Goal: Task Accomplishment & Management: Use online tool/utility

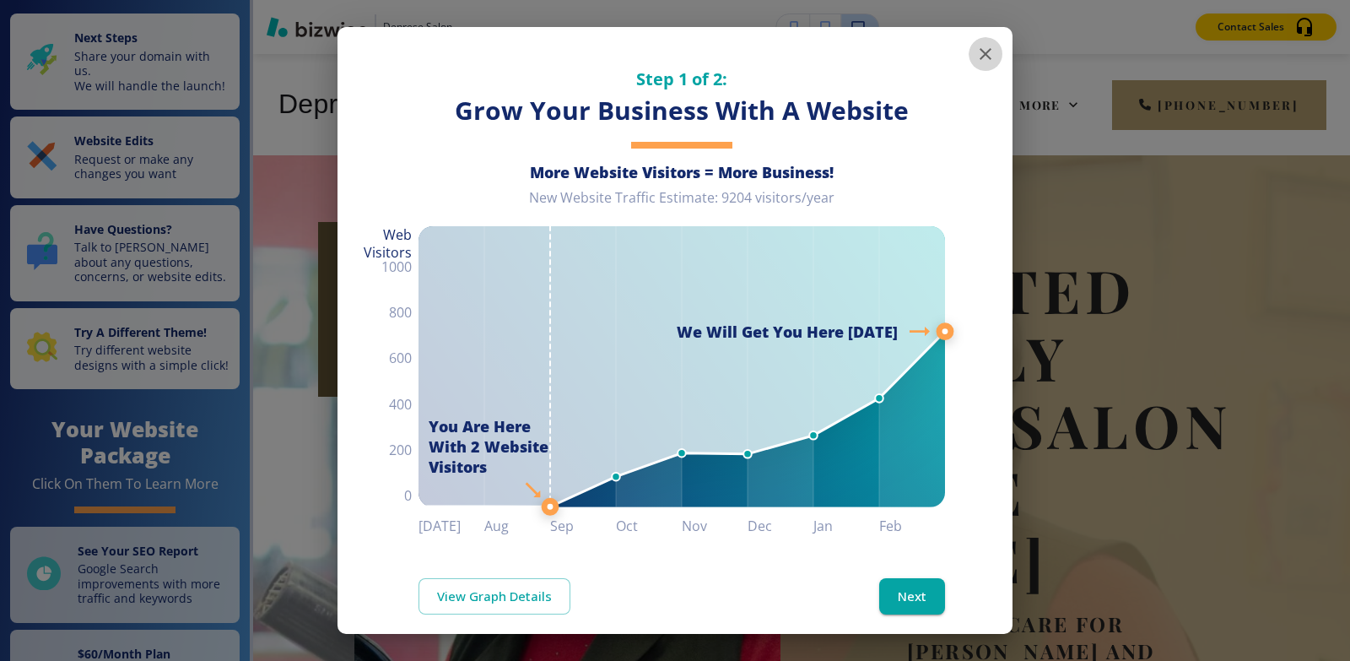
click at [980, 55] on icon "button" at bounding box center [986, 54] width 12 height 12
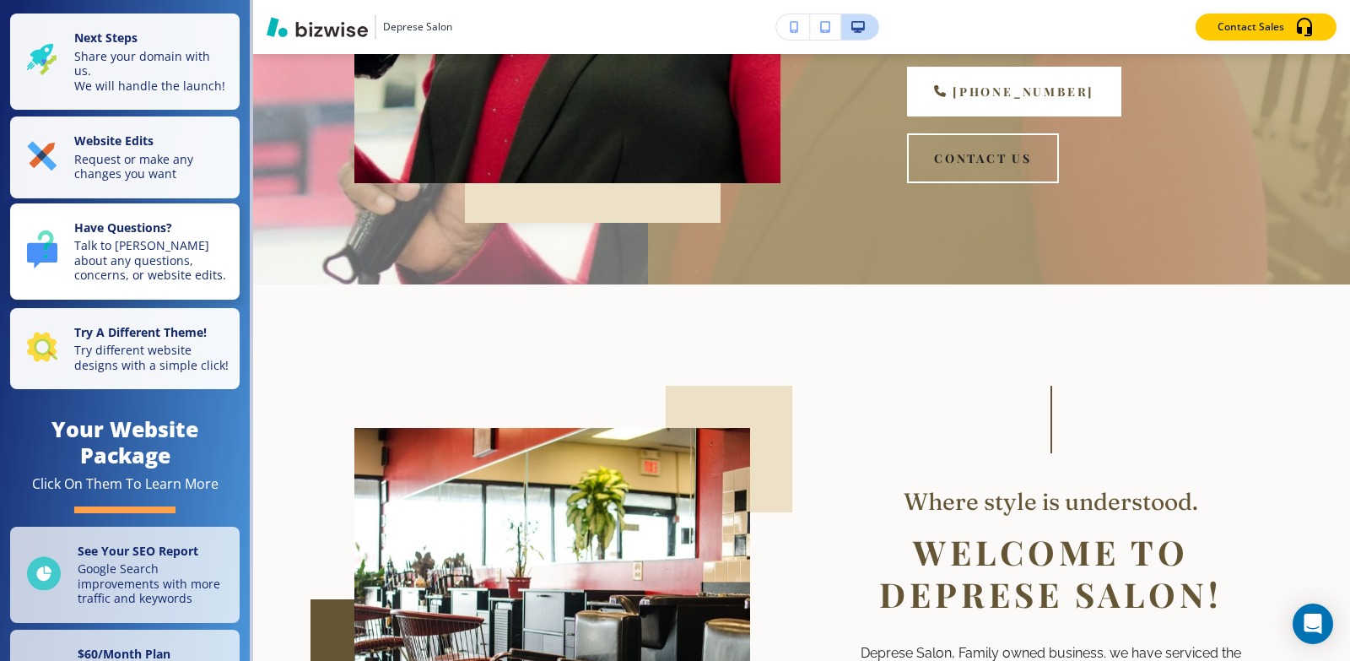
scroll to position [591, 0]
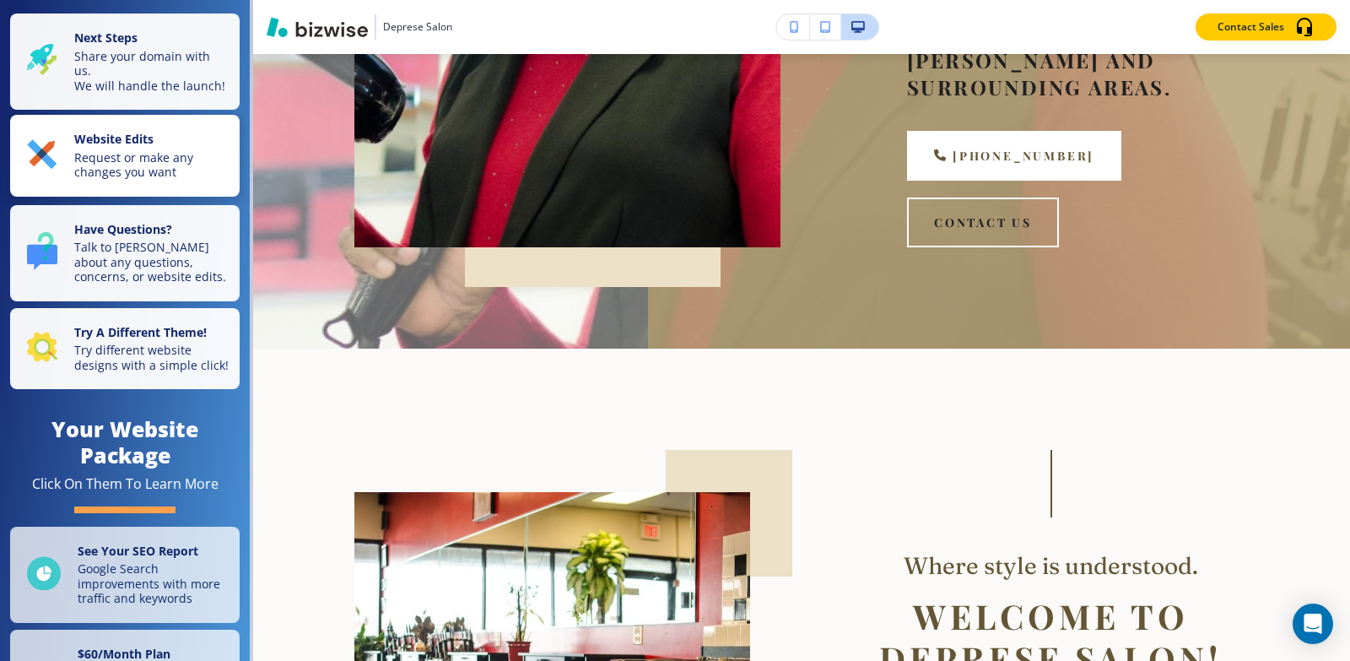
click at [121, 171] on p "Request or make any changes you want" at bounding box center [151, 165] width 155 height 30
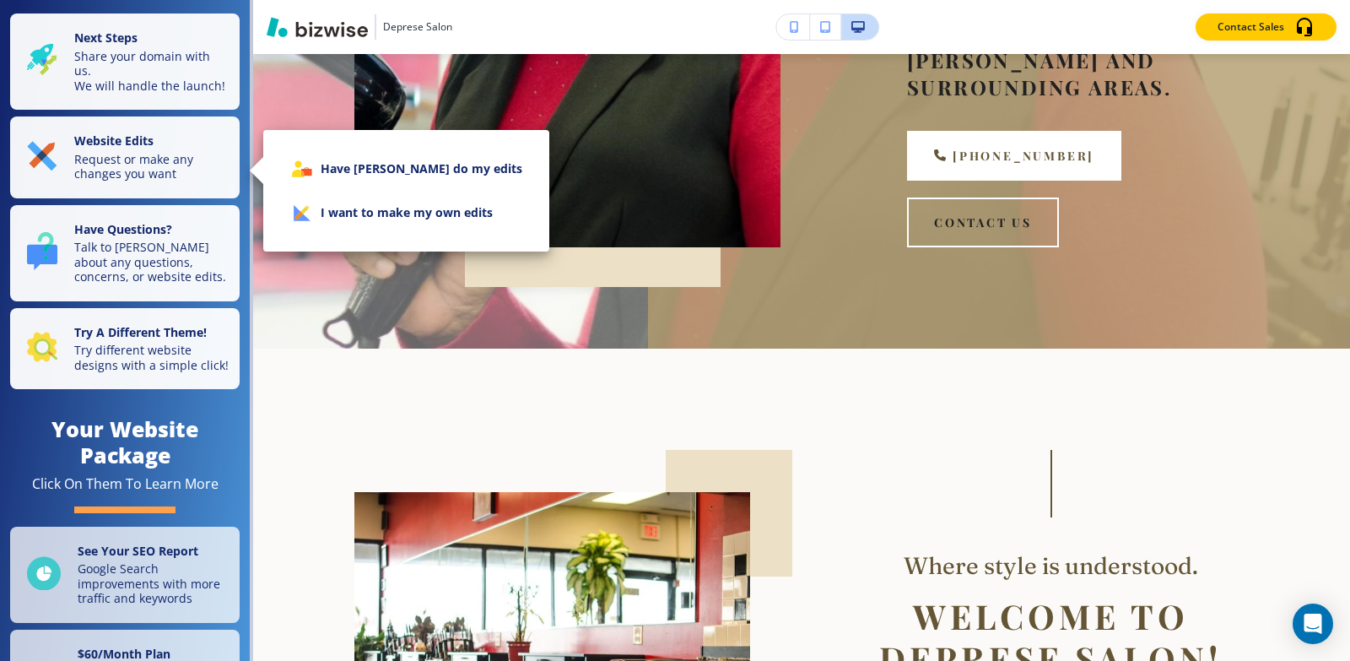
click at [369, 221] on li "I want to make my own edits" at bounding box center [406, 213] width 259 height 44
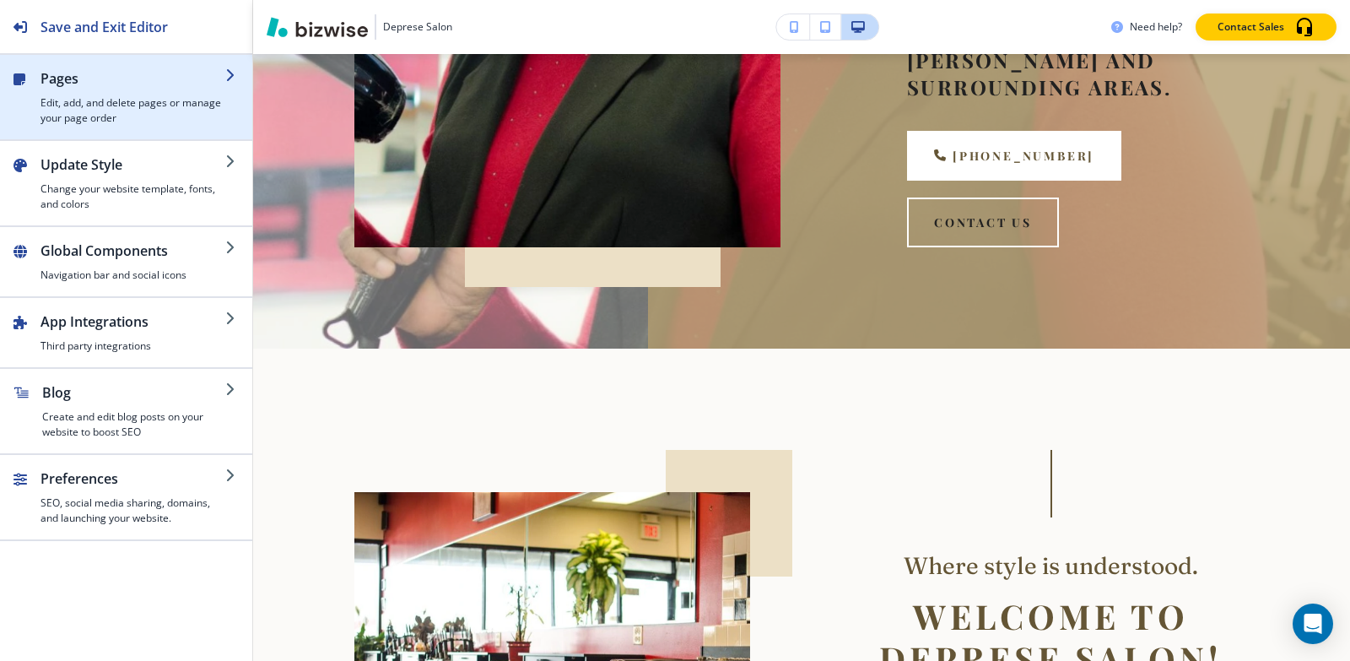
click at [162, 113] on h4 "Edit, add, and delete pages or manage your page order" at bounding box center [133, 110] width 185 height 30
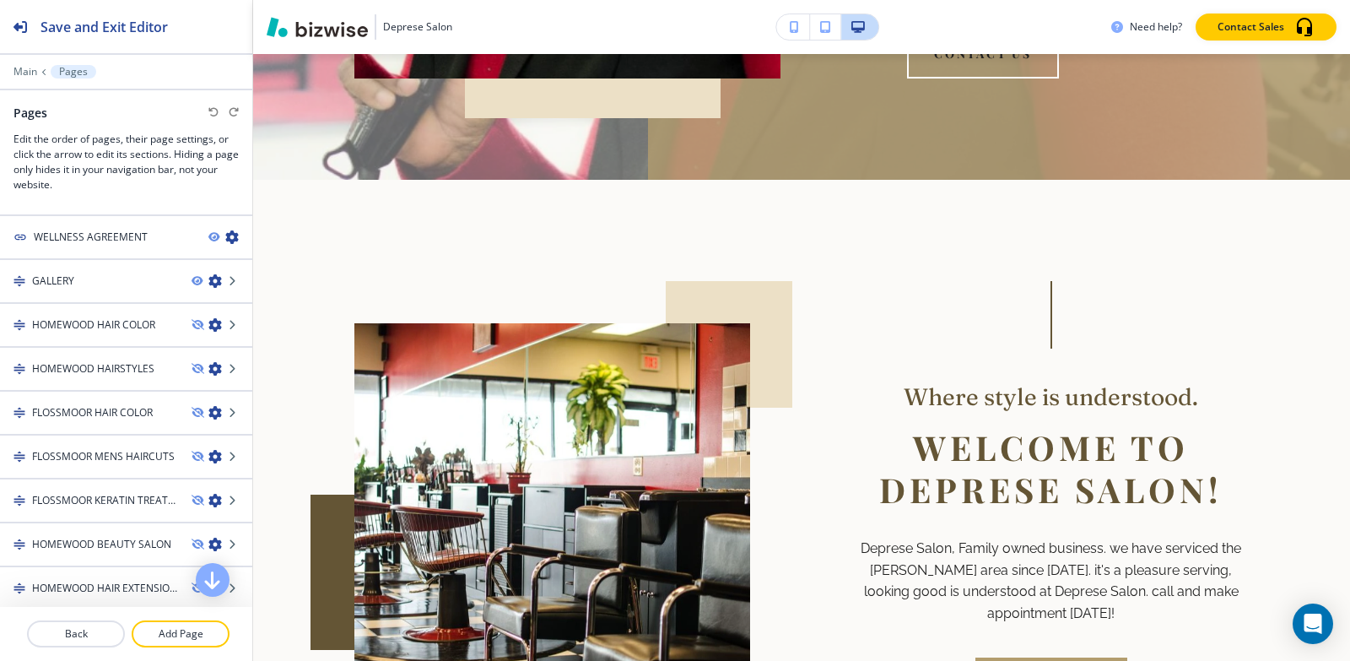
scroll to position [556, 0]
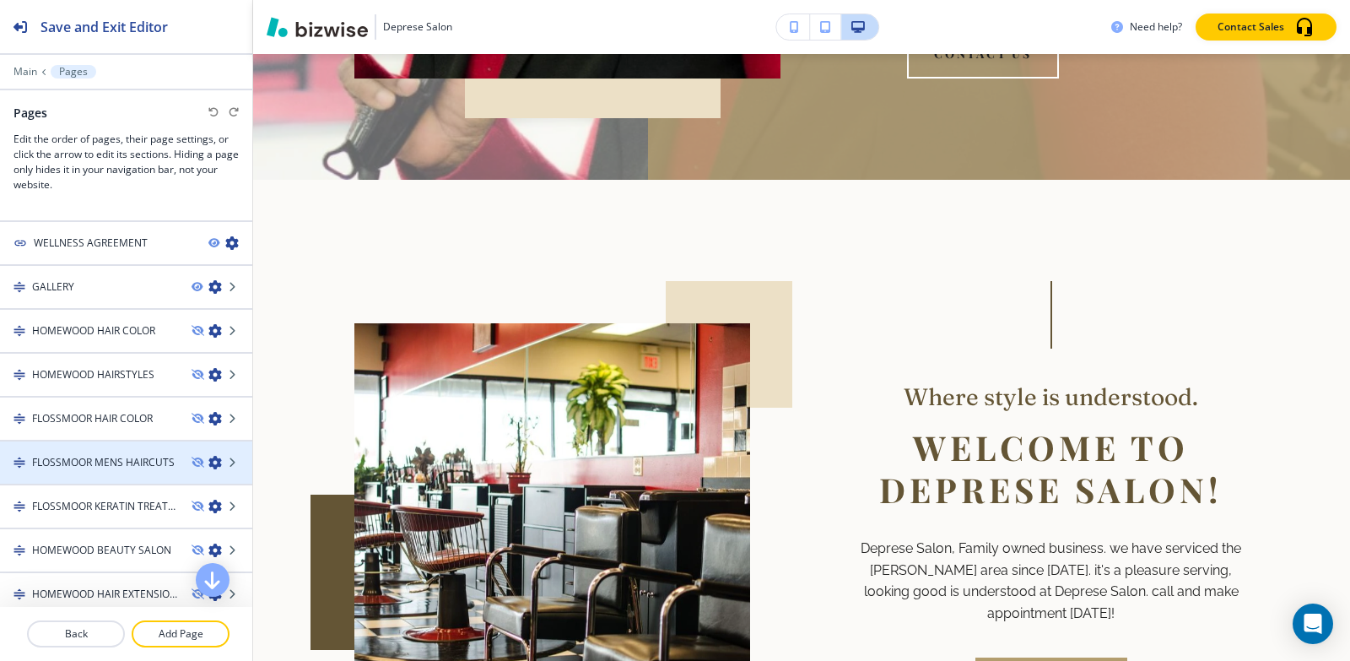
click at [70, 473] on div at bounding box center [126, 477] width 252 height 14
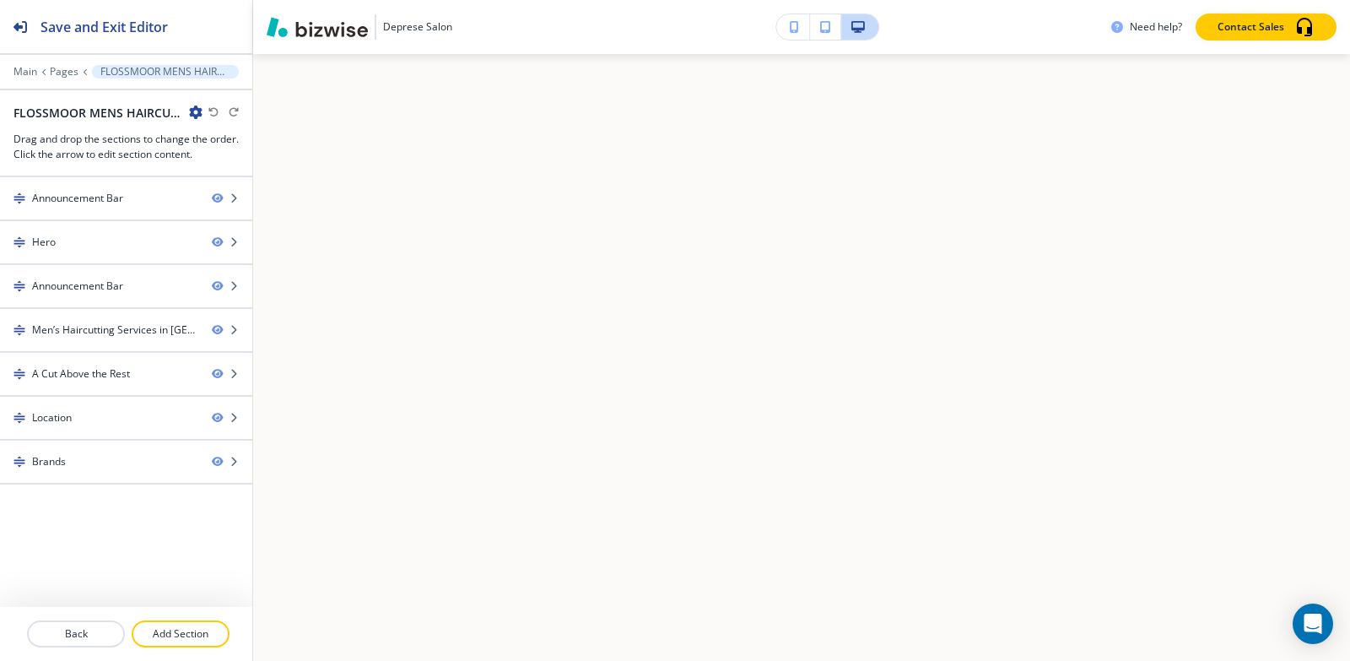
scroll to position [0, 0]
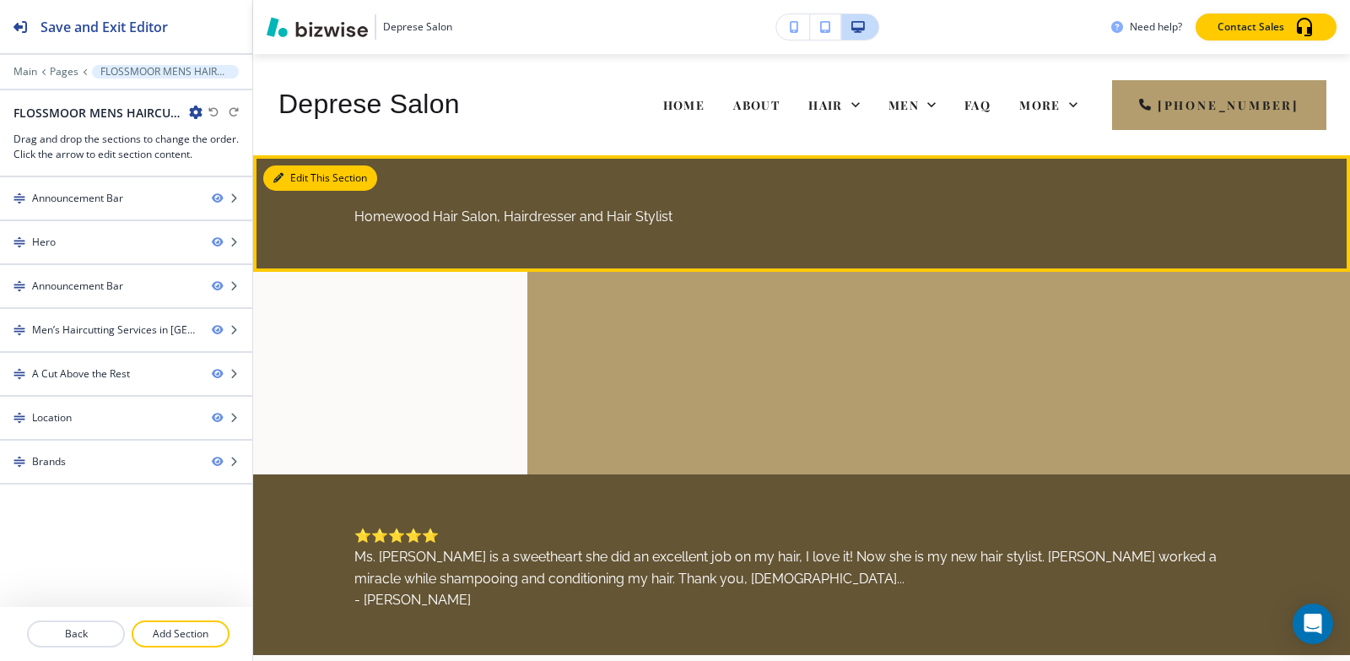
click at [292, 176] on button "Edit This Section" at bounding box center [320, 177] width 114 height 25
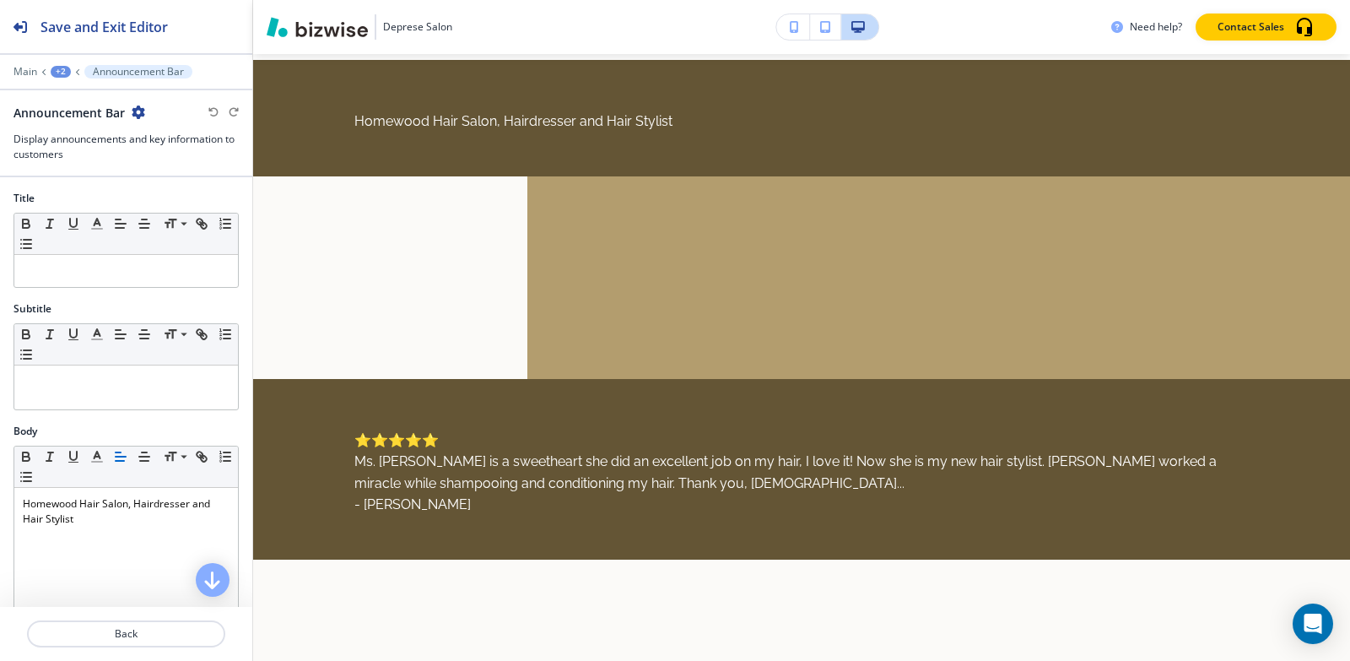
scroll to position [101, 0]
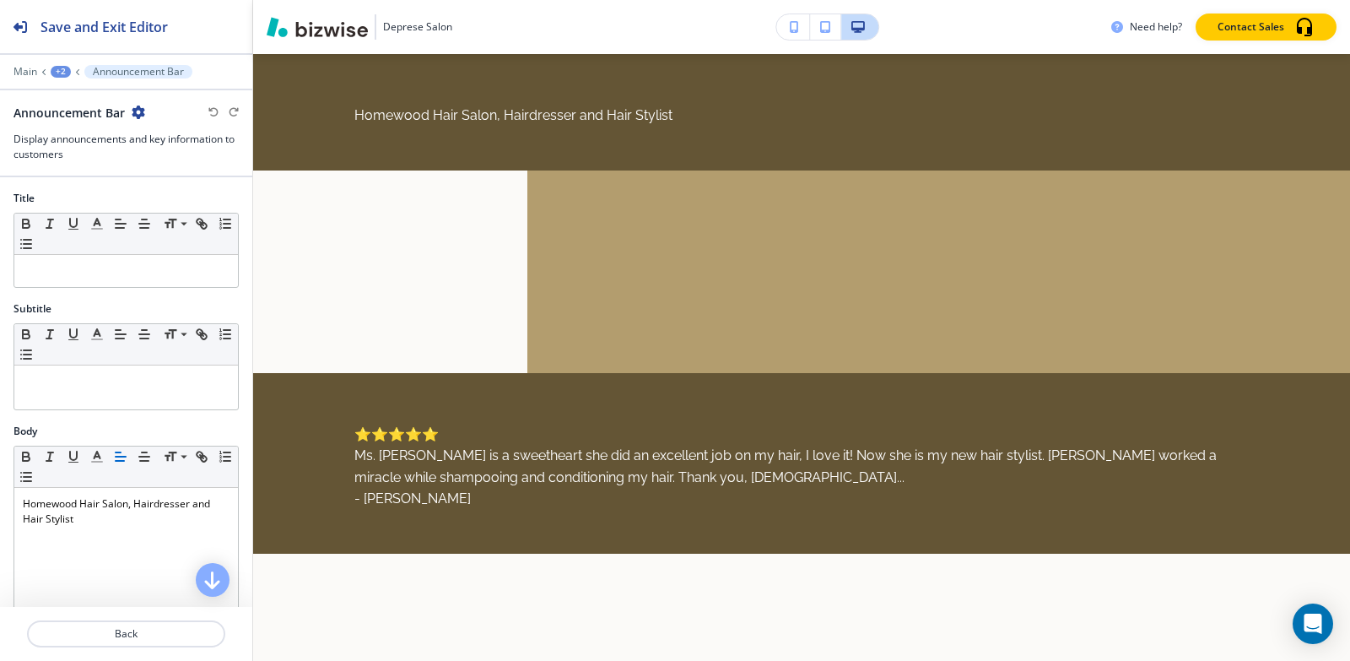
click at [135, 114] on icon "button" at bounding box center [139, 112] width 14 height 14
click at [189, 208] on button "Delete Section" at bounding box center [185, 201] width 108 height 30
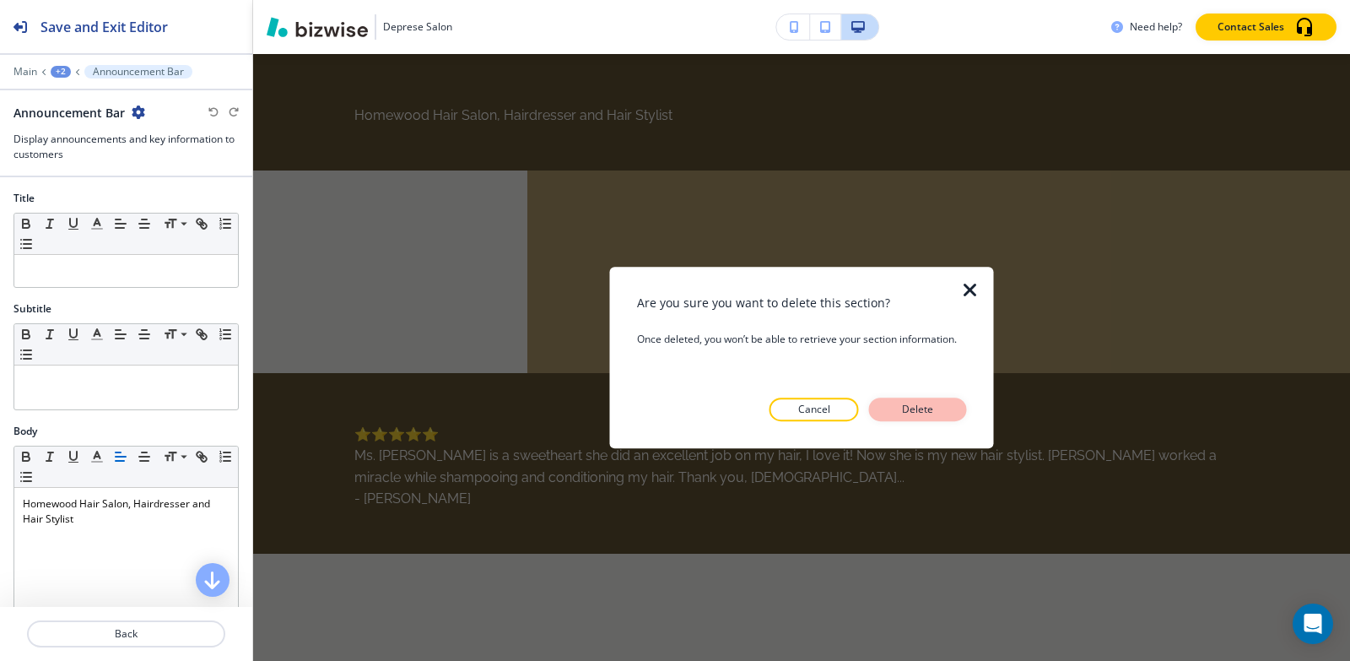
click at [922, 419] on button "Delete" at bounding box center [918, 409] width 98 height 24
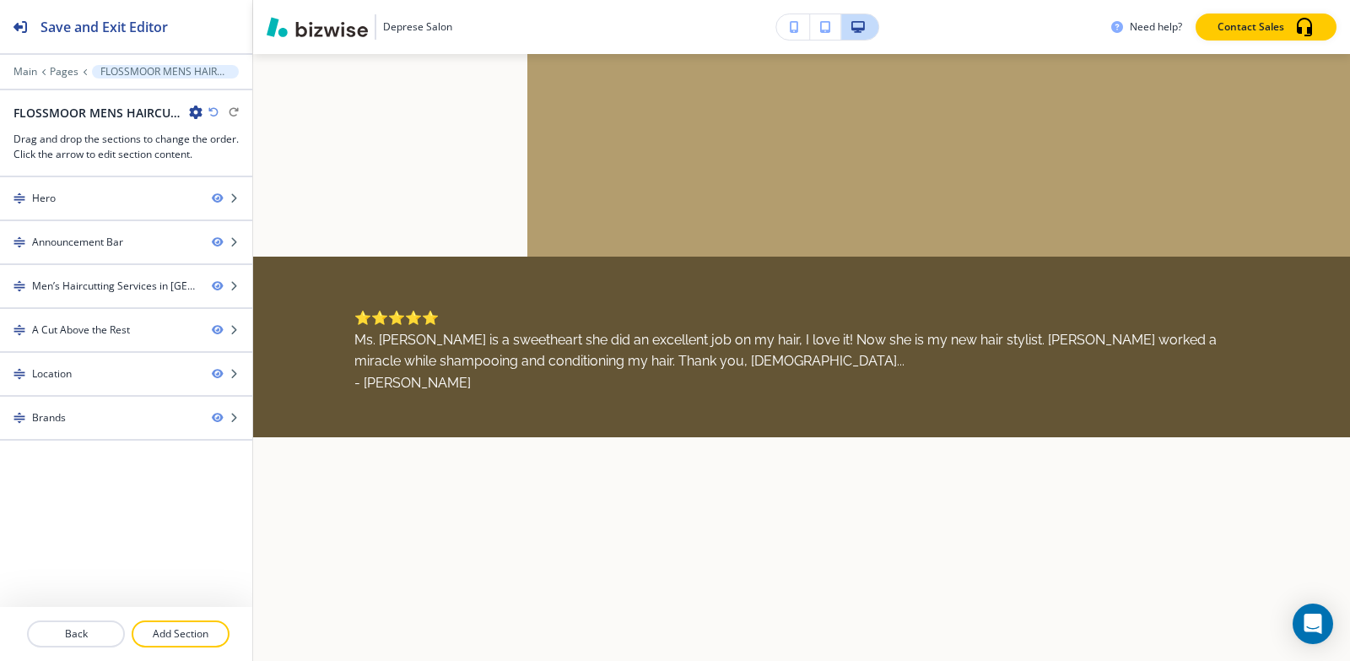
scroll to position [0, 0]
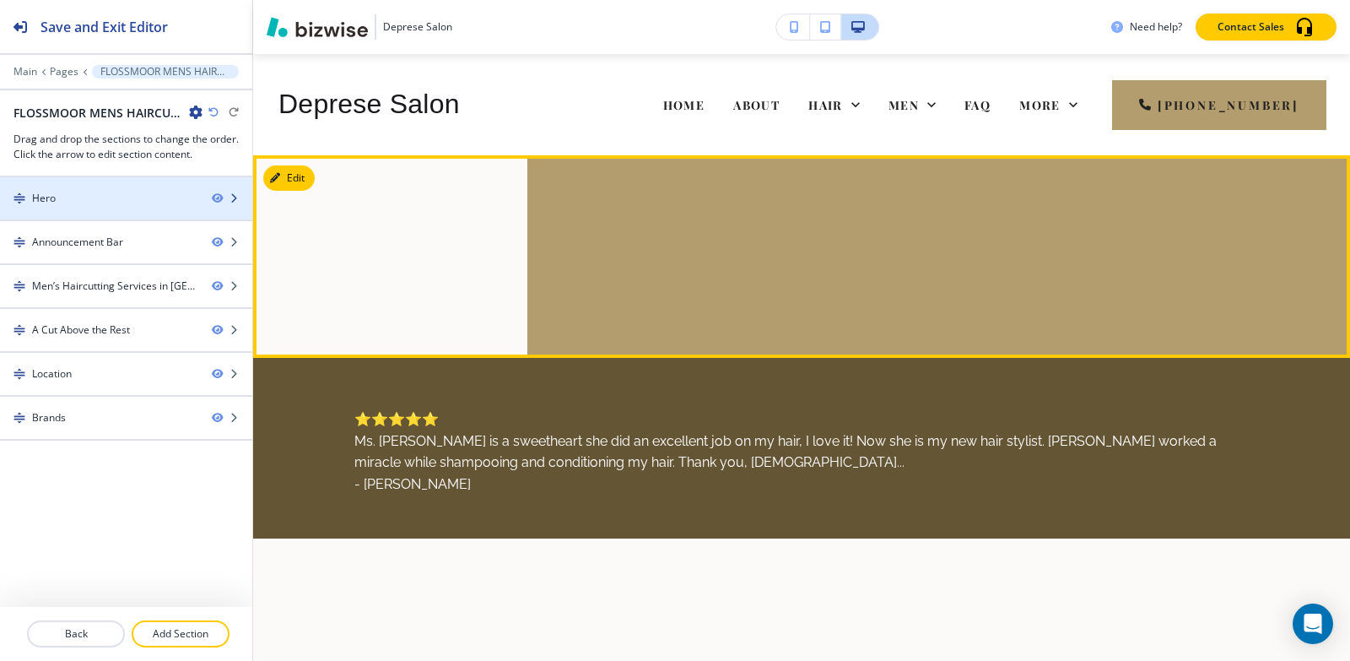
click at [72, 177] on div at bounding box center [126, 184] width 252 height 14
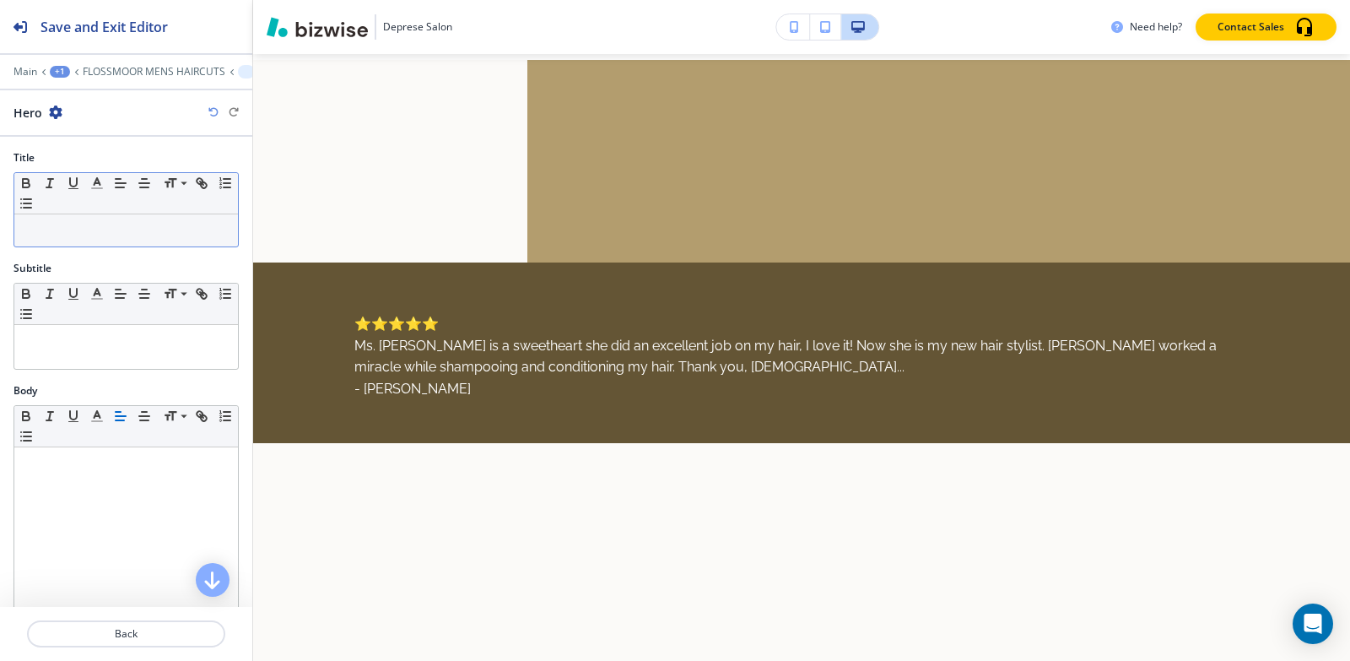
scroll to position [101, 0]
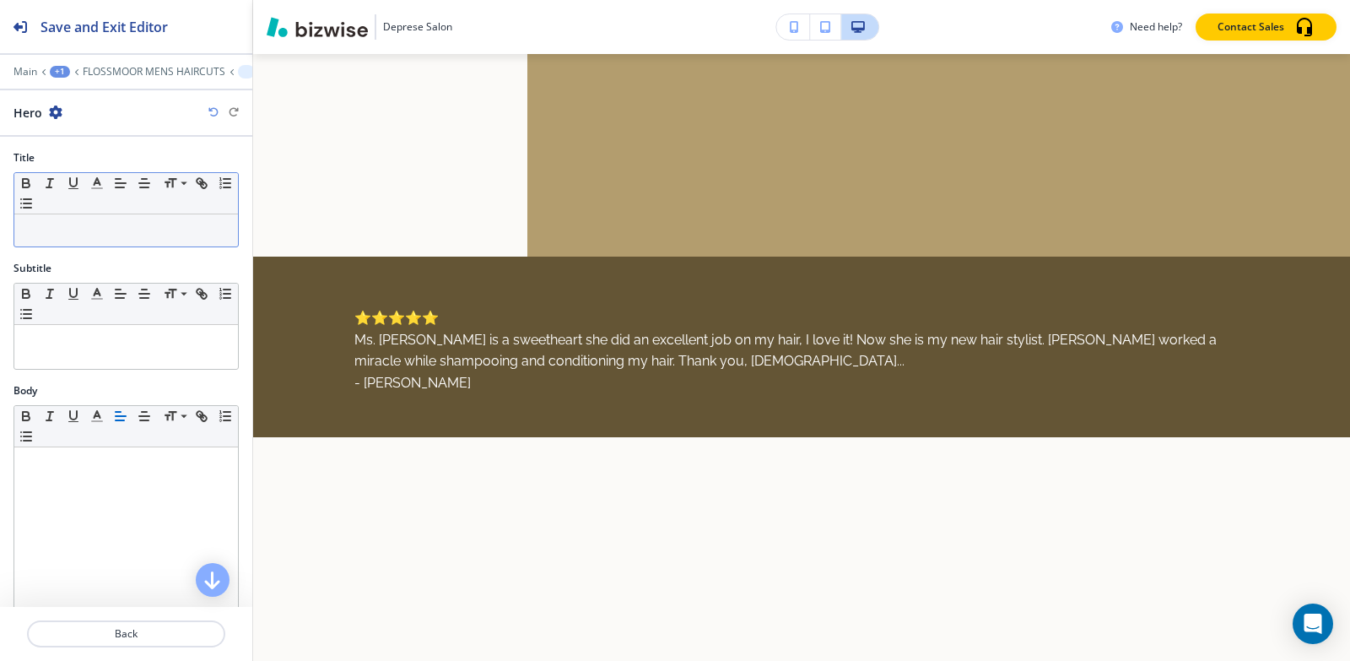
click at [82, 226] on p at bounding box center [126, 230] width 207 height 15
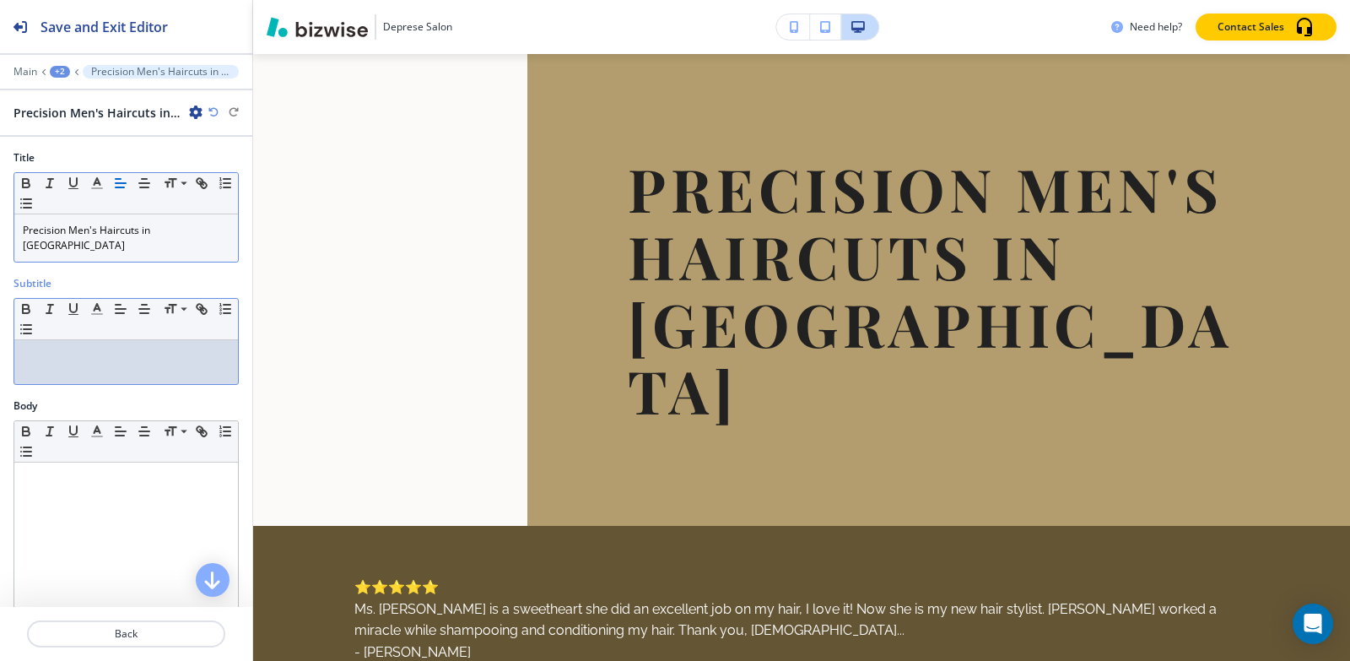
click at [106, 350] on div at bounding box center [126, 362] width 224 height 44
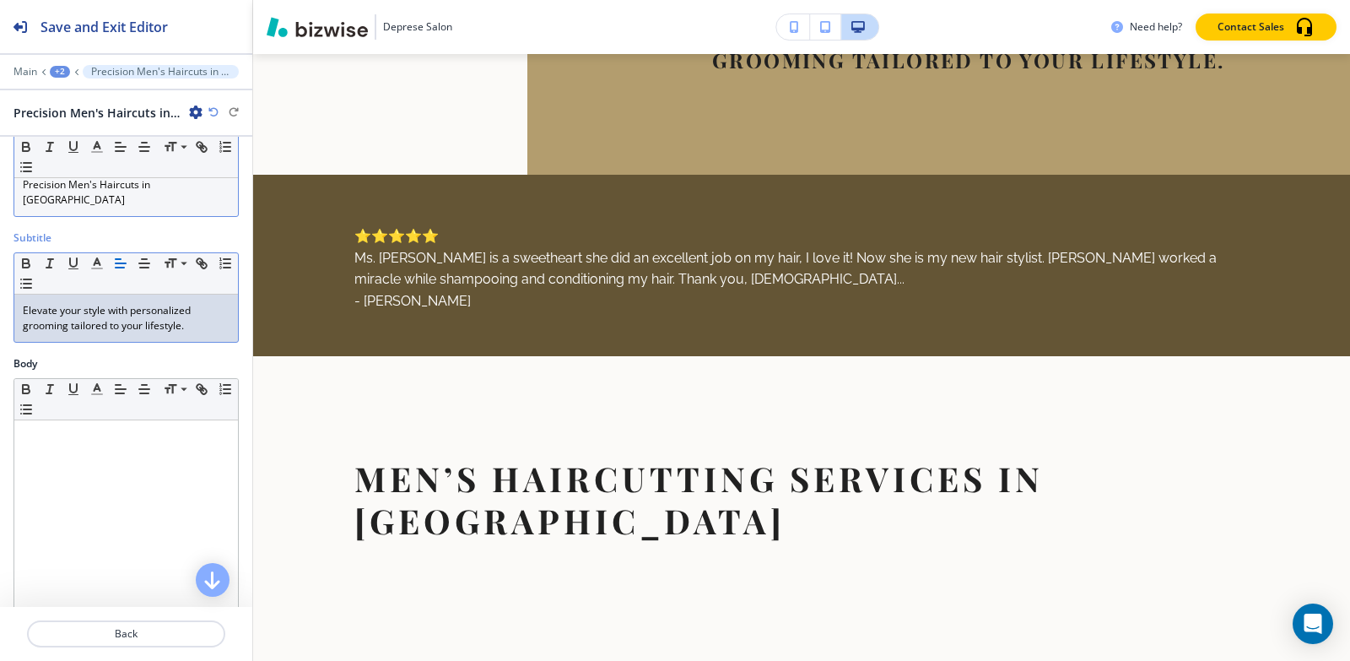
scroll to position [422, 0]
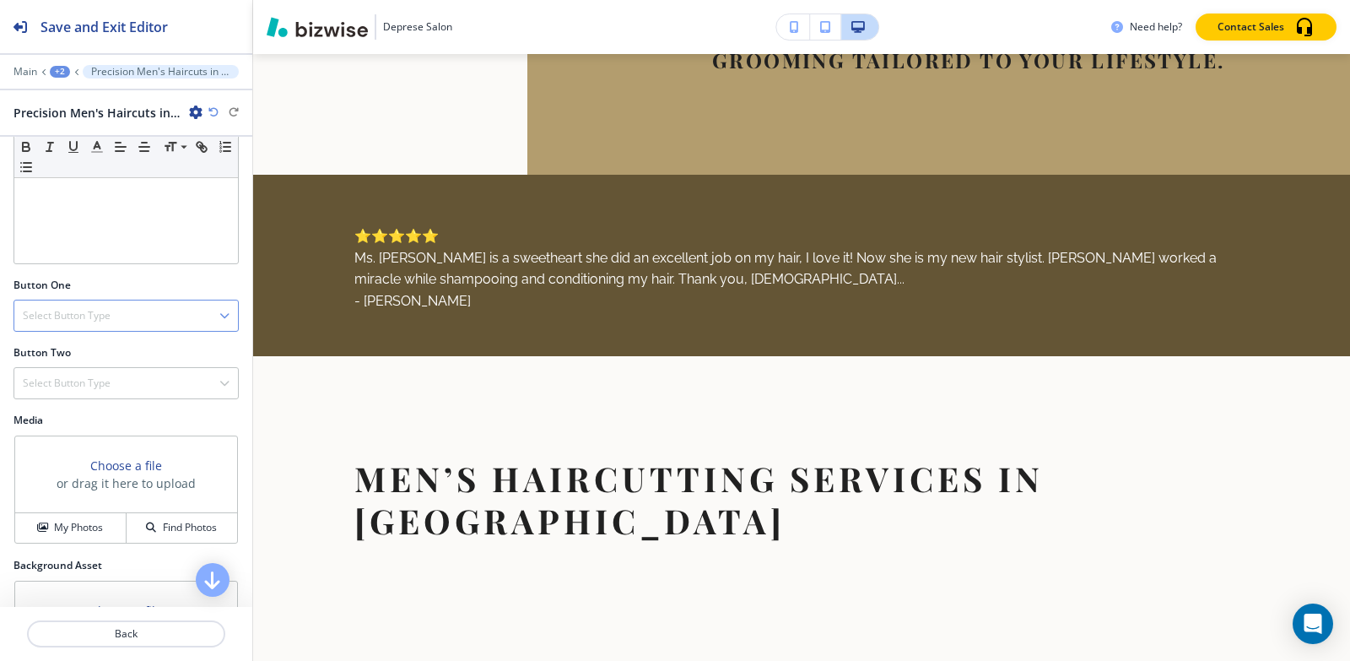
click at [76, 308] on h4 "Select Button Type" at bounding box center [67, 315] width 88 height 15
drag, startPoint x: 55, startPoint y: 344, endPoint x: 56, endPoint y: 333, distance: 11.0
click at [55, 340] on div "Telephone External Link Social Media Email File Sharing Internal Link" at bounding box center [126, 417] width 225 height 173
click at [62, 308] on h4 "Select Button Type" at bounding box center [67, 315] width 88 height 15
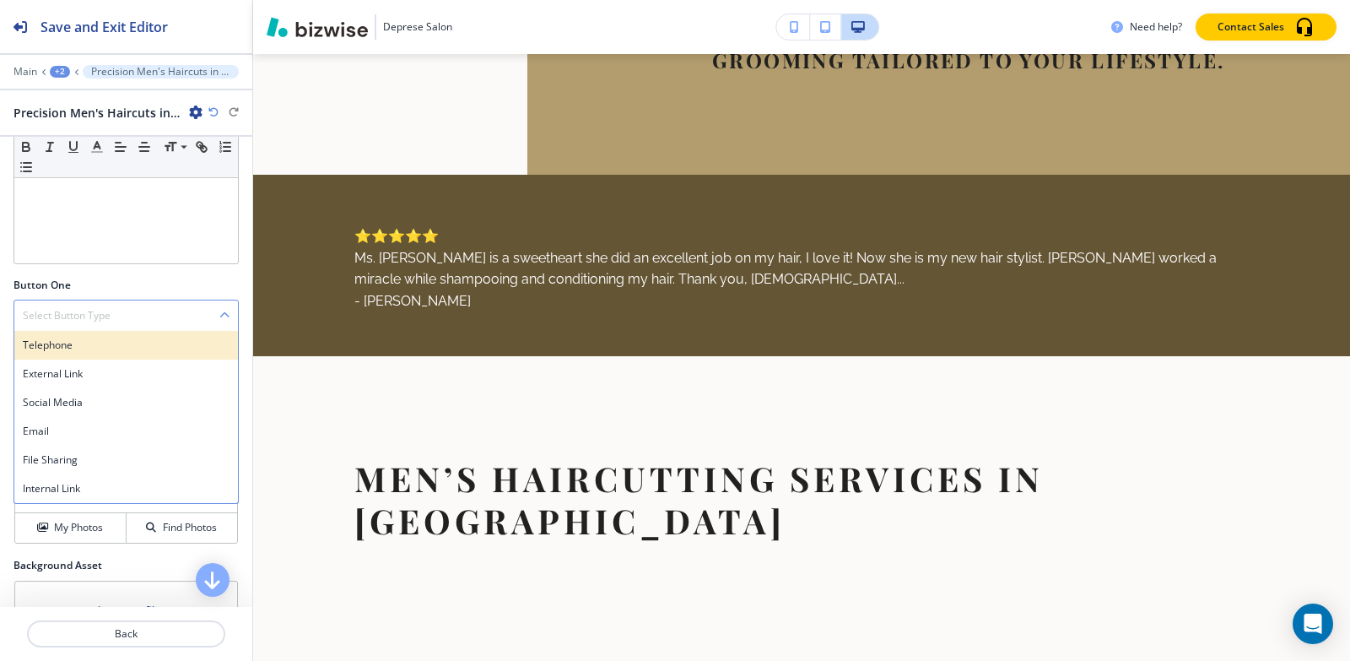
click at [63, 338] on h4 "Telephone" at bounding box center [126, 345] width 207 height 15
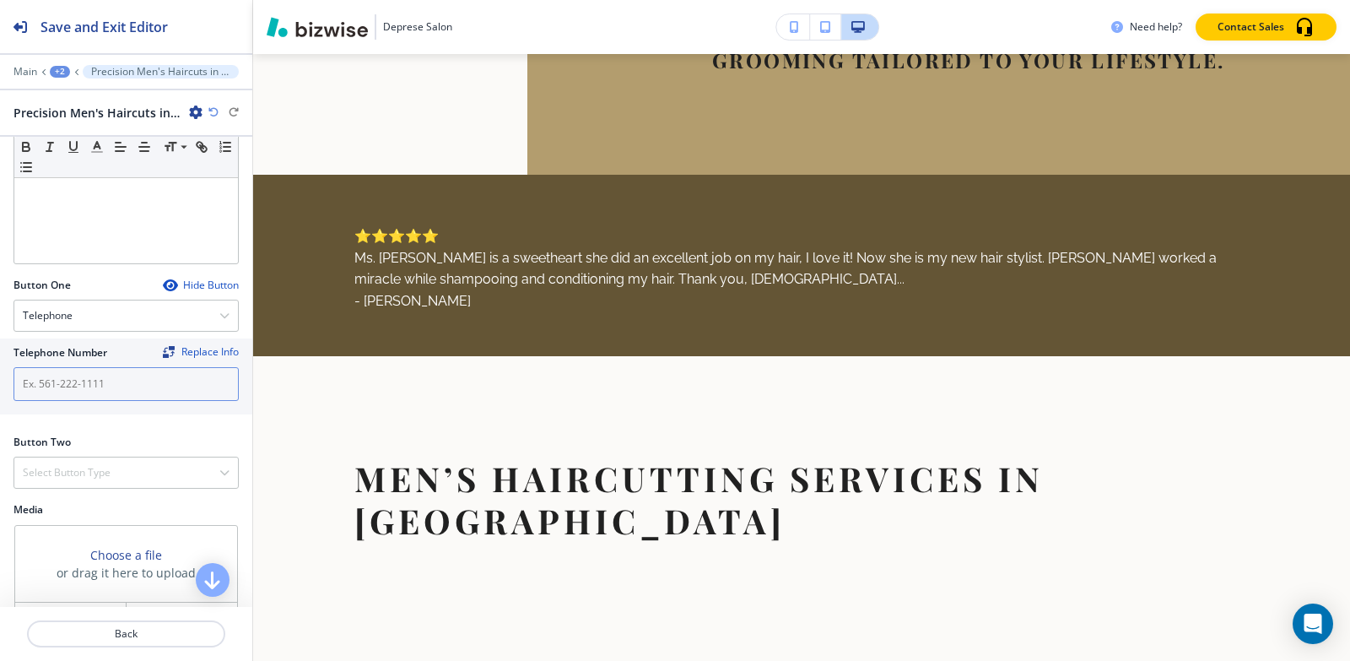
click at [81, 367] on input "text" at bounding box center [126, 384] width 225 height 34
paste input "[PHONE_NUMBER]"
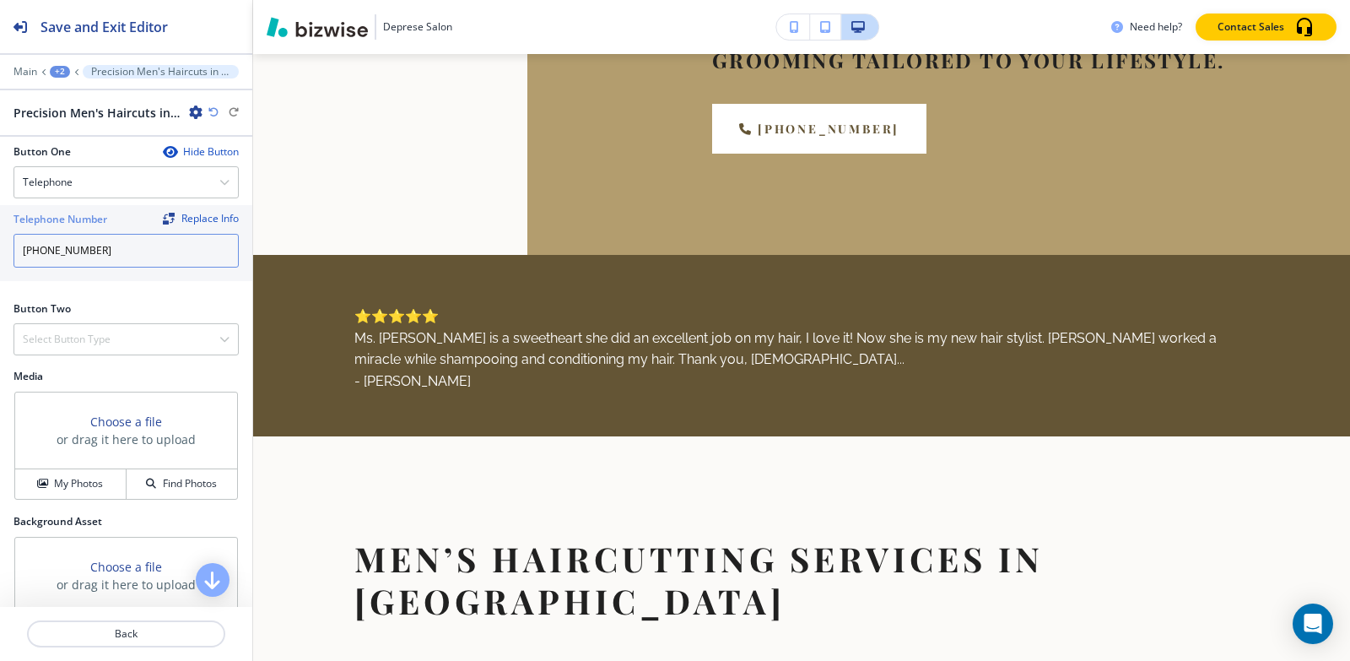
scroll to position [591, 0]
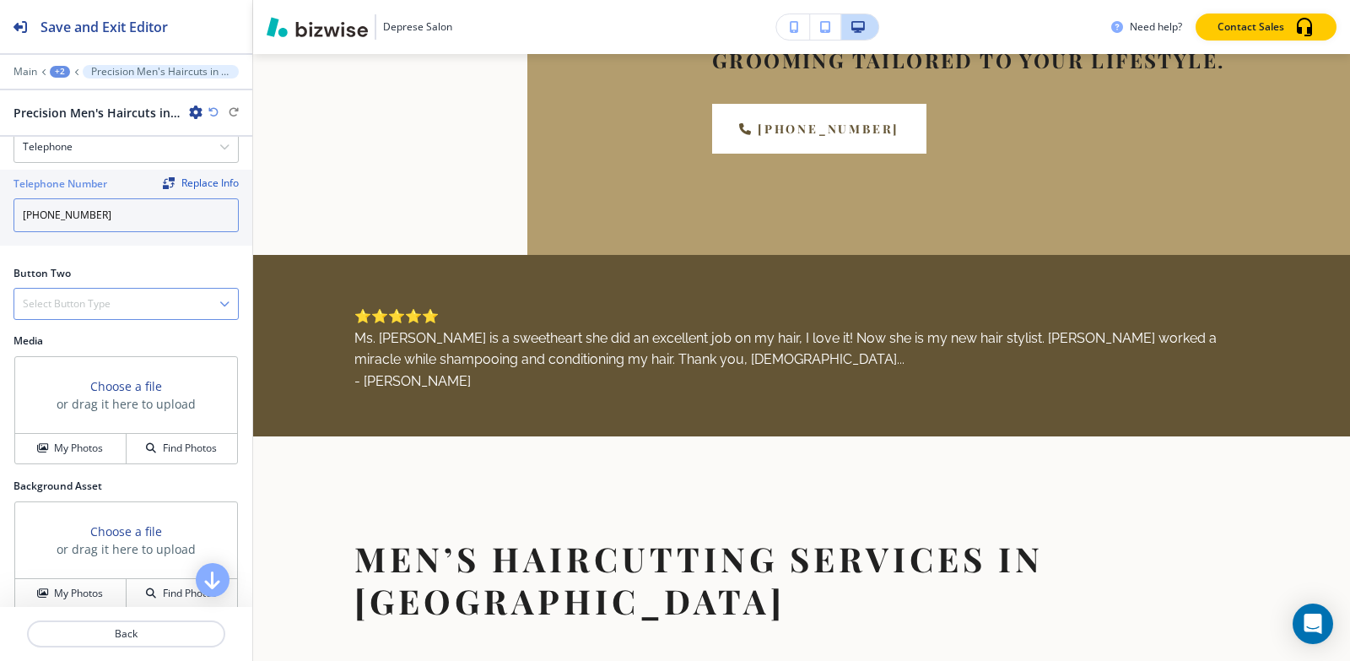
type input "[PHONE_NUMBER]"
click at [77, 296] on h4 "Select Button Type" at bounding box center [67, 303] width 88 height 15
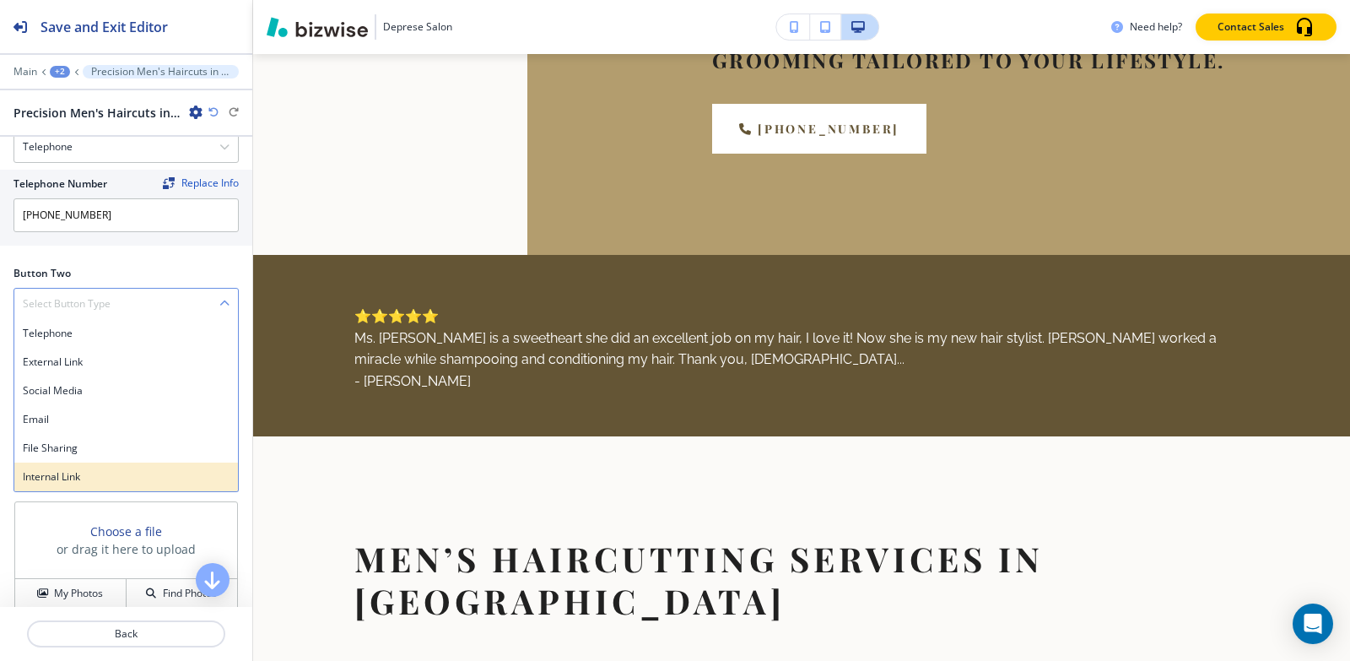
click at [46, 469] on h4 "Internal Link" at bounding box center [126, 476] width 207 height 15
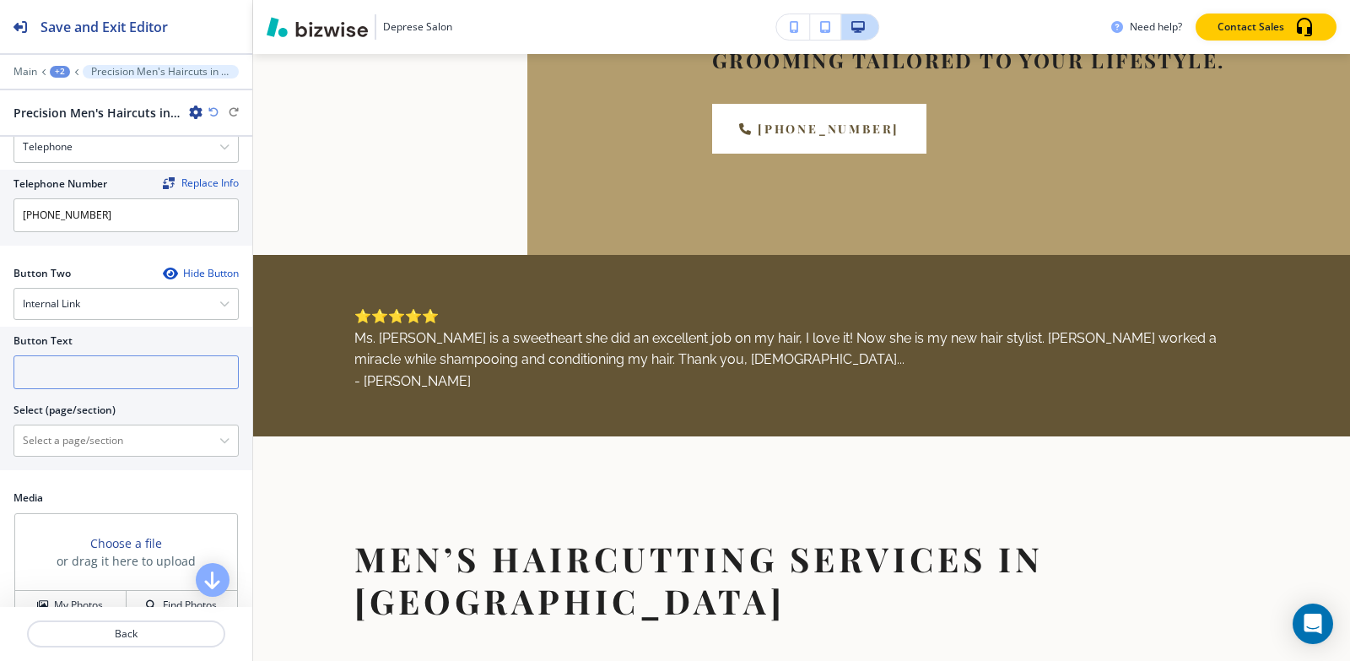
click at [79, 358] on input "text" at bounding box center [126, 372] width 225 height 34
type input "Contact Us"
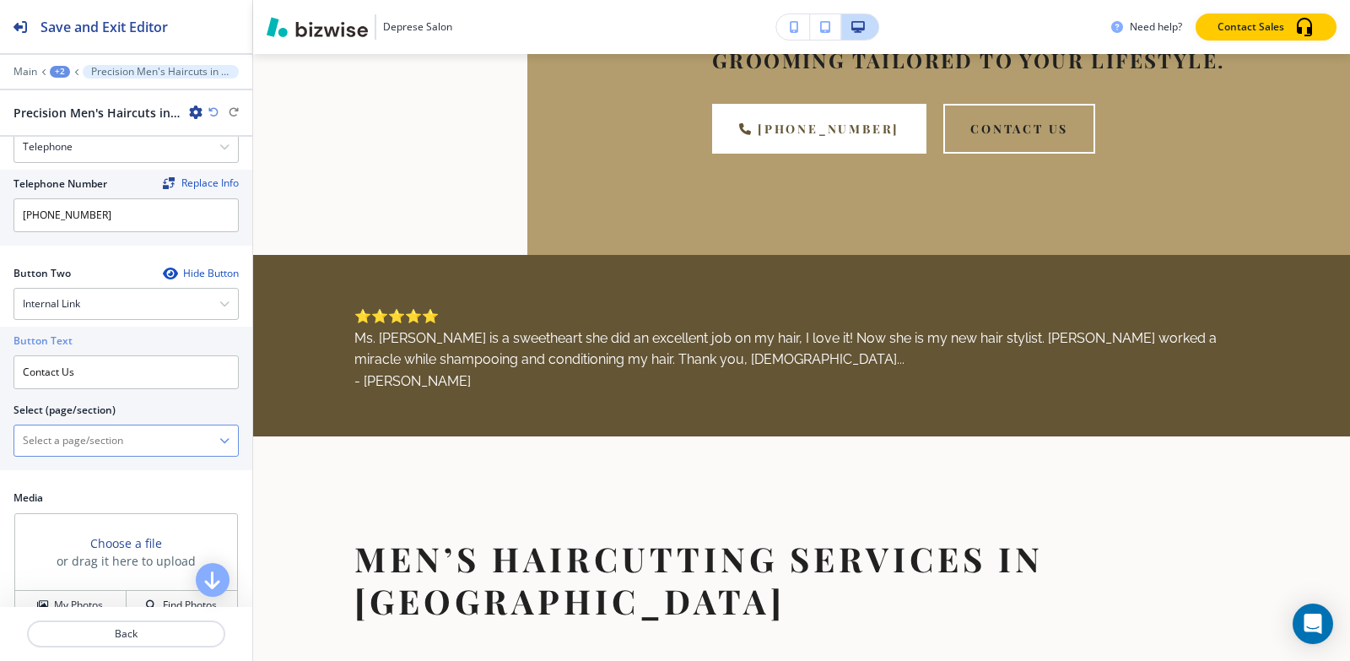
click at [79, 428] on \(page\/section\) "Manual Input" at bounding box center [116, 440] width 205 height 29
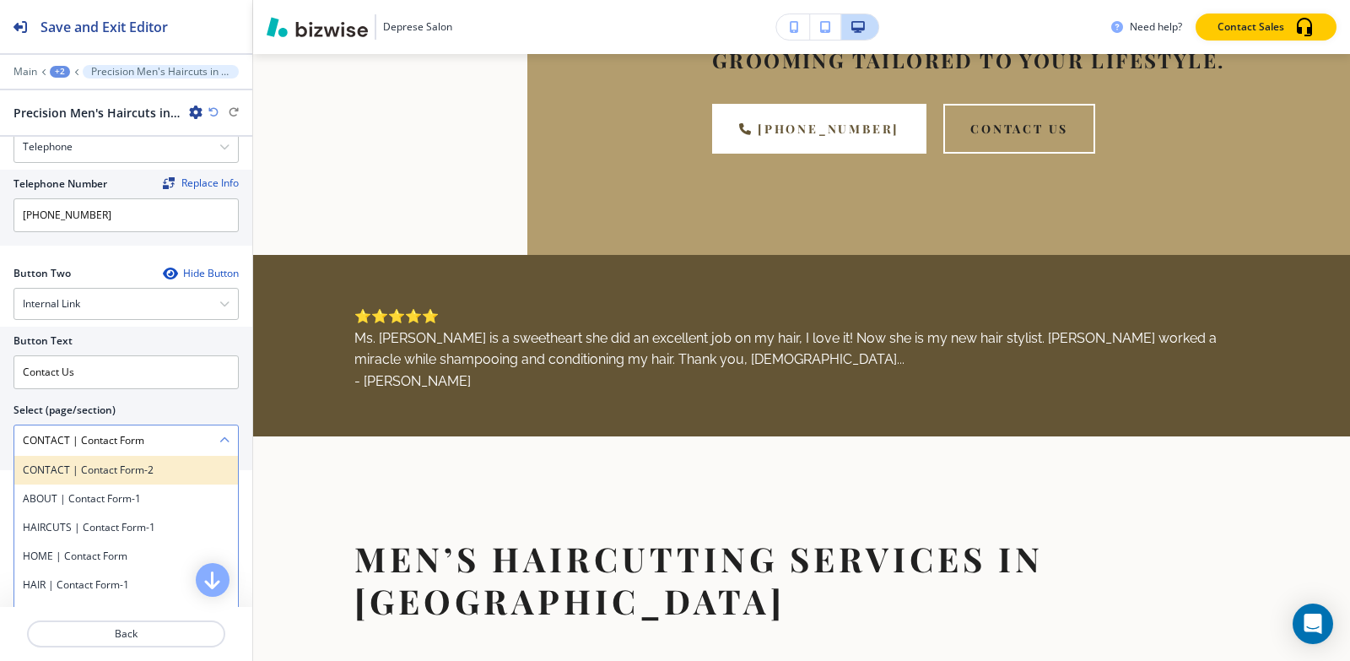
click at [75, 466] on div "CONTACT | Contact Form-2" at bounding box center [126, 470] width 224 height 29
type \(page\/section\) "CONTACT | Contact Form-2"
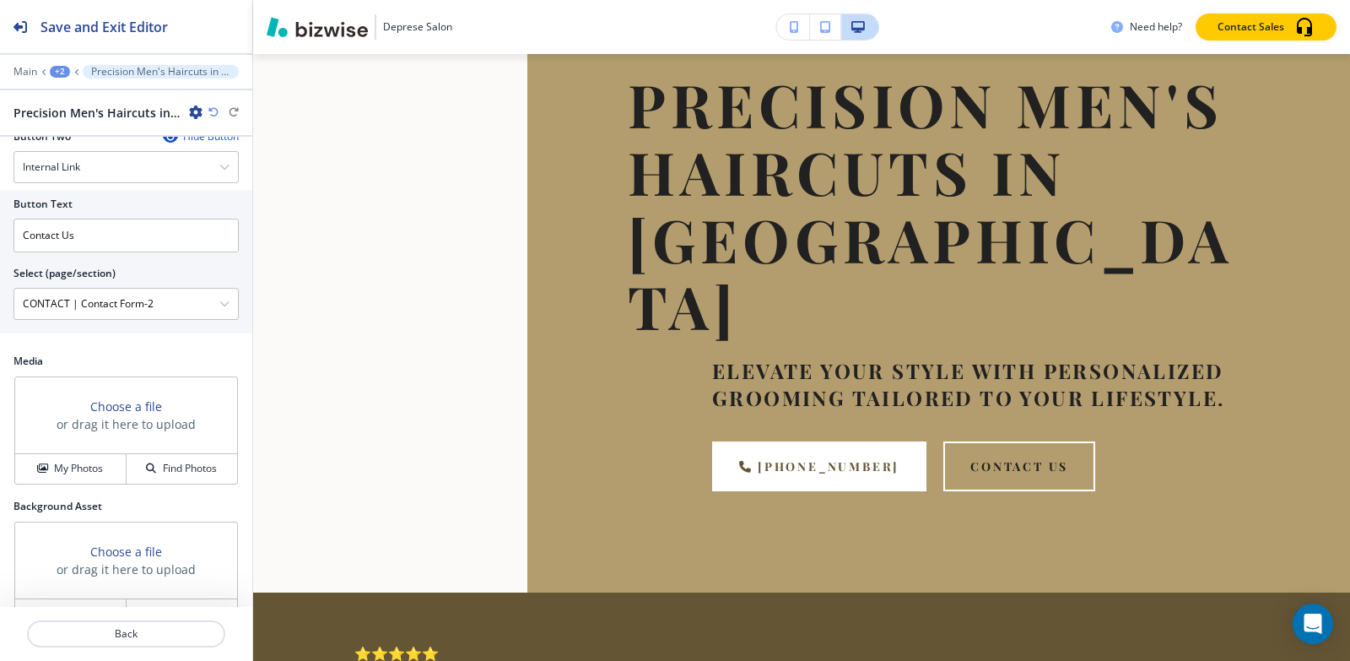
scroll to position [852, 0]
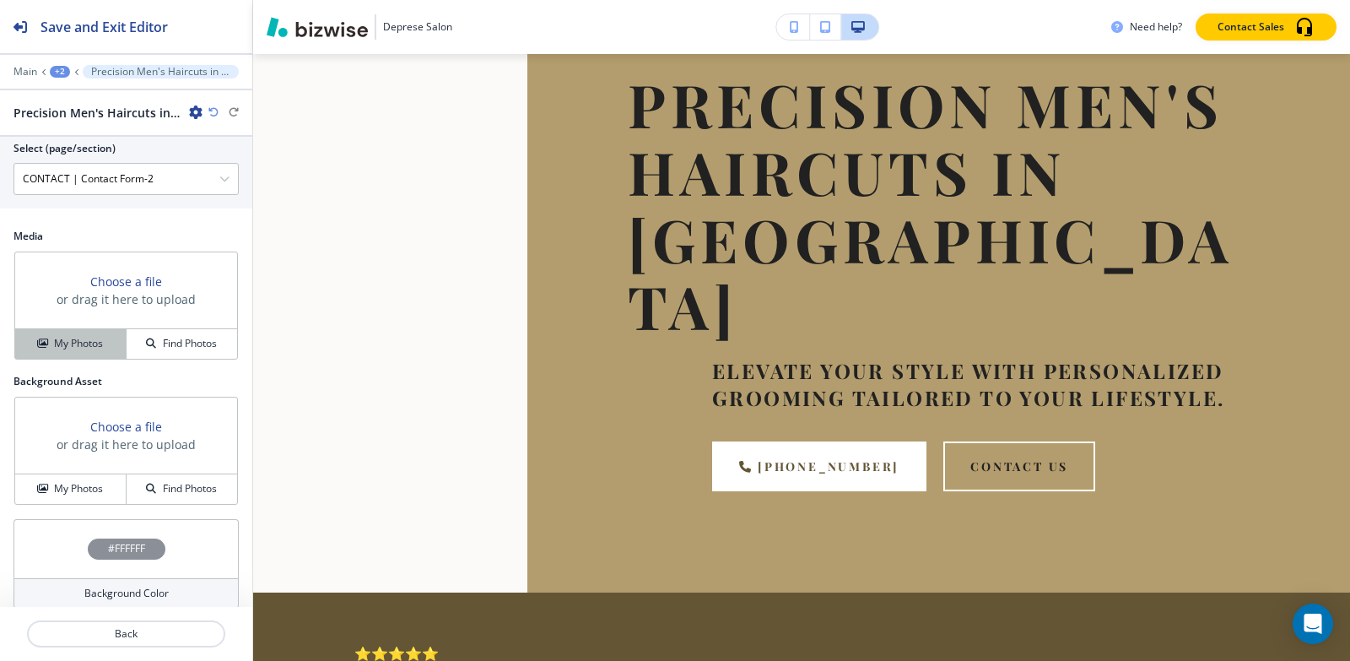
click at [62, 336] on h4 "My Photos" at bounding box center [78, 343] width 49 height 15
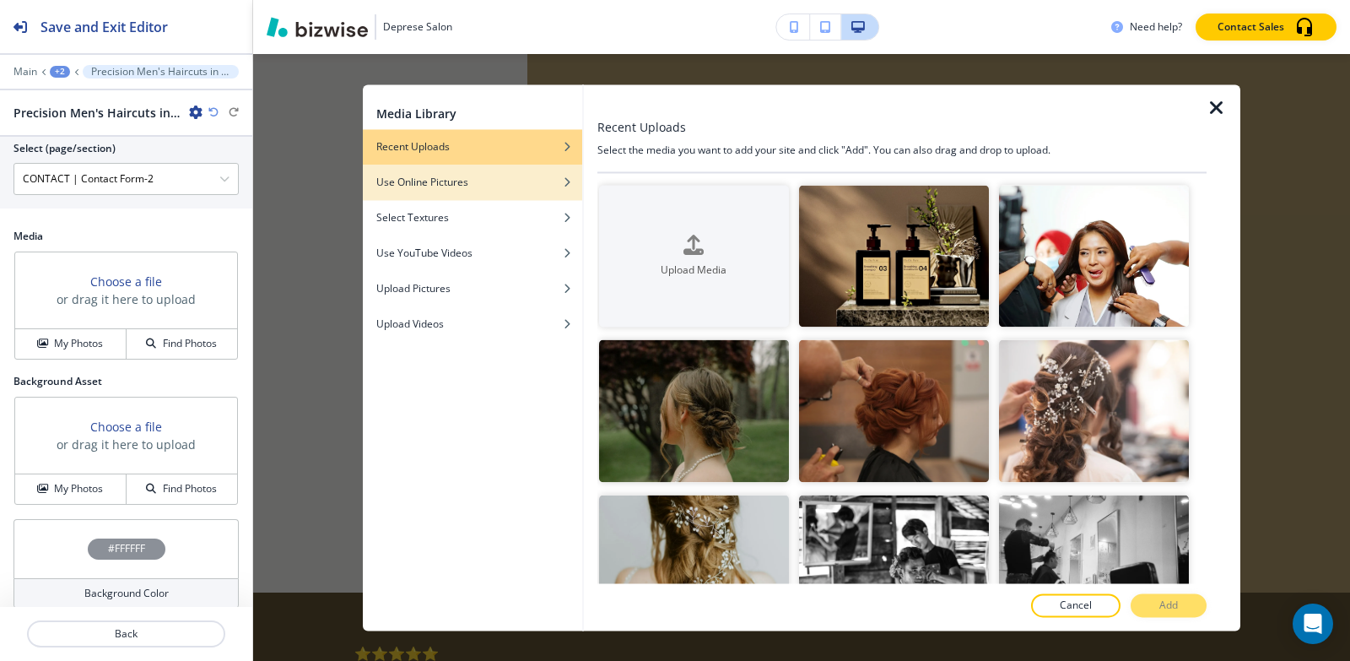
click at [424, 185] on h4 "Use Online Pictures" at bounding box center [422, 182] width 92 height 15
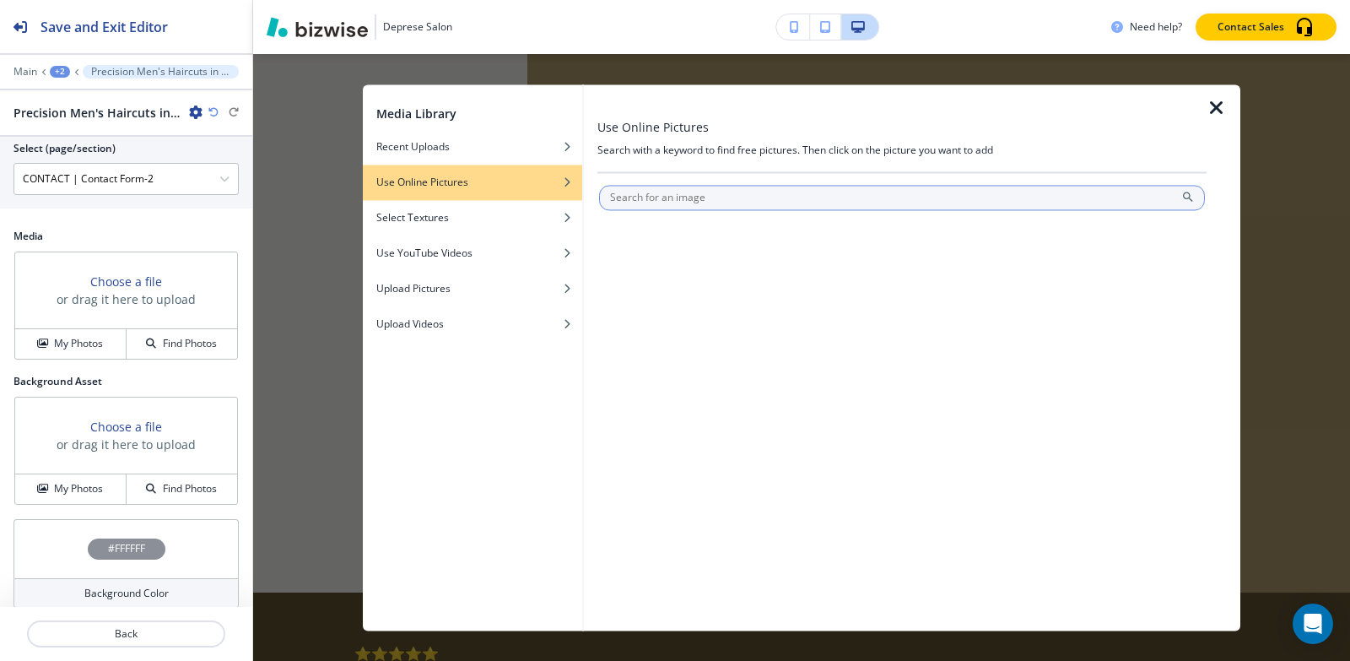
click at [655, 203] on input "text" at bounding box center [902, 197] width 606 height 25
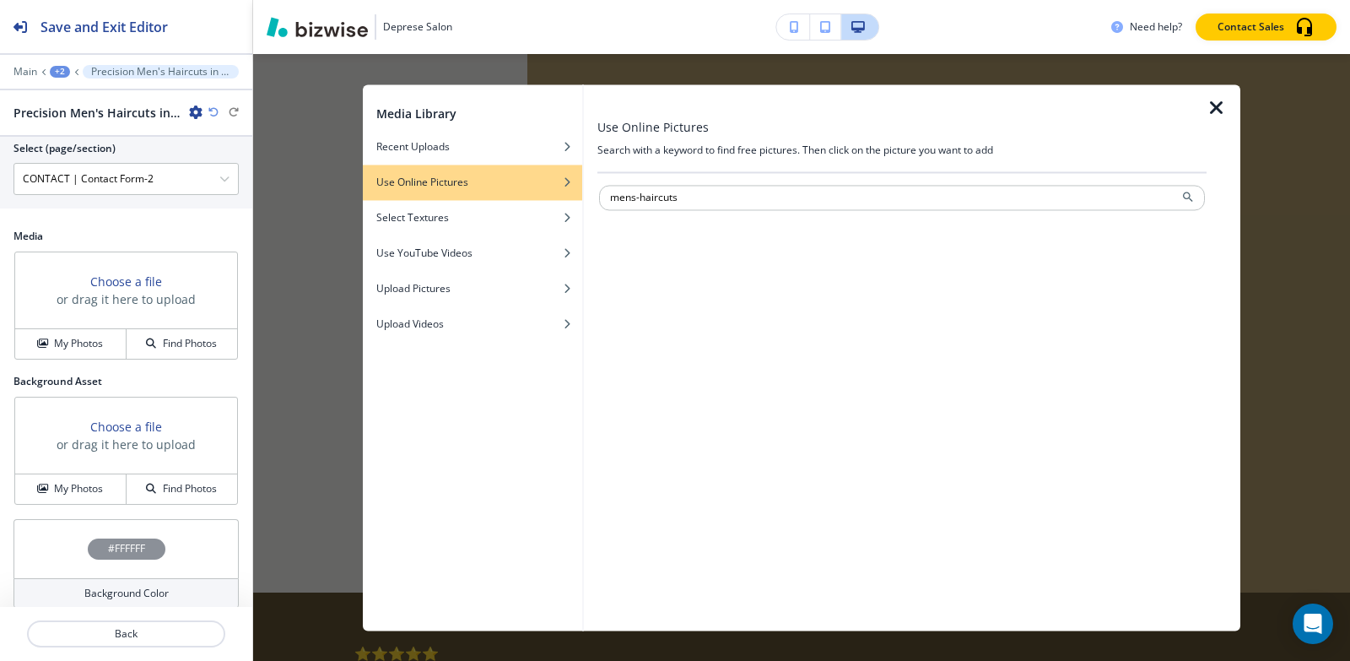
type input "mens-haircuts"
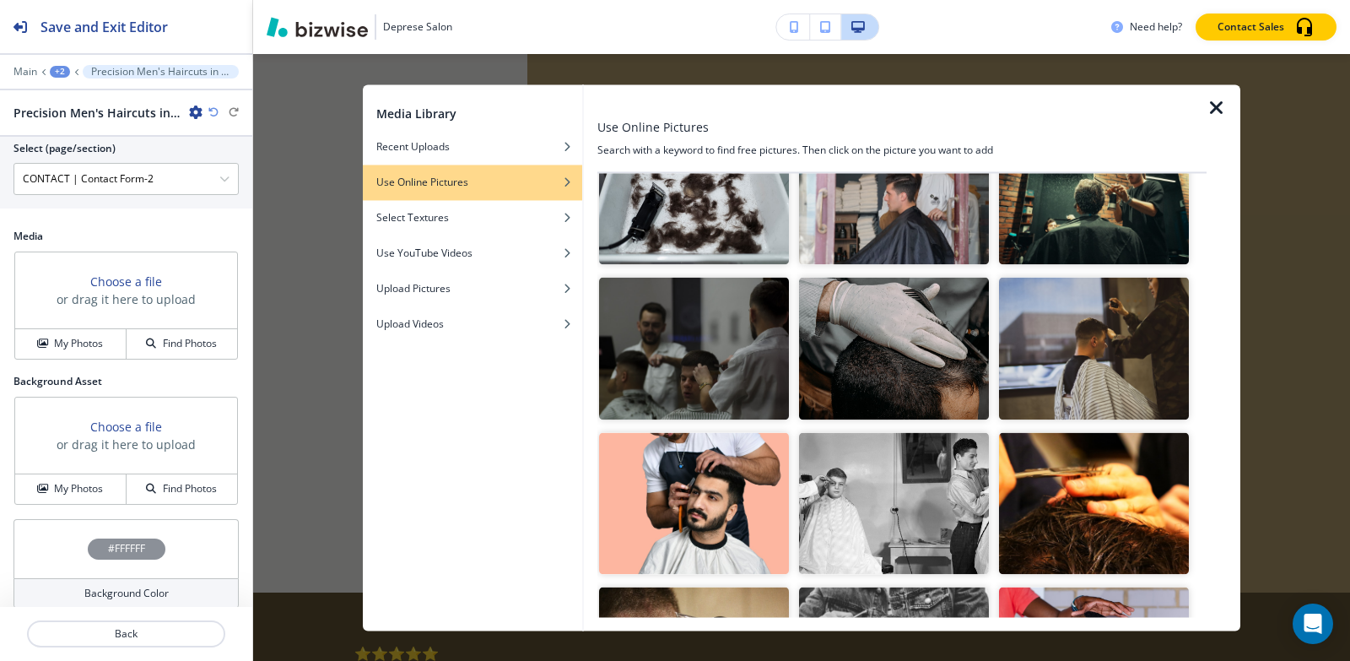
scroll to position [169, 0]
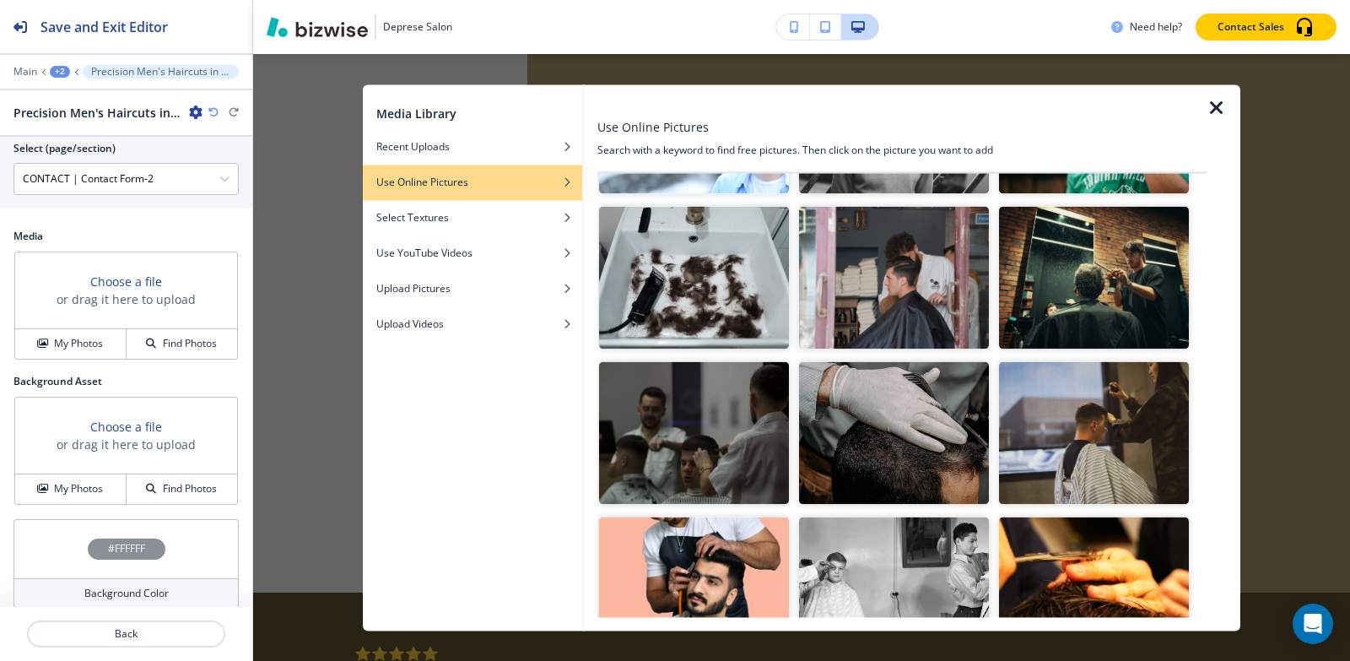
click at [1054, 447] on img "button" at bounding box center [1094, 432] width 190 height 143
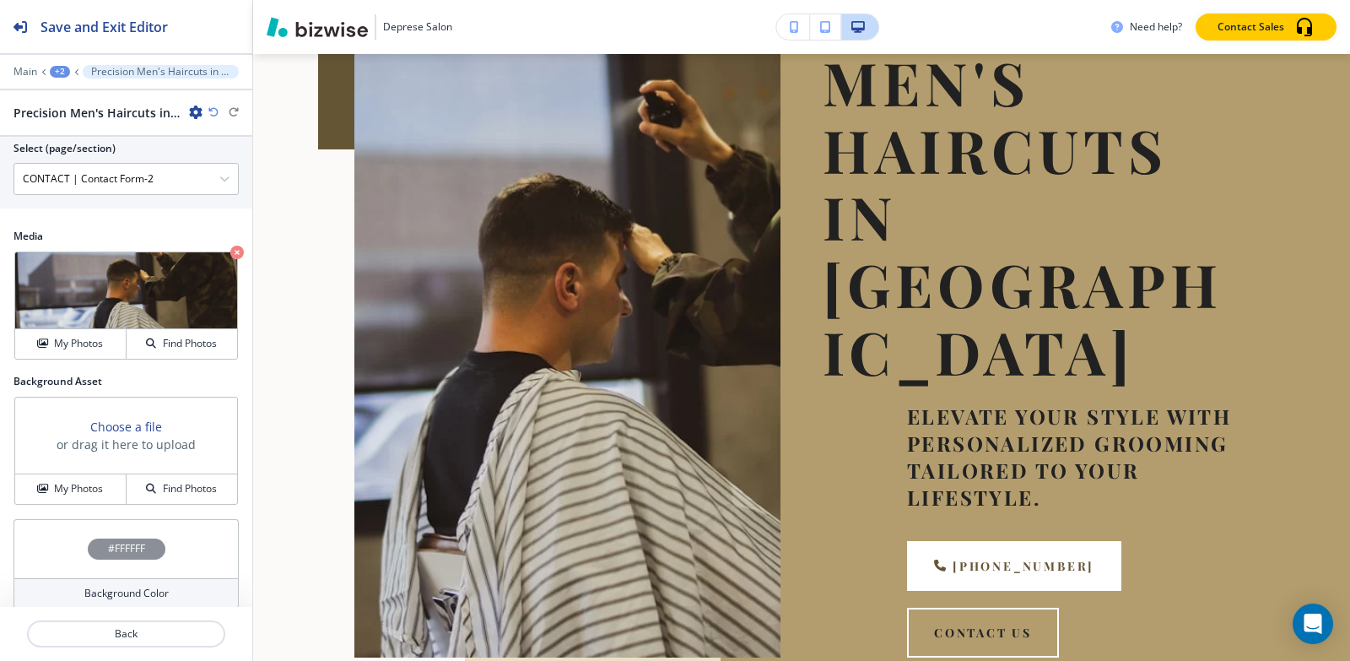
scroll to position [186, 0]
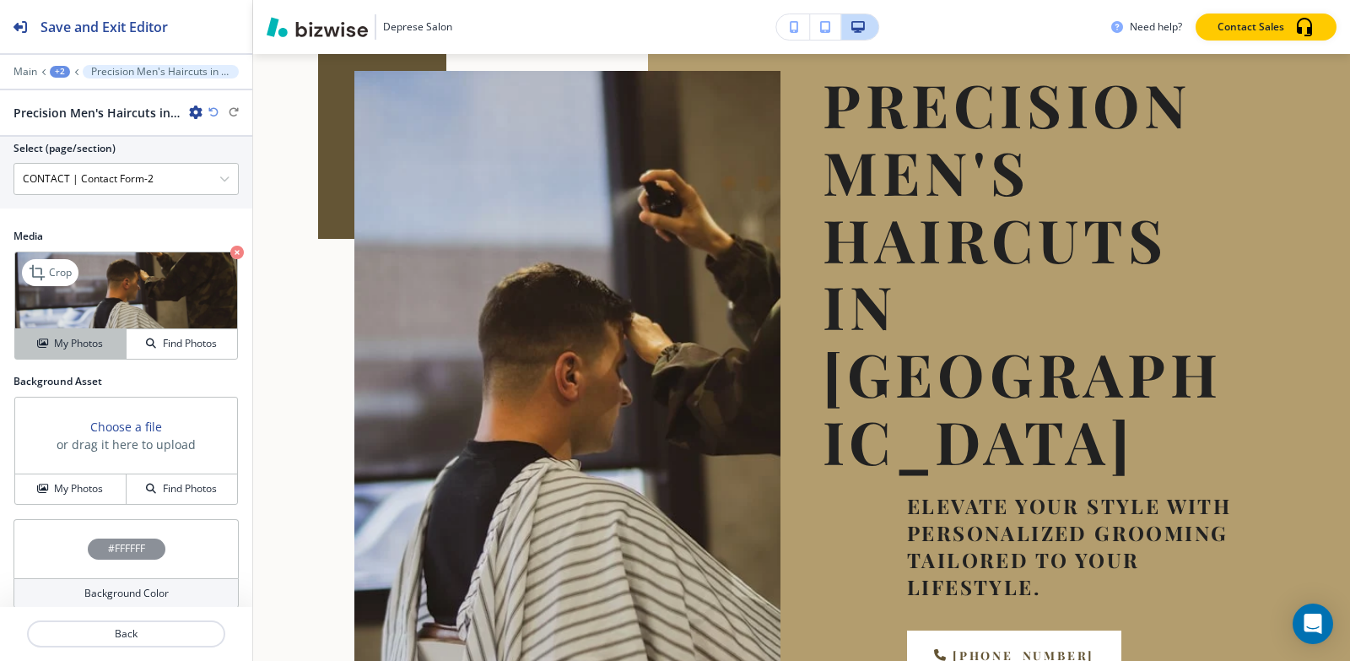
click at [43, 329] on button "My Photos" at bounding box center [70, 344] width 111 height 30
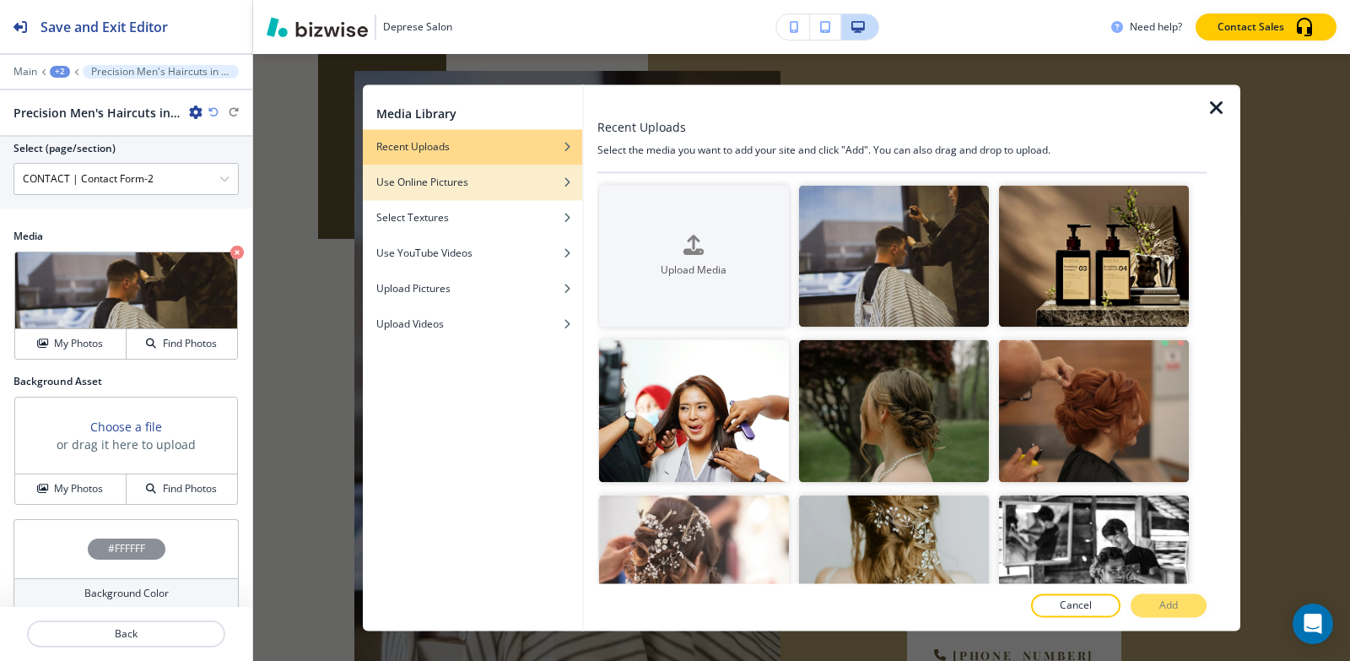
click at [462, 175] on h4 "Use Online Pictures" at bounding box center [422, 182] width 92 height 15
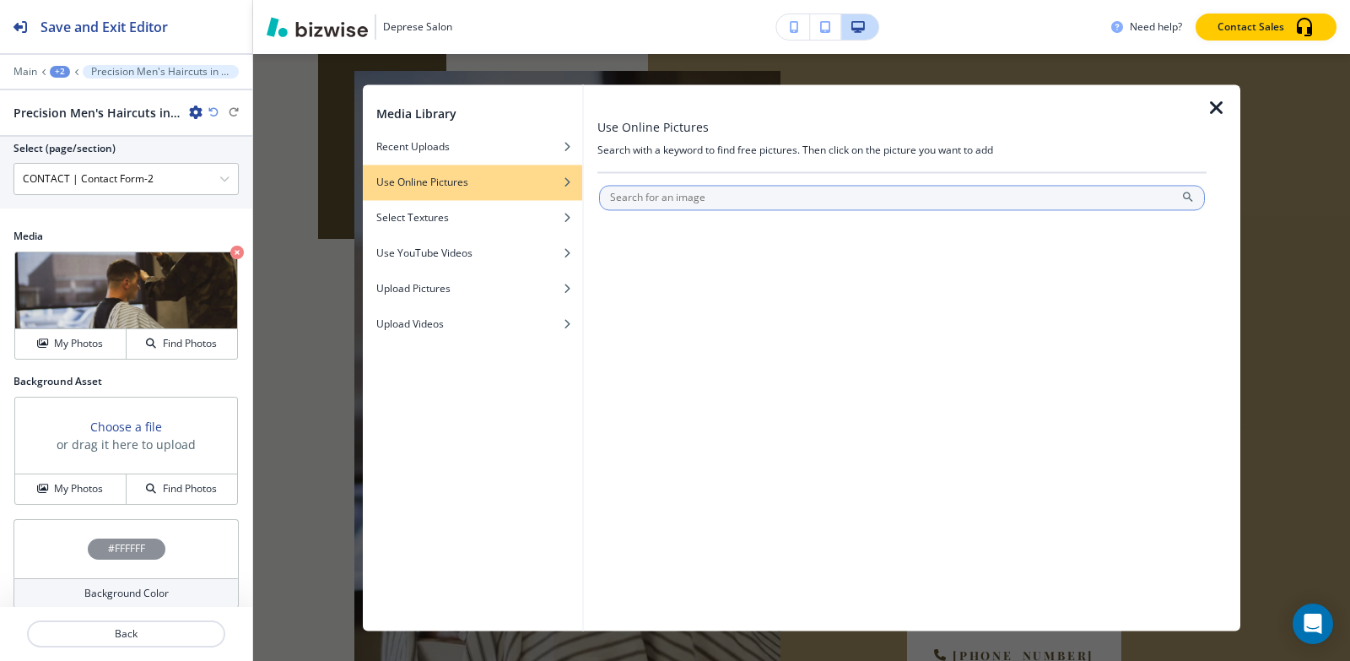
click at [702, 201] on input "text" at bounding box center [902, 197] width 606 height 25
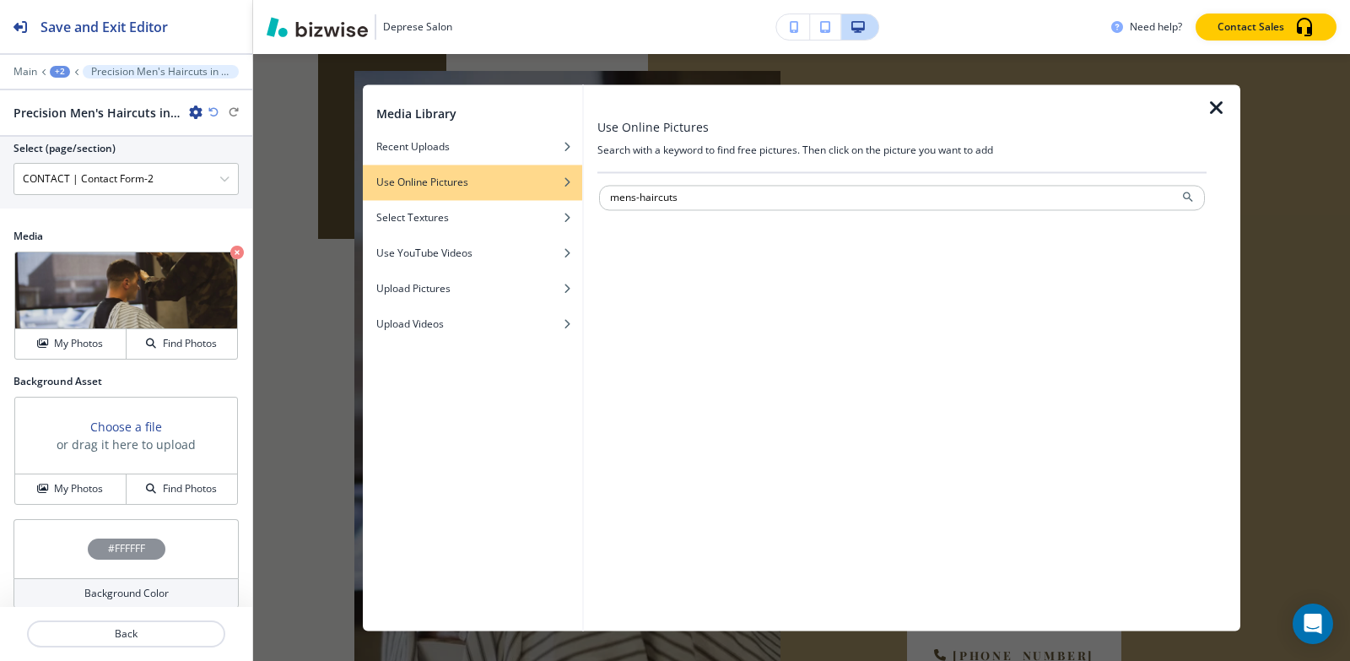
type input "mens-haircuts"
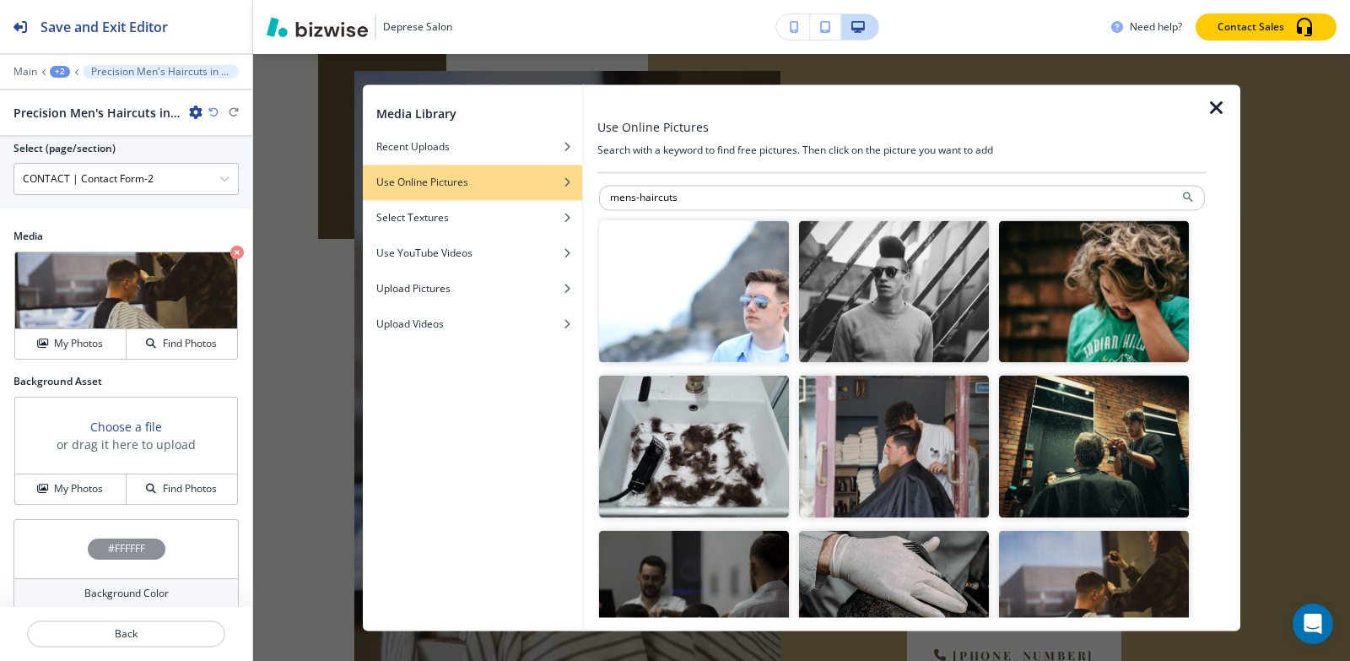
scroll to position [422, 0]
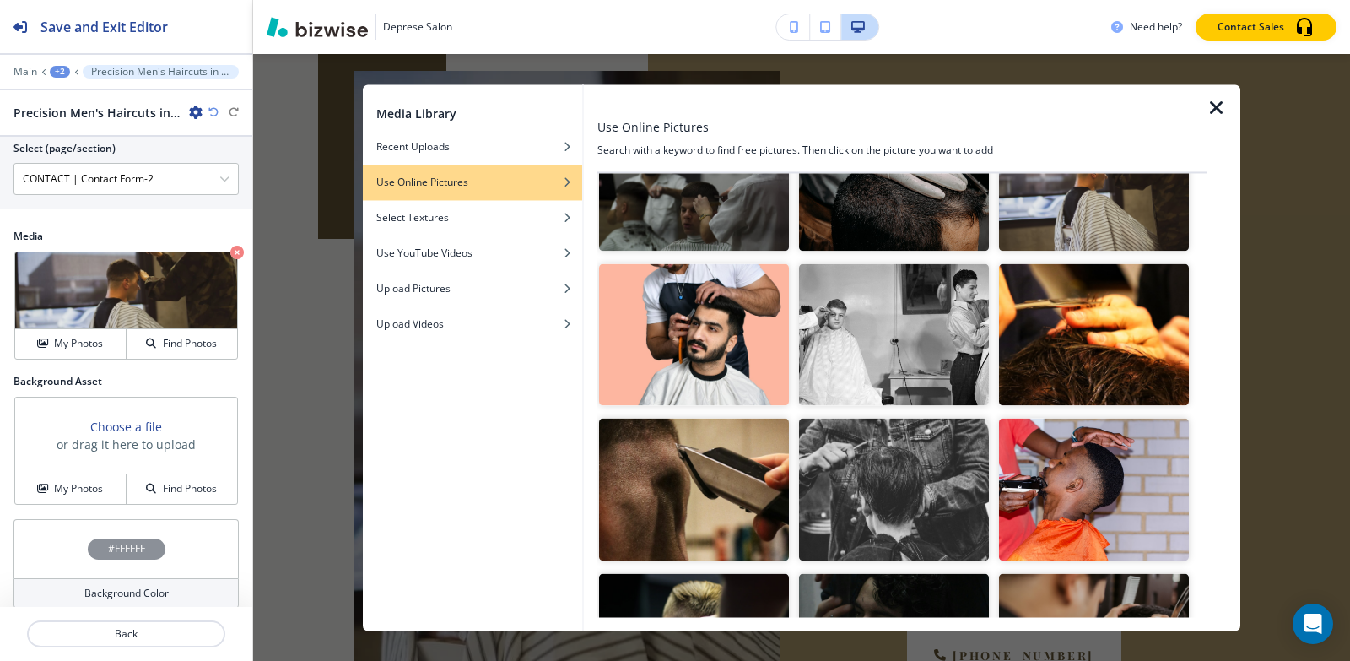
click at [661, 326] on img "button" at bounding box center [694, 334] width 190 height 143
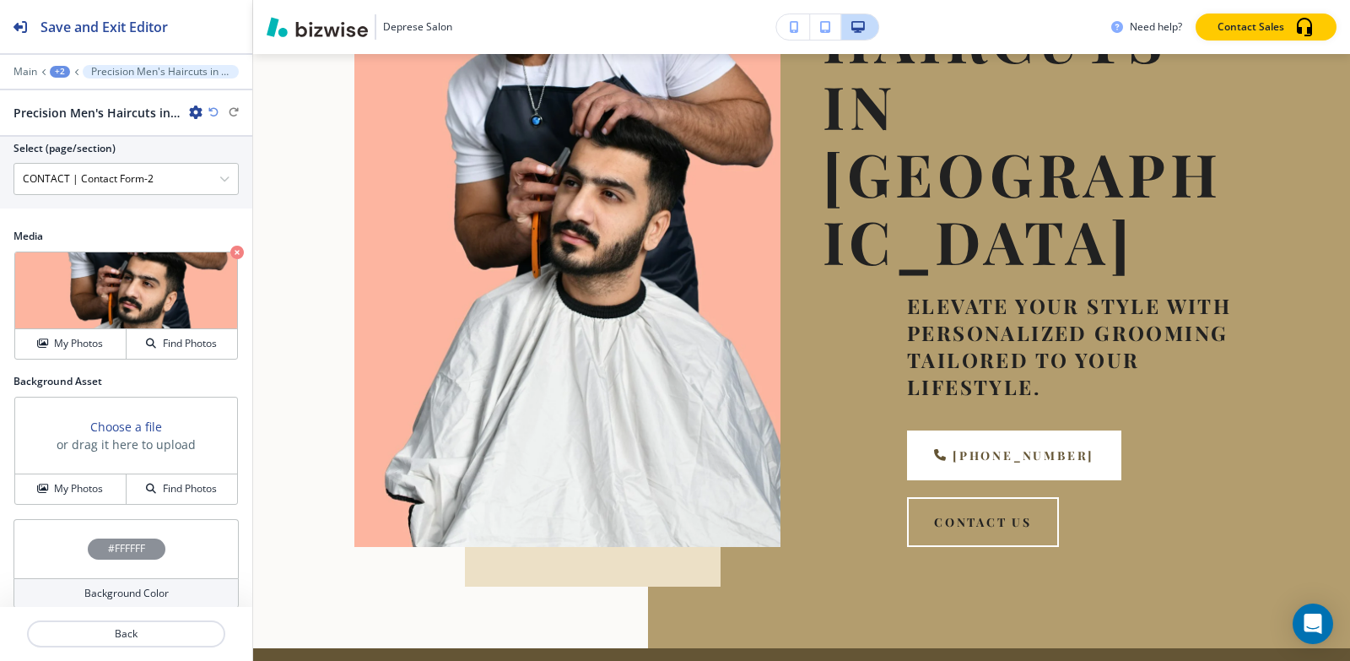
scroll to position [523, 0]
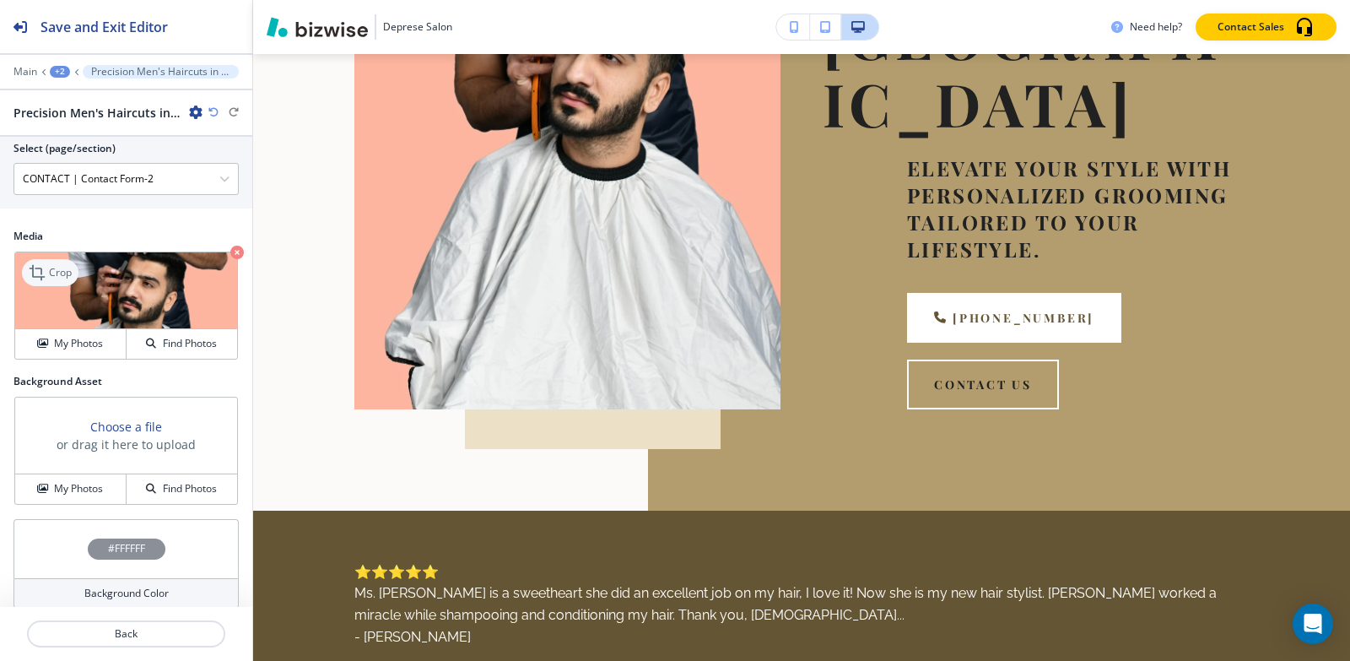
click at [63, 265] on p "Crop" at bounding box center [60, 272] width 23 height 15
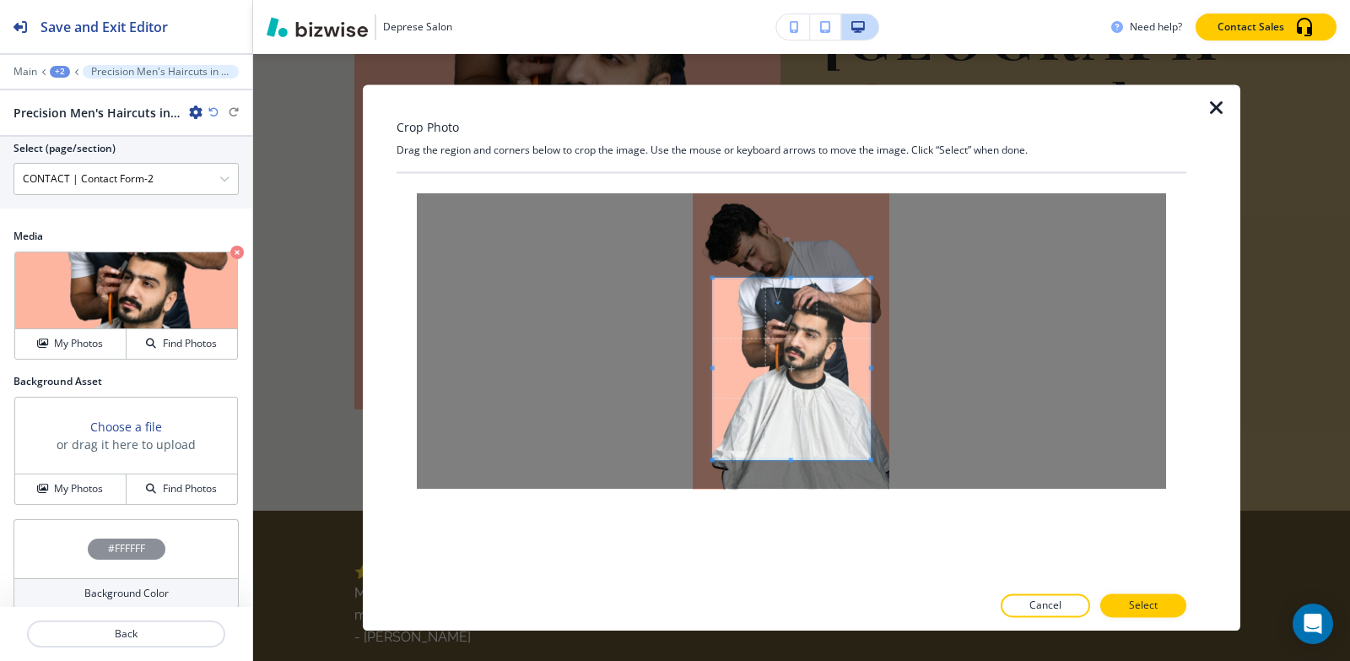
click at [791, 278] on span at bounding box center [791, 277] width 4 height 4
click at [792, 419] on span at bounding box center [791, 420] width 4 height 4
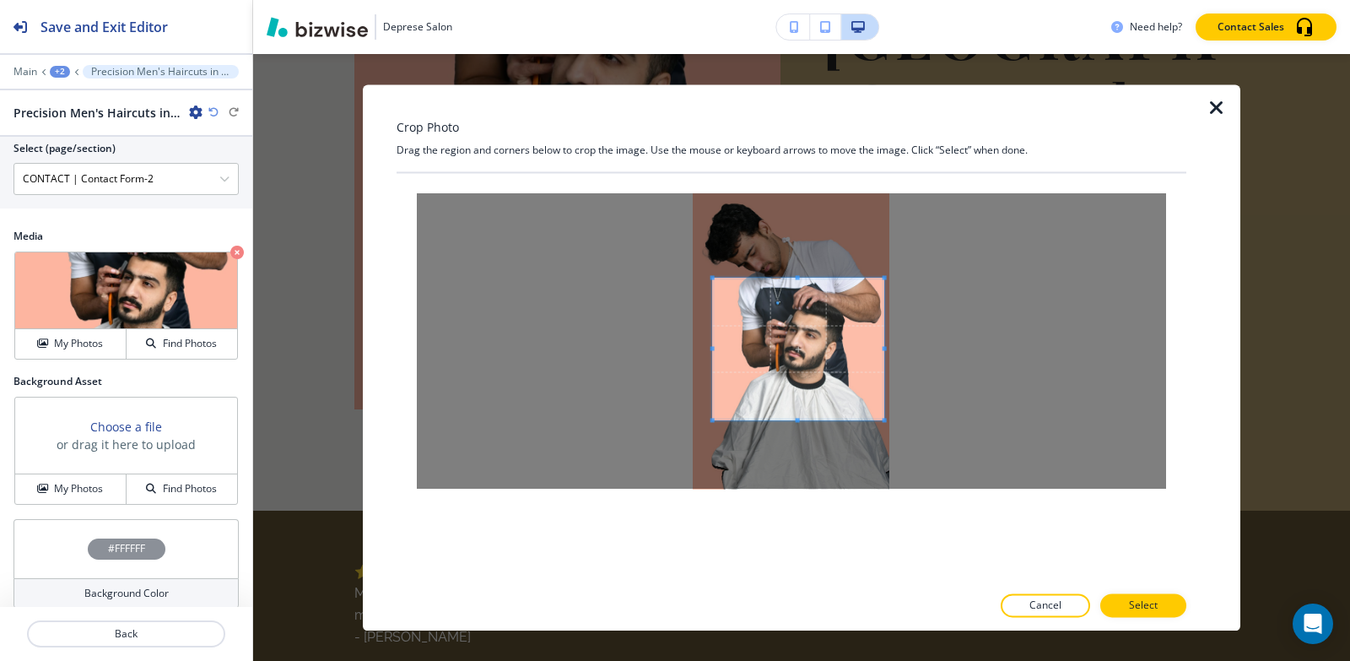
click at [883, 352] on div at bounding box center [798, 349] width 171 height 142
click at [699, 348] on span at bounding box center [698, 348] width 4 height 4
click at [1126, 604] on button "Select" at bounding box center [1143, 605] width 86 height 24
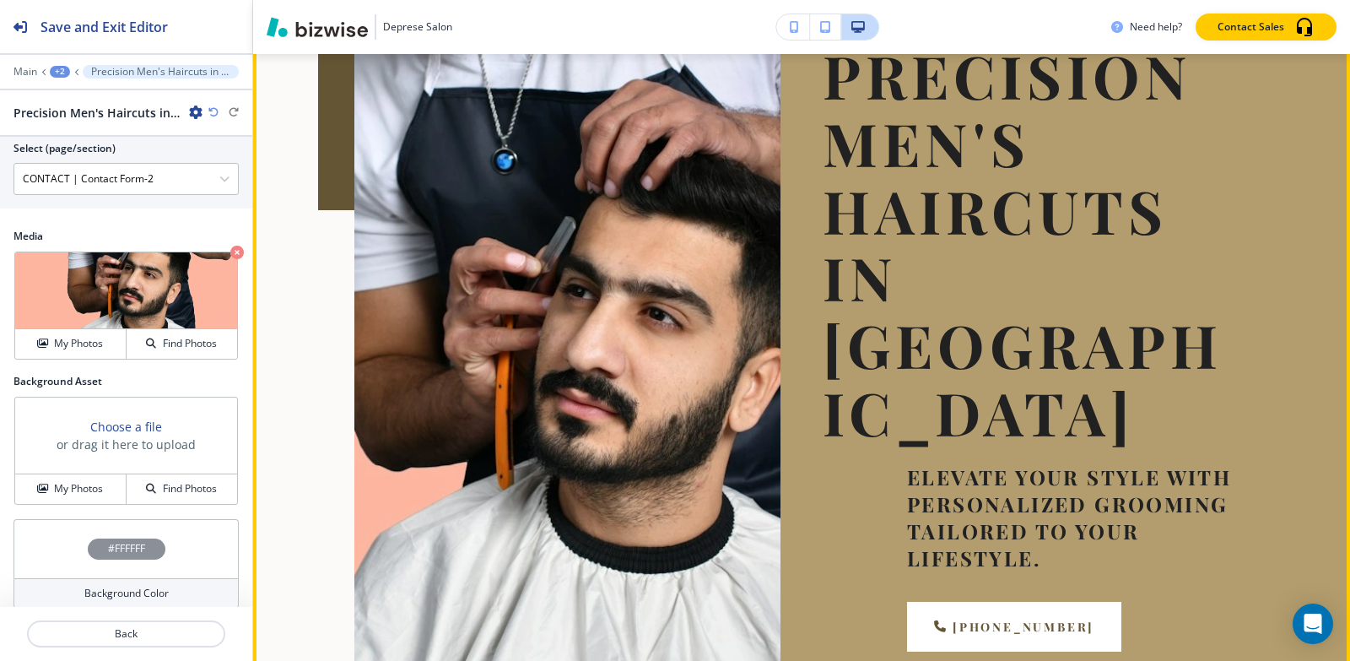
scroll to position [186, 0]
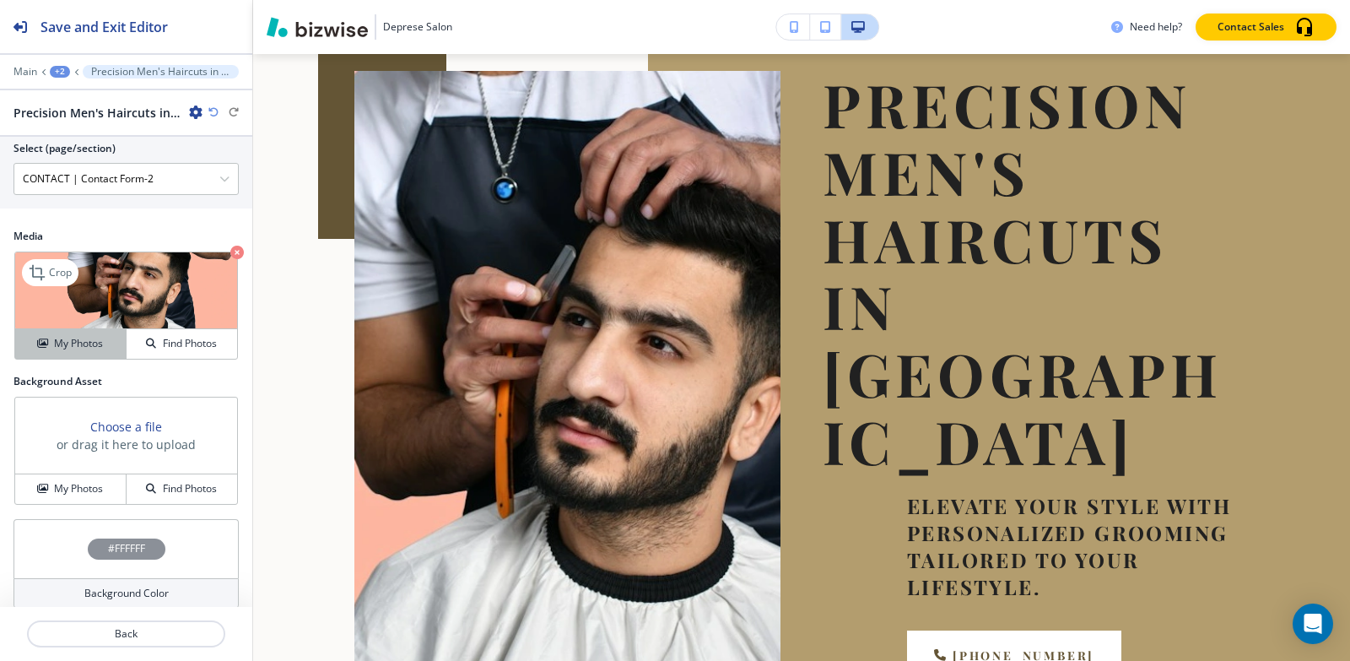
click at [44, 338] on icon "button" at bounding box center [42, 343] width 10 height 10
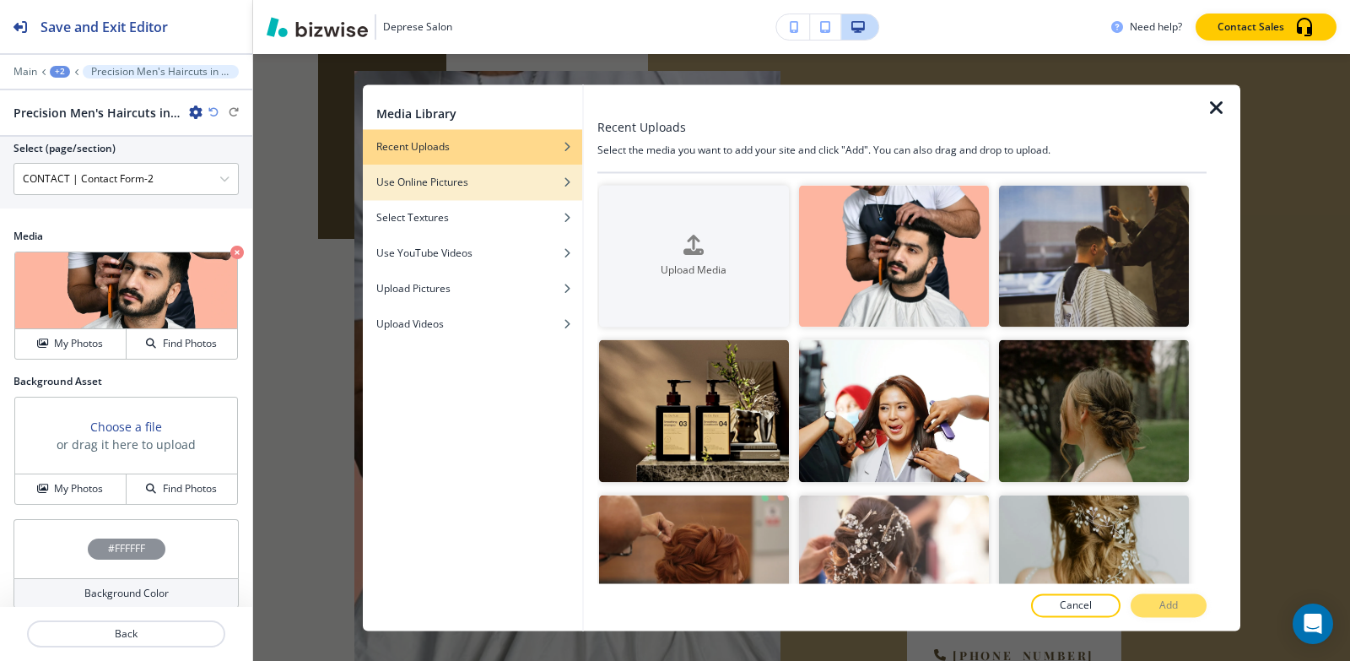
click at [427, 187] on h4 "Use Online Pictures" at bounding box center [422, 182] width 92 height 15
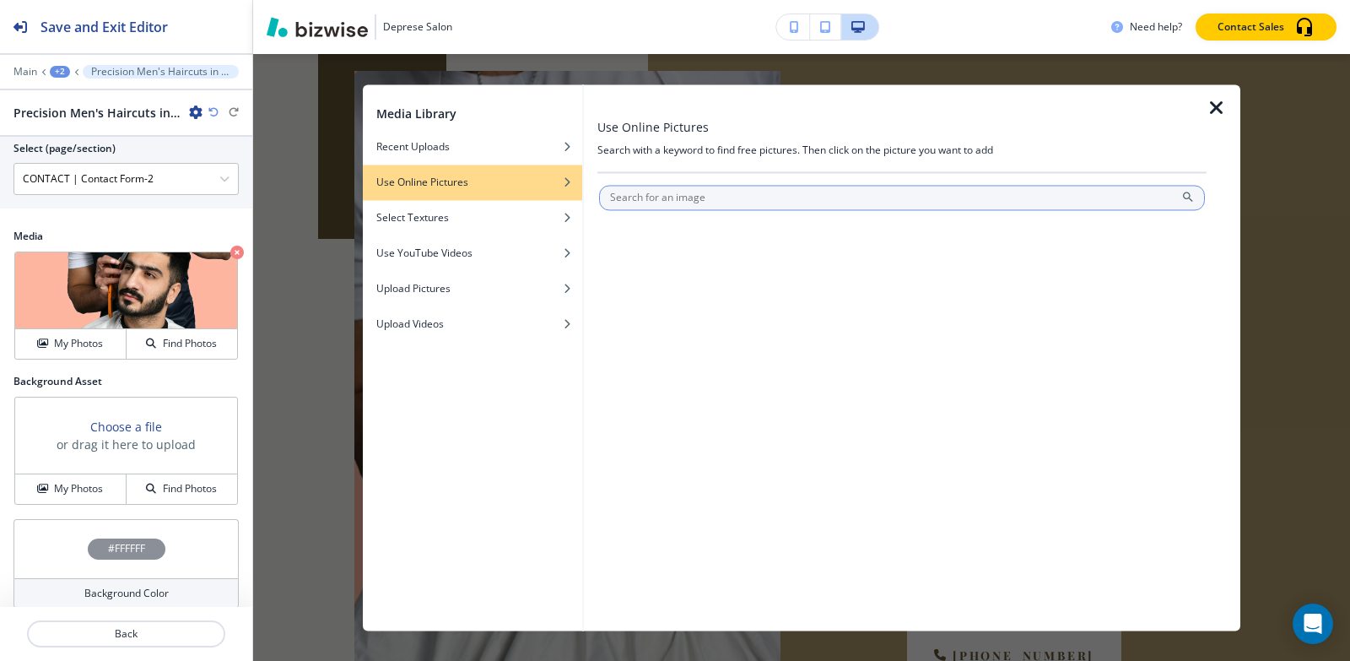
click at [759, 203] on input "text" at bounding box center [902, 197] width 606 height 25
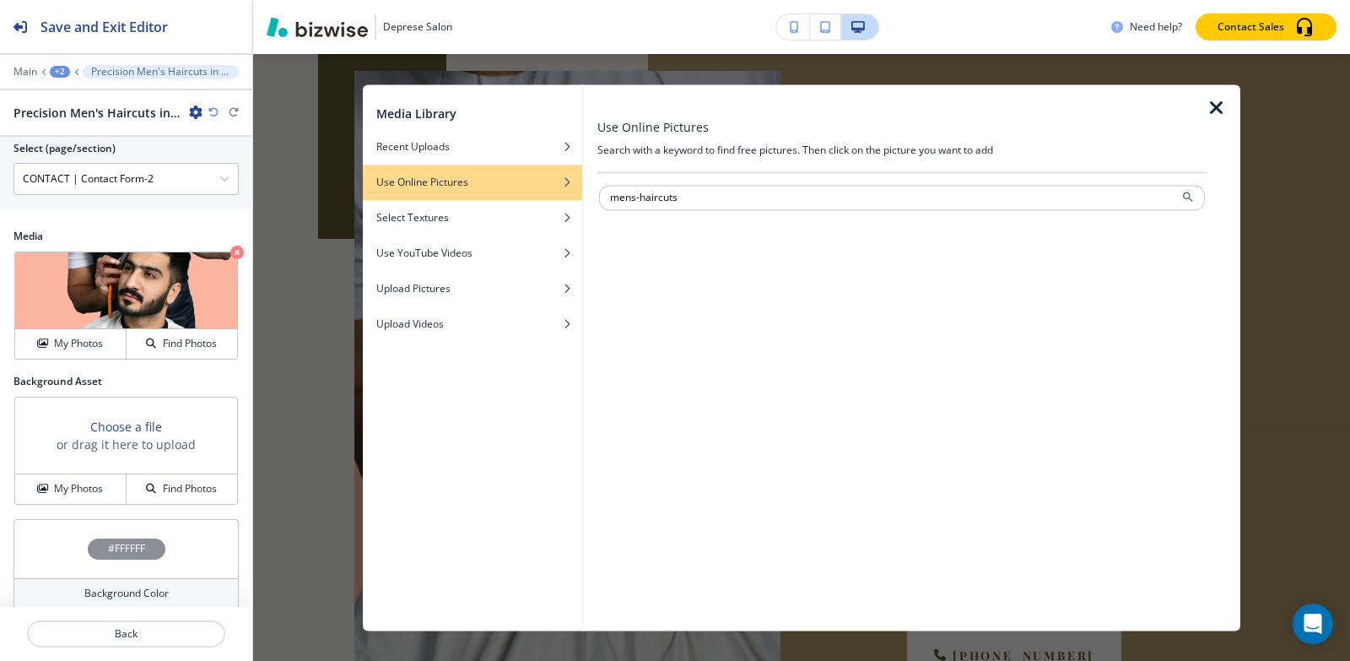
type input "mens-haircuts"
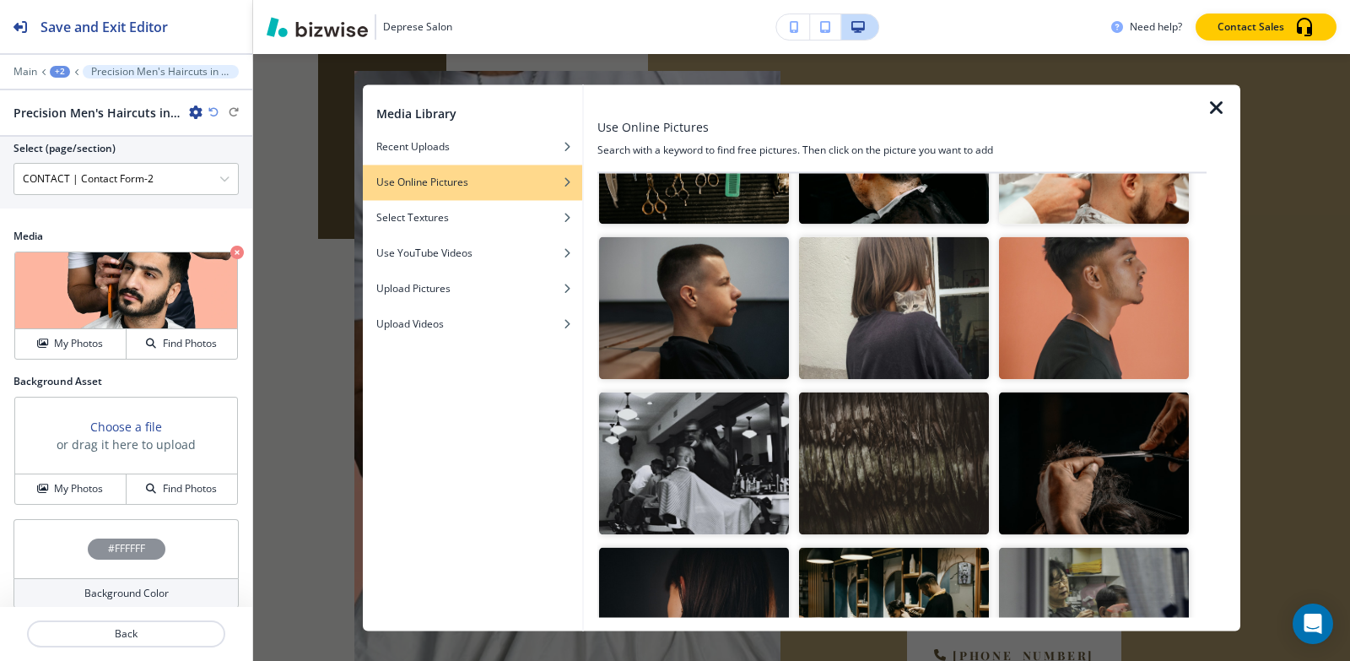
scroll to position [2382, 0]
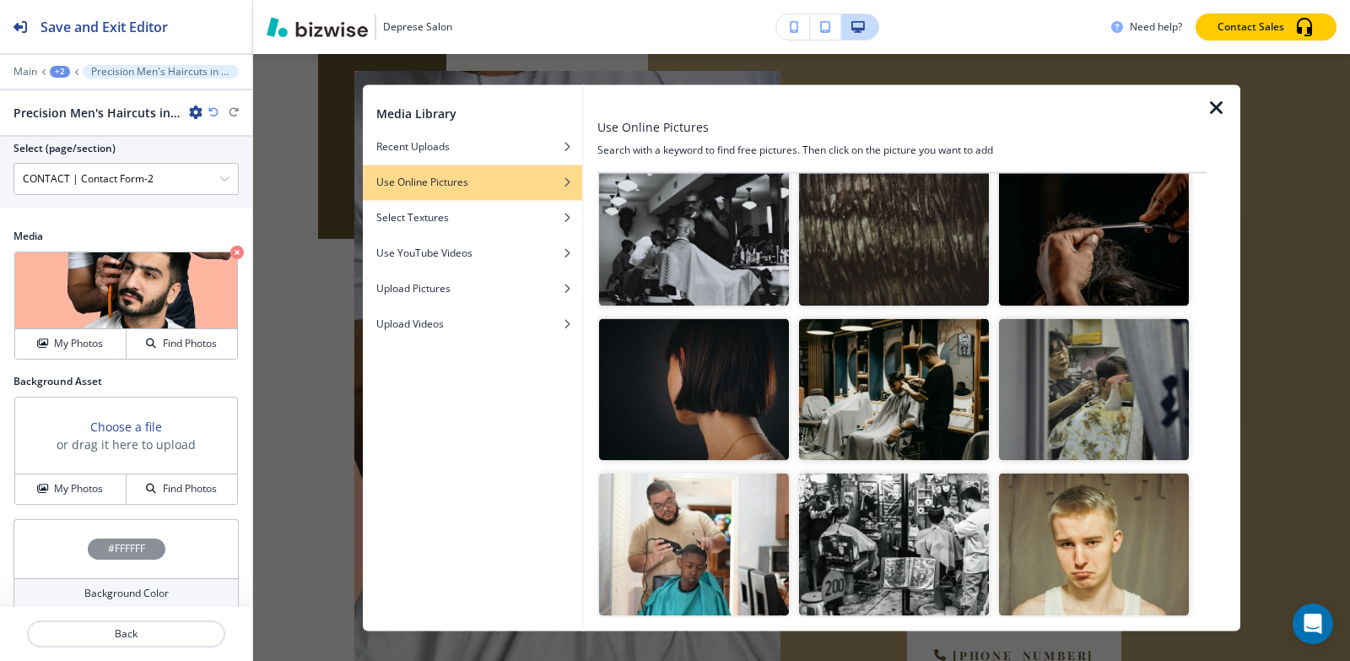
click at [918, 345] on img "button" at bounding box center [894, 389] width 190 height 143
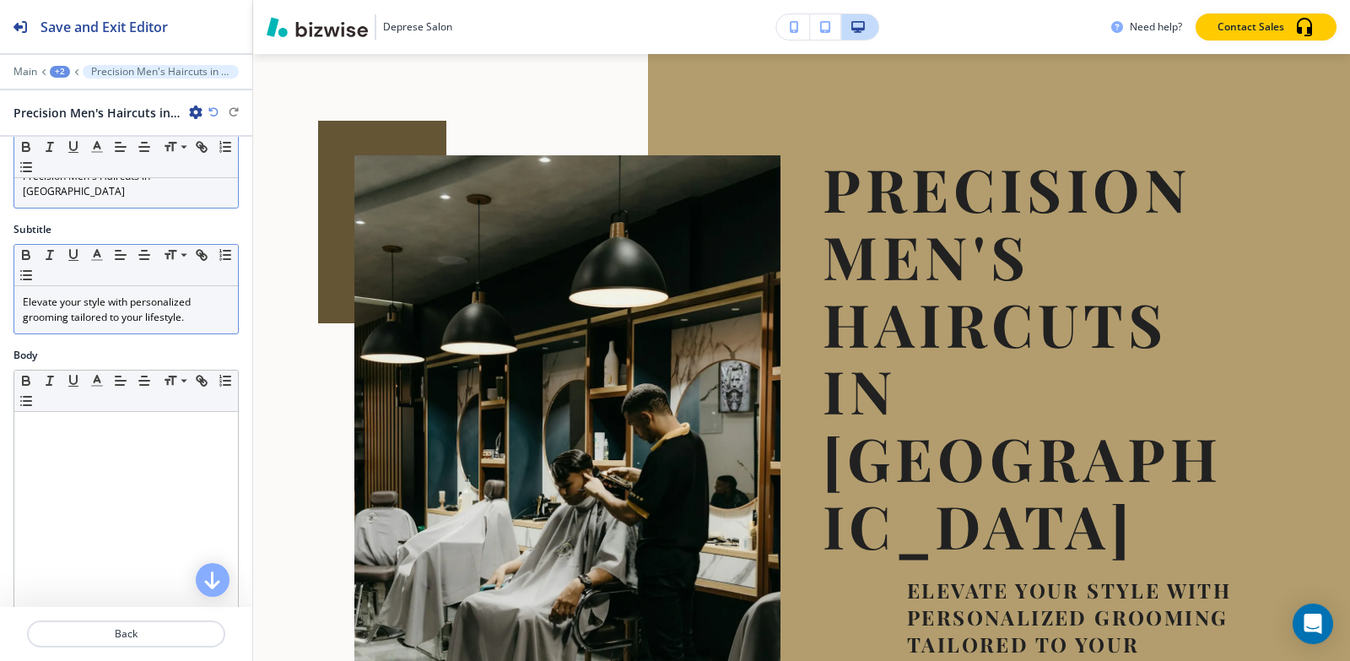
scroll to position [0, 0]
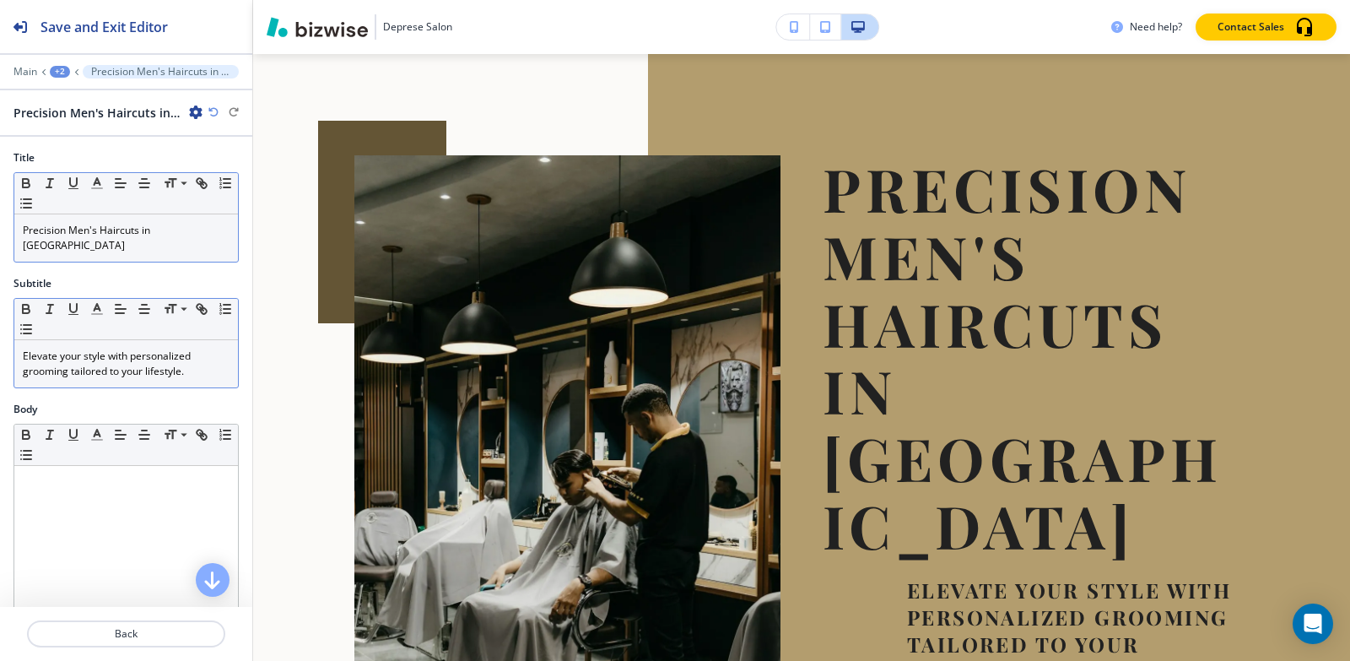
click at [177, 354] on p "Elevate your style with personalized grooming tailored to your lifestyle." at bounding box center [126, 363] width 207 height 30
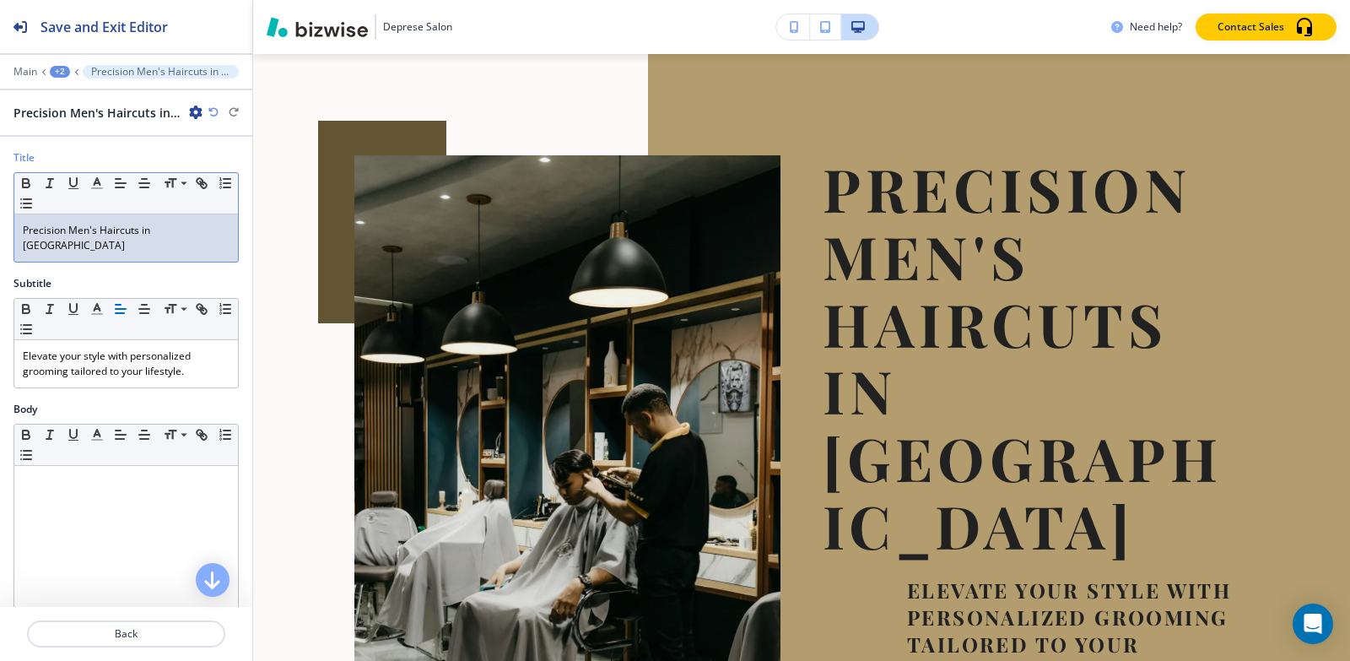
click at [172, 235] on p "Precision Men's Haircuts in Flossmoor" at bounding box center [126, 238] width 207 height 30
copy p "Precision Men's Haircuts in Flossmoor"
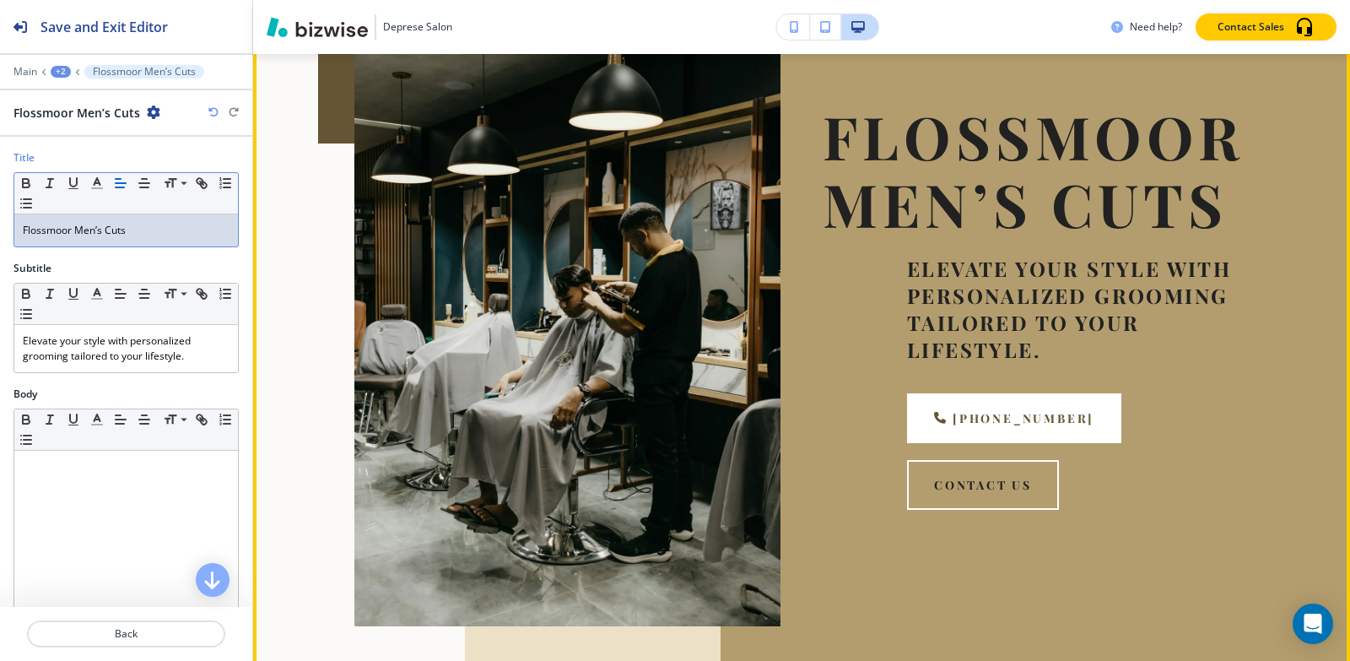
scroll to position [186, 0]
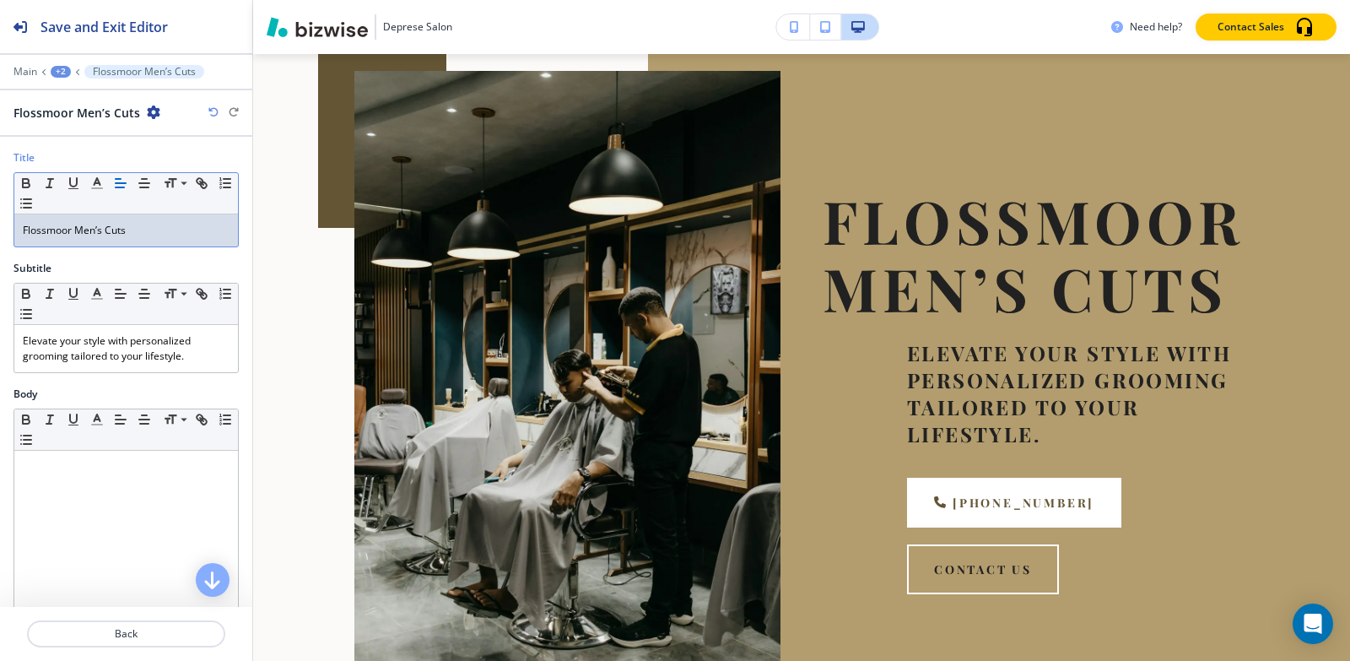
click at [213, 108] on icon "button" at bounding box center [213, 112] width 10 height 10
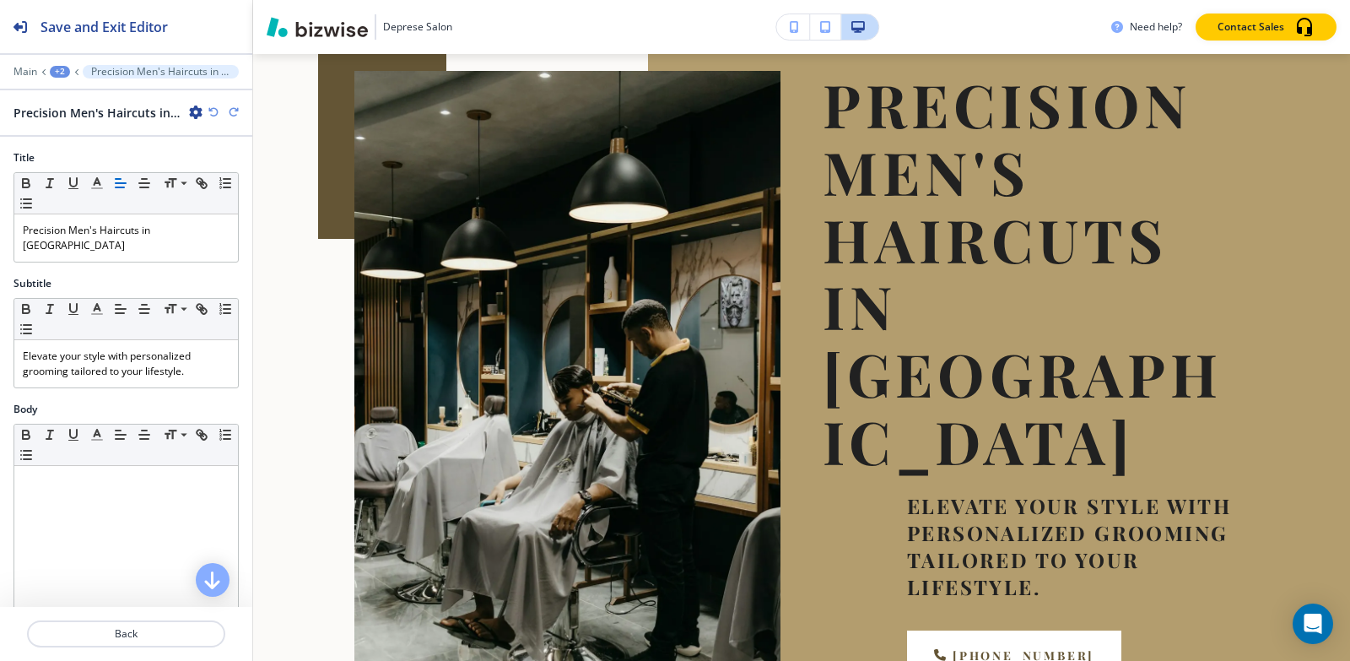
click at [231, 112] on icon "button" at bounding box center [234, 112] width 10 height 10
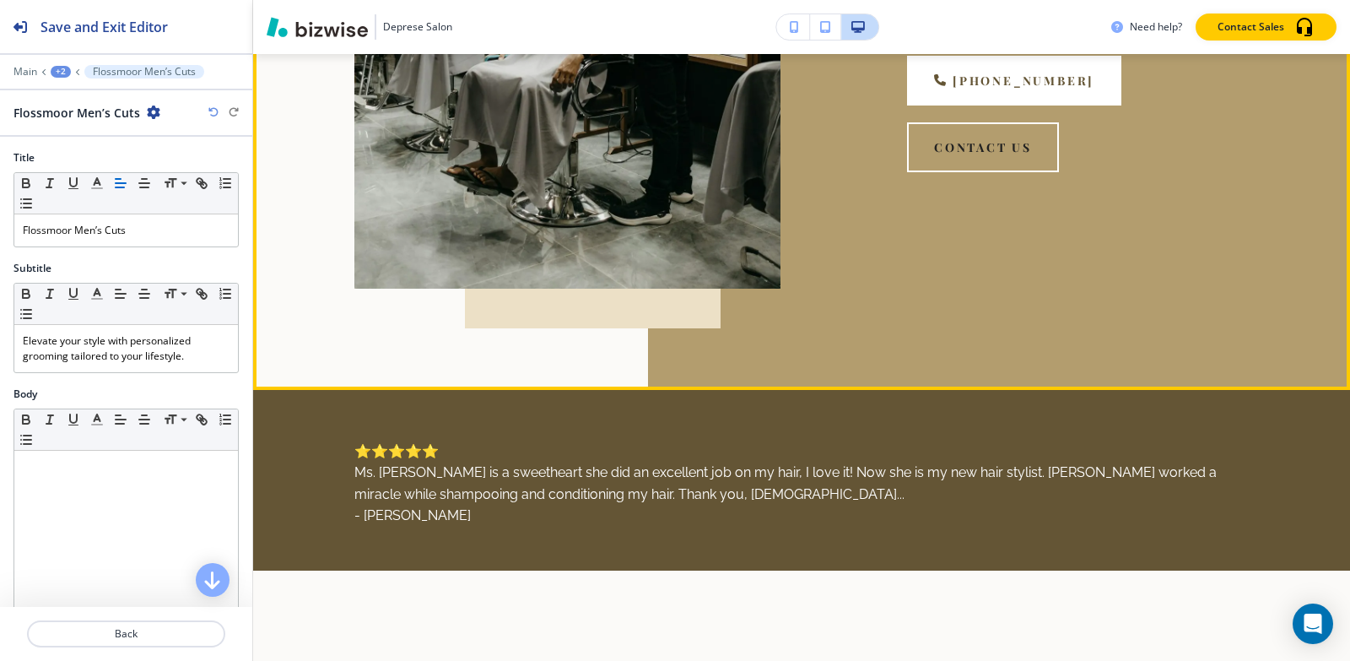
scroll to position [1029, 0]
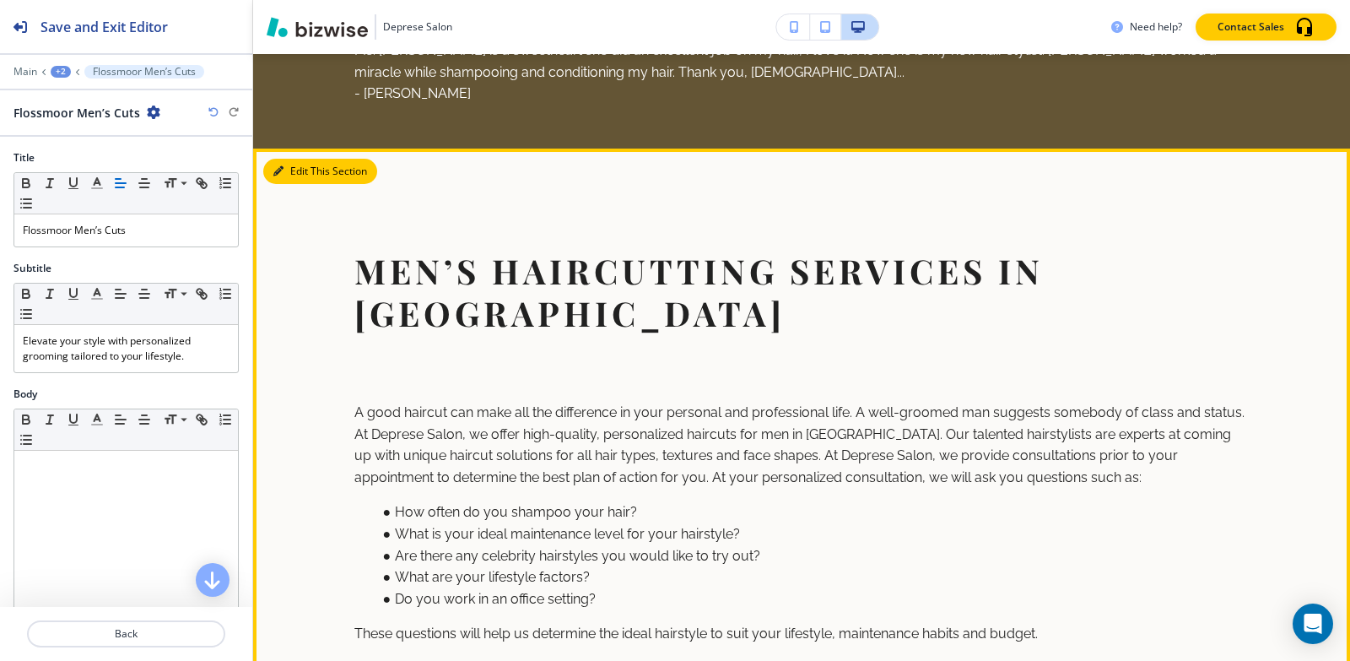
click at [294, 159] on button "Edit This Section" at bounding box center [320, 171] width 114 height 25
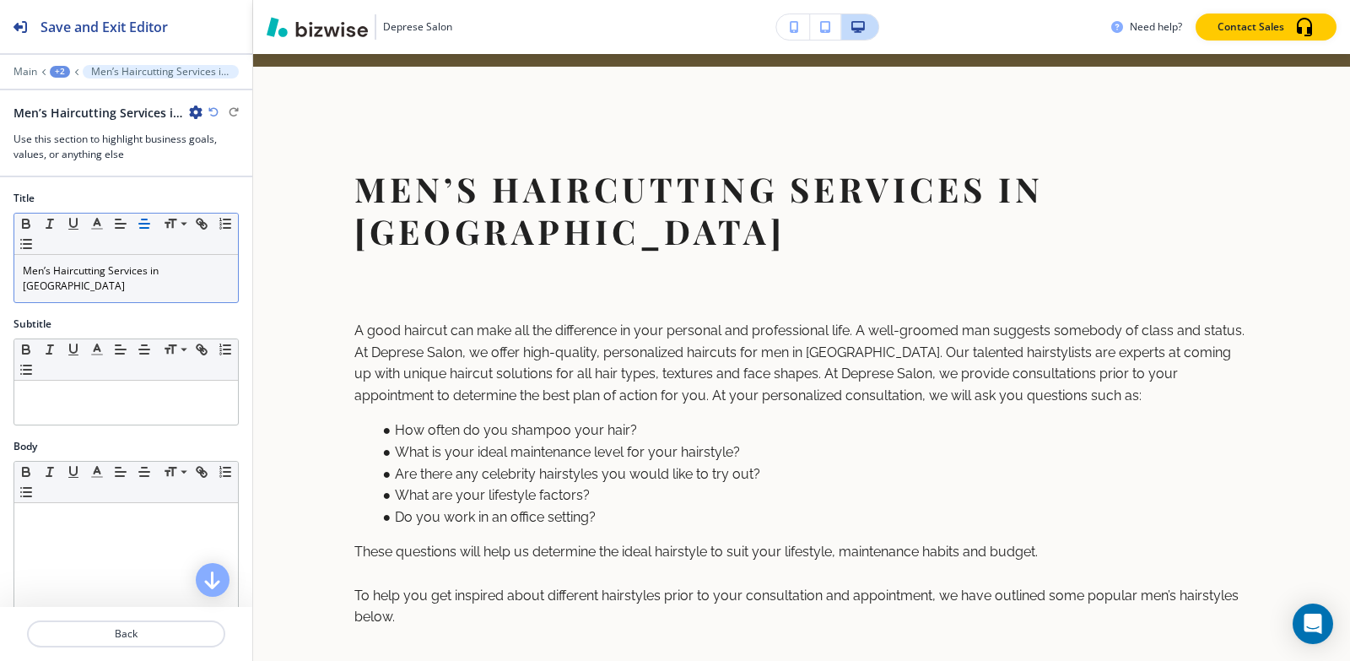
scroll to position [1115, 0]
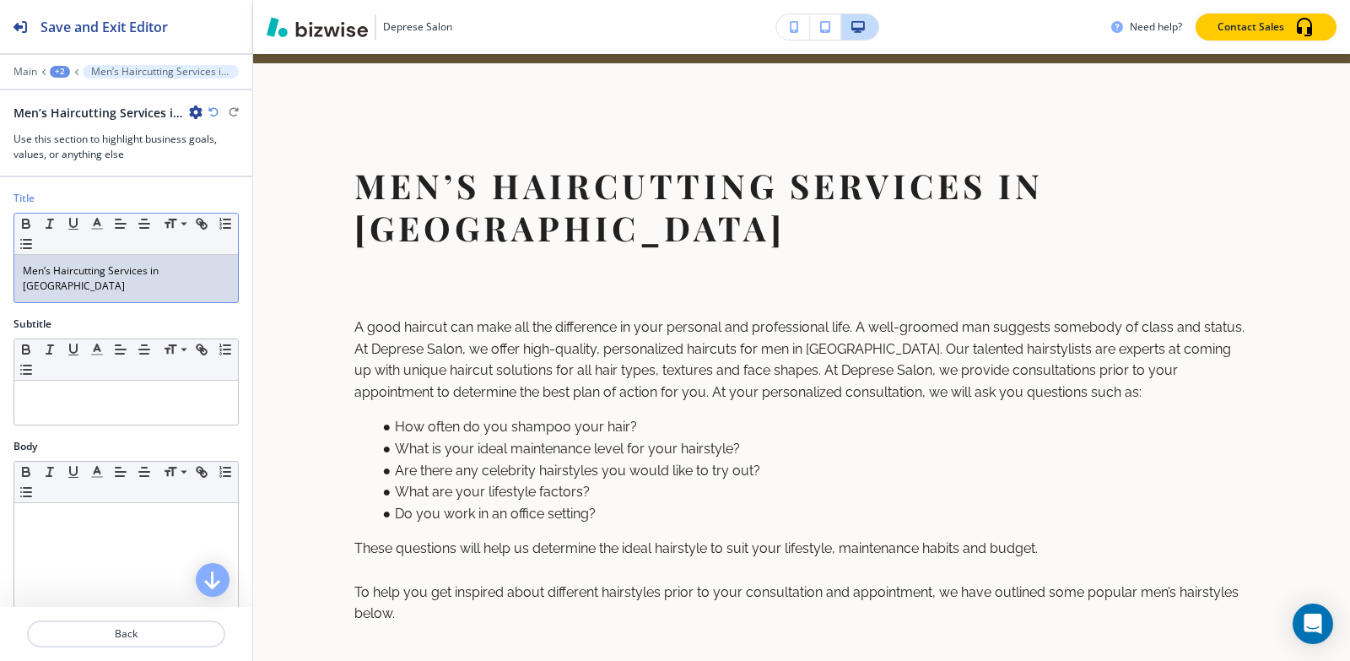
click at [147, 276] on p "Men’s Haircutting Services in [GEOGRAPHIC_DATA]" at bounding box center [126, 278] width 207 height 30
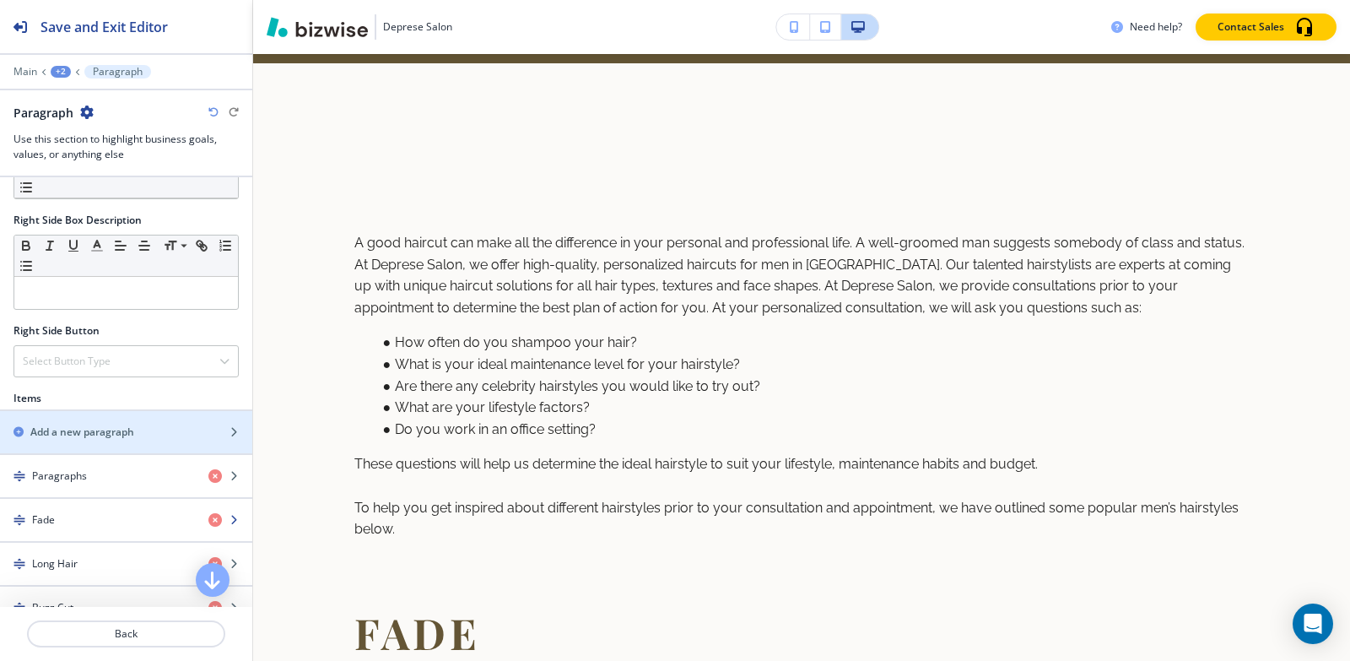
scroll to position [759, 0]
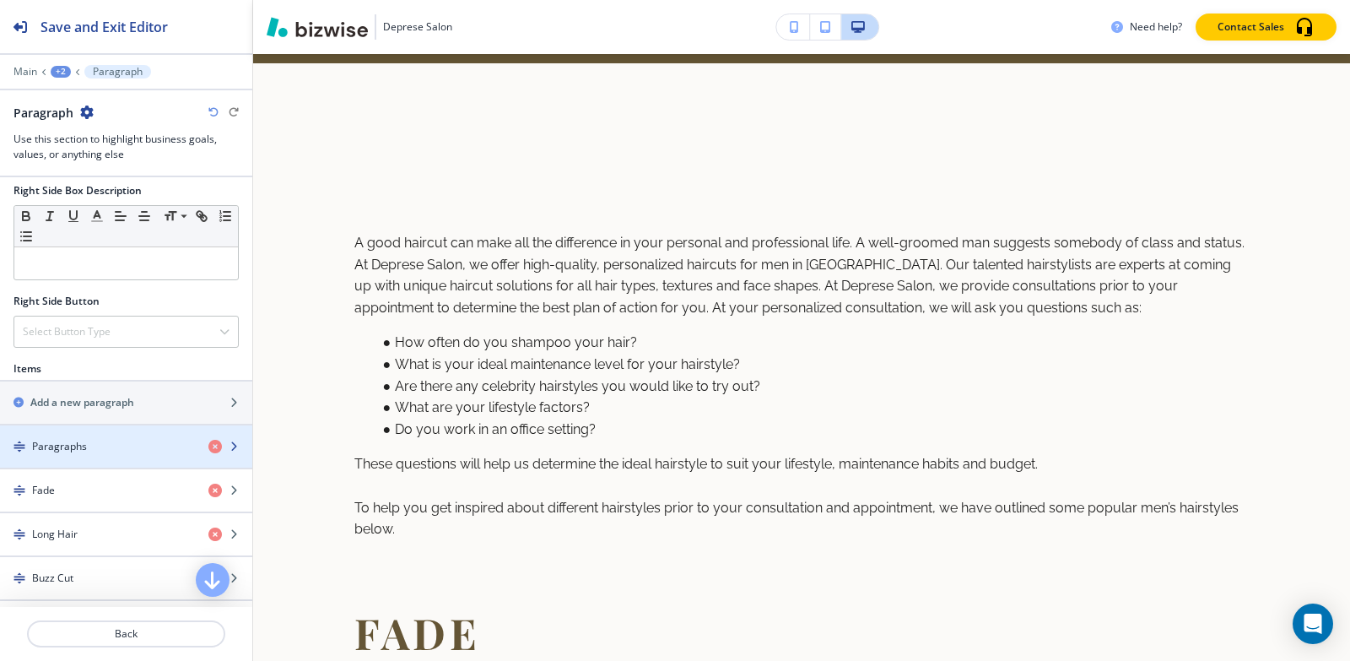
click at [80, 451] on h4 "Paragraphs" at bounding box center [59, 446] width 55 height 15
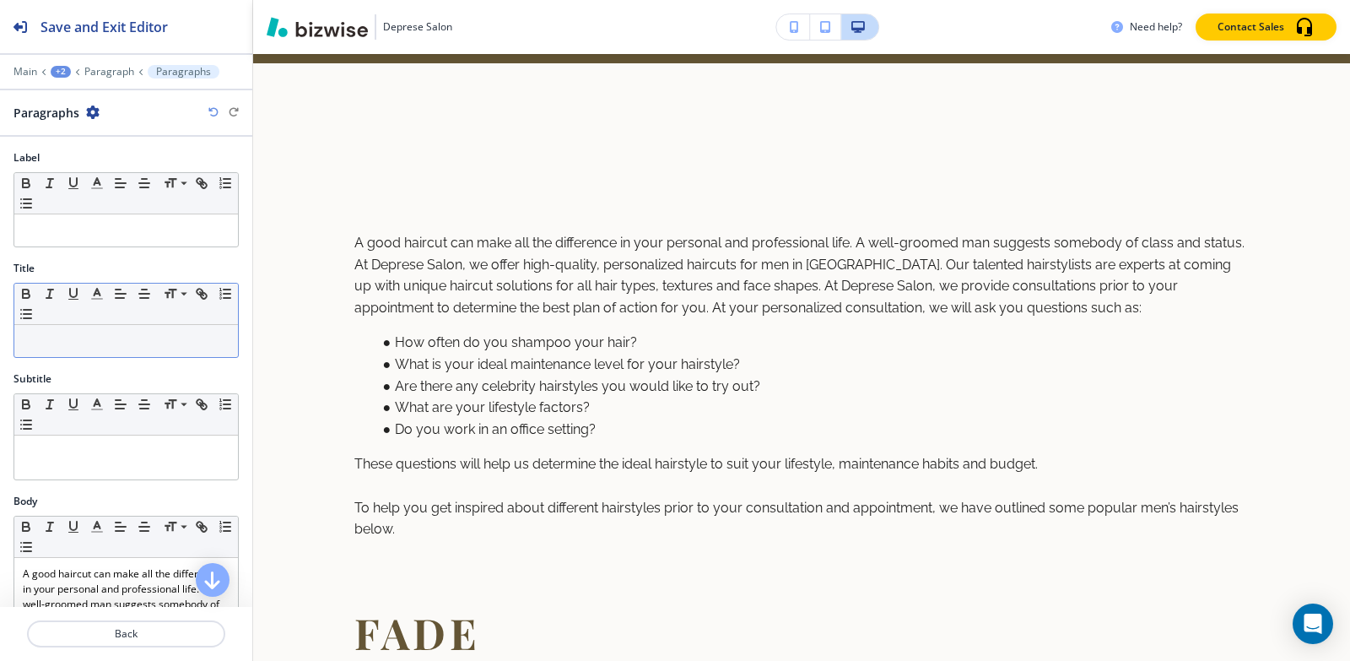
click at [100, 346] on p at bounding box center [126, 340] width 207 height 15
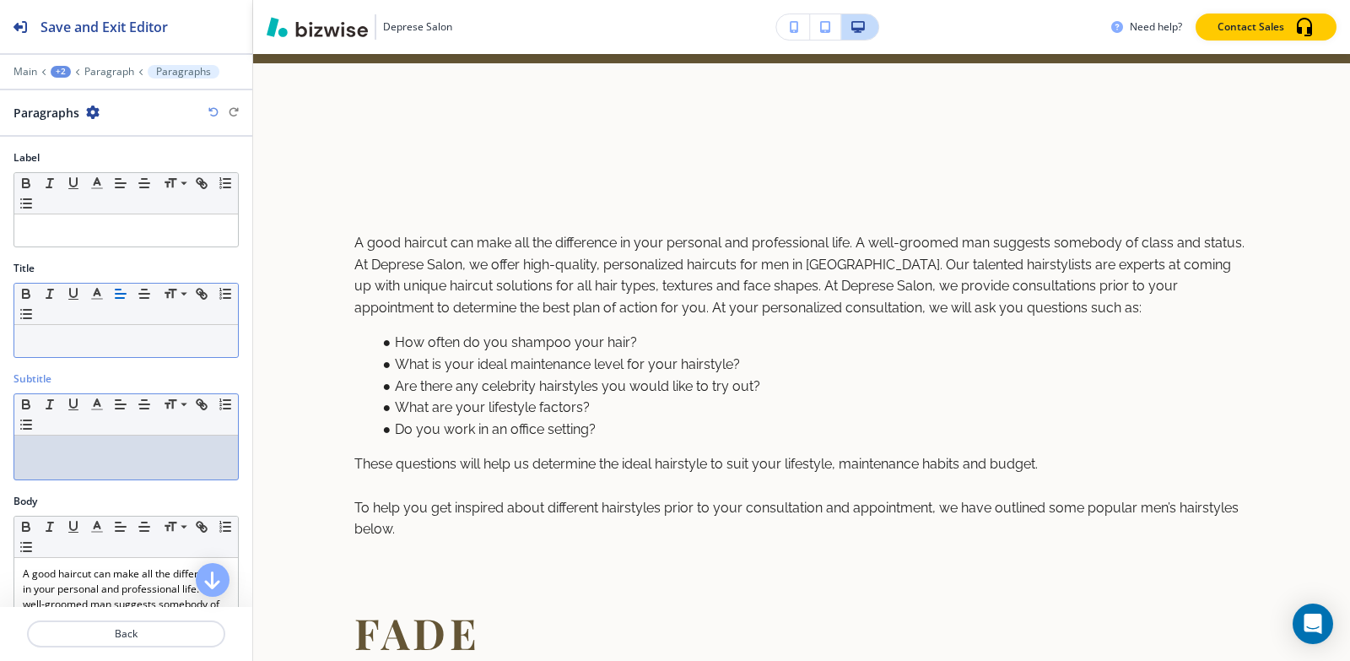
click at [57, 457] on p at bounding box center [126, 451] width 207 height 15
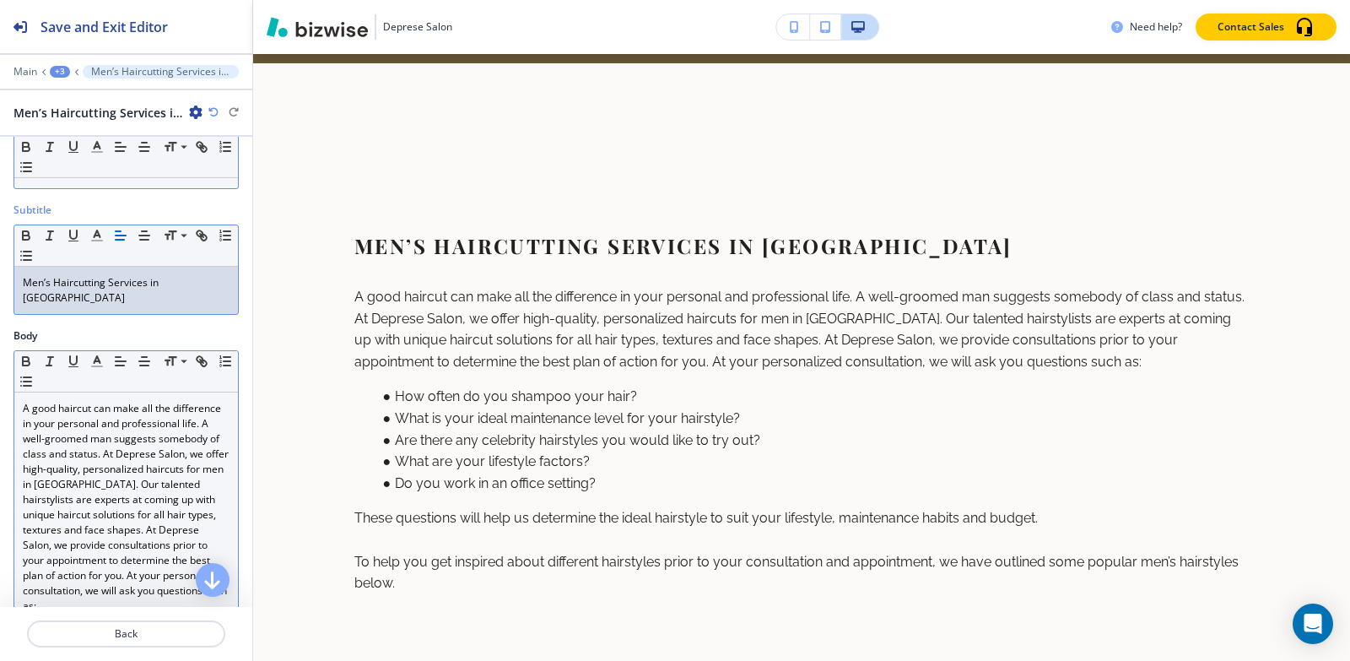
click at [73, 507] on p "A good haircut can make all the difference in your personal and professional li…" at bounding box center [126, 507] width 207 height 213
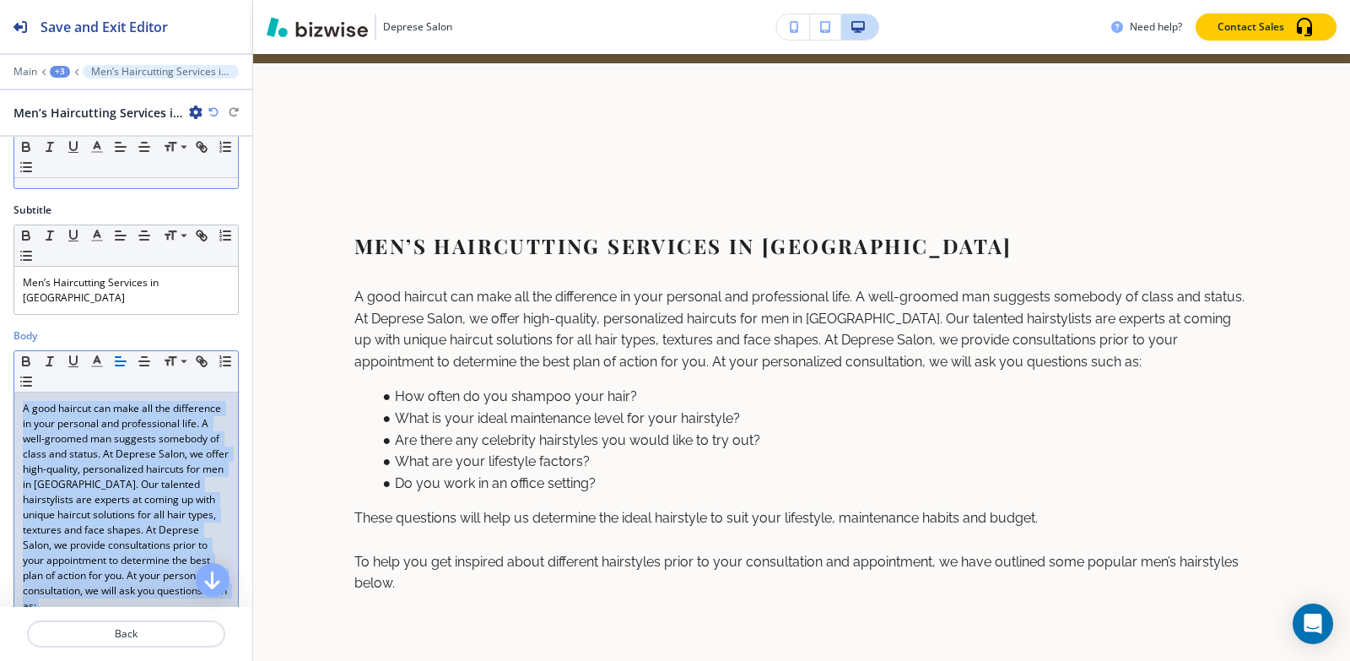
paste div
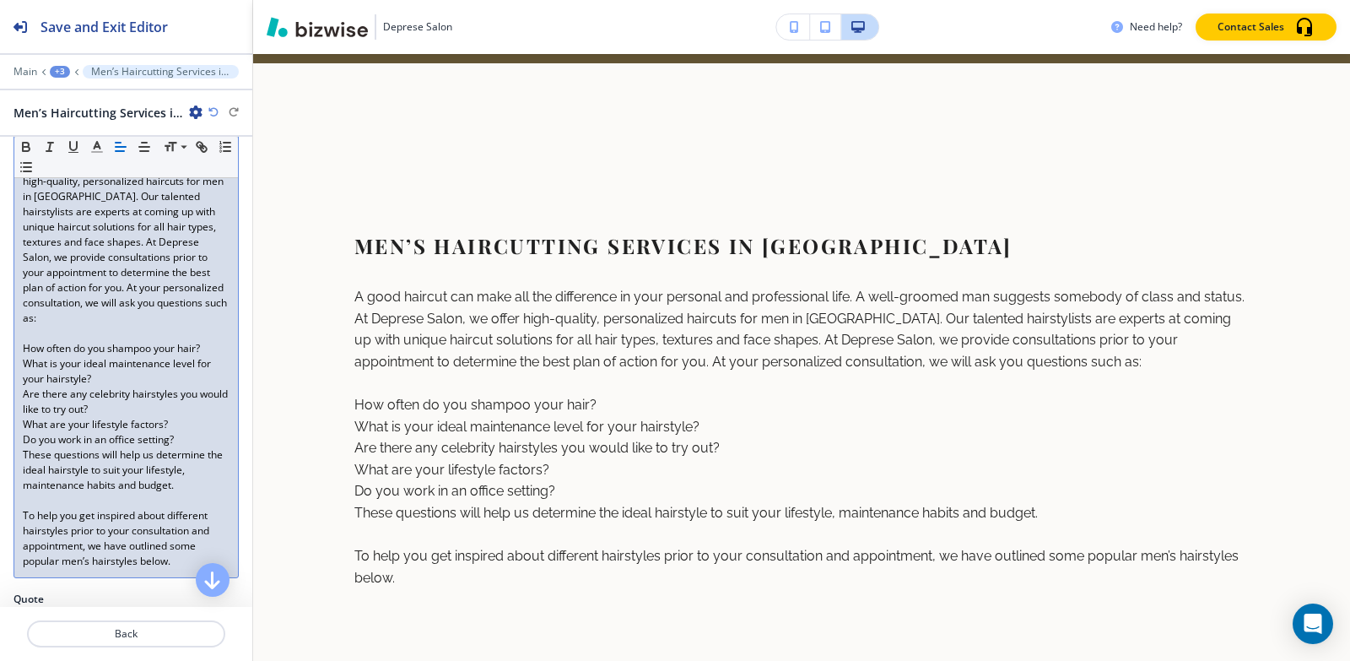
scroll to position [498, 0]
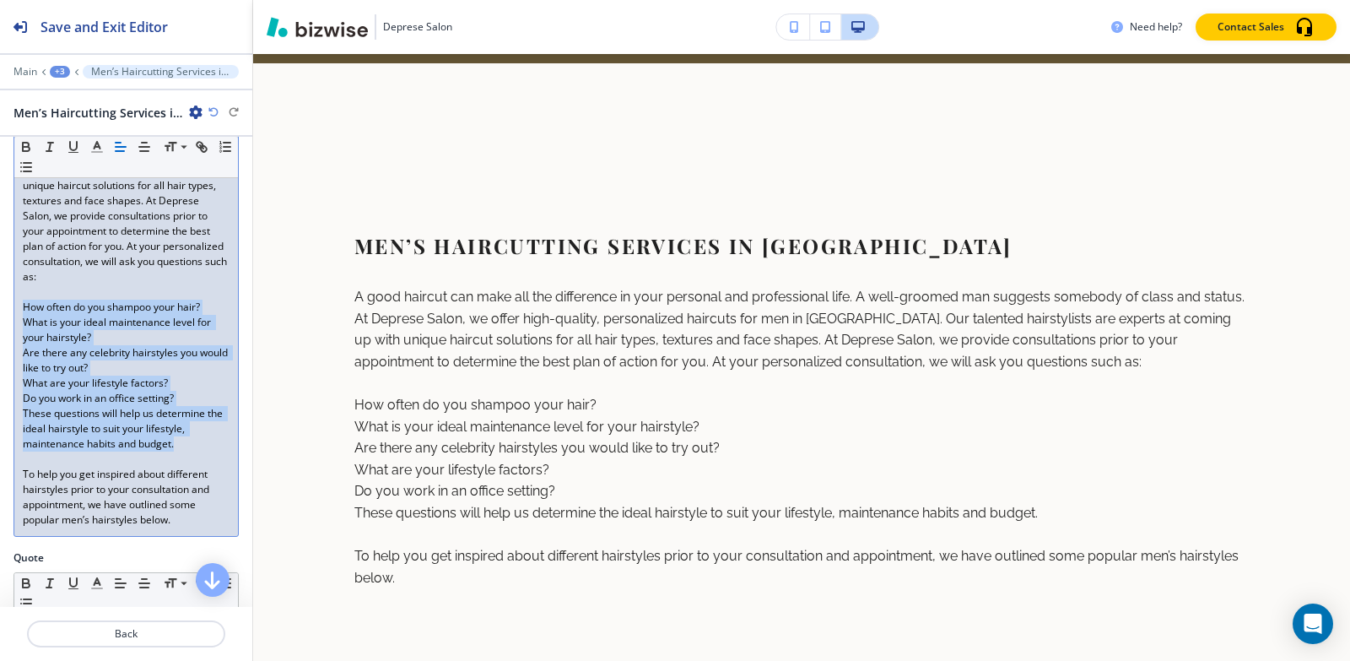
drag, startPoint x: 21, startPoint y: 313, endPoint x: 232, endPoint y: 448, distance: 250.5
click at [232, 448] on div "Body Small Normal Large Huge A good haircut can make all the difference in your…" at bounding box center [126, 274] width 252 height 551
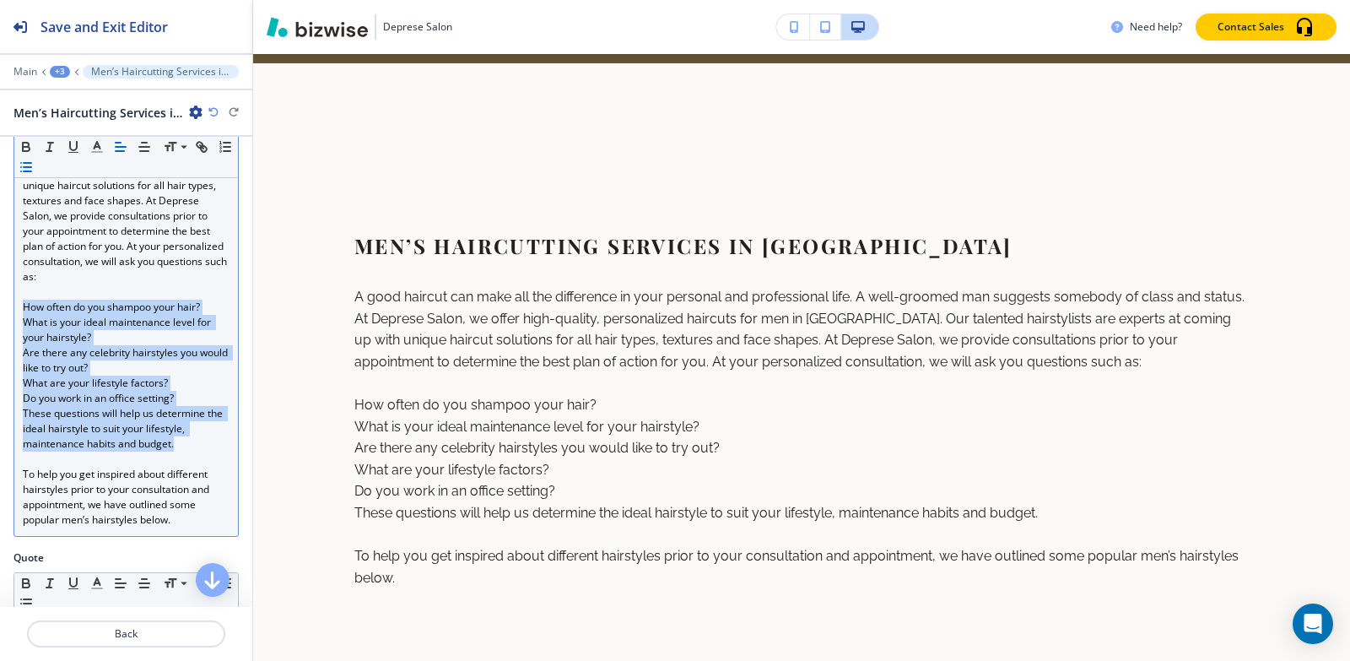
click at [34, 165] on icon "button" at bounding box center [26, 166] width 15 height 15
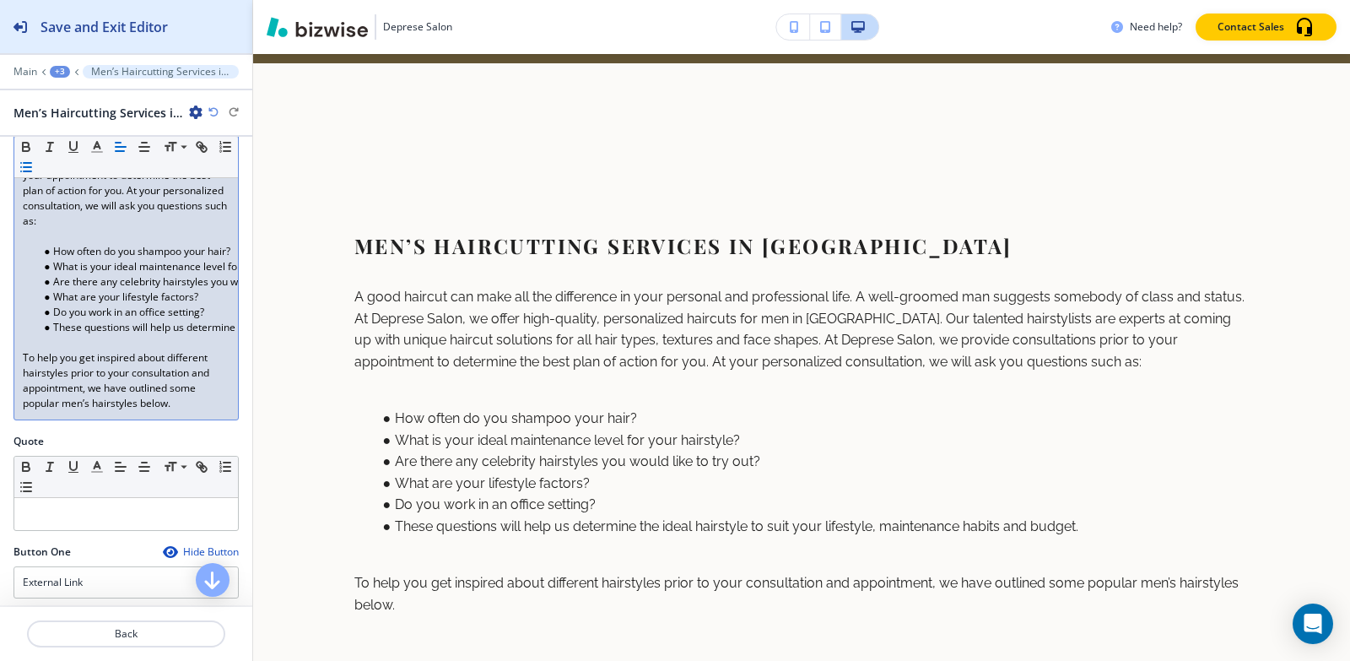
scroll to position [582, 0]
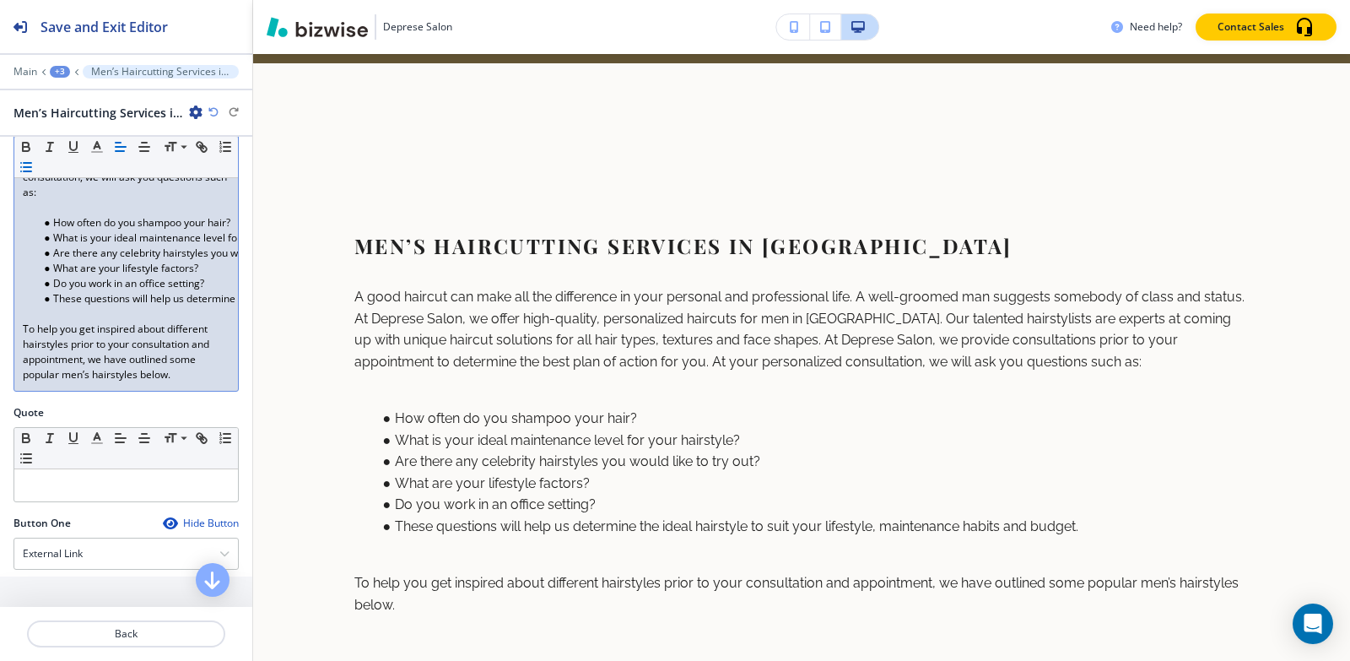
click at [57, 69] on div "+3" at bounding box center [60, 72] width 20 height 12
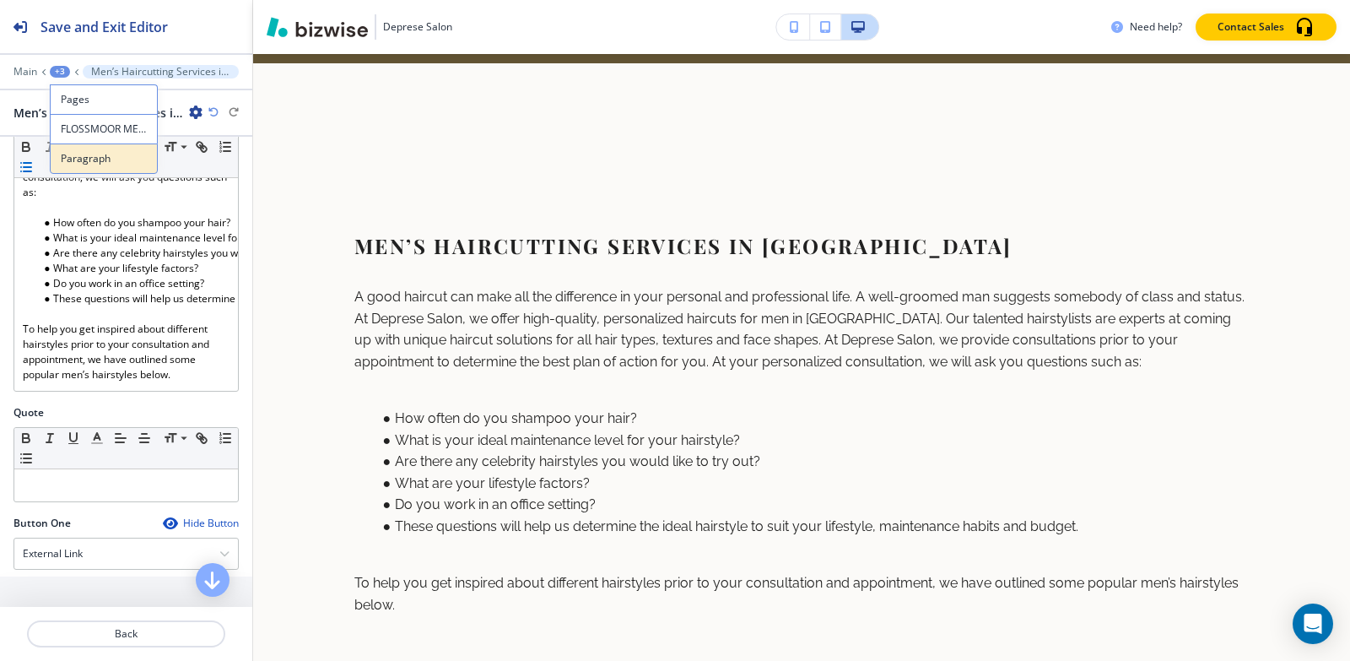
click at [66, 162] on p "Paragraph" at bounding box center [104, 158] width 86 height 15
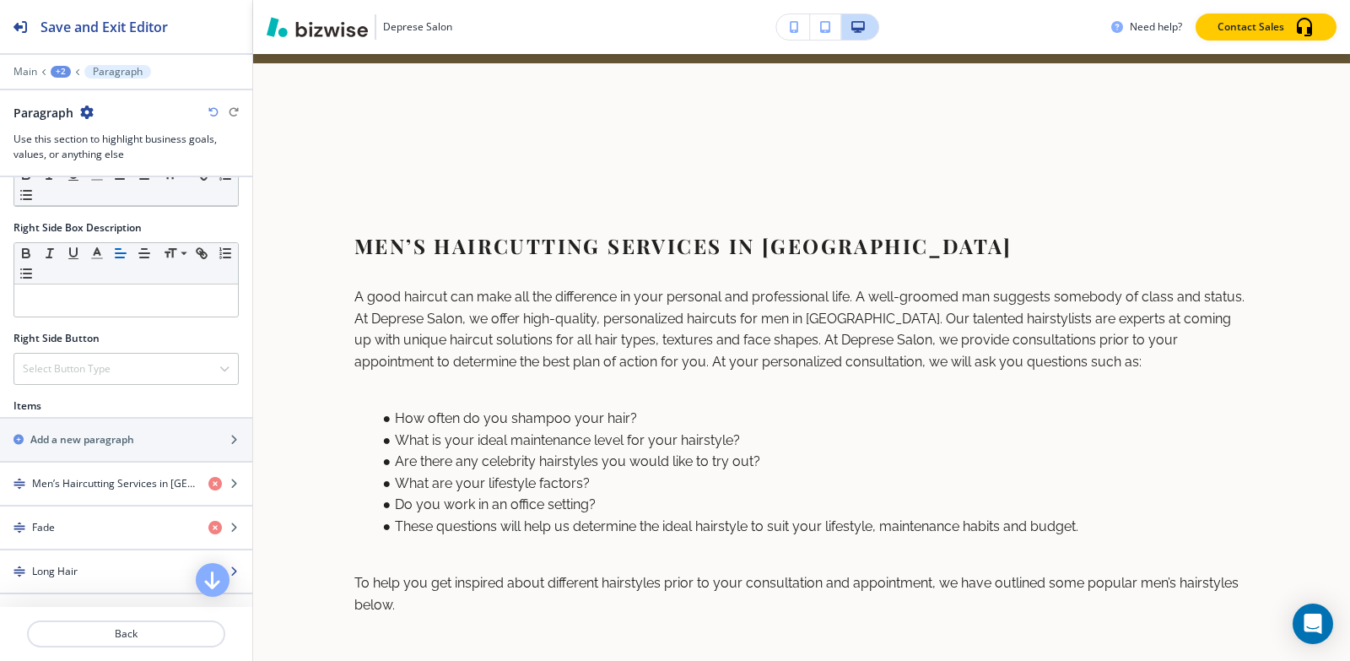
scroll to position [870, 0]
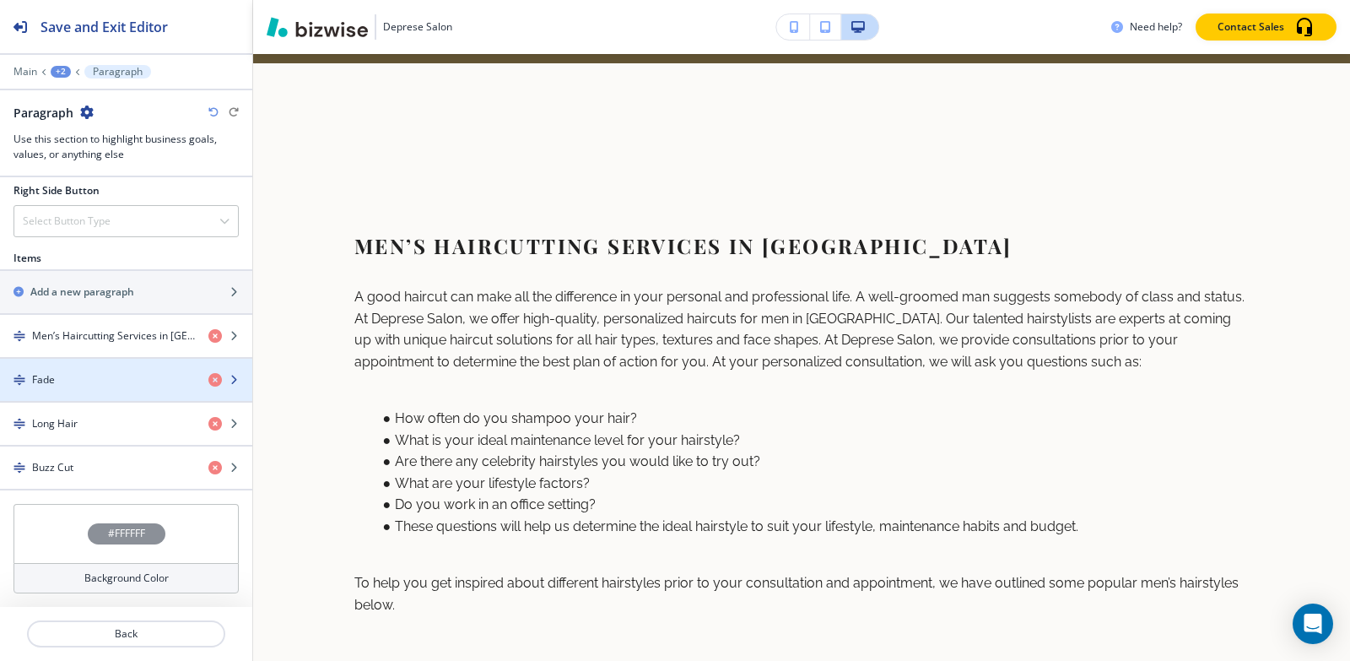
click at [68, 376] on div "Fade" at bounding box center [97, 379] width 195 height 15
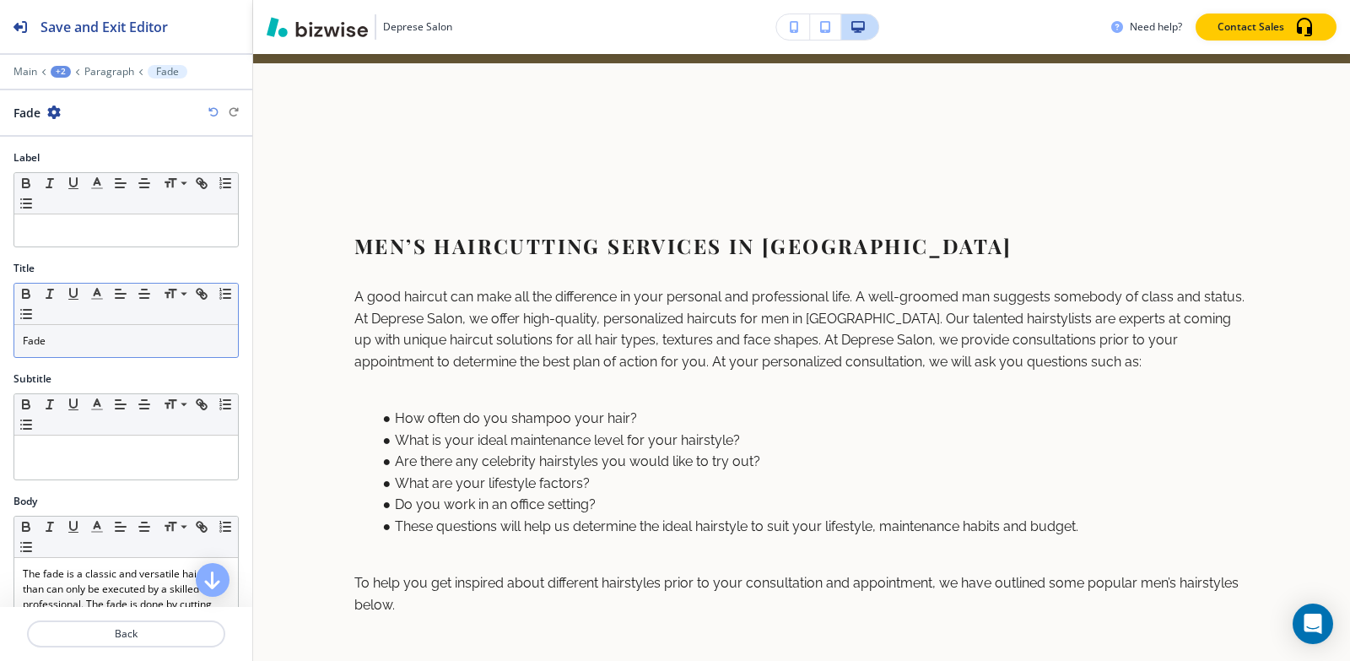
click at [84, 347] on p "Fade" at bounding box center [126, 340] width 207 height 15
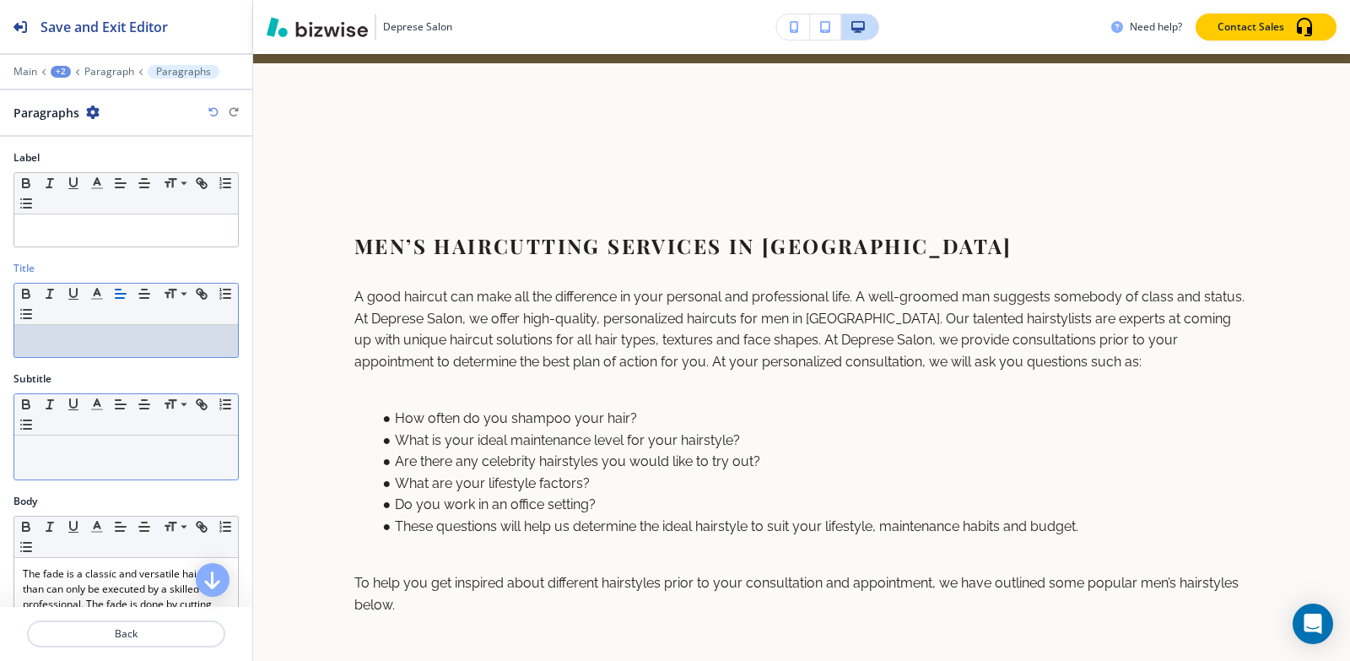
click at [89, 473] on div at bounding box center [126, 457] width 224 height 44
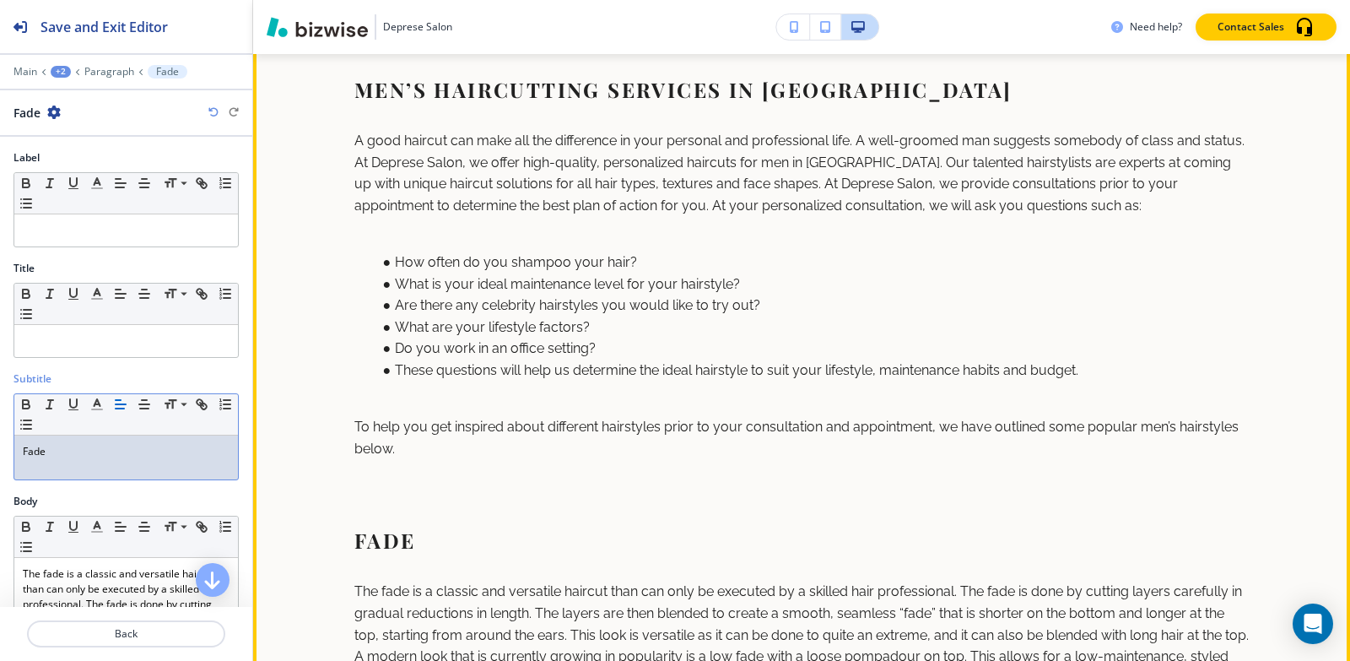
scroll to position [1452, 0]
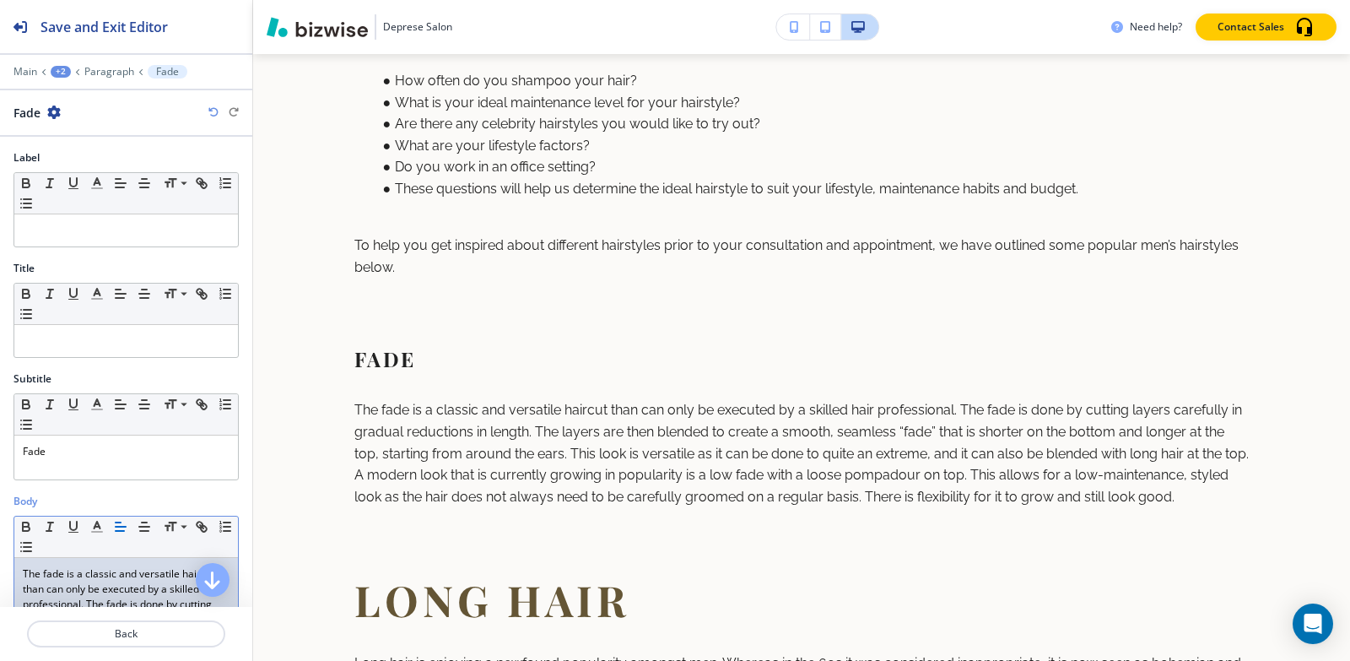
scroll to position [339, 0]
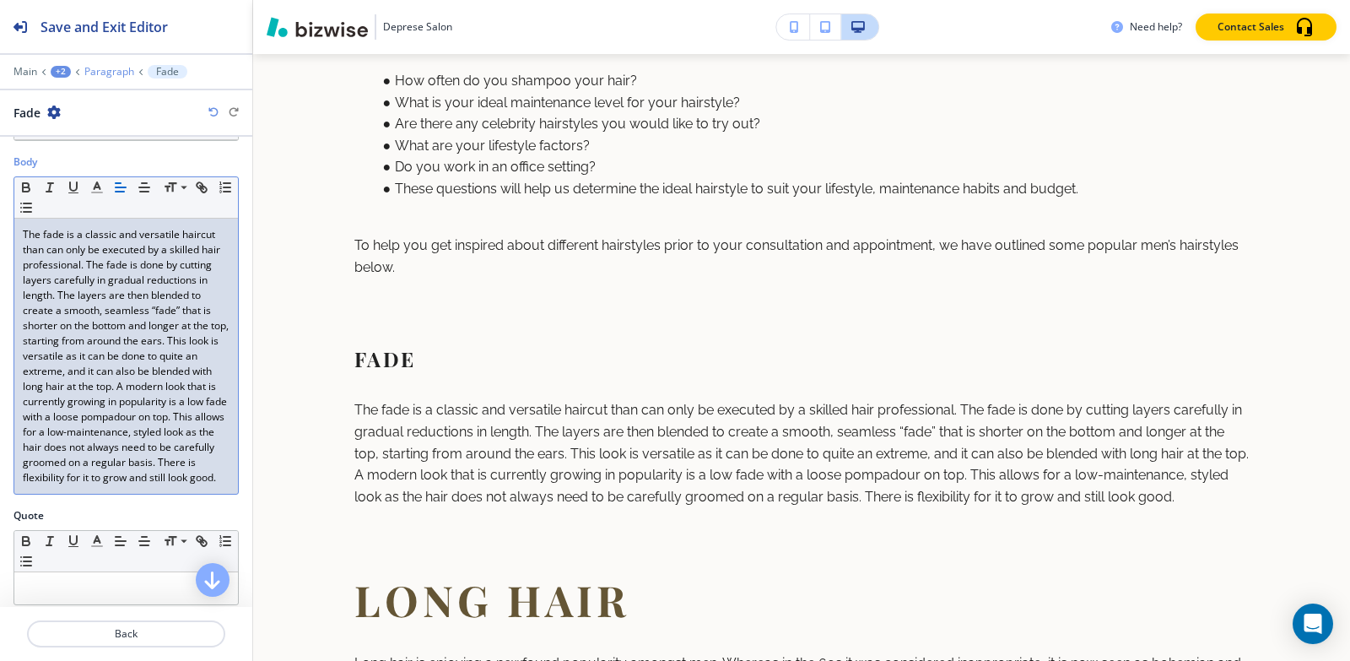
click at [112, 74] on p "Paragraph" at bounding box center [109, 72] width 50 height 12
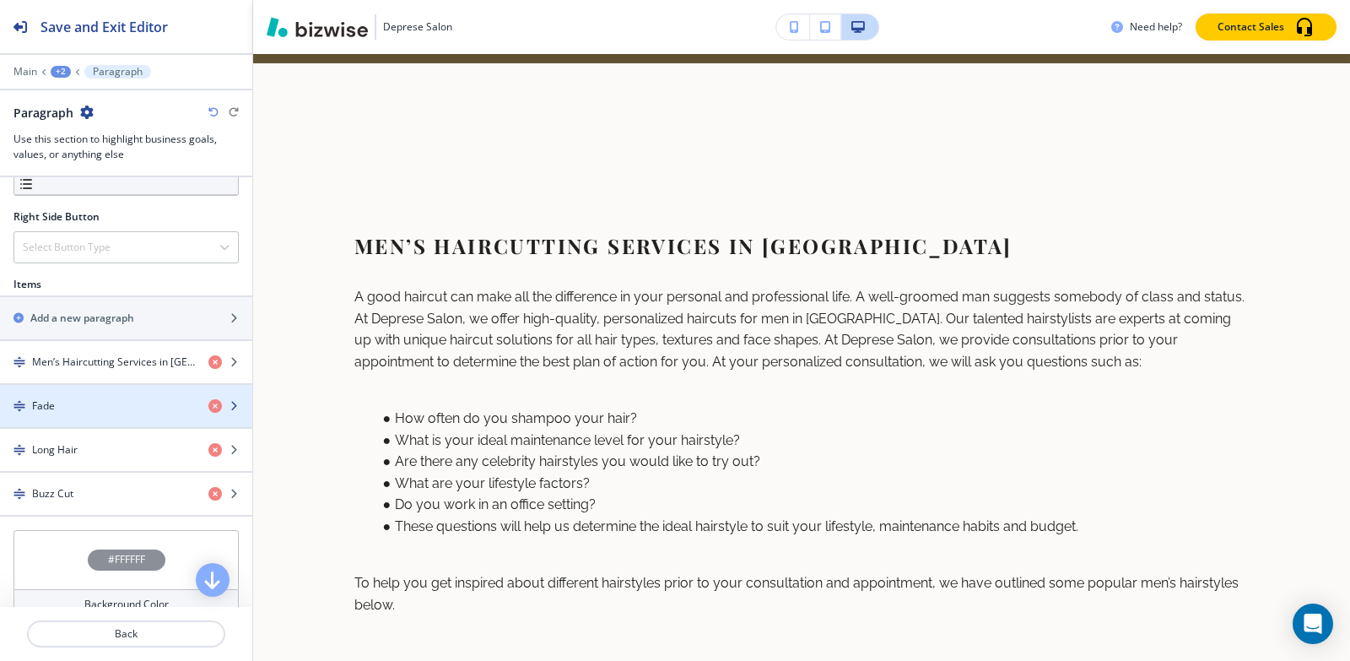
scroll to position [870, 0]
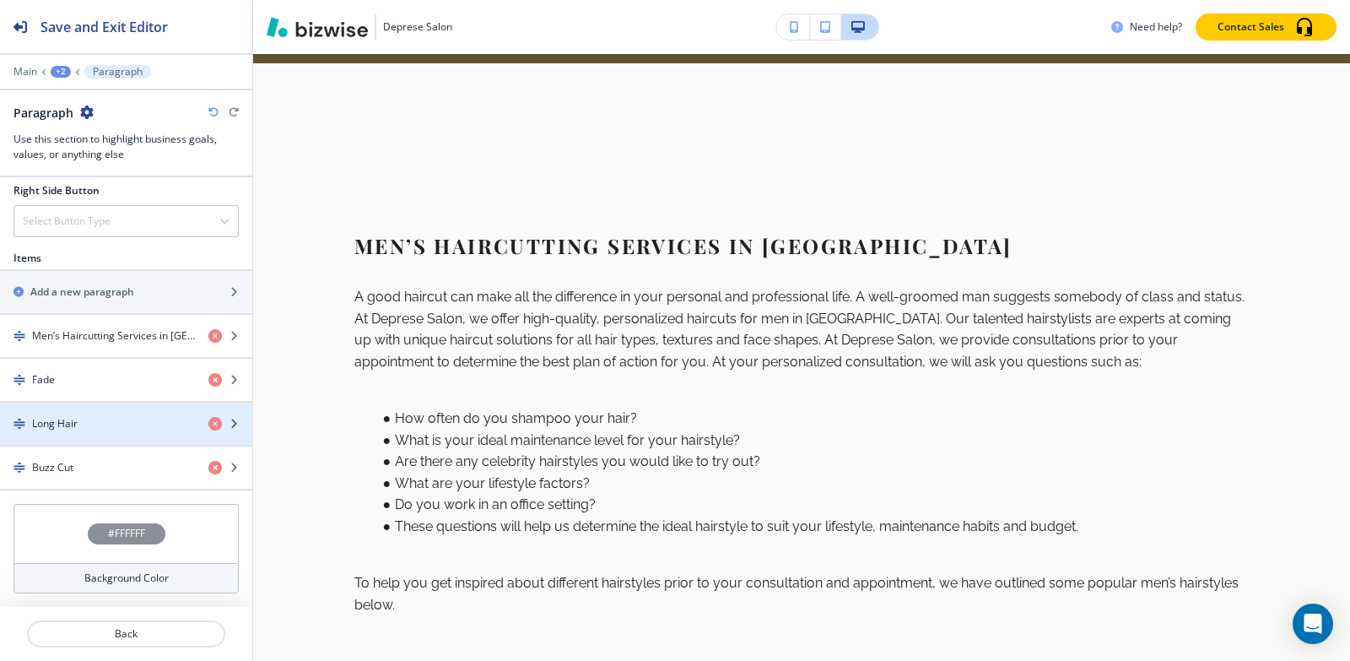
click at [64, 430] on h4 "Long Hair" at bounding box center [55, 423] width 46 height 15
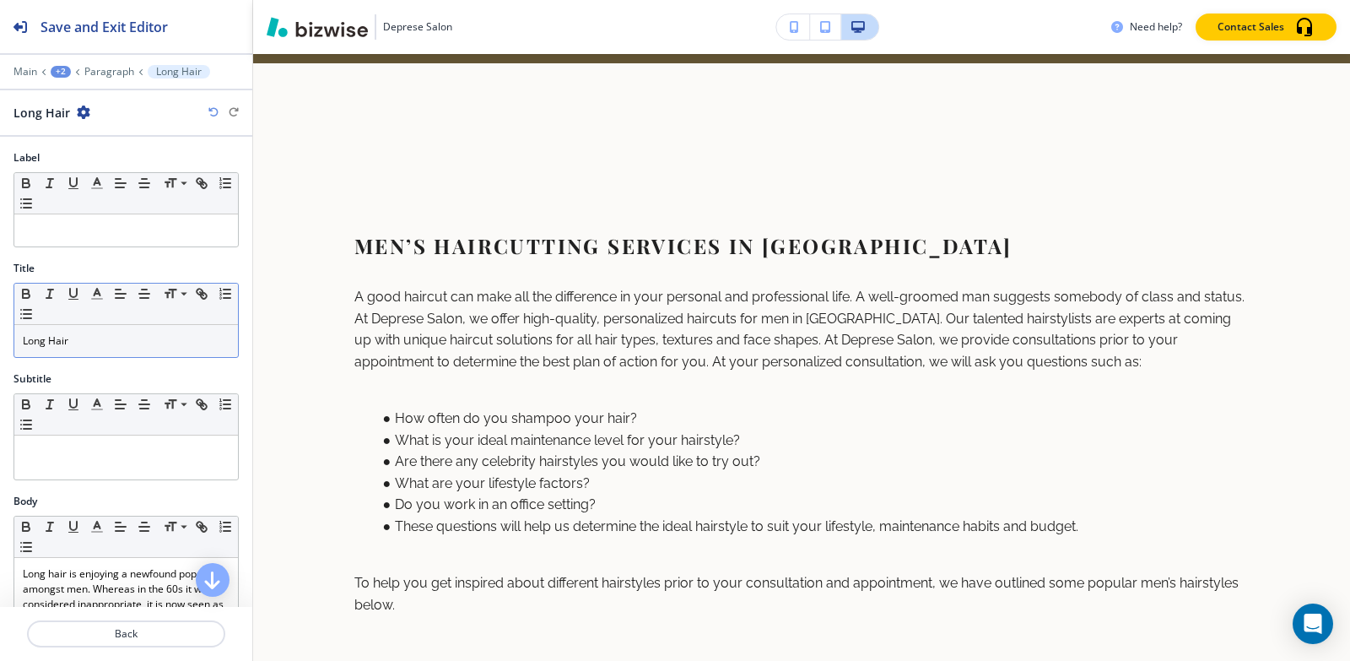
click at [81, 338] on p "Long Hair" at bounding box center [126, 340] width 207 height 15
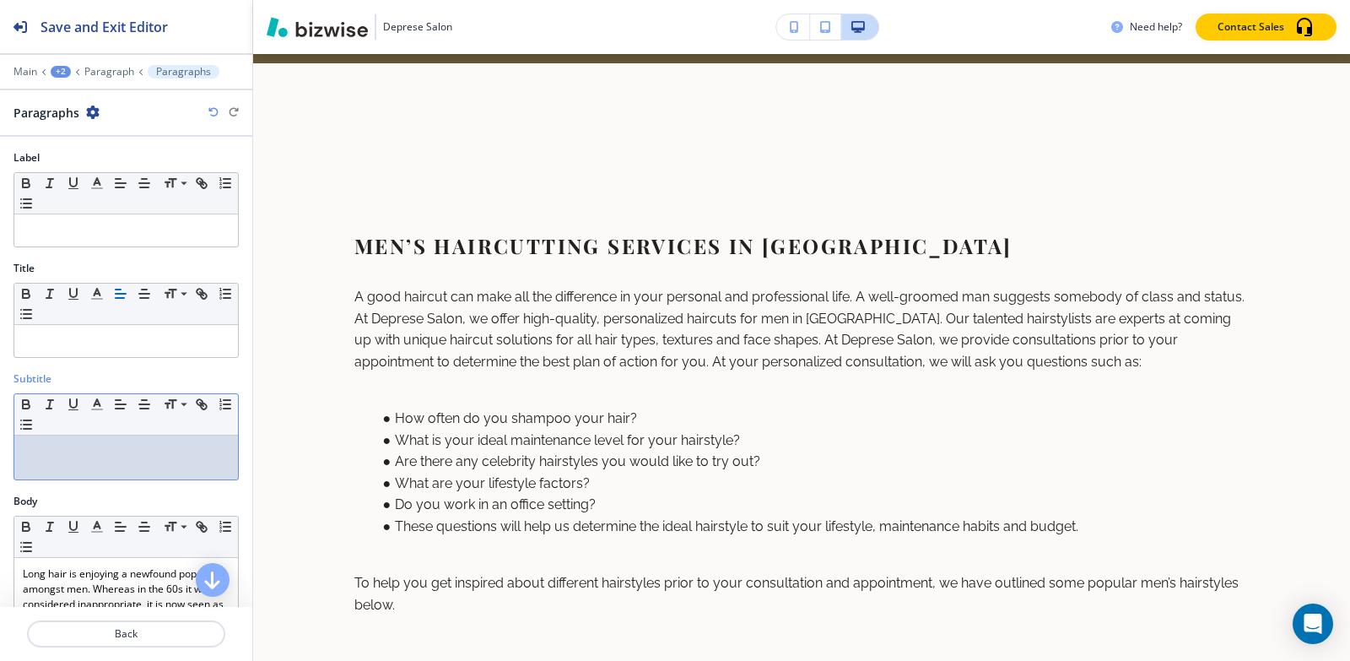
click at [44, 466] on div at bounding box center [126, 457] width 224 height 44
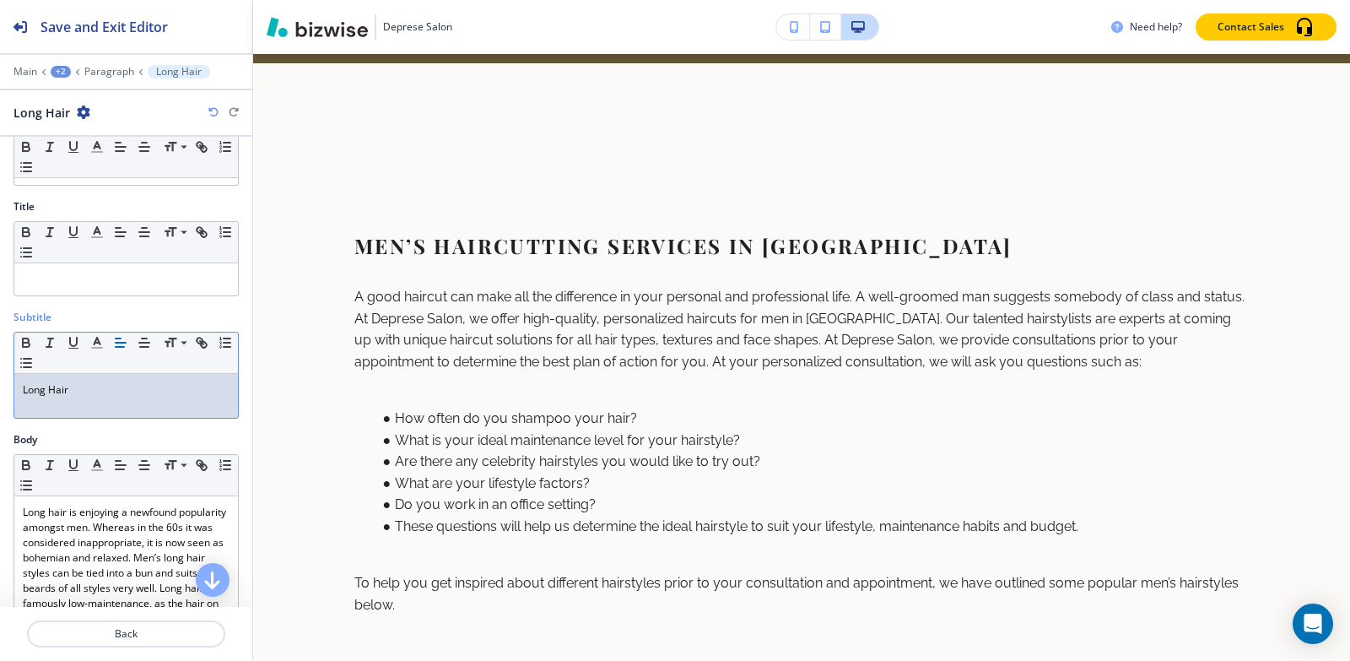
scroll to position [169, 0]
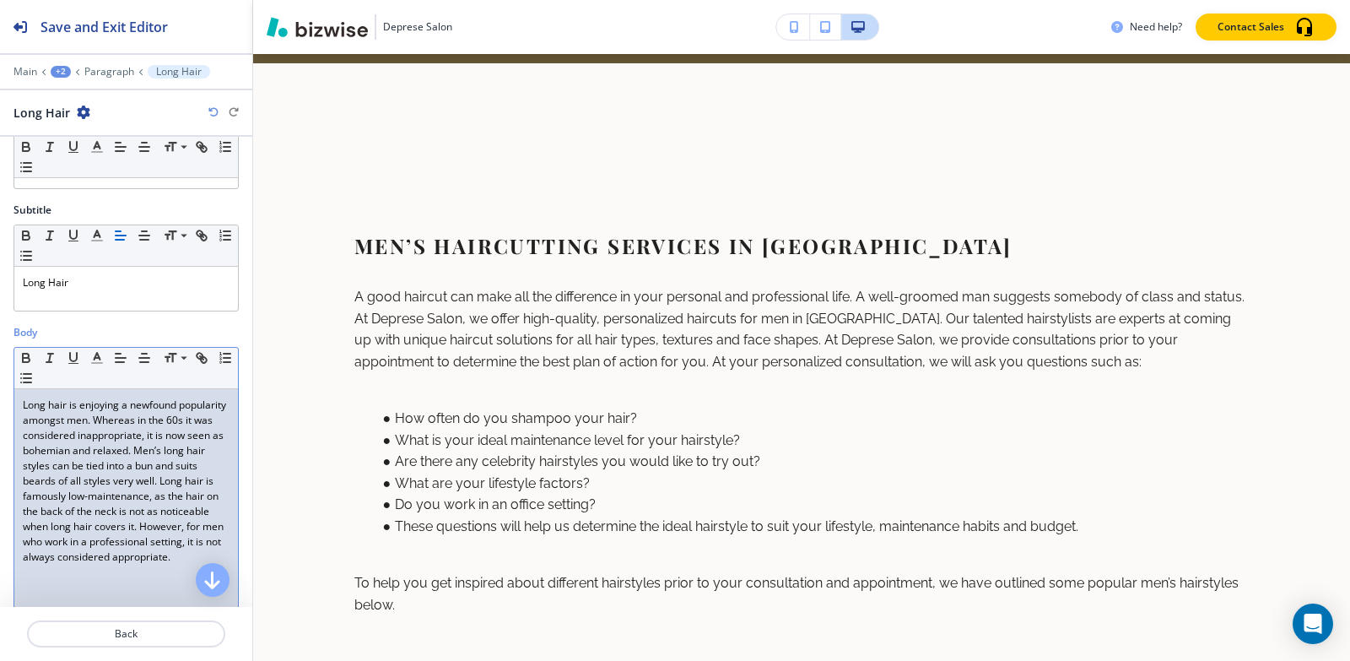
click at [82, 442] on p "Long hair is enjoying a newfound popularity amongst men. Whereas in the 60s it …" at bounding box center [126, 480] width 207 height 167
click at [95, 63] on div at bounding box center [126, 60] width 252 height 10
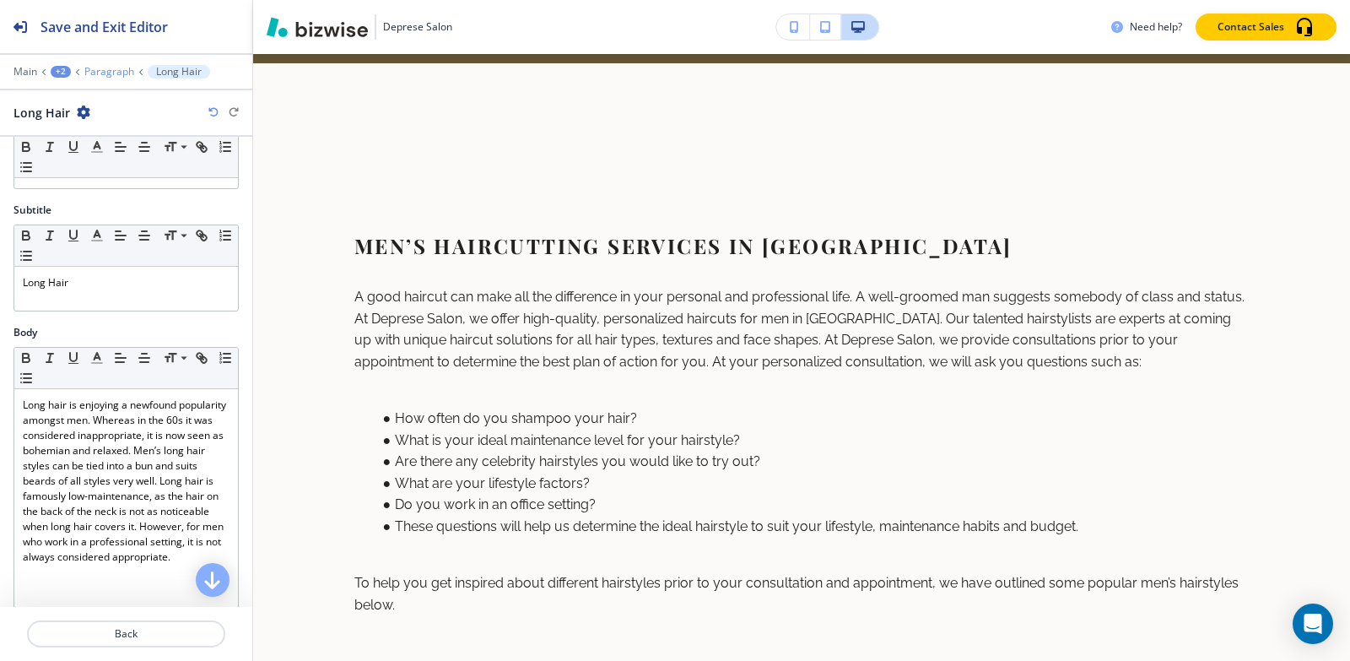
click at [96, 74] on p "Paragraph" at bounding box center [109, 72] width 50 height 12
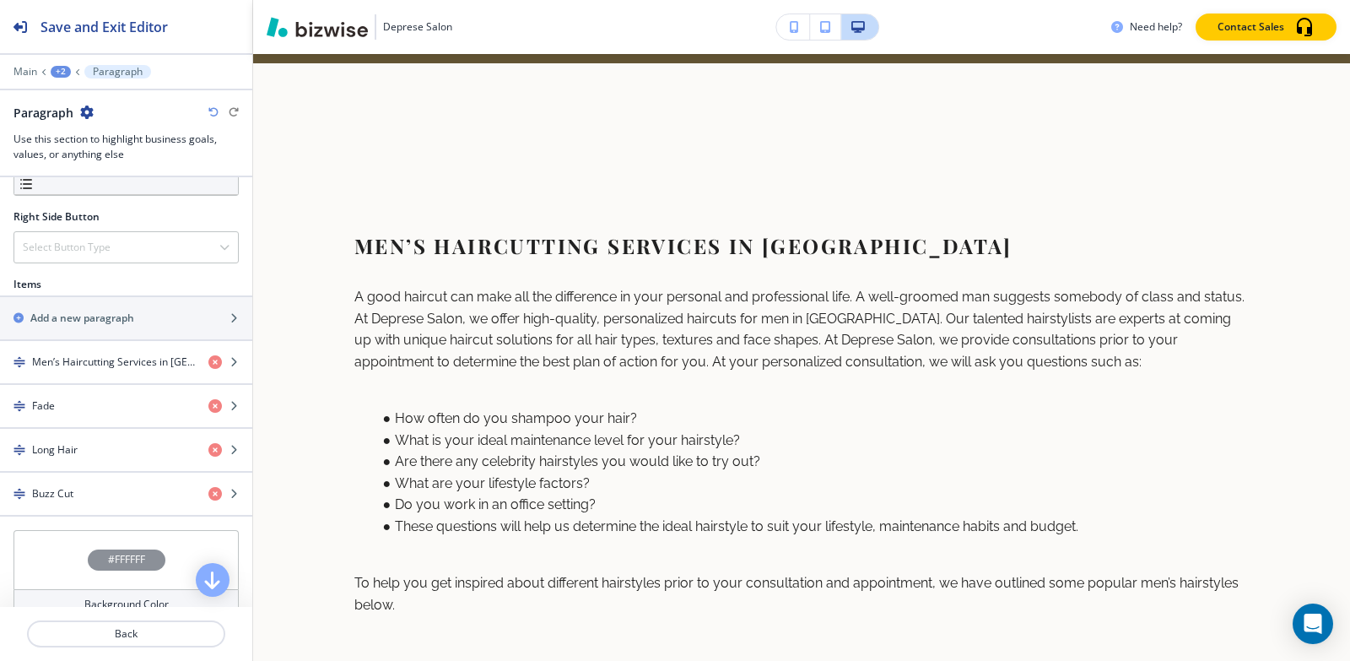
scroll to position [870, 0]
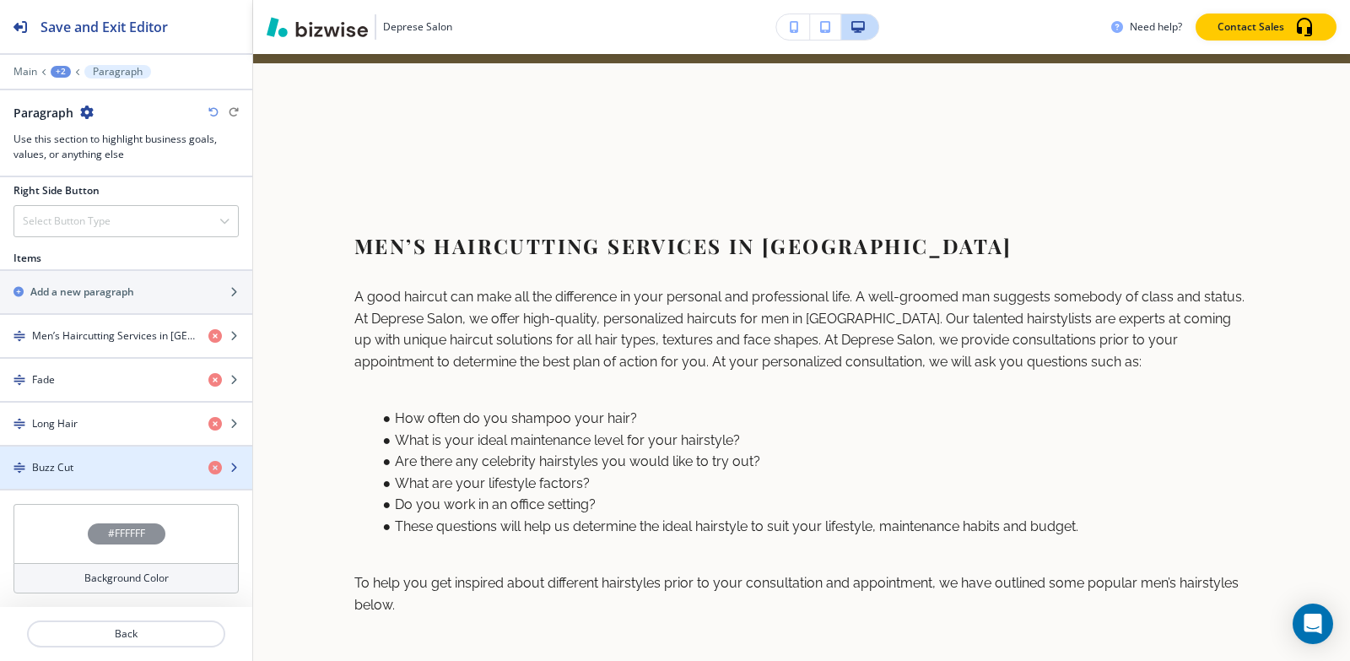
click at [74, 457] on div "button" at bounding box center [126, 453] width 252 height 14
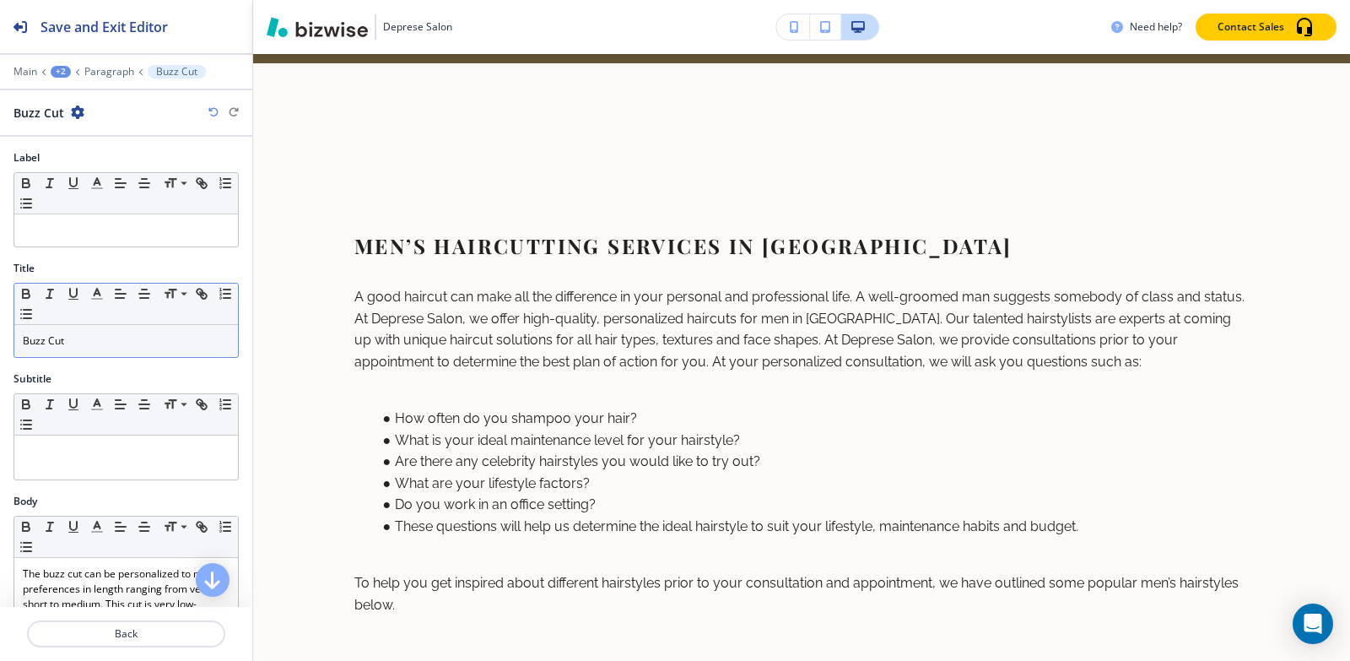
click at [78, 341] on p "Buzz Cut" at bounding box center [126, 340] width 207 height 15
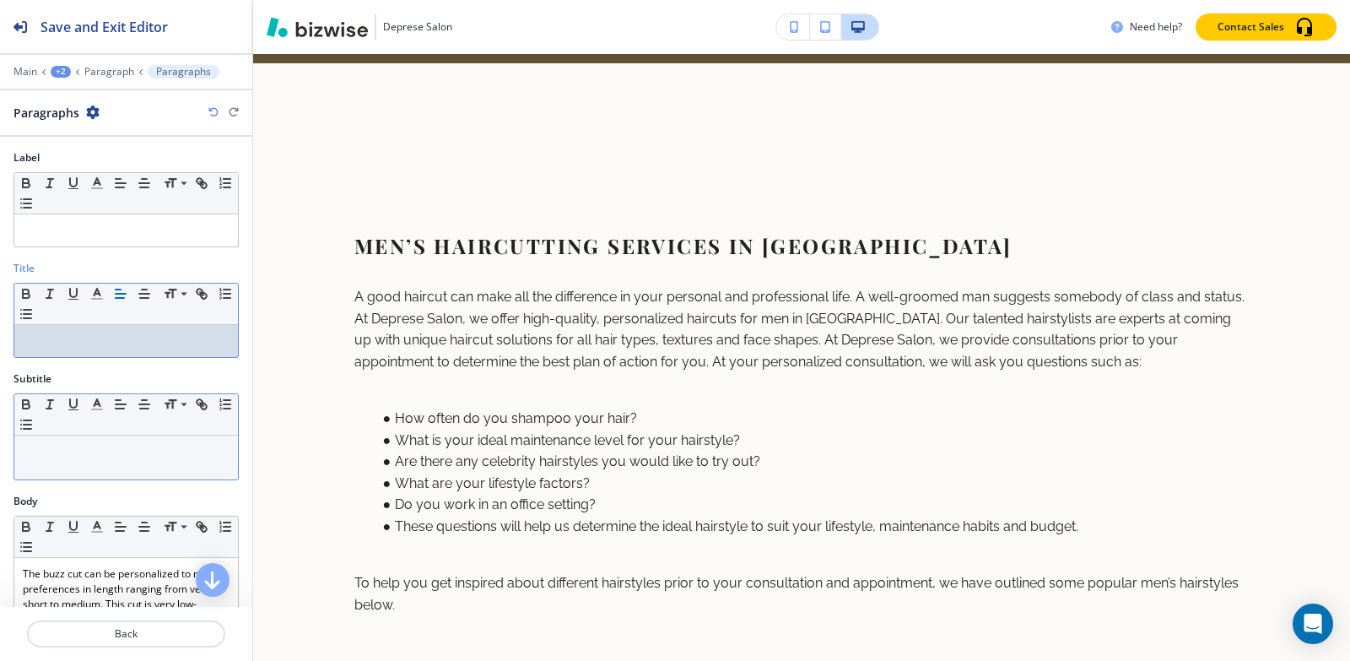
click at [60, 451] on p at bounding box center [126, 451] width 207 height 15
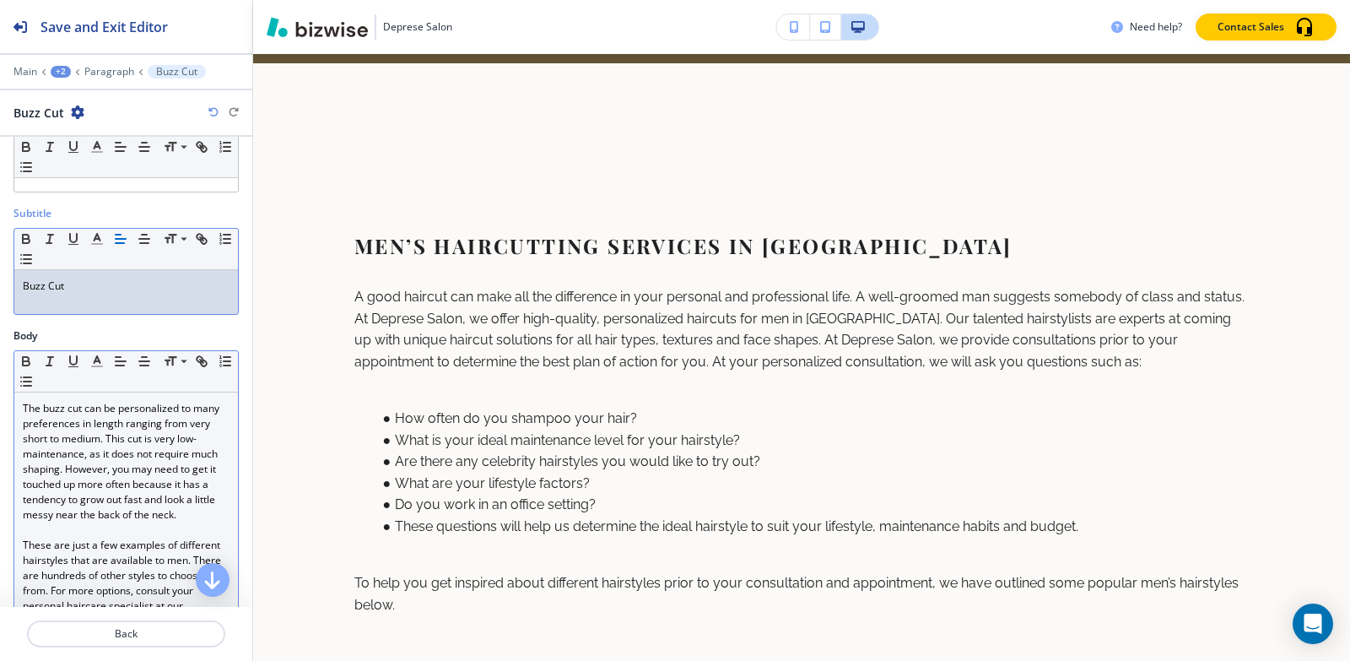
scroll to position [169, 0]
click at [79, 490] on p "The buzz cut can be personalized to many preferences in length ranging from ver…" at bounding box center [126, 458] width 207 height 122
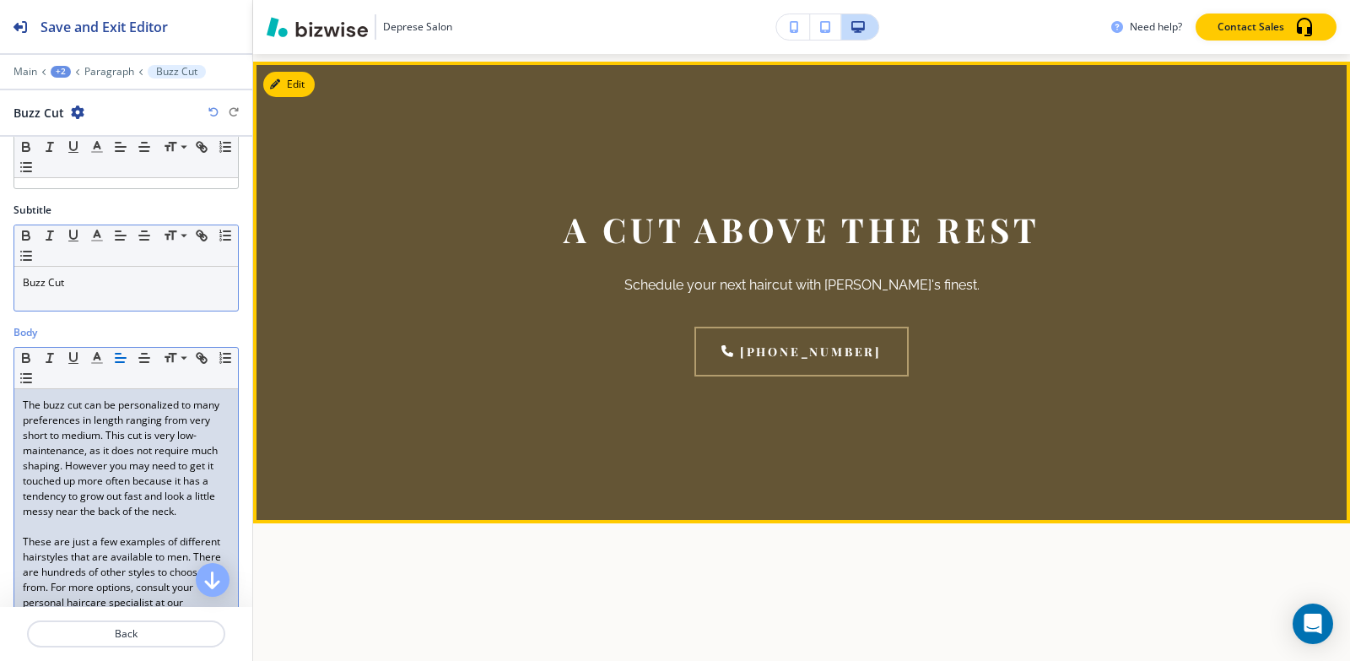
scroll to position [2465, 0]
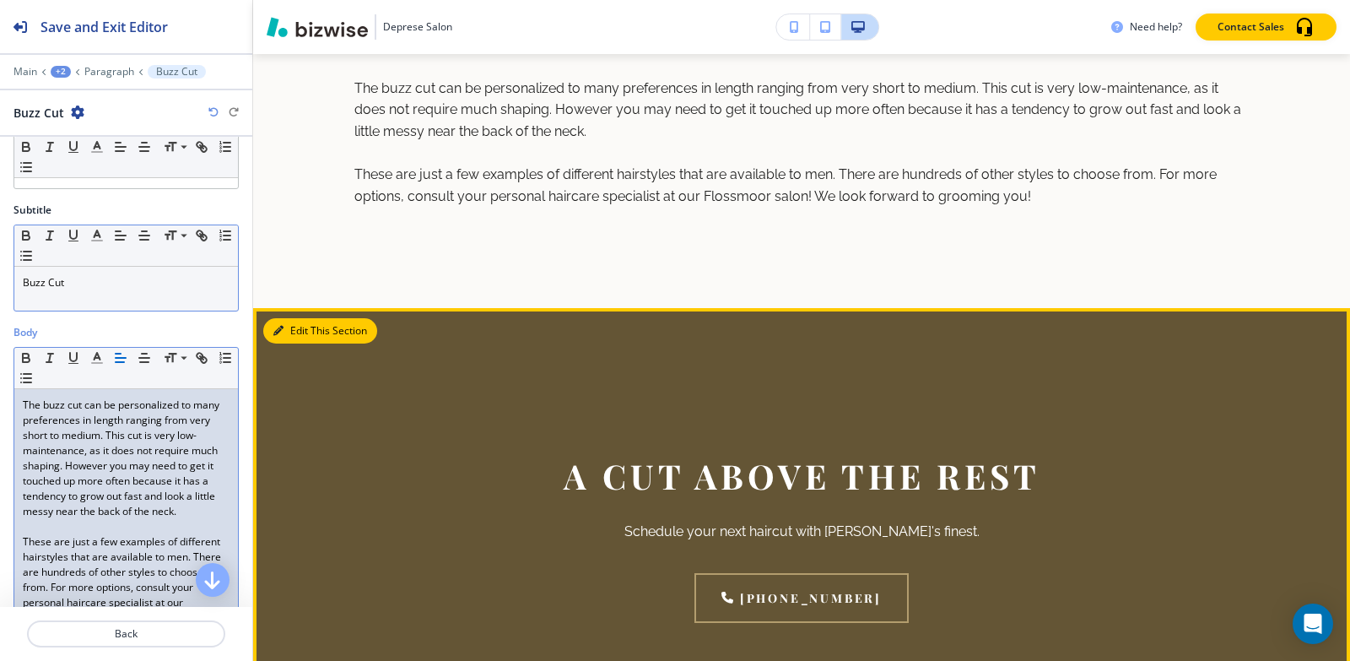
click at [298, 327] on button "Edit This Section" at bounding box center [320, 330] width 114 height 25
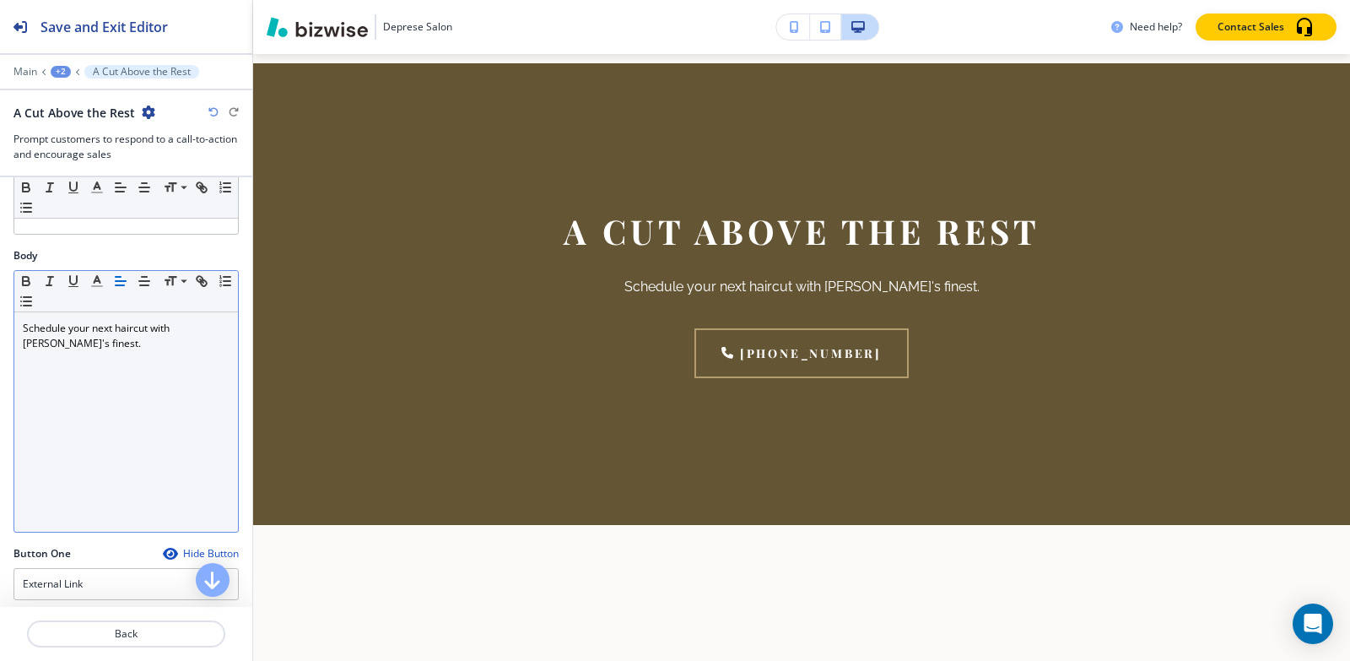
scroll to position [84, 0]
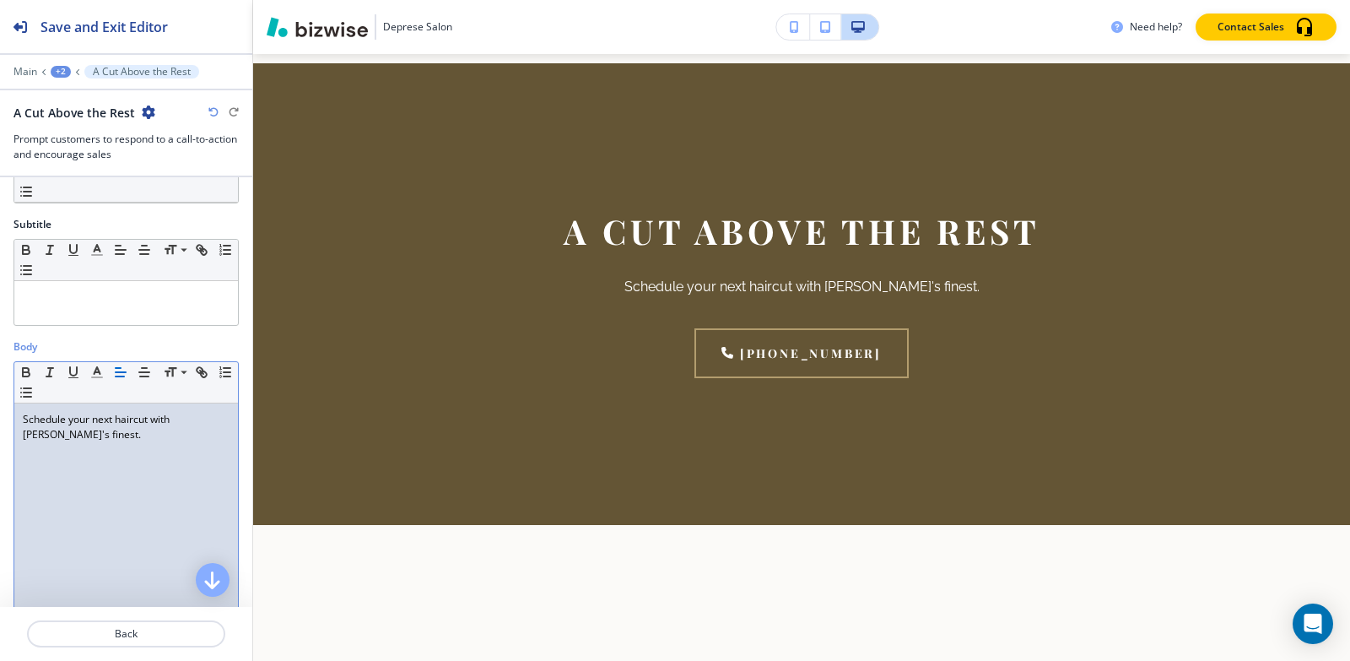
click at [132, 453] on div "Schedule your next haircut with Flossmoor's finest." at bounding box center [126, 512] width 224 height 219
copy p "Schedule your next haircut with Flossmoor's finest."
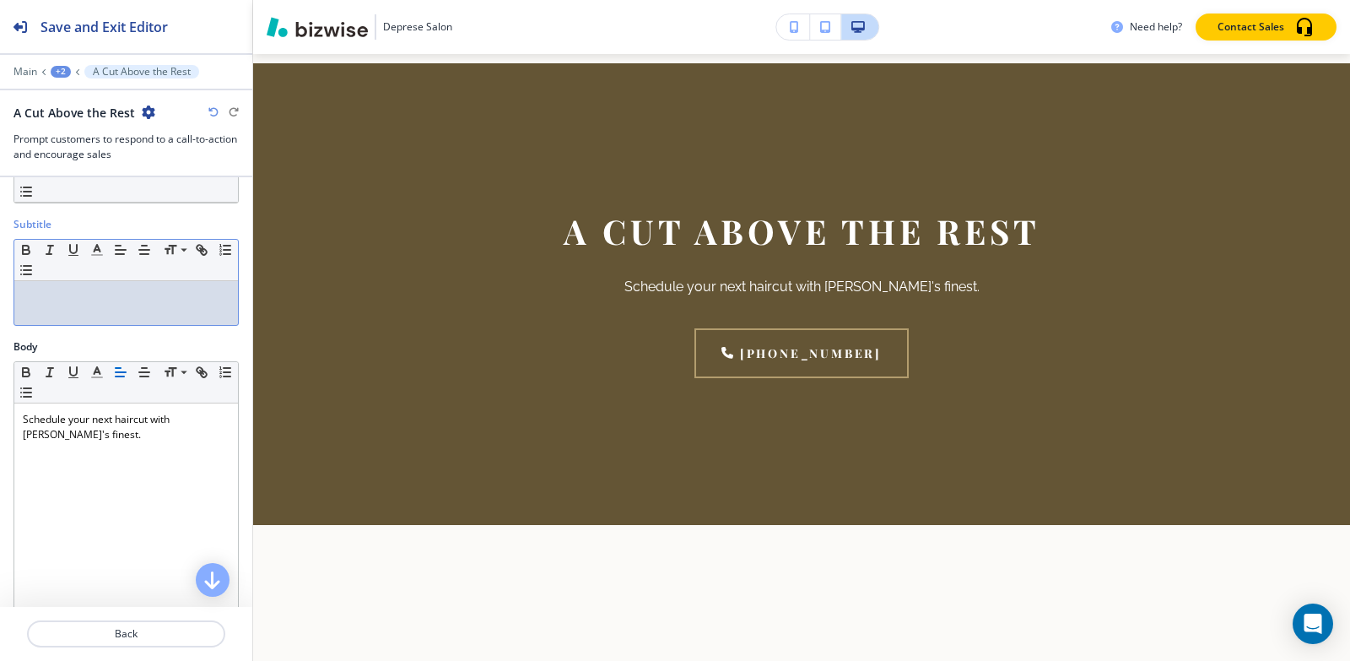
click at [124, 291] on p at bounding box center [126, 296] width 207 height 15
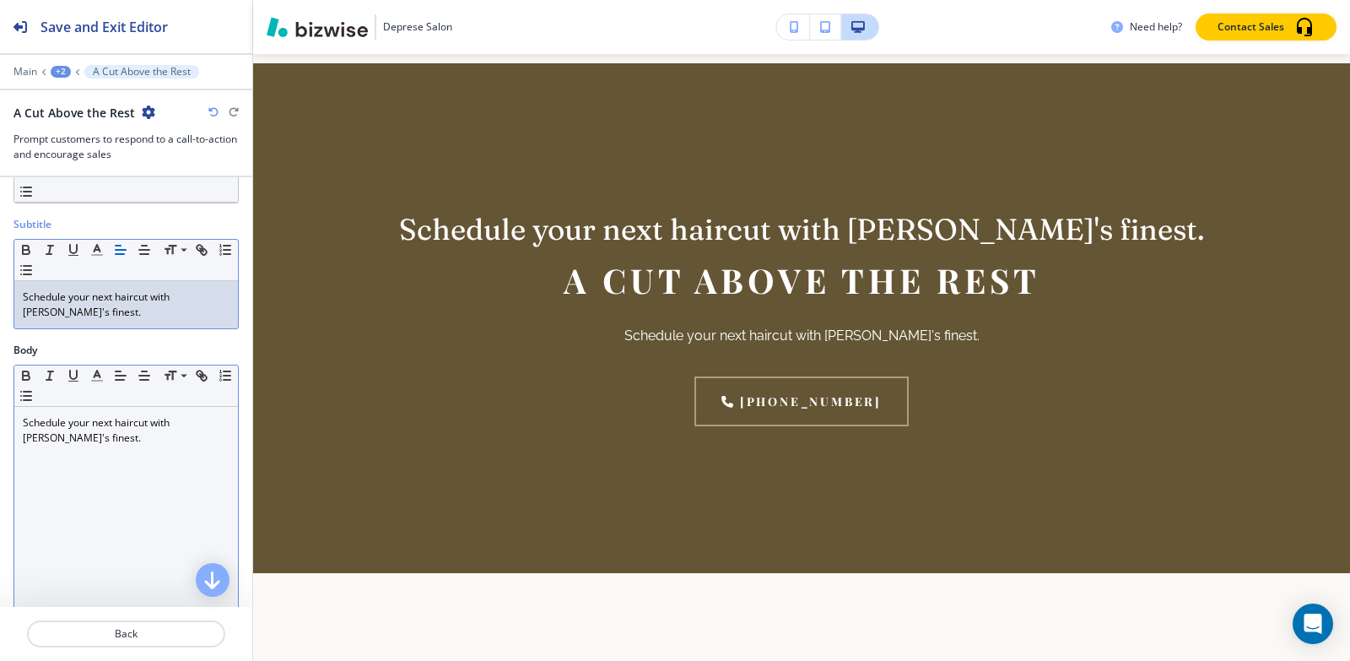
click at [98, 457] on div "Schedule your next haircut with Flossmoor's finest." at bounding box center [126, 516] width 224 height 219
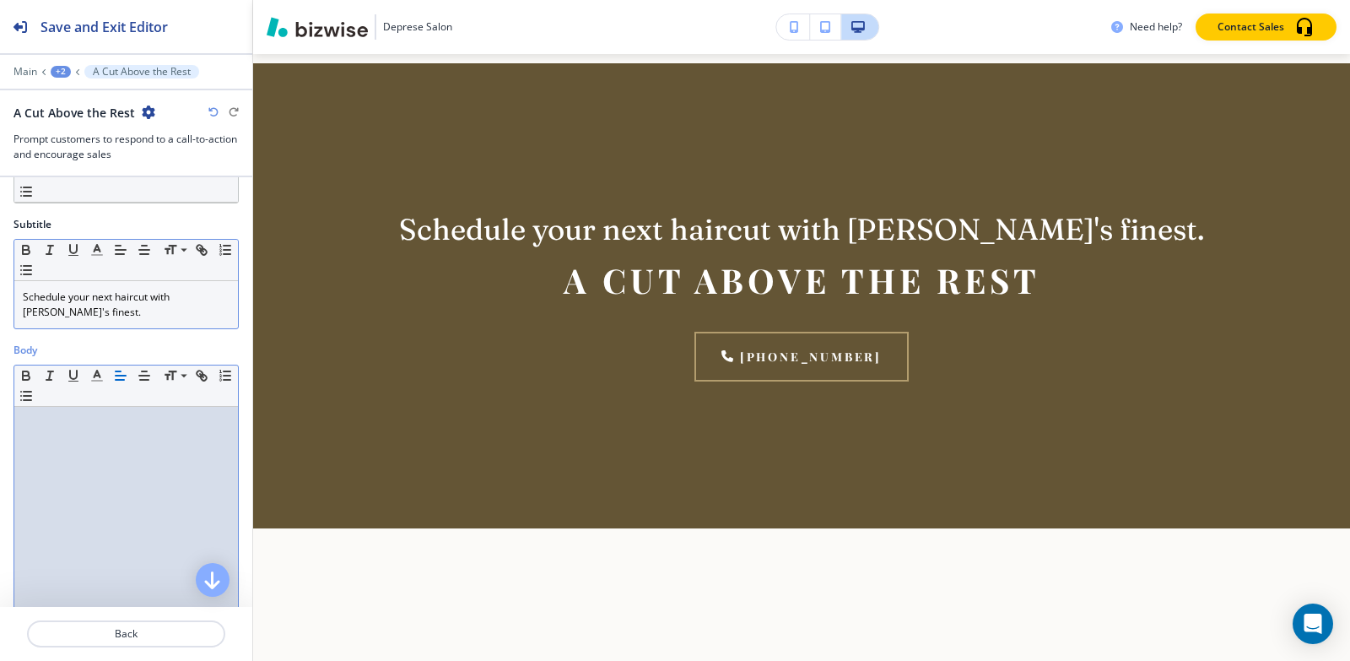
scroll to position [0, 0]
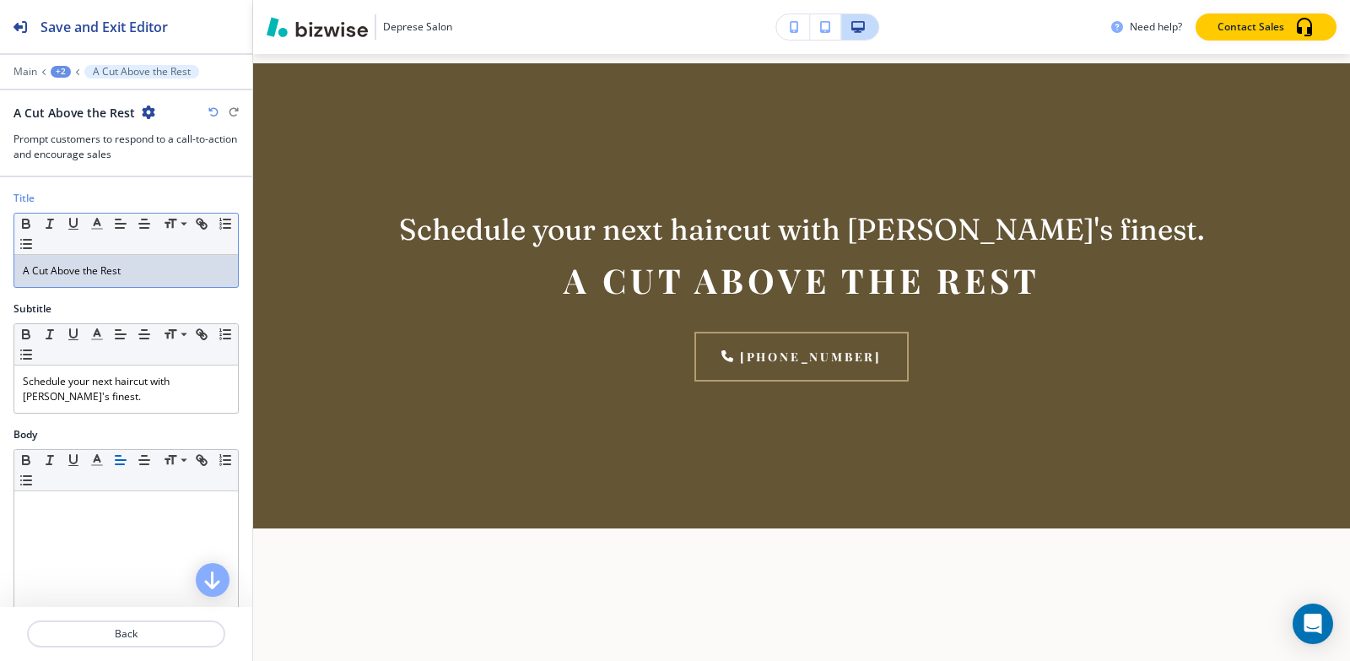
click at [137, 283] on div "A Cut Above the Rest" at bounding box center [126, 271] width 224 height 32
copy p "A Cut Above the Rest"
click at [163, 388] on p "Schedule your next haircut with Flossmoor's finest." at bounding box center [126, 389] width 207 height 30
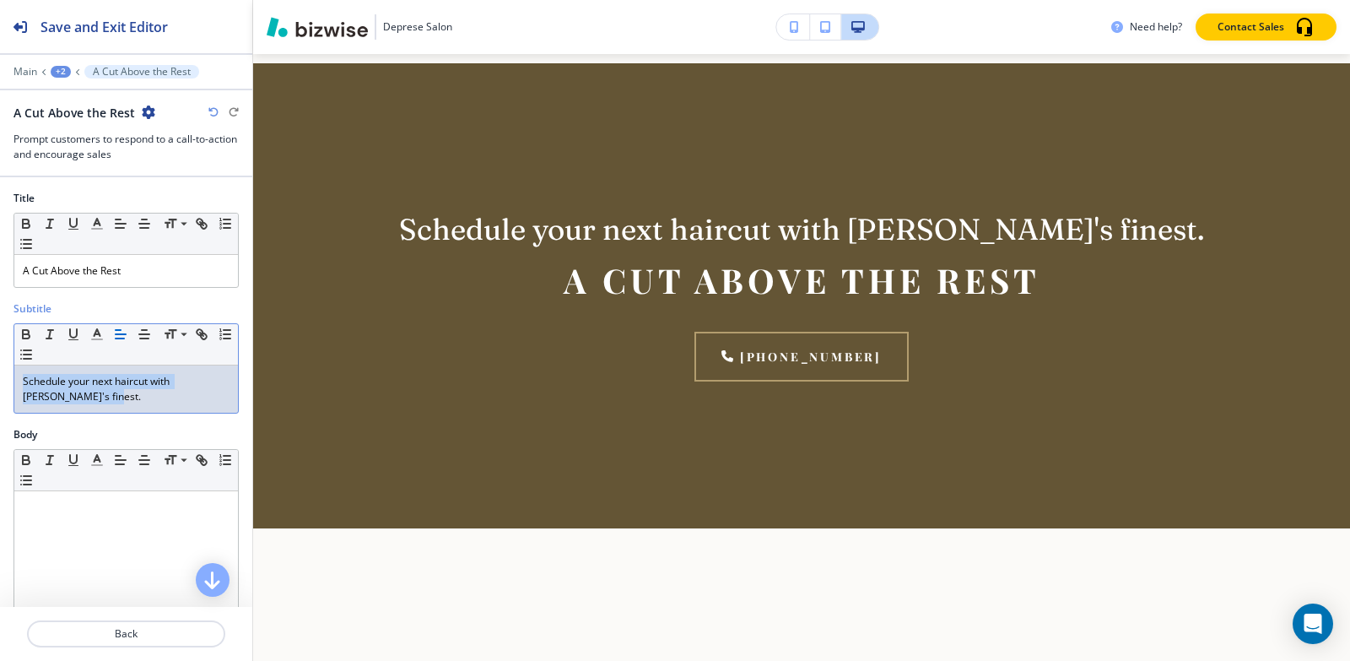
copy p "Schedule your next haircut with Flossmoor's finest."
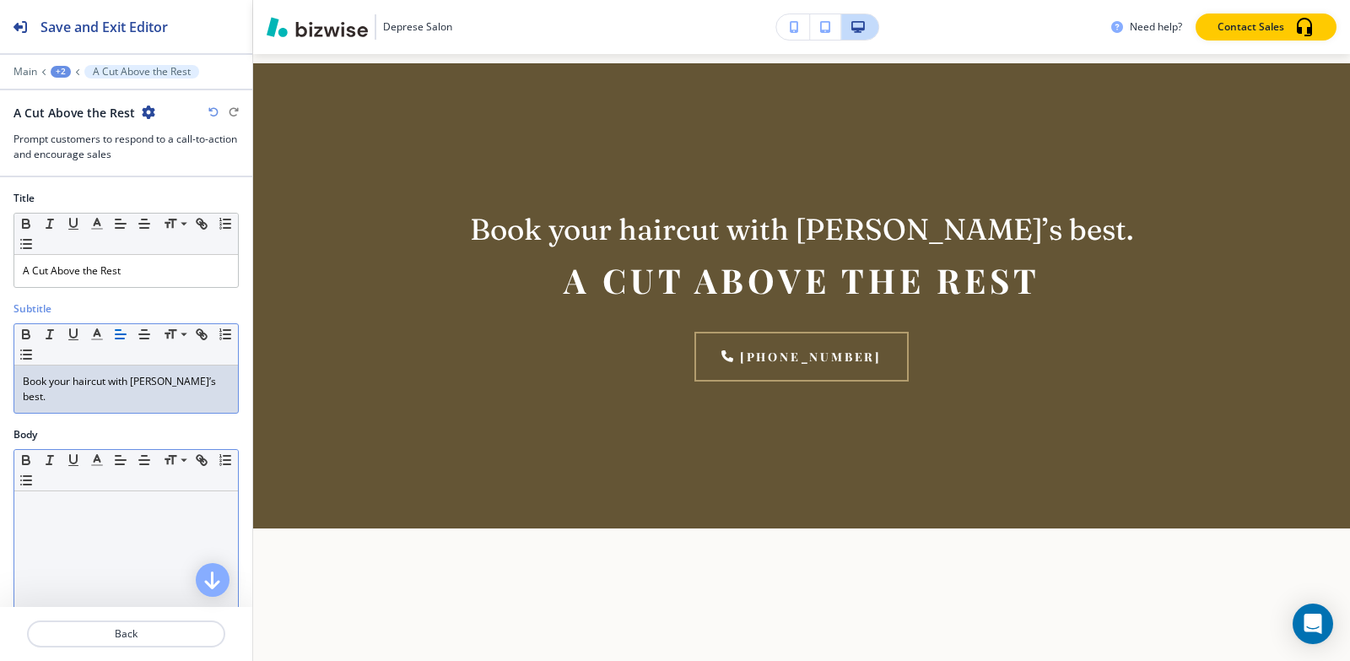
click at [170, 543] on div at bounding box center [126, 600] width 224 height 219
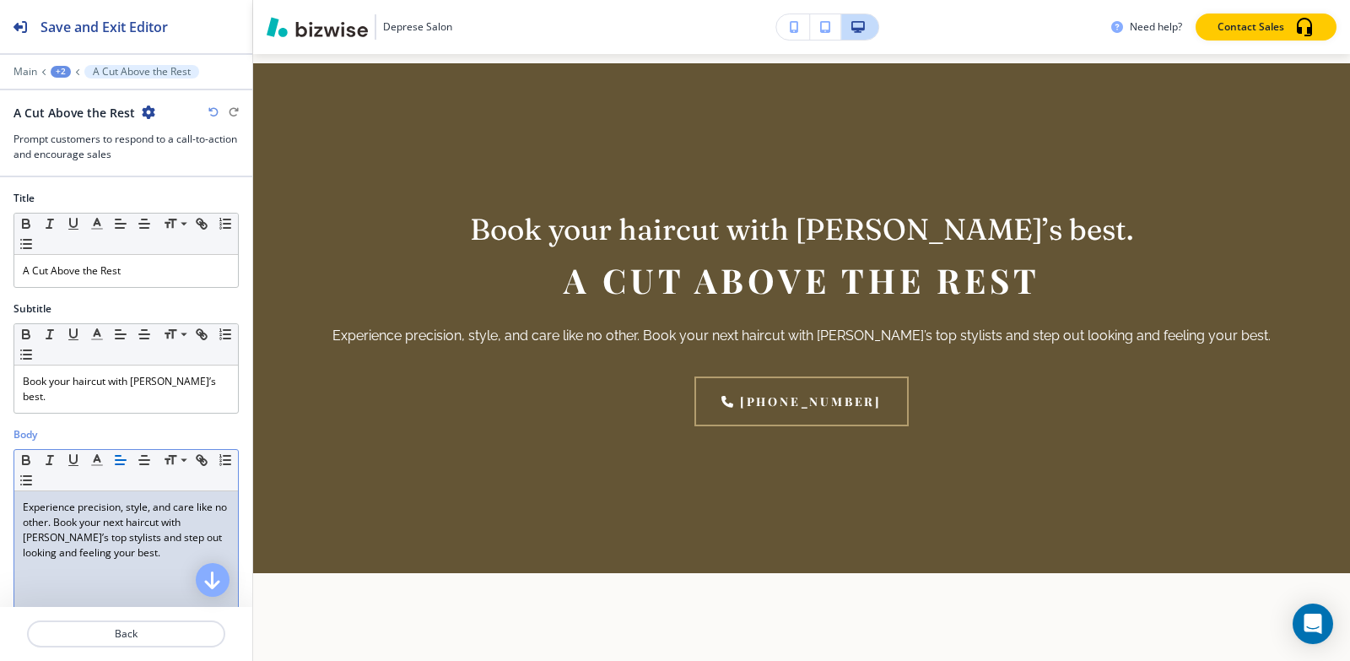
scroll to position [506, 0]
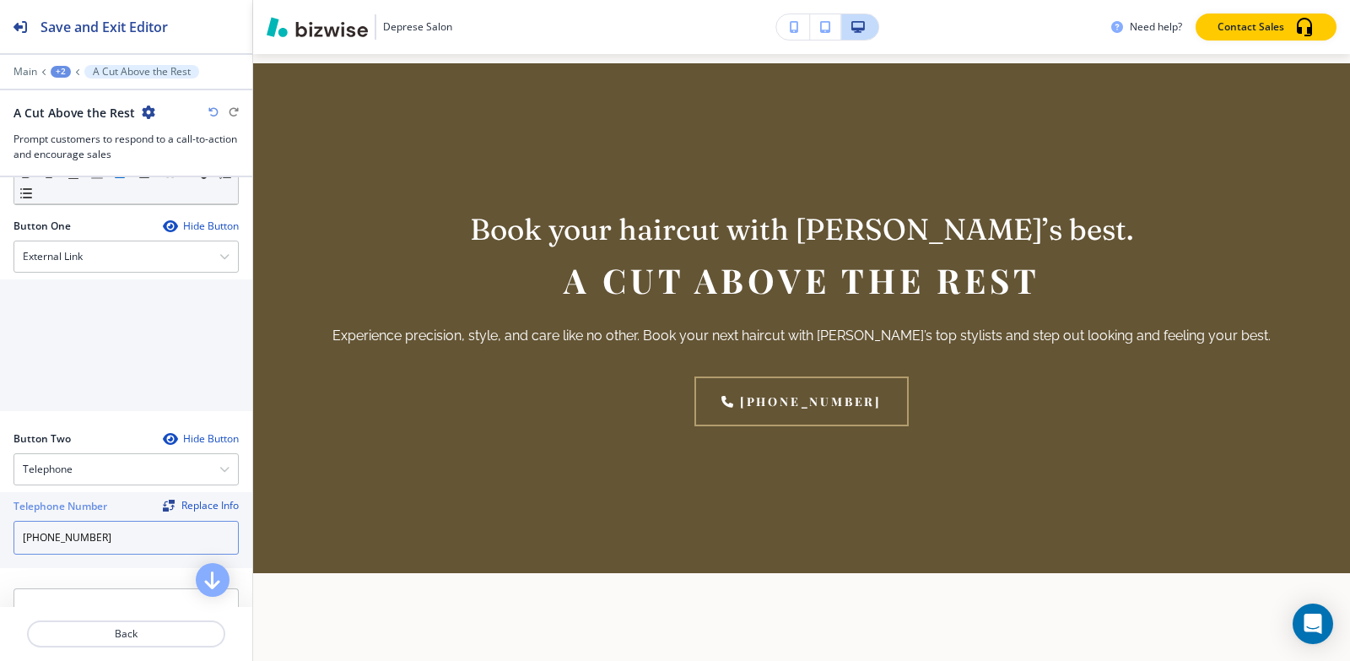
click at [114, 542] on input "[PHONE_NUMBER]" at bounding box center [126, 538] width 225 height 34
click at [134, 255] on div "External Link" at bounding box center [126, 256] width 224 height 30
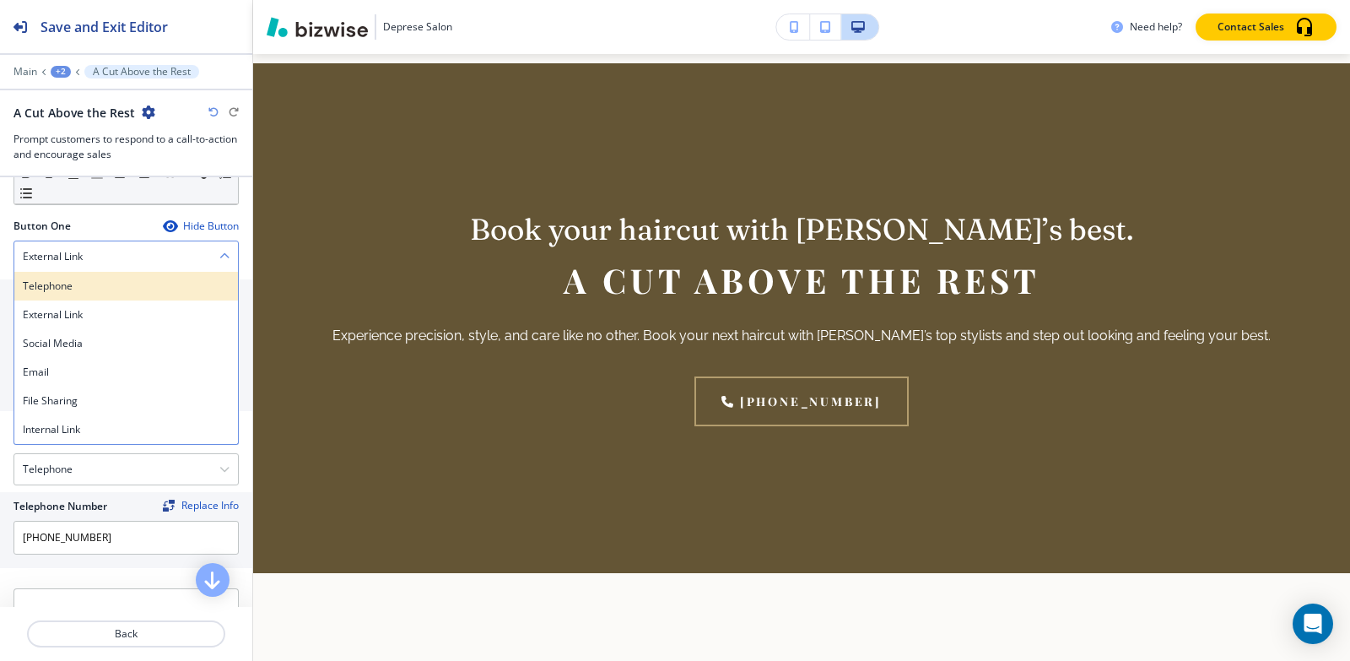
click at [120, 288] on h4 "Telephone" at bounding box center [126, 285] width 207 height 15
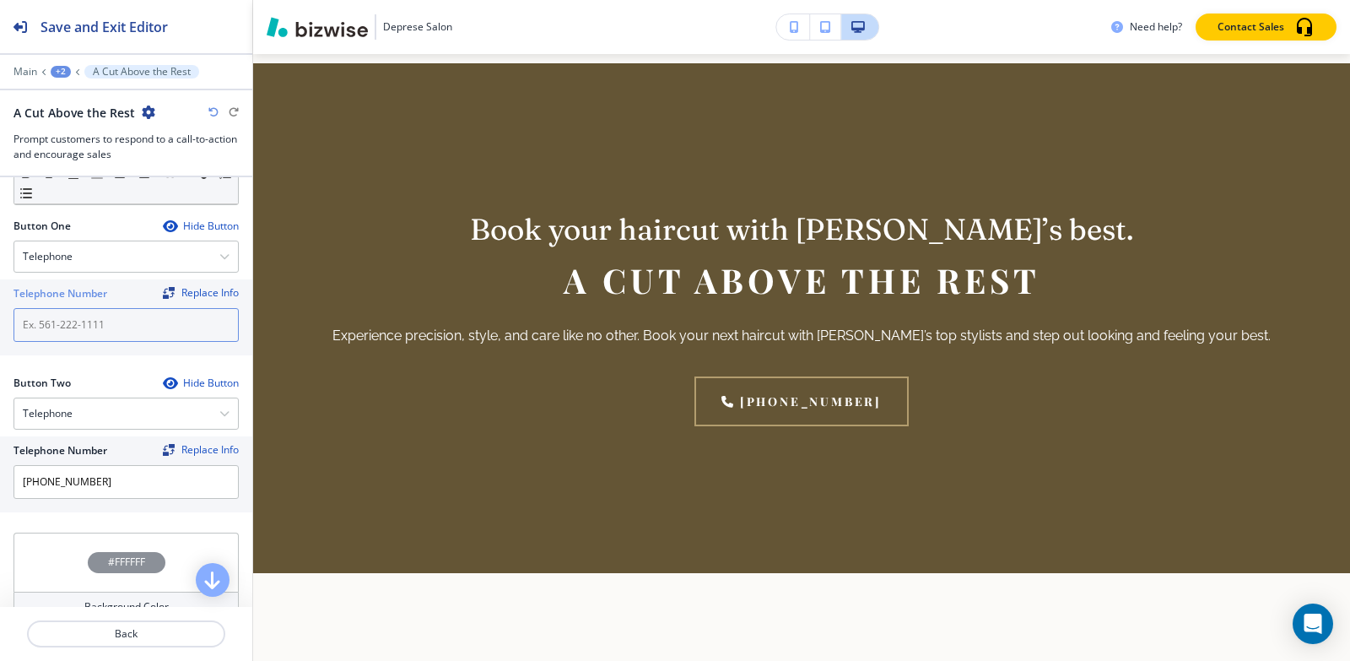
click at [111, 325] on input "text" at bounding box center [126, 325] width 225 height 34
paste input "[PHONE_NUMBER]"
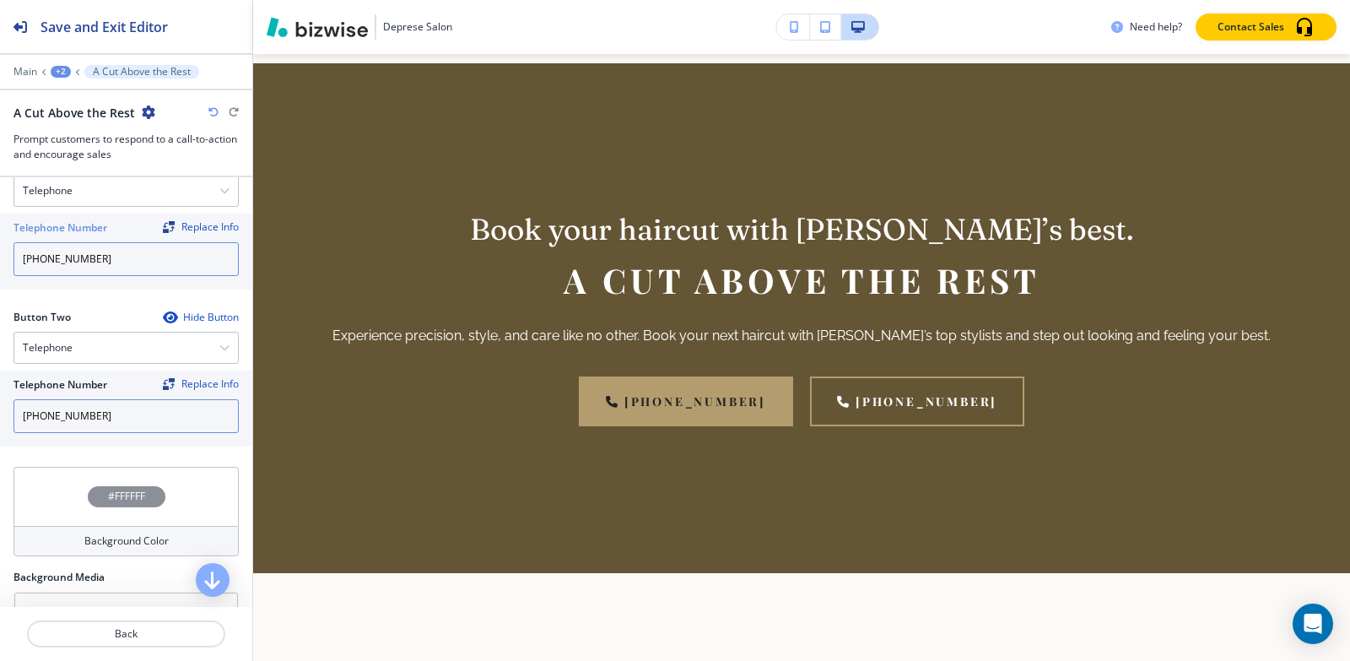
scroll to position [675, 0]
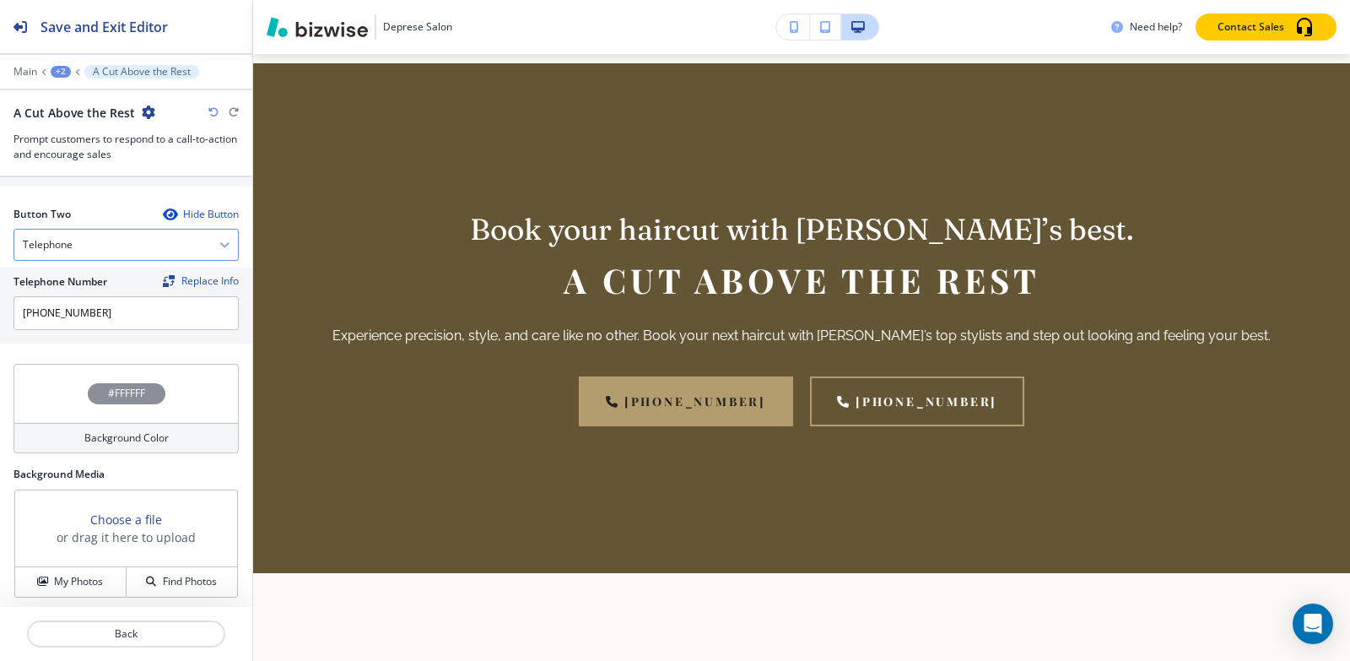
type input "[PHONE_NUMBER]"
click at [116, 246] on div "Telephone" at bounding box center [126, 245] width 224 height 30
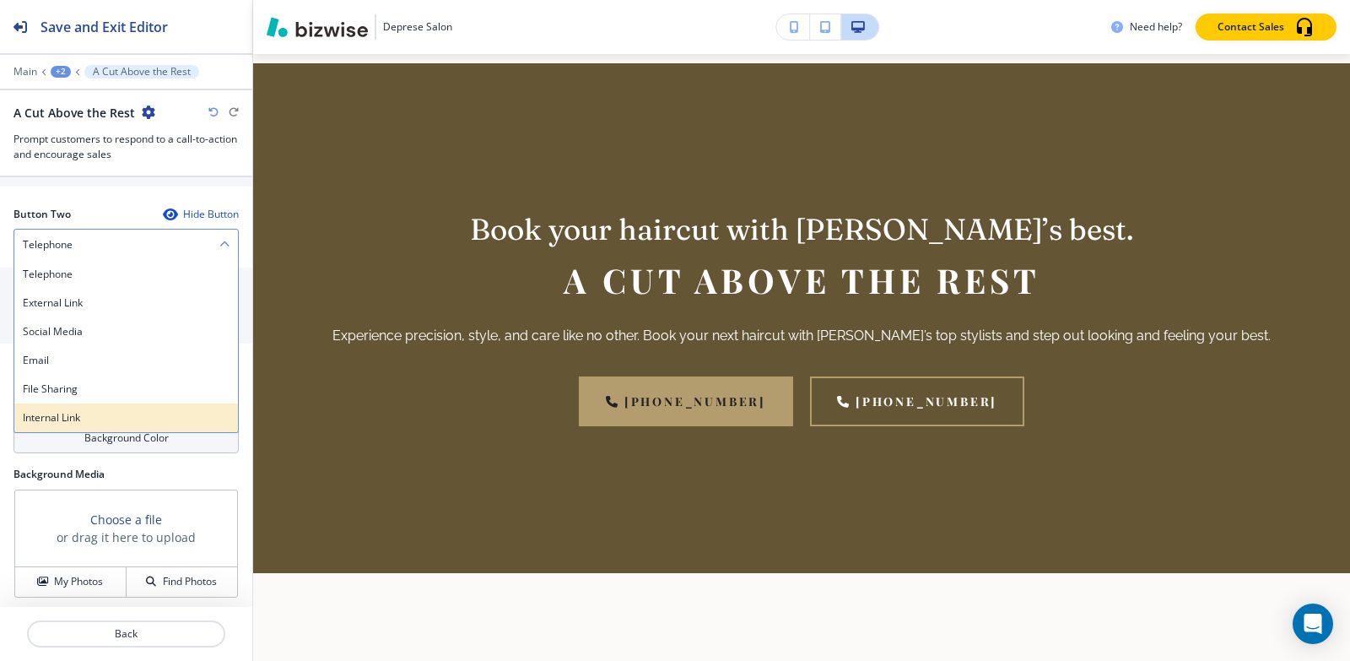
click at [70, 417] on h4 "Internal Link" at bounding box center [126, 417] width 207 height 15
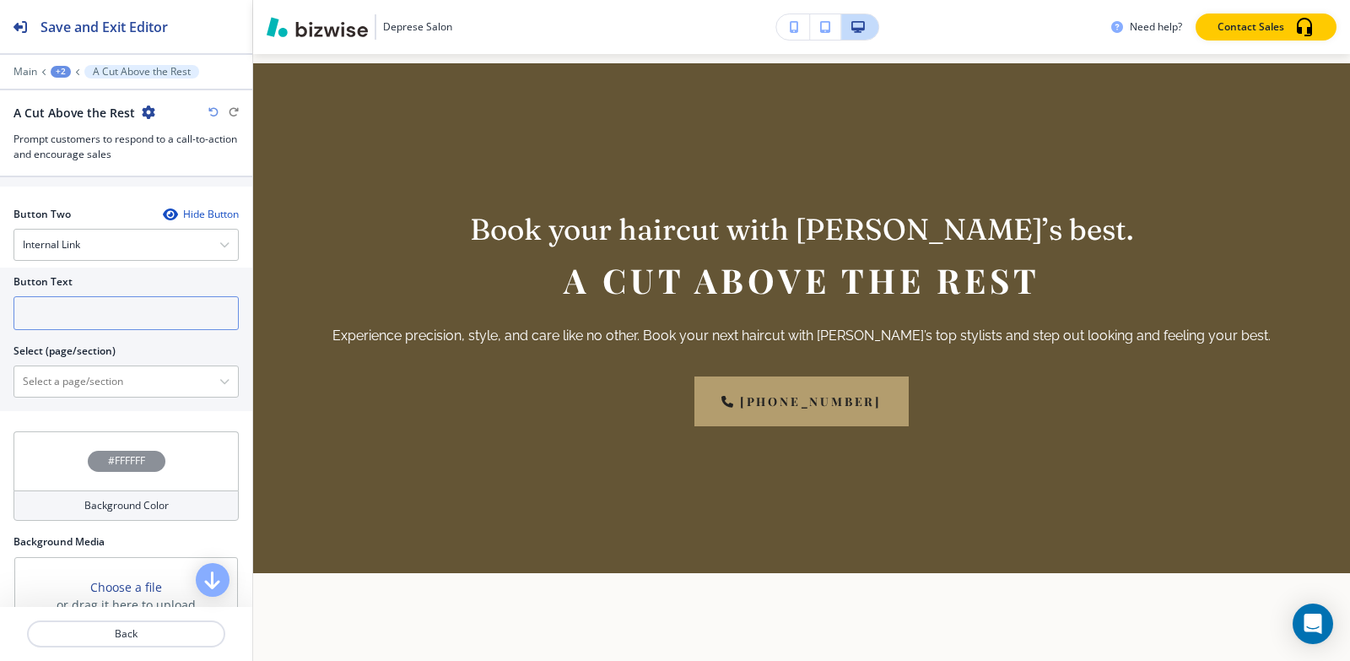
click at [89, 311] on input "text" at bounding box center [126, 313] width 225 height 34
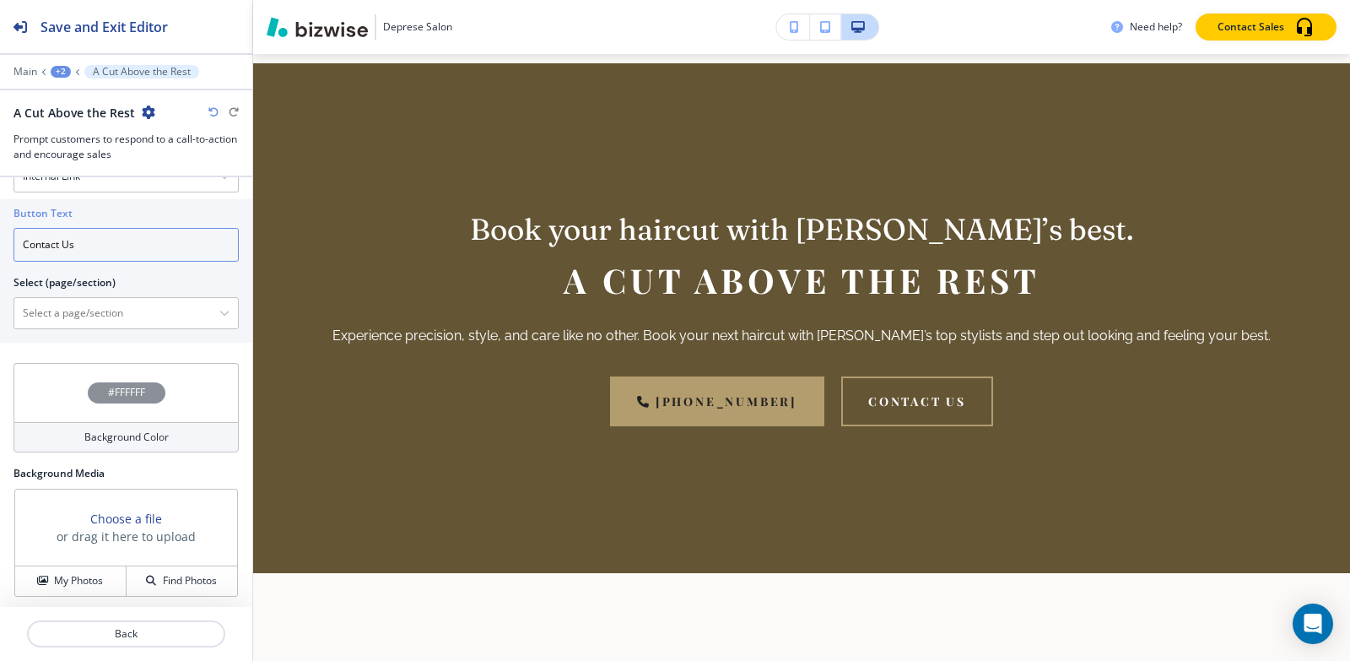
scroll to position [744, 0]
type input "Contact Us"
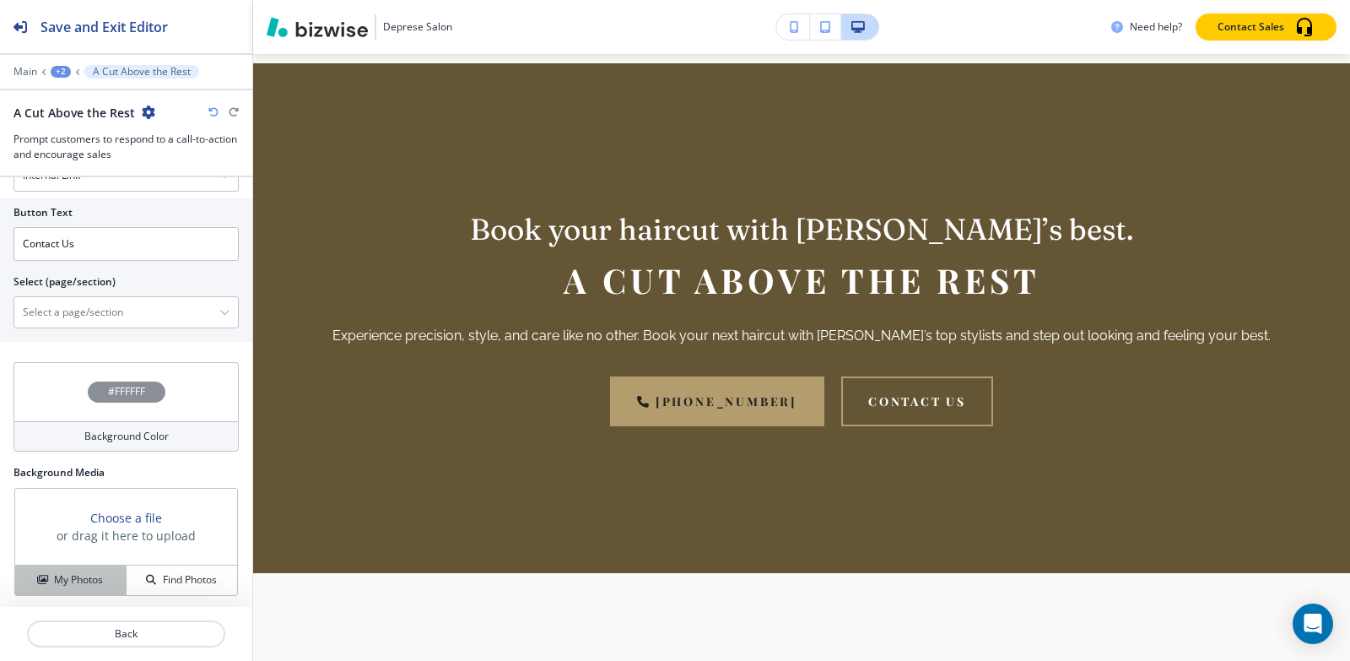
click at [73, 573] on h4 "My Photos" at bounding box center [78, 579] width 49 height 15
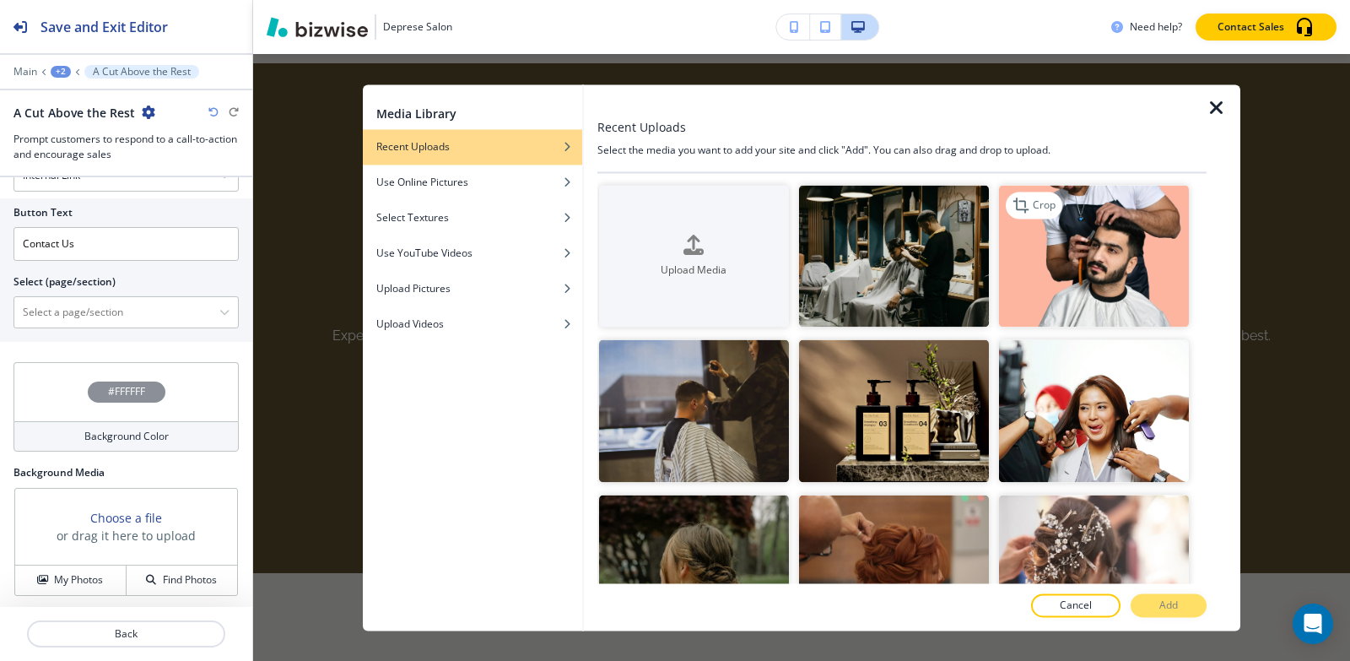
click at [1078, 257] on img "button" at bounding box center [1094, 256] width 190 height 143
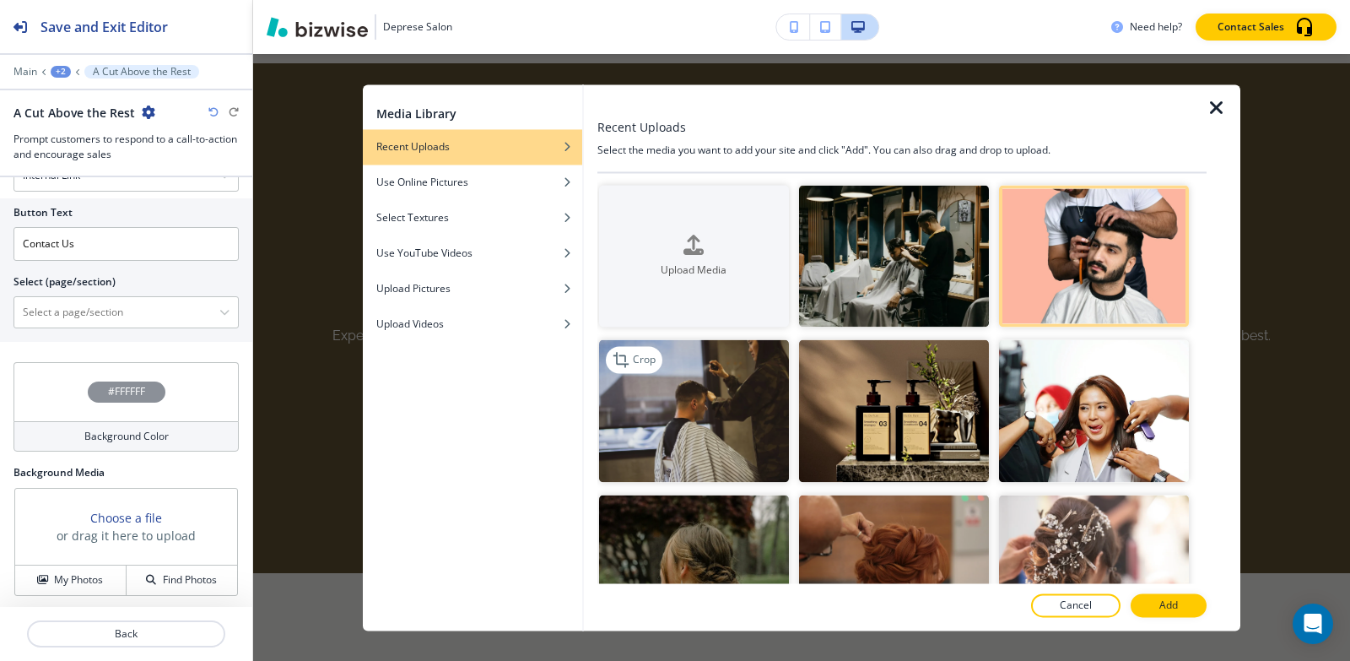
click at [697, 403] on img "button" at bounding box center [694, 411] width 190 height 143
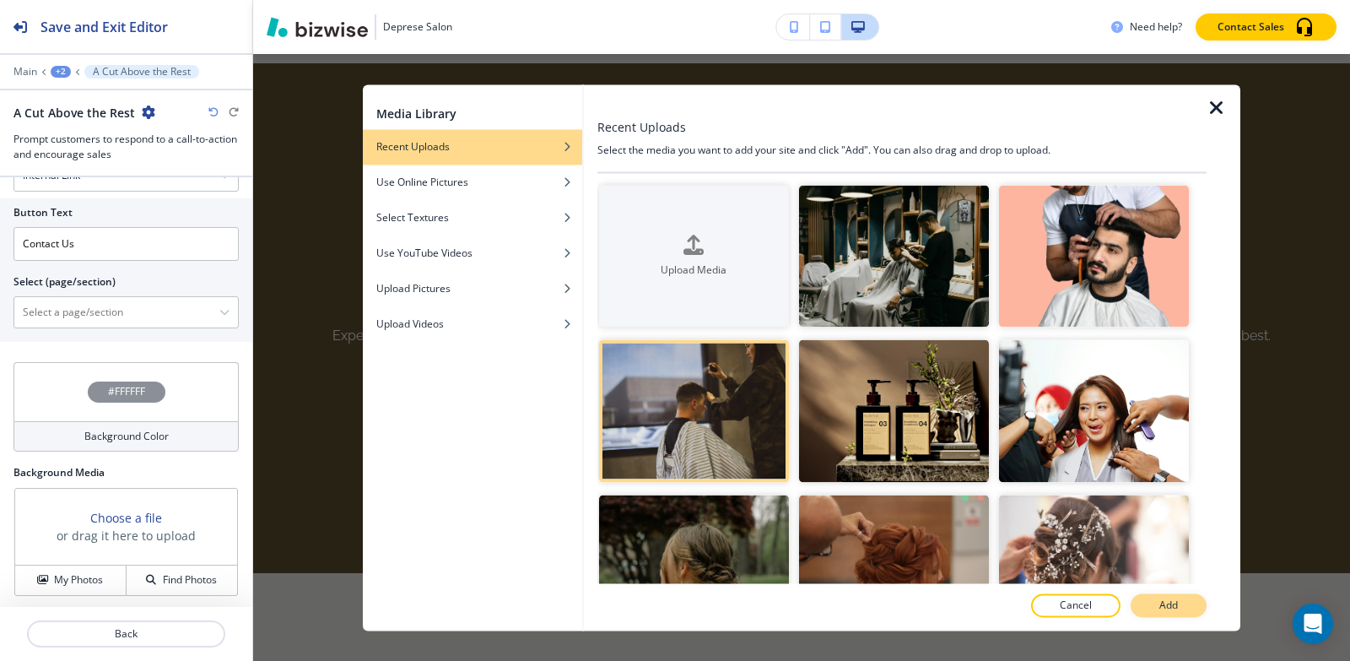
click at [1148, 605] on button "Add" at bounding box center [1169, 605] width 76 height 24
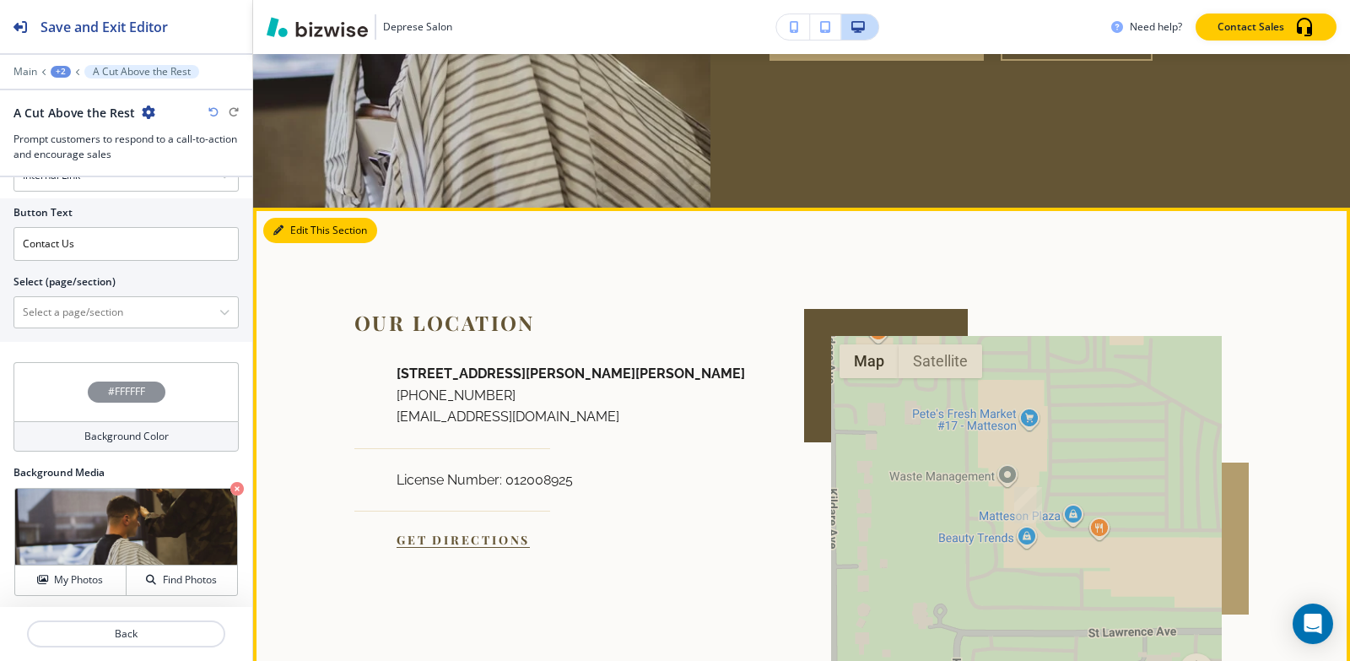
click at [296, 223] on button "Edit This Section" at bounding box center [320, 230] width 114 height 25
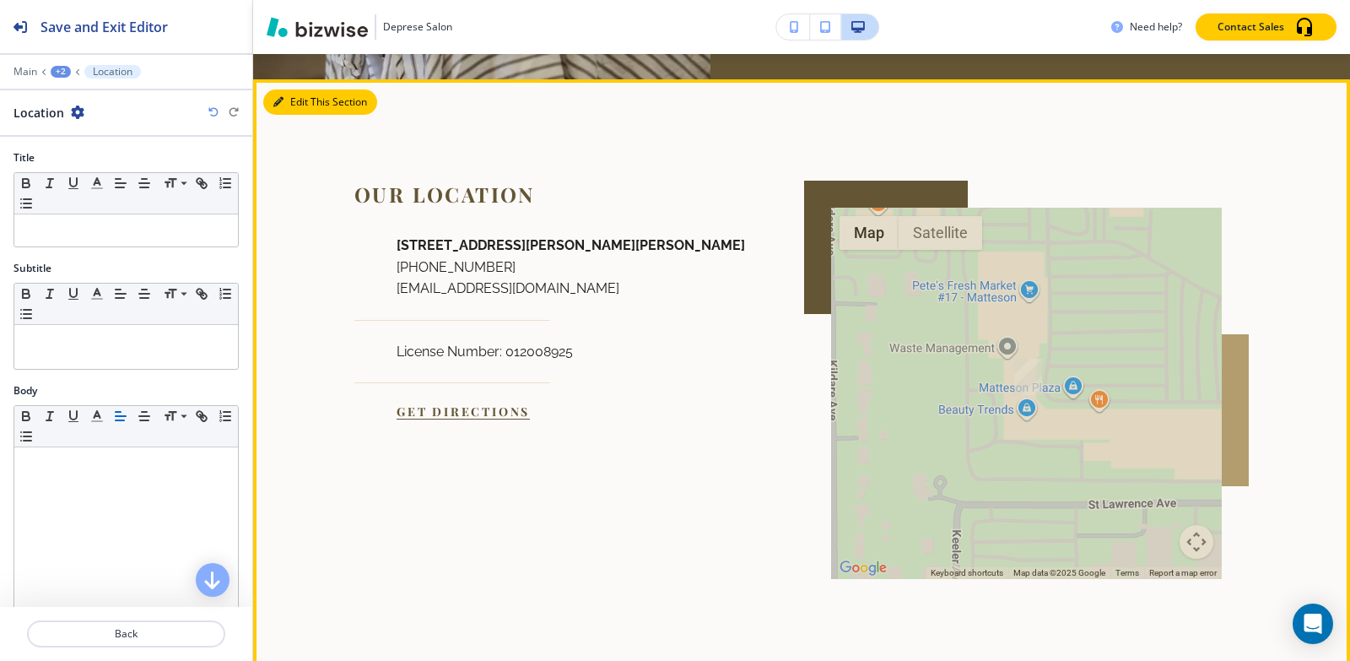
scroll to position [3023, 0]
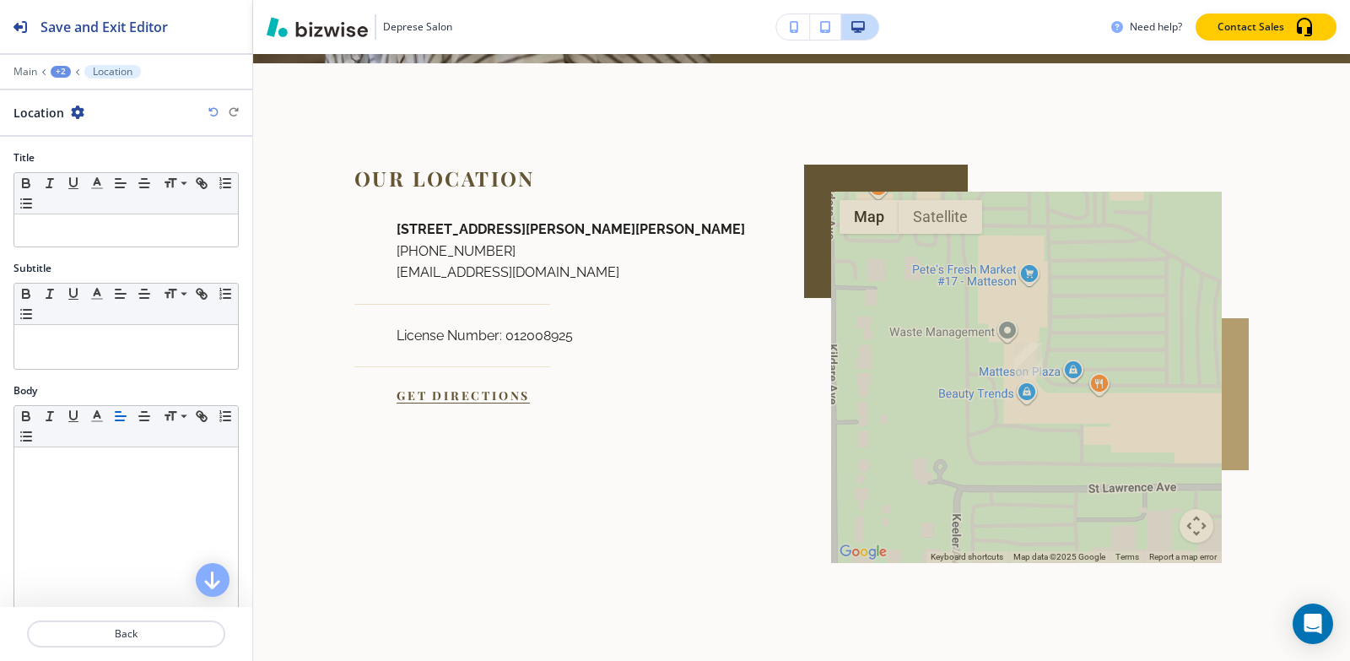
click at [78, 110] on icon "button" at bounding box center [78, 112] width 14 height 14
click at [118, 212] on button "Delete Section" at bounding box center [123, 201] width 108 height 30
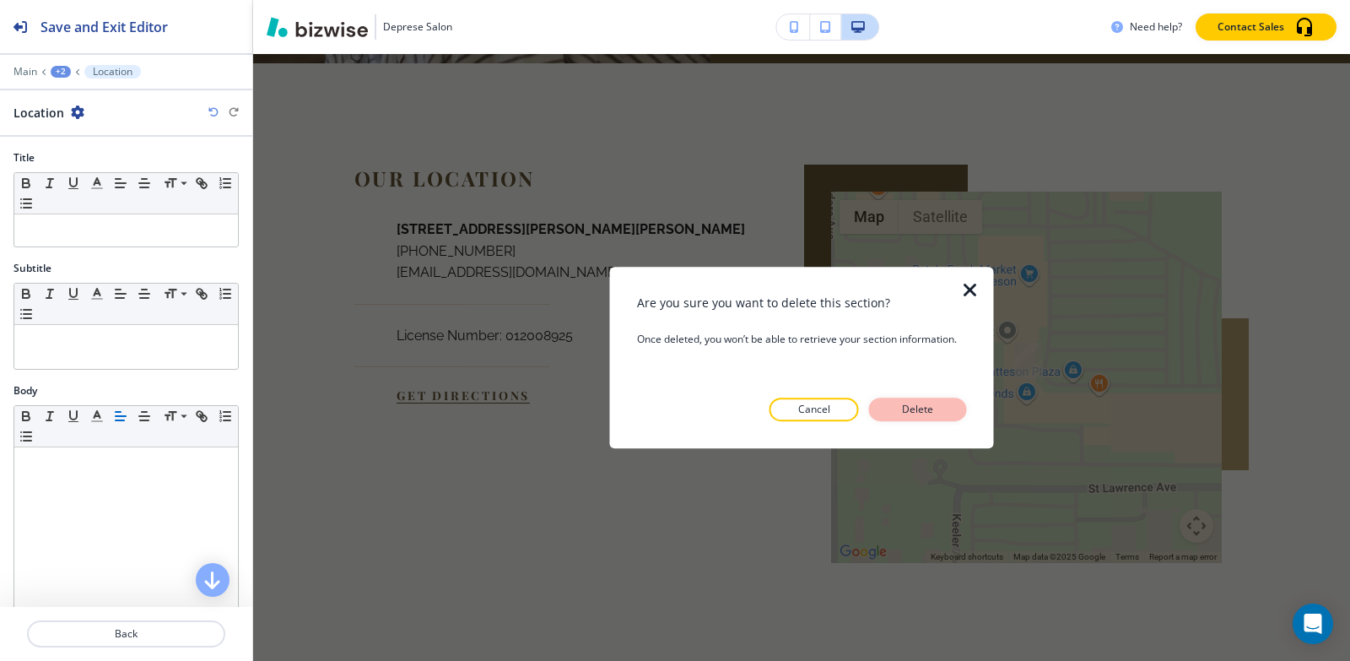
click at [898, 402] on p "Delete" at bounding box center [918, 409] width 41 height 15
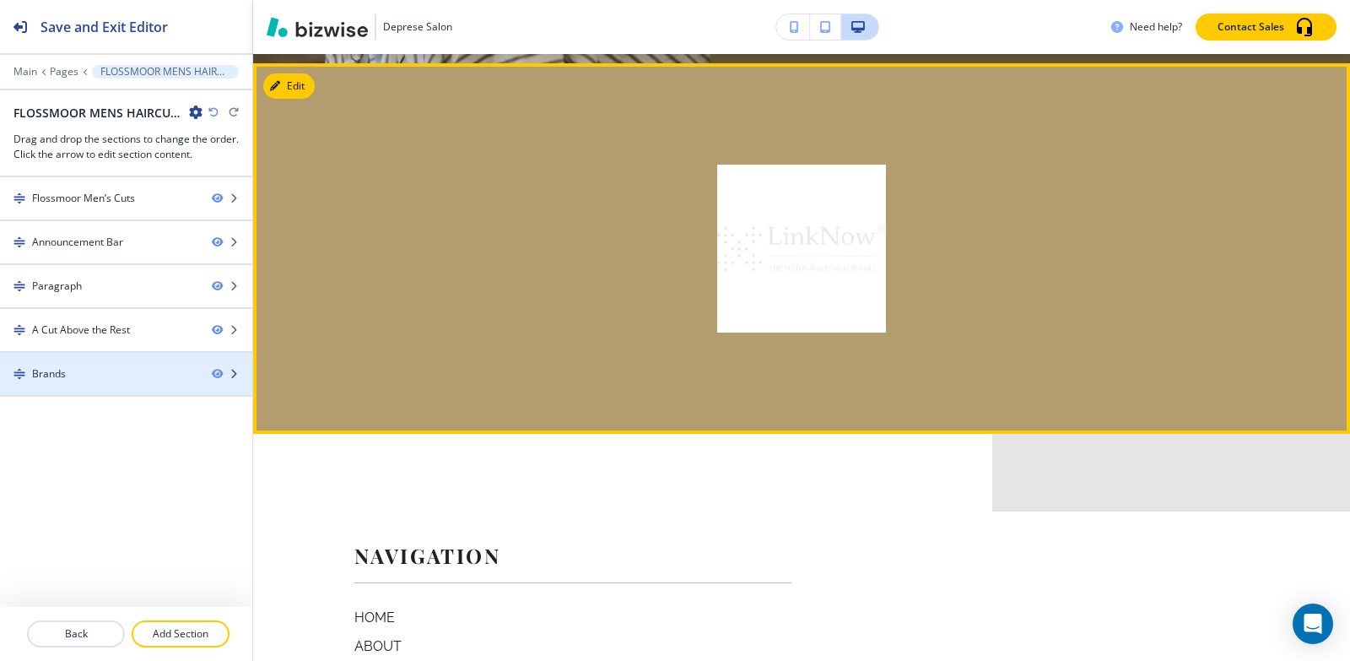
click at [94, 359] on div at bounding box center [126, 360] width 252 height 14
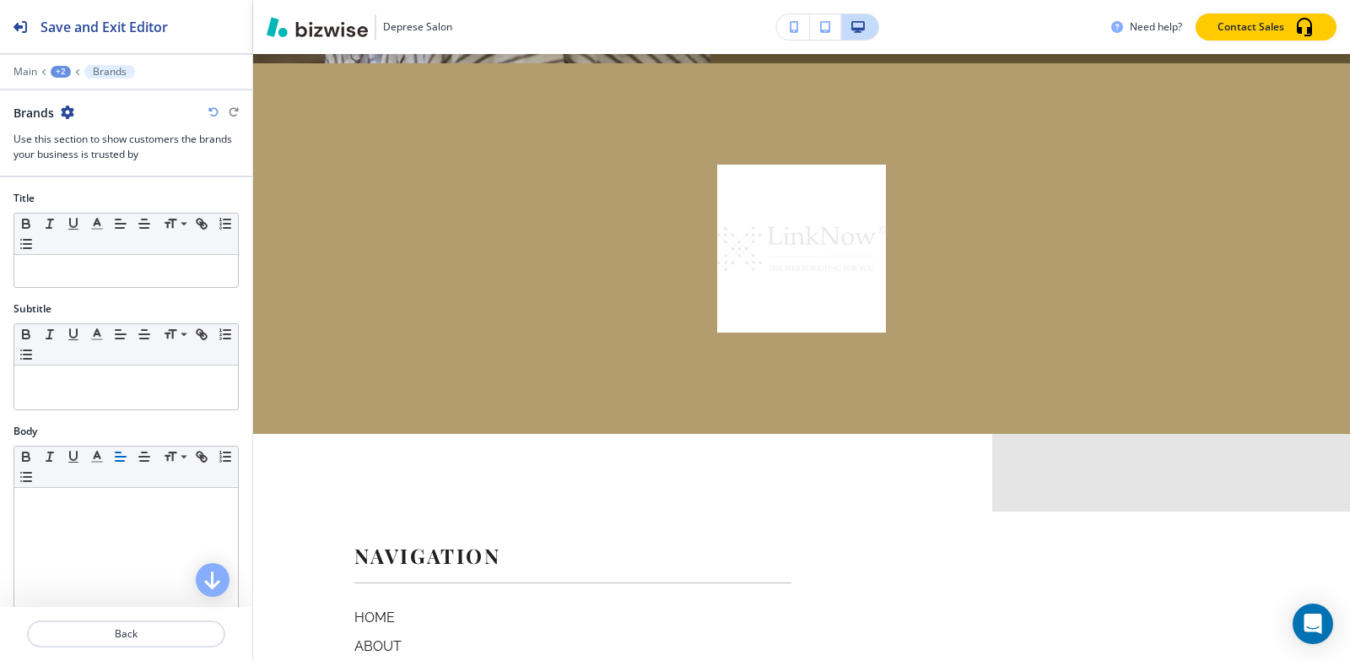
click at [63, 107] on icon "button" at bounding box center [68, 112] width 14 height 14
click at [92, 193] on p "Delete Section" at bounding box center [115, 200] width 86 height 15
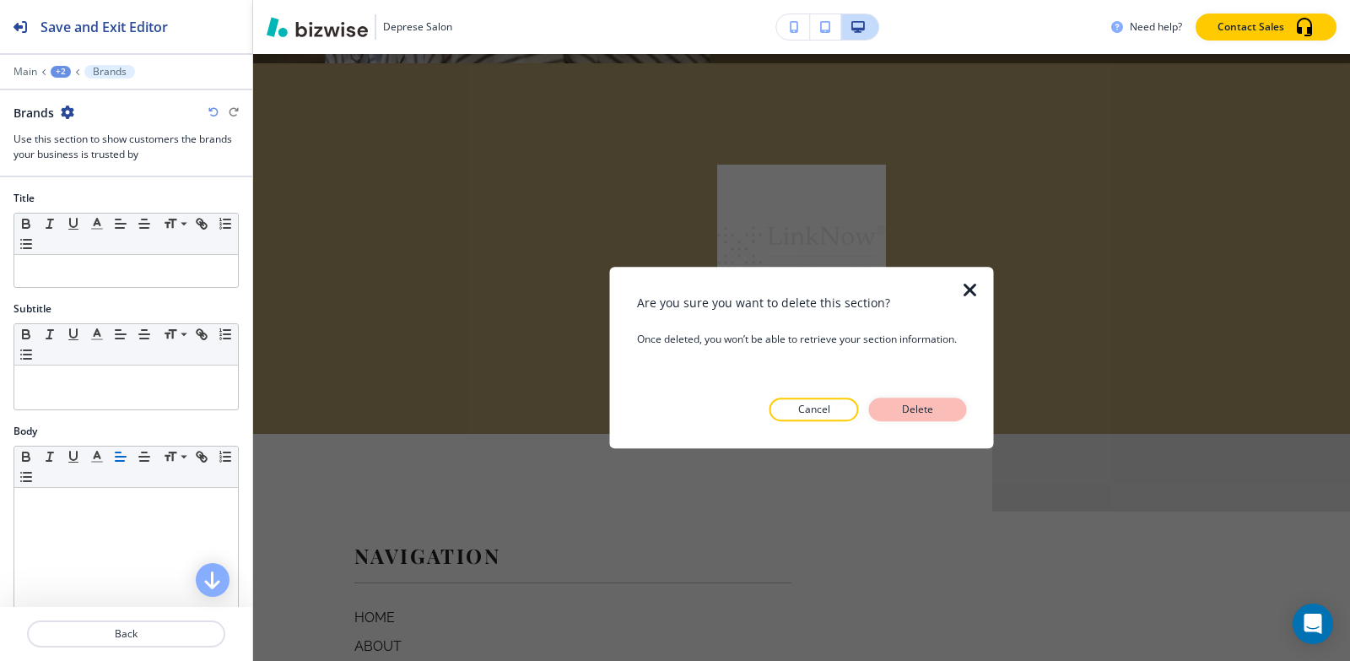
click at [891, 413] on button "Delete" at bounding box center [918, 409] width 98 height 24
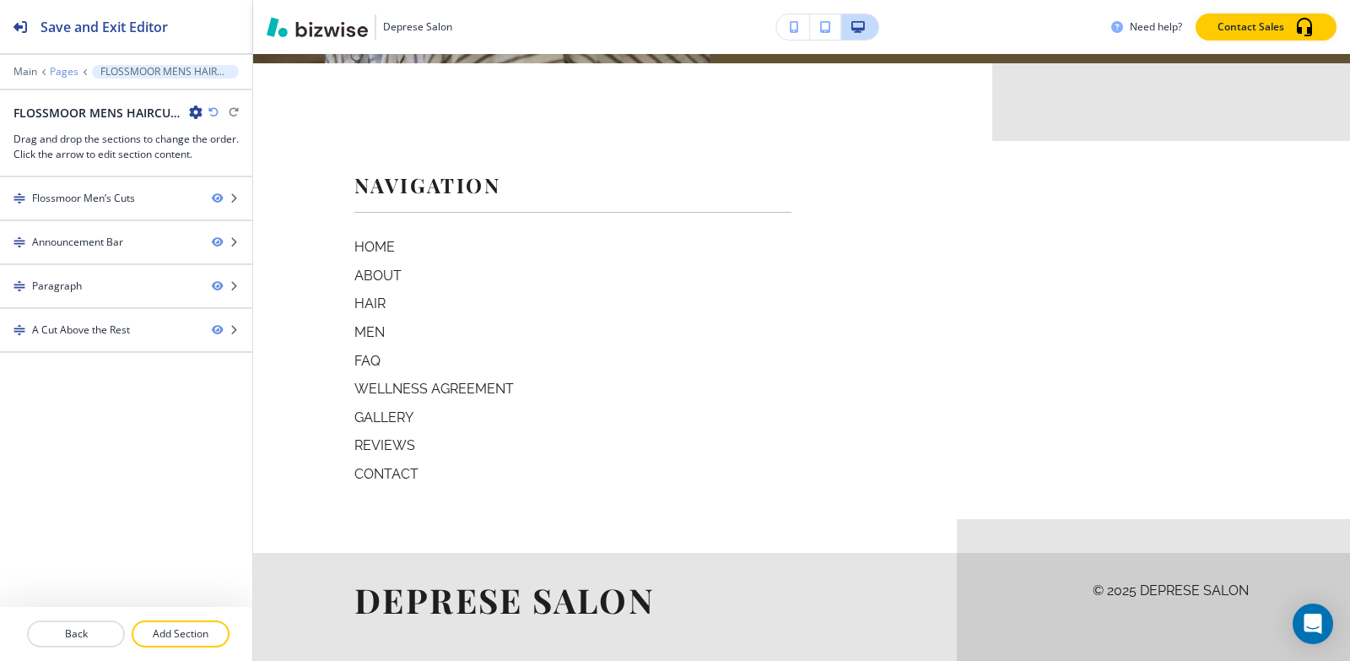
click at [54, 69] on p "Pages" at bounding box center [64, 72] width 29 height 12
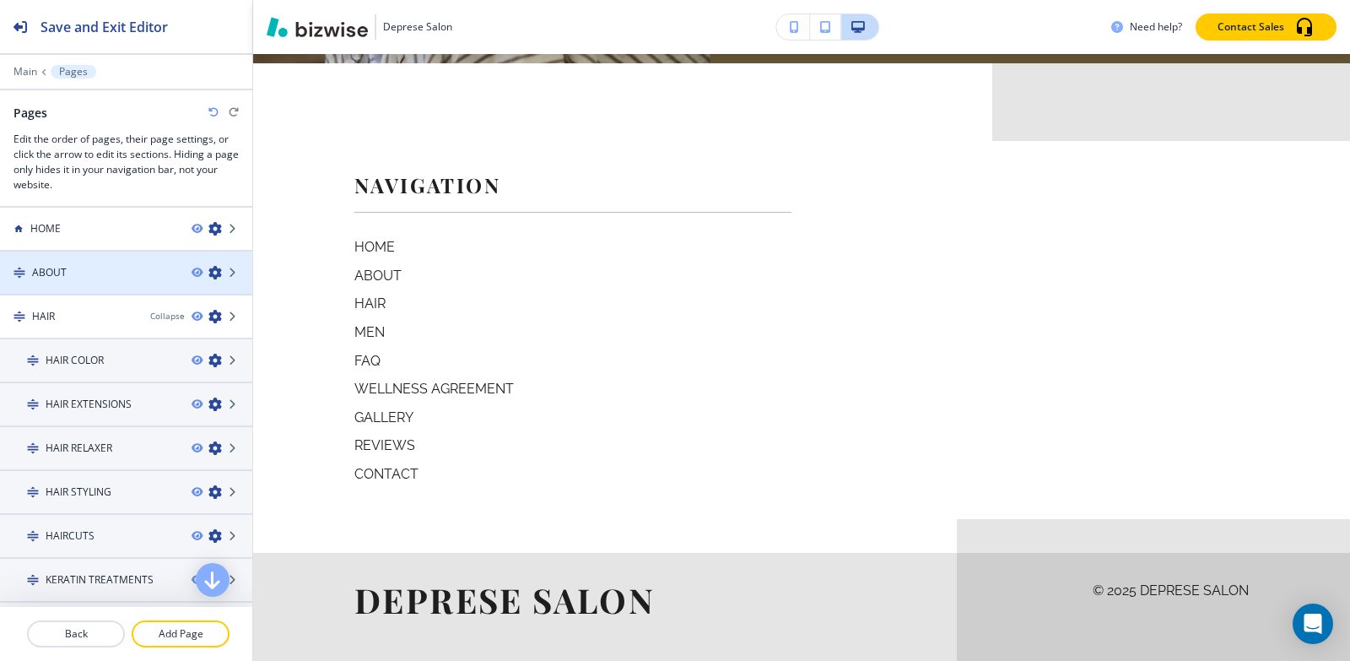
click at [57, 282] on div at bounding box center [126, 287] width 252 height 14
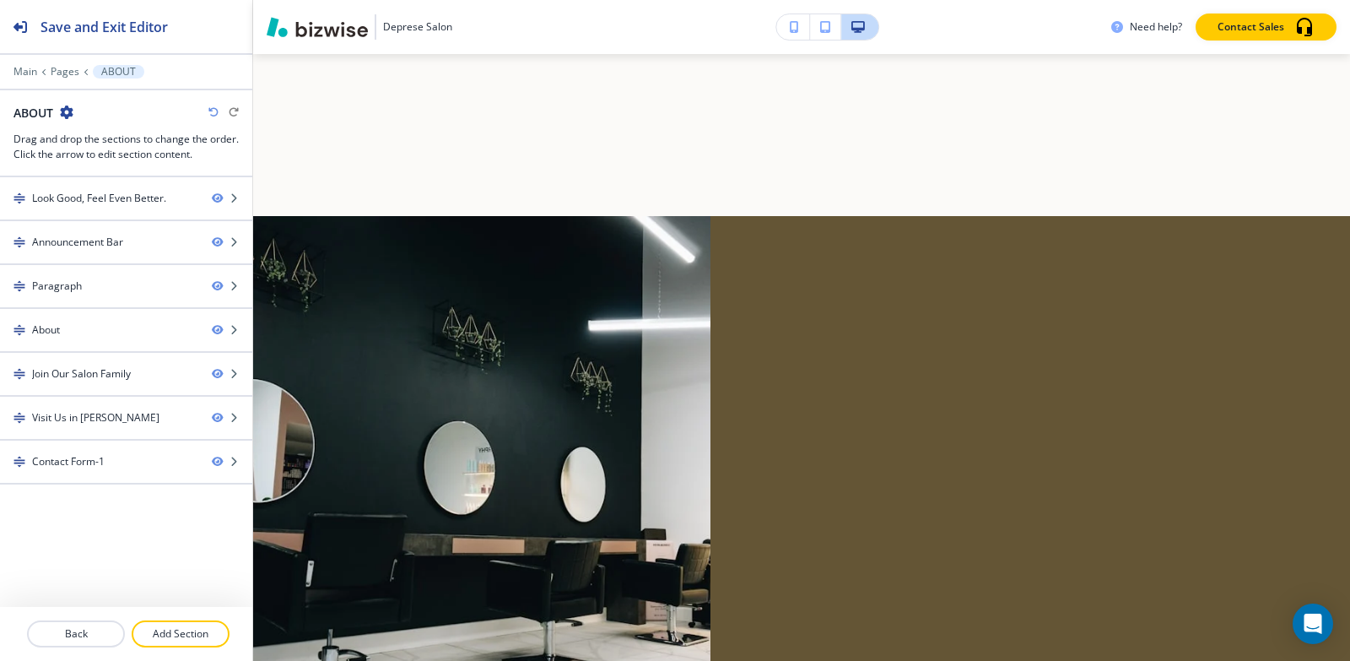
scroll to position [0, 0]
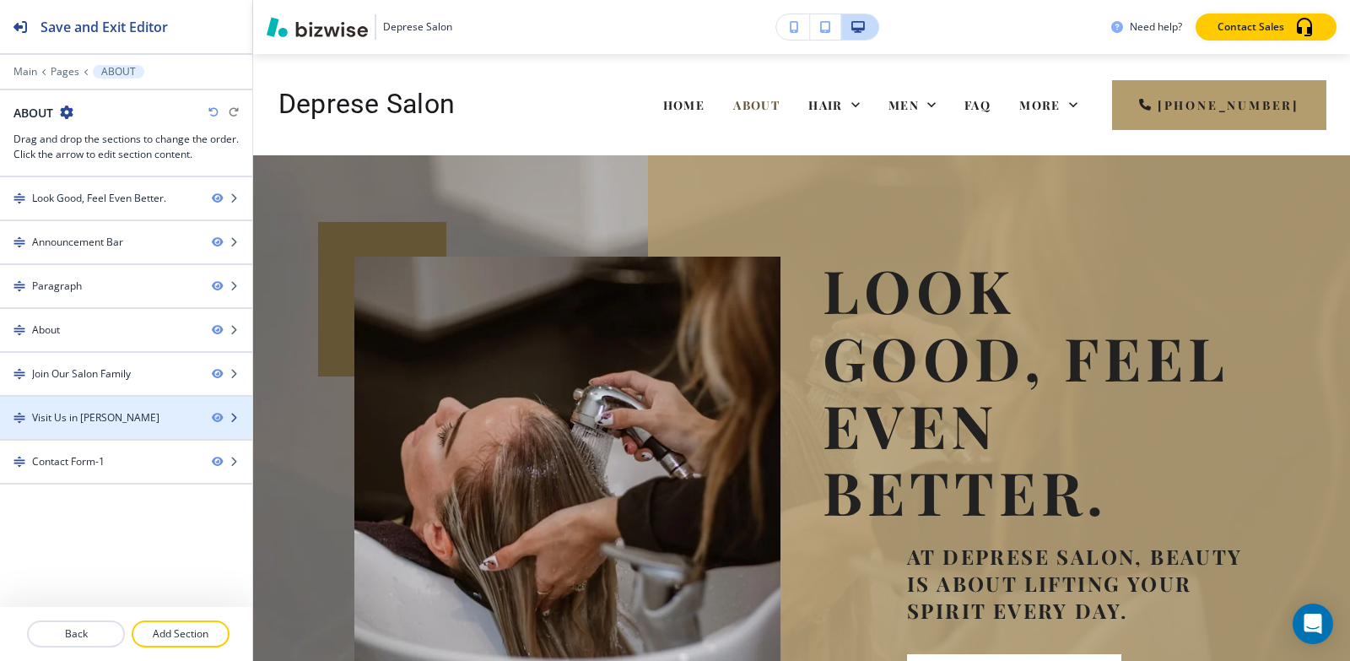
click at [50, 413] on div "Visit Us in [PERSON_NAME]" at bounding box center [95, 417] width 127 height 15
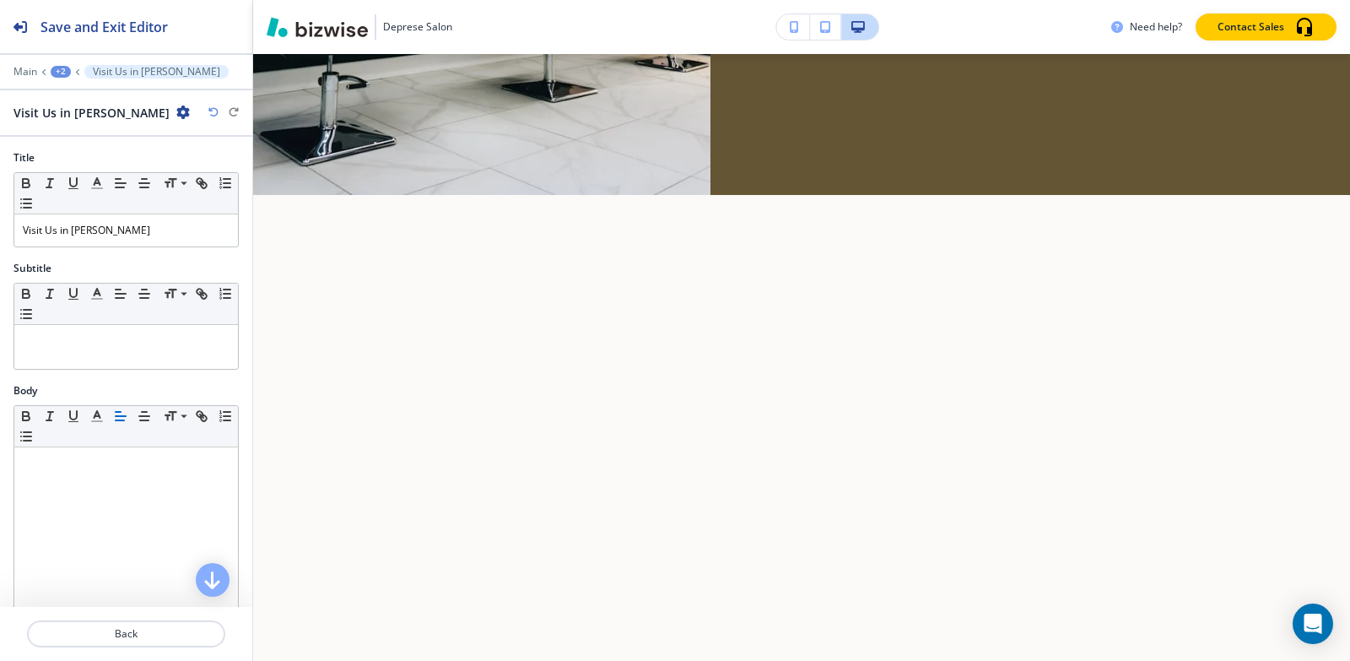
click at [176, 108] on icon "button" at bounding box center [183, 112] width 14 height 14
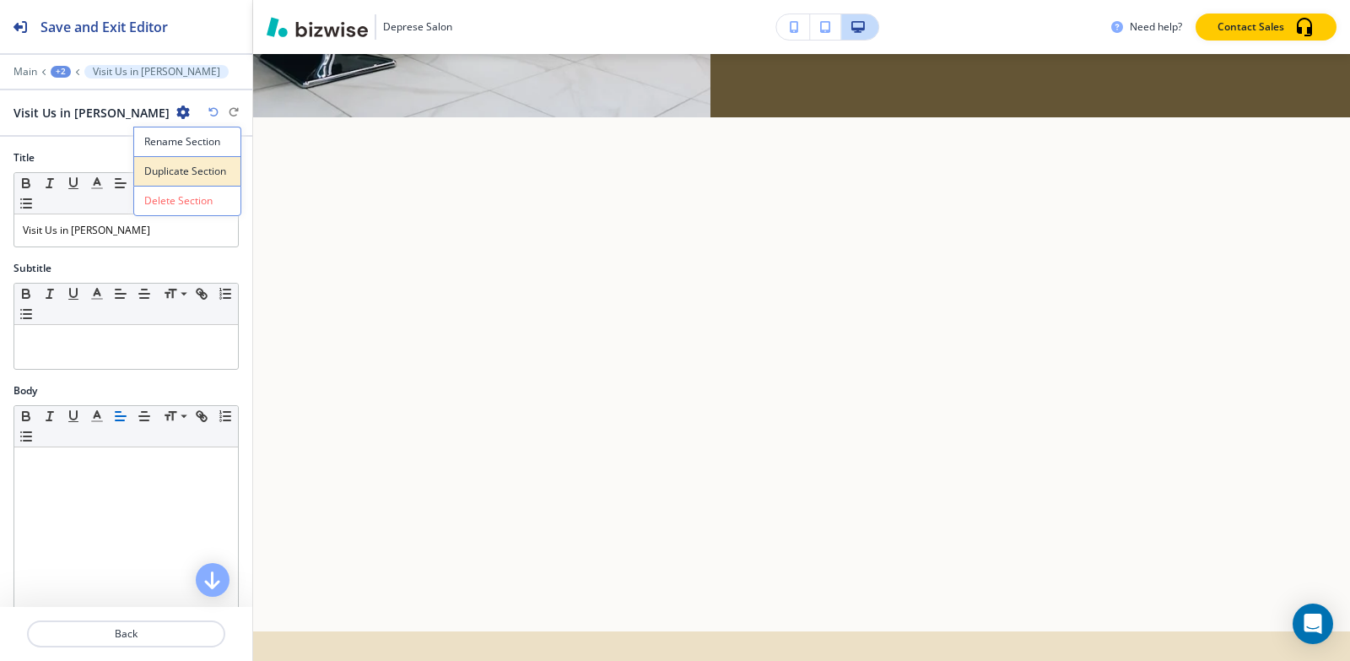
scroll to position [3715, 0]
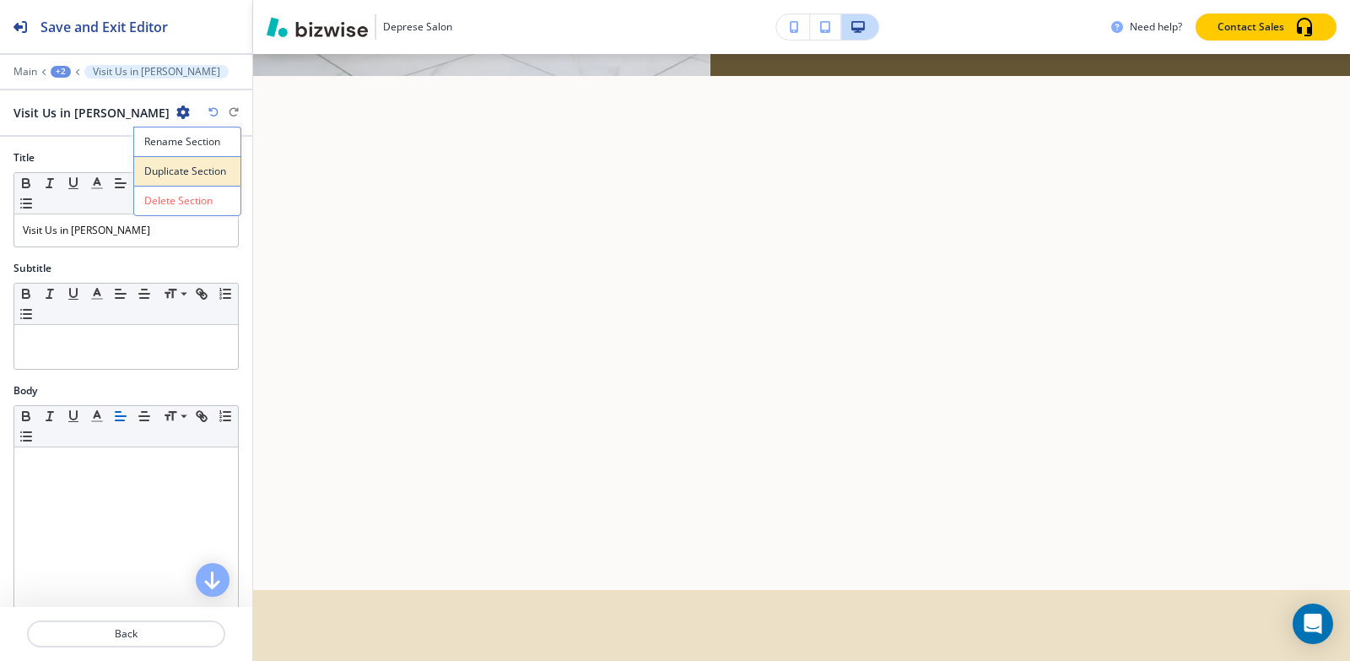
click at [145, 165] on p "Duplicate Section" at bounding box center [187, 171] width 86 height 15
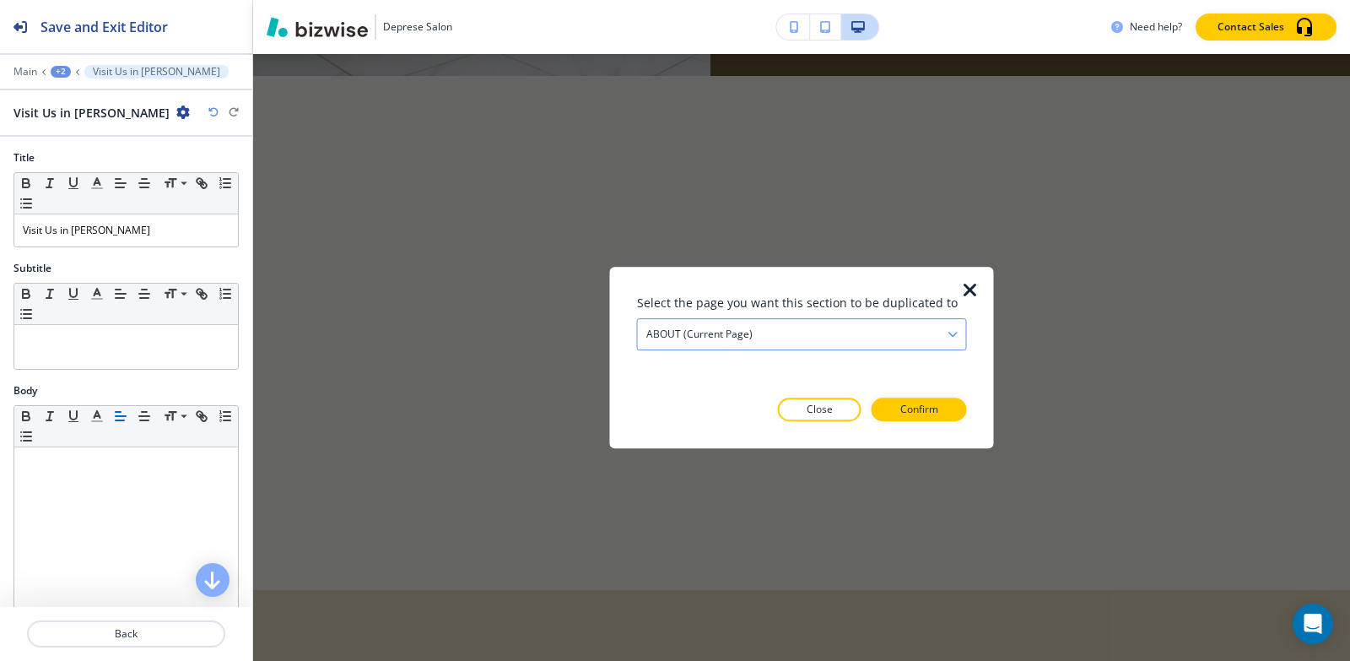
click at [720, 333] on h4 "ABOUT (current page)" at bounding box center [699, 334] width 106 height 15
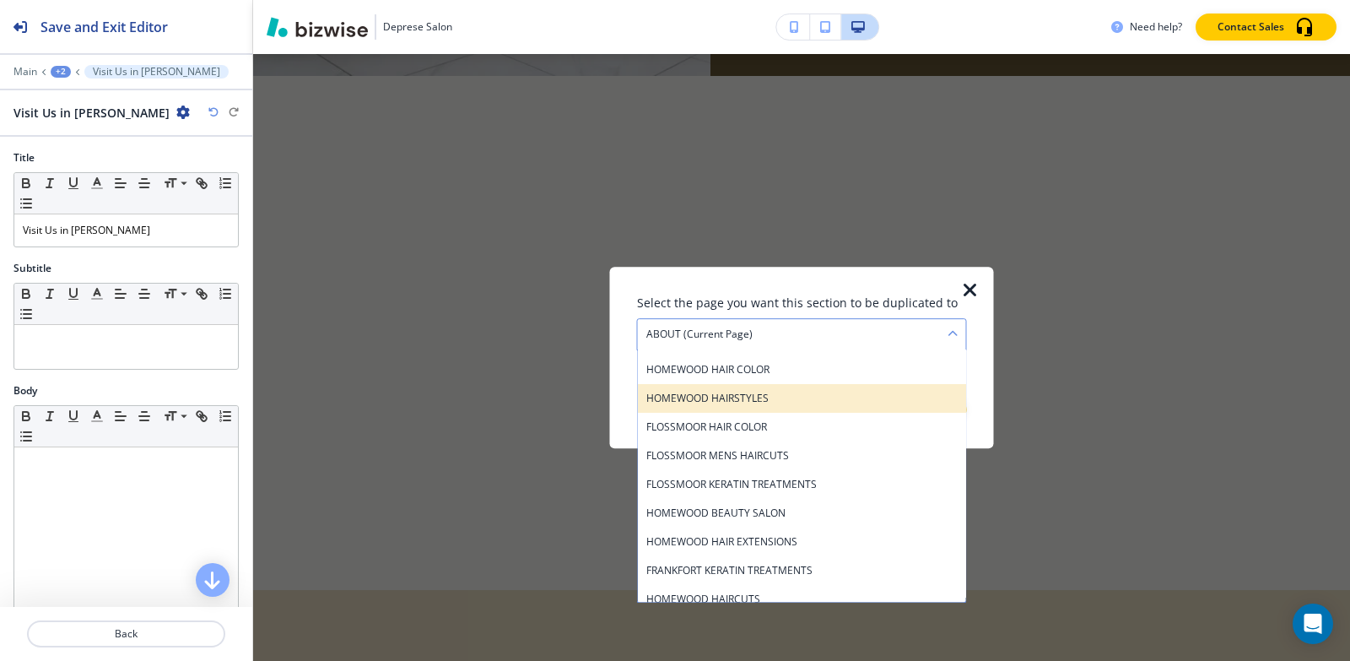
scroll to position [422, 0]
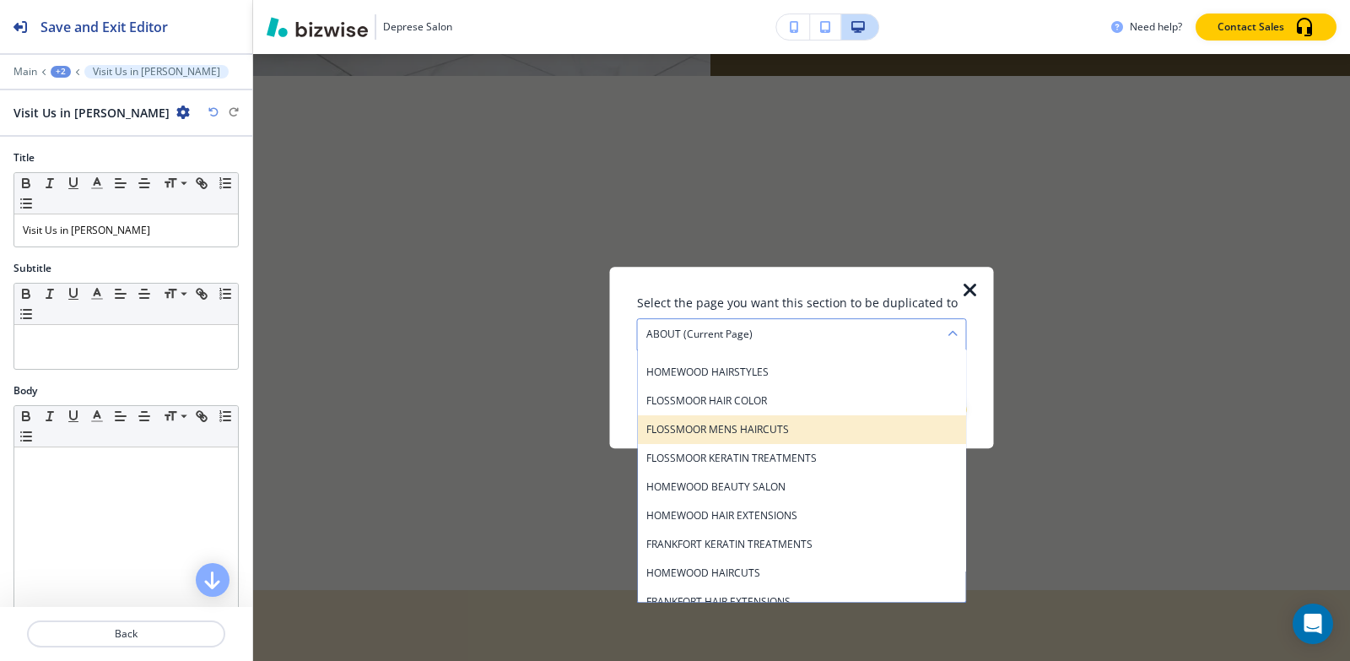
click at [831, 425] on h4 "FLOSSMOOR MENS HAIRCUTS" at bounding box center [801, 429] width 311 height 15
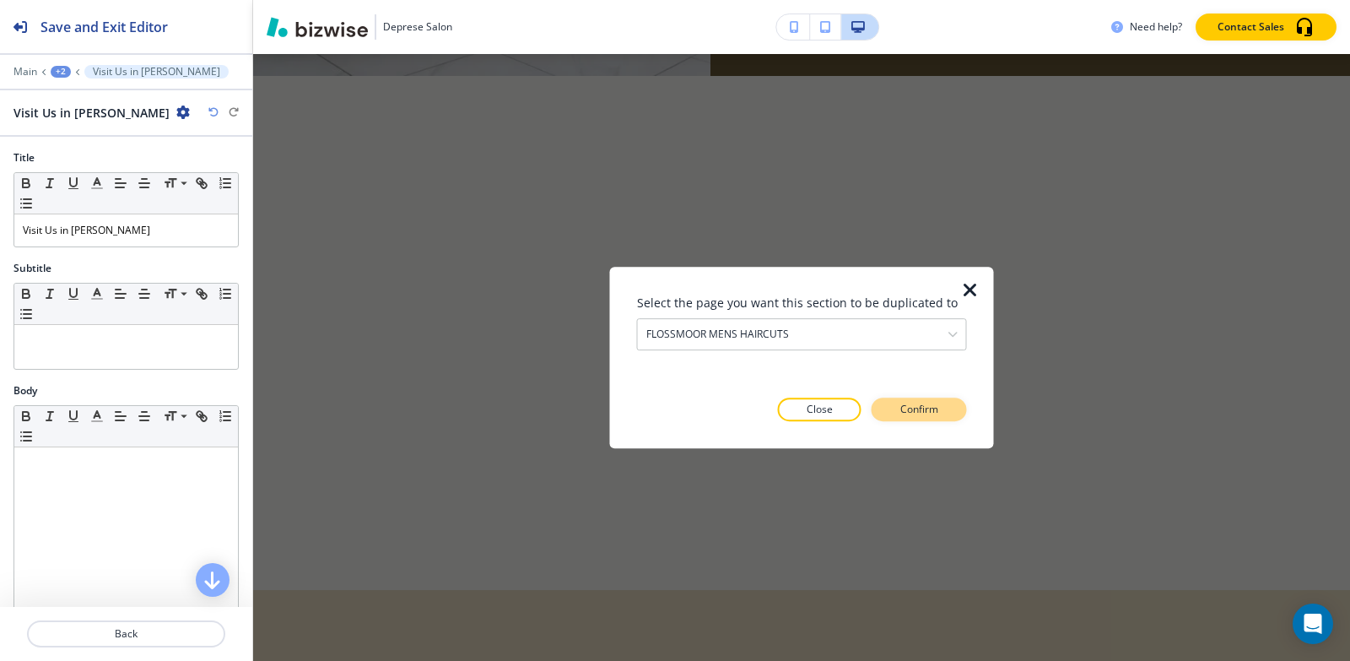
click at [909, 416] on p "Confirm" at bounding box center [919, 409] width 38 height 15
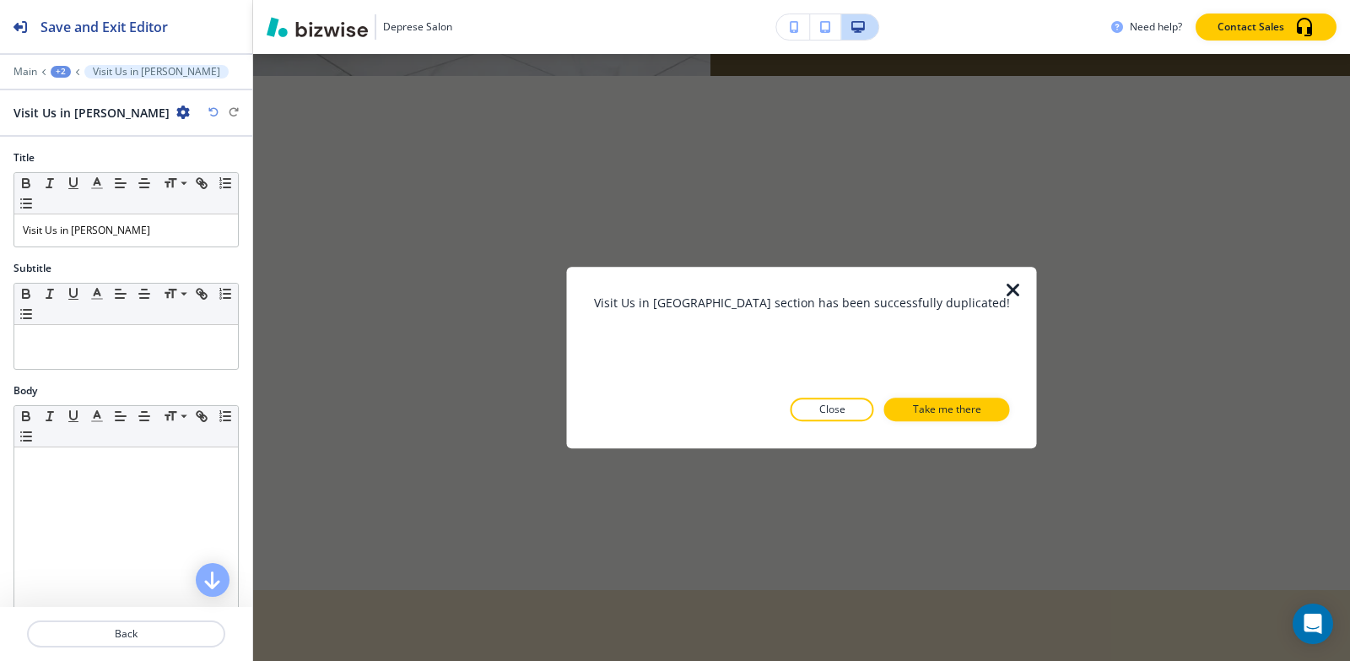
click at [913, 416] on p "Take me there" at bounding box center [947, 409] width 68 height 15
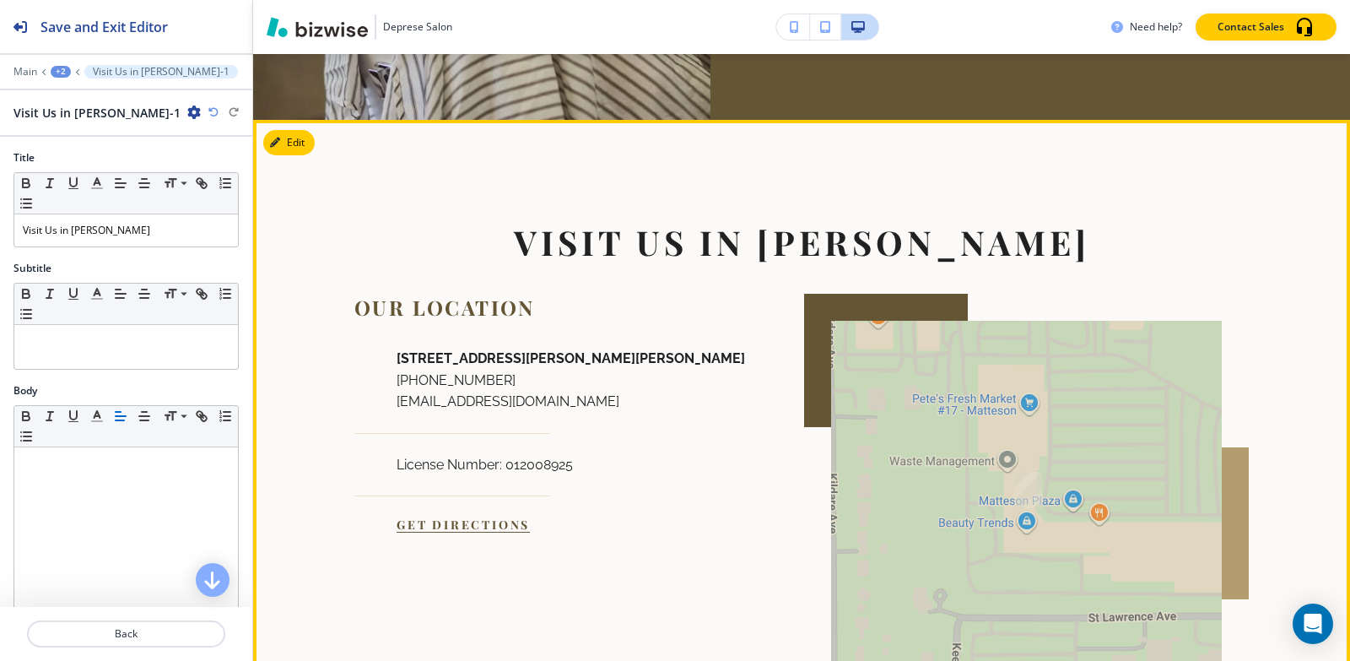
scroll to position [3023, 0]
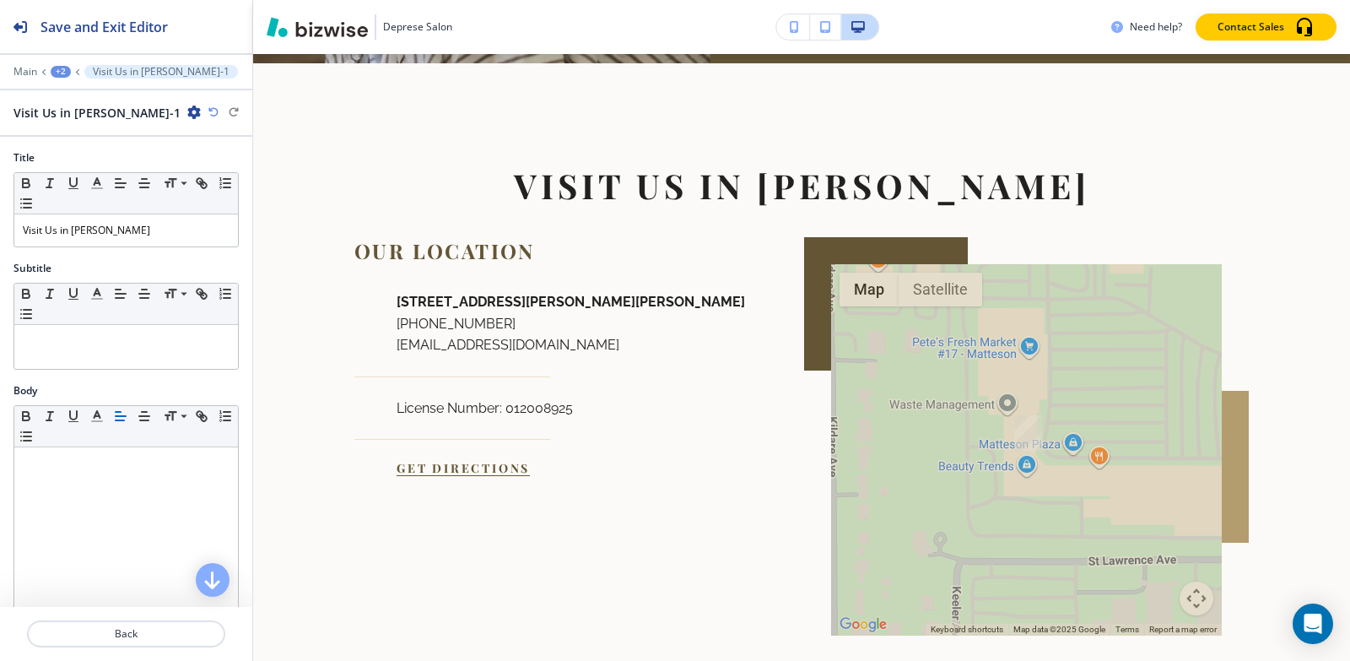
click at [58, 69] on div "+2" at bounding box center [61, 72] width 20 height 12
click at [67, 108] on button "Pages" at bounding box center [105, 99] width 108 height 30
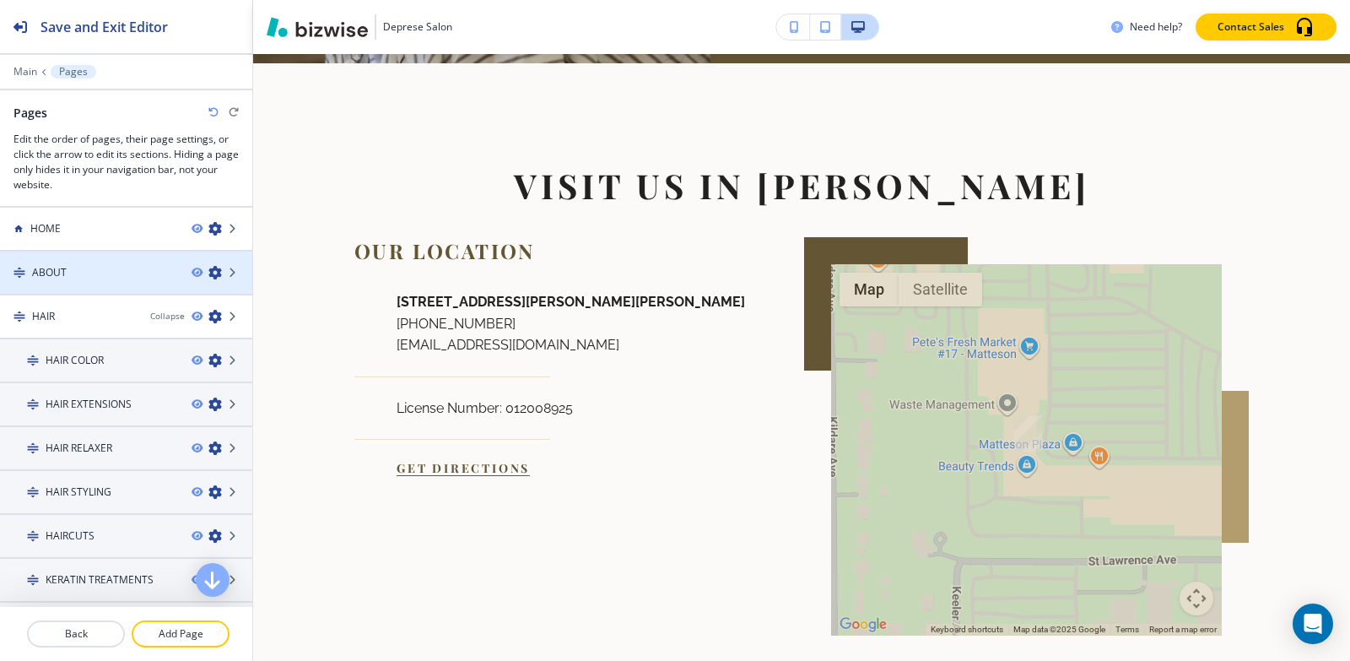
click at [54, 273] on h4 "ABOUT" at bounding box center [49, 272] width 35 height 15
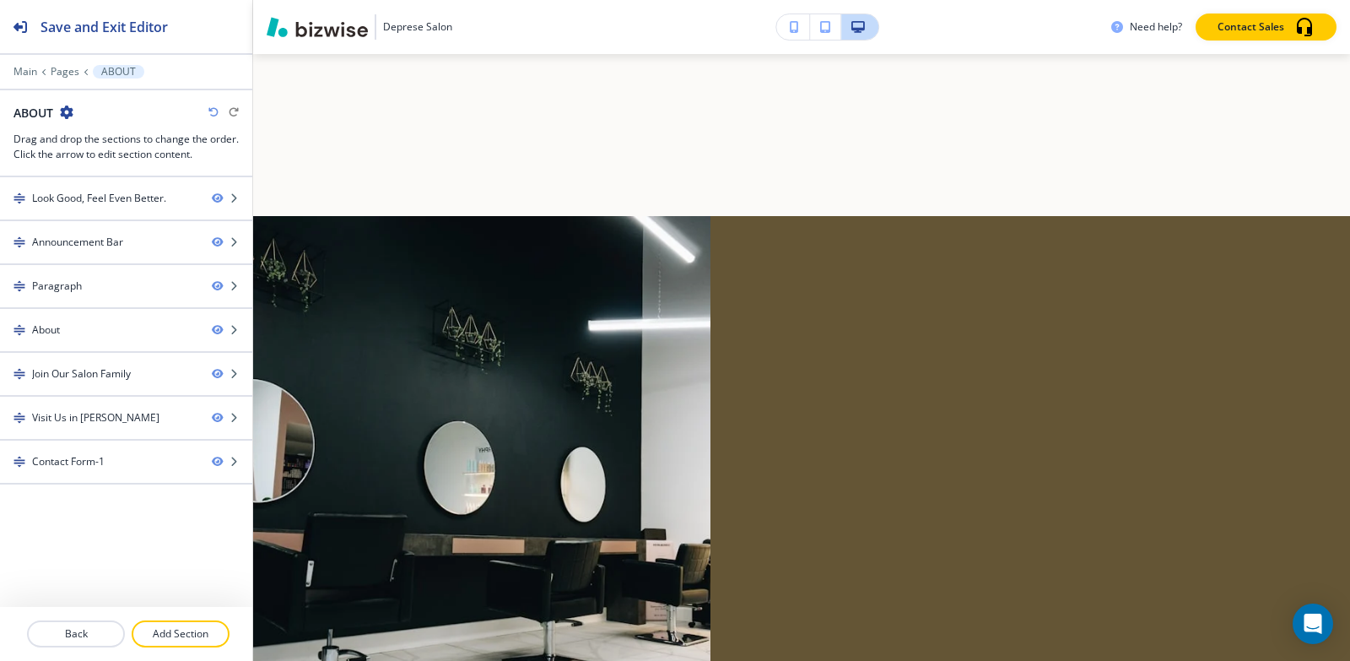
scroll to position [0, 0]
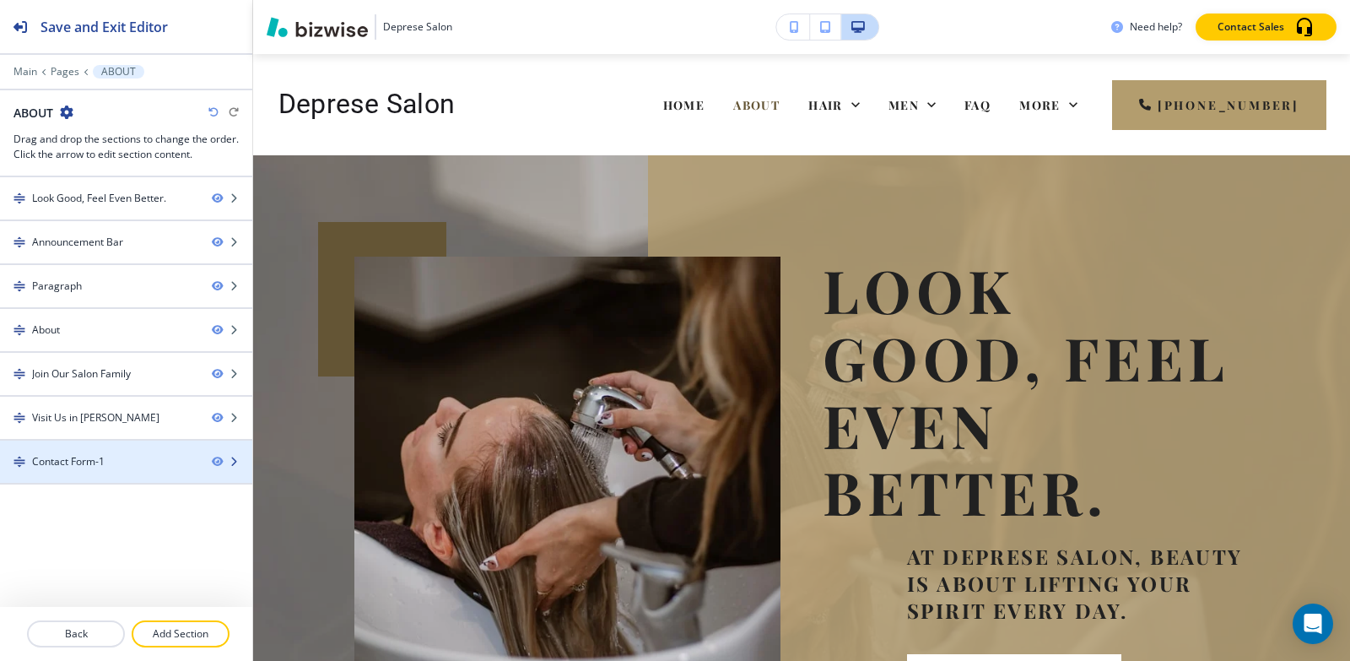
click at [68, 465] on div "Contact Form-1" at bounding box center [68, 461] width 73 height 15
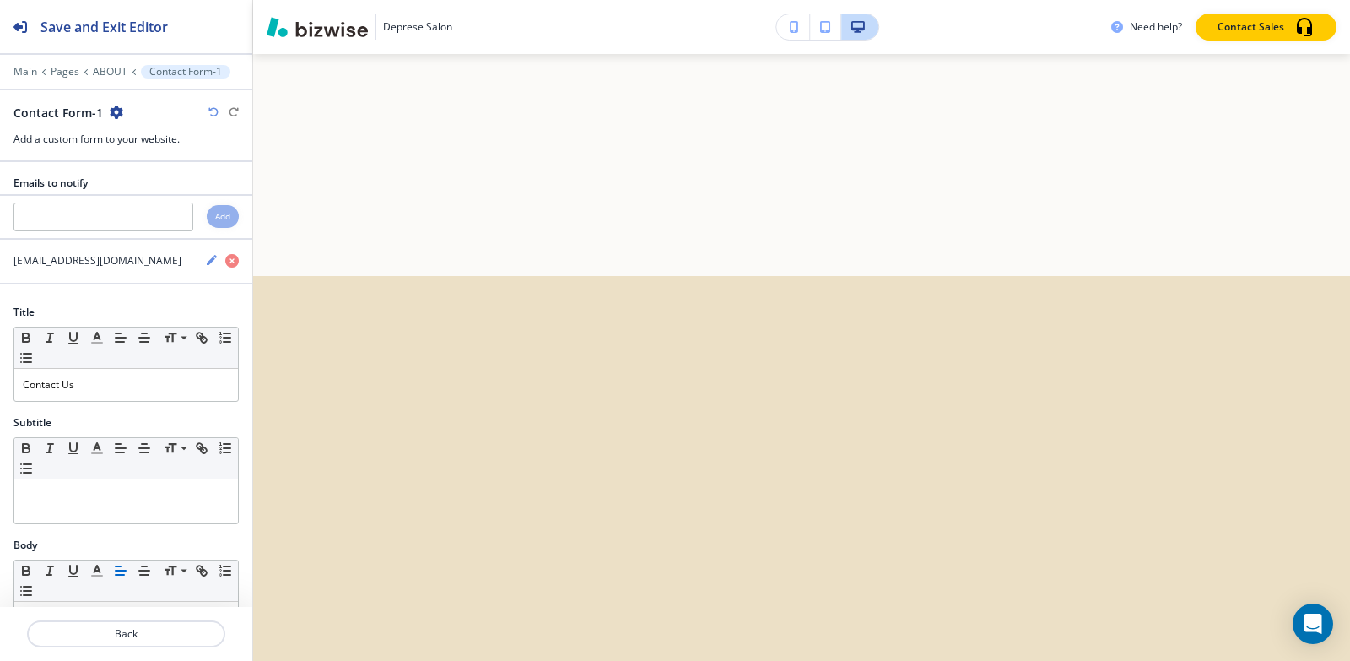
click at [116, 108] on icon "button" at bounding box center [117, 112] width 14 height 14
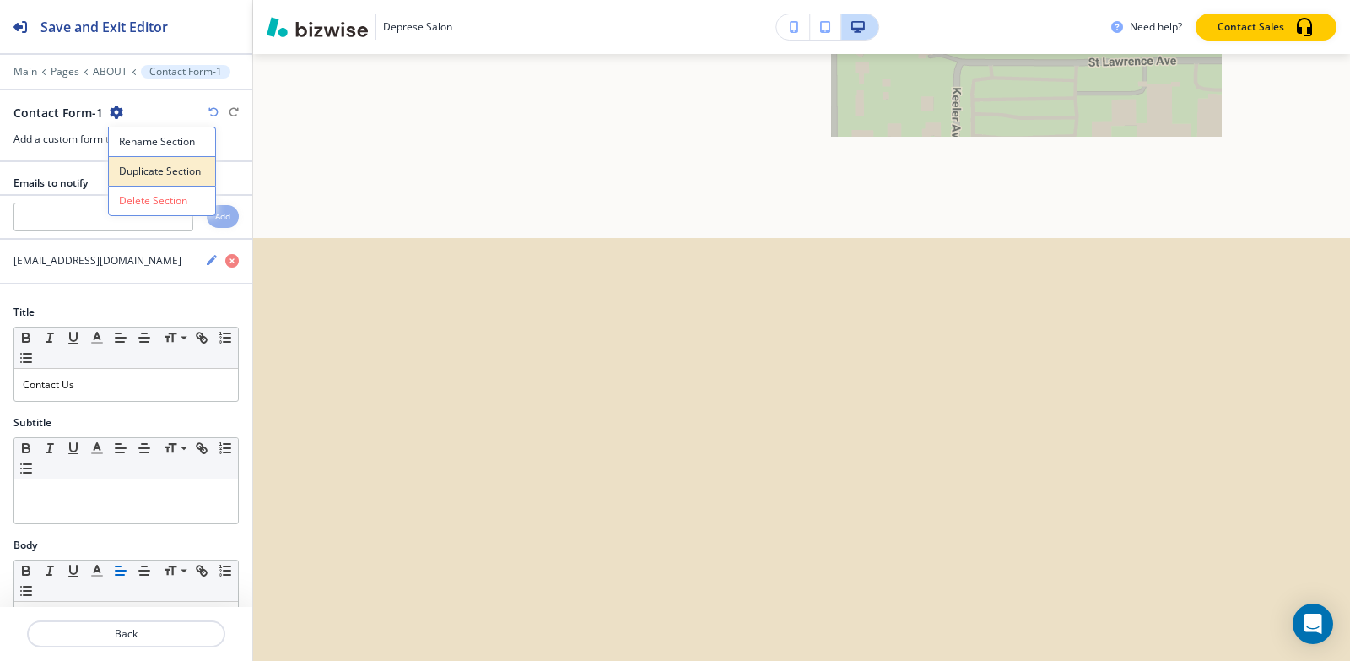
scroll to position [4229, 0]
click at [127, 164] on p "Duplicate Section" at bounding box center [162, 171] width 86 height 15
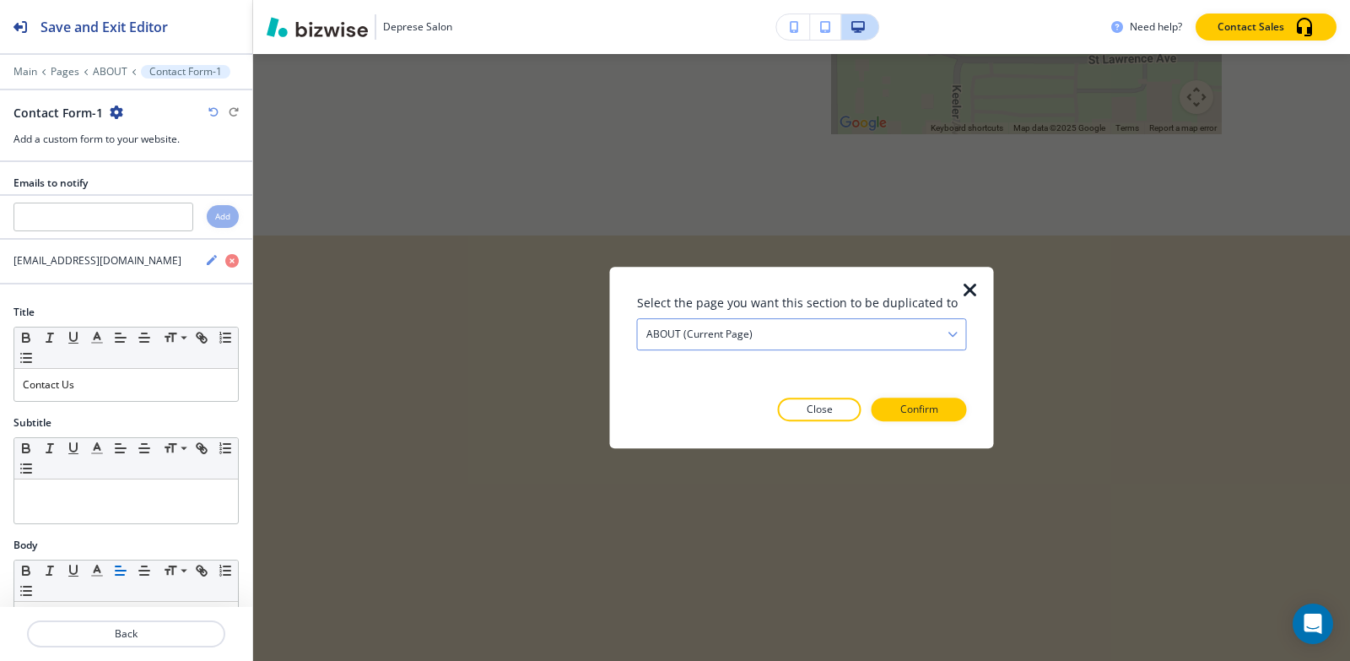
click at [841, 339] on div "ABOUT (current page)" at bounding box center [802, 334] width 328 height 30
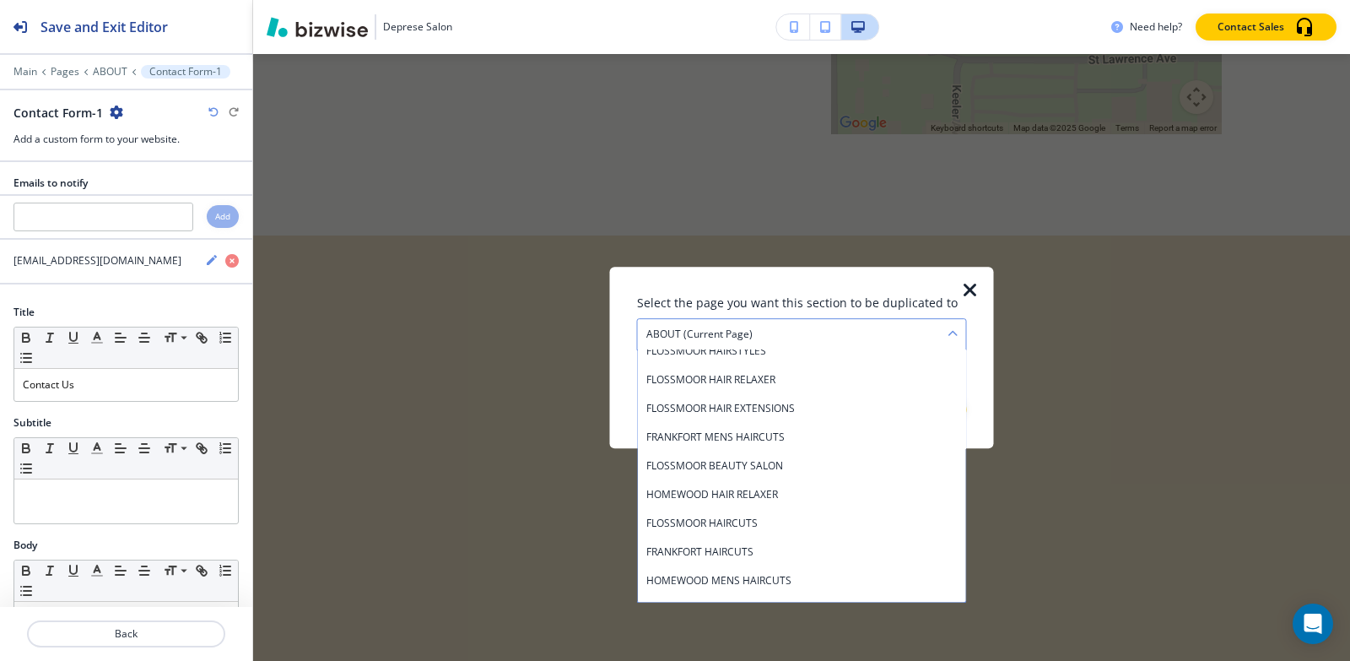
scroll to position [759, 0]
click at [739, 442] on h4 "FRANKFORT MENS HAIRCUTS" at bounding box center [801, 436] width 311 height 15
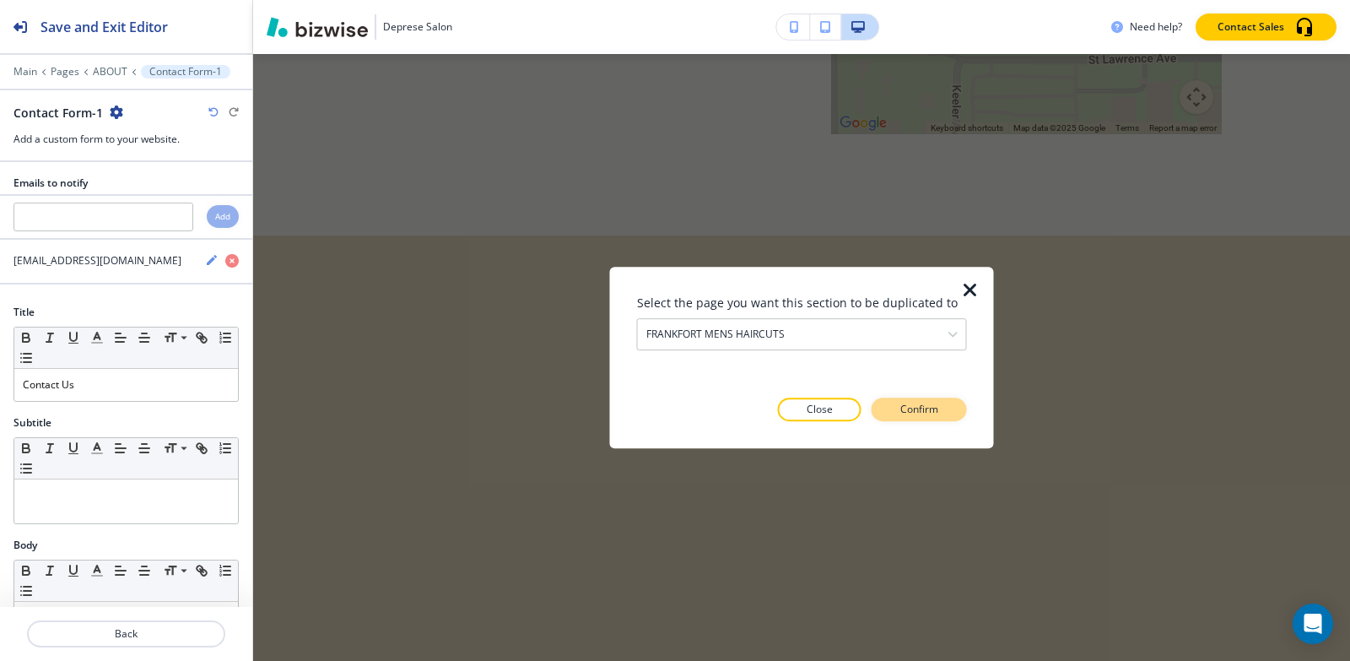
click at [927, 408] on p "Confirm" at bounding box center [919, 409] width 38 height 15
click at [927, 408] on p "Take me there" at bounding box center [904, 409] width 68 height 15
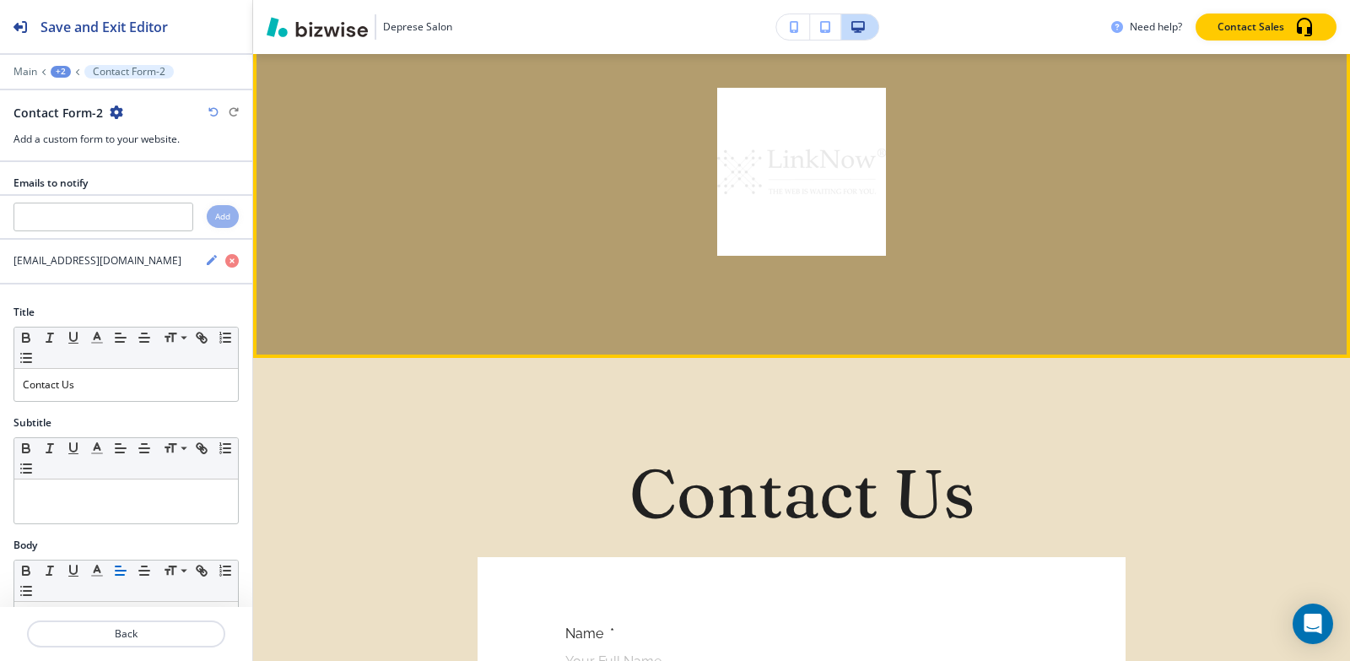
scroll to position [2895, 0]
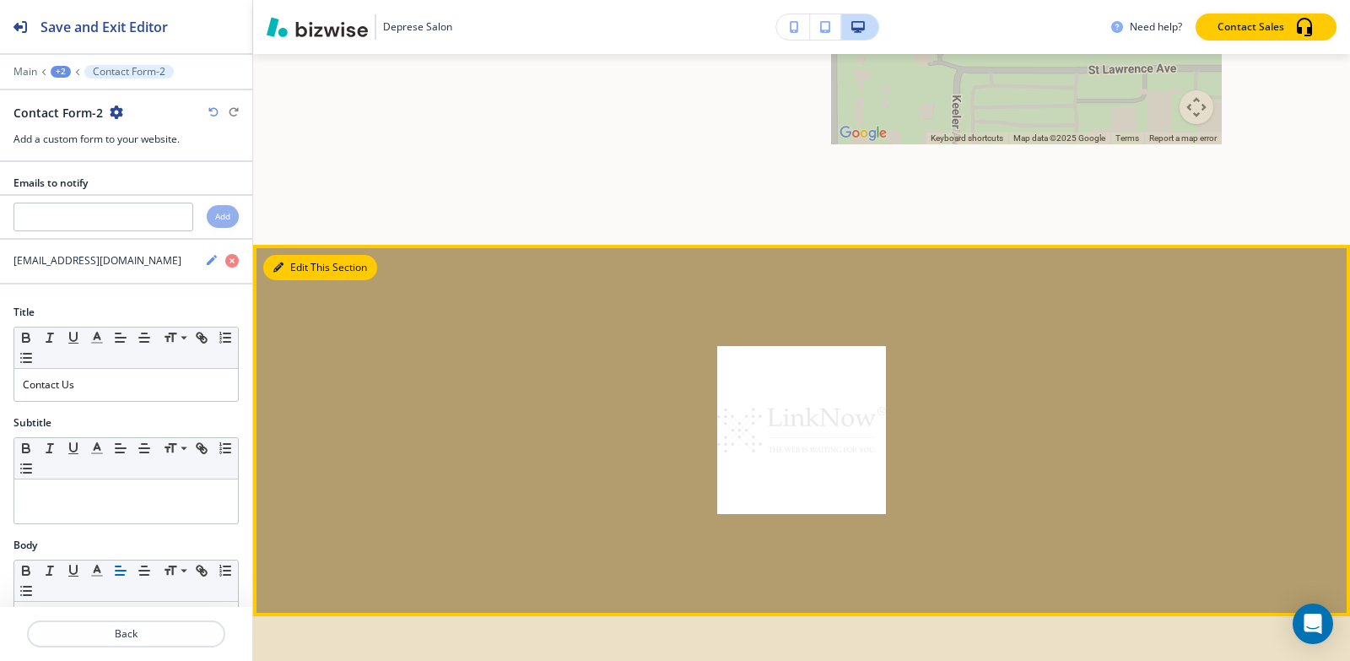
click at [274, 275] on button "Edit This Section" at bounding box center [320, 267] width 114 height 25
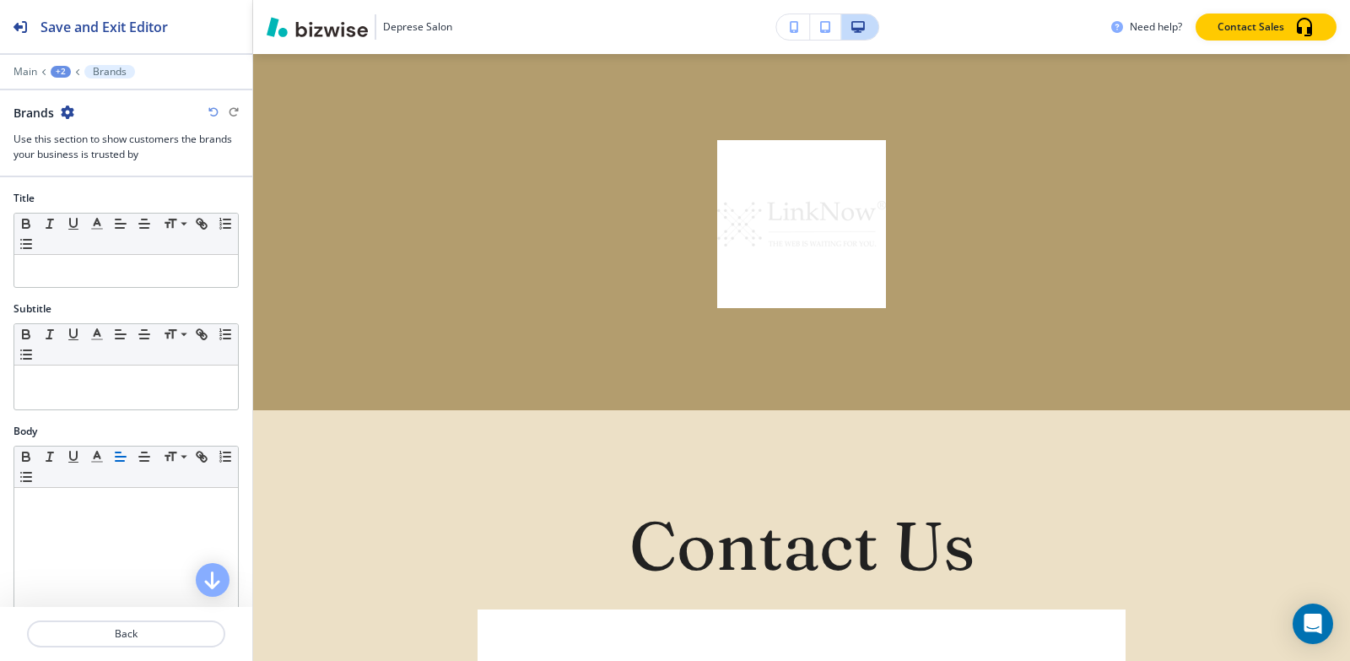
scroll to position [3102, 0]
click at [67, 113] on icon "button" at bounding box center [68, 112] width 14 height 14
click at [101, 194] on p "Delete Section" at bounding box center [115, 200] width 86 height 15
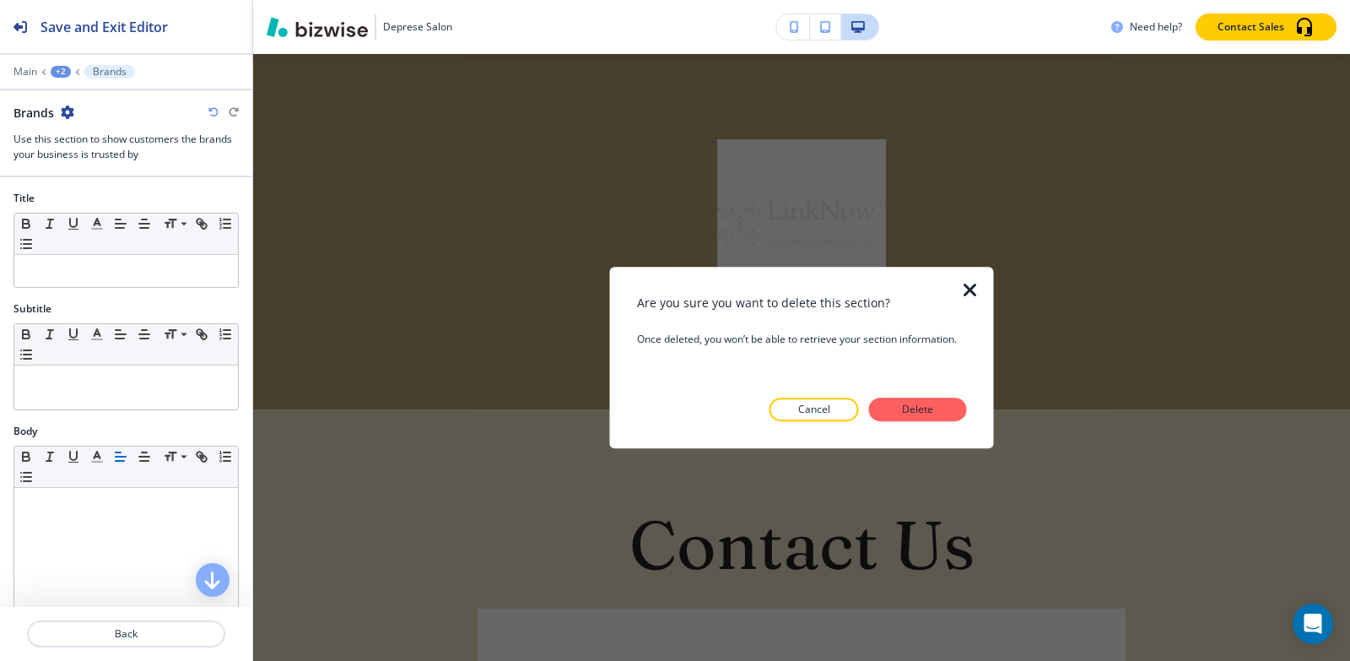
click at [945, 421] on div at bounding box center [802, 434] width 330 height 27
click at [943, 419] on button "Delete" at bounding box center [918, 409] width 98 height 24
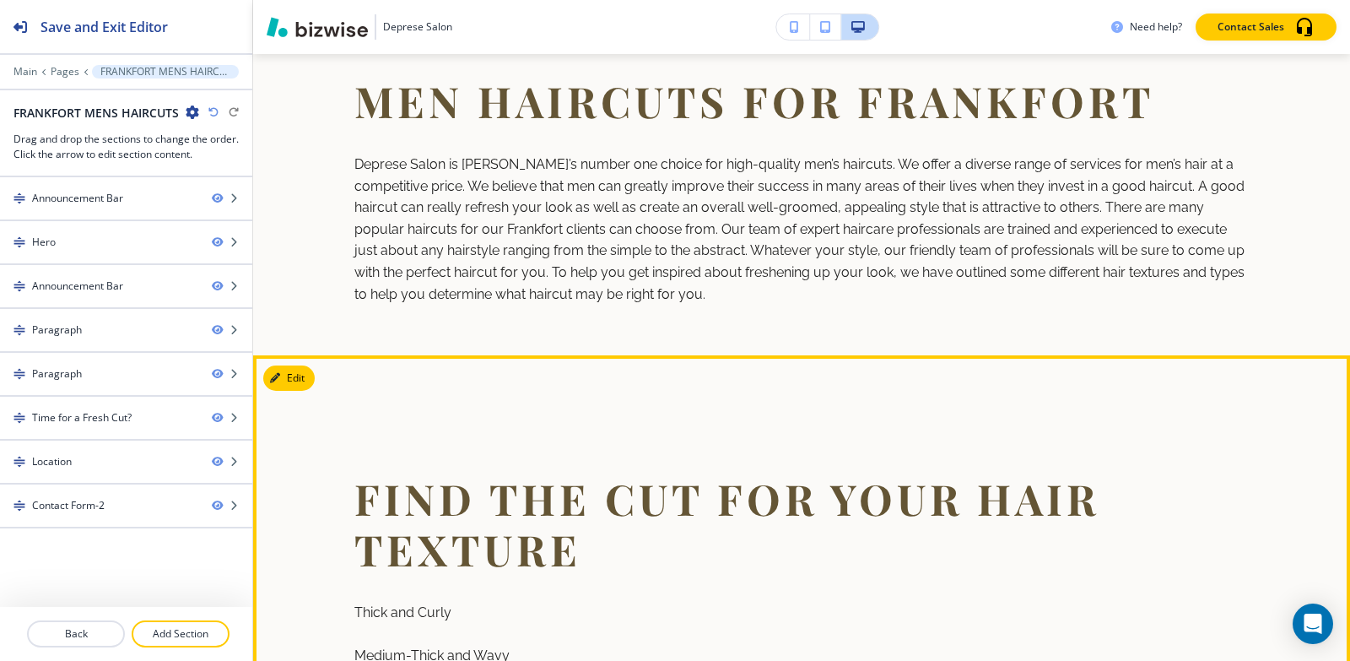
scroll to position [624, 0]
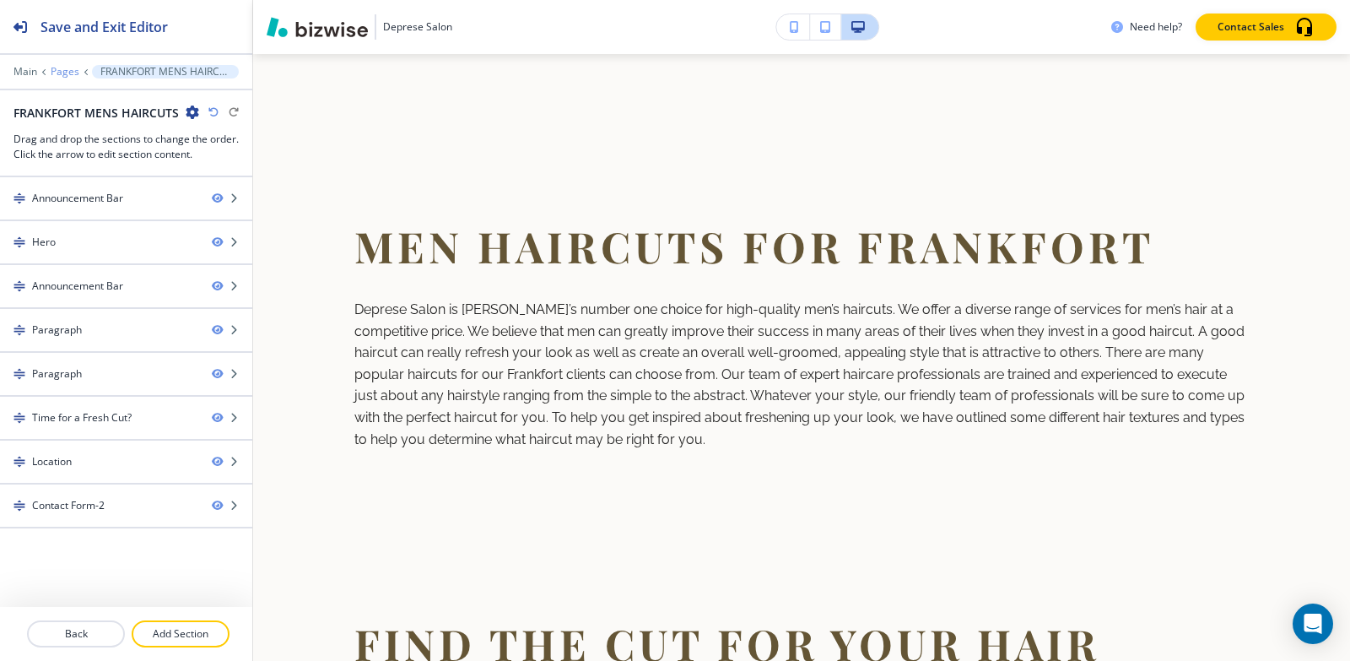
click at [57, 71] on p "Pages" at bounding box center [65, 72] width 29 height 12
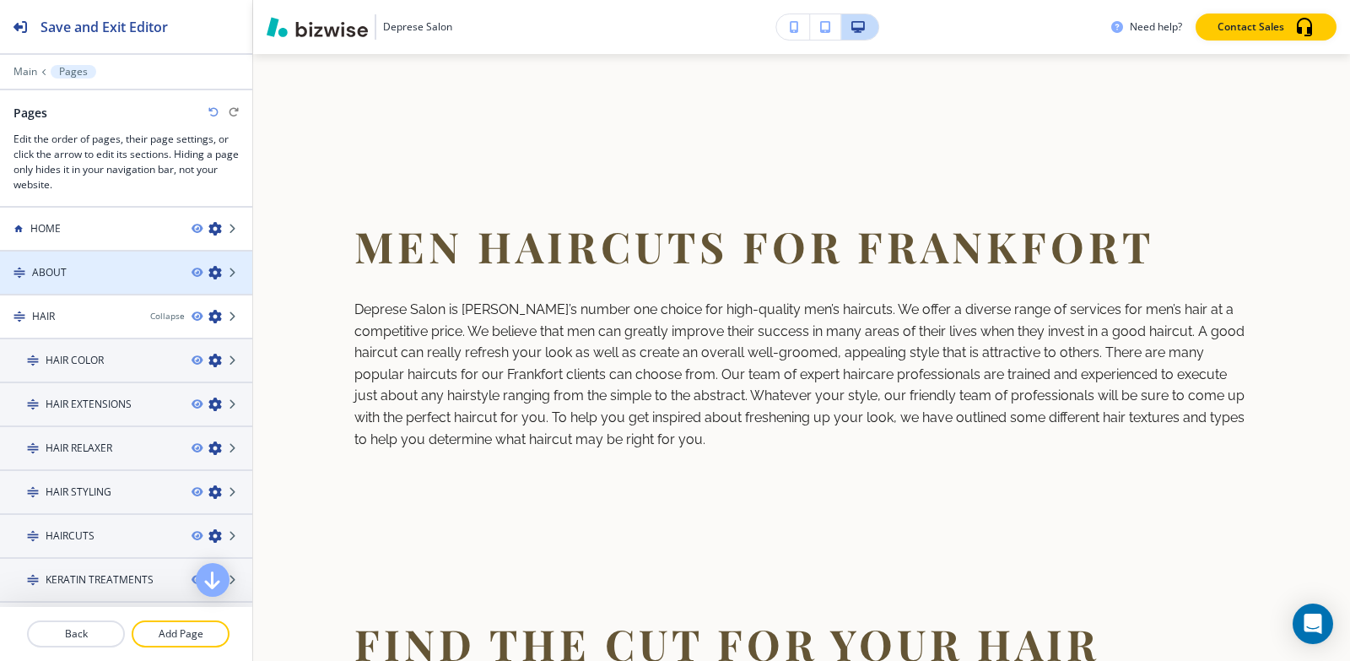
click at [75, 265] on div "ABOUT" at bounding box center [89, 272] width 178 height 15
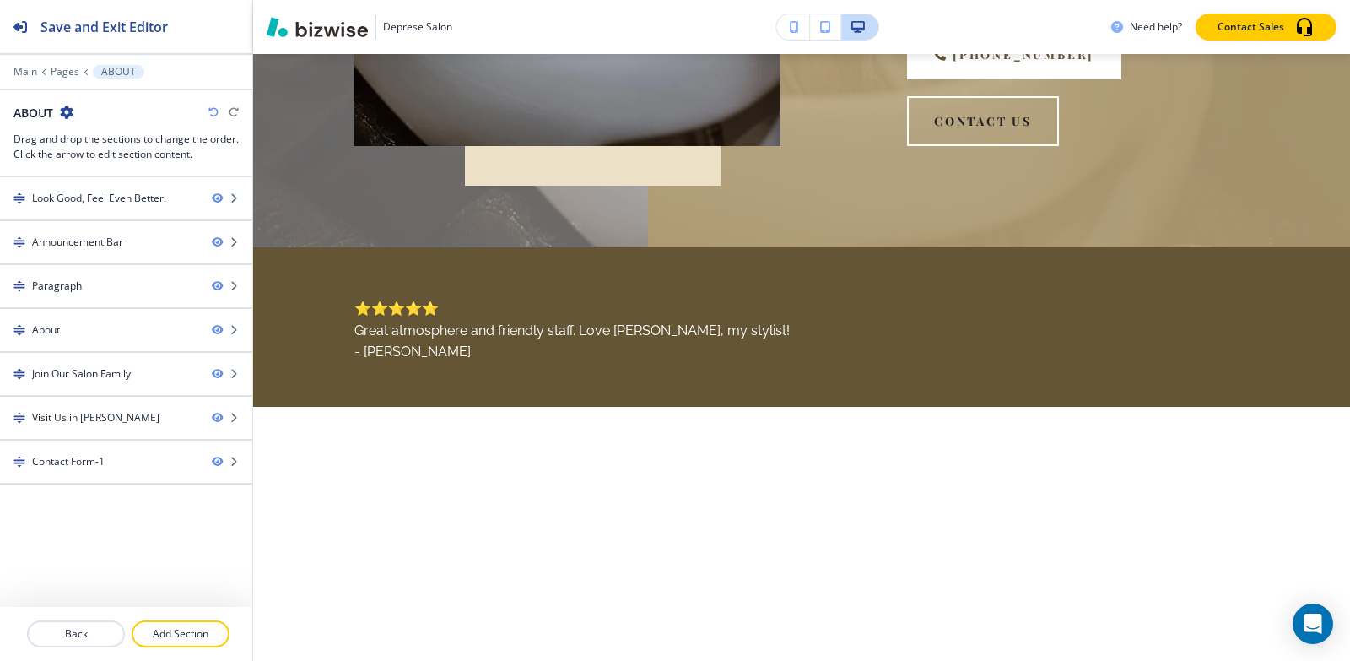
scroll to position [0, 0]
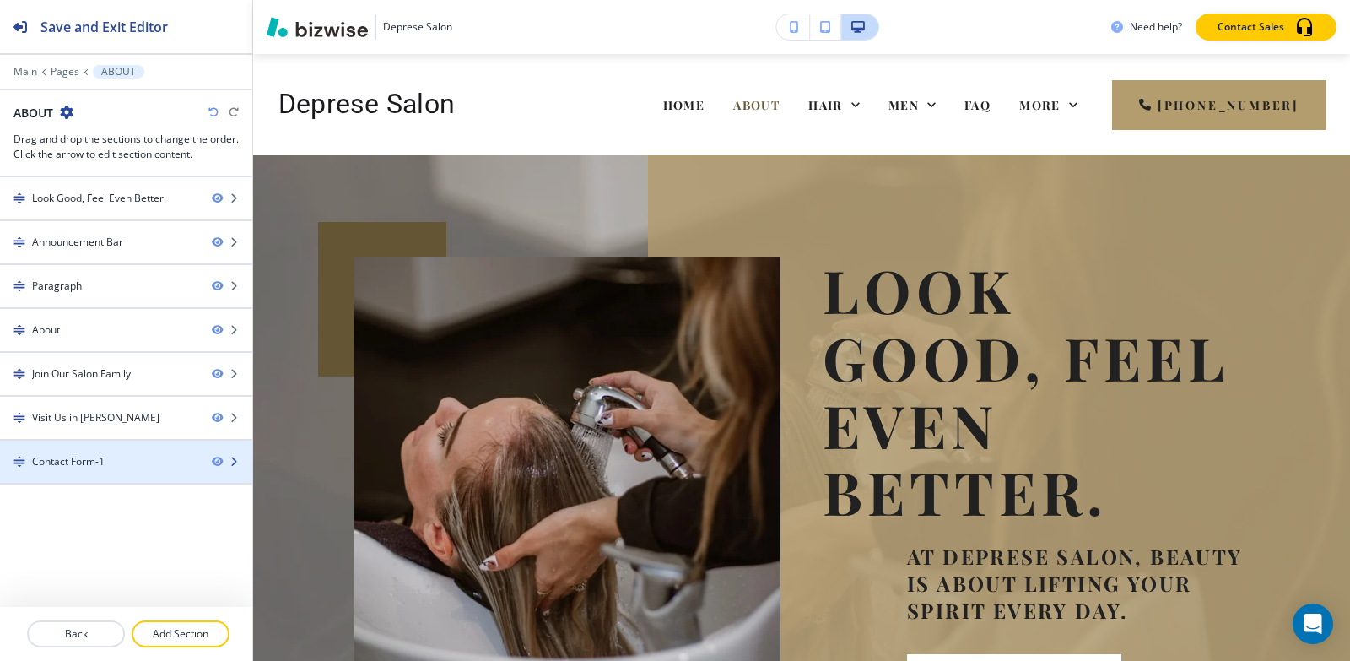
click at [70, 477] on div at bounding box center [126, 476] width 252 height 14
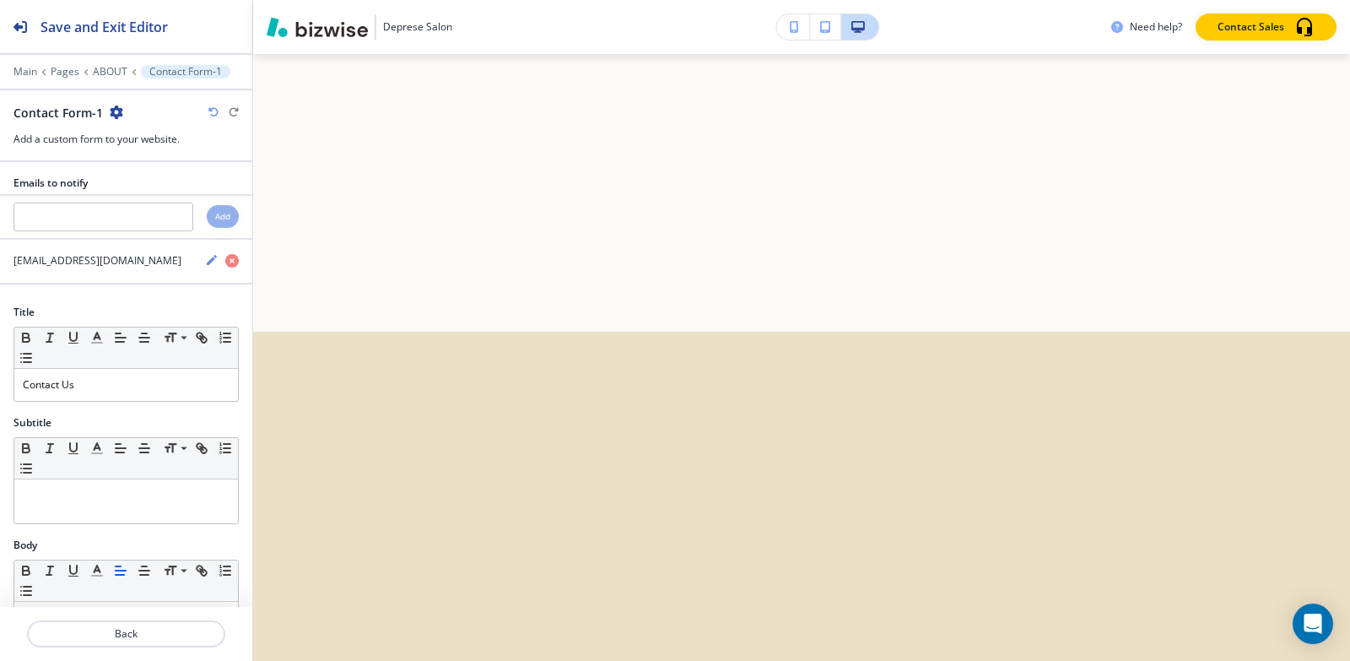
click at [115, 112] on icon "button" at bounding box center [117, 112] width 14 height 14
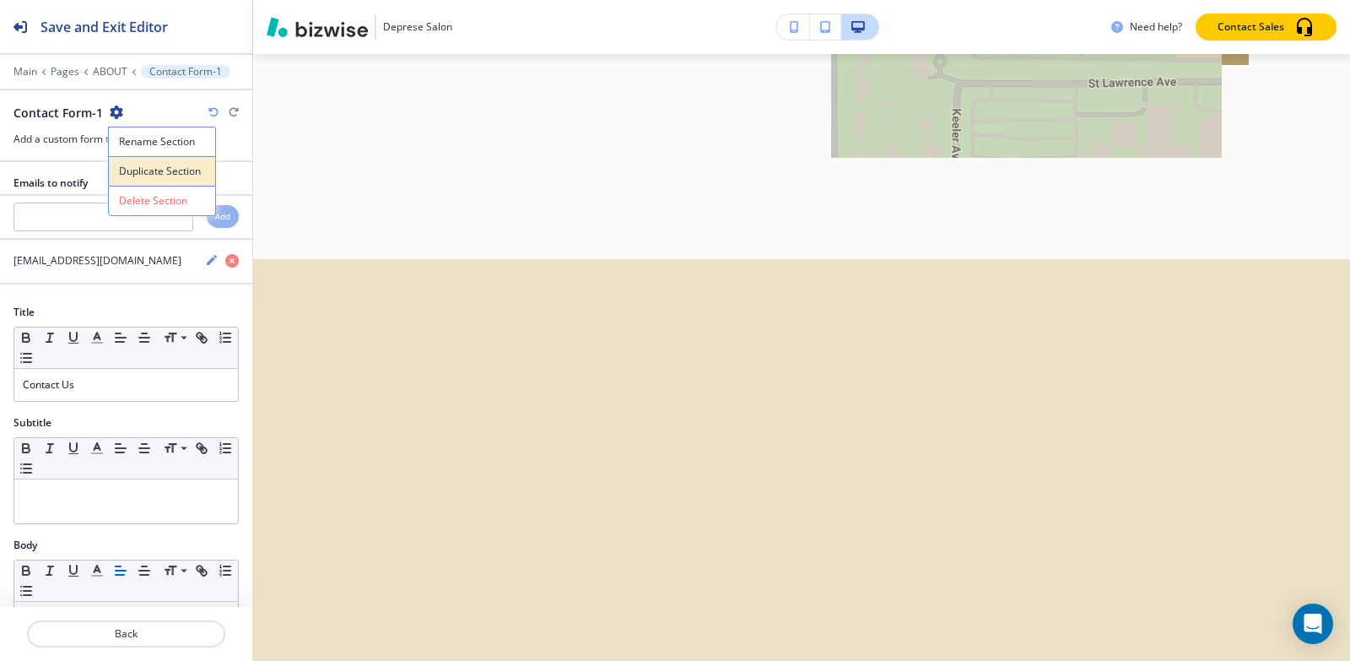
scroll to position [4229, 0]
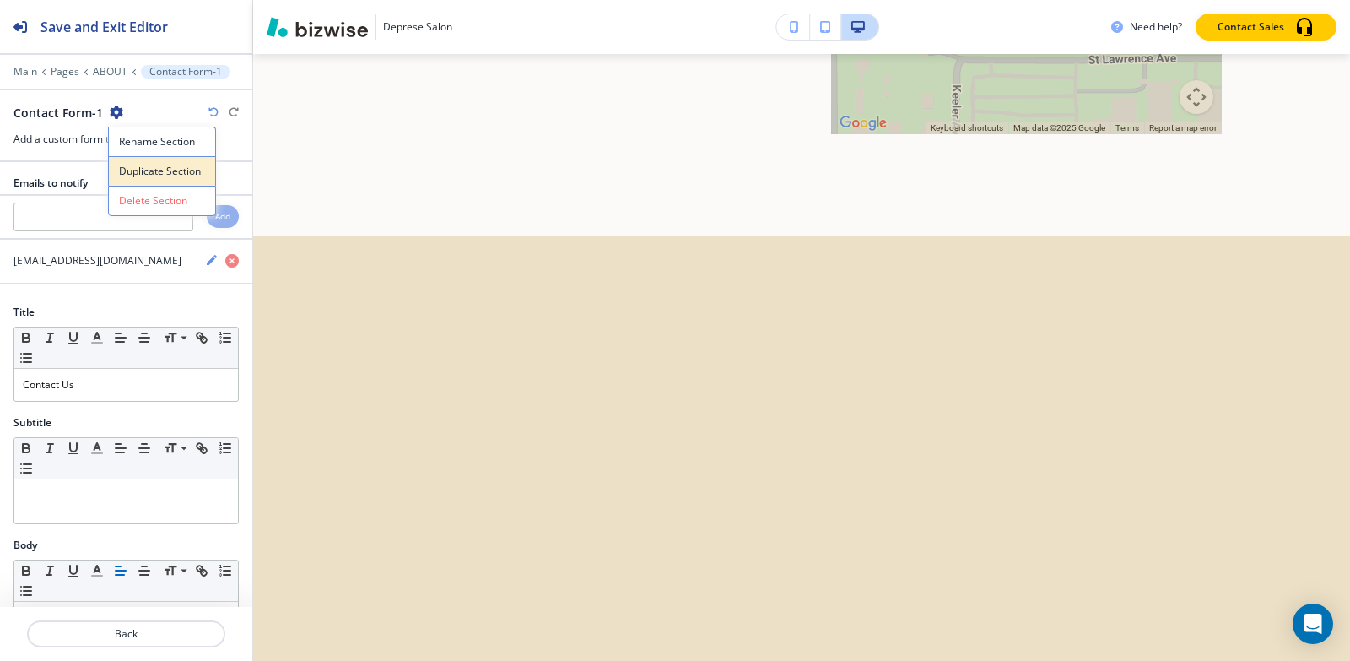
click at [149, 171] on p "Duplicate Section" at bounding box center [162, 171] width 86 height 15
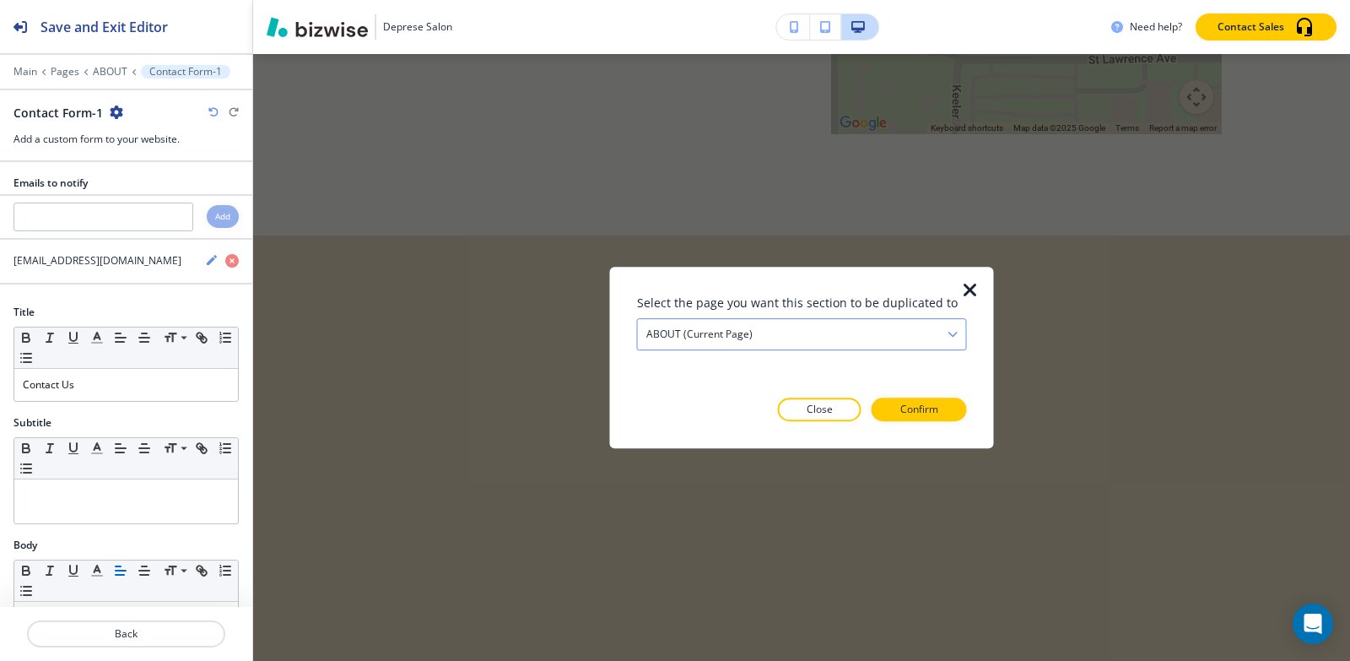
click at [856, 340] on div "ABOUT (current page)" at bounding box center [802, 334] width 328 height 30
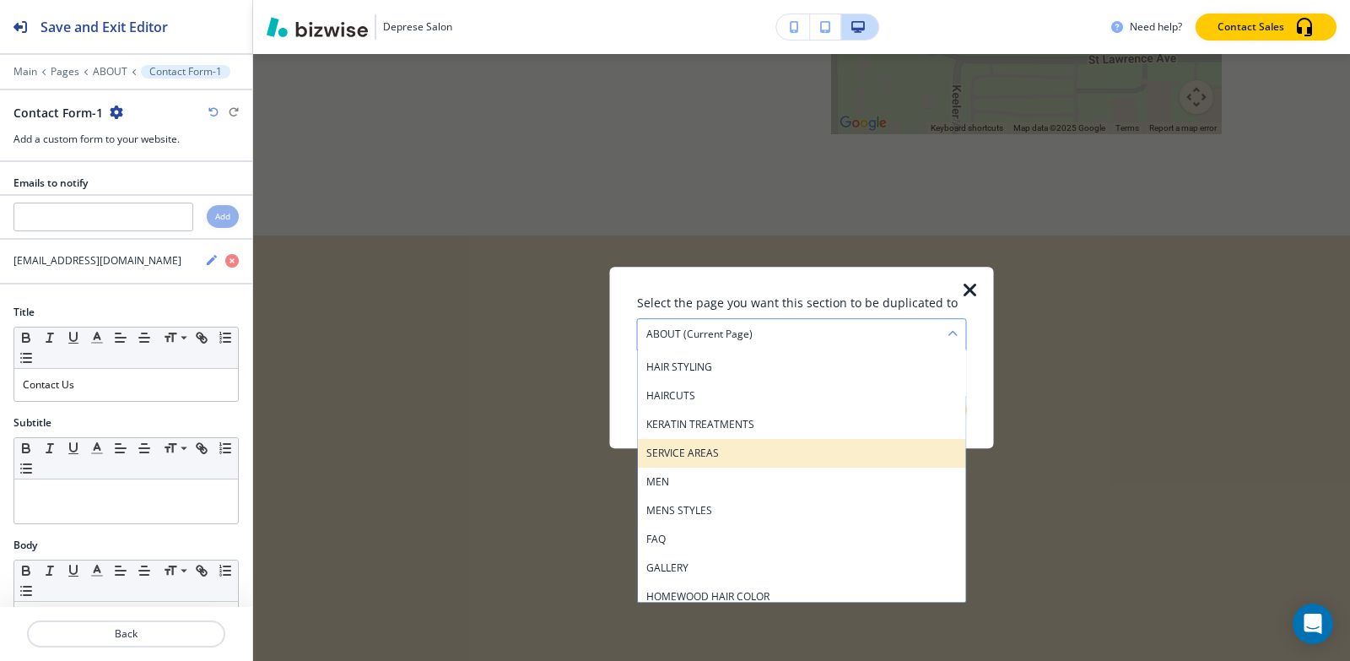
scroll to position [422, 0]
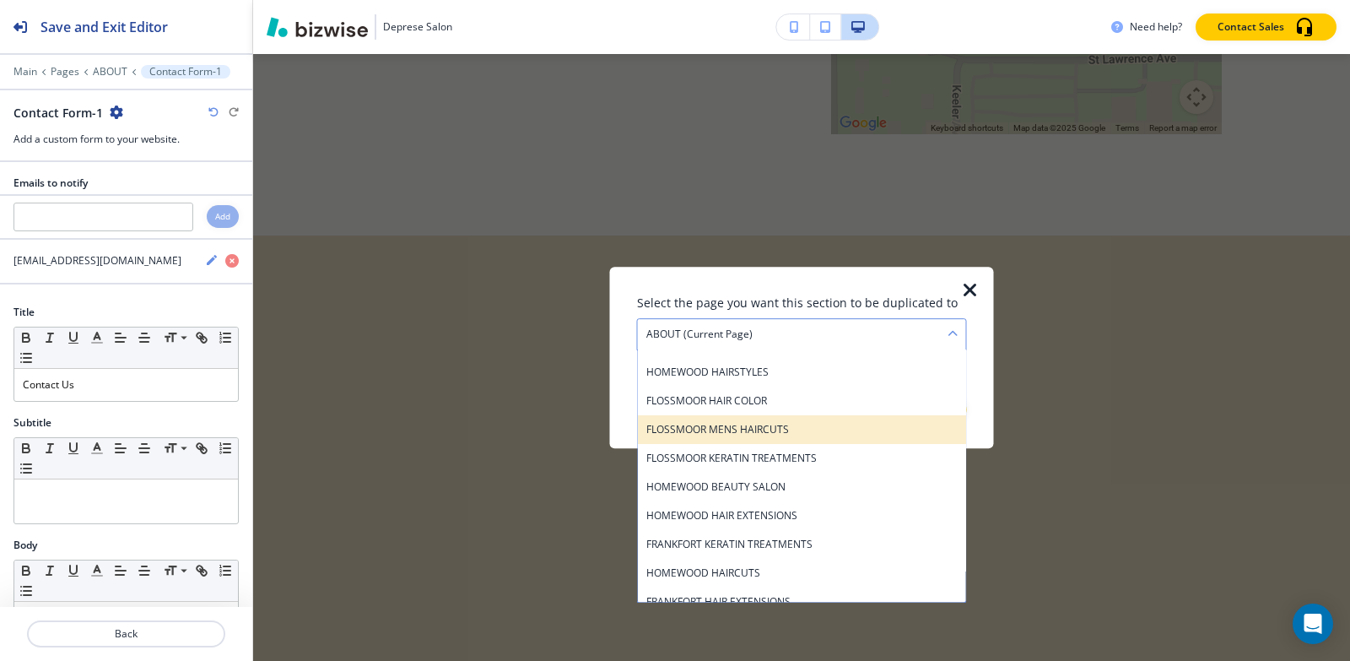
click at [802, 424] on h4 "FLOSSMOOR MENS HAIRCUTS" at bounding box center [801, 429] width 311 height 15
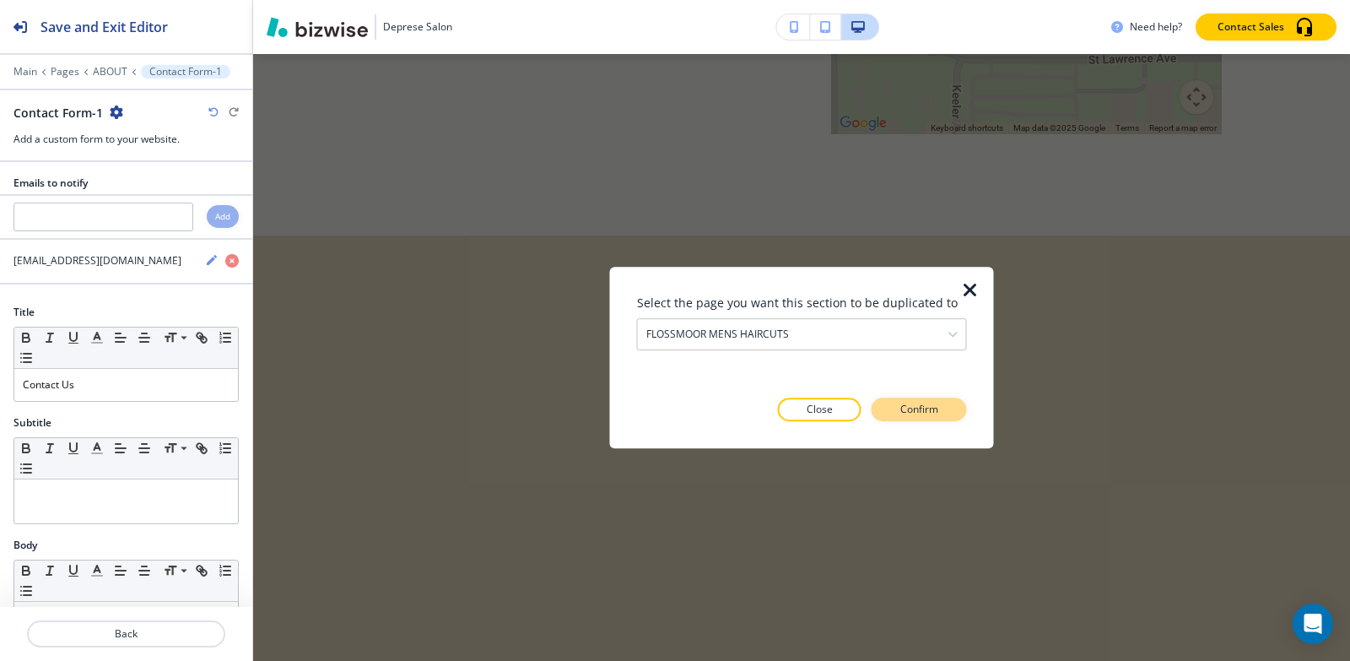
click at [900, 402] on p "Confirm" at bounding box center [919, 409] width 38 height 15
click at [900, 402] on p "Take me there" at bounding box center [904, 409] width 68 height 15
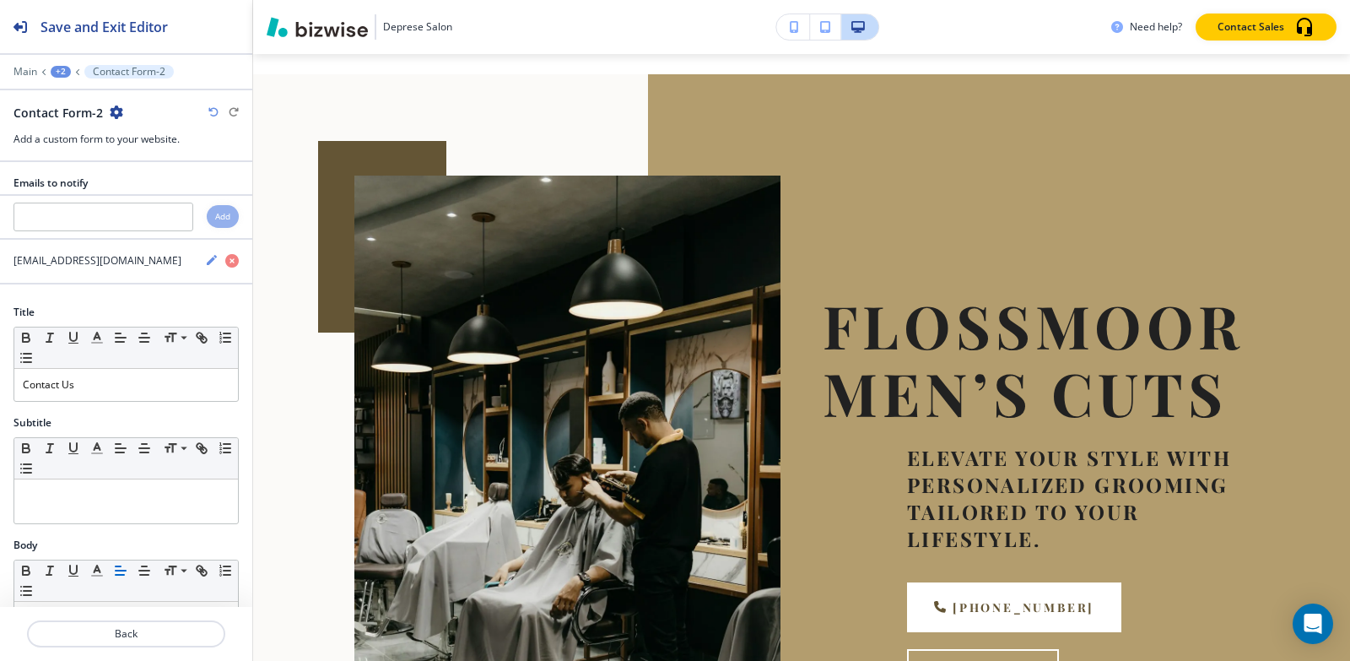
scroll to position [77, 0]
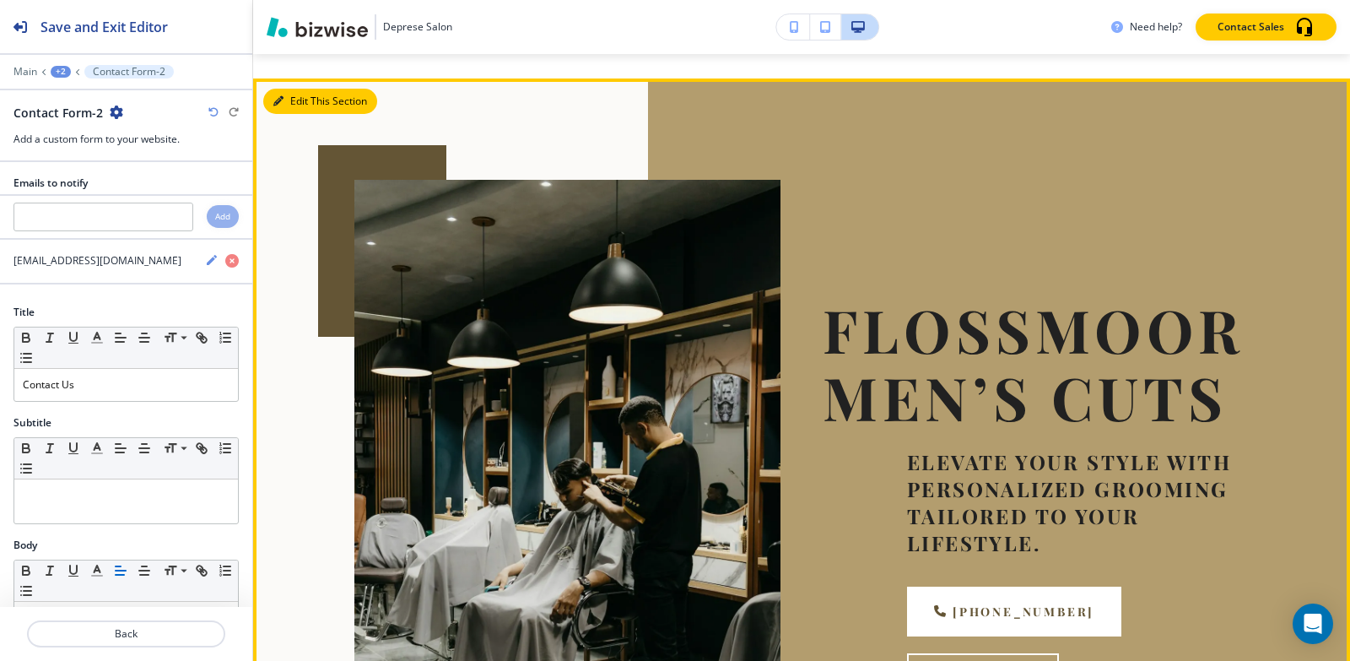
click at [294, 102] on button "Edit This Section" at bounding box center [320, 101] width 114 height 25
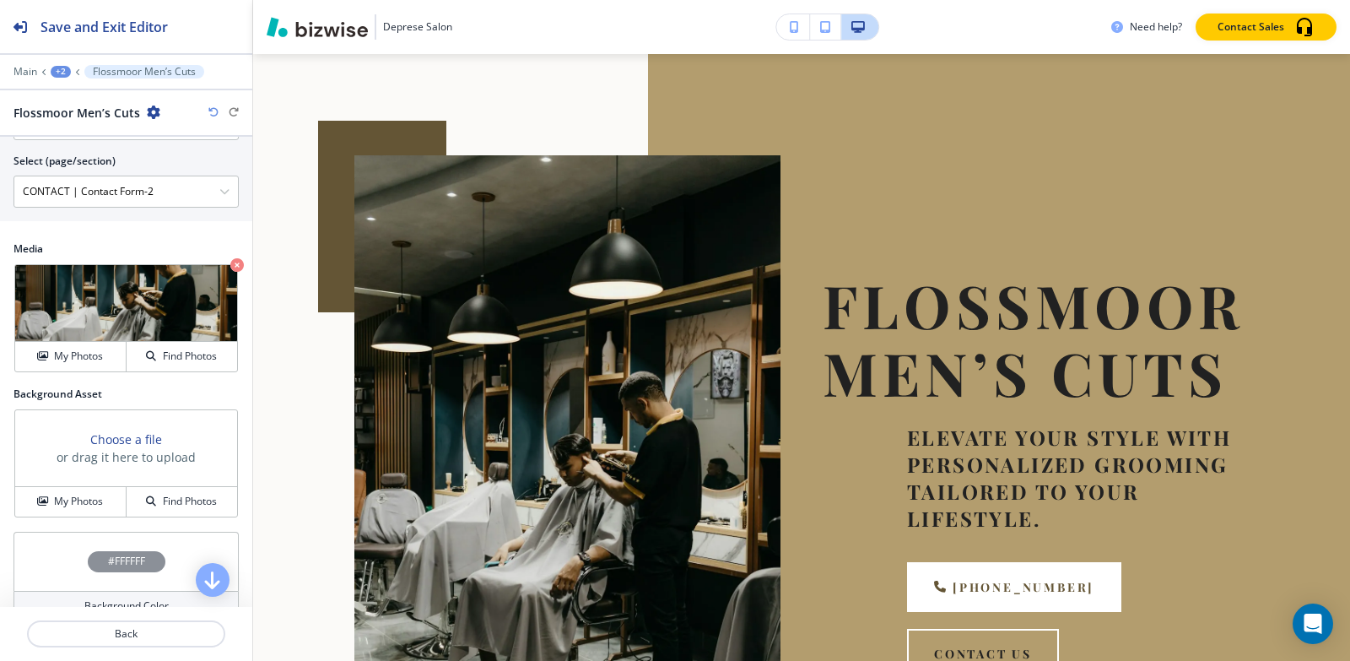
scroll to position [852, 0]
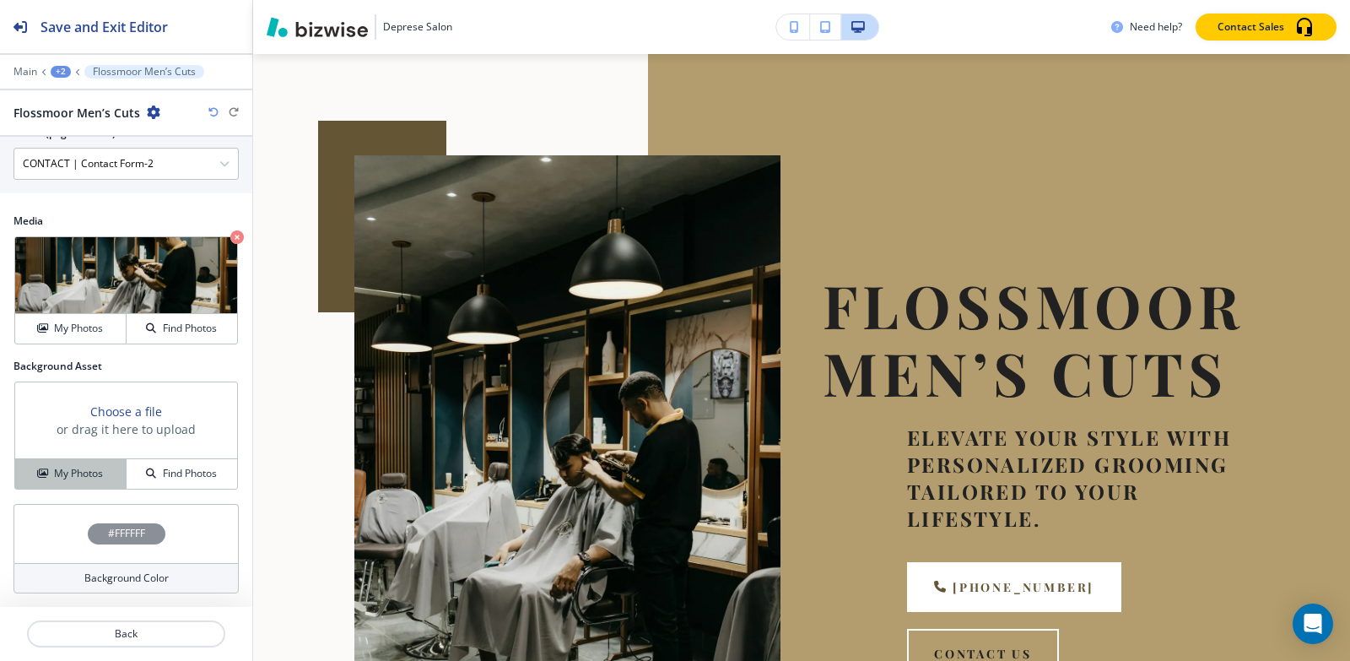
click at [76, 473] on h4 "My Photos" at bounding box center [78, 473] width 49 height 15
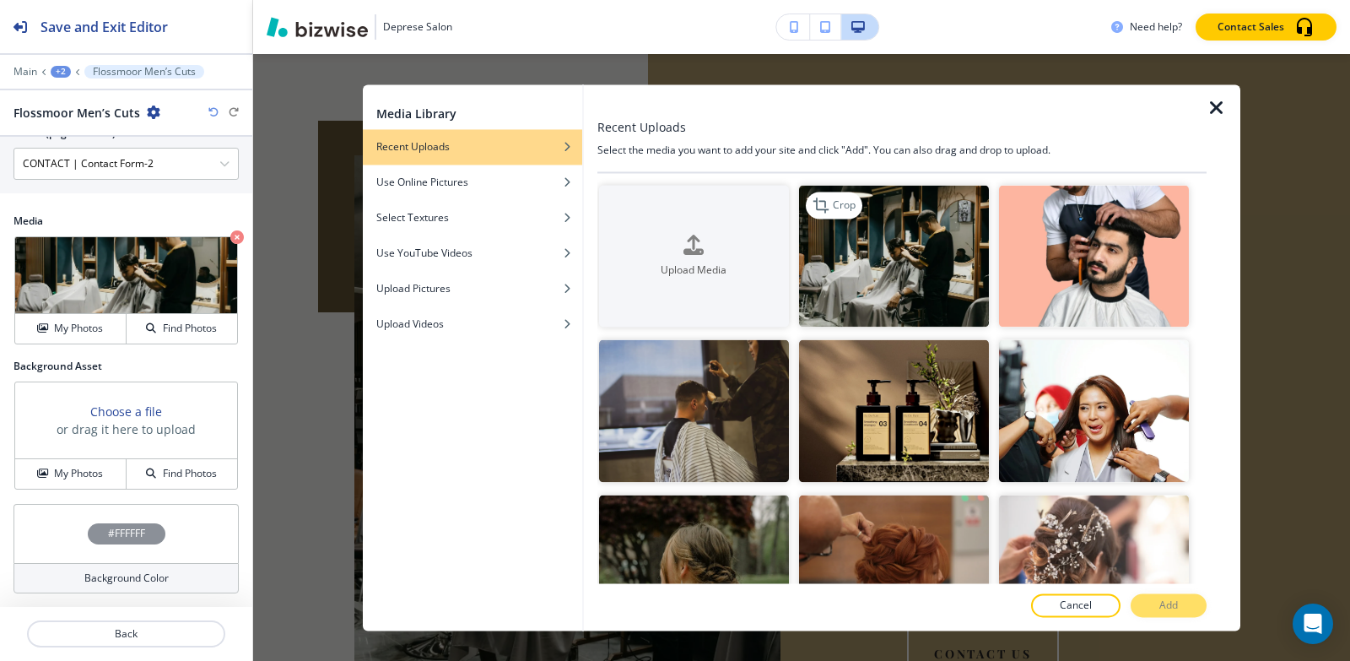
click at [866, 275] on img "button" at bounding box center [894, 256] width 190 height 143
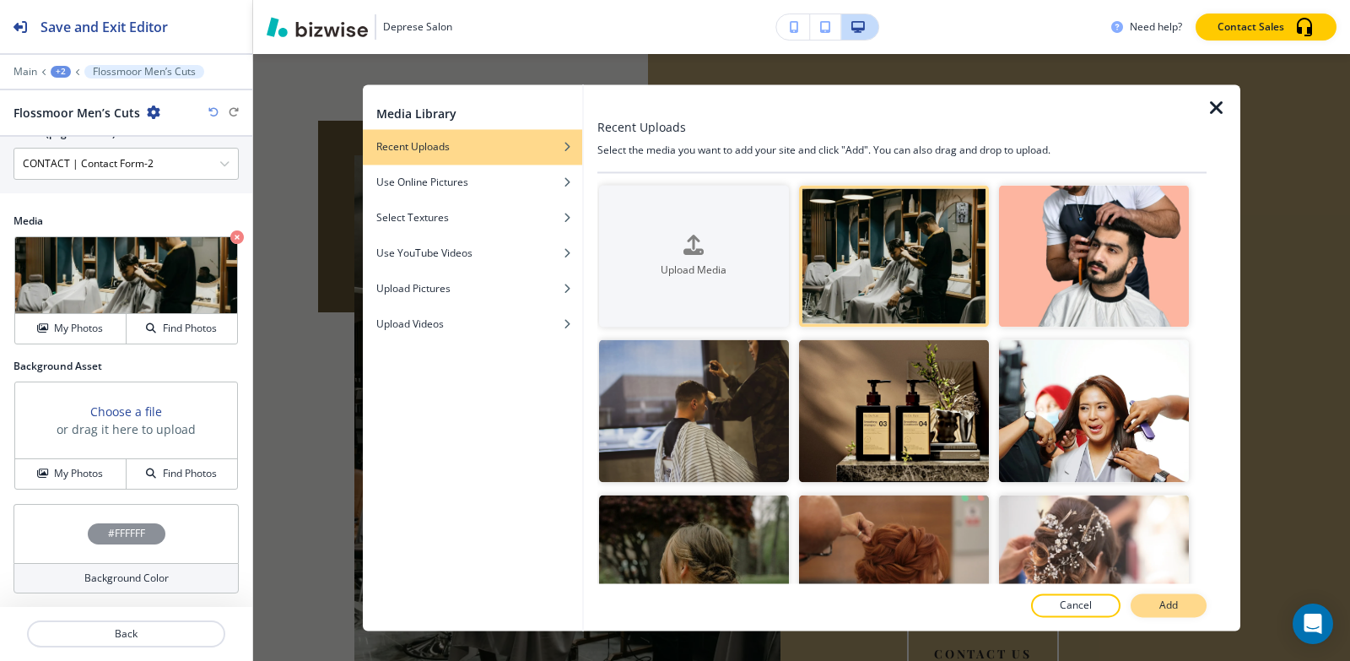
click at [1177, 601] on p "Add" at bounding box center [1168, 604] width 19 height 15
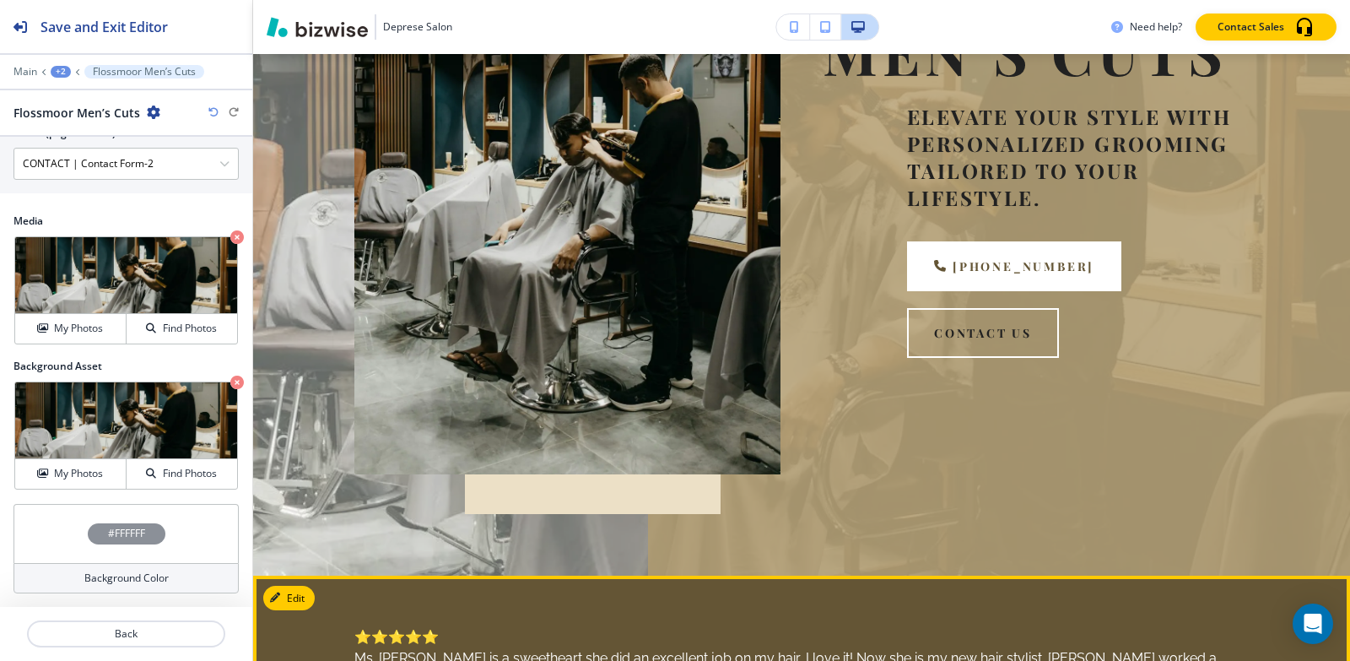
scroll to position [84, 0]
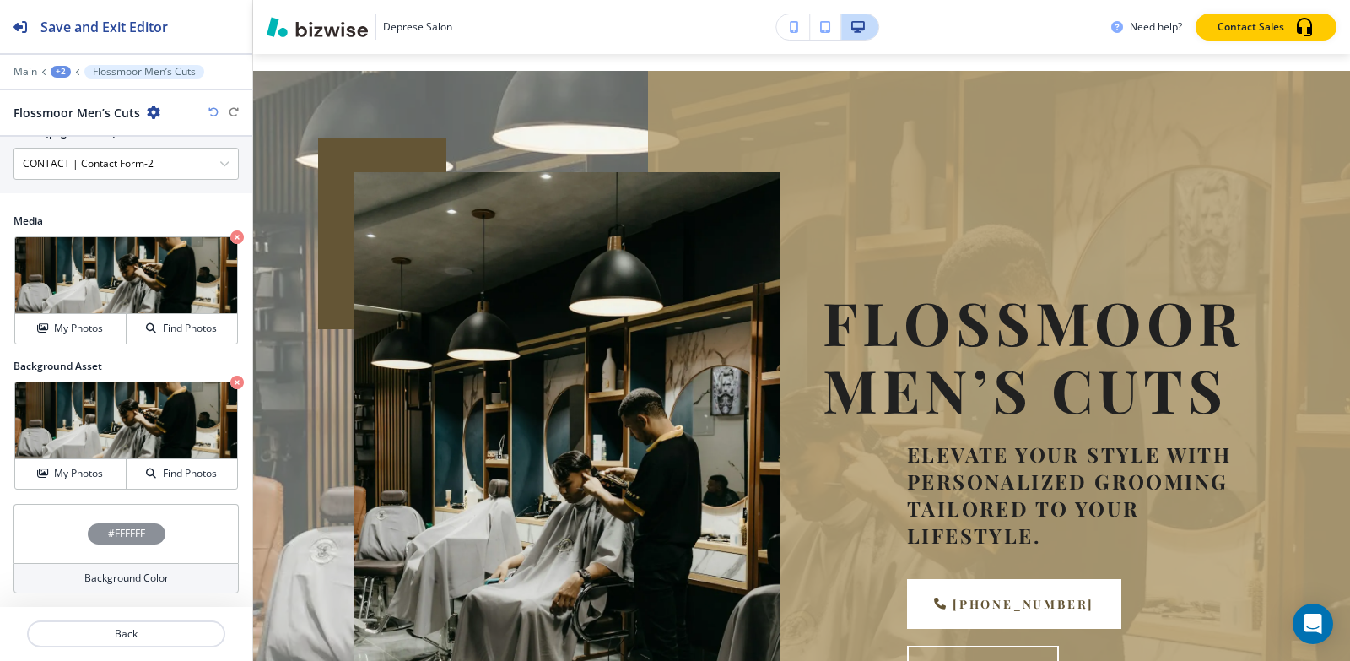
click at [59, 75] on div "+2" at bounding box center [61, 72] width 20 height 12
click at [73, 105] on p "Pages" at bounding box center [105, 99] width 86 height 15
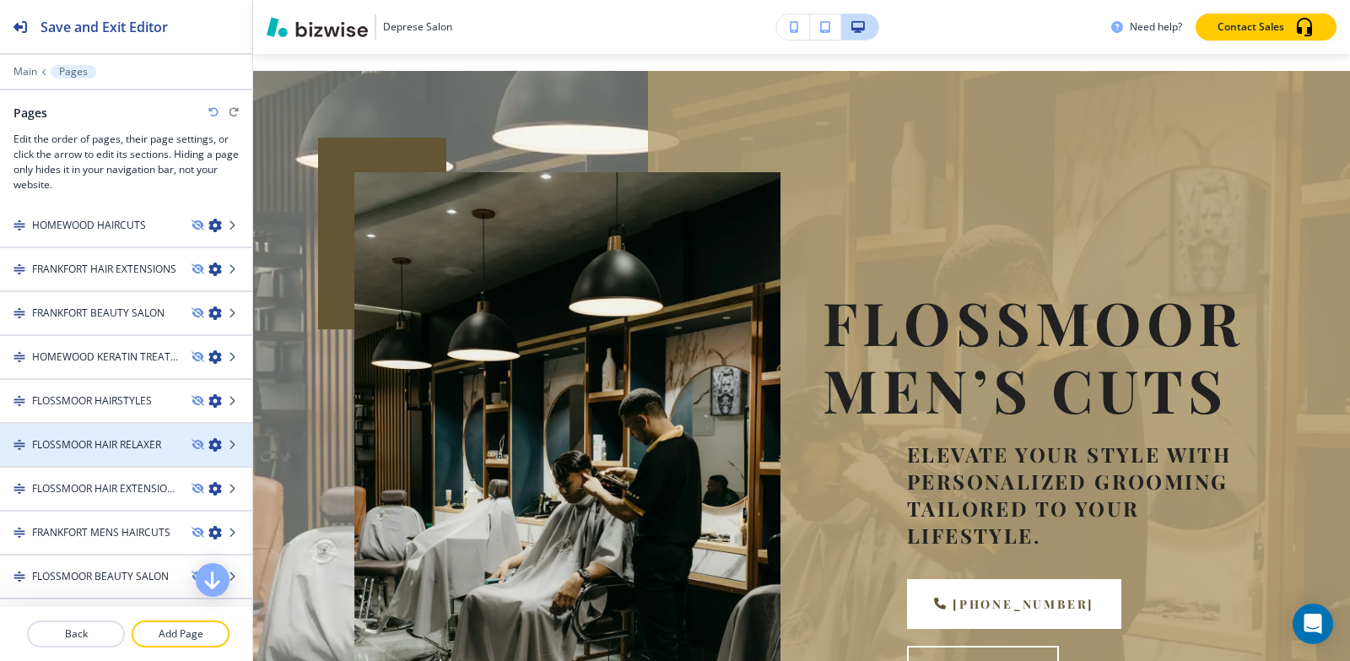
scroll to position [1097, 0]
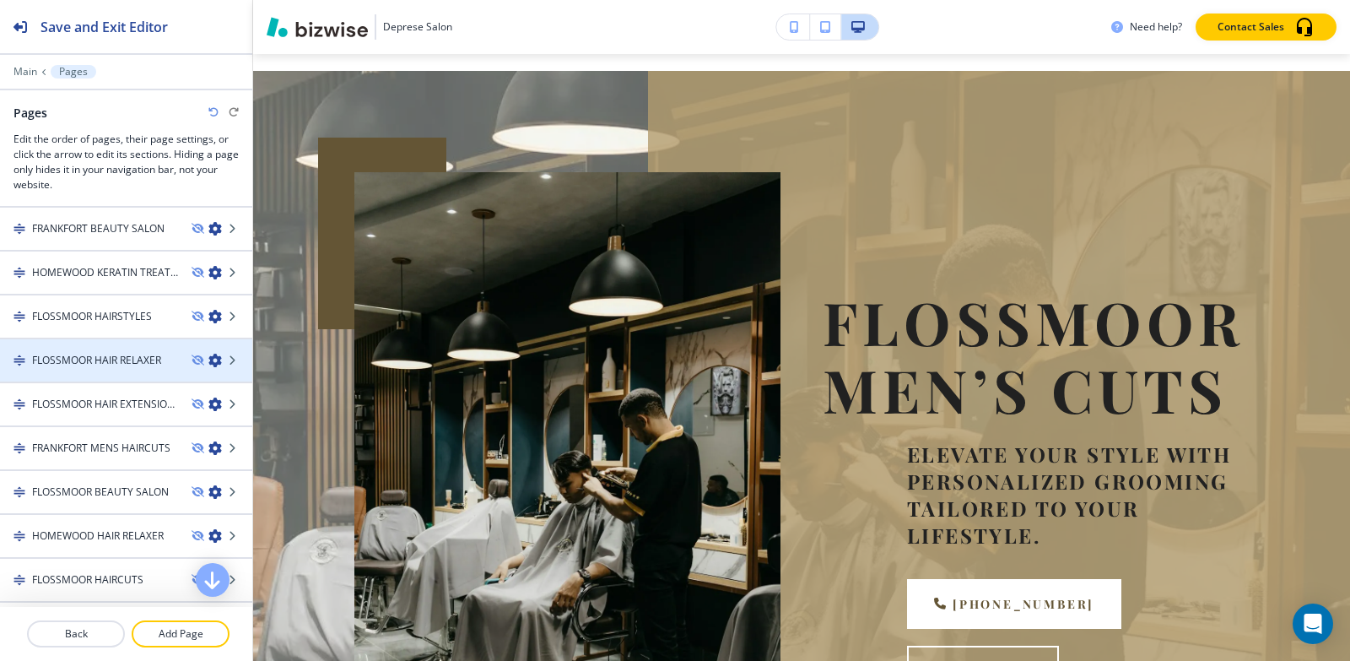
click at [108, 450] on h4 "FRANKFORT MENS HAIRCUTS" at bounding box center [101, 447] width 138 height 15
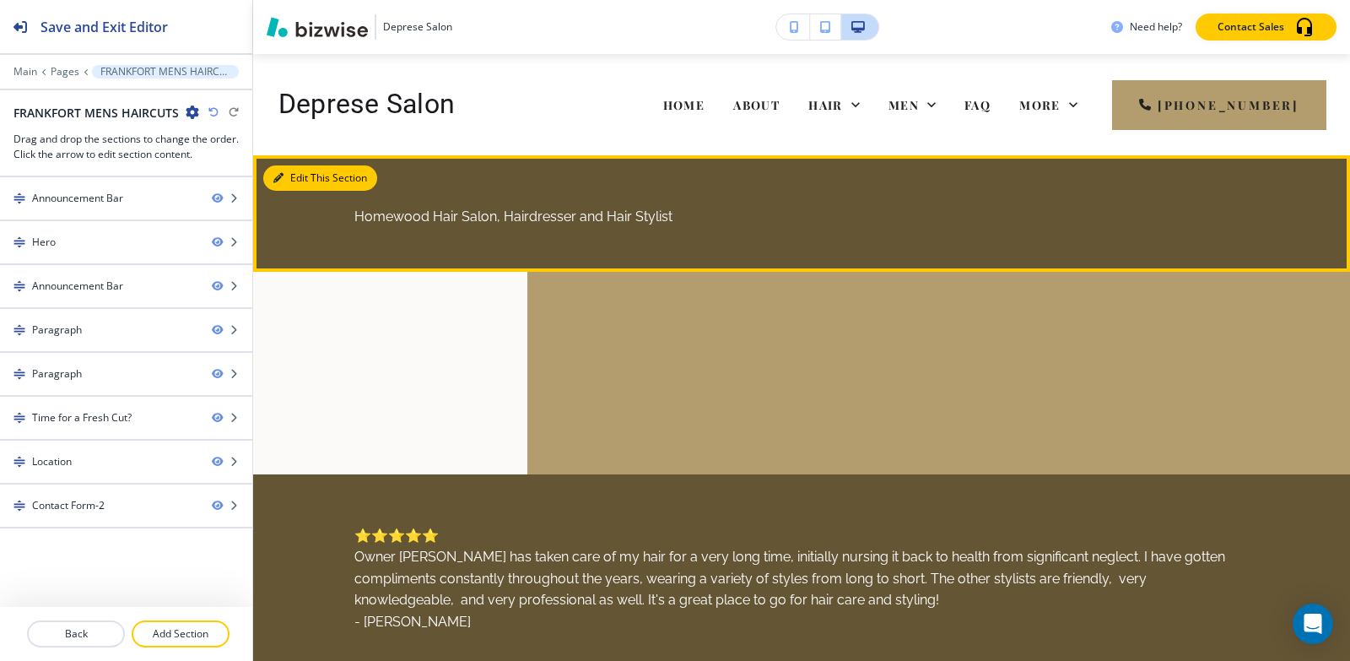
click at [307, 179] on button "Edit This Section" at bounding box center [320, 177] width 114 height 25
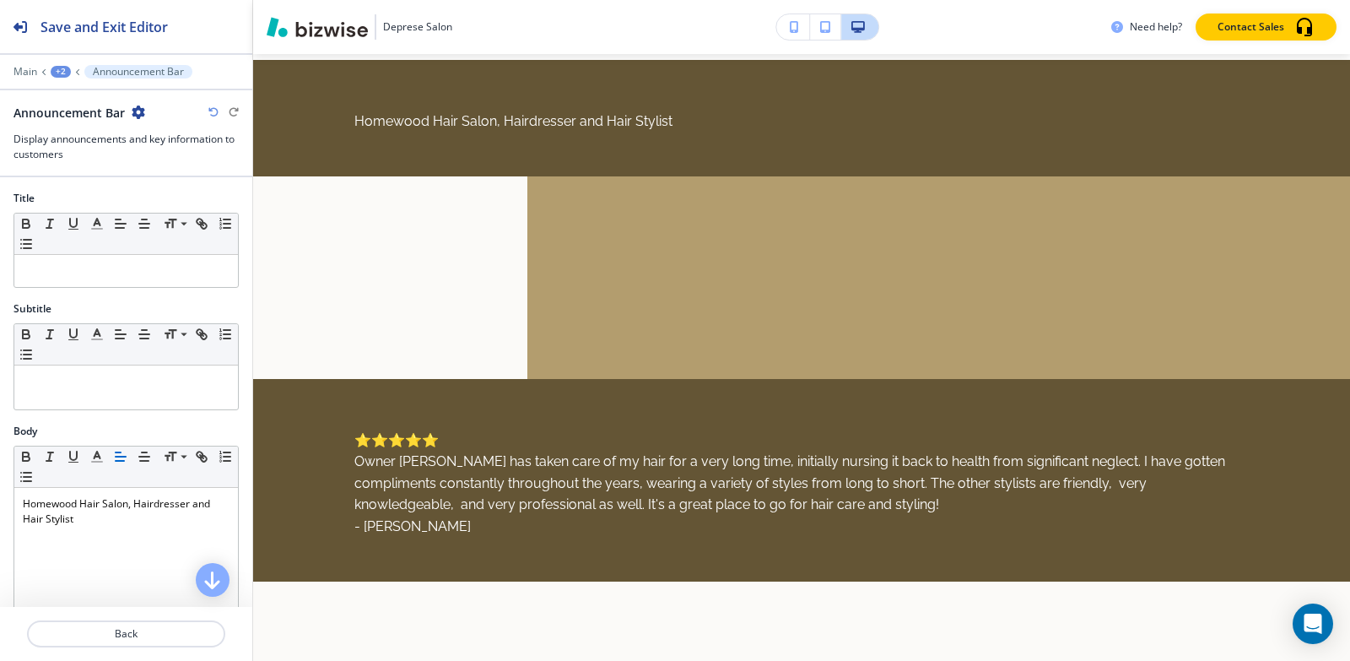
scroll to position [101, 0]
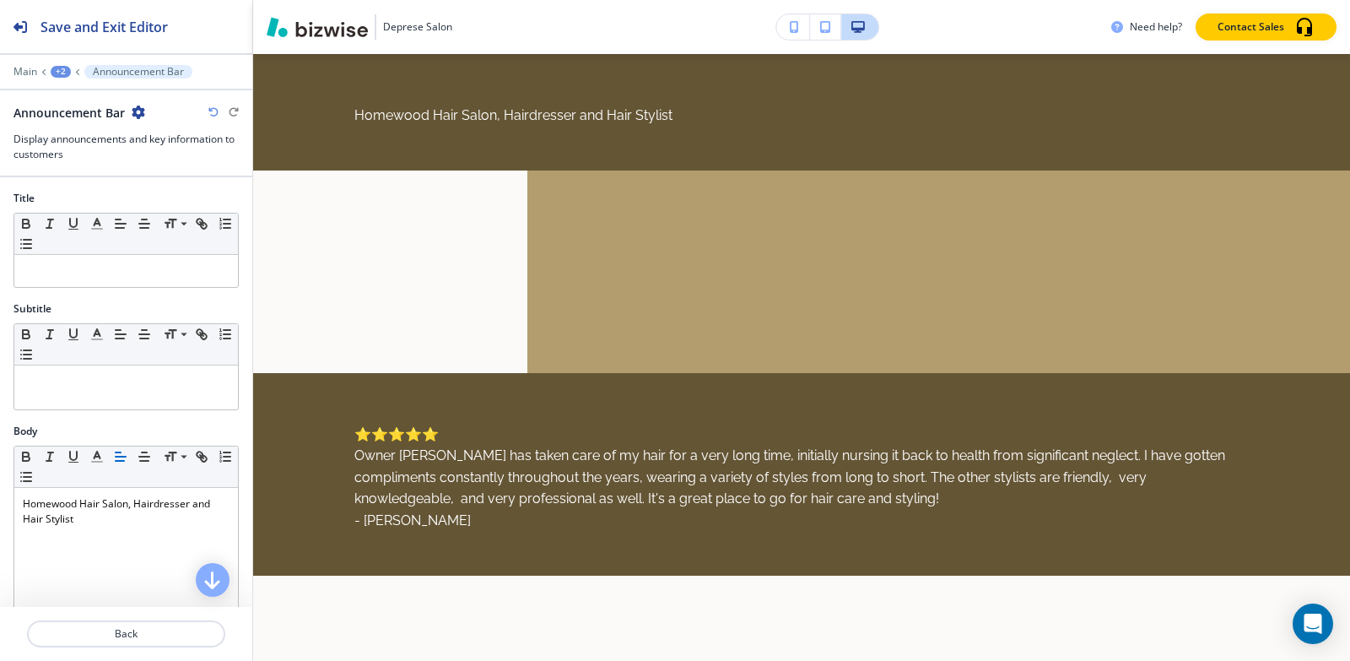
click at [134, 108] on icon "button" at bounding box center [139, 112] width 14 height 14
click at [164, 208] on p "Delete Section" at bounding box center [185, 200] width 86 height 15
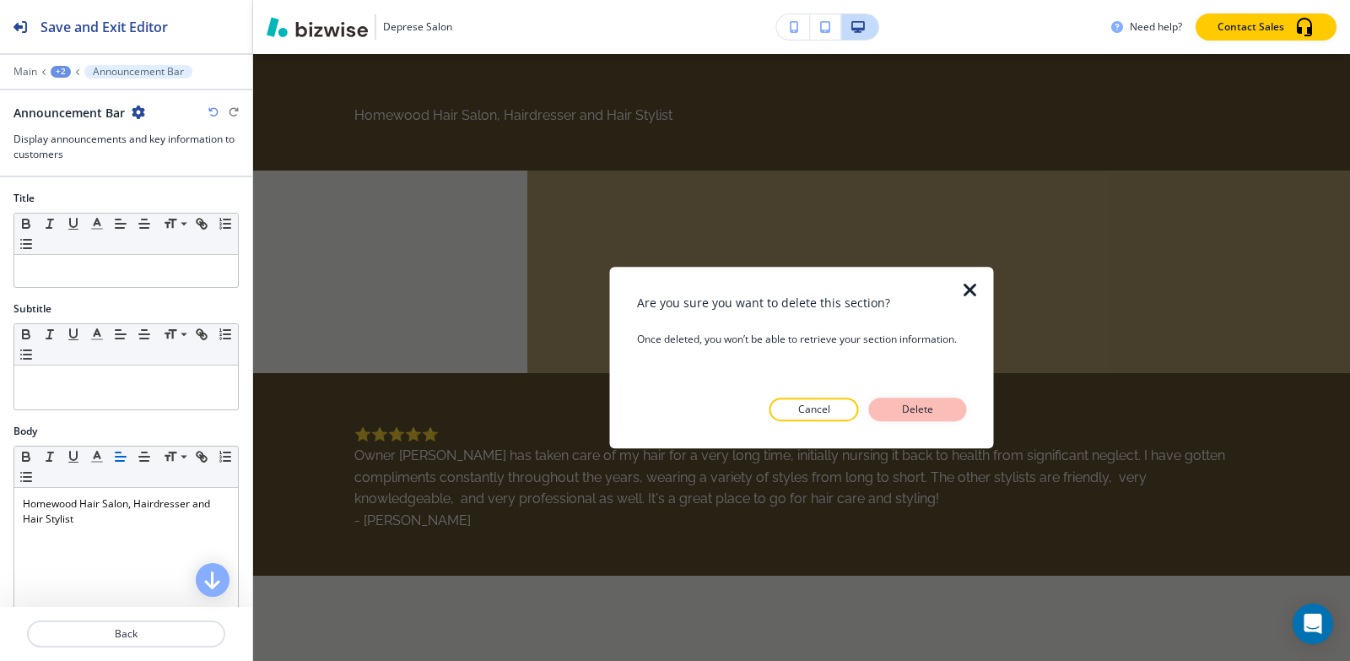
click at [904, 409] on p "Delete" at bounding box center [918, 409] width 41 height 15
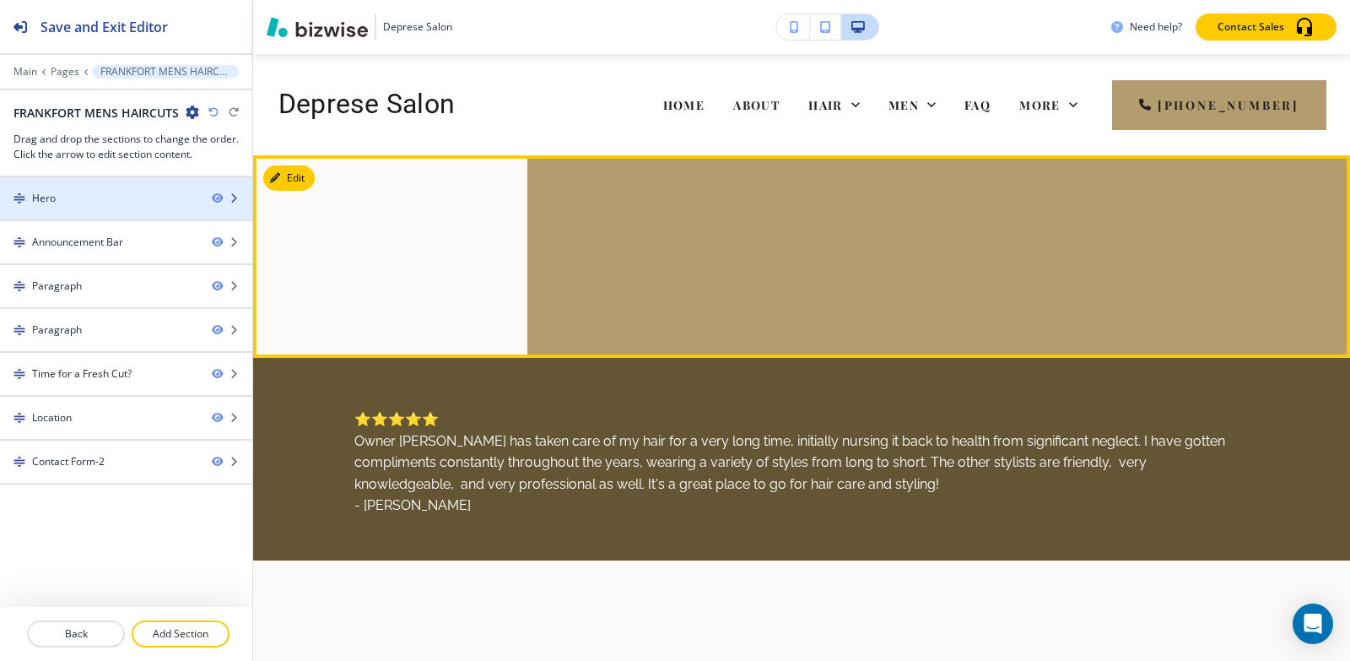
click at [105, 188] on div at bounding box center [126, 184] width 252 height 14
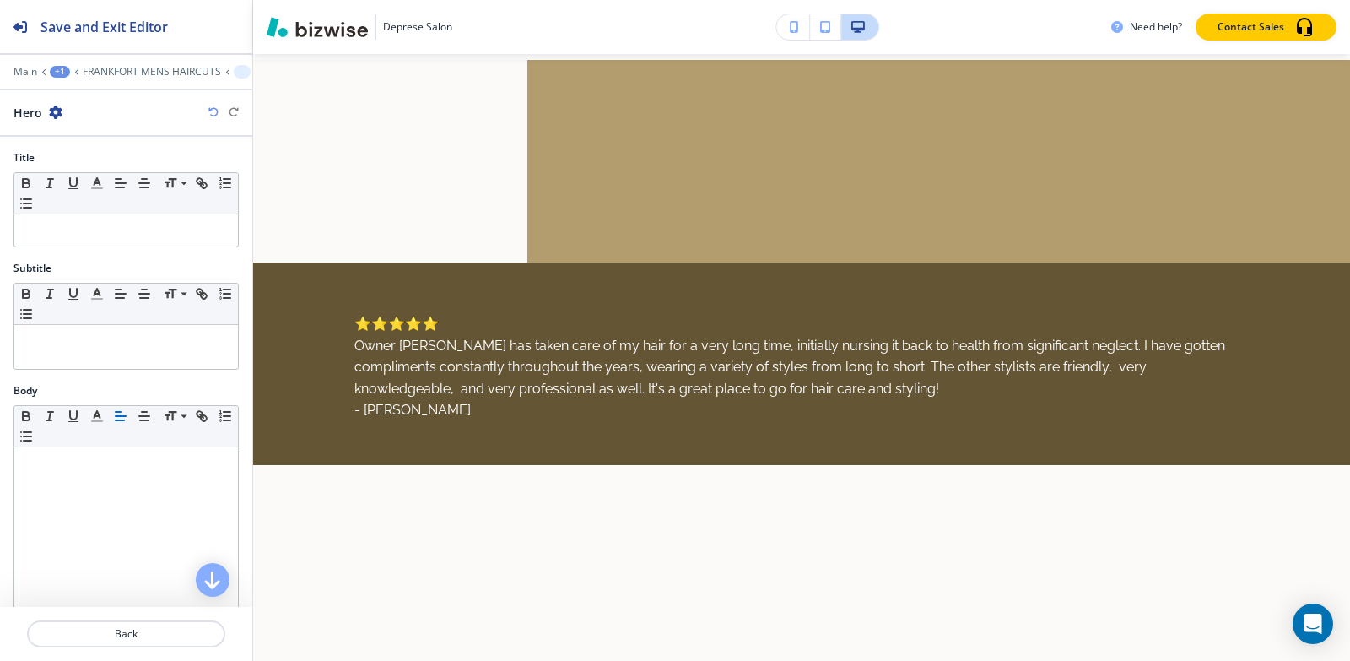
scroll to position [101, 0]
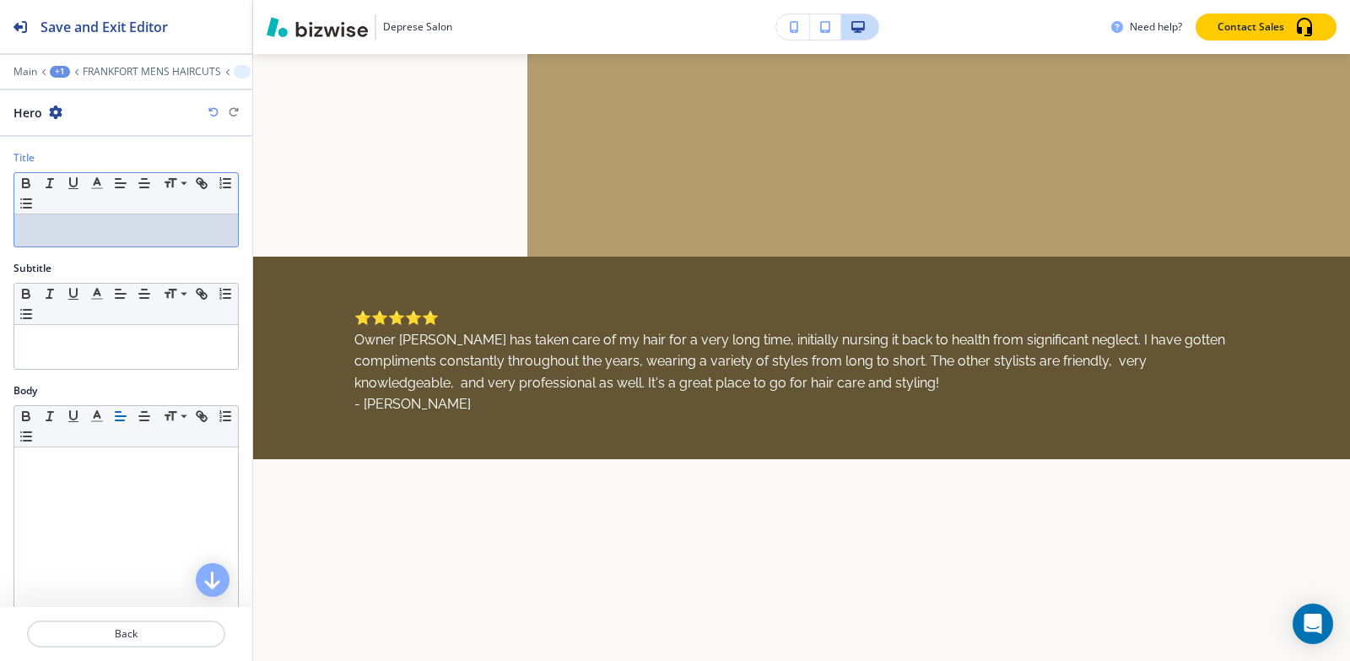
click at [103, 231] on p at bounding box center [126, 230] width 207 height 15
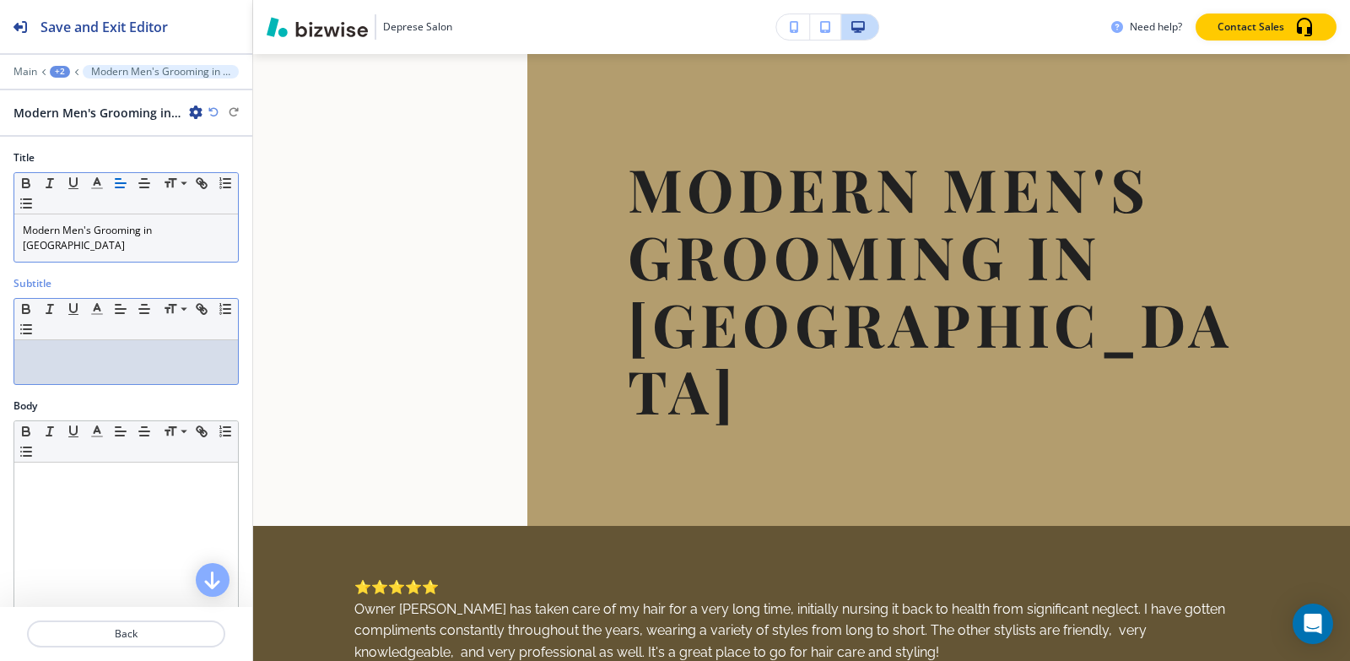
click at [105, 340] on div at bounding box center [126, 362] width 224 height 44
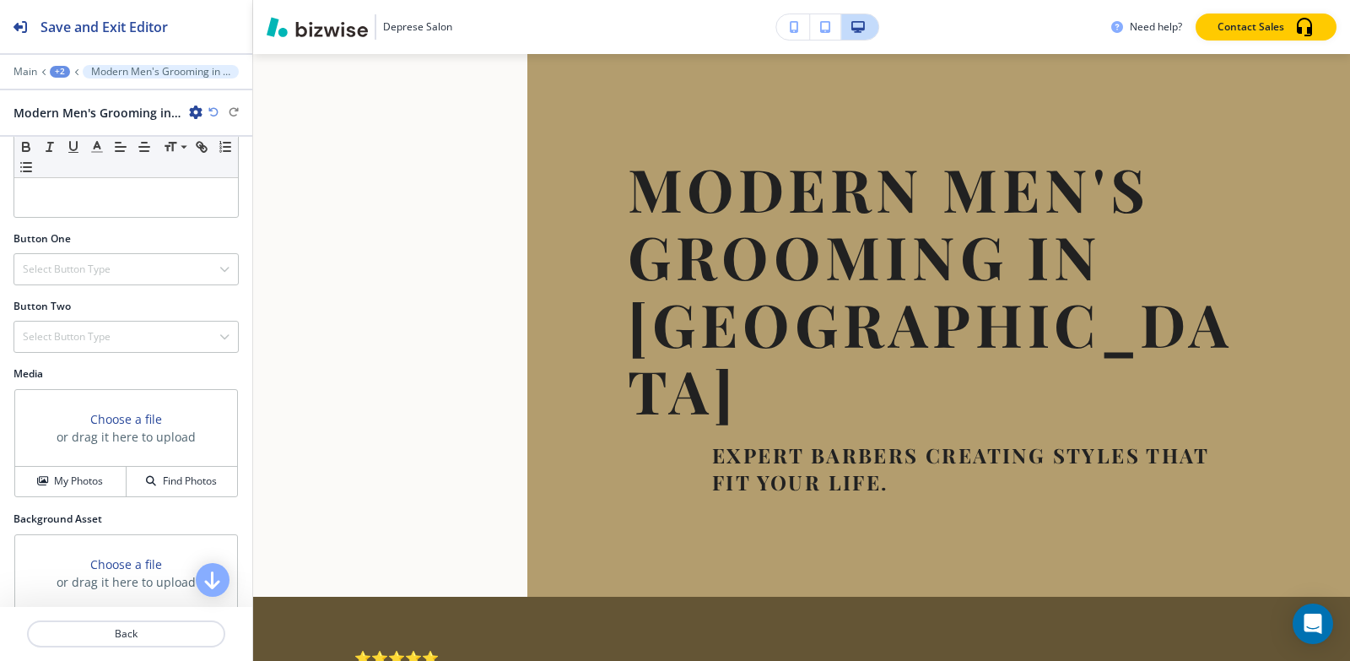
scroll to position [506, 0]
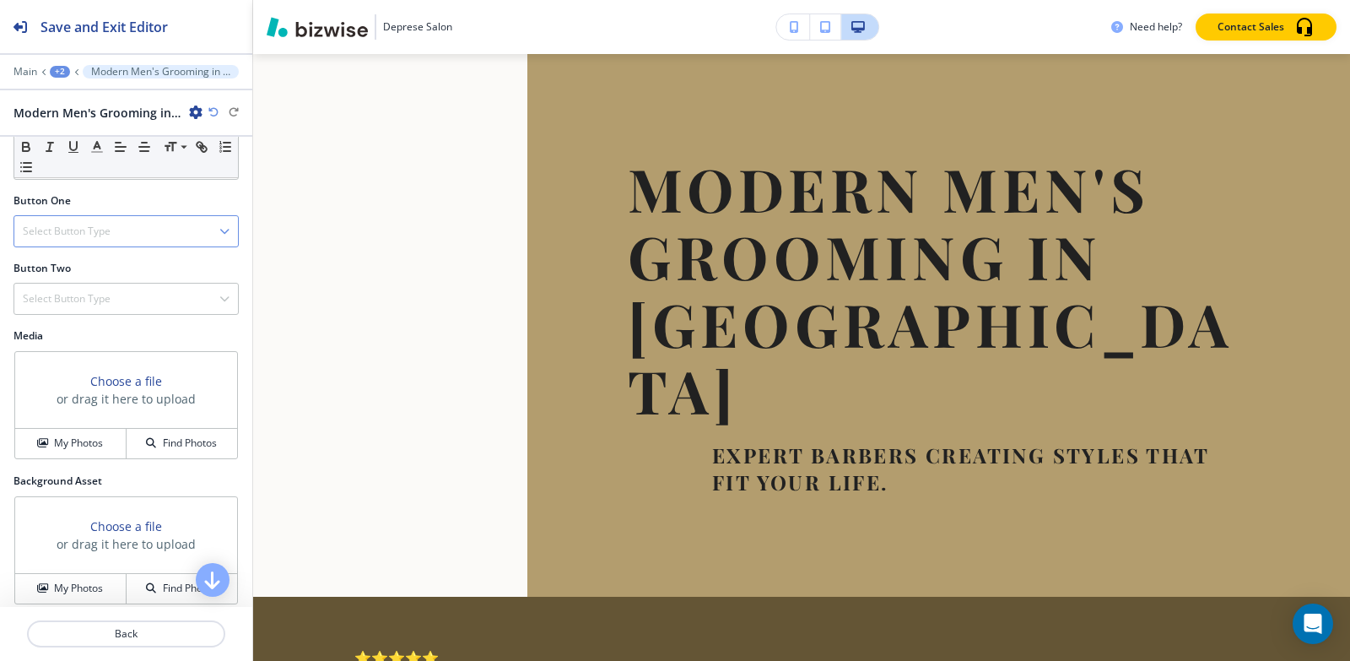
click at [73, 227] on div "Select Button Type" at bounding box center [126, 231] width 224 height 30
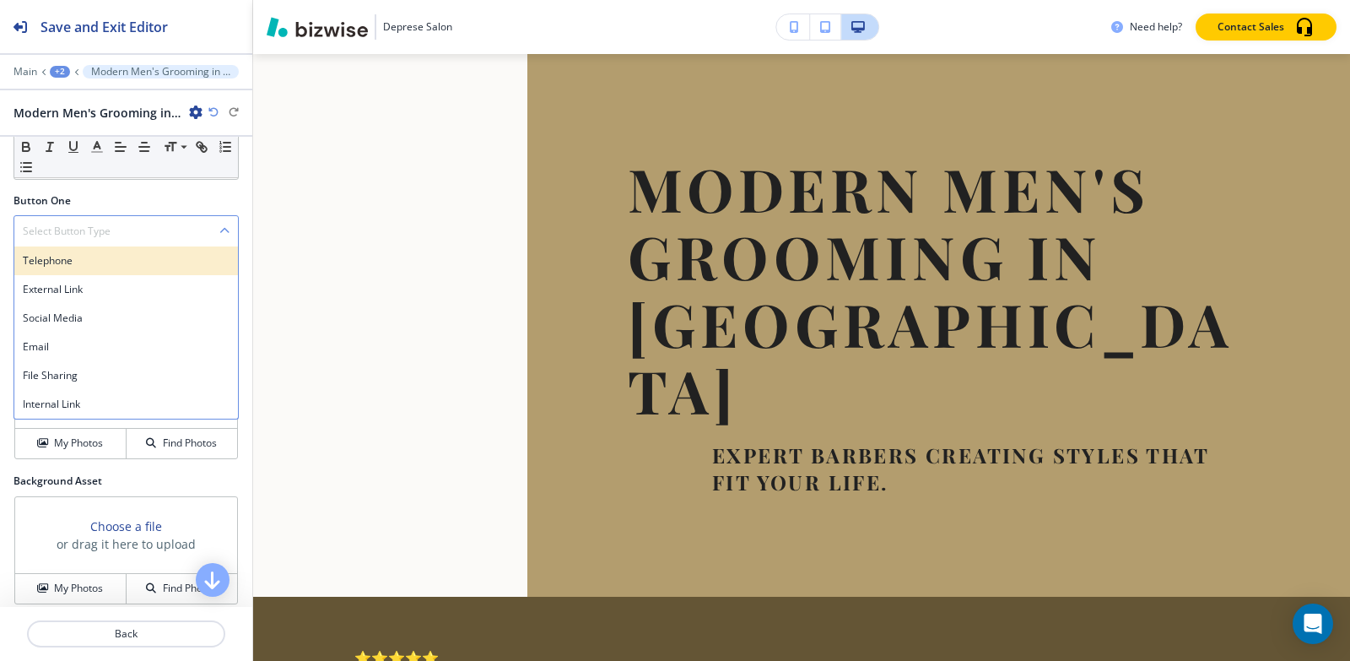
click at [64, 253] on h4 "Telephone" at bounding box center [126, 260] width 207 height 15
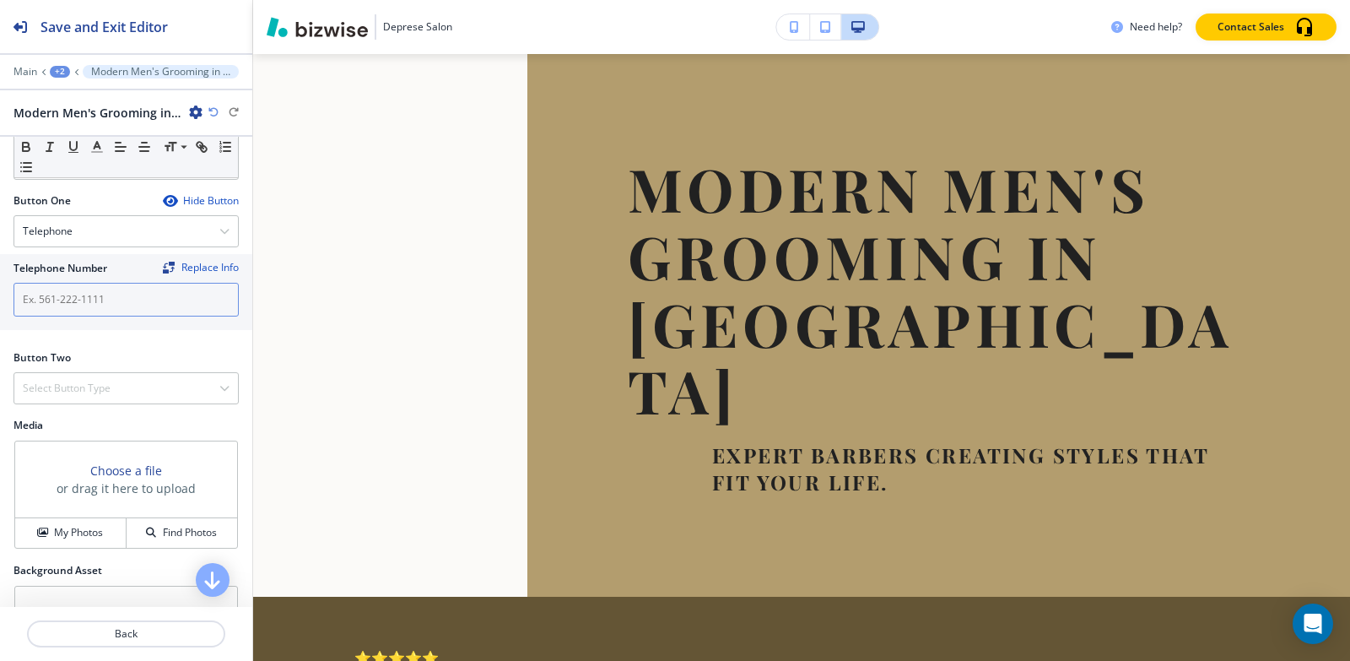
drag, startPoint x: 74, startPoint y: 260, endPoint x: 80, endPoint y: 284, distance: 25.2
click at [75, 276] on div at bounding box center [126, 279] width 225 height 7
click at [80, 284] on input "text" at bounding box center [126, 300] width 225 height 34
paste input "[PHONE_NUMBER]"
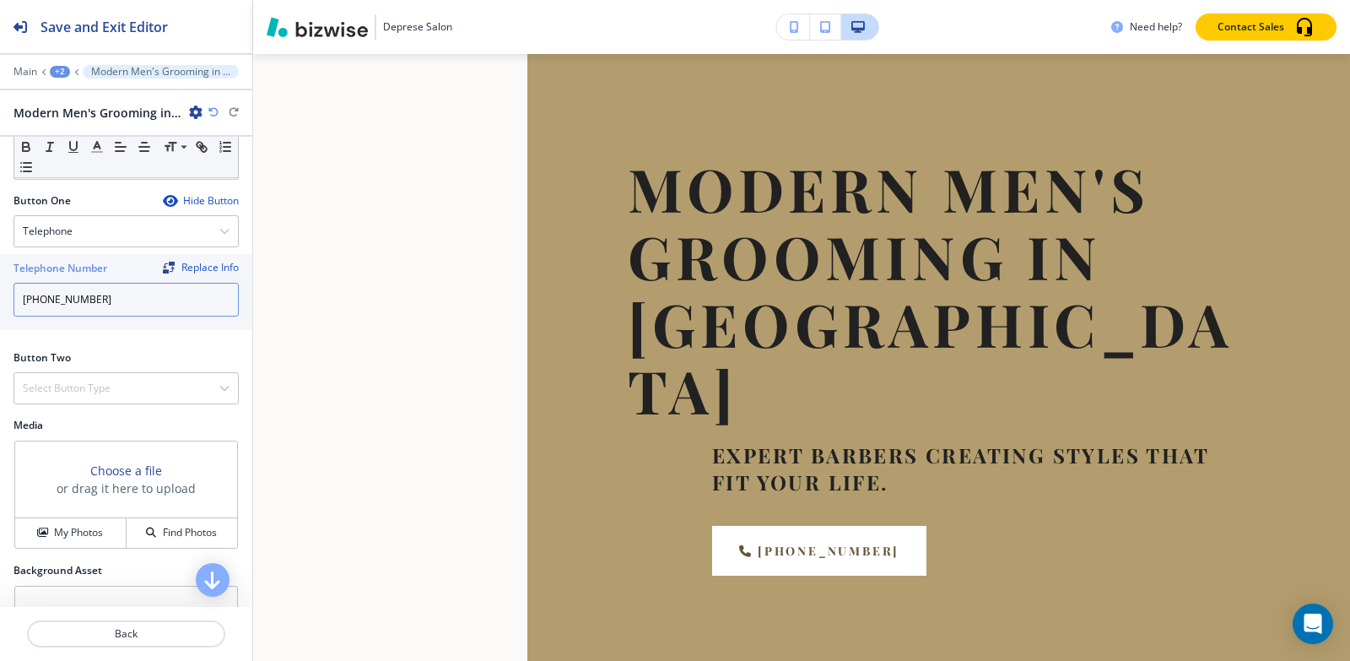
type input "[PHONE_NUMBER]"
click at [100, 381] on h4 "Select Button Type" at bounding box center [67, 388] width 88 height 15
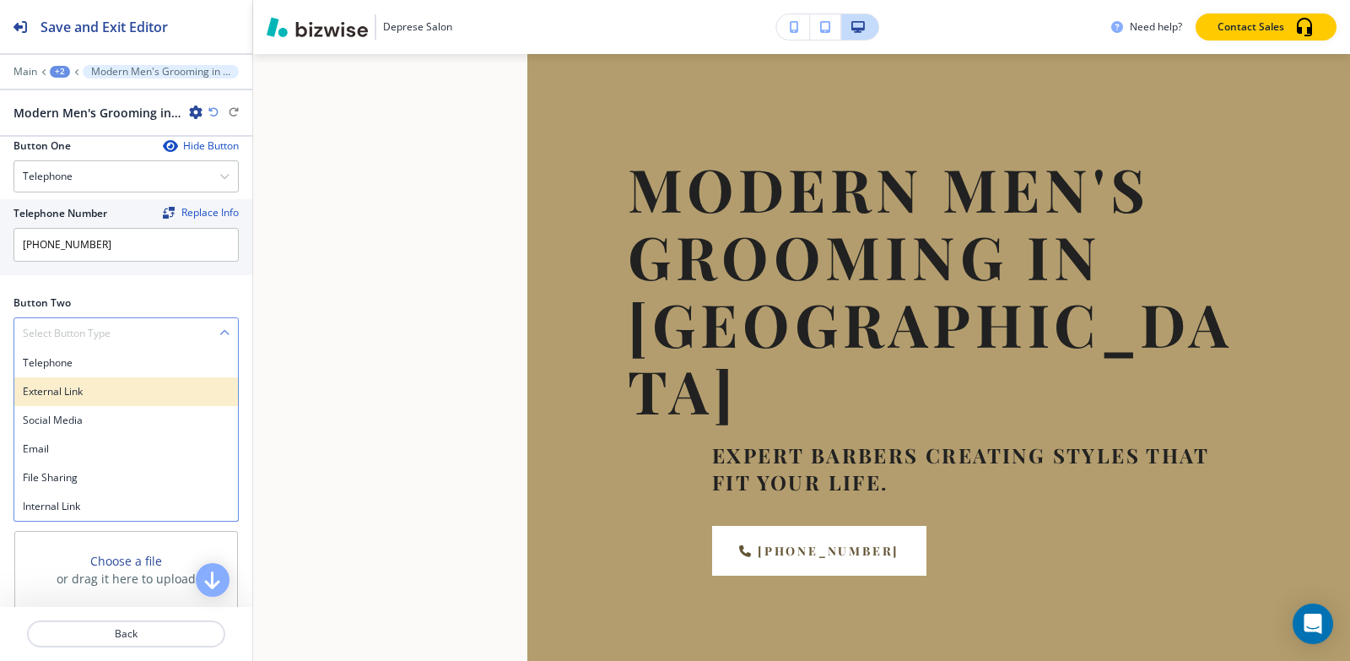
scroll to position [591, 0]
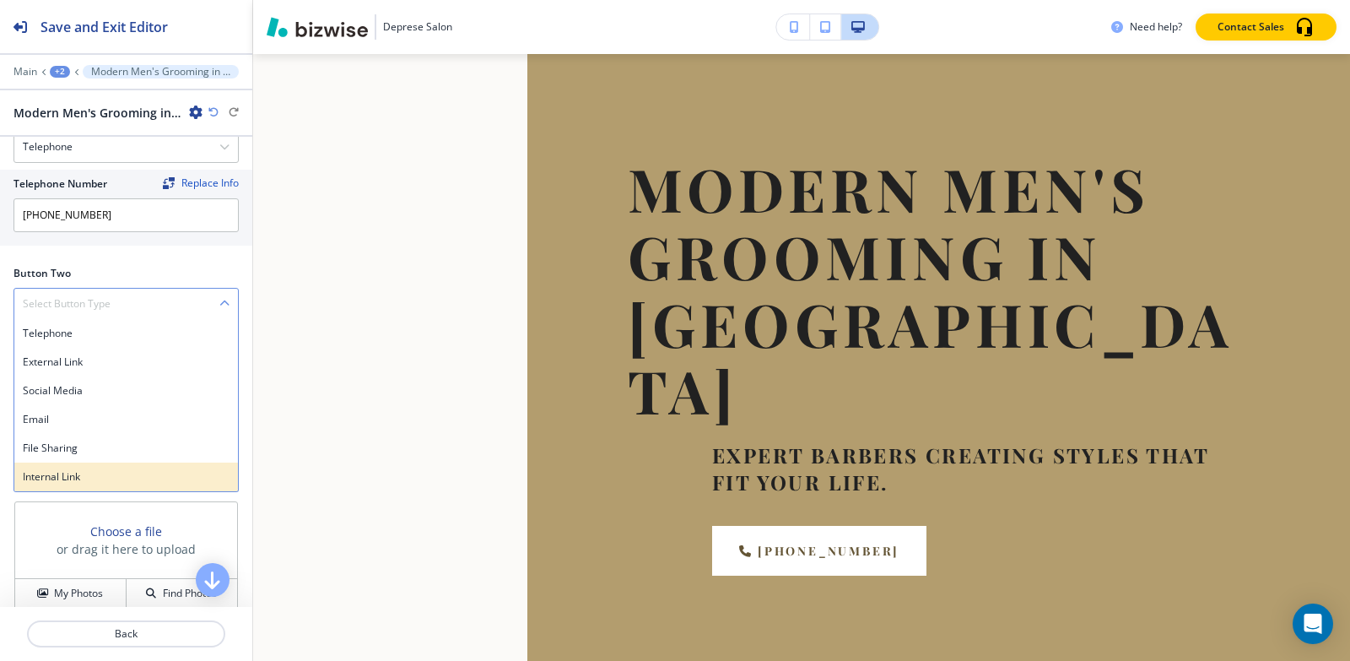
click at [52, 469] on h4 "Internal Link" at bounding box center [126, 476] width 207 height 15
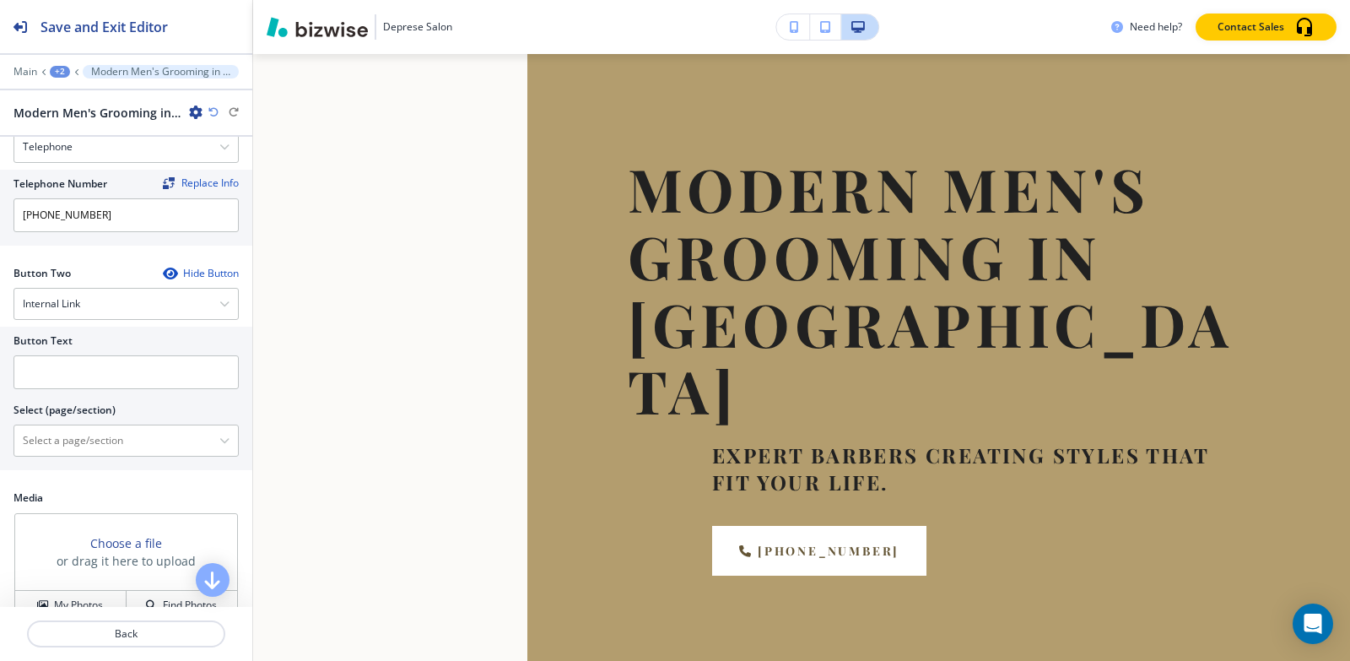
click at [94, 348] on div at bounding box center [126, 351] width 225 height 7
click at [94, 356] on input "text" at bounding box center [126, 372] width 225 height 34
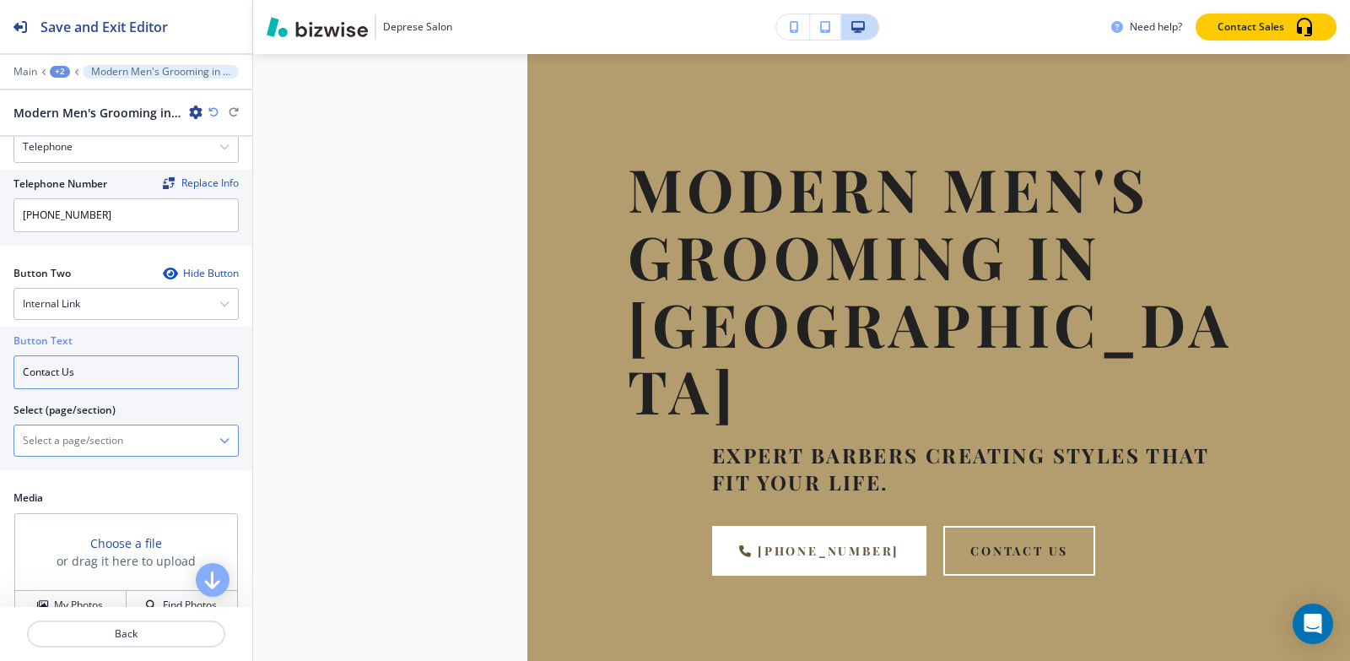
type input "Contact Us"
click at [90, 424] on div "HOME HOME | Trusted Family Hair Salon Since 2003 HOME | About HOME | Testimonia…" at bounding box center [126, 440] width 225 height 32
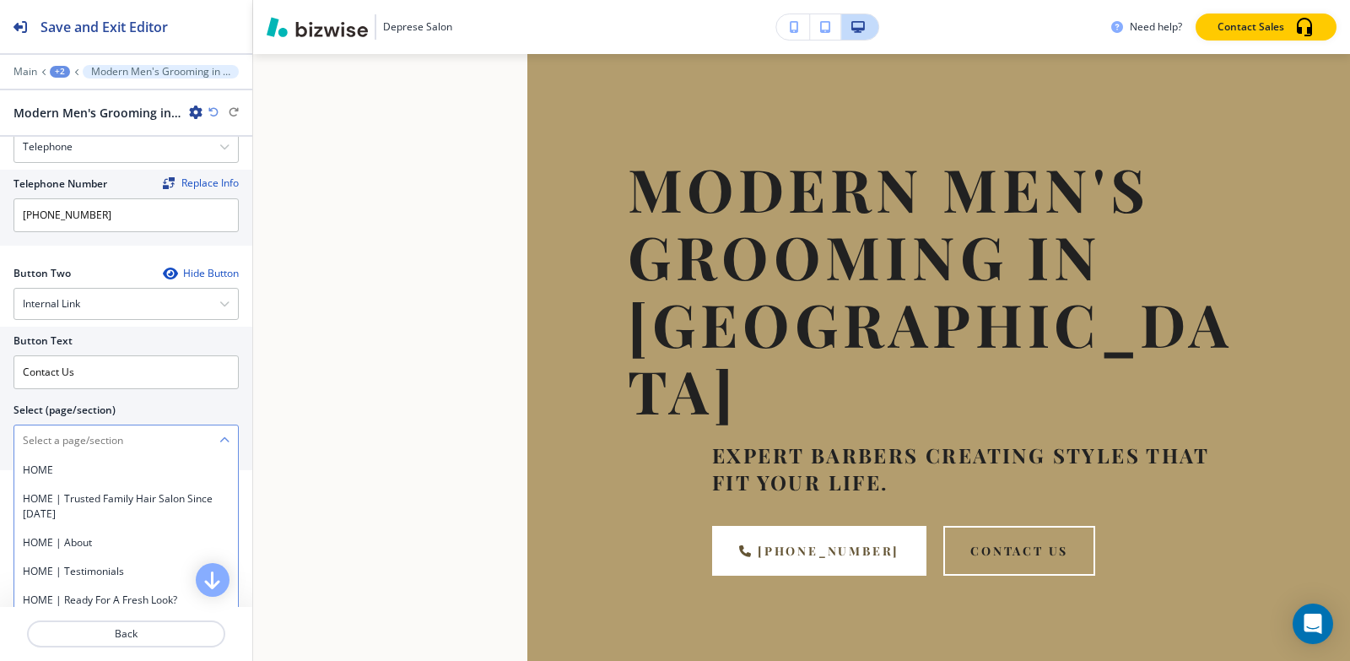
click at [81, 427] on \(page\/section\) "Manual Input" at bounding box center [116, 440] width 205 height 29
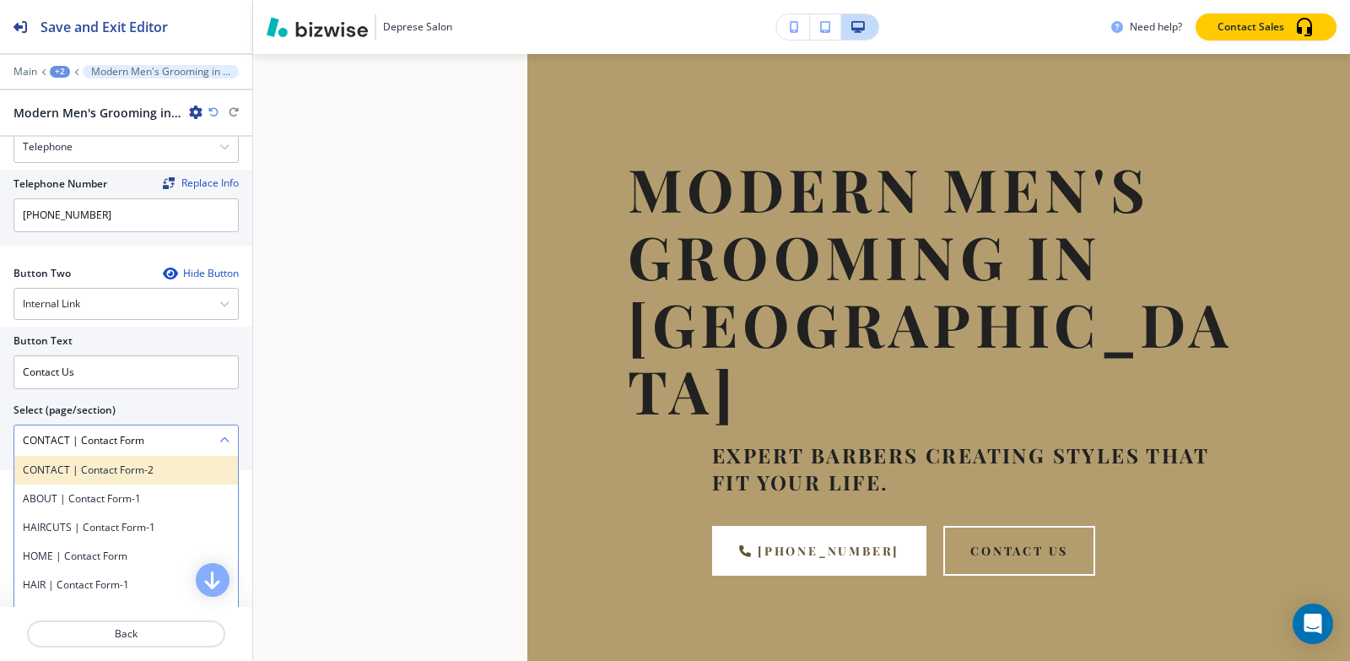
click at [74, 462] on h4 "CONTACT | Contact Form-2" at bounding box center [126, 469] width 207 height 15
type \(page\/section\) "CONTACT | Contact Form-2"
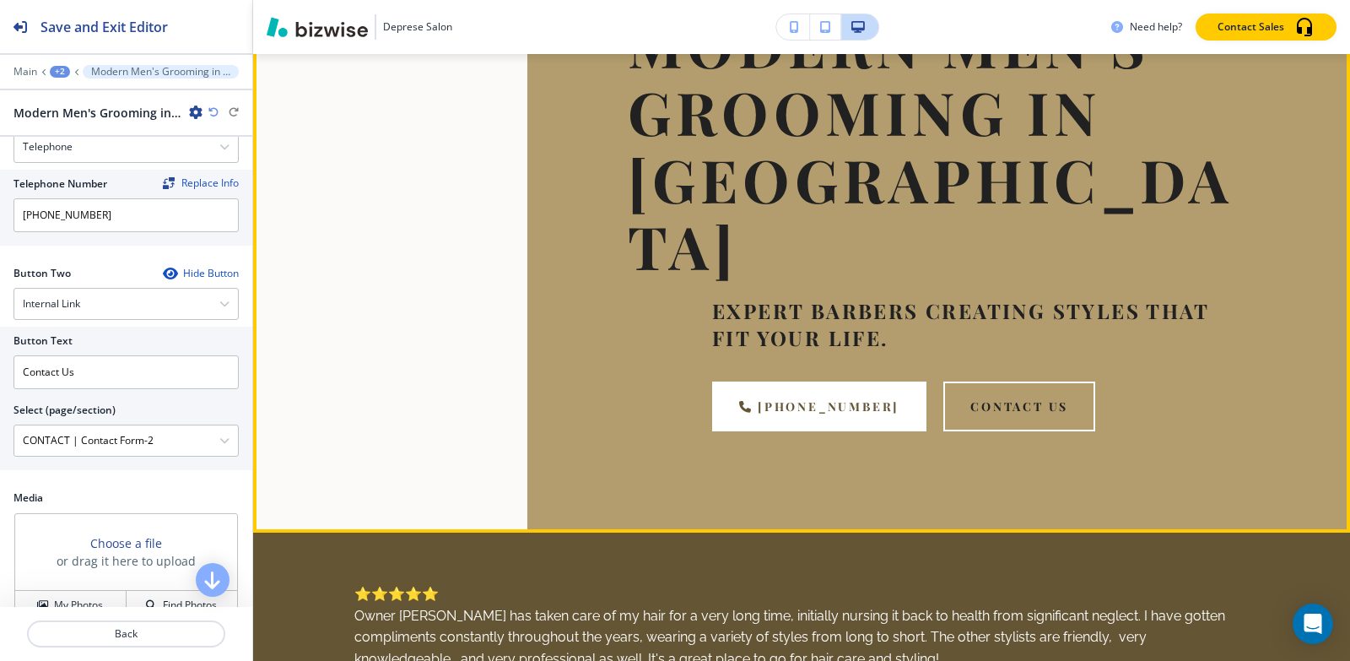
scroll to position [270, 0]
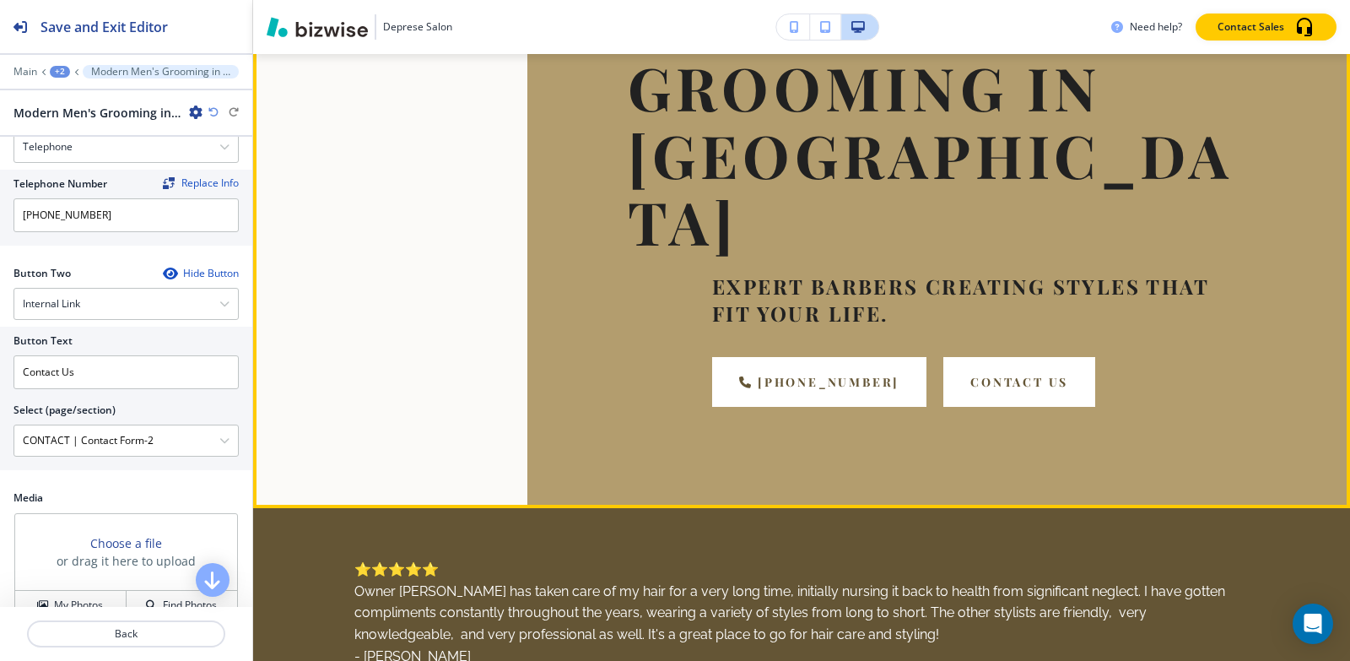
click at [952, 357] on button "Contact Us" at bounding box center [1019, 382] width 152 height 50
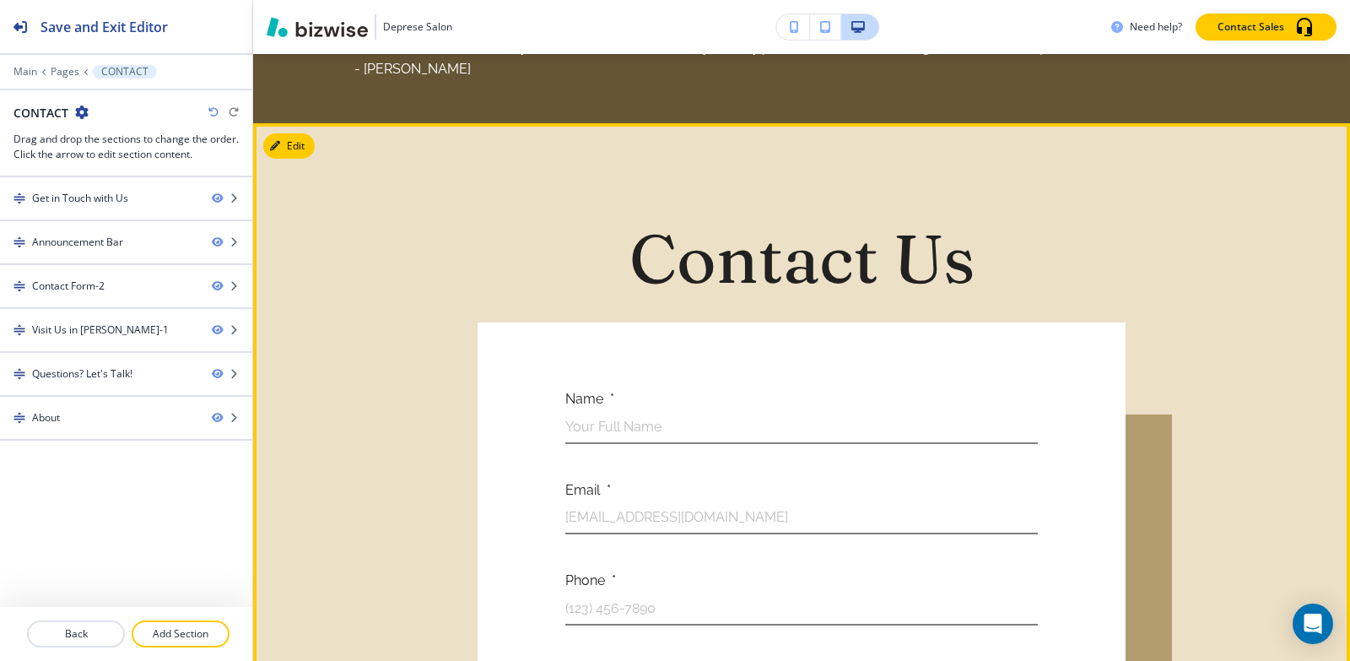
scroll to position [816, 0]
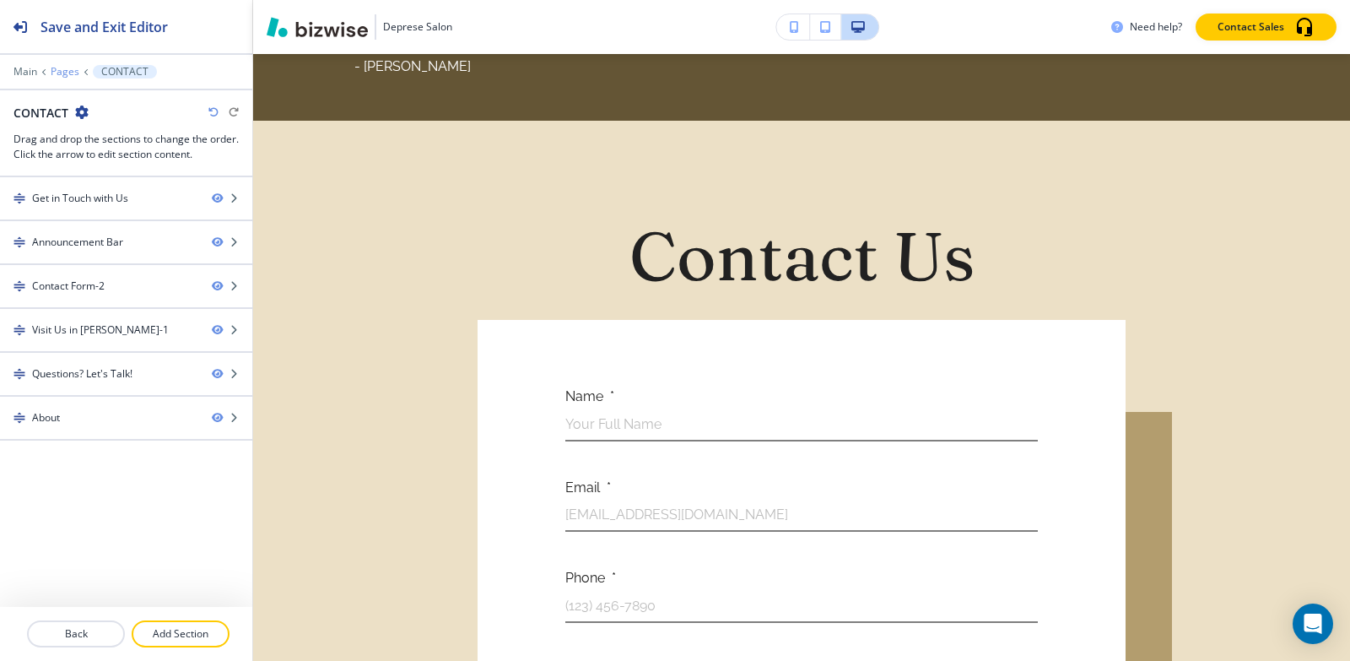
click at [67, 71] on p "Pages" at bounding box center [65, 72] width 29 height 12
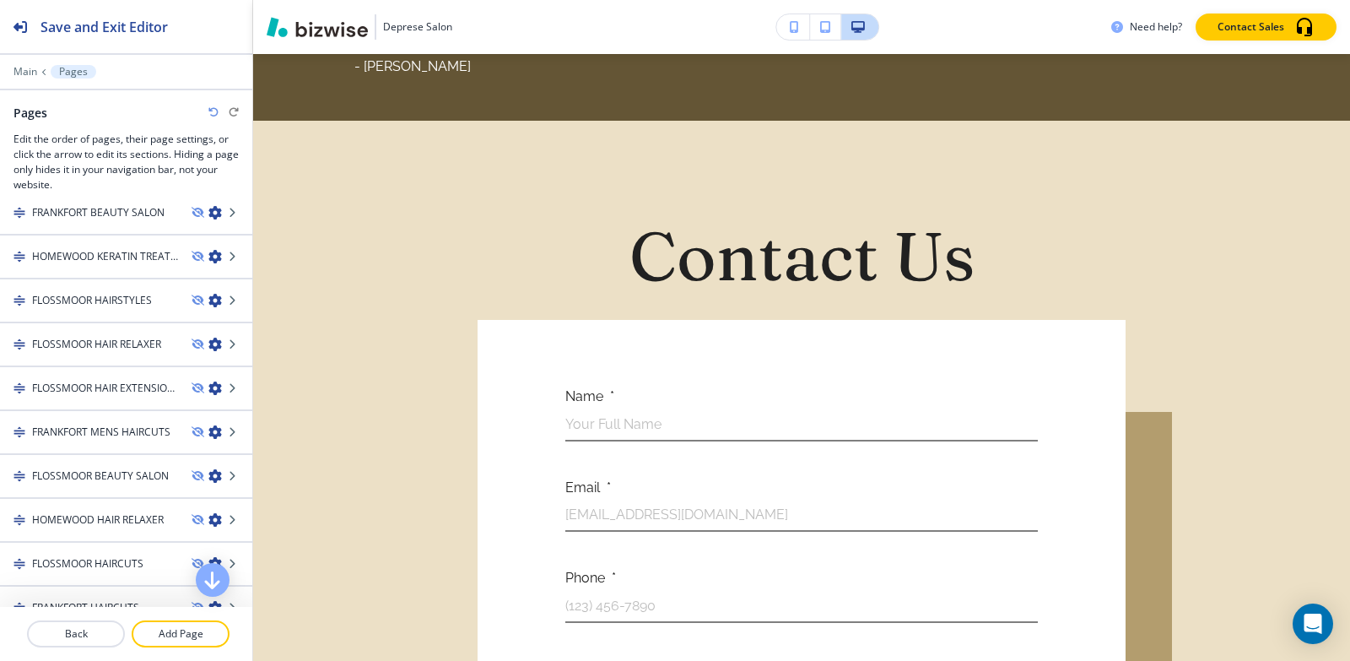
scroll to position [1181, 0]
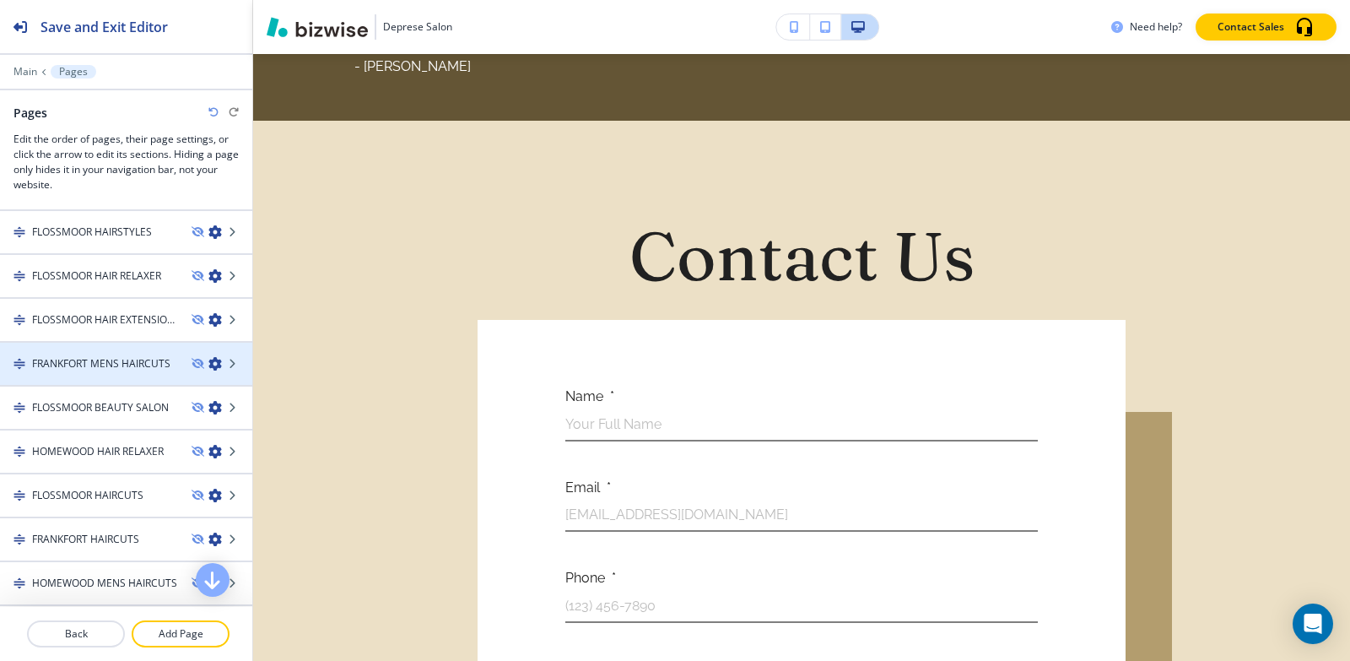
click at [128, 376] on div at bounding box center [126, 378] width 252 height 14
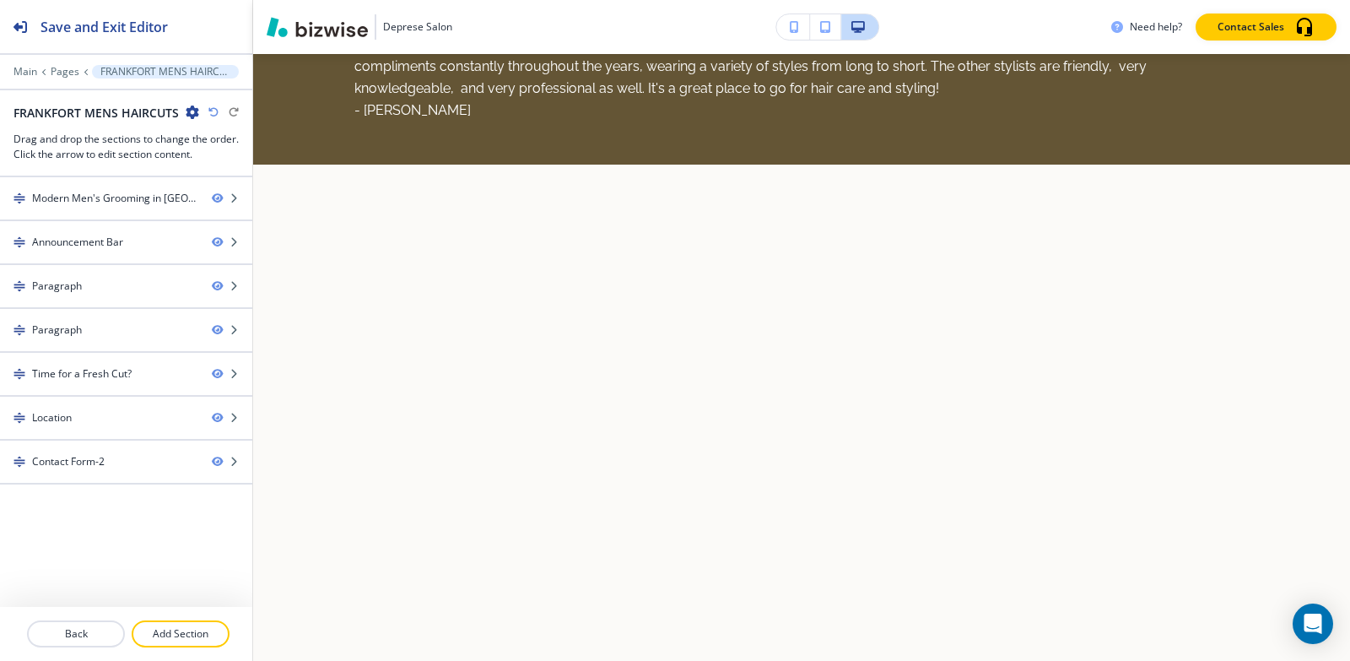
scroll to position [0, 0]
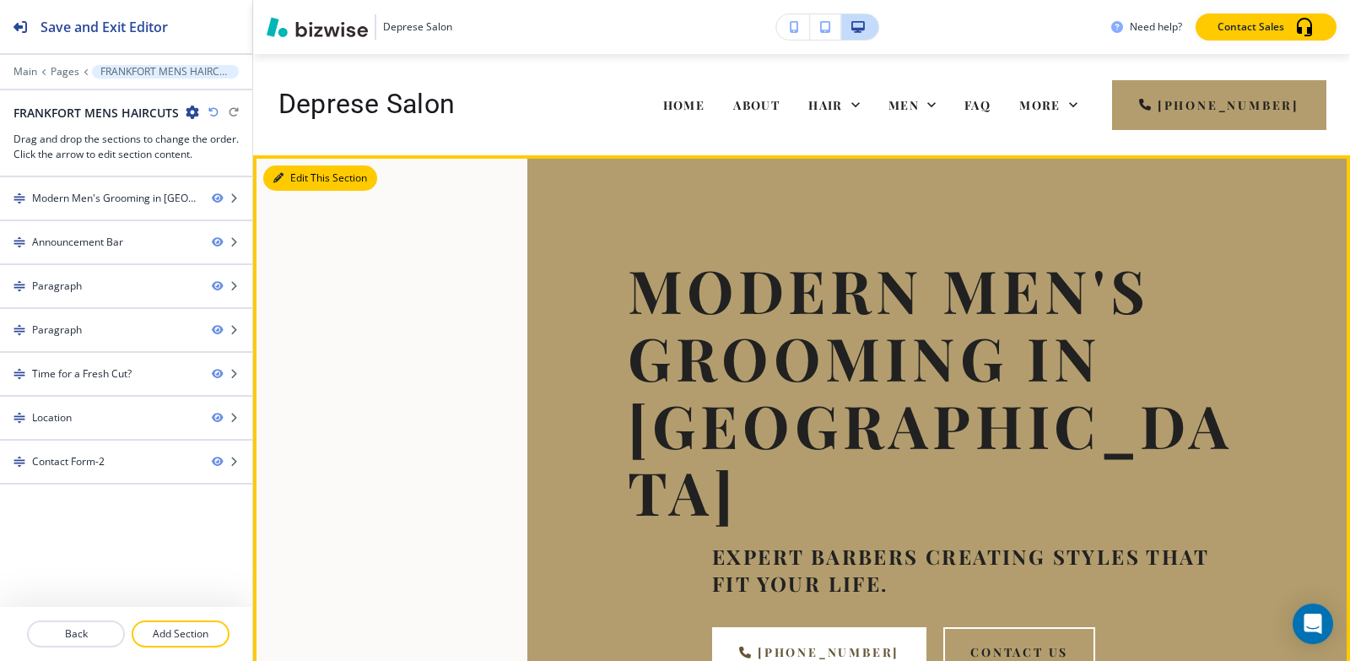
click at [303, 185] on button "Edit This Section" at bounding box center [320, 177] width 114 height 25
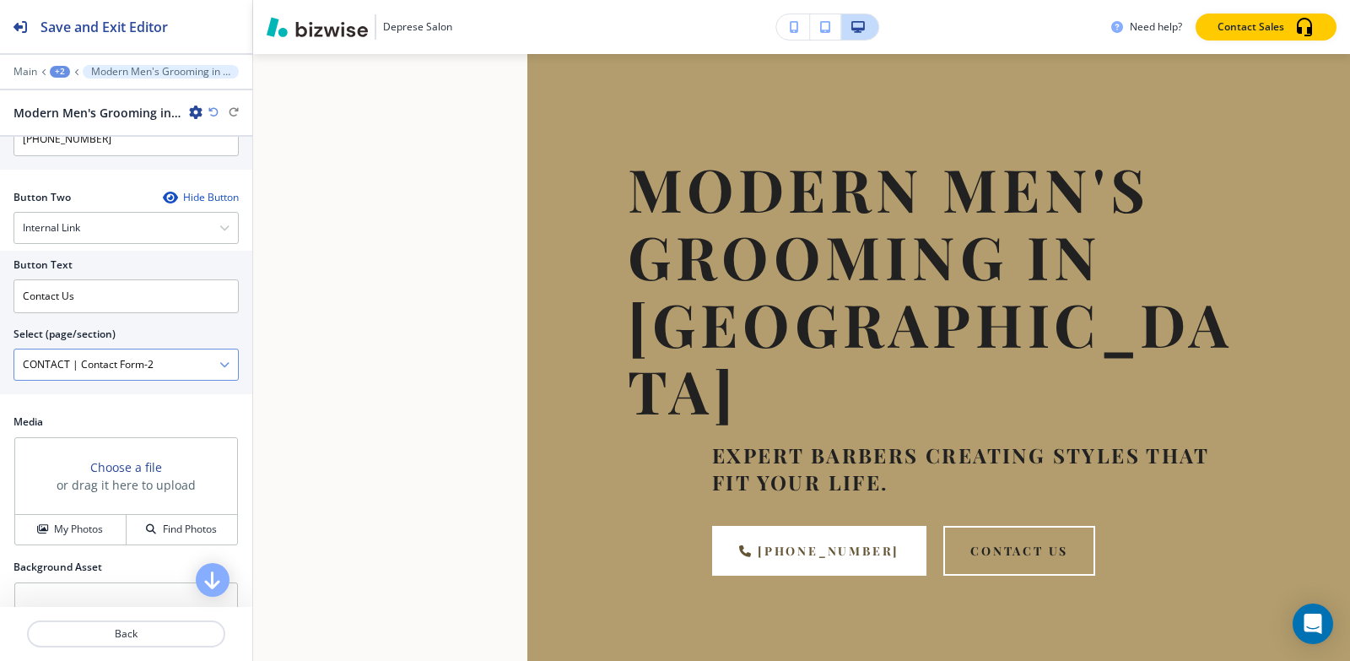
scroll to position [852, 0]
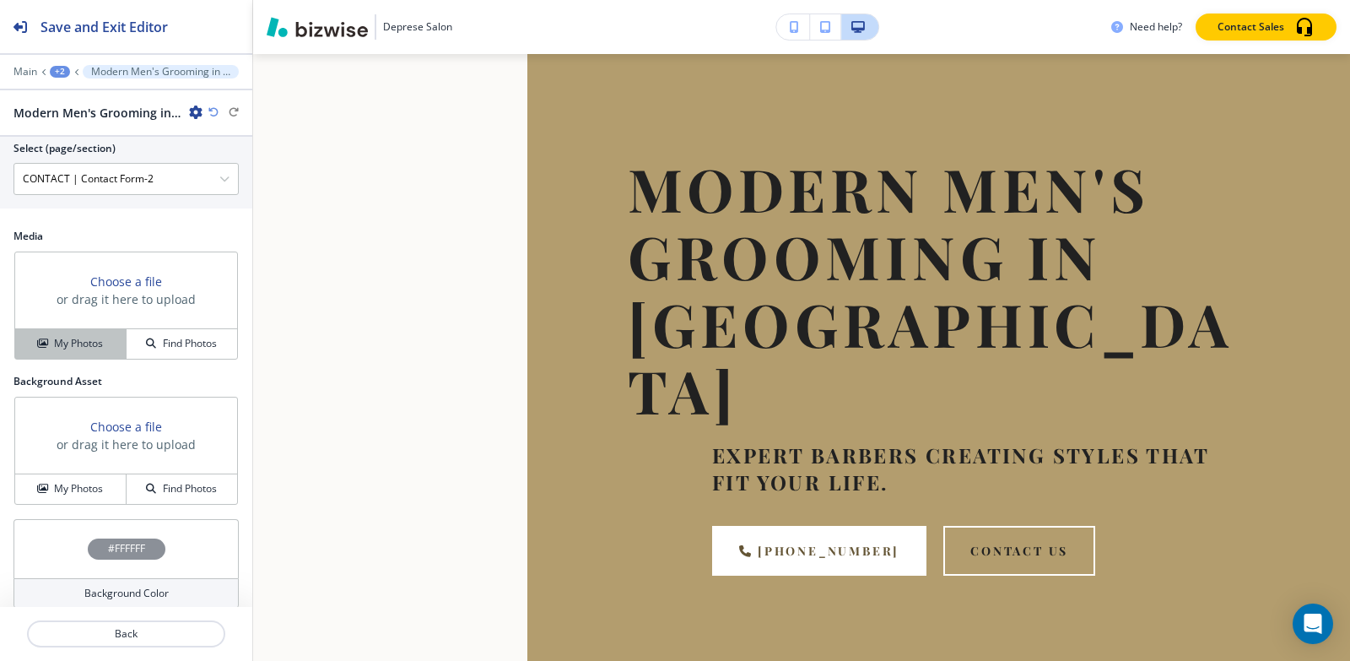
click at [53, 338] on button "My Photos" at bounding box center [70, 344] width 111 height 30
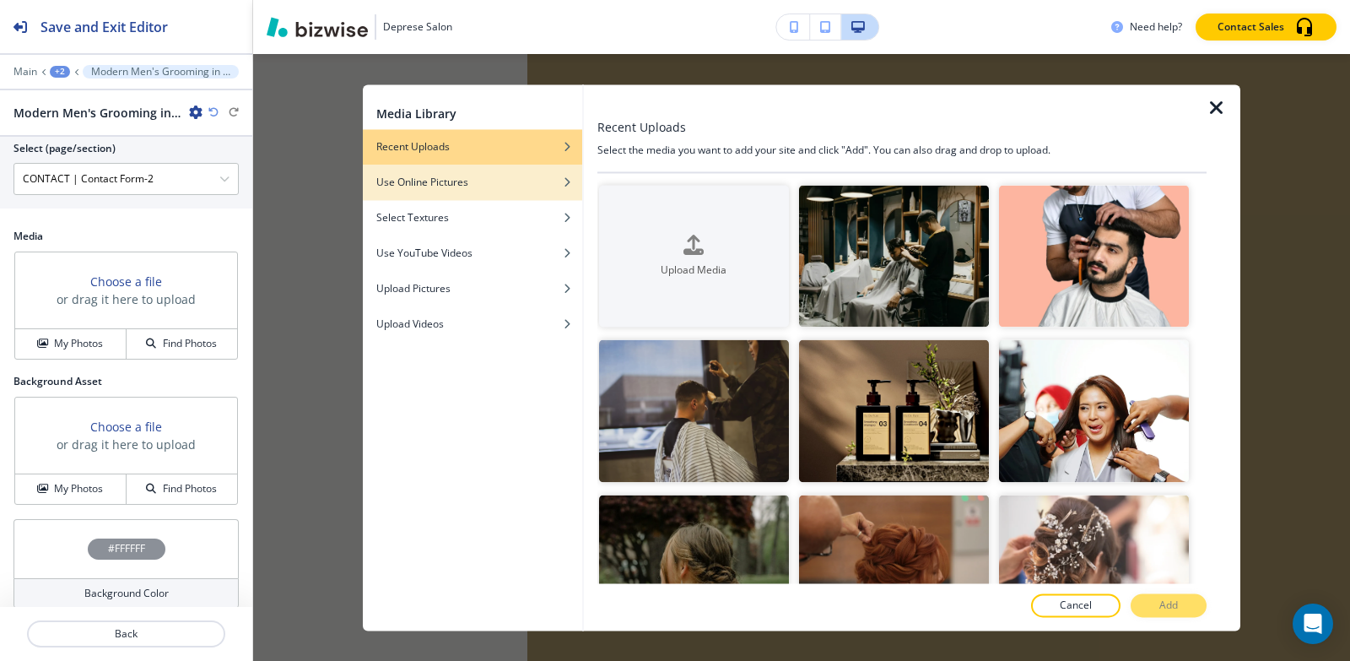
click at [430, 191] on div "button" at bounding box center [472, 195] width 219 height 10
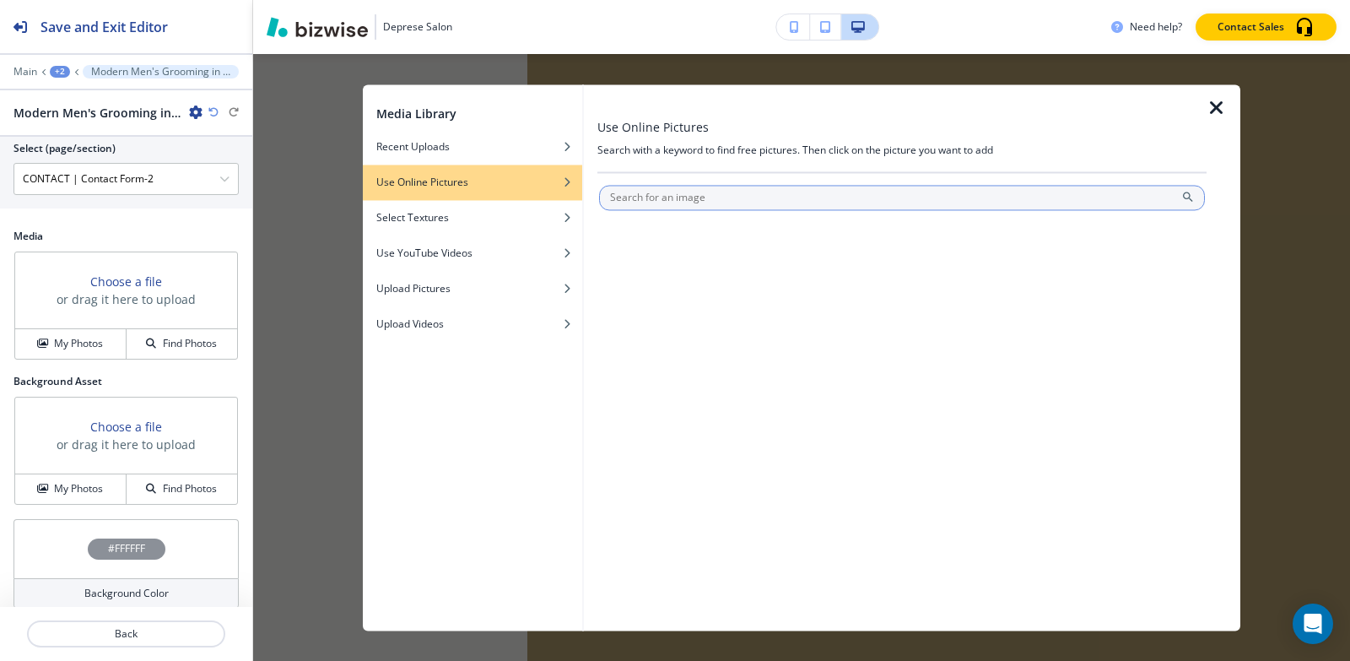
click at [797, 197] on input "text" at bounding box center [902, 197] width 606 height 25
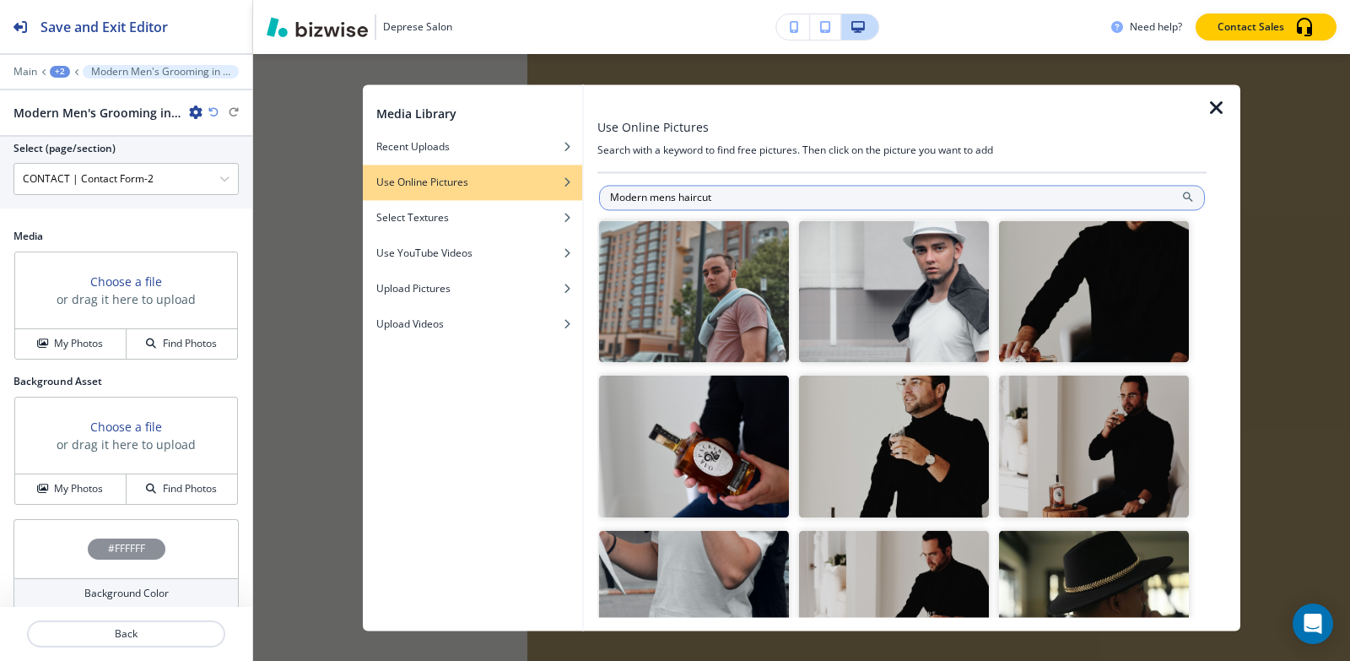
type input "Modern mens haircut"
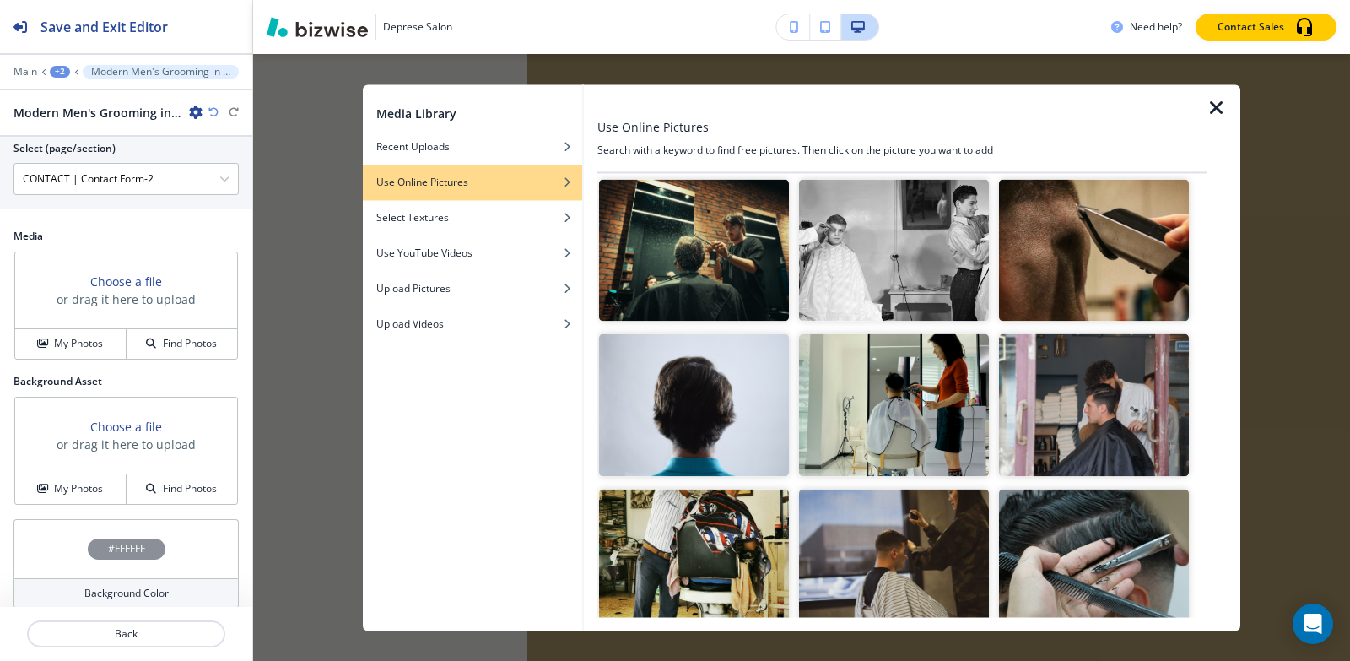
scroll to position [675, 0]
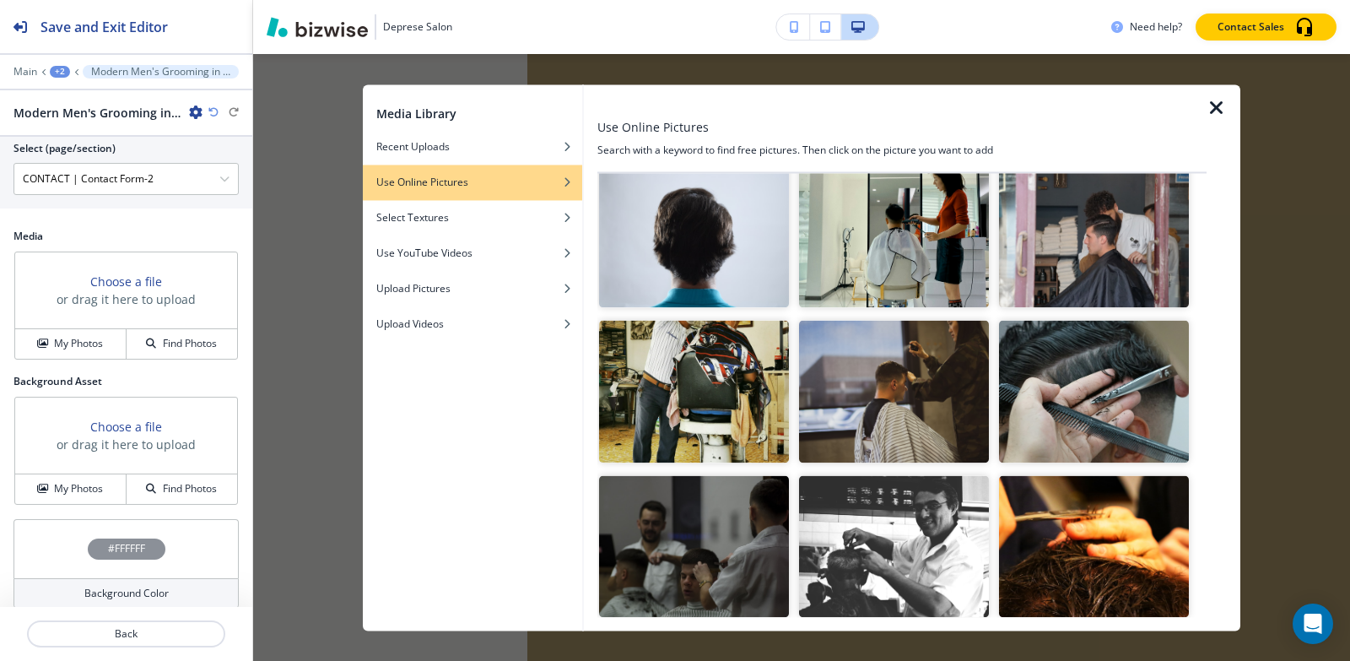
click at [1120, 399] on img "button" at bounding box center [1094, 391] width 190 height 143
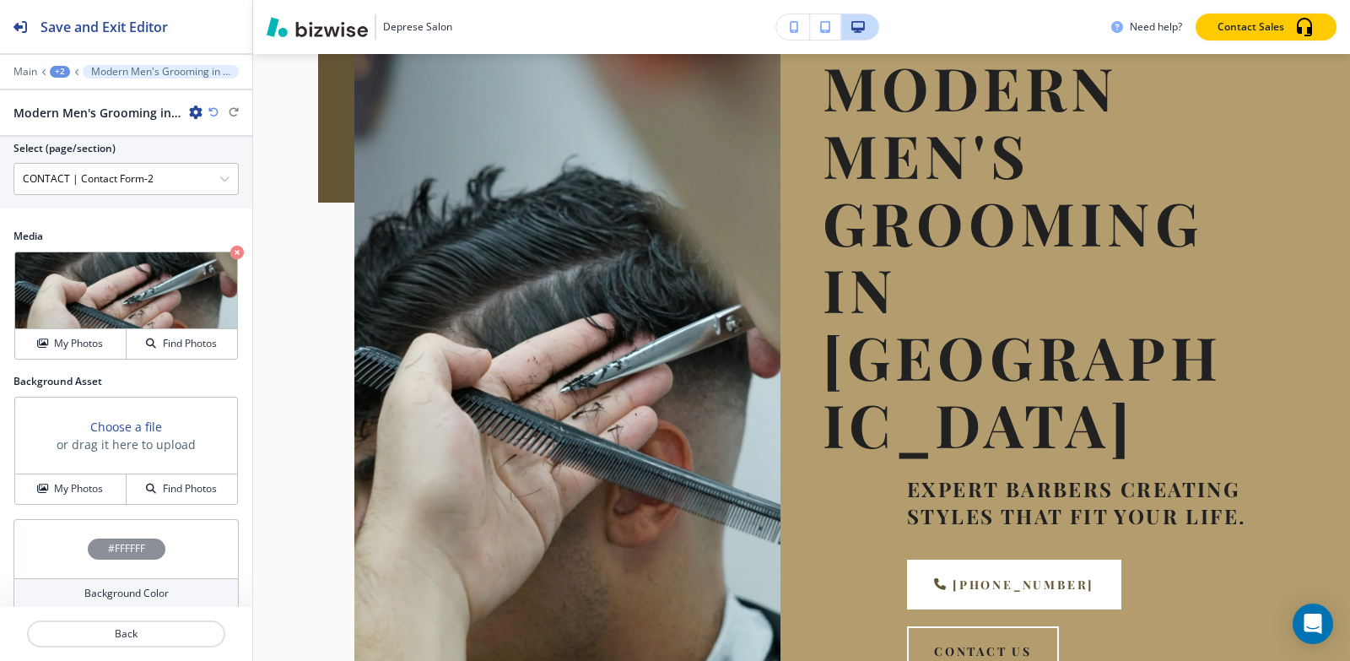
scroll to position [101, 0]
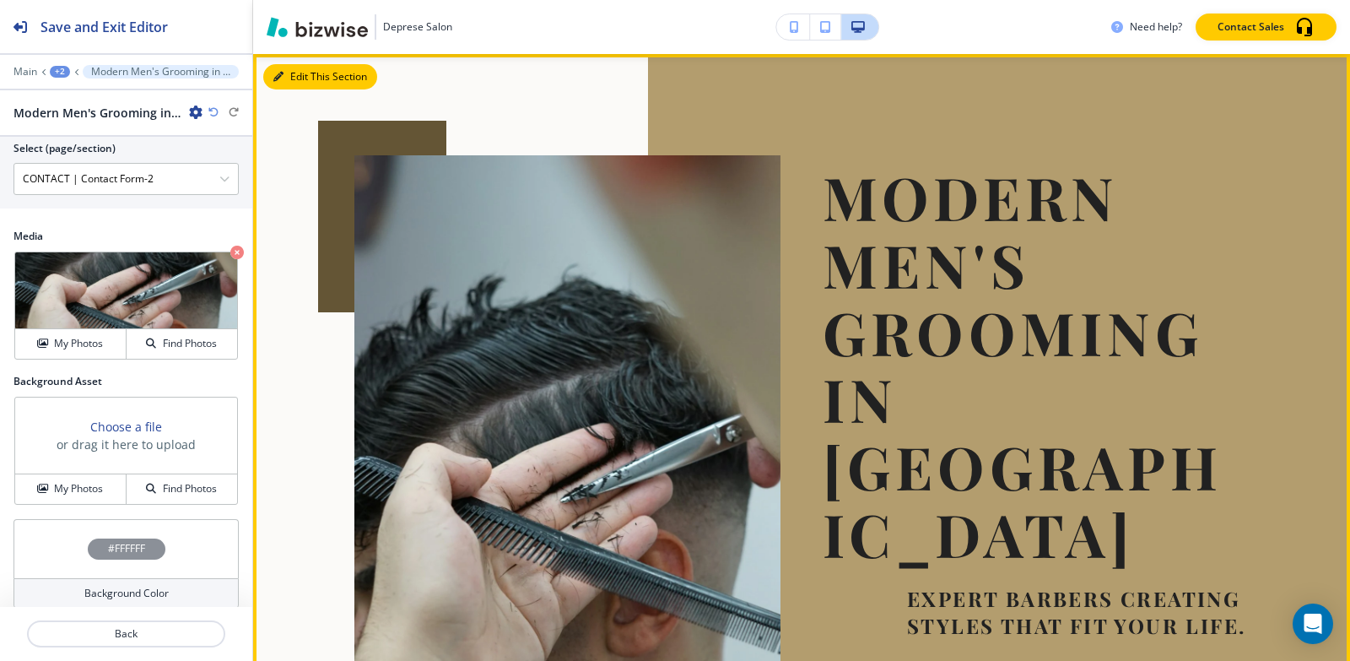
click at [305, 78] on button "Edit This Section" at bounding box center [320, 76] width 114 height 25
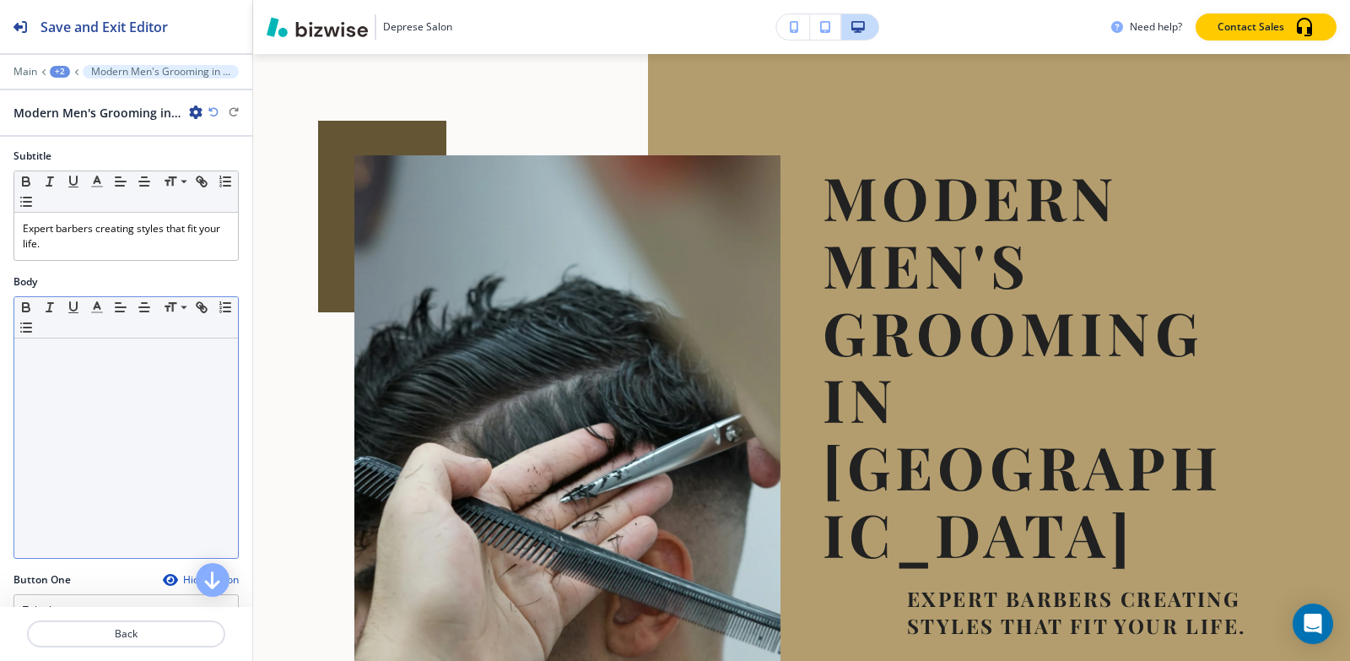
scroll to position [0, 0]
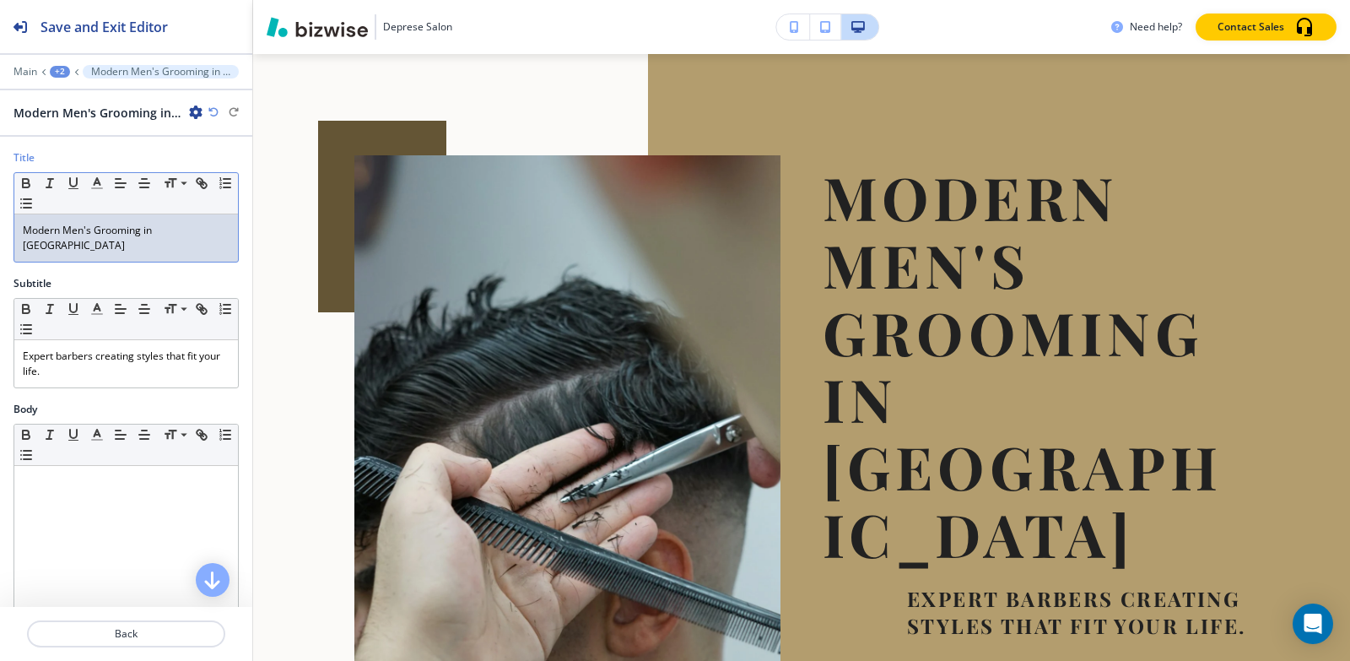
click at [176, 230] on p "Modern Men's Grooming in Frankfort" at bounding box center [126, 238] width 207 height 30
copy p "Modern Men's Grooming in Frankfort"
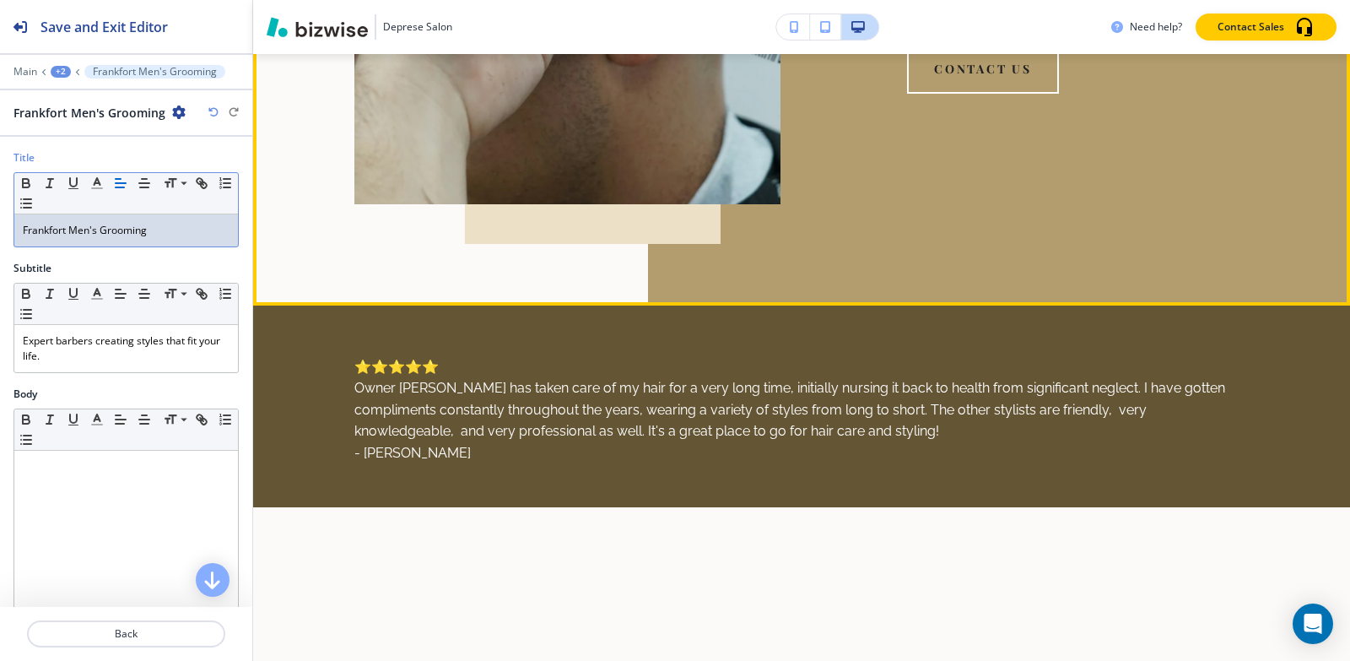
scroll to position [1114, 0]
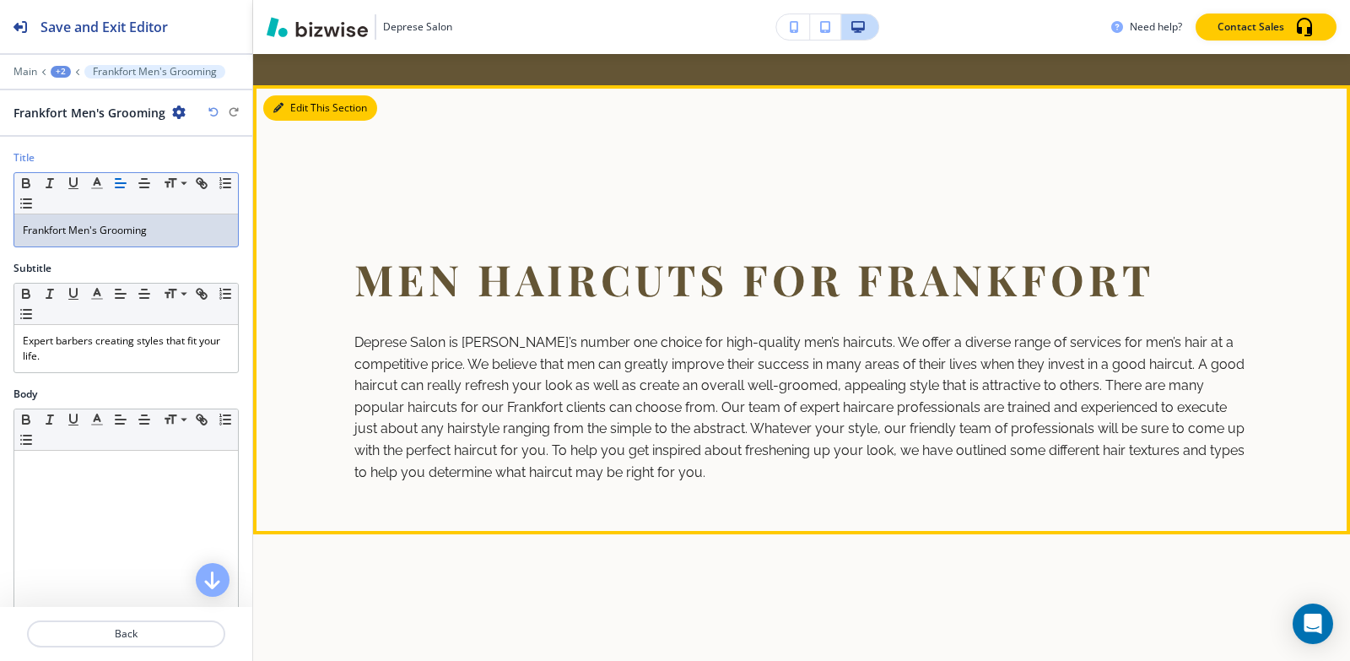
click at [298, 108] on button "Edit This Section" at bounding box center [320, 107] width 114 height 25
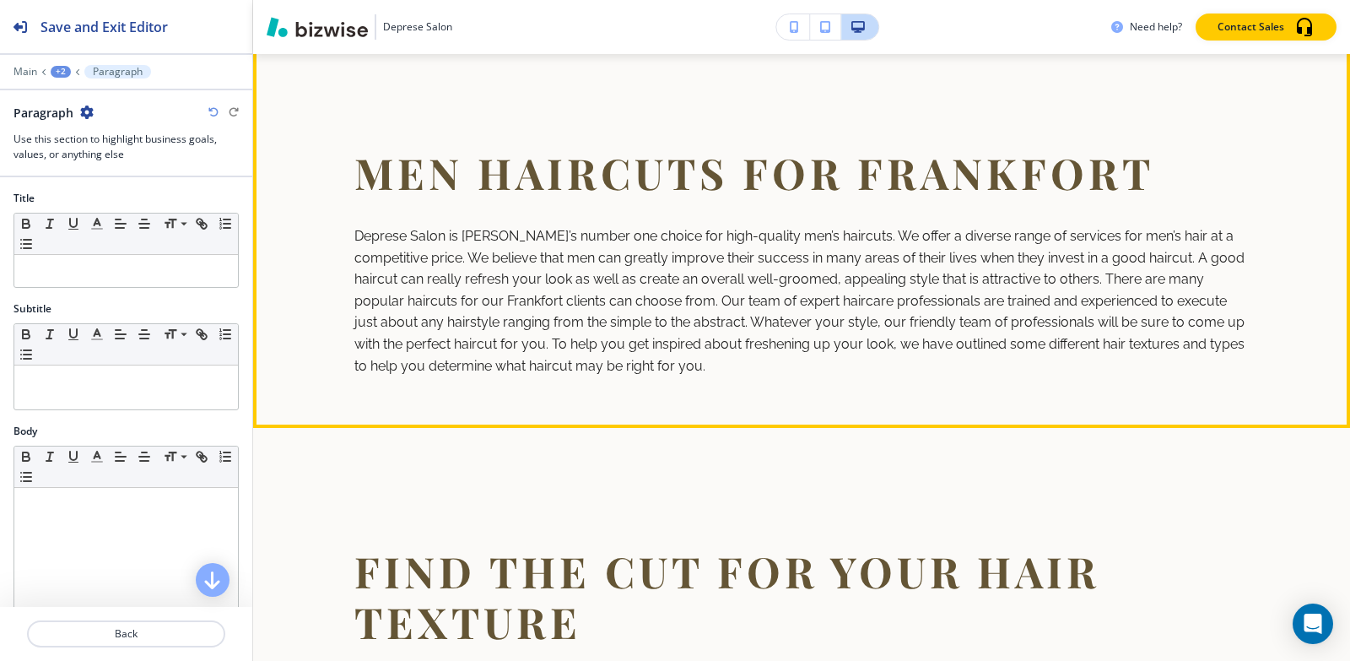
scroll to position [1136, 0]
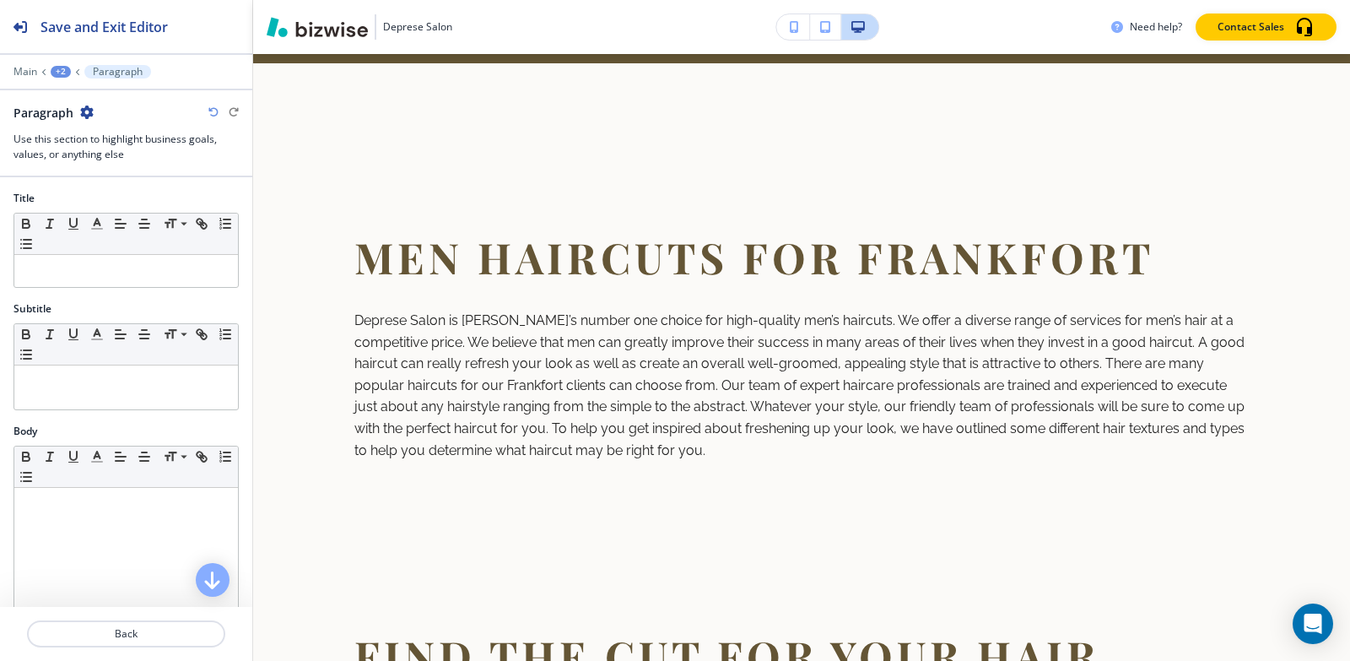
click at [87, 112] on icon "button" at bounding box center [87, 112] width 14 height 14
click at [137, 200] on p "Delete Section" at bounding box center [133, 200] width 86 height 15
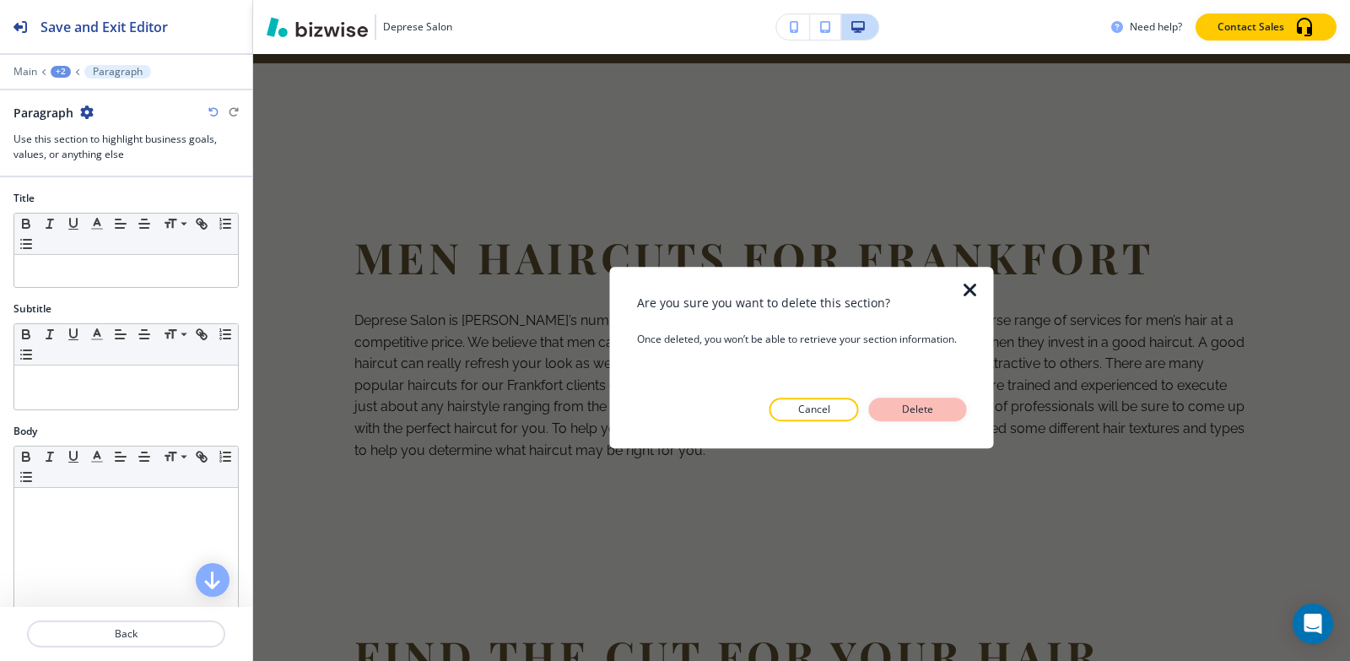
click at [927, 413] on p "Delete" at bounding box center [918, 409] width 41 height 15
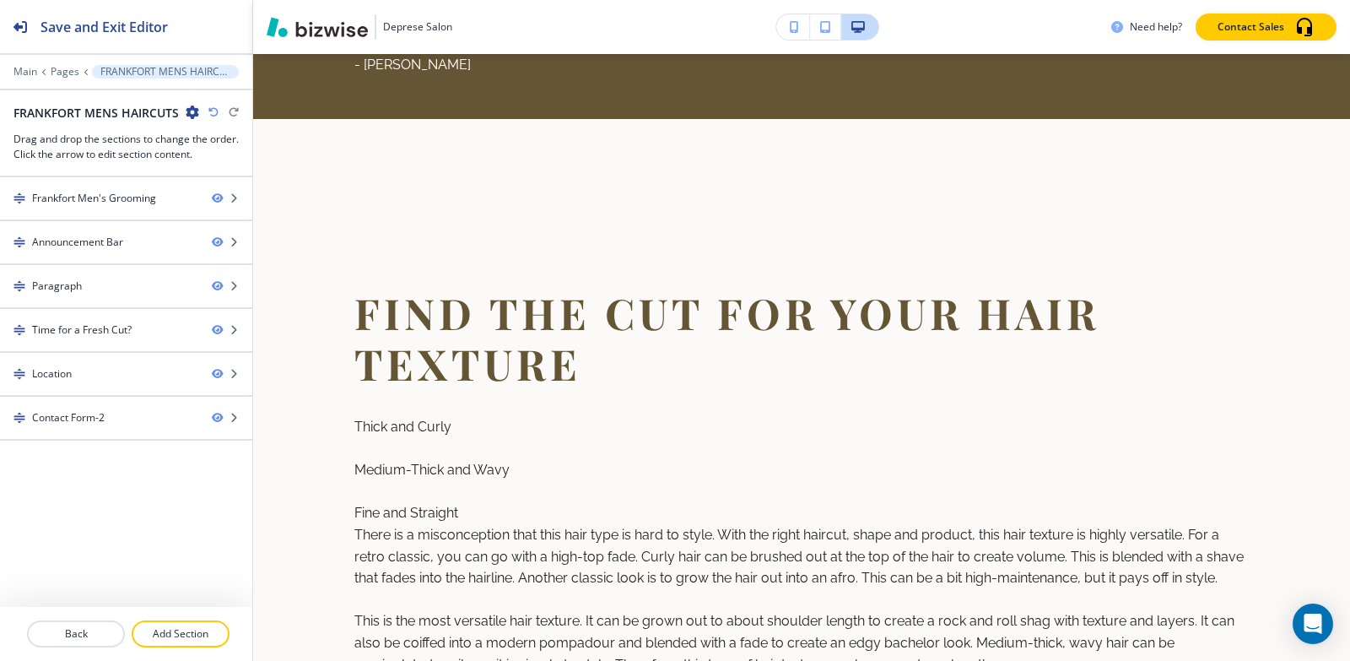
scroll to position [967, 0]
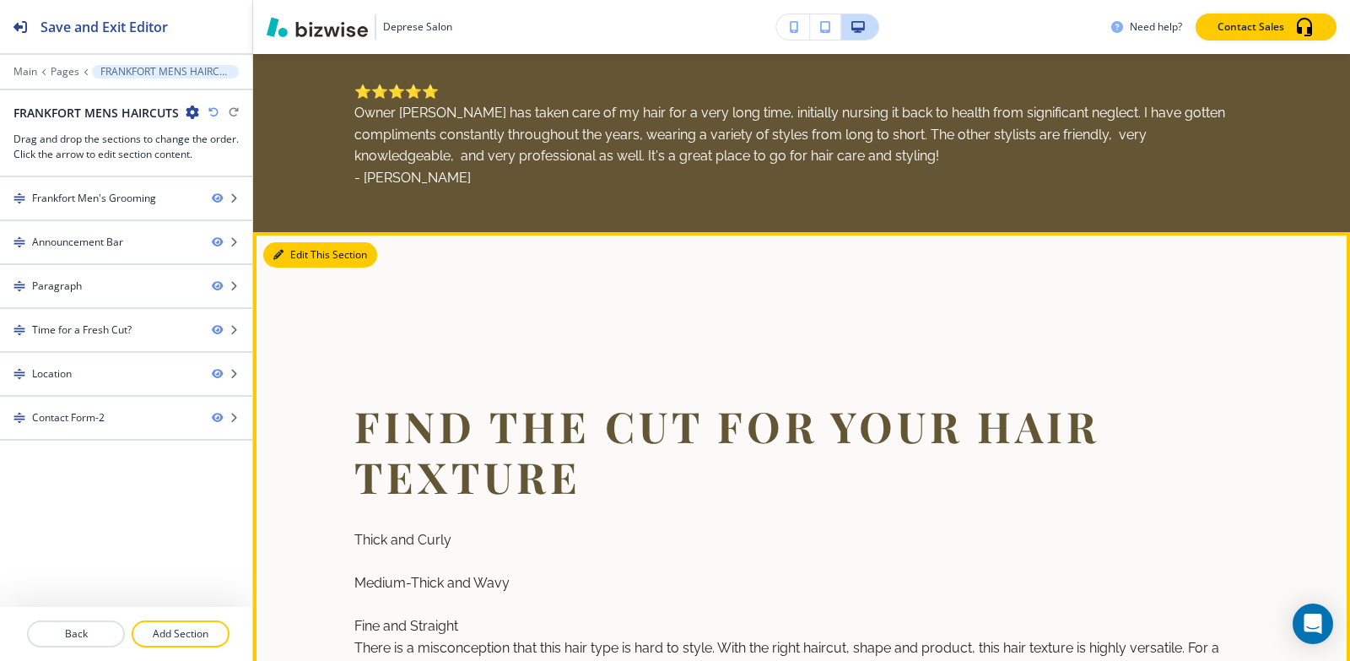
click at [294, 243] on button "Edit This Section" at bounding box center [320, 254] width 114 height 25
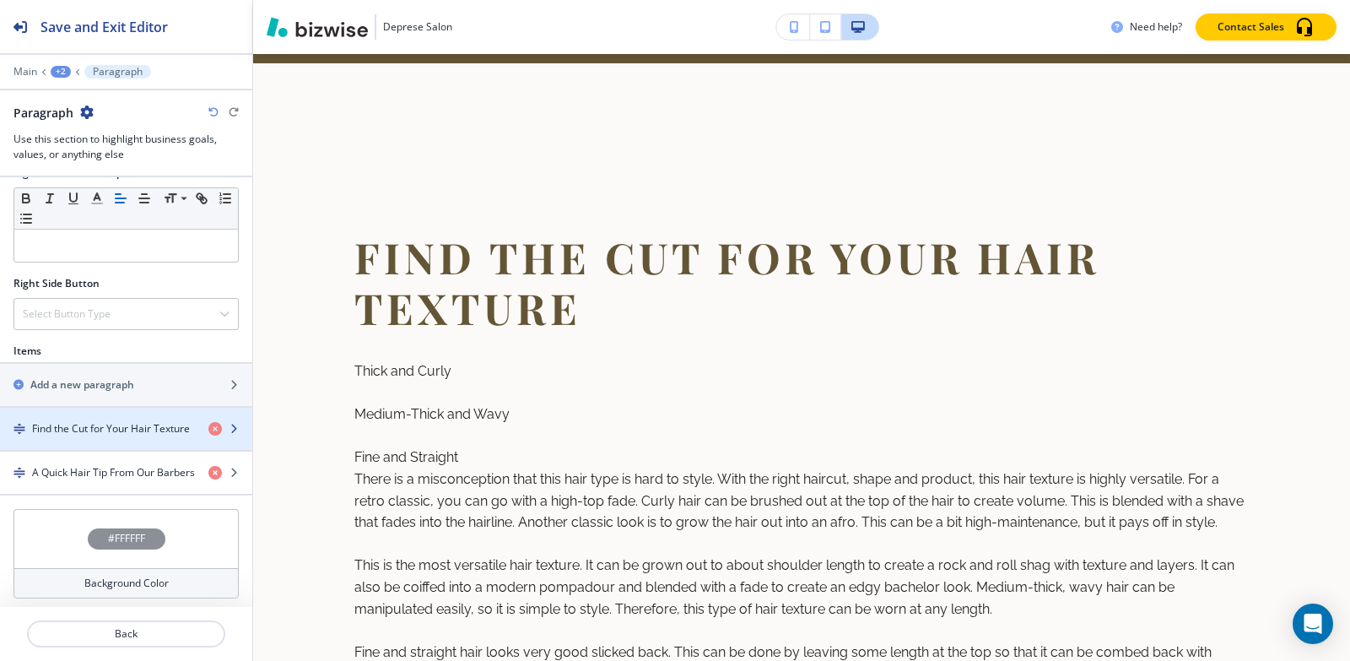
scroll to position [782, 0]
click at [81, 425] on h4 "Find the Cut for Your Hair Texture" at bounding box center [111, 423] width 158 height 15
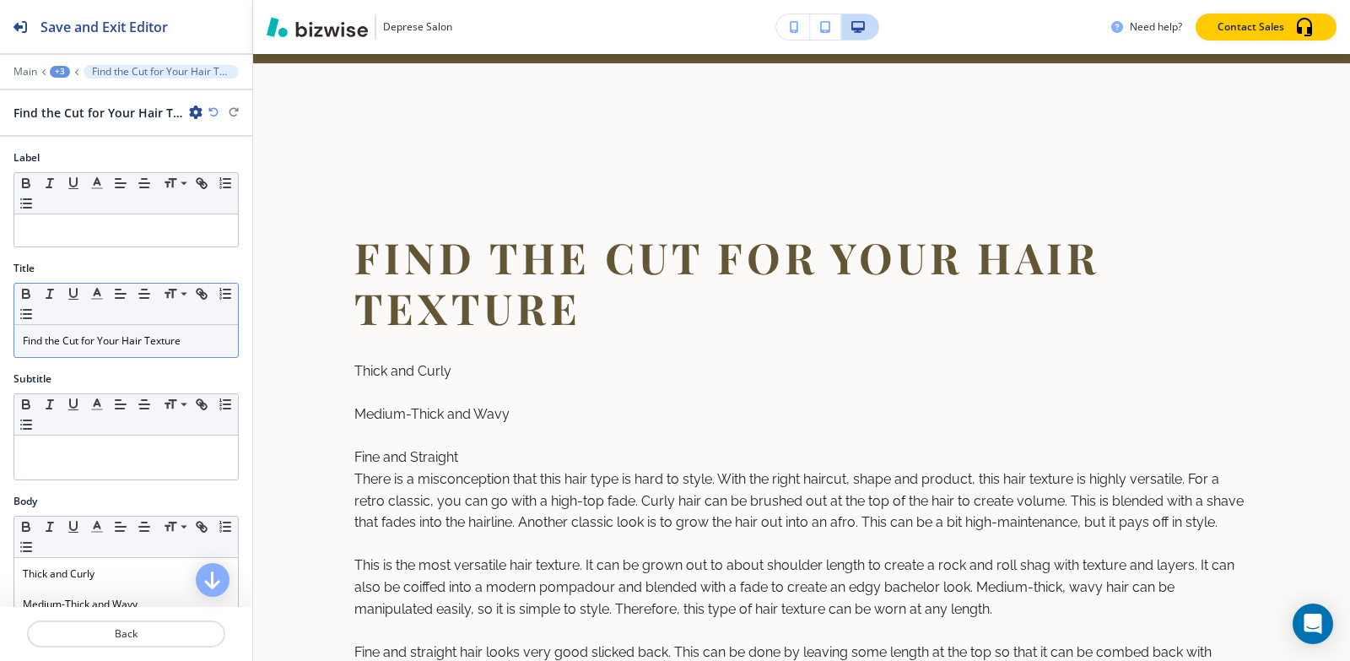
click at [116, 334] on p "Find the Cut for Your Hair Texture" at bounding box center [126, 340] width 207 height 15
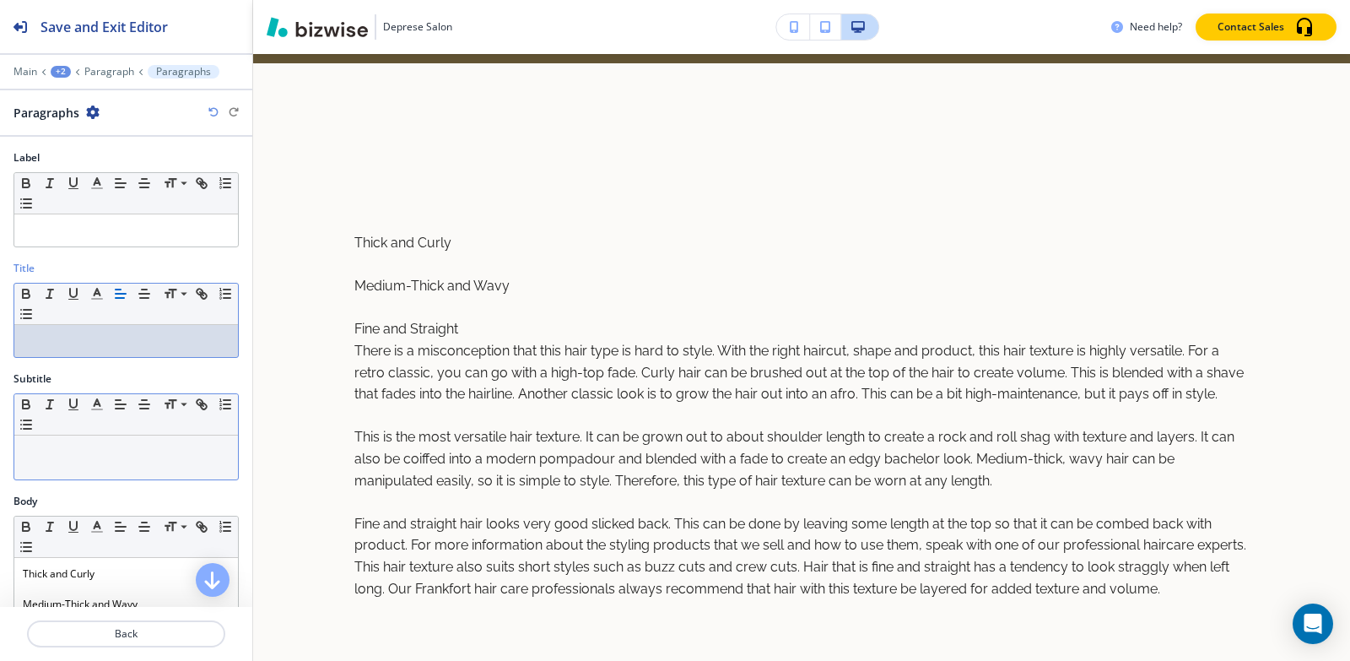
click at [92, 467] on div at bounding box center [126, 457] width 224 height 44
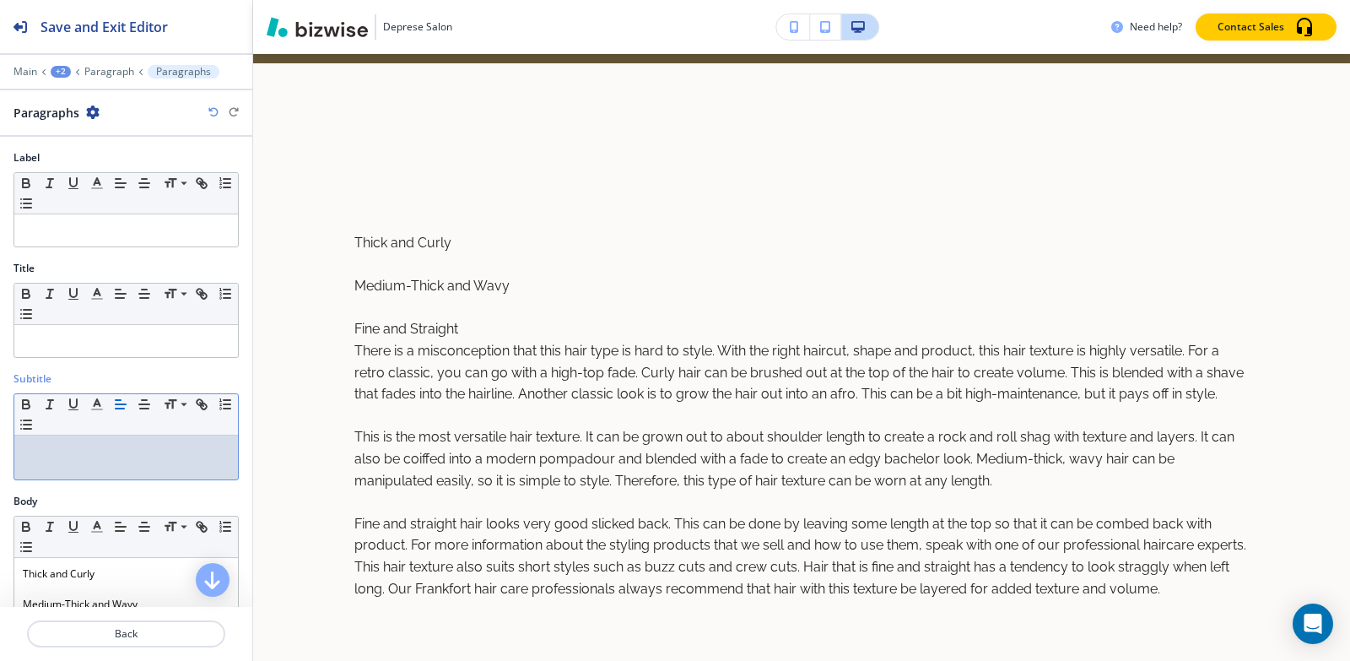
paste div
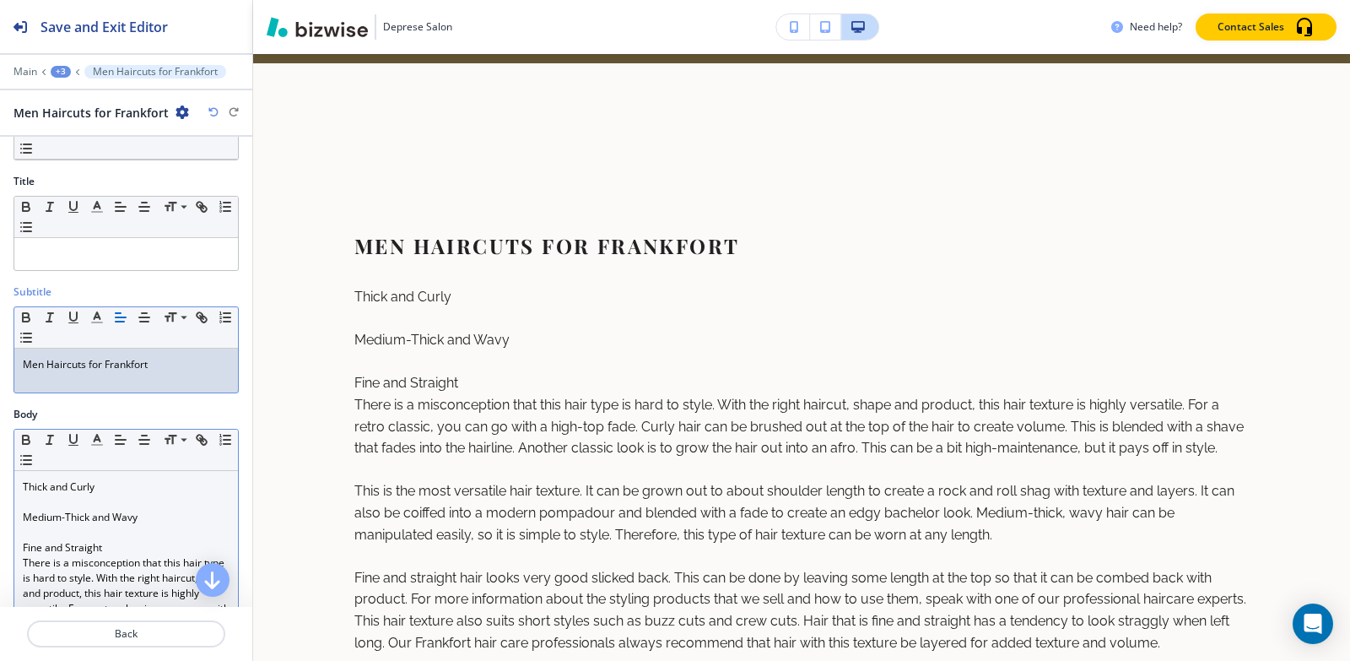
scroll to position [169, 0]
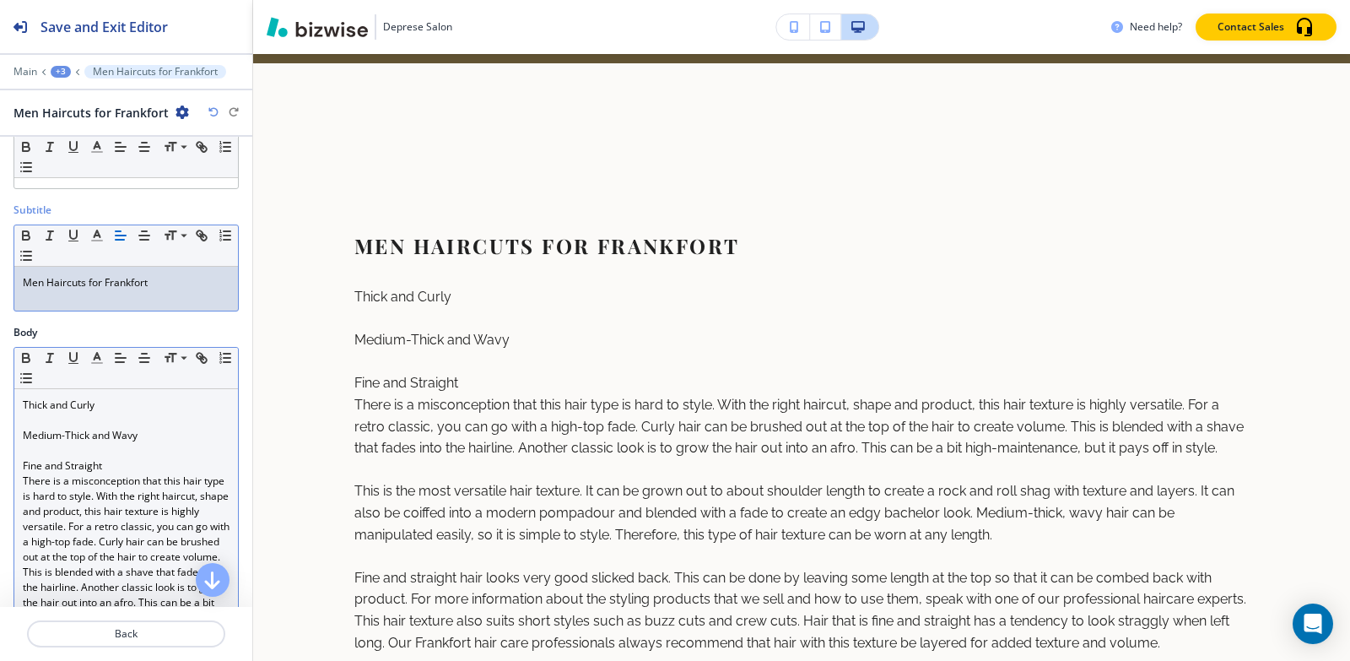
click at [88, 451] on p at bounding box center [126, 450] width 207 height 15
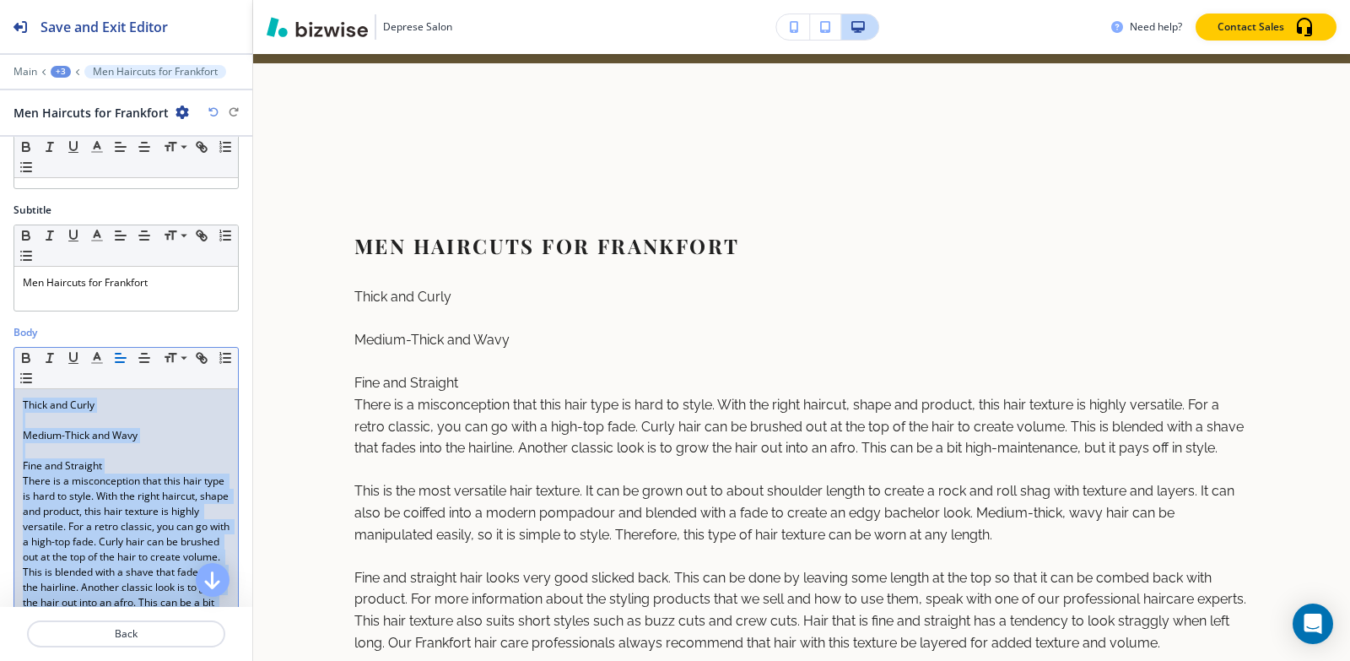
scroll to position [89, 0]
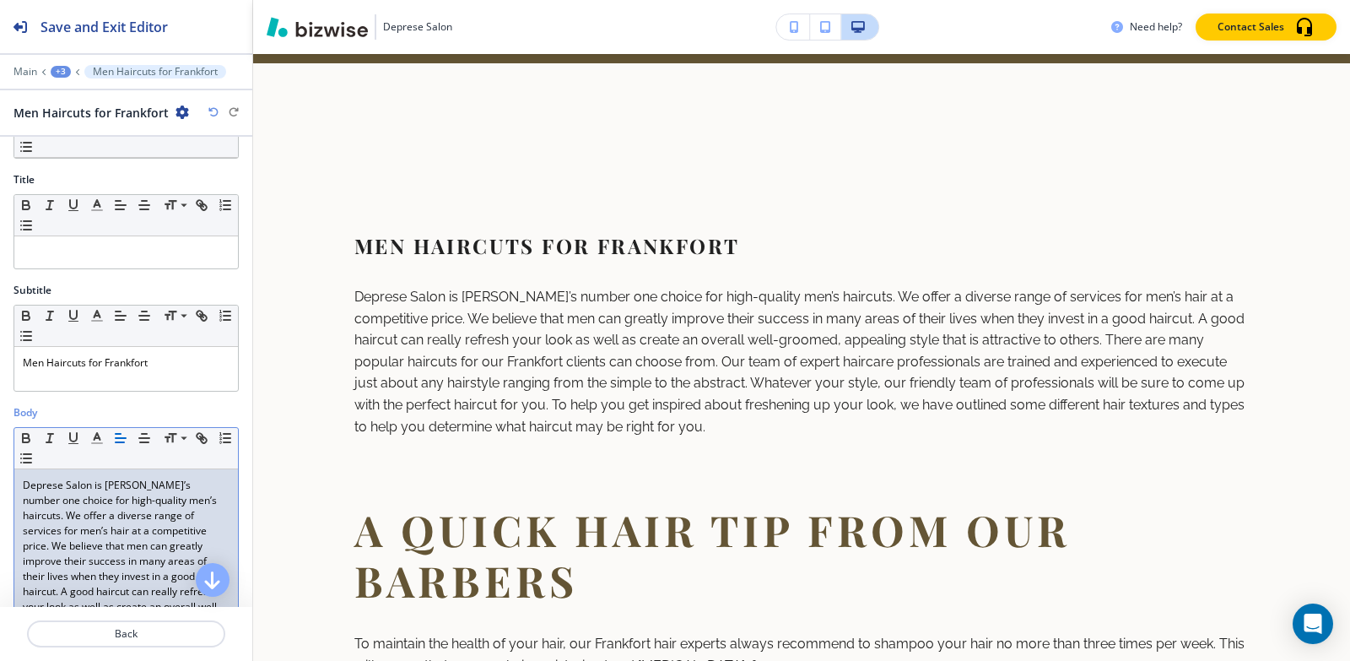
click at [64, 74] on div "+3" at bounding box center [61, 72] width 20 height 12
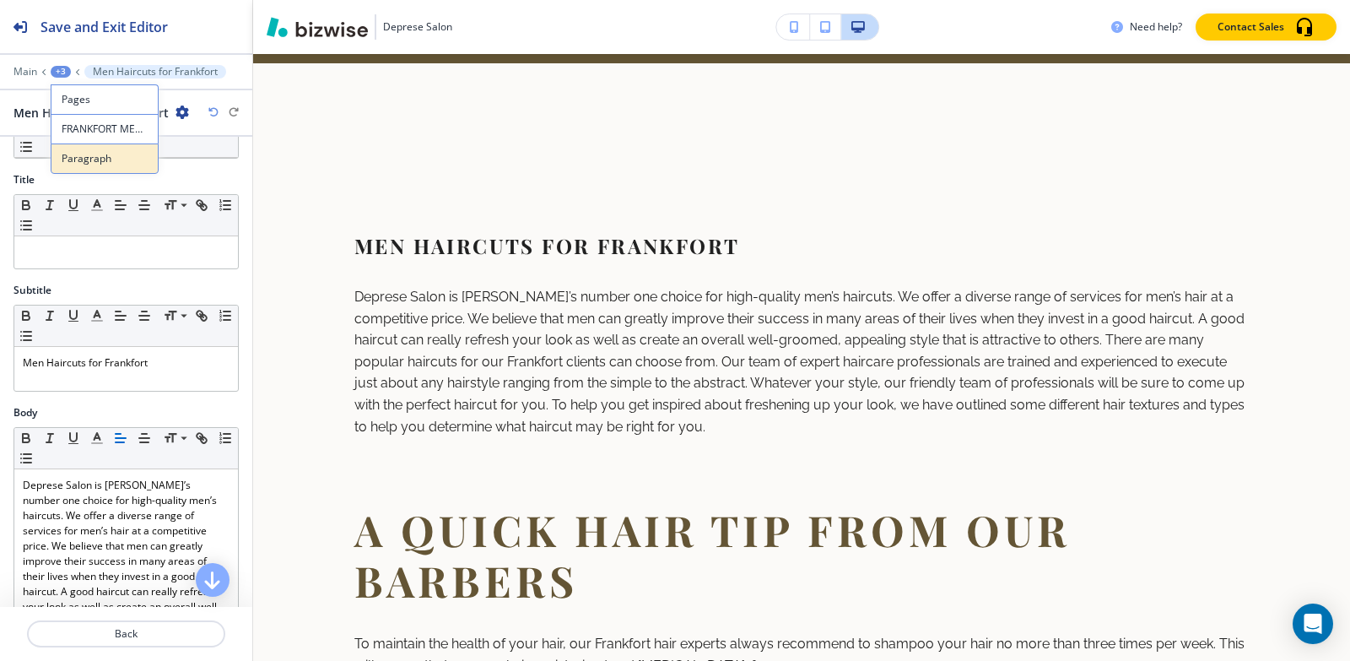
click at [84, 162] on p "Paragraph" at bounding box center [105, 158] width 86 height 15
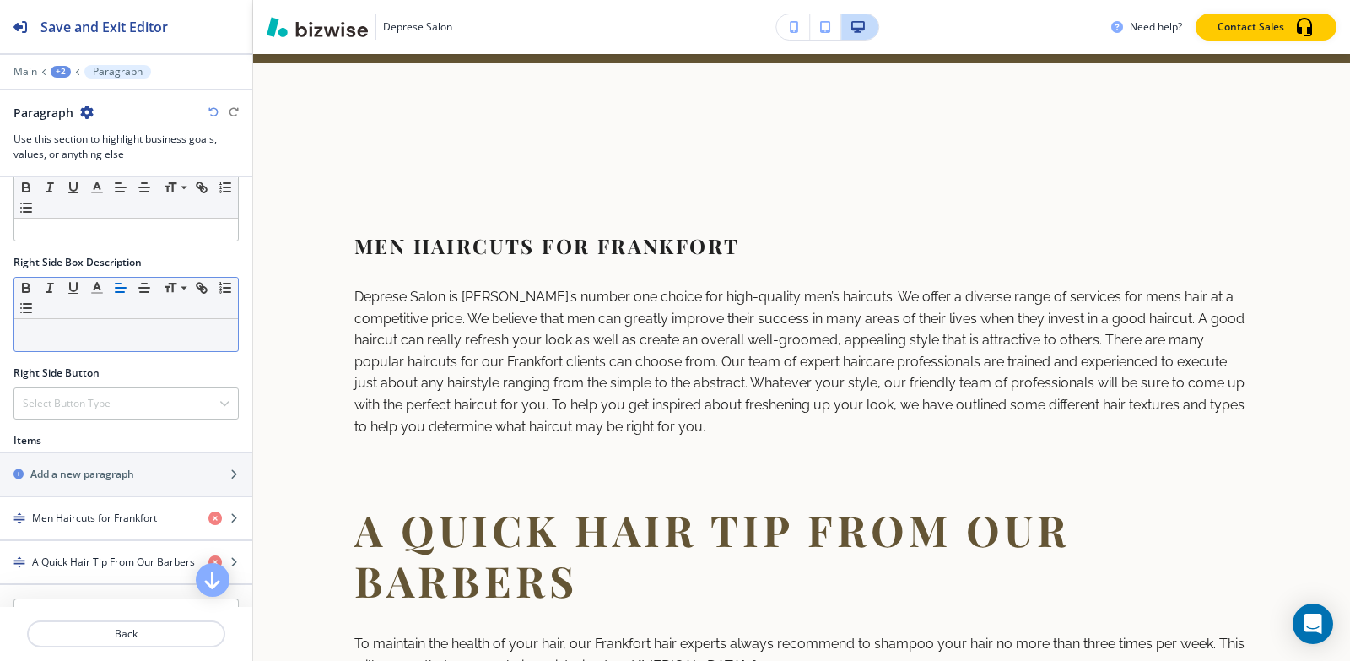
scroll to position [782, 0]
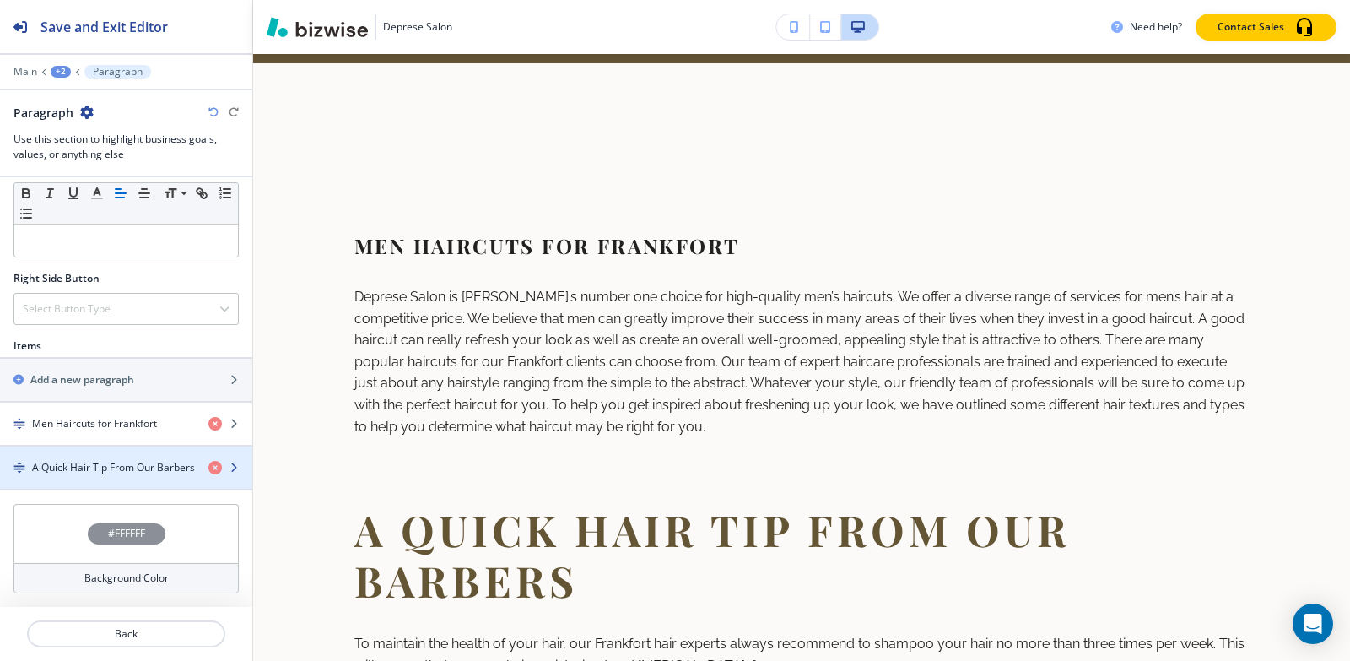
click at [69, 475] on div "button" at bounding box center [126, 482] width 252 height 14
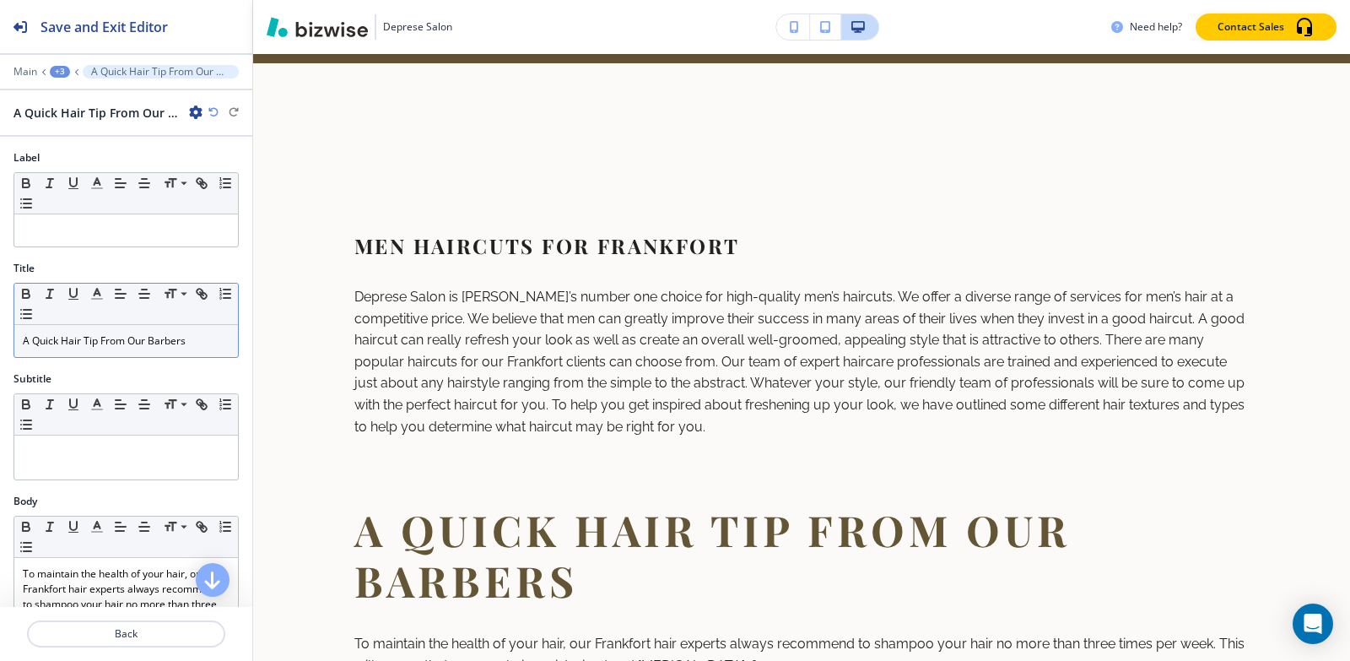
click at [109, 334] on p "A Quick Hair Tip From Our Barbers" at bounding box center [126, 340] width 207 height 15
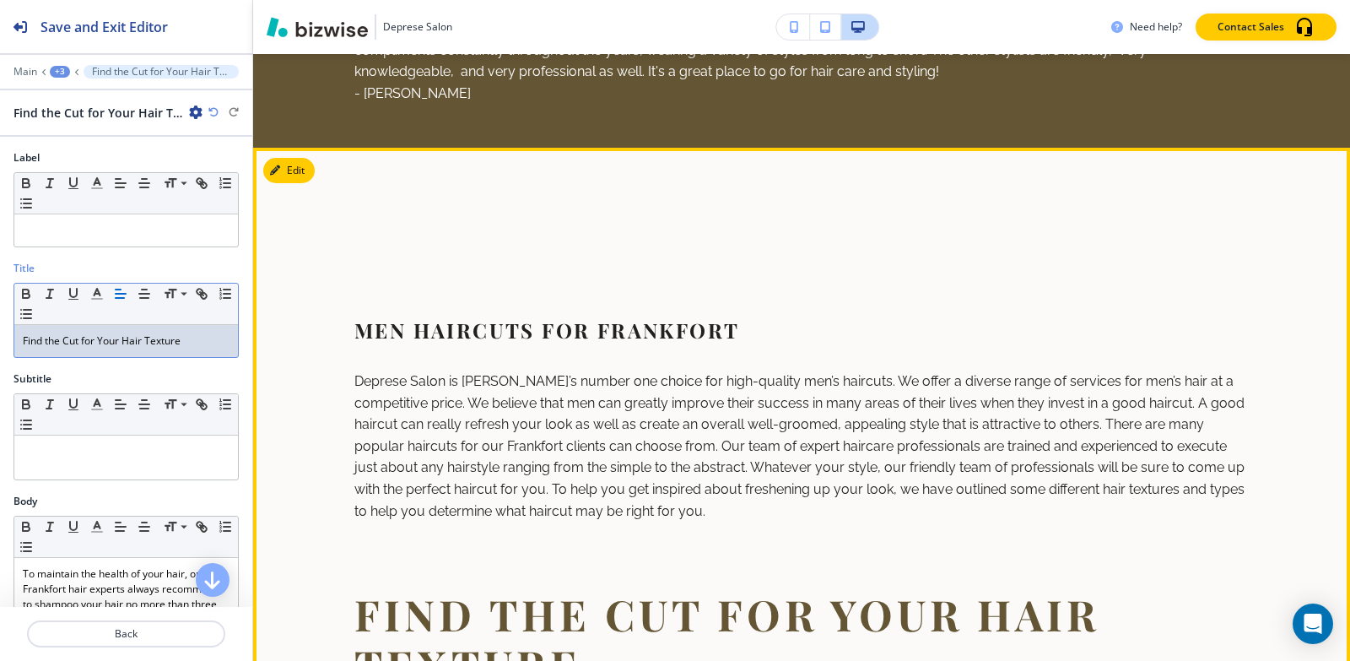
scroll to position [1389, 0]
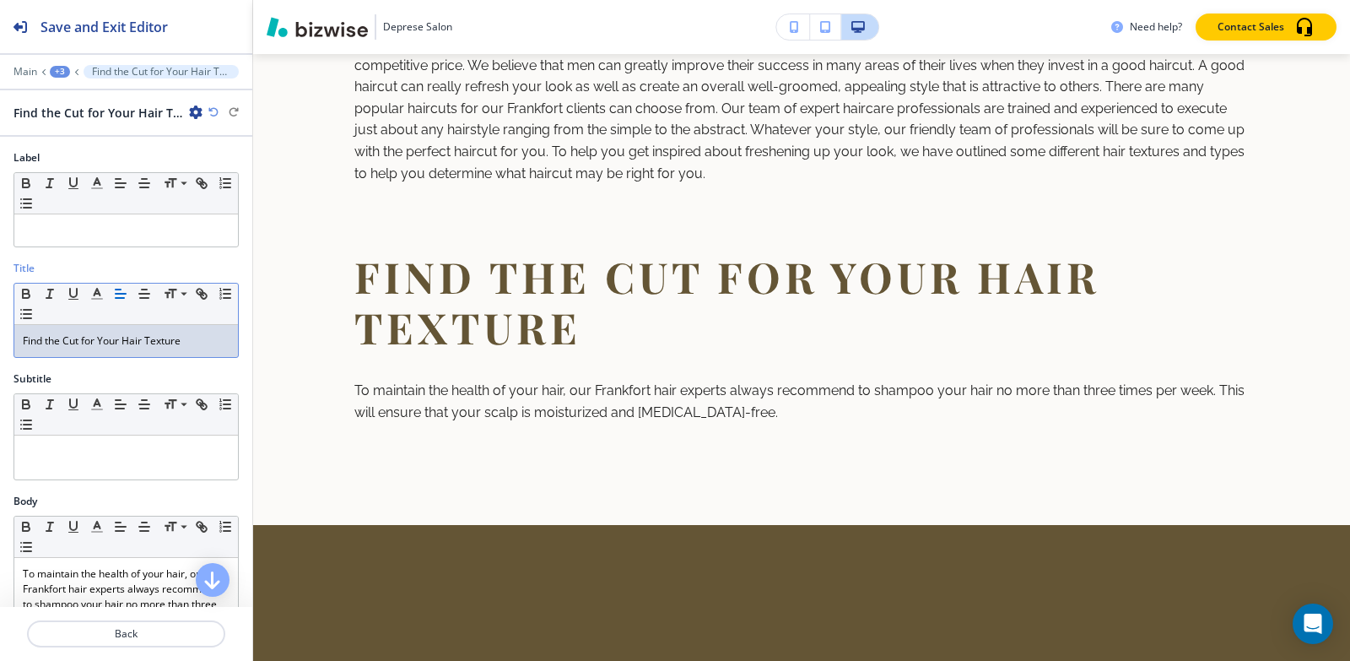
click at [61, 72] on div "+3" at bounding box center [60, 72] width 20 height 12
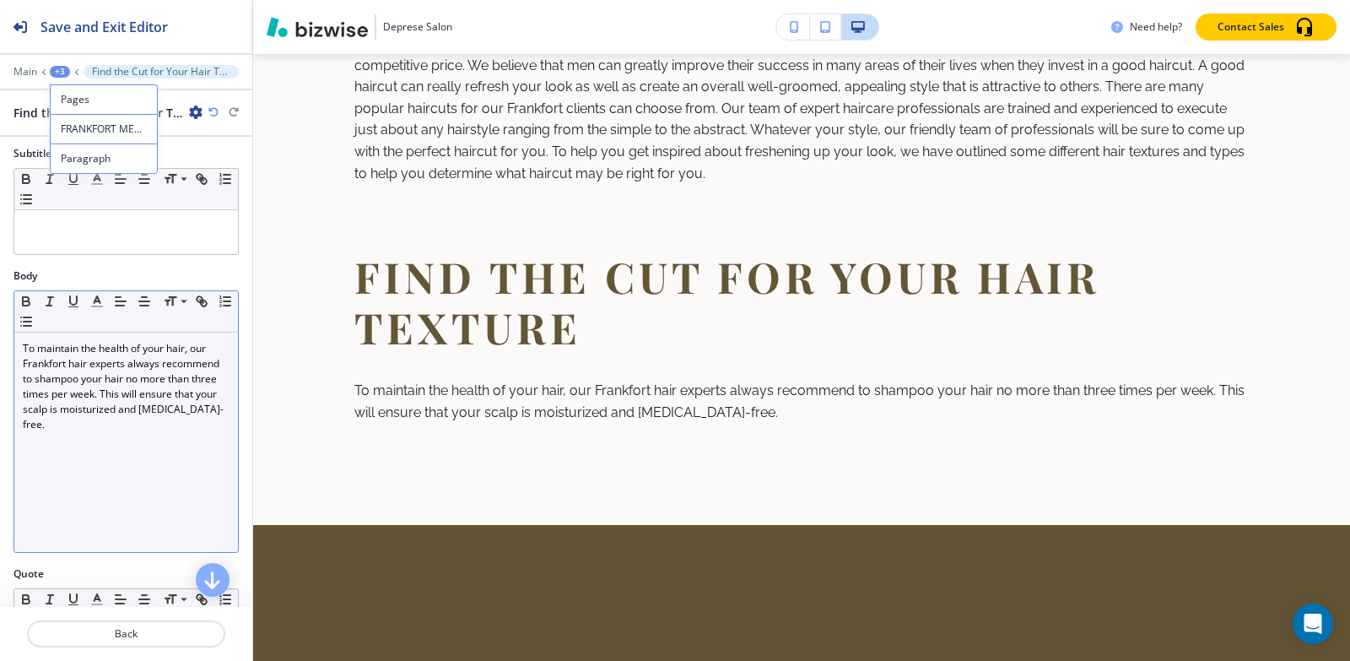
scroll to position [338, 0]
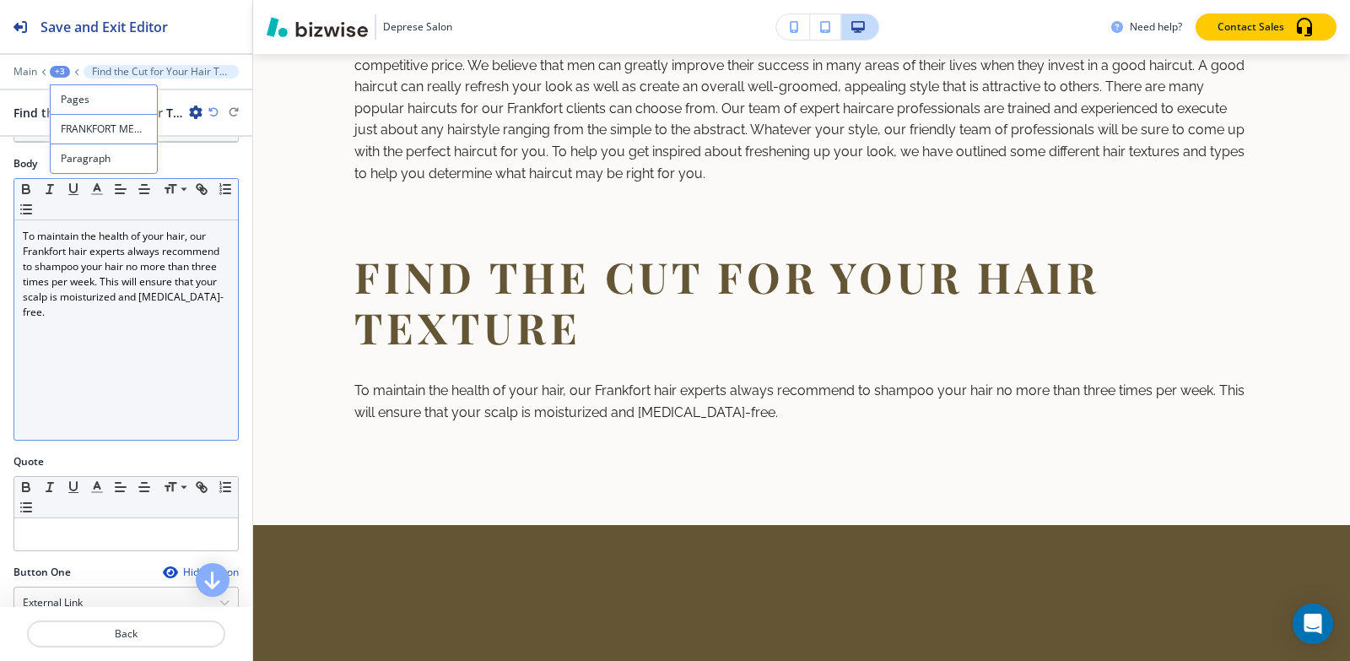
click at [101, 323] on div "To maintain the health of your hair, our Frankfort hair experts always recommen…" at bounding box center [126, 329] width 224 height 219
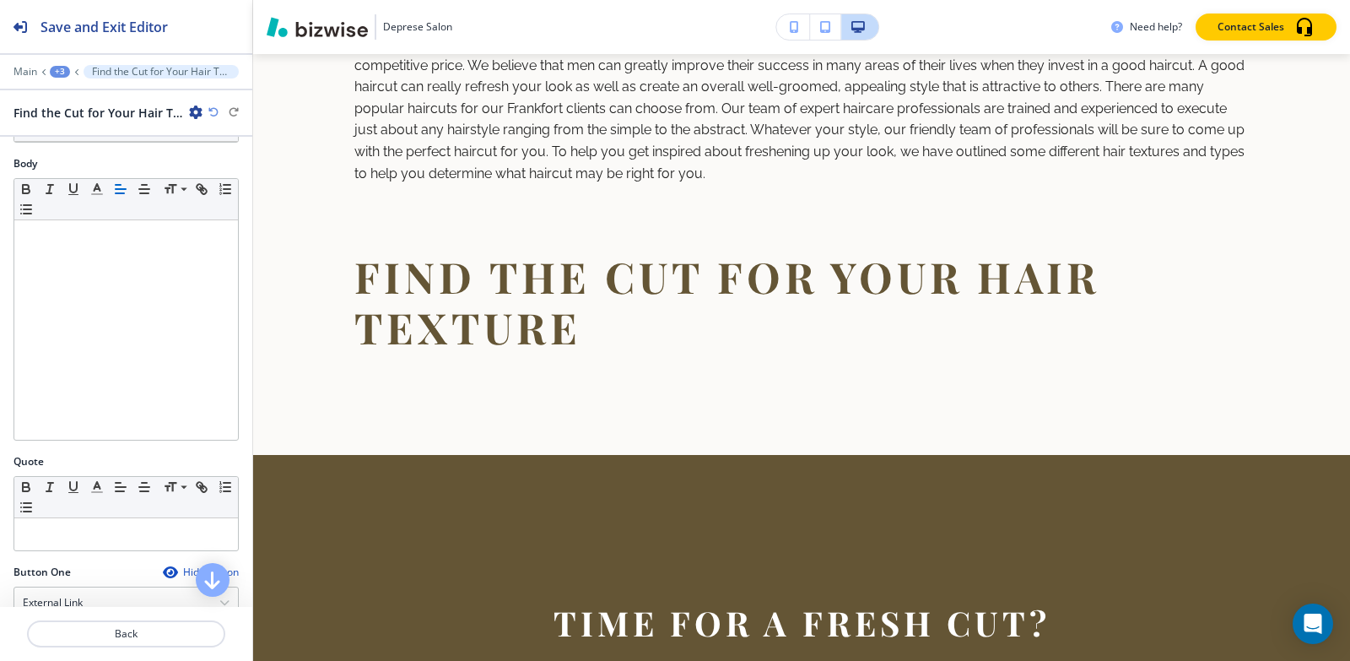
click at [55, 69] on div "+3" at bounding box center [60, 72] width 20 height 12
click at [81, 161] on p "Paragraph" at bounding box center [104, 158] width 86 height 15
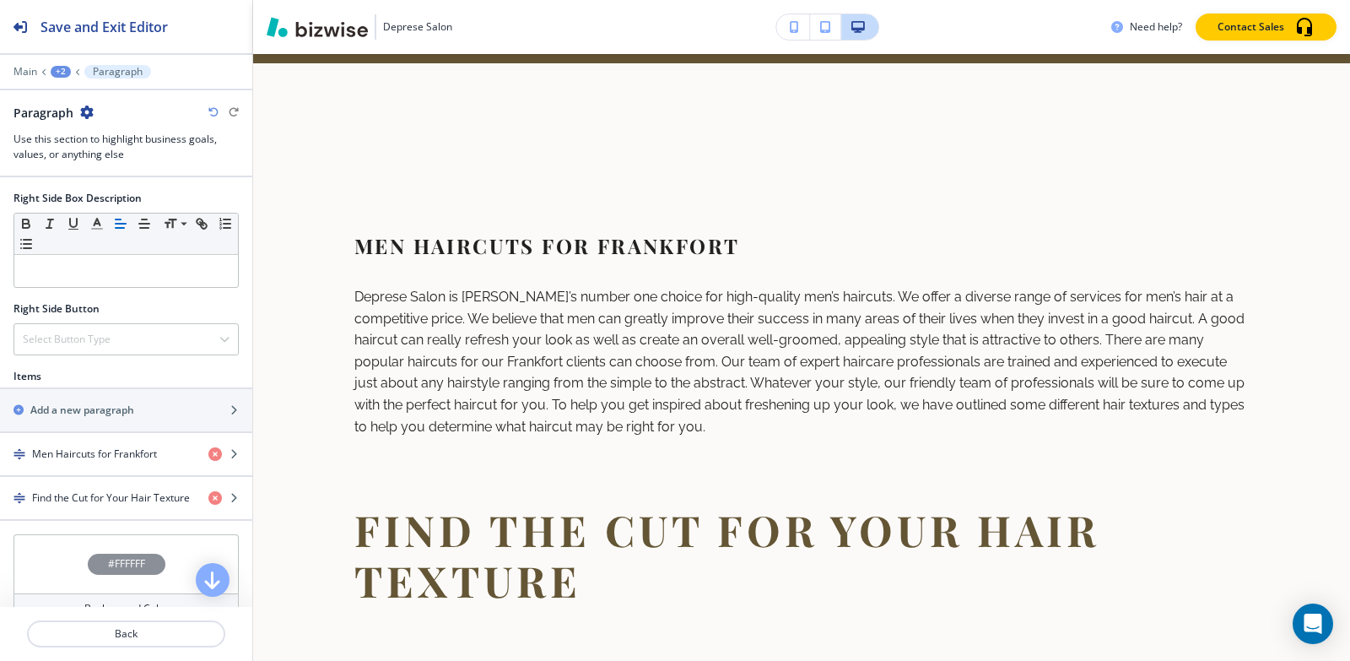
scroll to position [759, 0]
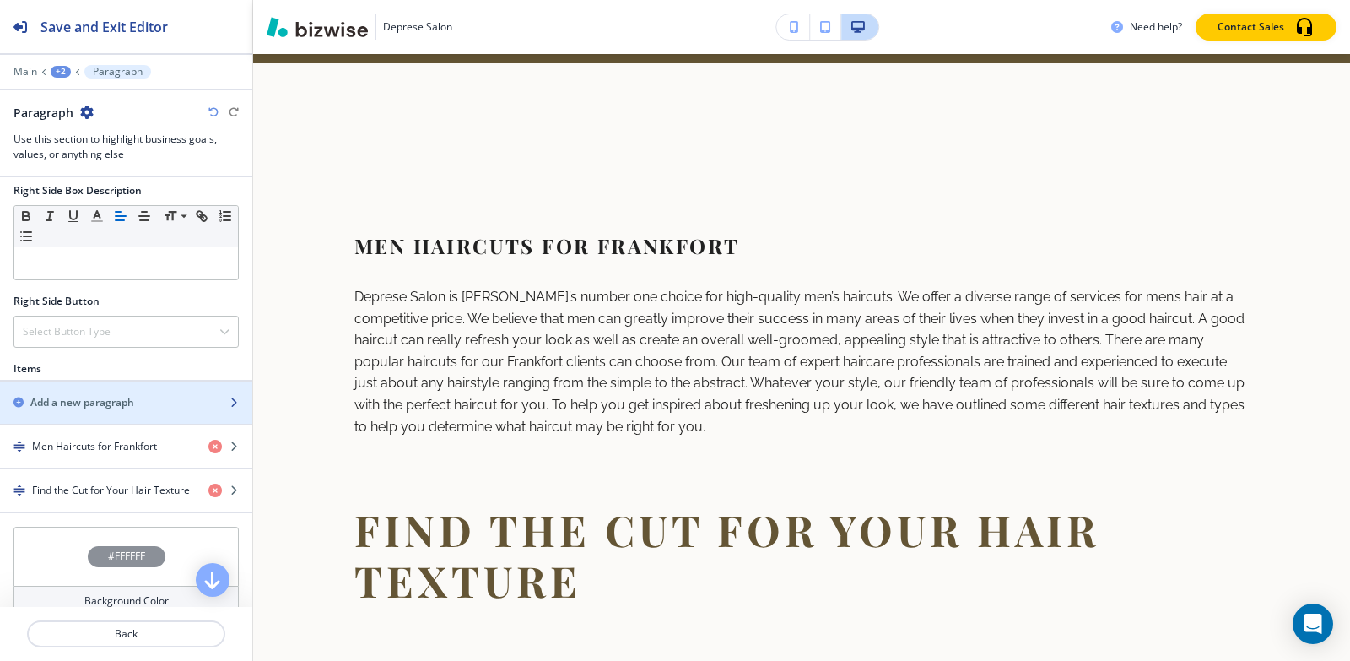
click at [108, 396] on h2 "Add a new paragraph" at bounding box center [82, 402] width 104 height 15
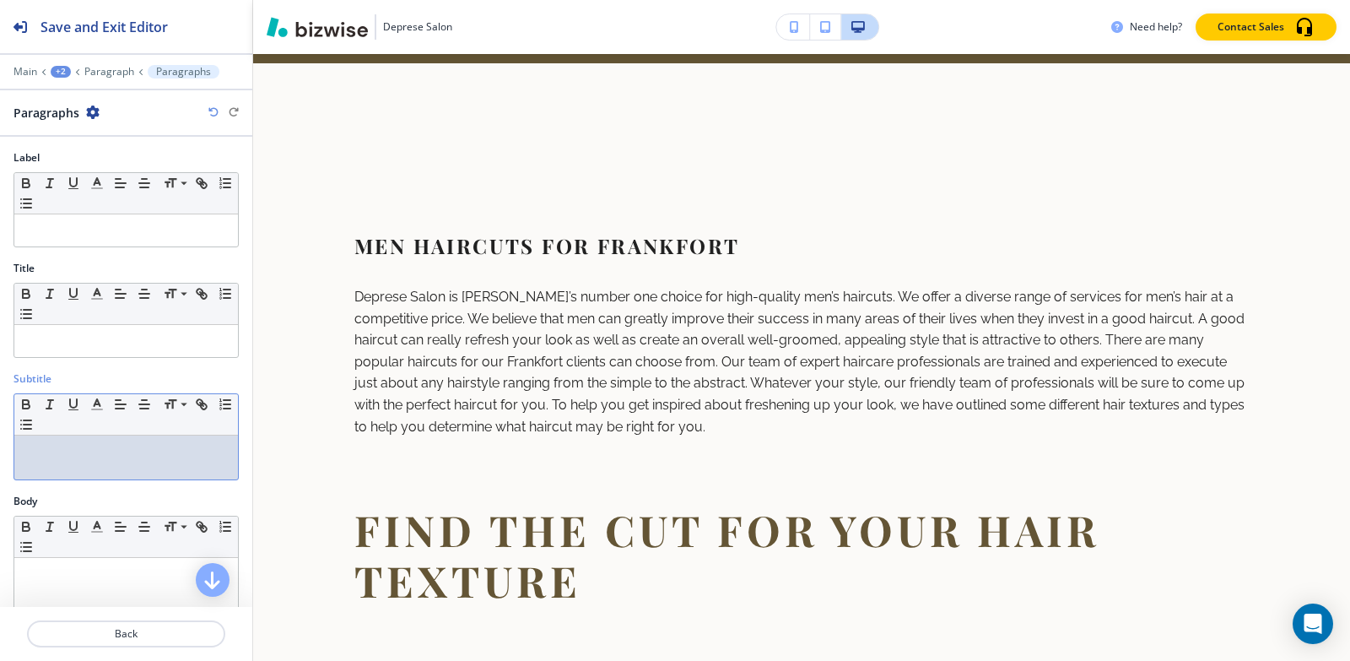
click at [89, 441] on div at bounding box center [126, 457] width 224 height 44
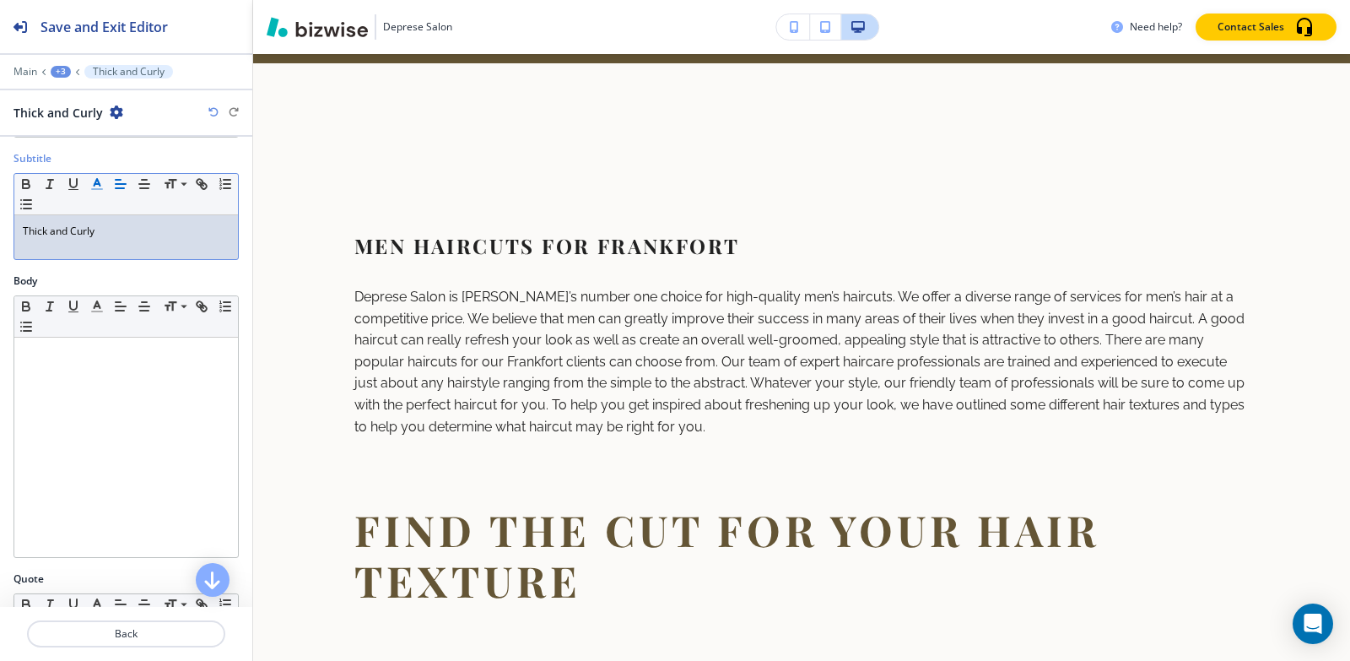
scroll to position [253, 0]
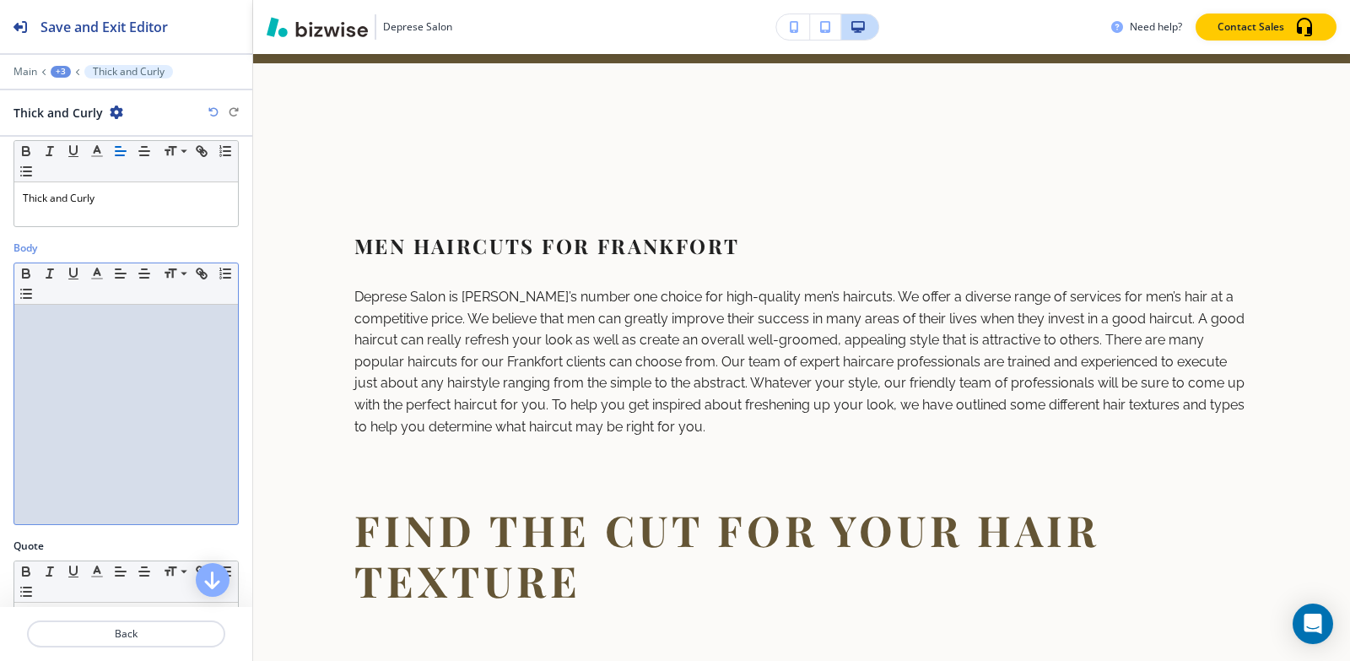
click at [75, 336] on div at bounding box center [126, 414] width 224 height 219
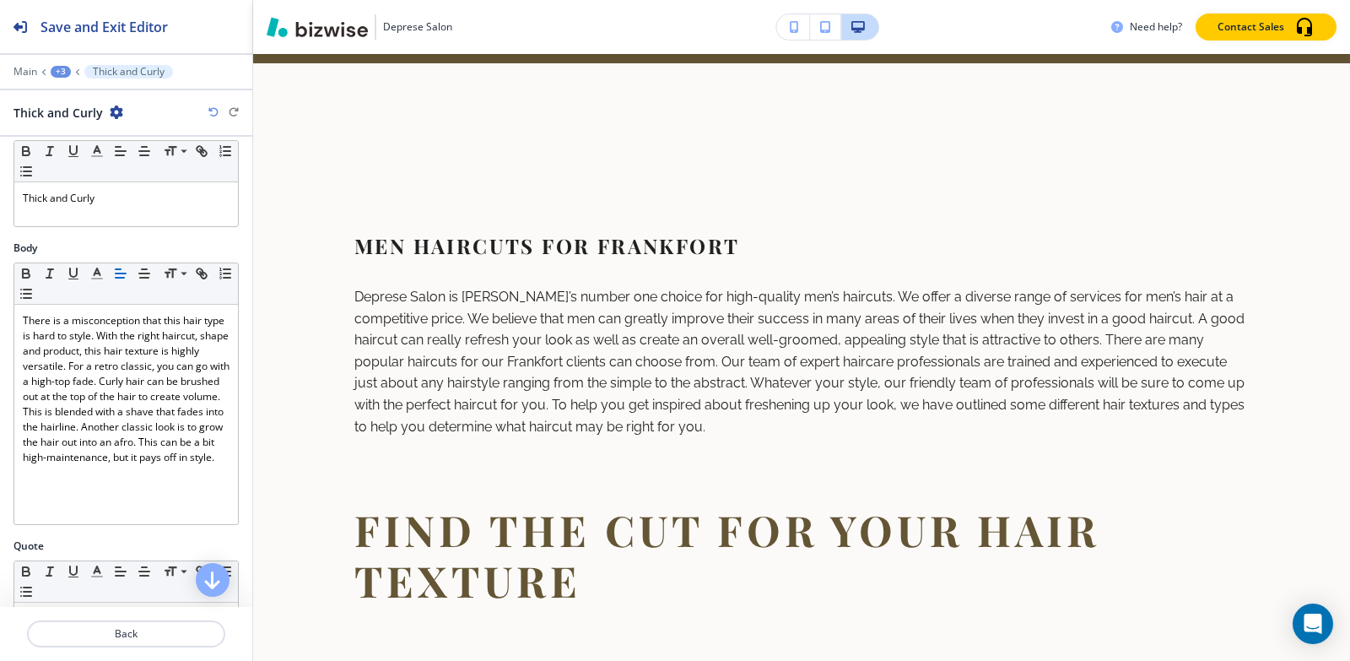
click at [60, 67] on div "+3" at bounding box center [61, 72] width 20 height 12
click at [83, 156] on p "Paragraph" at bounding box center [105, 158] width 86 height 15
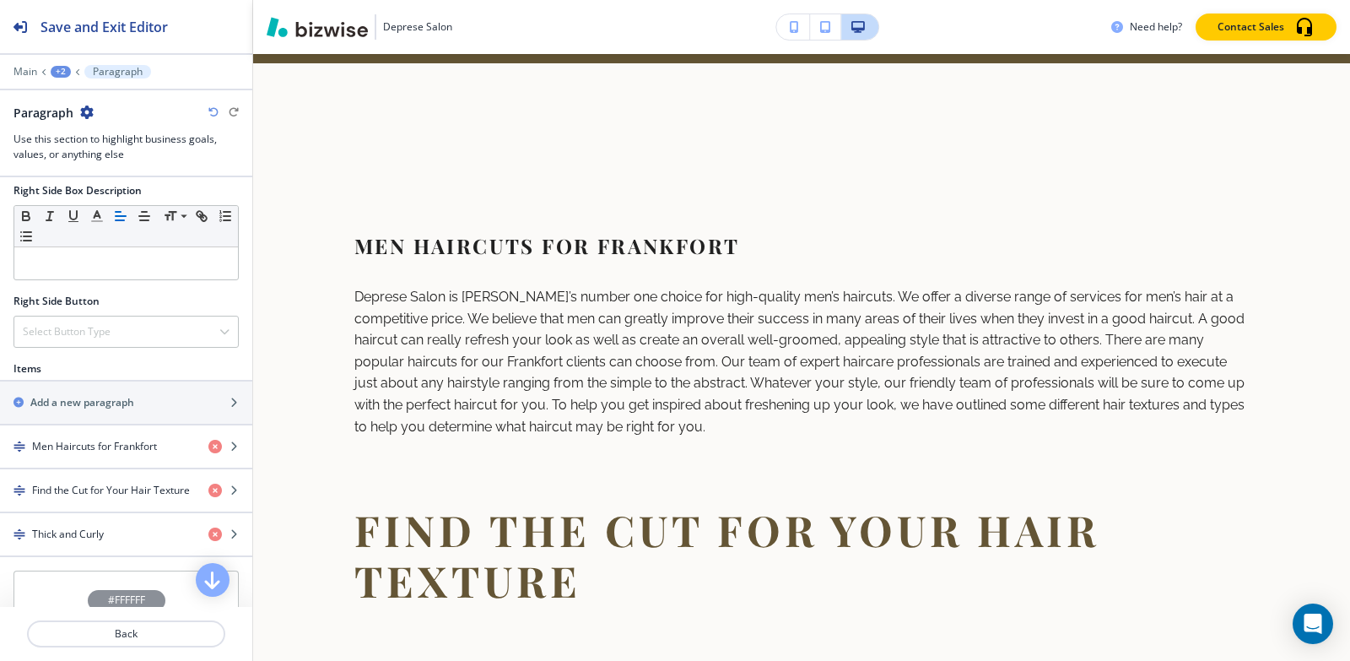
scroll to position [826, 0]
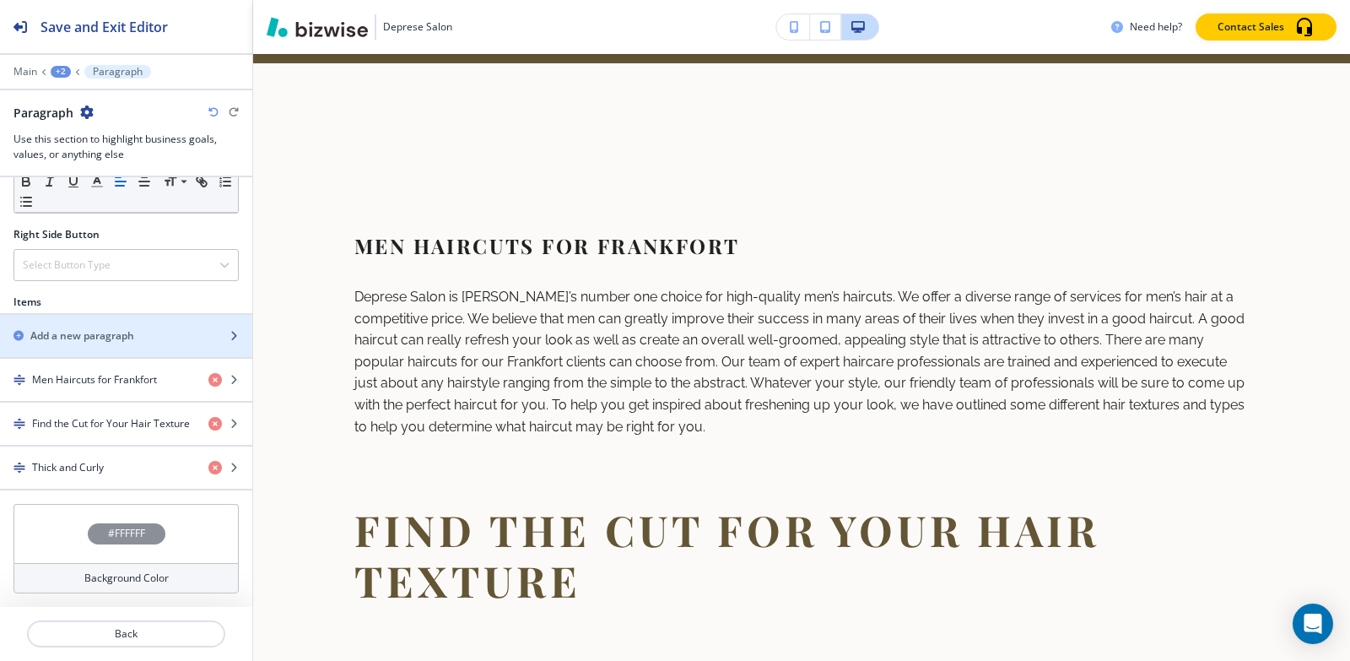
click at [71, 343] on div "button" at bounding box center [126, 350] width 252 height 14
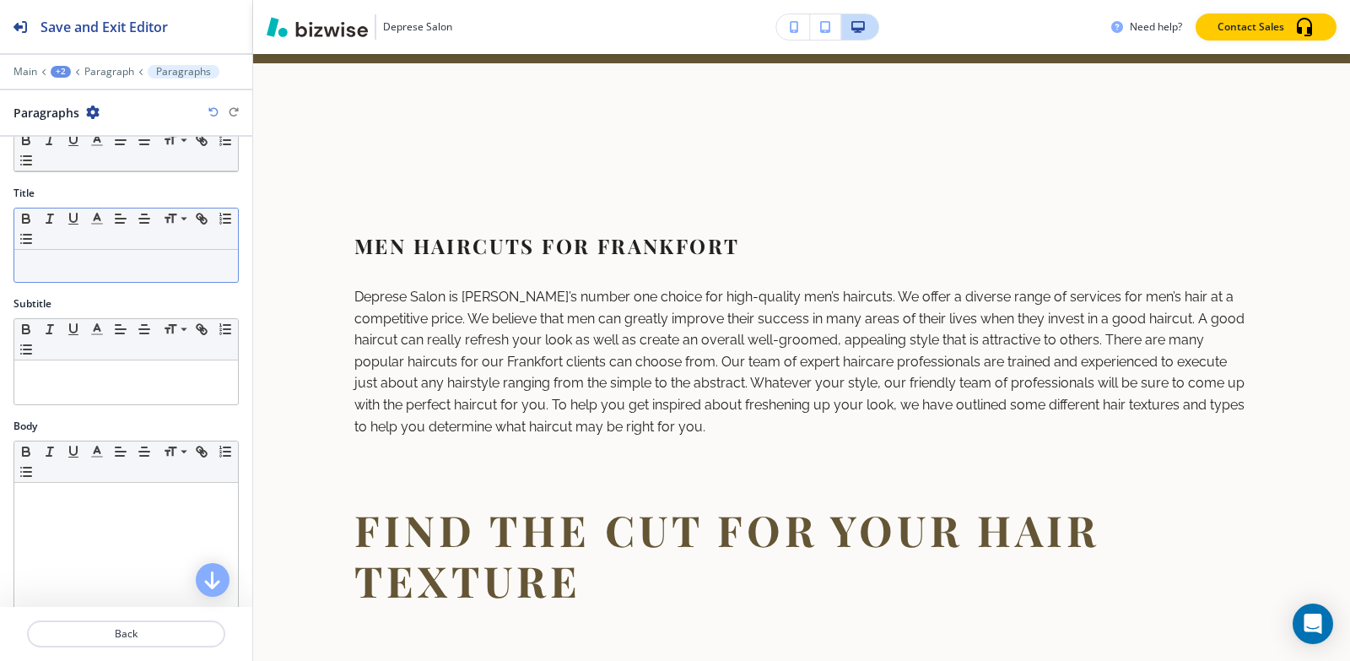
scroll to position [169, 0]
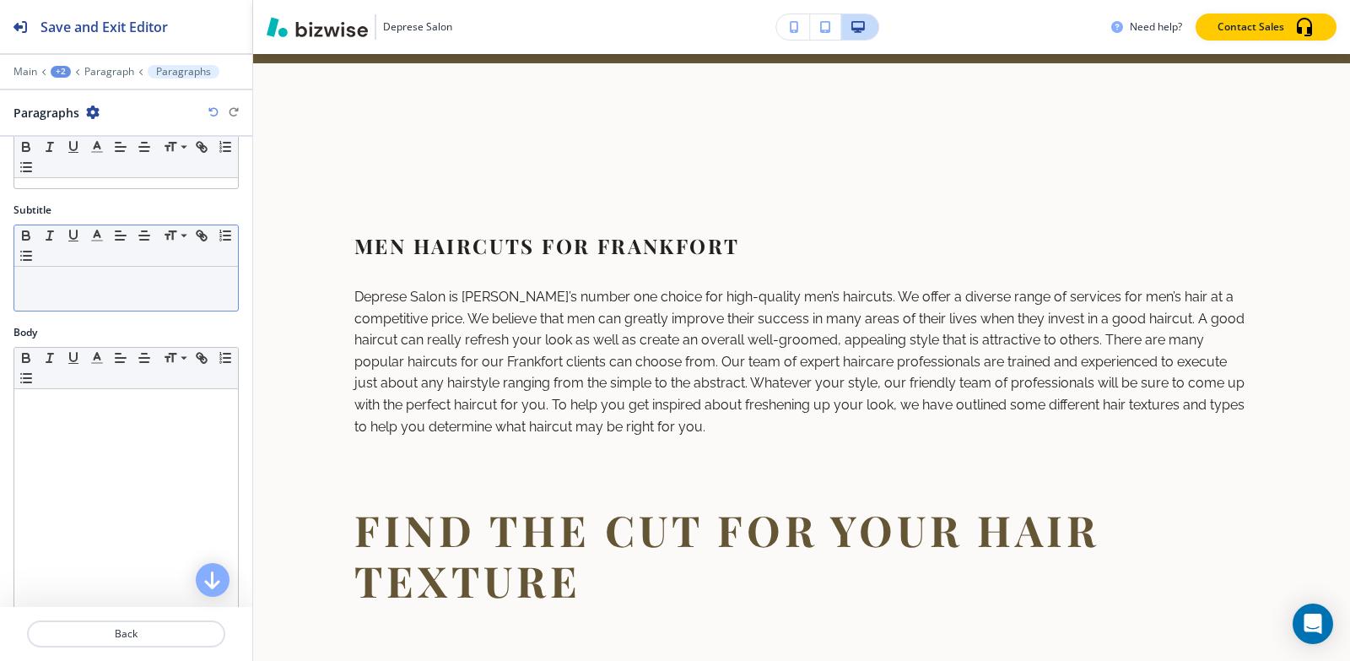
click at [70, 278] on p at bounding box center [126, 282] width 207 height 15
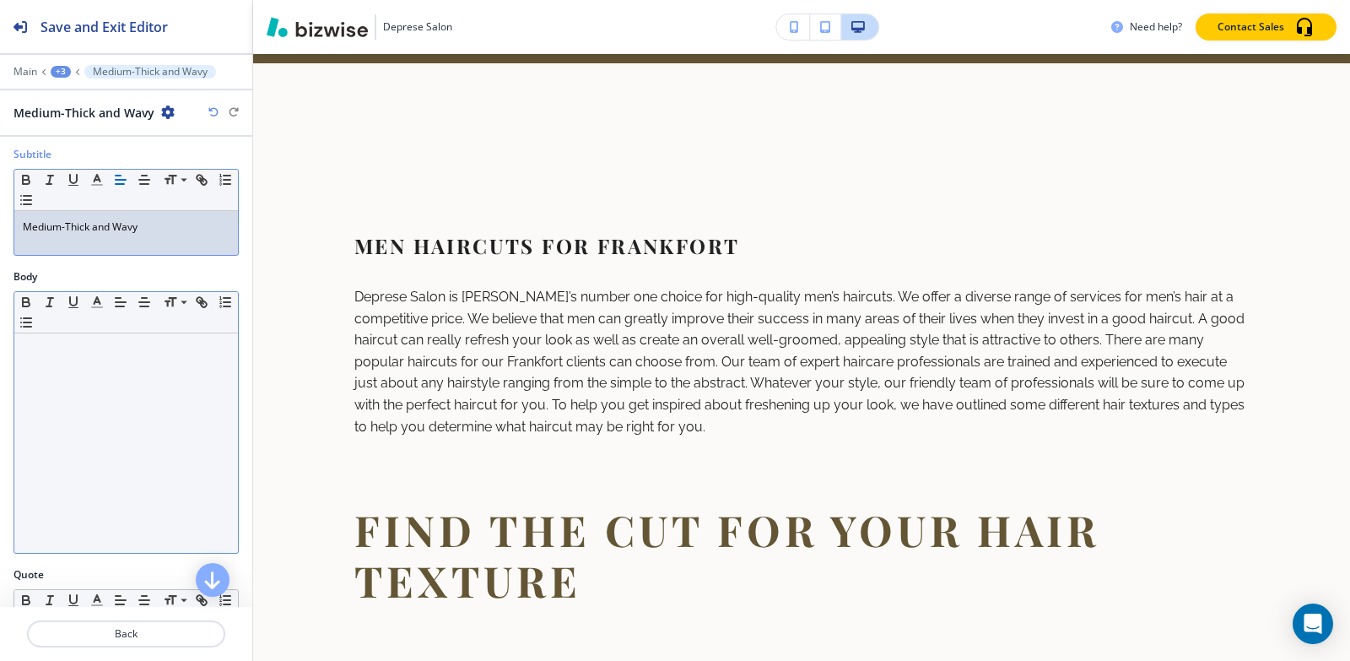
scroll to position [253, 0]
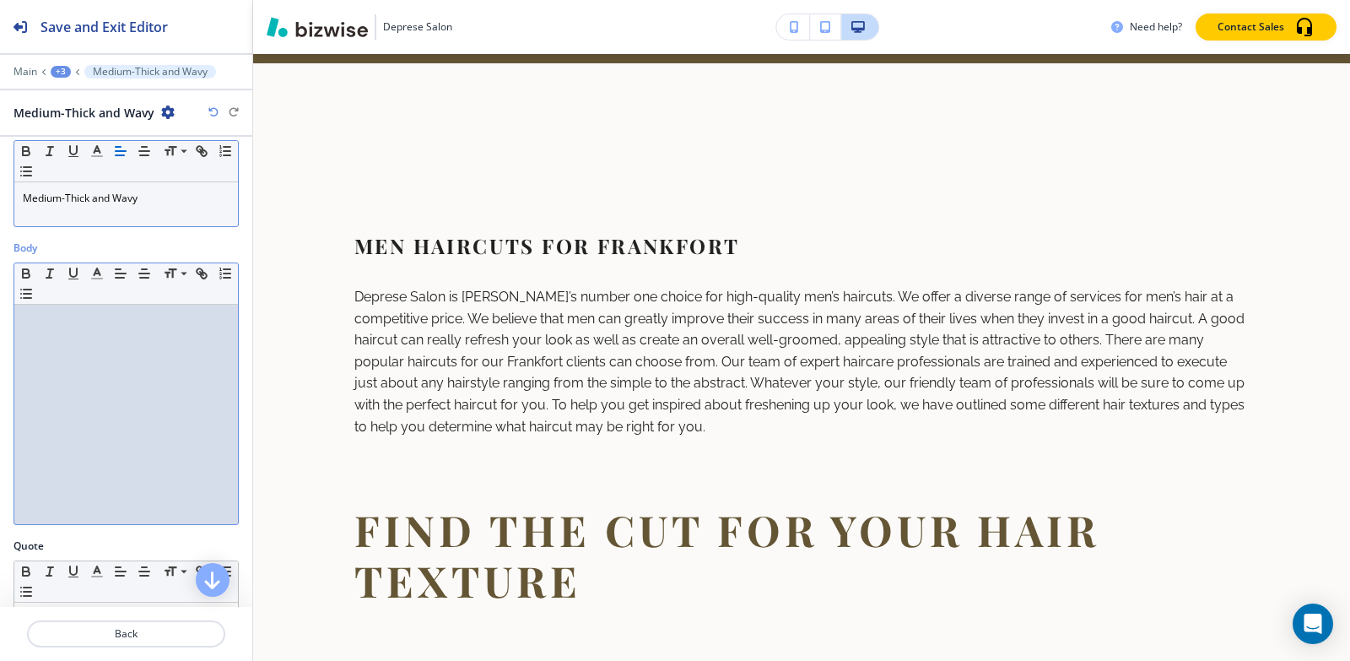
click at [143, 351] on div at bounding box center [126, 414] width 224 height 219
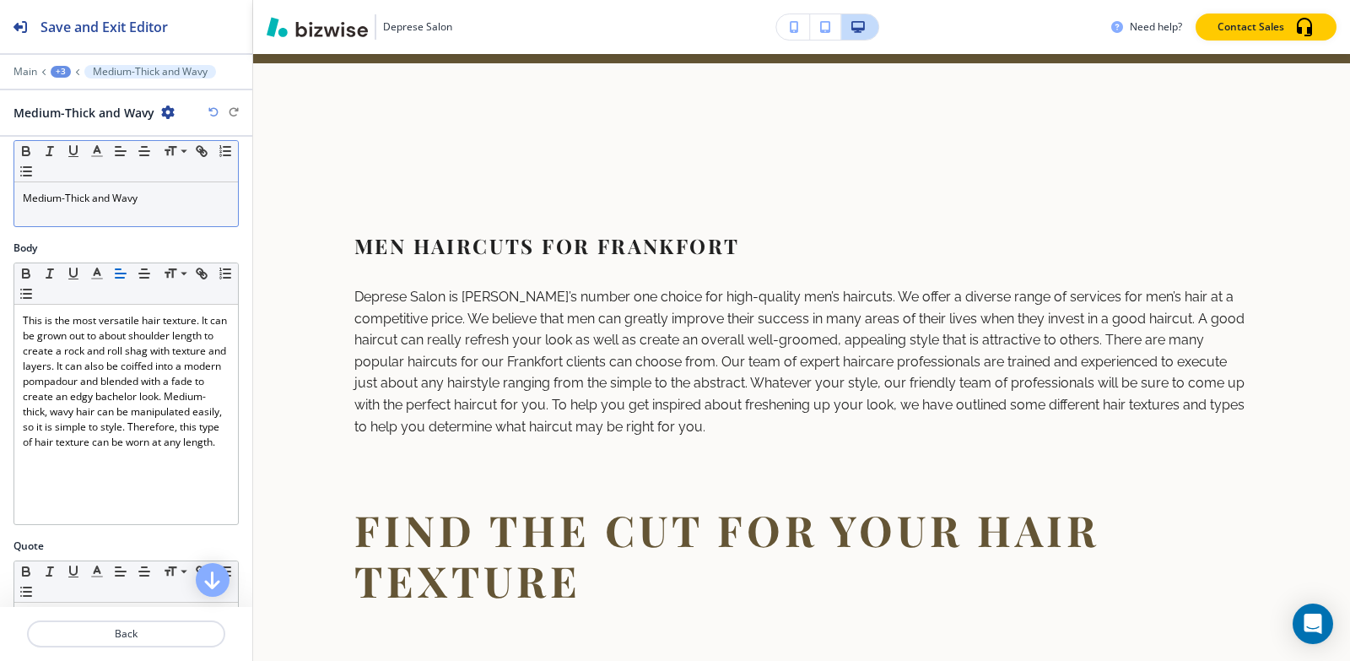
click at [51, 76] on button "+3" at bounding box center [61, 72] width 20 height 12
click at [108, 162] on p "Paragraph" at bounding box center [105, 158] width 86 height 15
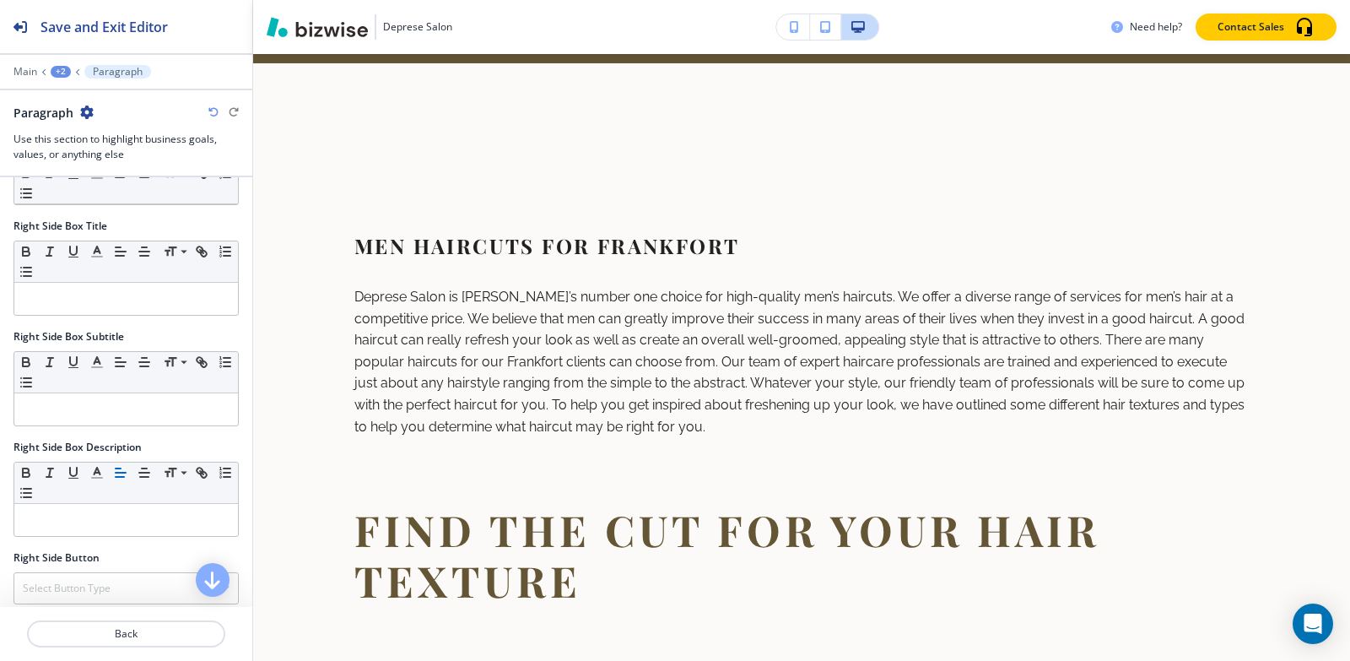
scroll to position [844, 0]
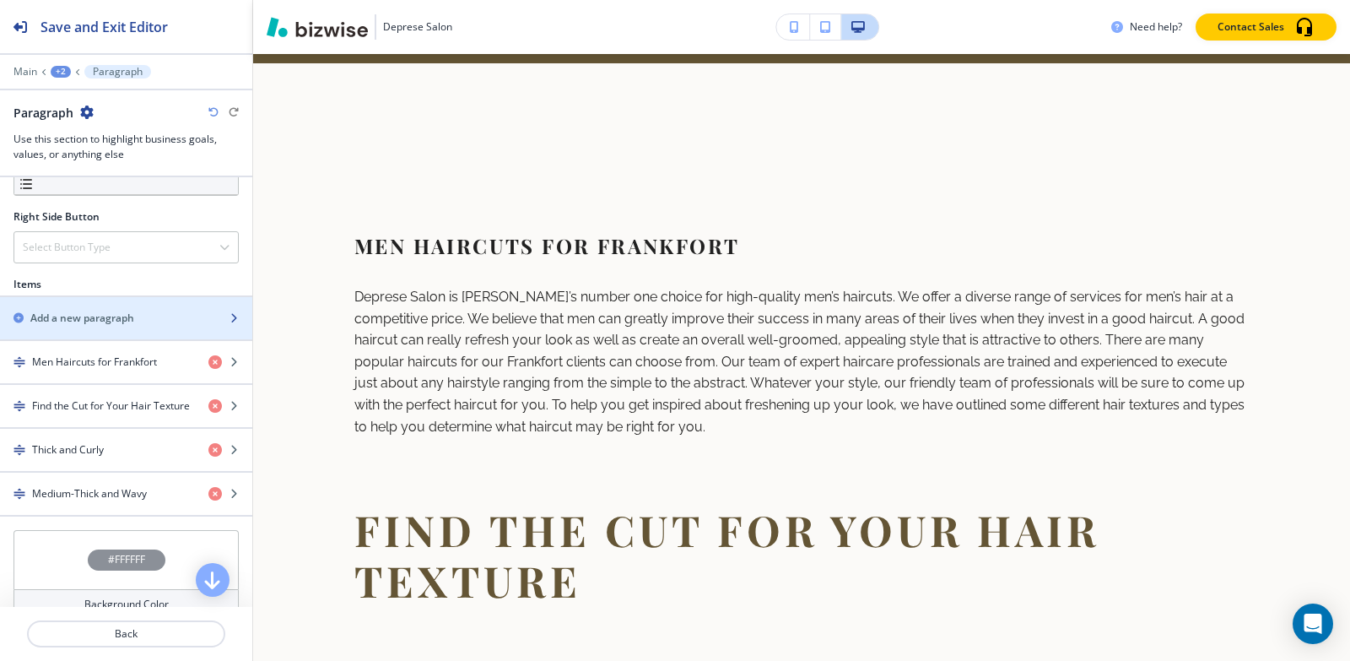
click at [112, 326] on div "button" at bounding box center [126, 333] width 252 height 14
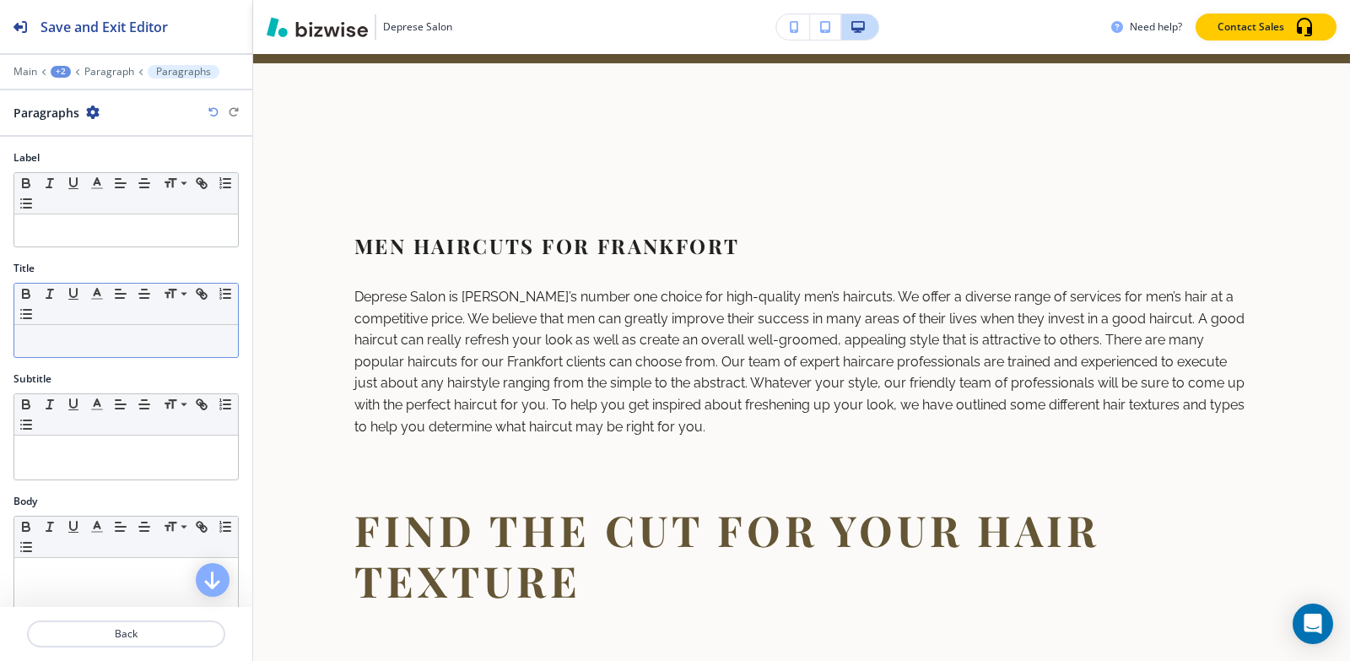
scroll to position [84, 0]
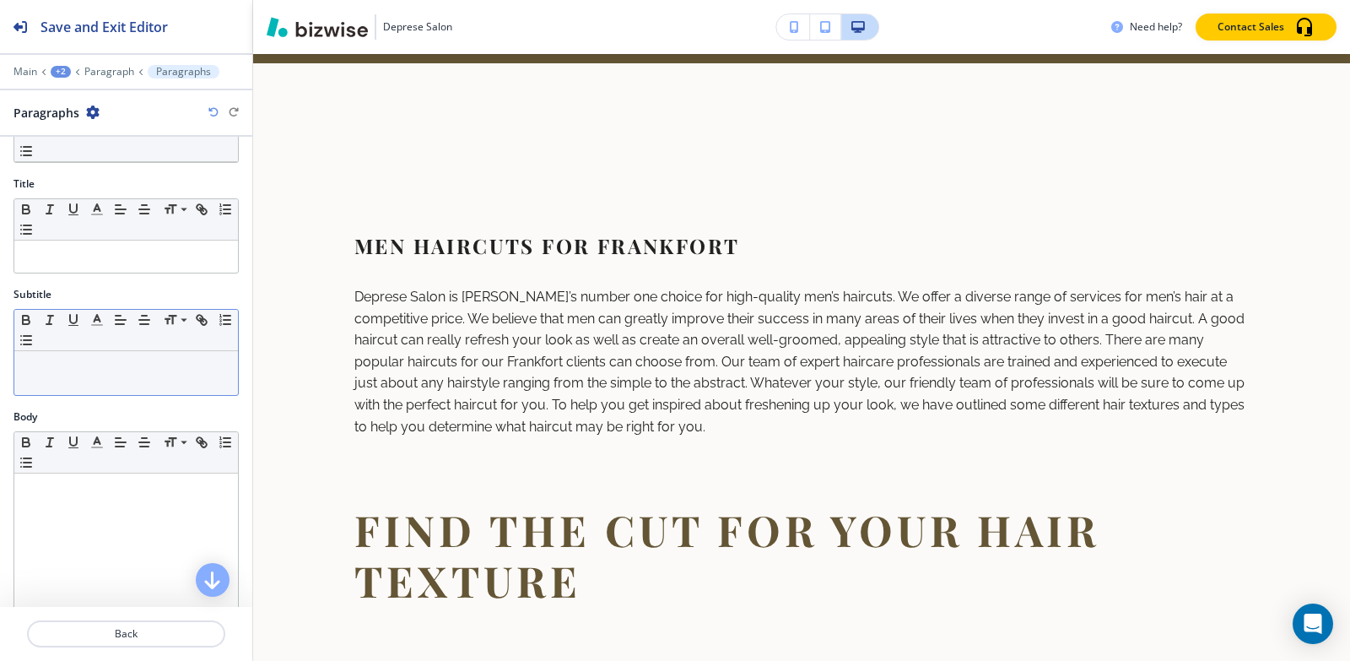
click at [77, 369] on p at bounding box center [126, 366] width 207 height 15
paste div
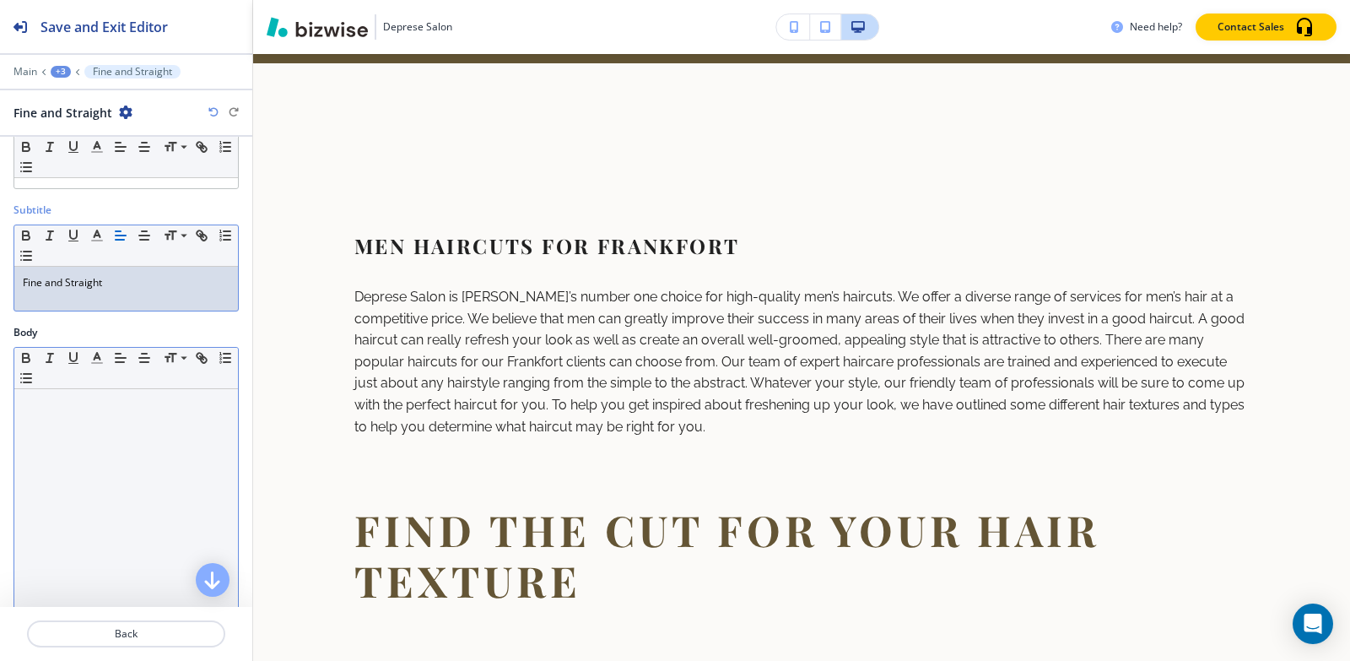
scroll to position [253, 0]
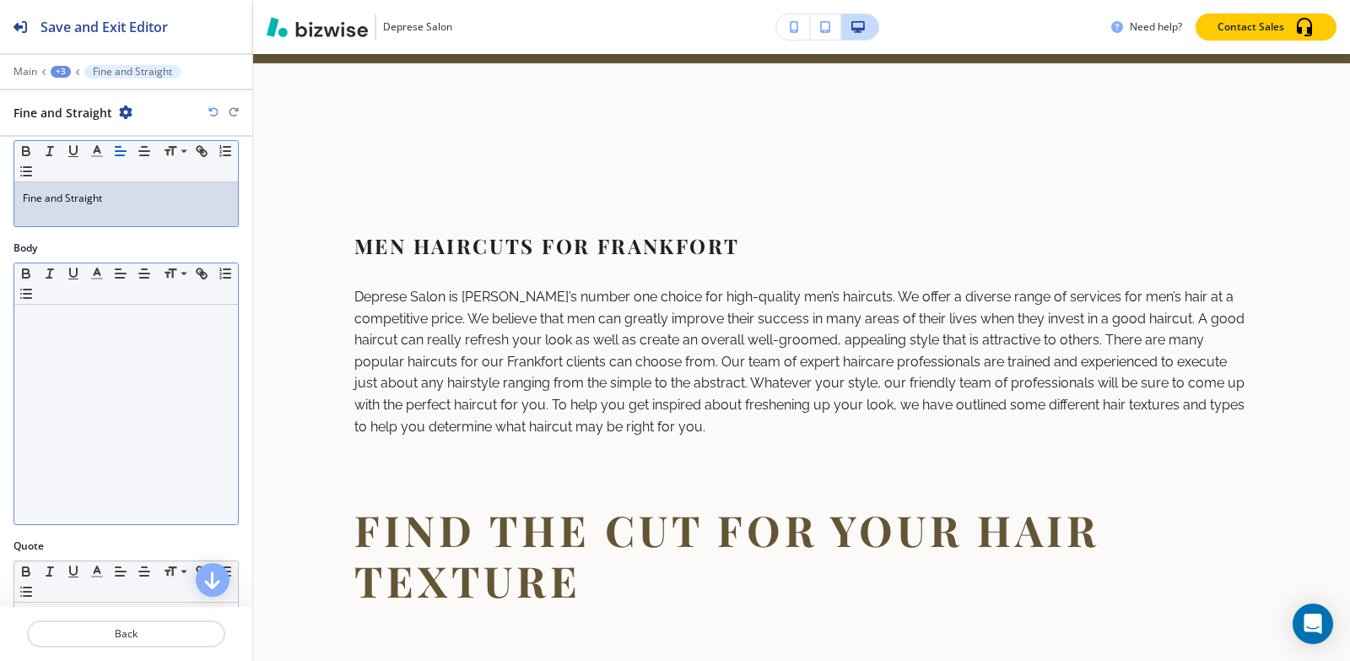
click at [130, 373] on div at bounding box center [126, 414] width 224 height 219
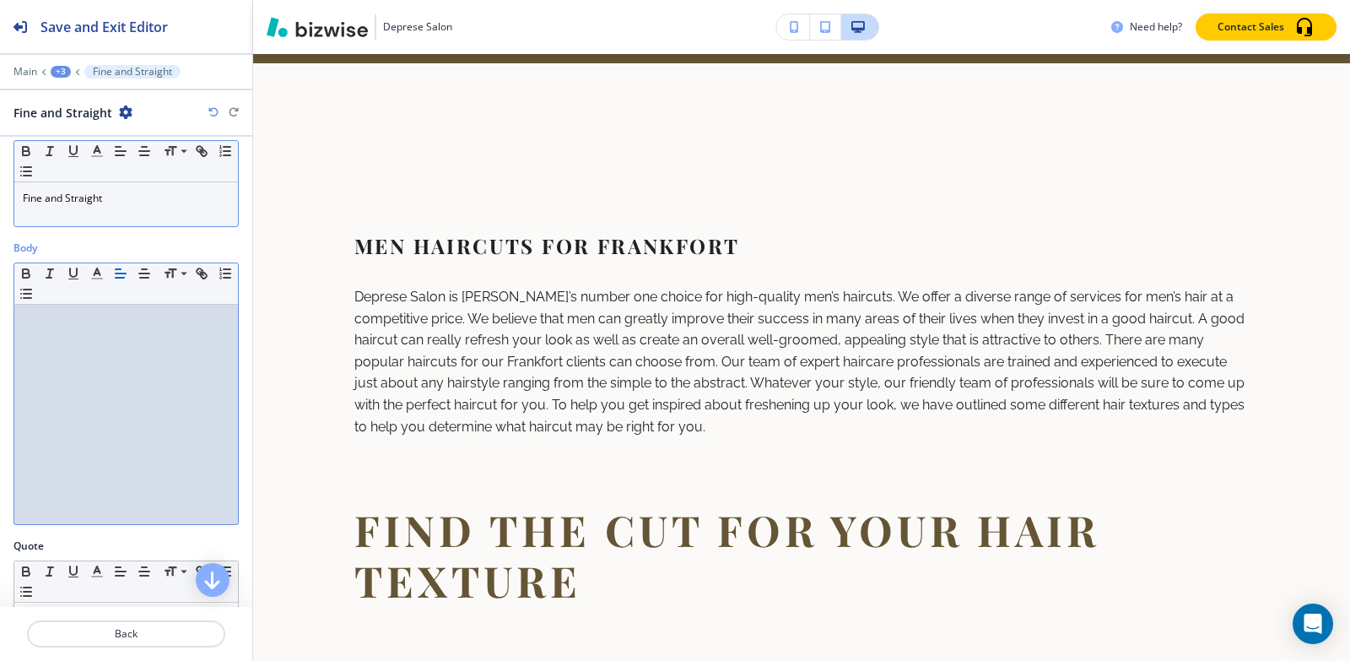
paste div
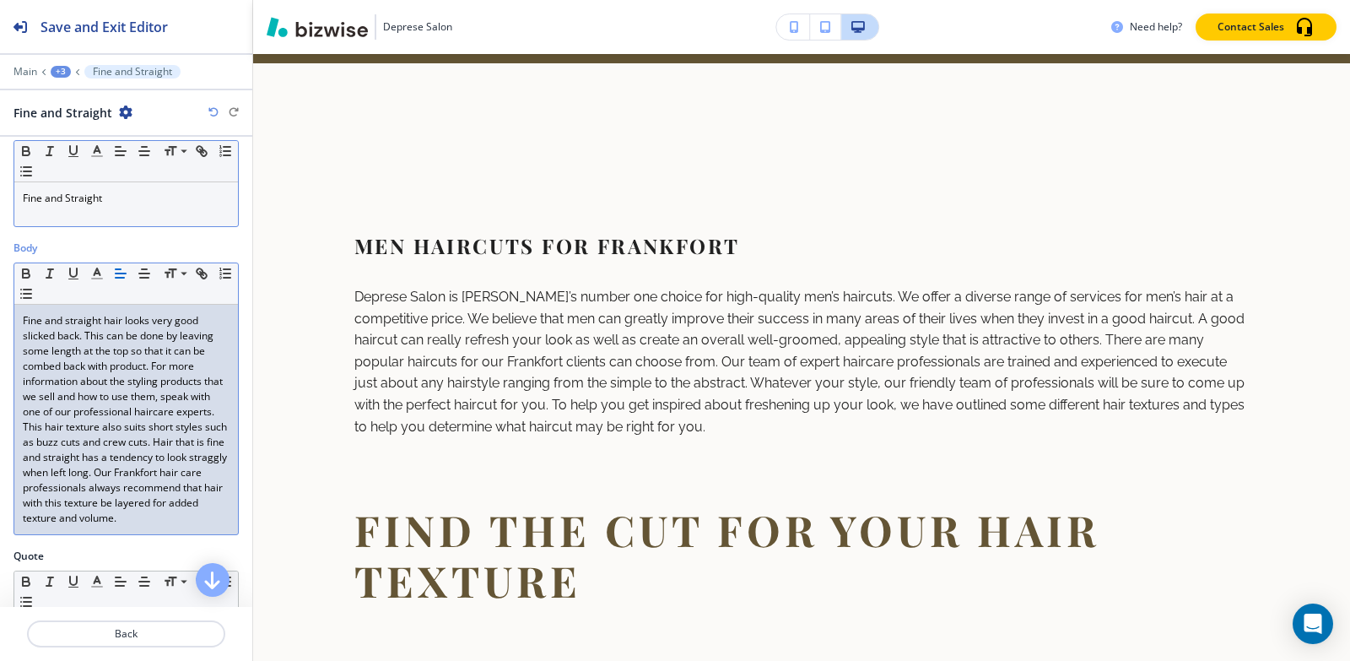
click at [60, 64] on div at bounding box center [126, 60] width 252 height 10
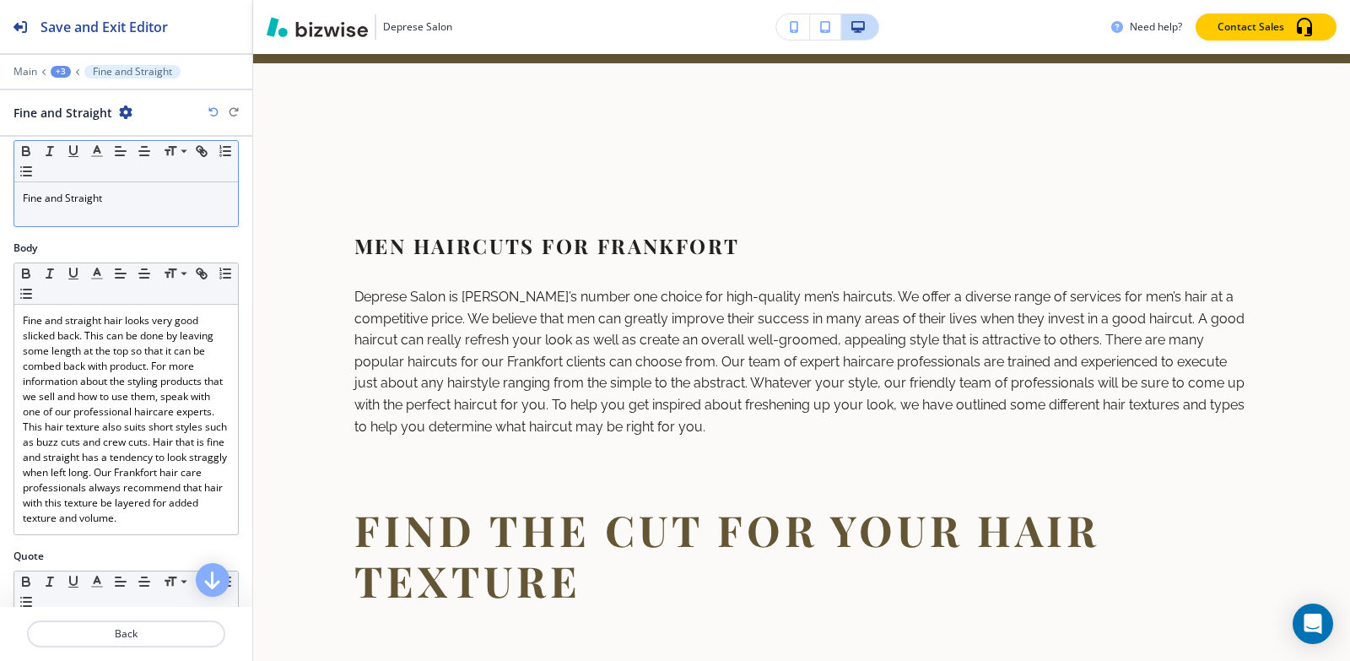
click at [62, 66] on div "+3" at bounding box center [61, 72] width 20 height 12
click at [80, 151] on p "Paragraph" at bounding box center [105, 158] width 86 height 15
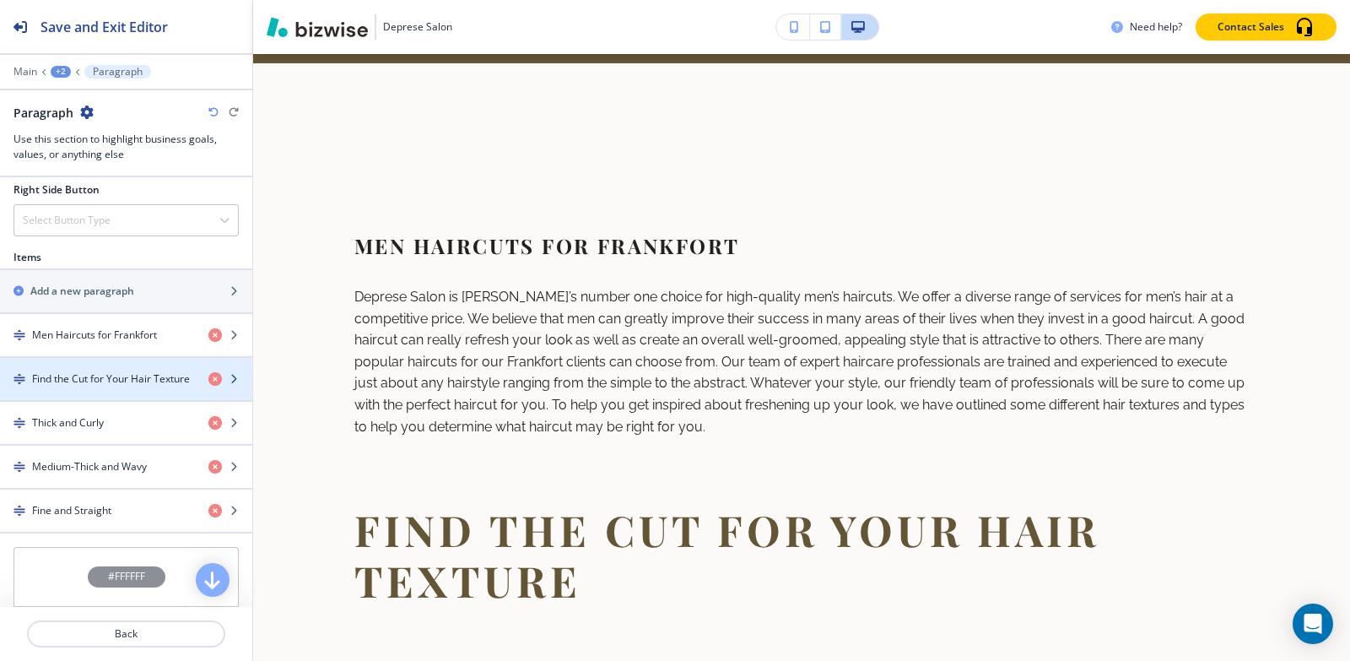
scroll to position [829, 0]
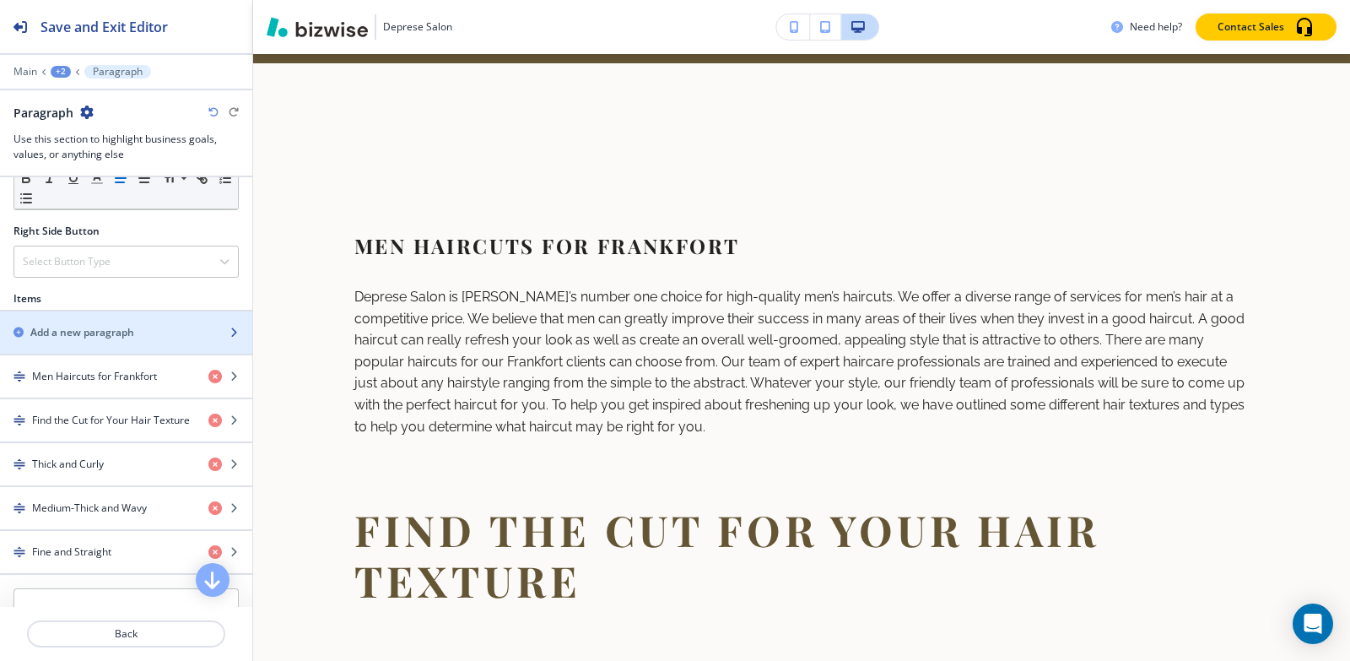
click at [97, 332] on h2 "Add a new paragraph" at bounding box center [82, 332] width 104 height 15
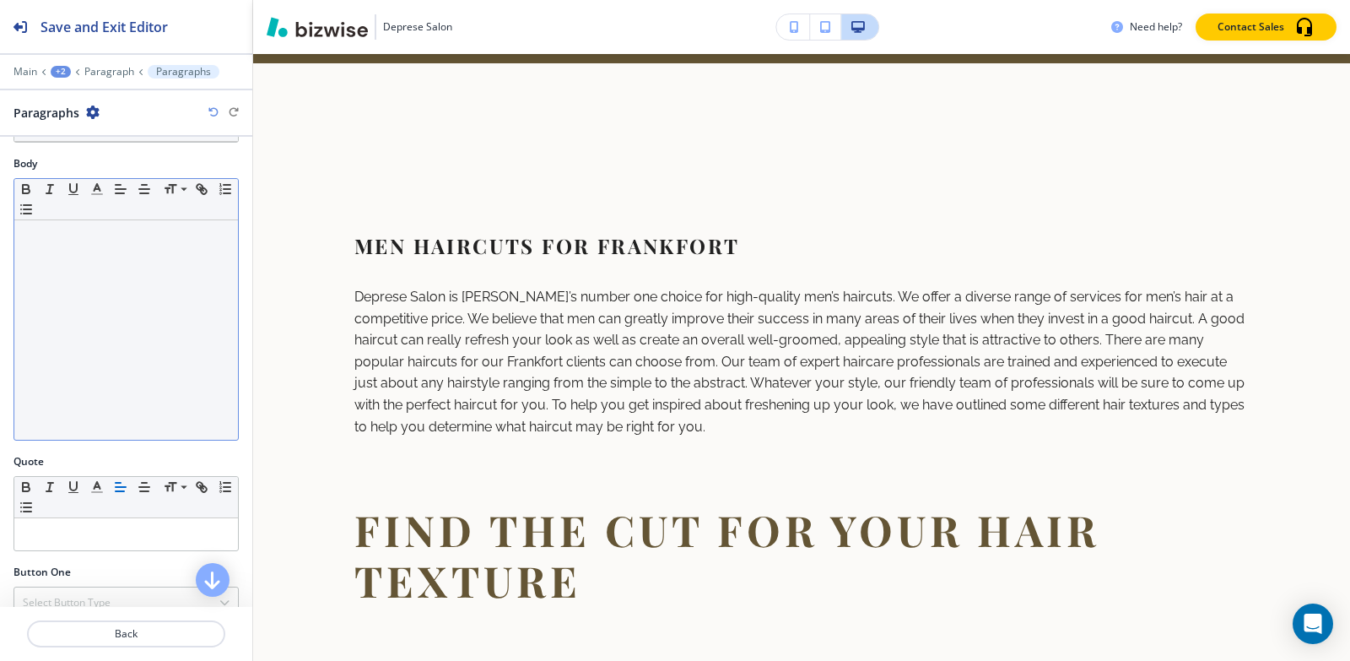
scroll to position [84, 0]
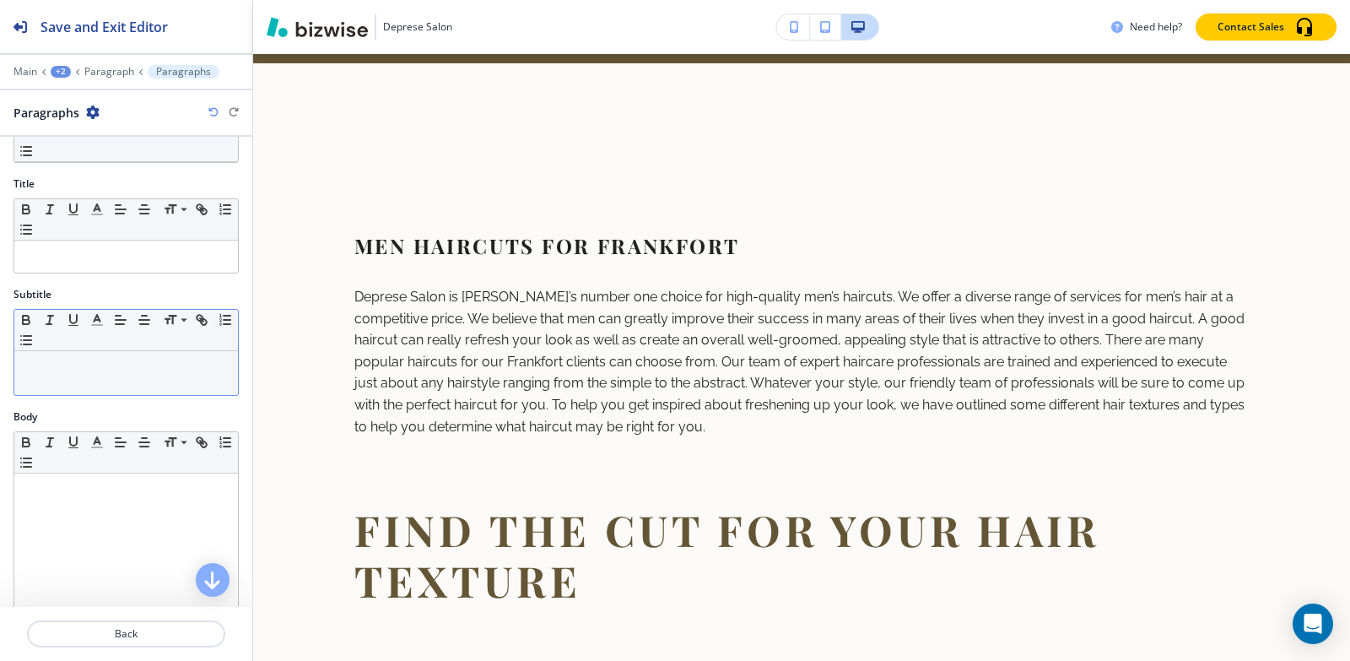
click at [73, 374] on p at bounding box center [126, 366] width 207 height 15
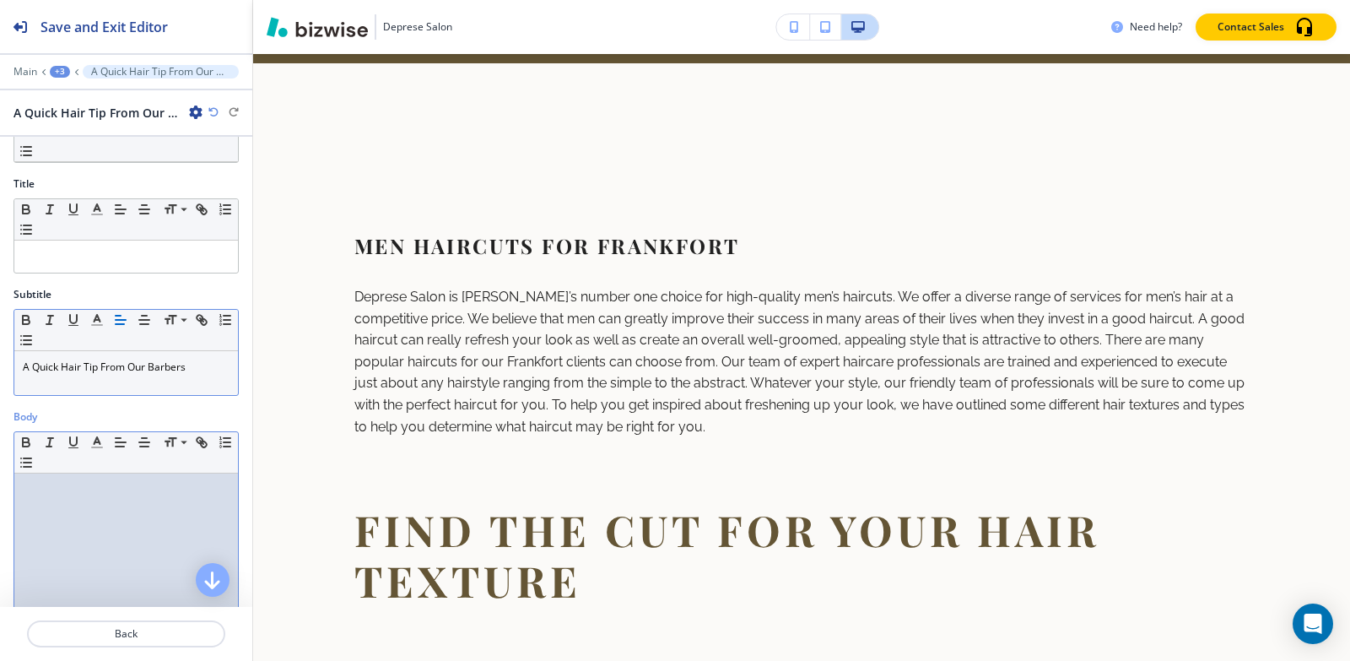
click at [51, 505] on div at bounding box center [126, 582] width 224 height 219
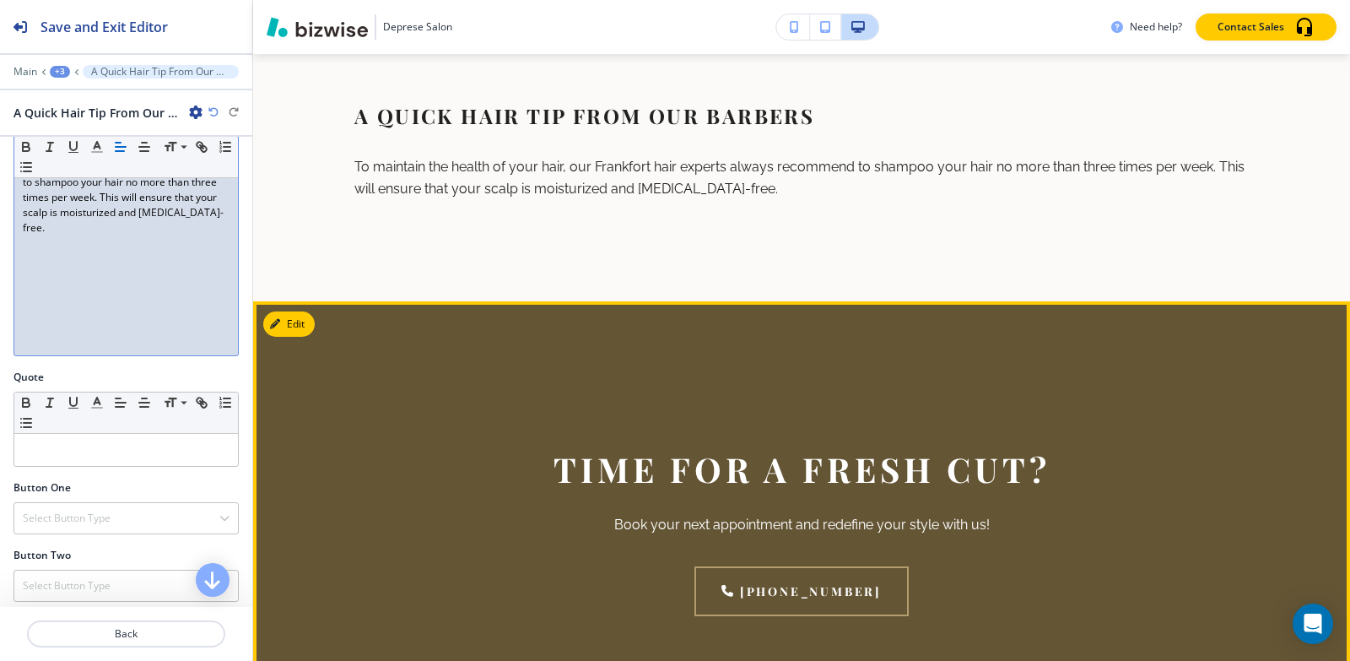
scroll to position [2317, 0]
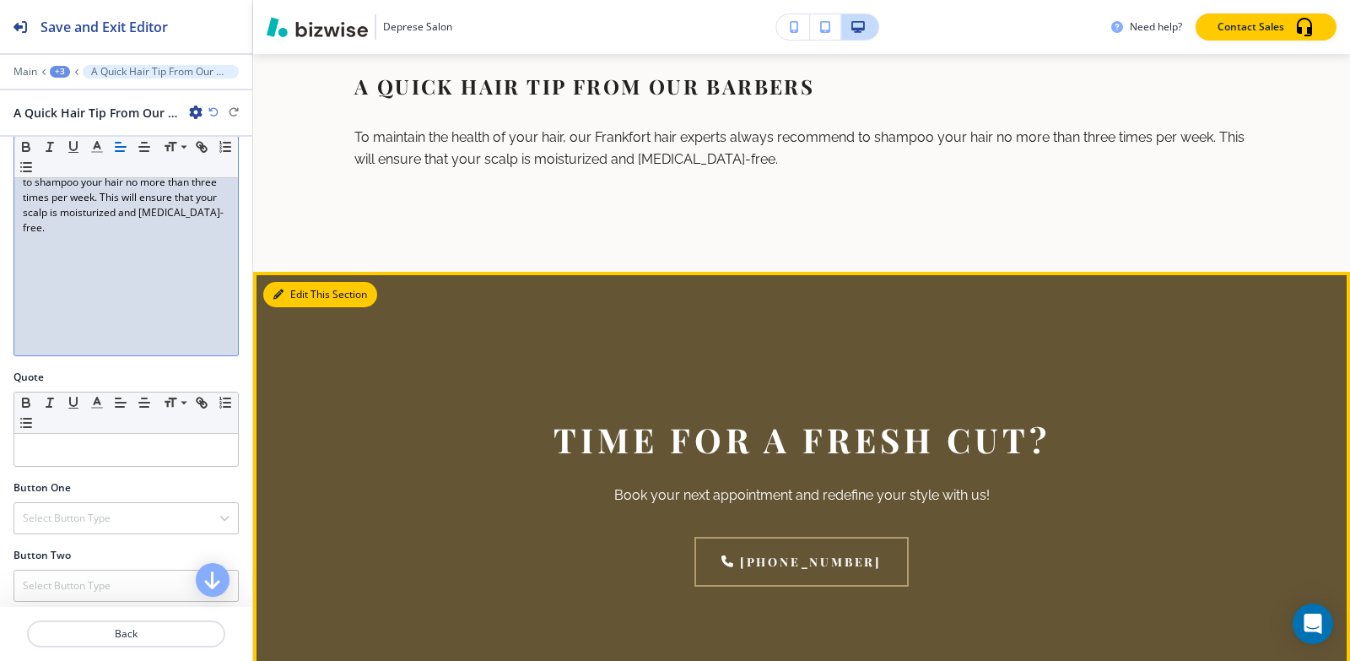
click at [299, 306] on button "Edit This Section" at bounding box center [320, 294] width 114 height 25
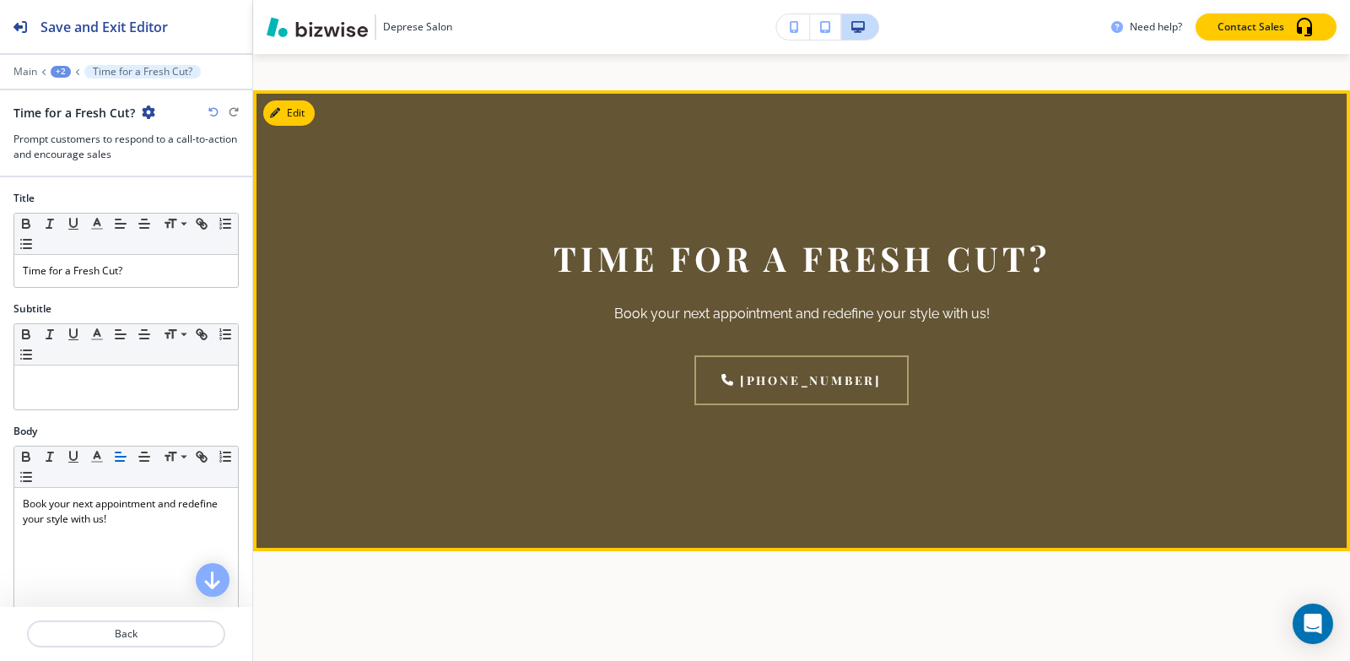
scroll to position [2547, 0]
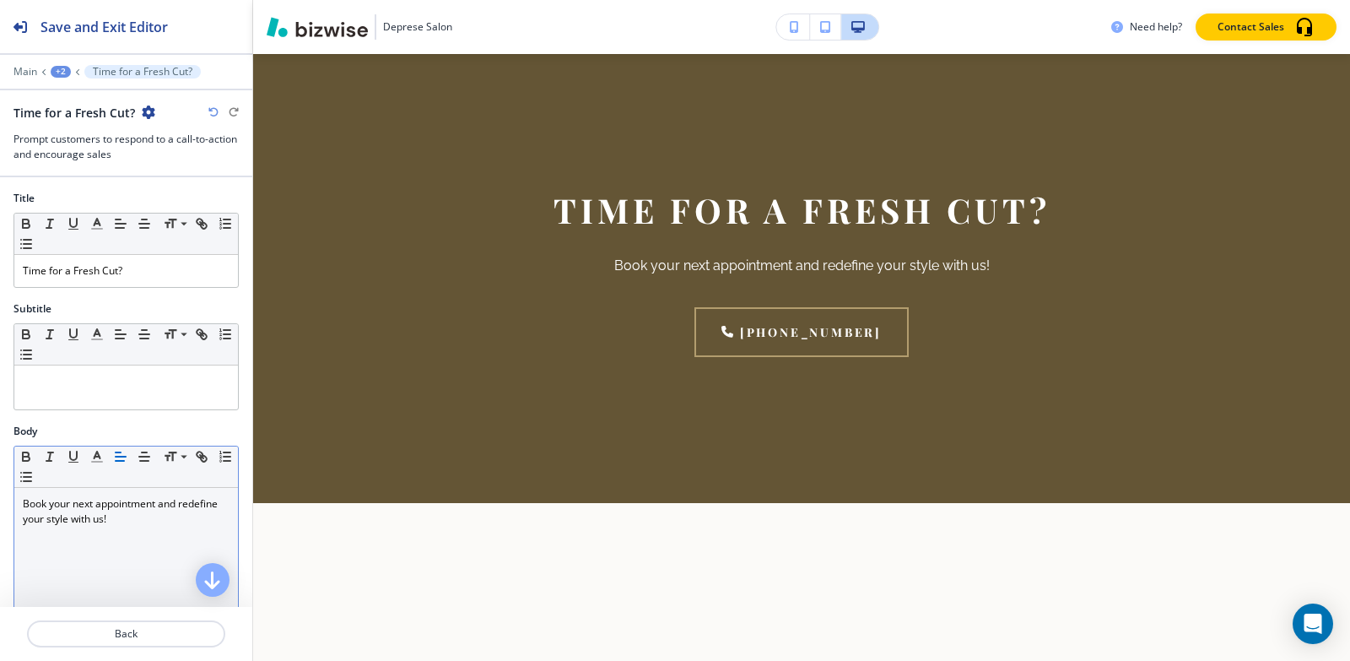
click at [89, 532] on div "Book your next appointment and redefine your style with us!" at bounding box center [126, 597] width 224 height 219
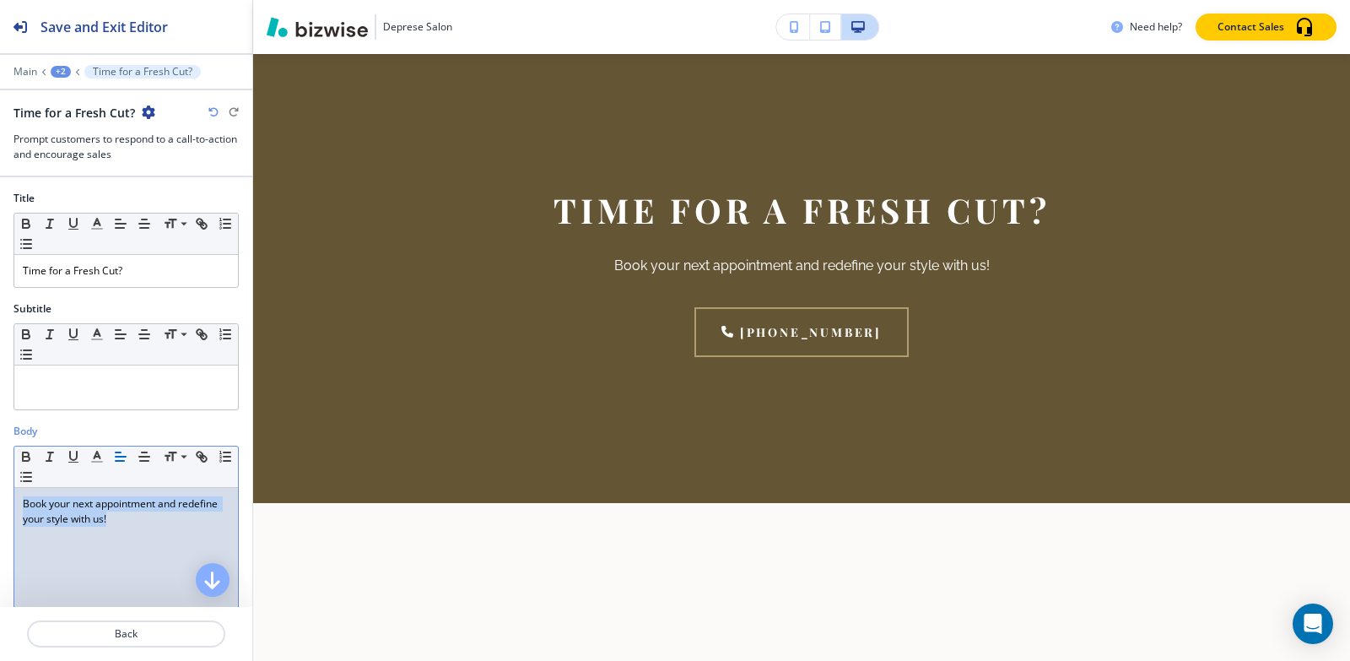
copy p "Book your next appointment and redefine your style with us!"
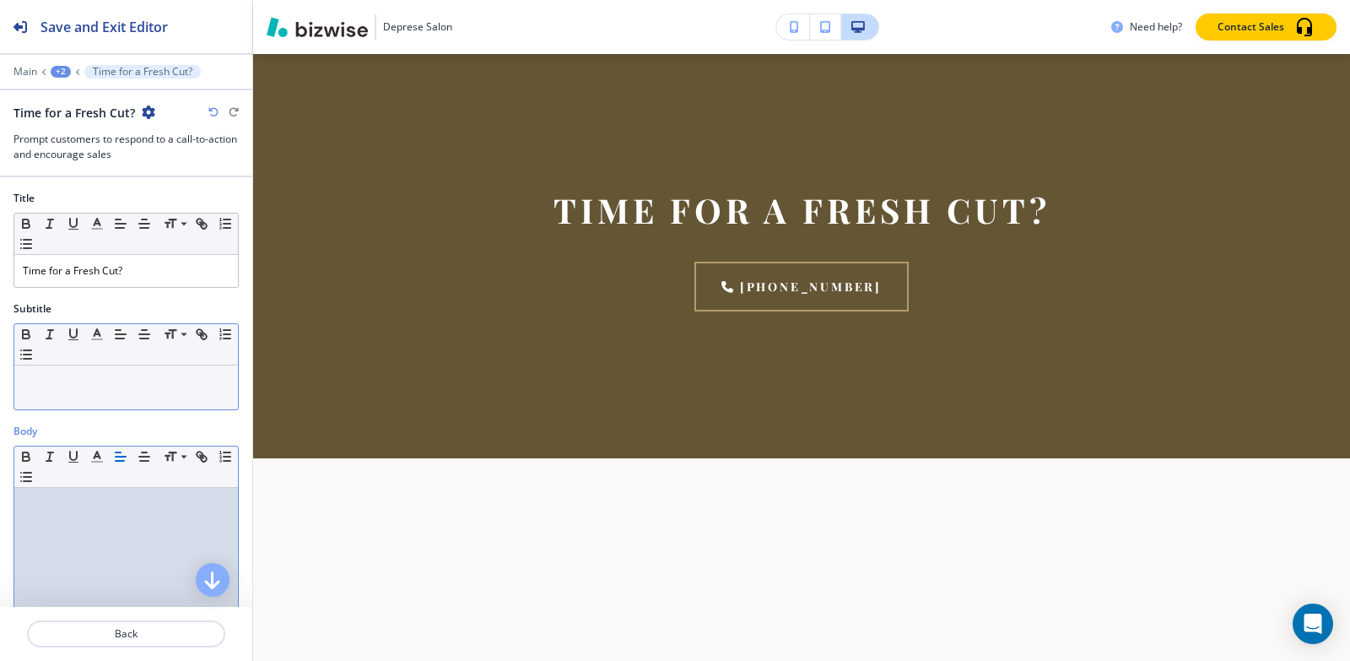
click at [57, 389] on div at bounding box center [126, 387] width 224 height 44
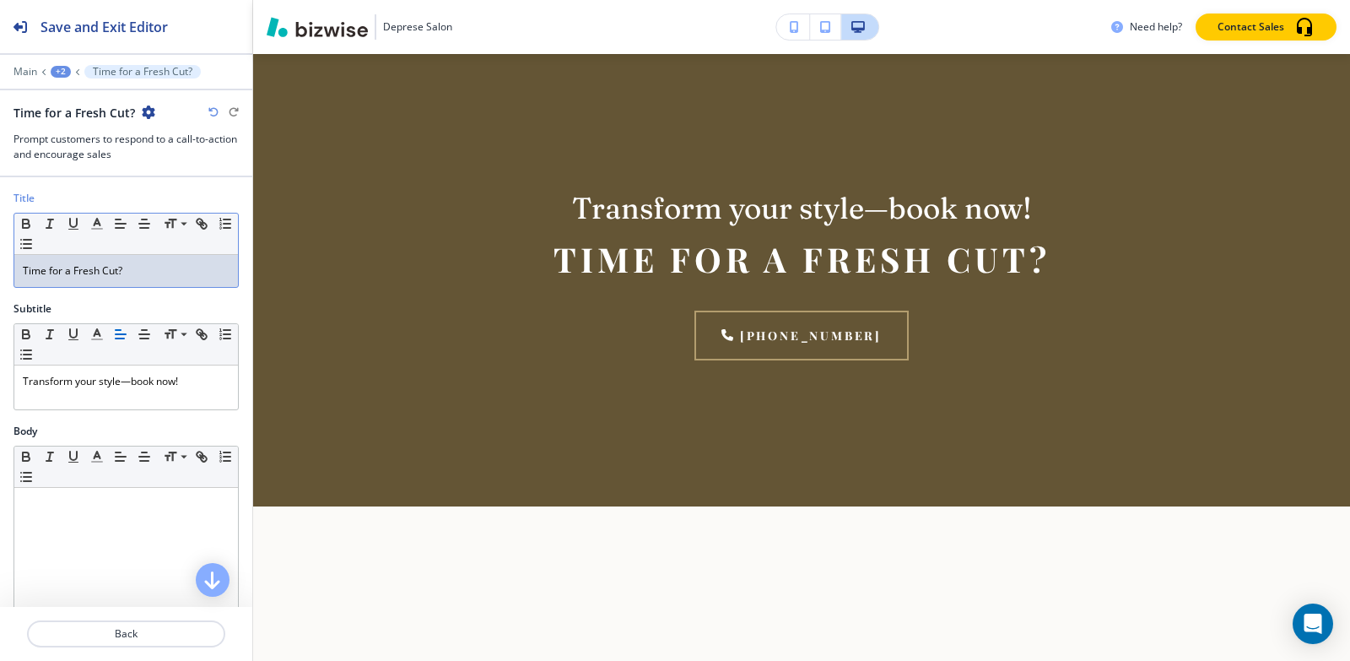
click at [163, 269] on p "Time for a Fresh Cut?" at bounding box center [126, 270] width 207 height 15
copy p "Time for a Fresh Cut?"
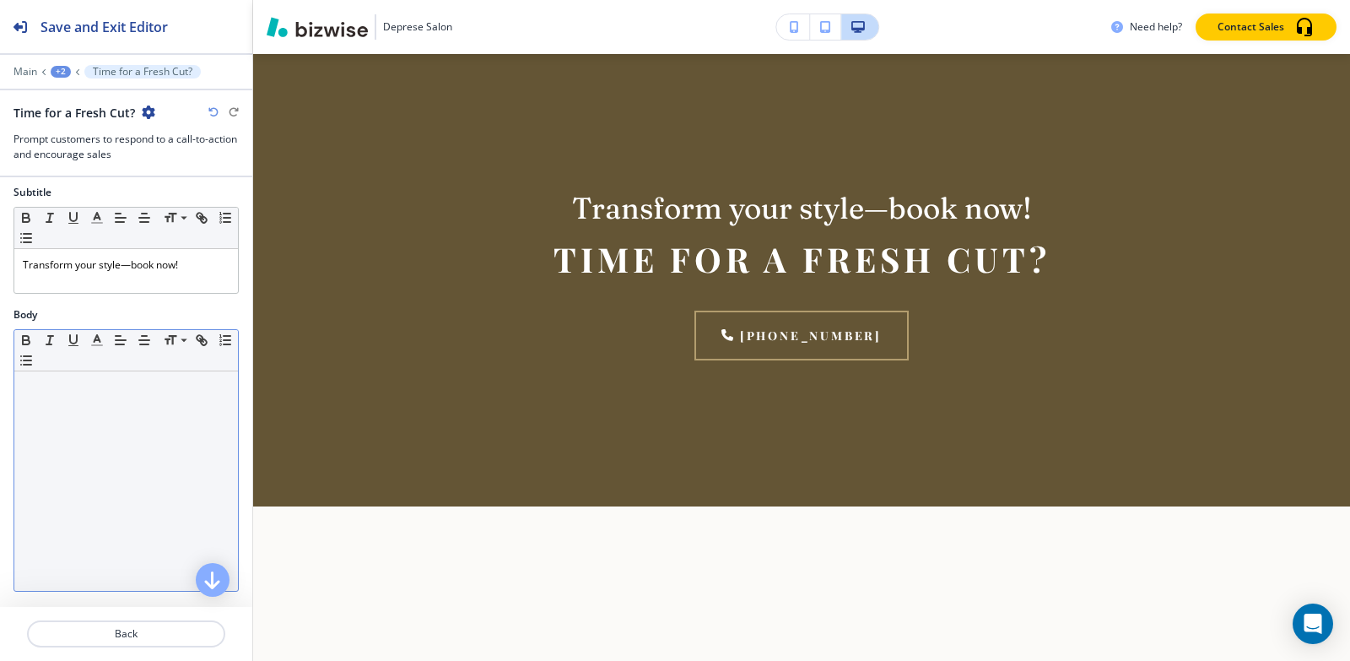
scroll to position [253, 0]
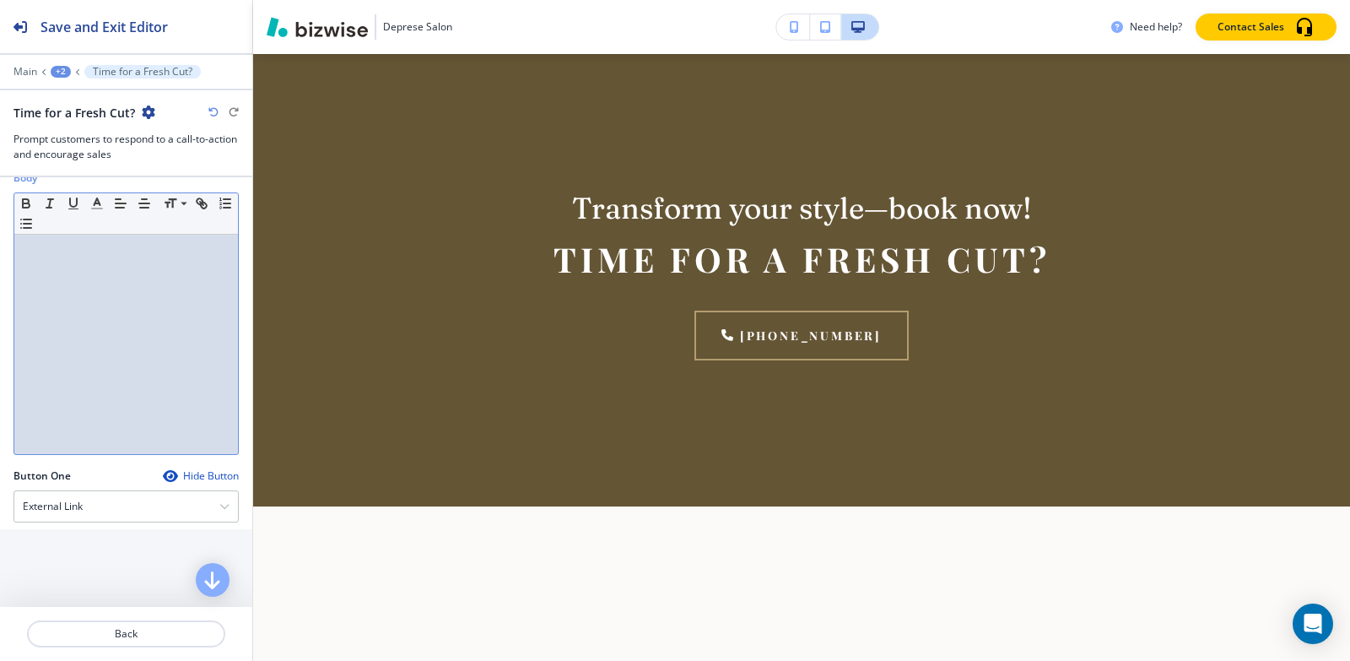
click at [101, 286] on div at bounding box center [126, 344] width 224 height 219
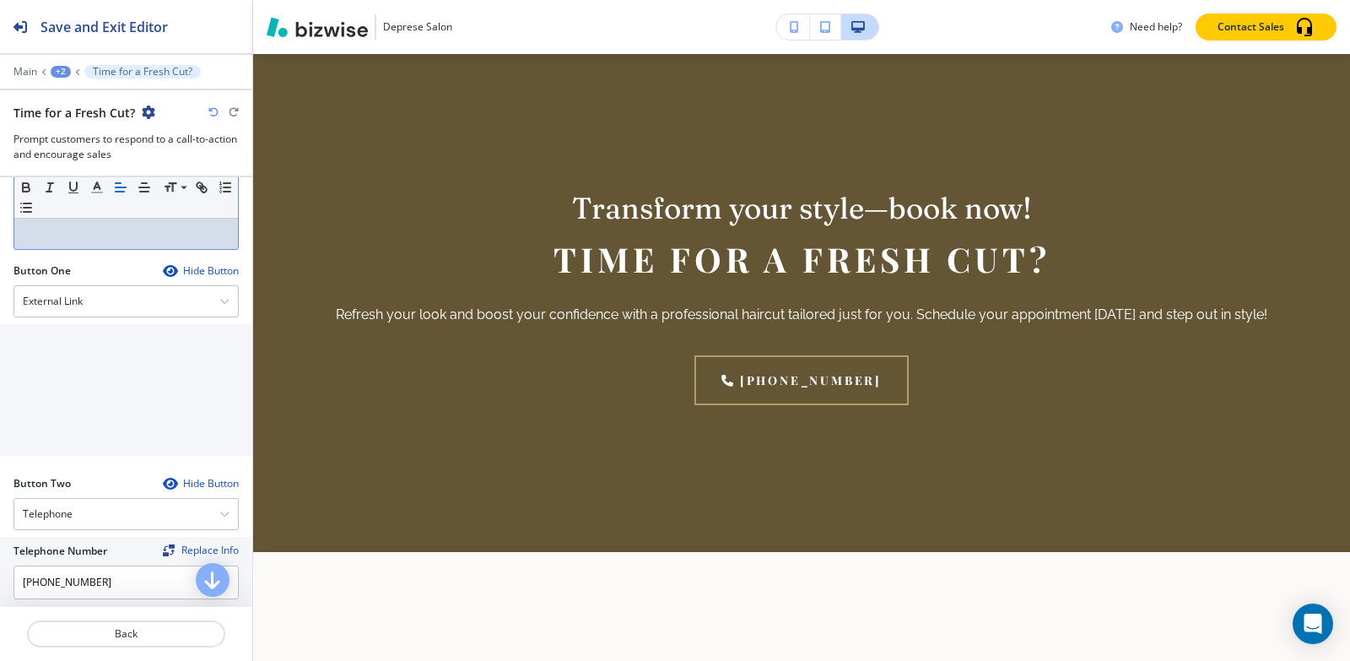
scroll to position [675, 0]
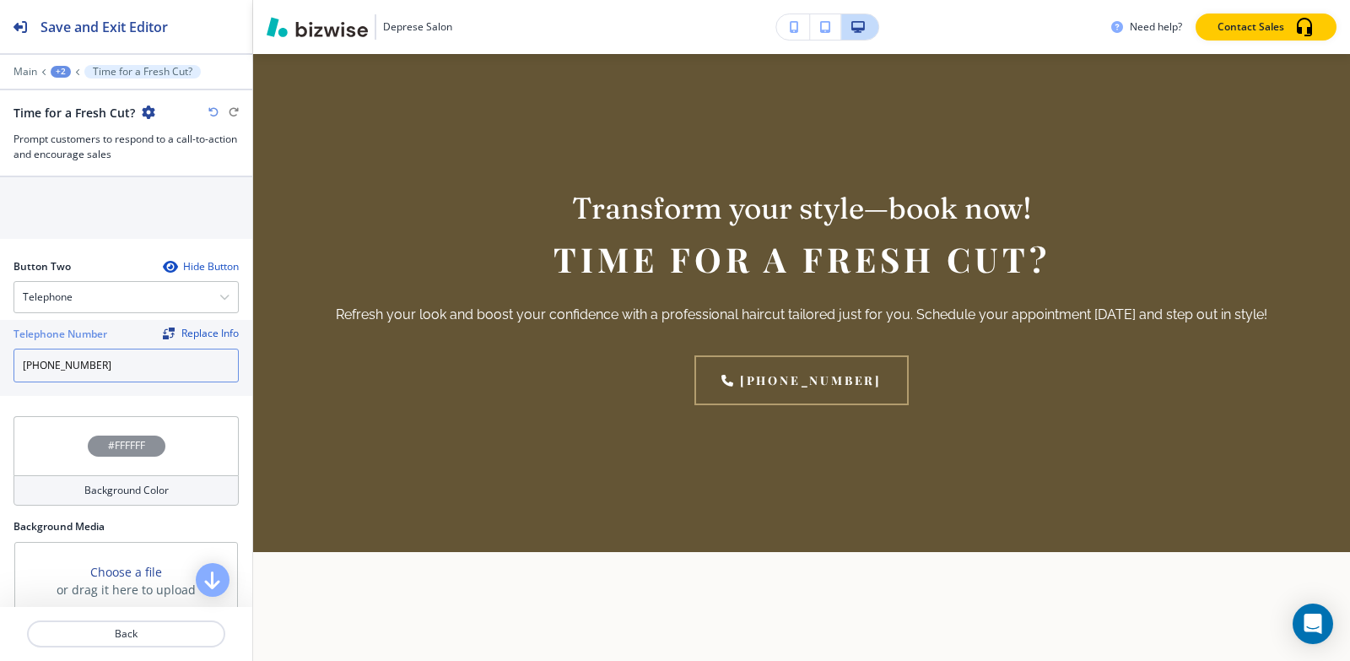
click at [133, 359] on input "[PHONE_NUMBER]" at bounding box center [126, 365] width 225 height 34
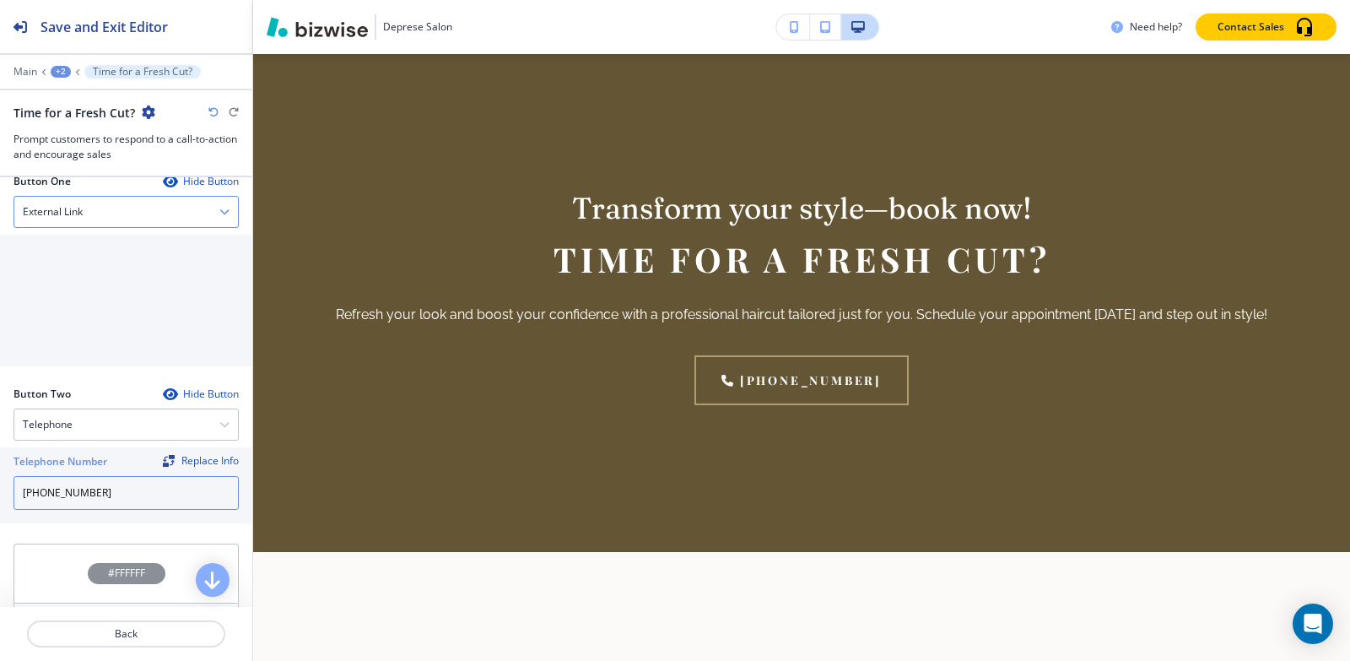
scroll to position [506, 0]
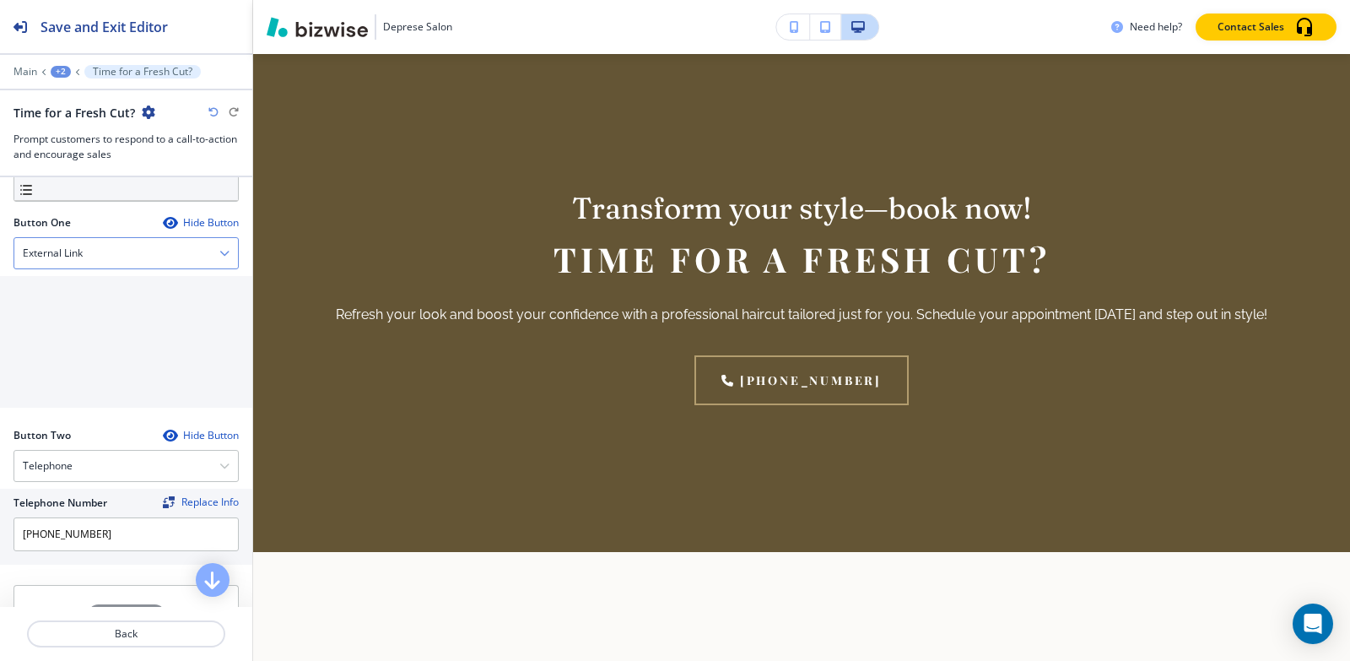
click at [116, 258] on div "External Link" at bounding box center [126, 253] width 224 height 30
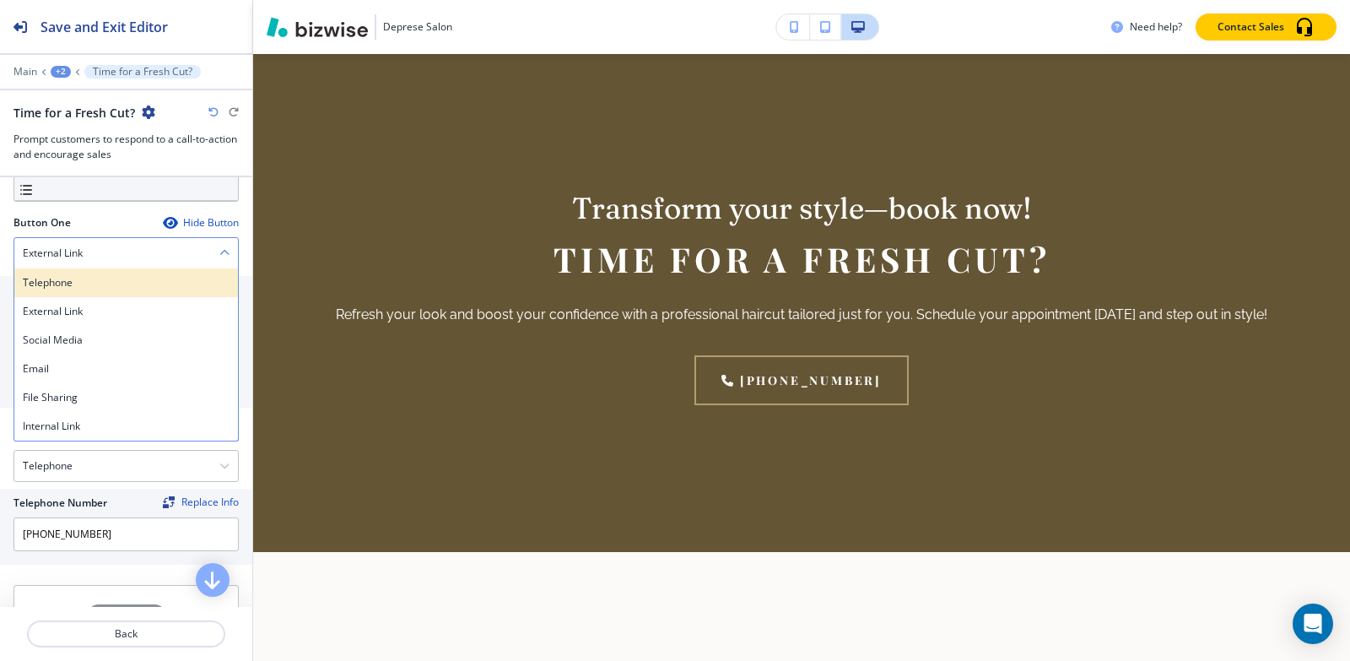
click at [102, 291] on div "Telephone" at bounding box center [126, 282] width 224 height 29
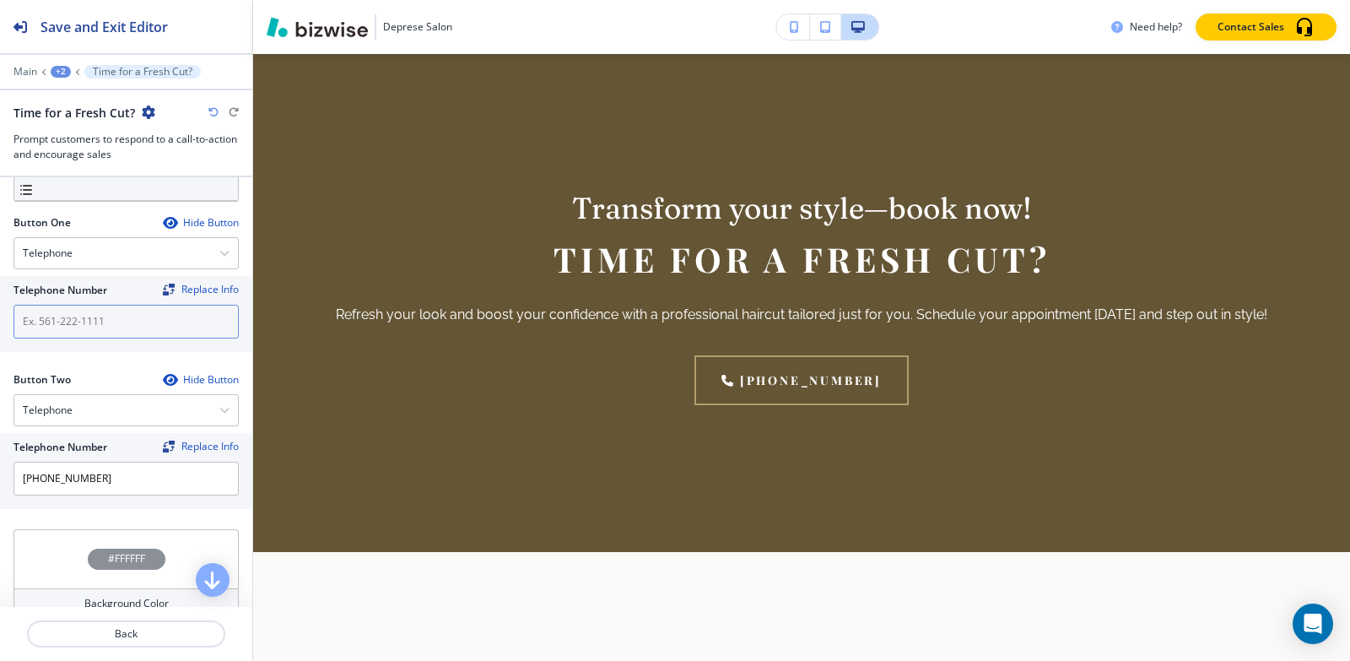
click at [92, 324] on input "text" at bounding box center [126, 322] width 225 height 34
paste input "[PHONE_NUMBER]"
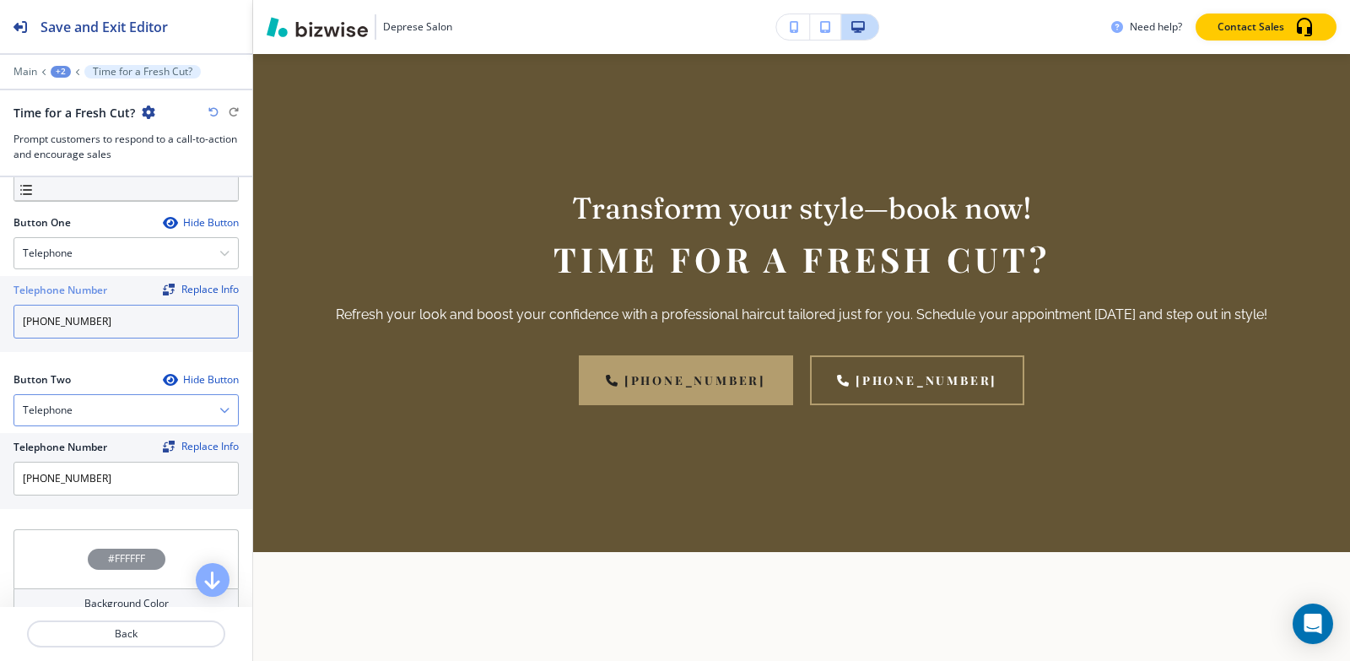
type input "[PHONE_NUMBER]"
click at [82, 412] on div "Telephone" at bounding box center [126, 410] width 224 height 30
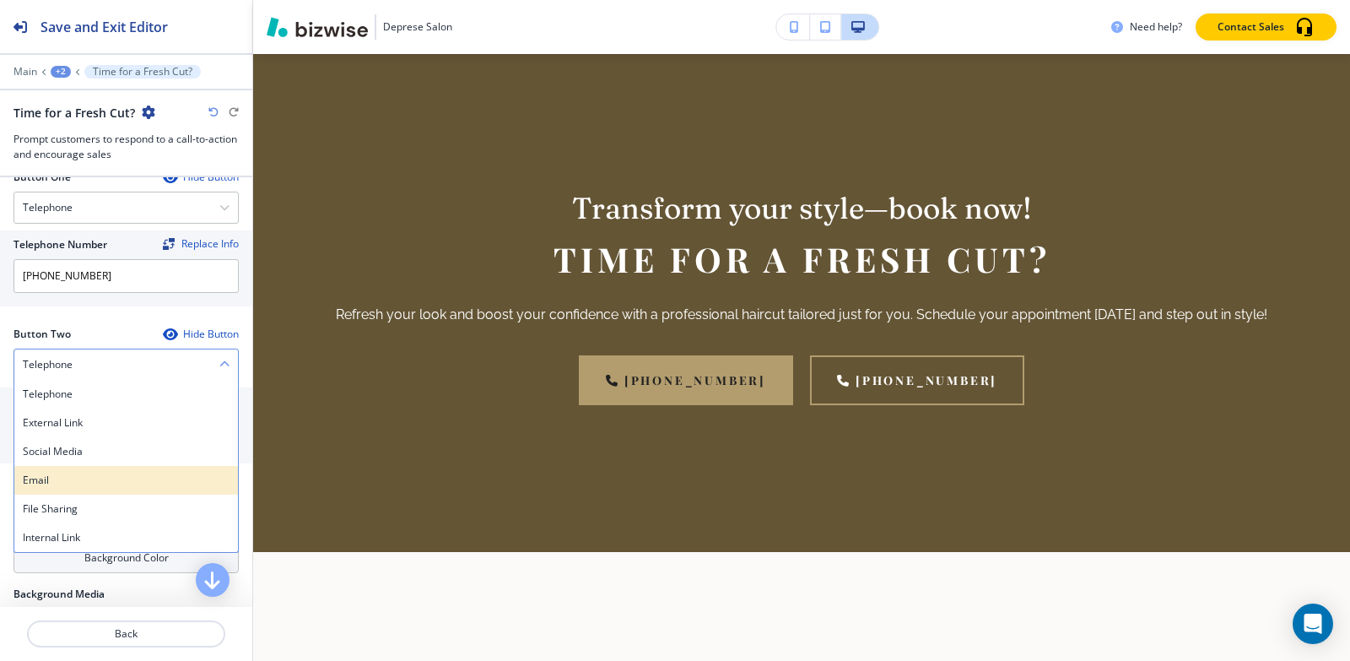
scroll to position [591, 0]
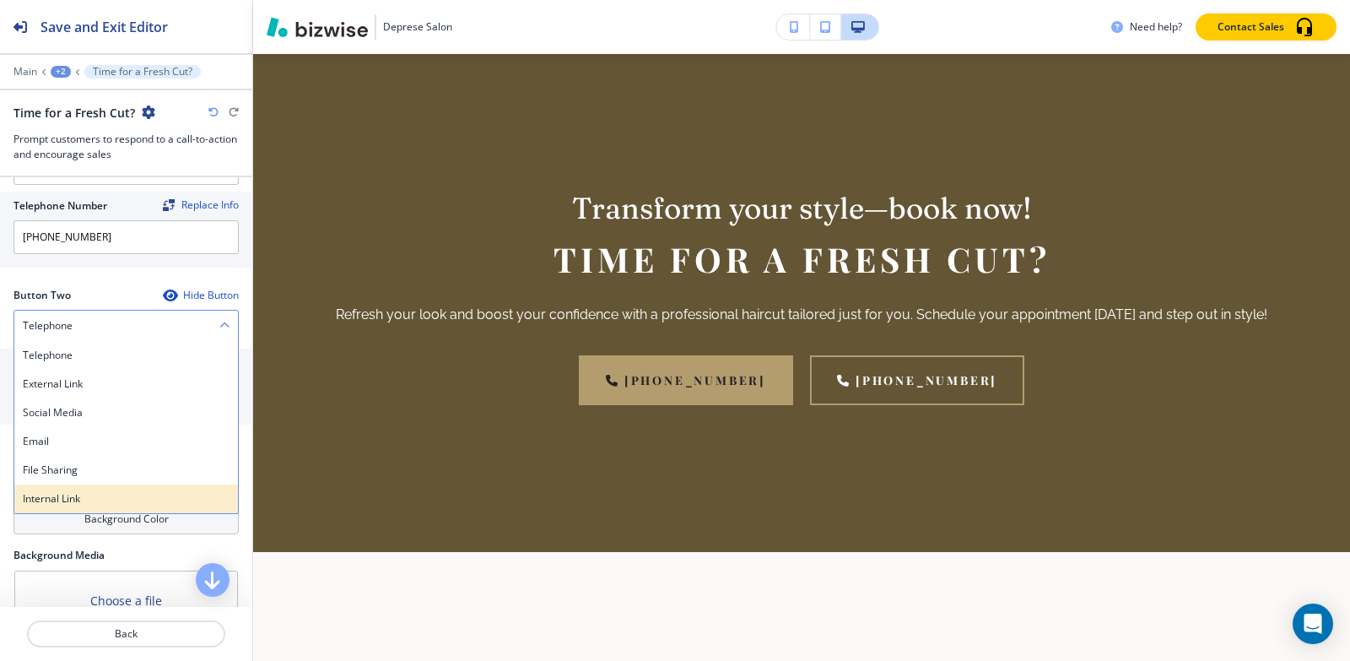
click at [76, 511] on div "Internal Link" at bounding box center [126, 498] width 224 height 29
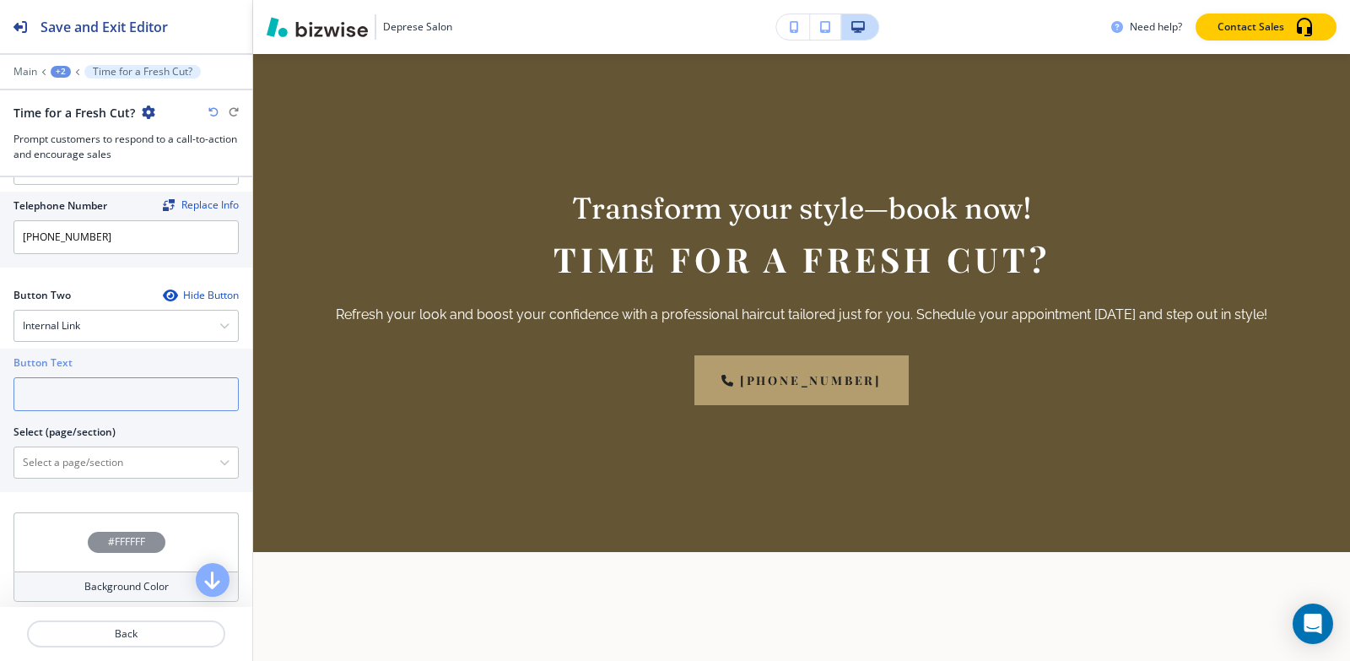
click at [101, 403] on input "text" at bounding box center [126, 394] width 225 height 34
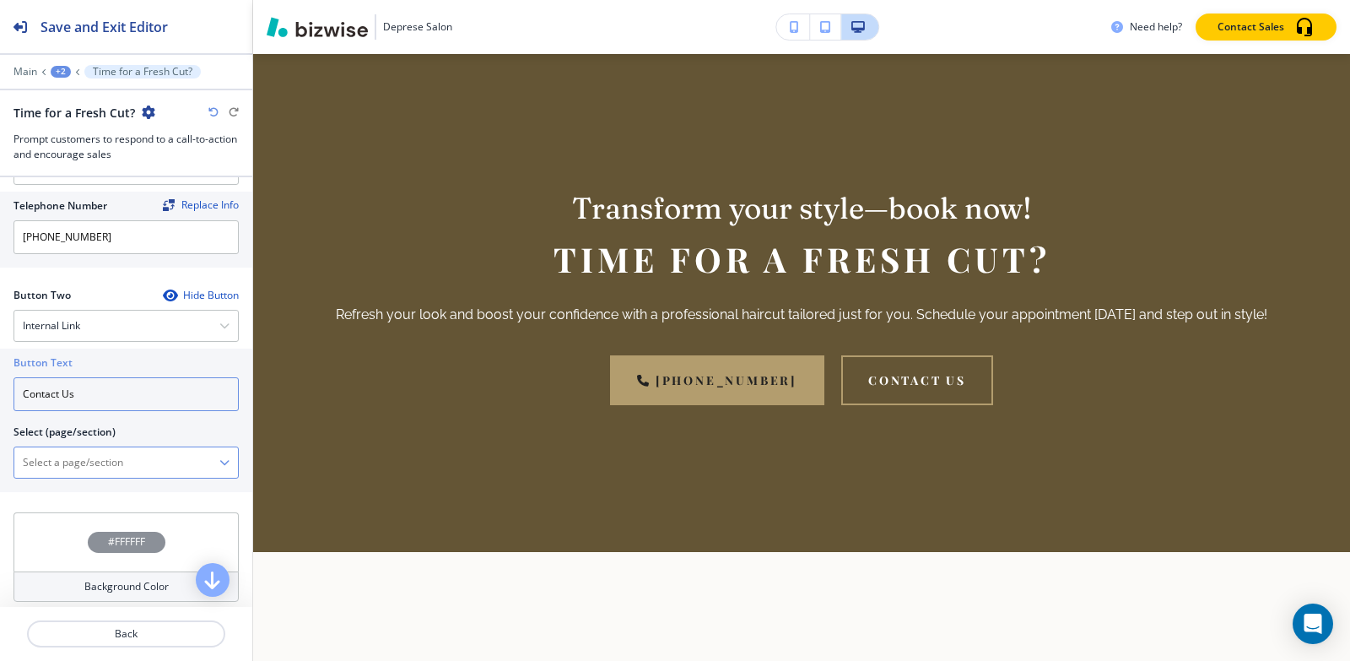
type input "Contact Us"
click at [95, 456] on \(page\/section\) "Manual Input" at bounding box center [116, 462] width 205 height 29
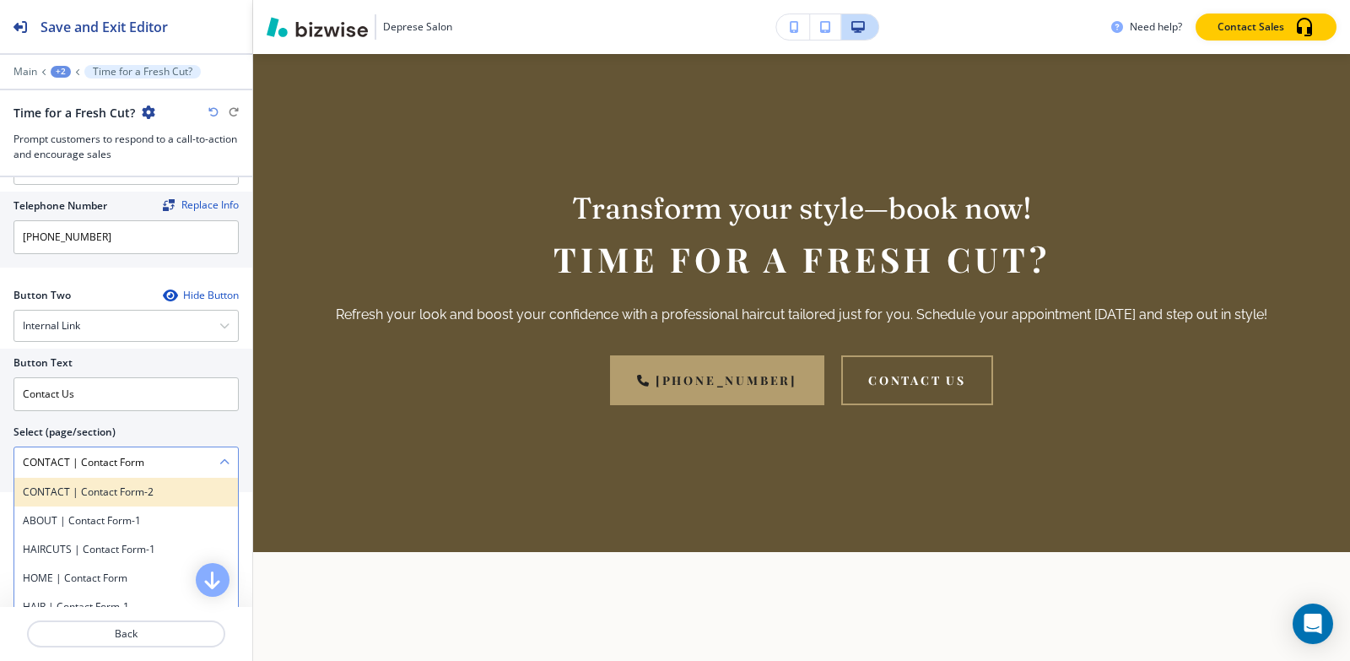
click at [116, 496] on h4 "CONTACT | Contact Form-2" at bounding box center [126, 491] width 207 height 15
type \(page\/section\) "CONTACT | Contact Form-2"
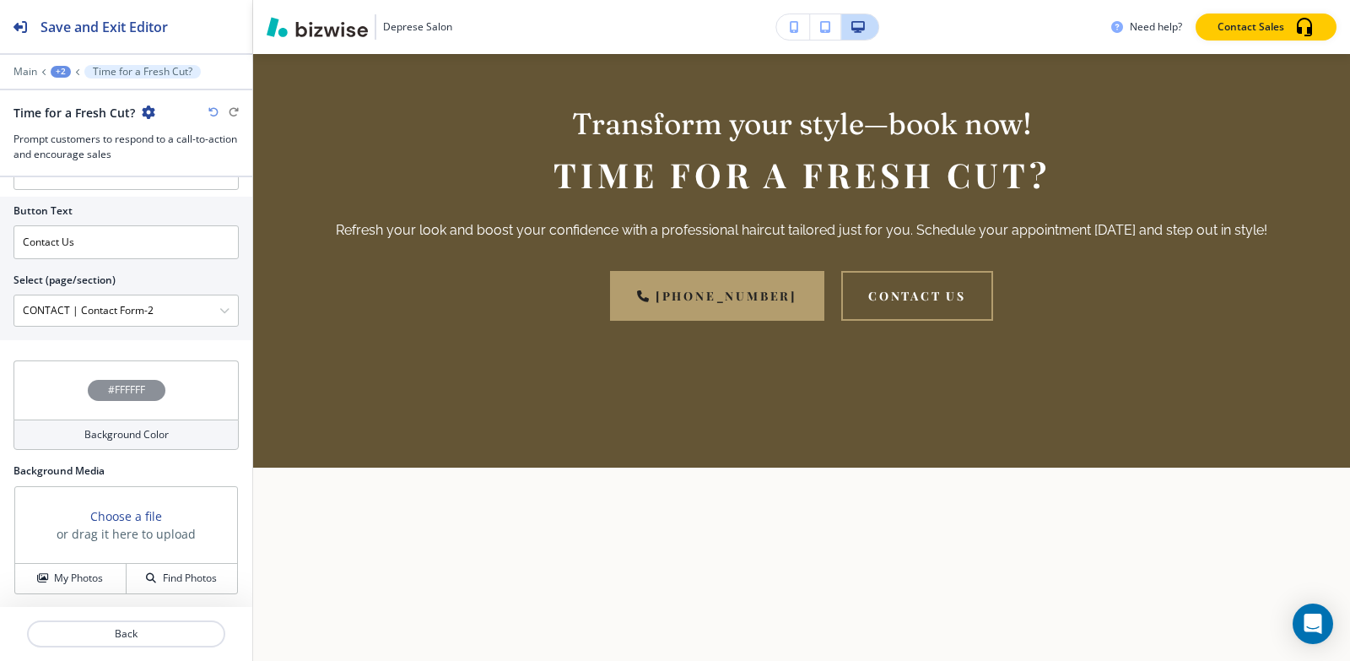
scroll to position [744, 0]
drag, startPoint x: 63, startPoint y: 592, endPoint x: 58, endPoint y: 602, distance: 10.6
click at [63, 593] on div "Background Media Choose a file or drag it here to upload My Photos Find Photos" at bounding box center [126, 534] width 252 height 145
click at [60, 583] on h4 "My Photos" at bounding box center [78, 576] width 49 height 15
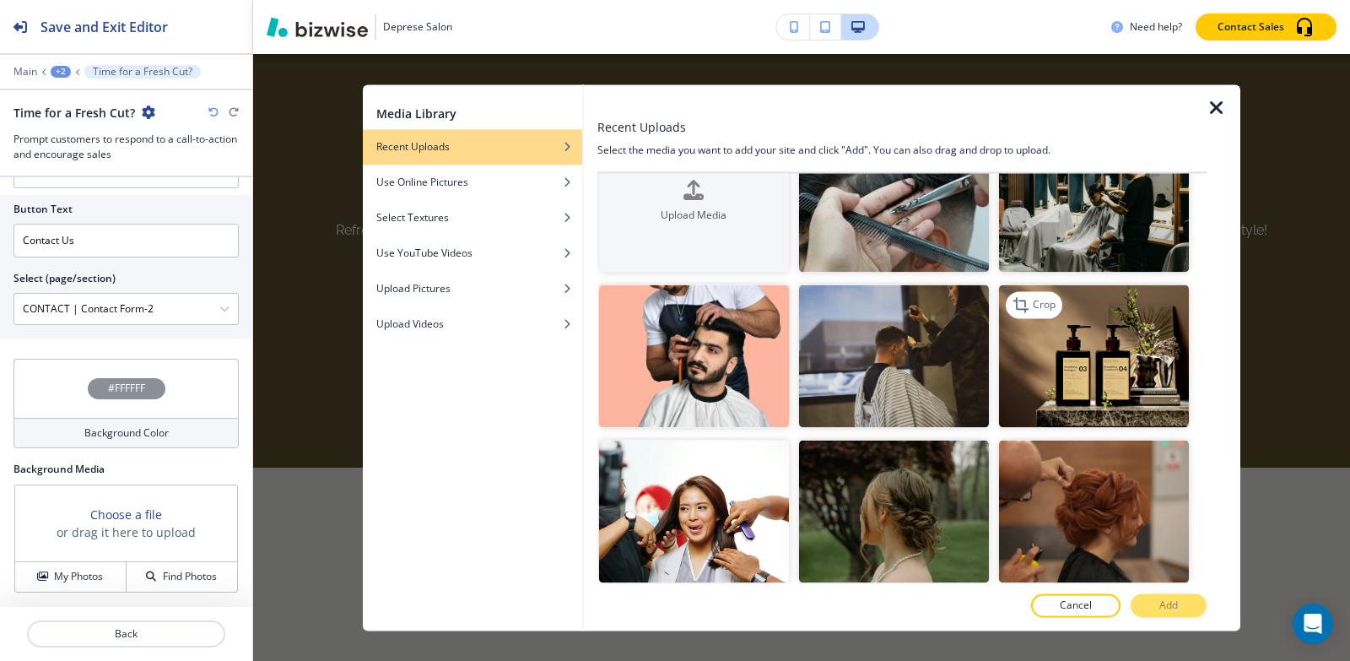
scroll to position [84, 0]
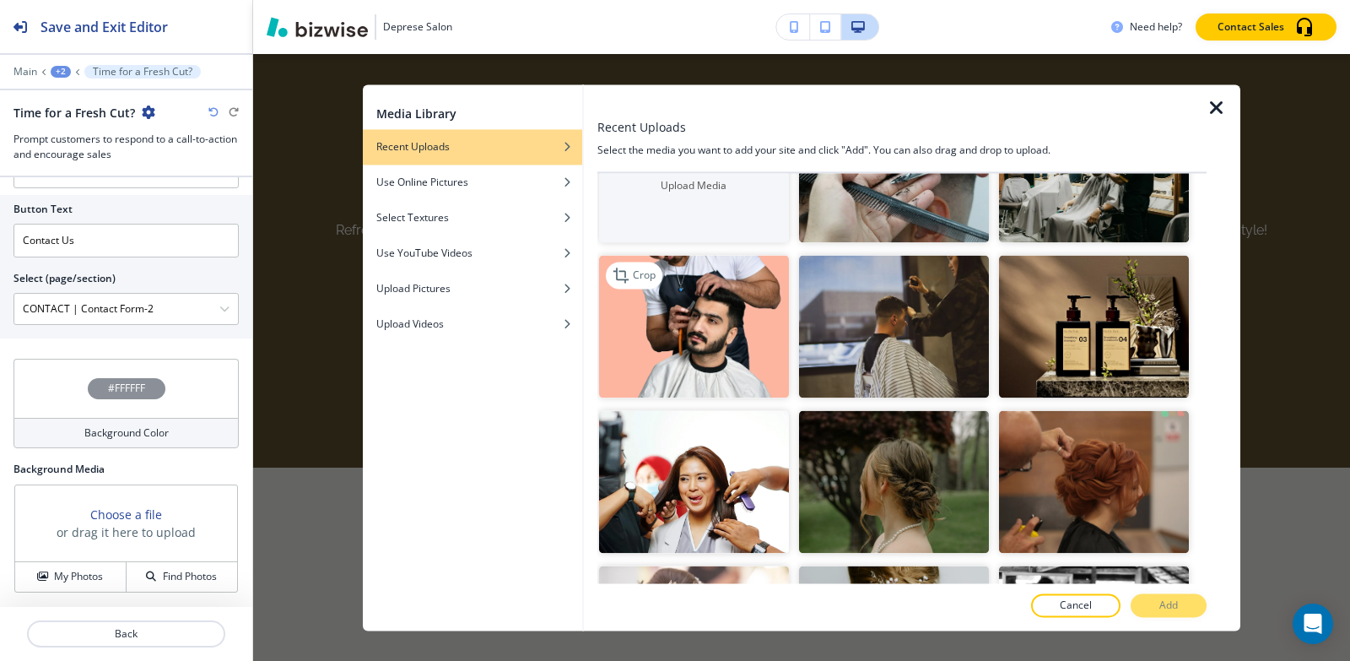
drag, startPoint x: 697, startPoint y: 364, endPoint x: 1061, endPoint y: 510, distance: 391.9
click at [698, 364] on img "button" at bounding box center [694, 327] width 190 height 143
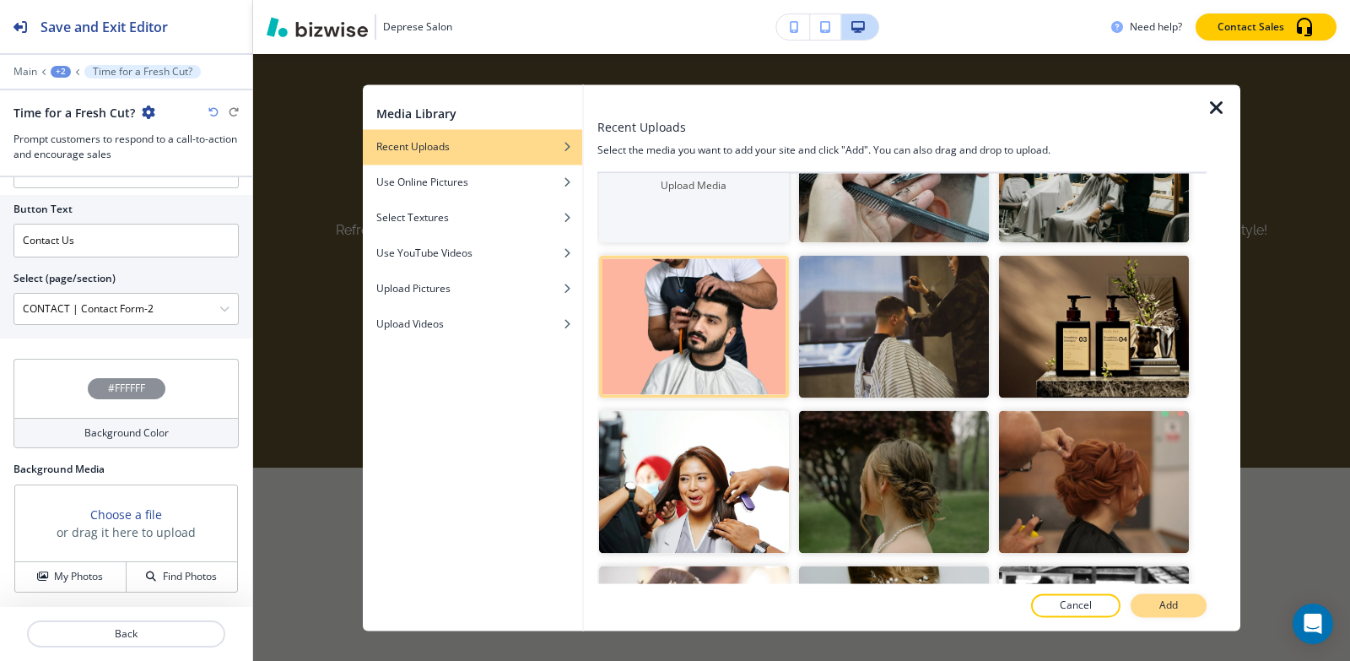
click at [1156, 608] on button "Add" at bounding box center [1169, 605] width 76 height 24
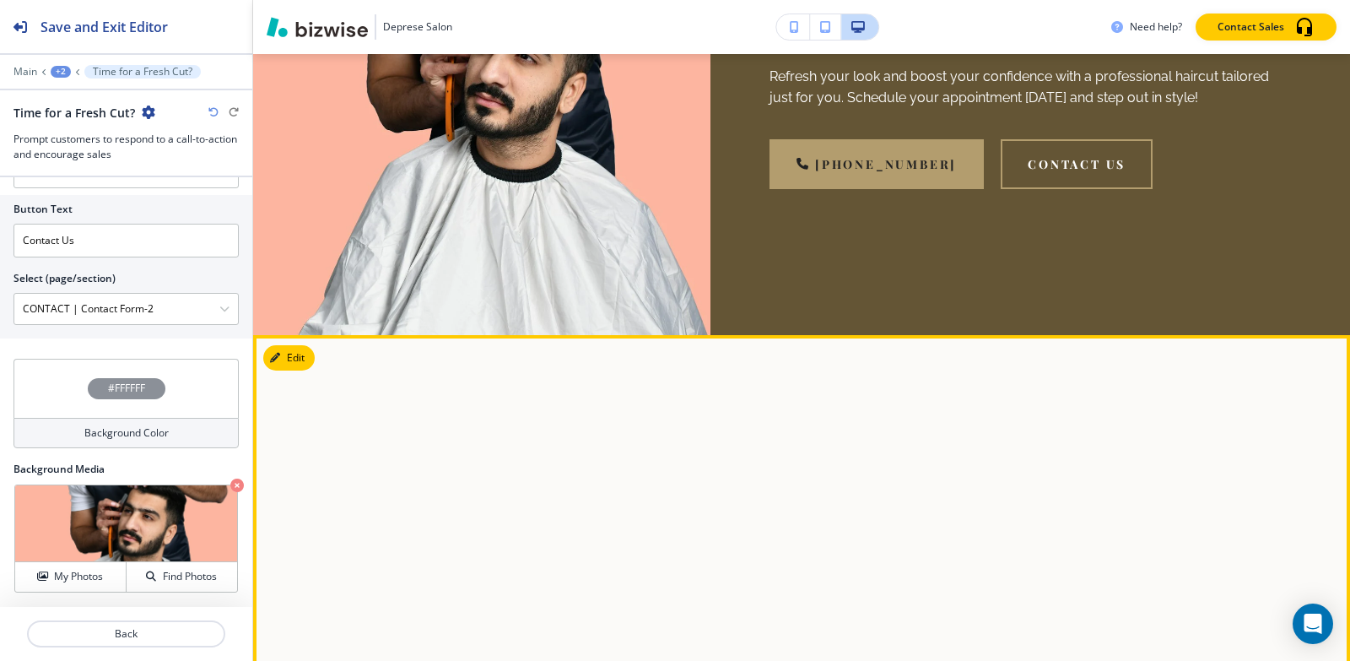
scroll to position [2884, 0]
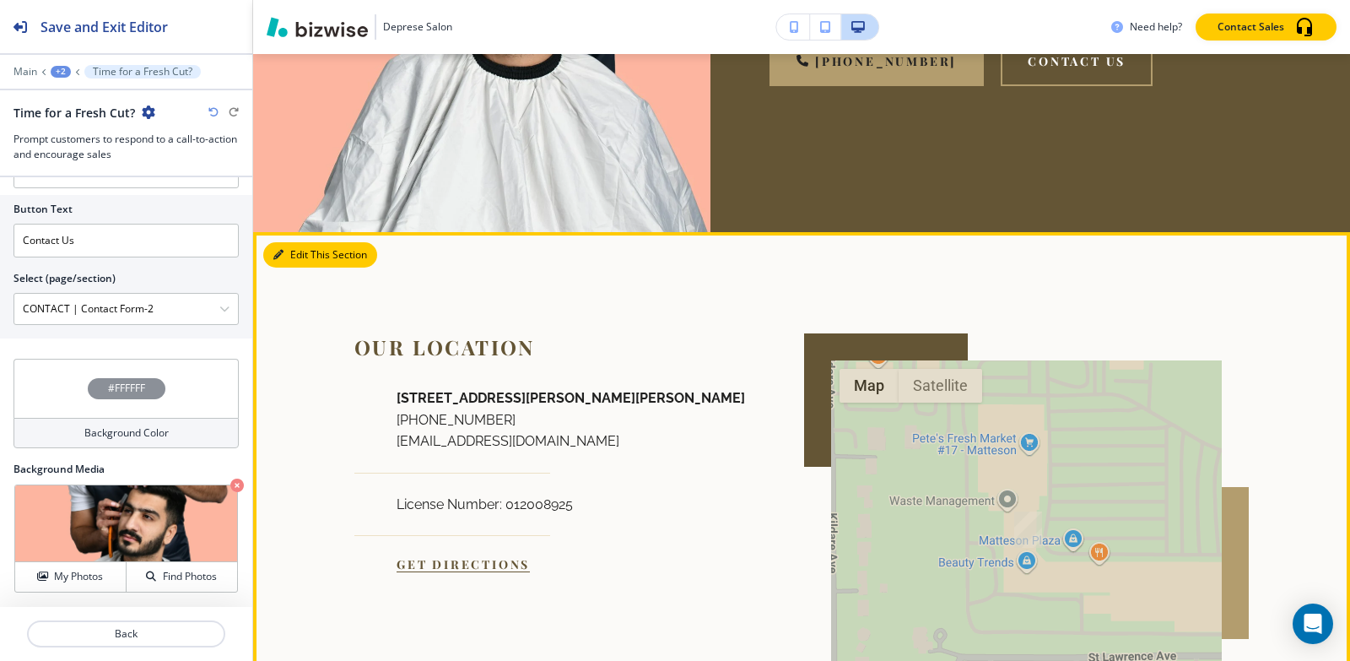
click at [281, 260] on icon "button" at bounding box center [278, 255] width 10 height 10
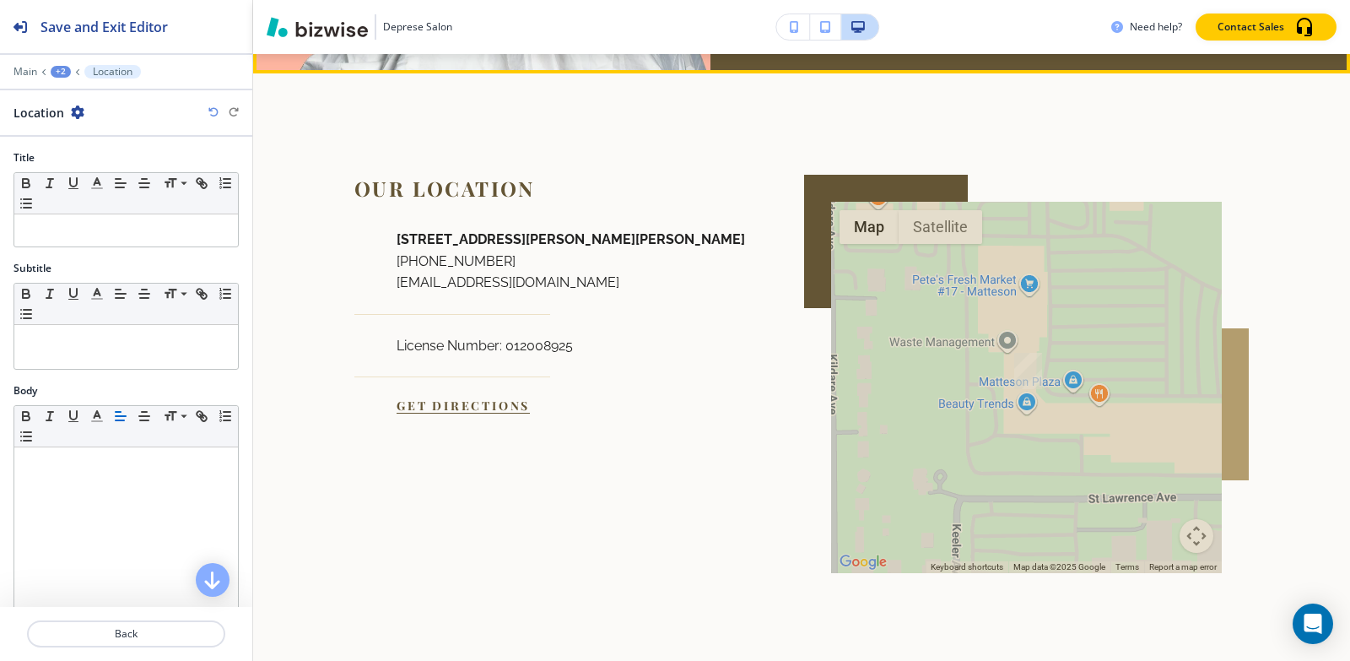
scroll to position [3075, 0]
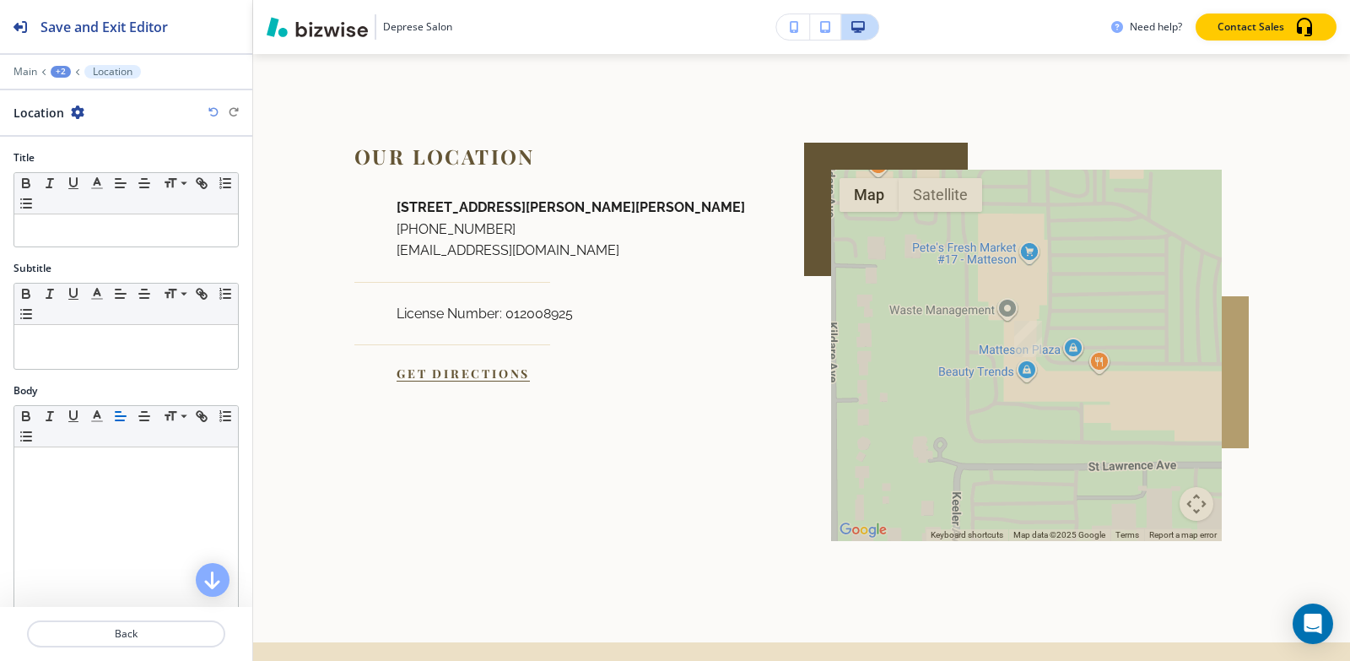
click at [80, 116] on icon "button" at bounding box center [78, 112] width 14 height 14
click at [120, 202] on p "Delete Section" at bounding box center [123, 200] width 86 height 15
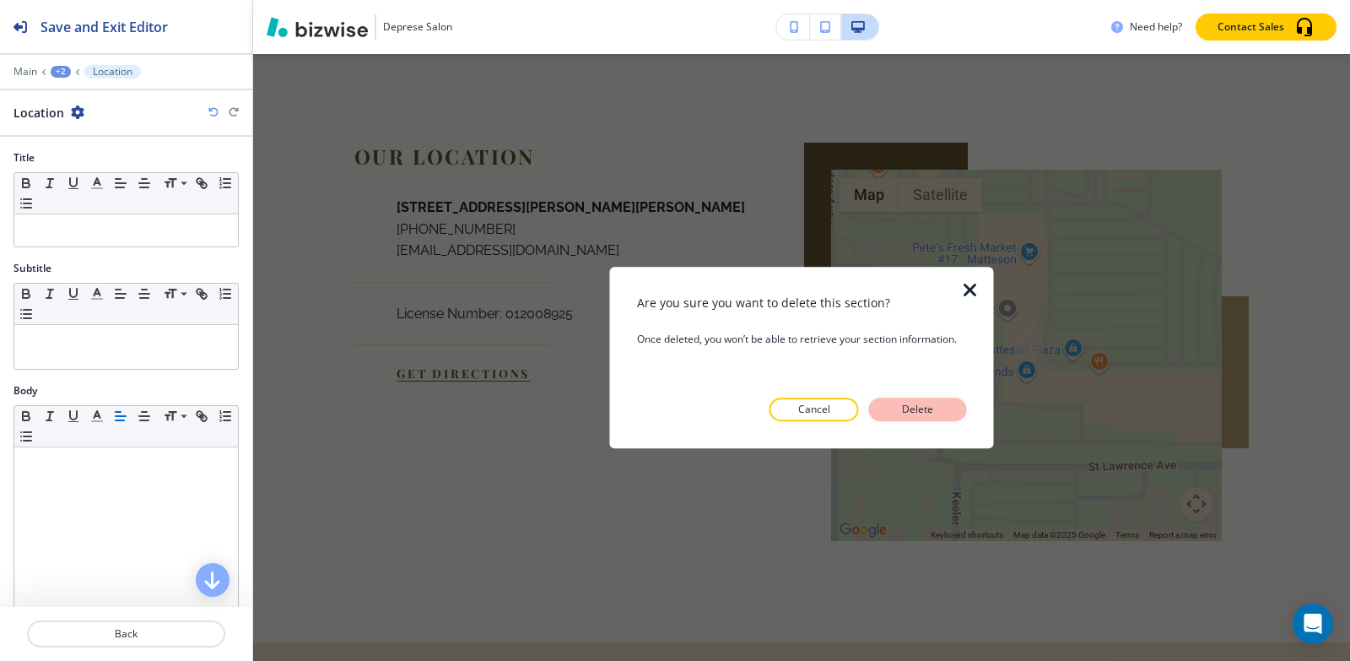
click at [940, 411] on button "Delete" at bounding box center [918, 409] width 98 height 24
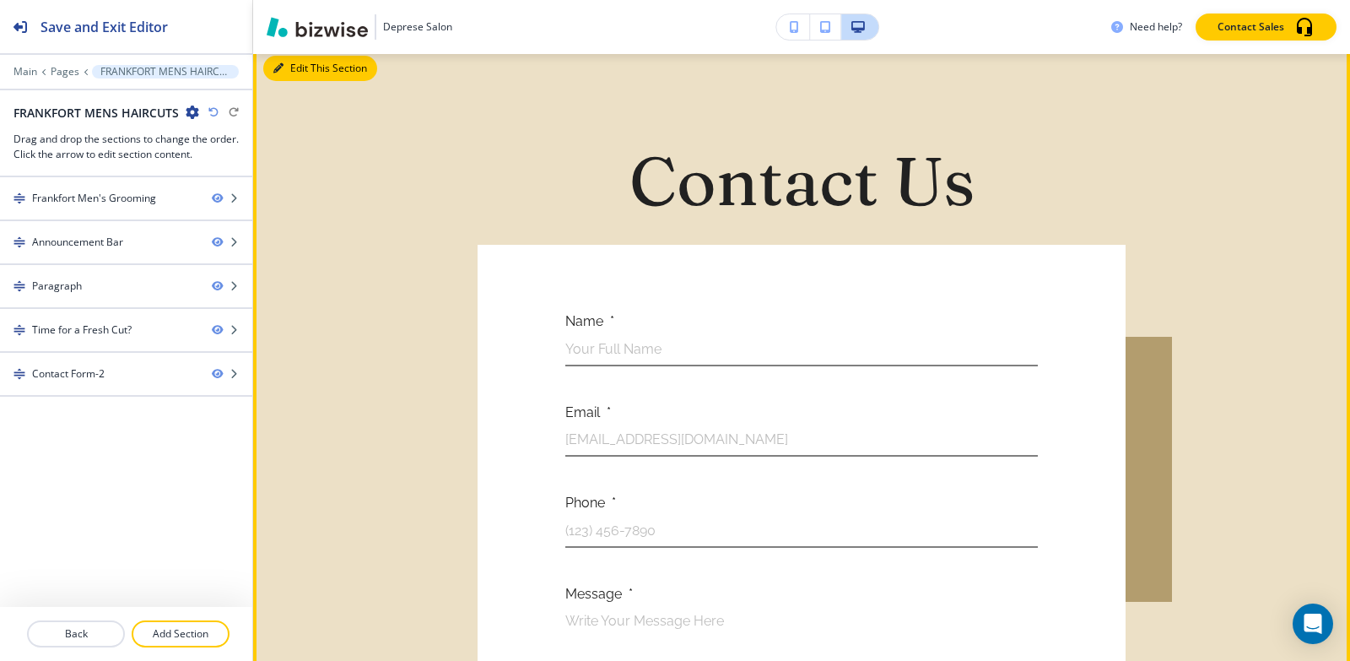
click at [278, 71] on button "Edit This Section" at bounding box center [320, 68] width 114 height 25
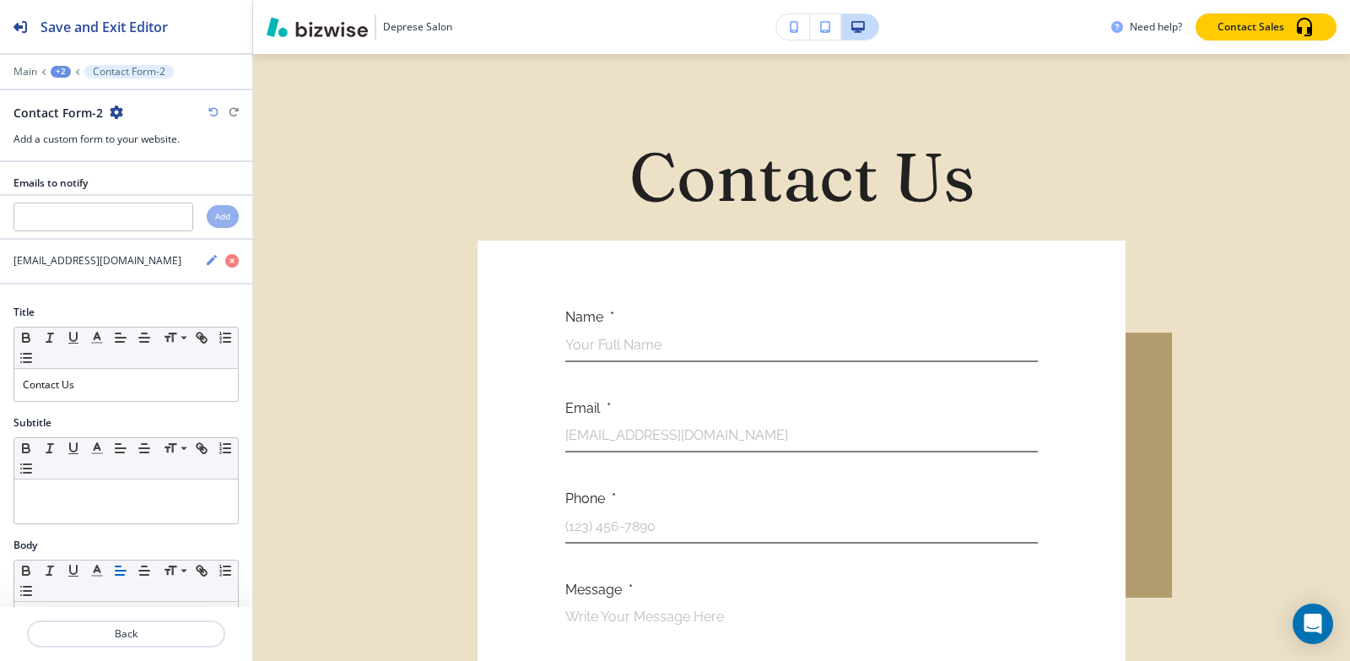
click at [110, 112] on icon "button" at bounding box center [117, 112] width 14 height 14
click at [154, 197] on p "Delete Section" at bounding box center [162, 200] width 86 height 15
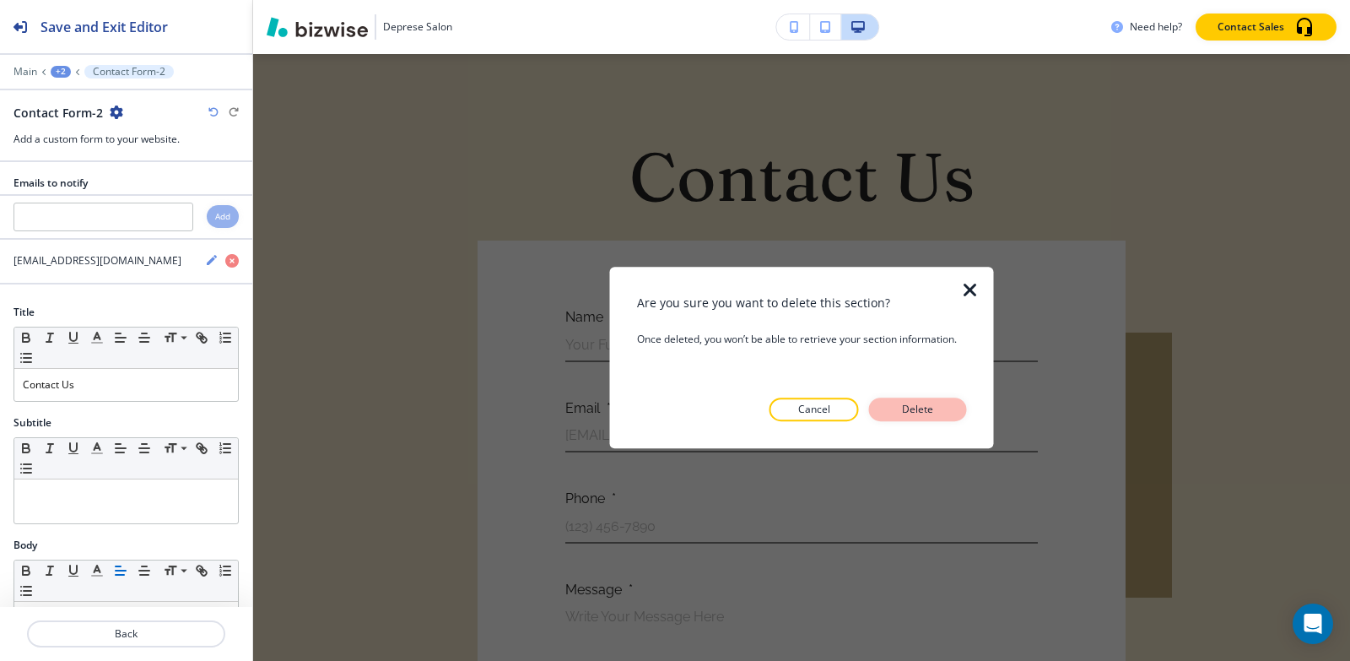
click at [881, 403] on button "Delete" at bounding box center [918, 409] width 98 height 24
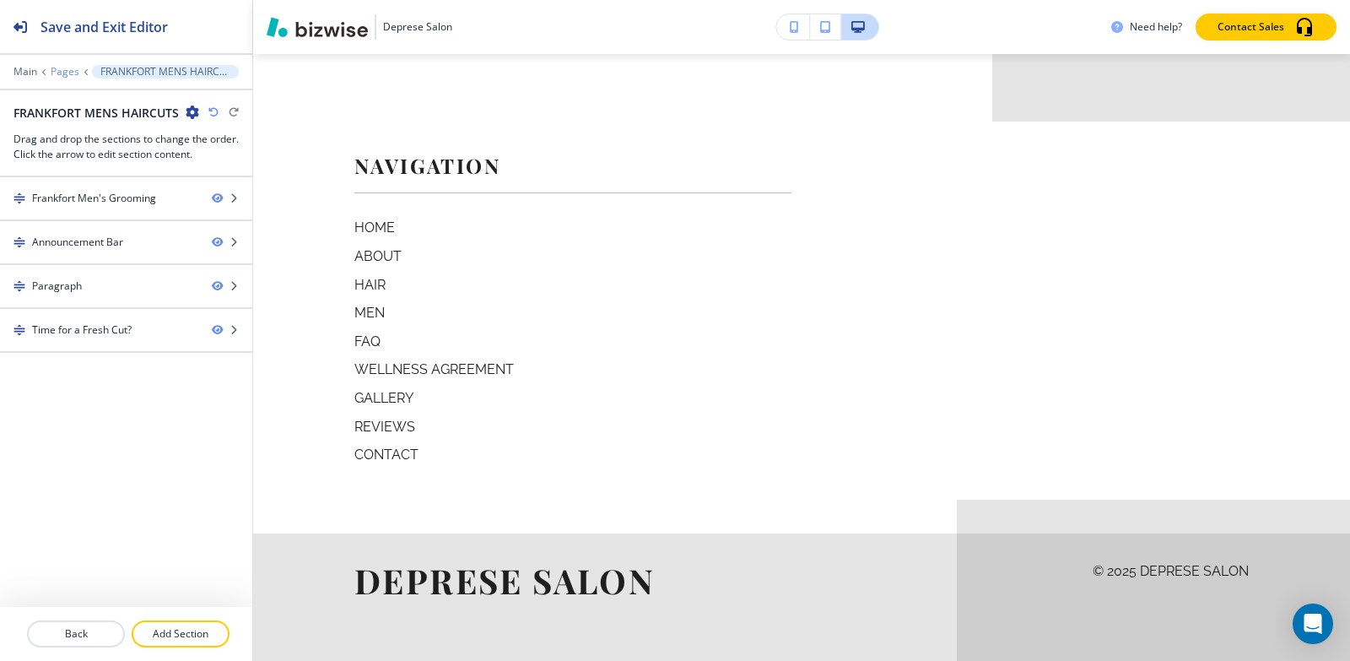
click at [68, 75] on p "Pages" at bounding box center [65, 72] width 29 height 12
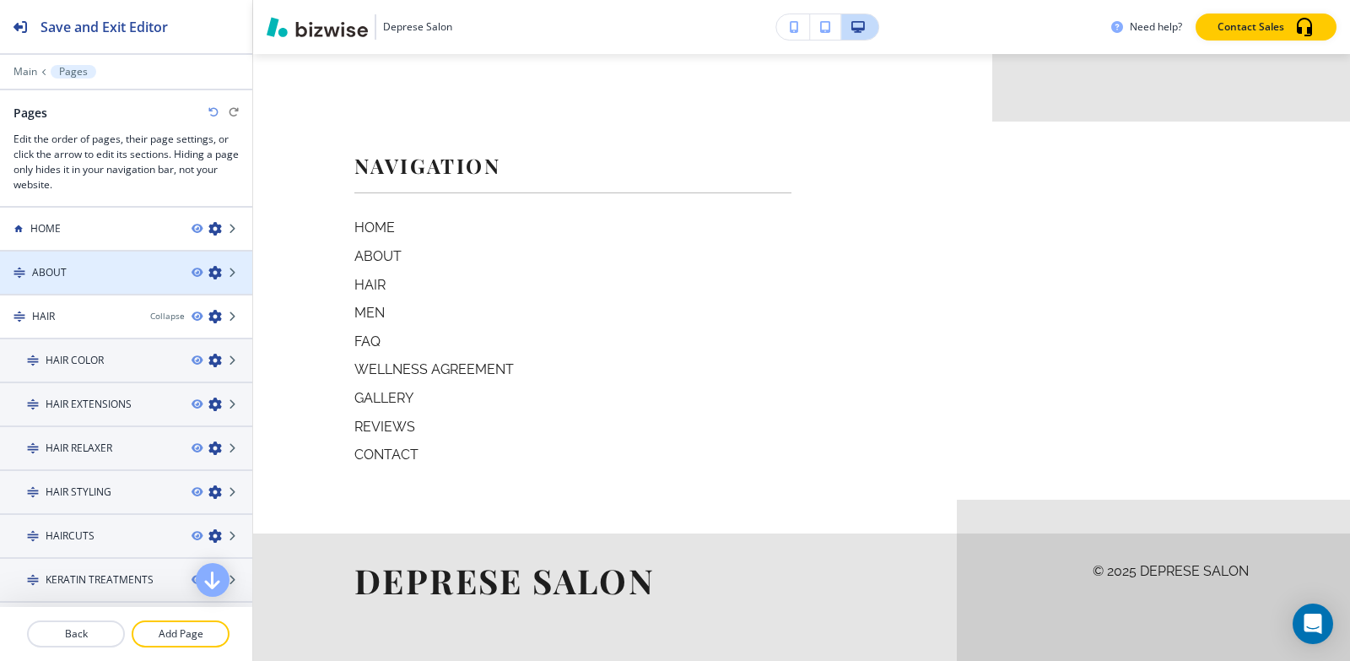
click at [95, 288] on div at bounding box center [126, 287] width 252 height 14
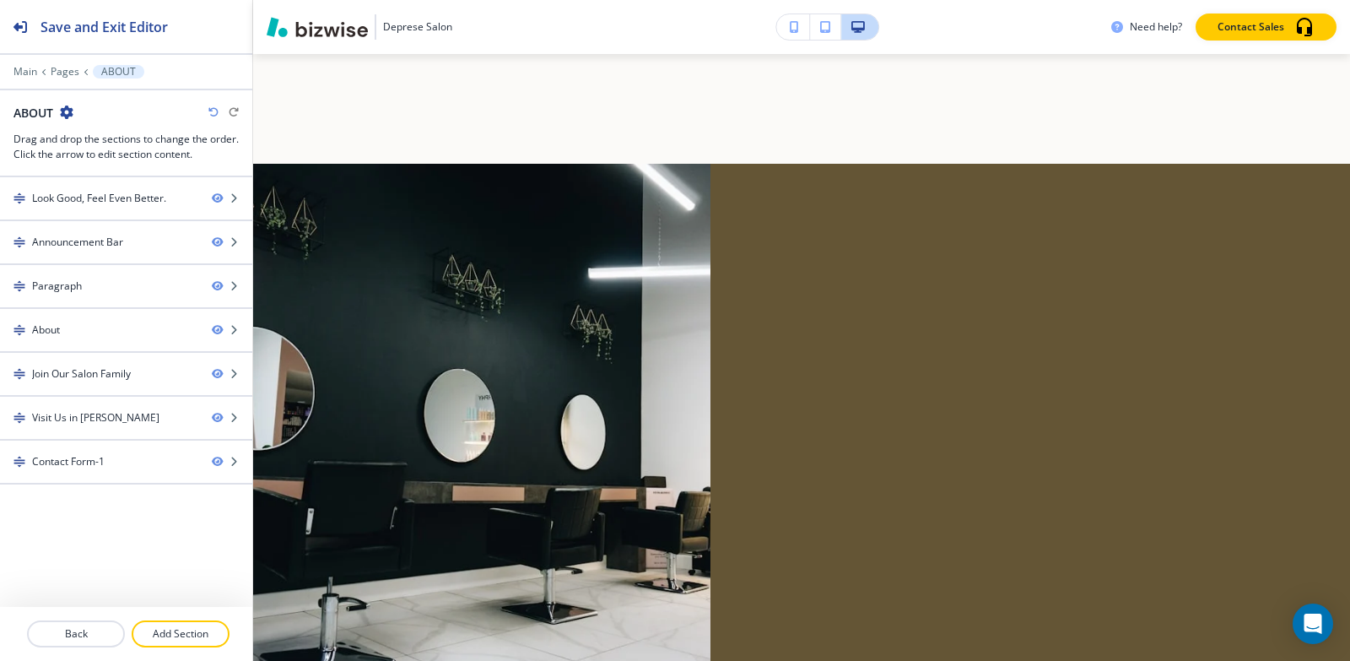
scroll to position [0, 0]
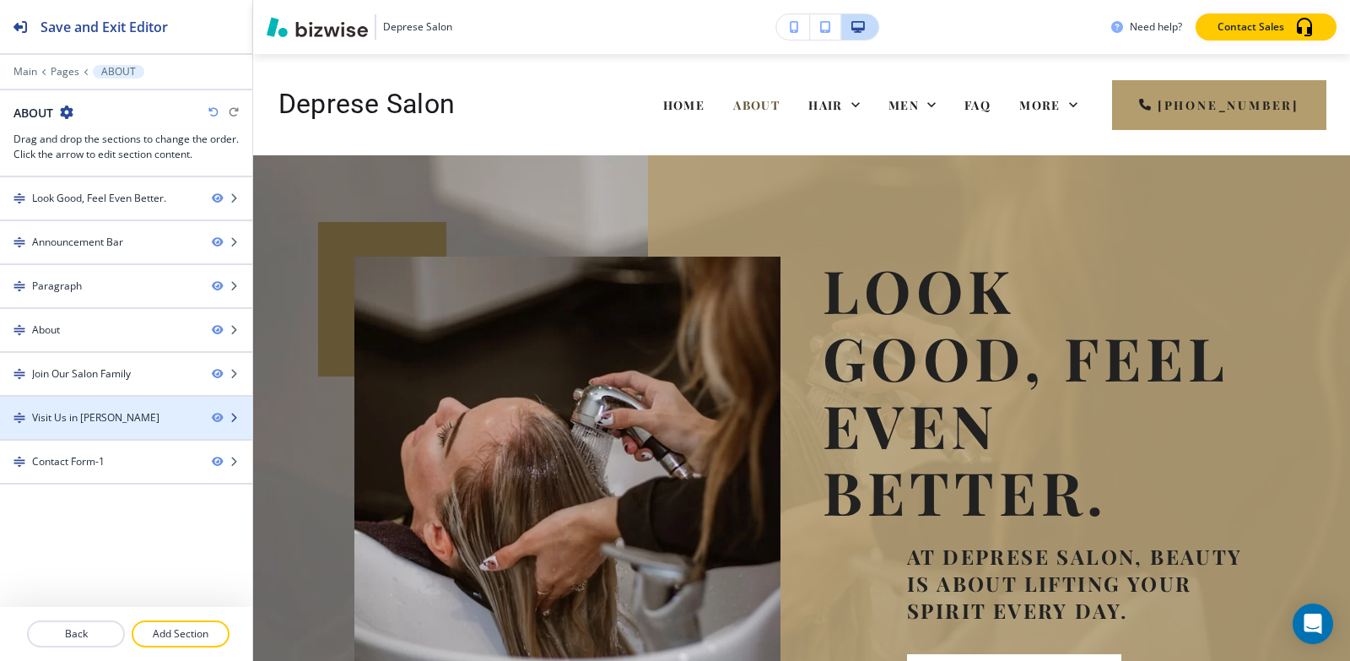
click at [97, 423] on div "Visit Us in [PERSON_NAME]" at bounding box center [95, 417] width 127 height 15
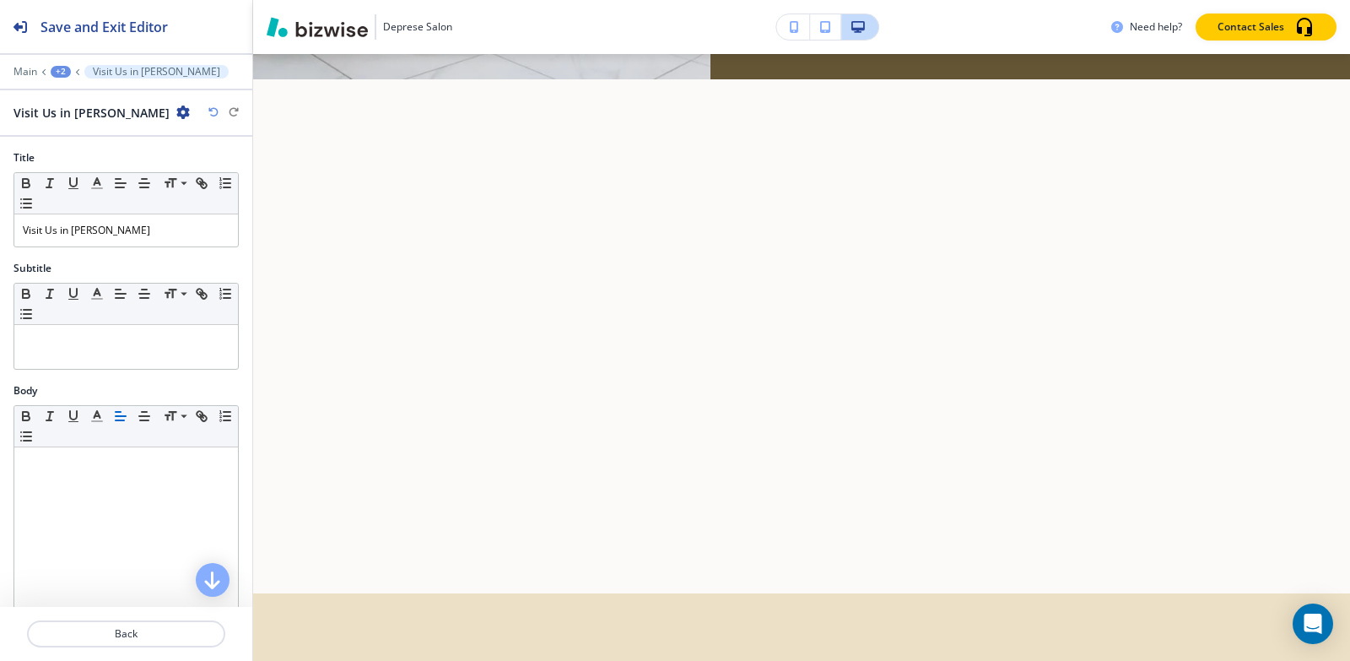
click at [176, 111] on icon "button" at bounding box center [183, 112] width 14 height 14
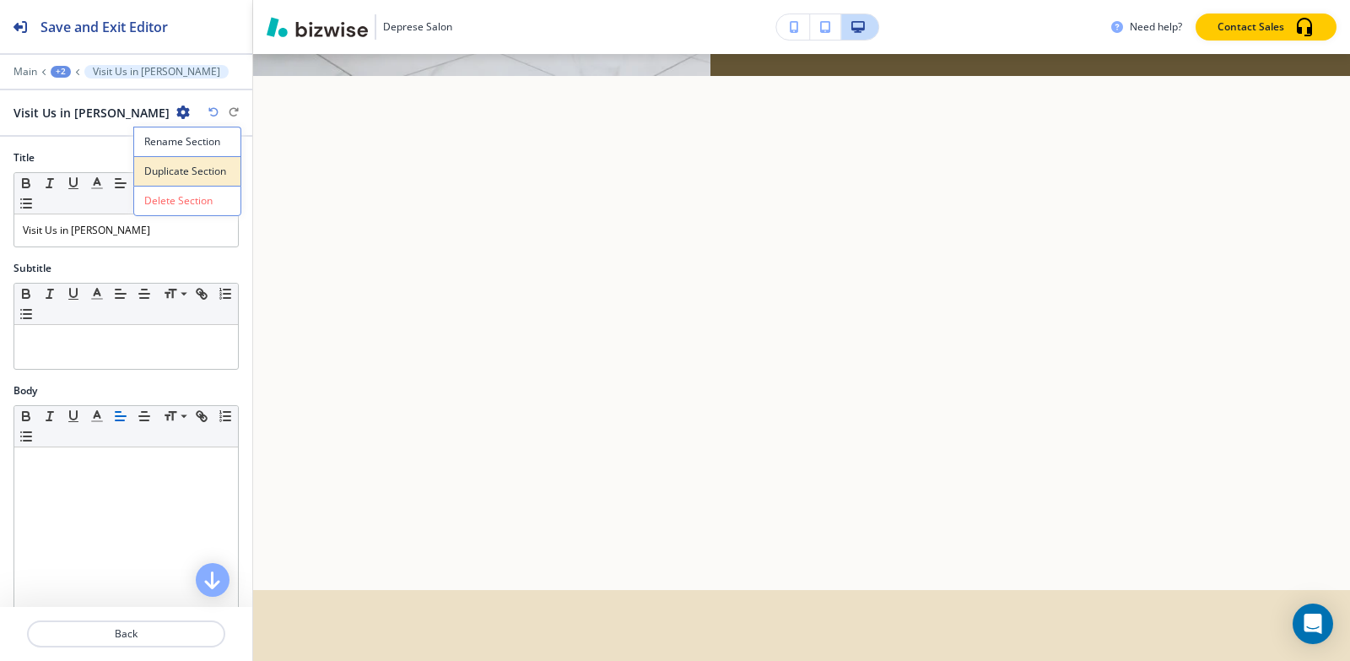
click at [164, 173] on p "Duplicate Section" at bounding box center [187, 171] width 86 height 15
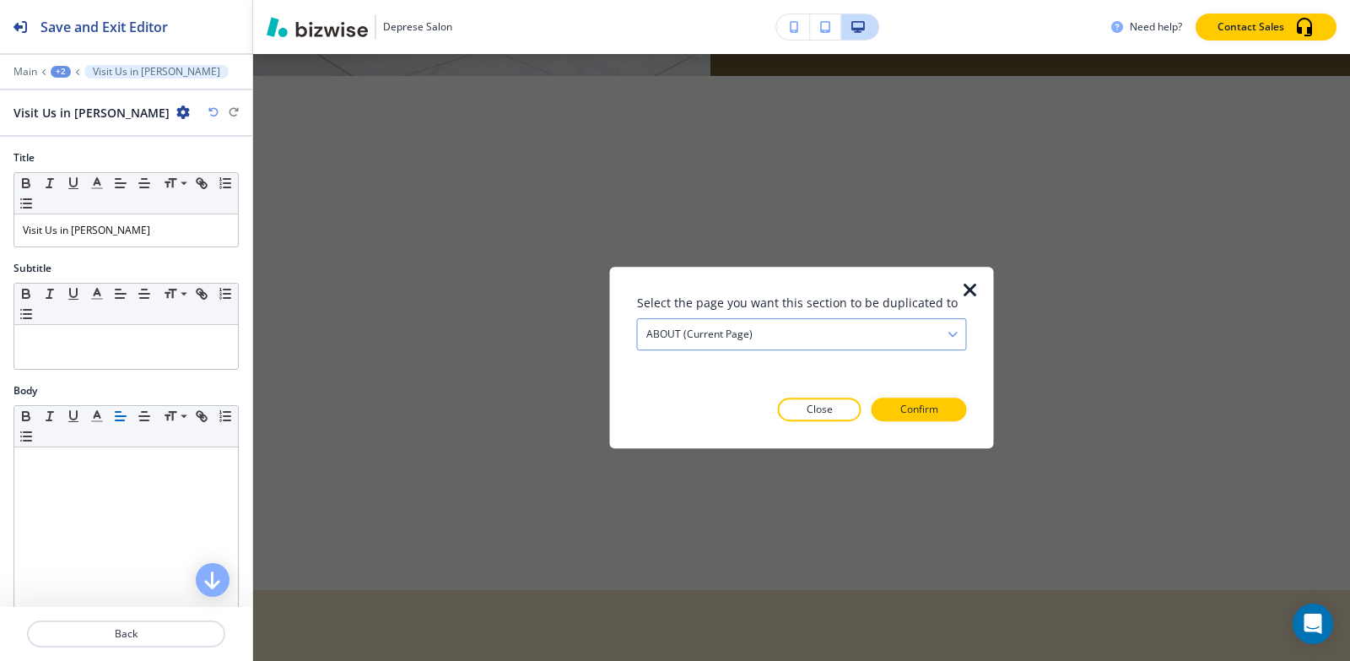
click at [787, 323] on div "ABOUT (current page)" at bounding box center [802, 334] width 328 height 30
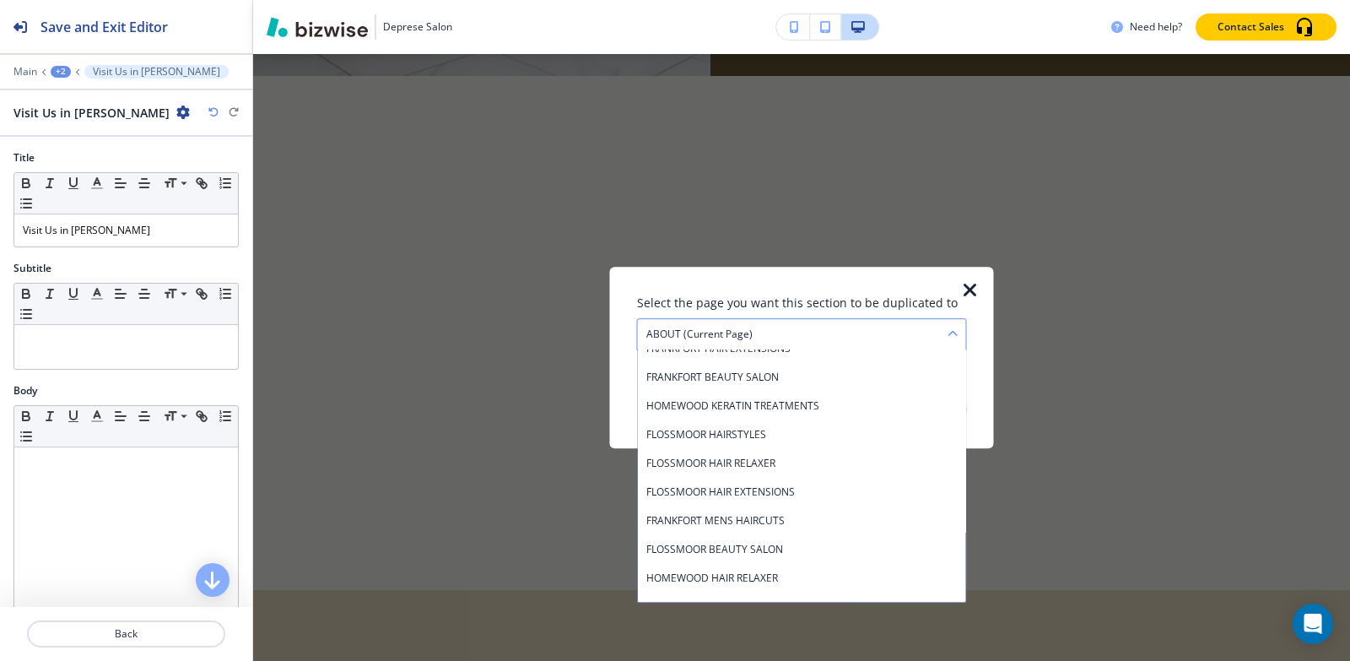
scroll to position [759, 0]
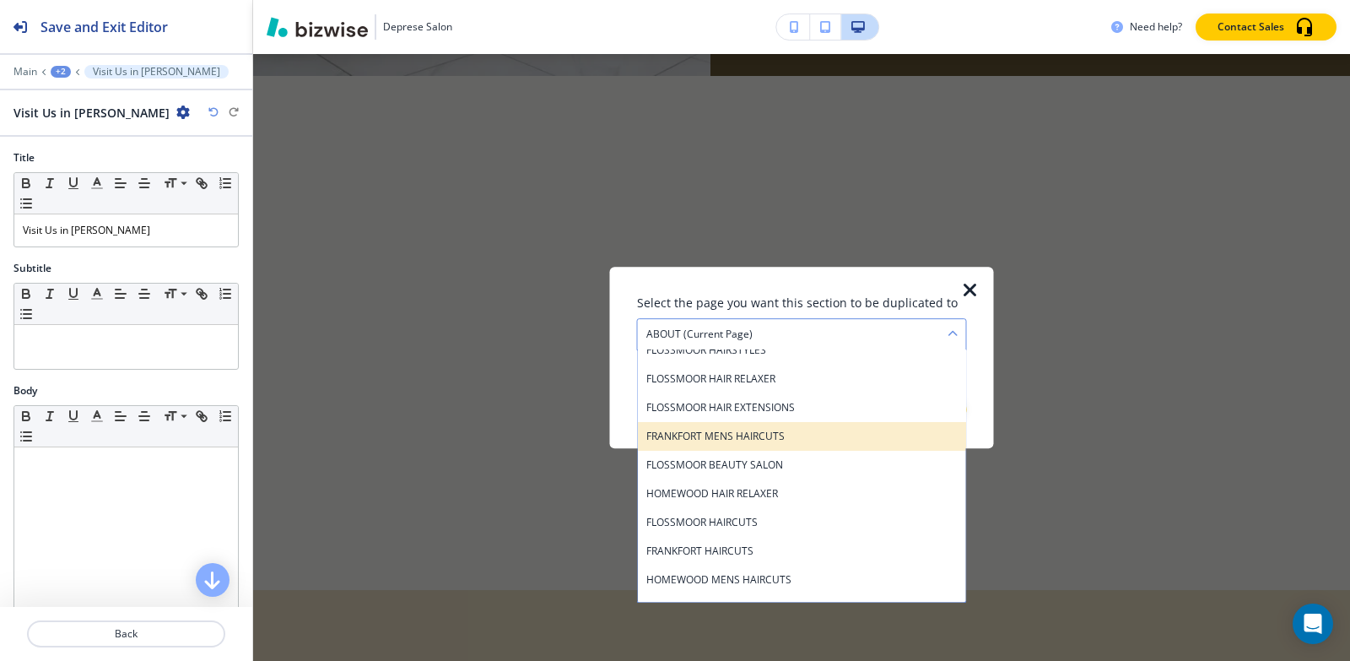
click at [808, 440] on h4 "FRANKFORT MENS HAIRCUTS" at bounding box center [801, 436] width 311 height 15
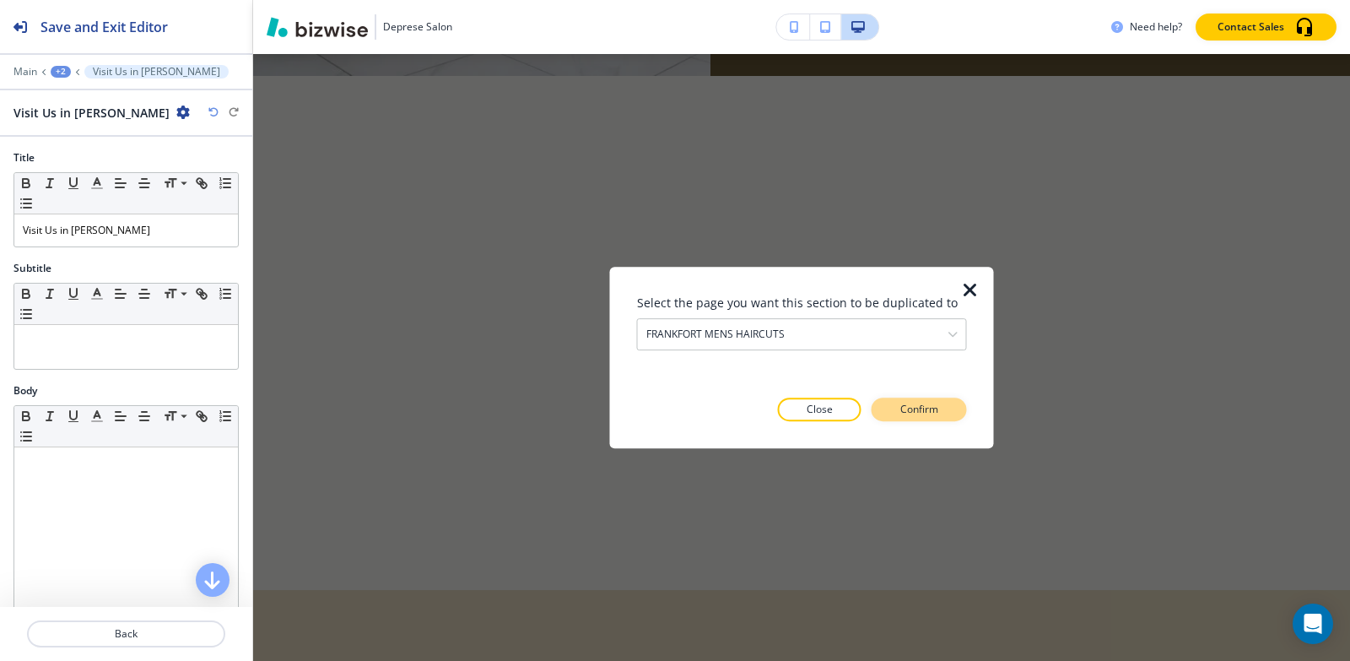
click at [924, 413] on p "Confirm" at bounding box center [919, 409] width 38 height 15
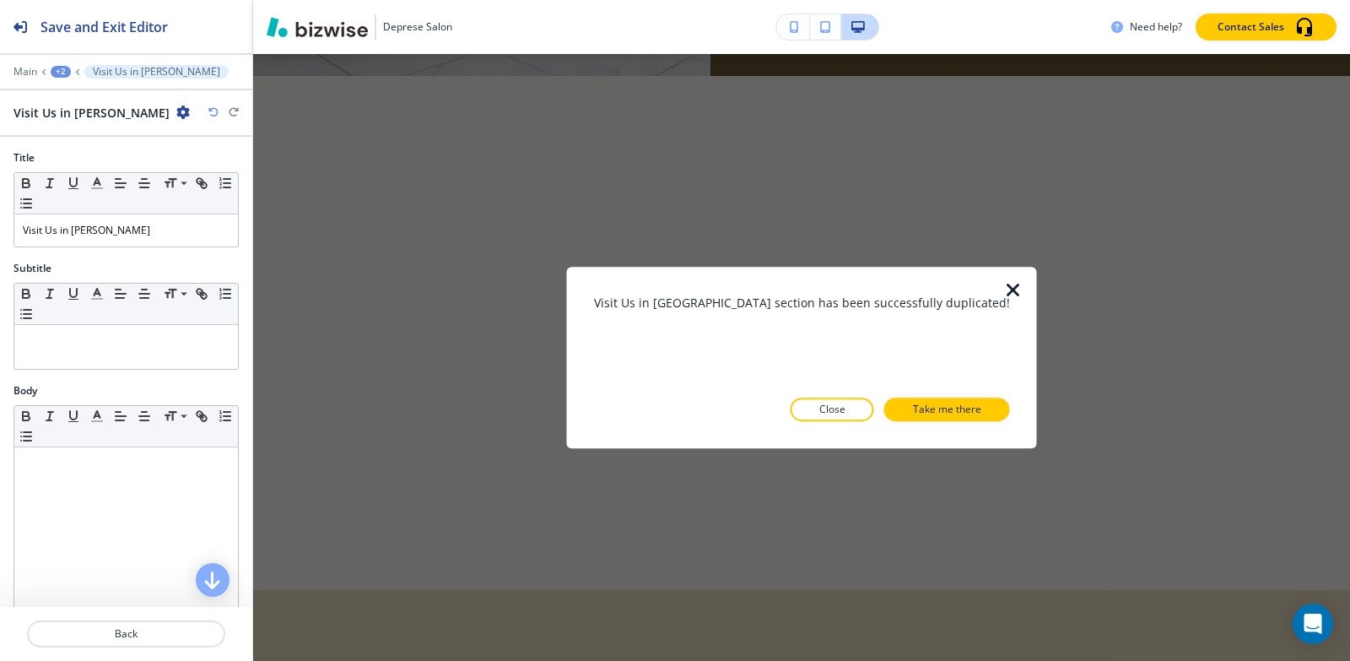
click at [924, 413] on p "Take me there" at bounding box center [947, 409] width 68 height 15
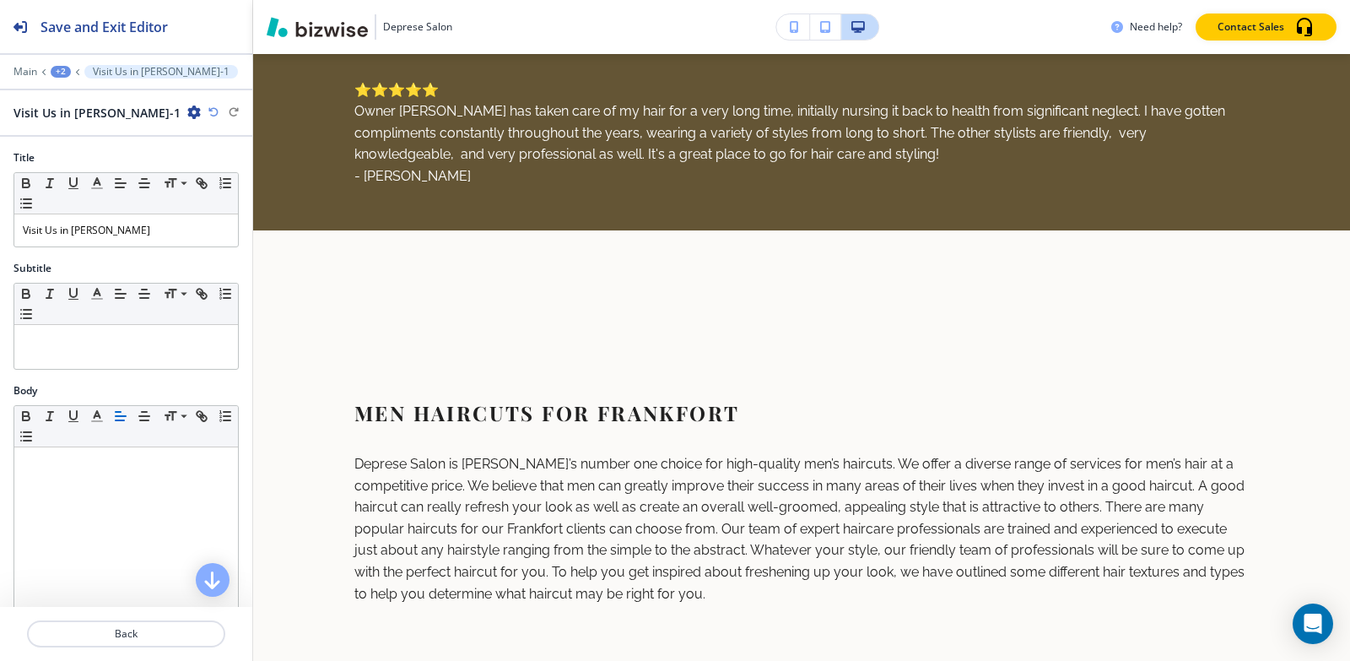
scroll to position [967, 0]
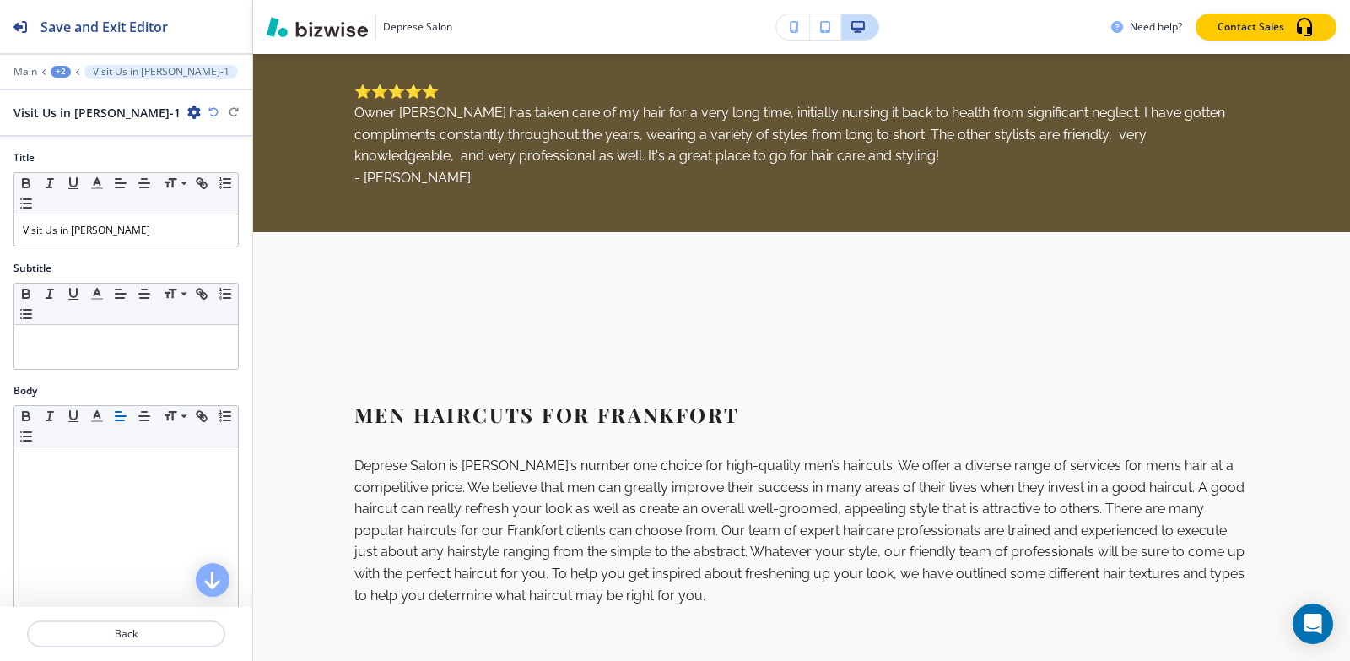
click at [64, 70] on div "+2" at bounding box center [61, 72] width 20 height 12
click at [86, 128] on p "FRANKFORT MENS HAIRCUTS" at bounding box center [105, 129] width 86 height 15
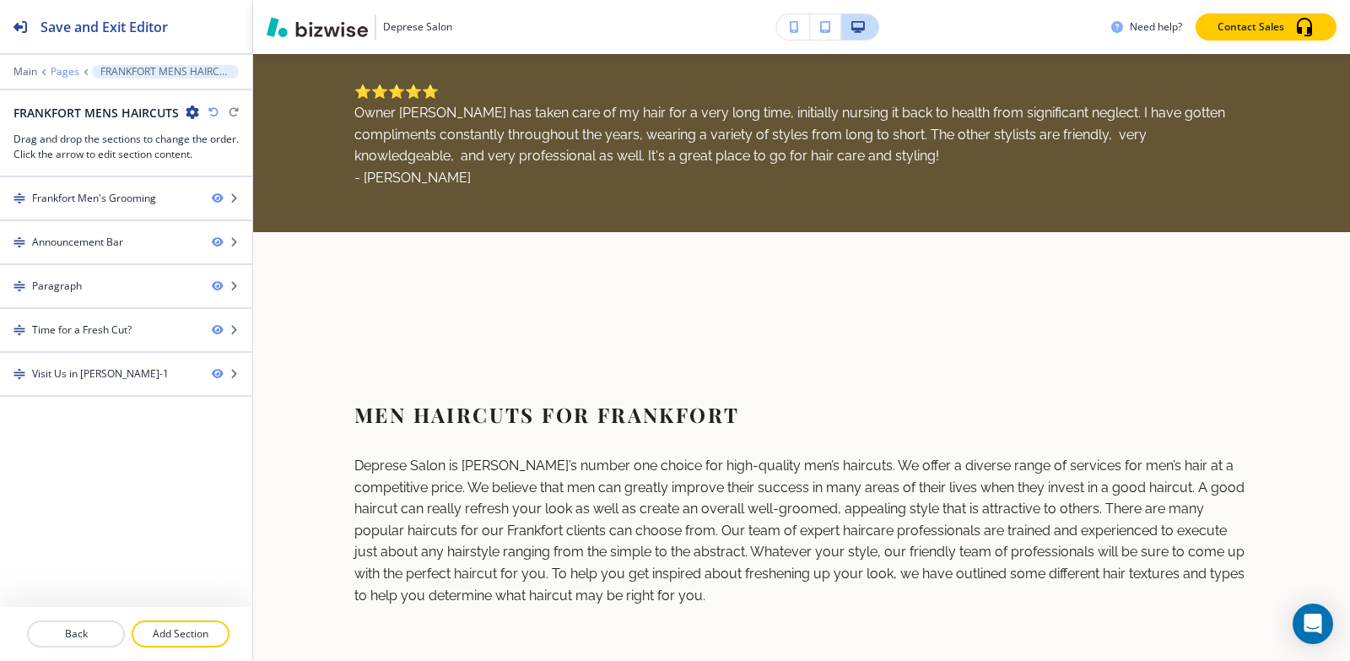
click at [72, 75] on p "Pages" at bounding box center [65, 72] width 29 height 12
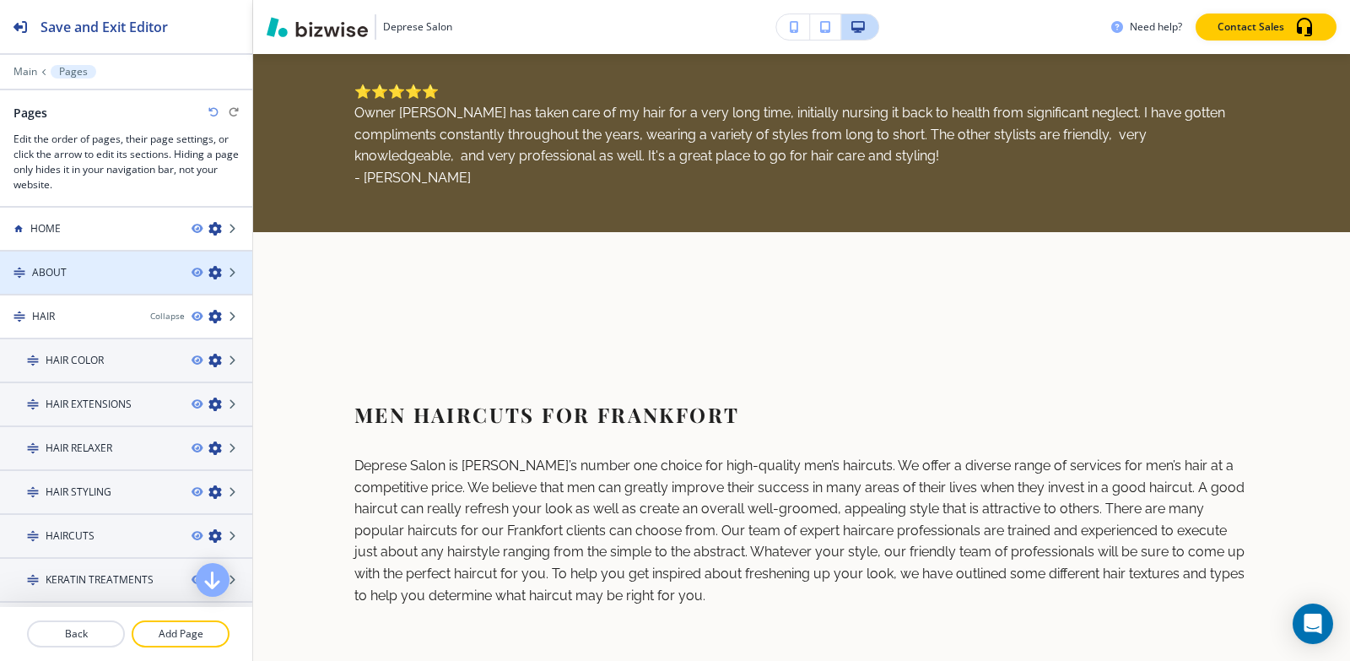
click at [62, 286] on div at bounding box center [126, 287] width 252 height 14
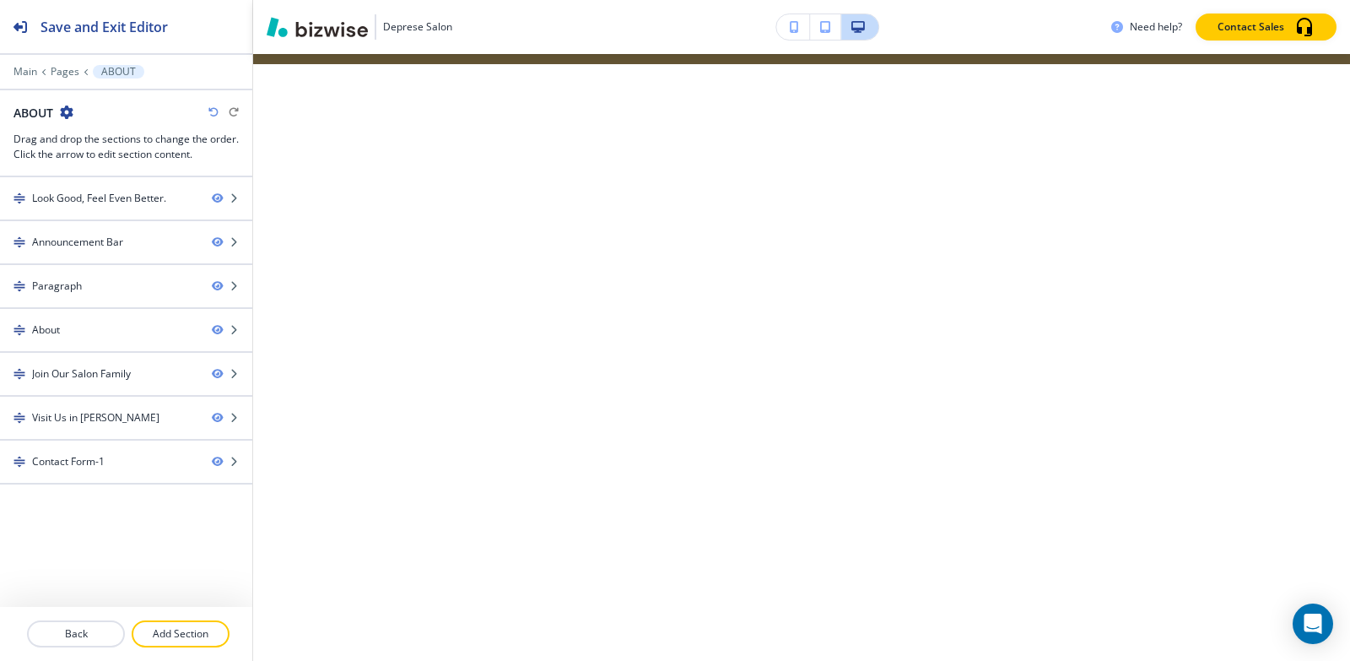
scroll to position [0, 0]
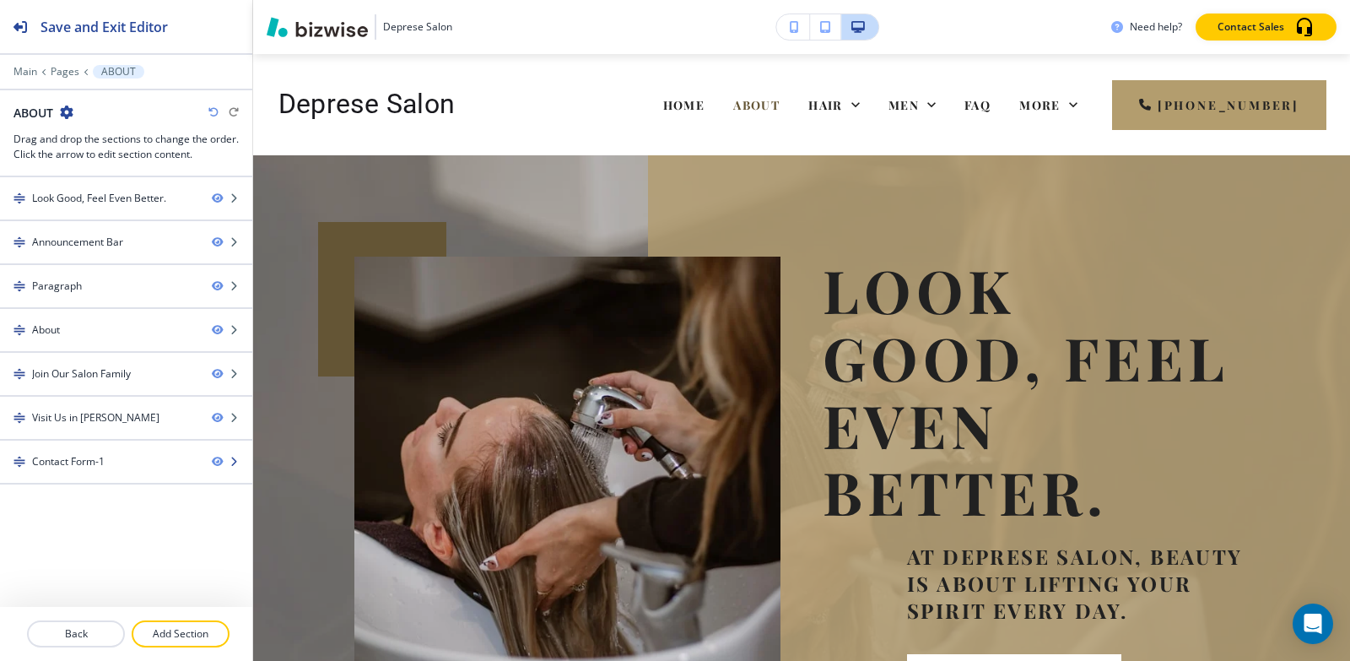
click at [70, 462] on div "Contact Form-1" at bounding box center [68, 461] width 73 height 15
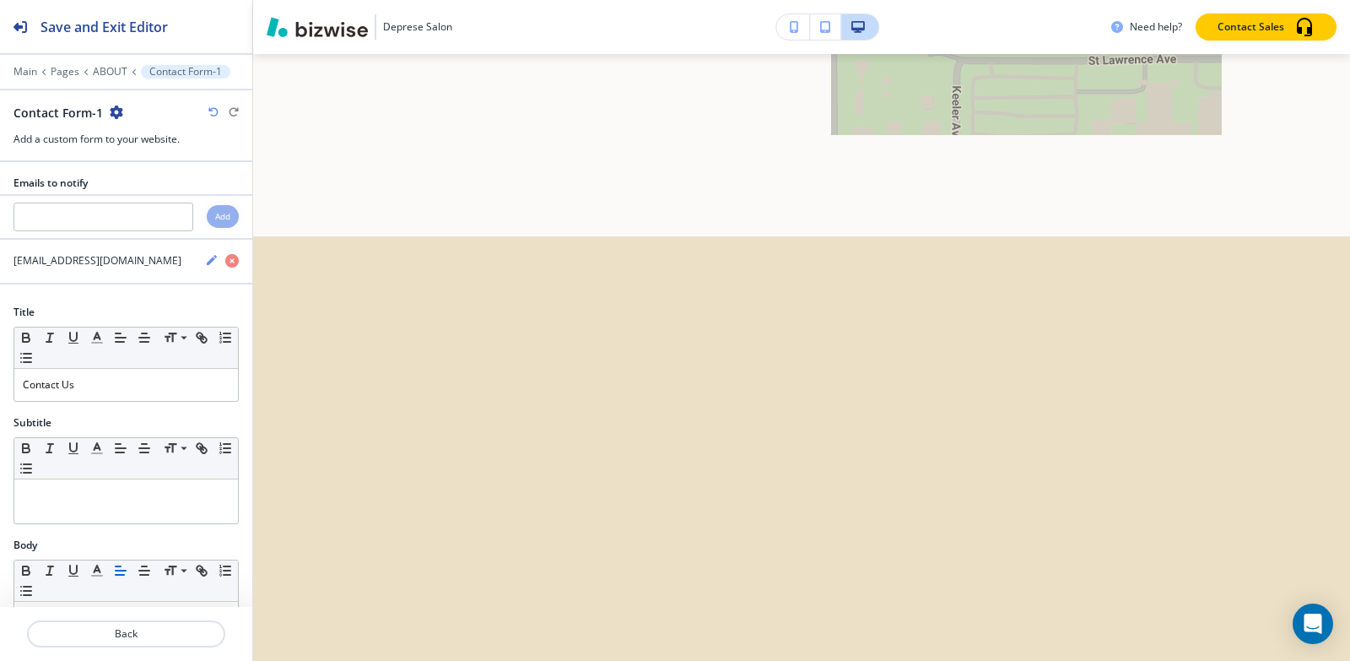
scroll to position [4229, 0]
click at [111, 113] on icon "button" at bounding box center [117, 112] width 14 height 14
click at [134, 165] on p "Duplicate Section" at bounding box center [162, 171] width 86 height 15
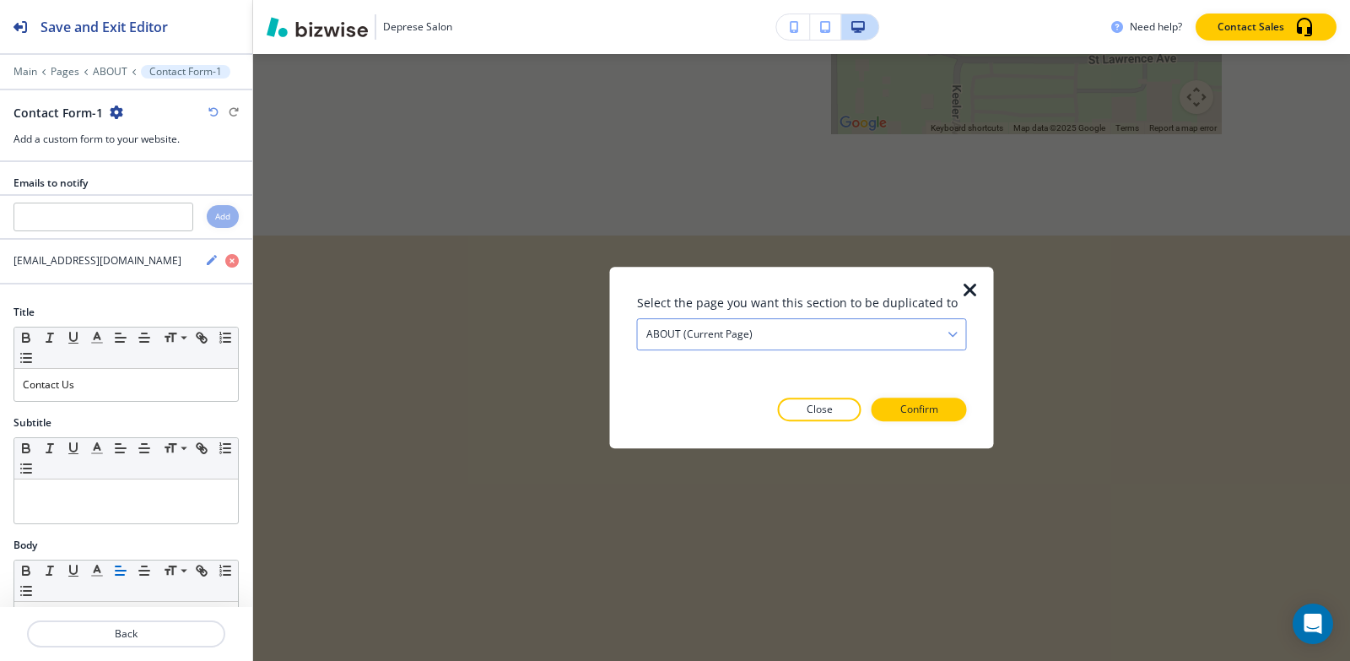
click at [769, 346] on div "ABOUT (current page)" at bounding box center [802, 334] width 328 height 30
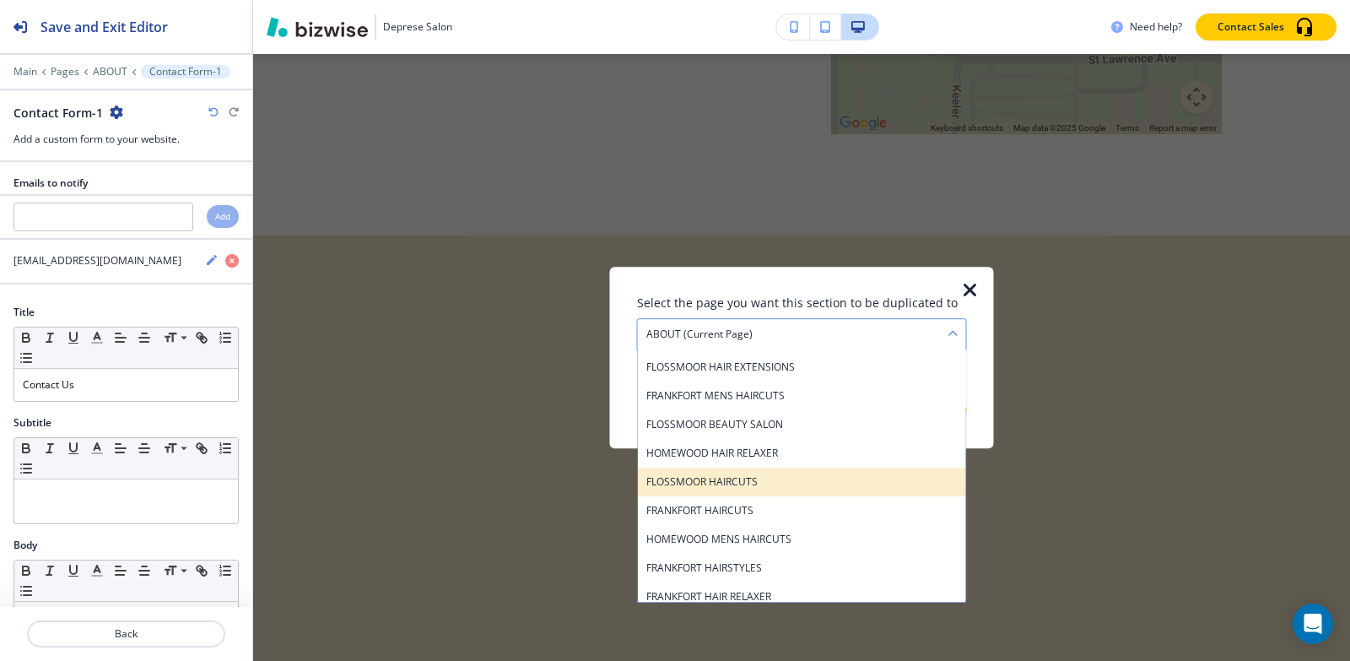
scroll to position [759, 0]
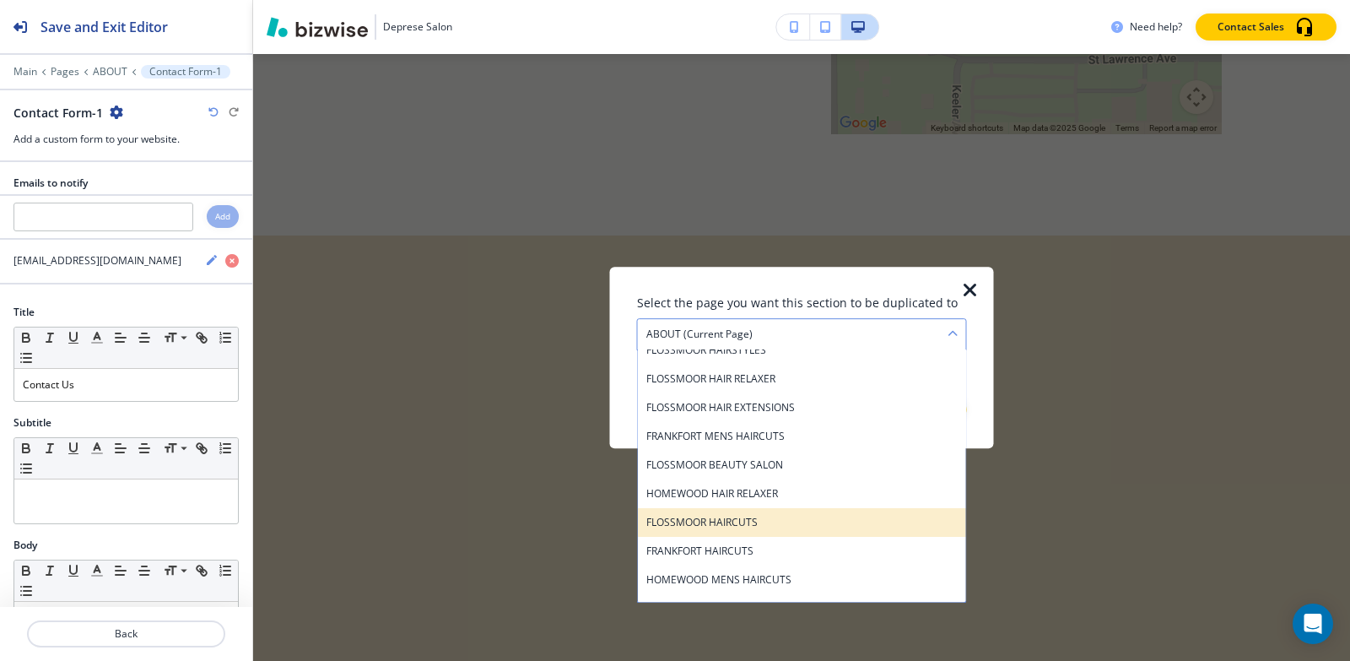
click at [780, 446] on div "FRANKFORT MENS HAIRCUTS" at bounding box center [802, 436] width 328 height 29
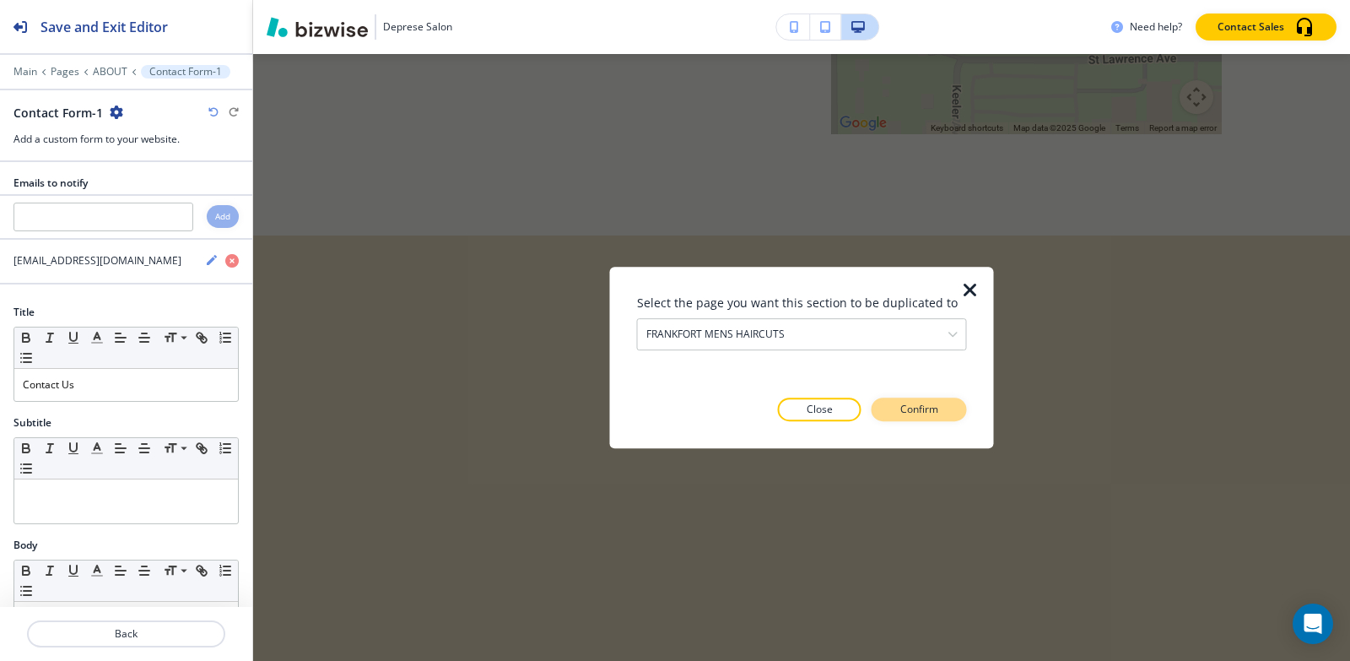
click at [924, 410] on p "Confirm" at bounding box center [919, 409] width 38 height 15
click at [904, 403] on p "Take me there" at bounding box center [904, 409] width 68 height 15
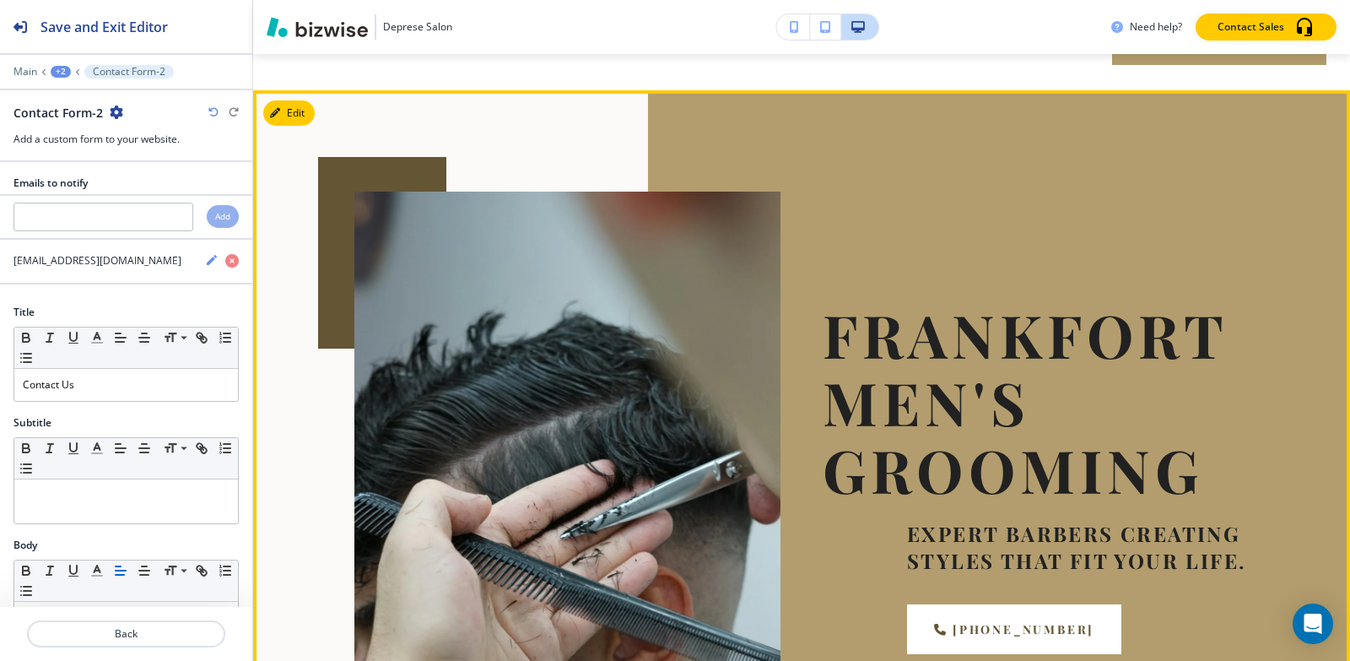
scroll to position [0, 0]
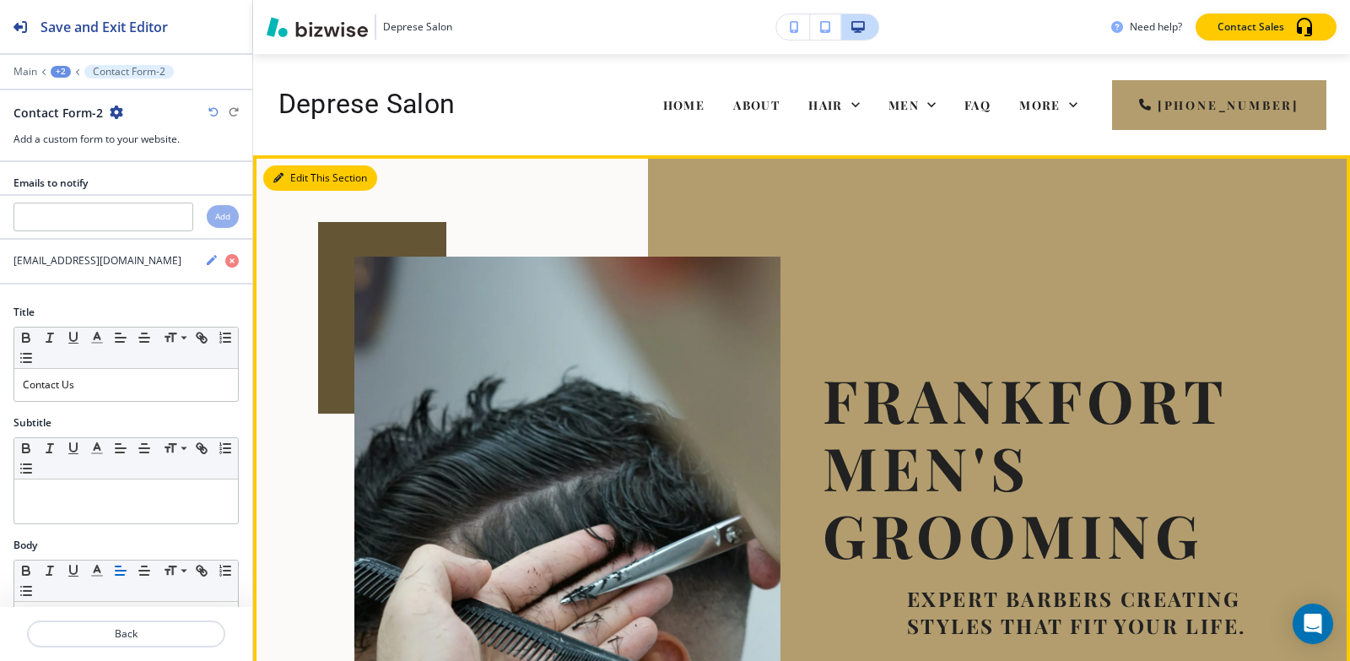
click at [289, 169] on button "Edit This Section" at bounding box center [320, 177] width 114 height 25
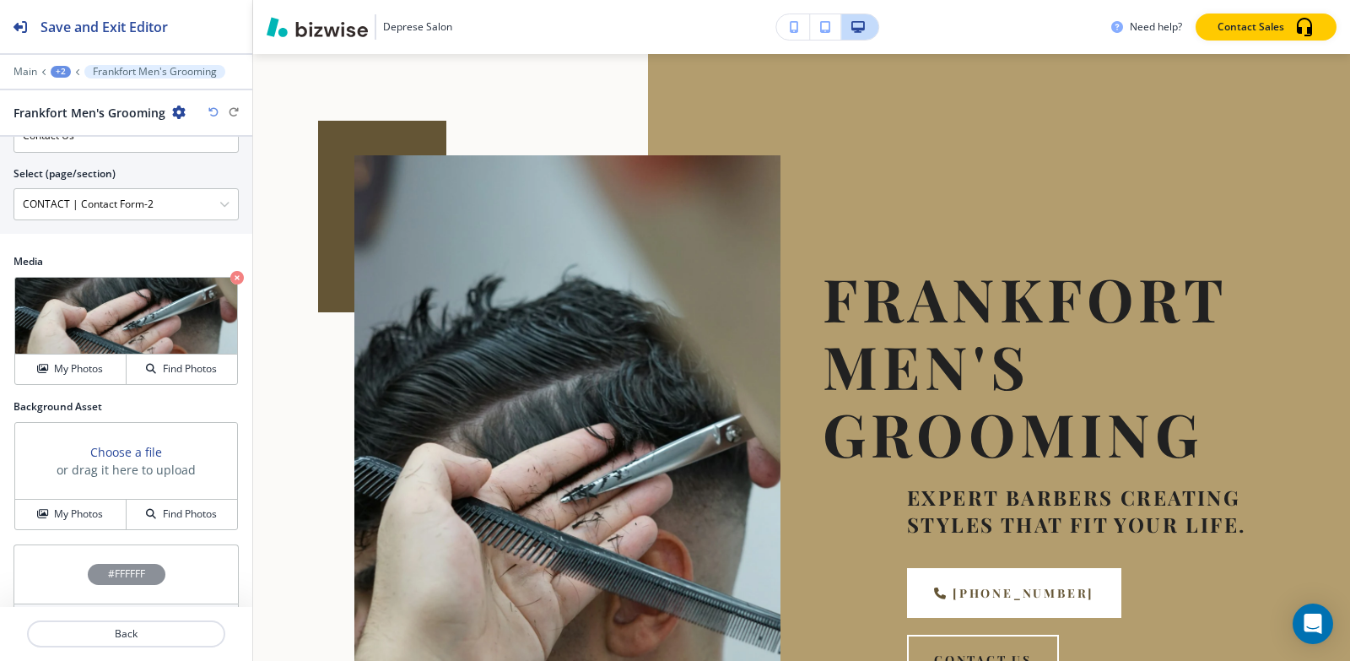
scroll to position [852, 0]
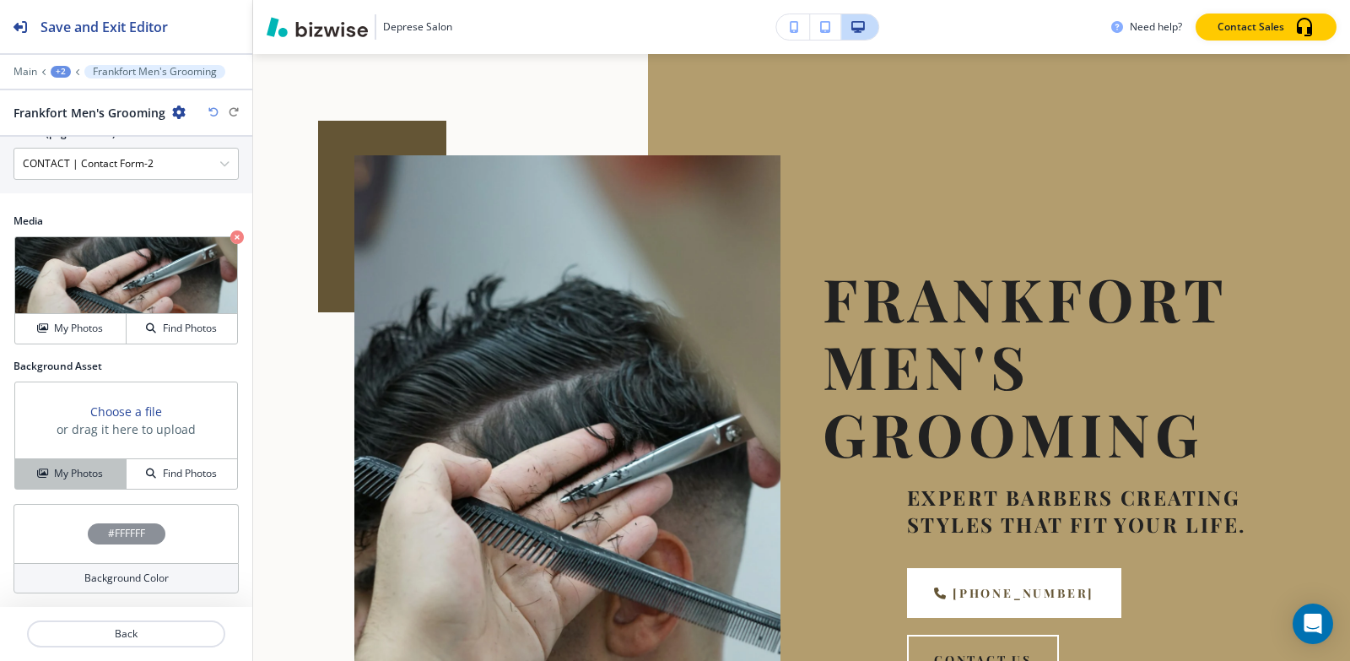
click at [62, 469] on h4 "My Photos" at bounding box center [78, 473] width 49 height 15
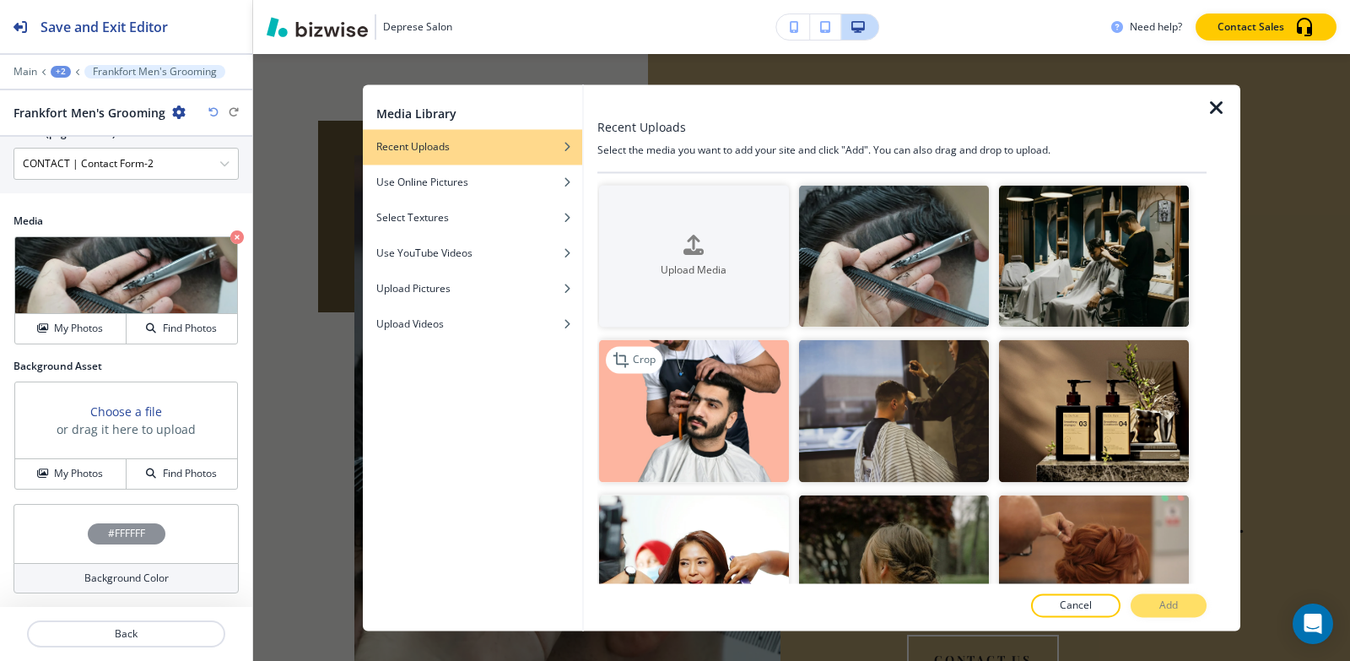
click at [716, 397] on img "button" at bounding box center [694, 411] width 190 height 143
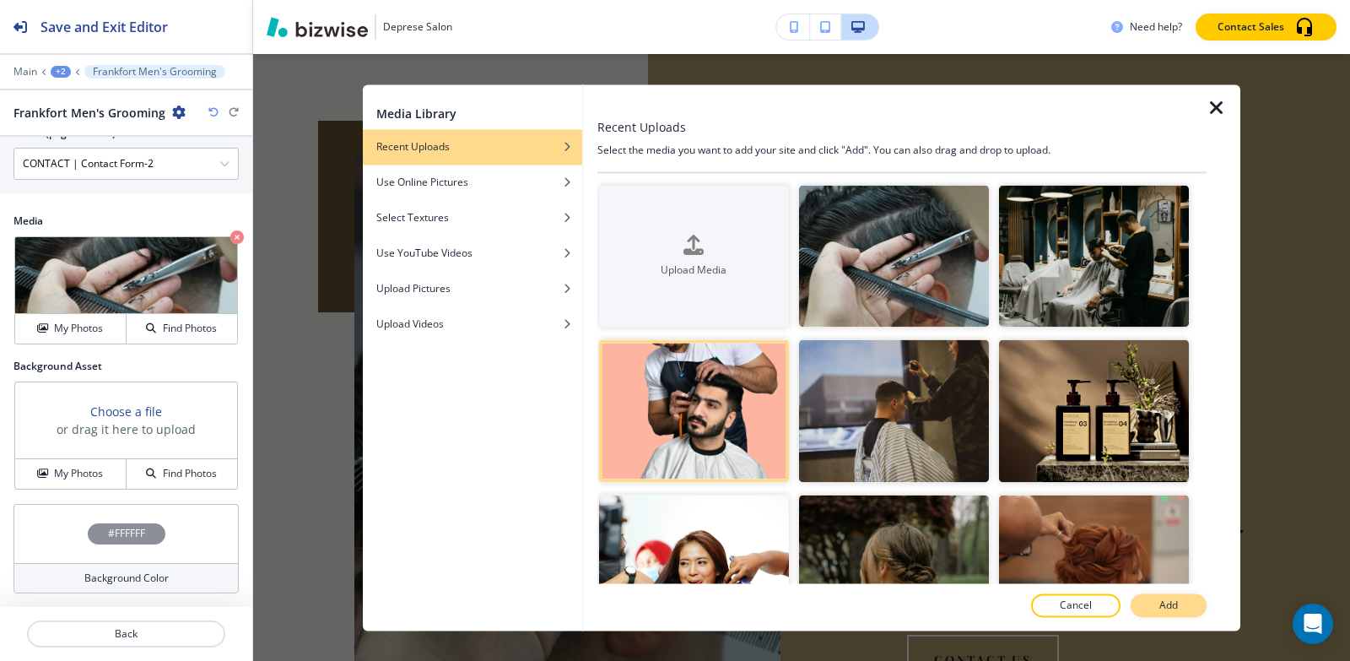
click at [1146, 607] on button "Add" at bounding box center [1169, 605] width 76 height 24
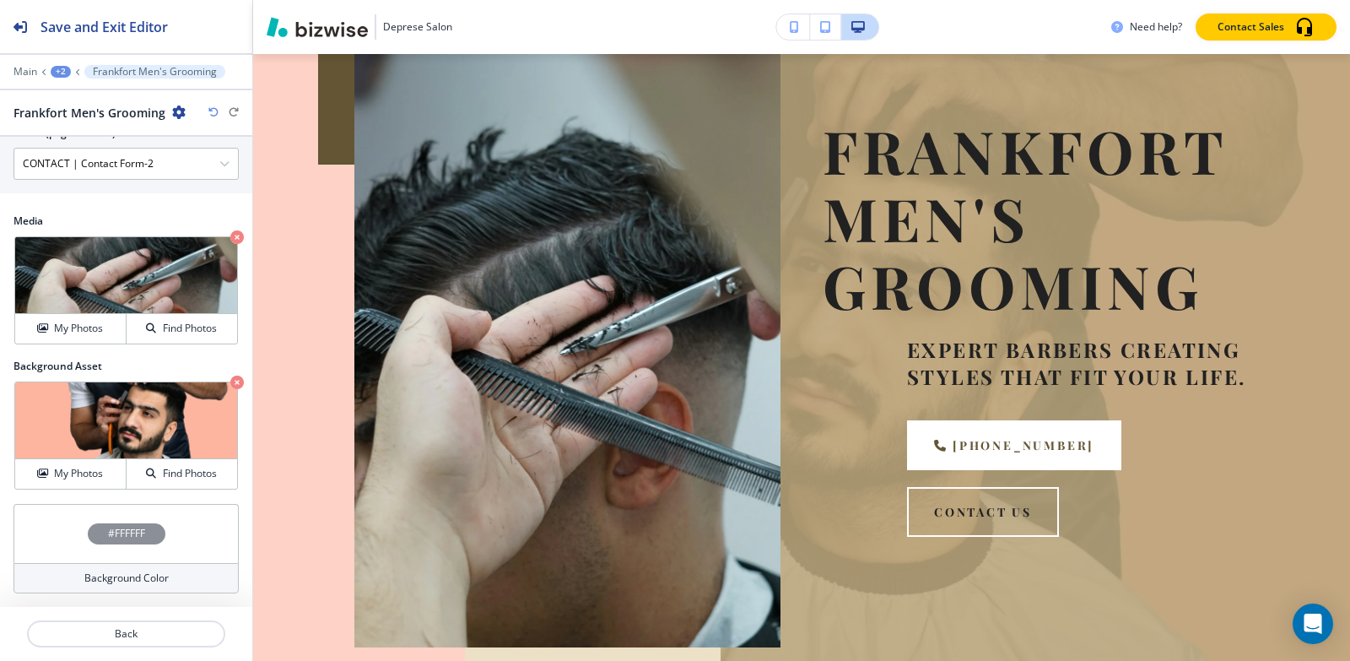
scroll to position [338, 0]
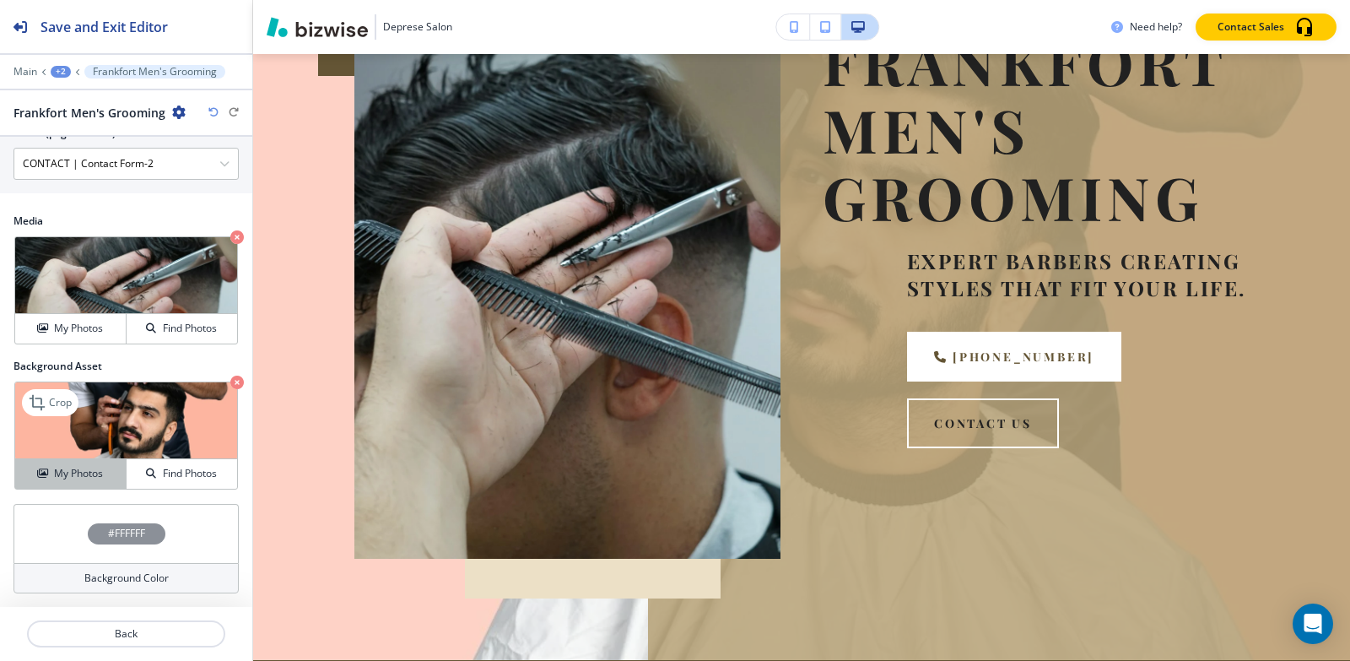
click at [100, 467] on h4 "My Photos" at bounding box center [78, 473] width 49 height 15
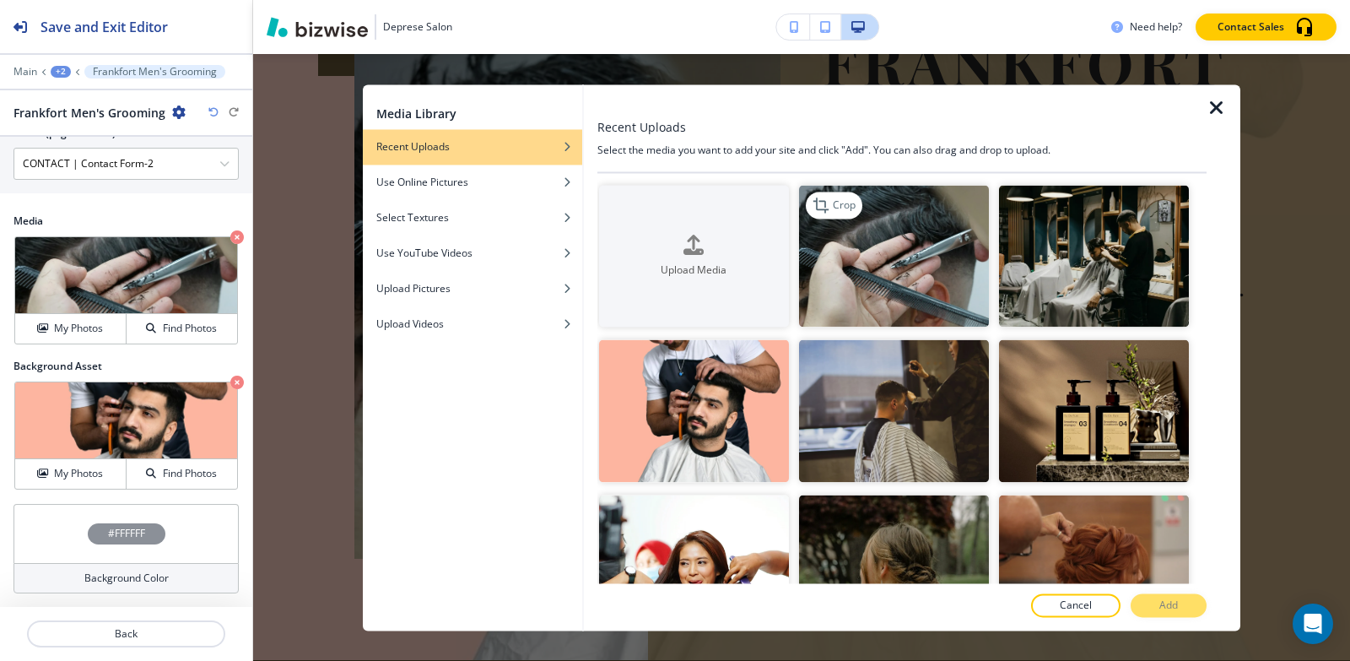
click at [900, 313] on img "button" at bounding box center [894, 256] width 190 height 143
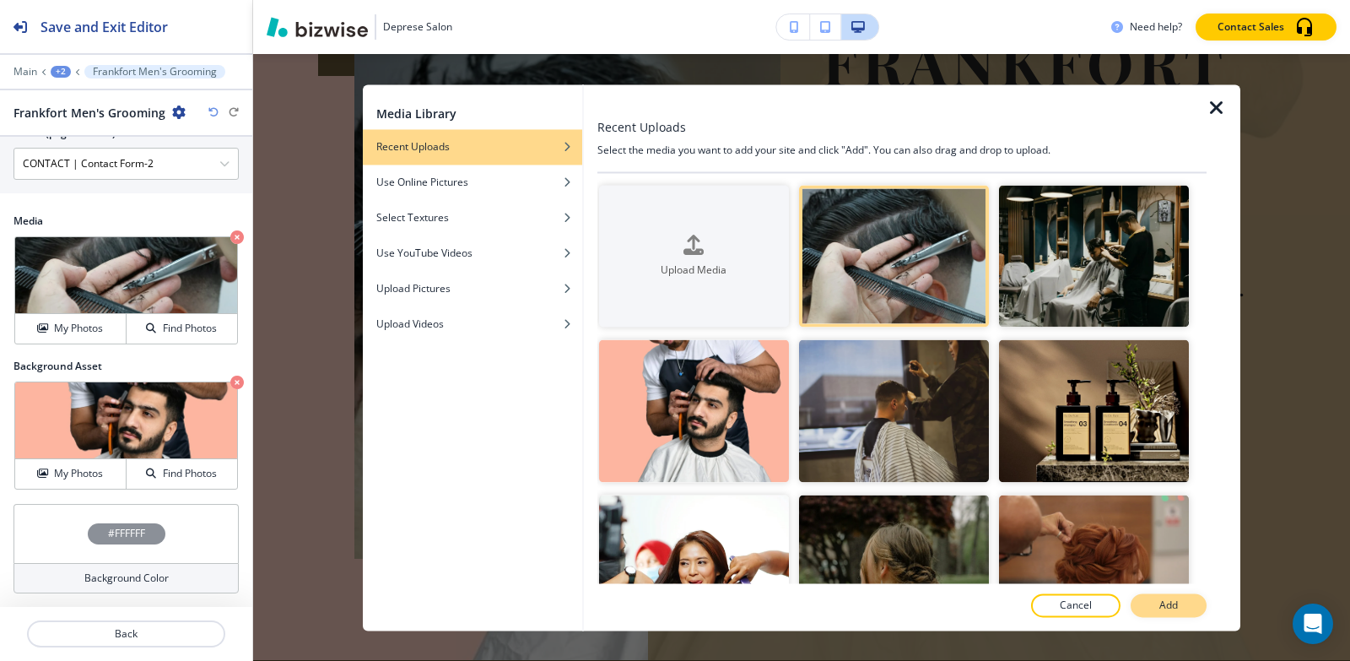
click at [1168, 601] on p "Add" at bounding box center [1168, 604] width 19 height 15
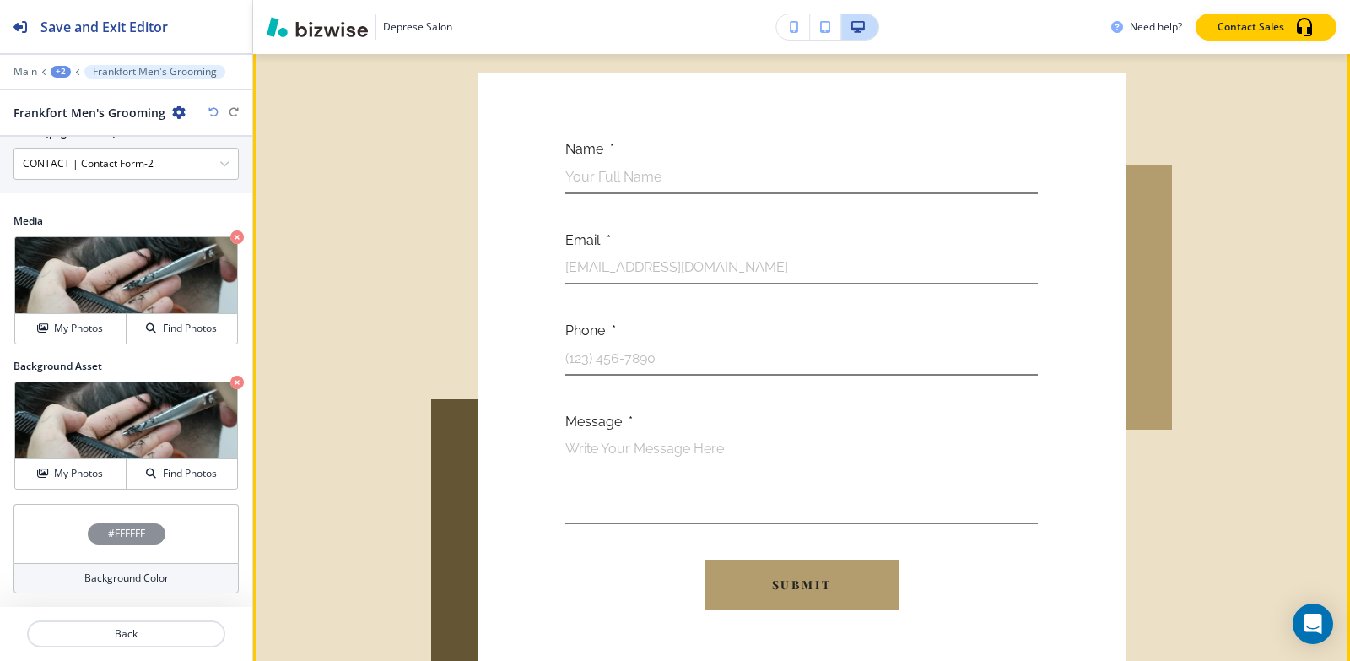
scroll to position [4135, 0]
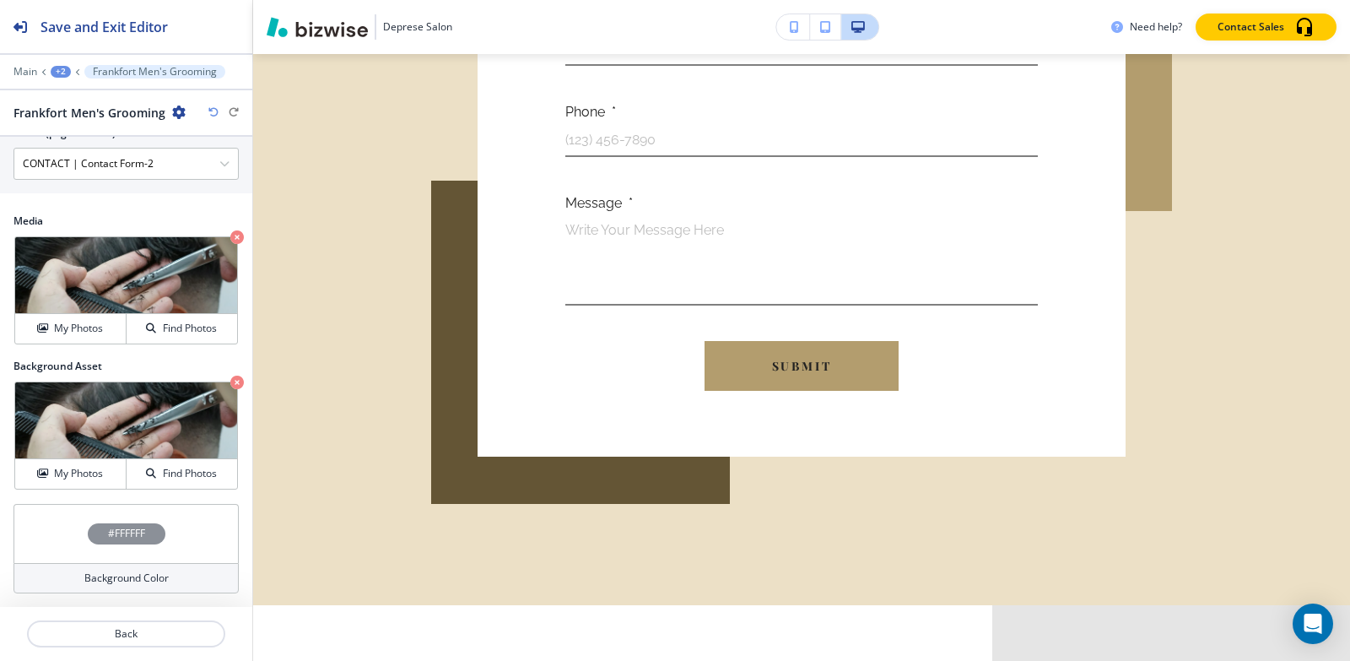
click at [65, 73] on div "+2" at bounding box center [61, 72] width 20 height 12
click at [79, 99] on p "Pages" at bounding box center [105, 99] width 86 height 15
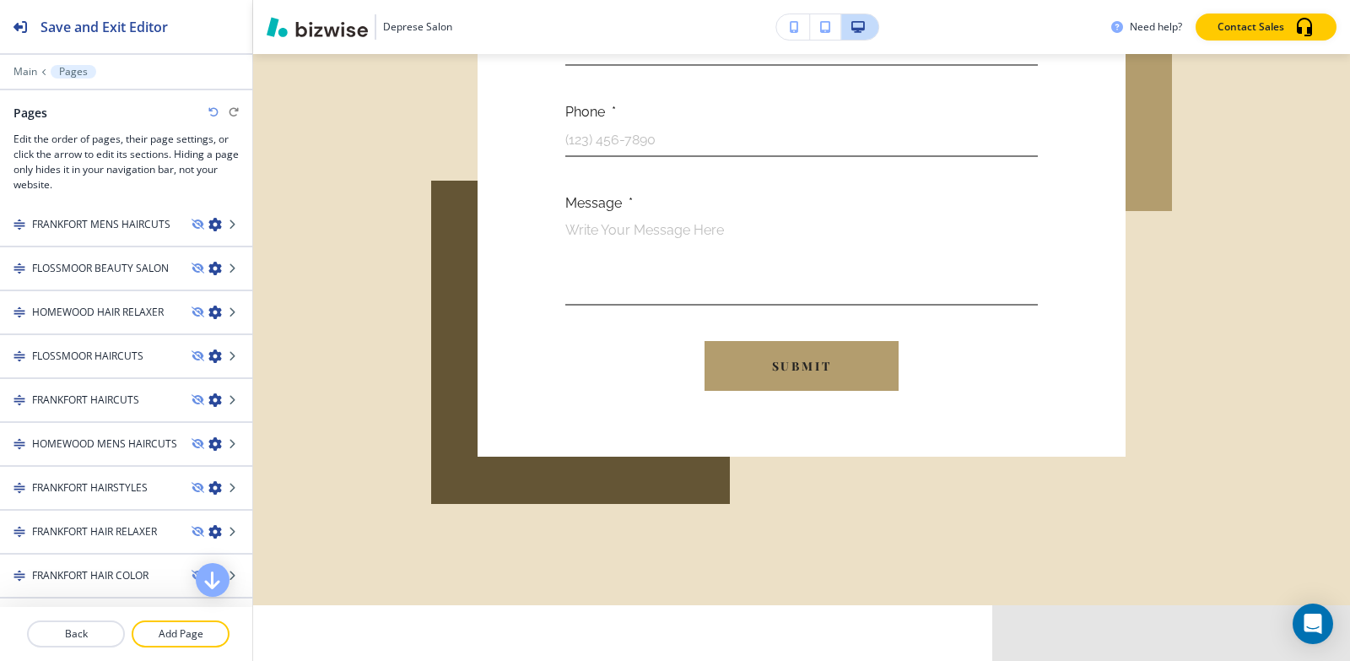
scroll to position [1350, 0]
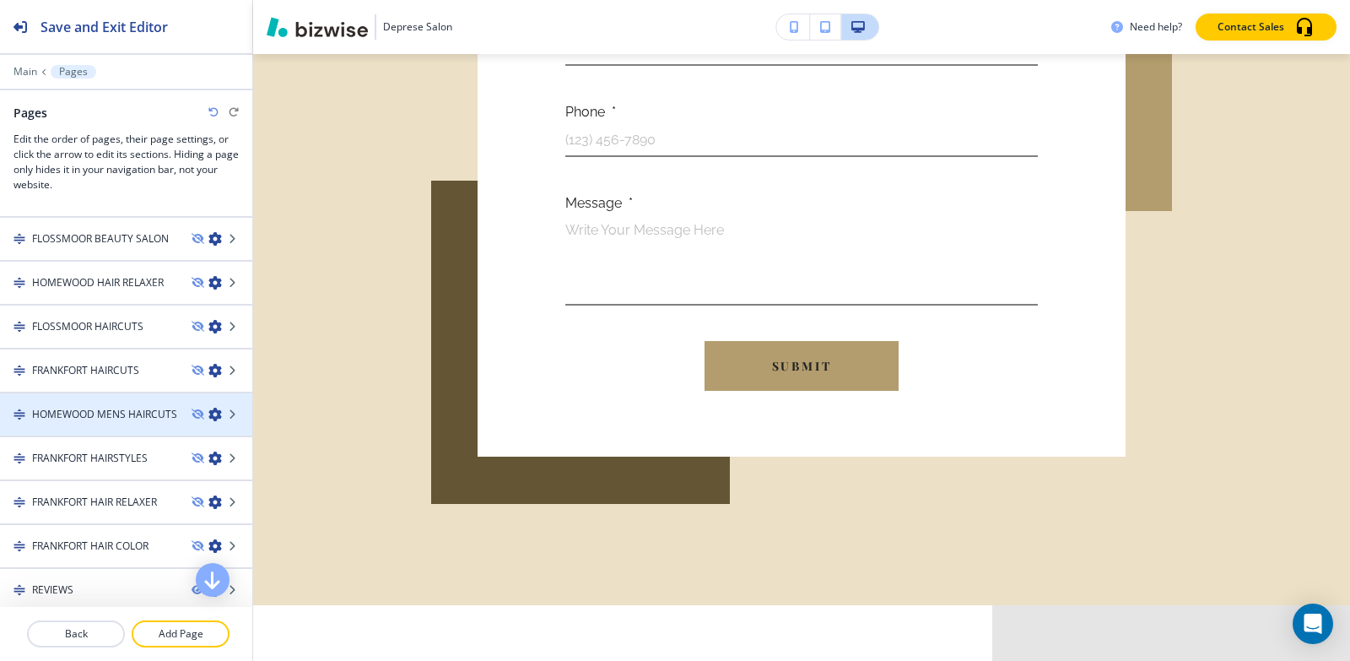
click at [131, 416] on h4 "HOMEWOOD MENS HAIRCUTS" at bounding box center [104, 414] width 145 height 15
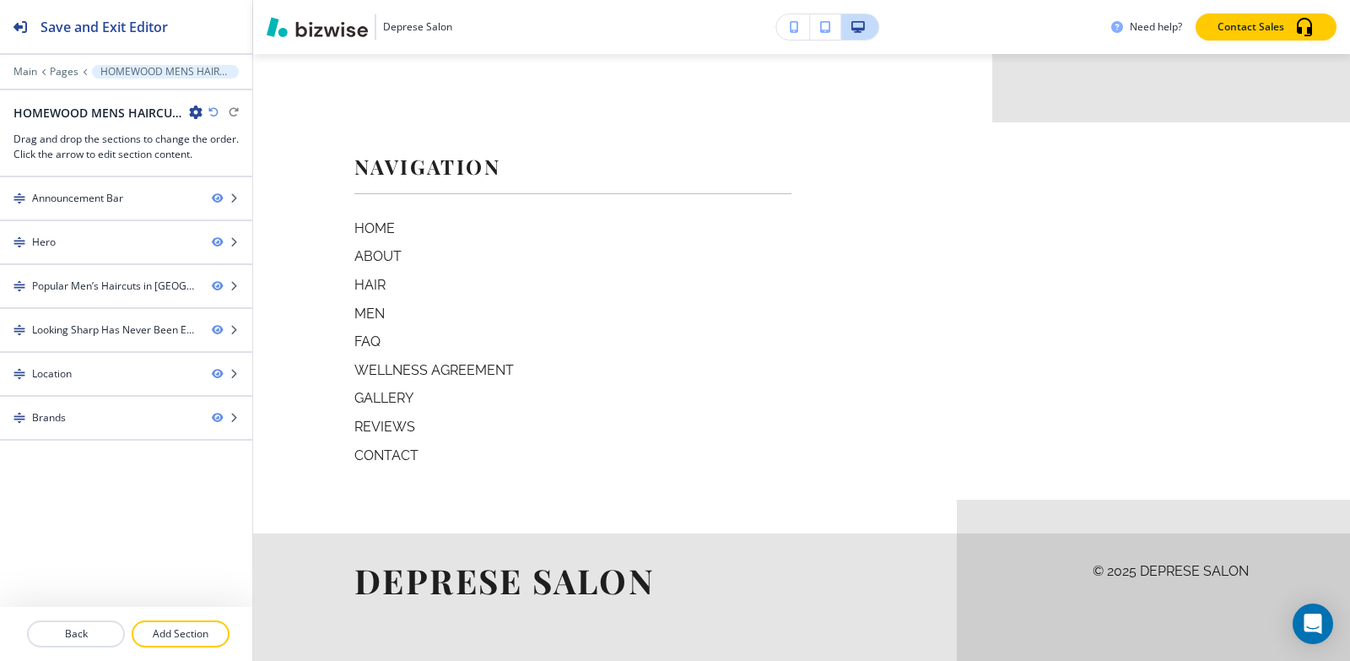
scroll to position [0, 0]
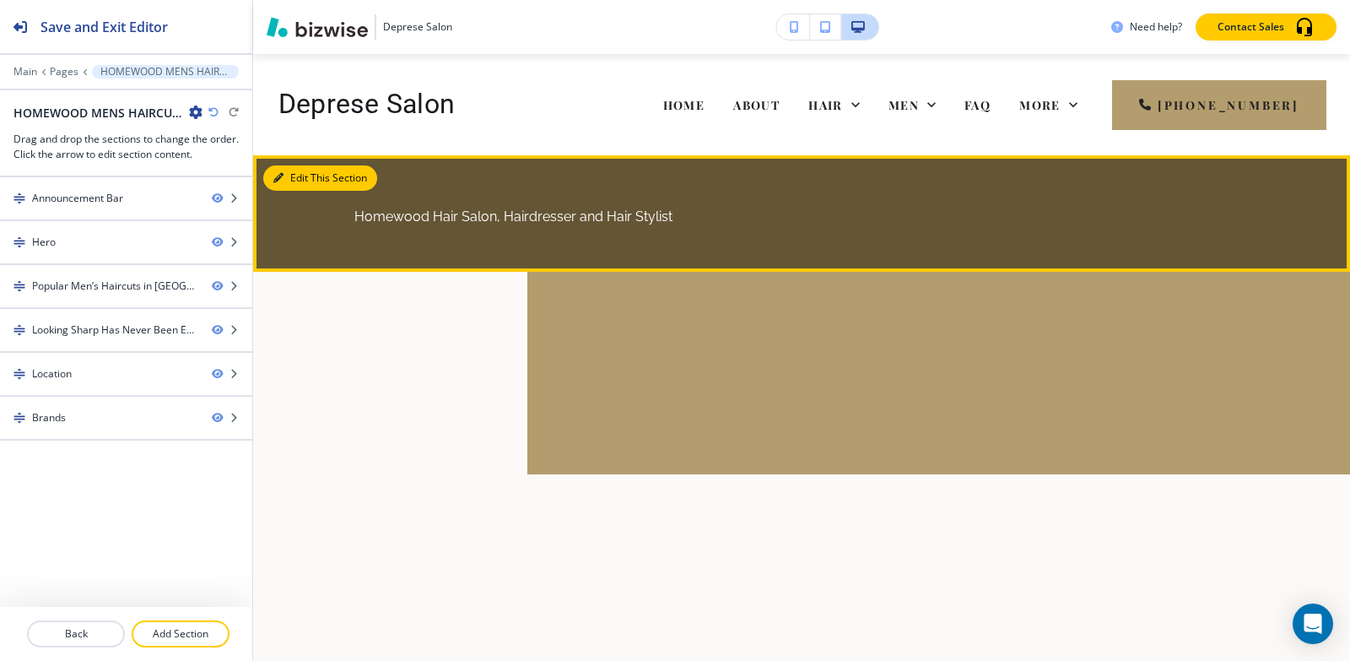
click at [300, 186] on button "Edit This Section" at bounding box center [320, 177] width 114 height 25
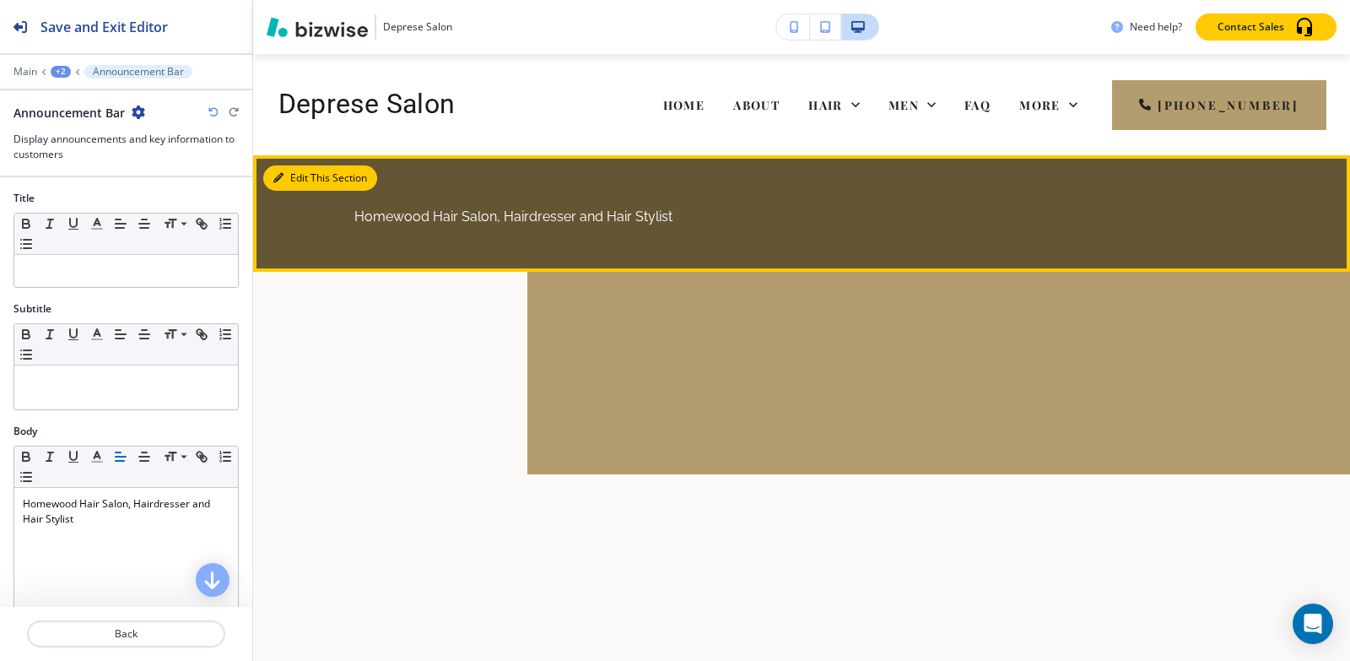
scroll to position [101, 0]
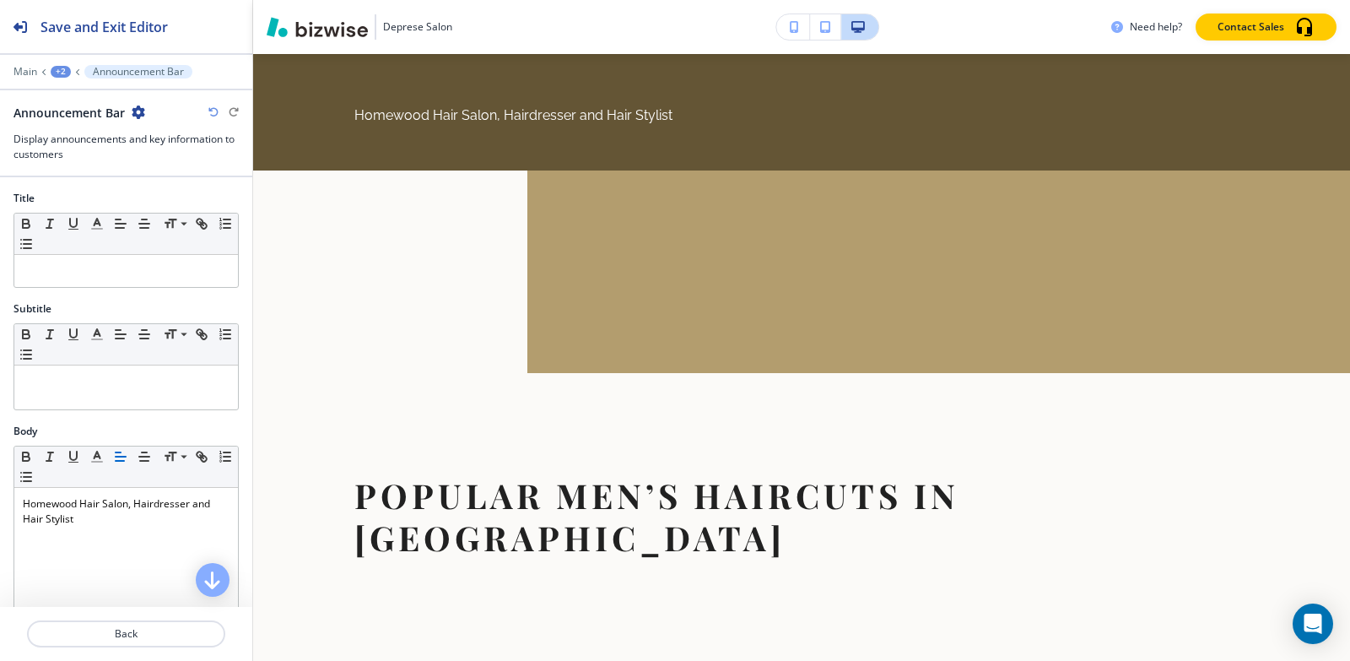
click at [140, 120] on div "Announcement Bar" at bounding box center [80, 113] width 132 height 18
click at [136, 109] on icon "button" at bounding box center [139, 112] width 14 height 14
click at [157, 203] on p "Delete Section" at bounding box center [185, 200] width 86 height 15
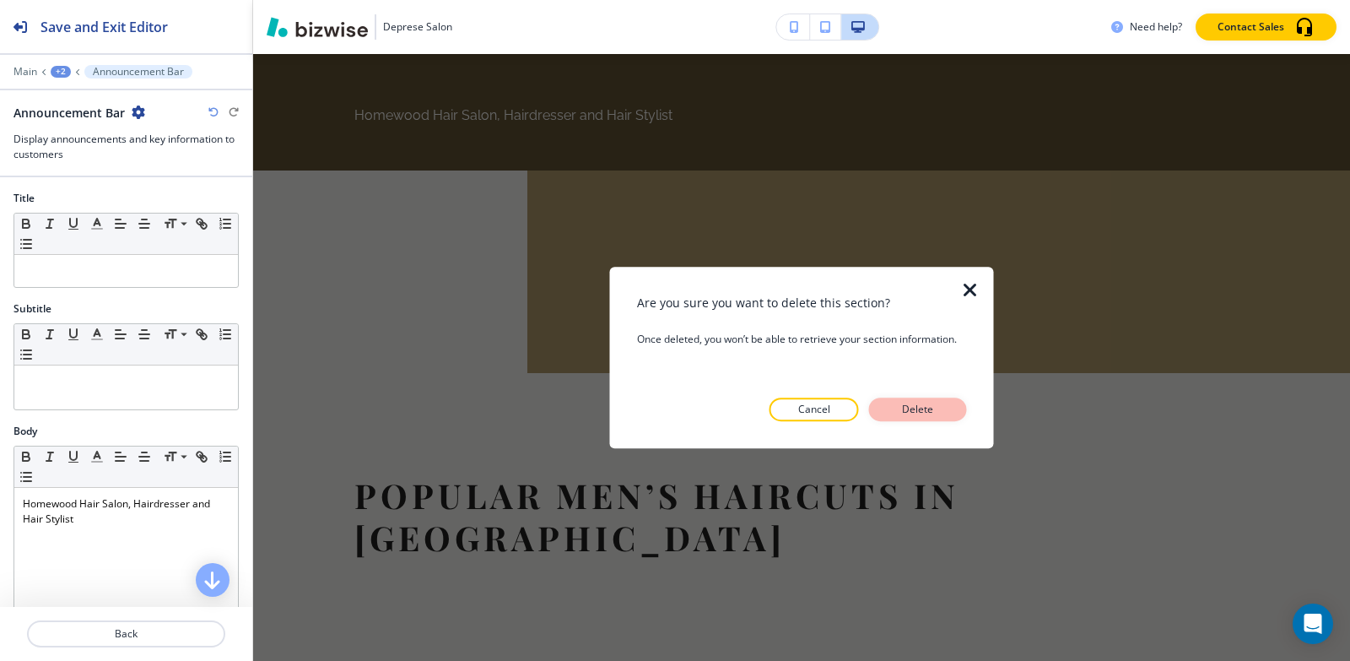
click at [913, 410] on p "Delete" at bounding box center [918, 409] width 41 height 15
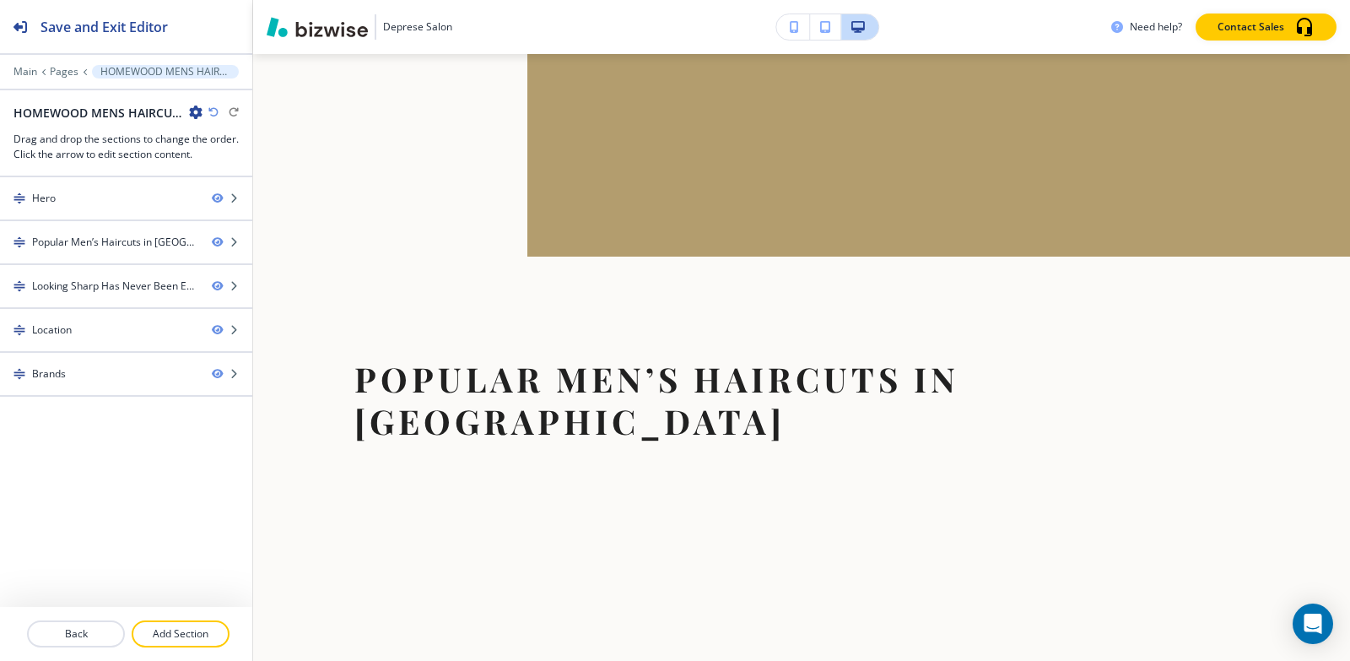
scroll to position [0, 0]
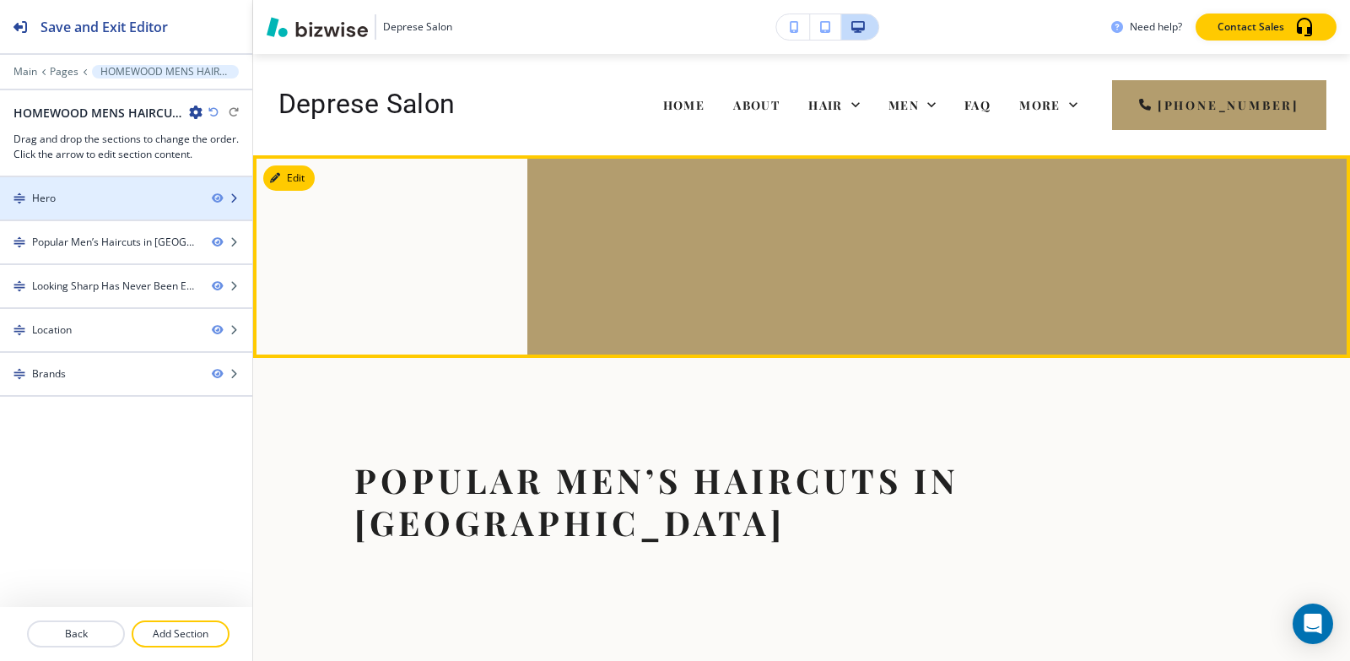
click at [32, 198] on div "Hero" at bounding box center [44, 198] width 24 height 15
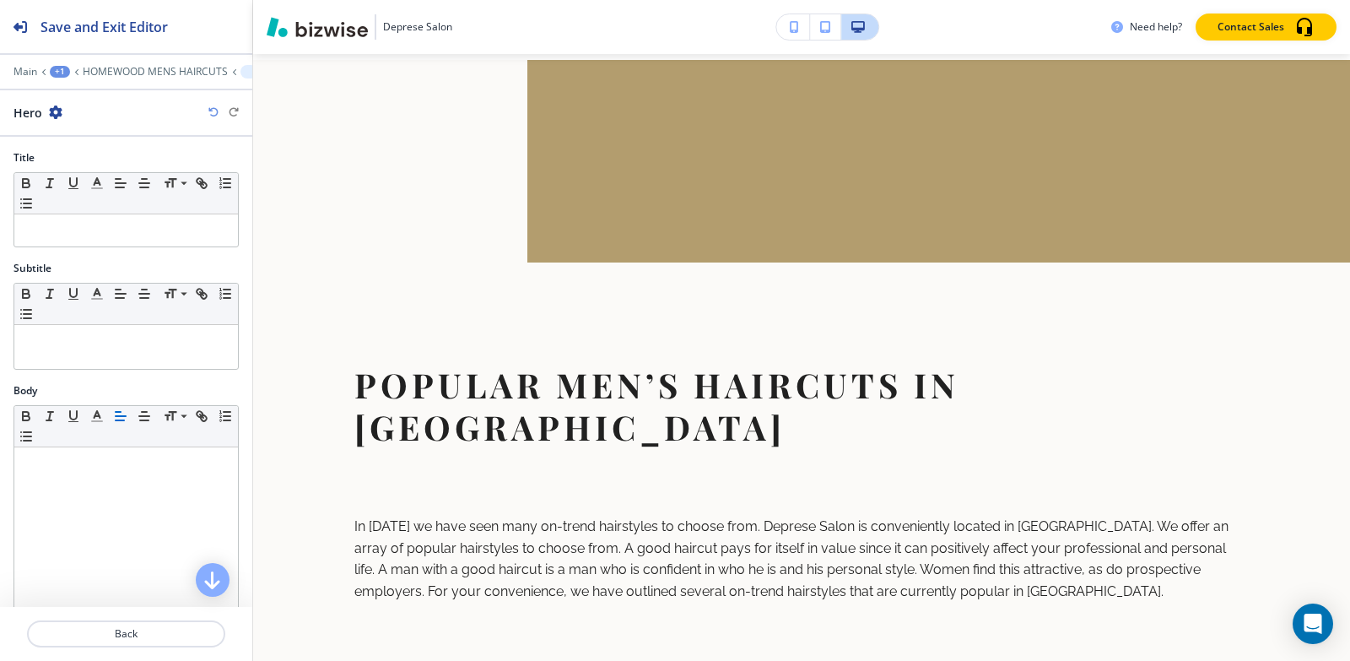
scroll to position [101, 0]
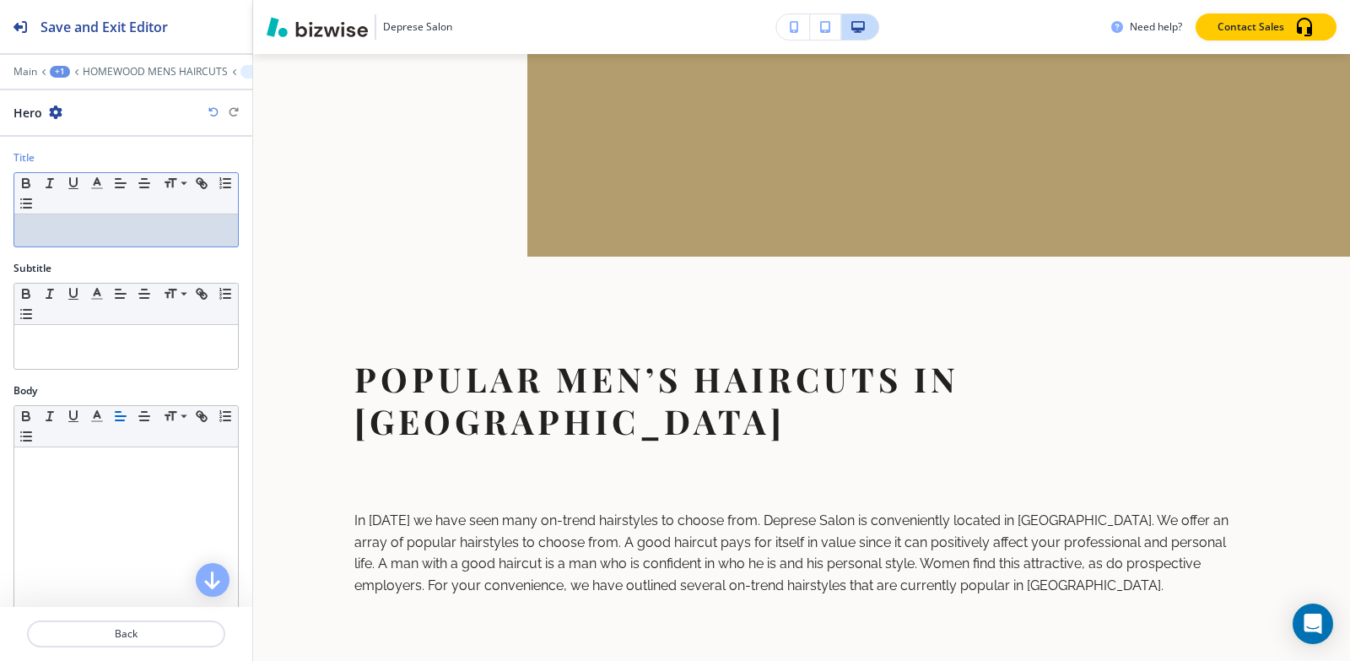
click at [82, 237] on p at bounding box center [126, 230] width 207 height 15
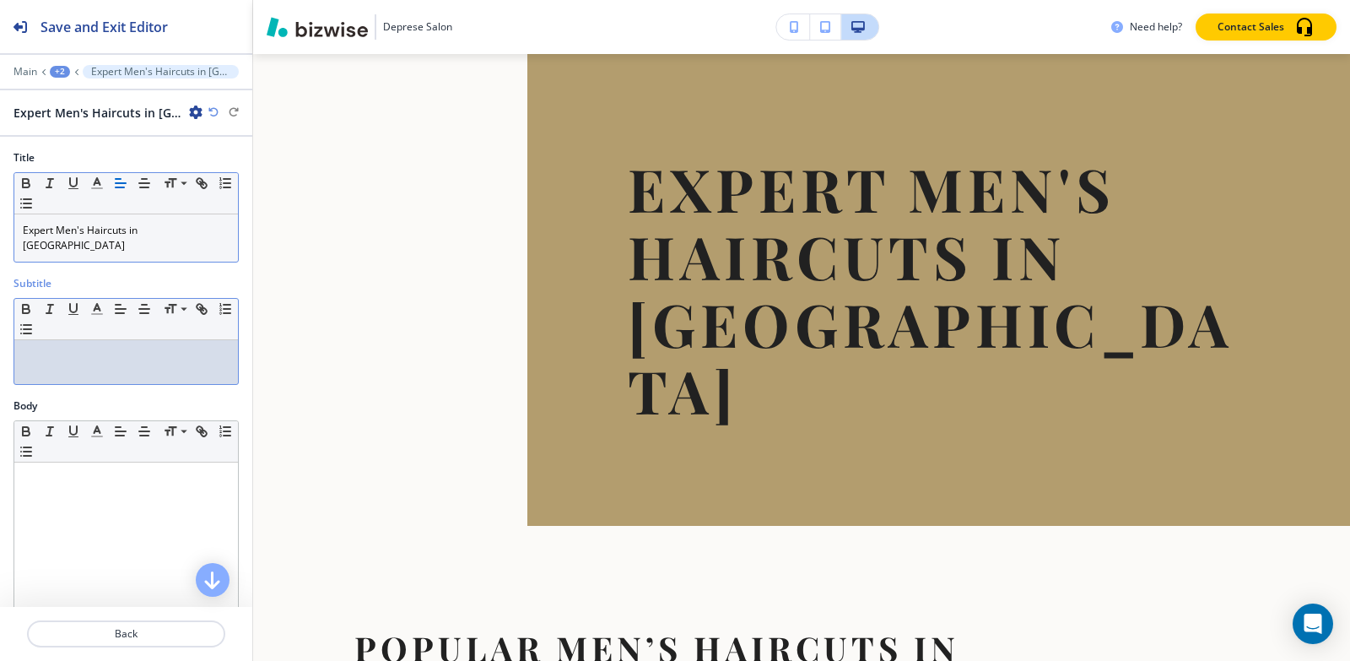
click at [138, 357] on div at bounding box center [126, 362] width 224 height 44
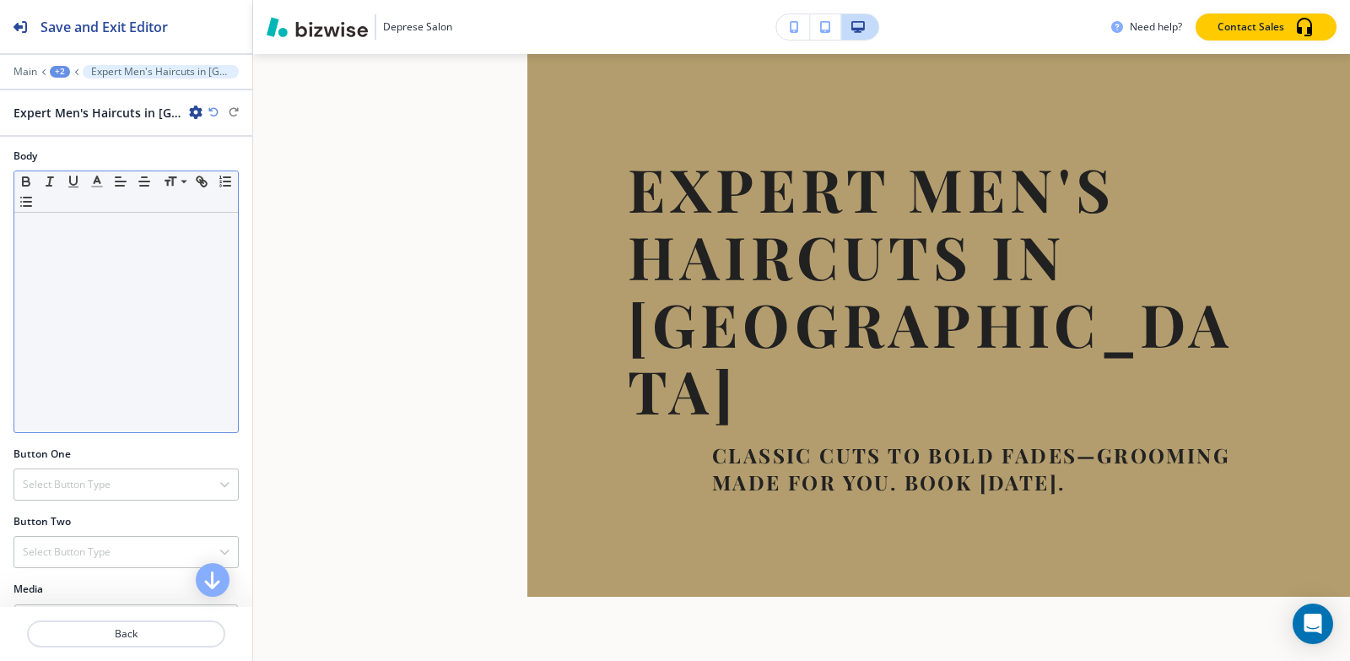
scroll to position [422, 0]
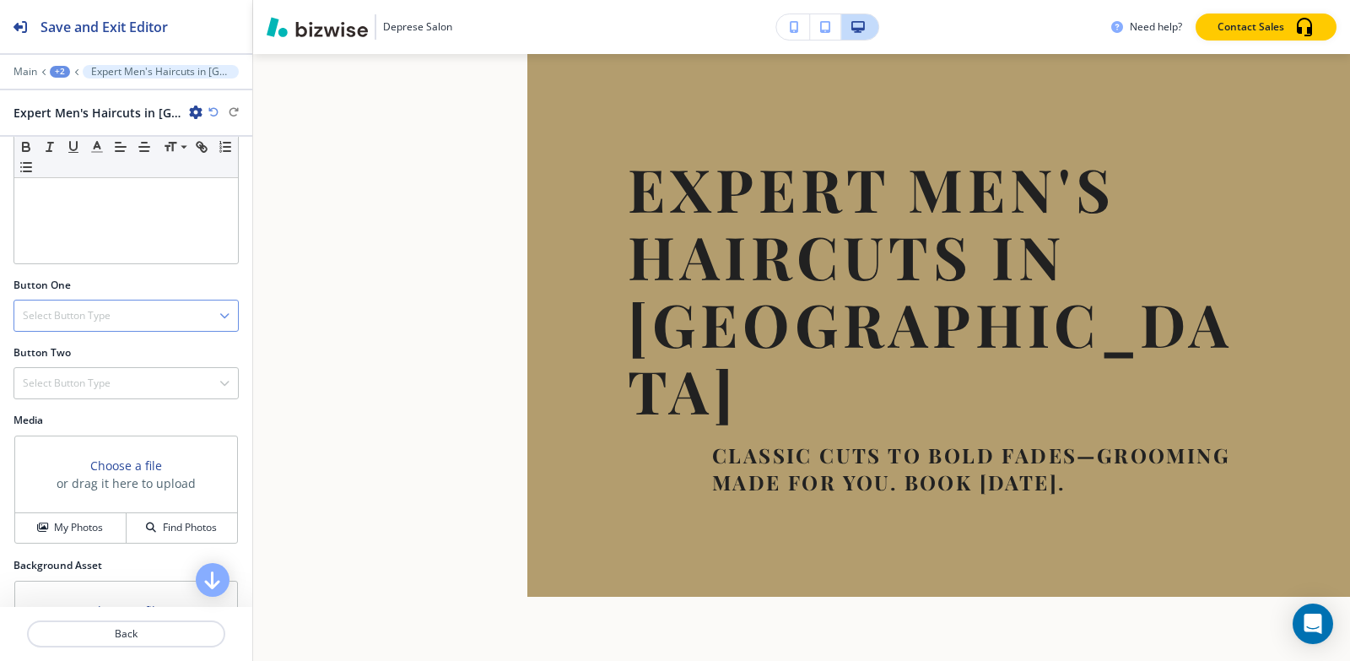
click at [54, 308] on h4 "Select Button Type" at bounding box center [67, 315] width 88 height 15
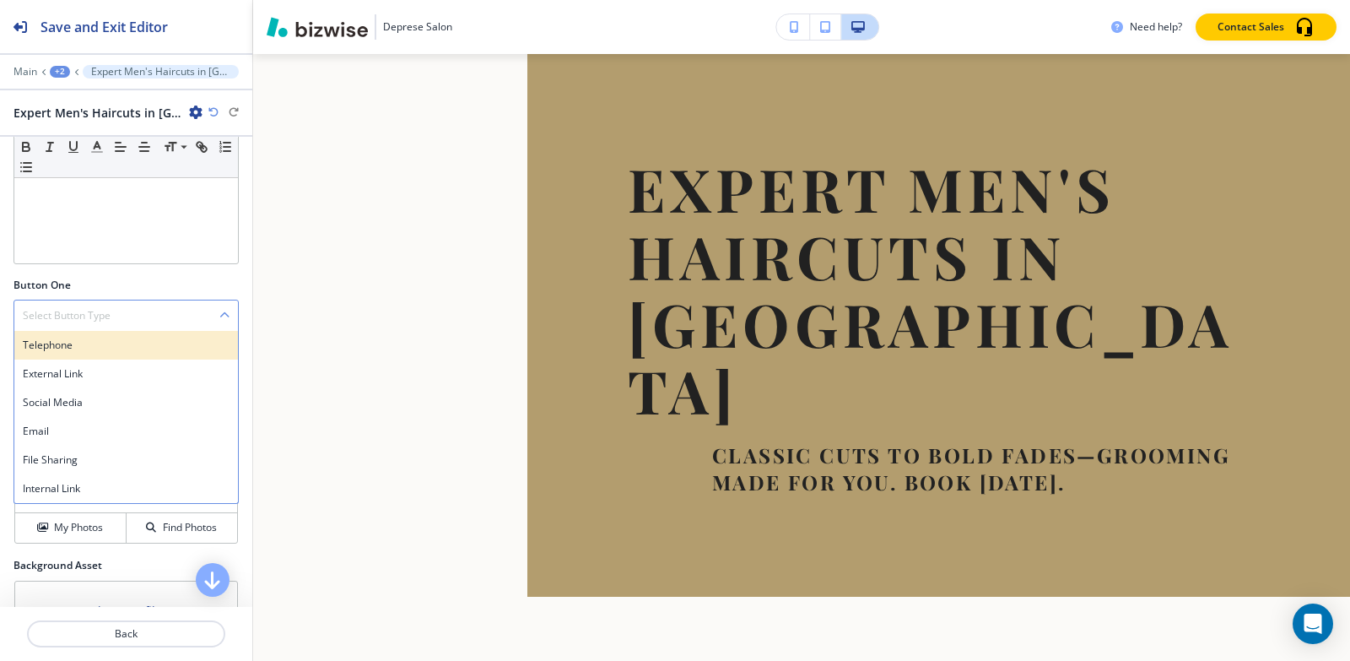
click at [50, 338] on h4 "Telephone" at bounding box center [126, 345] width 207 height 15
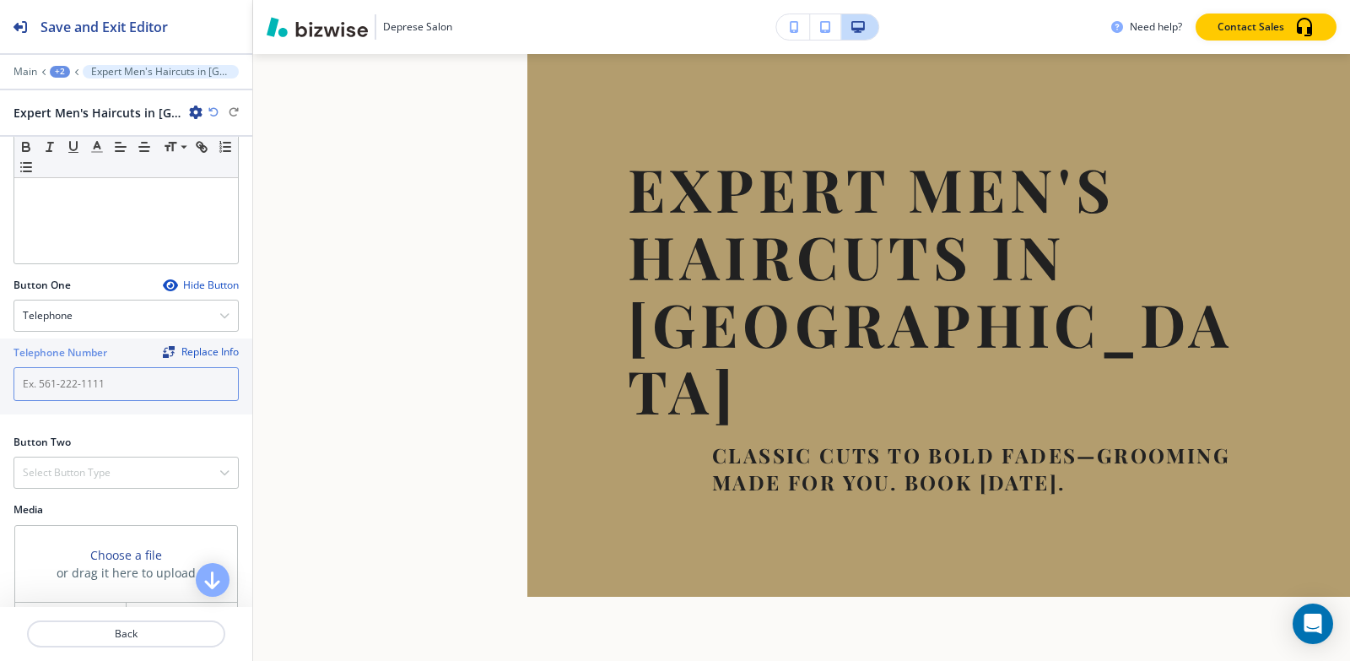
click at [76, 372] on input "text" at bounding box center [126, 384] width 225 height 34
paste input "[PHONE_NUMBER]"
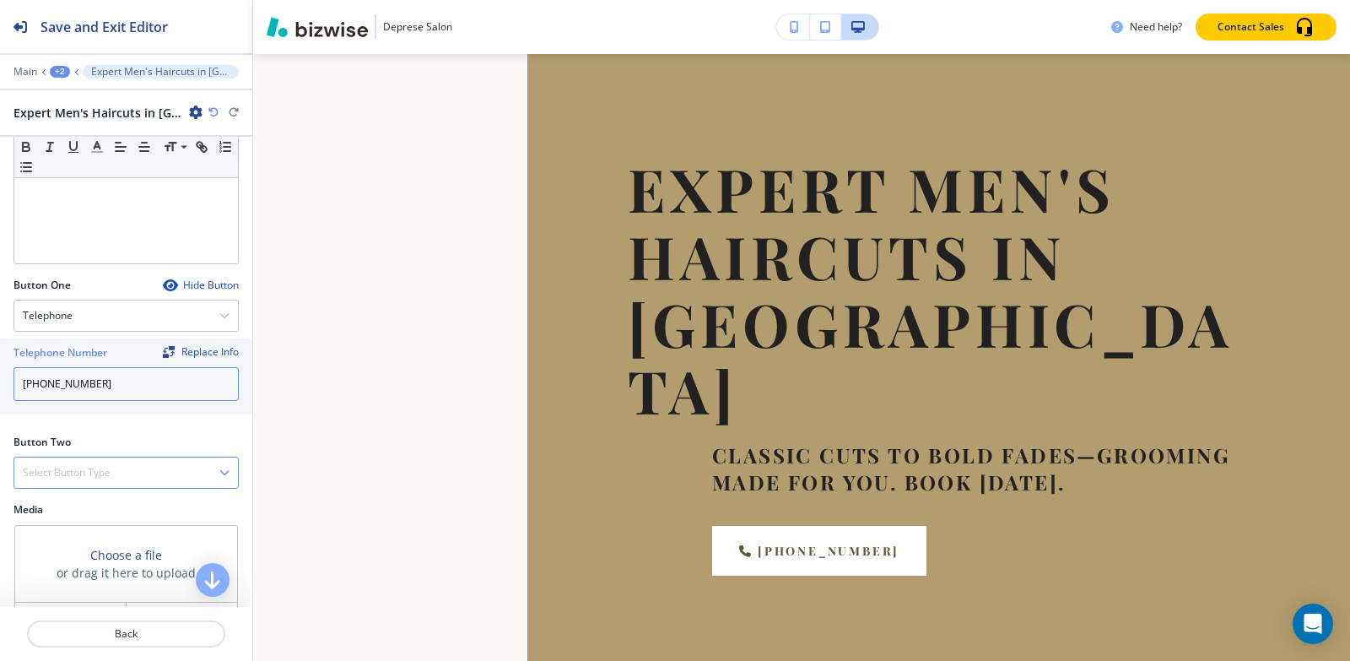
type input "[PHONE_NUMBER]"
click at [75, 465] on h4 "Select Button Type" at bounding box center [67, 472] width 88 height 15
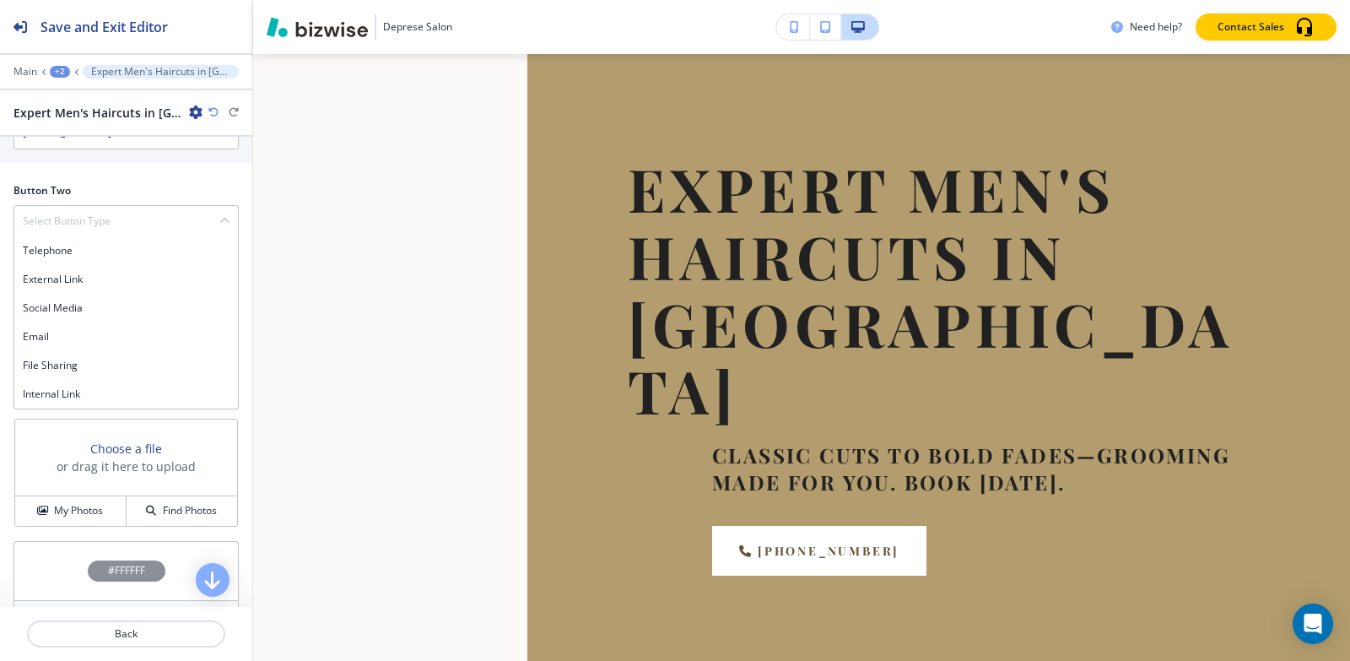
scroll to position [675, 0]
click at [80, 378] on div "Internal Link" at bounding box center [126, 392] width 224 height 29
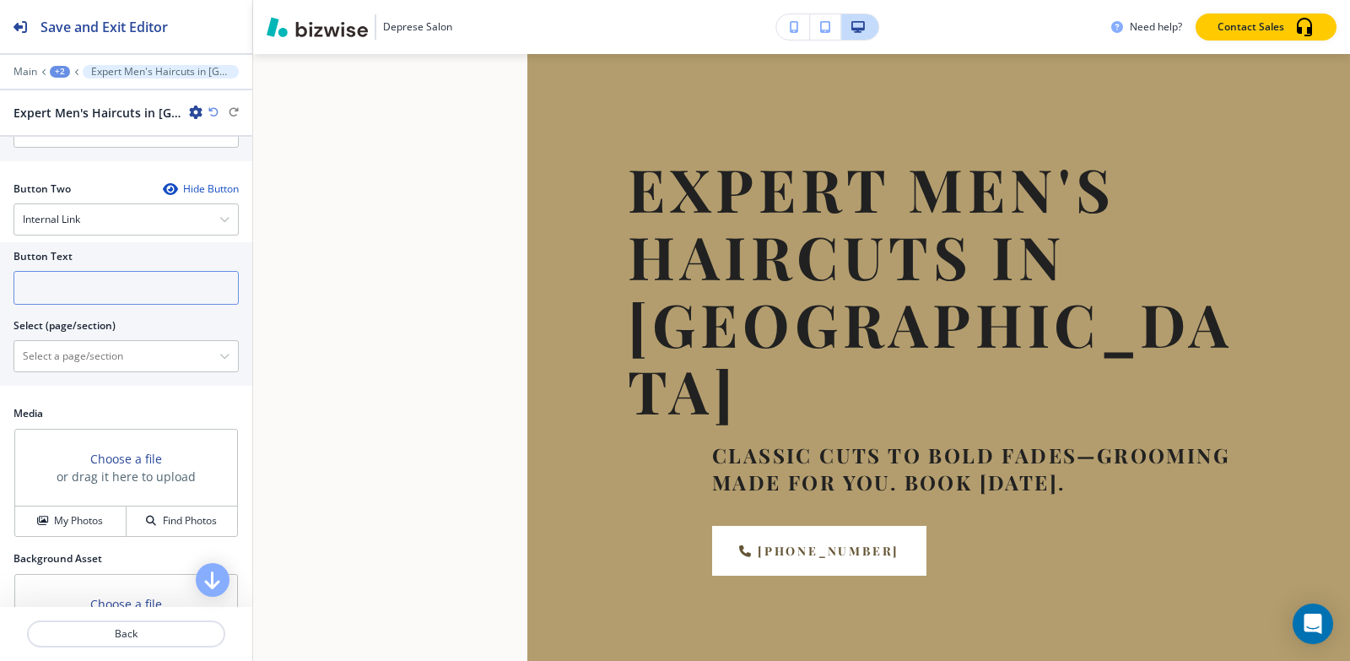
click at [111, 271] on input "text" at bounding box center [126, 288] width 225 height 34
type input "Contact Us"
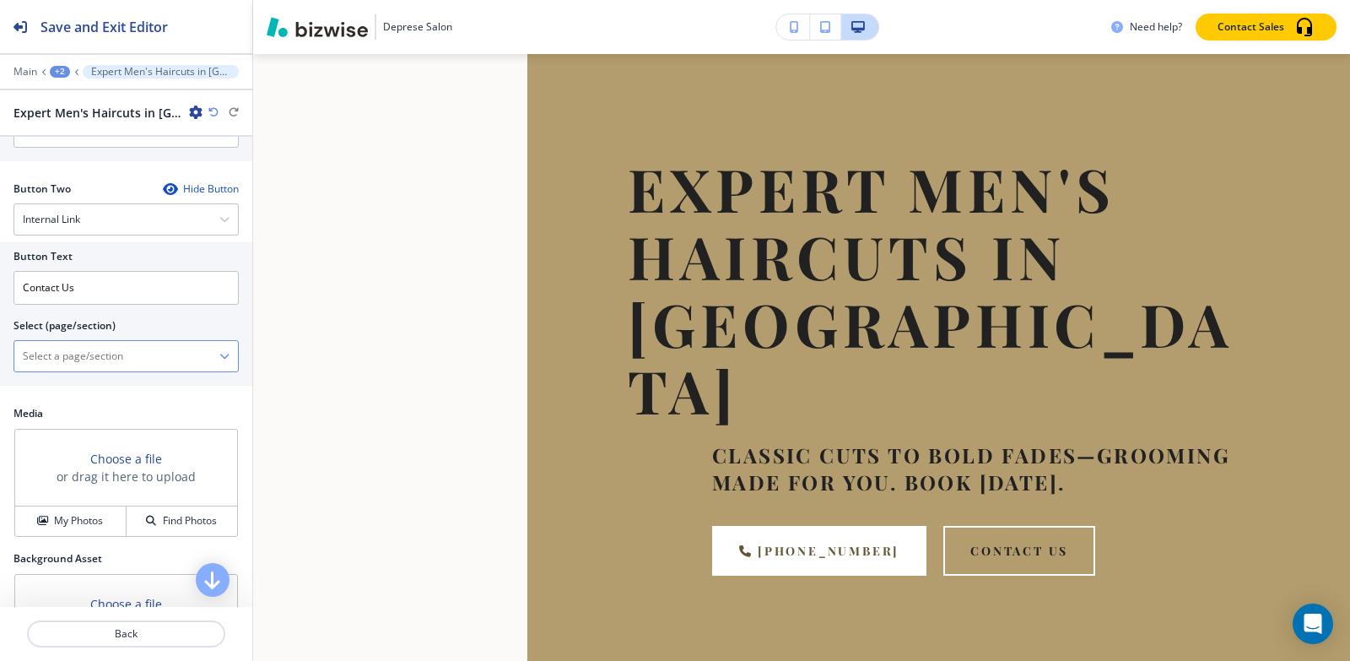
click at [133, 344] on \(page\/section\) "Manual Input" at bounding box center [116, 356] width 205 height 29
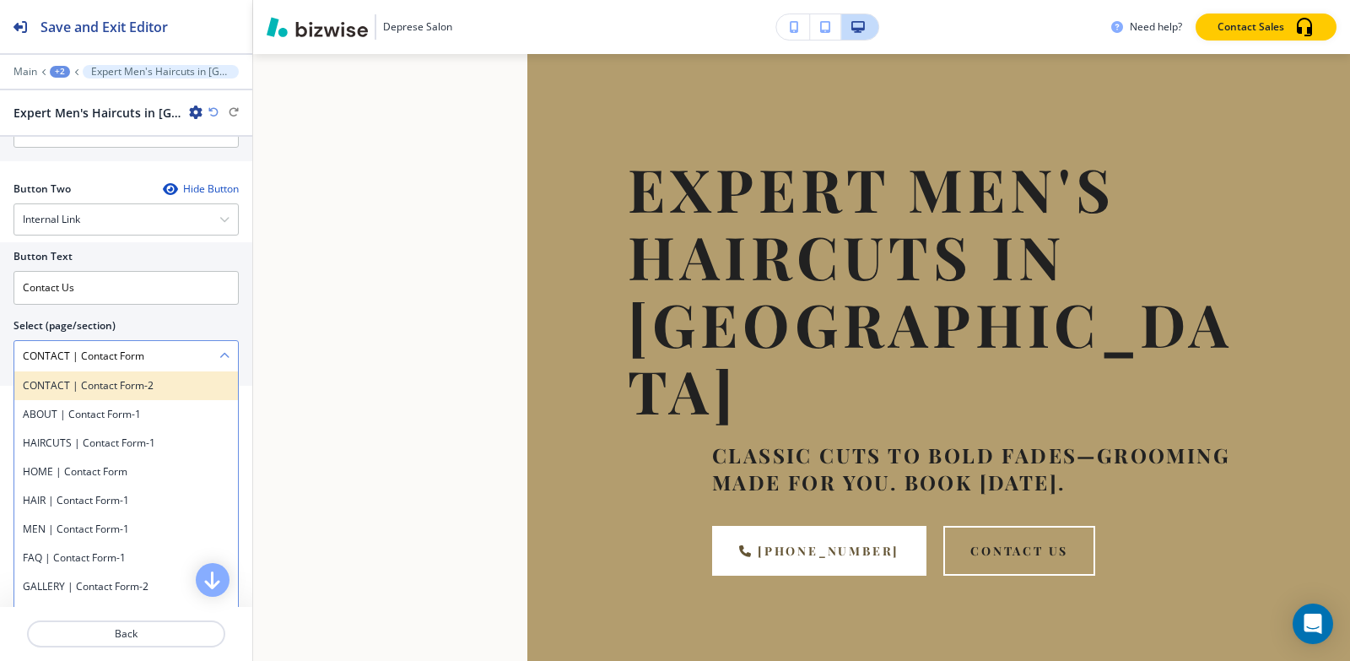
click at [121, 378] on h4 "CONTACT | Contact Form-2" at bounding box center [126, 385] width 207 height 15
type \(page\/section\) "CONTACT | Contact Form-2"
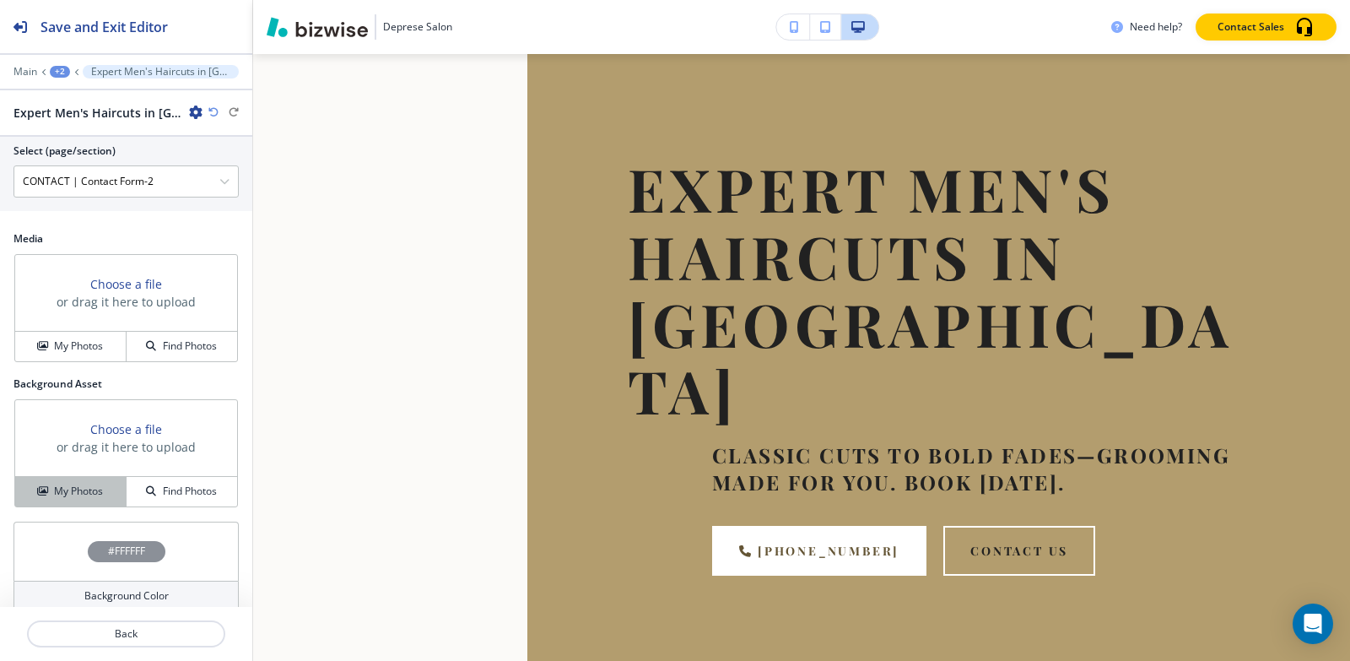
scroll to position [852, 0]
click at [54, 336] on h4 "My Photos" at bounding box center [78, 343] width 49 height 15
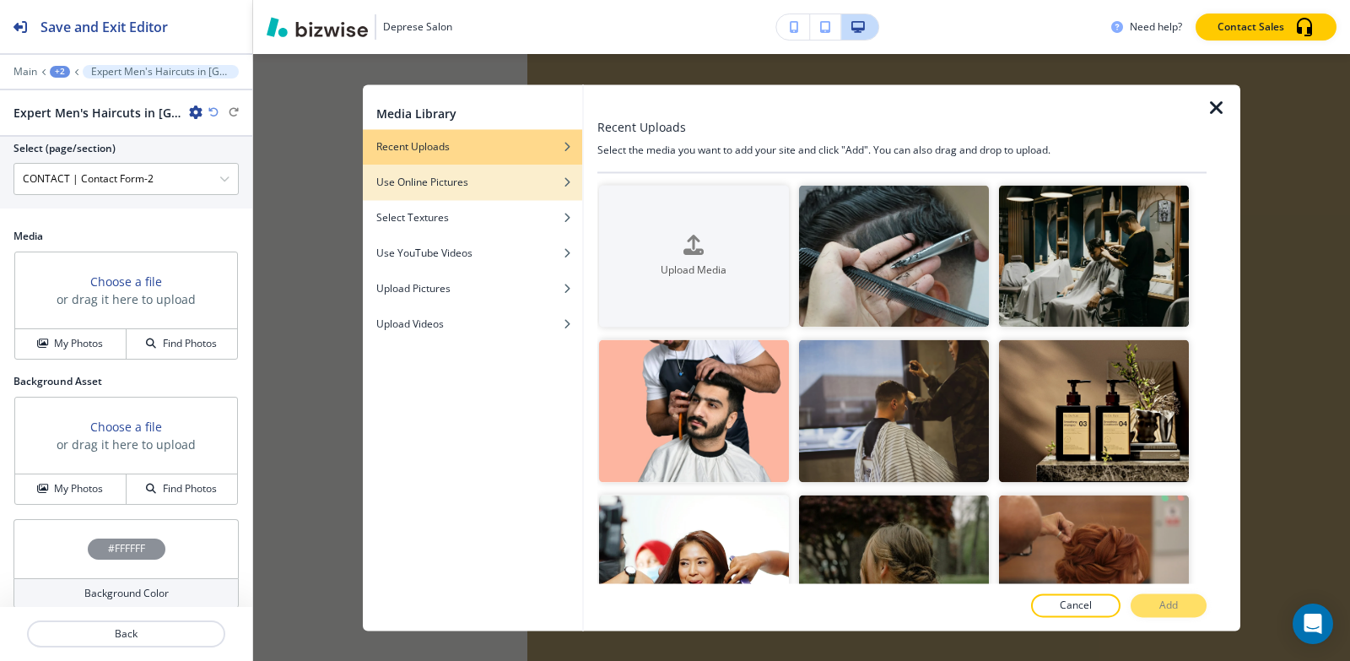
click at [476, 177] on div "Use Online Pictures" at bounding box center [472, 182] width 219 height 15
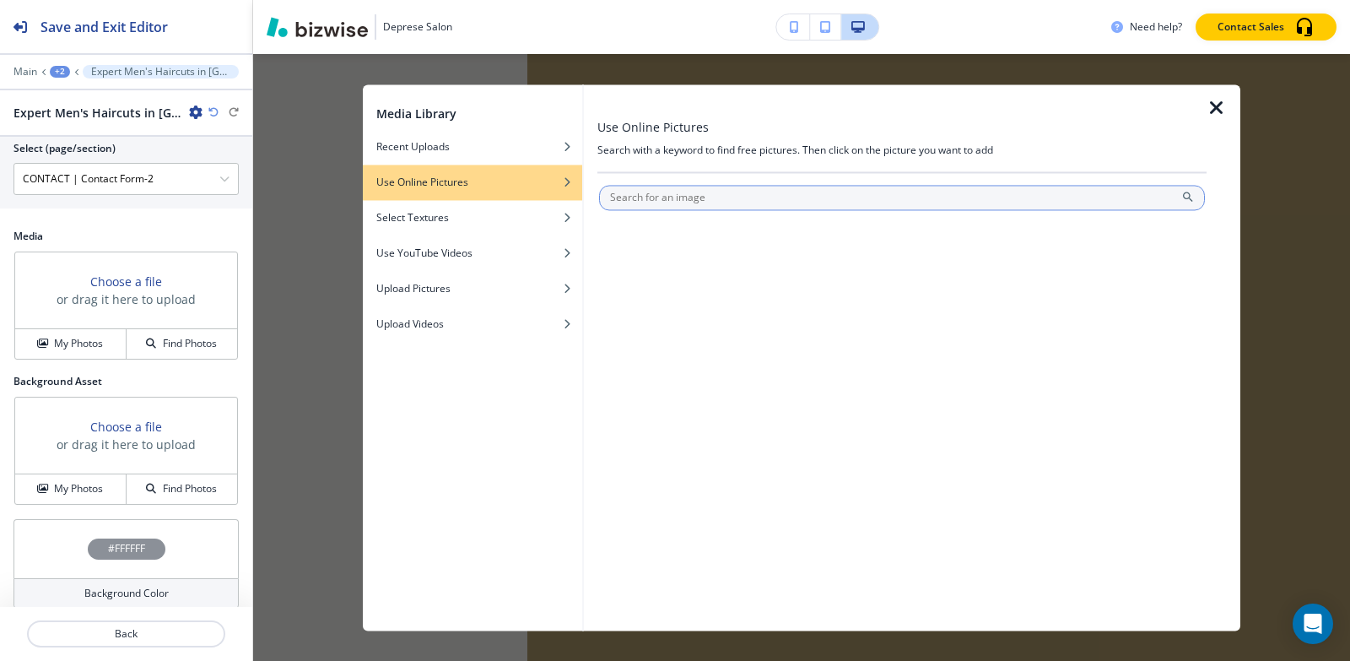
click at [752, 195] on input "text" at bounding box center [902, 197] width 606 height 25
type input "Mens haircuts"
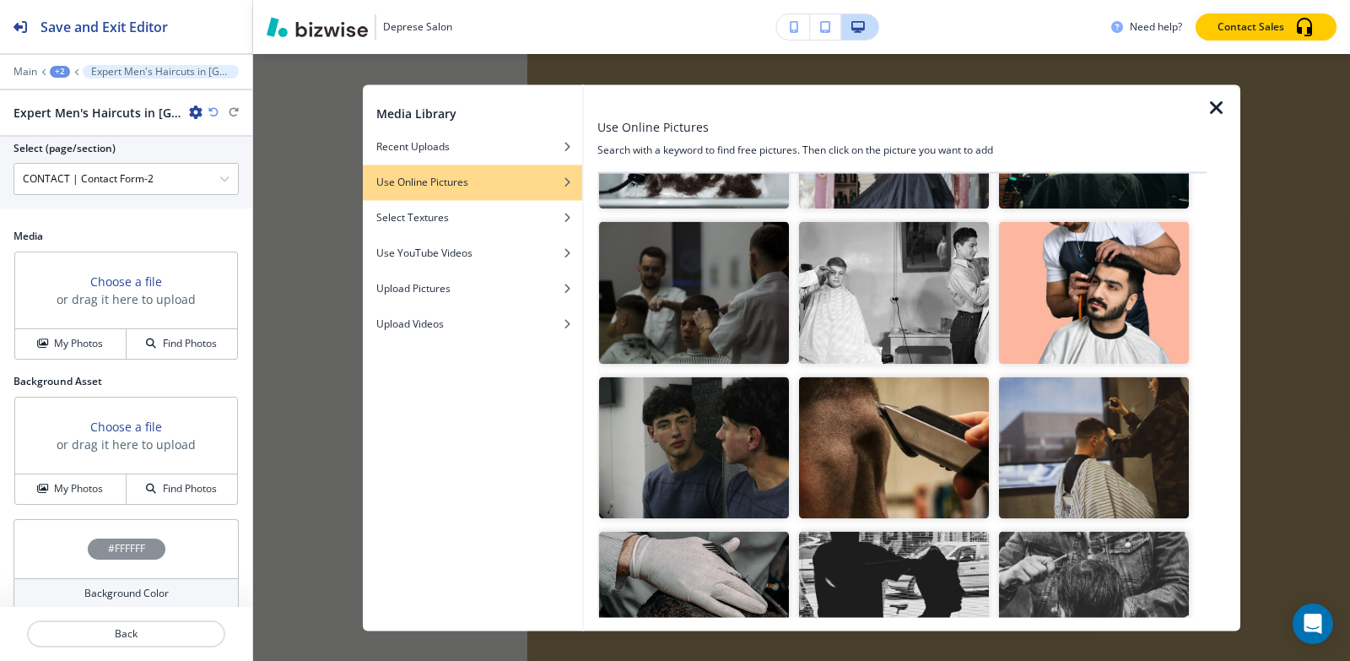
scroll to position [84, 0]
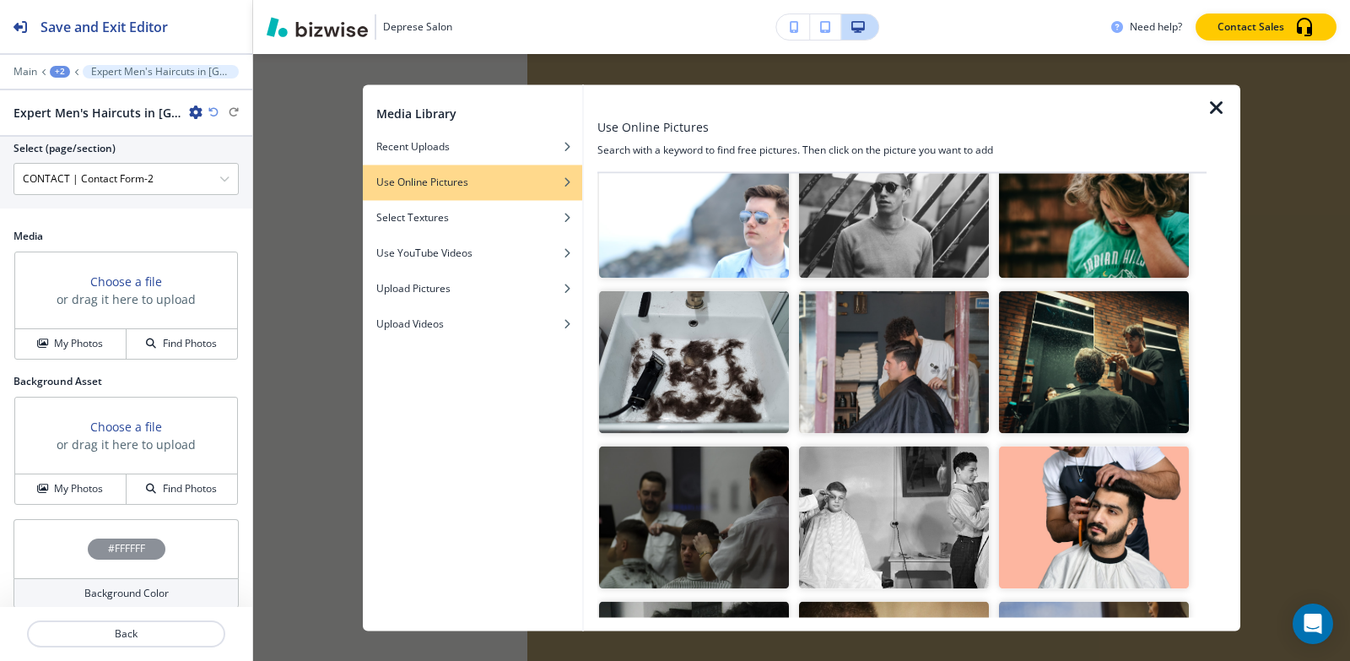
click at [1051, 363] on img "button" at bounding box center [1094, 362] width 190 height 143
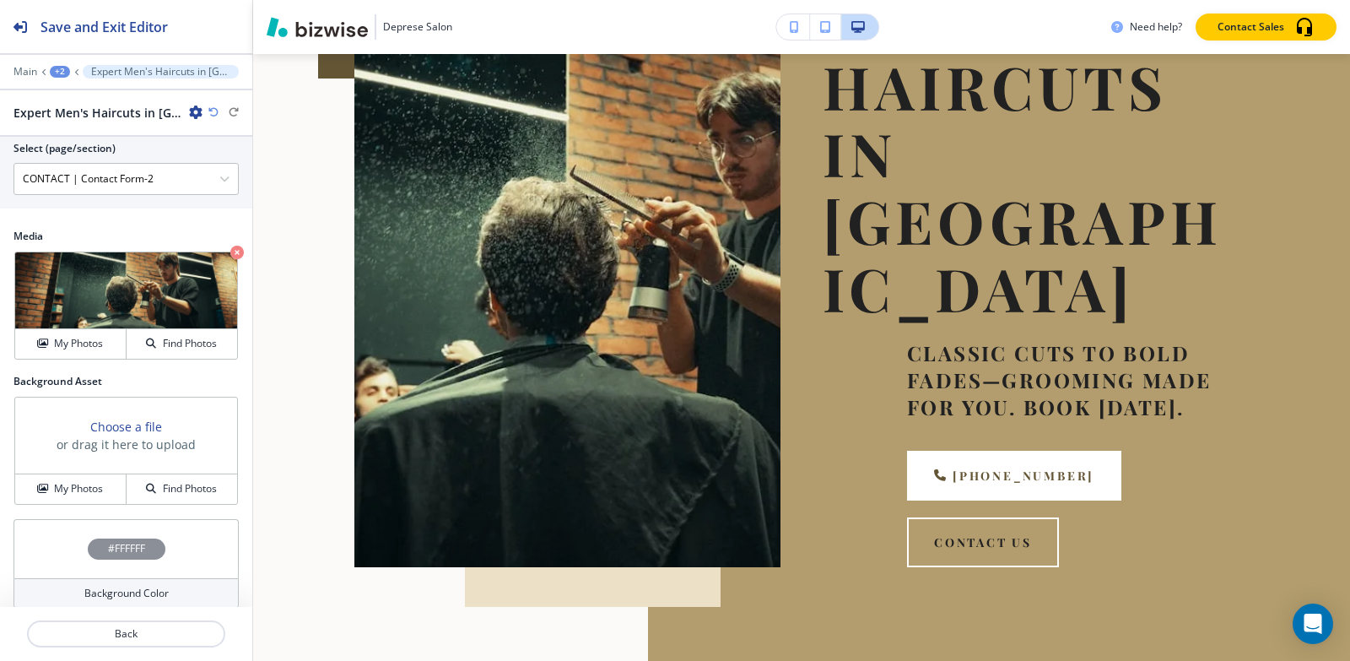
scroll to position [354, 0]
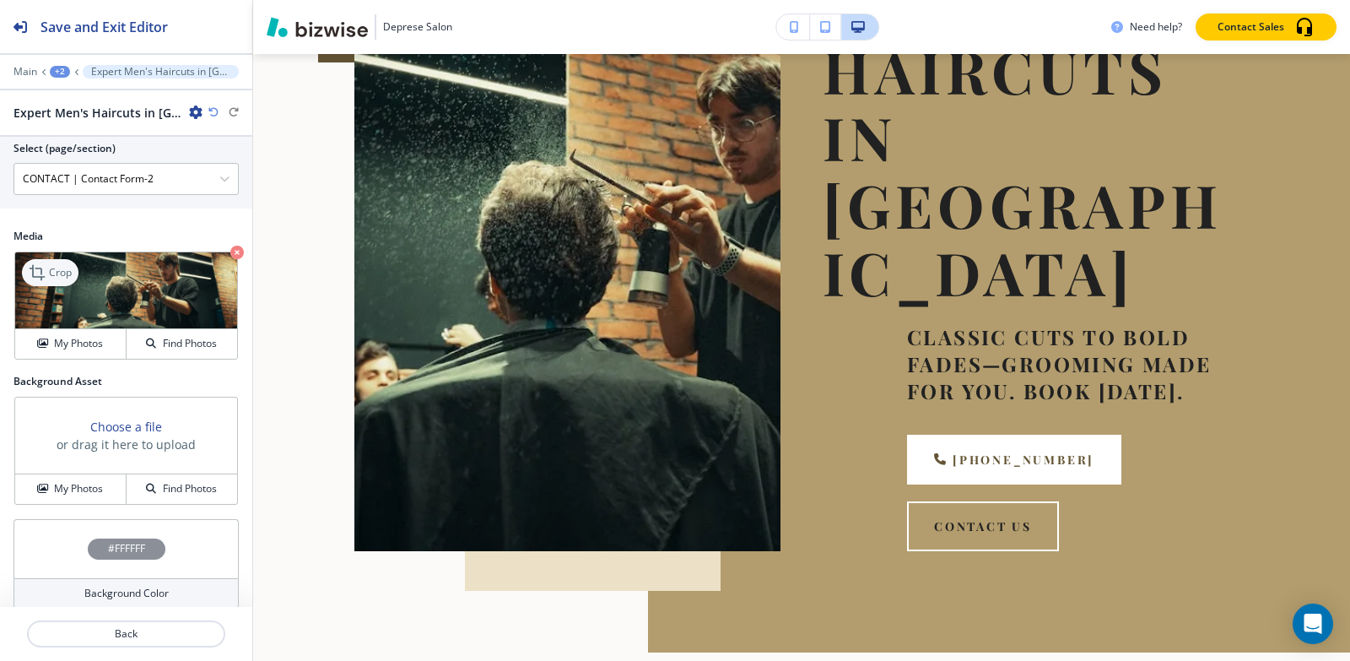
click at [46, 262] on icon at bounding box center [39, 272] width 20 height 20
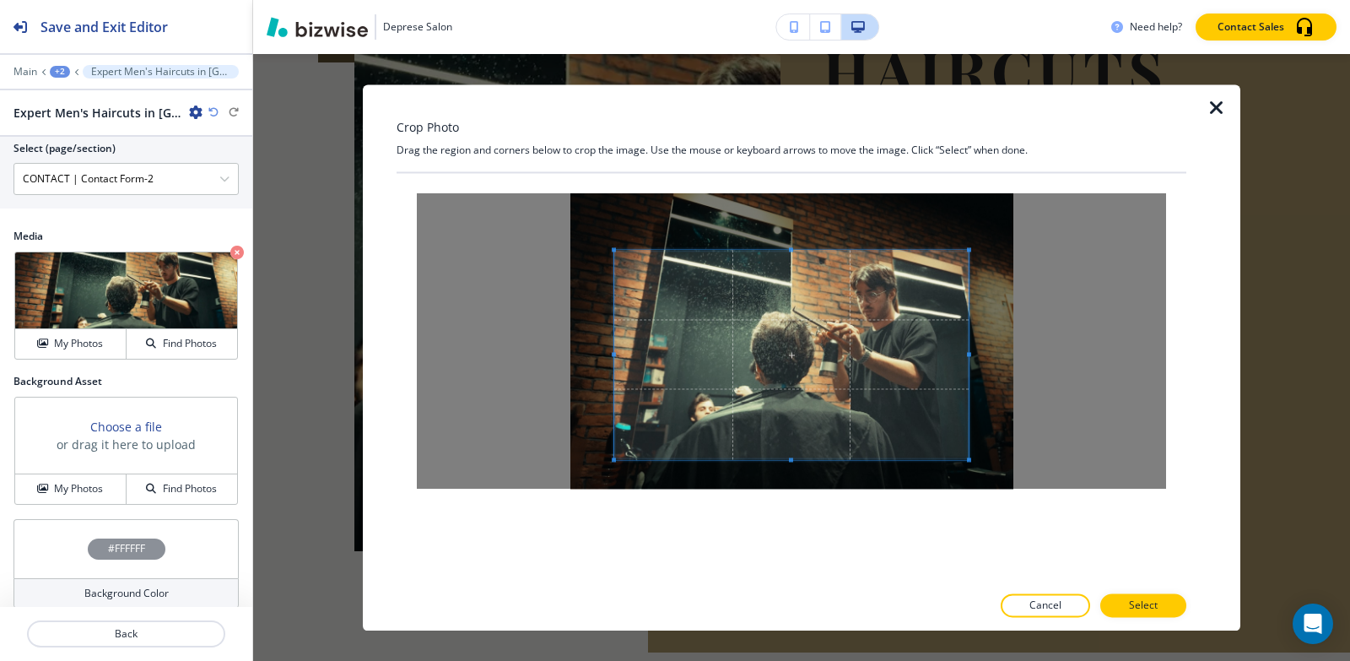
click at [792, 249] on span at bounding box center [791, 249] width 4 height 4
click at [1155, 607] on p "Select" at bounding box center [1143, 604] width 29 height 15
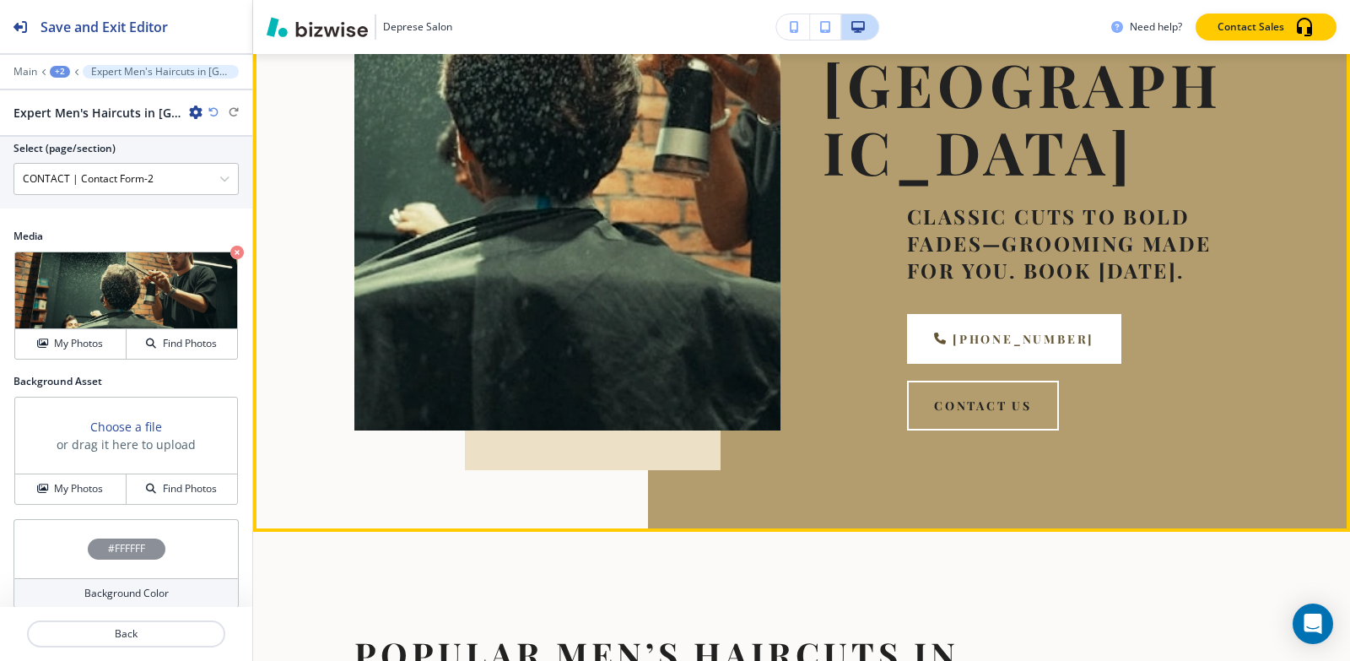
scroll to position [692, 0]
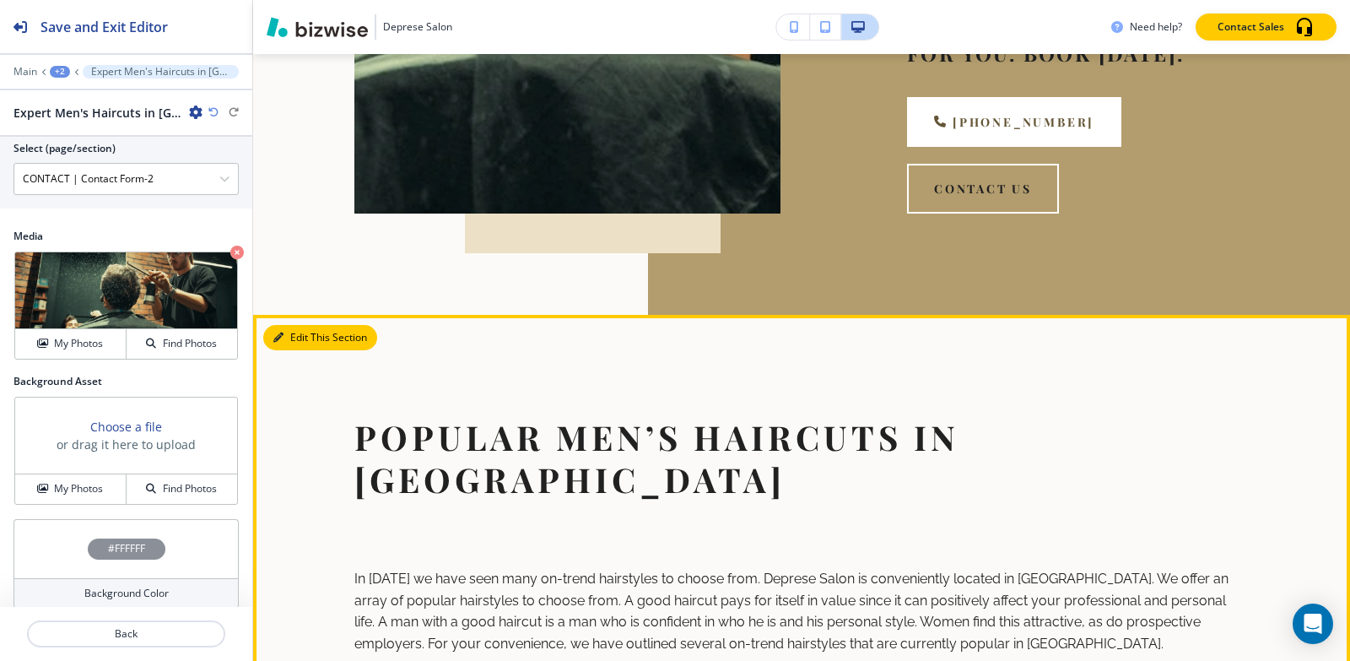
click at [280, 338] on icon "button" at bounding box center [278, 337] width 10 height 10
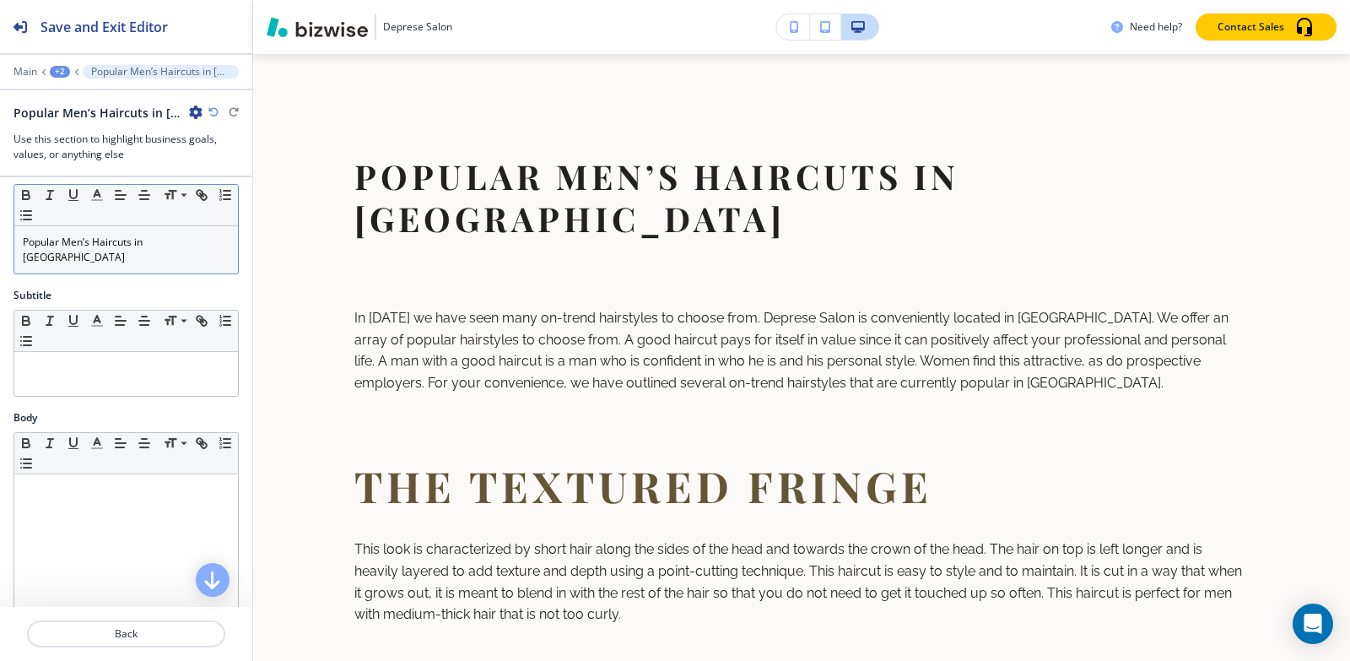
scroll to position [0, 0]
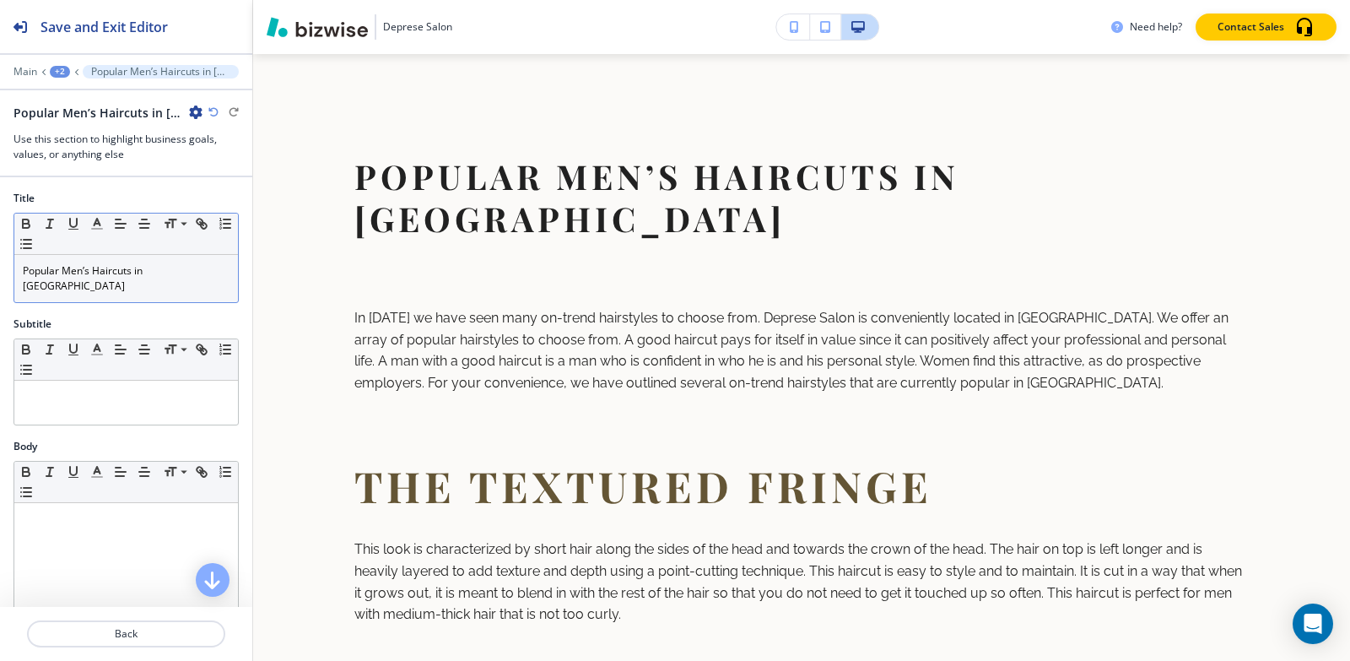
click at [156, 263] on p "Popular Men’s Haircuts in [GEOGRAPHIC_DATA]" at bounding box center [126, 278] width 207 height 30
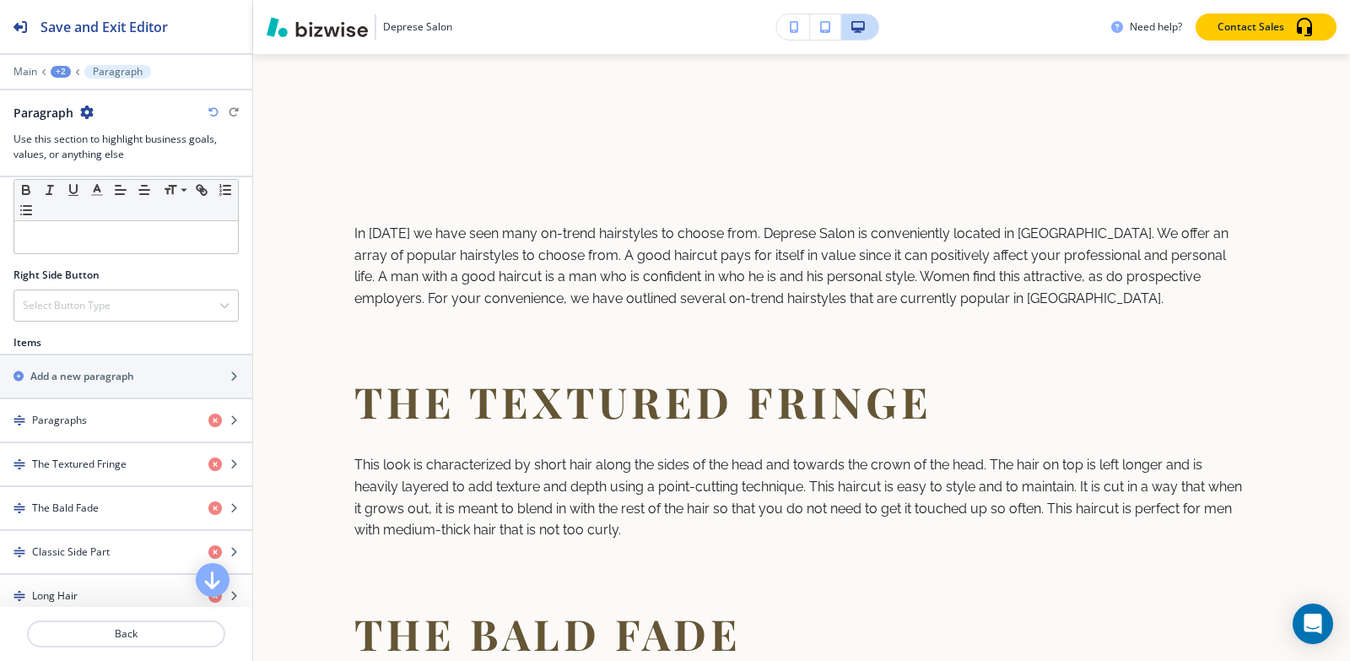
scroll to position [844, 0]
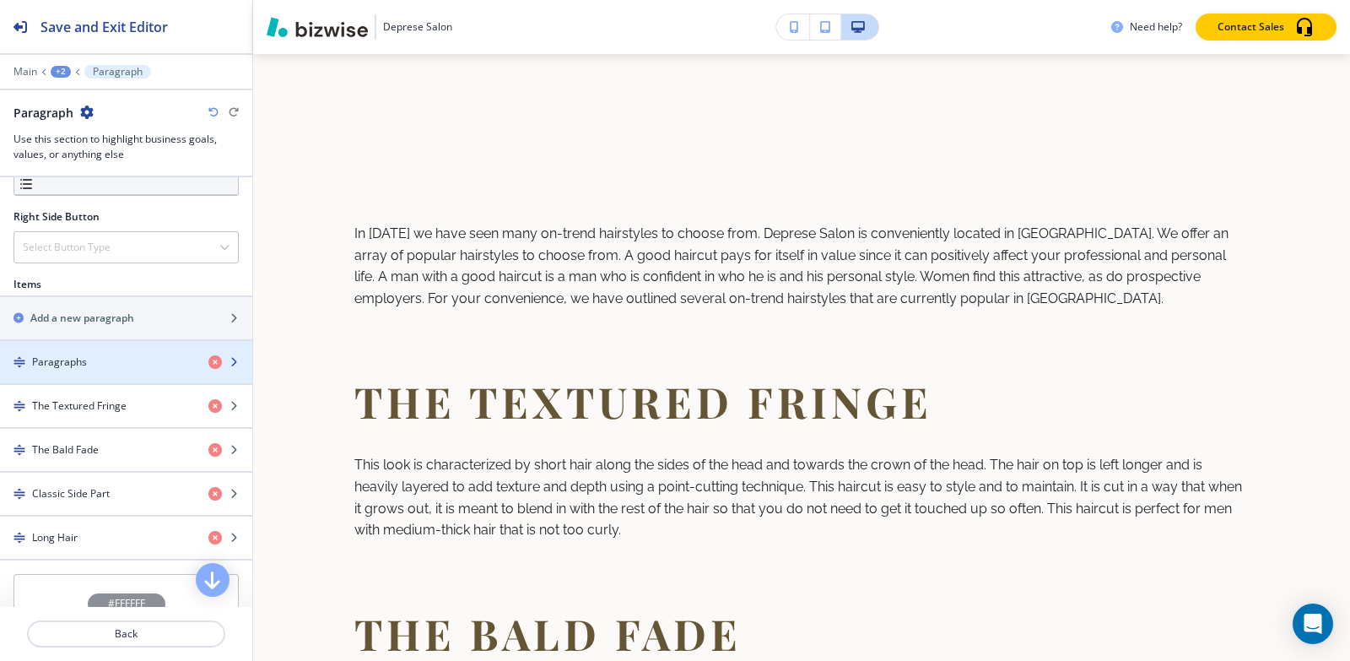
click at [109, 350] on div "button" at bounding box center [126, 348] width 252 height 14
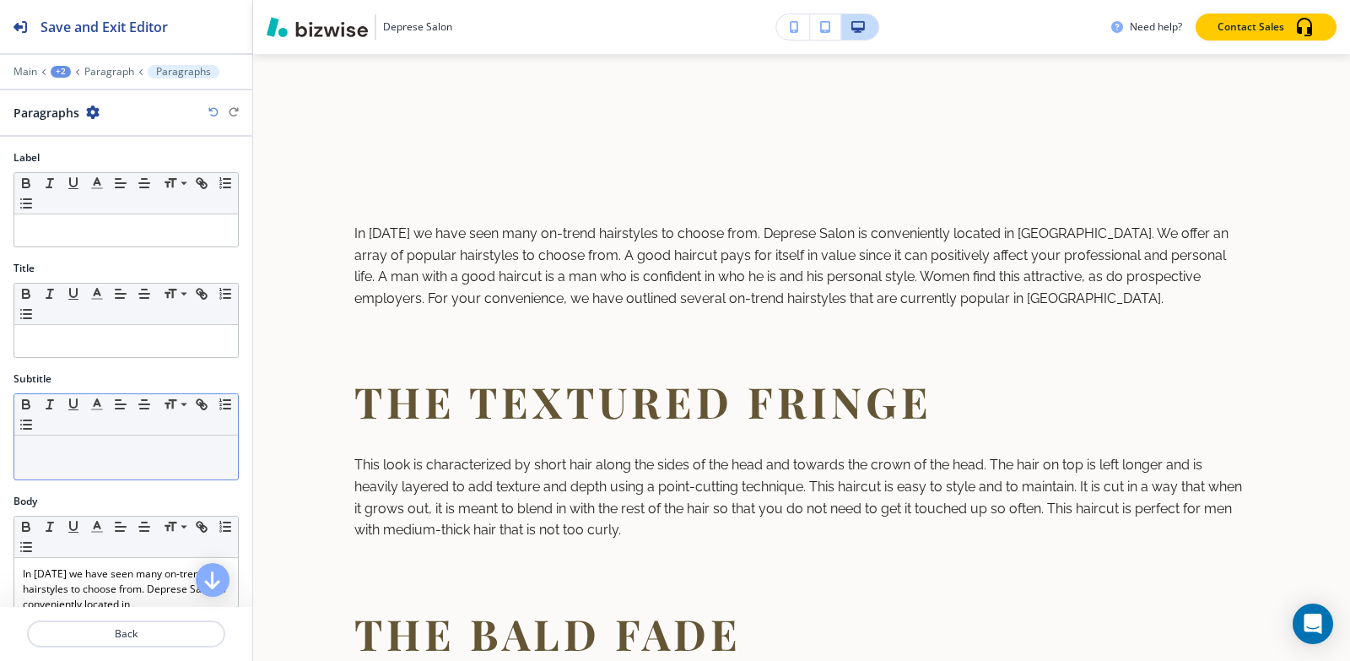
click at [95, 450] on p at bounding box center [126, 451] width 207 height 15
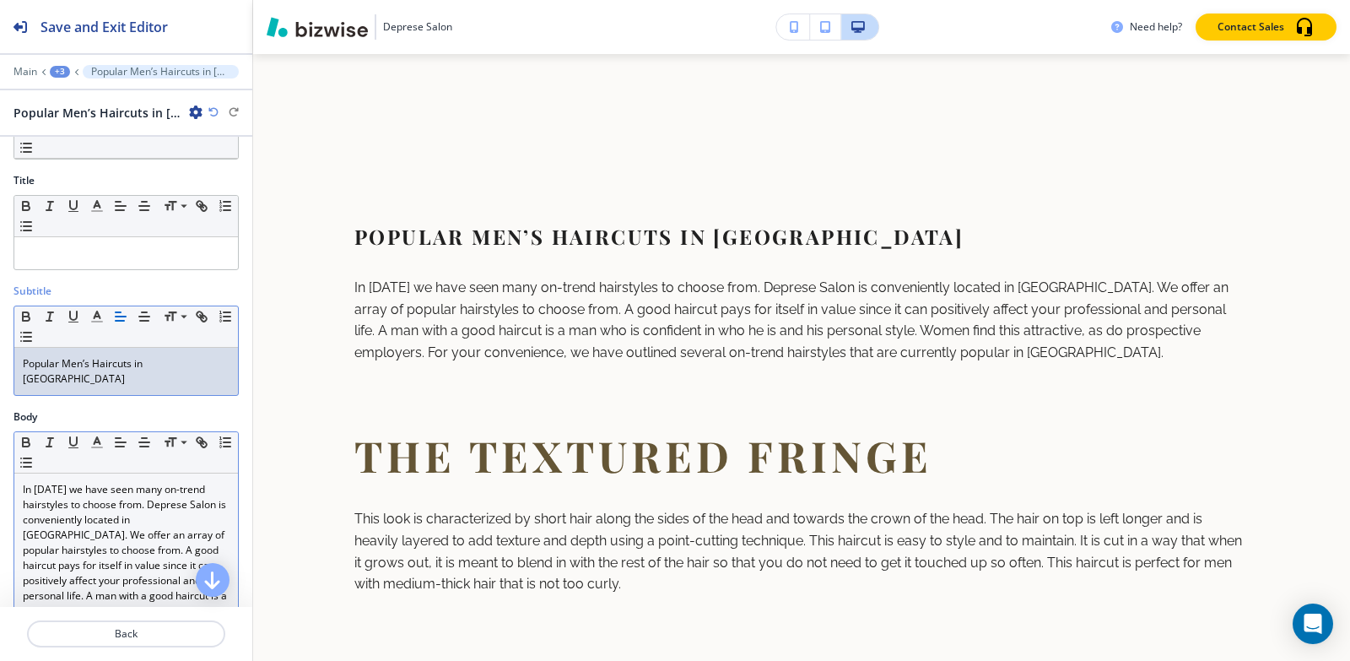
scroll to position [169, 0]
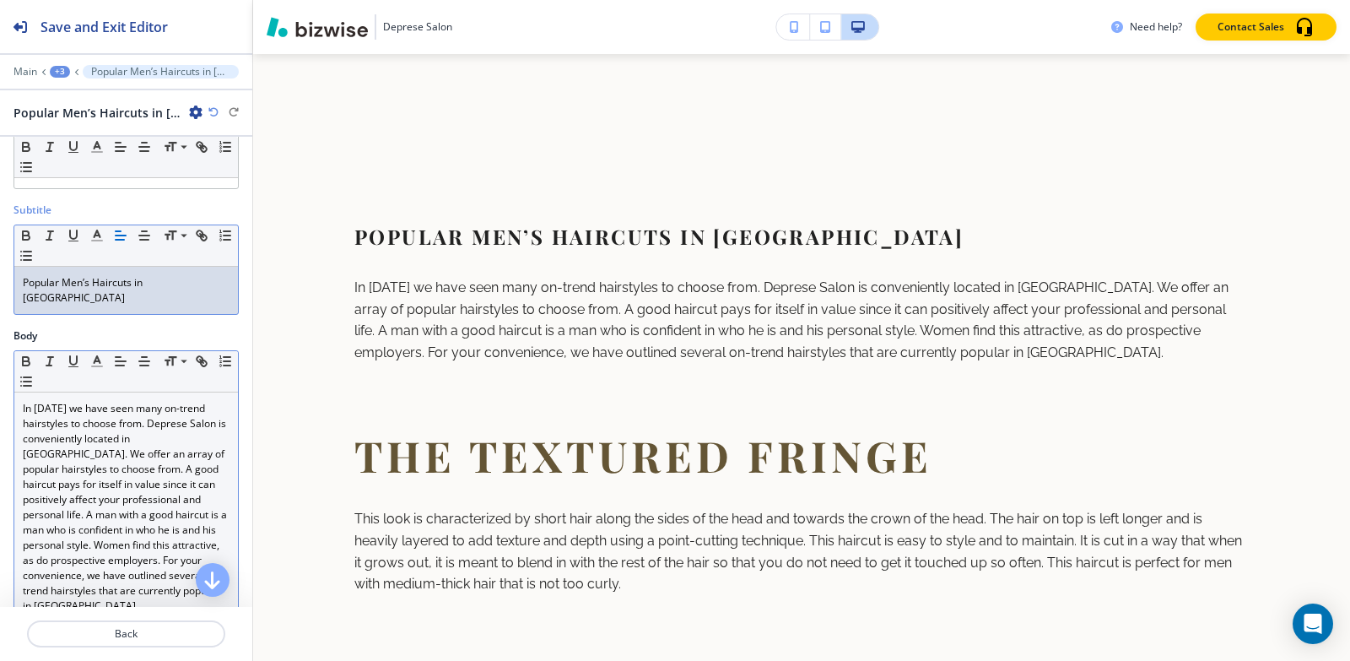
click at [95, 478] on p "In [DATE] we have seen many on-trend hairstyles to choose from. Deprese Salon i…" at bounding box center [126, 507] width 207 height 213
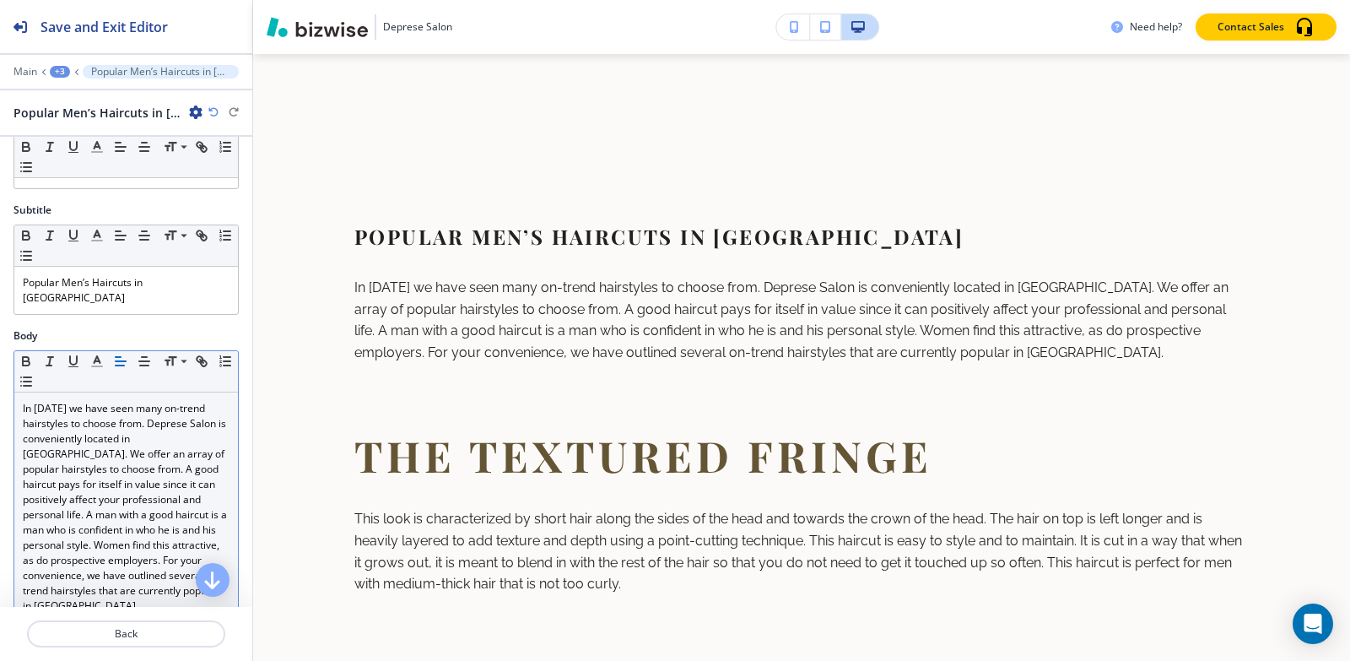
click at [58, 71] on div "+3" at bounding box center [60, 72] width 20 height 12
click at [78, 159] on p "Paragraph" at bounding box center [104, 158] width 86 height 15
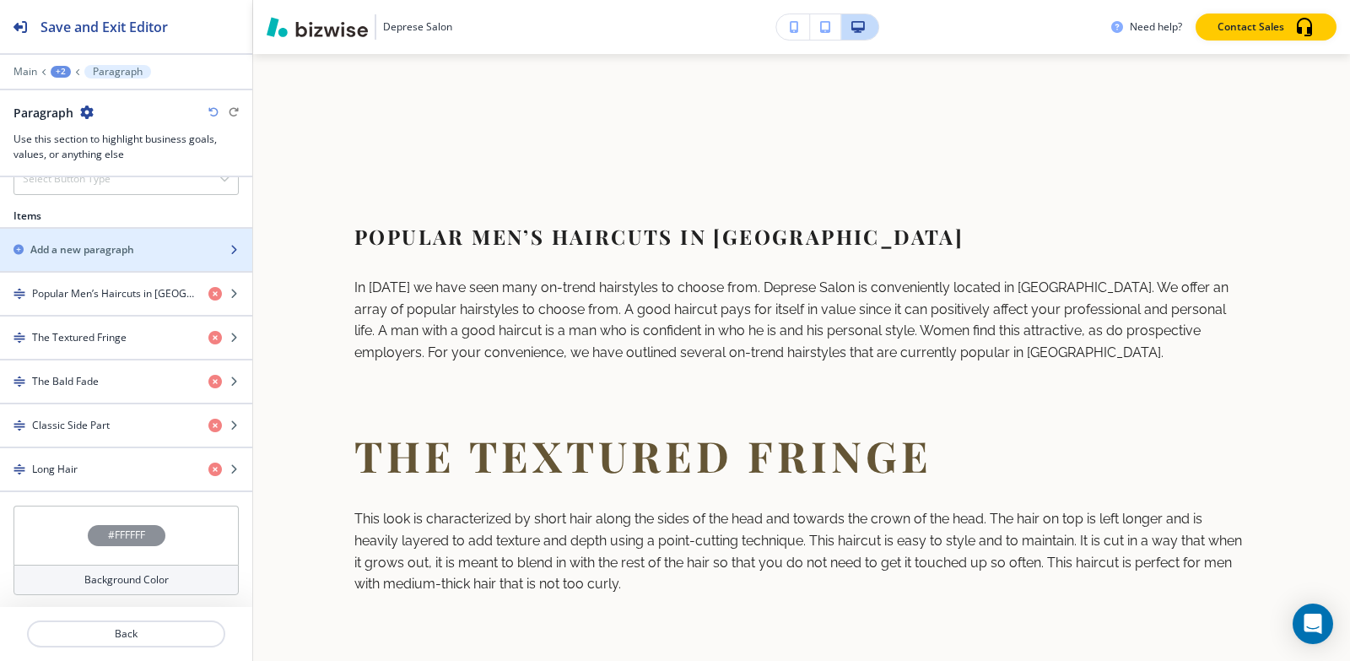
scroll to position [914, 0]
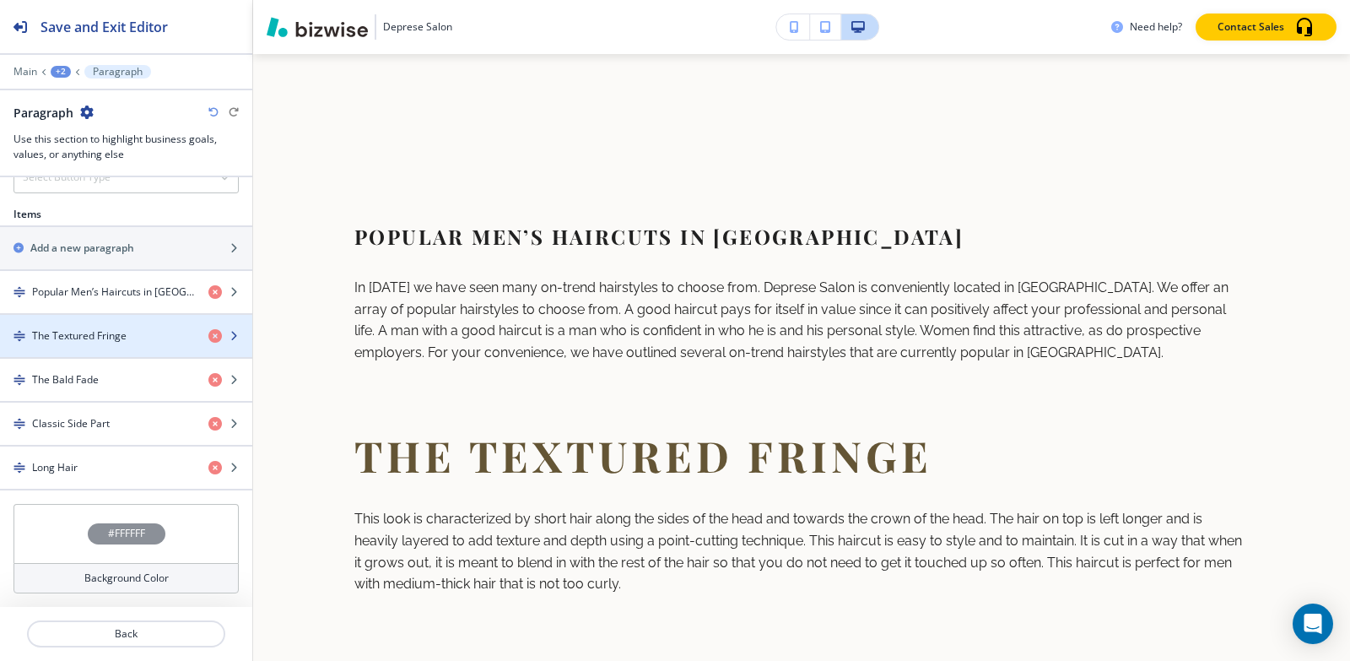
click at [74, 332] on h4 "The Textured Fringe" at bounding box center [79, 335] width 95 height 15
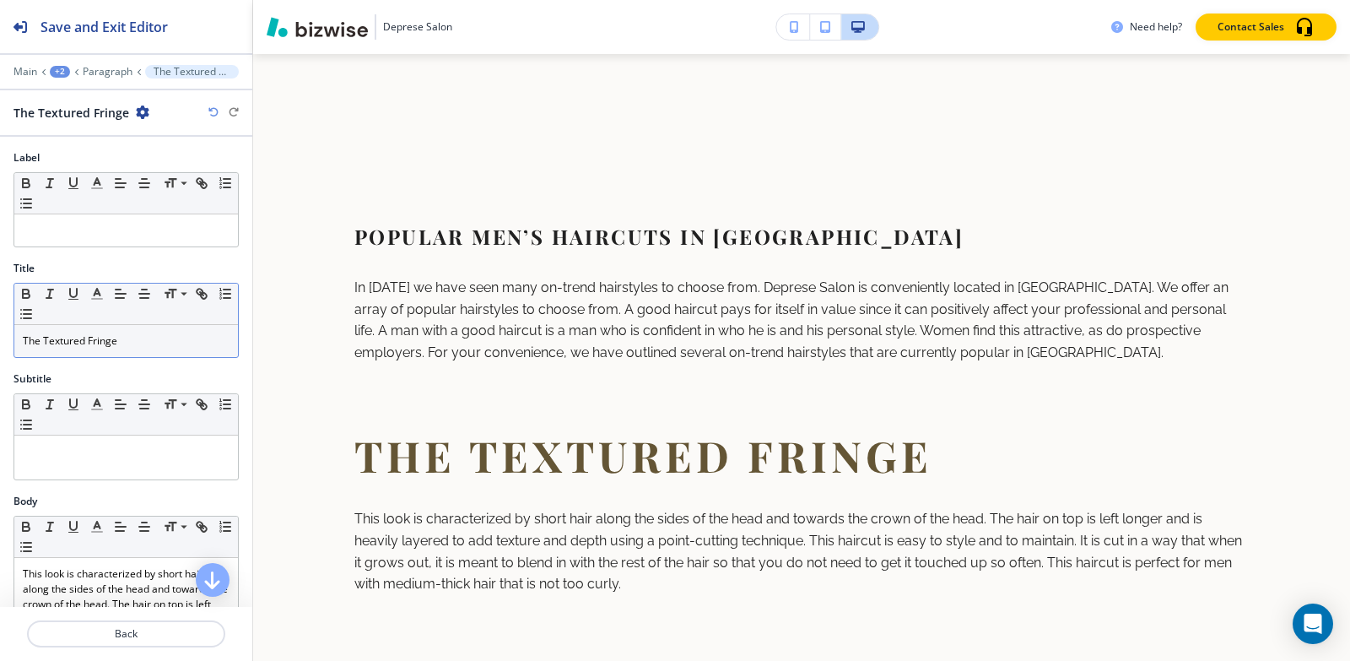
click at [151, 337] on p "The Textured Fringe" at bounding box center [126, 340] width 207 height 15
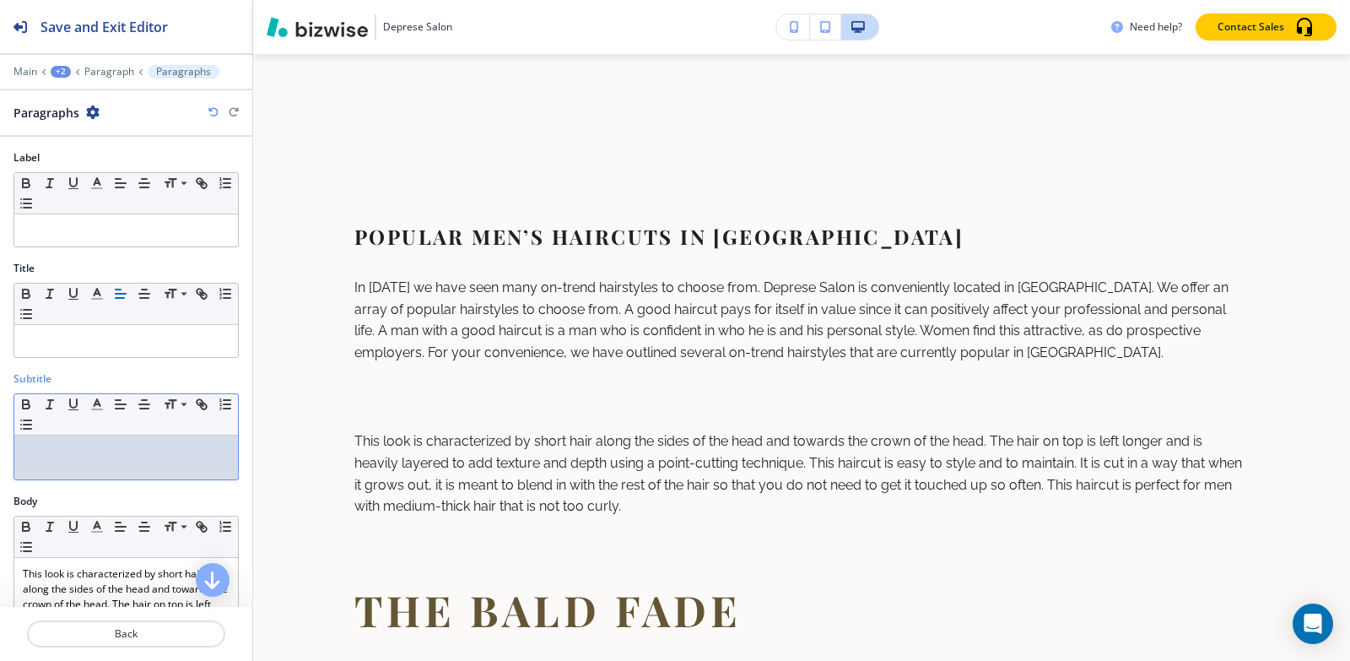
click at [155, 454] on p at bounding box center [126, 451] width 207 height 15
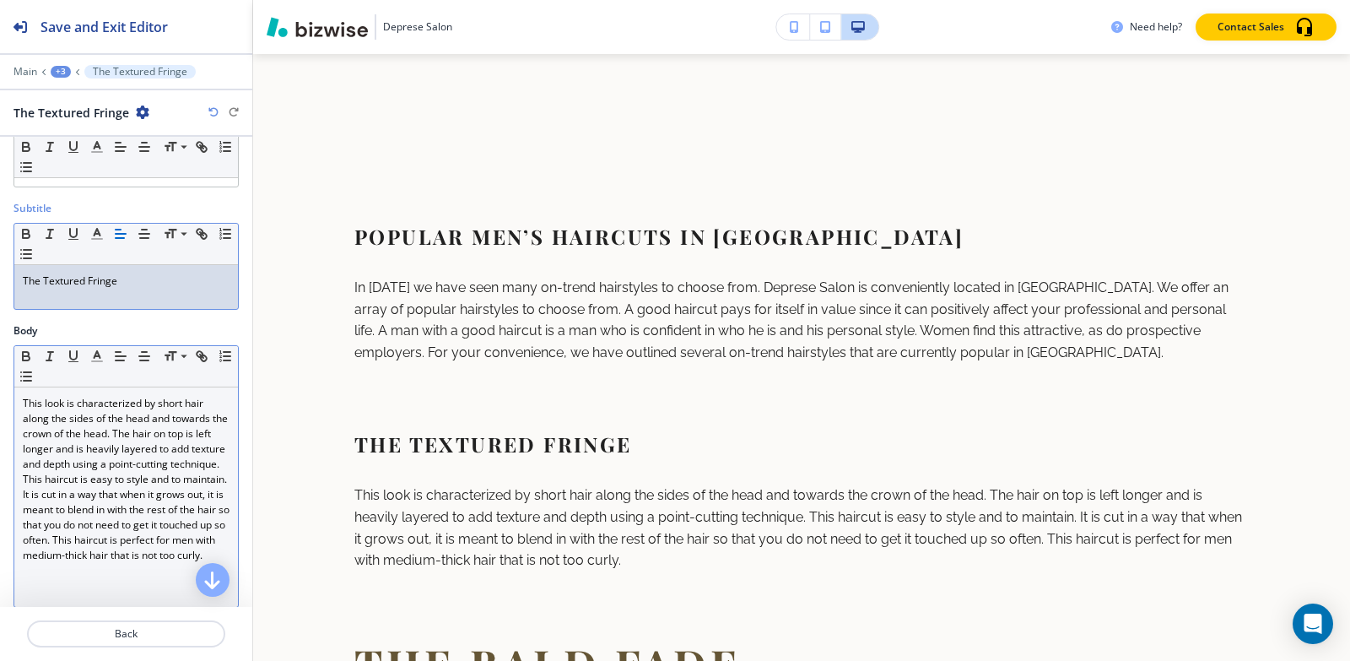
scroll to position [253, 0]
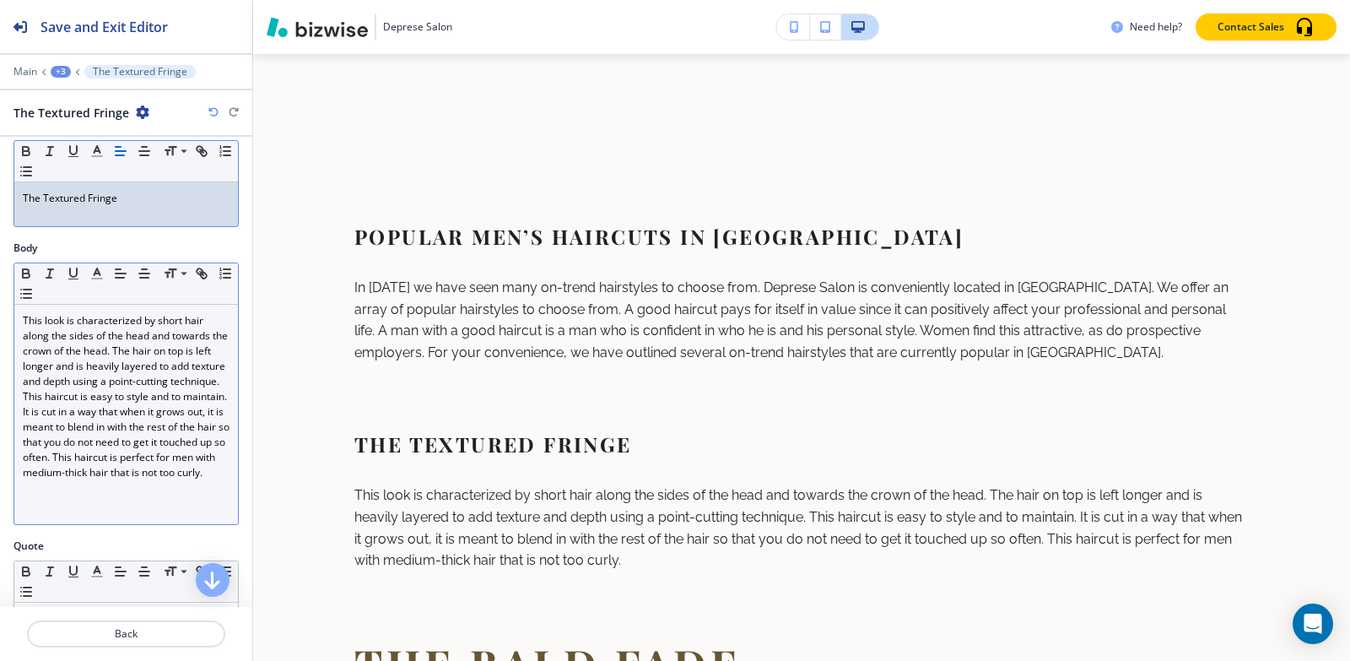
click at [105, 466] on p "This look is characterized by short hair along the sides of the head and toward…" at bounding box center [126, 396] width 207 height 167
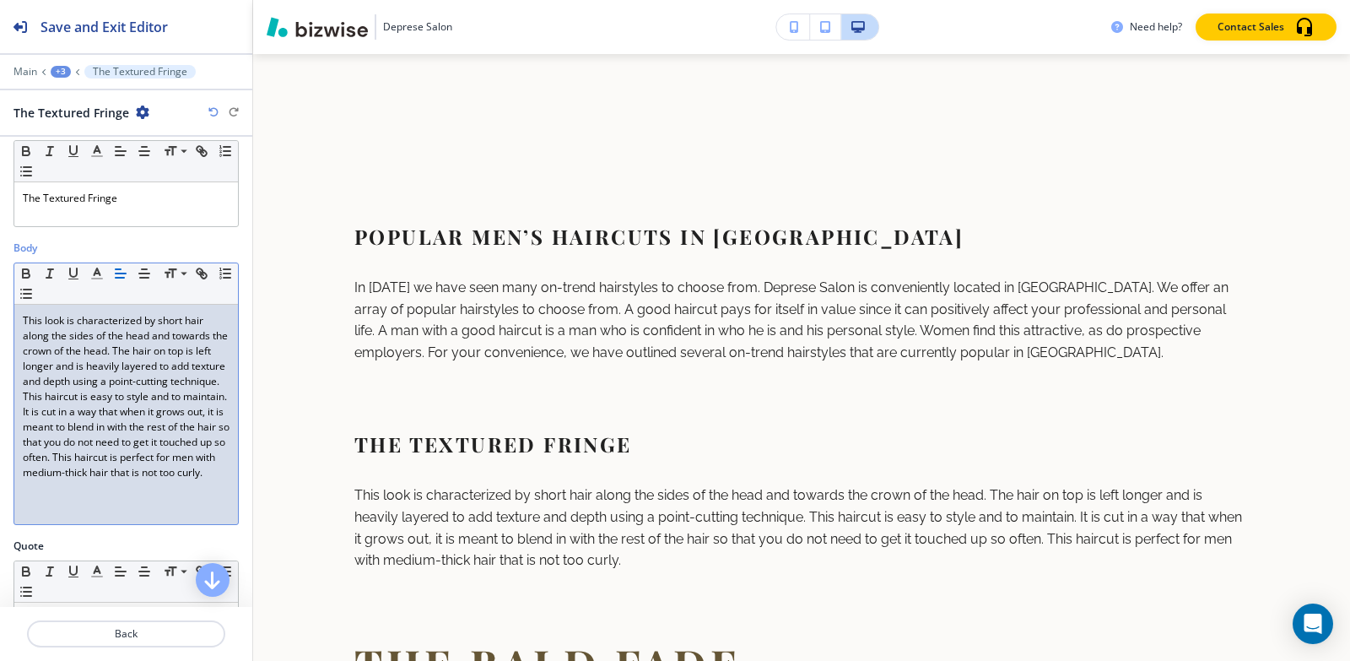
click at [53, 71] on div "+3" at bounding box center [61, 72] width 20 height 12
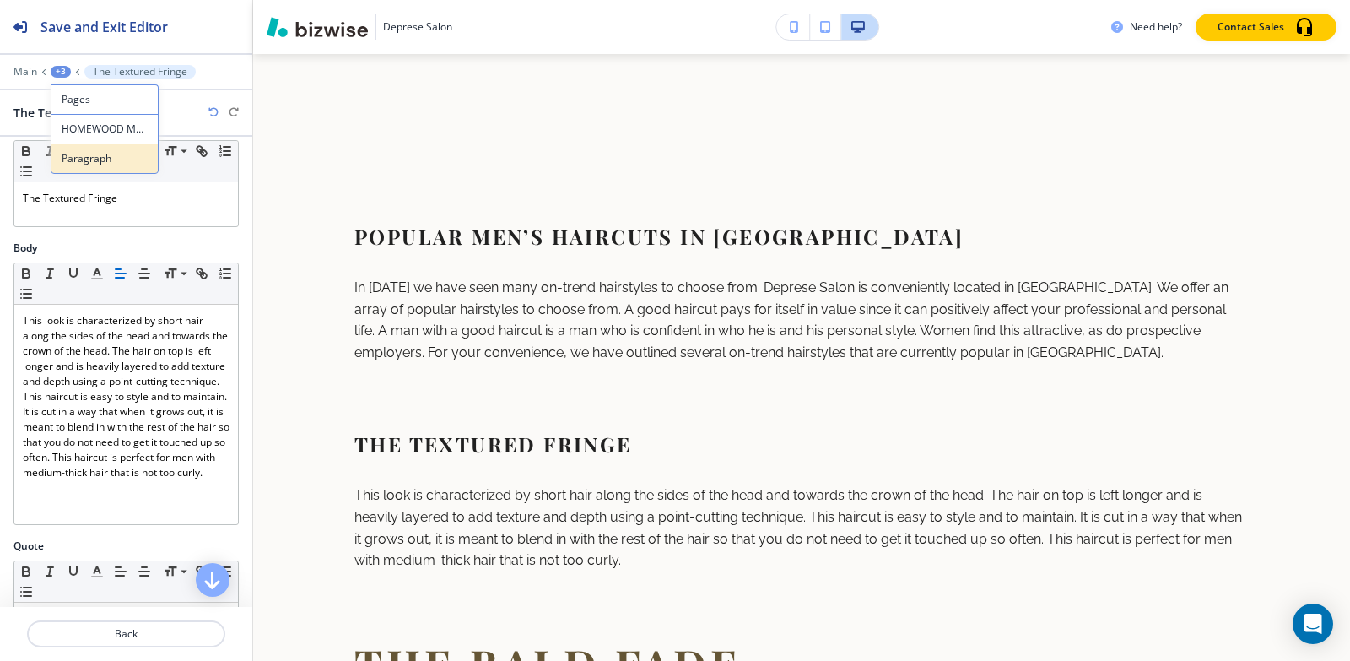
click at [93, 163] on p "Paragraph" at bounding box center [105, 158] width 86 height 15
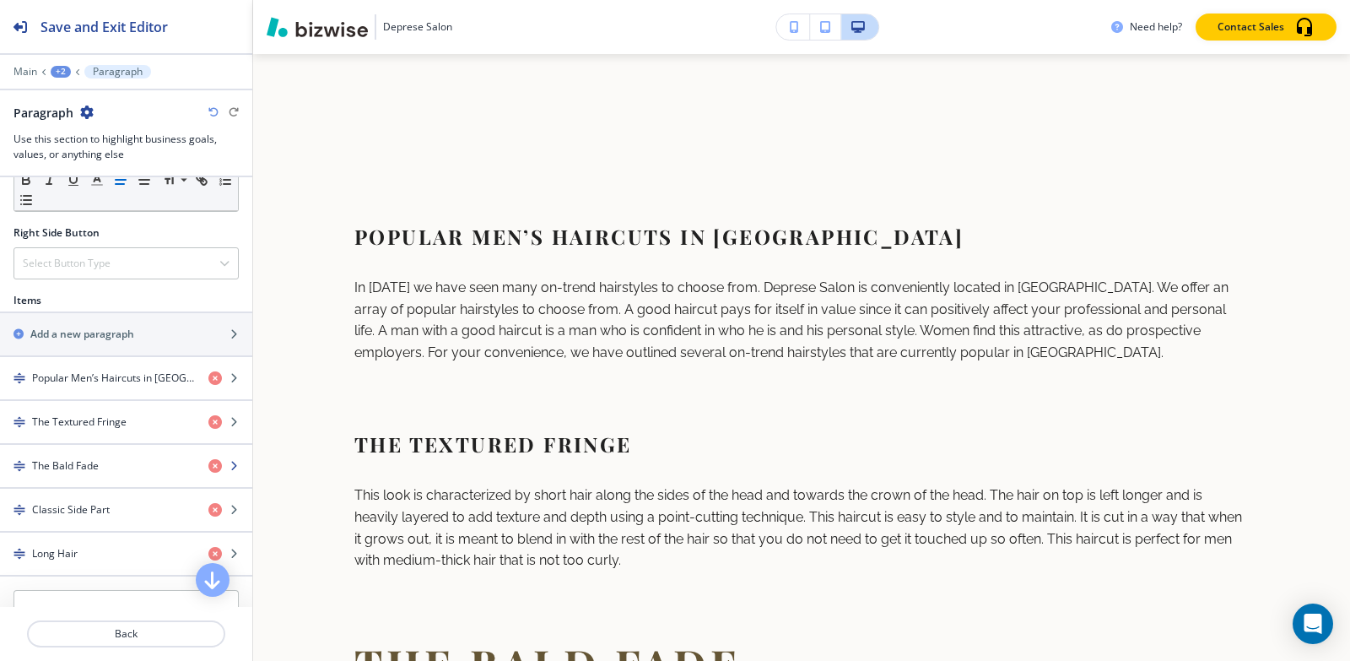
scroll to position [914, 0]
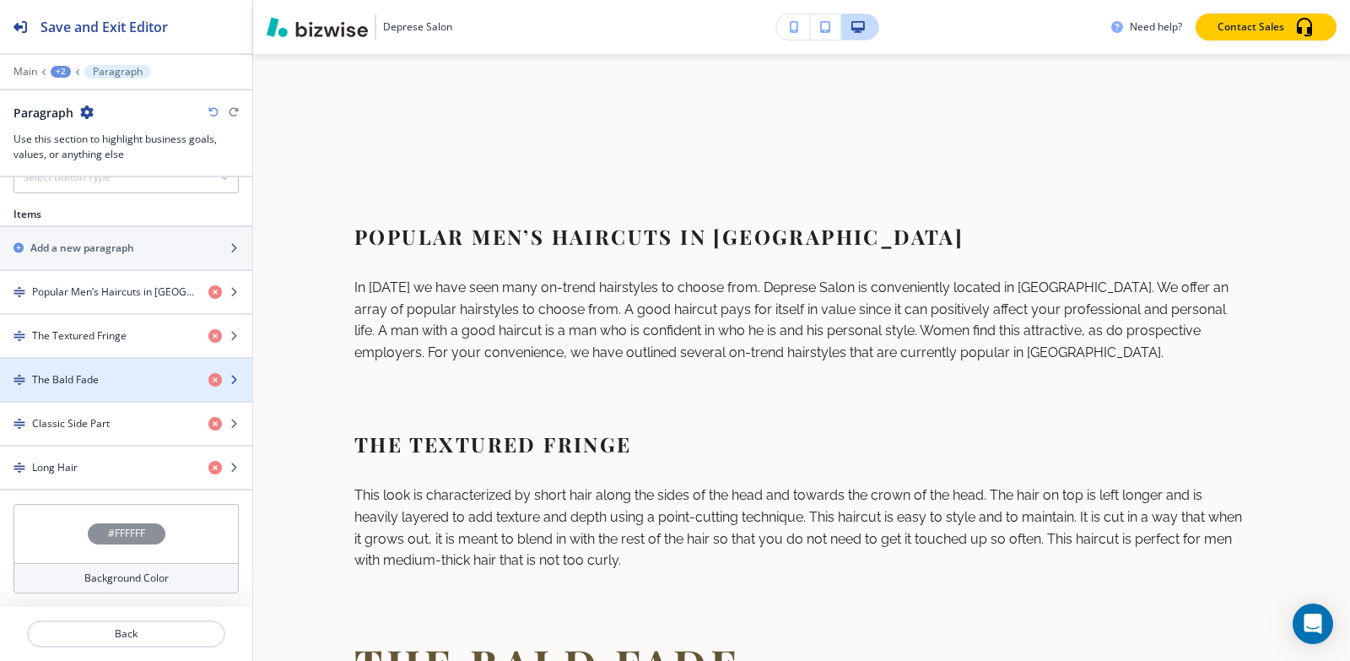
click at [66, 381] on h4 "The Bald Fade" at bounding box center [65, 379] width 67 height 15
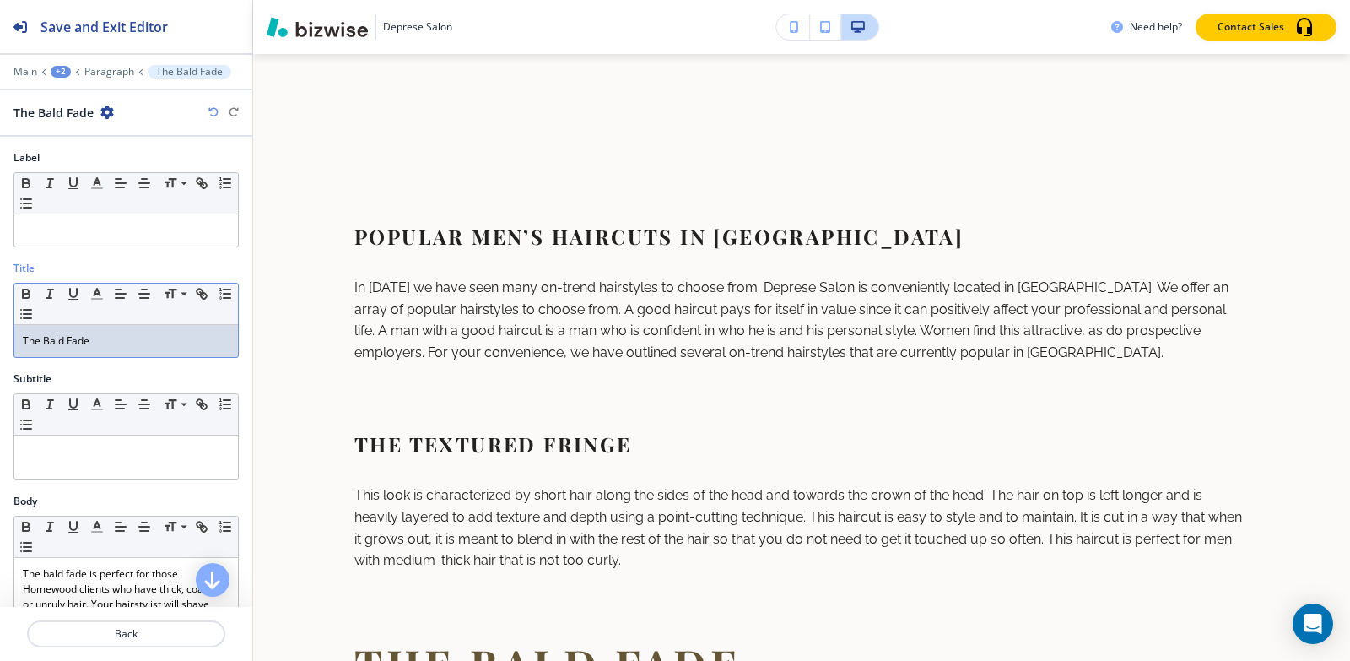
click at [105, 339] on p "The Bald Fade" at bounding box center [126, 340] width 207 height 15
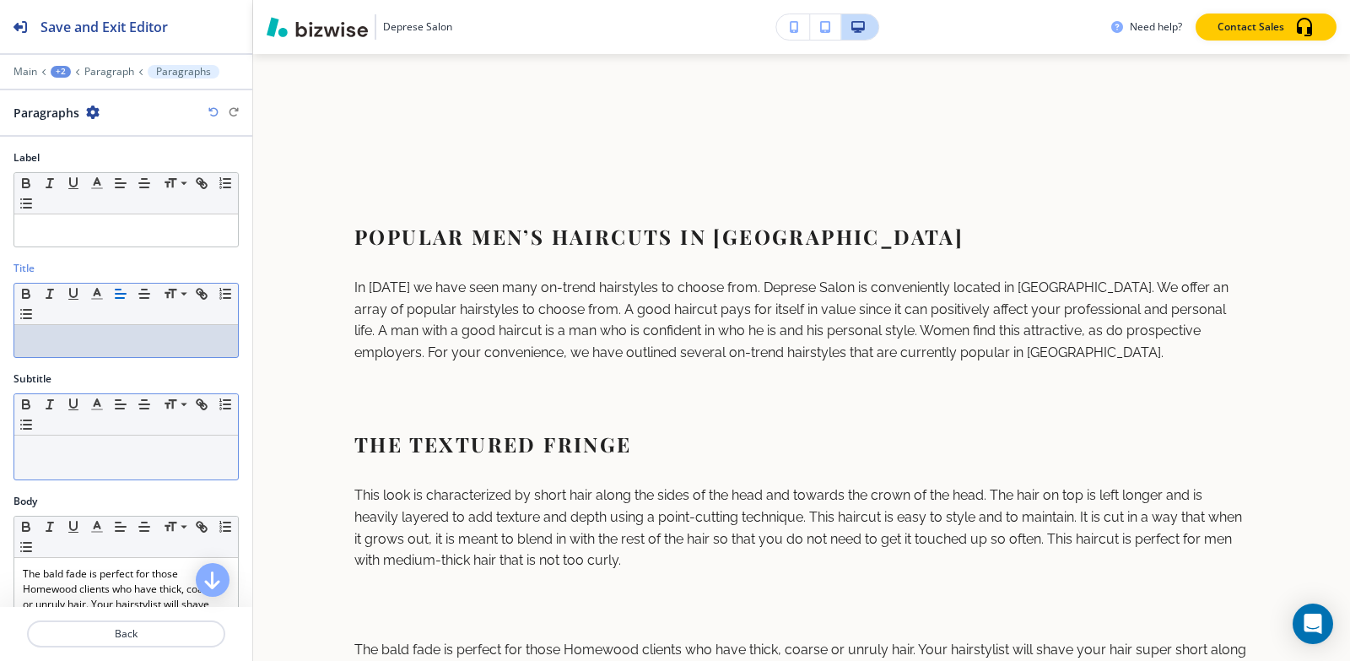
click at [93, 462] on div at bounding box center [126, 457] width 224 height 44
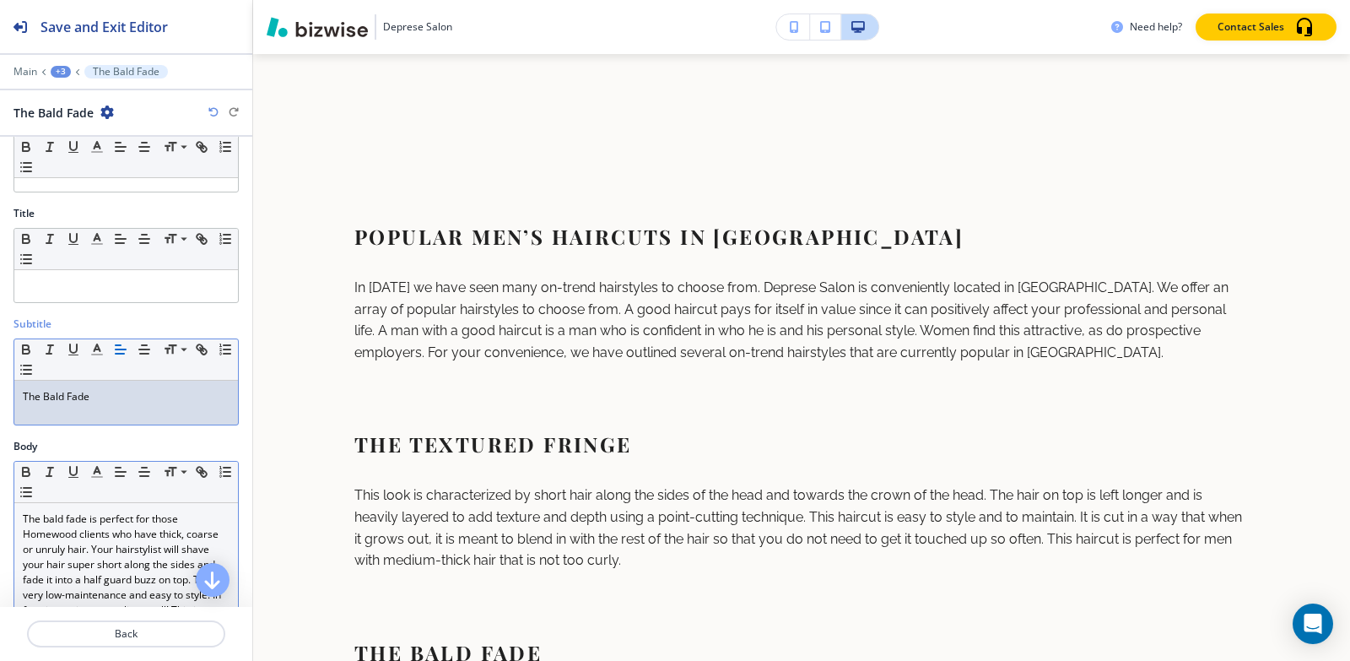
scroll to position [84, 0]
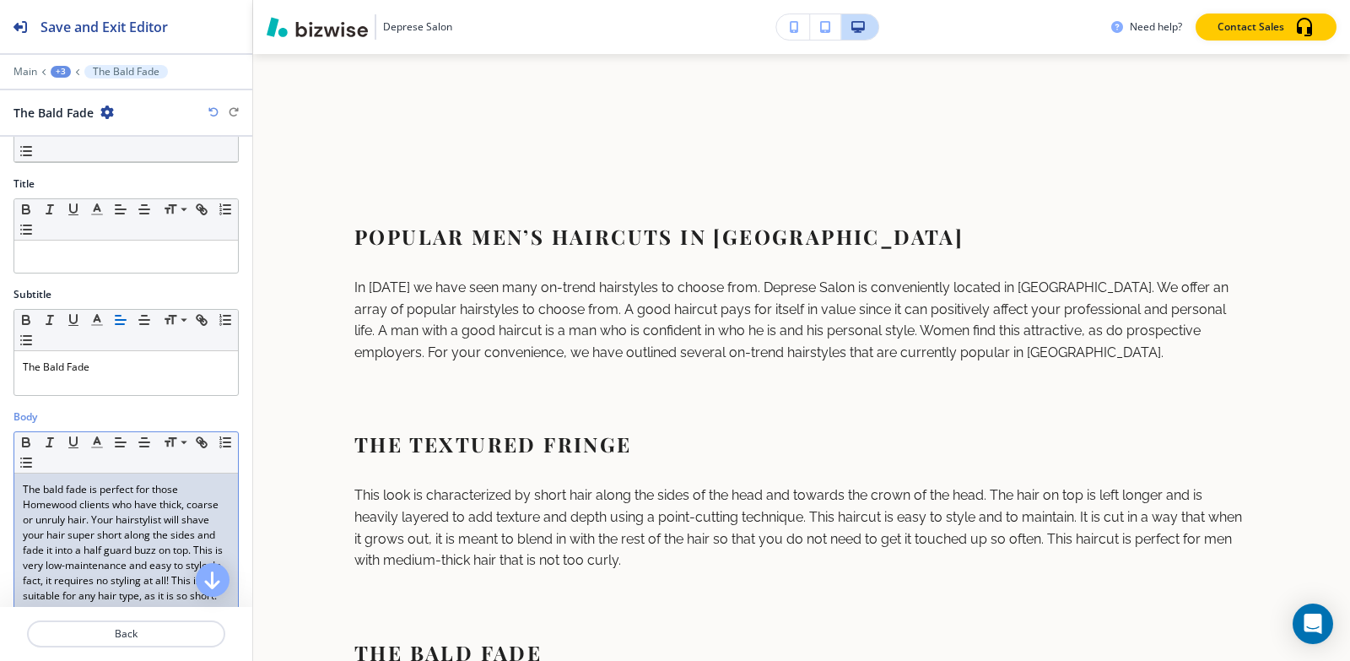
click at [59, 547] on p "The bald fade is perfect for those Homewood clients who have thick, coarse or u…" at bounding box center [126, 543] width 207 height 122
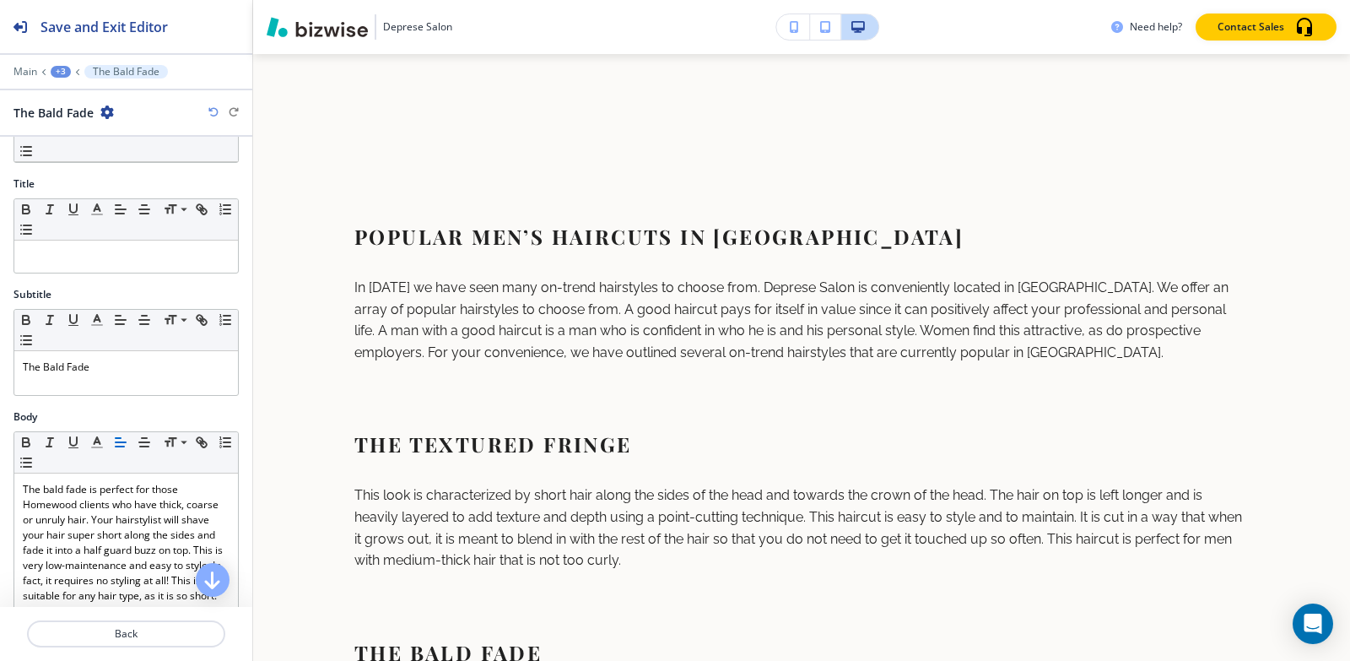
click at [54, 72] on div "+3" at bounding box center [61, 72] width 20 height 12
click at [72, 163] on p "Paragraph" at bounding box center [105, 158] width 86 height 15
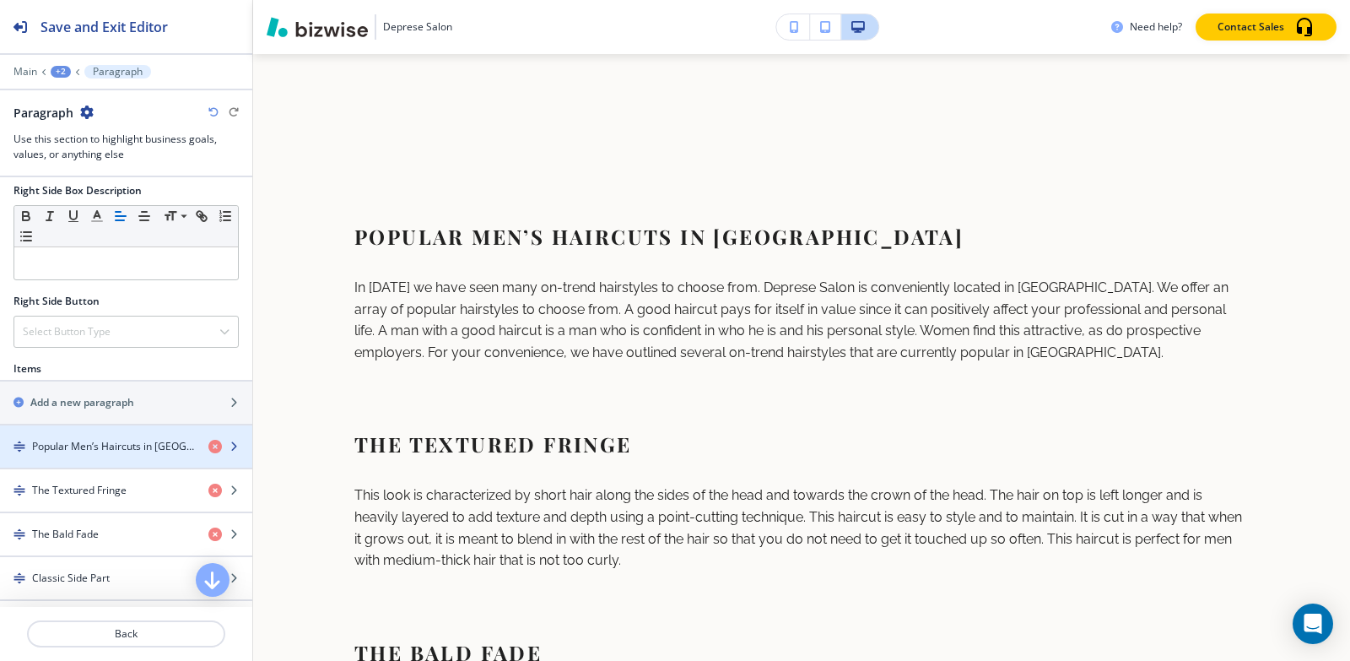
scroll to position [914, 0]
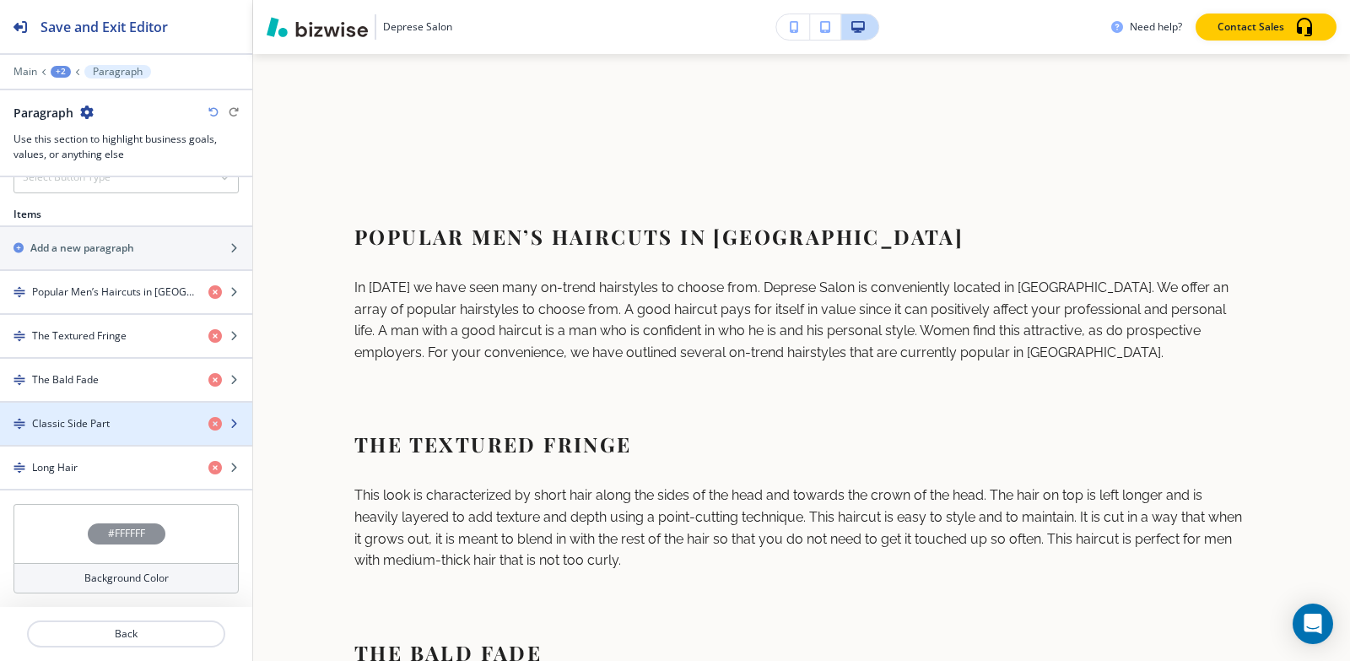
click at [48, 419] on h4 "Classic Side Part" at bounding box center [71, 423] width 78 height 15
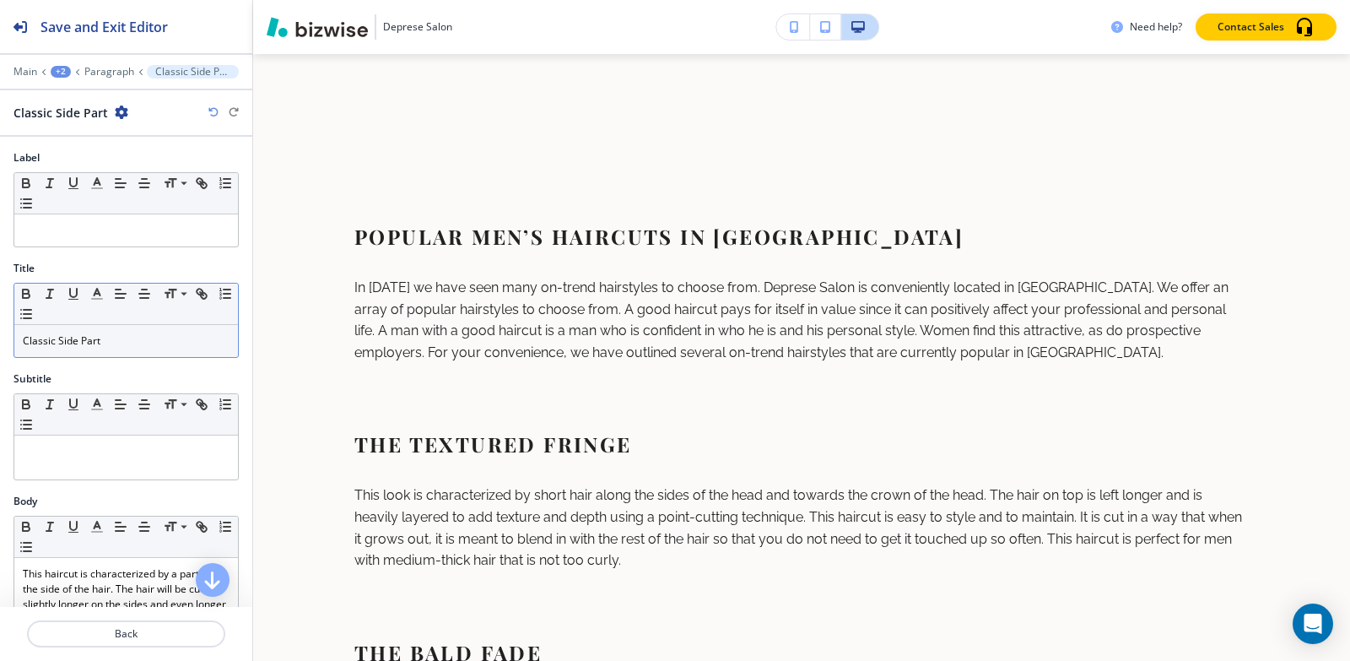
click at [96, 353] on div "Classic Side Part" at bounding box center [126, 341] width 224 height 32
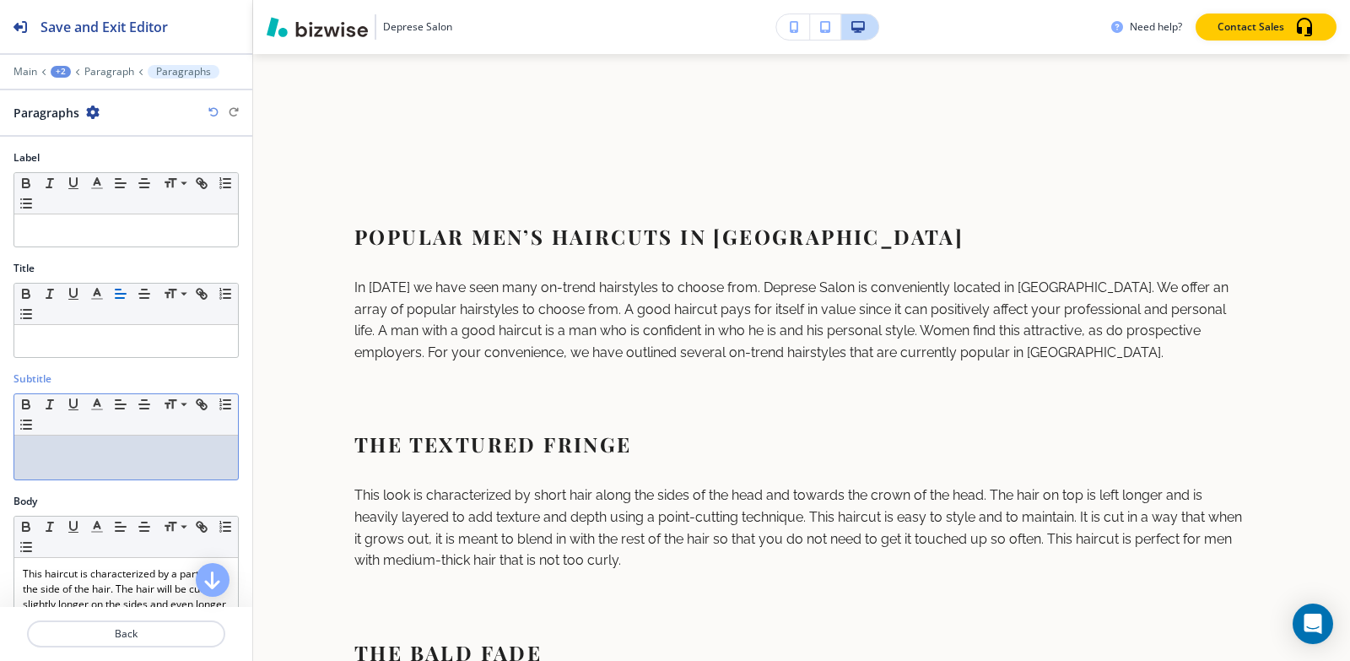
click at [79, 450] on p at bounding box center [126, 451] width 207 height 15
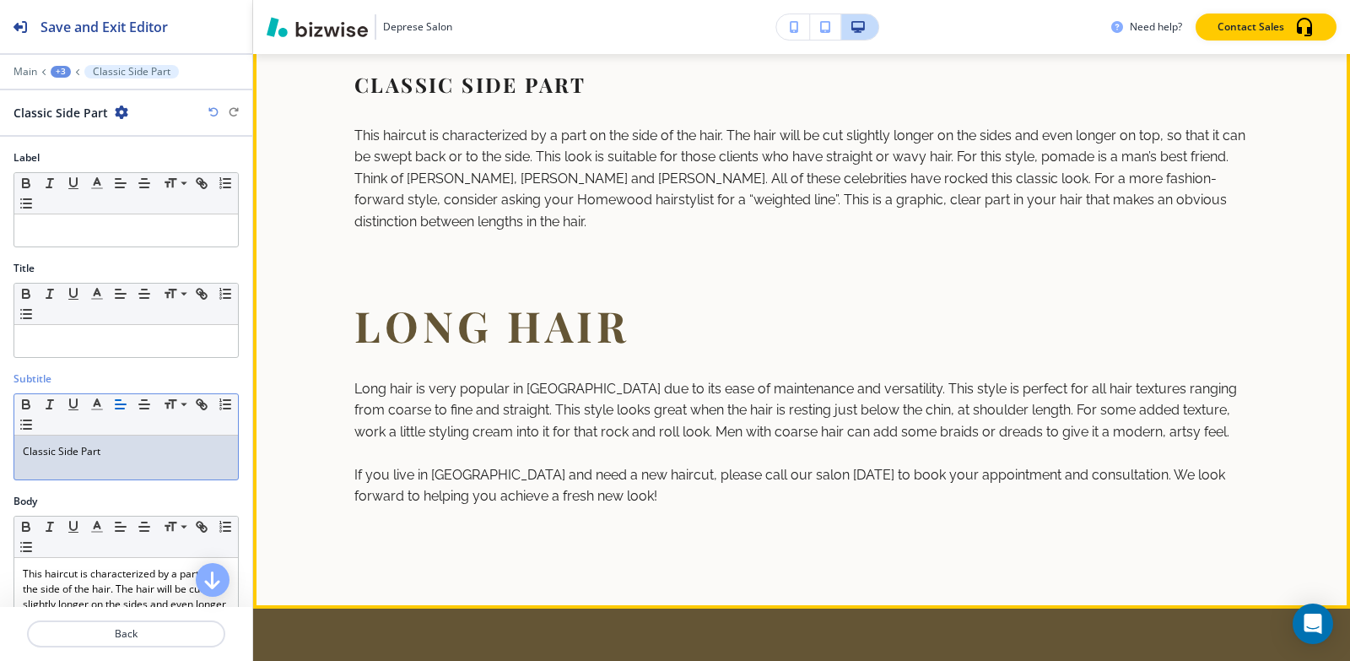
scroll to position [1712, 0]
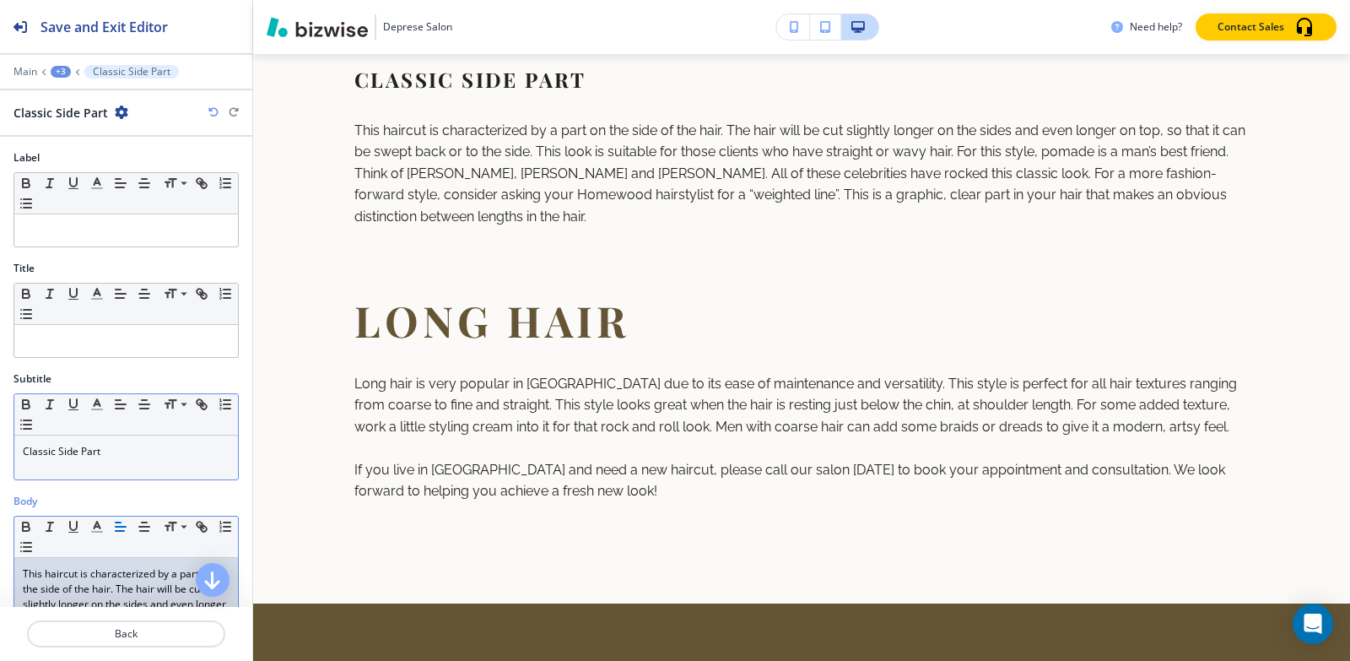
scroll to position [316, 0]
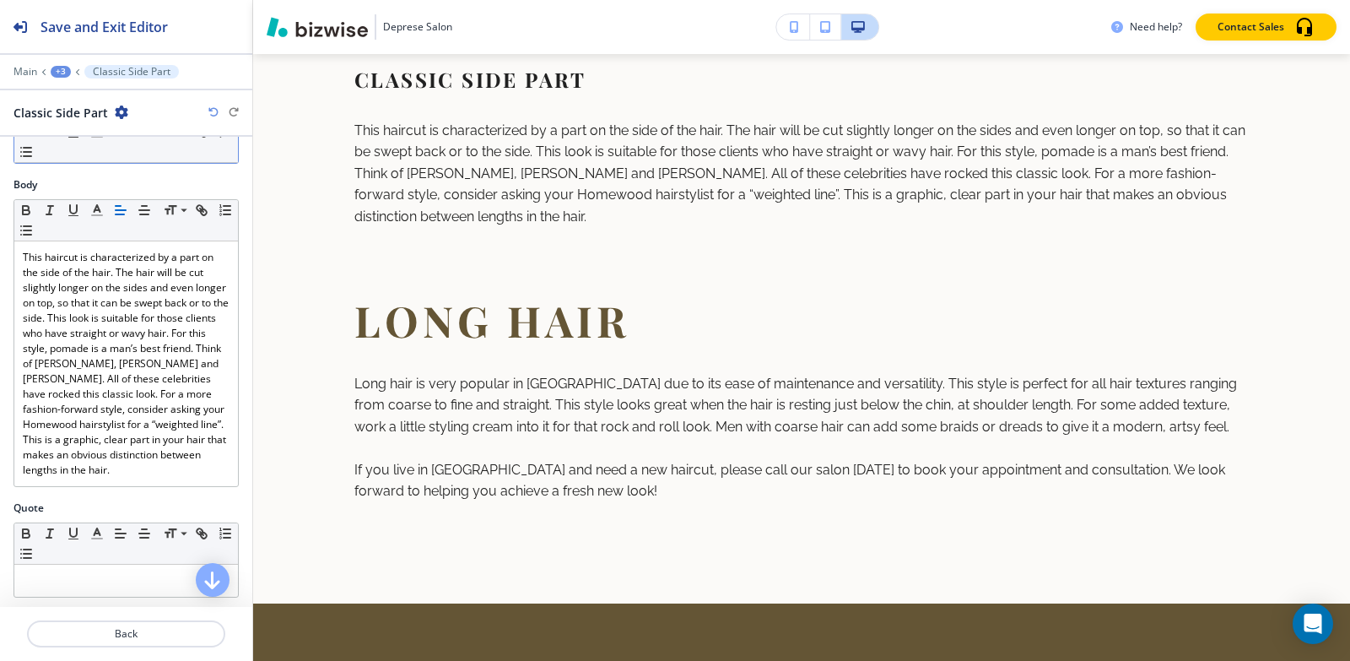
click at [58, 73] on div "+3" at bounding box center [61, 72] width 20 height 12
click at [85, 155] on p "Paragraph" at bounding box center [105, 158] width 86 height 15
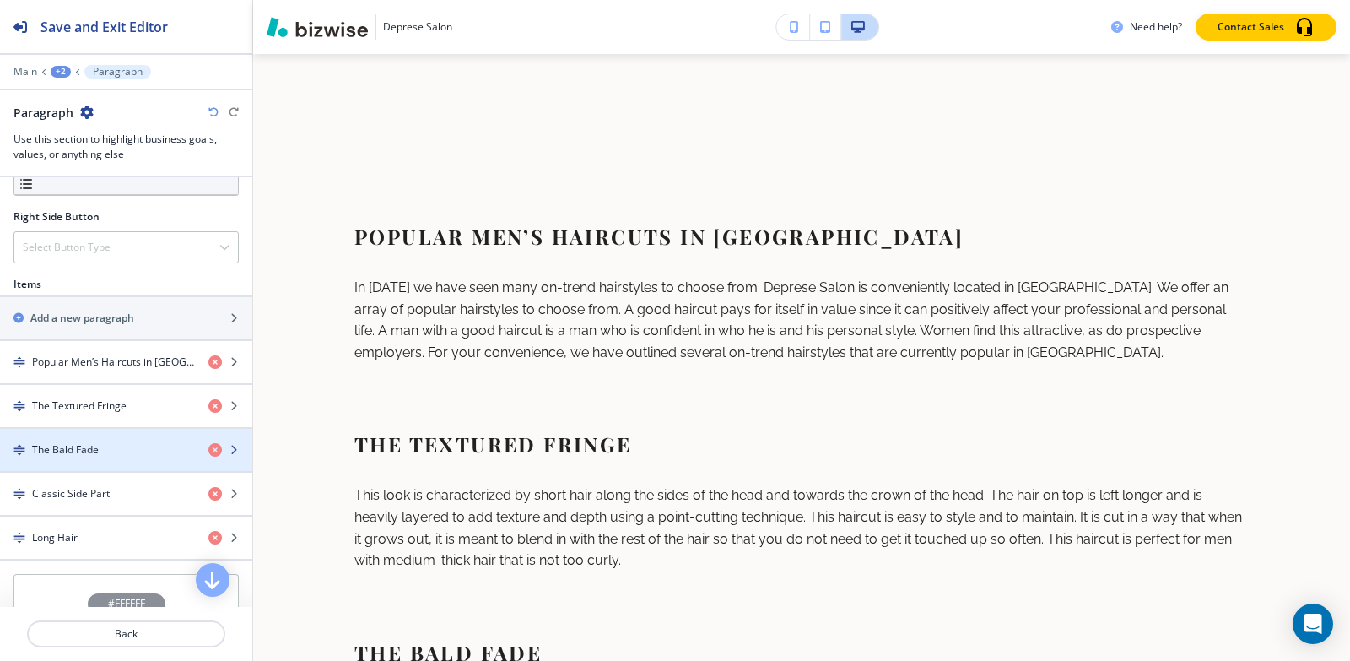
scroll to position [914, 0]
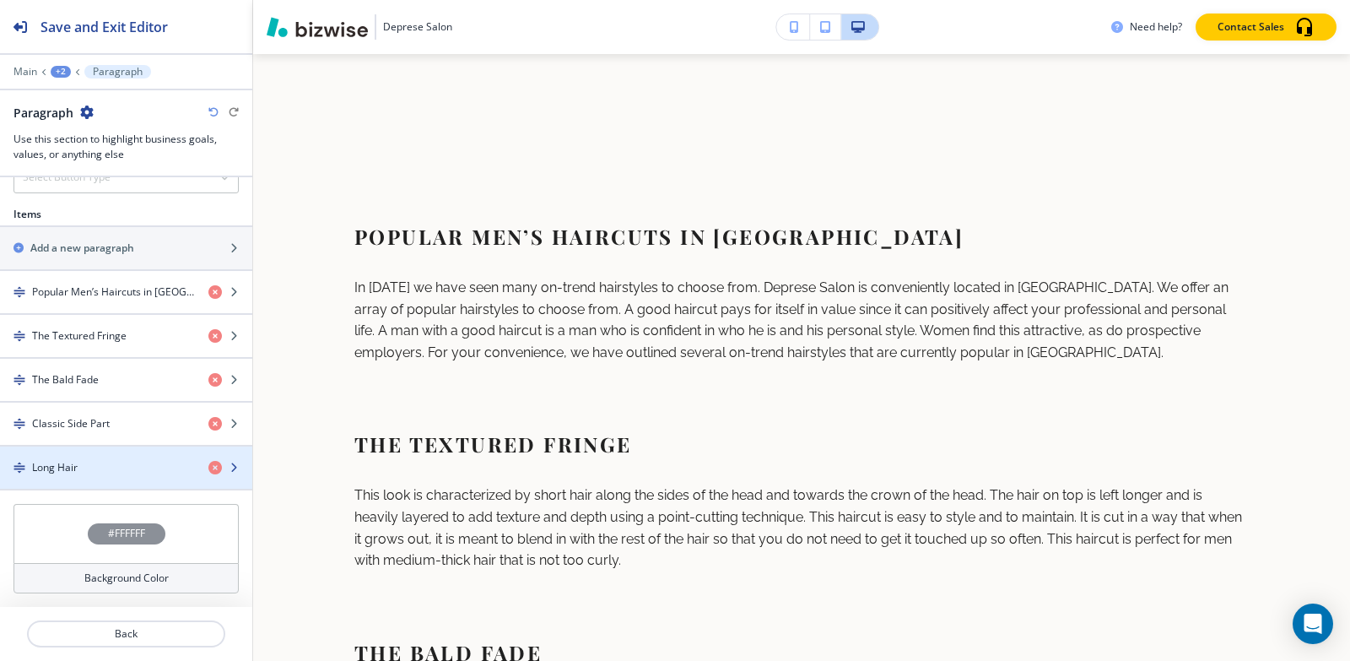
click at [97, 473] on div "Long Hair" at bounding box center [97, 467] width 195 height 15
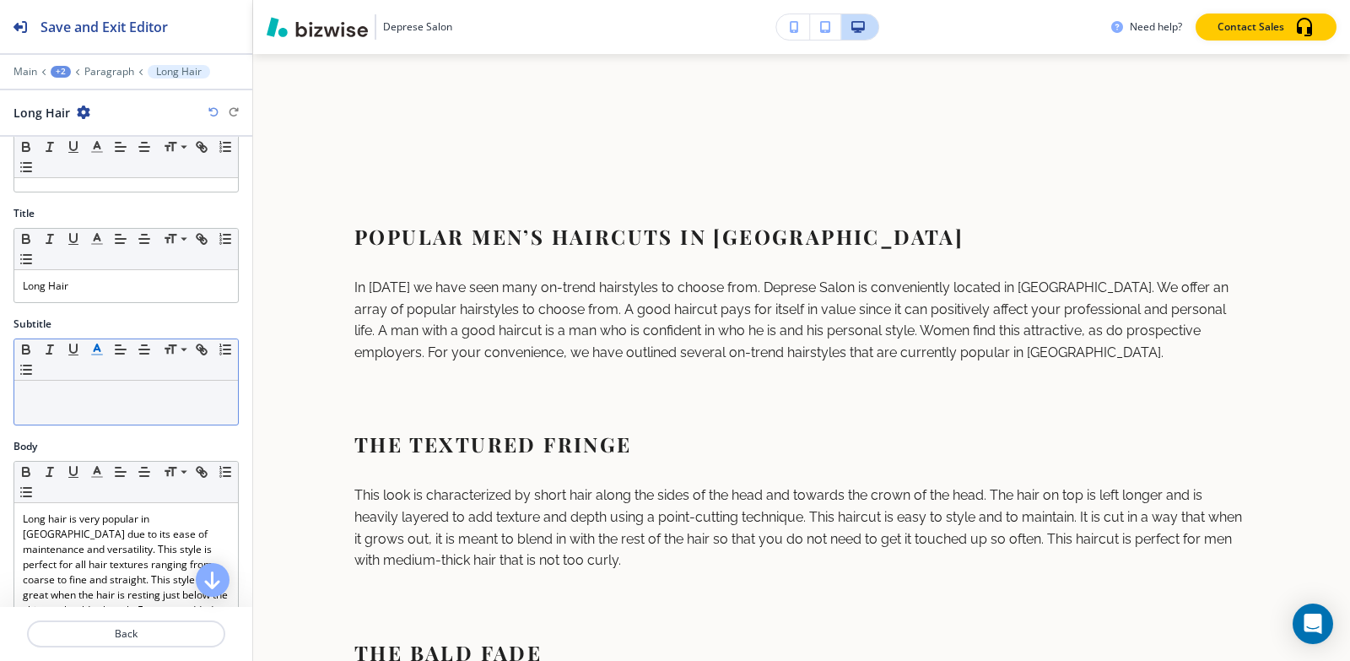
scroll to position [84, 0]
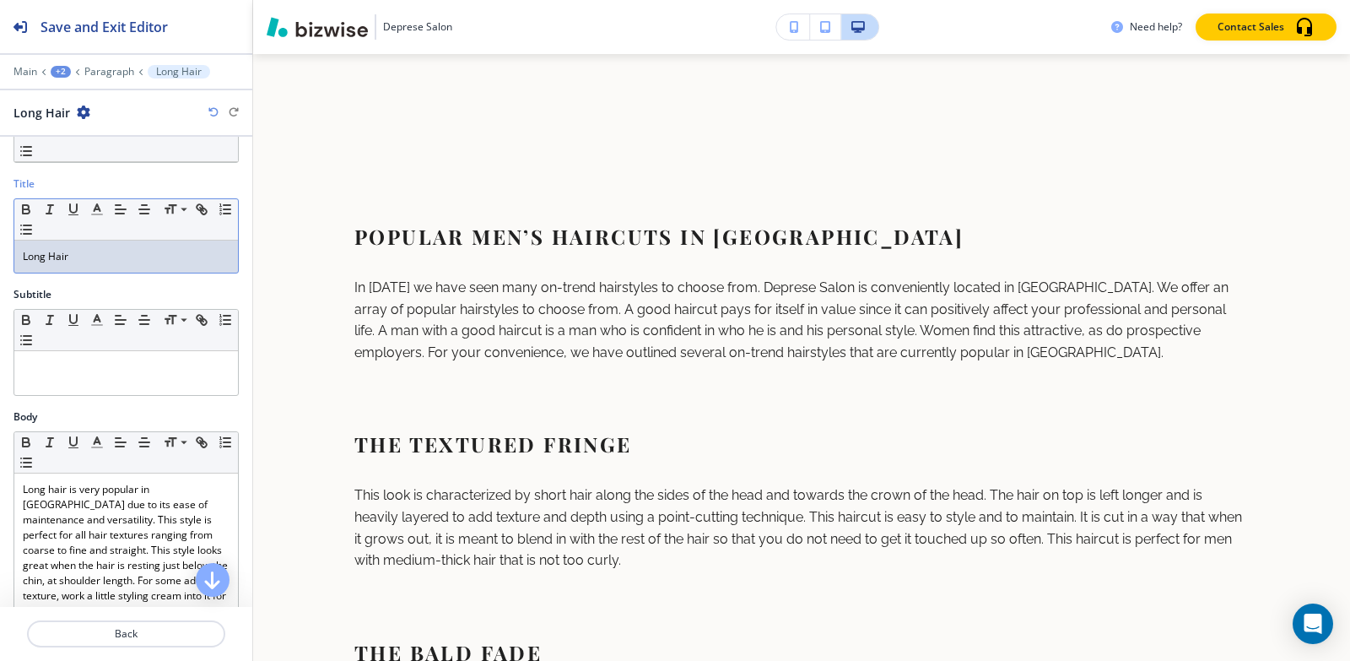
click at [104, 256] on p "Long Hair" at bounding box center [126, 256] width 207 height 15
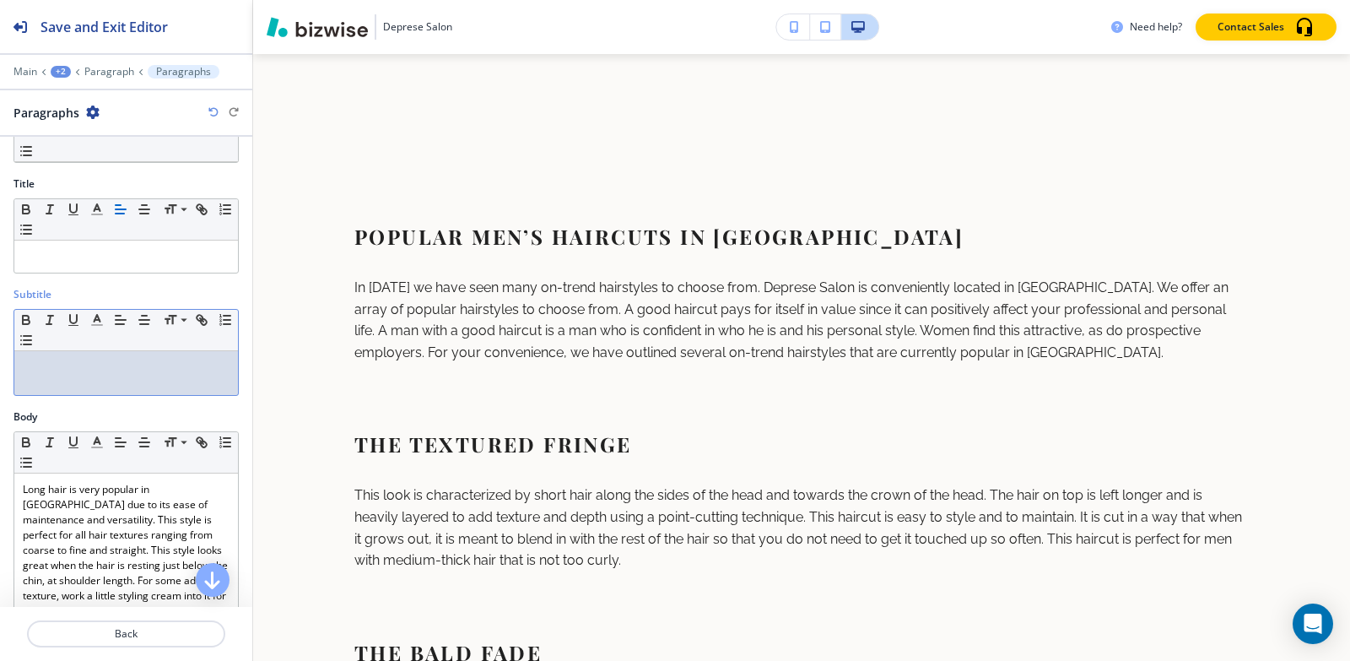
click at [73, 358] on div at bounding box center [126, 373] width 224 height 44
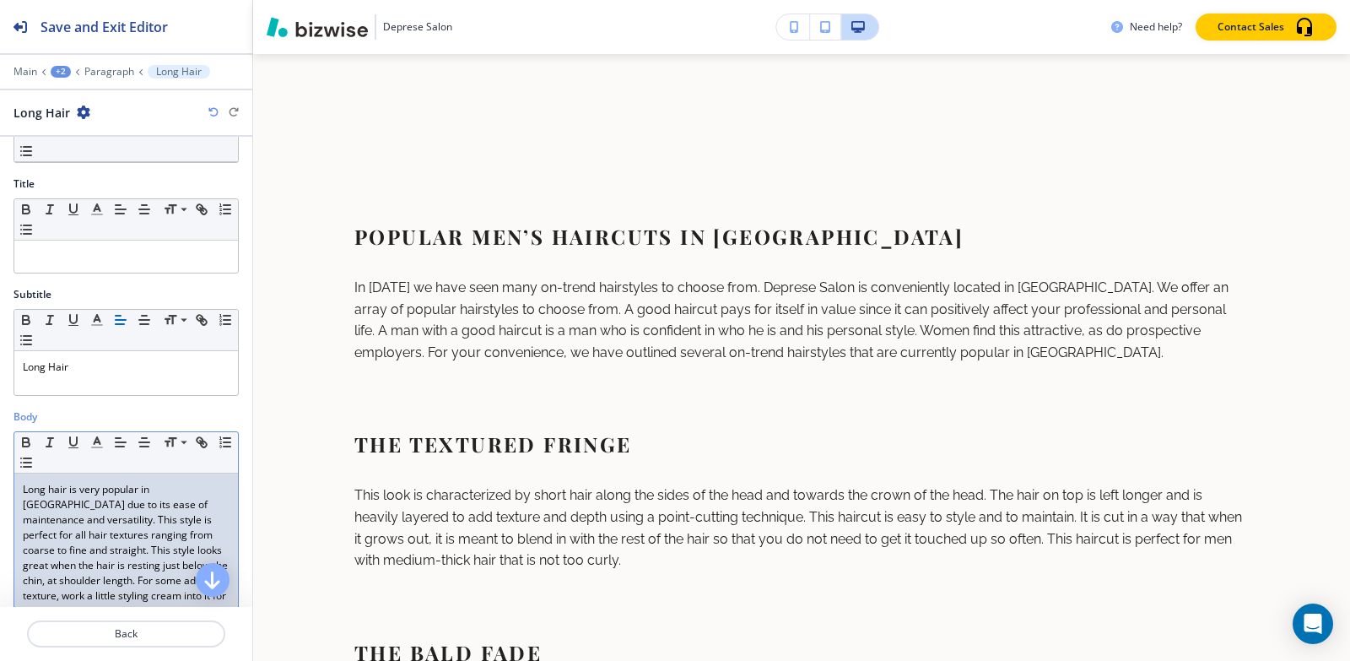
click at [113, 567] on p "Long hair is very popular in [GEOGRAPHIC_DATA] due to its ease of maintenance a…" at bounding box center [126, 565] width 207 height 167
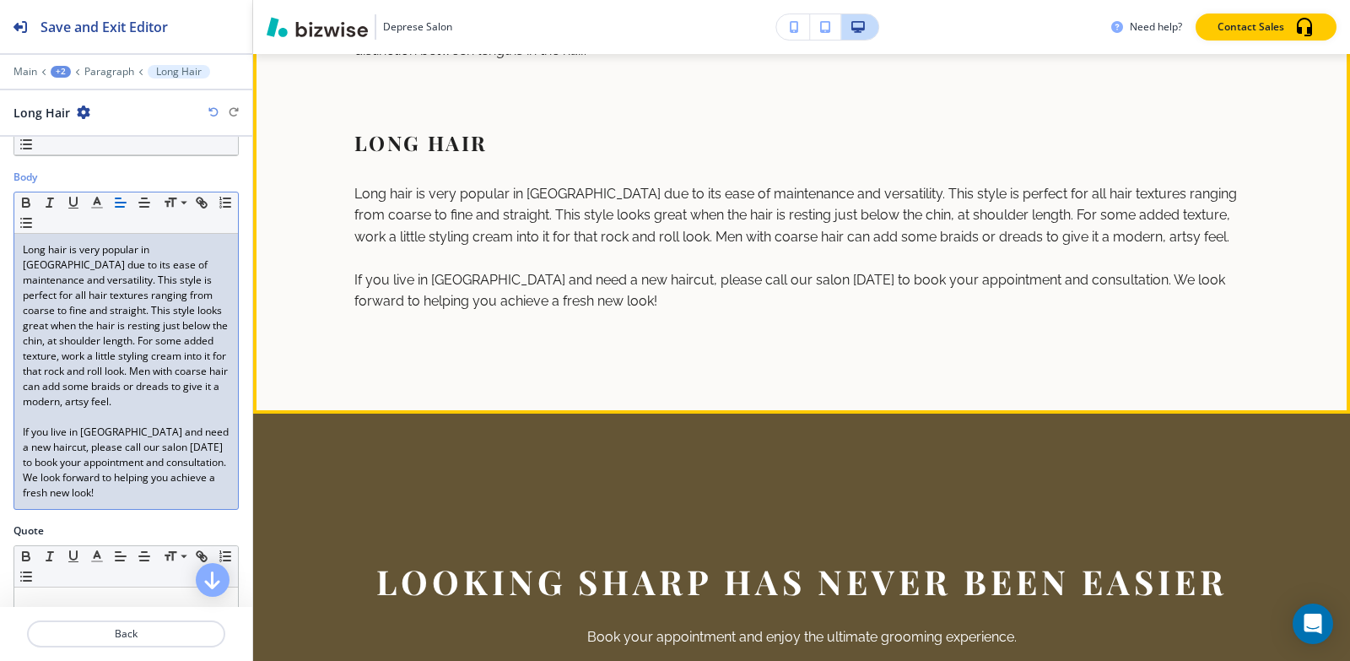
scroll to position [2050, 0]
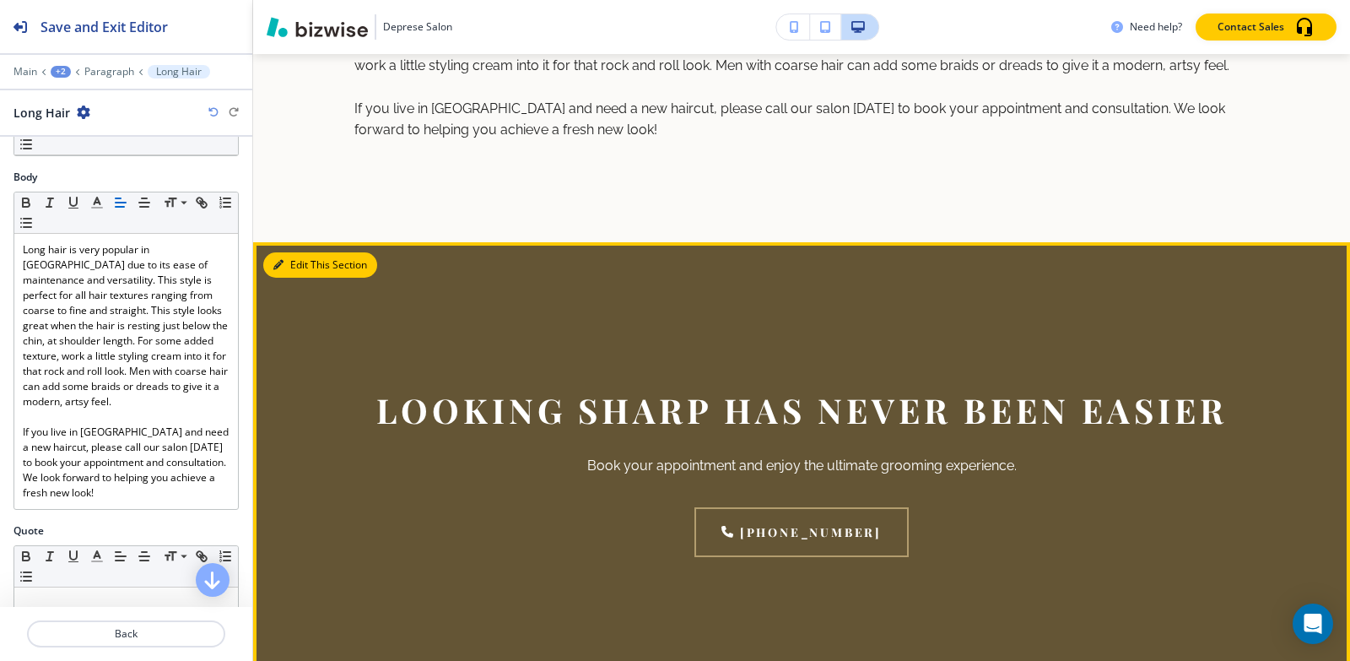
click at [298, 262] on button "Edit This Section" at bounding box center [320, 264] width 114 height 25
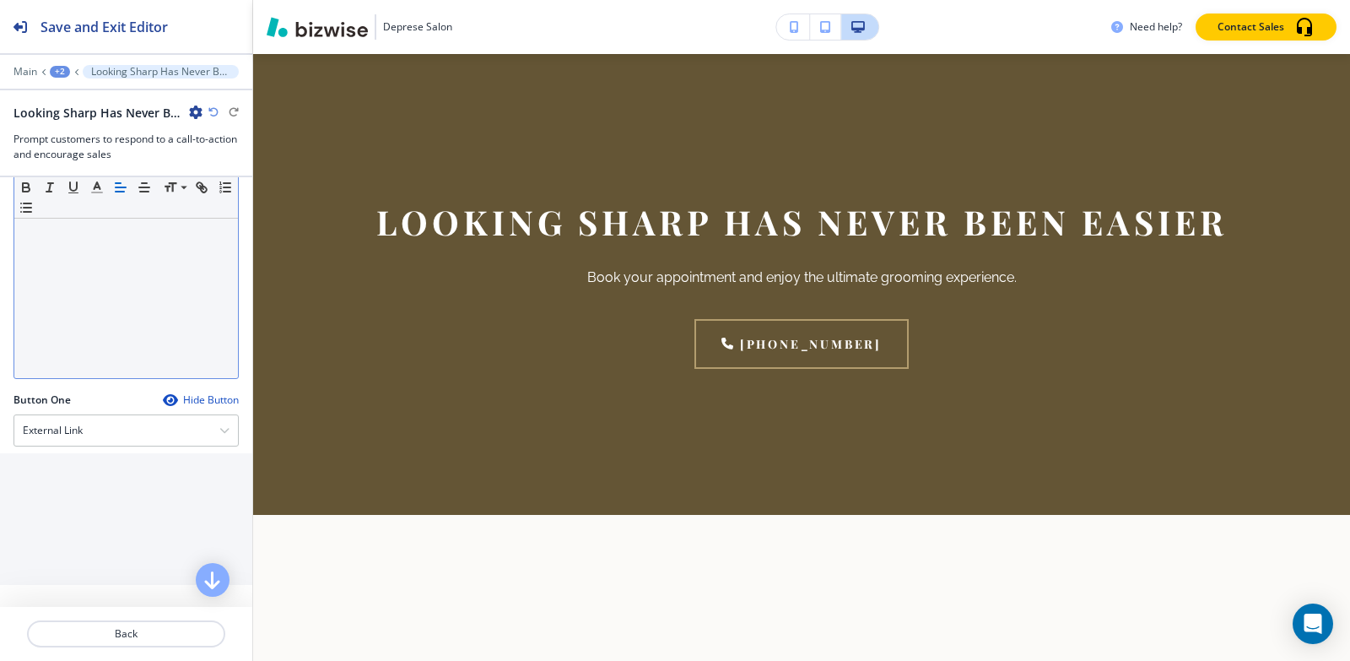
scroll to position [169, 0]
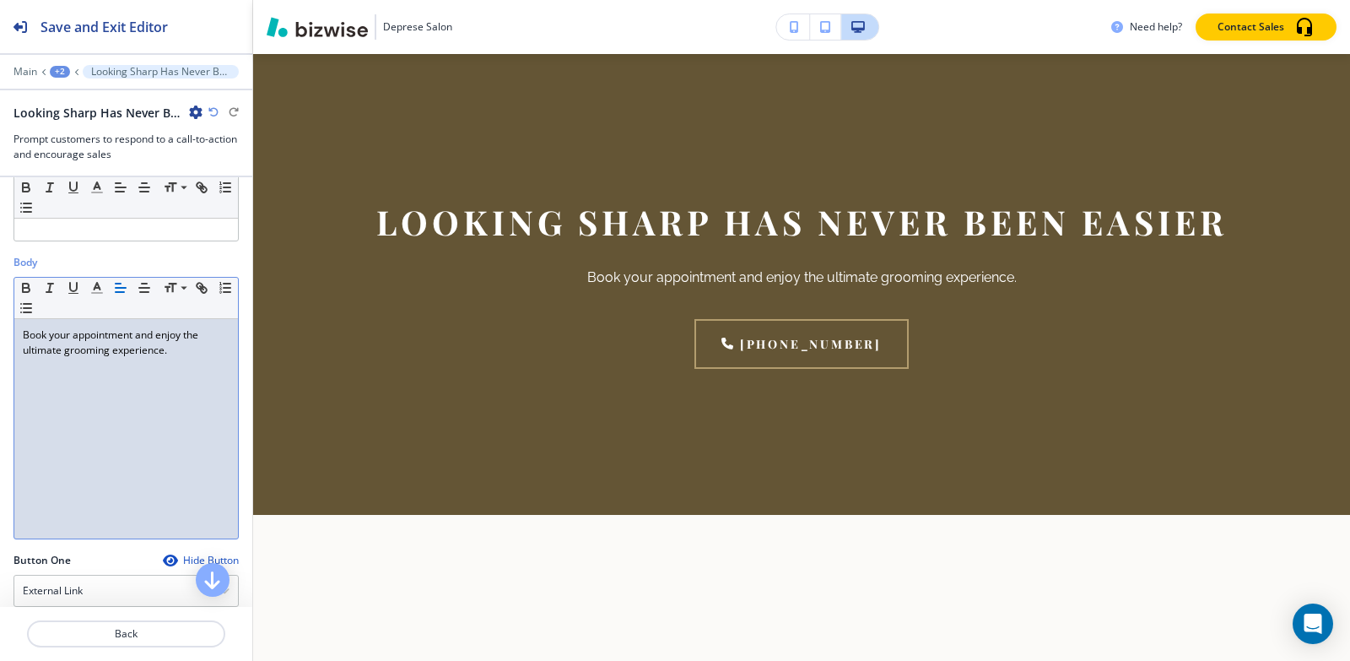
click at [190, 358] on div "Book your appointment and enjoy the ultimate grooming experience." at bounding box center [126, 428] width 224 height 219
copy p "Book your appointment and enjoy the ultimate grooming experience."
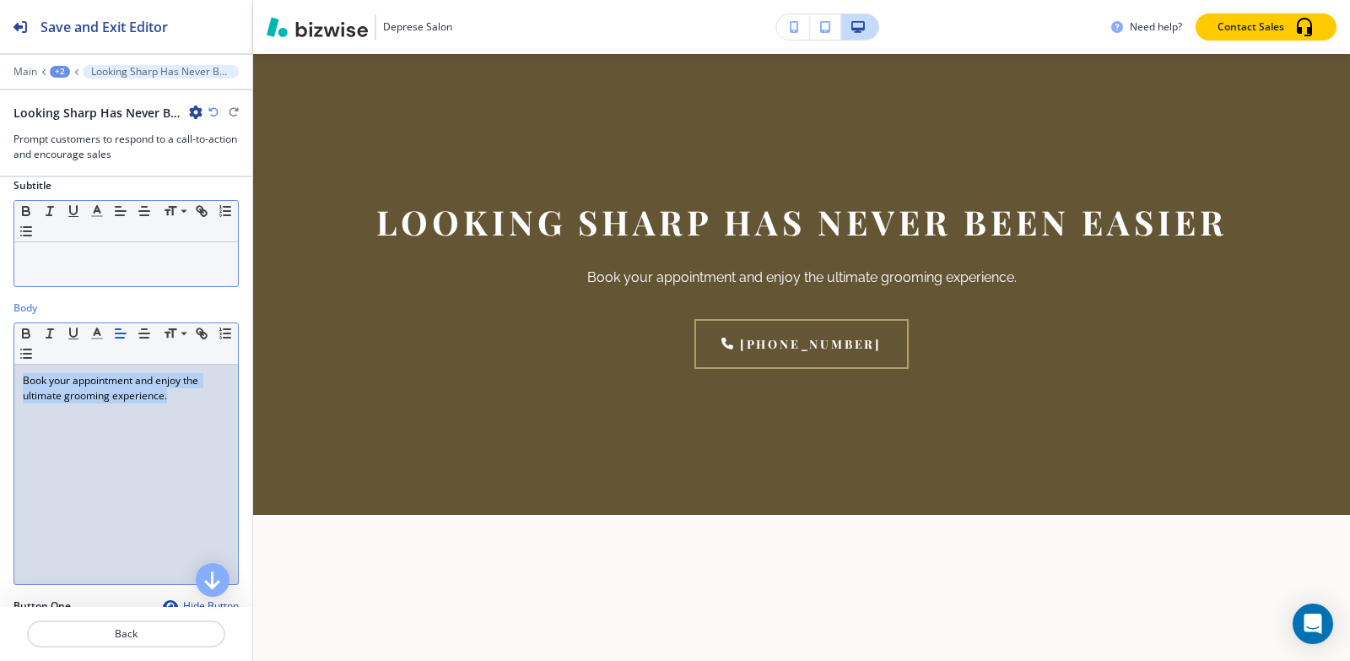
scroll to position [84, 0]
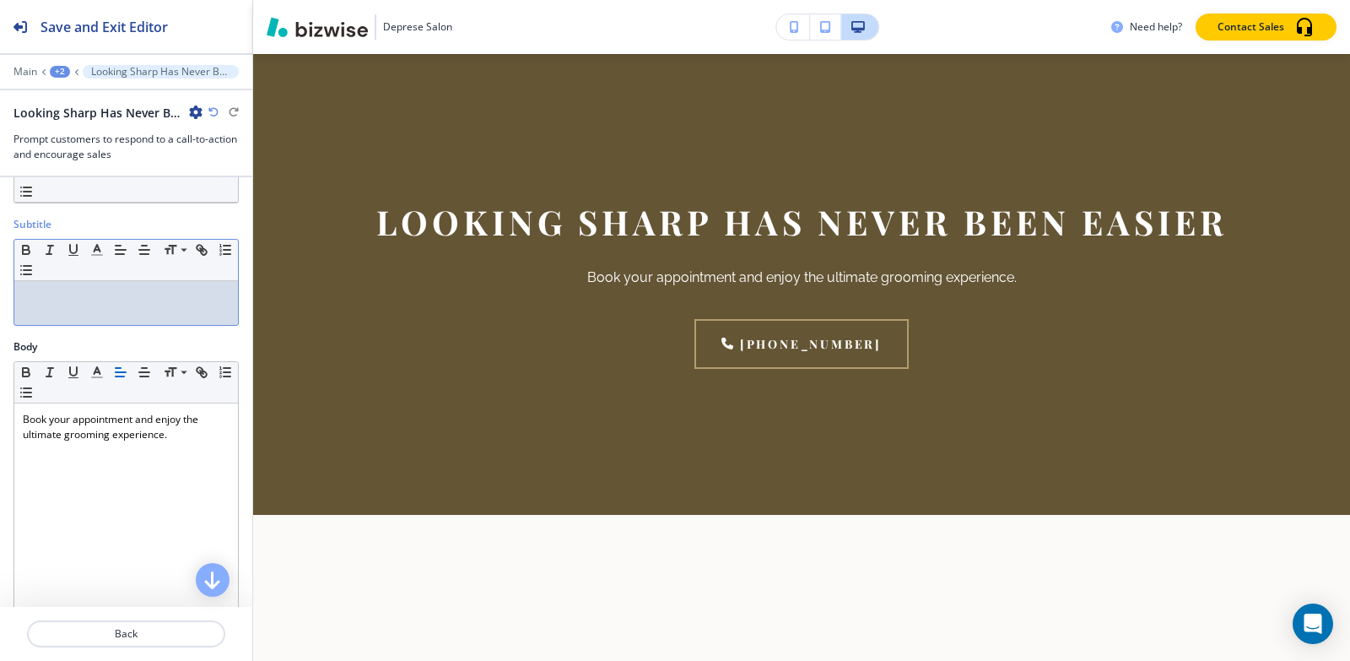
click at [122, 303] on p at bounding box center [126, 296] width 207 height 15
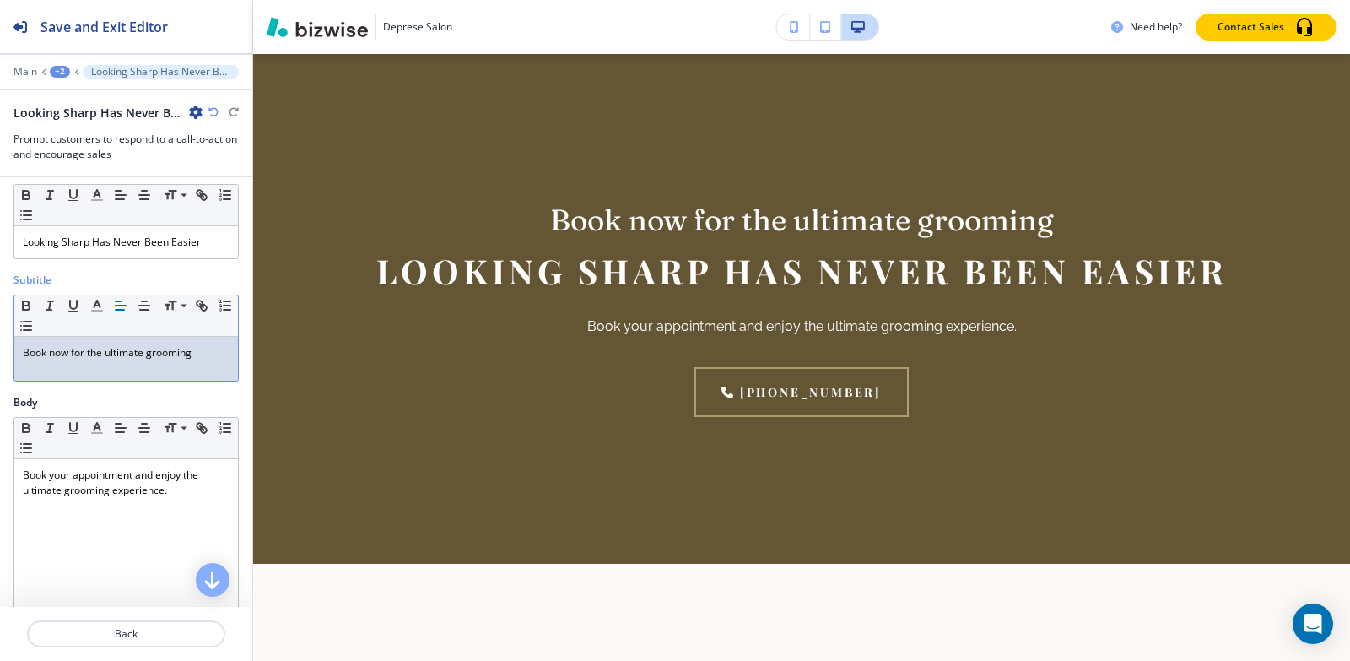
scroll to position [0, 0]
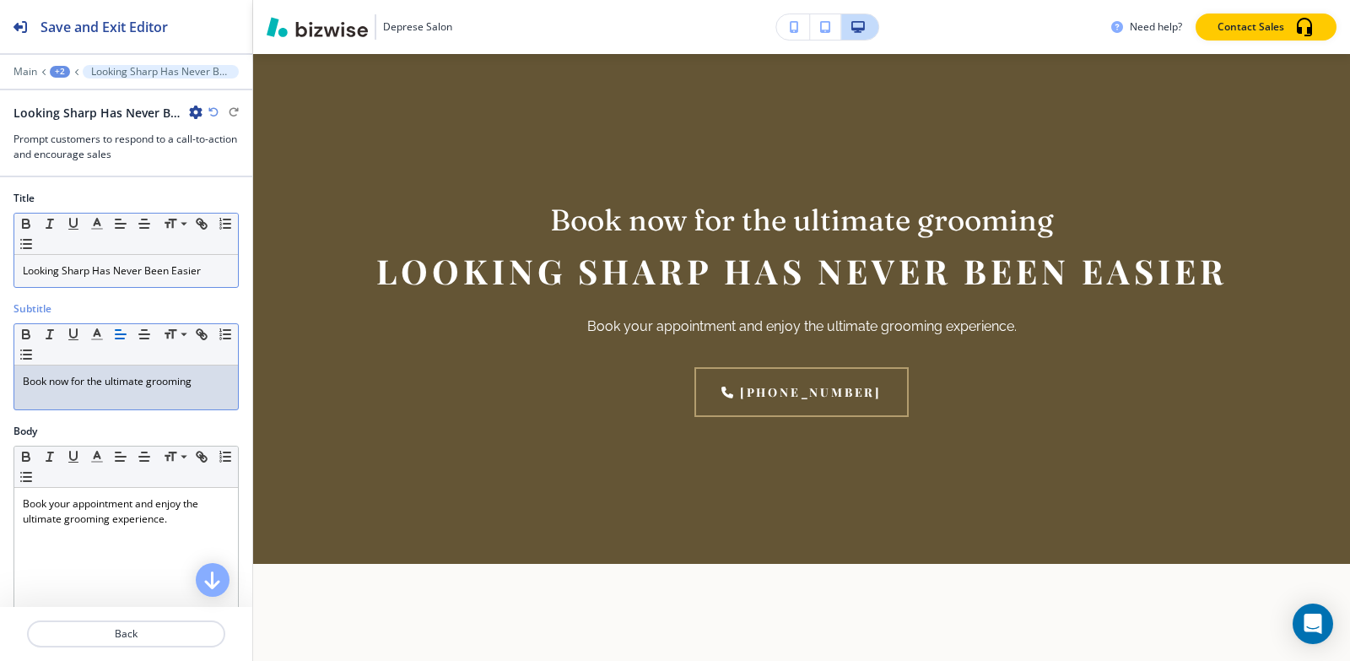
click at [135, 274] on p "Looking Sharp Has Never Been Easier" at bounding box center [126, 270] width 207 height 15
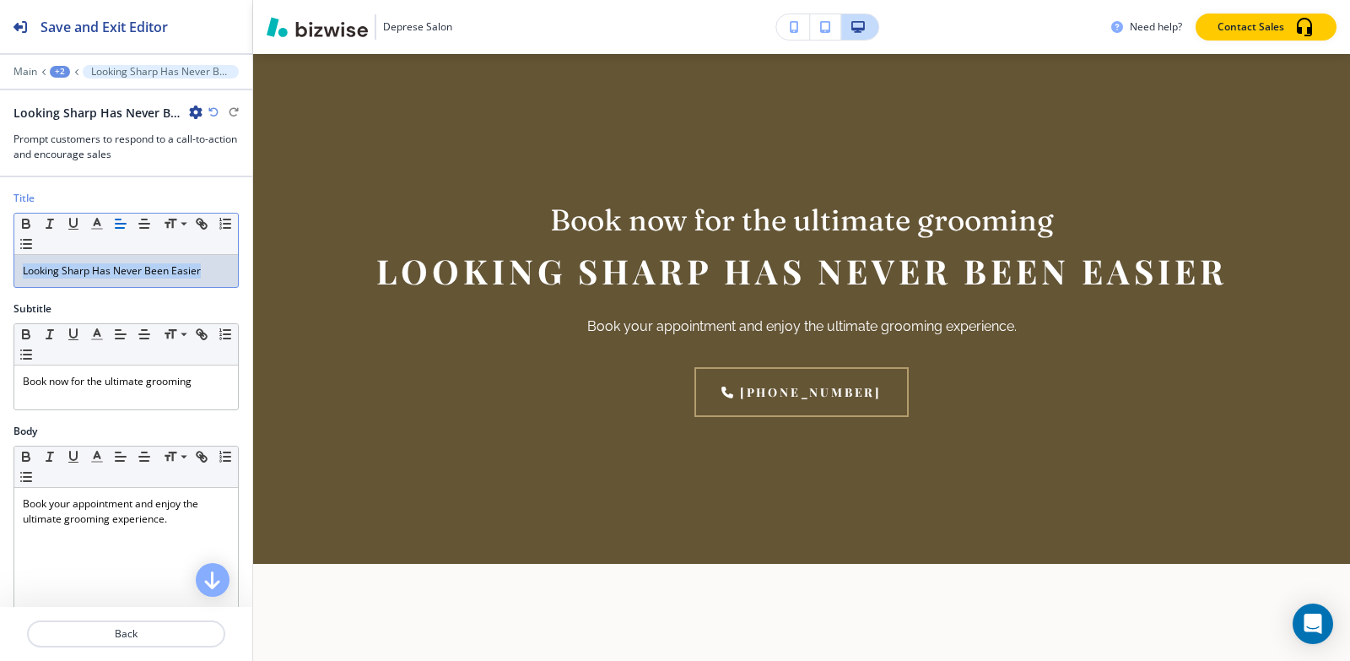
copy p "Looking Sharp Has Never Been Easier"
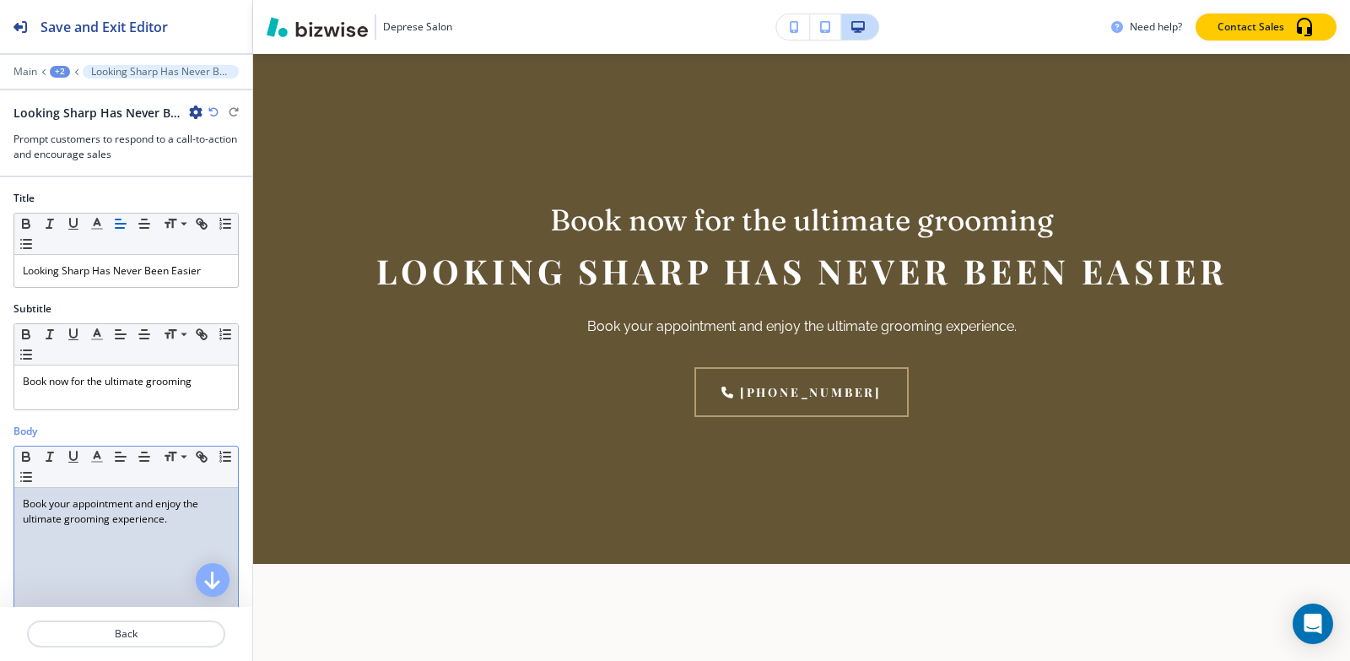
click at [77, 510] on p "Book your appointment and enjoy the ultimate grooming experience." at bounding box center [126, 511] width 207 height 30
paste div
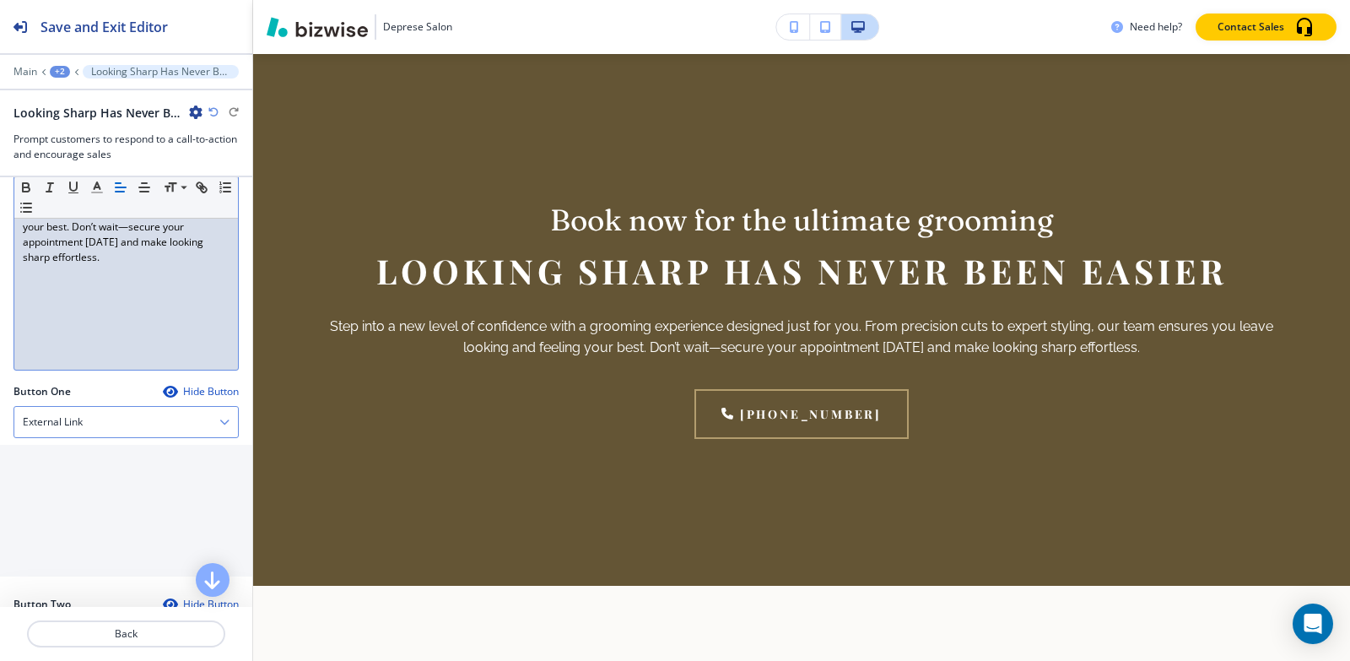
click at [69, 420] on h4 "External Link" at bounding box center [53, 421] width 60 height 15
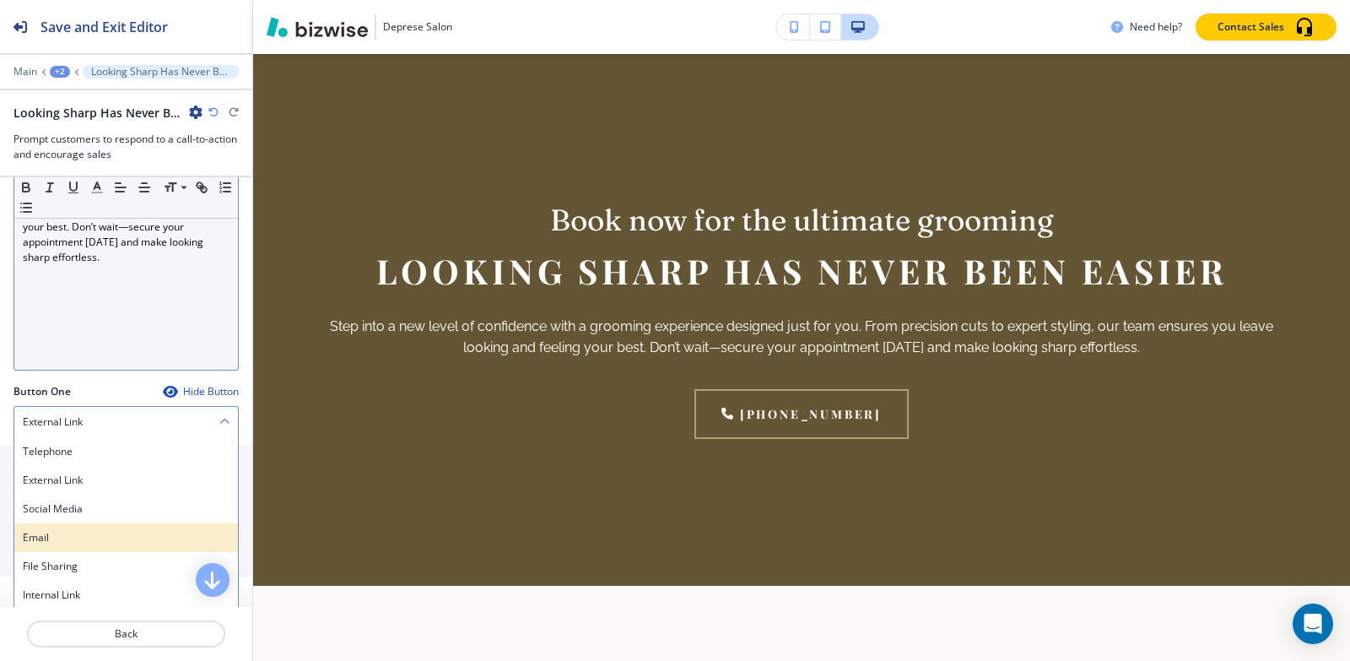
scroll to position [506, 0]
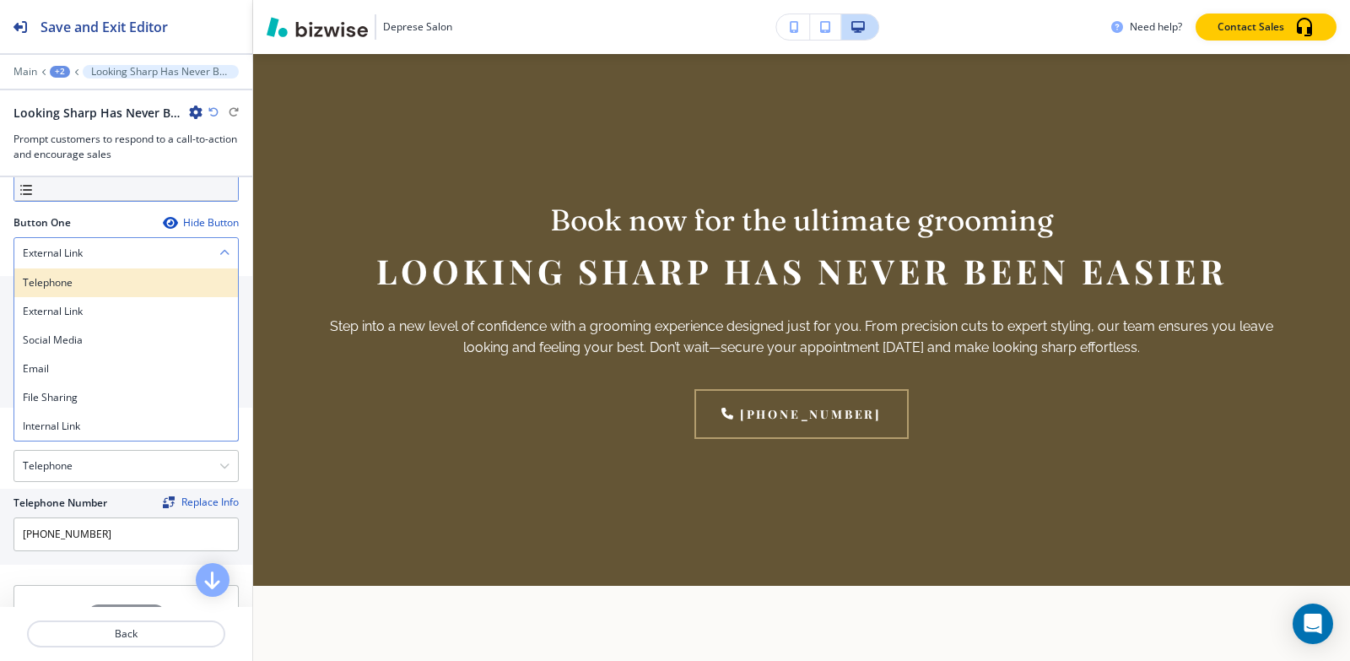
click at [78, 284] on h4 "Telephone" at bounding box center [126, 282] width 207 height 15
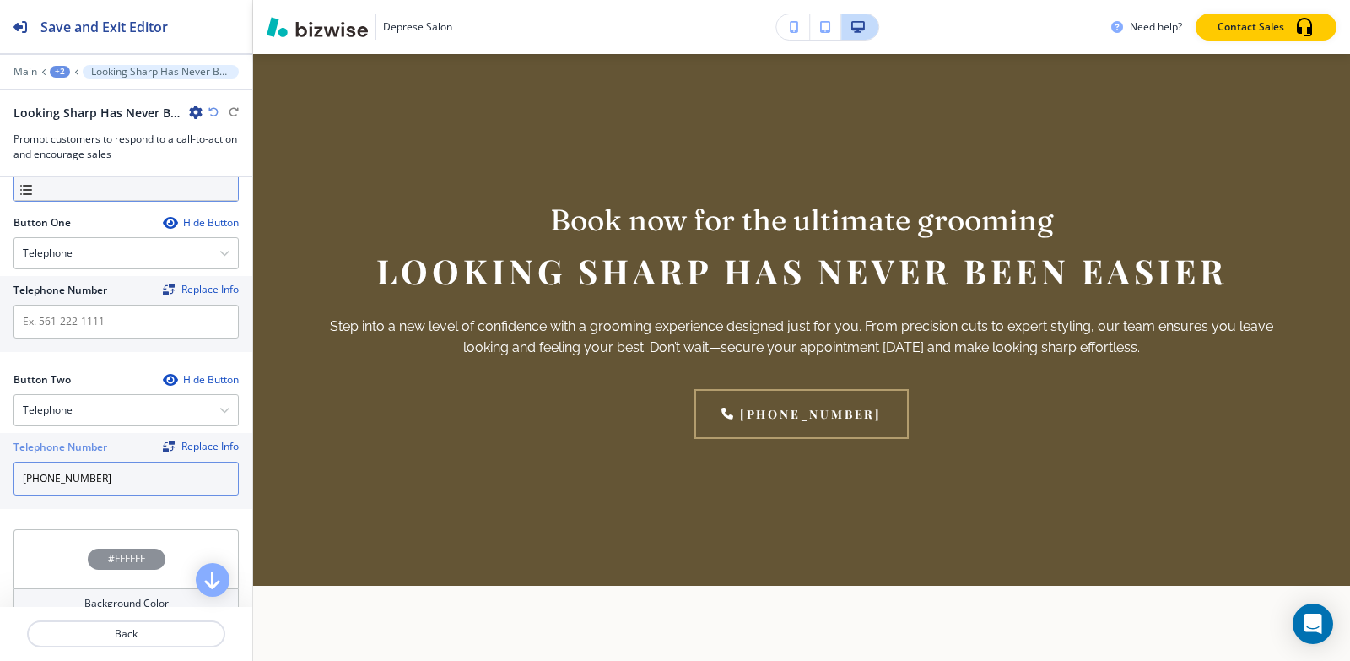
click at [132, 489] on input "[PHONE_NUMBER]" at bounding box center [126, 479] width 225 height 34
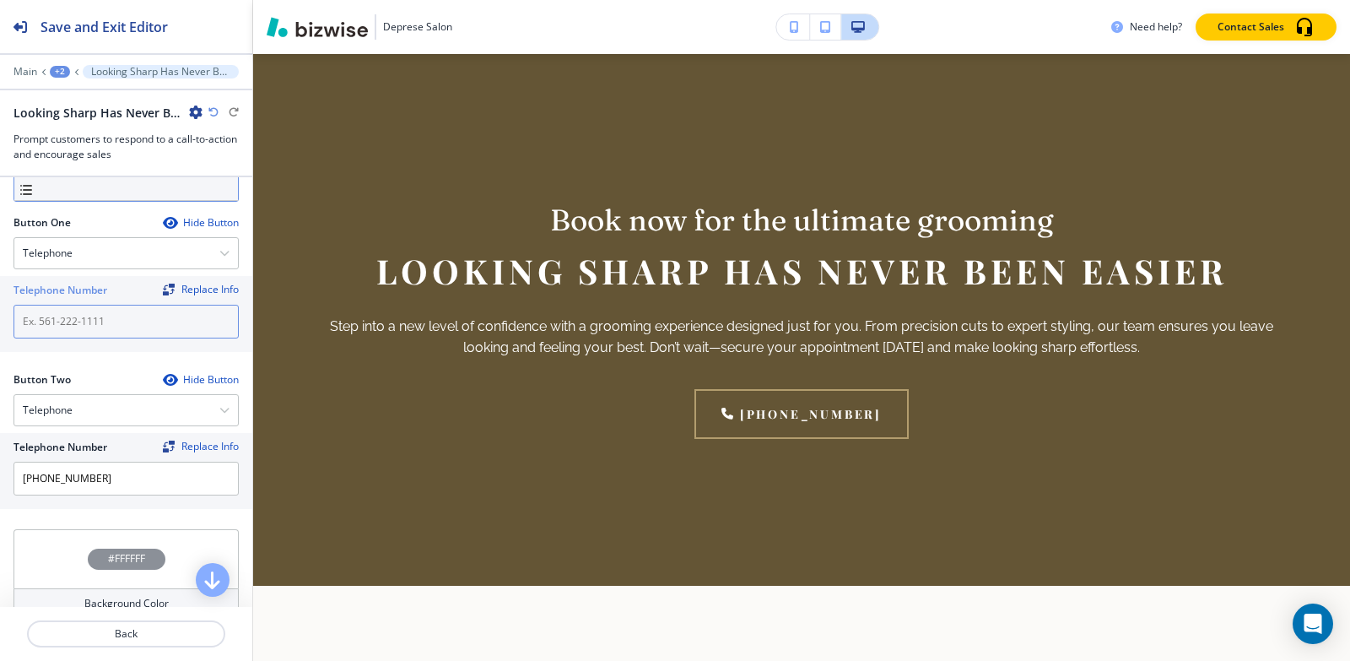
click at [108, 335] on input "text" at bounding box center [126, 322] width 225 height 34
paste input "[PHONE_NUMBER]"
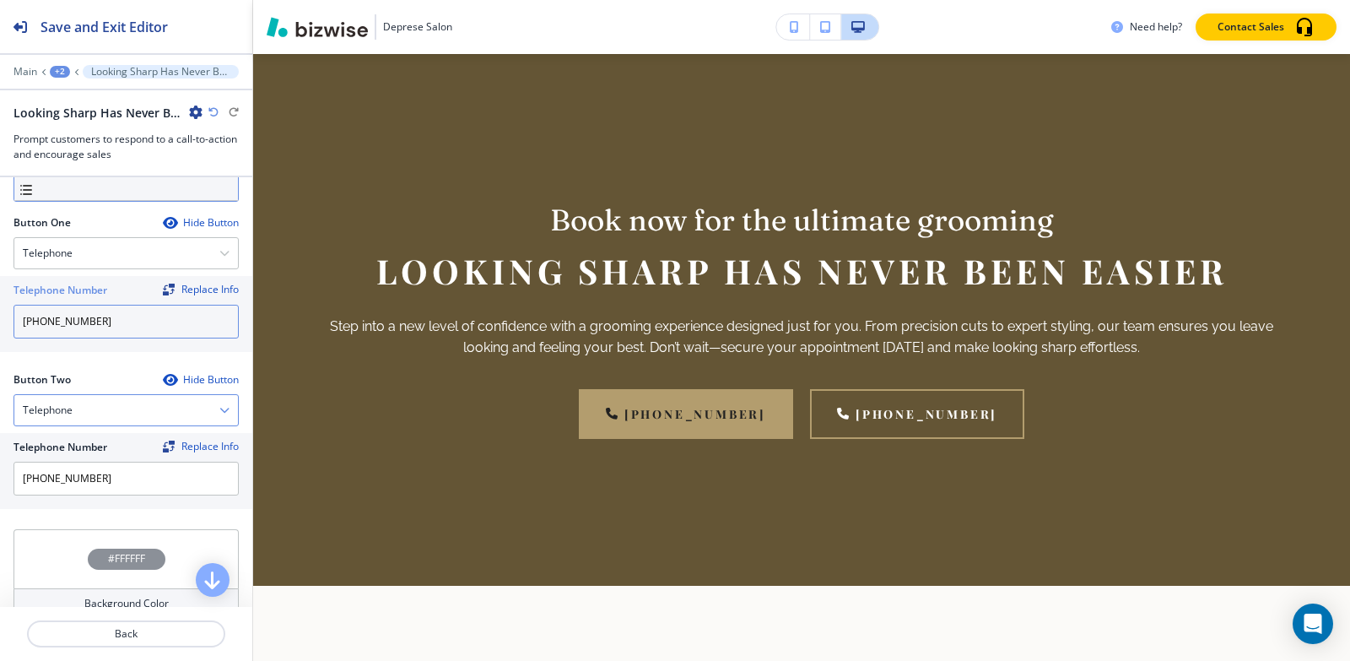
type input "[PHONE_NUMBER]"
click at [132, 424] on div "Telephone" at bounding box center [126, 410] width 224 height 30
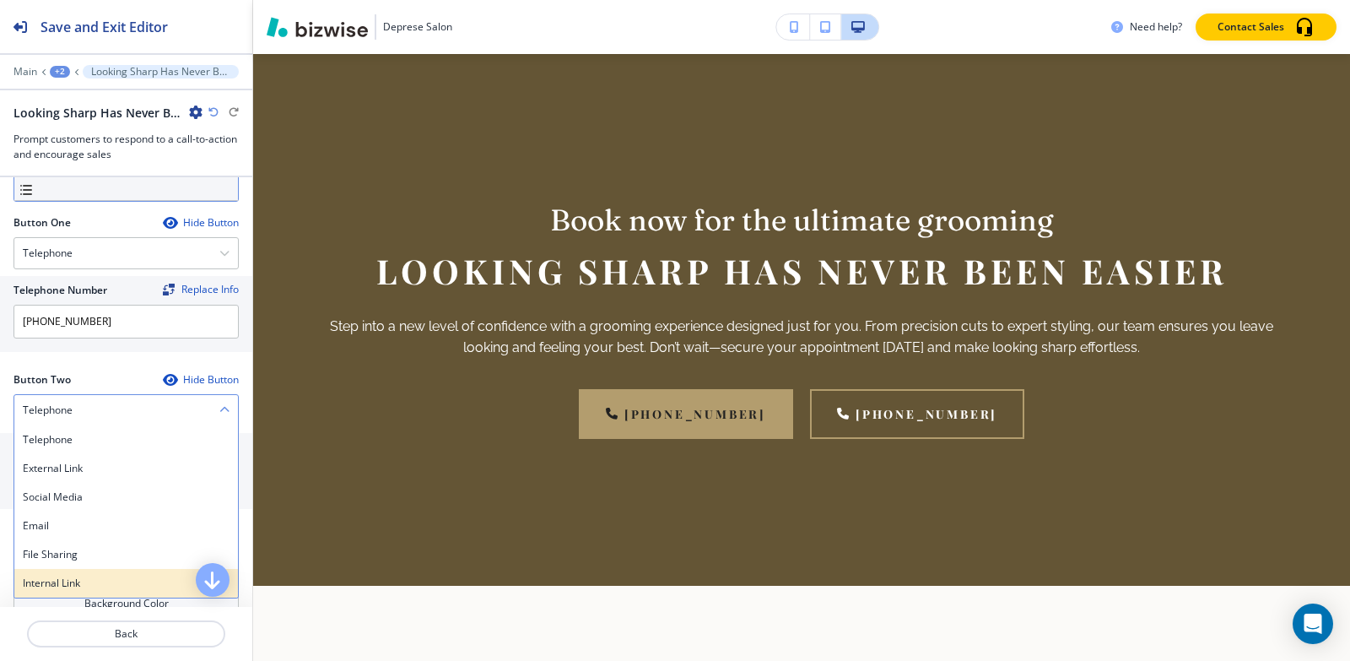
click at [108, 579] on h4 "Internal Link" at bounding box center [126, 582] width 207 height 15
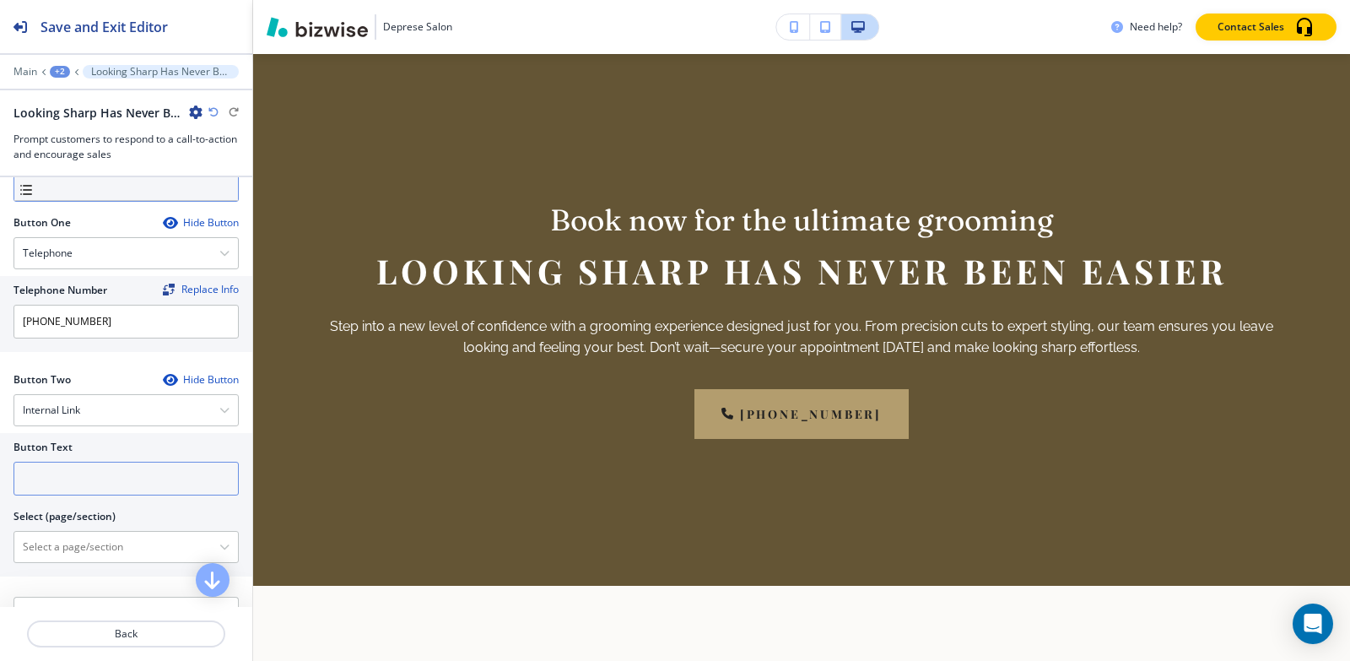
click at [116, 481] on input "text" at bounding box center [126, 479] width 225 height 34
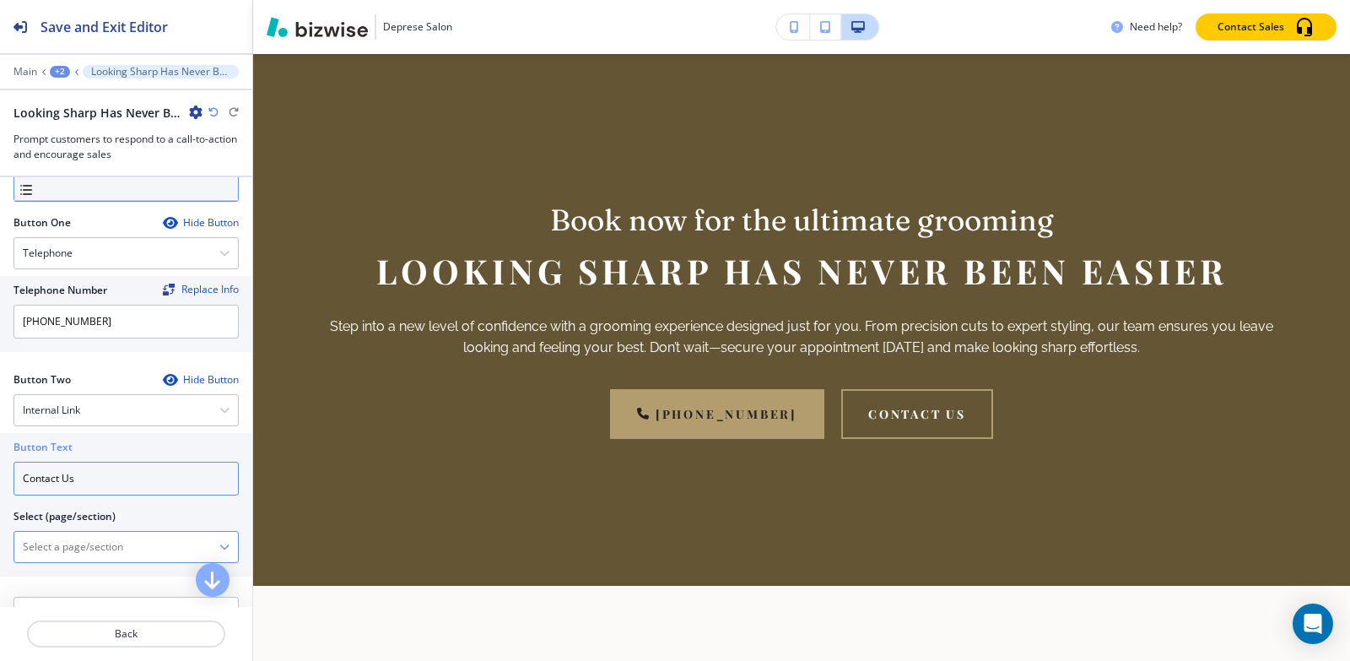
type input "Contact Us"
click at [120, 538] on \(page\/section\) "Manual Input" at bounding box center [116, 546] width 205 height 29
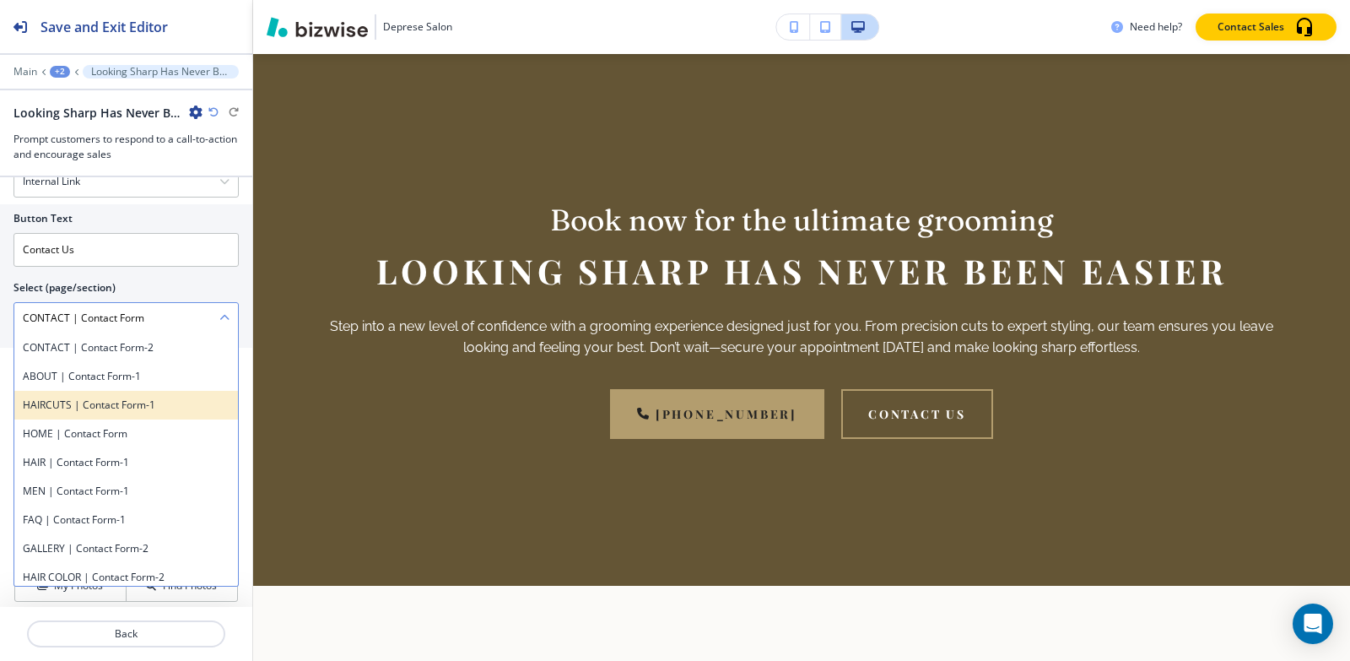
scroll to position [744, 0]
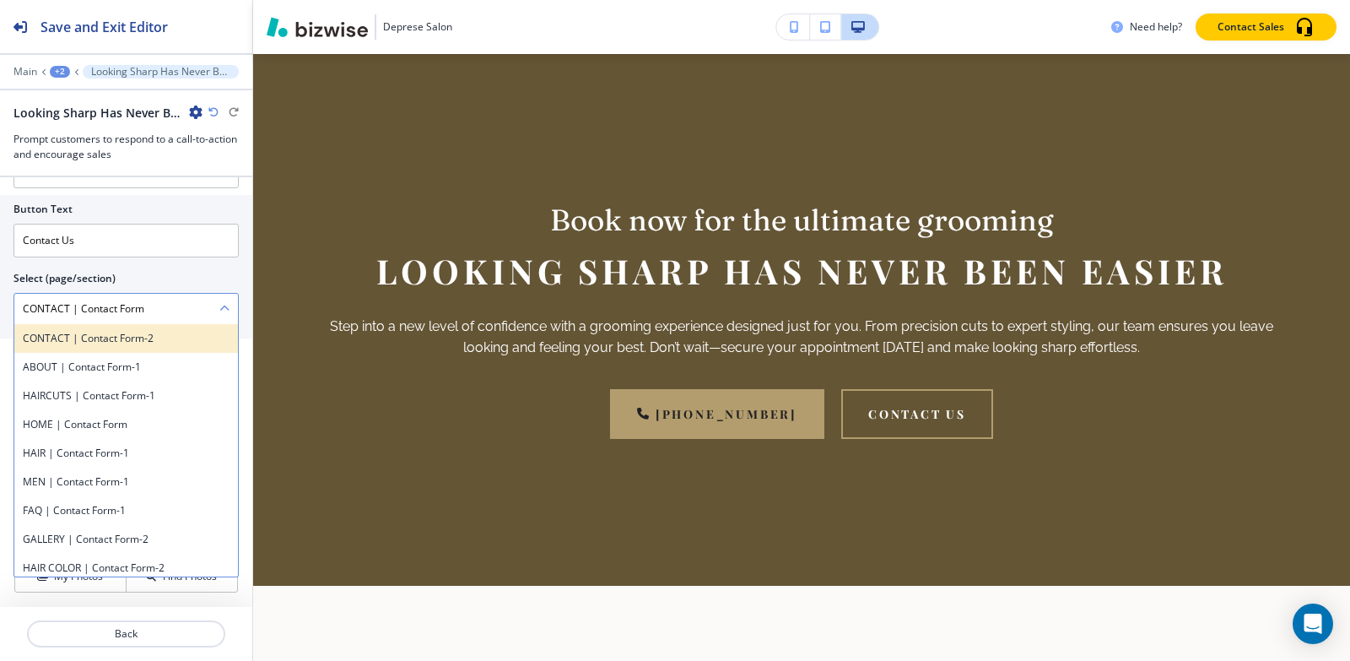
click at [130, 338] on h4 "CONTACT | Contact Form-2" at bounding box center [126, 338] width 207 height 15
type \(page\/section\) "CONTACT | Contact Form-2"
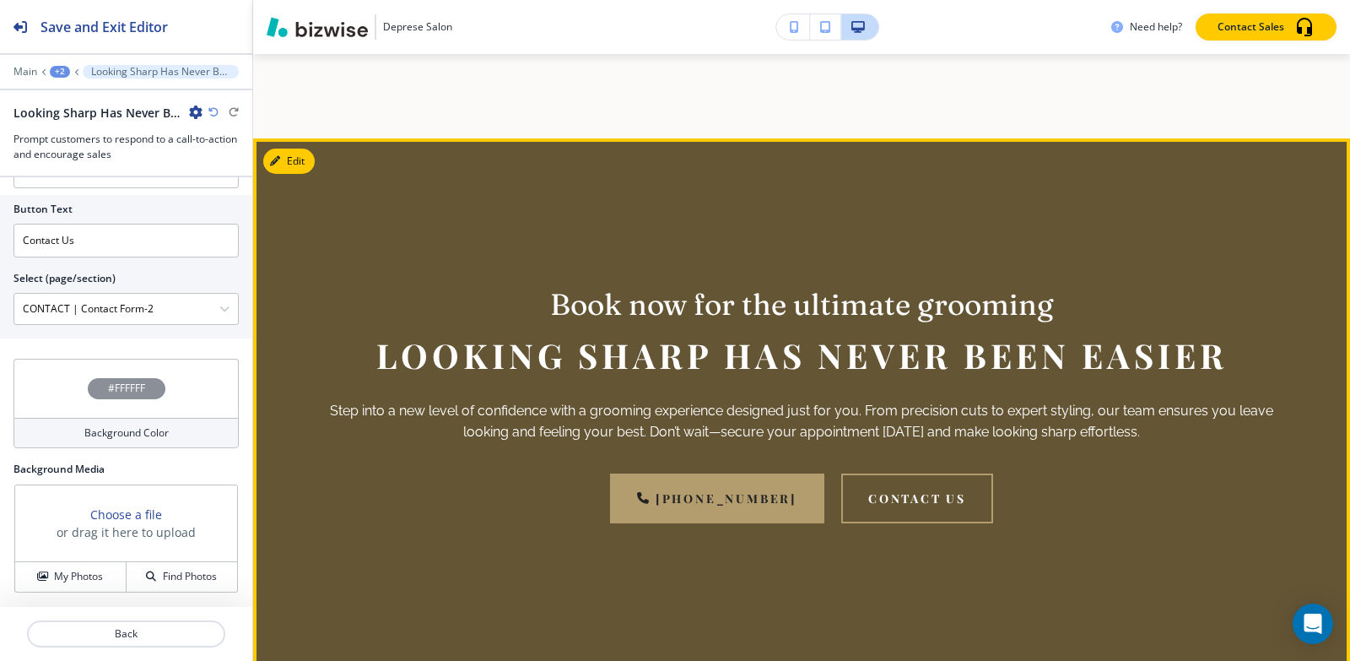
scroll to position [2491, 0]
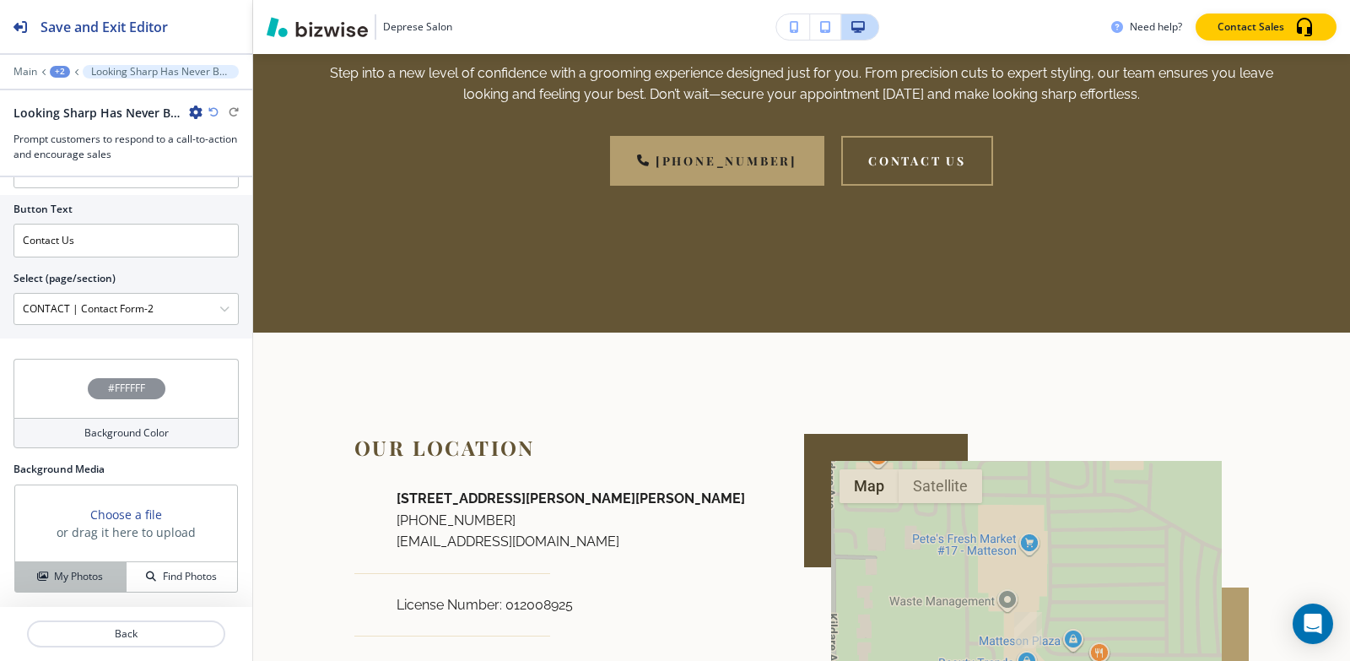
click at [79, 564] on button "My Photos" at bounding box center [70, 577] width 111 height 30
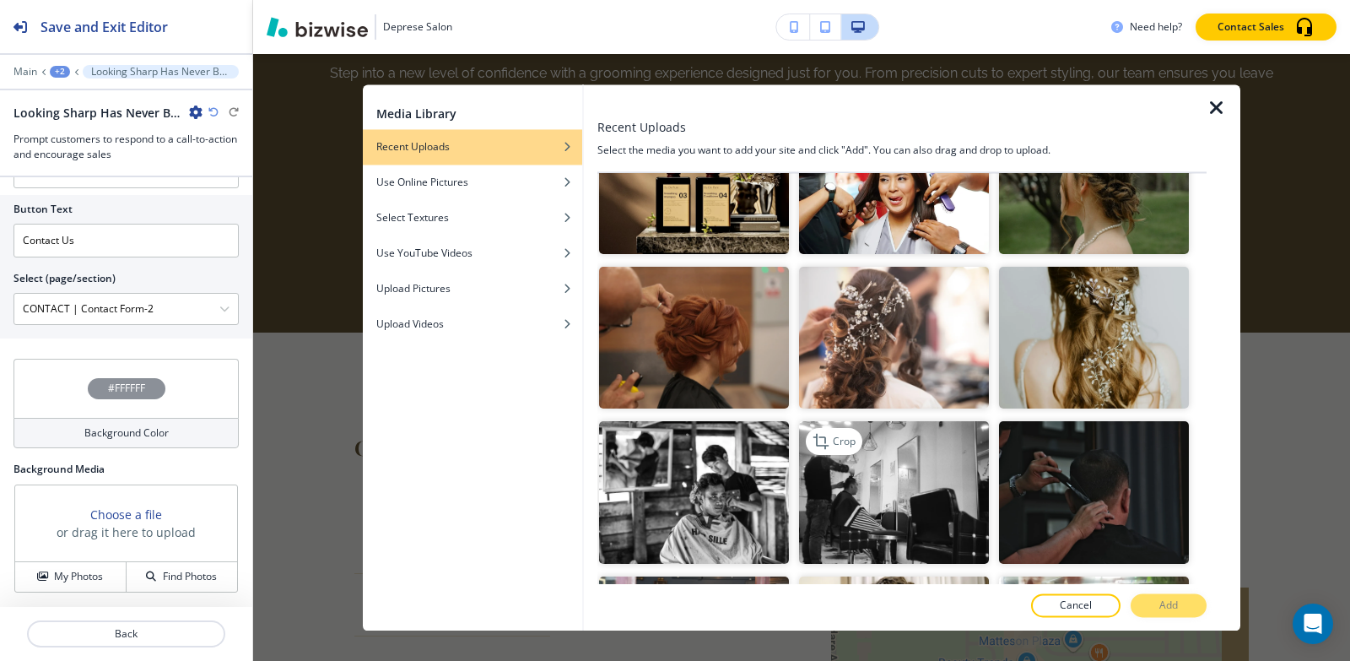
scroll to position [591, 0]
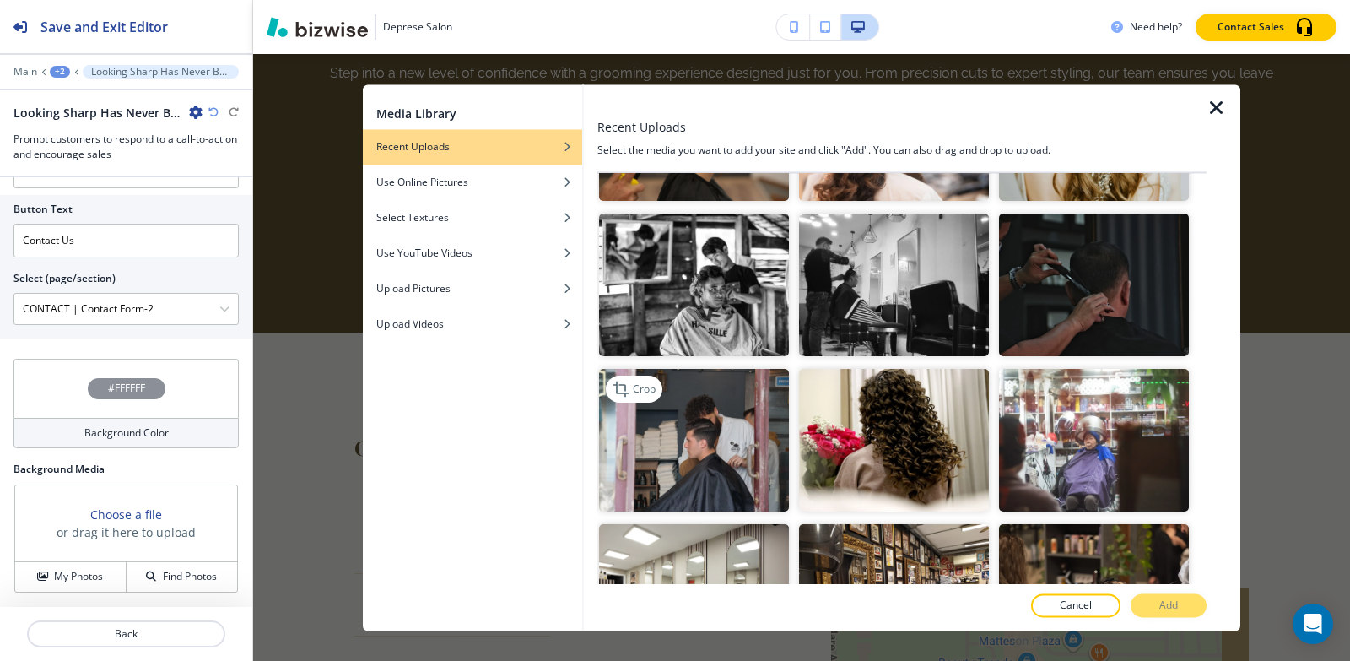
drag, startPoint x: 726, startPoint y: 430, endPoint x: 765, endPoint y: 460, distance: 49.4
click at [726, 431] on img "button" at bounding box center [694, 440] width 190 height 143
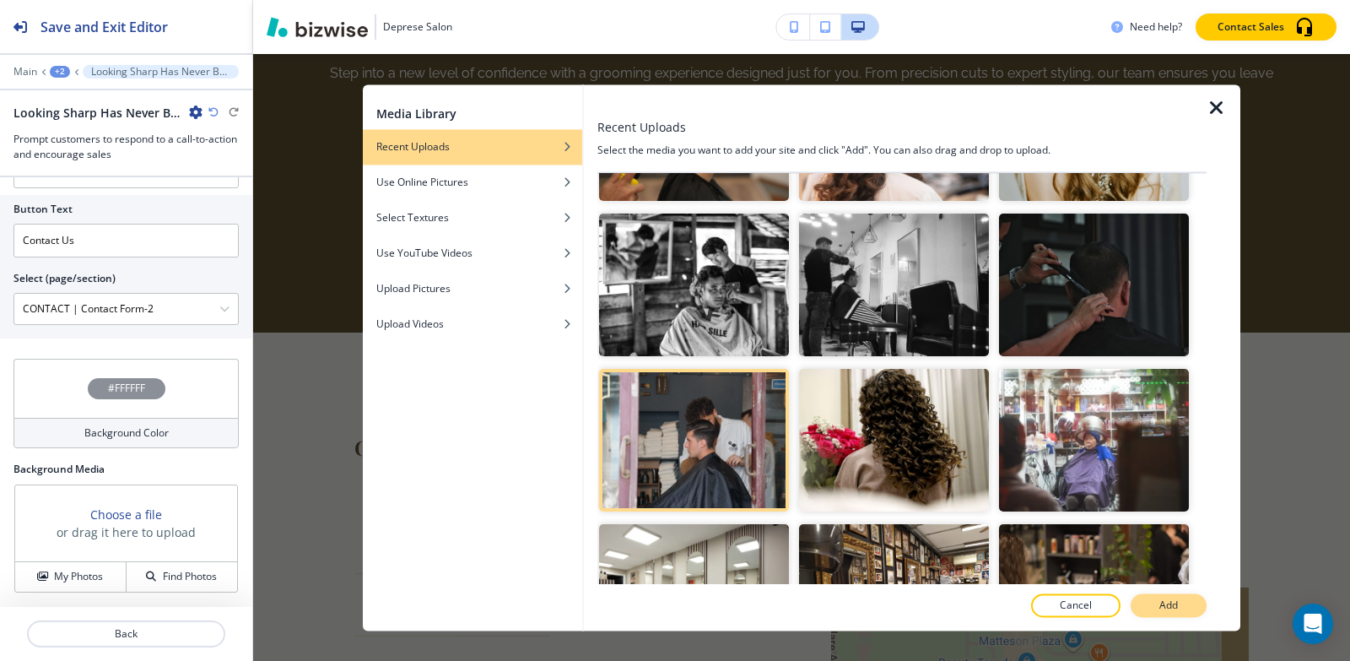
click at [1162, 606] on p "Add" at bounding box center [1168, 604] width 19 height 15
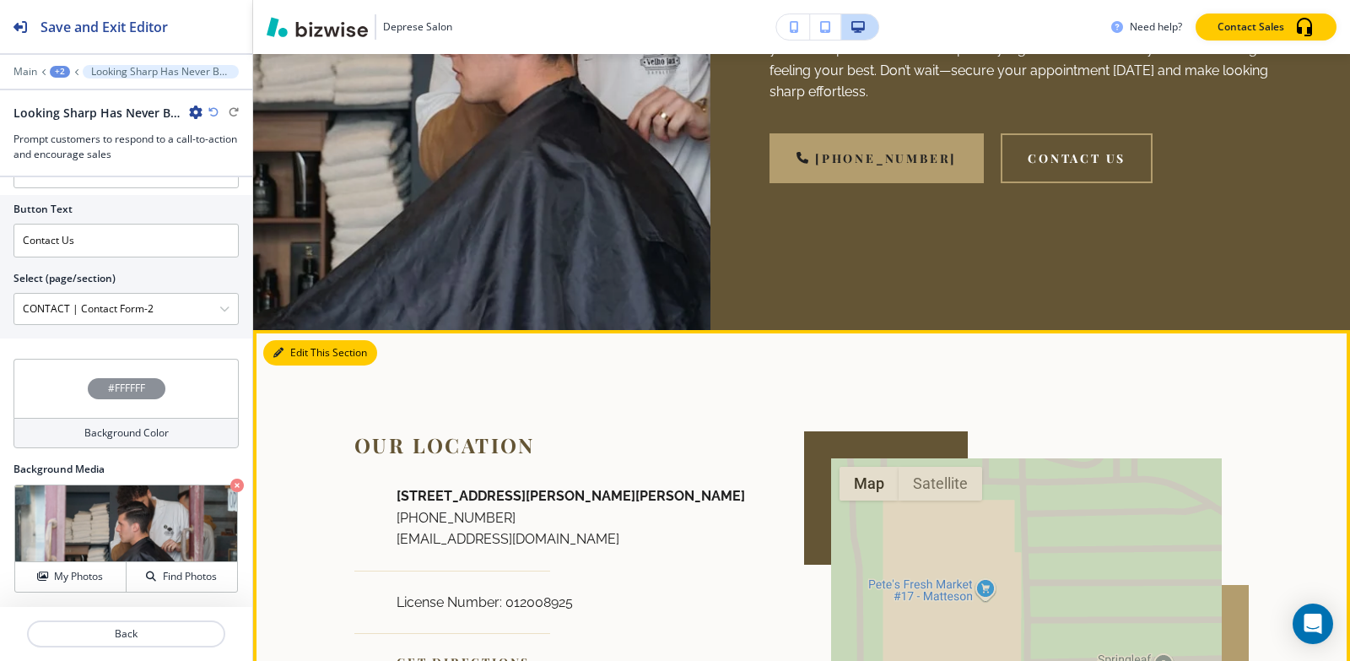
click at [338, 352] on button "Edit This Section" at bounding box center [320, 352] width 114 height 25
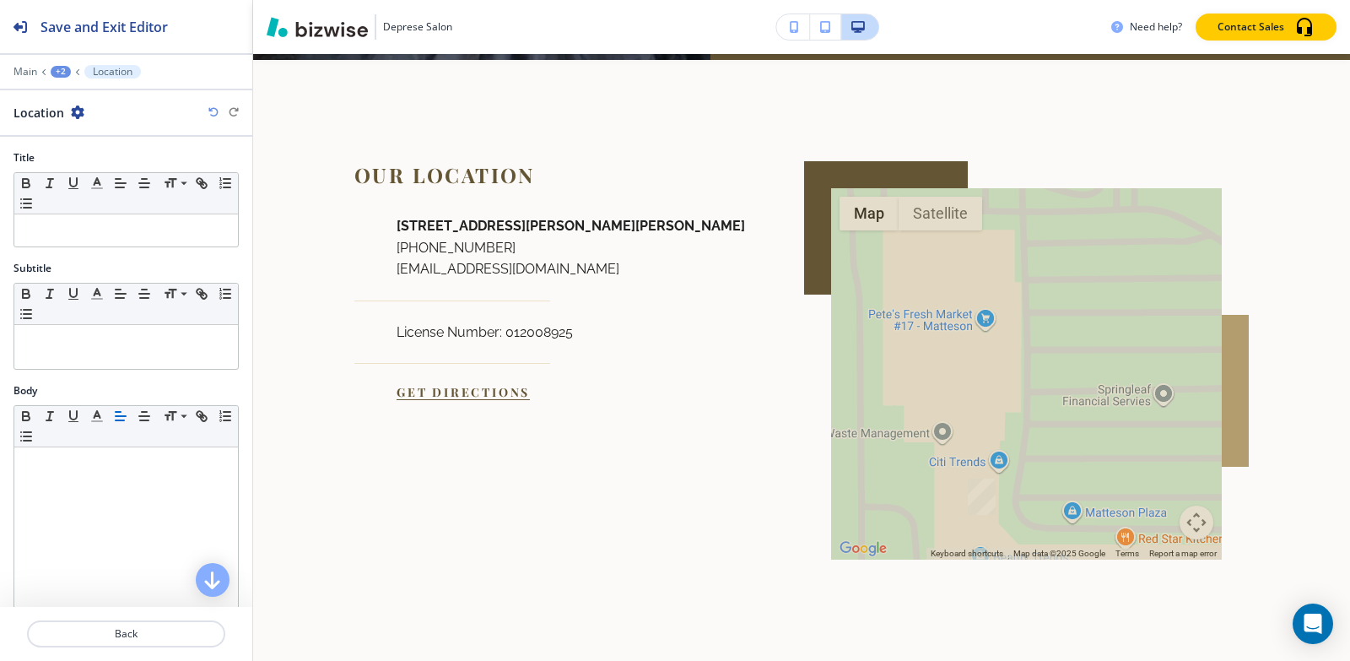
scroll to position [2851, 0]
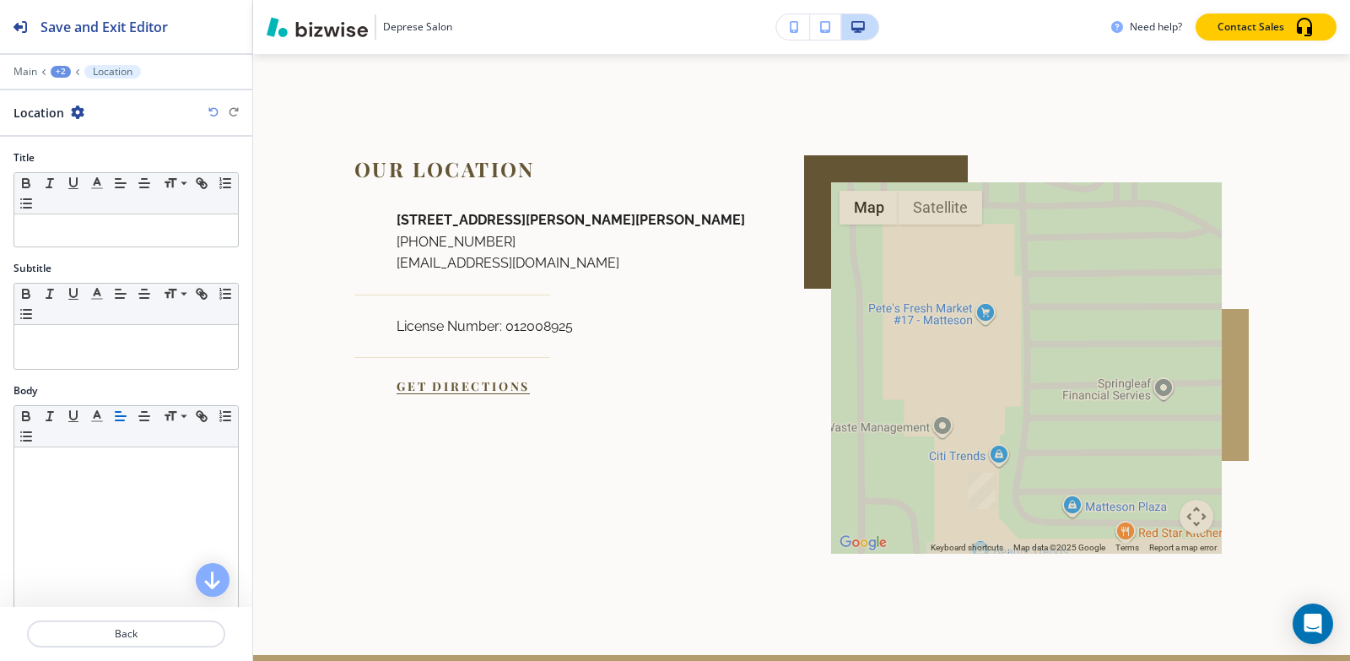
click at [80, 112] on icon "button" at bounding box center [78, 112] width 14 height 14
click at [131, 210] on button "Delete Section" at bounding box center [123, 201] width 108 height 30
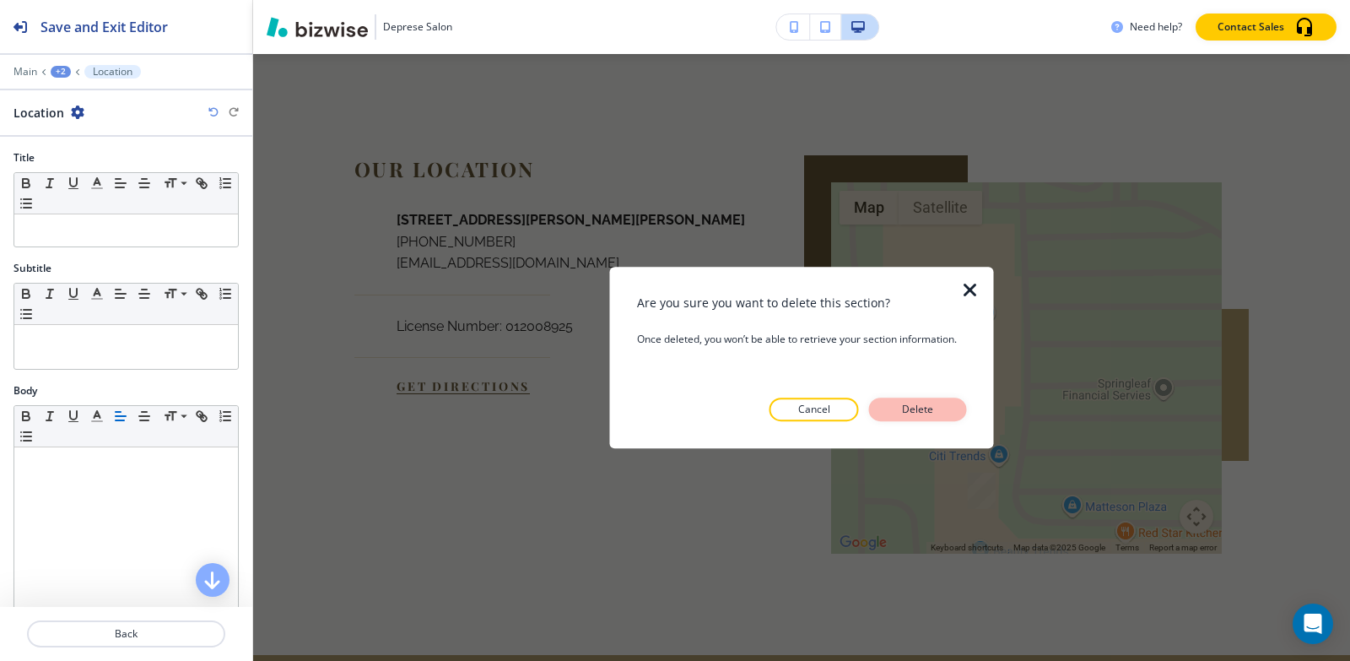
click at [904, 411] on p "Delete" at bounding box center [918, 409] width 41 height 15
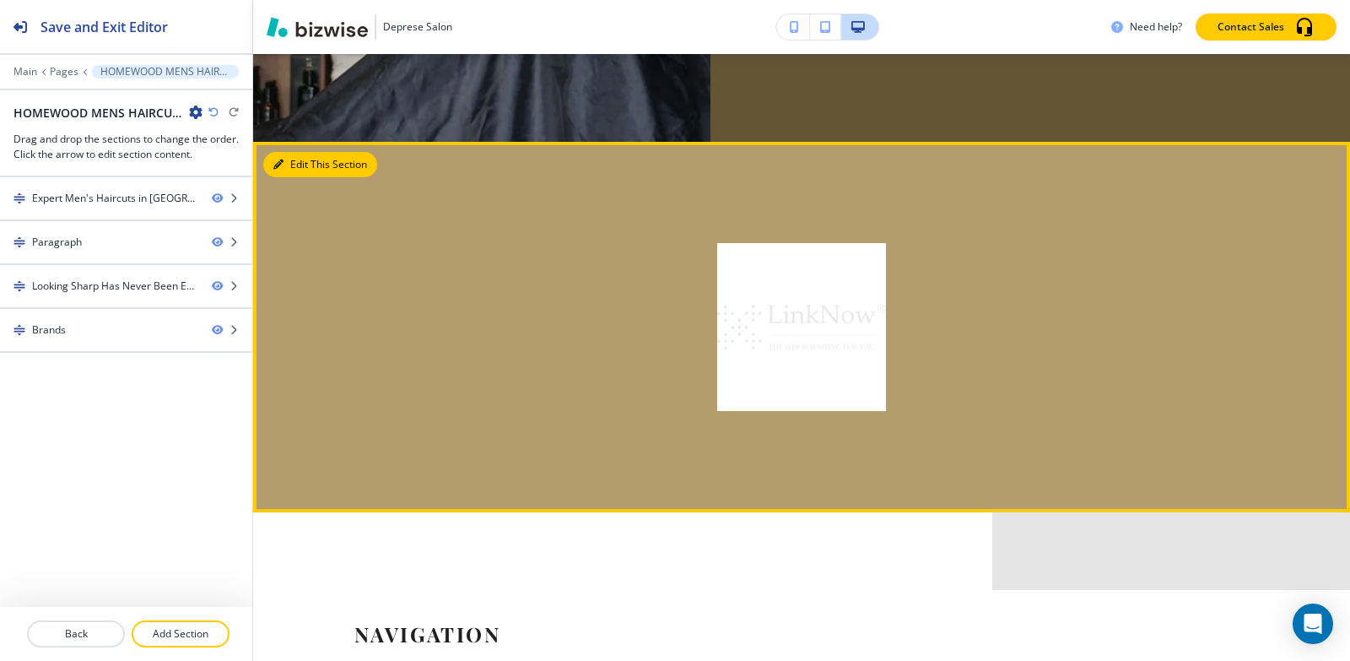
click at [292, 168] on button "Edit This Section" at bounding box center [320, 164] width 114 height 25
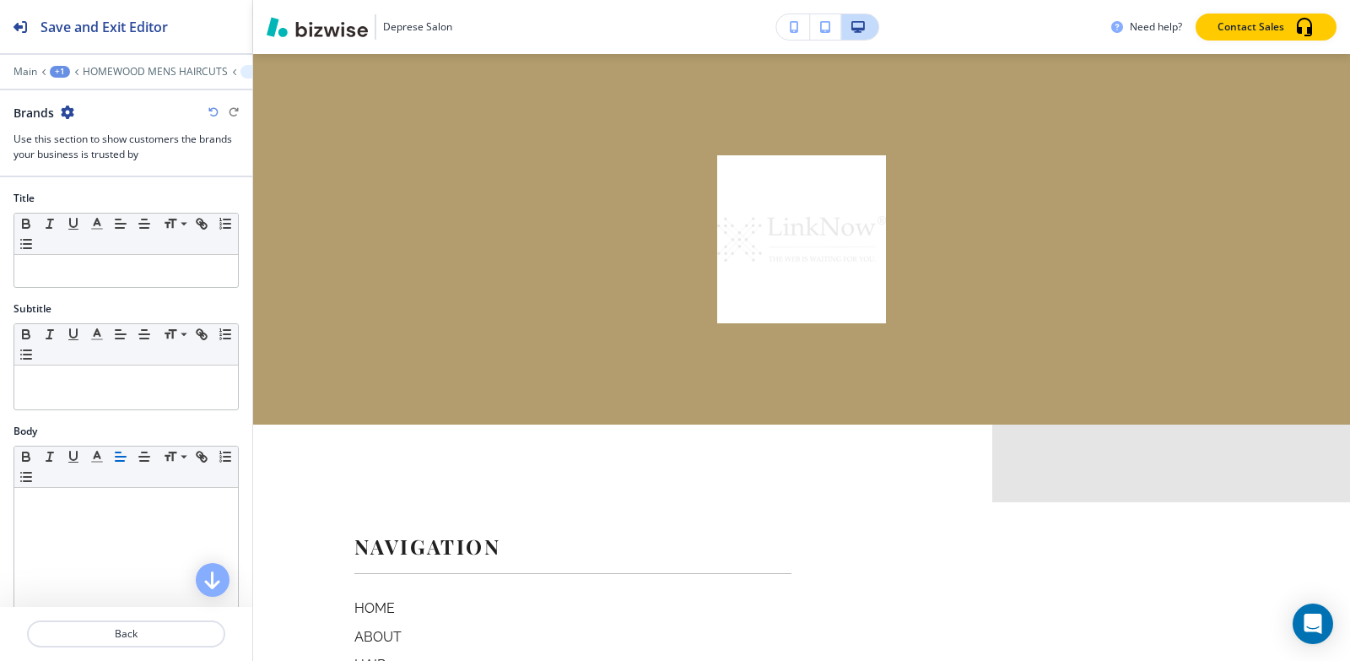
click at [62, 108] on icon "button" at bounding box center [68, 112] width 14 height 14
click at [95, 200] on p "Delete Section" at bounding box center [115, 200] width 86 height 15
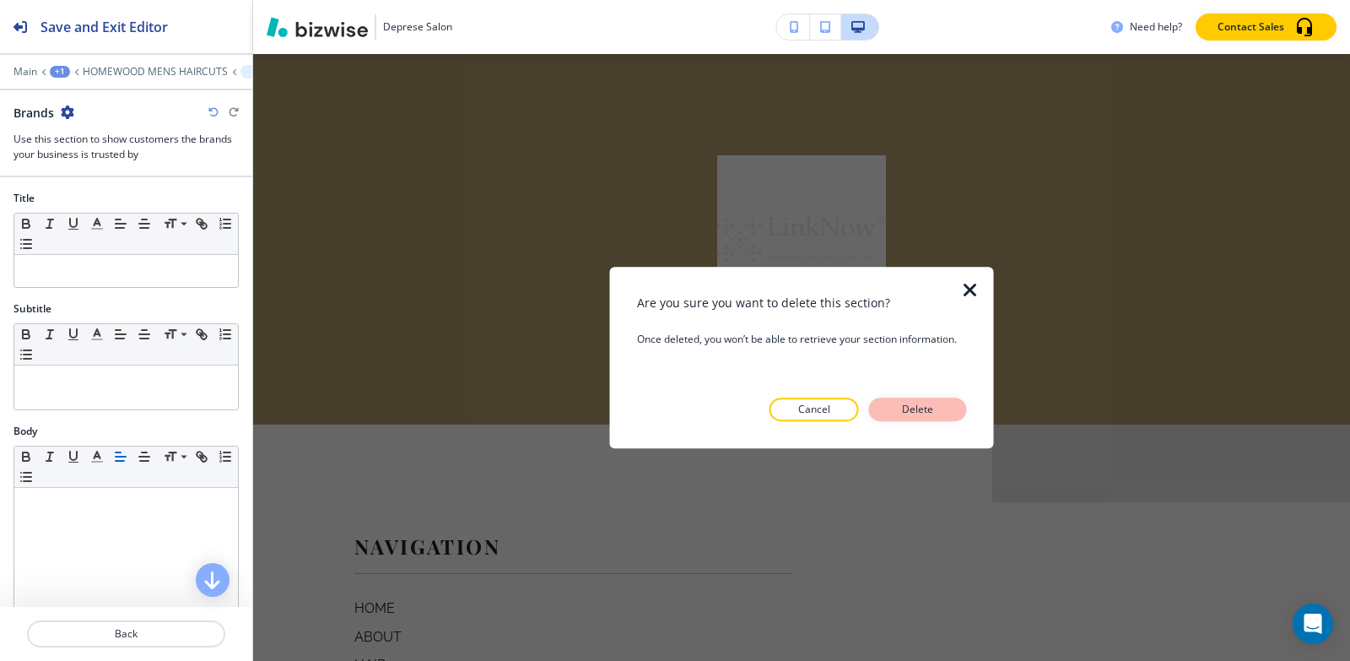
drag, startPoint x: 892, startPoint y: 405, endPoint x: 900, endPoint y: 410, distance: 9.1
click at [892, 404] on button "Delete" at bounding box center [918, 409] width 98 height 24
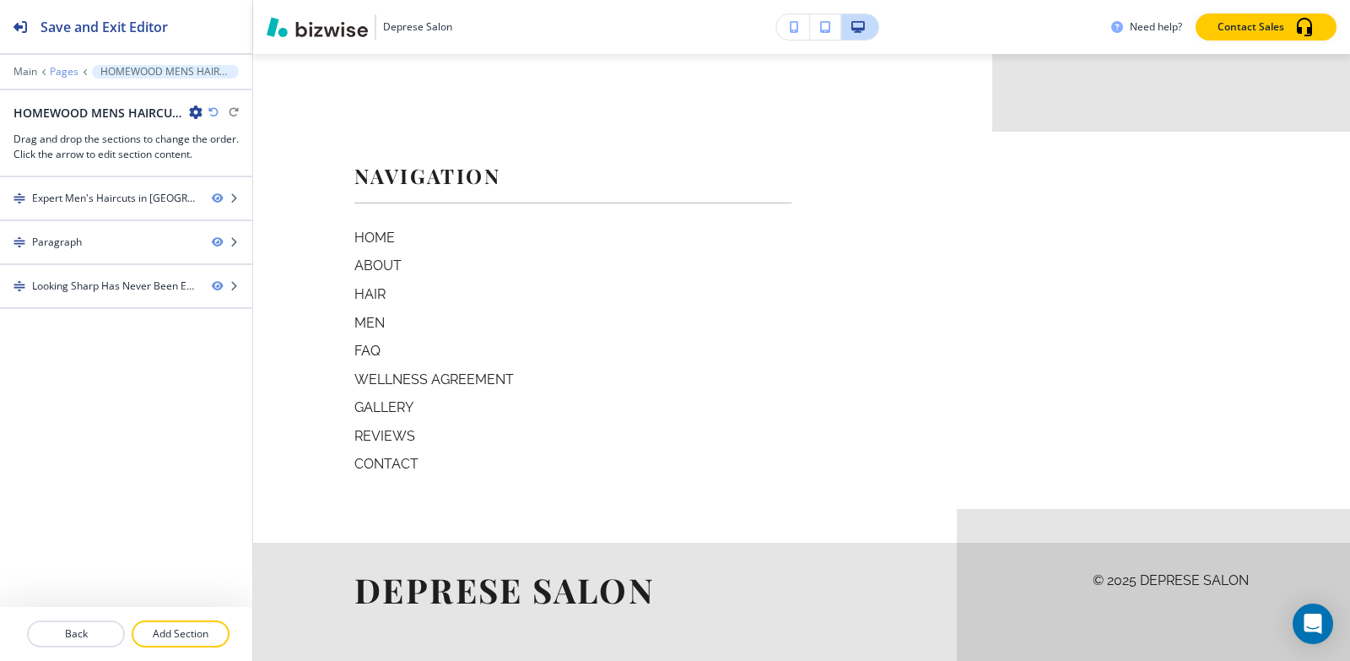
click at [59, 71] on p "Pages" at bounding box center [64, 72] width 29 height 12
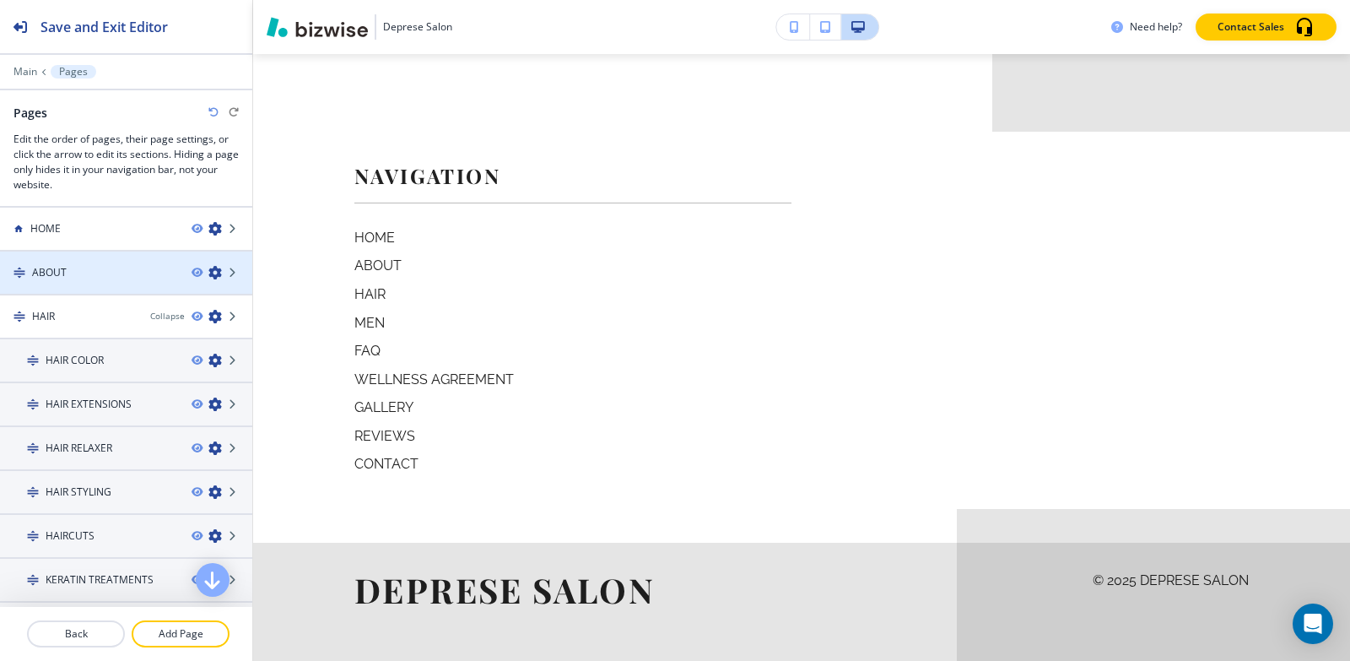
click at [57, 273] on h4 "ABOUT" at bounding box center [49, 272] width 35 height 15
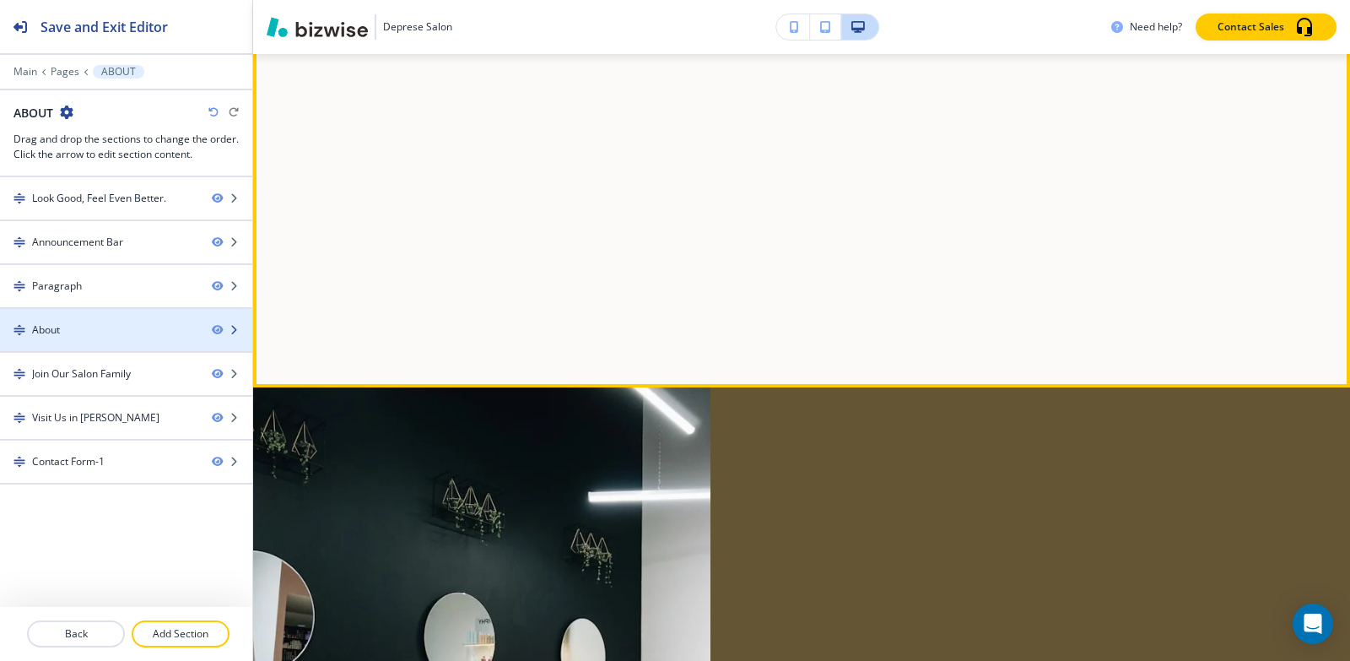
scroll to position [0, 0]
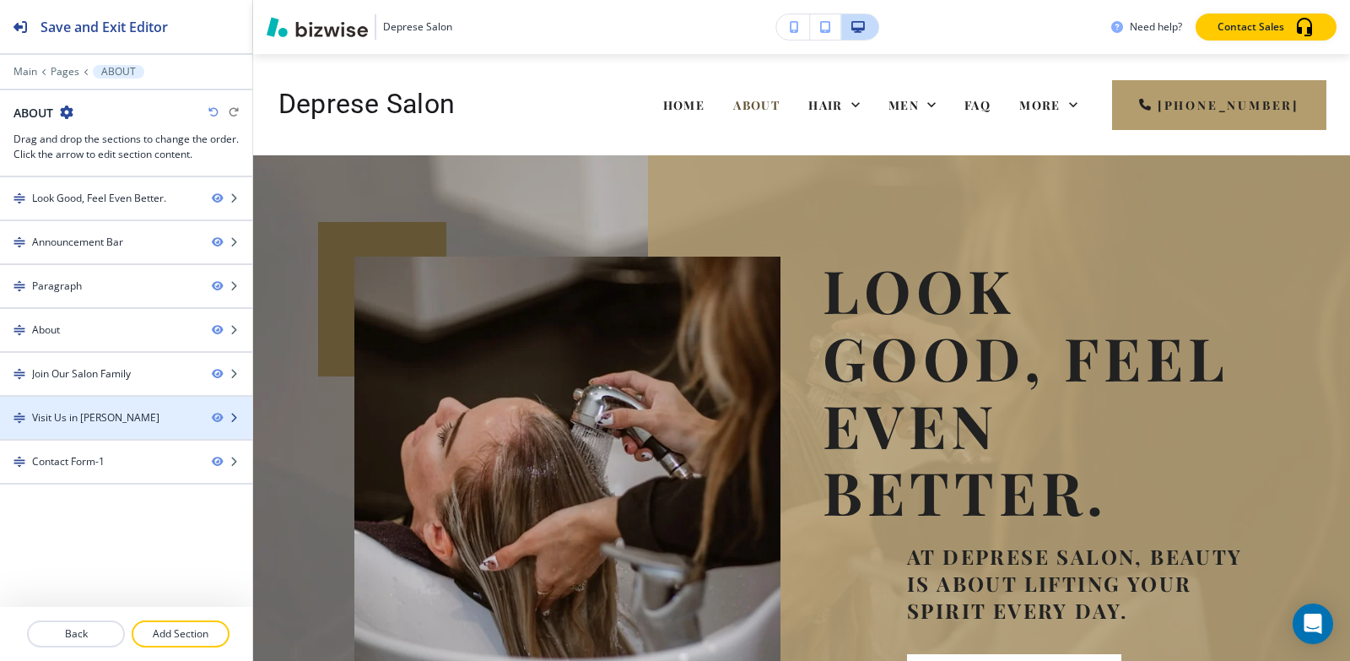
click at [114, 418] on div "Visit Us in [PERSON_NAME]" at bounding box center [95, 417] width 127 height 15
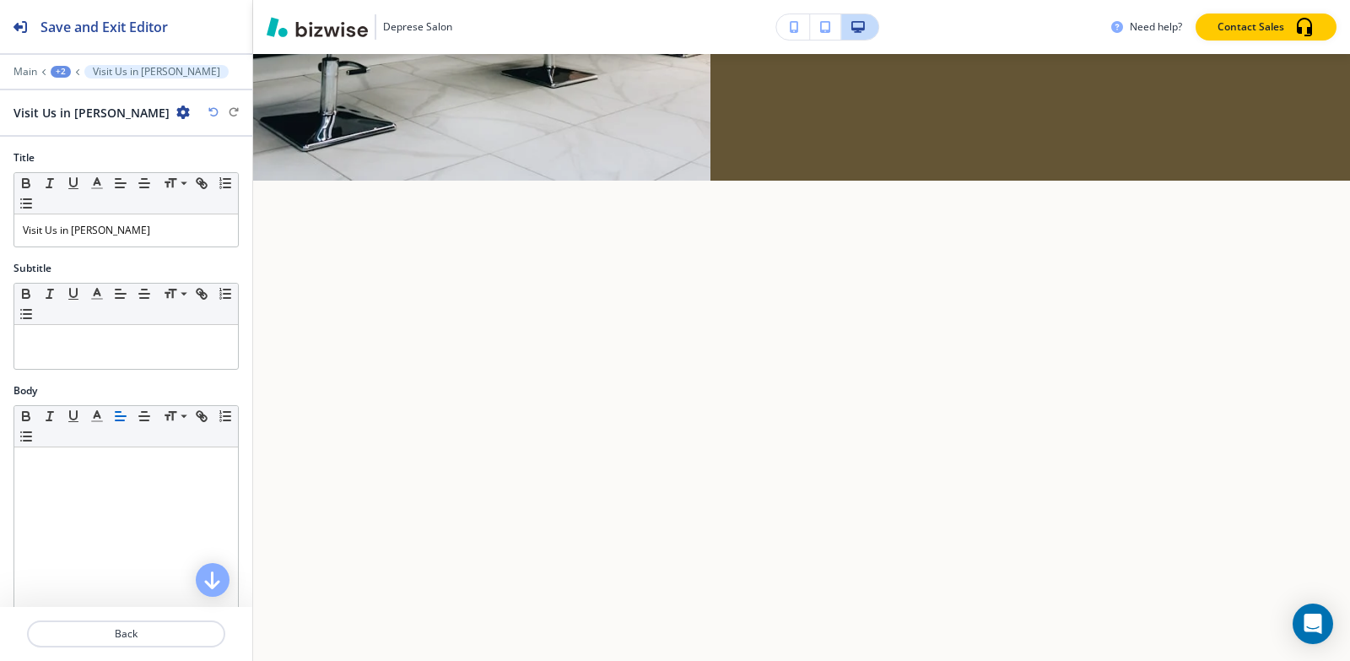
click at [176, 112] on icon "button" at bounding box center [183, 112] width 14 height 14
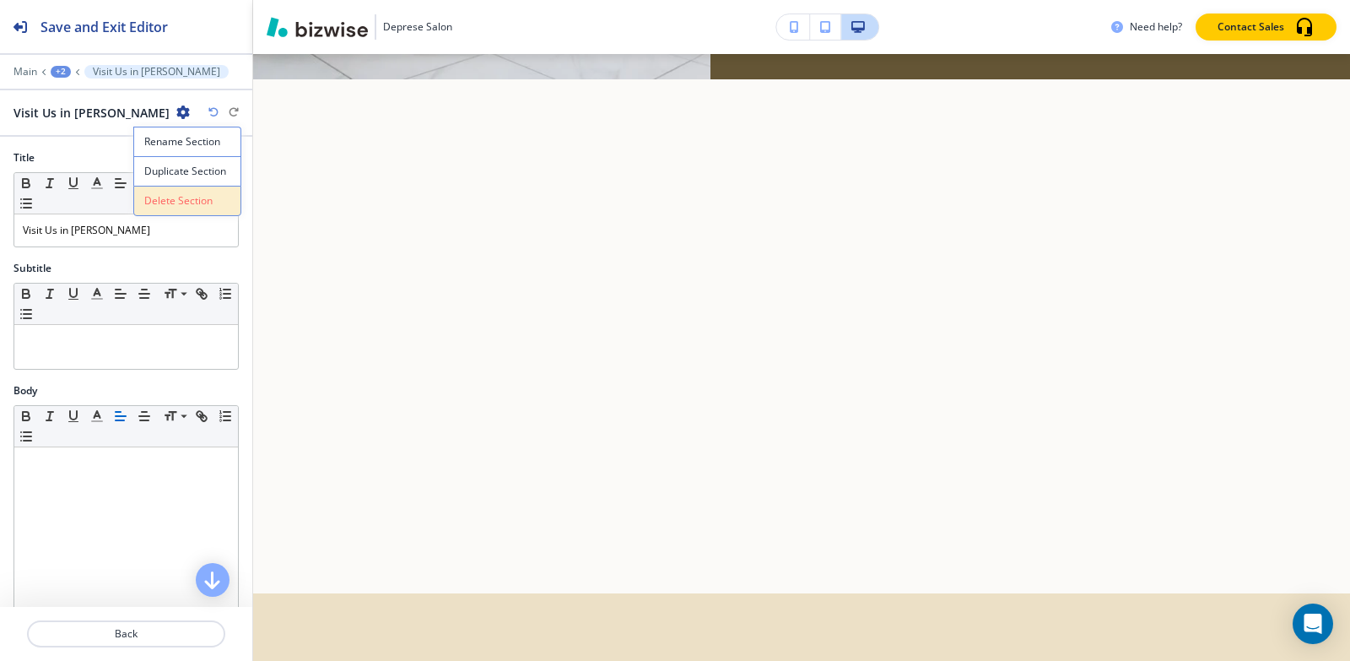
scroll to position [3715, 0]
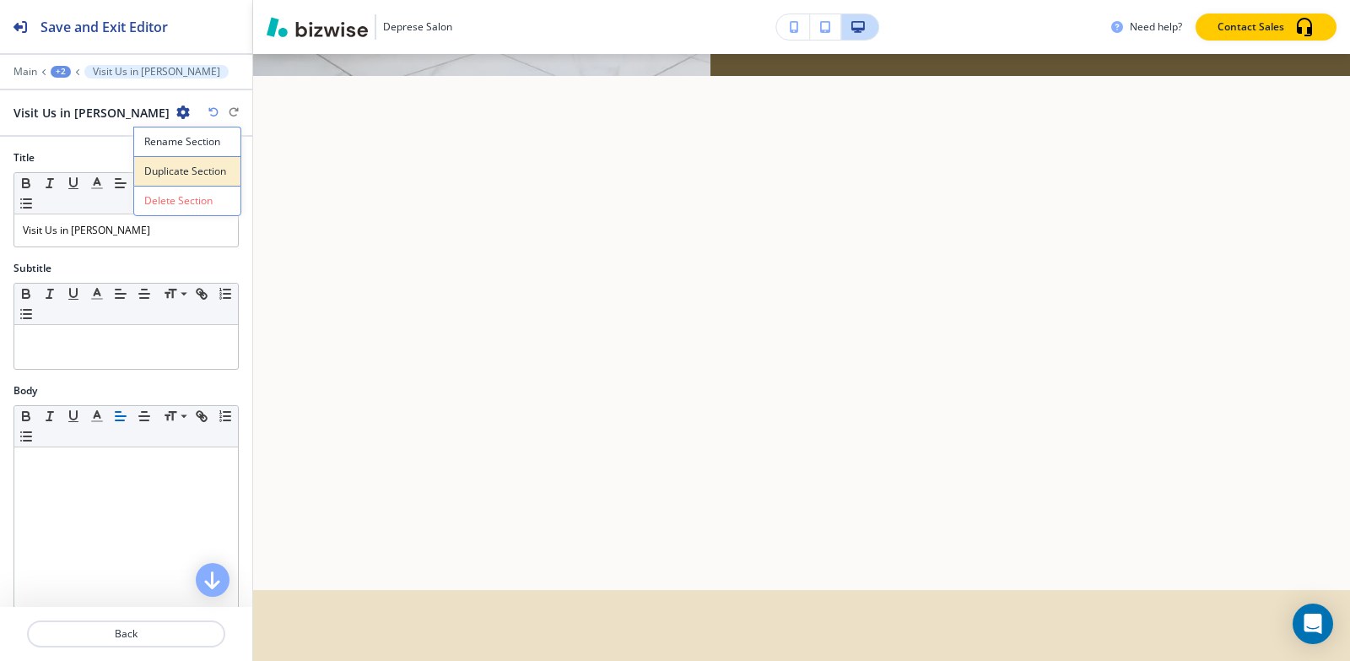
click at [185, 177] on p "Duplicate Section" at bounding box center [187, 171] width 86 height 15
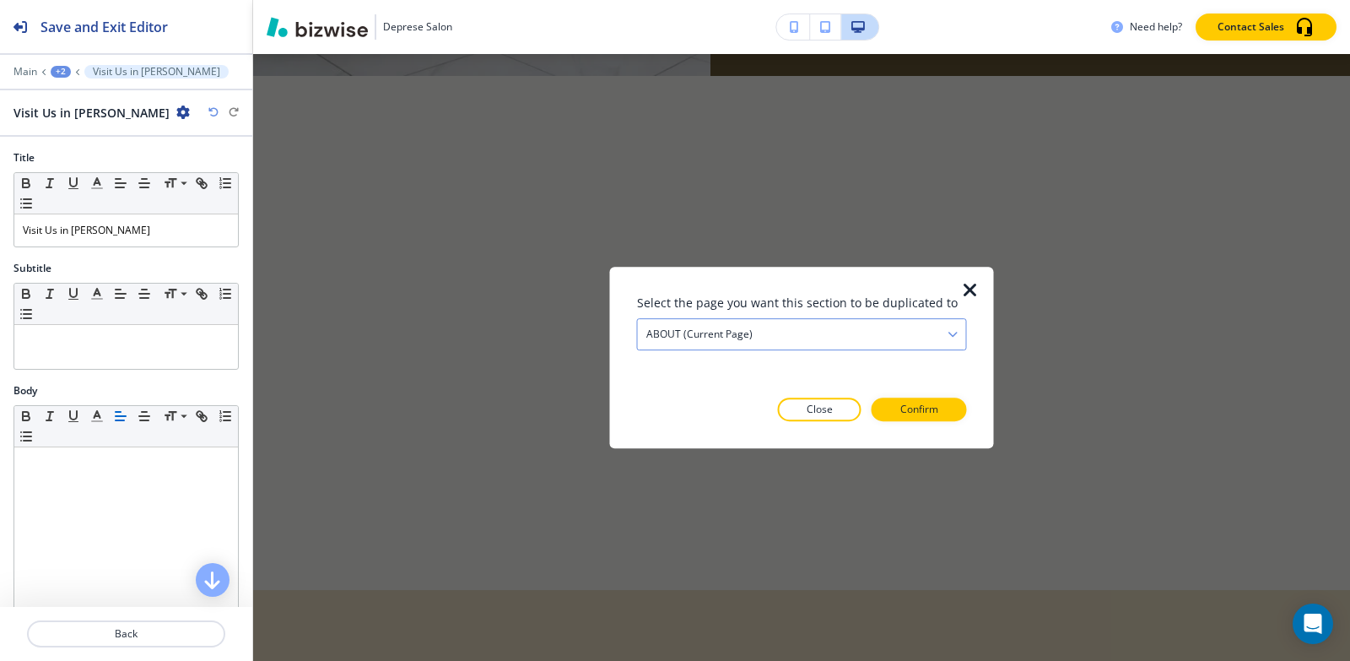
click at [699, 349] on div "ABOUT (current page) HOME ABOUT (current page) HAIR HAIR COLOR [MEDICAL_DATA] H…" at bounding box center [802, 334] width 330 height 32
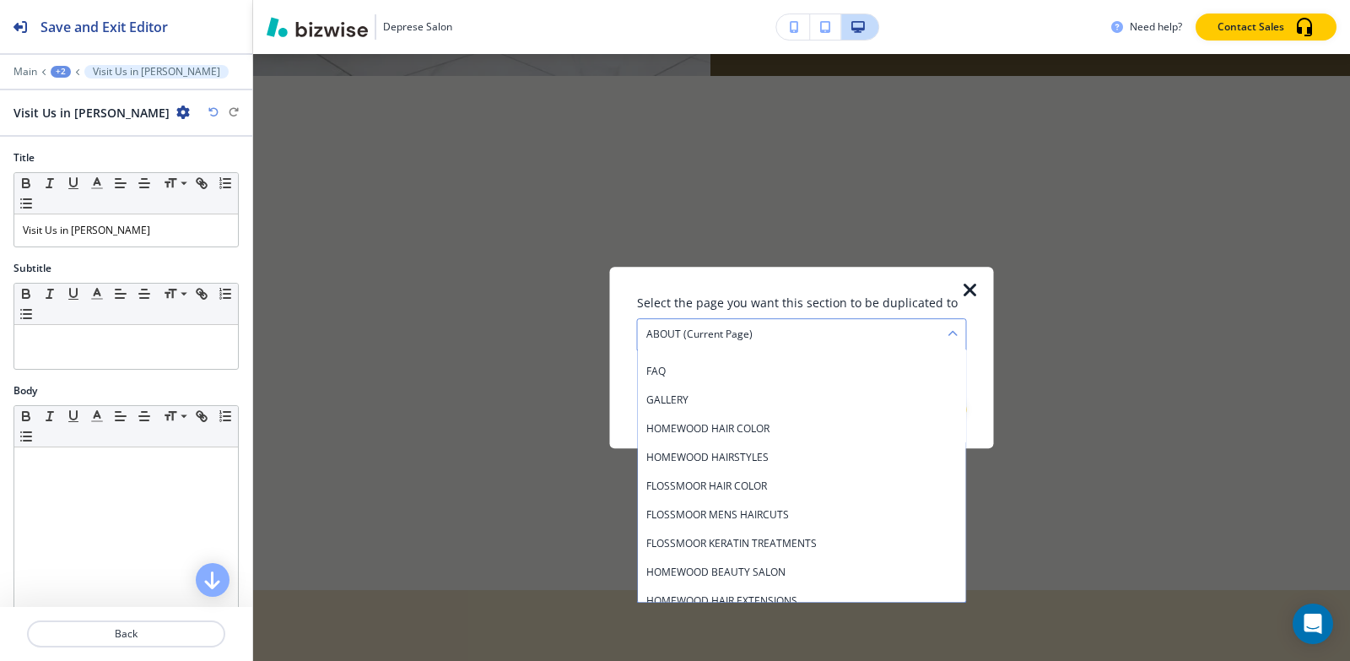
scroll to position [338, 0]
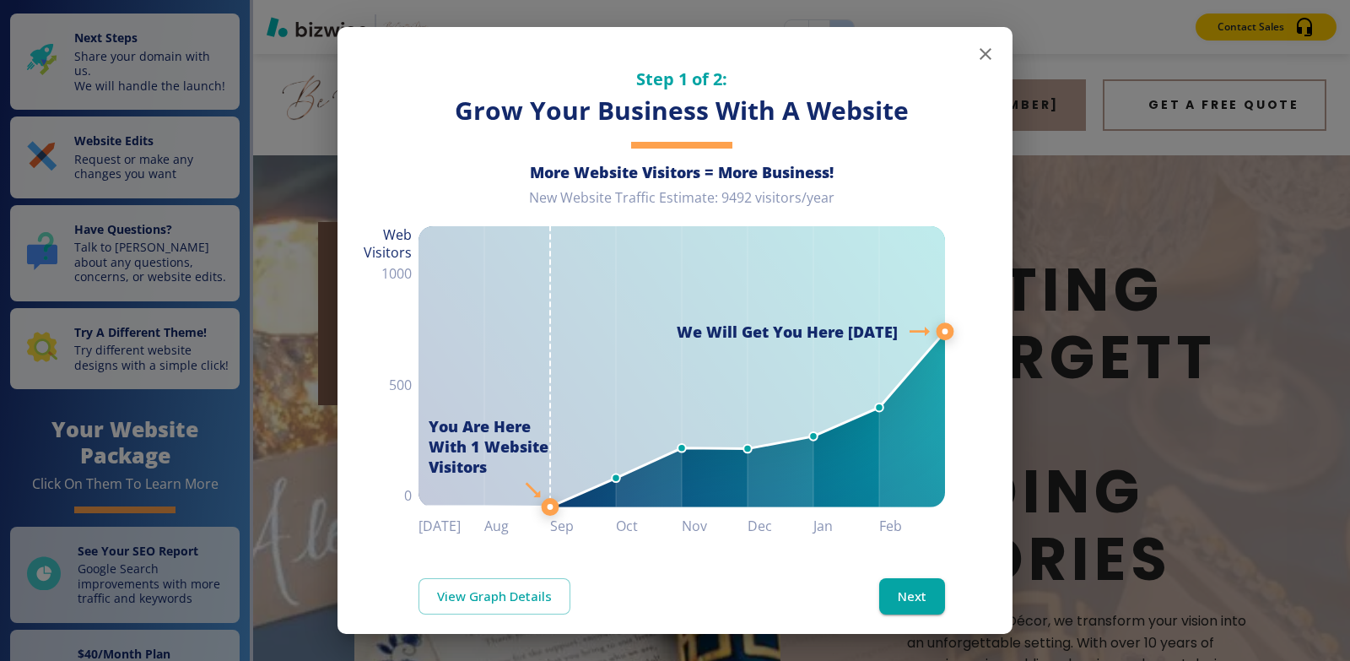
click at [980, 56] on icon "button" at bounding box center [986, 54] width 12 height 12
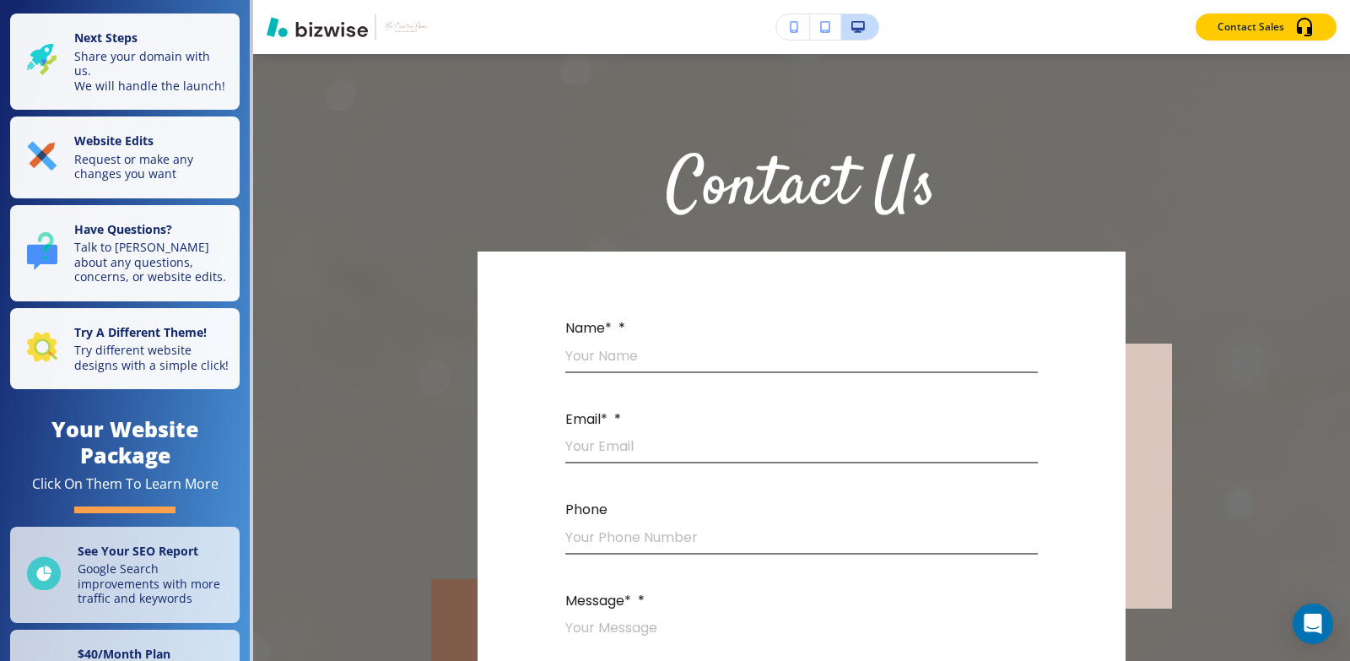
scroll to position [2114, 0]
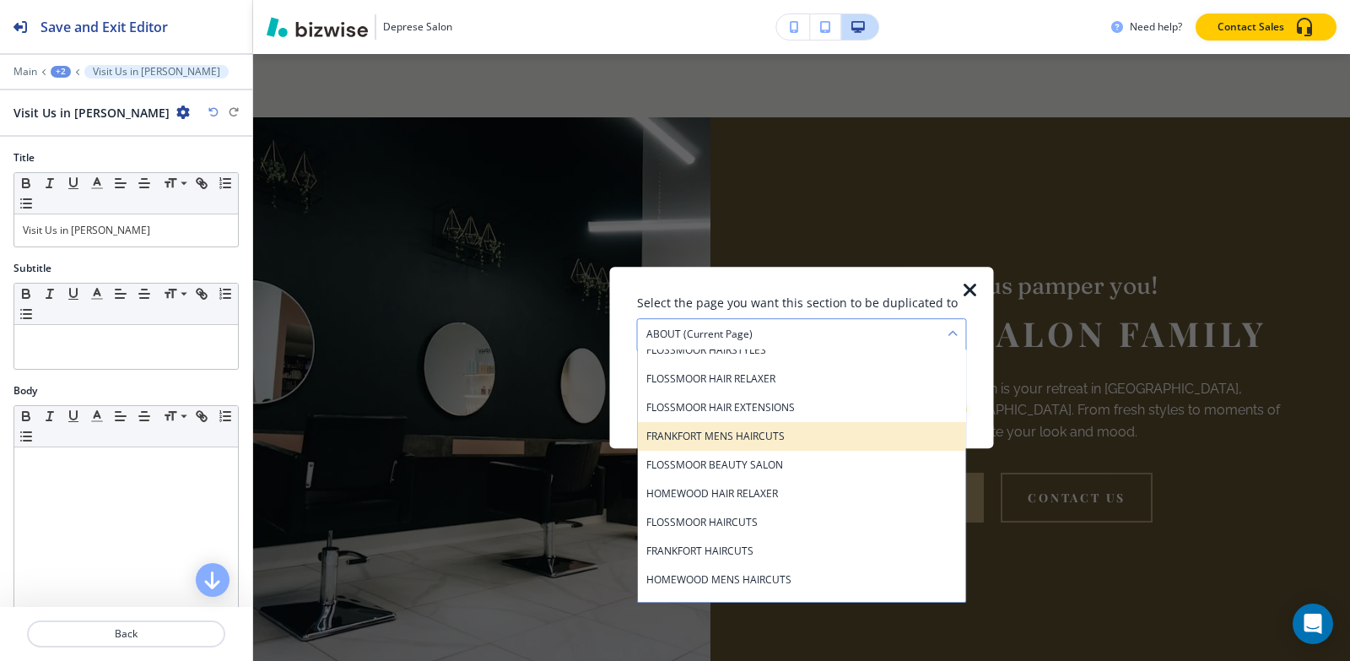
scroll to position [844, 0]
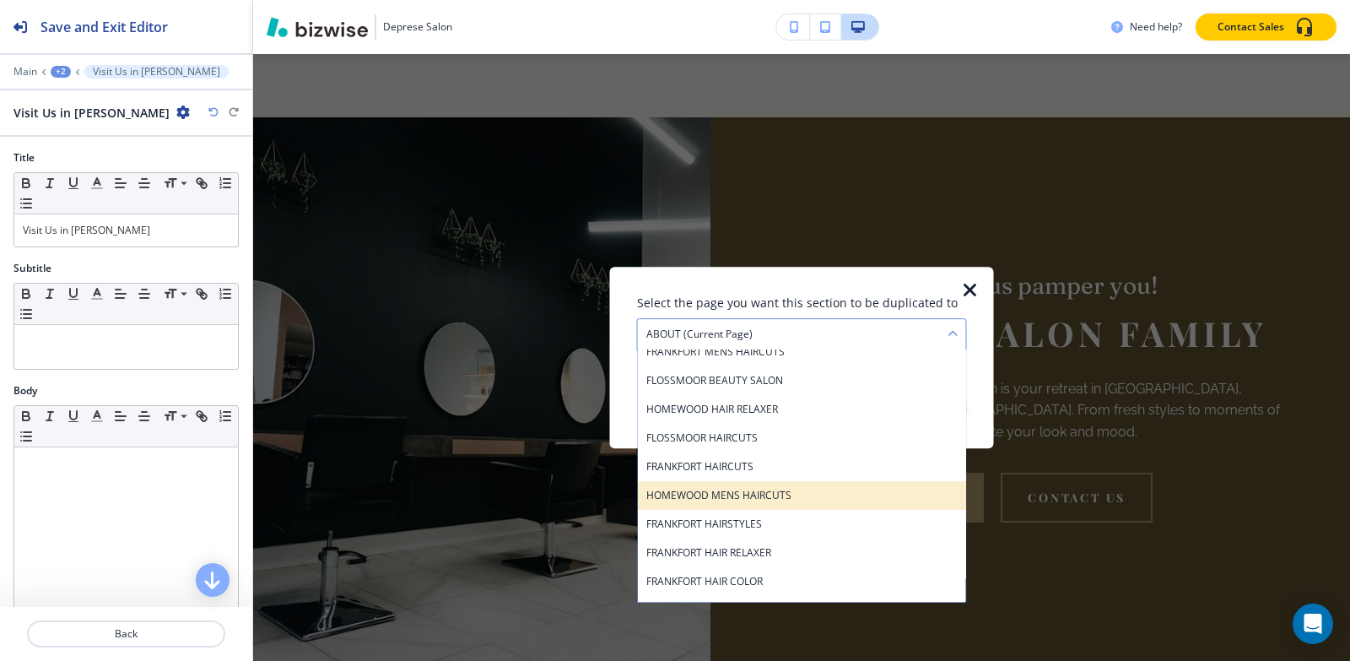
click at [795, 485] on div "HOMEWOOD MENS HAIRCUTS" at bounding box center [802, 495] width 328 height 29
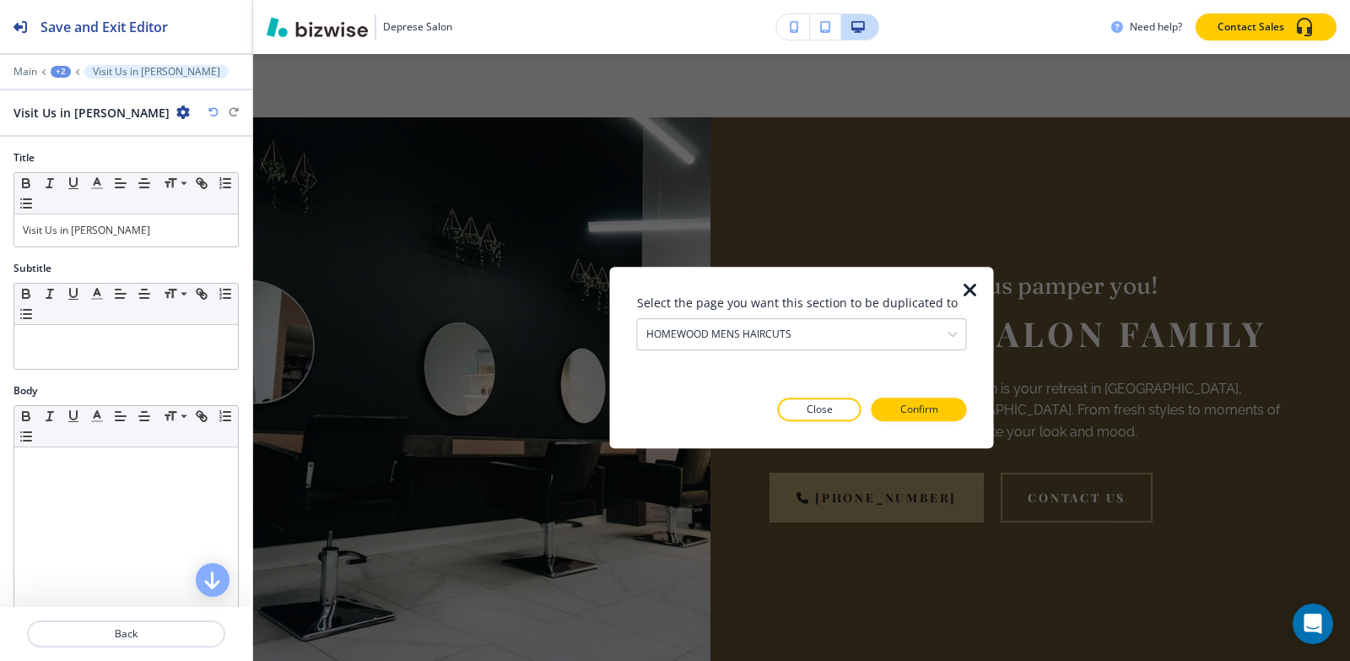
click at [937, 424] on div at bounding box center [802, 434] width 330 height 27
click at [937, 413] on p "Confirm" at bounding box center [919, 409] width 38 height 15
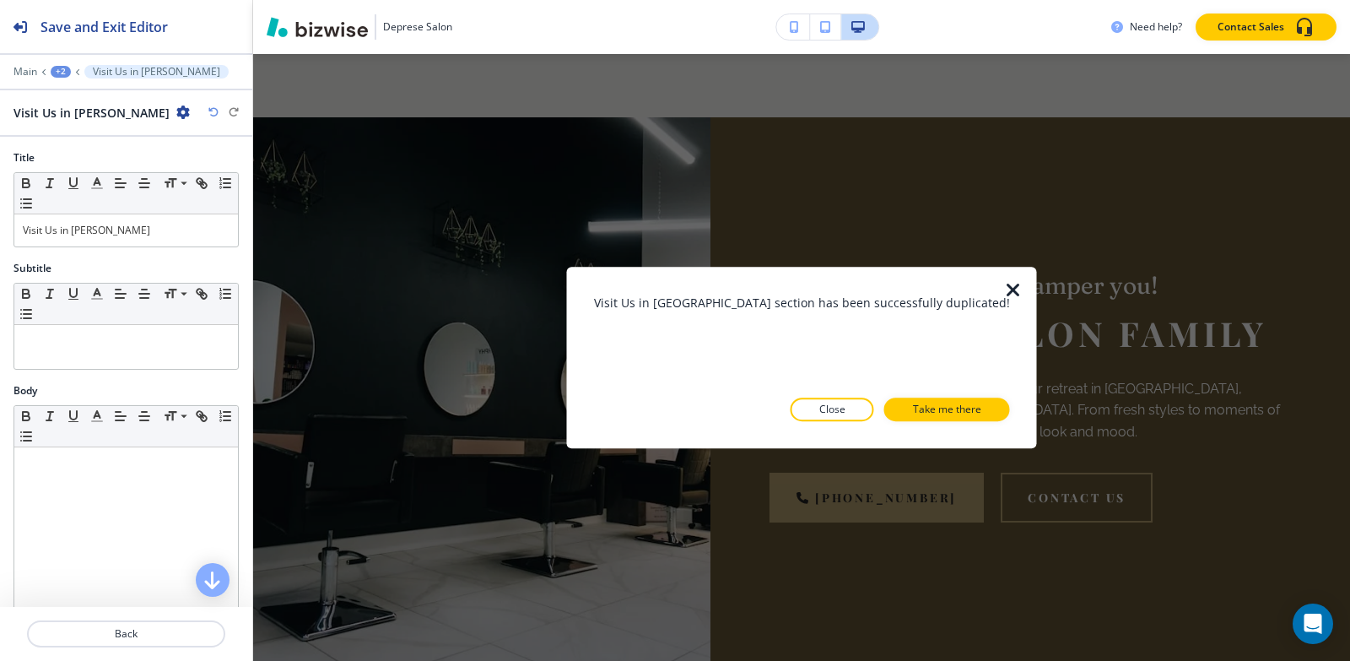
click at [937, 413] on p "Take me there" at bounding box center [947, 409] width 68 height 15
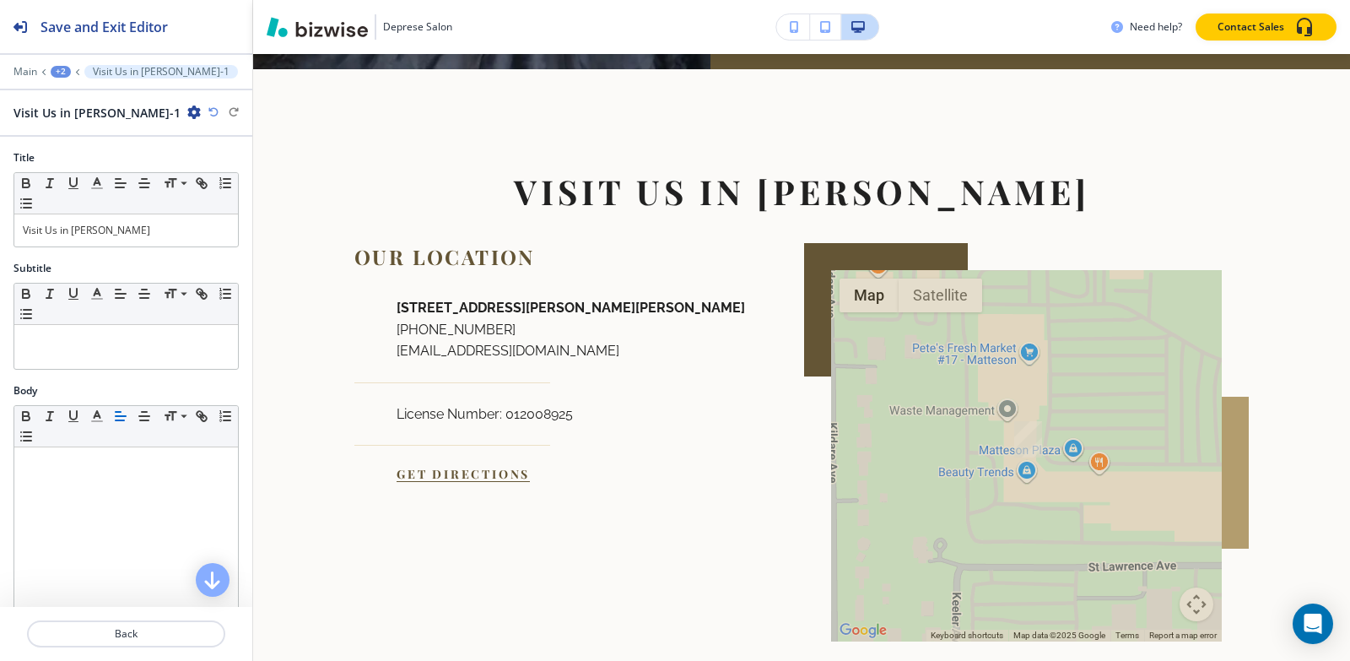
scroll to position [2851, 0]
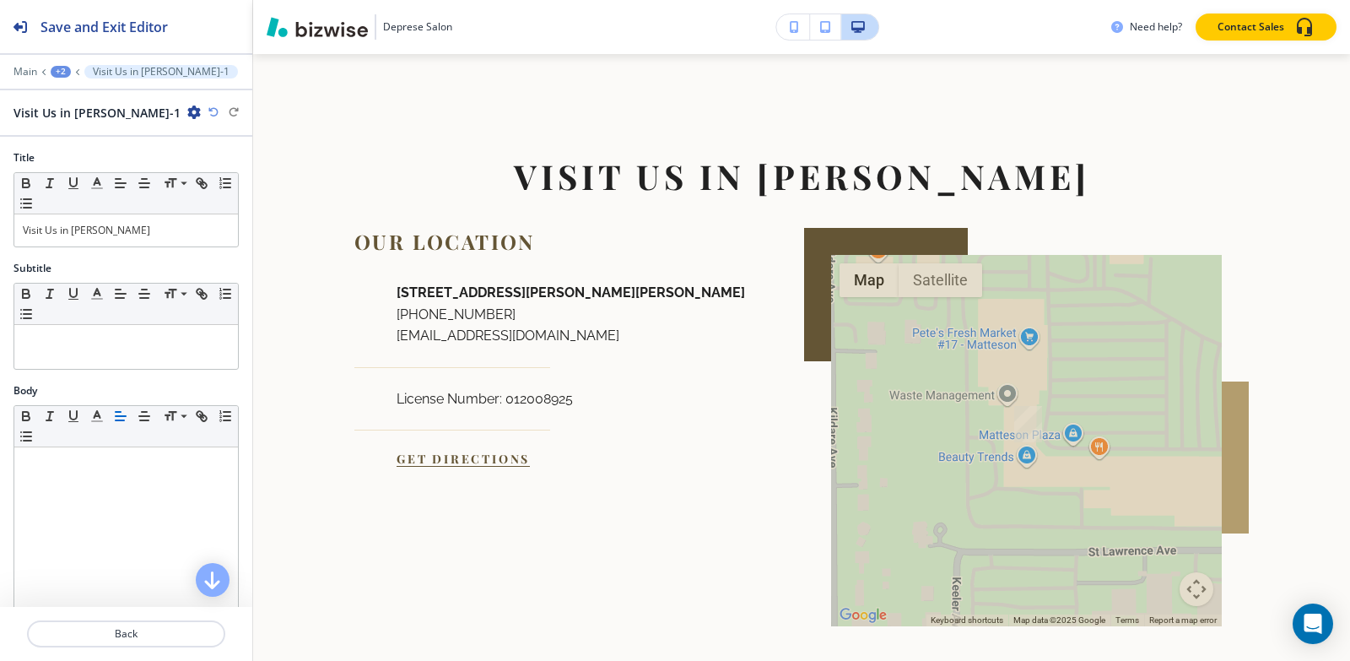
click at [53, 73] on div "+2" at bounding box center [61, 72] width 20 height 12
click at [104, 129] on p "HOMEWOOD MENS HAIRCUTS" at bounding box center [105, 129] width 86 height 15
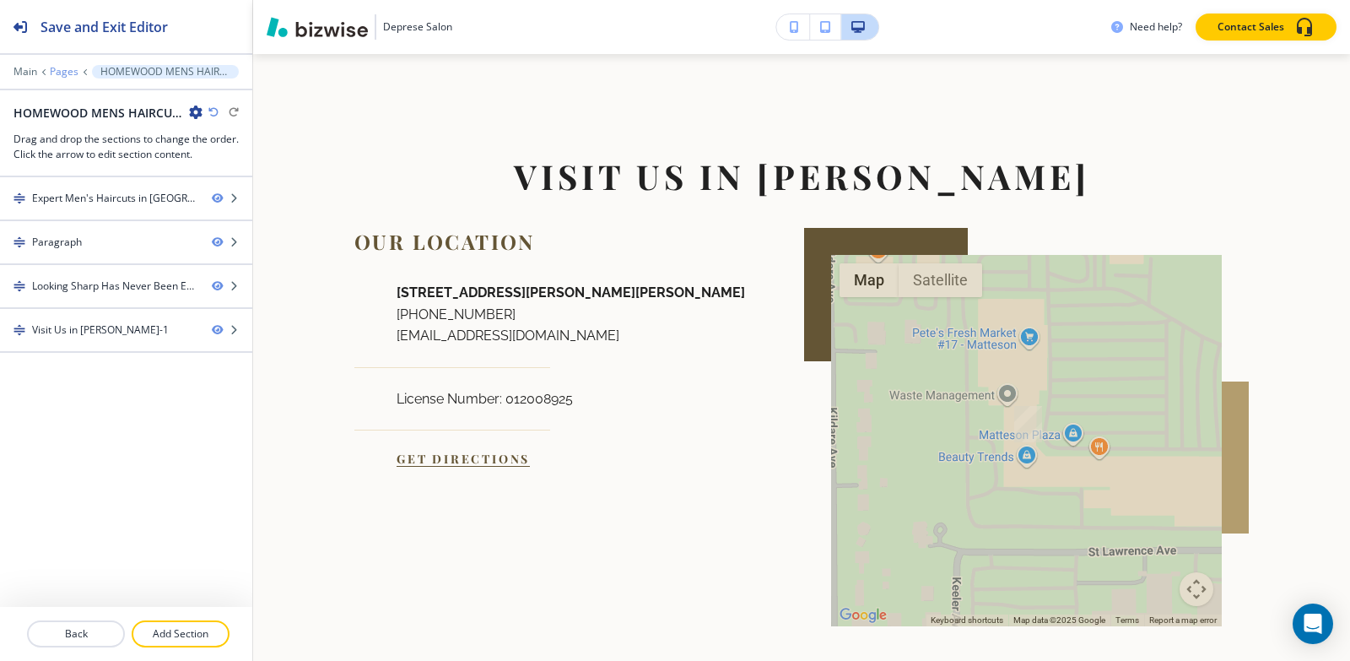
click at [68, 73] on p "Pages" at bounding box center [64, 72] width 29 height 12
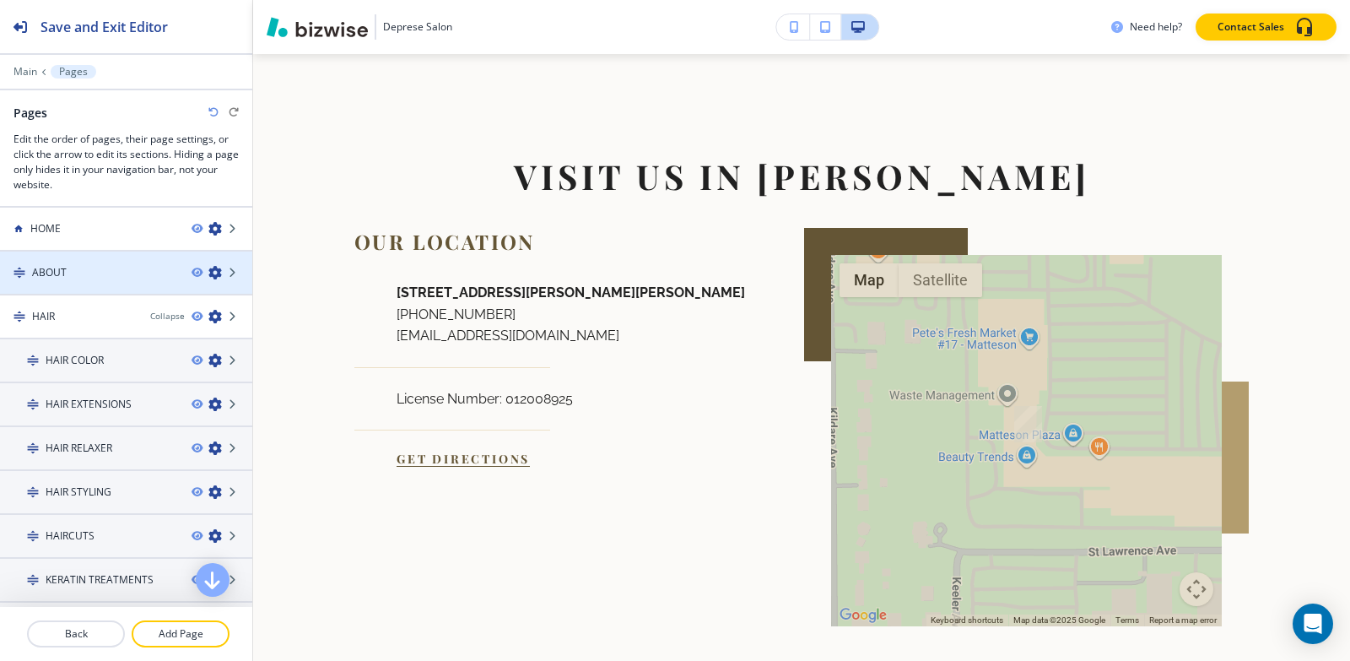
click at [104, 273] on div "ABOUT" at bounding box center [89, 272] width 178 height 15
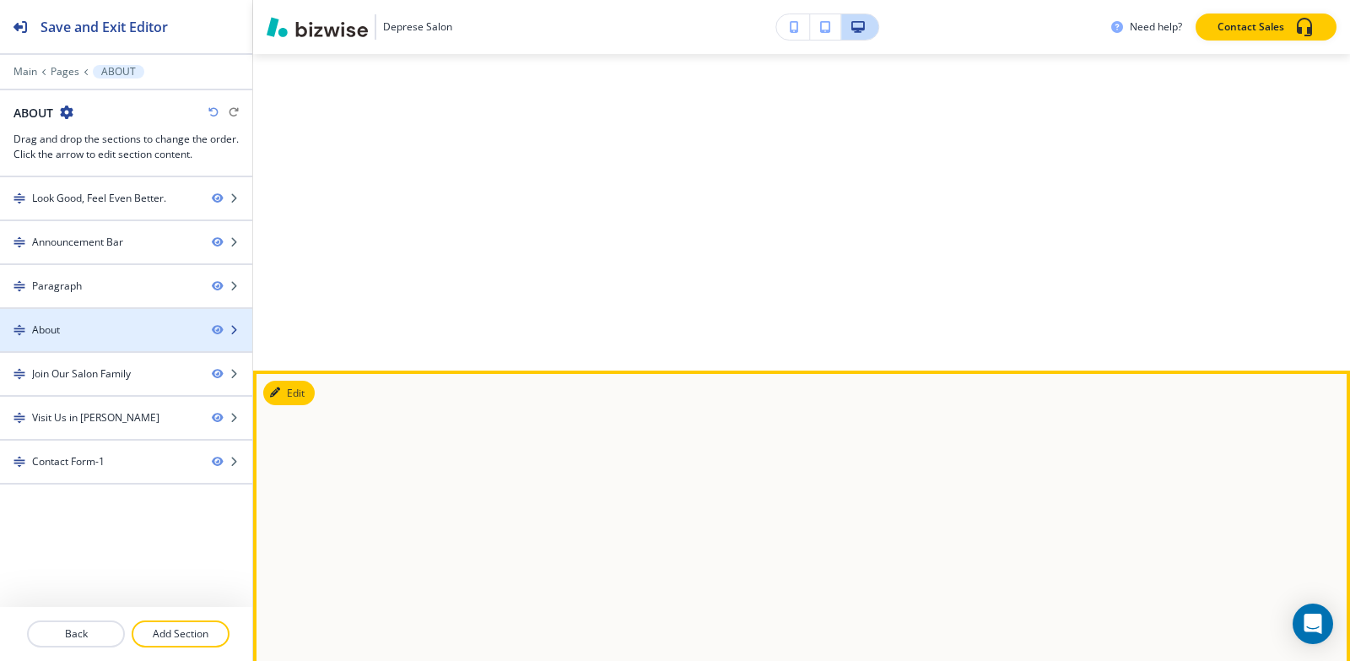
scroll to position [0, 0]
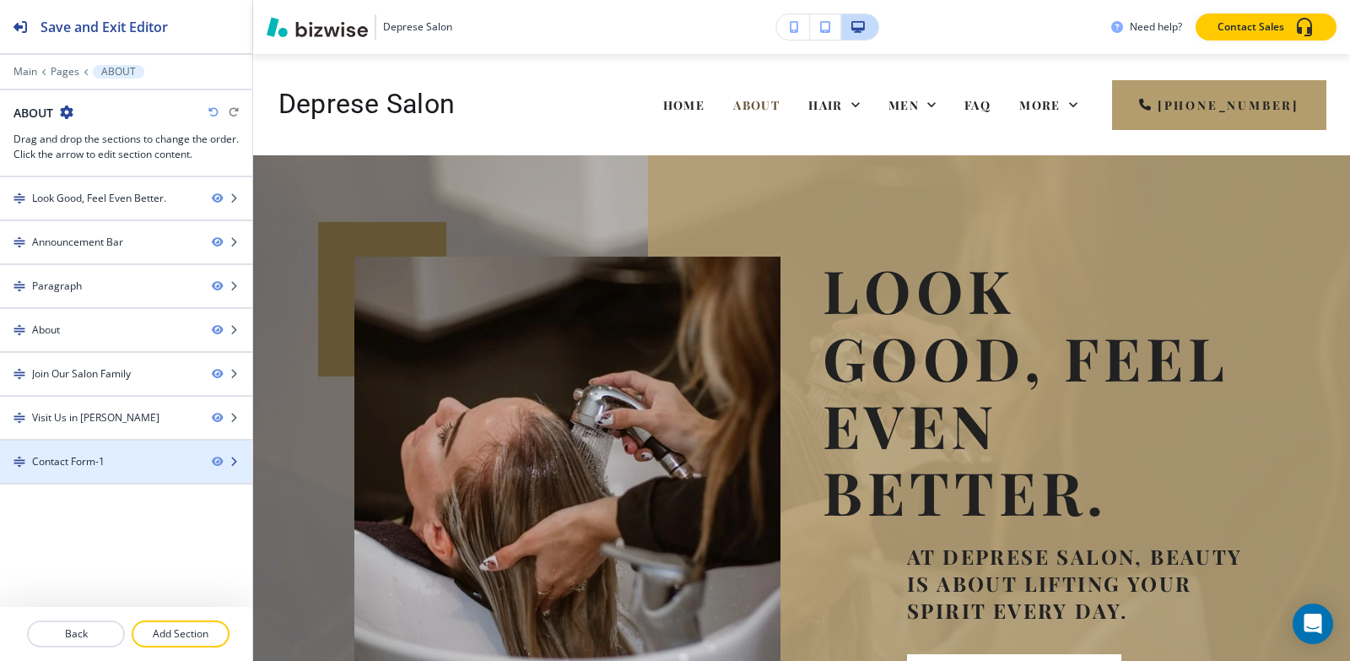
click at [85, 471] on div at bounding box center [126, 476] width 252 height 14
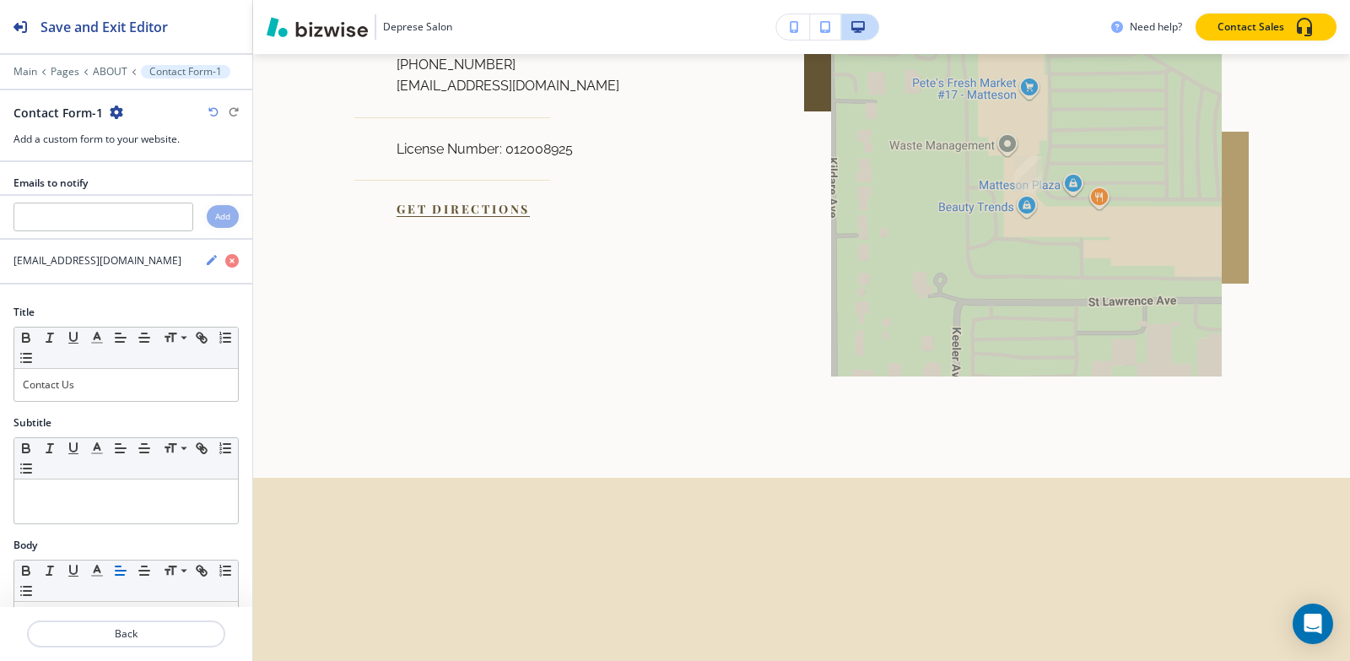
click at [111, 115] on icon "button" at bounding box center [117, 112] width 14 height 14
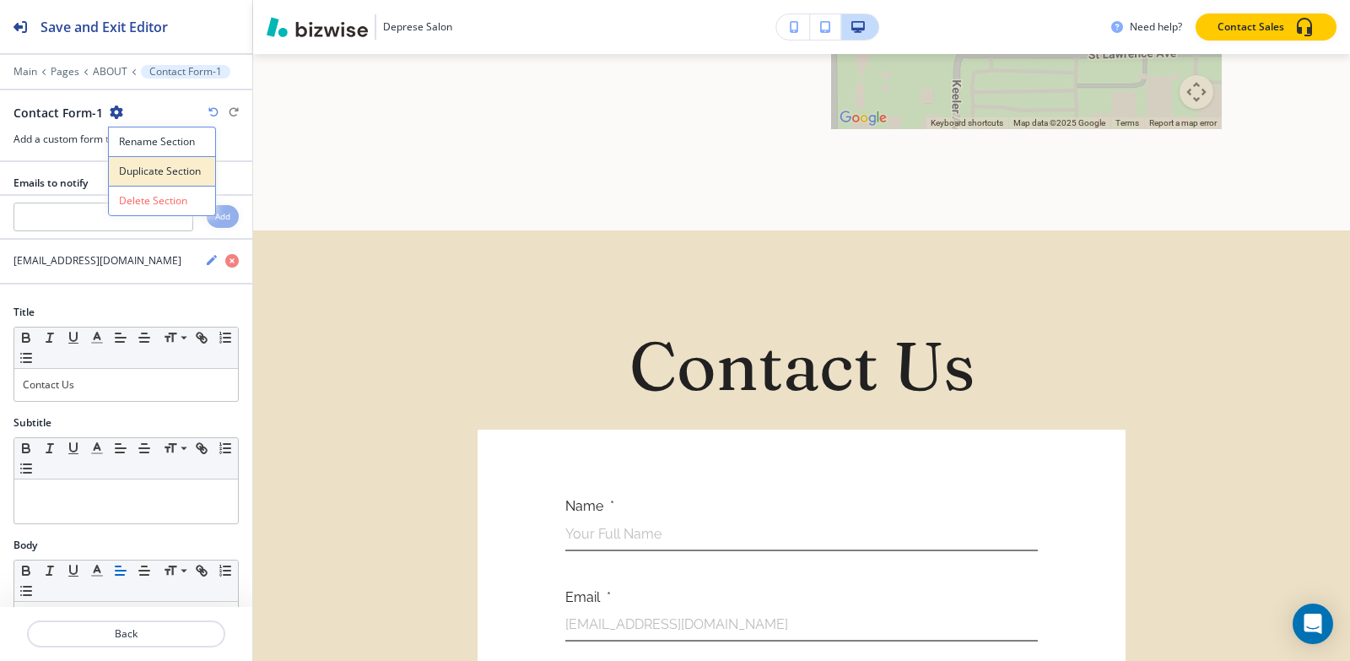
scroll to position [4830, 0]
click at [137, 165] on p "Duplicate Section" at bounding box center [162, 171] width 86 height 15
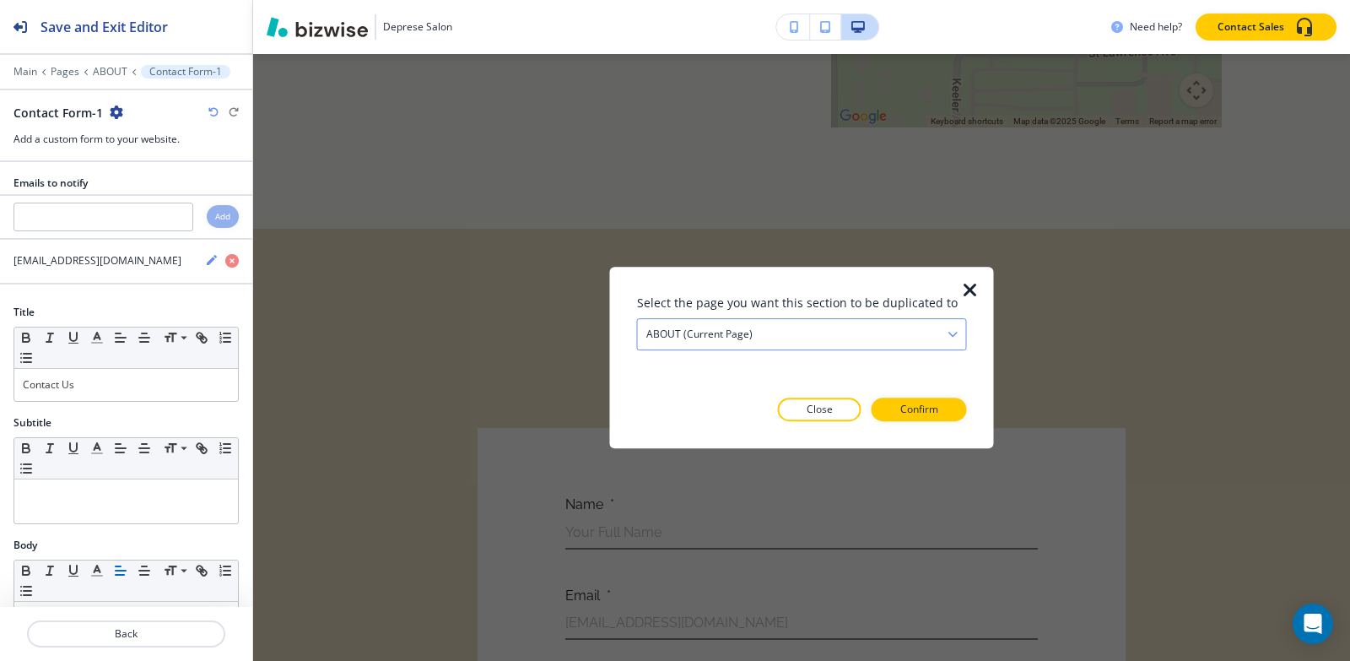
click at [832, 334] on div "ABOUT (current page)" at bounding box center [802, 334] width 328 height 30
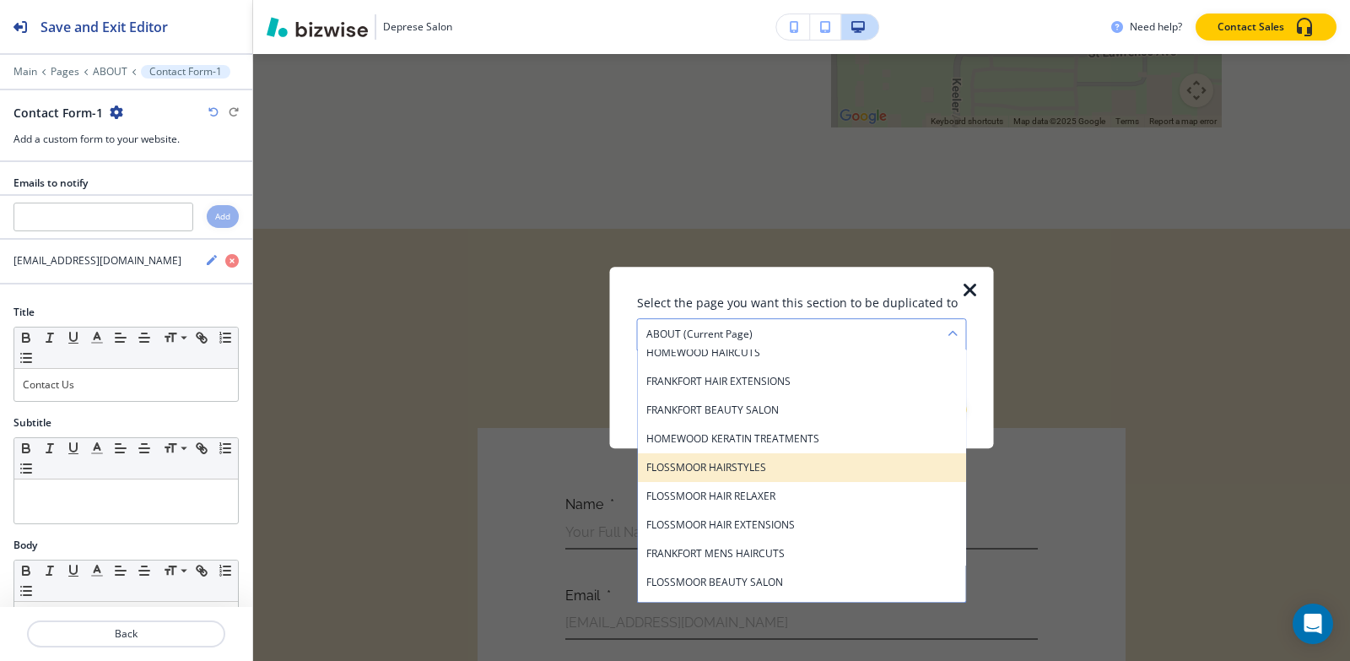
scroll to position [895, 0]
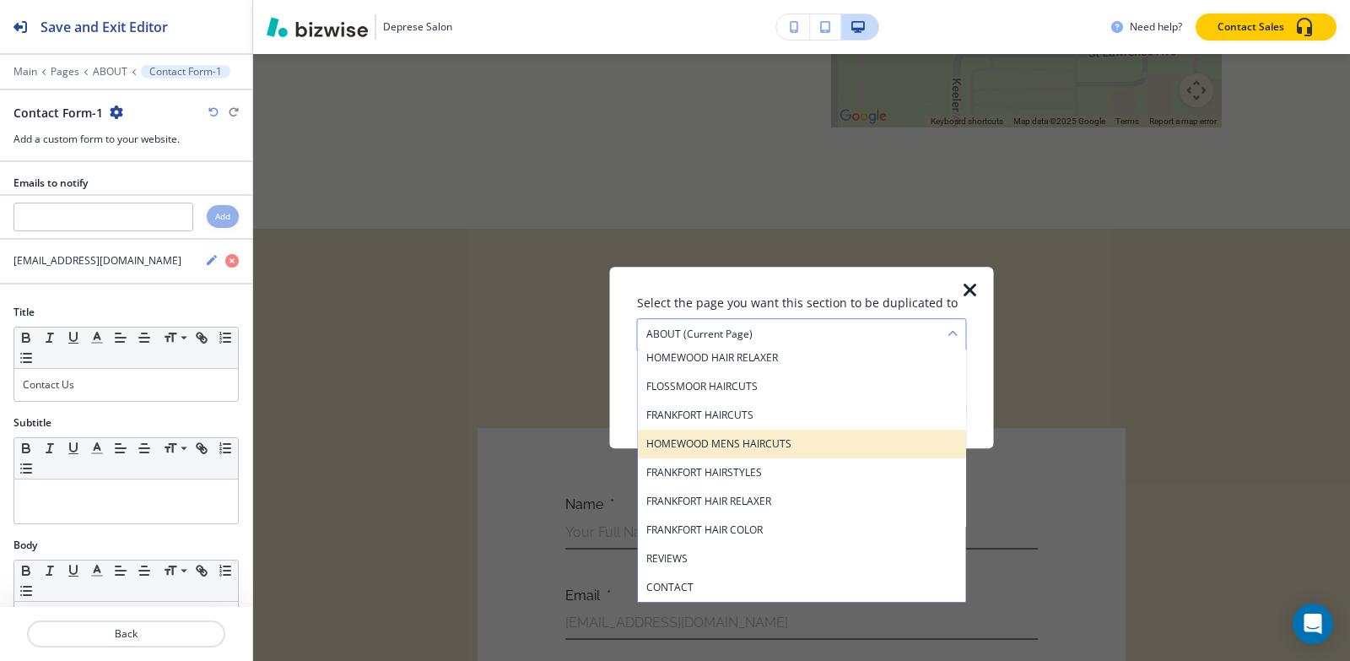
click at [717, 432] on div "HOMEWOOD MENS HAIRCUTS" at bounding box center [802, 444] width 328 height 29
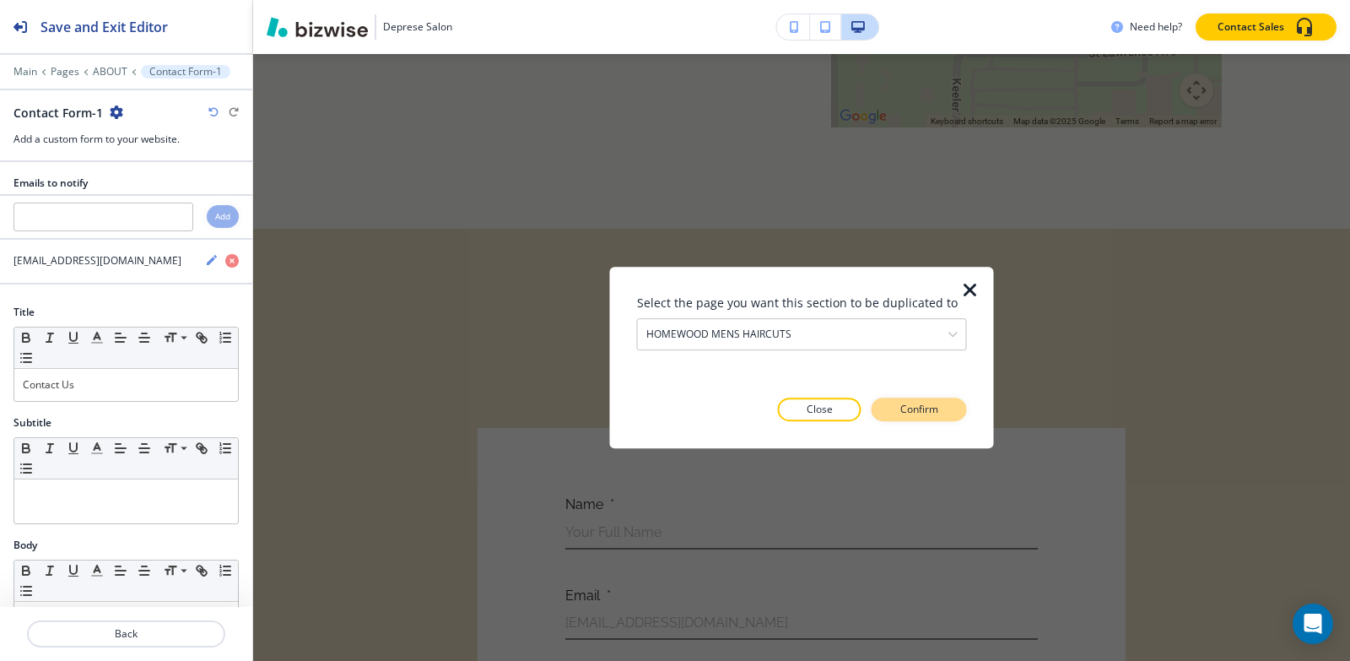
click at [907, 406] on p "Confirm" at bounding box center [919, 409] width 38 height 15
click at [907, 406] on p "Take me there" at bounding box center [904, 409] width 68 height 15
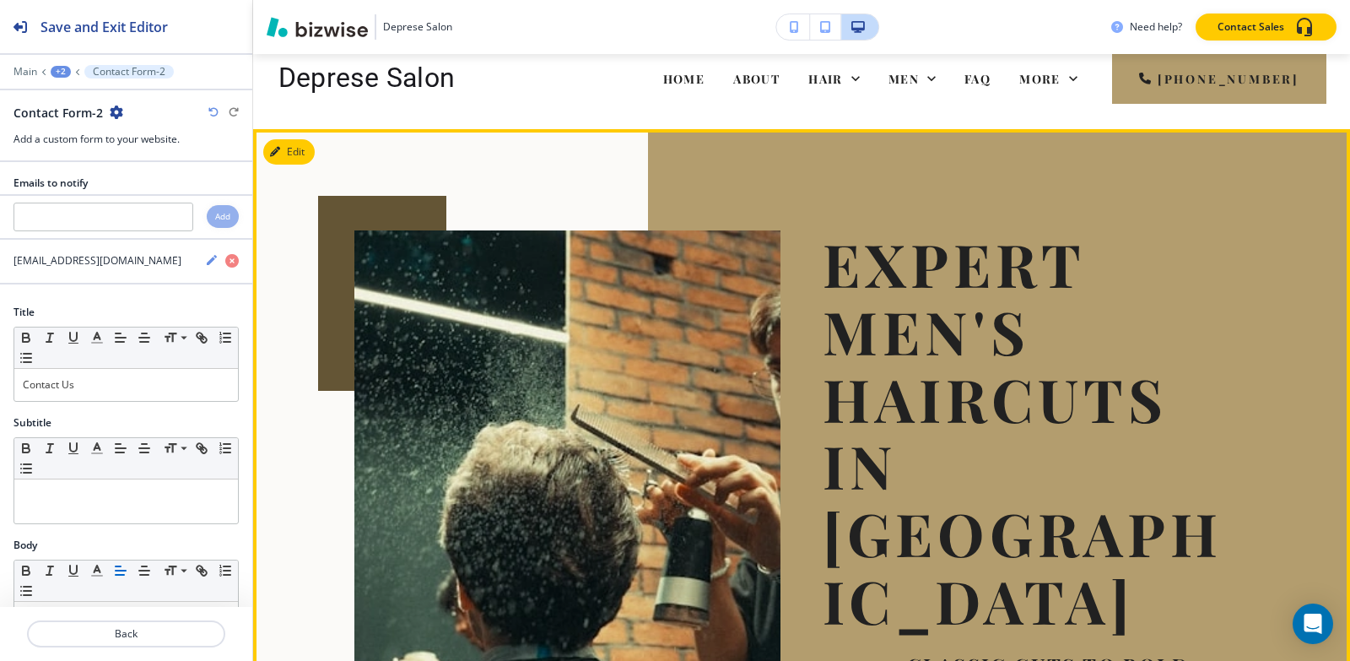
scroll to position [0, 0]
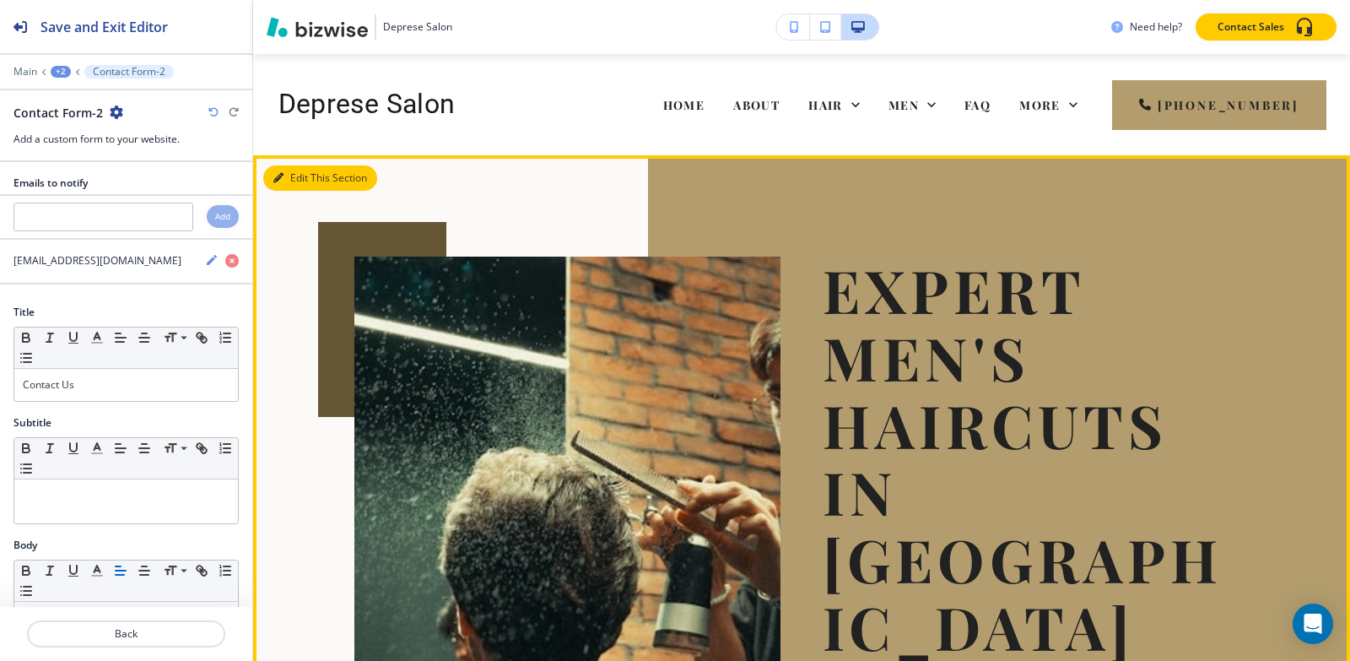
click at [302, 181] on button "Edit This Section" at bounding box center [320, 177] width 114 height 25
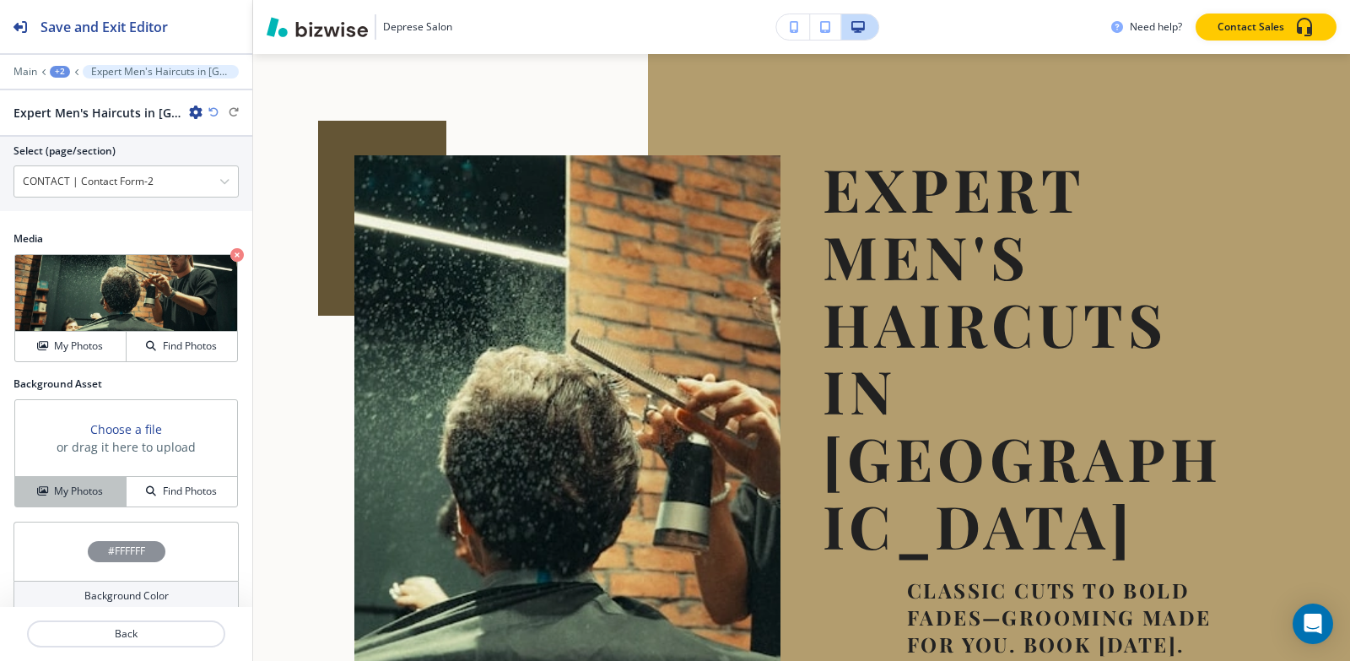
scroll to position [852, 0]
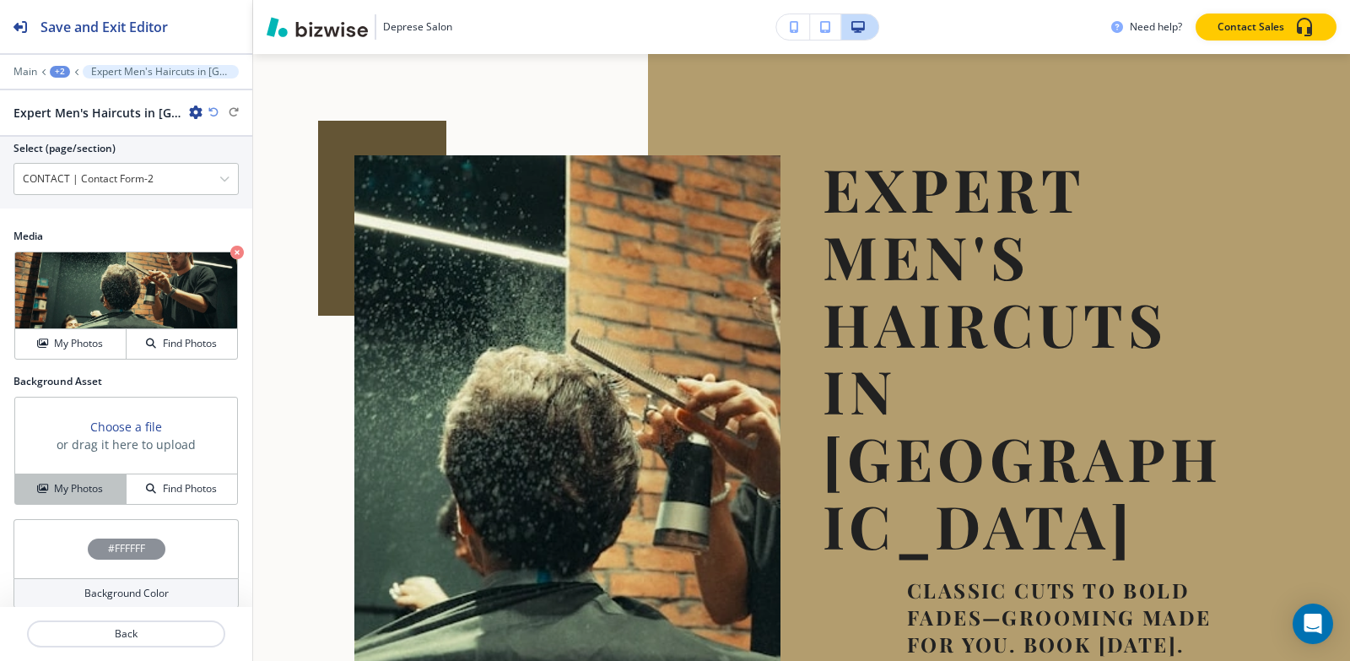
click at [57, 481] on h4 "My Photos" at bounding box center [78, 488] width 49 height 15
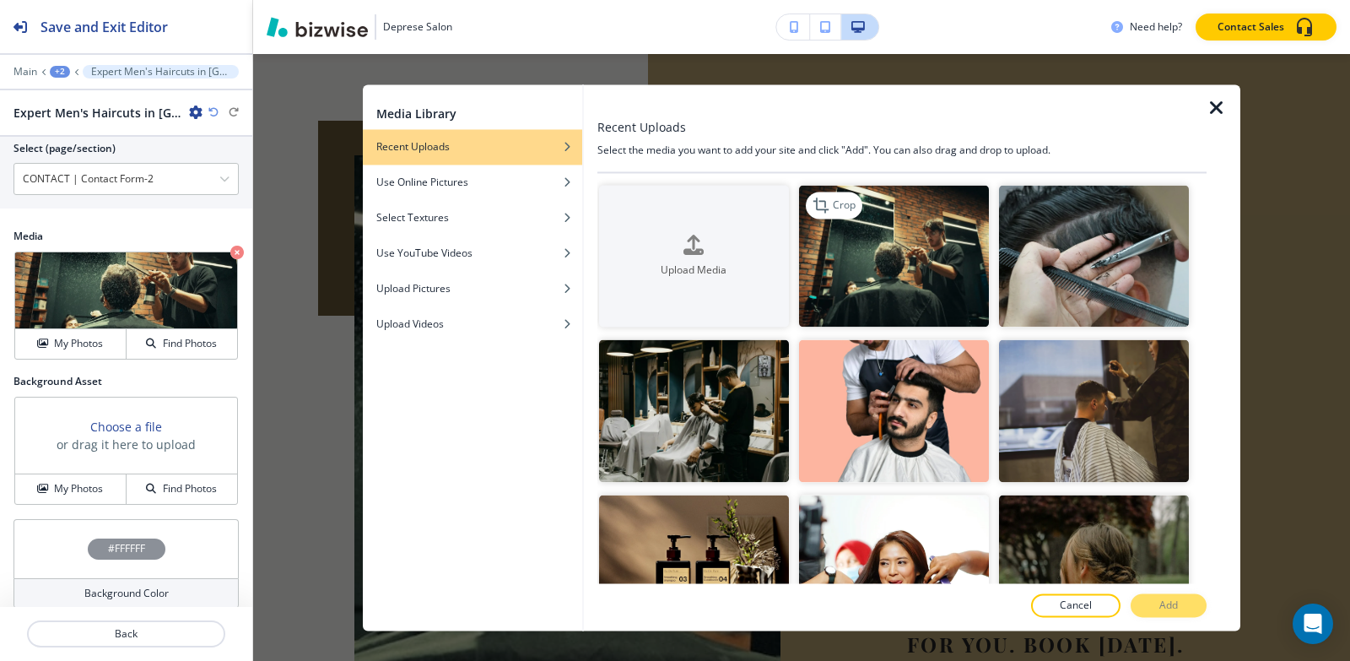
click at [851, 246] on img "button" at bounding box center [894, 256] width 190 height 143
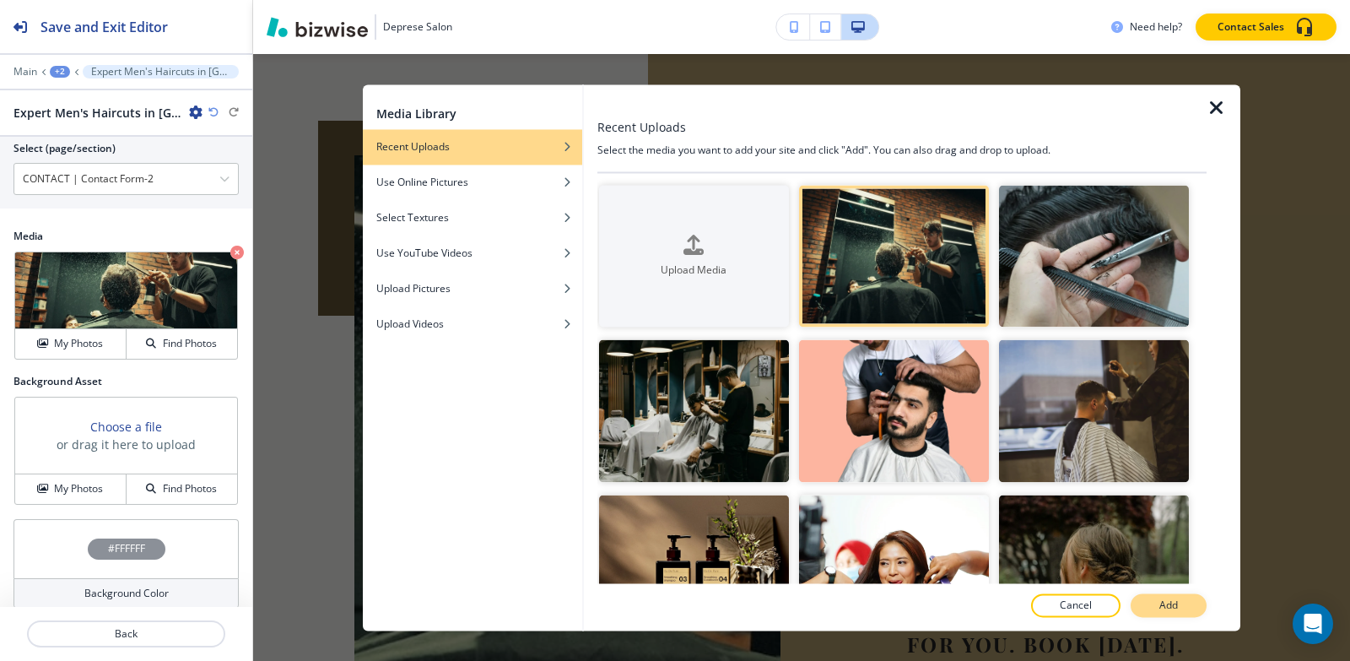
drag, startPoint x: 1176, startPoint y: 605, endPoint x: 1167, endPoint y: 568, distance: 38.3
click at [1176, 603] on p "Add" at bounding box center [1168, 604] width 19 height 15
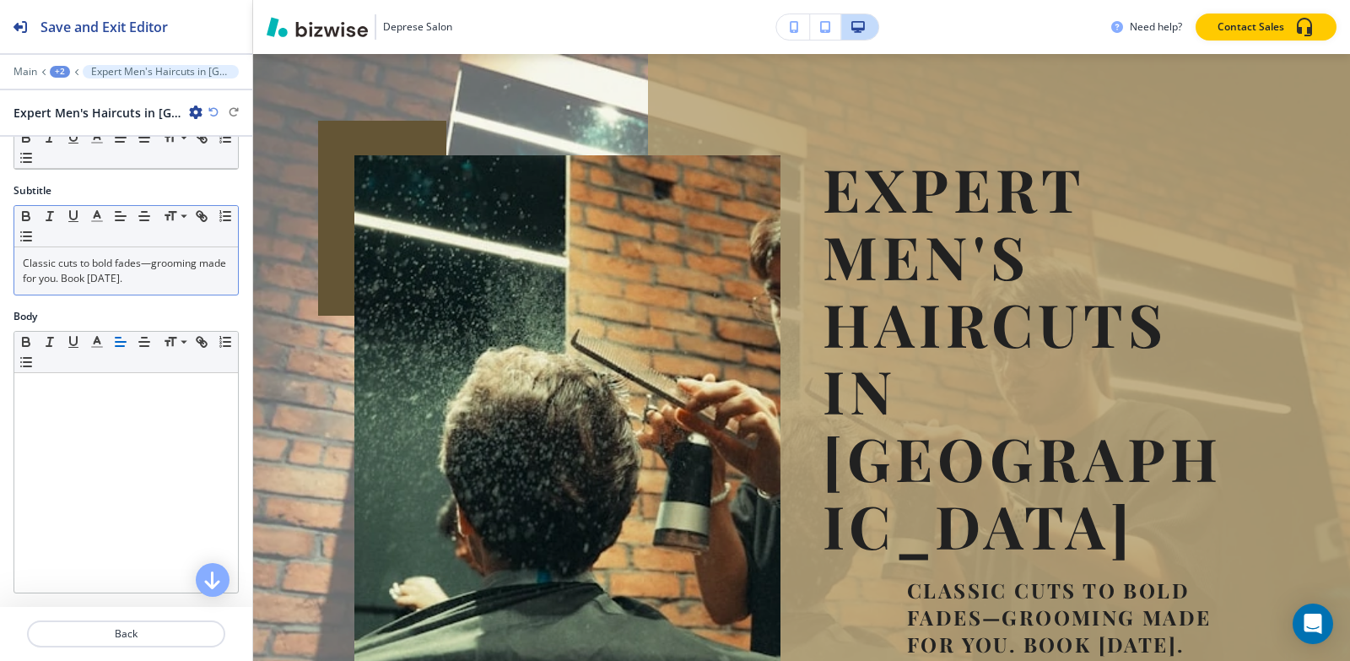
scroll to position [0, 0]
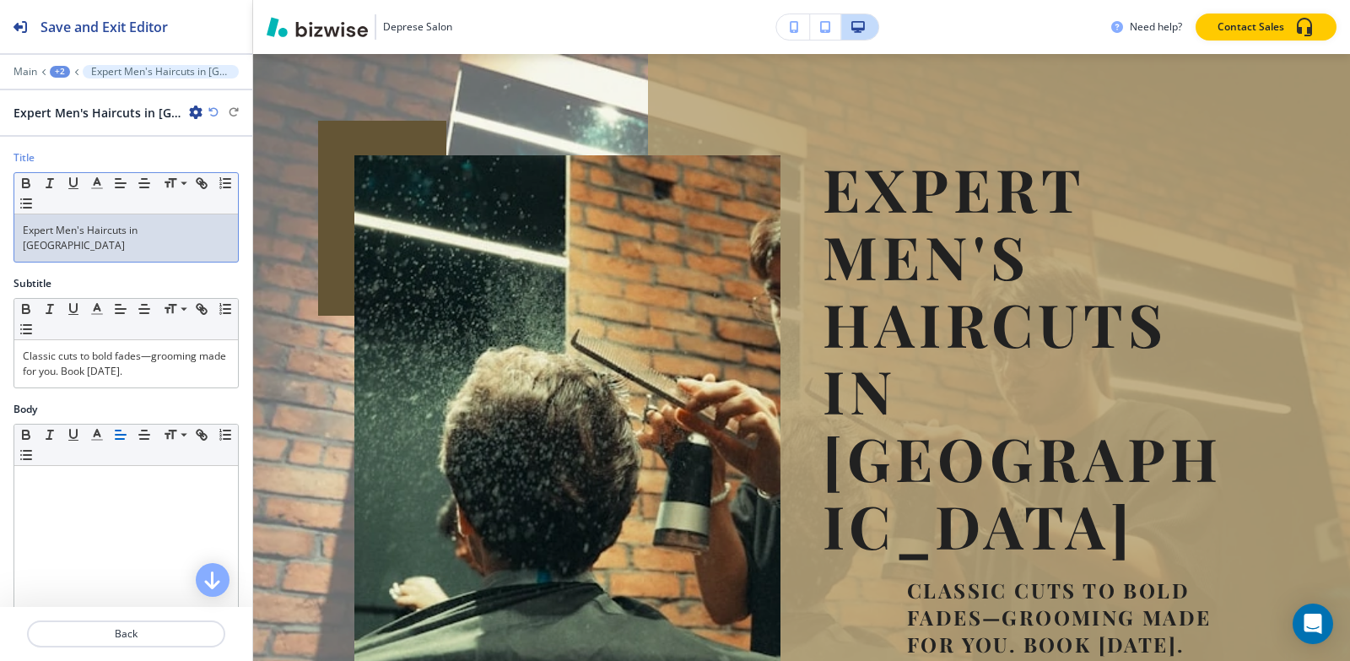
click at [162, 230] on p "Expert Men's Haircuts in [GEOGRAPHIC_DATA]" at bounding box center [126, 238] width 207 height 30
copy p "Expert Men's Haircuts in [GEOGRAPHIC_DATA]"
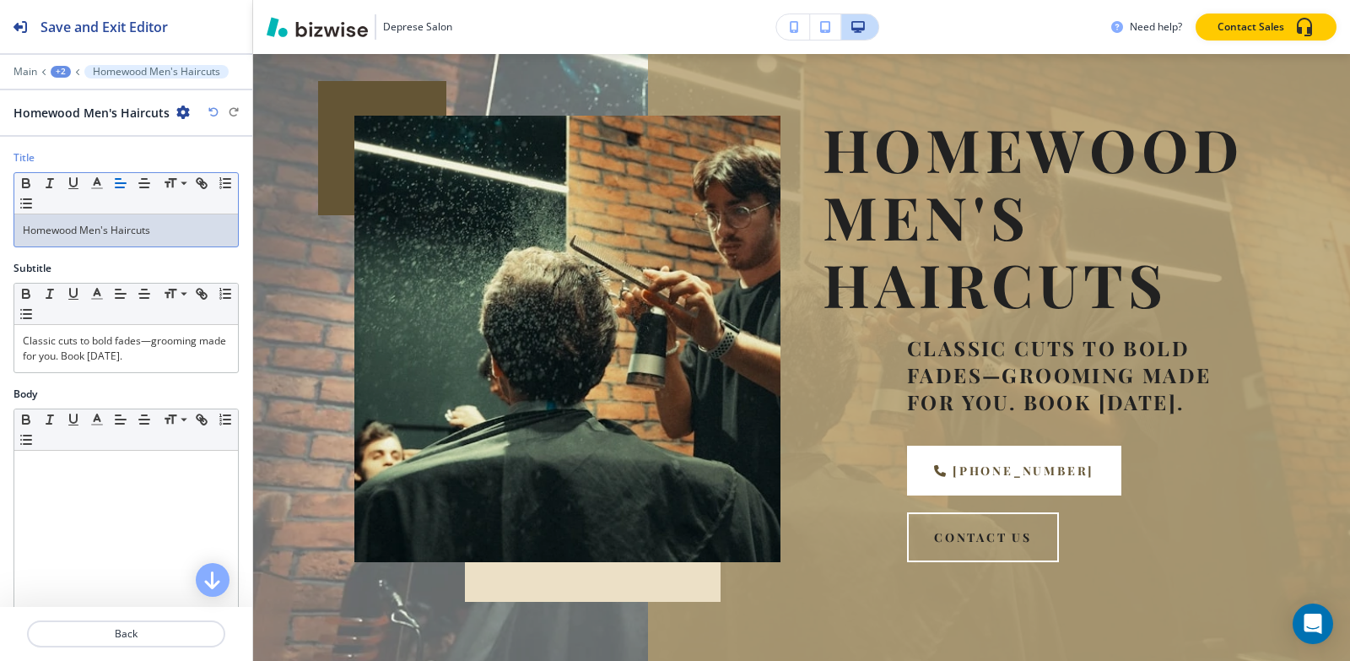
scroll to position [101, 0]
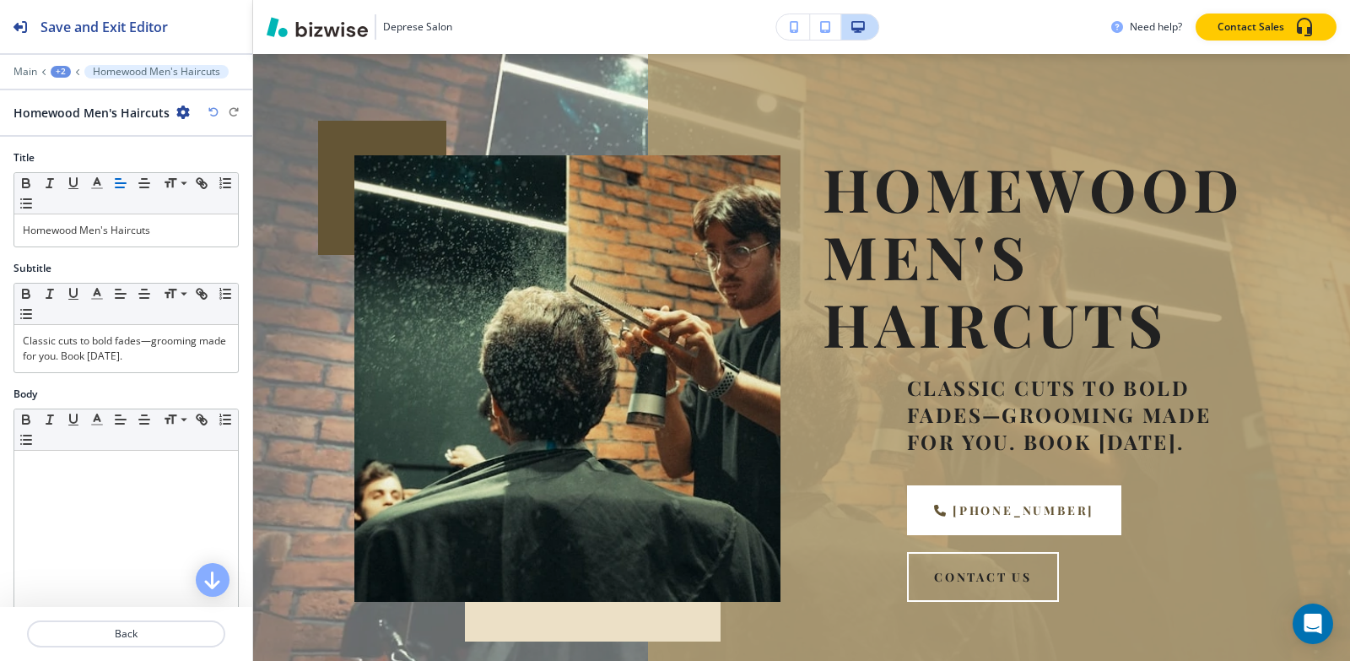
click at [52, 66] on button "+2" at bounding box center [61, 72] width 20 height 12
click at [69, 90] on button "Pages" at bounding box center [105, 99] width 108 height 30
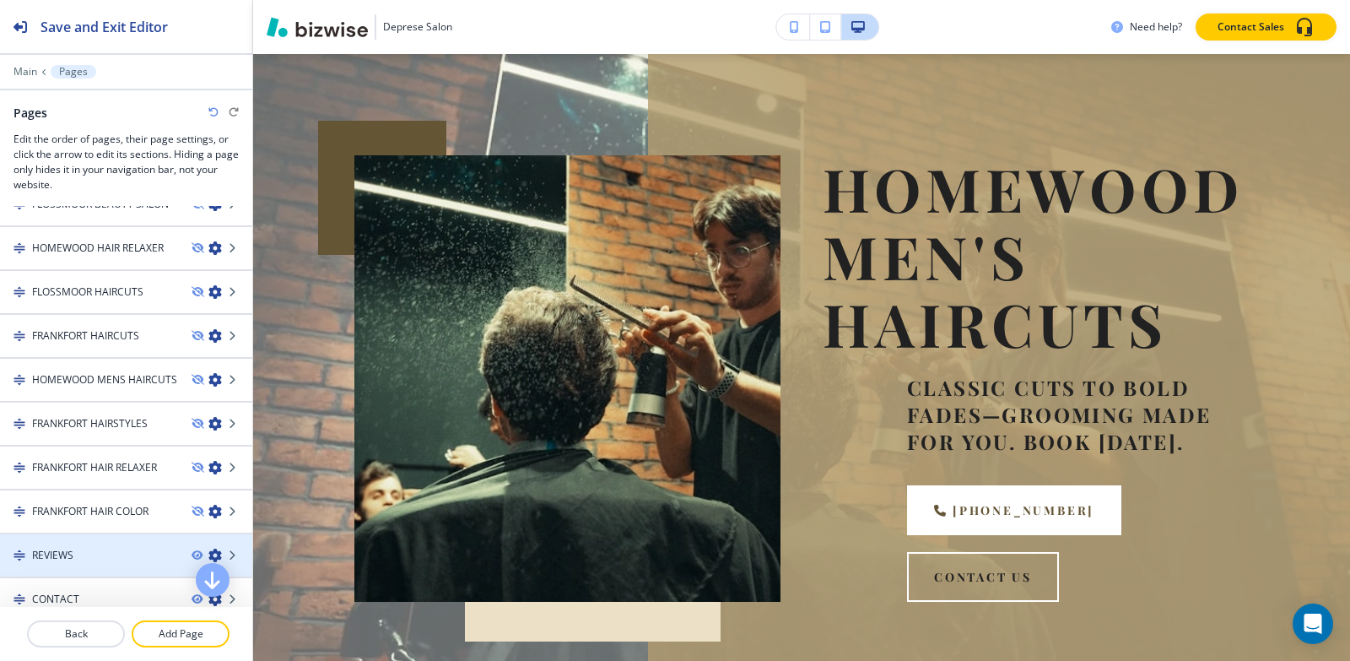
scroll to position [1400, 0]
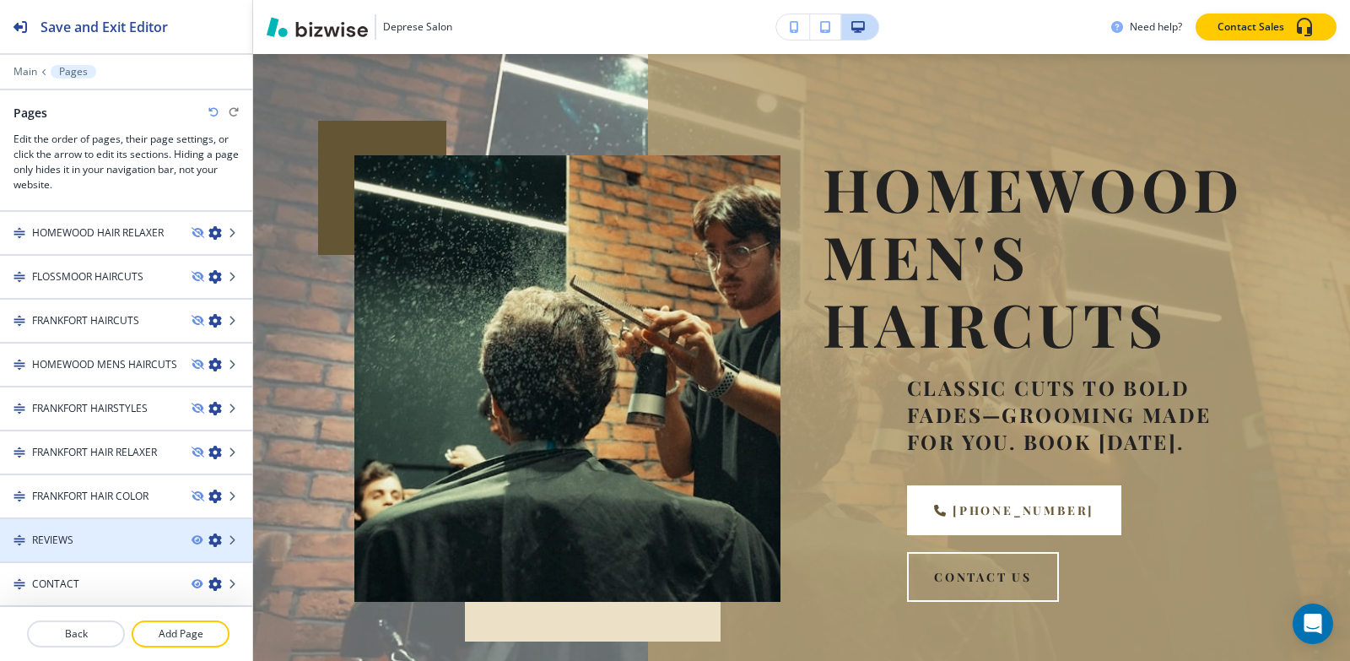
click at [82, 550] on div at bounding box center [126, 555] width 252 height 14
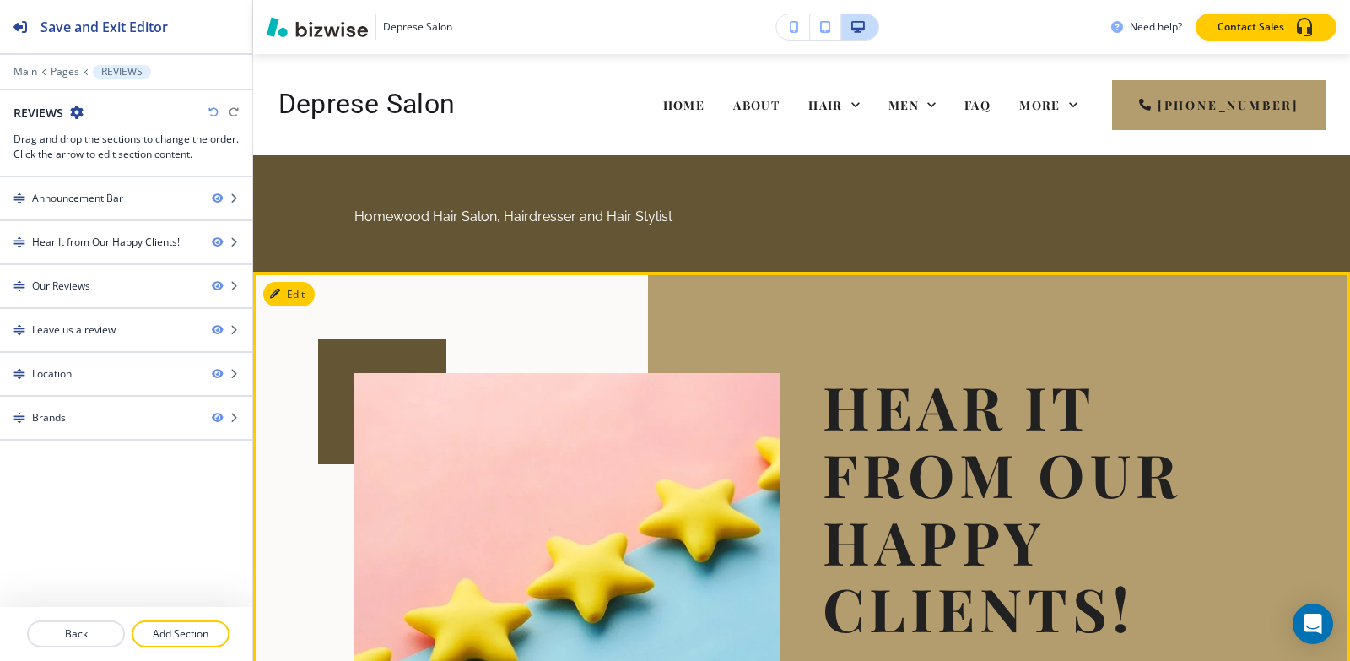
scroll to position [169, 0]
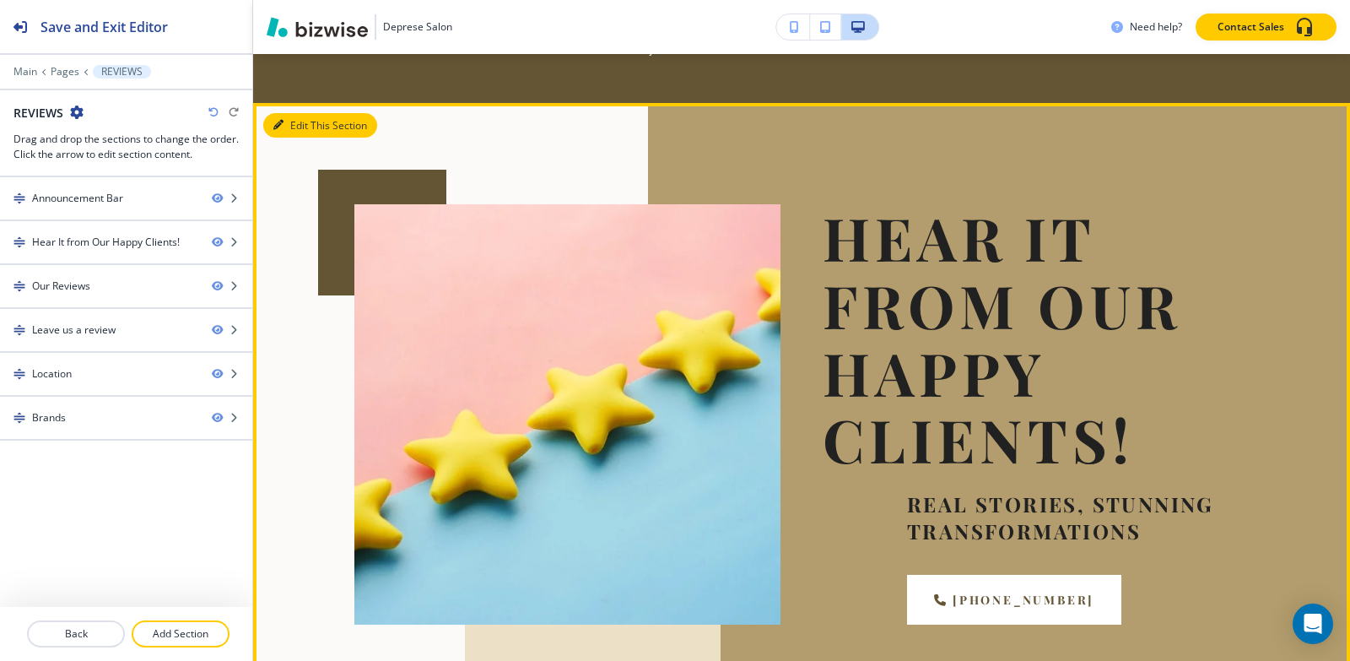
click at [282, 128] on icon "button" at bounding box center [278, 125] width 10 height 10
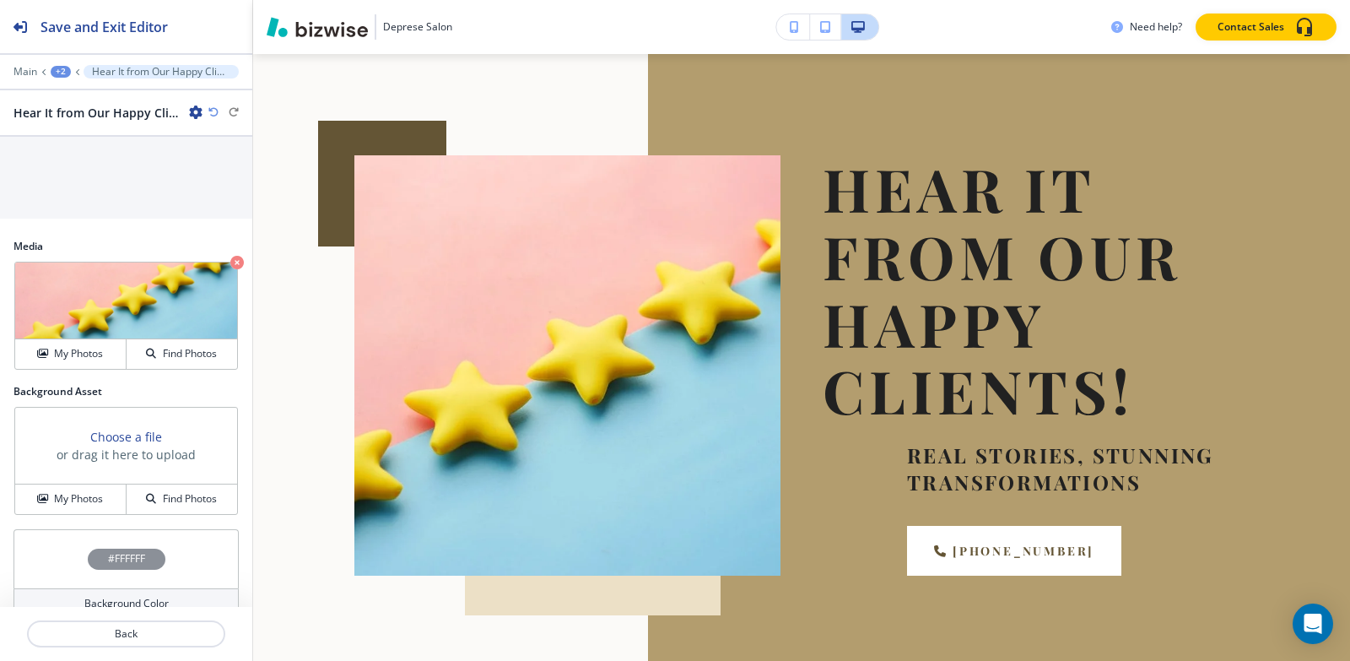
scroll to position [837, 0]
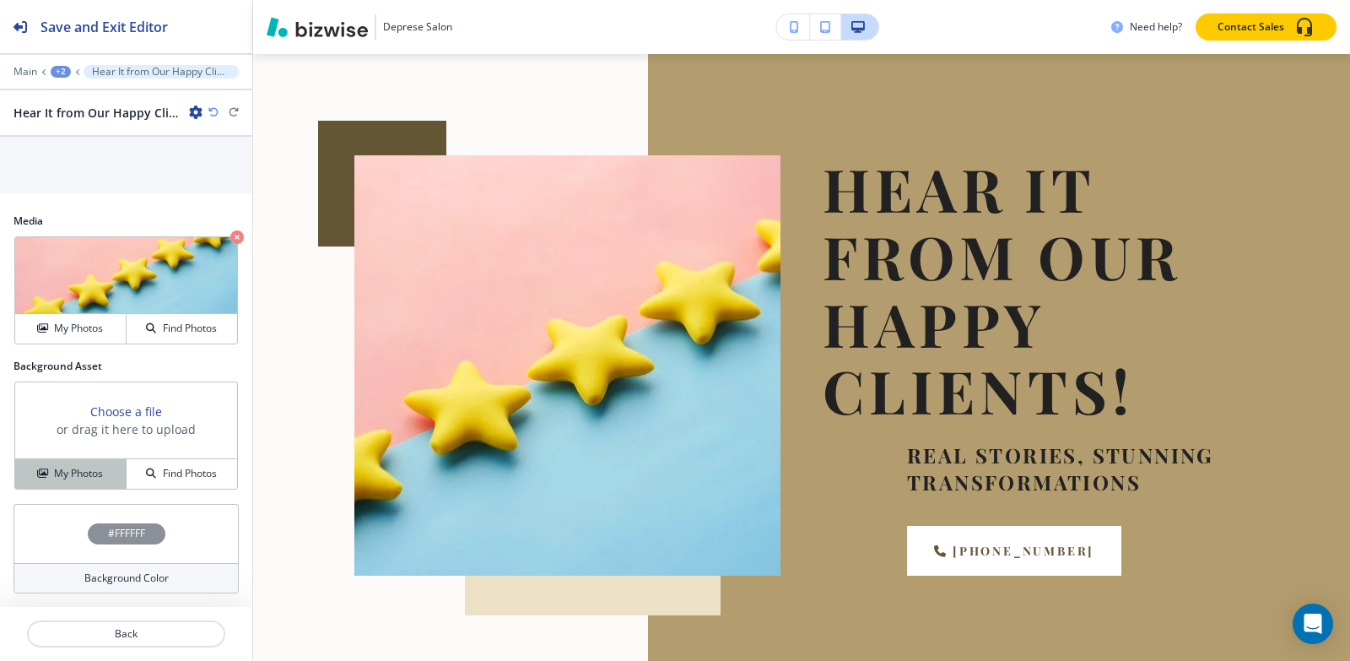
click at [65, 478] on h4 "My Photos" at bounding box center [78, 473] width 49 height 15
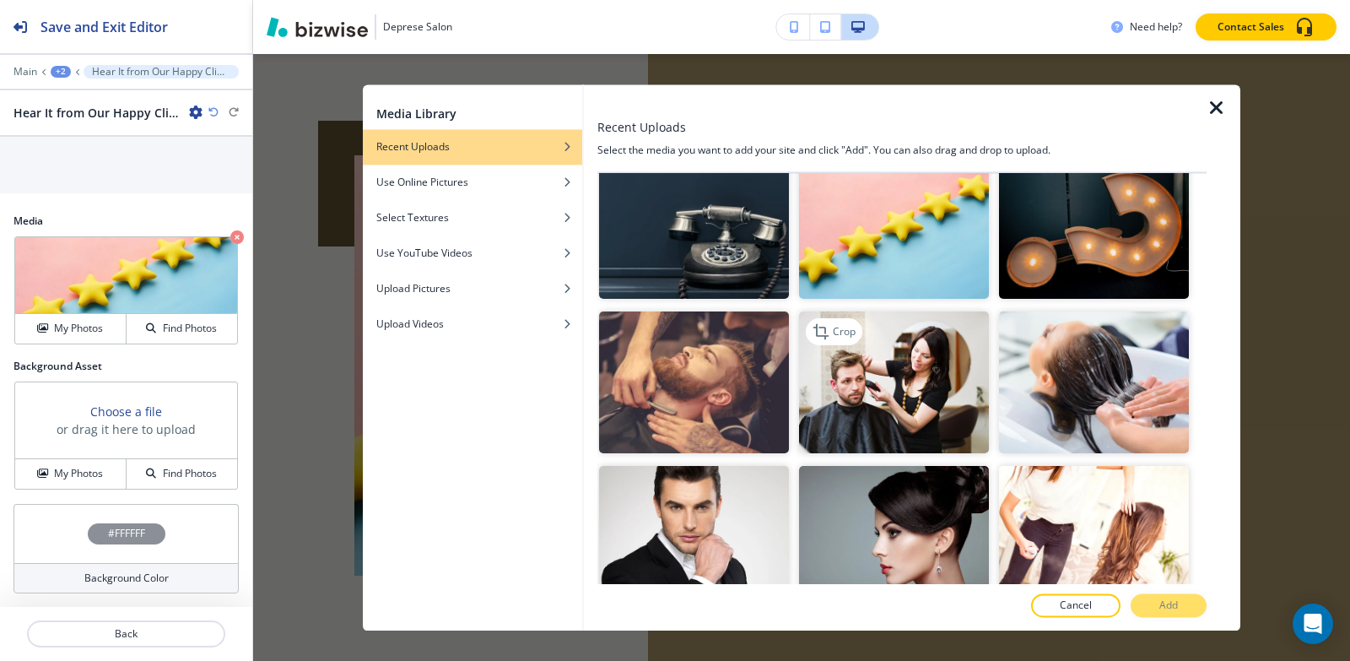
scroll to position [2869, 0]
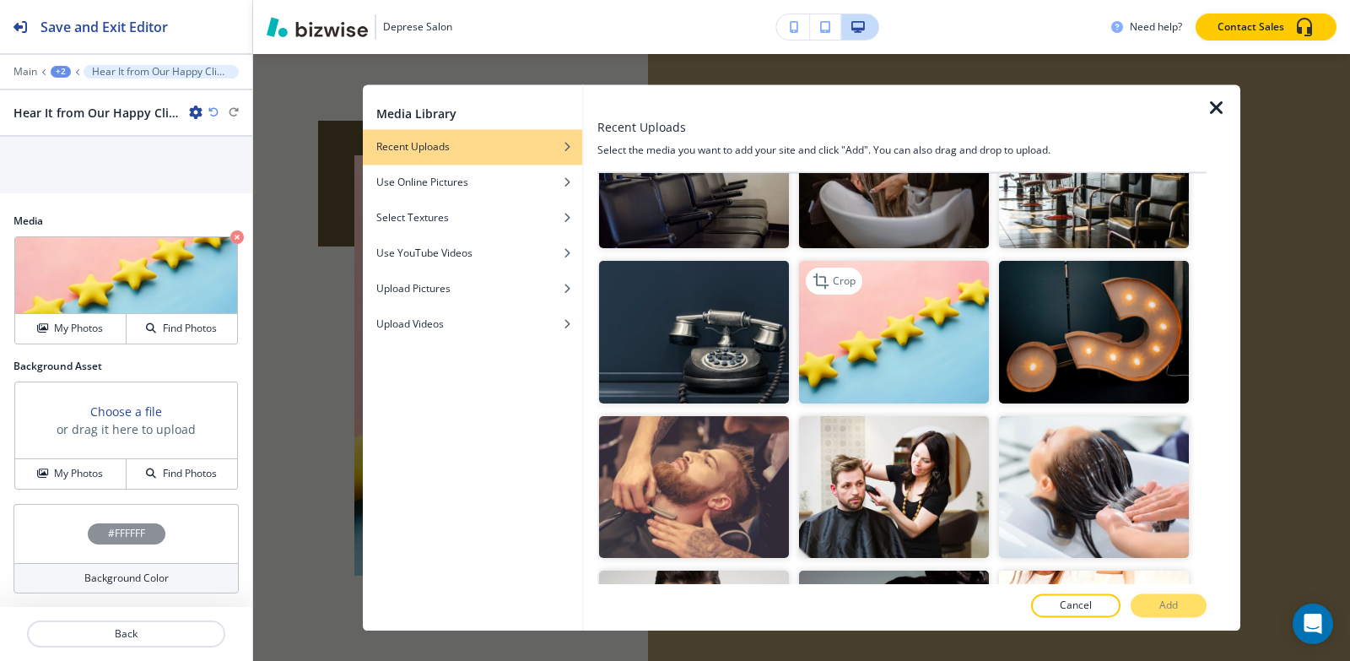
click at [898, 275] on img "button" at bounding box center [894, 332] width 190 height 143
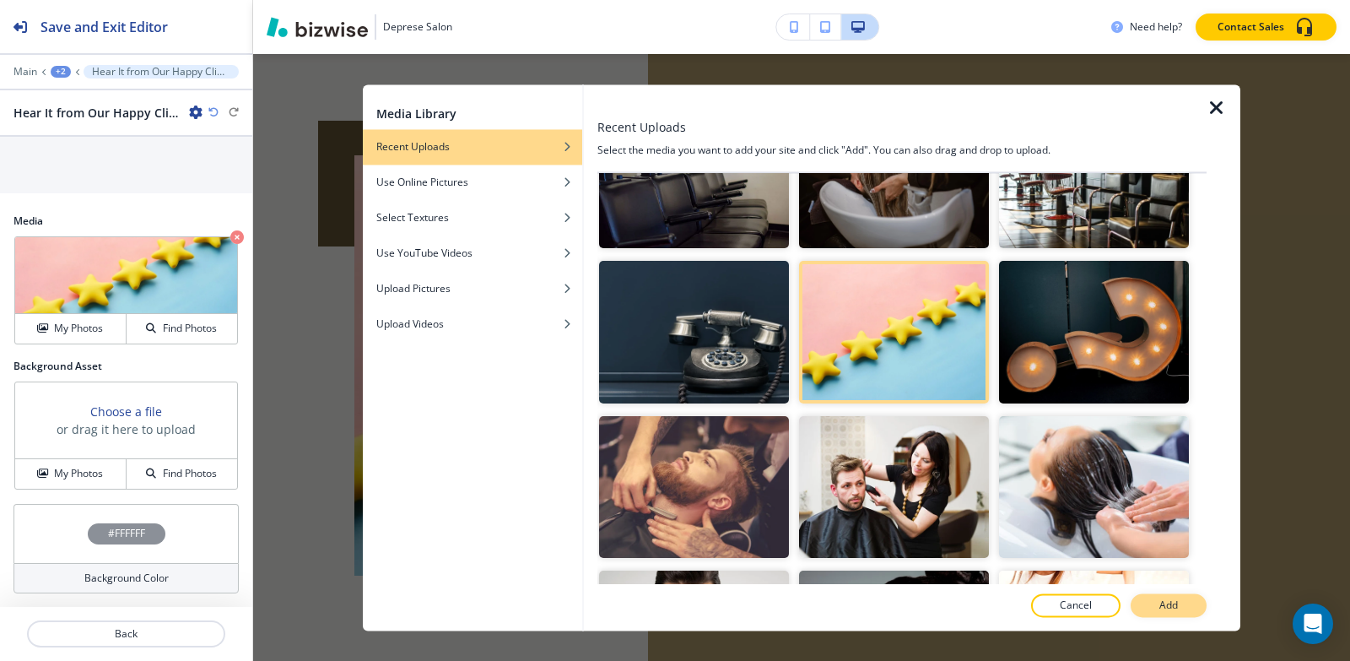
click at [1181, 602] on button "Add" at bounding box center [1169, 605] width 76 height 24
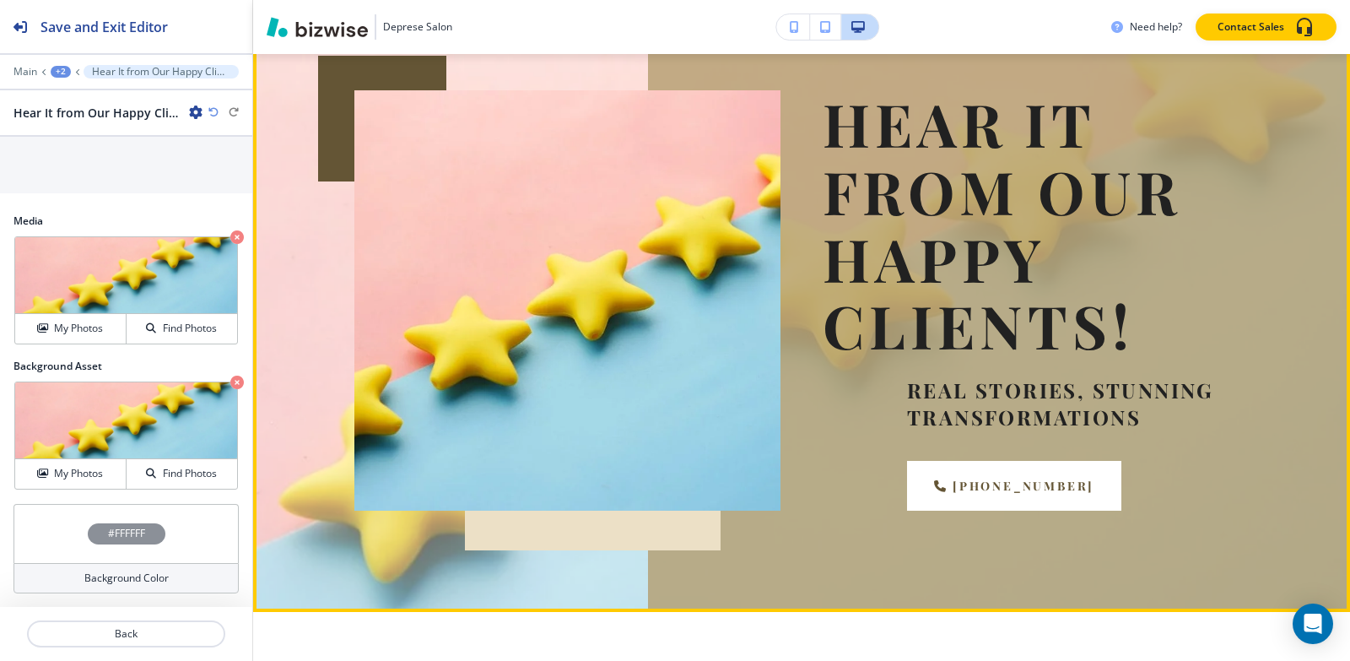
scroll to position [133, 0]
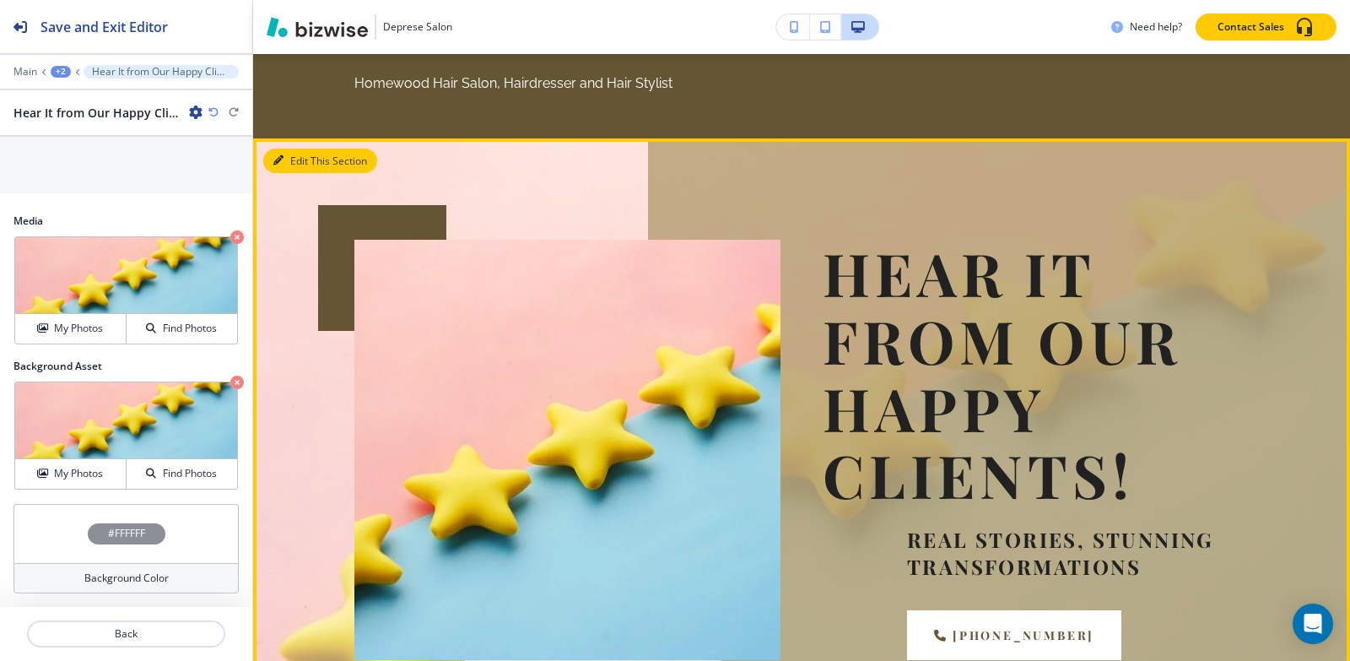
click at [291, 158] on button "Edit This Section" at bounding box center [320, 161] width 114 height 25
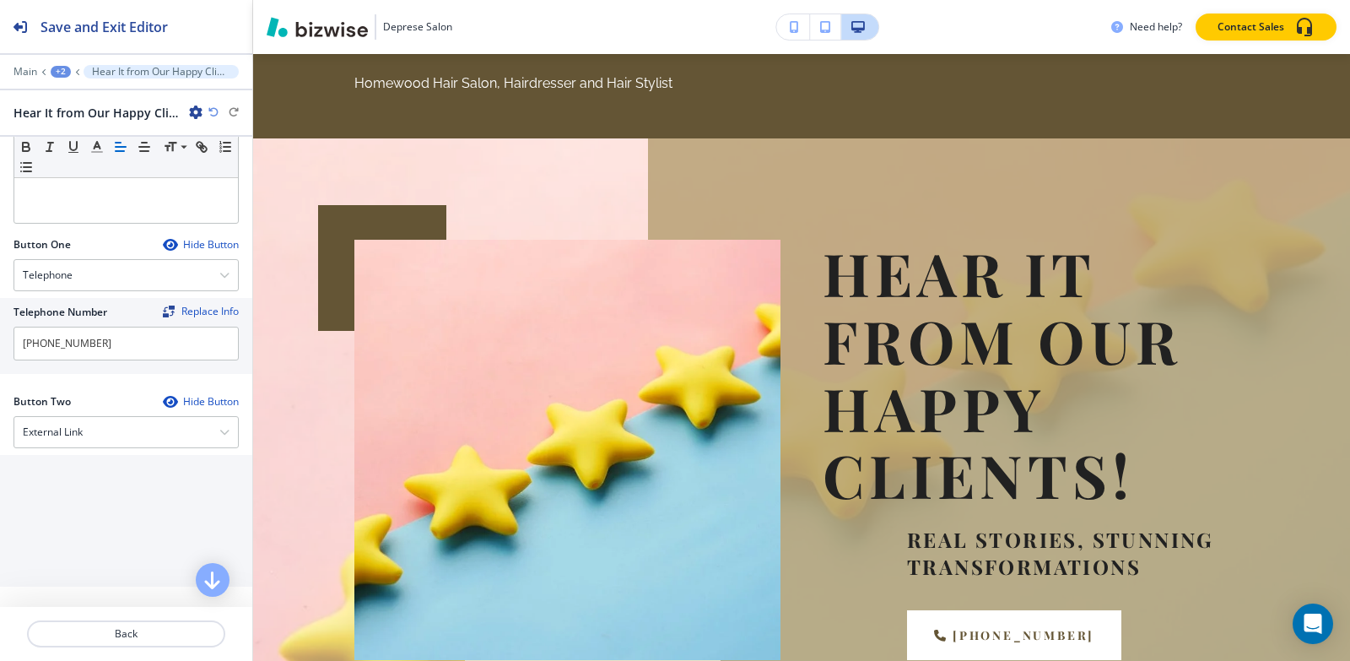
scroll to position [415, 0]
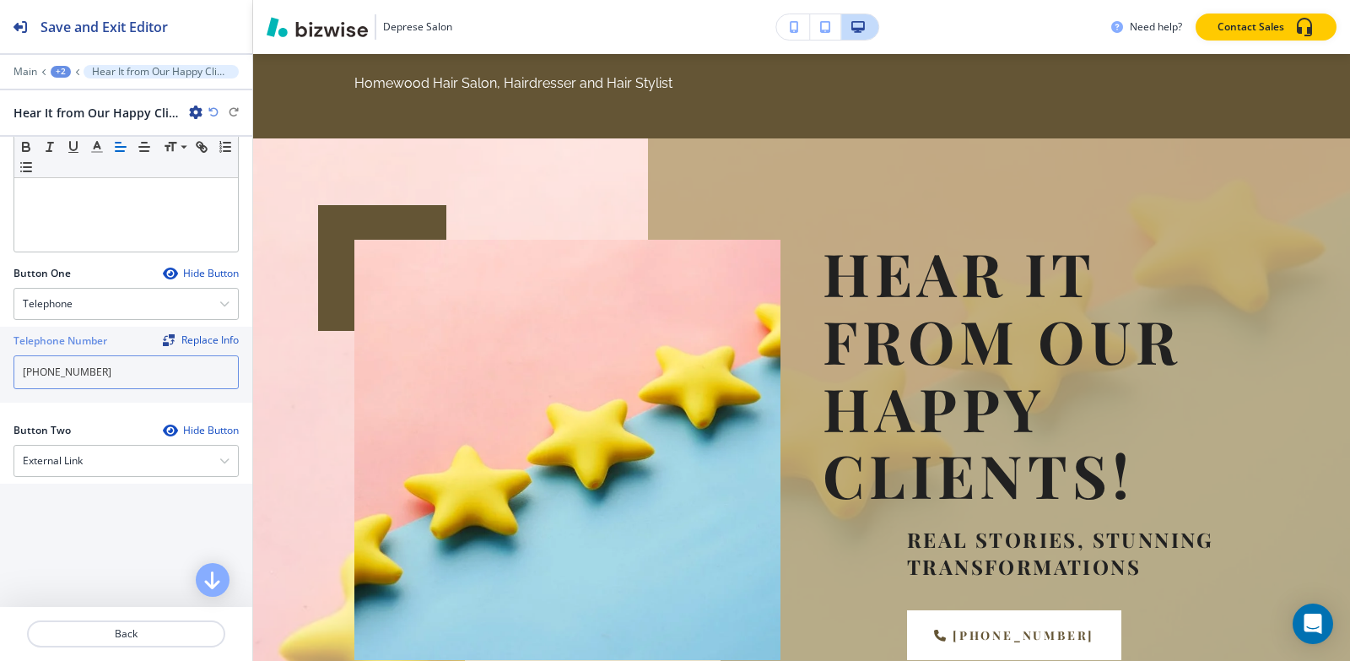
click at [122, 360] on input "[PHONE_NUMBER]" at bounding box center [126, 372] width 225 height 34
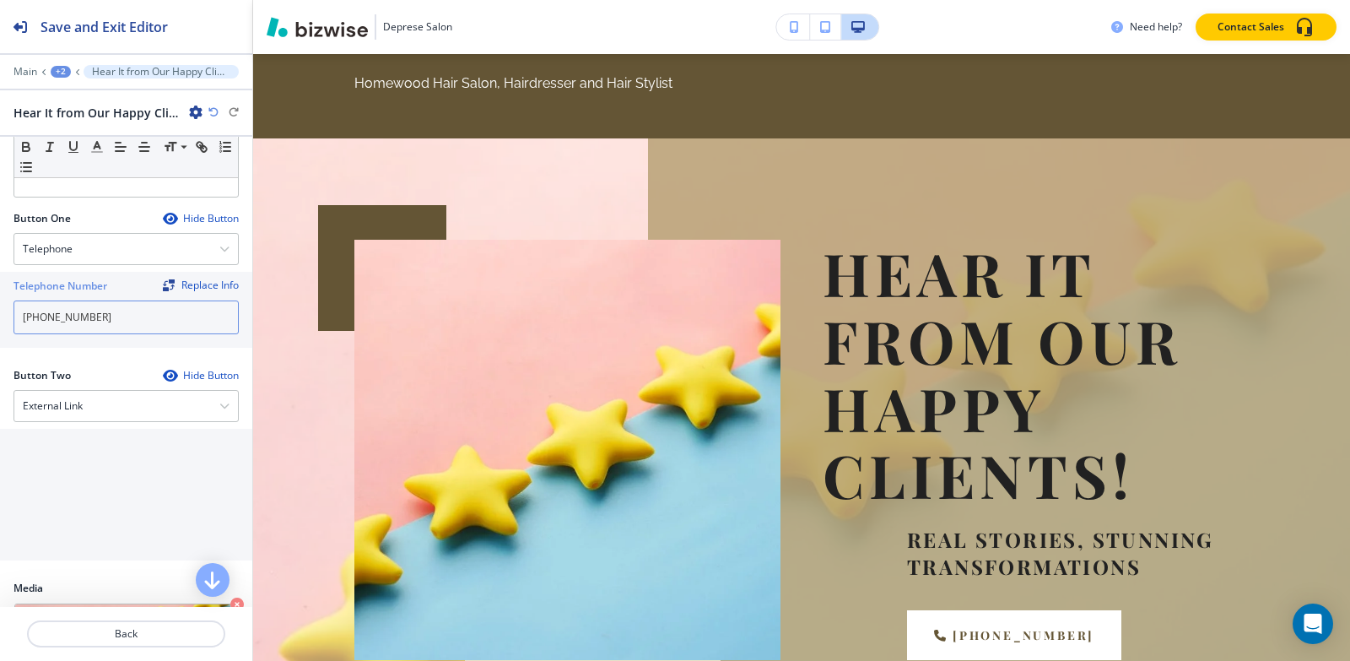
scroll to position [500, 0]
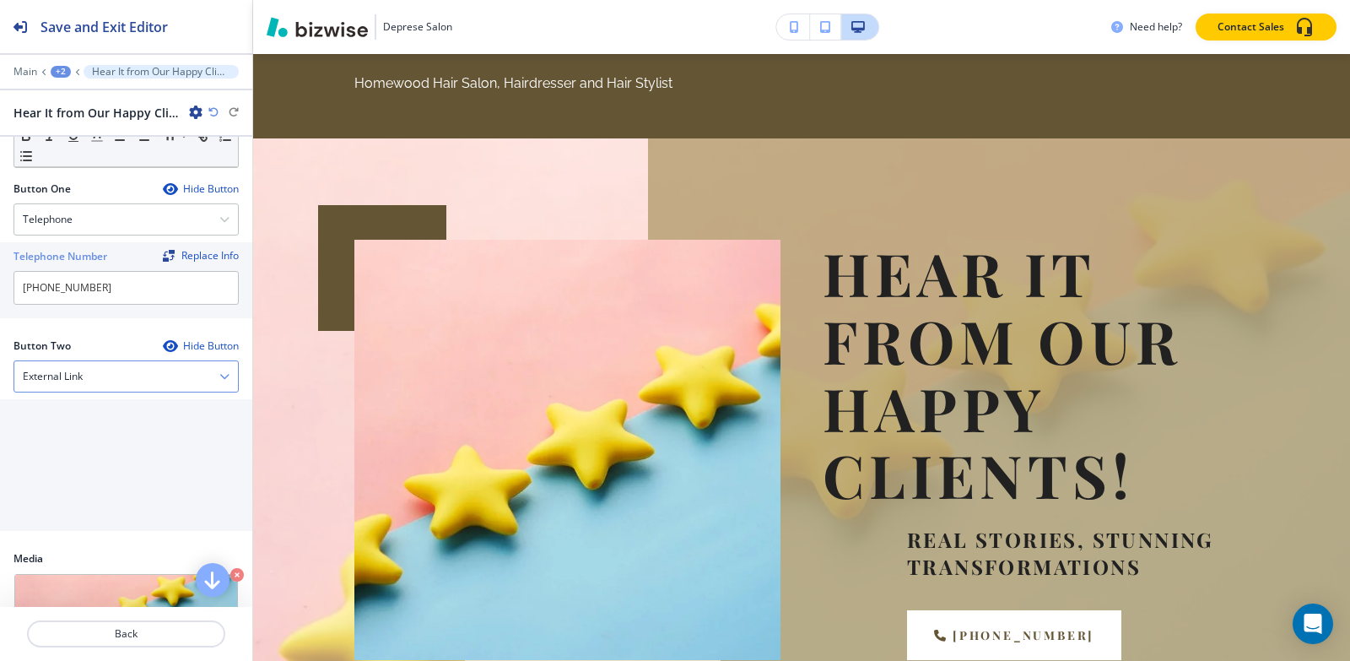
click at [117, 384] on div "External Link" at bounding box center [126, 376] width 224 height 30
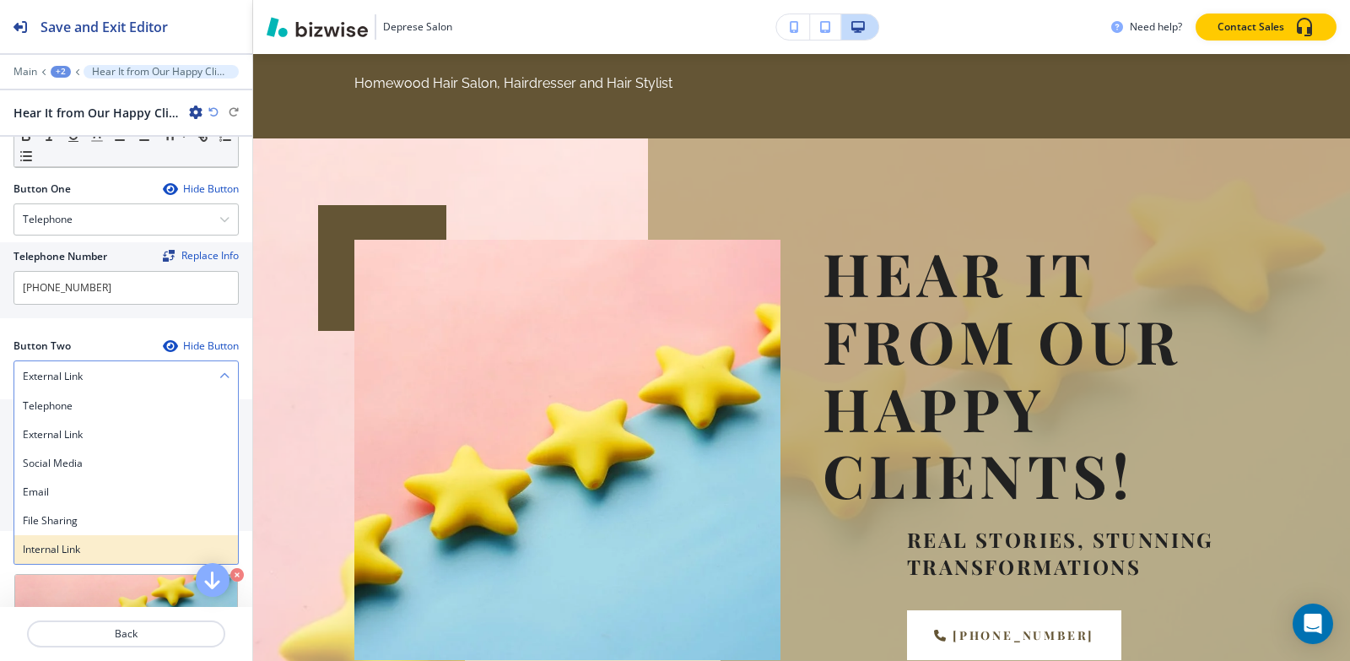
click at [53, 553] on h4 "Internal Link" at bounding box center [126, 549] width 207 height 15
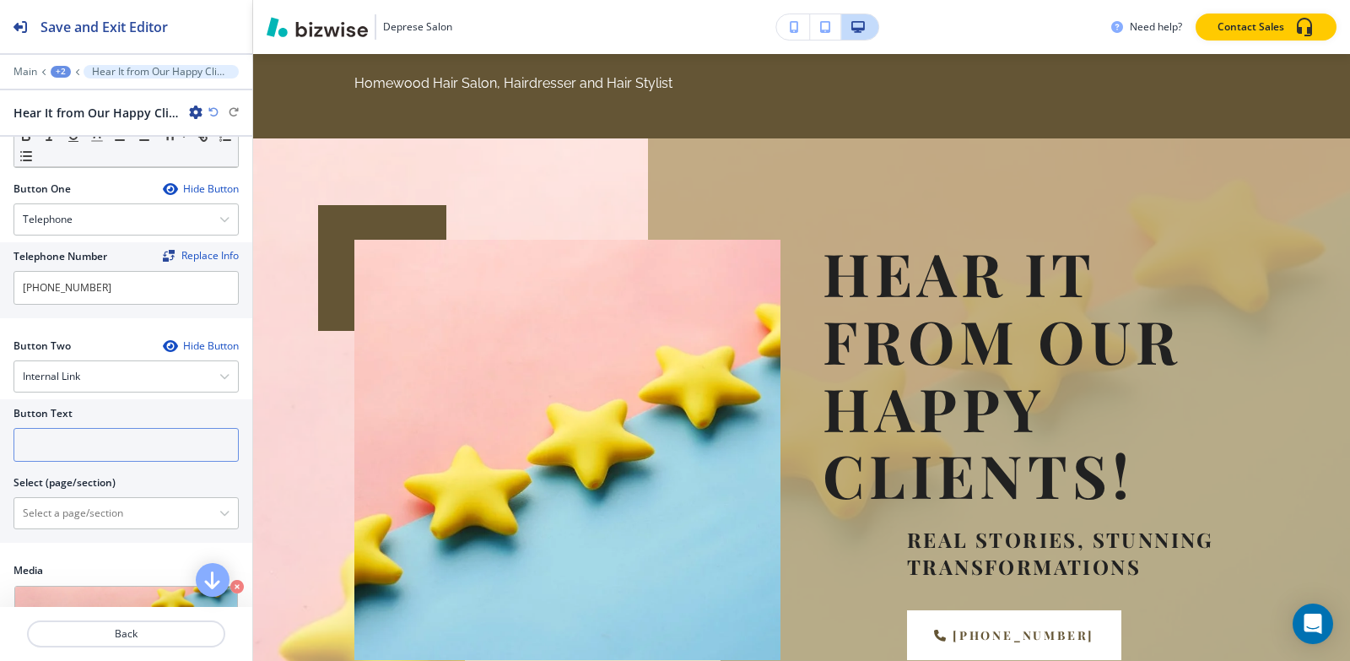
click at [47, 440] on input "text" at bounding box center [126, 445] width 225 height 34
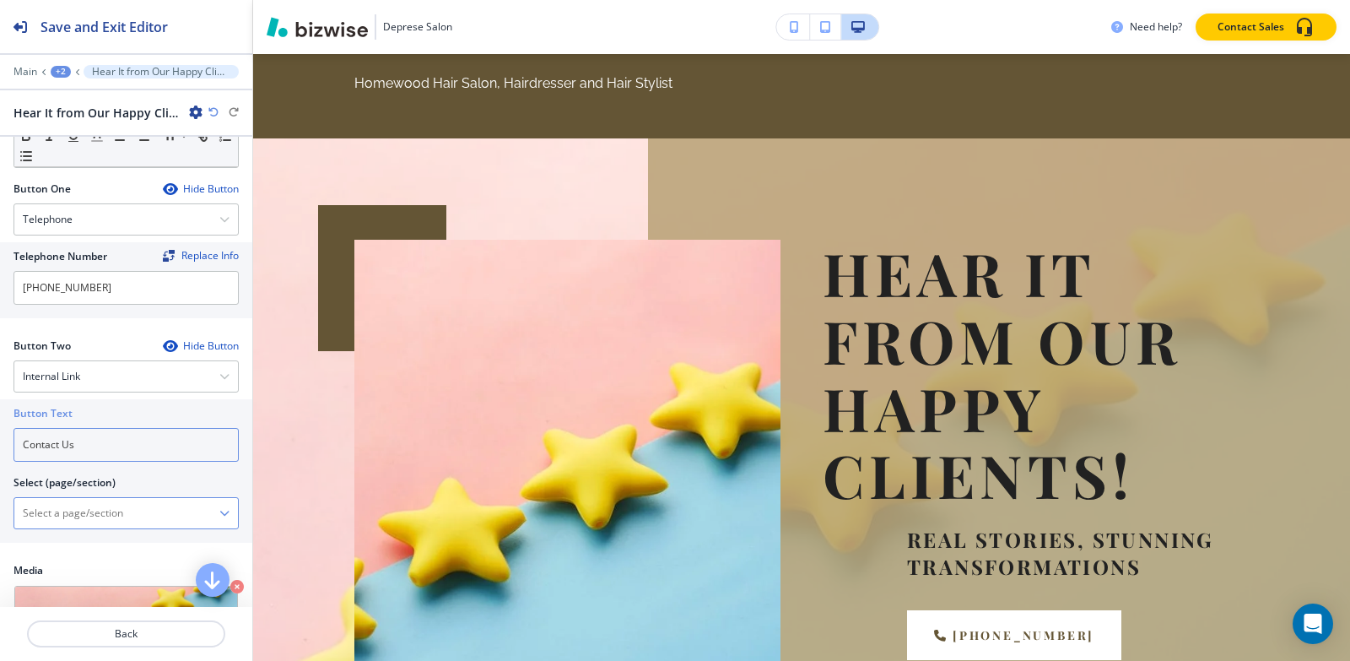
type input "Contact Us"
click at [62, 505] on \(page\/section\) "Manual Input" at bounding box center [116, 513] width 205 height 29
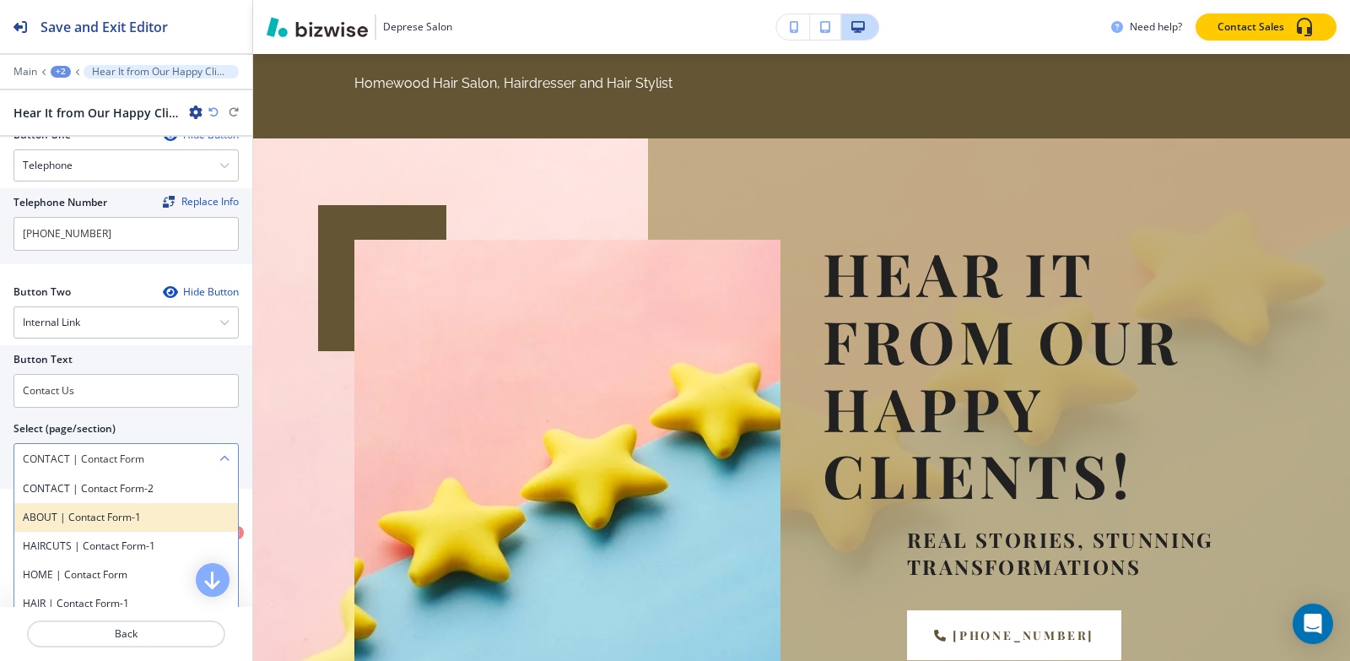
scroll to position [668, 0]
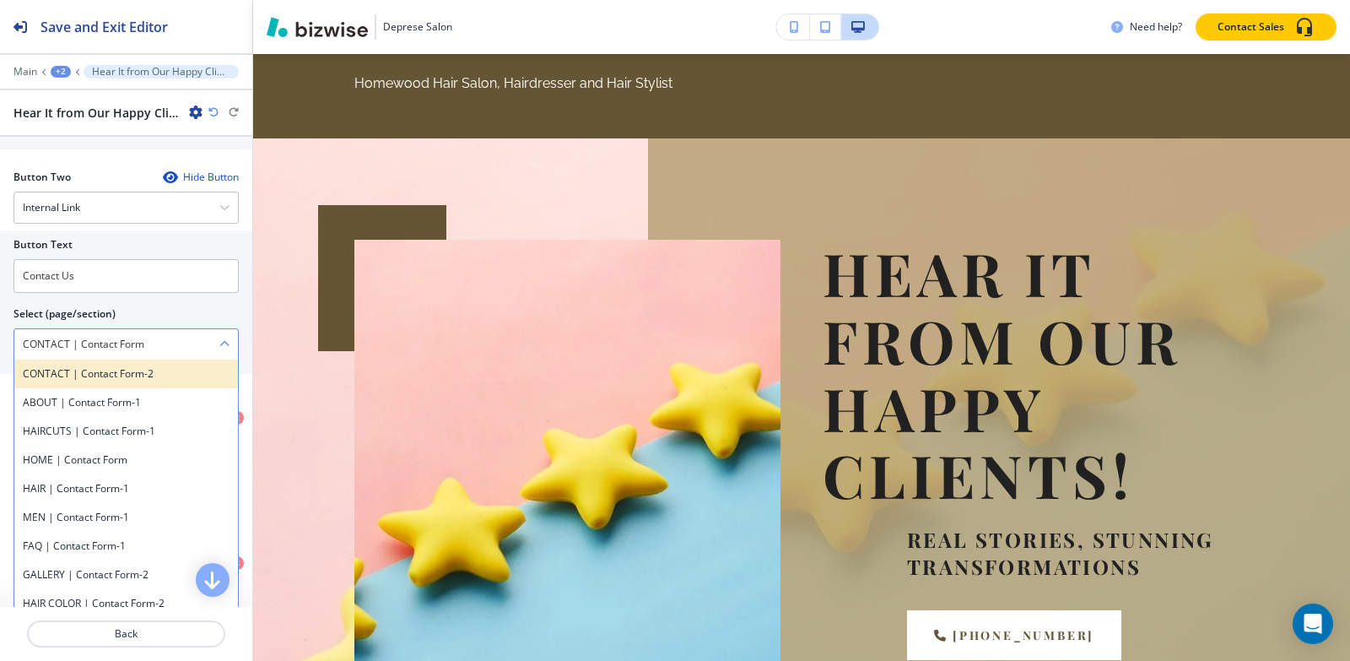
click at [114, 371] on h4 "CONTACT | Contact Form-2" at bounding box center [126, 373] width 207 height 15
type \(page\/section\) "CONTACT | Contact Form-2"
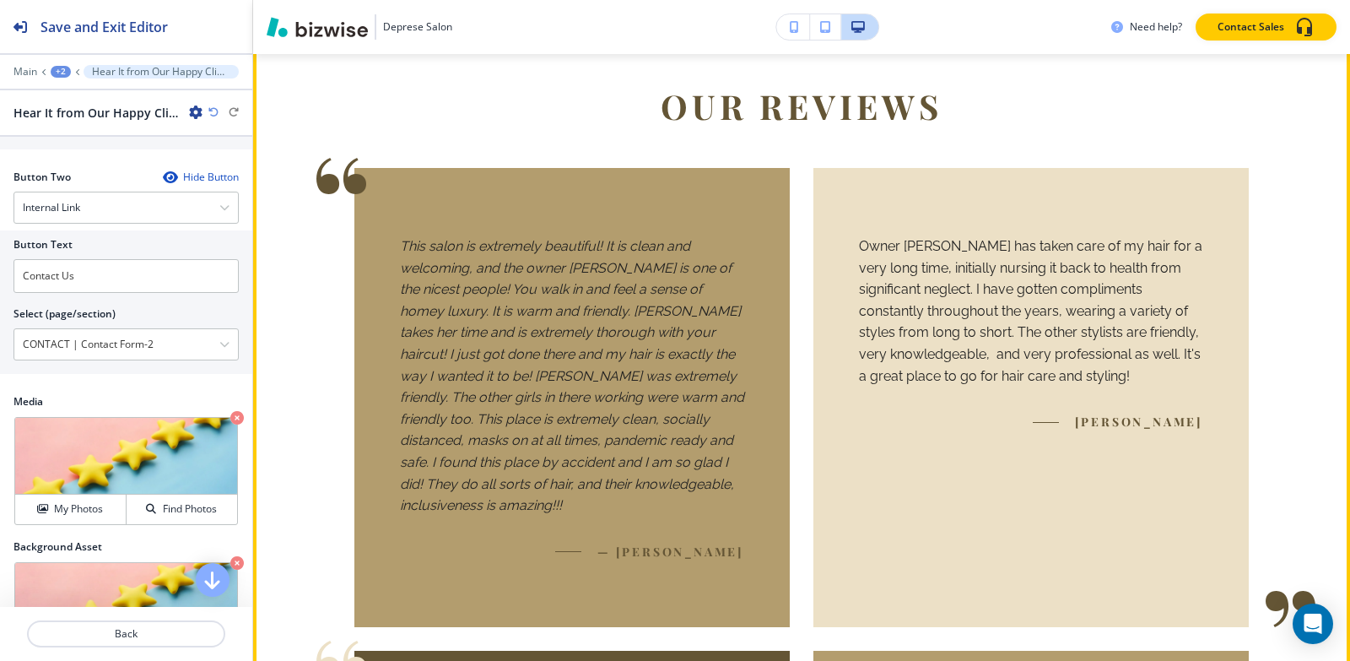
scroll to position [724, 0]
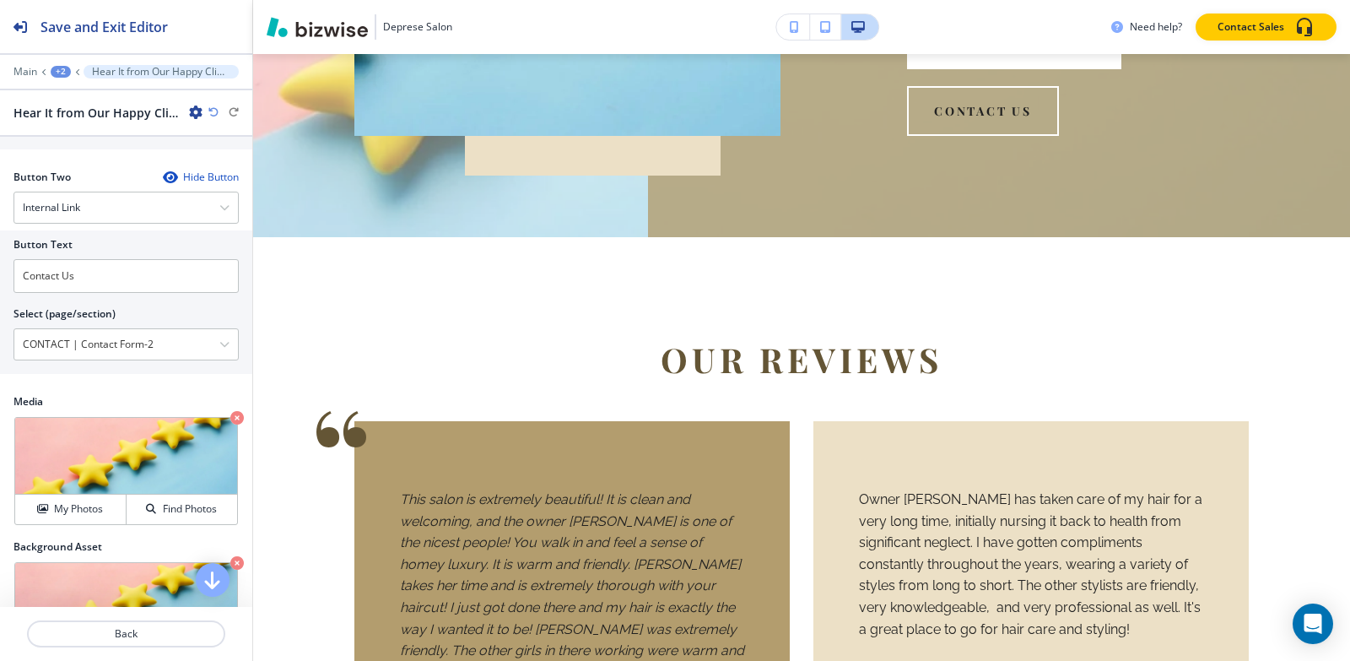
click at [54, 78] on div "Main +2 Hear It from Our Happy Clients!" at bounding box center [126, 72] width 225 height 14
click at [58, 74] on div "+2" at bounding box center [61, 72] width 20 height 12
click at [64, 105] on p "Pages" at bounding box center [104, 99] width 86 height 15
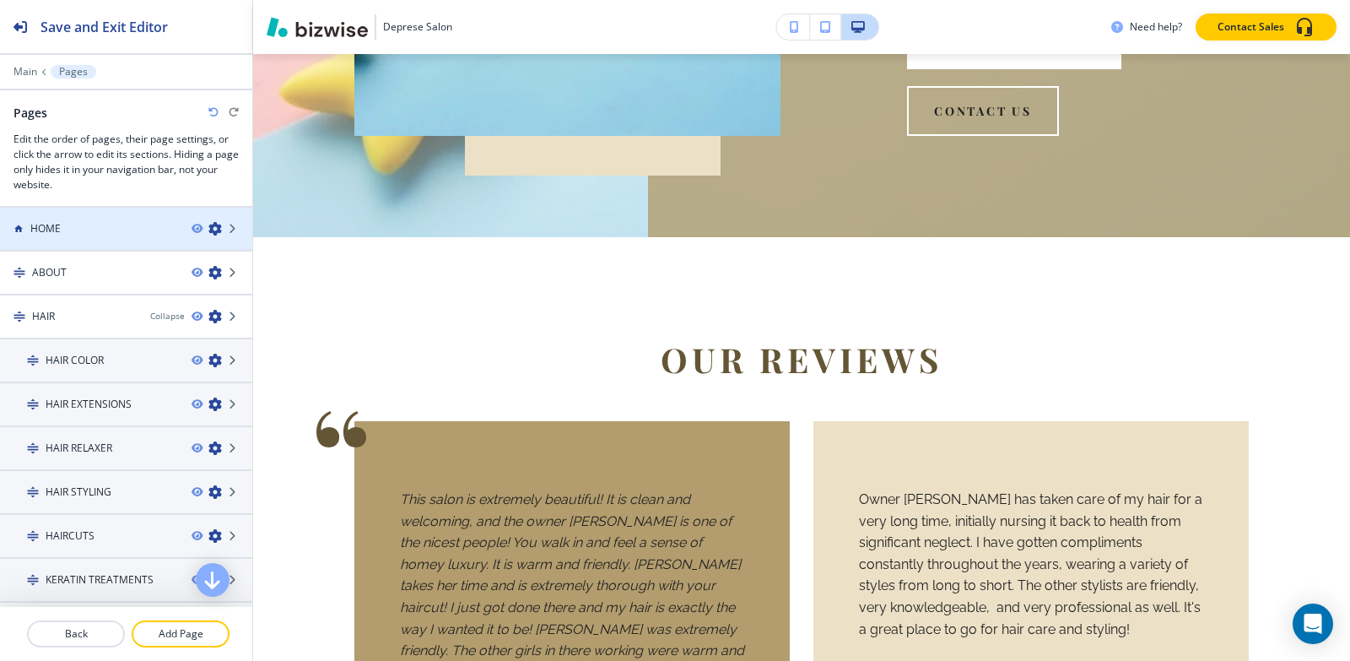
click at [69, 215] on div at bounding box center [126, 215] width 252 height 14
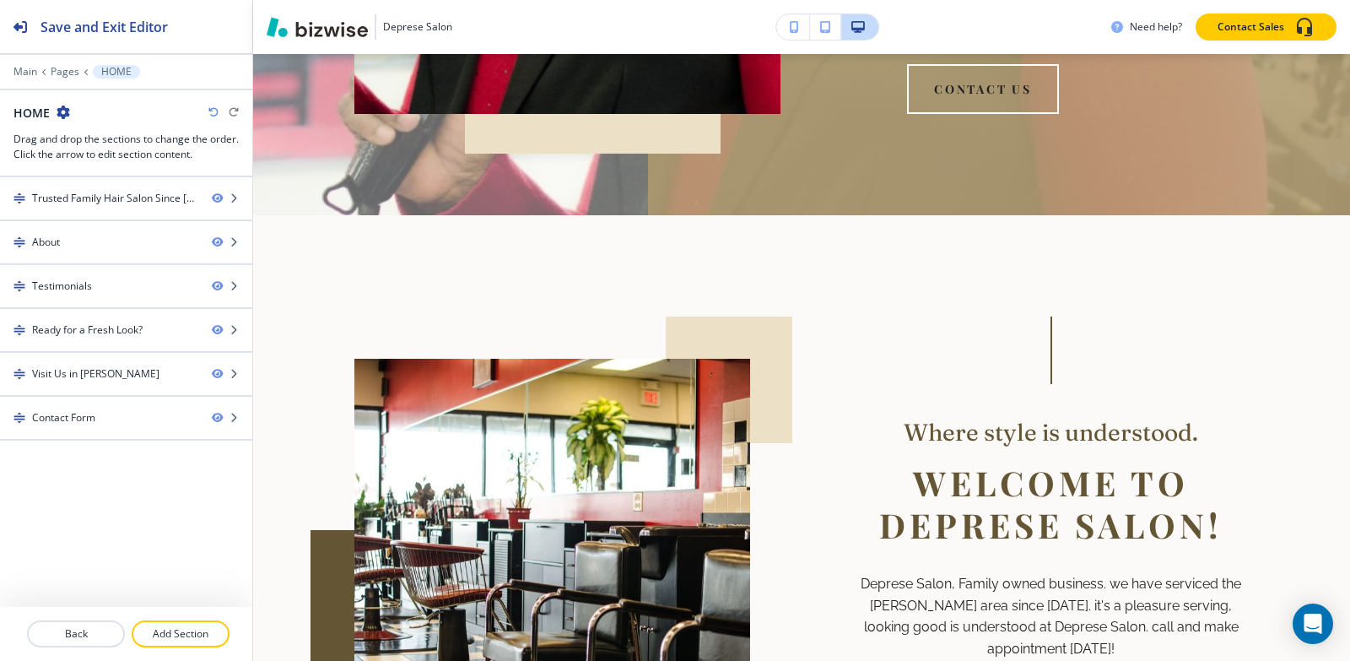
scroll to position [0, 0]
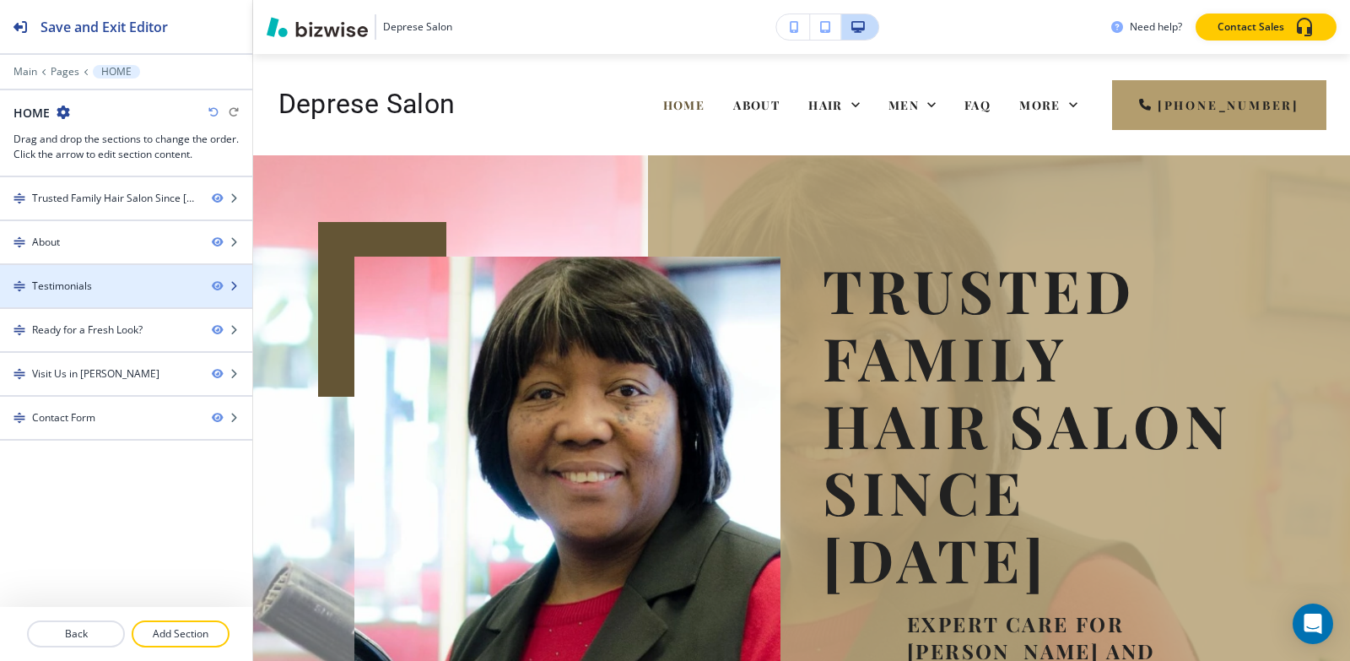
click at [103, 284] on div "Testimonials" at bounding box center [99, 285] width 198 height 15
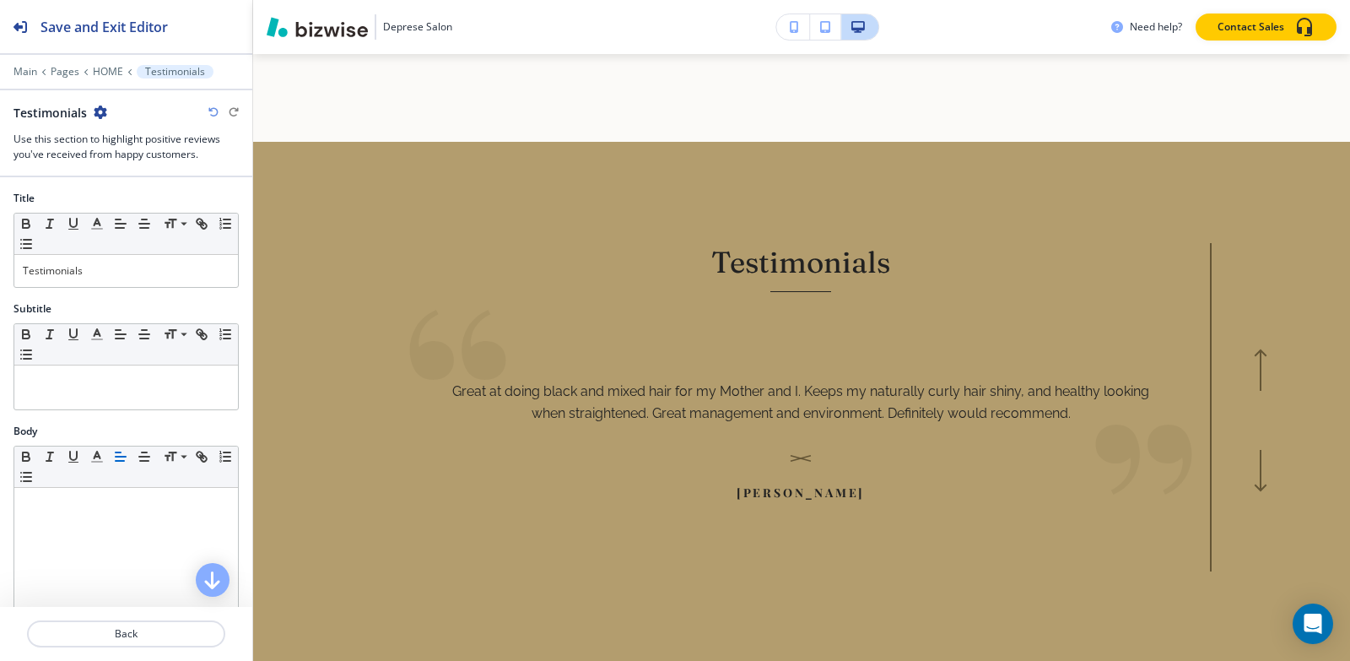
scroll to position [1454, 0]
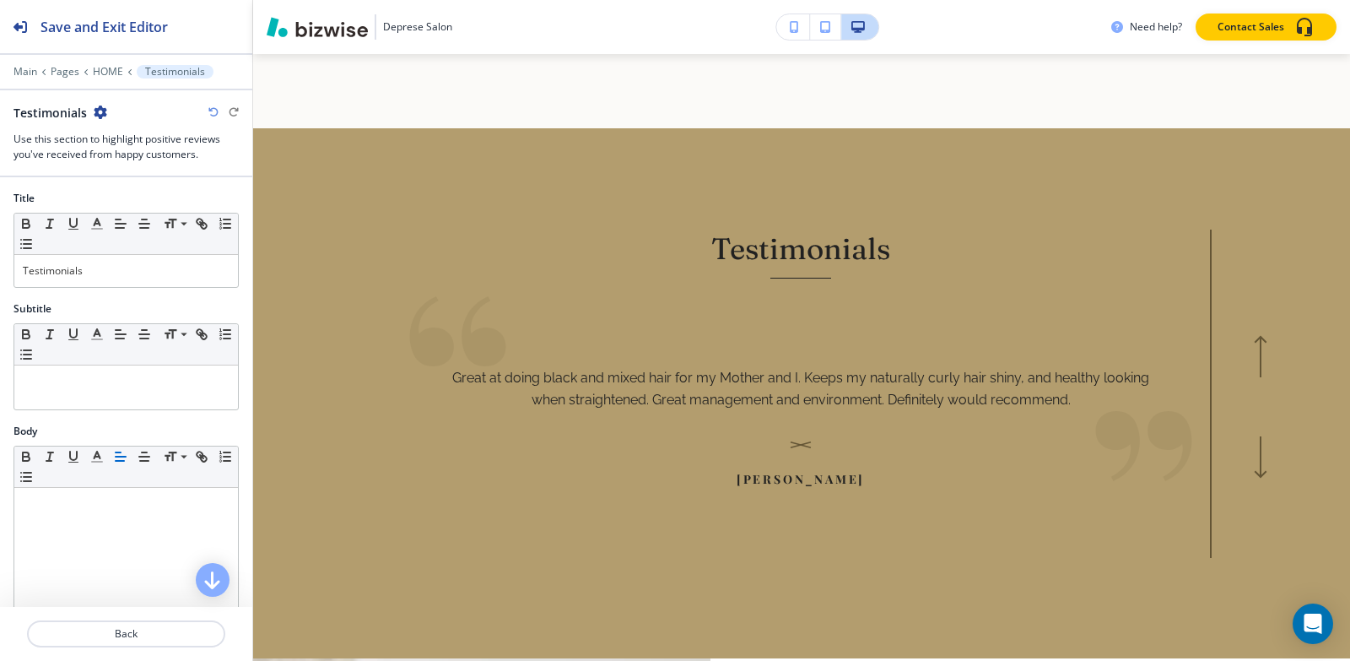
click at [100, 108] on icon "button" at bounding box center [101, 112] width 14 height 14
click at [143, 171] on p "Duplicate Section" at bounding box center [147, 171] width 86 height 15
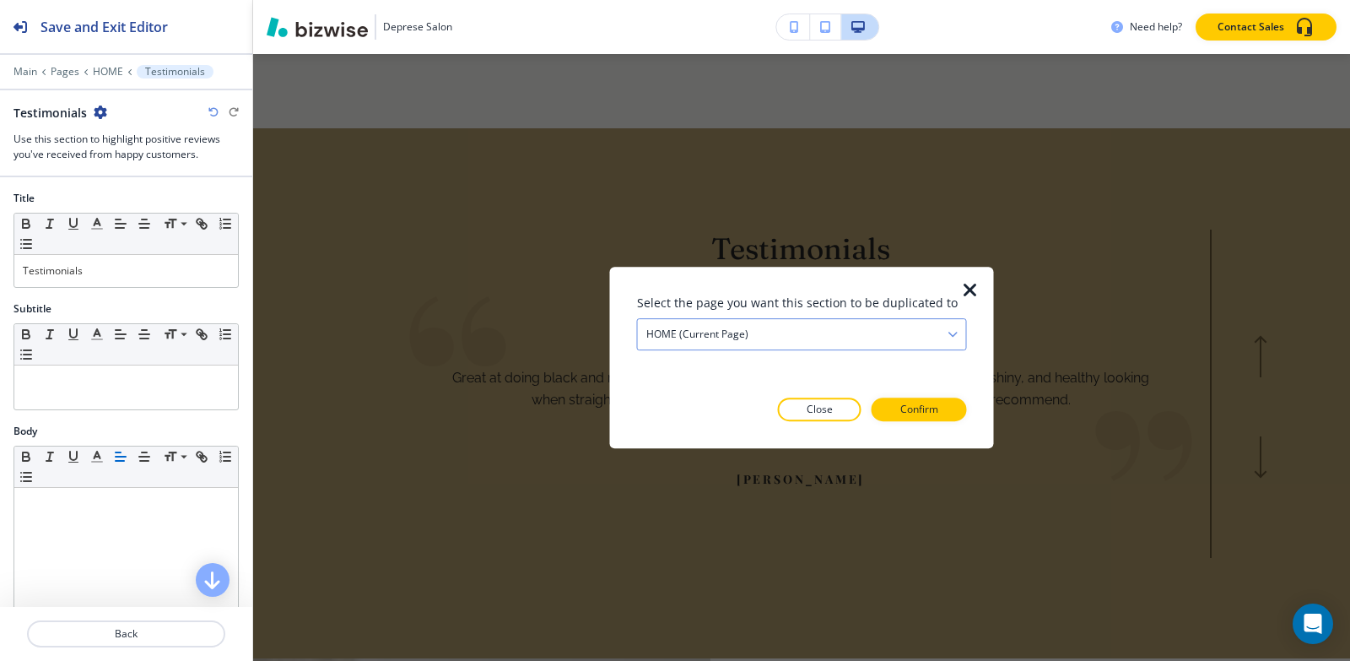
click at [711, 336] on h4 "HOME (current page)" at bounding box center [697, 334] width 102 height 15
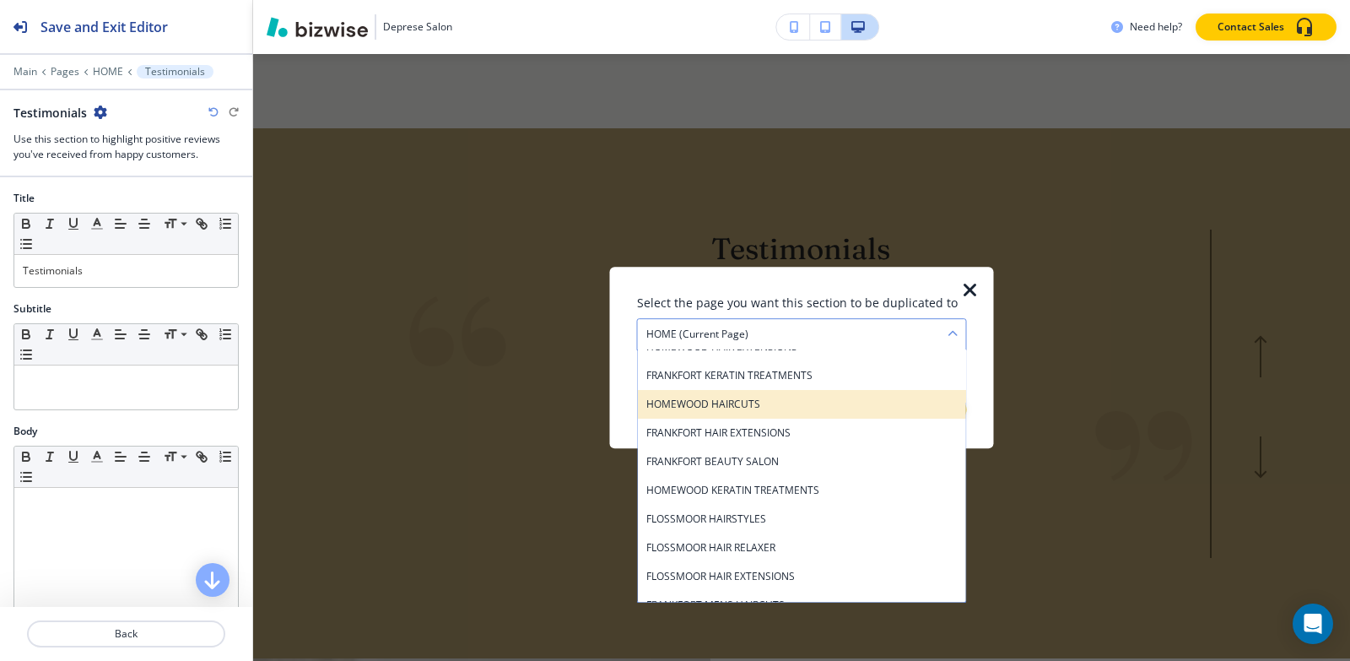
scroll to position [895, 0]
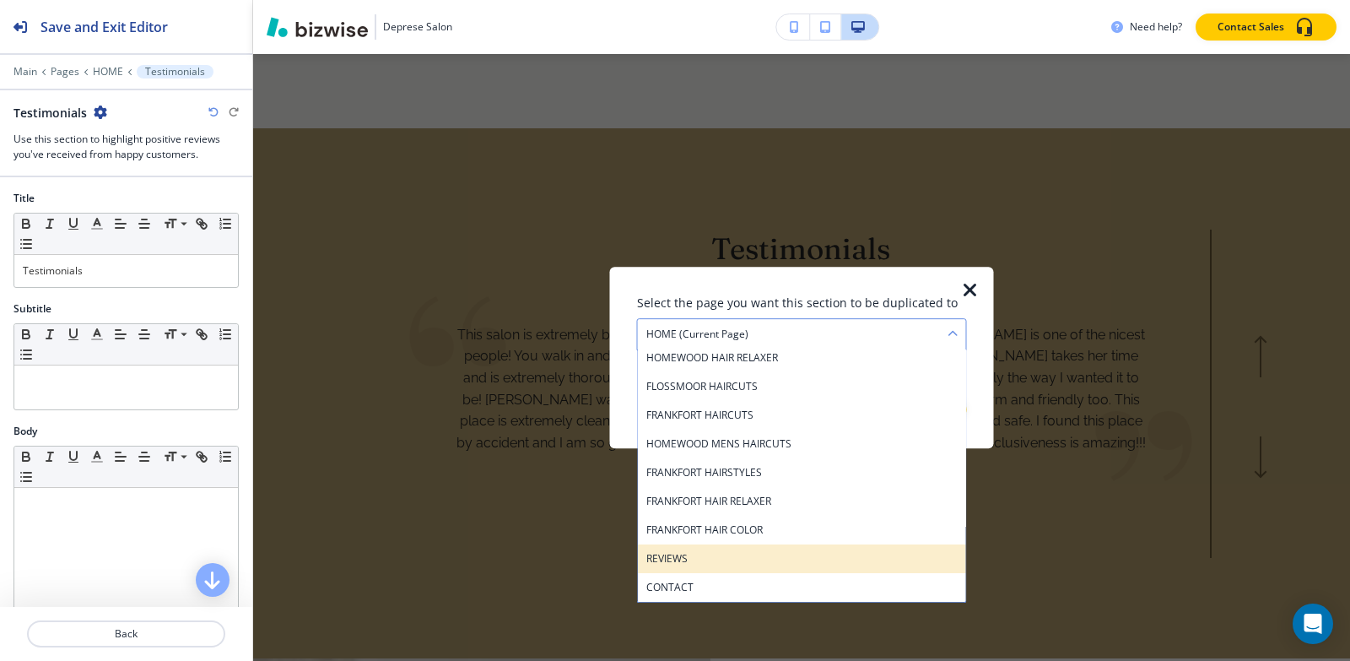
click at [721, 561] on h4 "REVIEWS" at bounding box center [801, 558] width 311 height 15
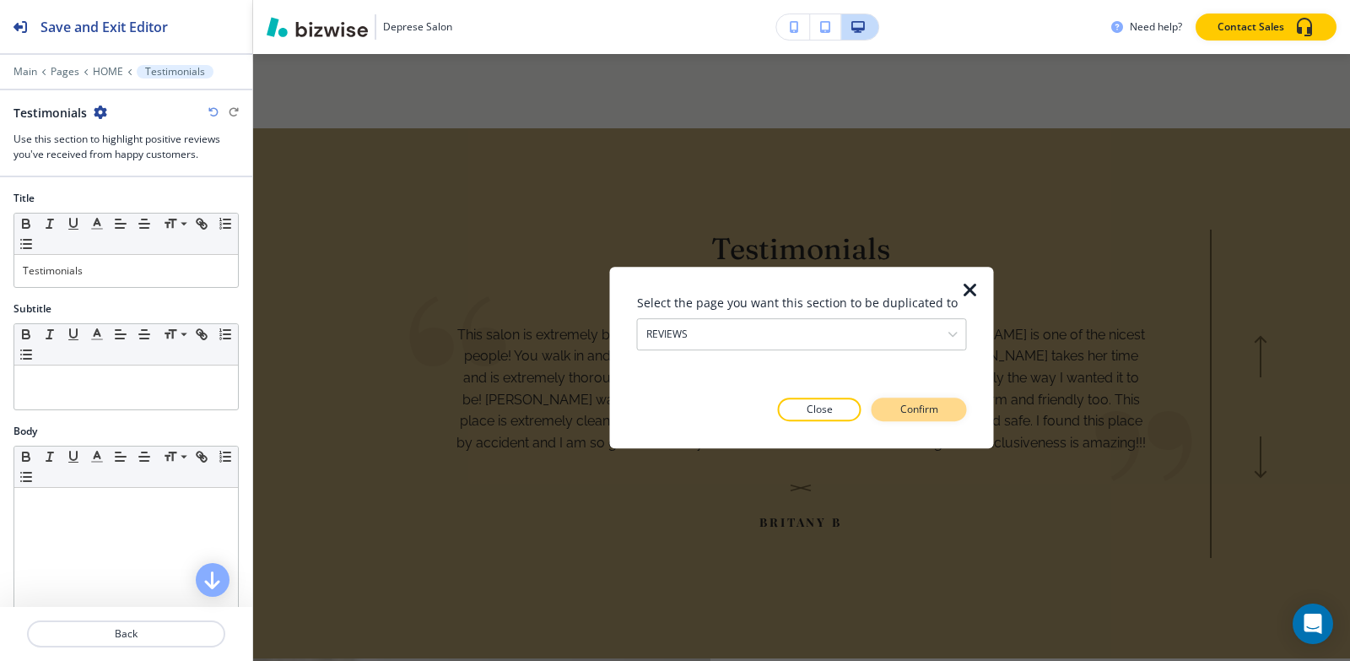
click at [927, 410] on p "Confirm" at bounding box center [919, 409] width 38 height 15
click at [927, 410] on p "Take me there" at bounding box center [904, 409] width 68 height 15
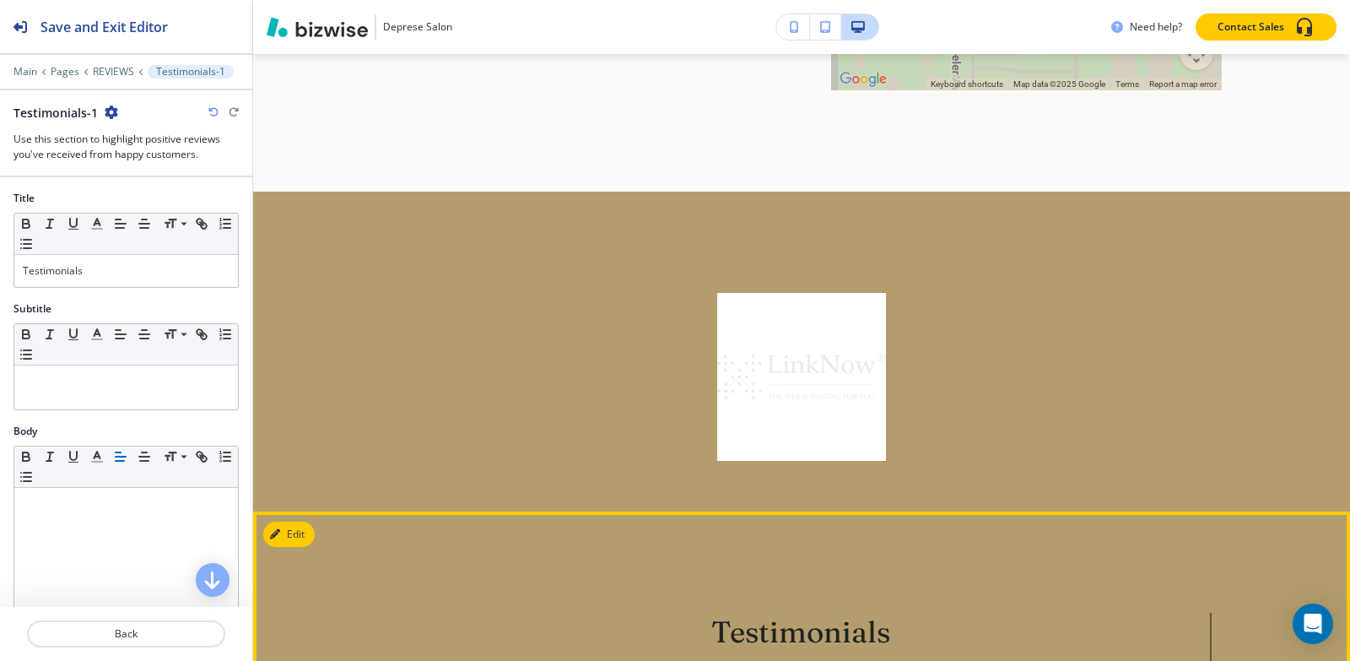
scroll to position [5946, 0]
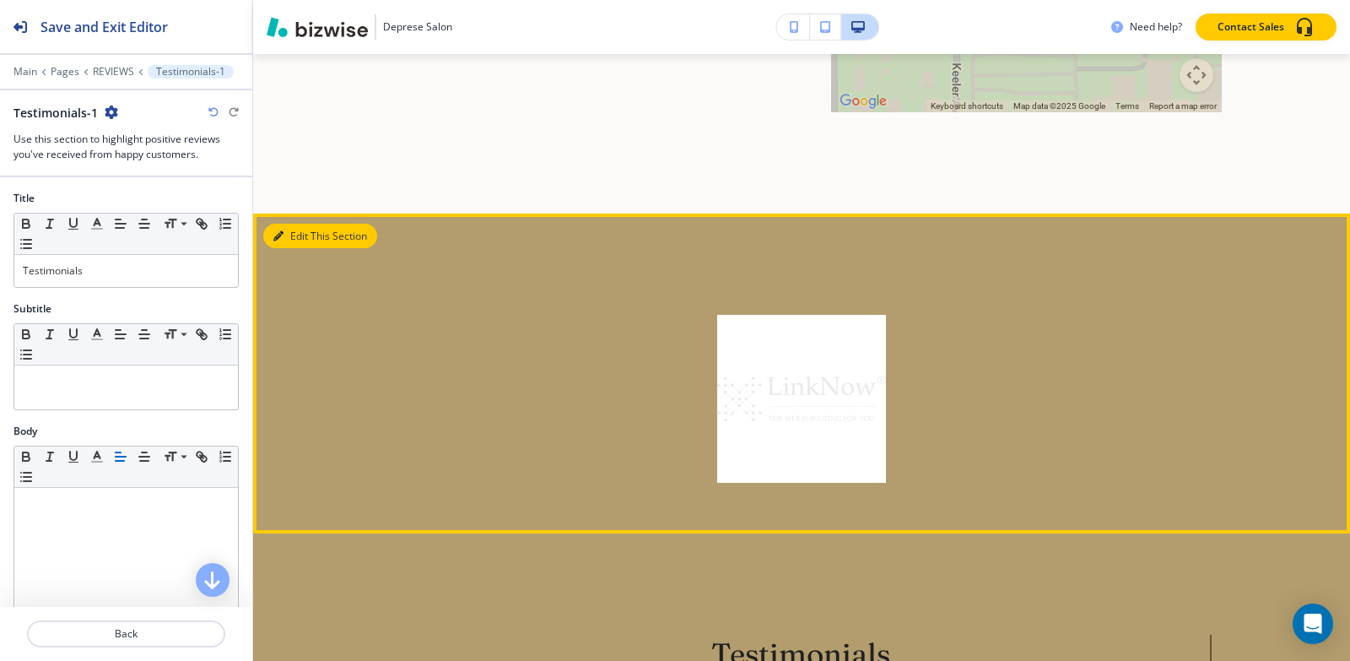
click at [279, 224] on button "Edit This Section" at bounding box center [320, 236] width 114 height 25
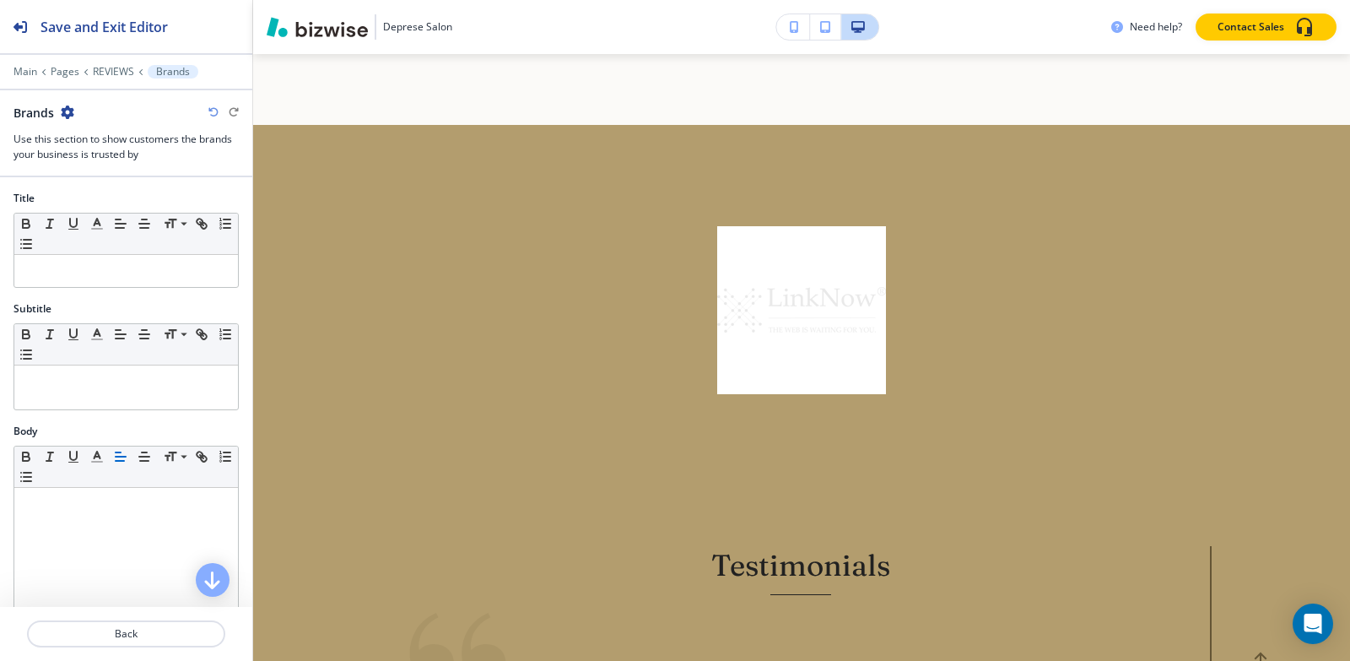
click at [62, 111] on icon "button" at bounding box center [68, 112] width 14 height 14
click at [115, 208] on button "Delete Section" at bounding box center [115, 201] width 108 height 30
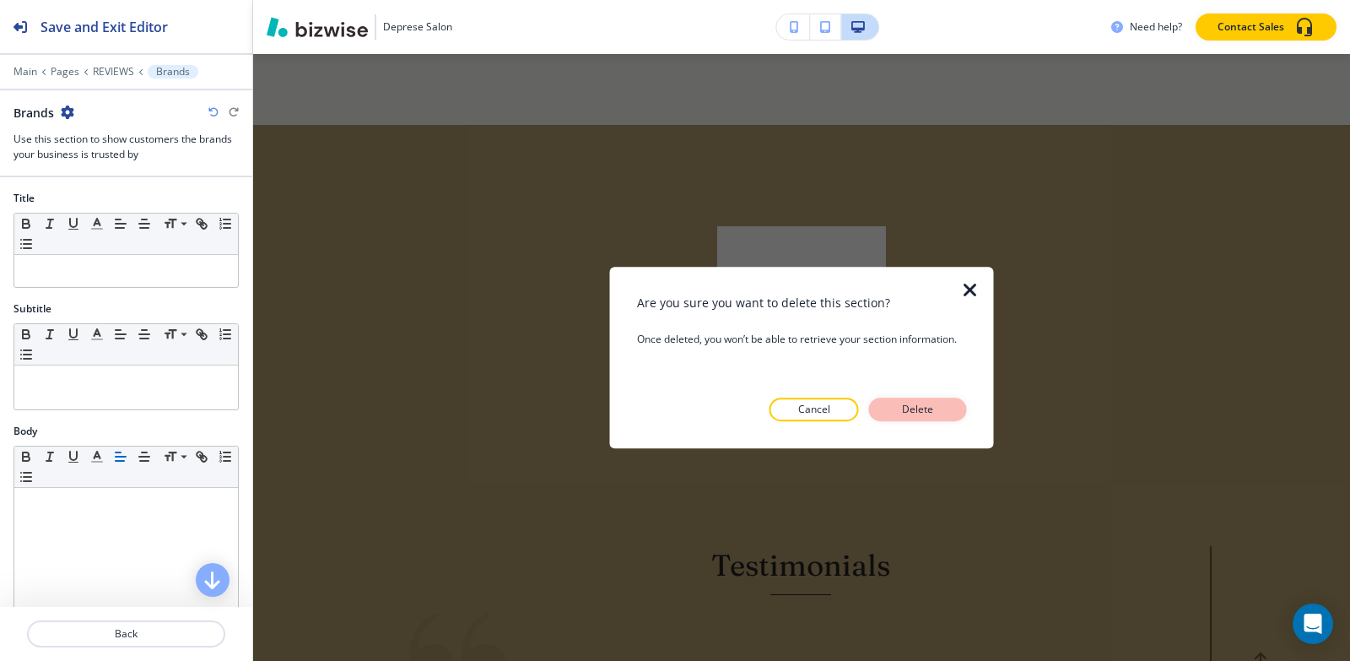
click at [898, 417] on p "Delete" at bounding box center [918, 409] width 41 height 15
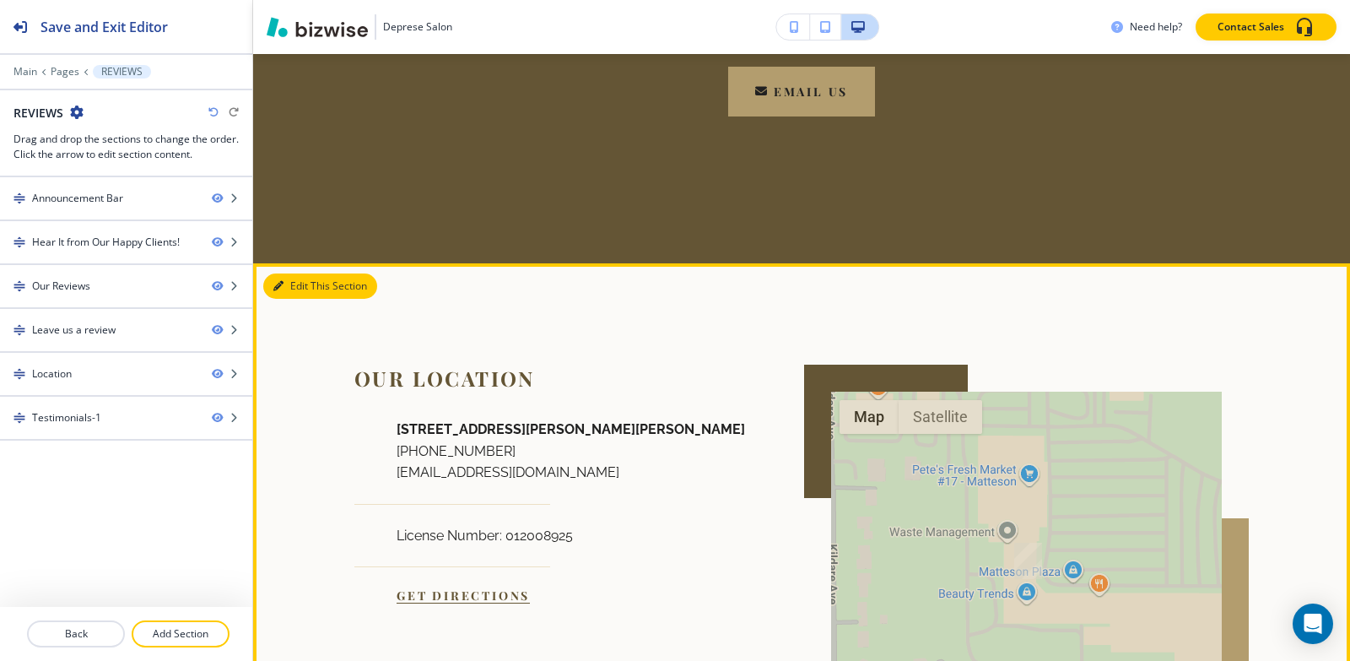
click at [294, 273] on button "Edit This Section" at bounding box center [320, 285] width 114 height 25
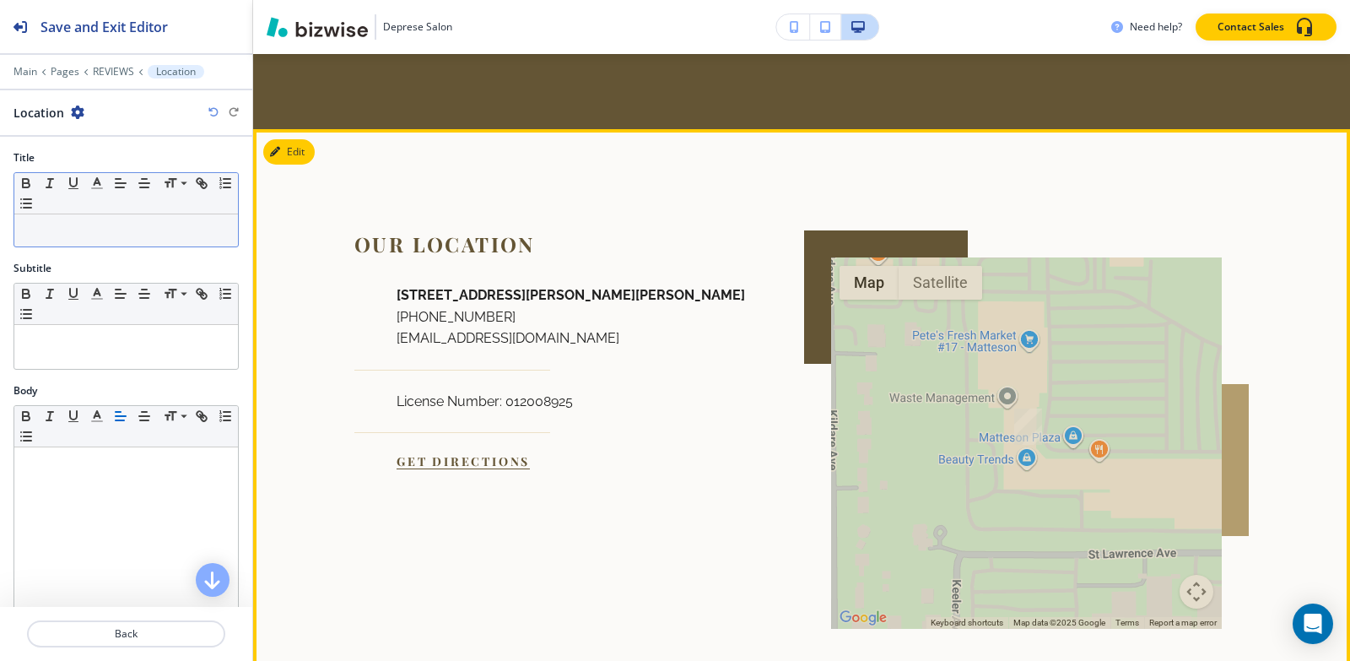
scroll to position [5439, 0]
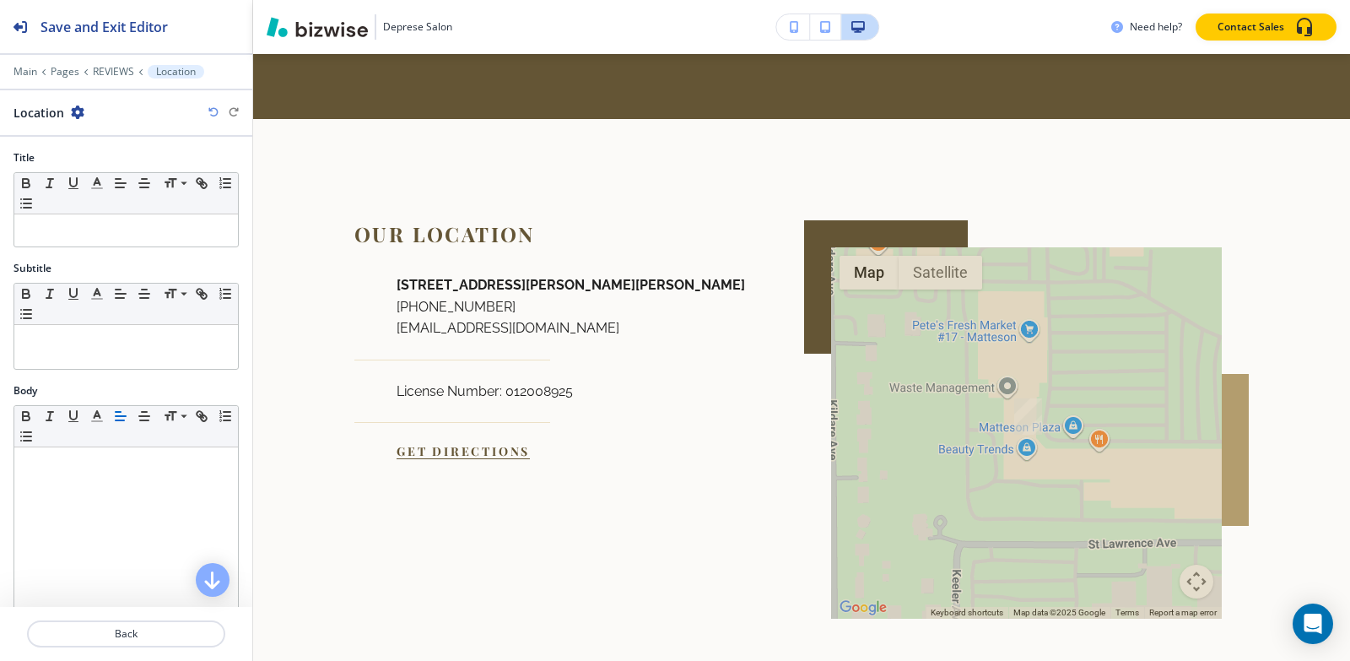
click at [73, 114] on icon "button" at bounding box center [78, 112] width 14 height 14
click at [110, 199] on p "Delete Section" at bounding box center [123, 200] width 86 height 15
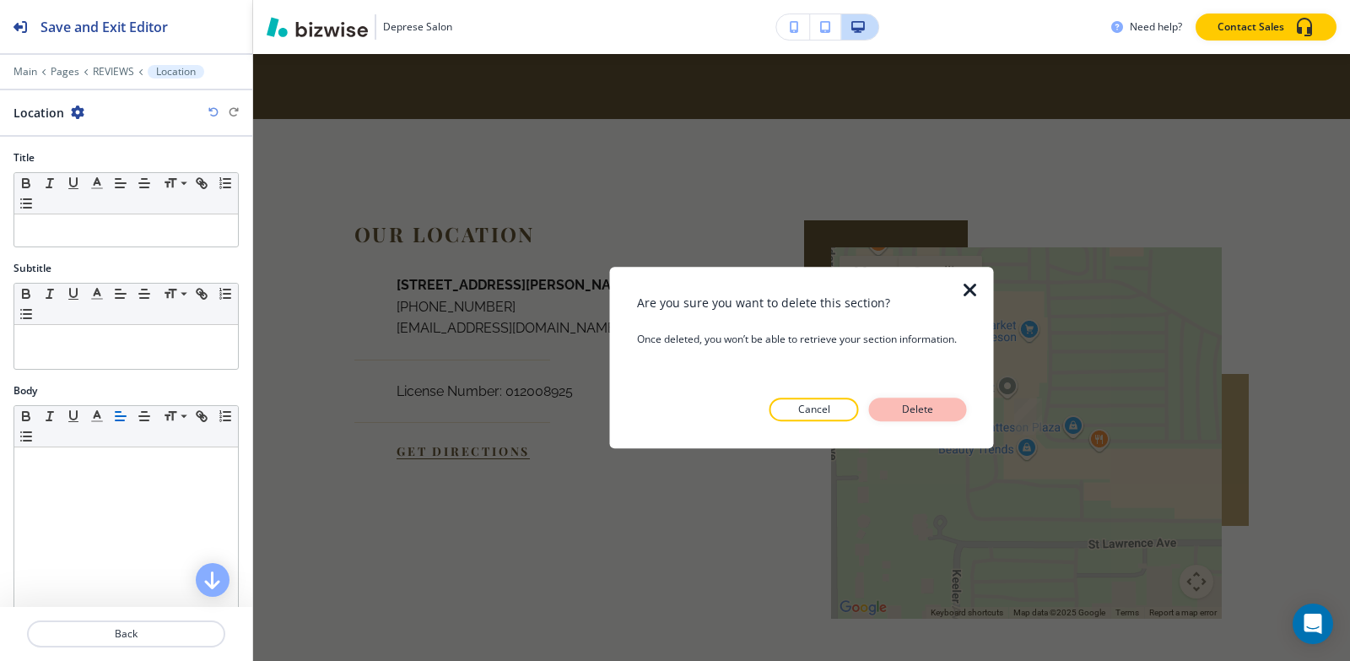
click at [891, 401] on button "Delete" at bounding box center [918, 409] width 98 height 24
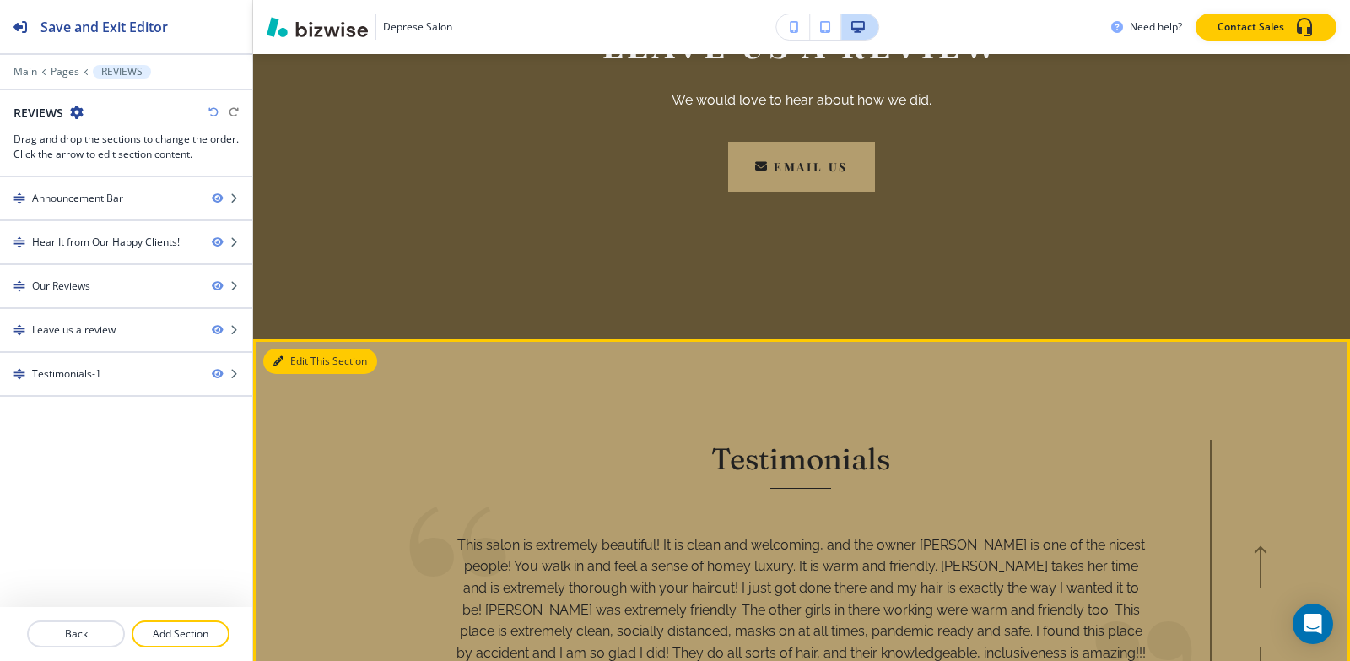
click at [299, 348] on button "Edit This Section" at bounding box center [320, 360] width 114 height 25
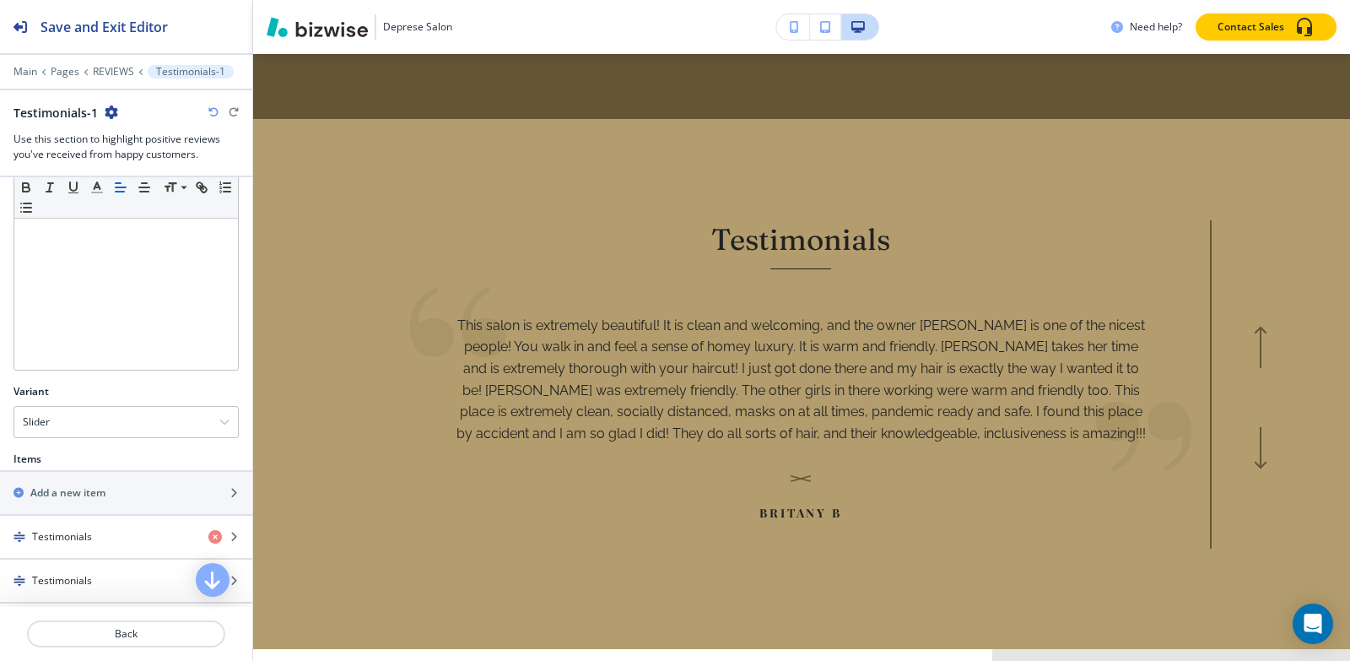
scroll to position [422, 0]
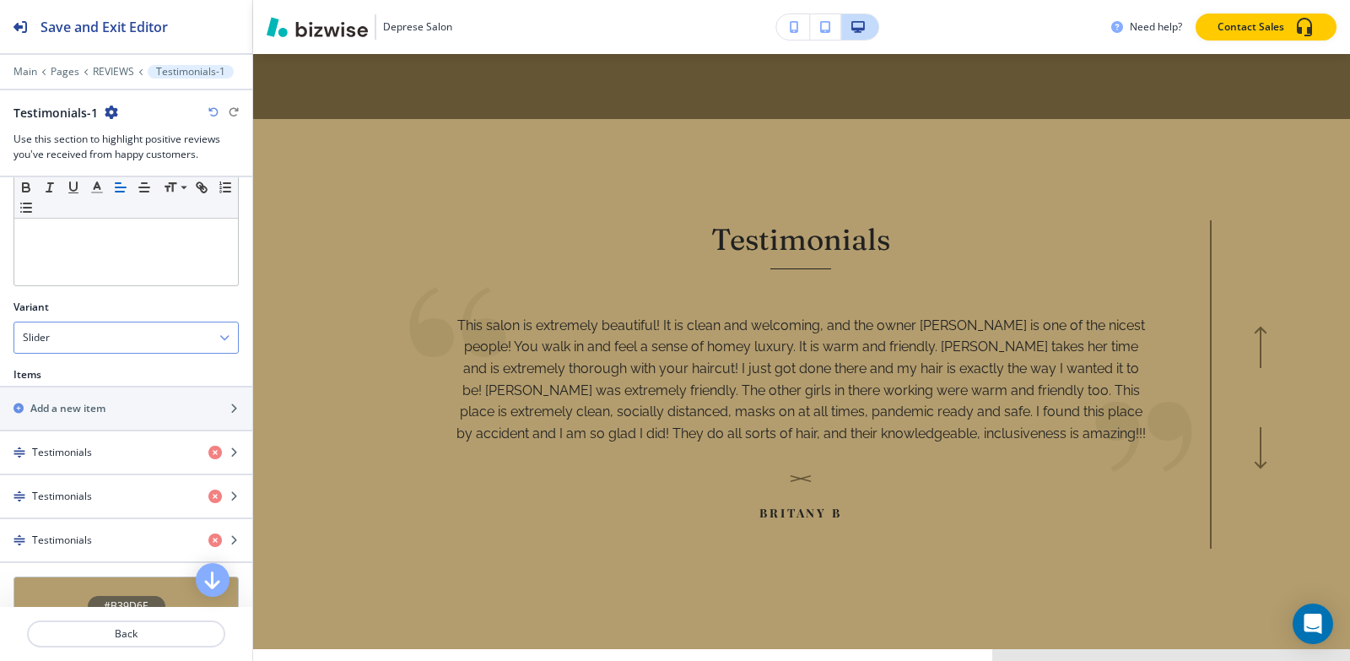
click at [46, 338] on h4 "Slider" at bounding box center [36, 337] width 27 height 15
click at [58, 359] on h4 "Flat" at bounding box center [126, 366] width 207 height 15
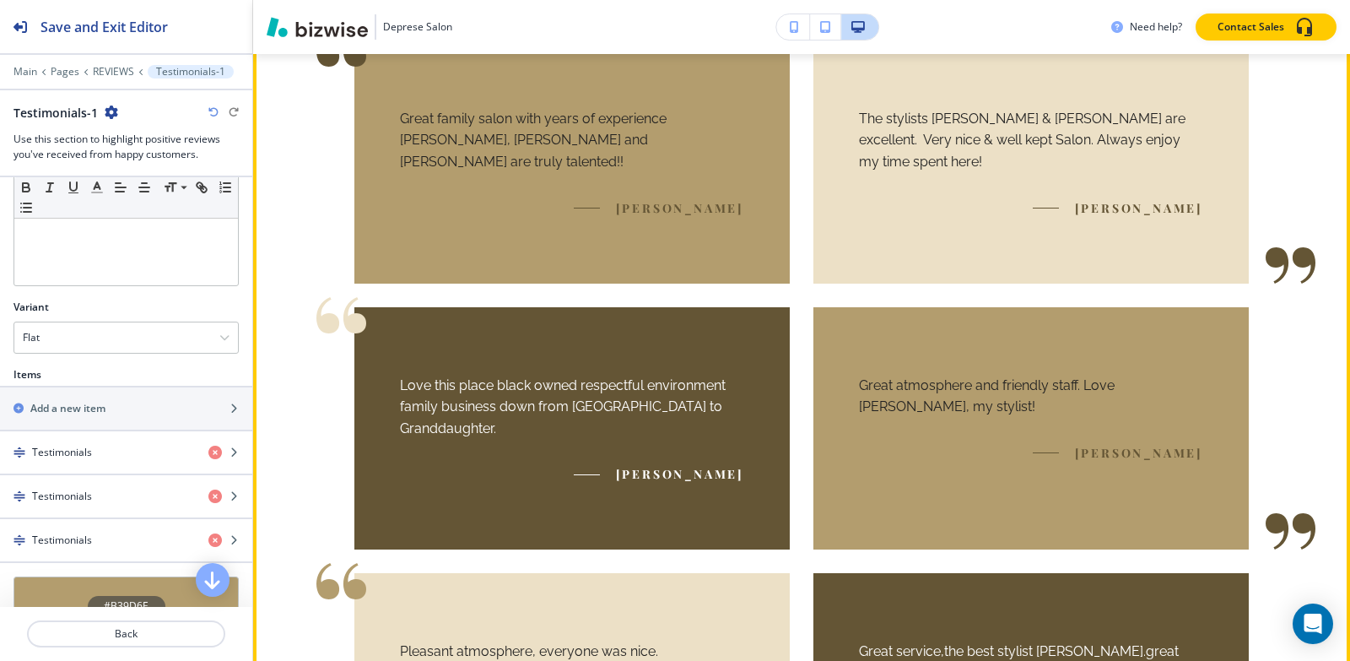
scroll to position [3245, 0]
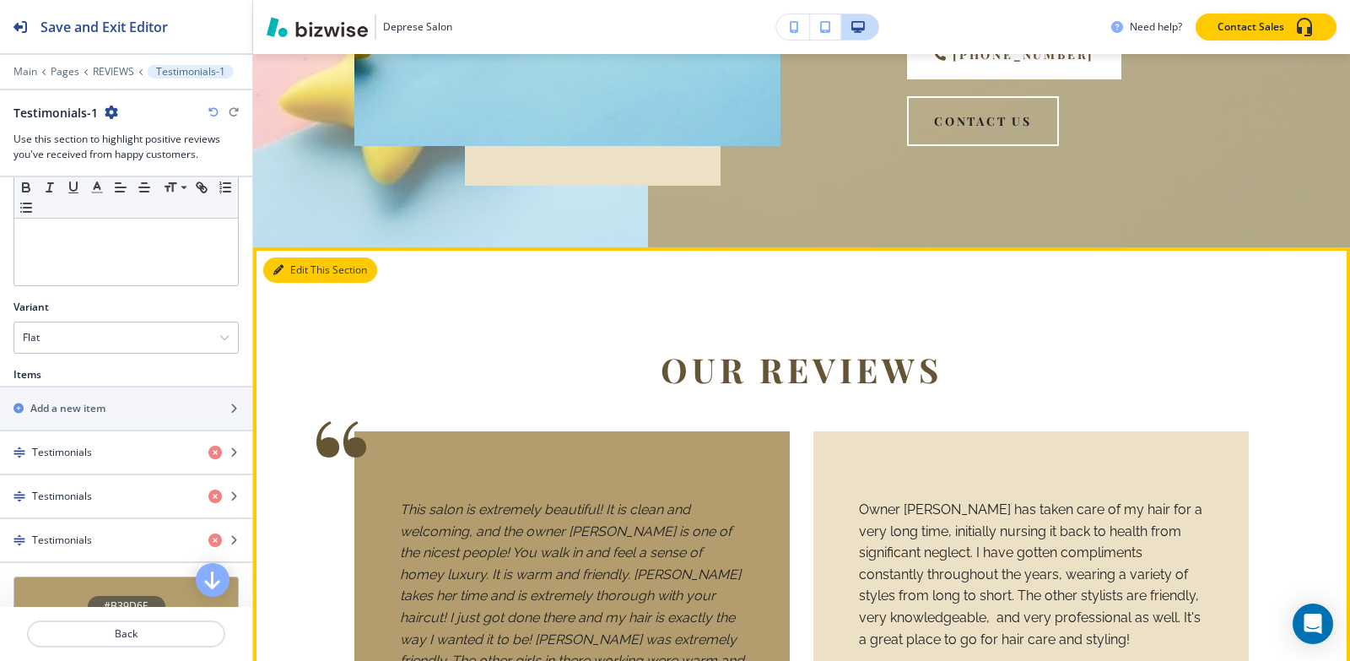
click at [295, 265] on button "Edit This Section" at bounding box center [320, 269] width 114 height 25
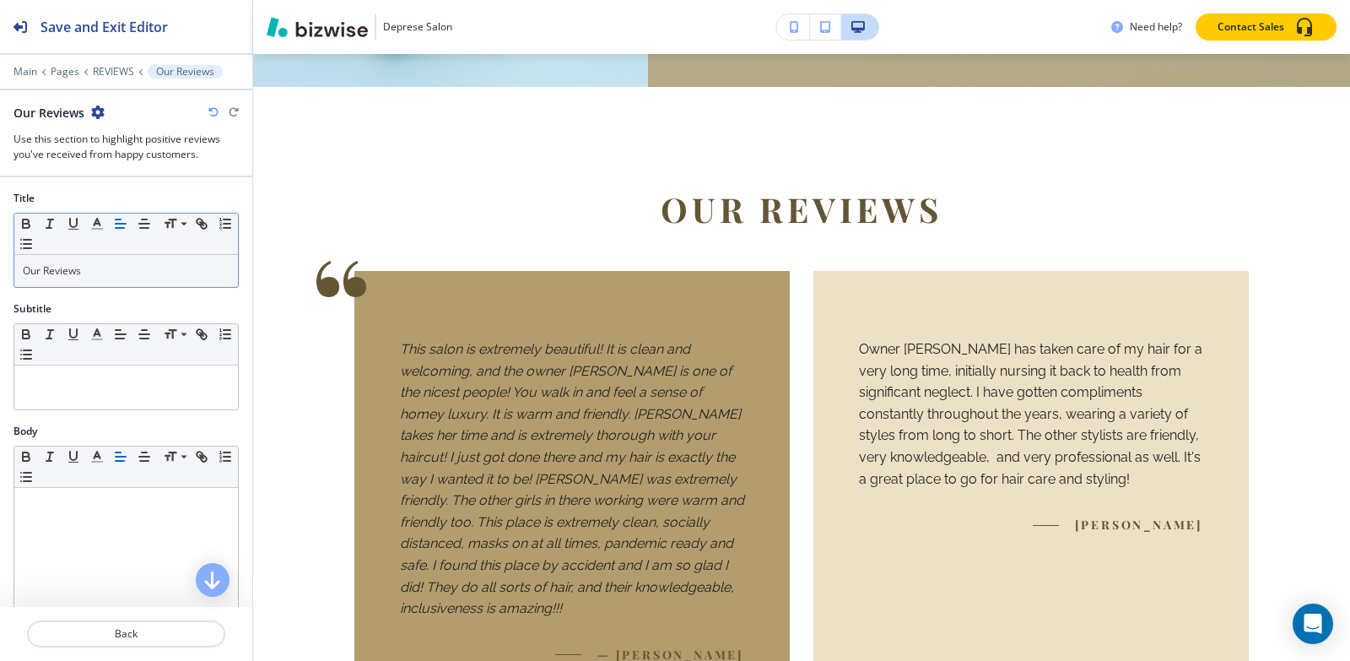
scroll to position [907, 0]
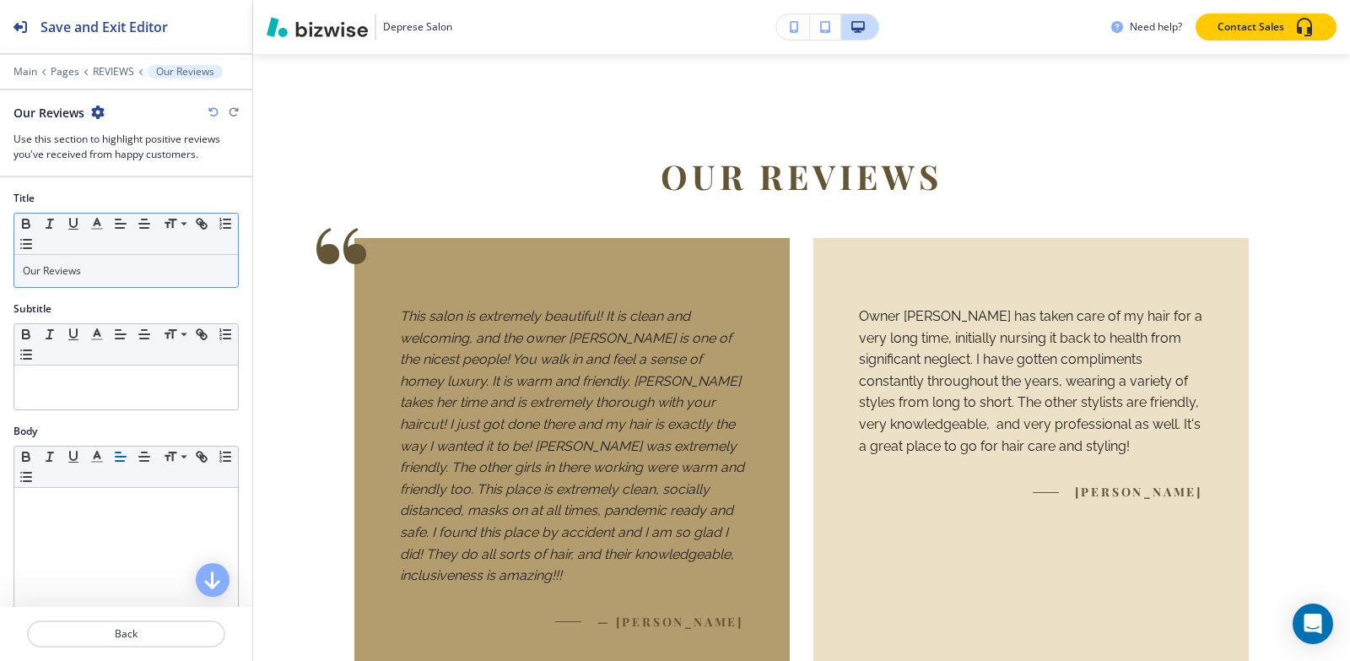
click at [120, 261] on div "Our Reviews" at bounding box center [126, 271] width 224 height 32
copy p "Our Reviews"
click at [100, 117] on icon "button" at bounding box center [98, 112] width 14 height 14
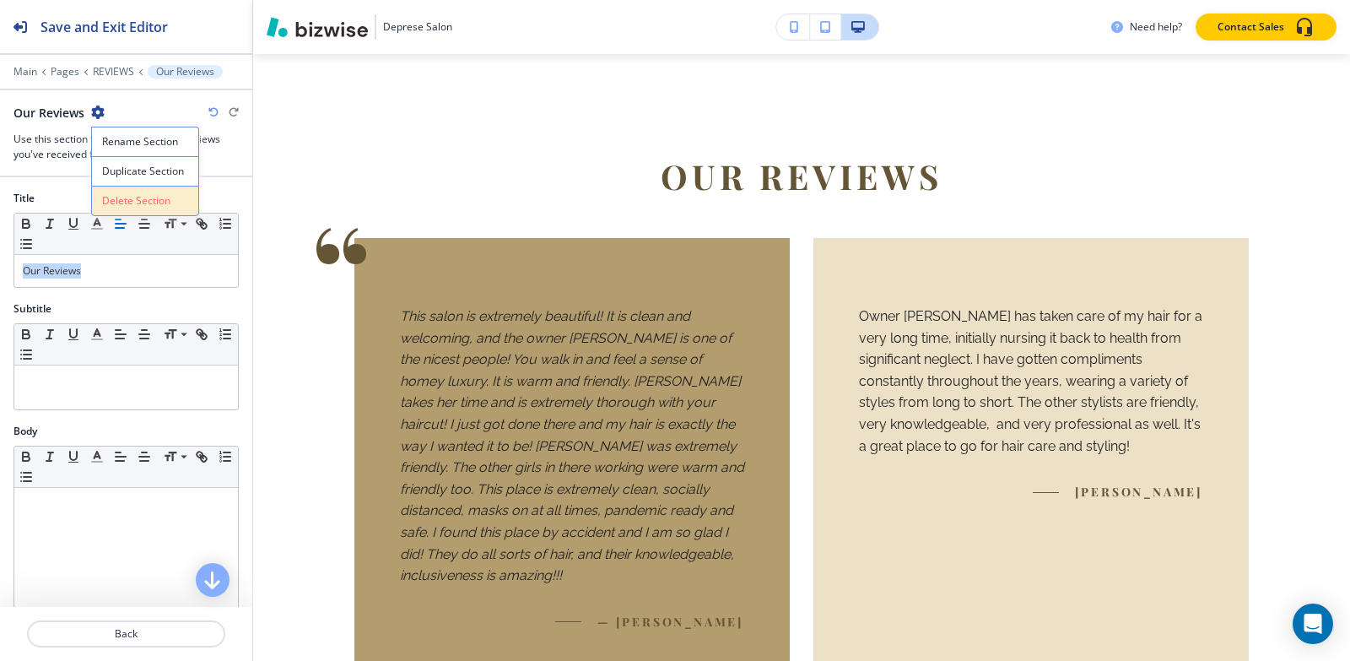
click at [137, 206] on p "Delete Section" at bounding box center [145, 200] width 86 height 15
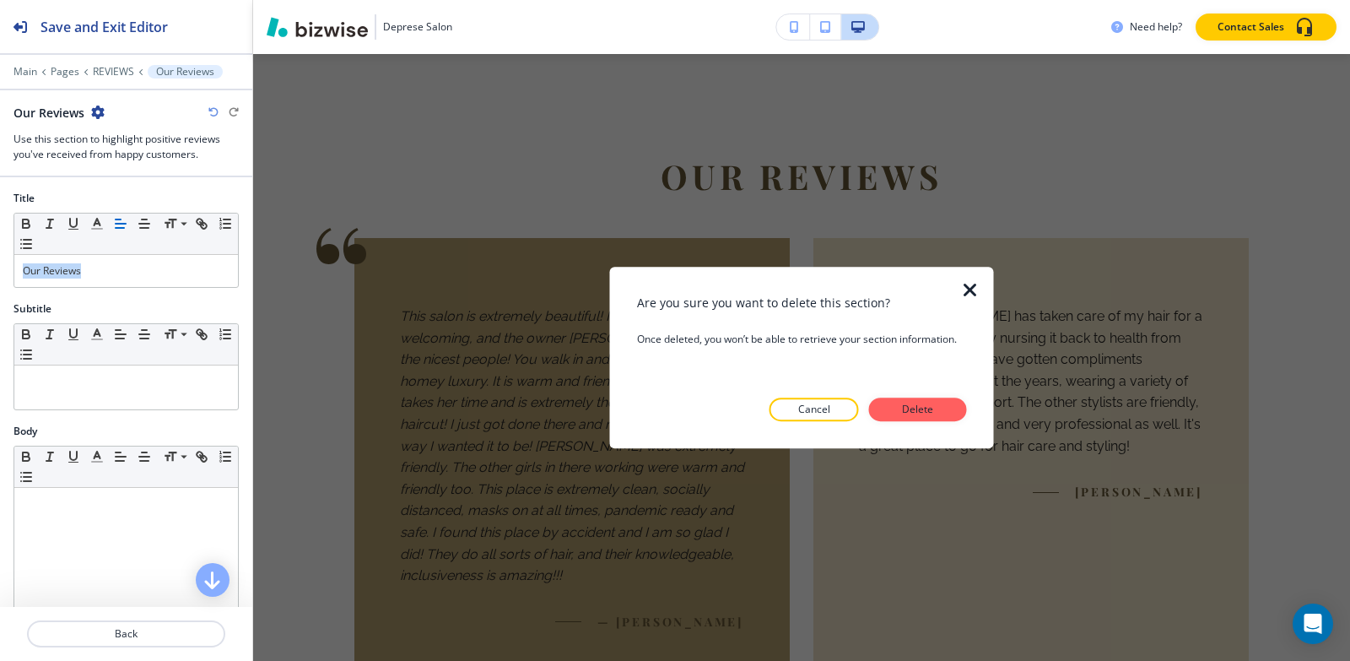
click at [929, 406] on p "Delete" at bounding box center [918, 409] width 41 height 15
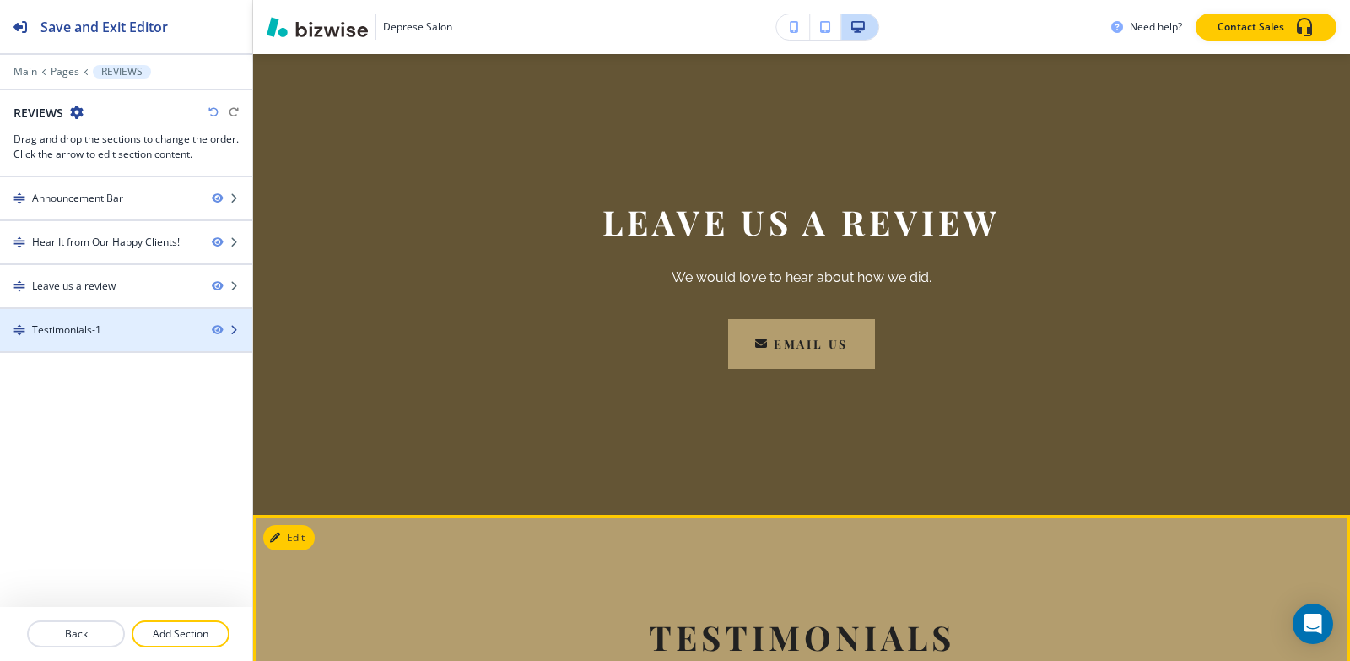
click at [60, 340] on div at bounding box center [126, 345] width 252 height 14
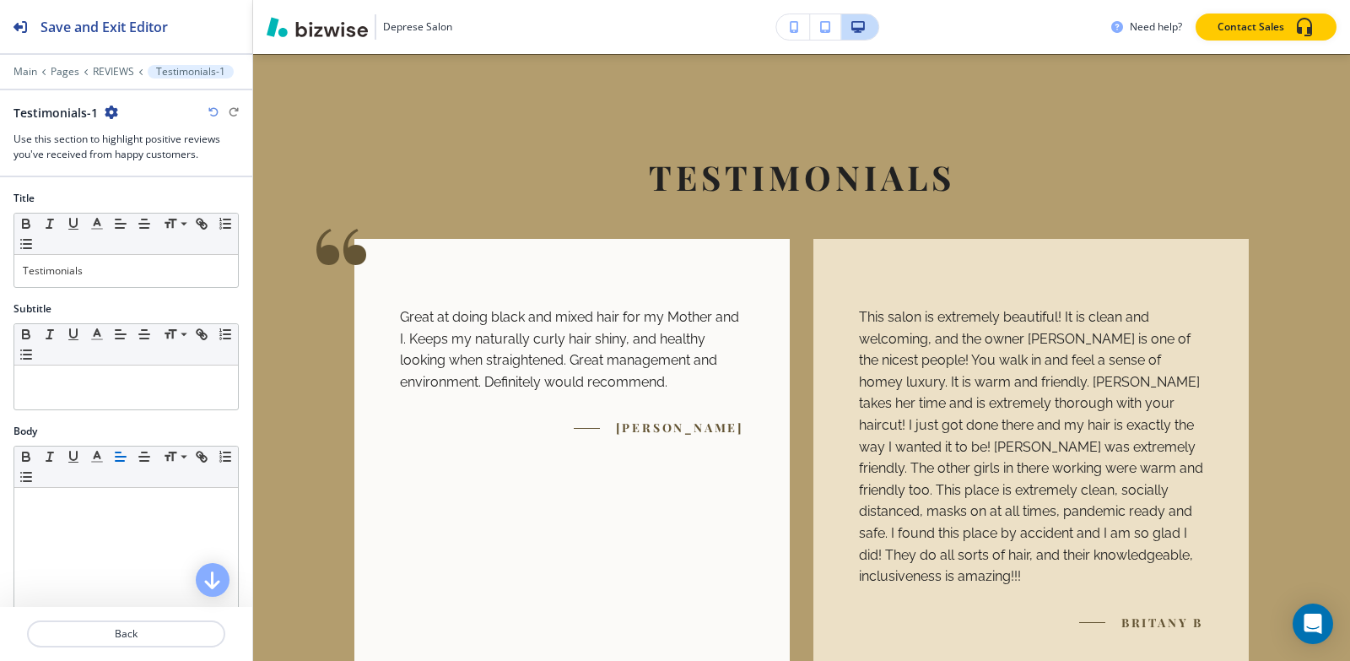
scroll to position [1368, 0]
click at [89, 270] on p "Testimonials" at bounding box center [126, 270] width 207 height 15
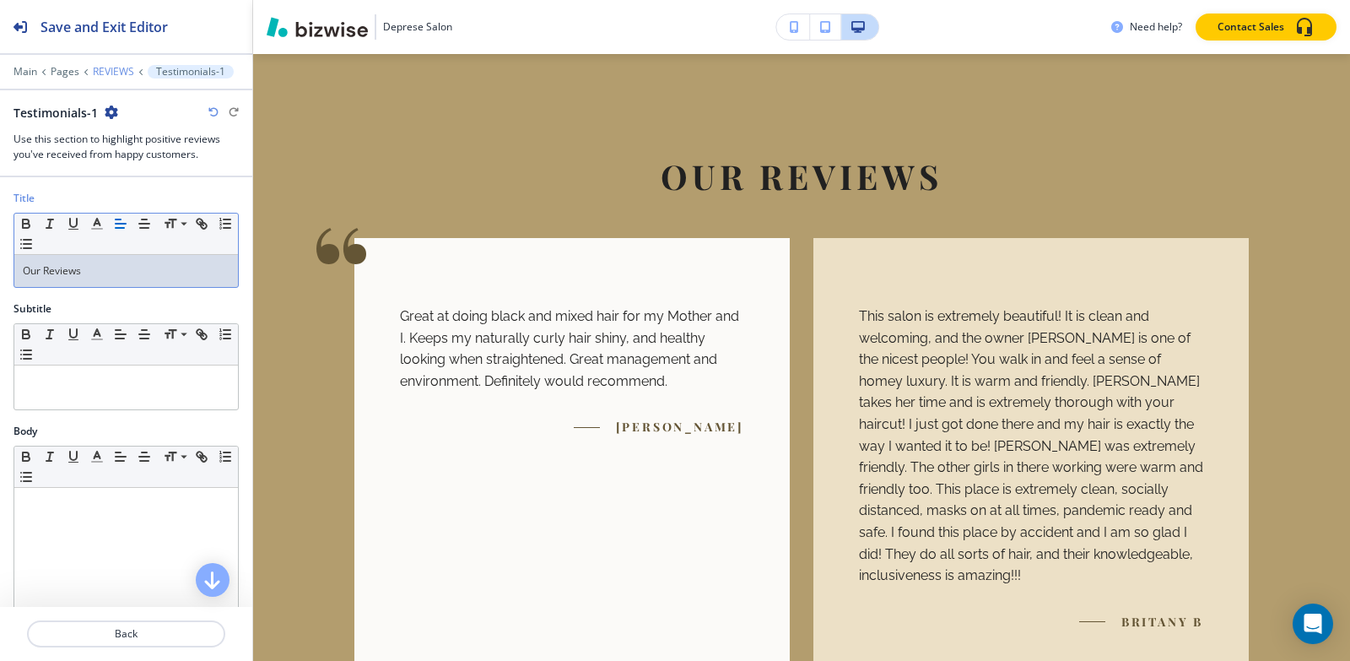
click at [102, 69] on p "REVIEWS" at bounding box center [113, 72] width 41 height 12
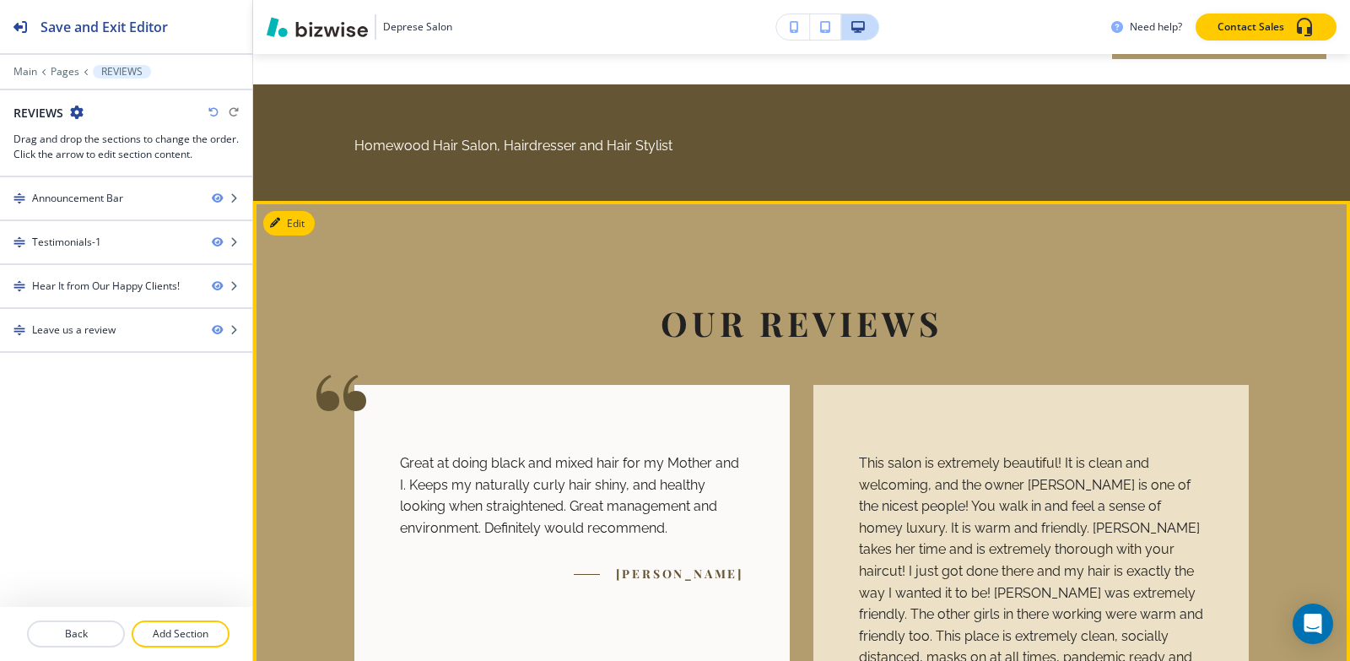
scroll to position [0, 0]
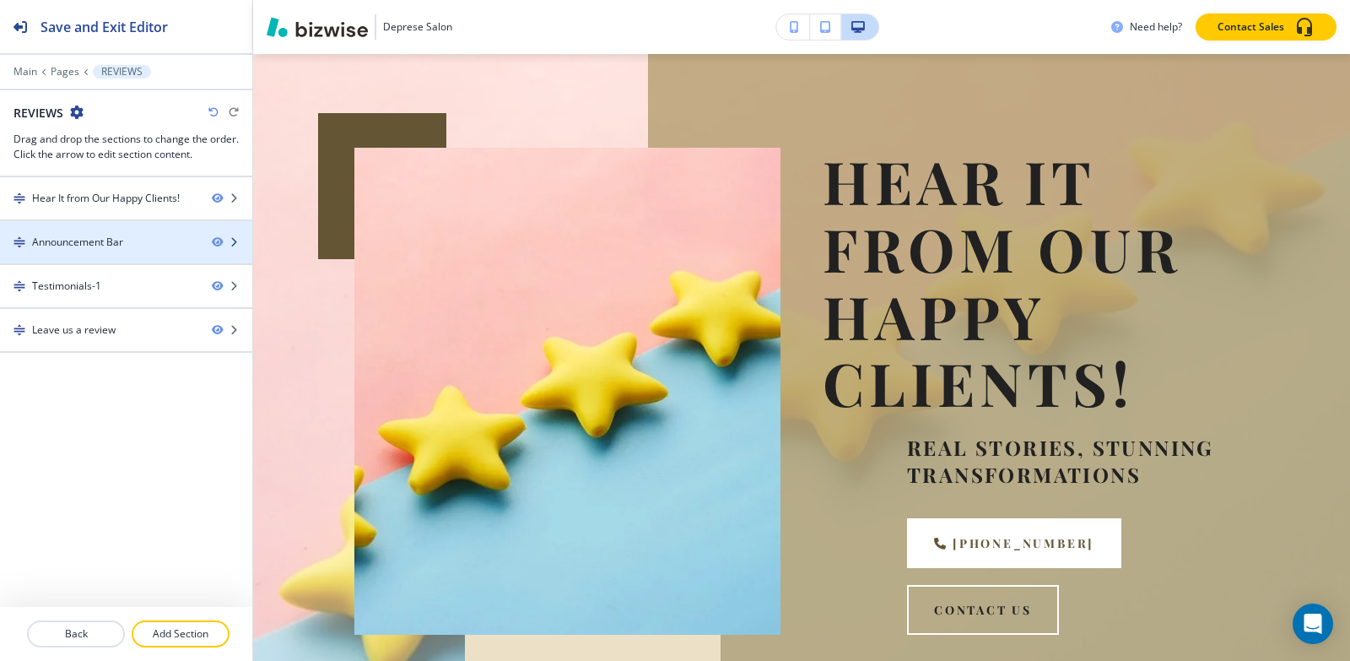
click at [73, 231] on div at bounding box center [126, 228] width 252 height 14
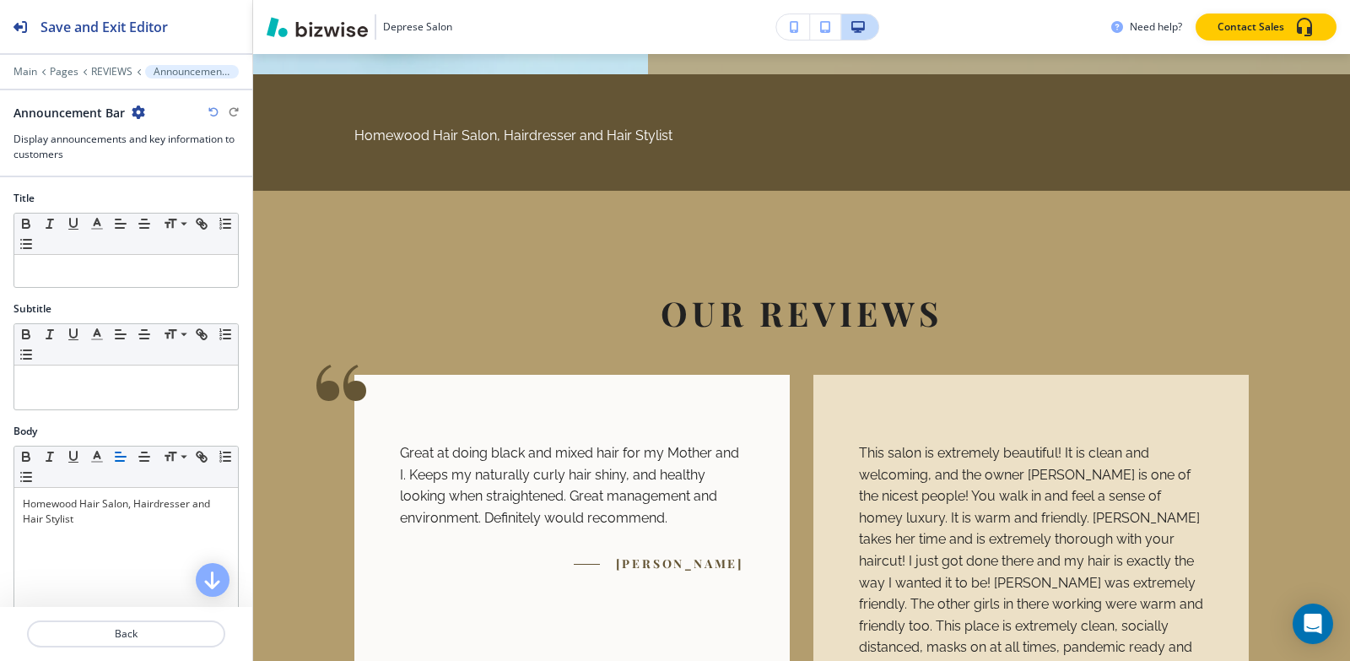
scroll to position [791, 0]
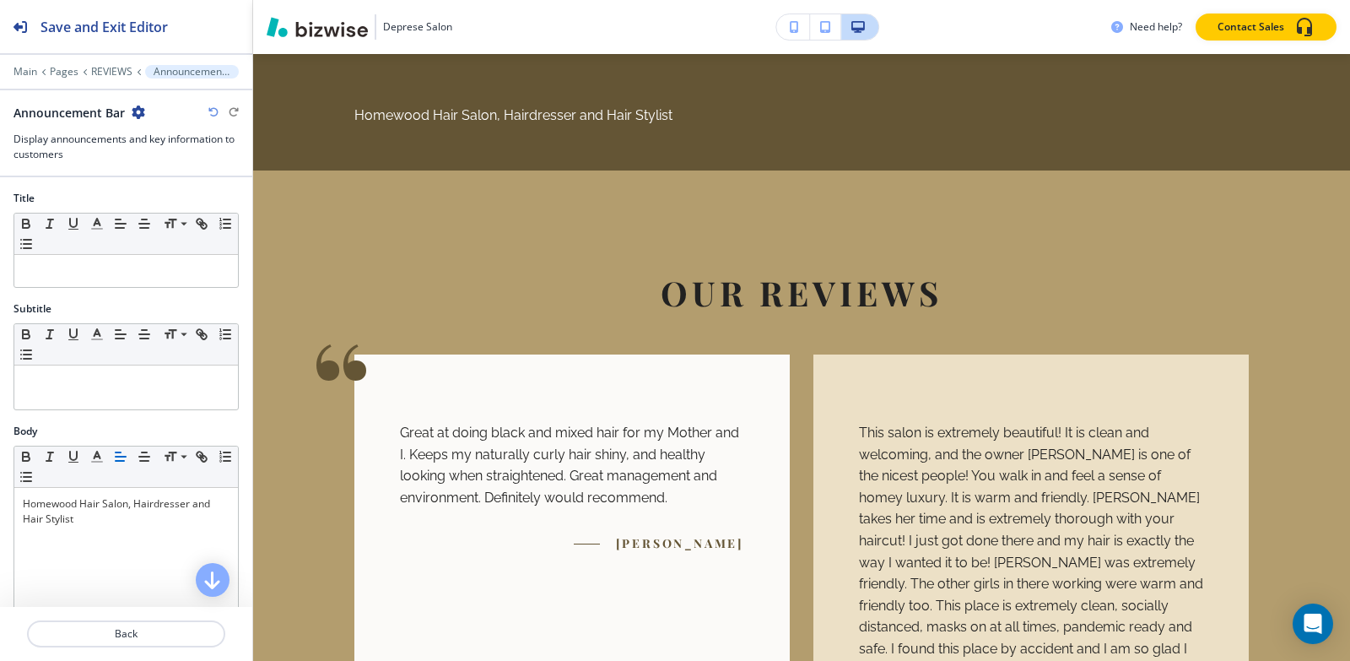
click at [137, 111] on icon "button" at bounding box center [139, 112] width 14 height 14
click at [181, 203] on p "Delete Section" at bounding box center [185, 200] width 86 height 15
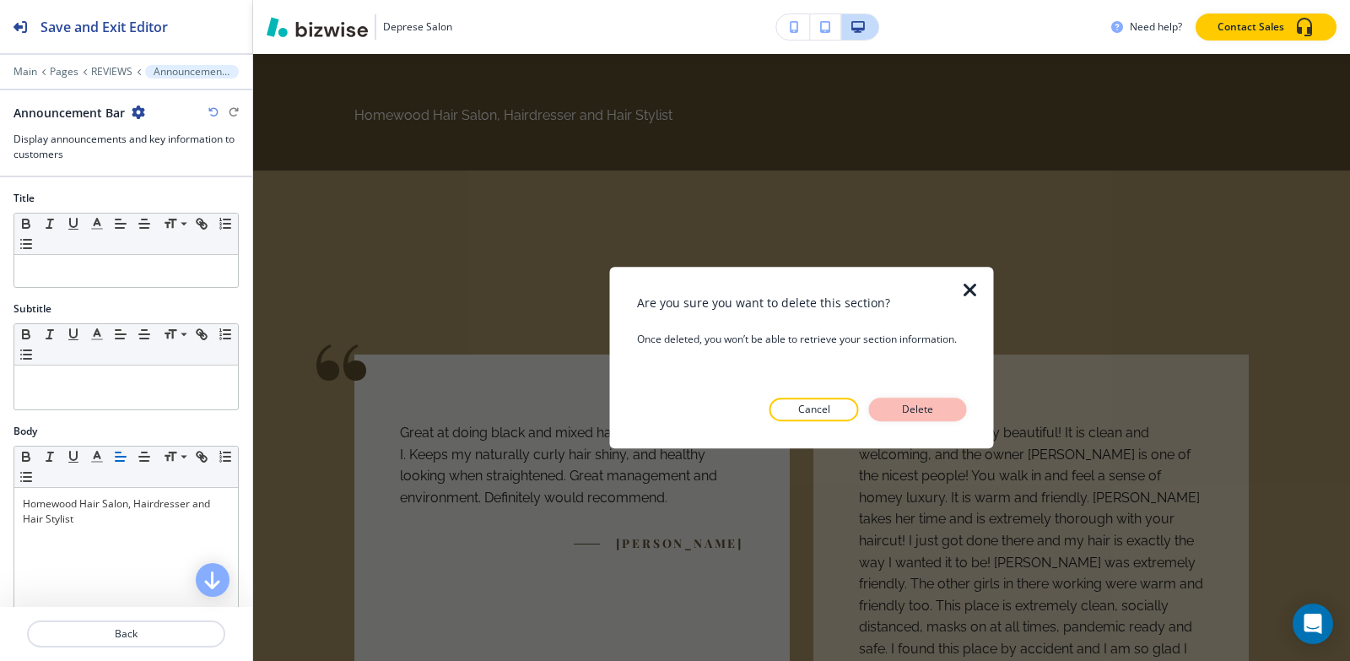
click at [943, 411] on button "Delete" at bounding box center [918, 409] width 98 height 24
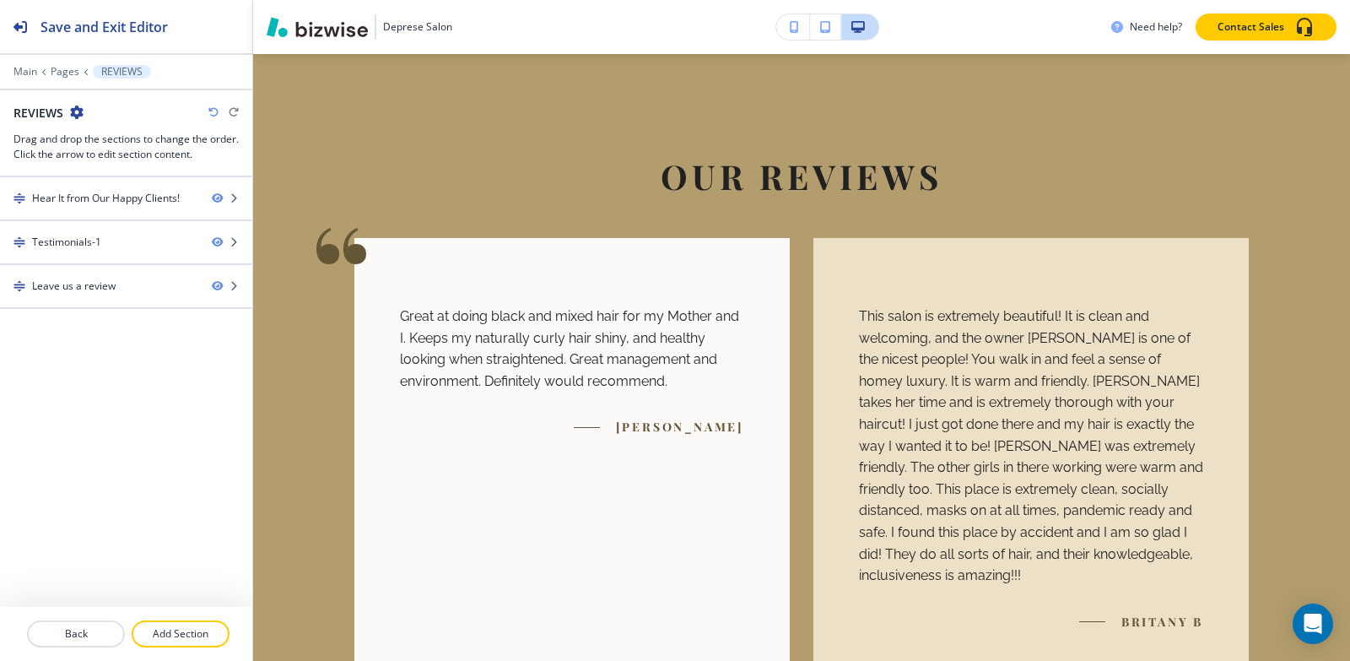
scroll to position [369, 0]
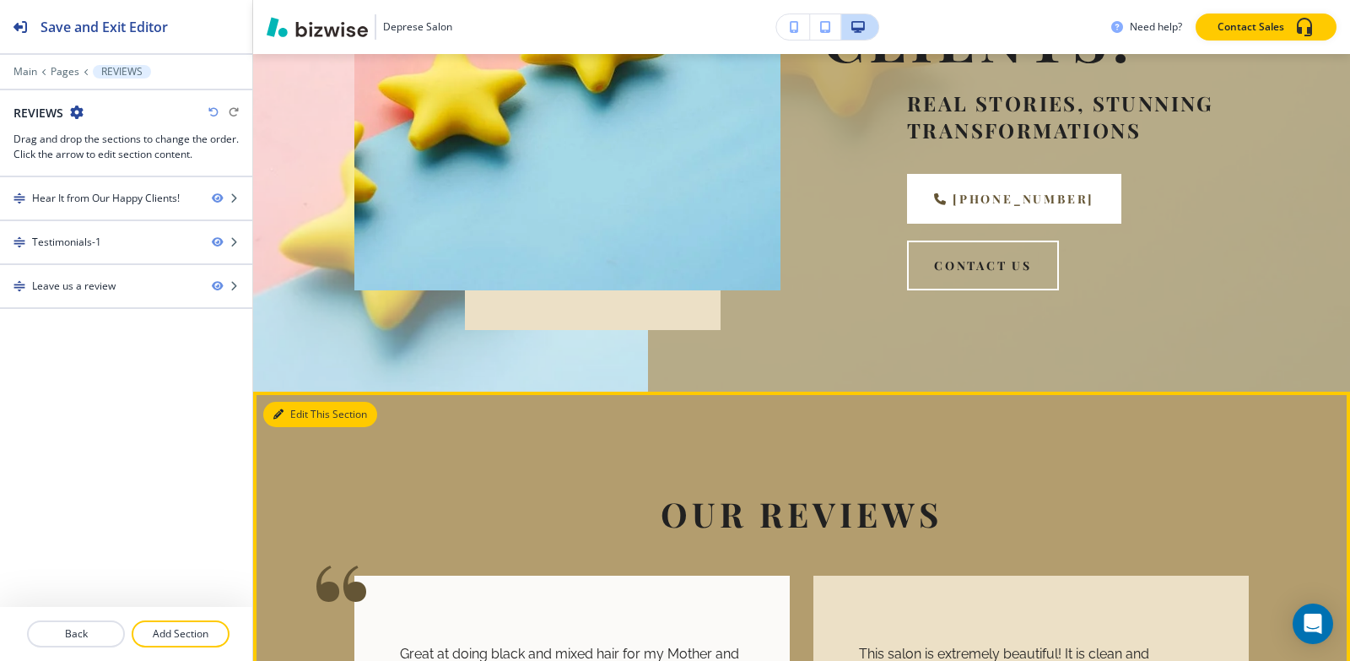
click at [293, 403] on button "Edit This Section" at bounding box center [320, 414] width 114 height 25
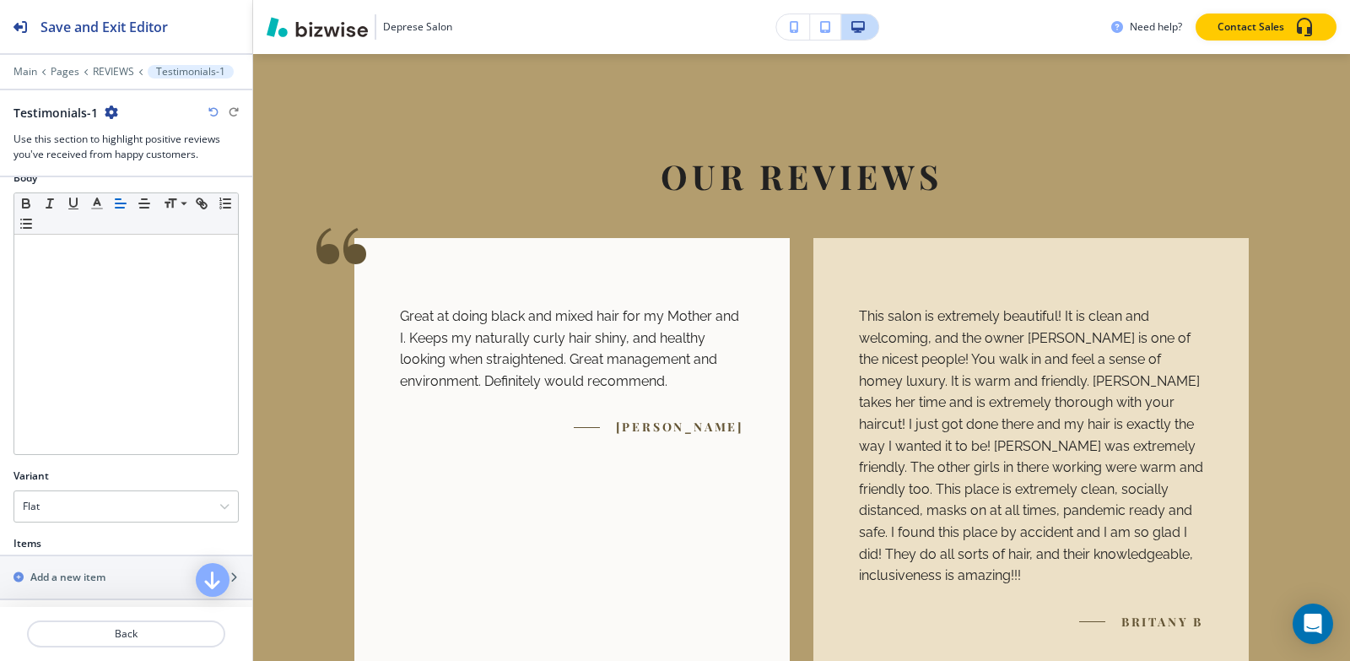
scroll to position [494, 0]
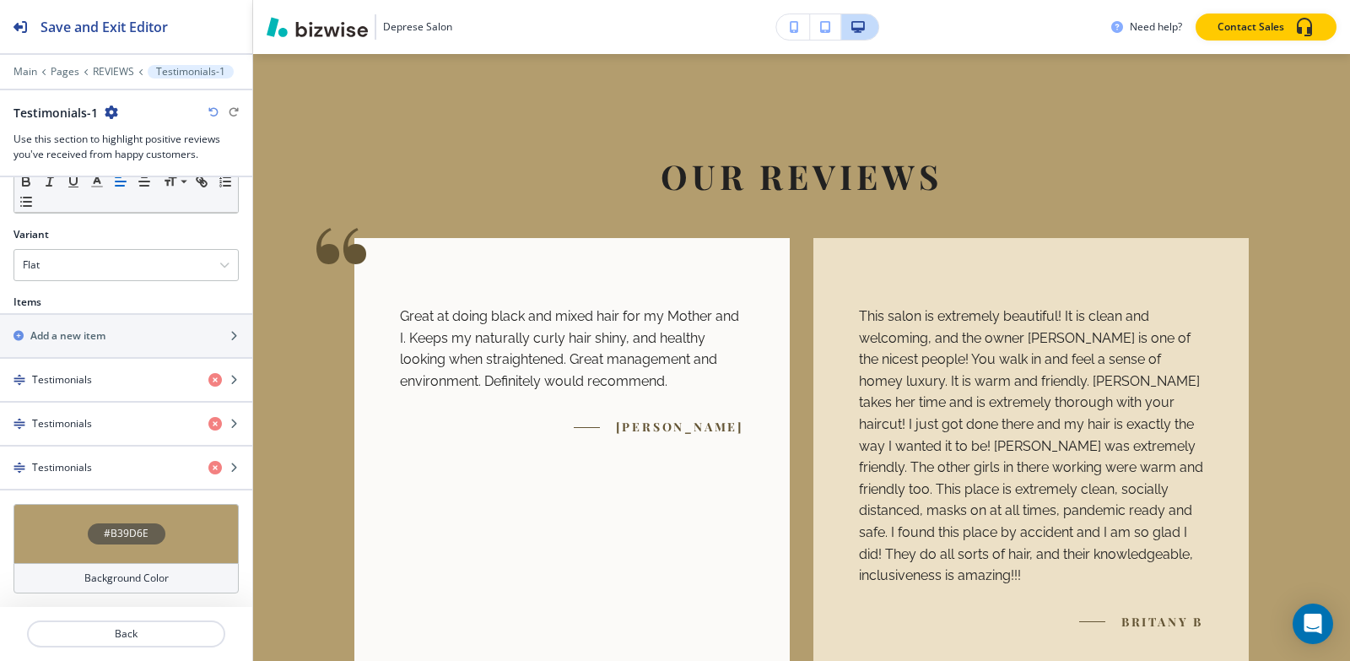
click at [114, 527] on h4 "#B39D6E" at bounding box center [126, 533] width 45 height 15
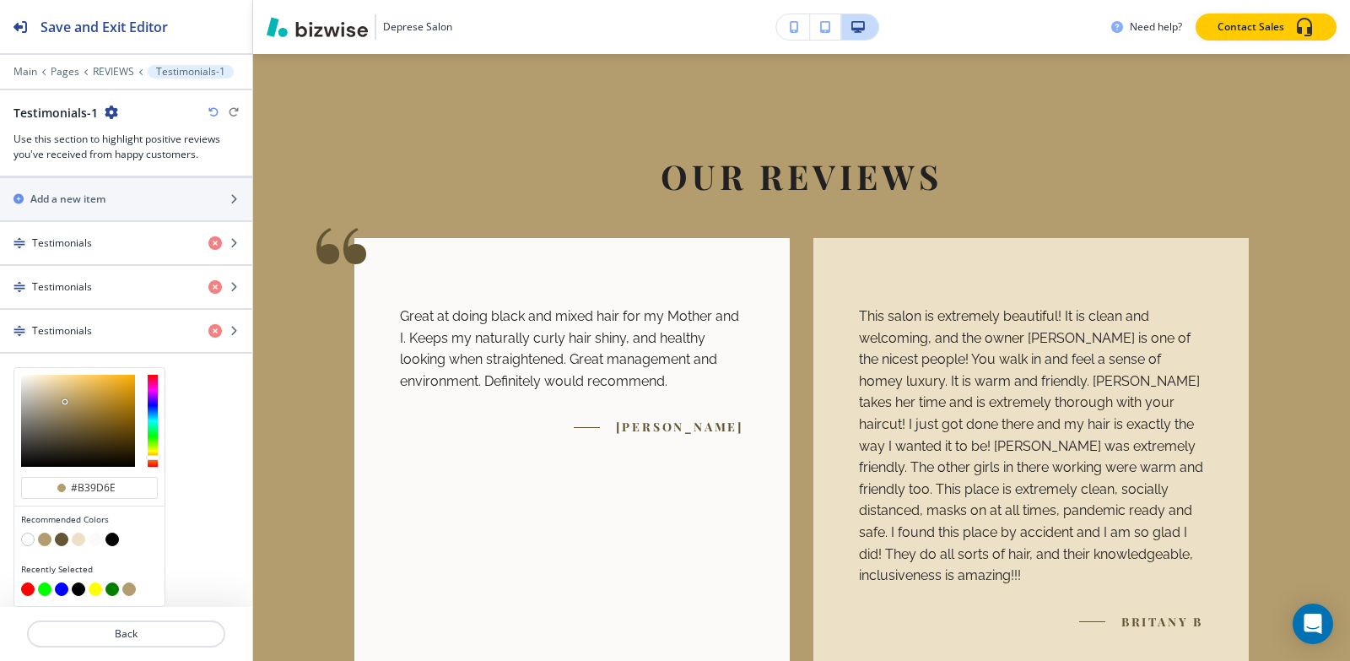
click at [93, 541] on button "button" at bounding box center [96, 539] width 14 height 14
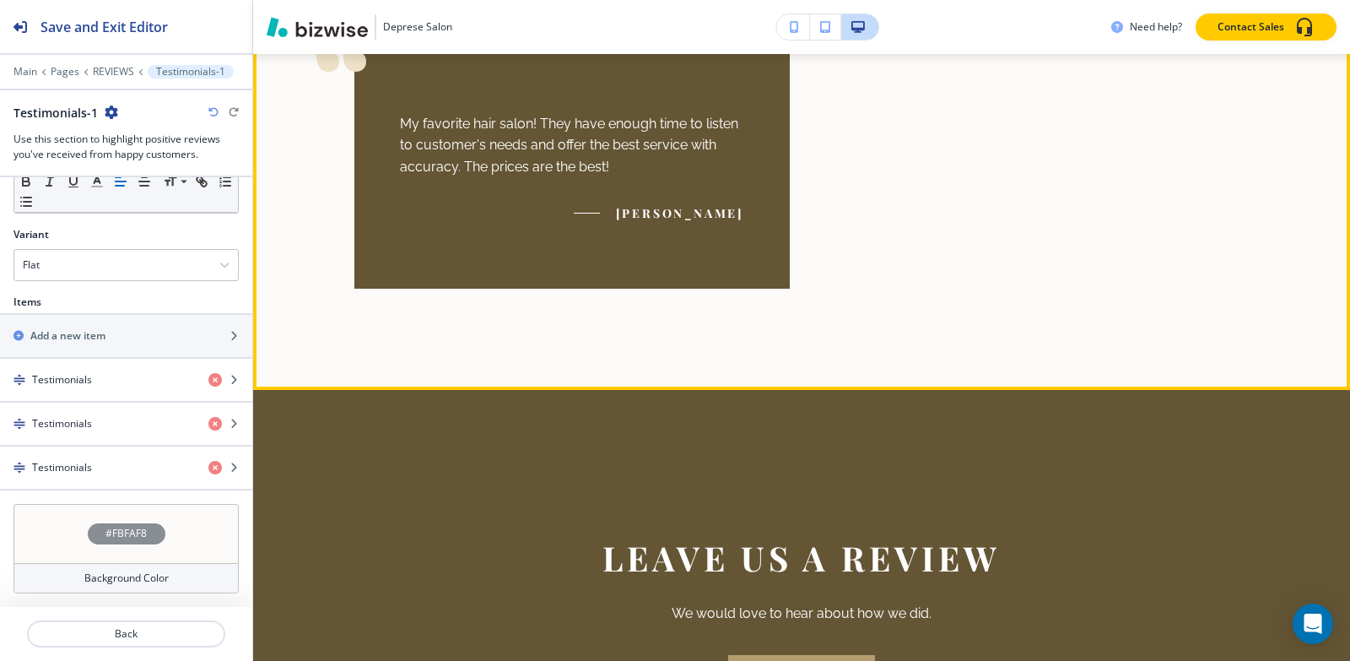
scroll to position [1803, 0]
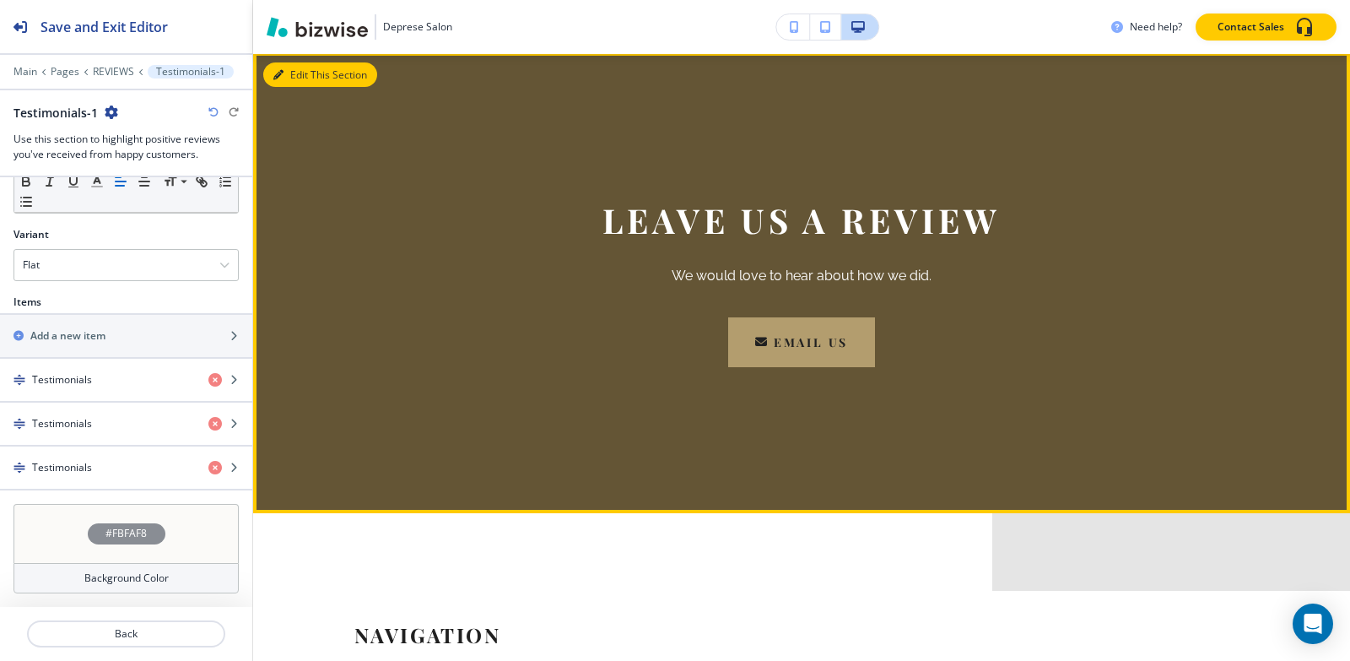
click at [292, 76] on button "Edit This Section" at bounding box center [320, 74] width 114 height 25
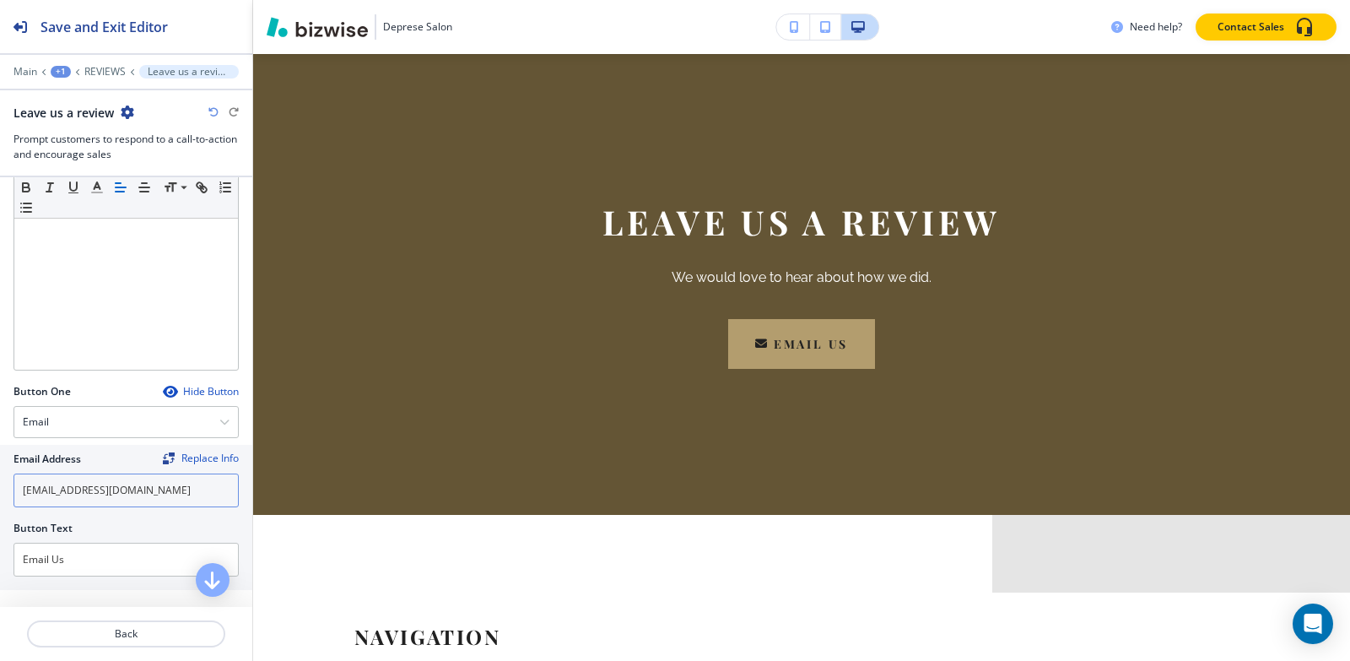
scroll to position [506, 0]
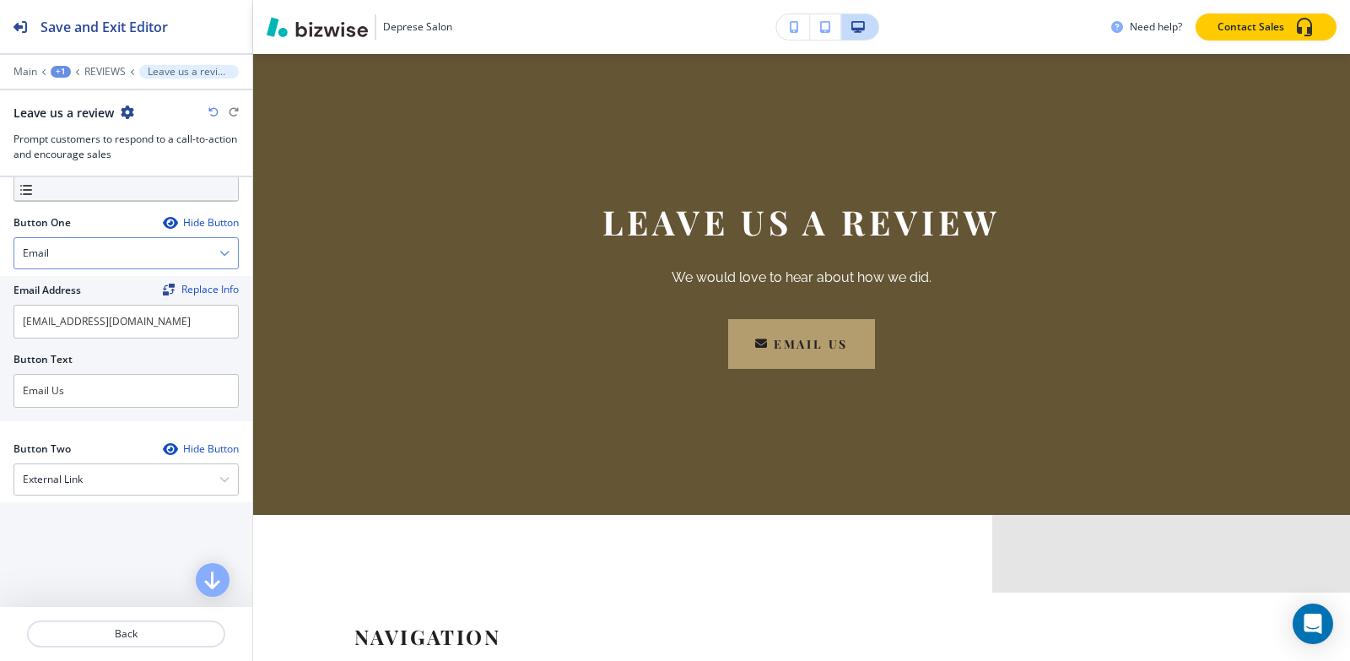
click at [93, 245] on div "Email" at bounding box center [126, 253] width 224 height 30
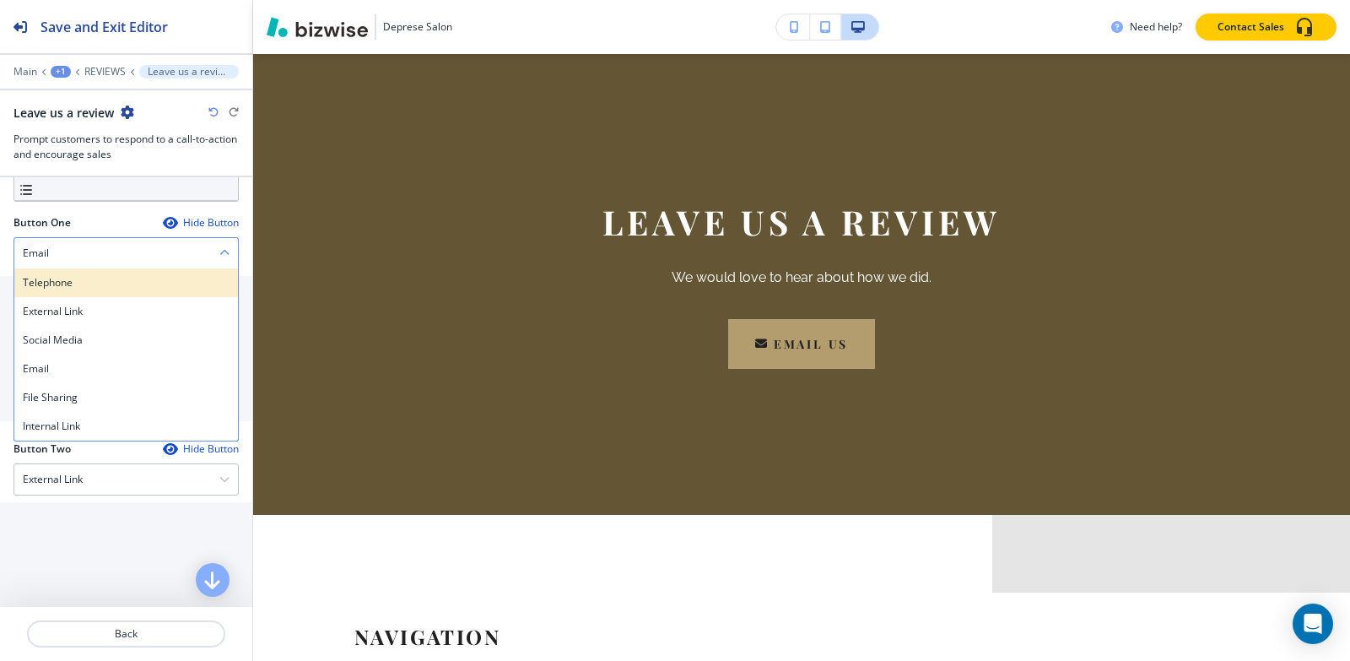
click at [85, 278] on h4 "Telephone" at bounding box center [126, 282] width 207 height 15
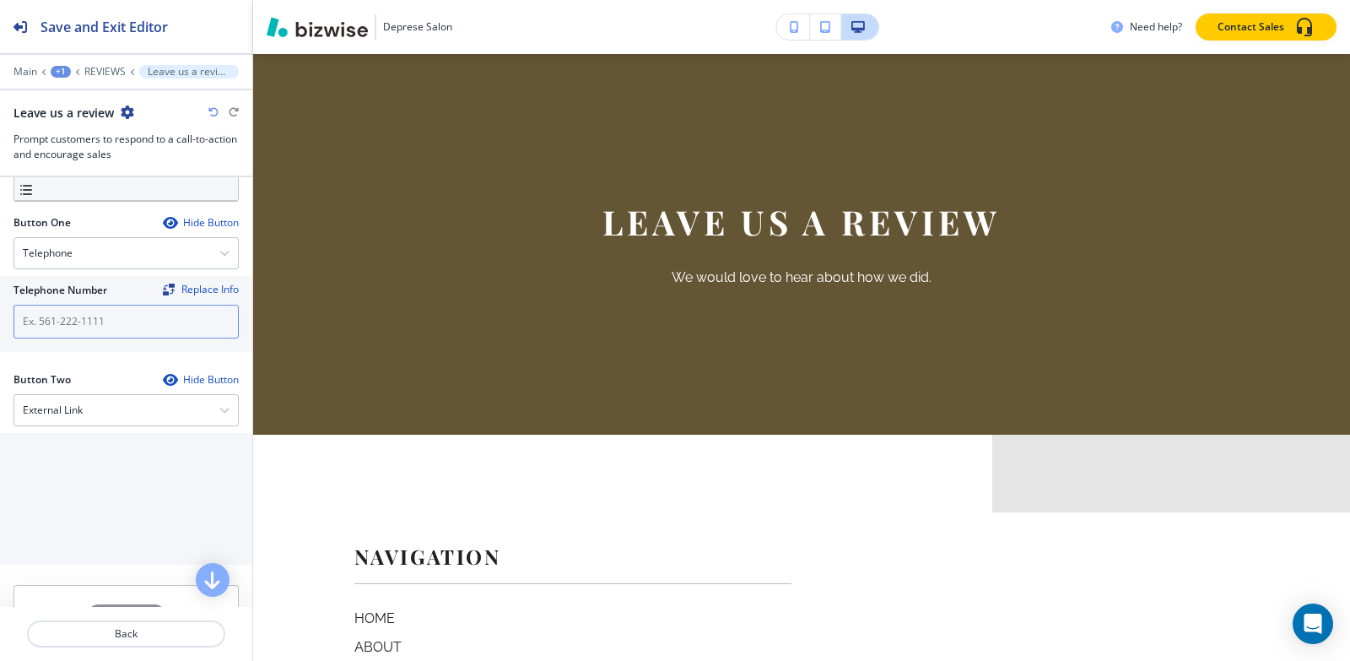
click at [97, 320] on input "text" at bounding box center [126, 322] width 225 height 34
paste input "[PHONE_NUMBER]"
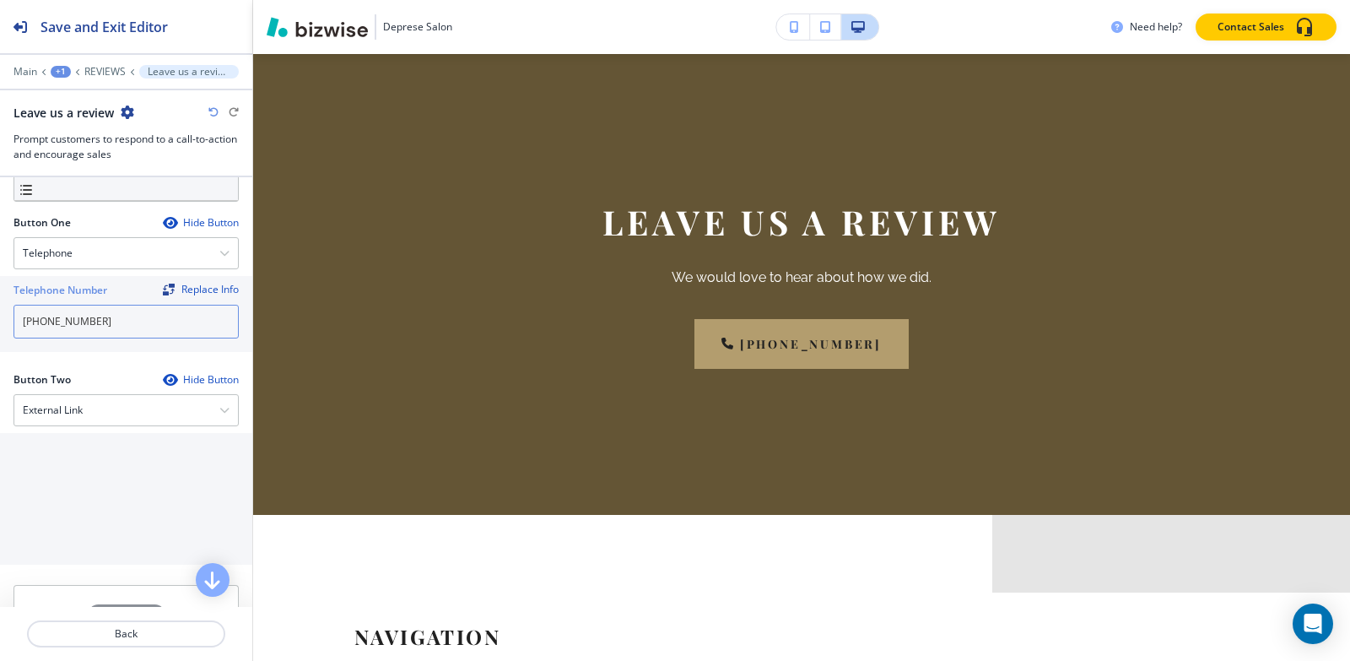
type input "[PHONE_NUMBER]"
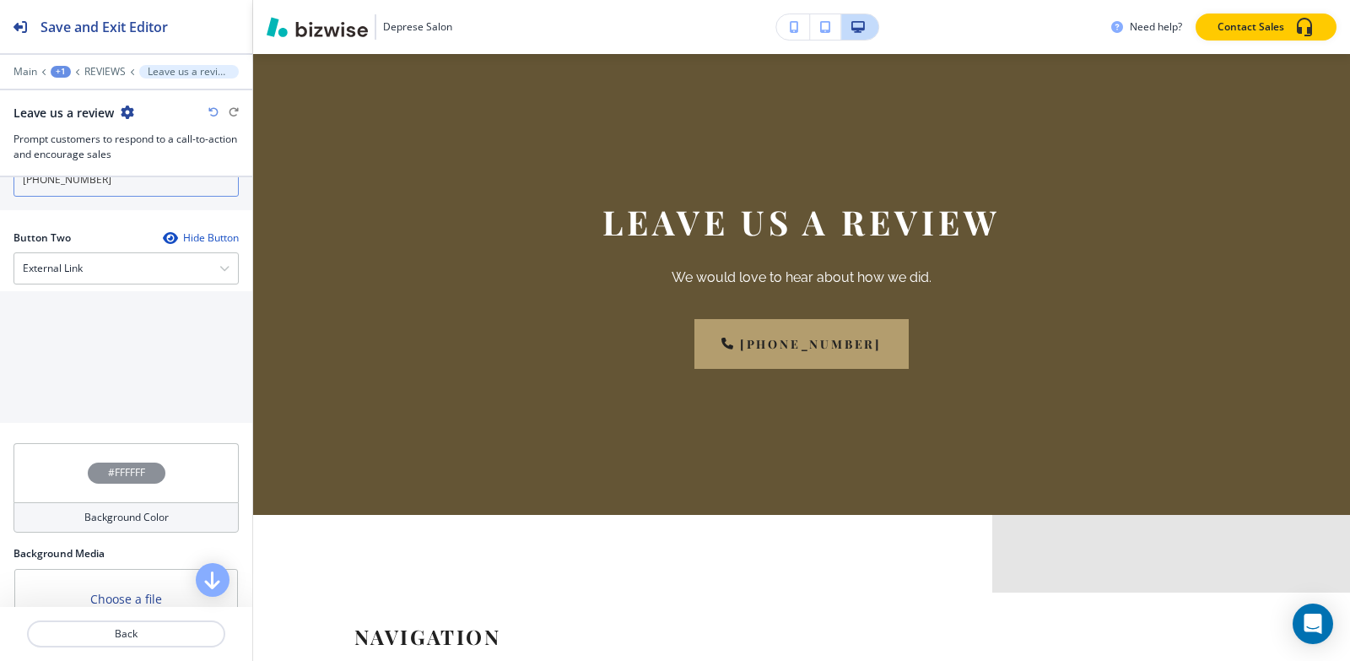
scroll to position [675, 0]
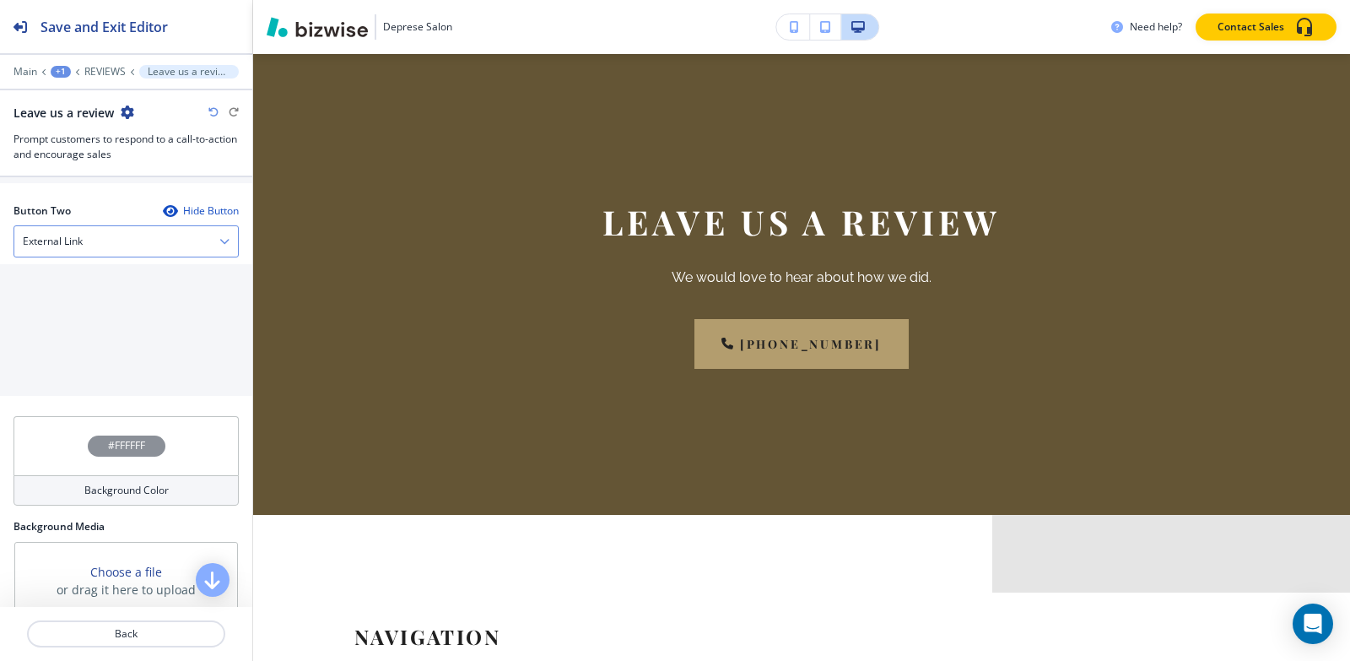
click at [91, 246] on div "External Link" at bounding box center [126, 241] width 224 height 30
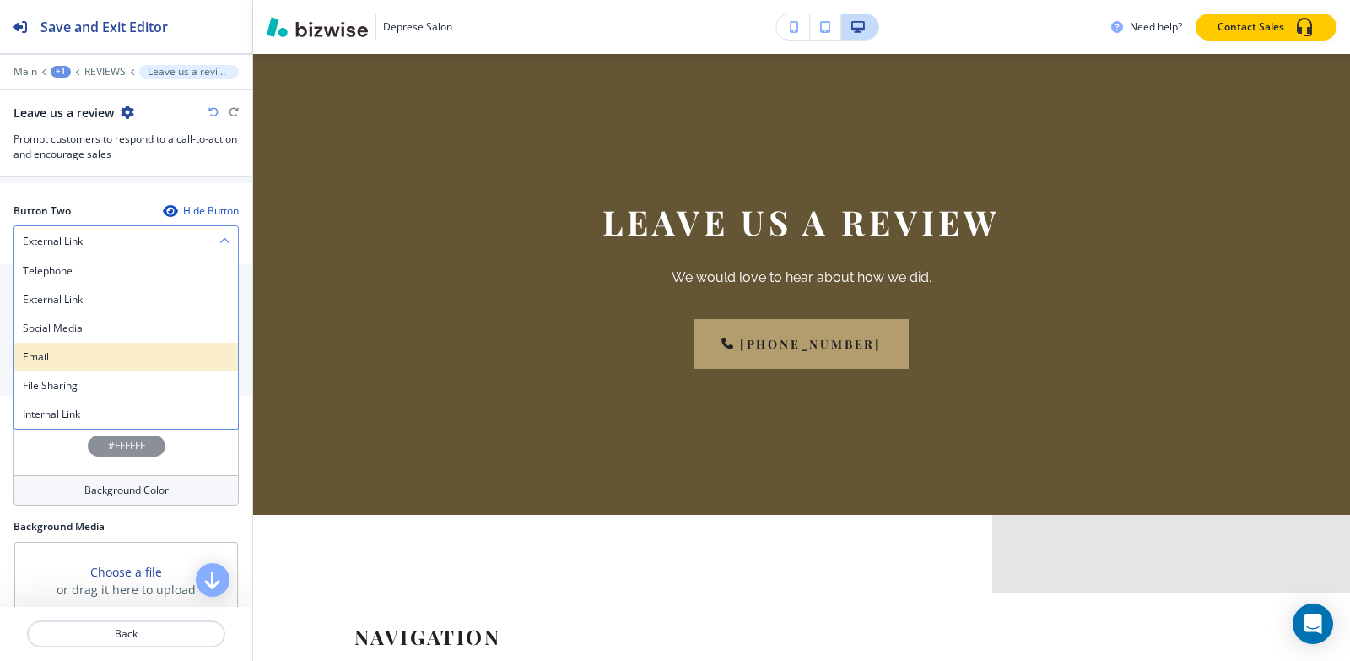
click at [91, 344] on div "Email" at bounding box center [126, 357] width 224 height 29
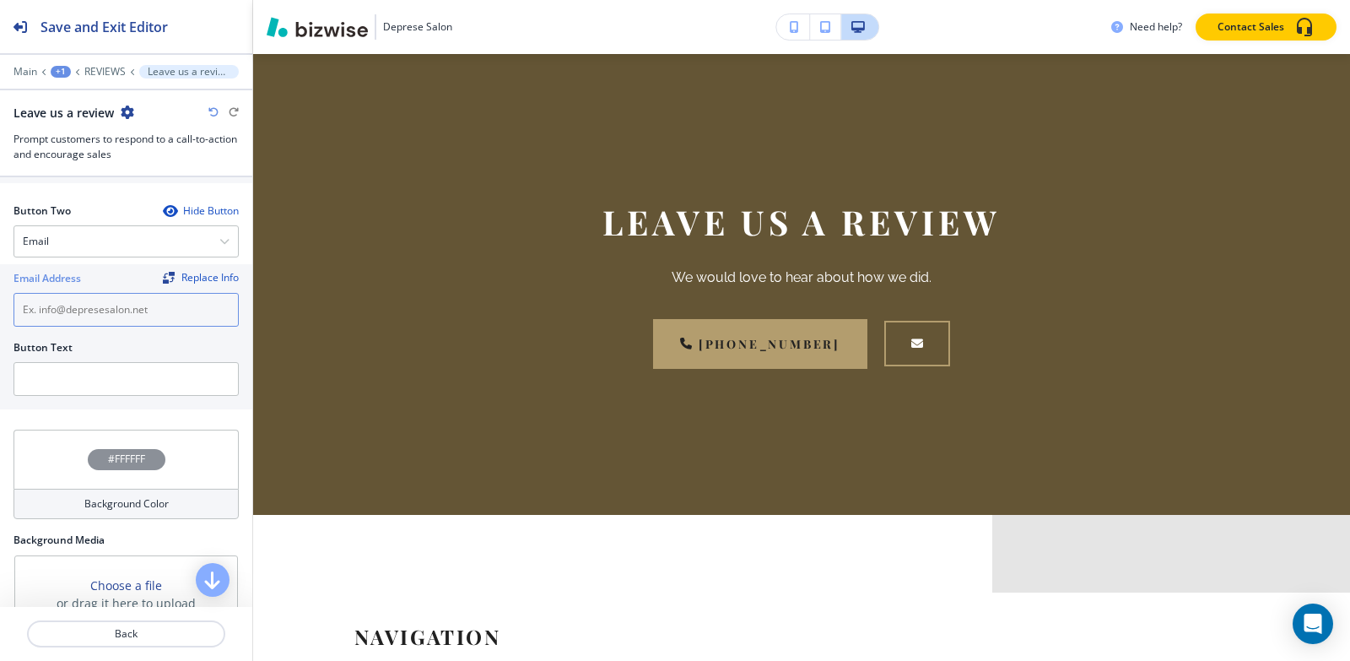
click at [99, 310] on input "text" at bounding box center [126, 310] width 225 height 34
paste input "[EMAIL_ADDRESS][DOMAIN_NAME]"
type input "[EMAIL_ADDRESS][DOMAIN_NAME]"
click at [71, 391] on input "text" at bounding box center [126, 379] width 225 height 34
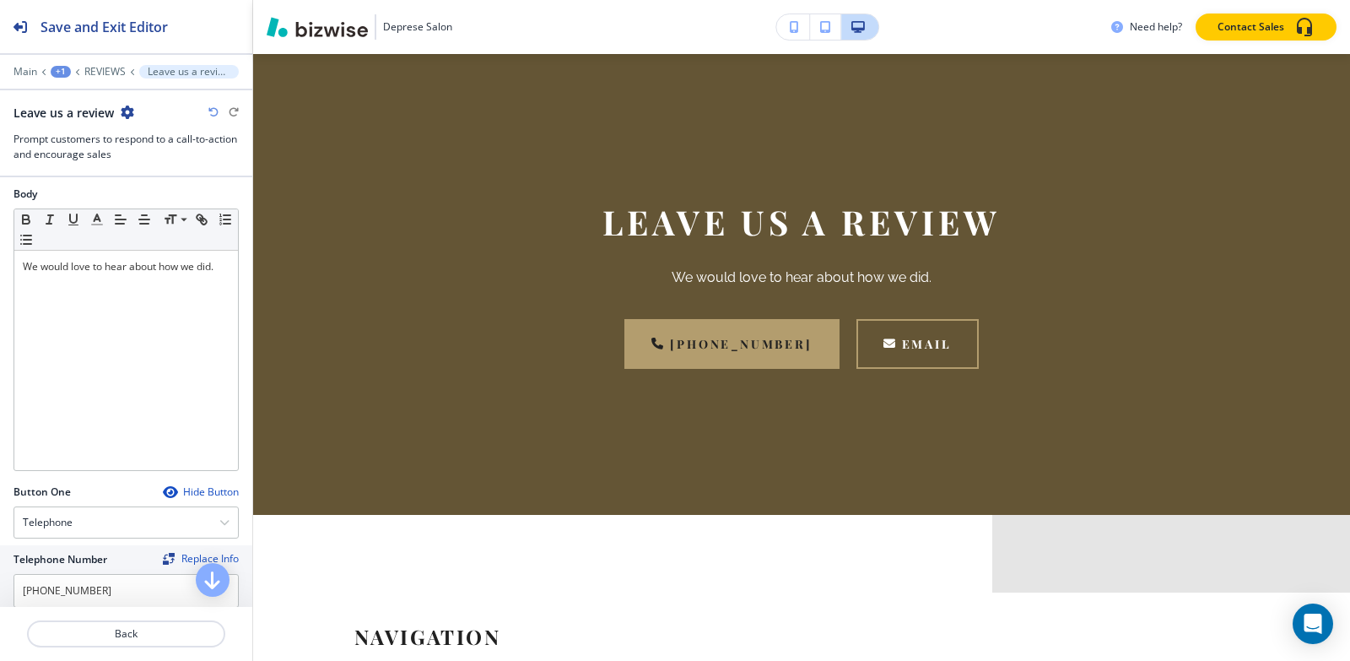
scroll to position [155, 0]
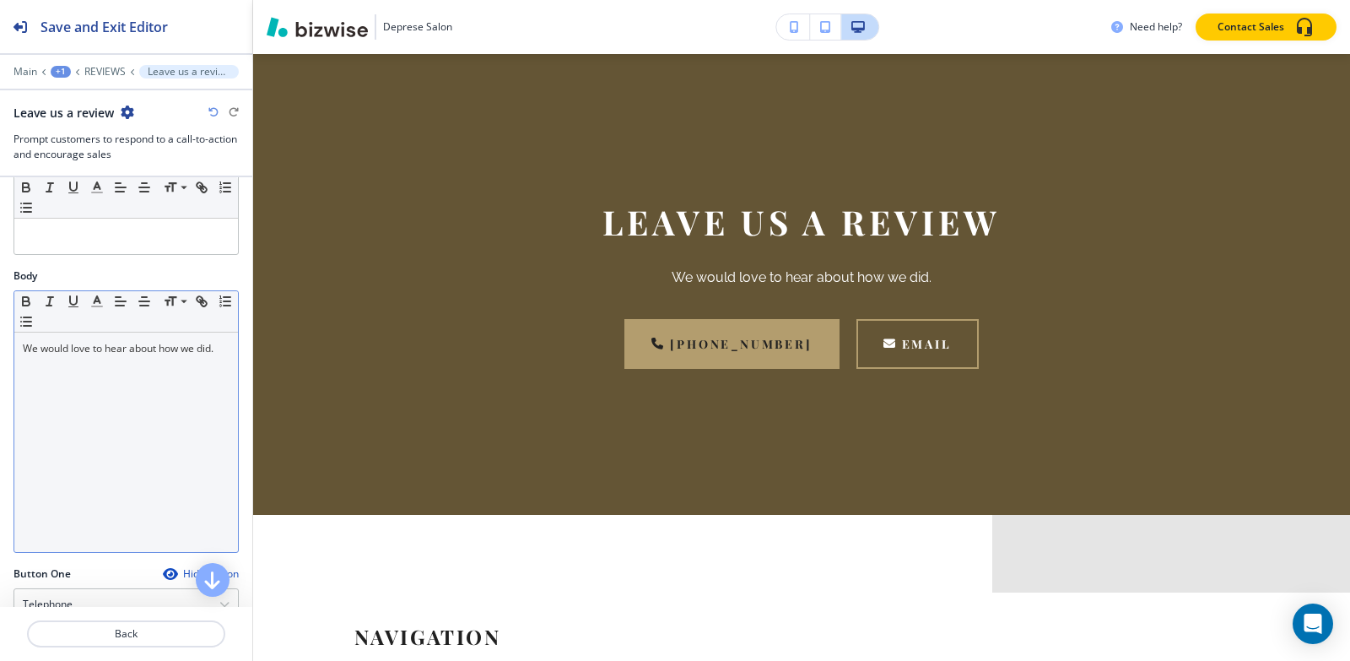
type input "Email"
click at [97, 397] on div "We would love to hear about how we did." at bounding box center [126, 441] width 224 height 219
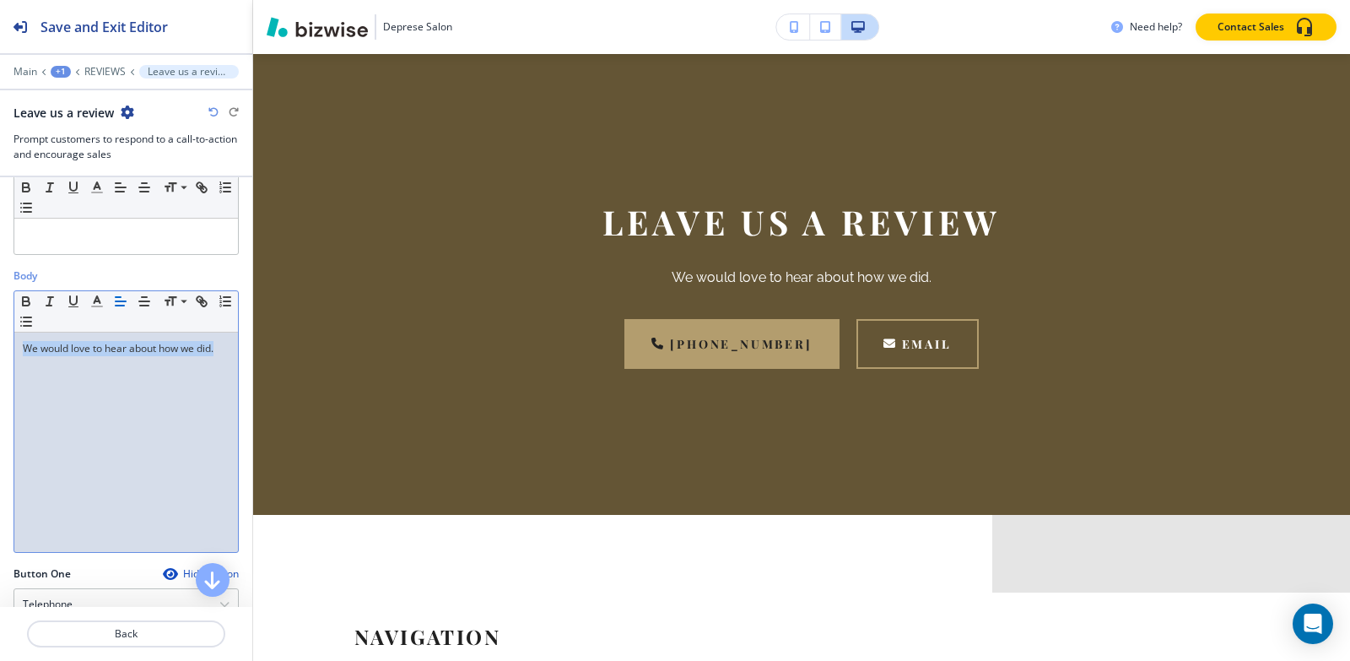
copy p "We would love to hear about how we did."
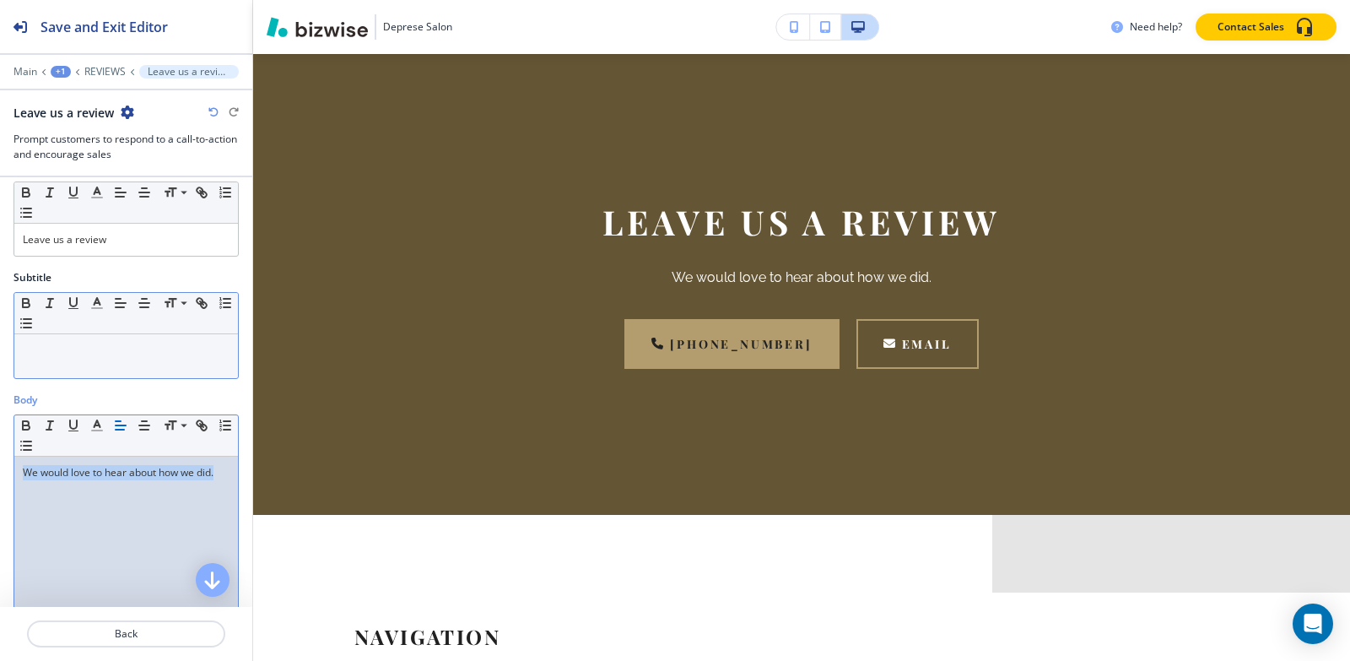
scroll to position [0, 0]
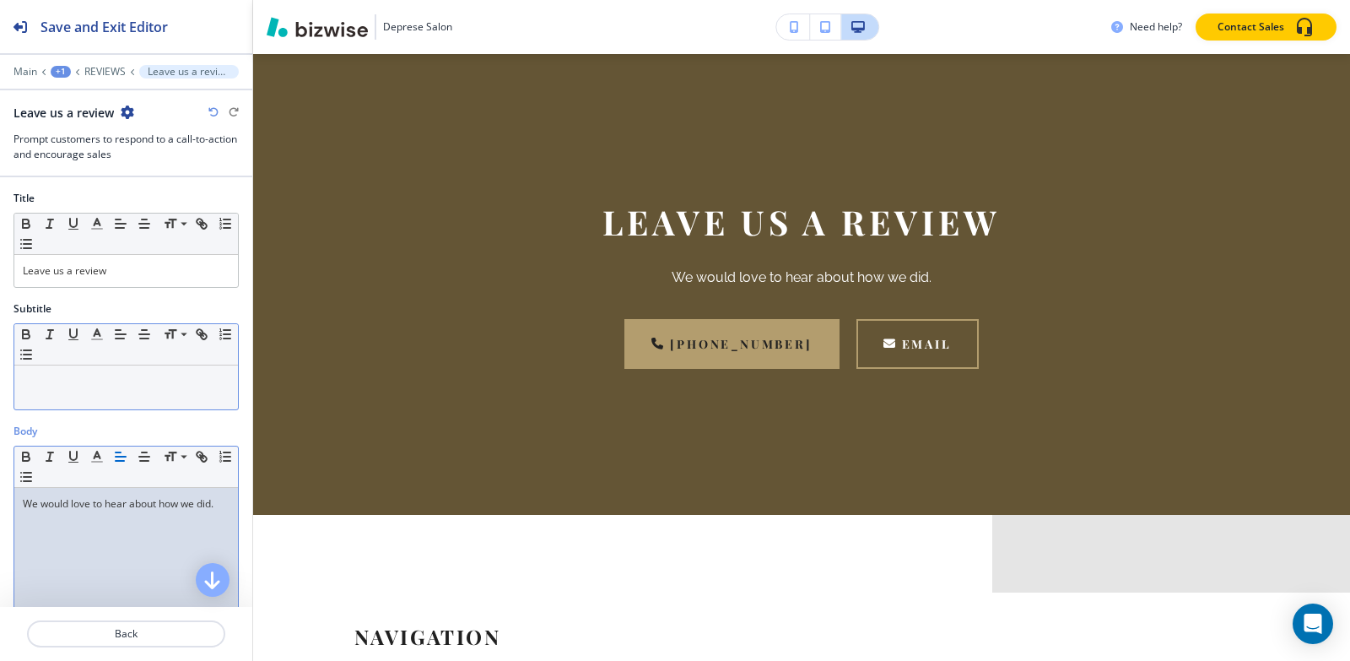
click at [94, 375] on p at bounding box center [126, 381] width 207 height 15
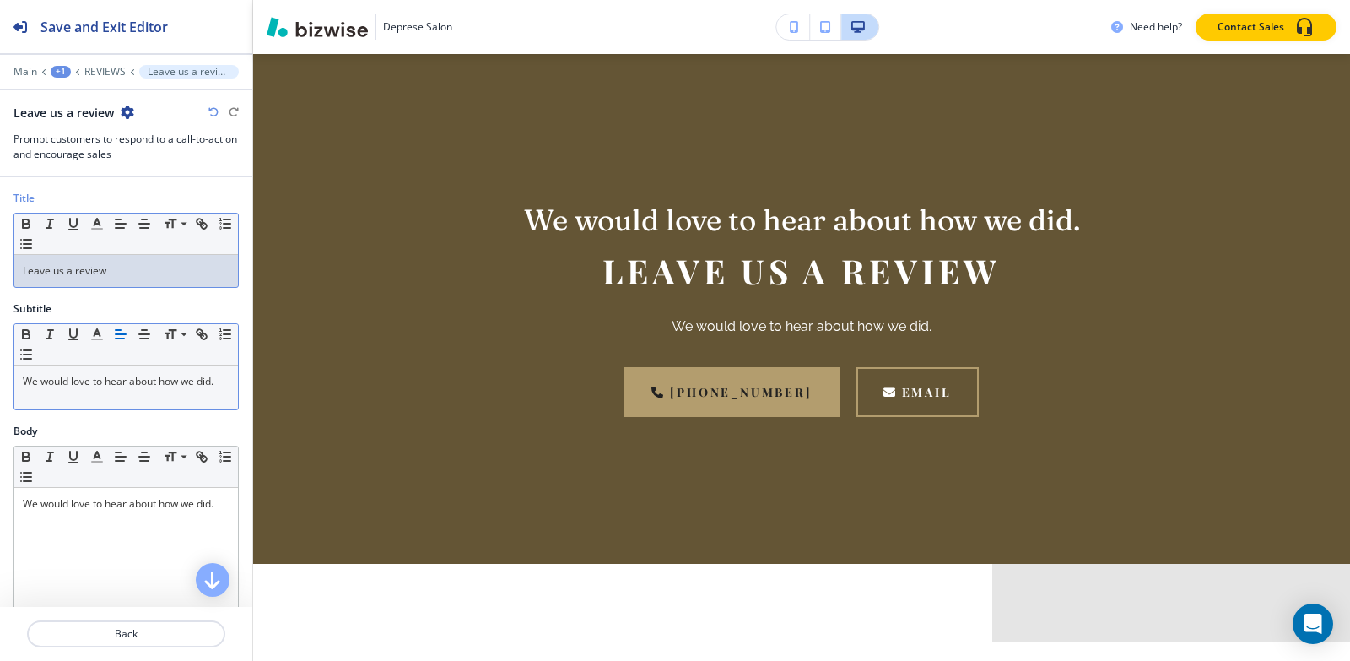
click at [137, 272] on p "Leave us a review" at bounding box center [126, 270] width 207 height 15
copy p "Leave us a review"
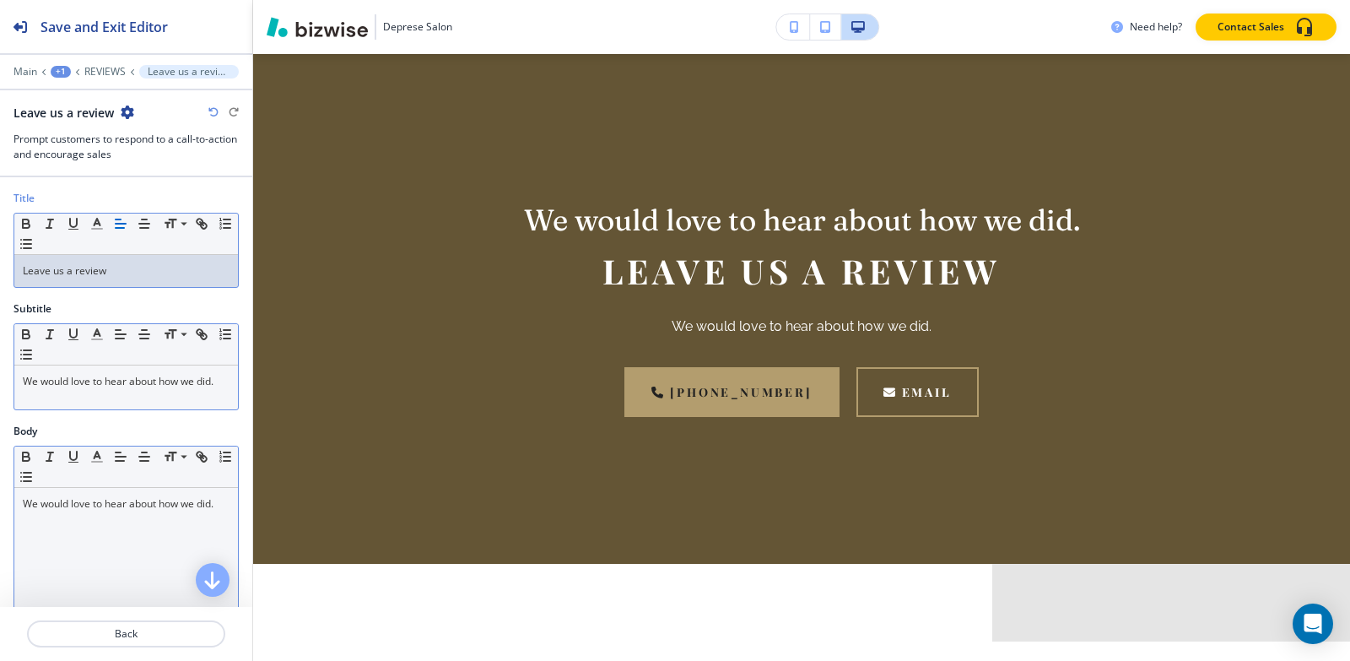
click at [68, 530] on div "We would love to hear about how we did." at bounding box center [126, 597] width 224 height 219
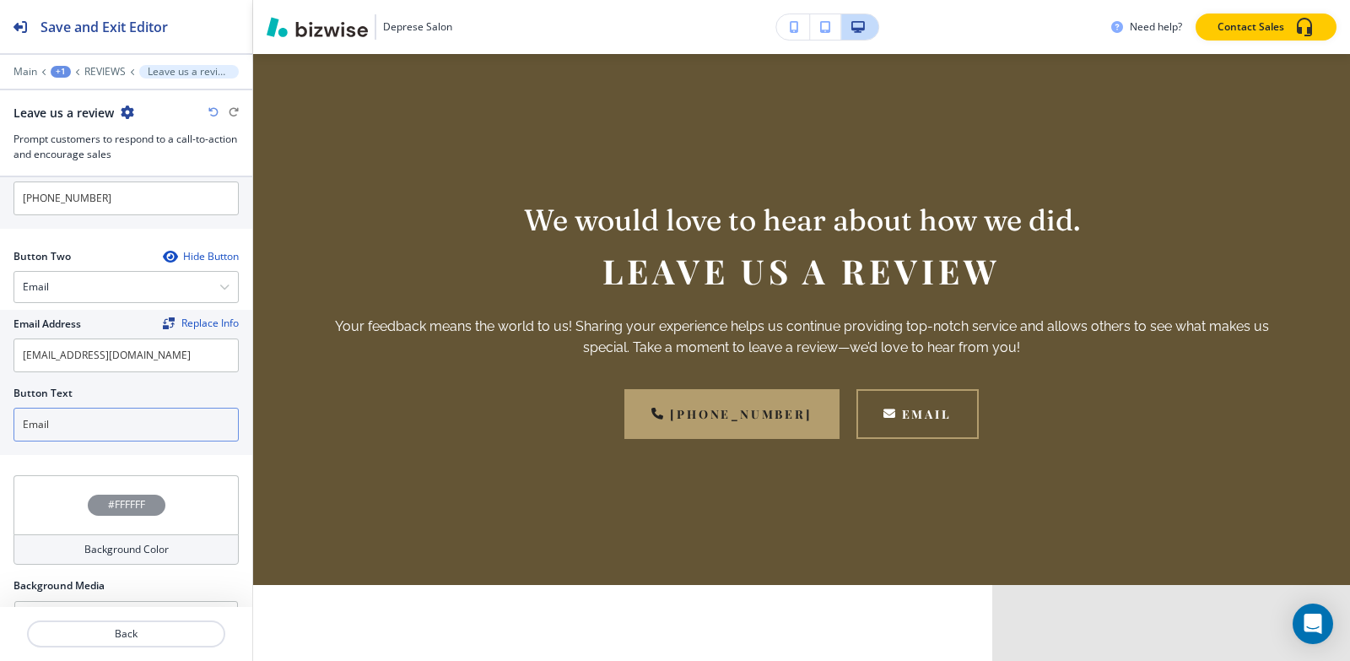
scroll to position [749, 0]
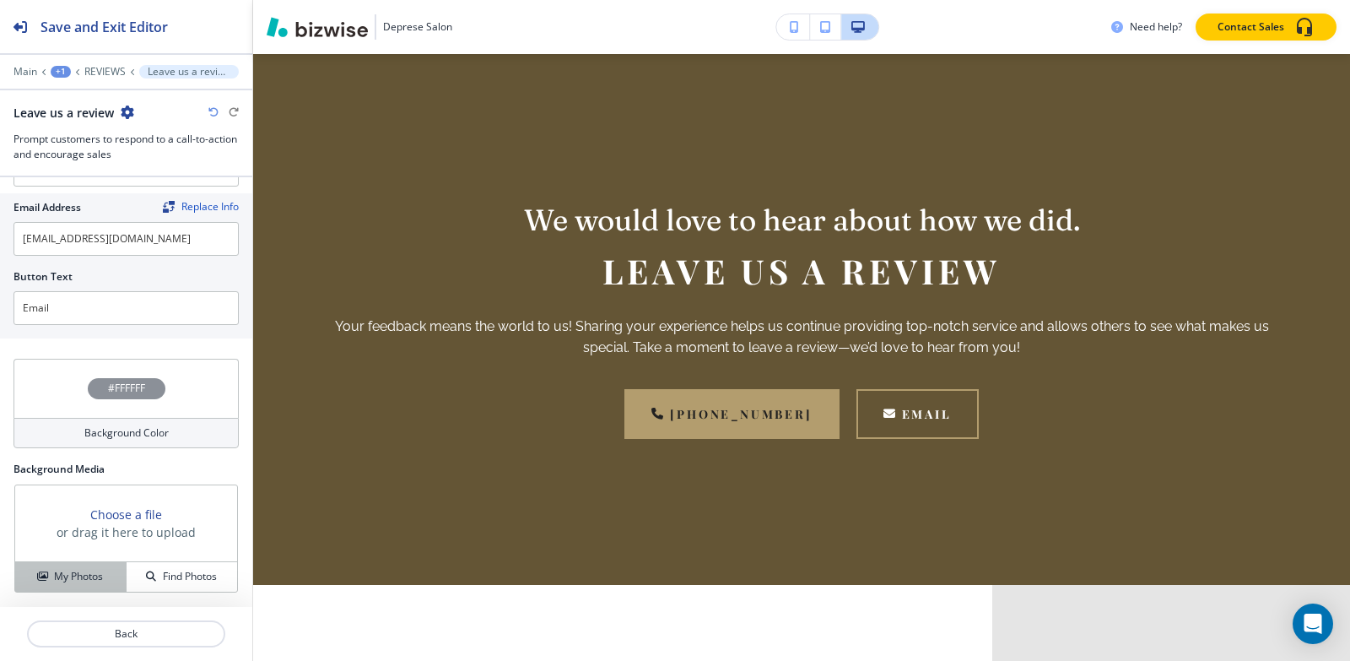
drag, startPoint x: 83, startPoint y: 580, endPoint x: 157, endPoint y: 559, distance: 77.2
click at [83, 579] on h4 "My Photos" at bounding box center [78, 576] width 49 height 15
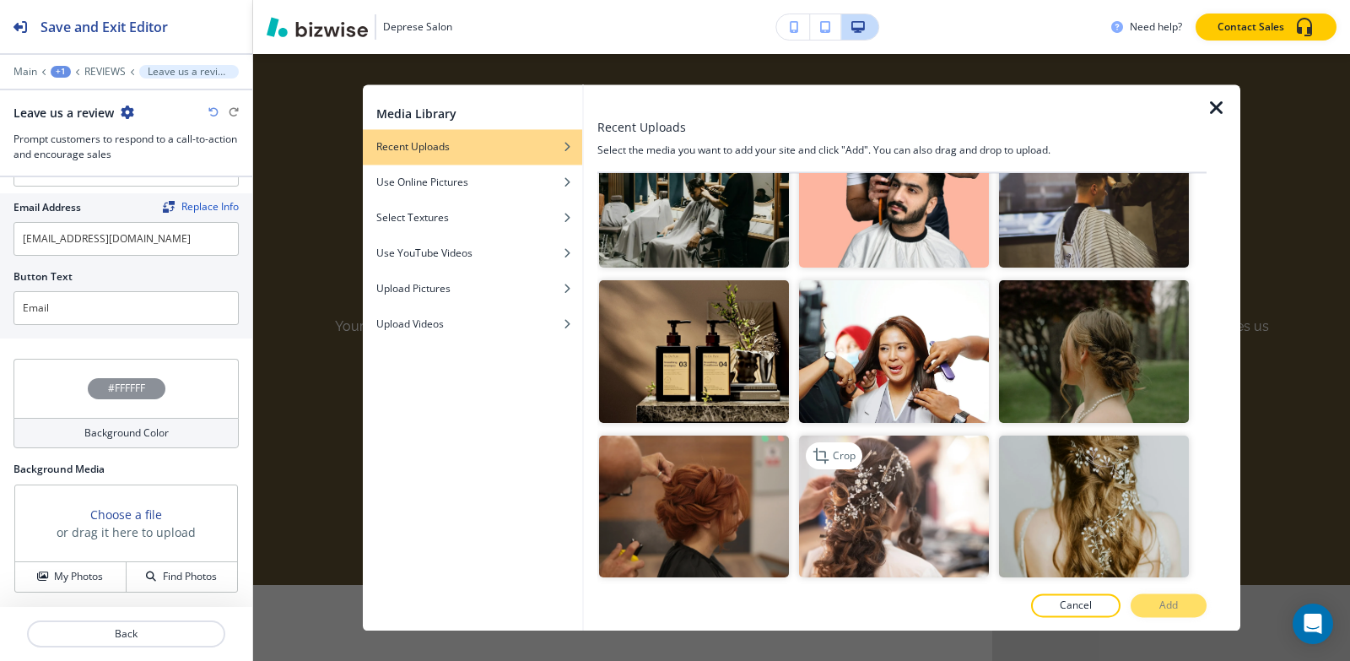
scroll to position [253, 0]
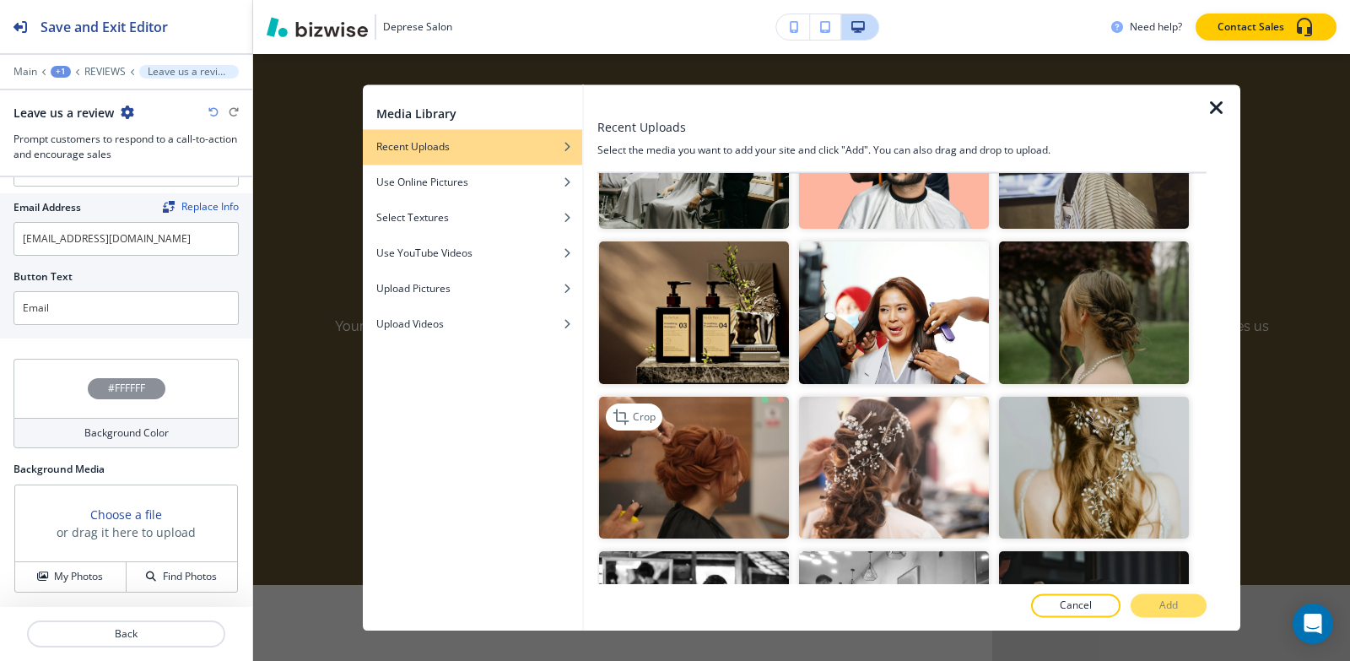
click at [674, 478] on img "button" at bounding box center [694, 468] width 190 height 143
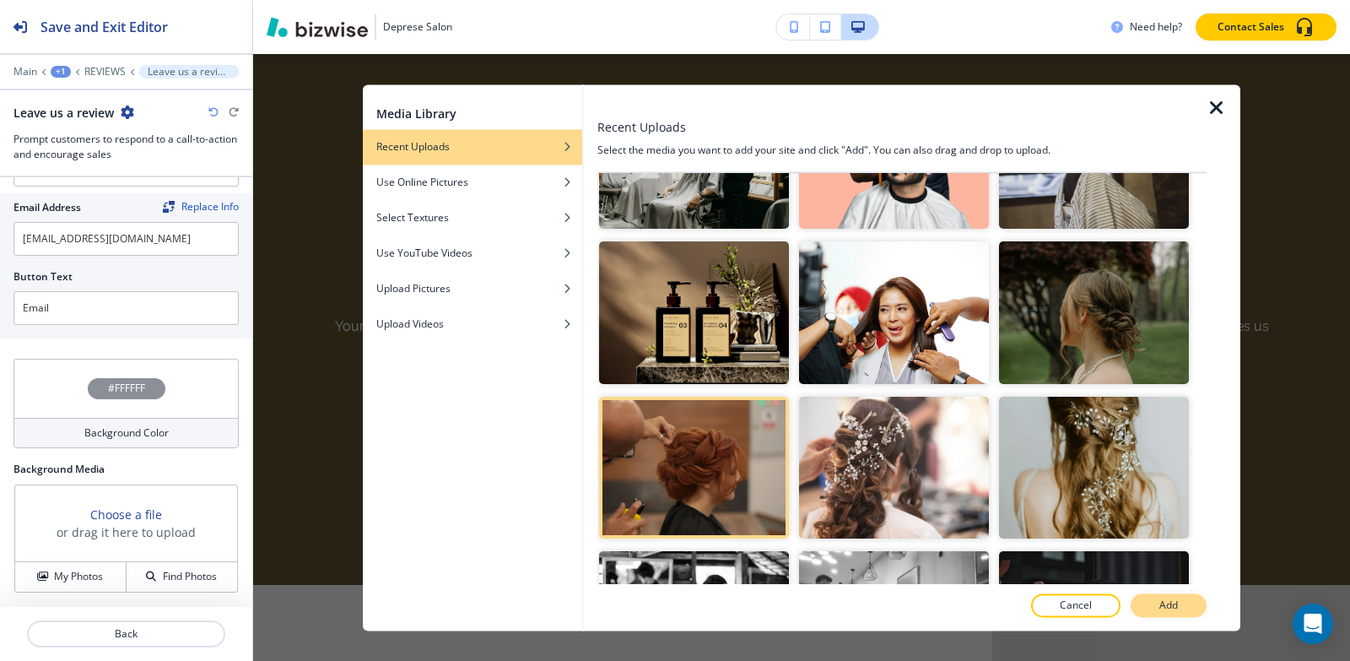
click at [1148, 608] on button "Add" at bounding box center [1169, 605] width 76 height 24
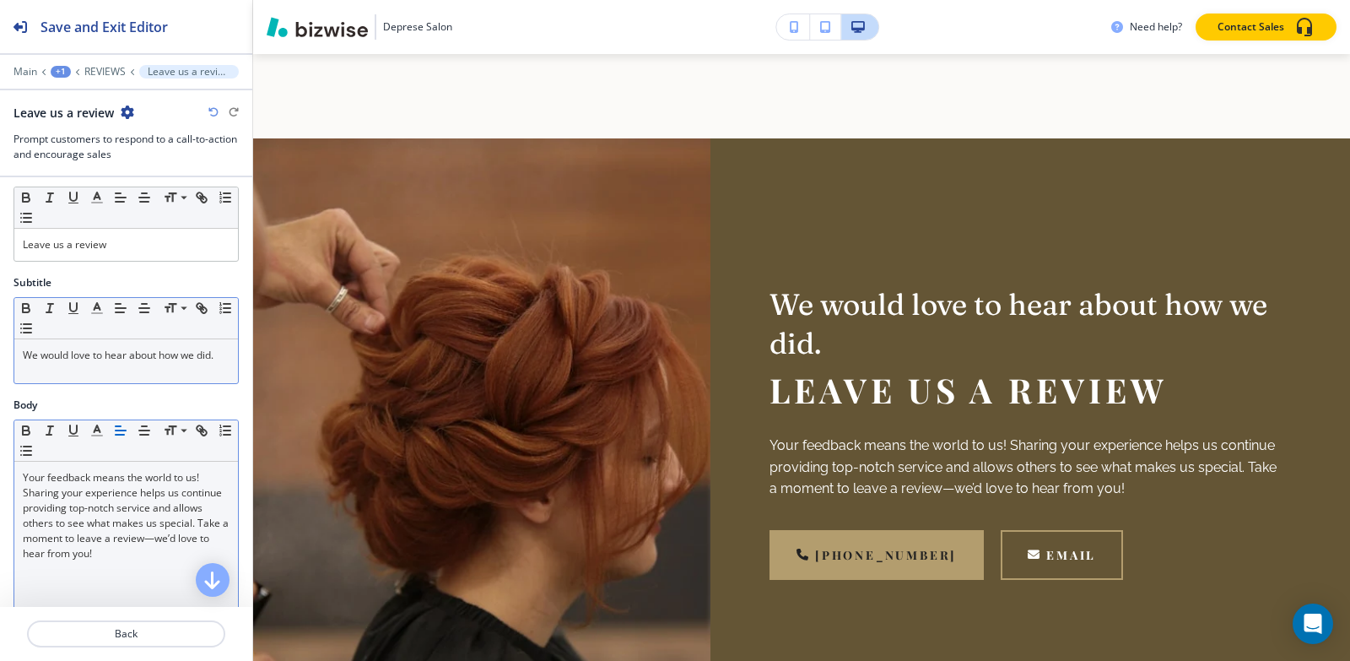
scroll to position [0, 0]
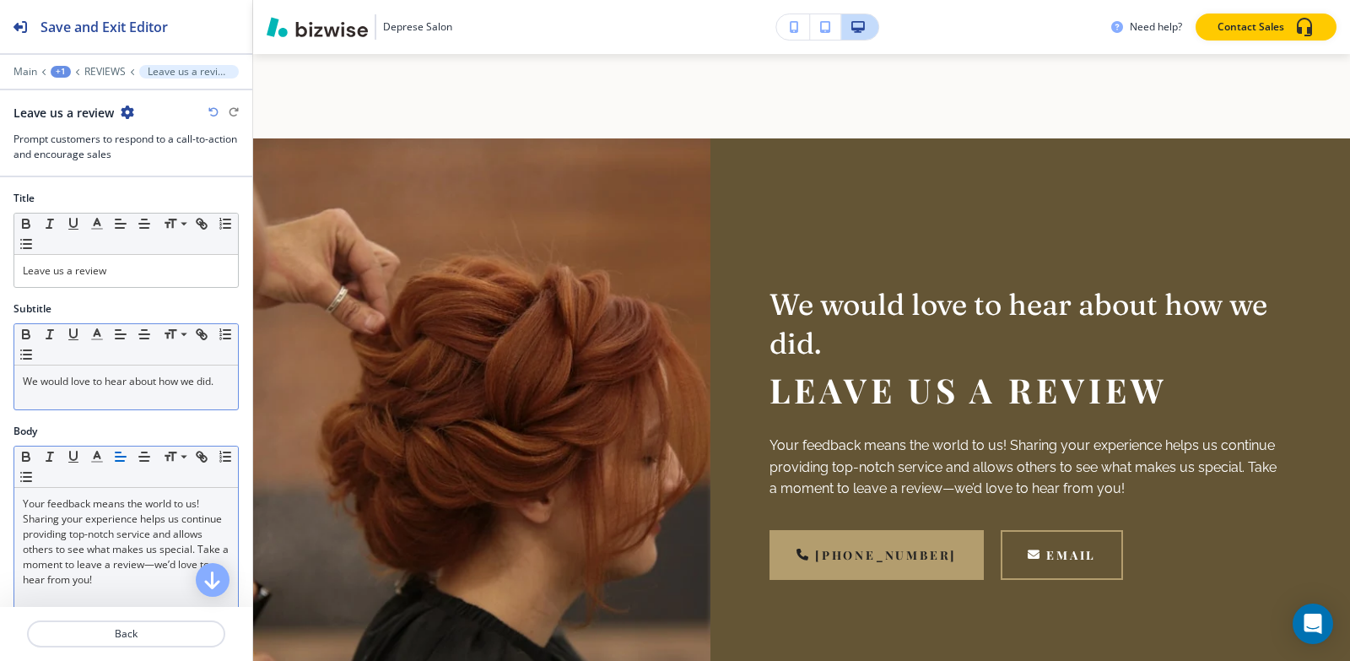
click at [85, 389] on p "We would love to hear about how we did." at bounding box center [126, 381] width 207 height 15
copy p "We would love to hear about how we did."
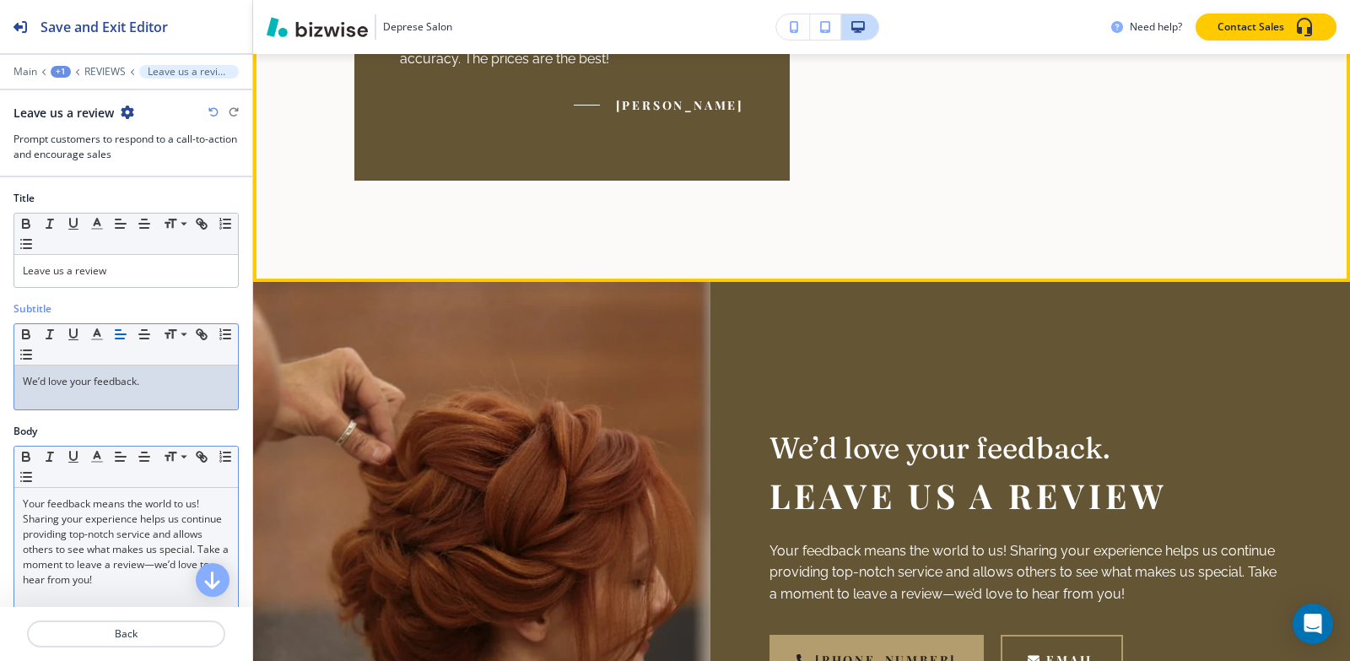
scroll to position [1603, 0]
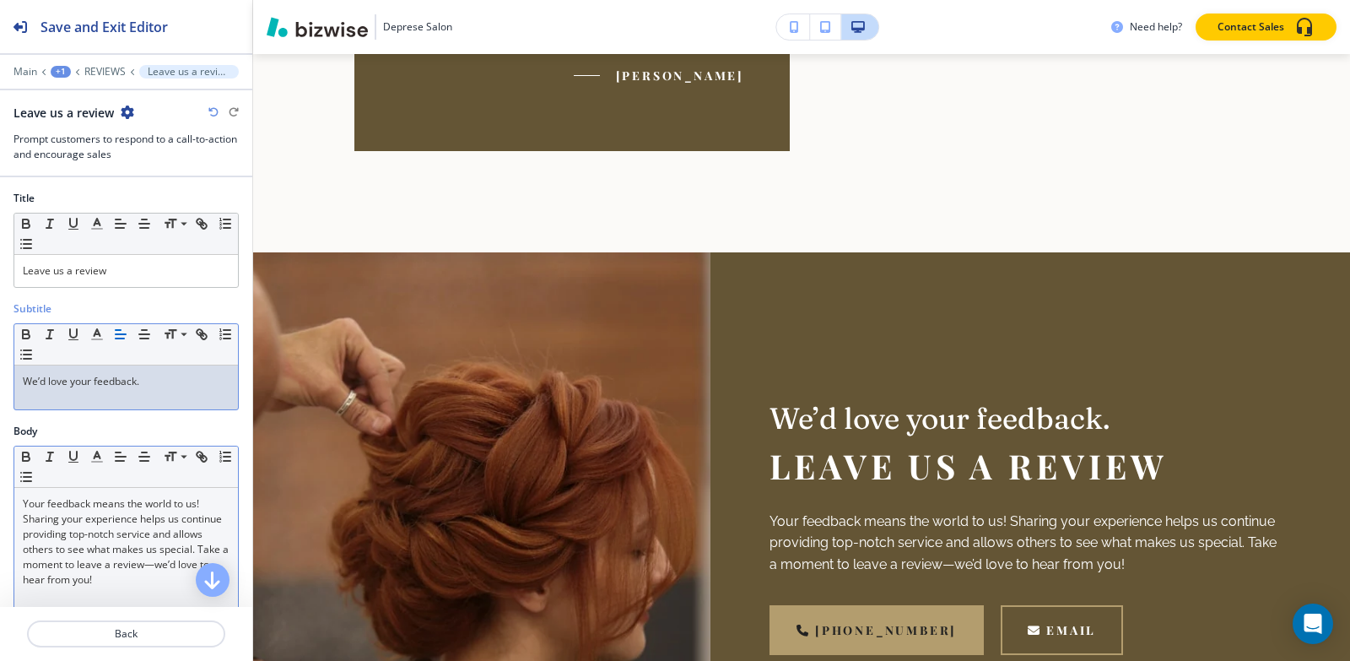
click at [60, 70] on div "+1" at bounding box center [61, 72] width 20 height 12
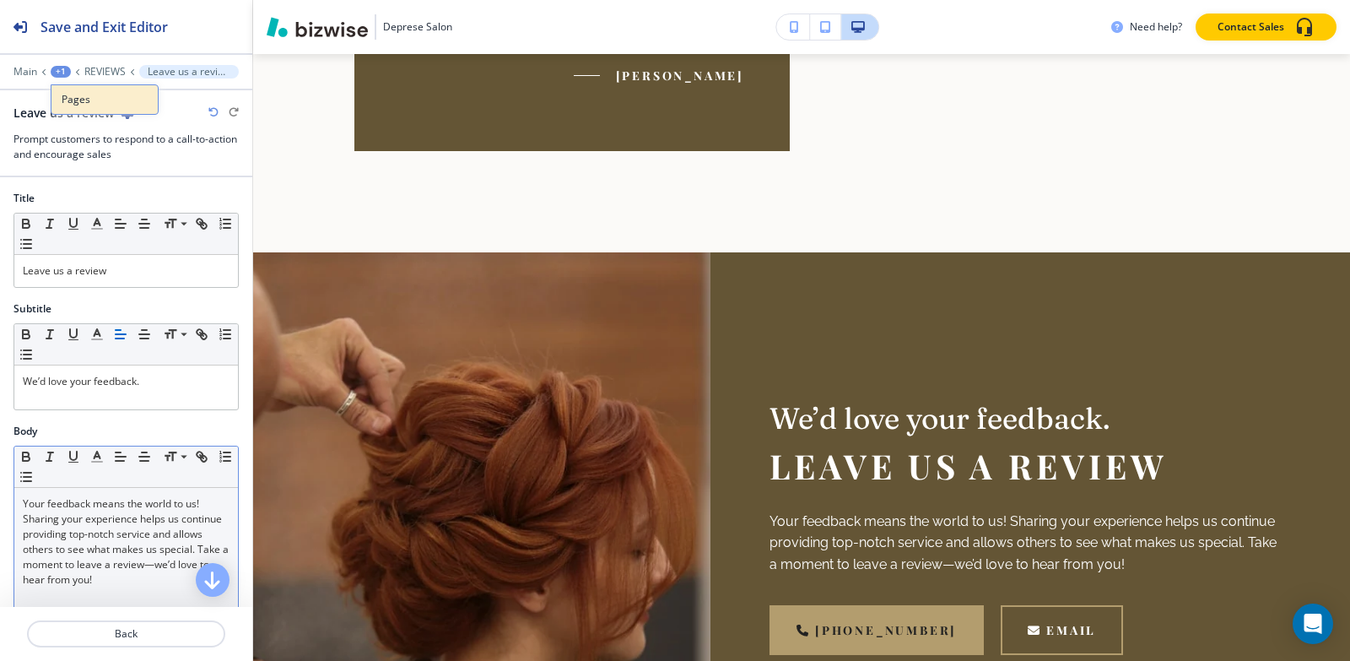
click at [61, 105] on button "Pages" at bounding box center [105, 99] width 108 height 30
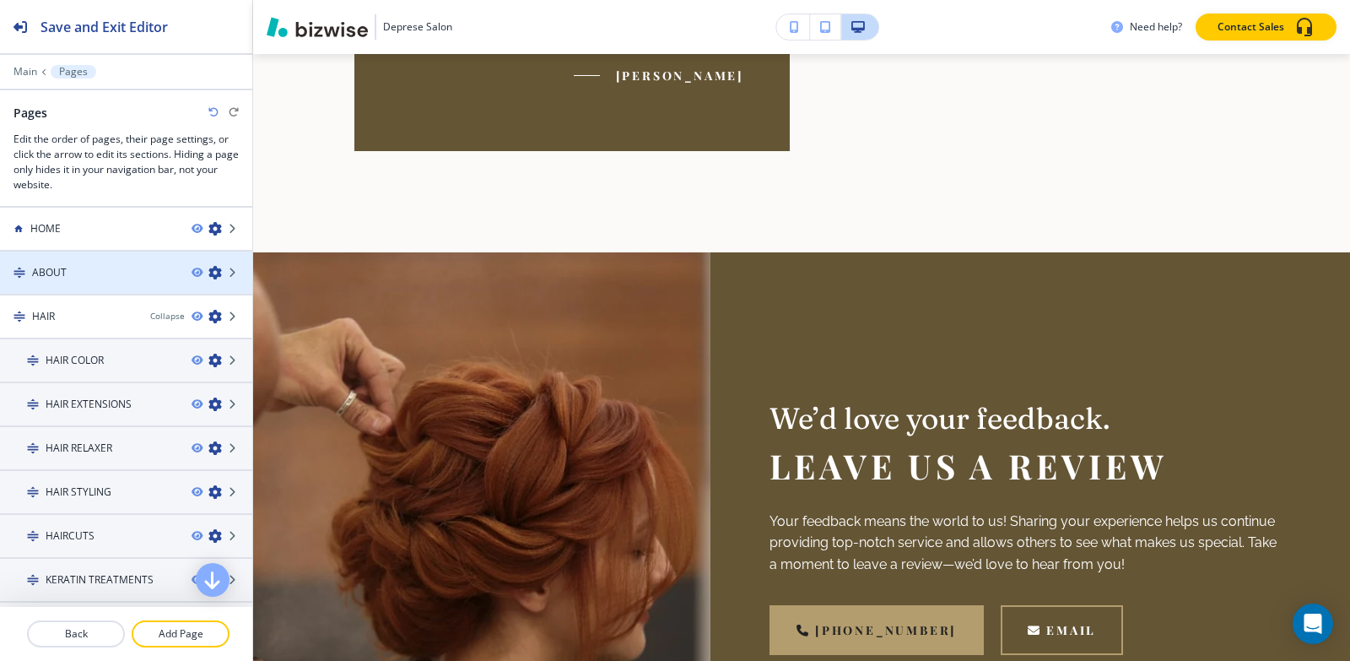
click at [73, 261] on div at bounding box center [126, 258] width 252 height 14
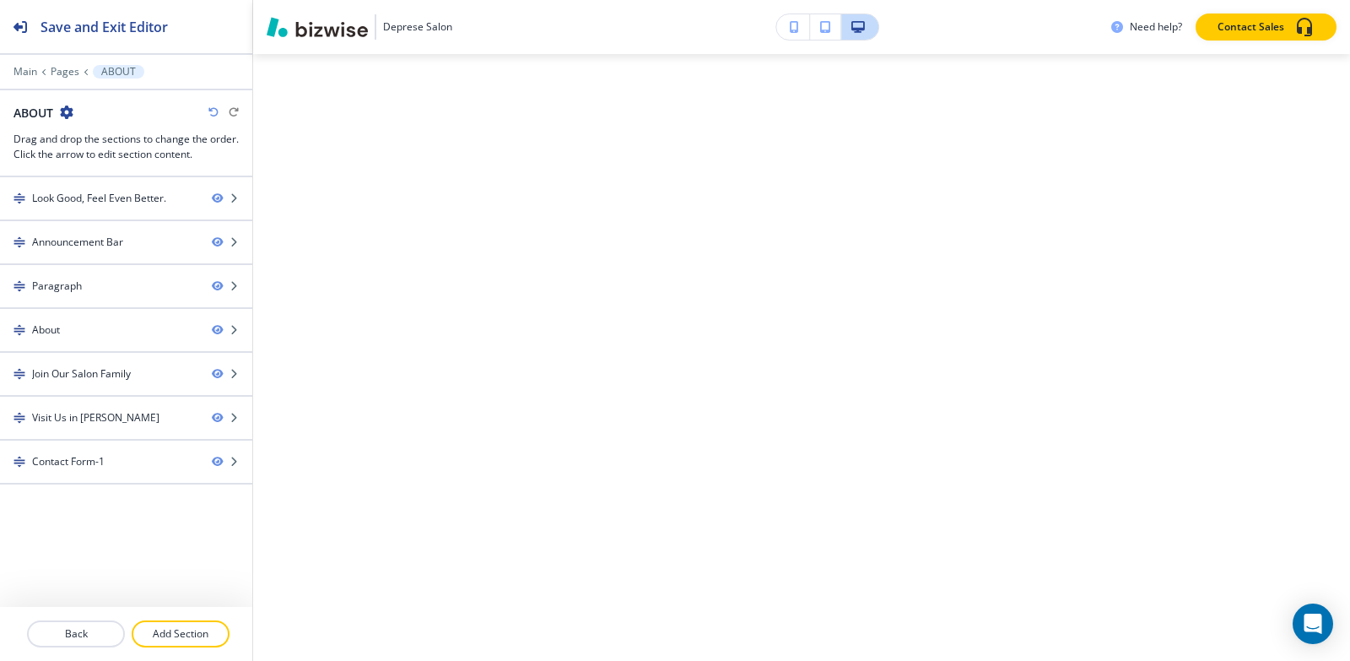
scroll to position [0, 0]
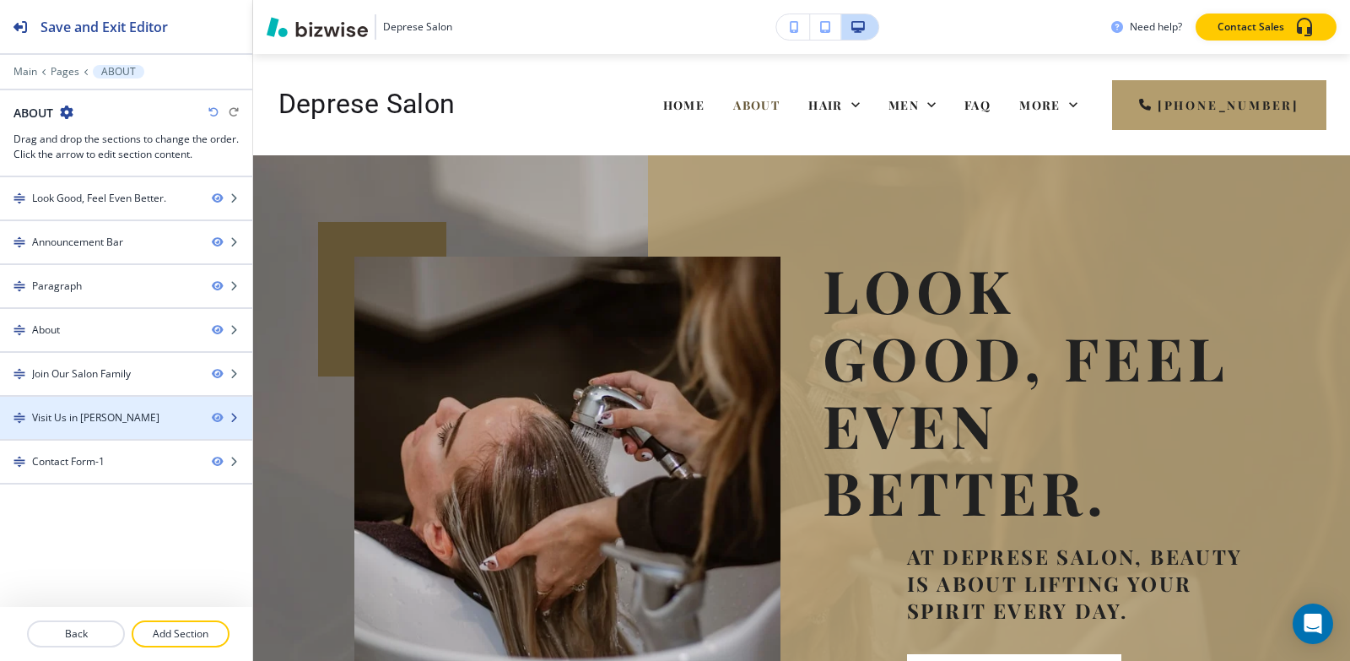
click at [105, 423] on div "Visit Us in [PERSON_NAME]" at bounding box center [95, 417] width 127 height 15
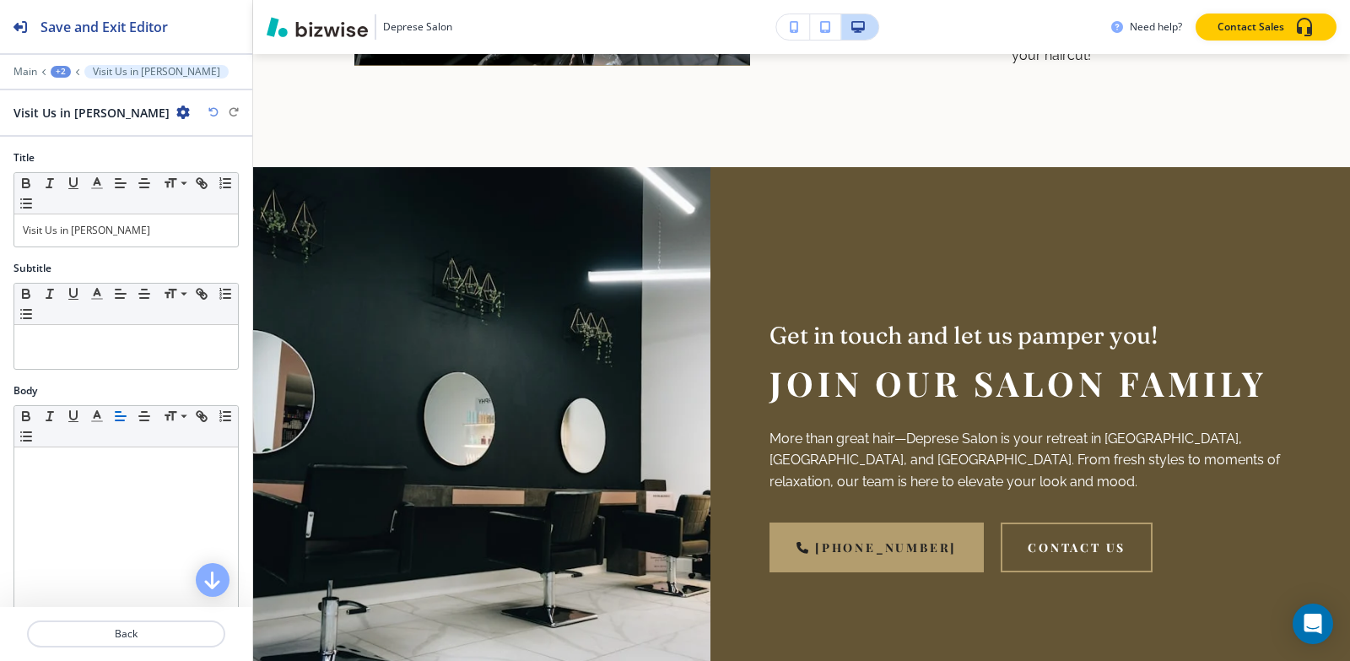
scroll to position [3715, 0]
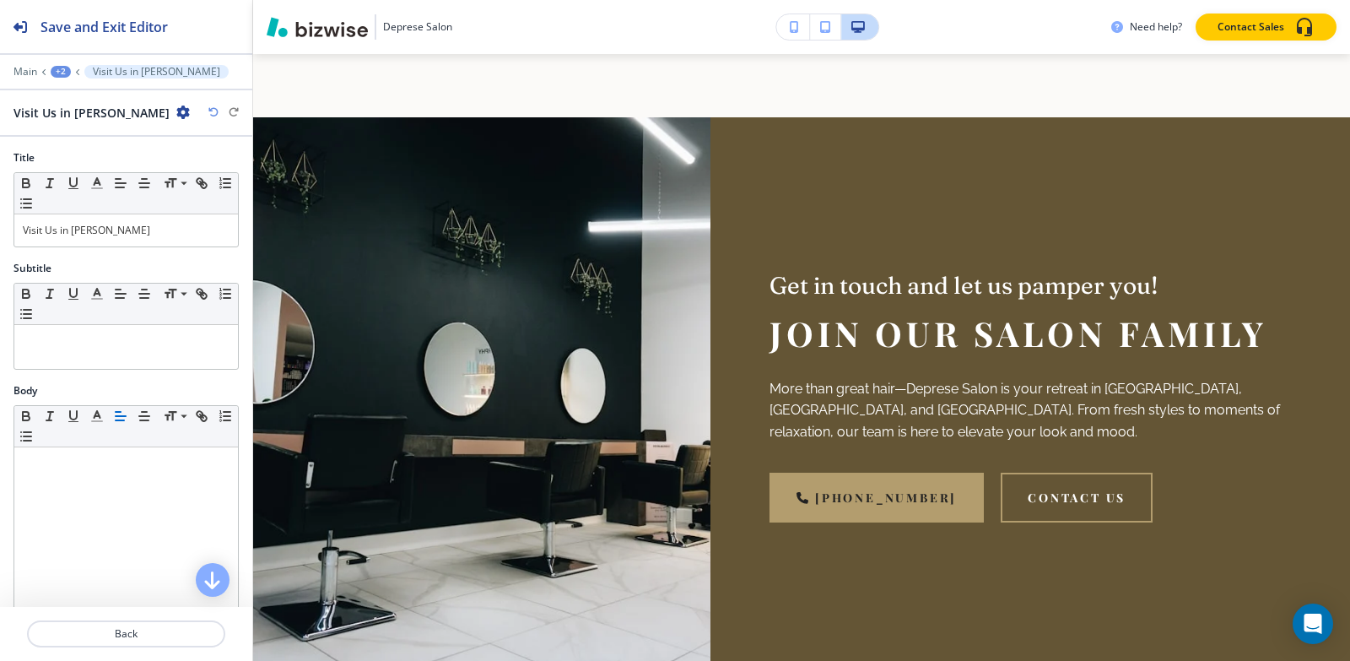
click at [176, 115] on icon "button" at bounding box center [183, 112] width 14 height 14
click at [165, 176] on p "Duplicate Section" at bounding box center [187, 171] width 86 height 15
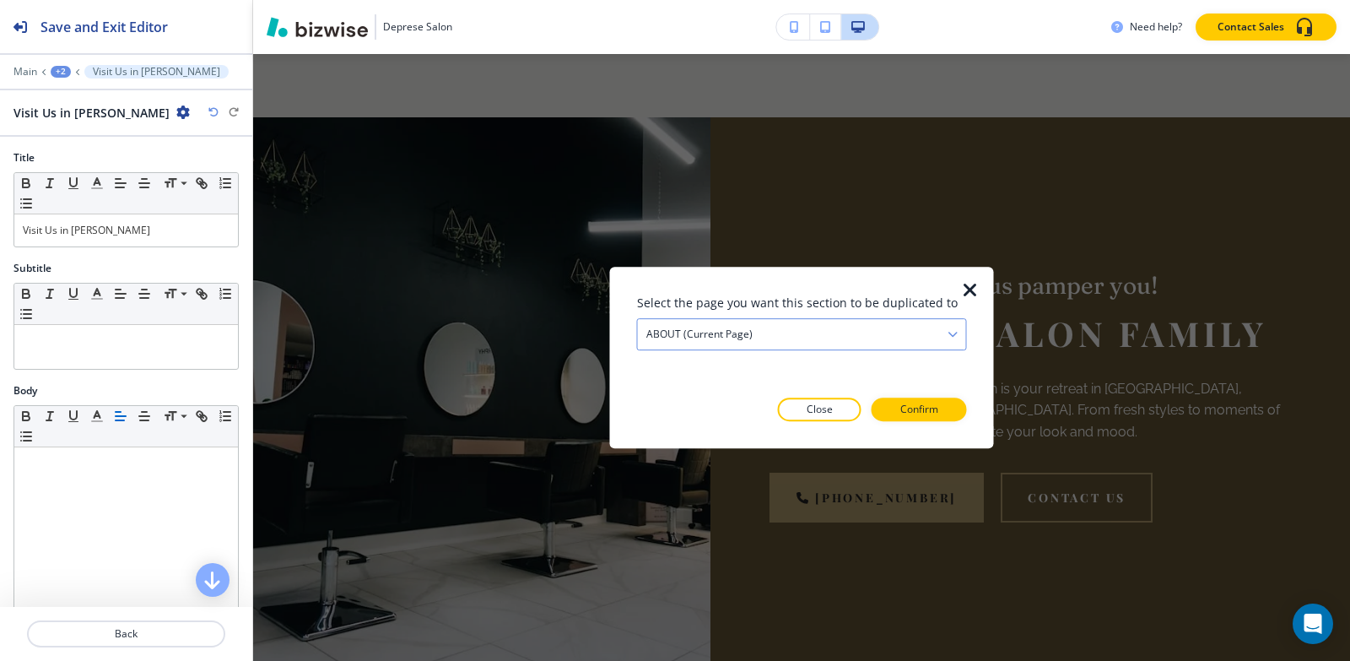
click at [725, 338] on h4 "ABOUT (current page)" at bounding box center [699, 334] width 106 height 15
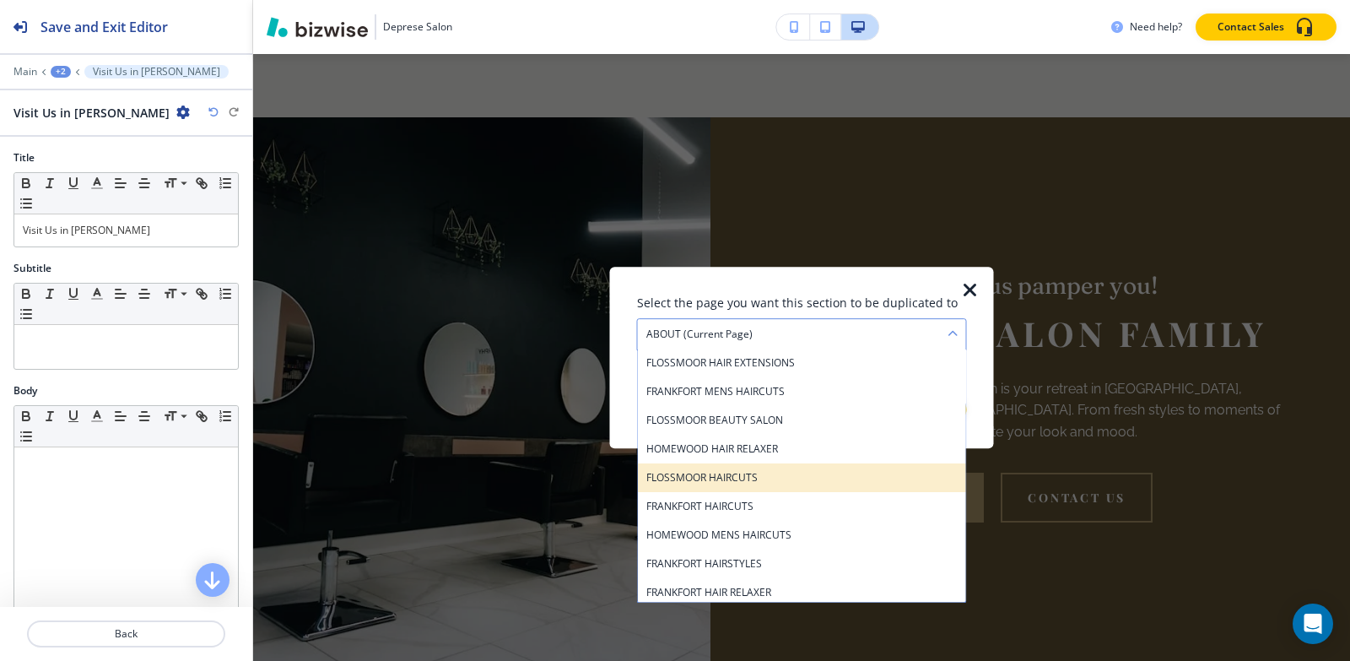
scroll to position [895, 0]
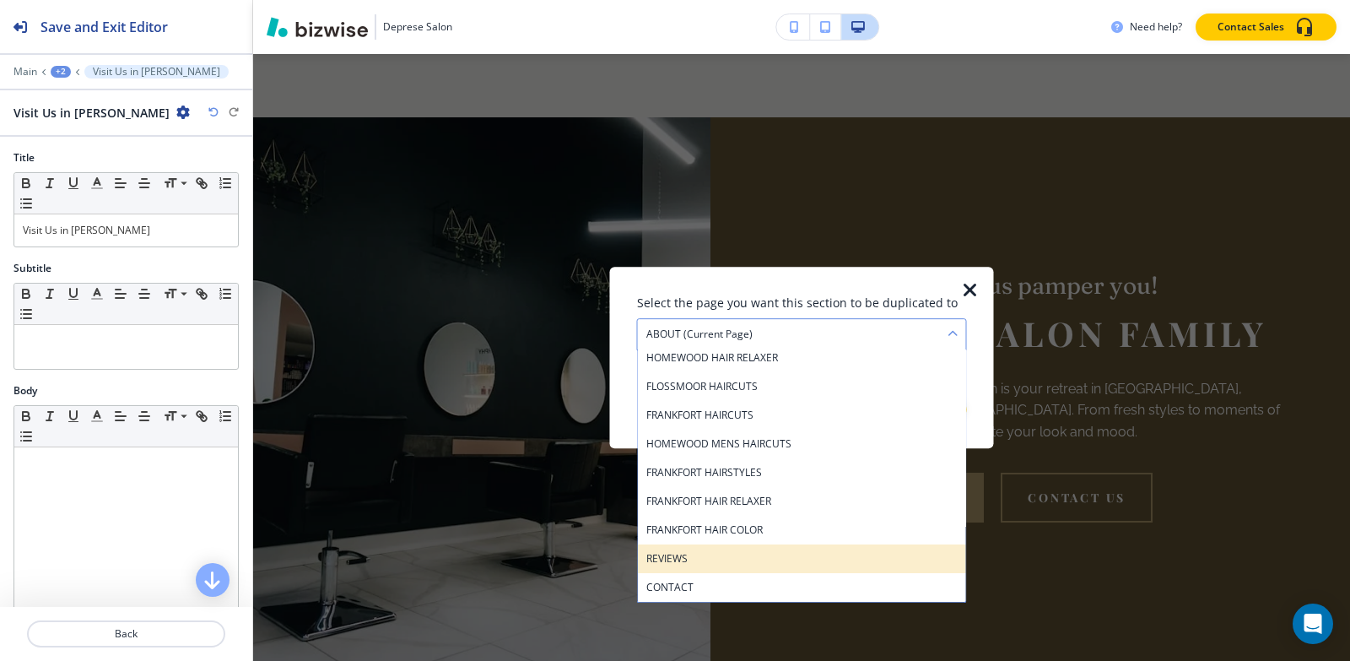
click at [718, 548] on div "REVIEWS" at bounding box center [802, 558] width 328 height 29
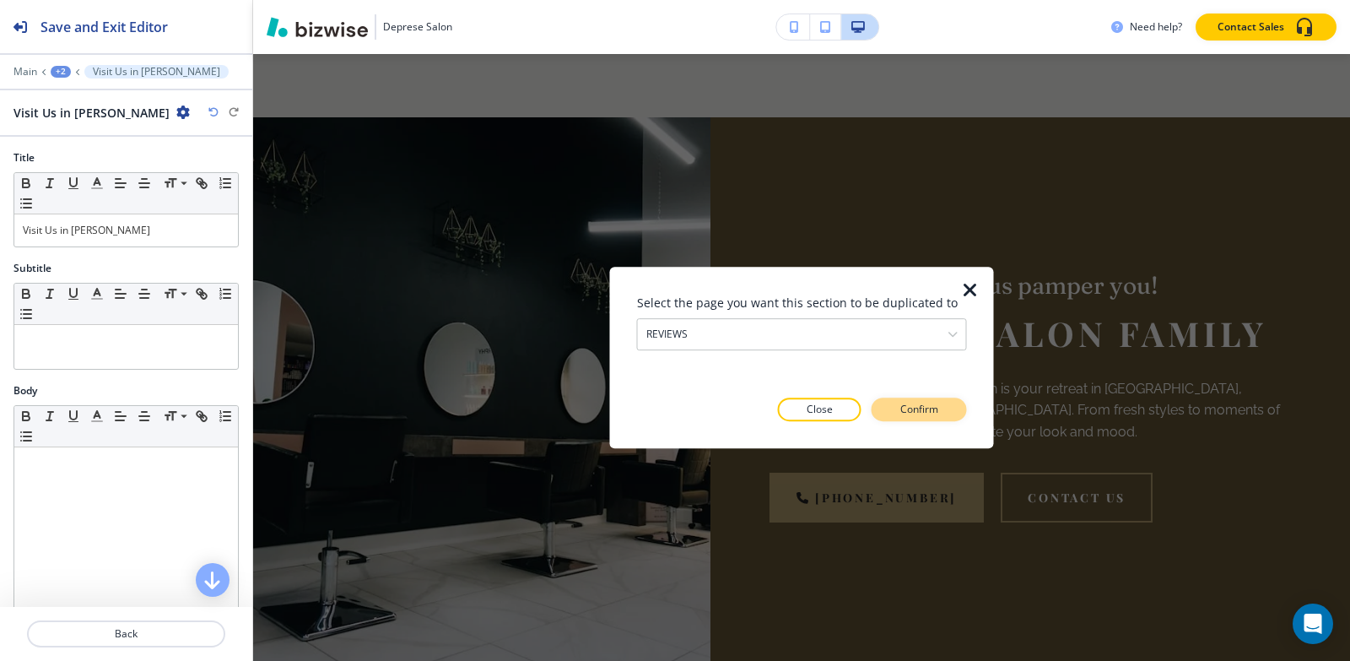
click at [927, 417] on p "Confirm" at bounding box center [919, 409] width 38 height 15
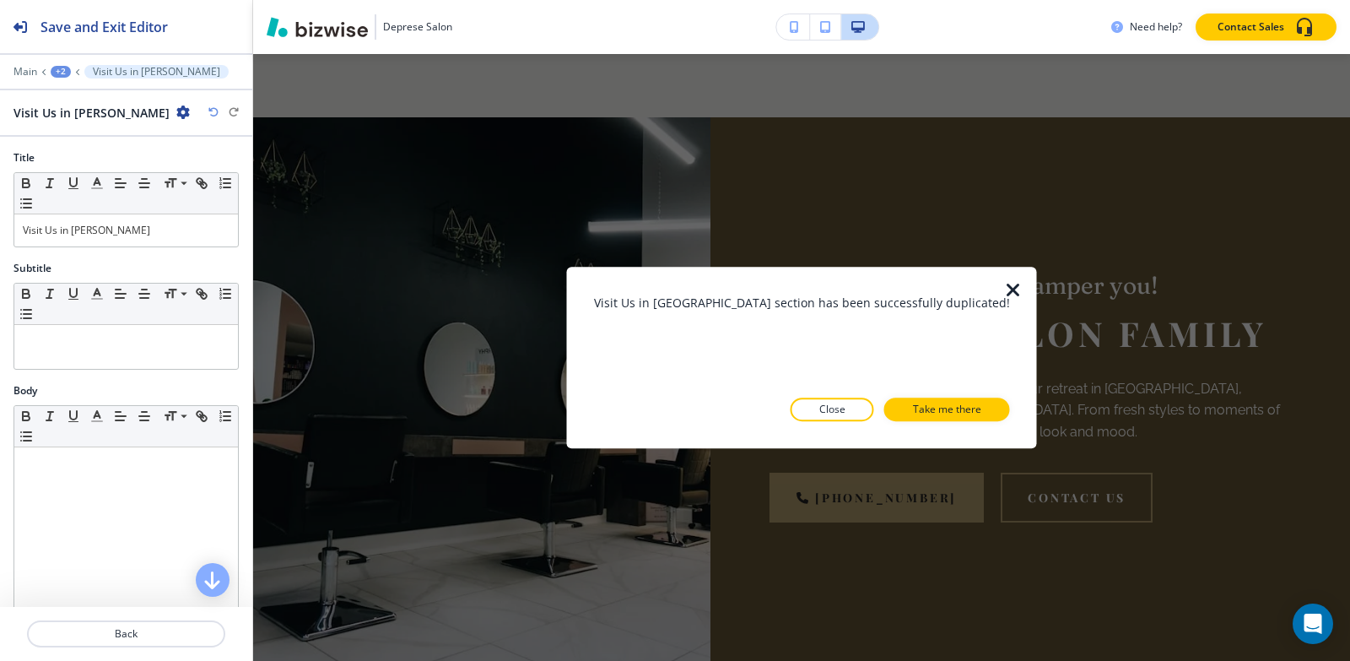
click at [927, 417] on p "Take me there" at bounding box center [947, 409] width 68 height 15
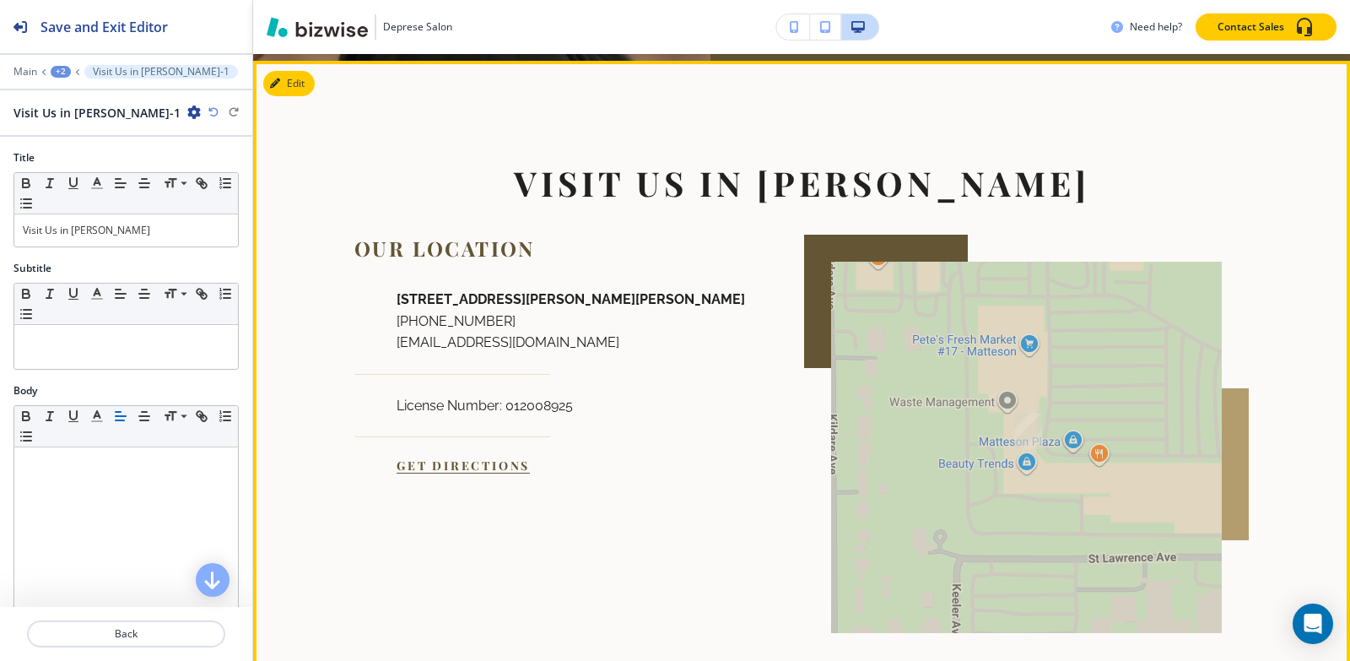
scroll to position [2351, 0]
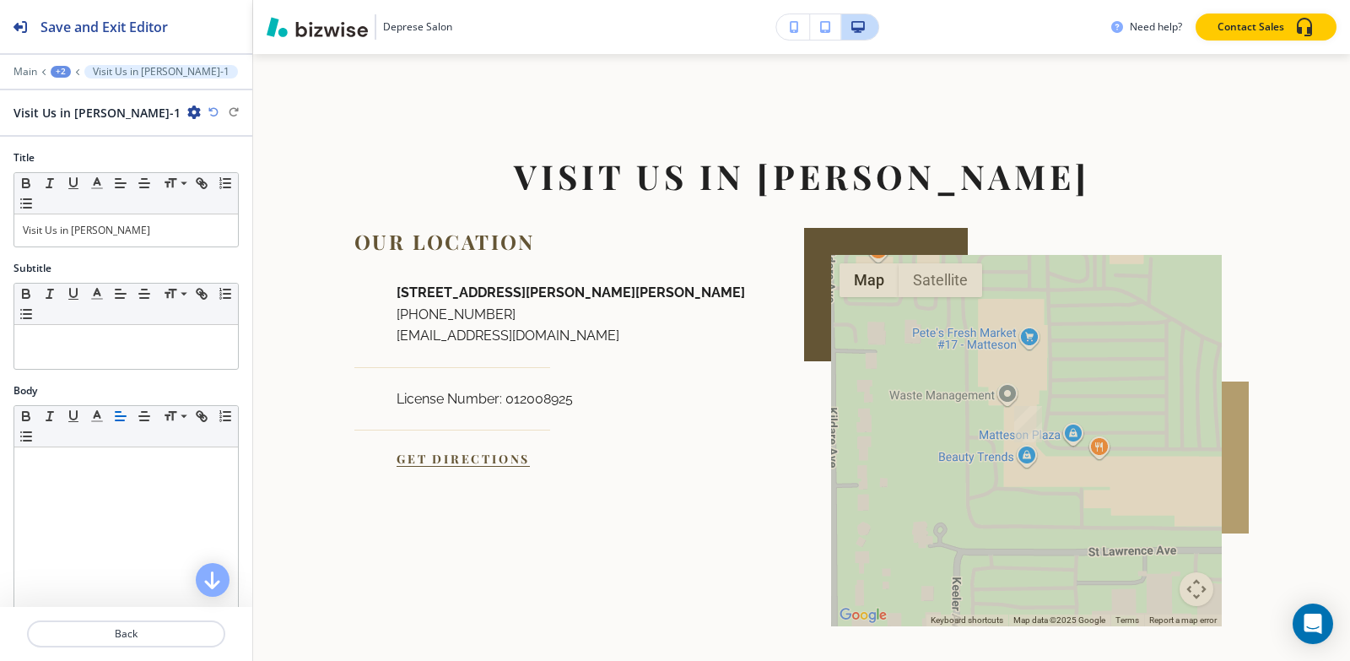
click at [52, 67] on div "+2" at bounding box center [61, 72] width 20 height 12
click at [66, 102] on p "Pages" at bounding box center [105, 99] width 86 height 15
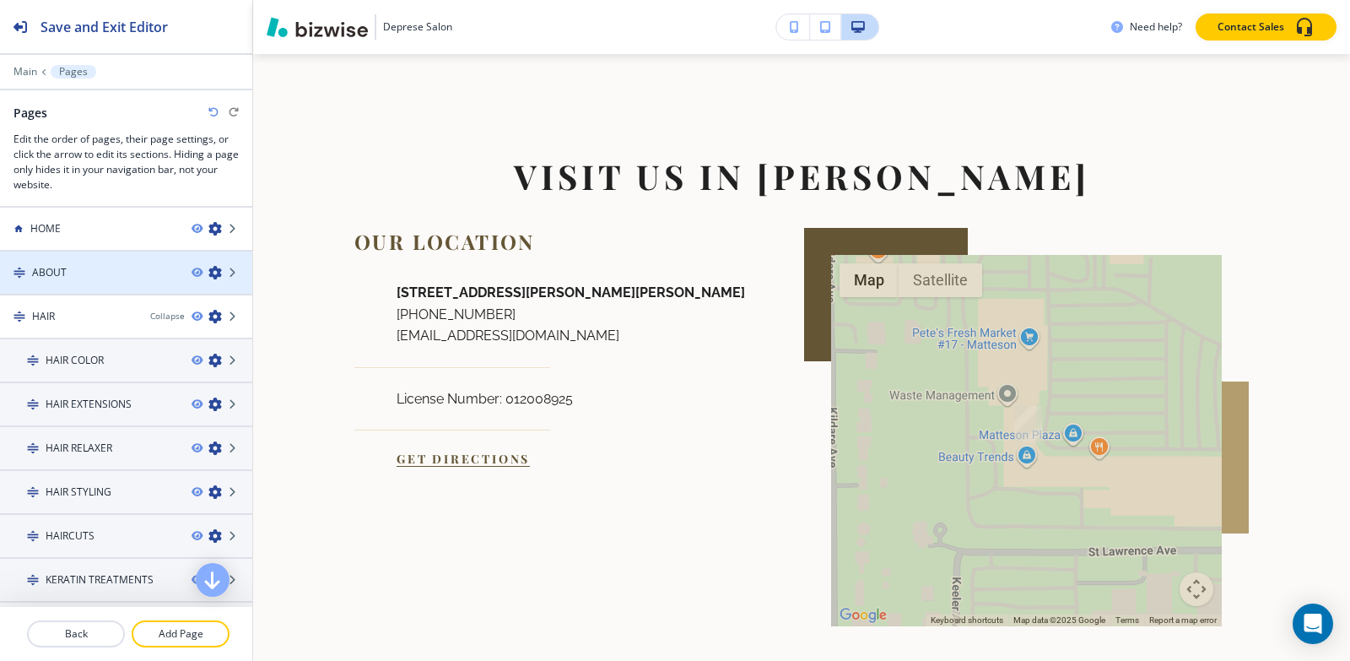
click at [76, 280] on div at bounding box center [126, 287] width 252 height 14
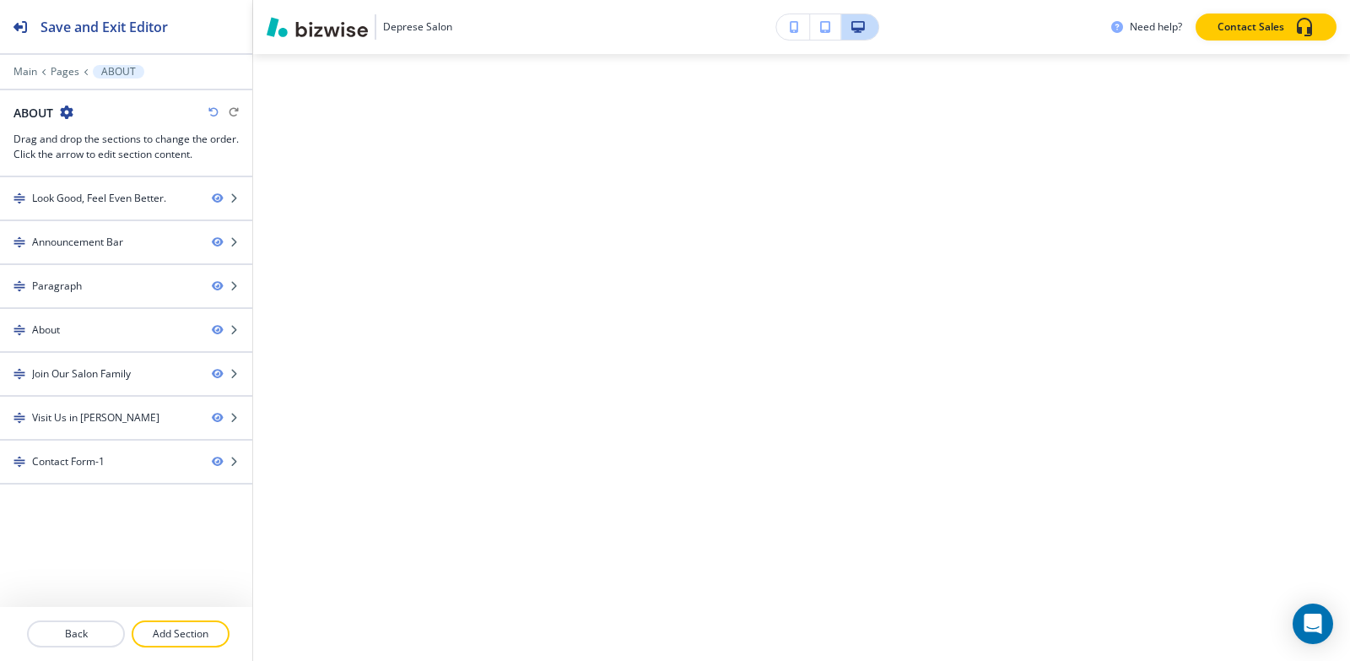
scroll to position [0, 0]
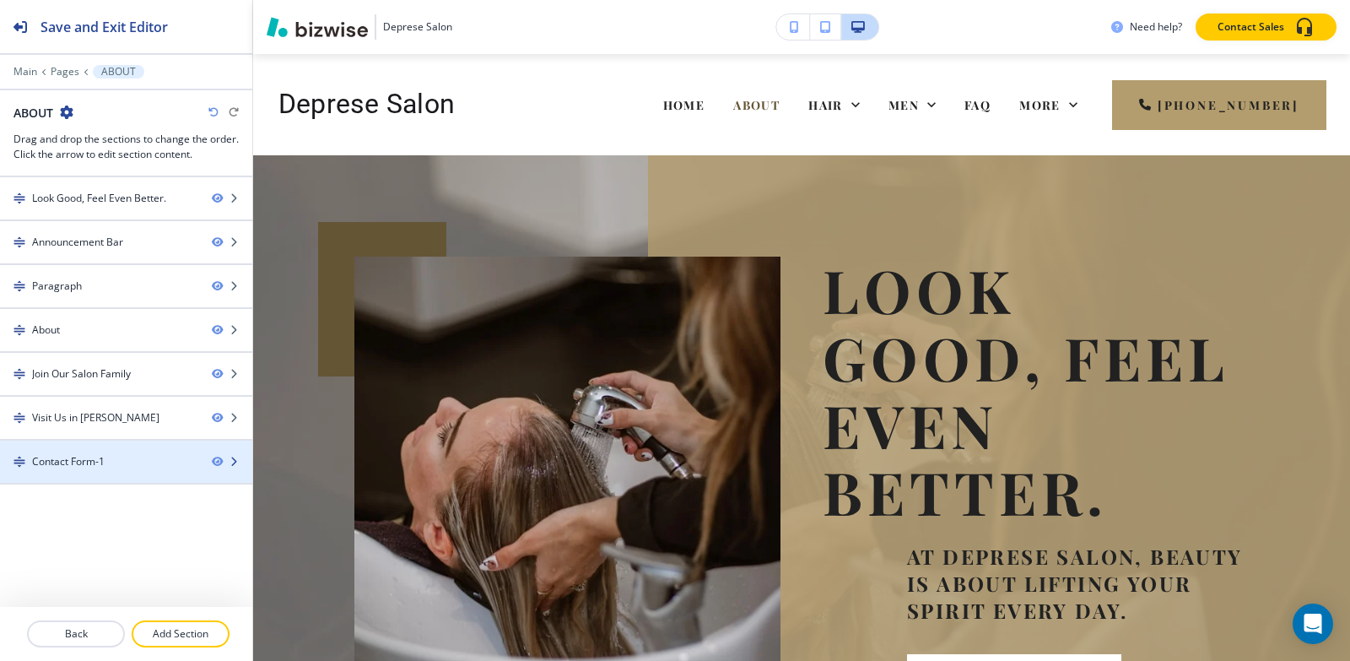
click at [70, 476] on div at bounding box center [126, 476] width 252 height 14
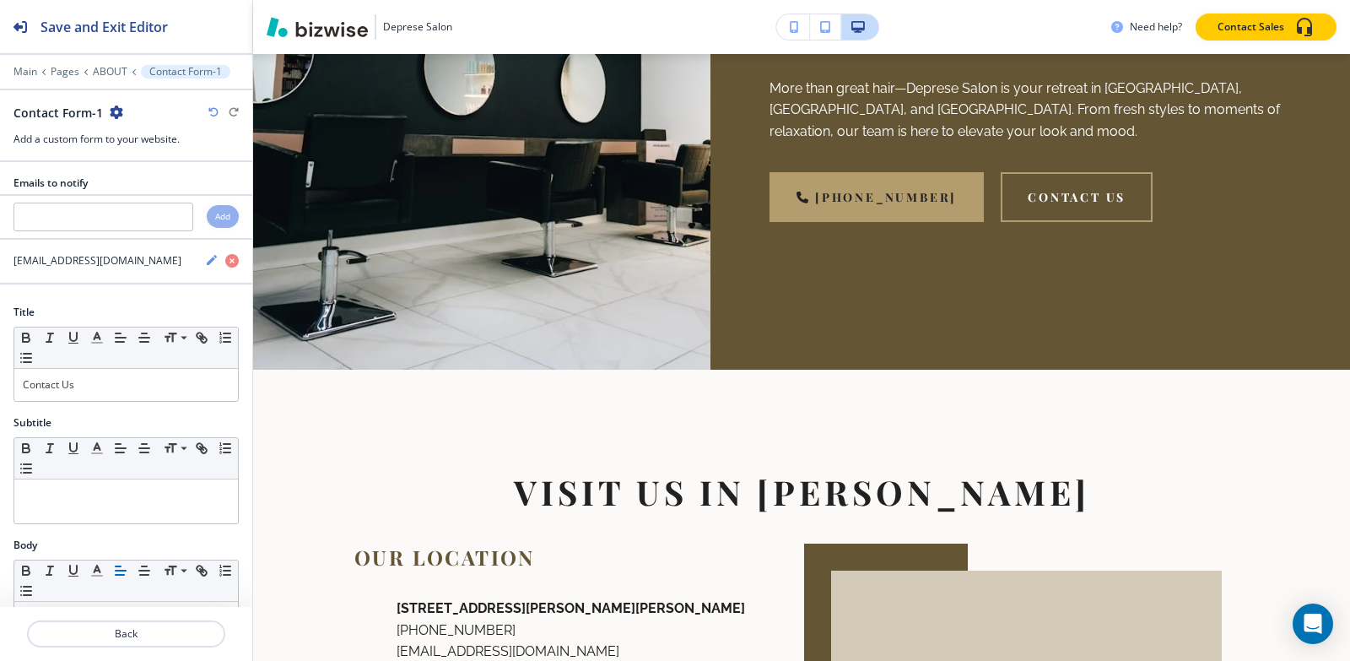
click at [118, 114] on icon "button" at bounding box center [117, 112] width 14 height 14
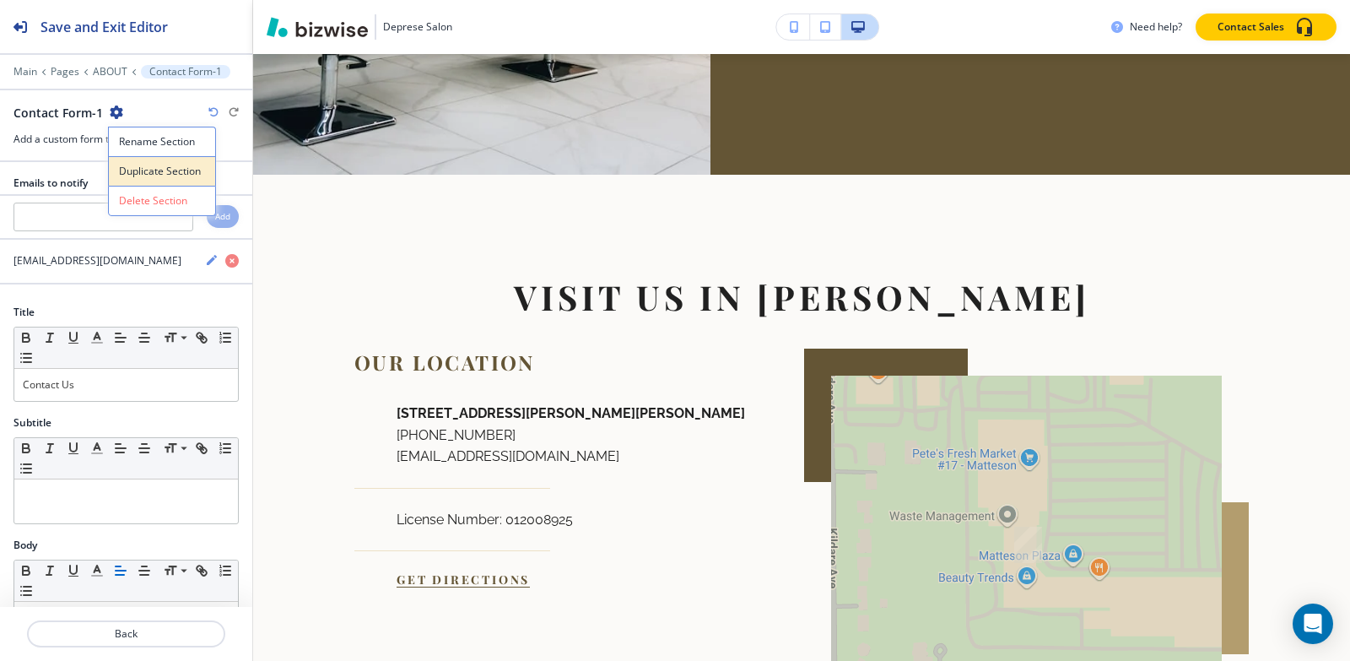
scroll to position [4229, 0]
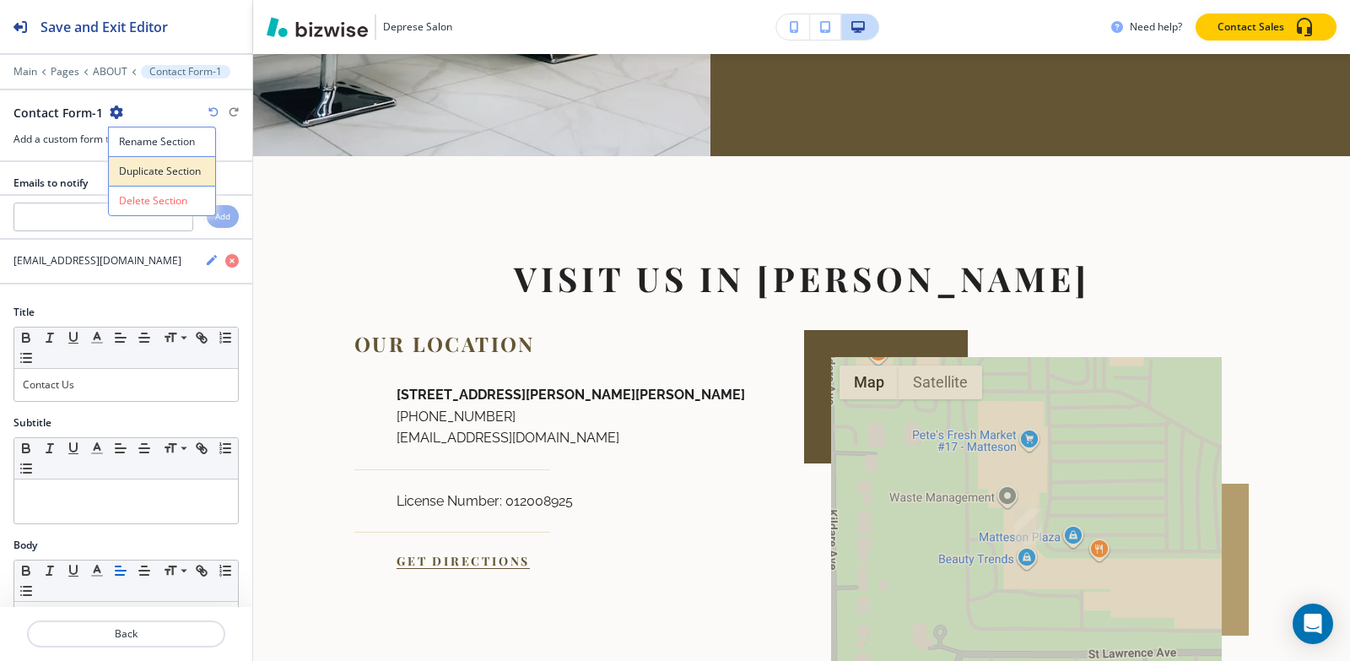
click at [134, 163] on button "Duplicate Section" at bounding box center [162, 171] width 108 height 30
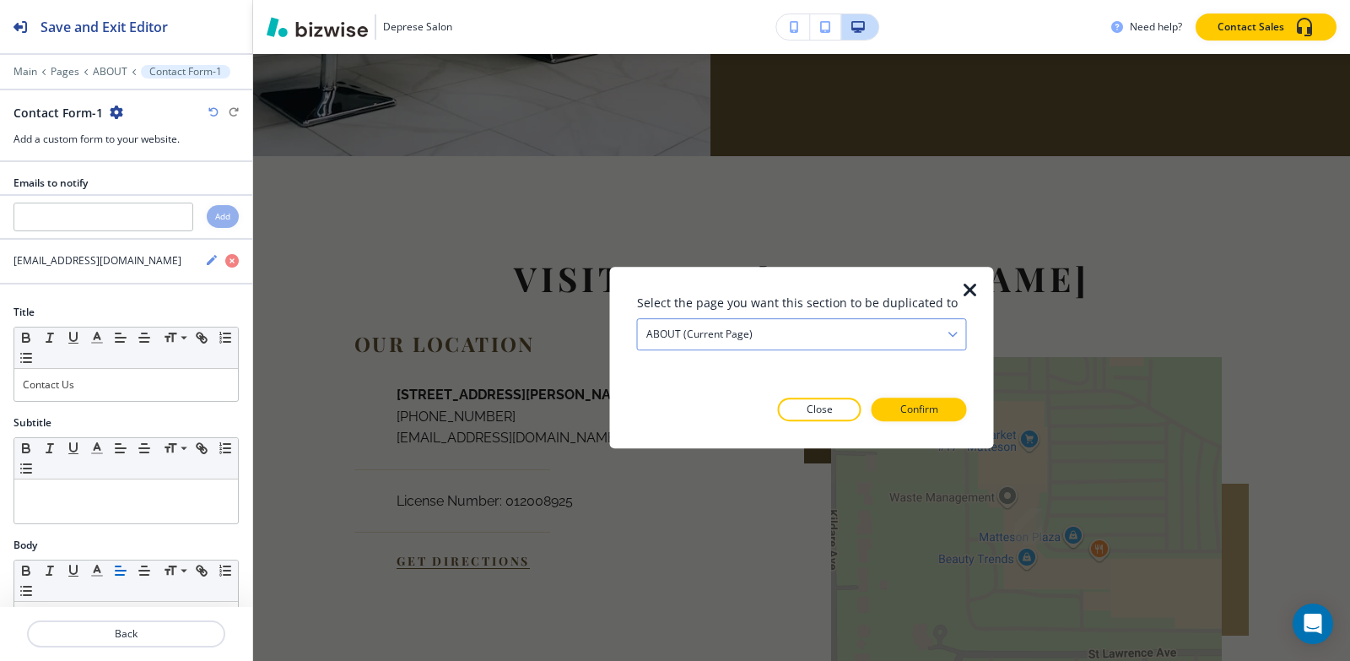
click at [819, 351] on div "Select the page you want this section to be duplicated to ABOUT (current page) …" at bounding box center [802, 358] width 330 height 128
click at [815, 335] on div "ABOUT (current page)" at bounding box center [802, 334] width 328 height 30
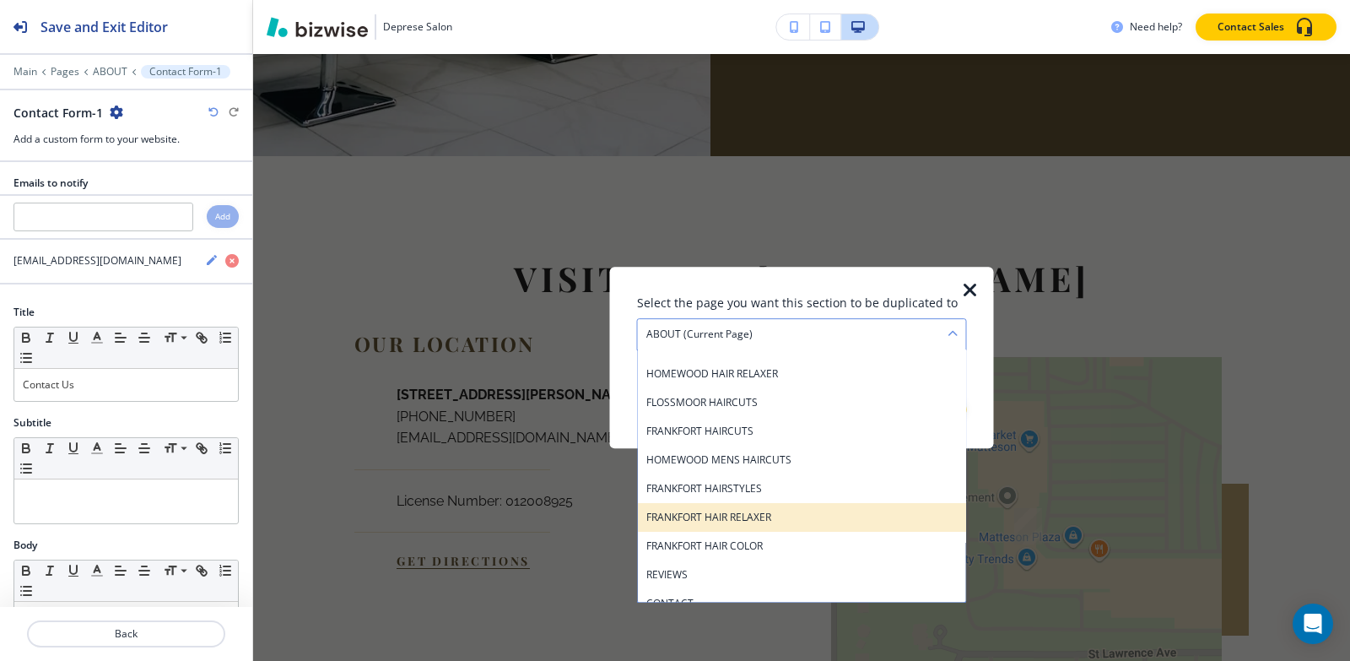
scroll to position [895, 0]
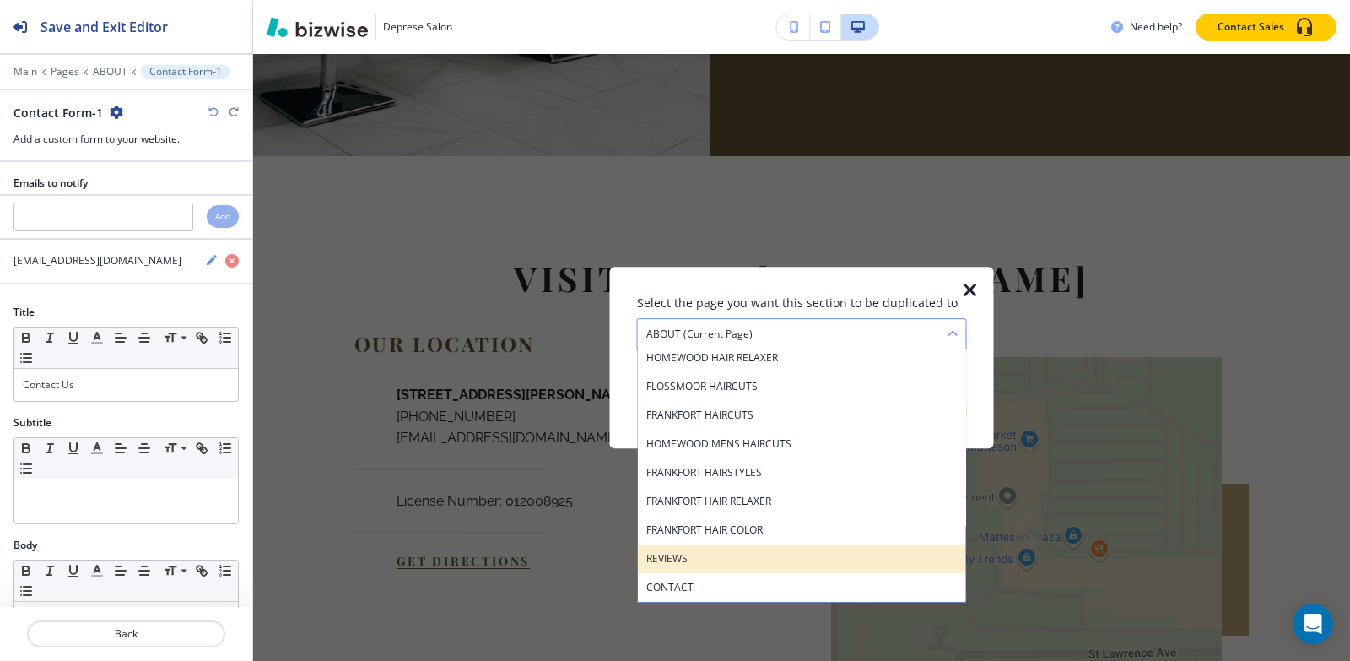
click at [716, 564] on h4 "REVIEWS" at bounding box center [801, 558] width 311 height 15
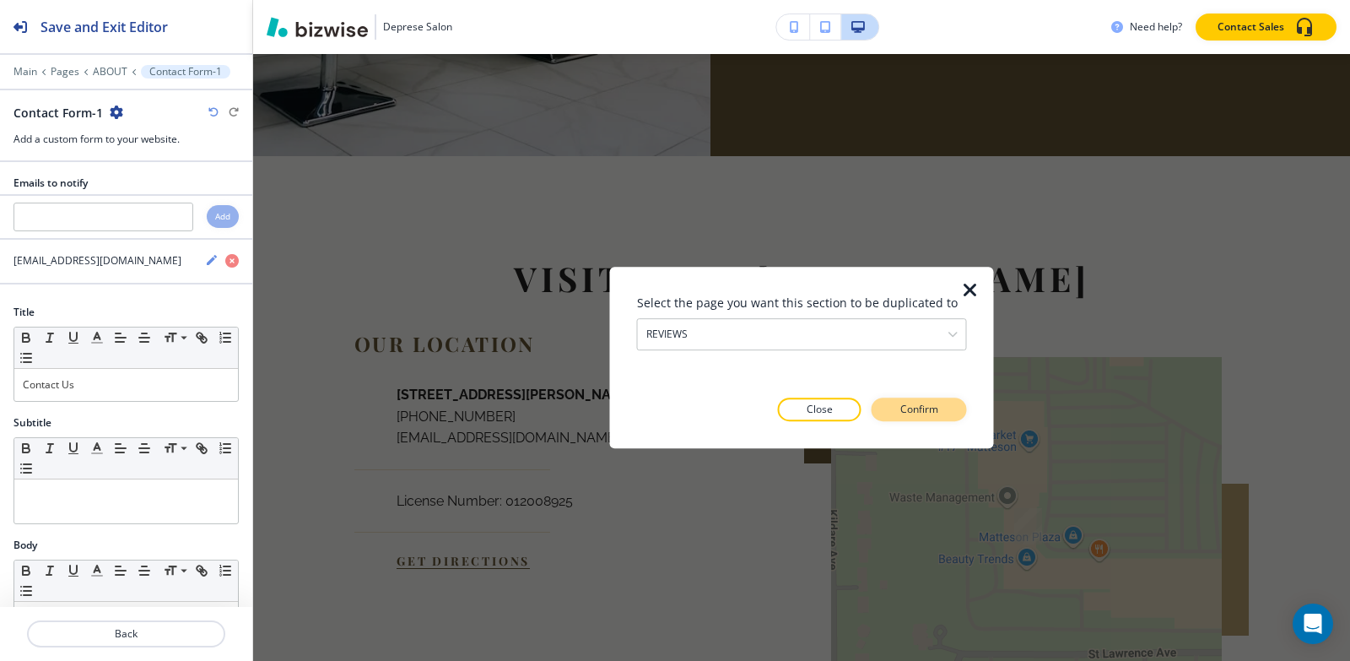
click at [912, 398] on button "Confirm" at bounding box center [919, 409] width 95 height 24
click at [912, 398] on button "Take me there" at bounding box center [904, 409] width 126 height 24
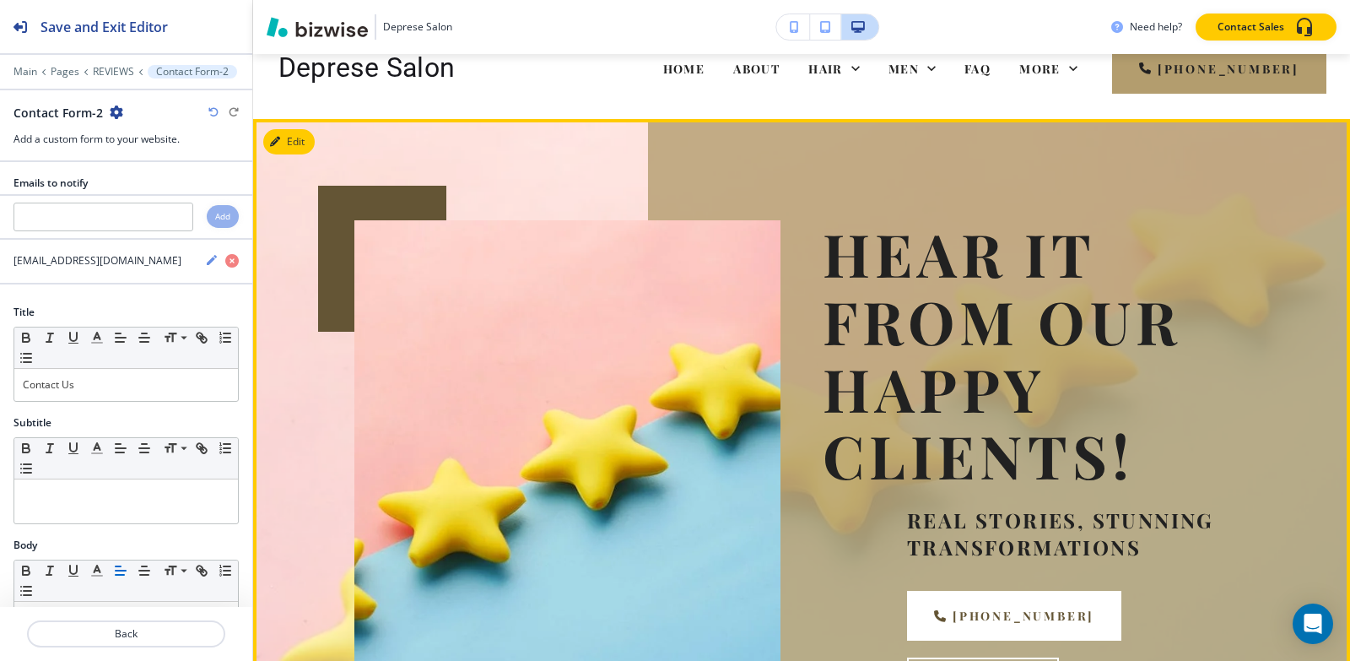
scroll to position [0, 0]
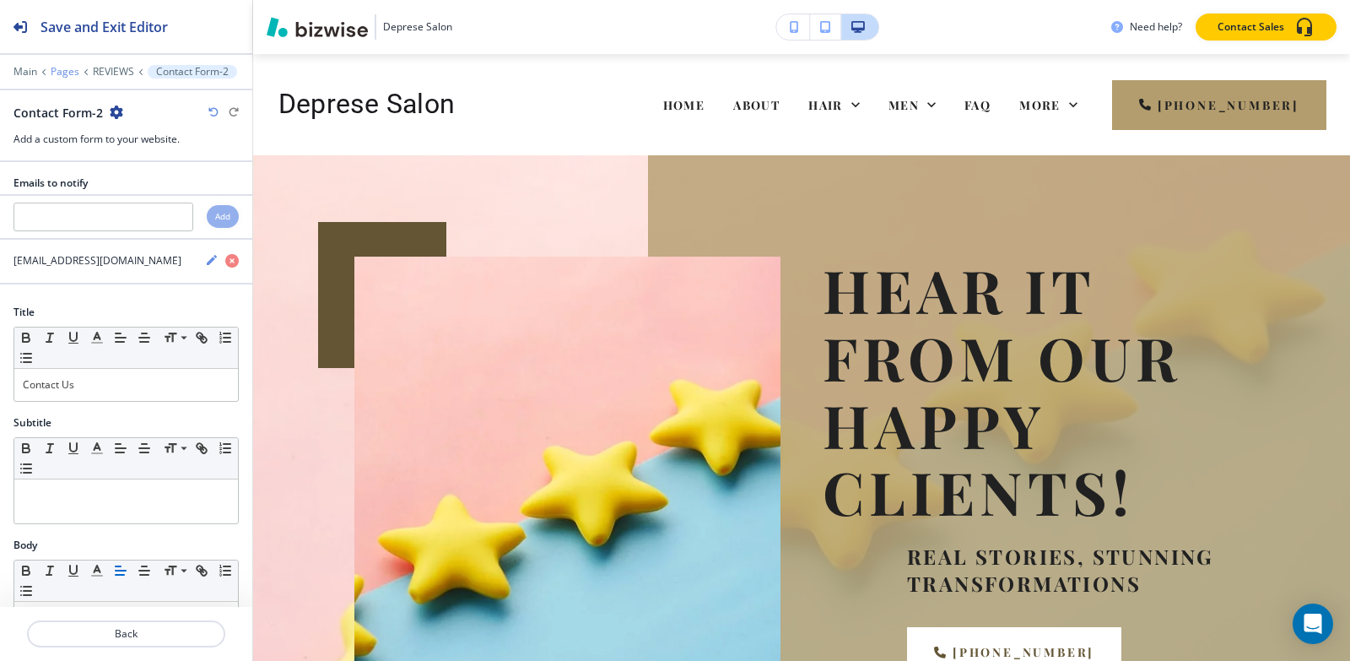
click at [71, 67] on p "Pages" at bounding box center [65, 72] width 29 height 12
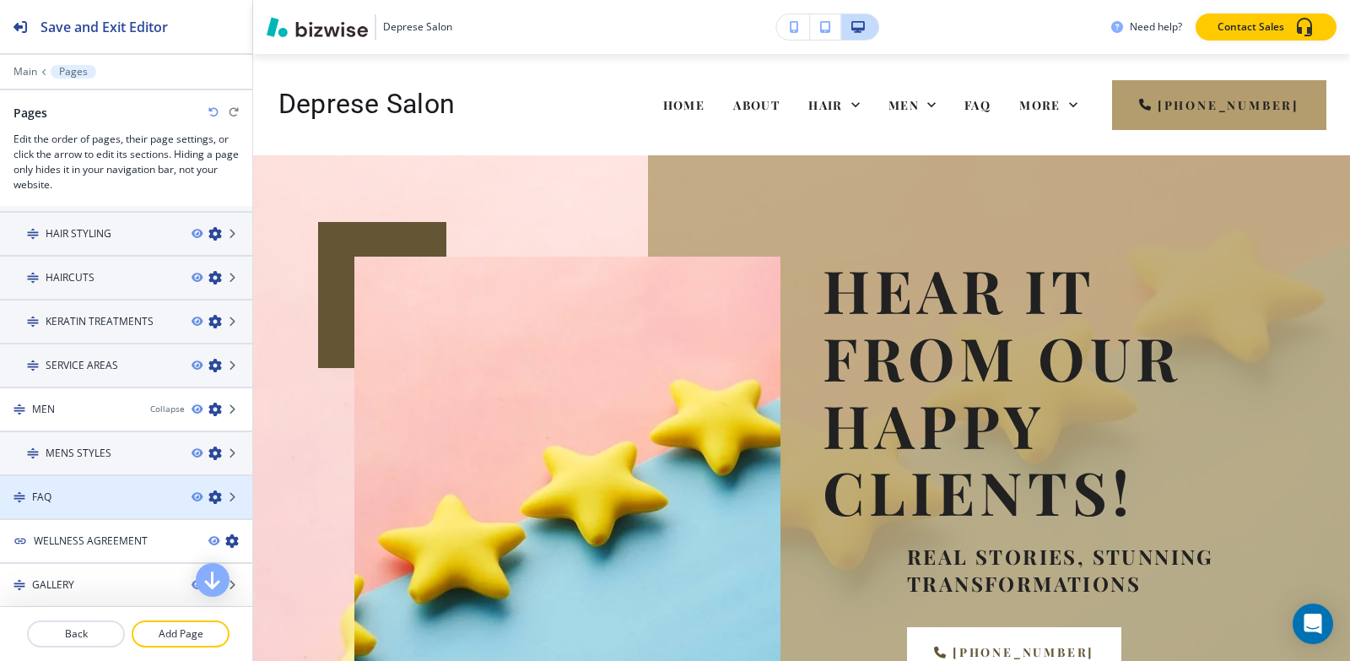
scroll to position [253, 0]
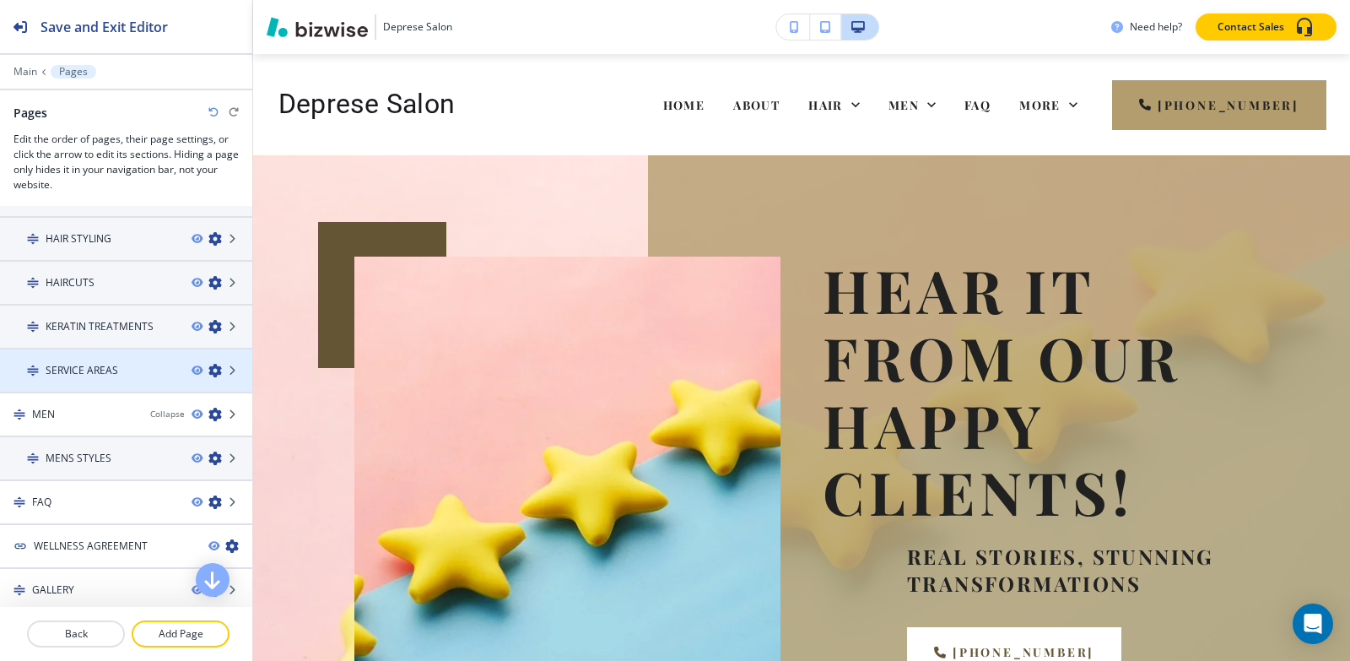
click at [106, 364] on h4 "SERVICE AREAS" at bounding box center [82, 370] width 73 height 15
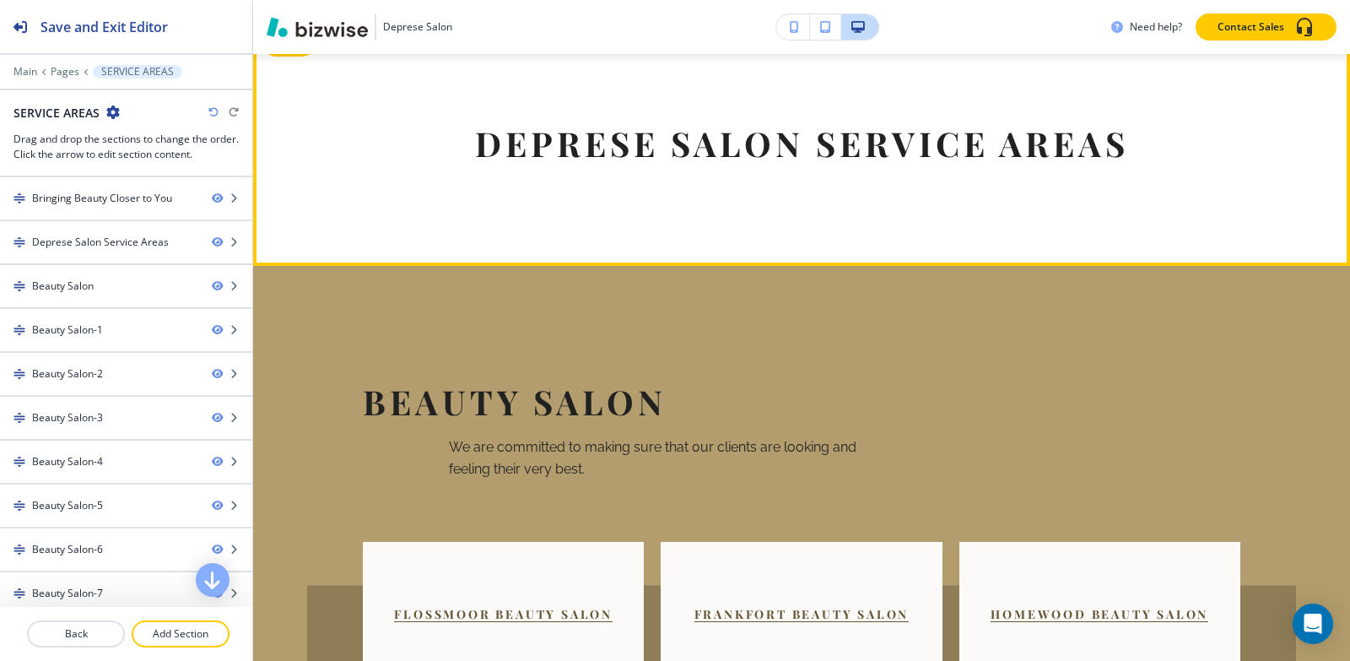
scroll to position [1013, 0]
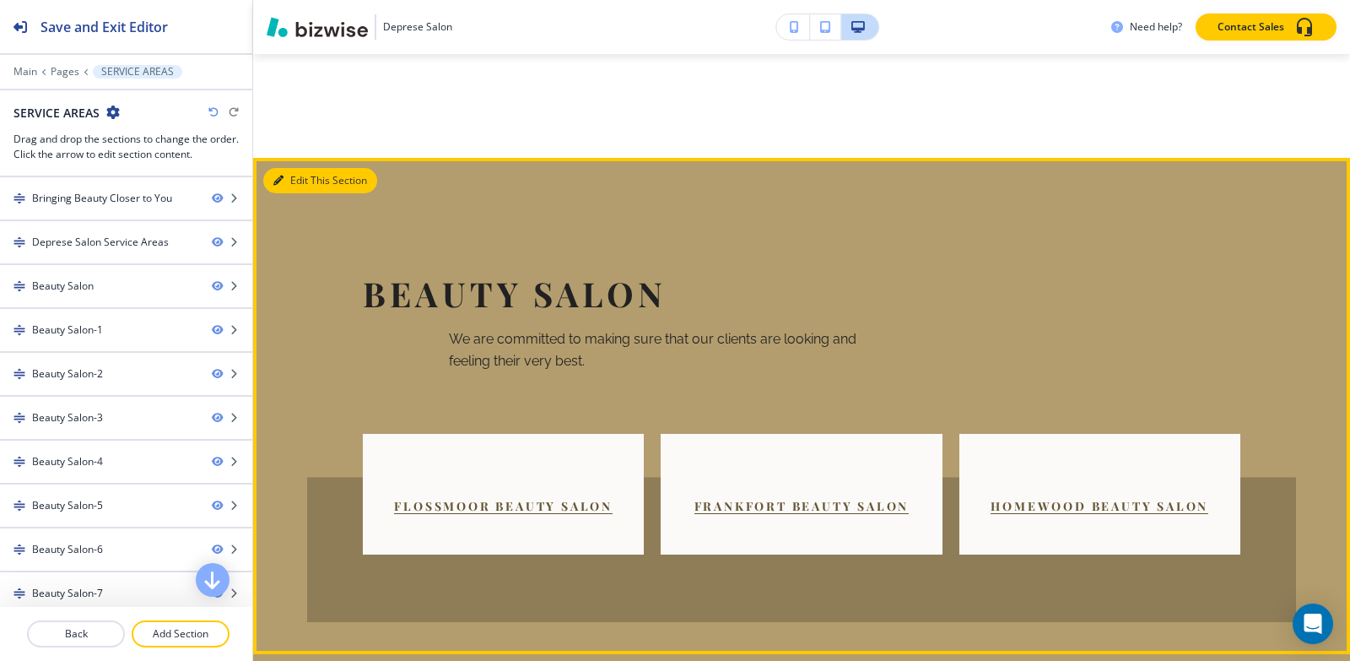
click at [284, 168] on button "Edit This Section" at bounding box center [320, 180] width 114 height 25
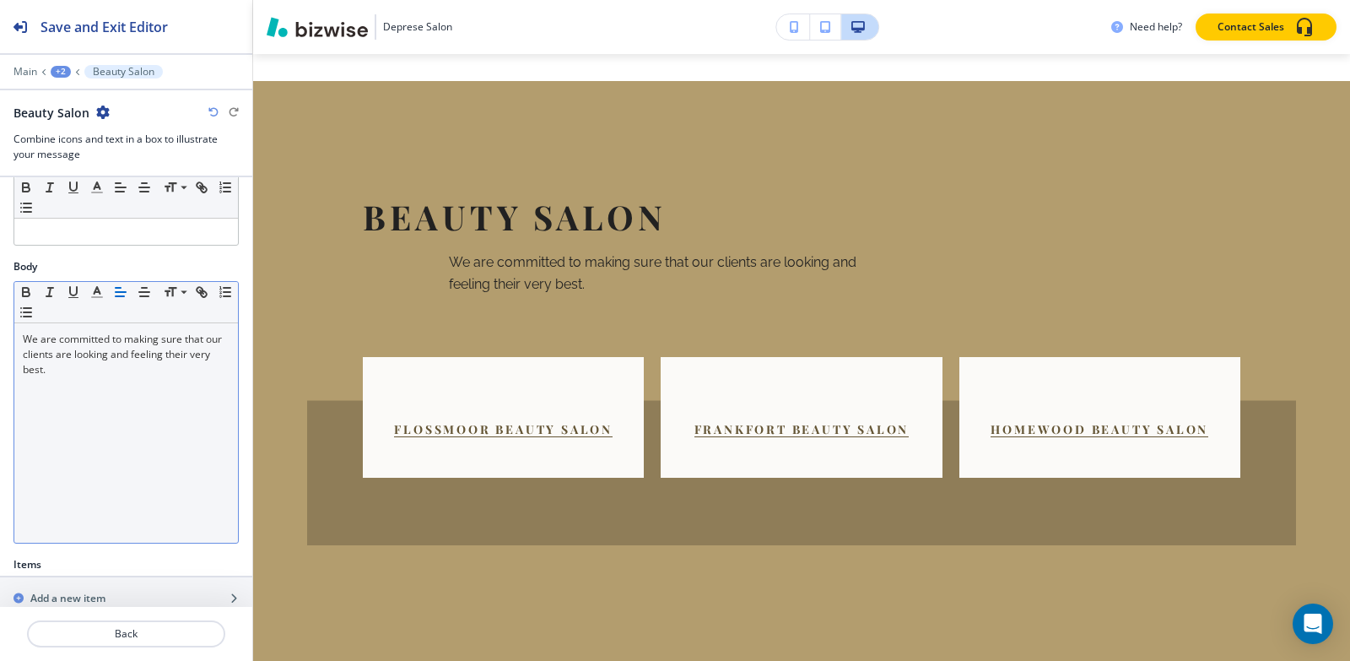
scroll to position [422, 0]
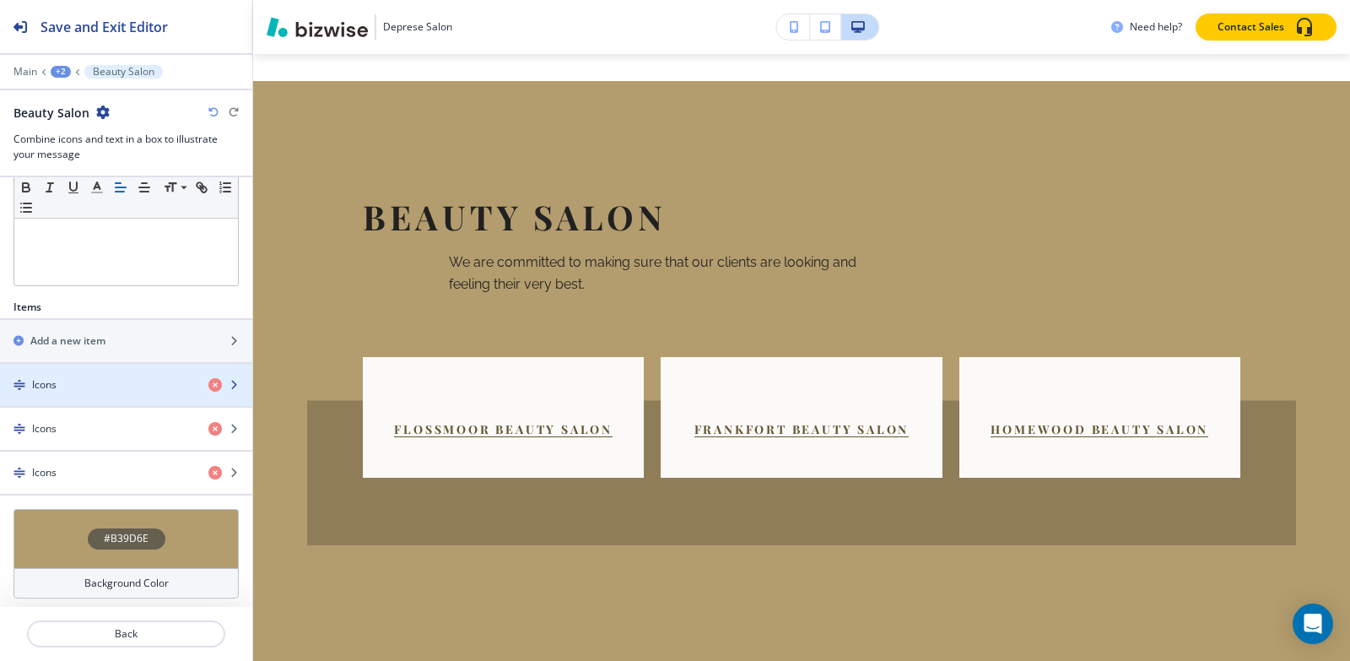
click at [106, 392] on div "button" at bounding box center [126, 399] width 252 height 14
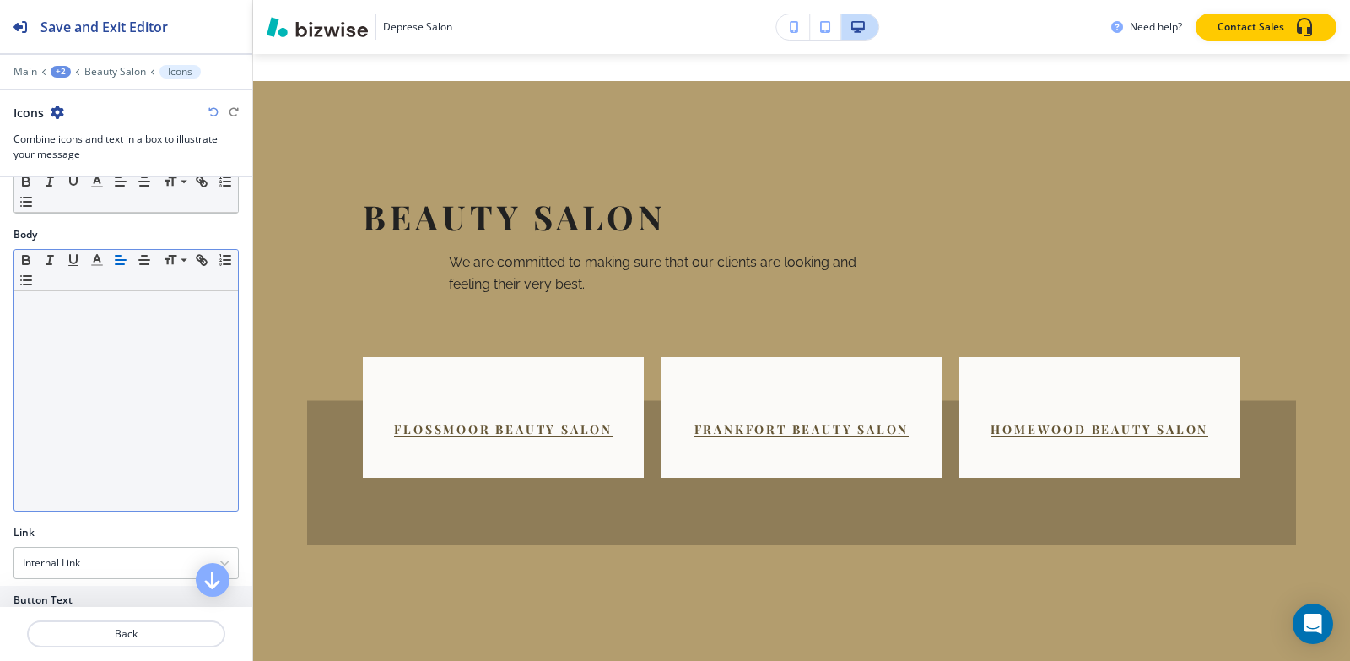
scroll to position [532, 0]
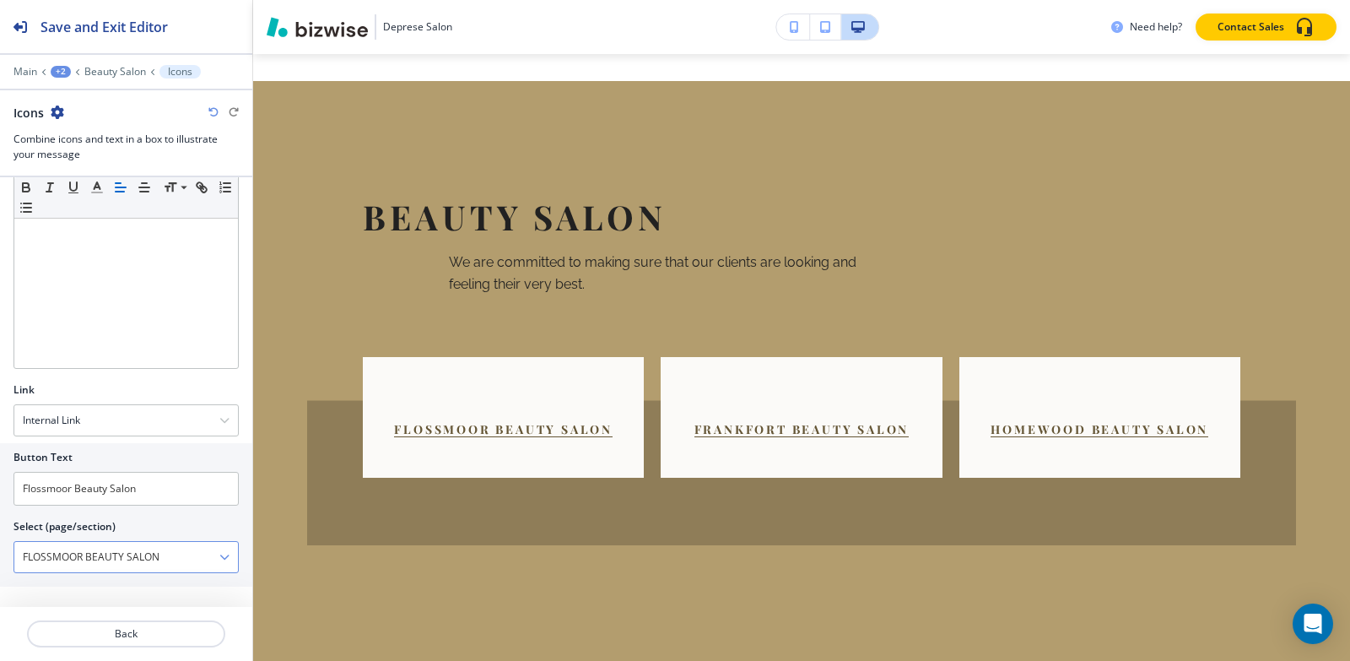
click at [183, 562] on \(page\/section\) "FLOSSMOOR BEAUTY SALON" at bounding box center [116, 557] width 205 height 29
click at [120, 65] on div "Main +2 Beauty Salon Icons" at bounding box center [126, 72] width 225 height 14
click at [121, 75] on p "Beauty Salon" at bounding box center [115, 72] width 62 height 12
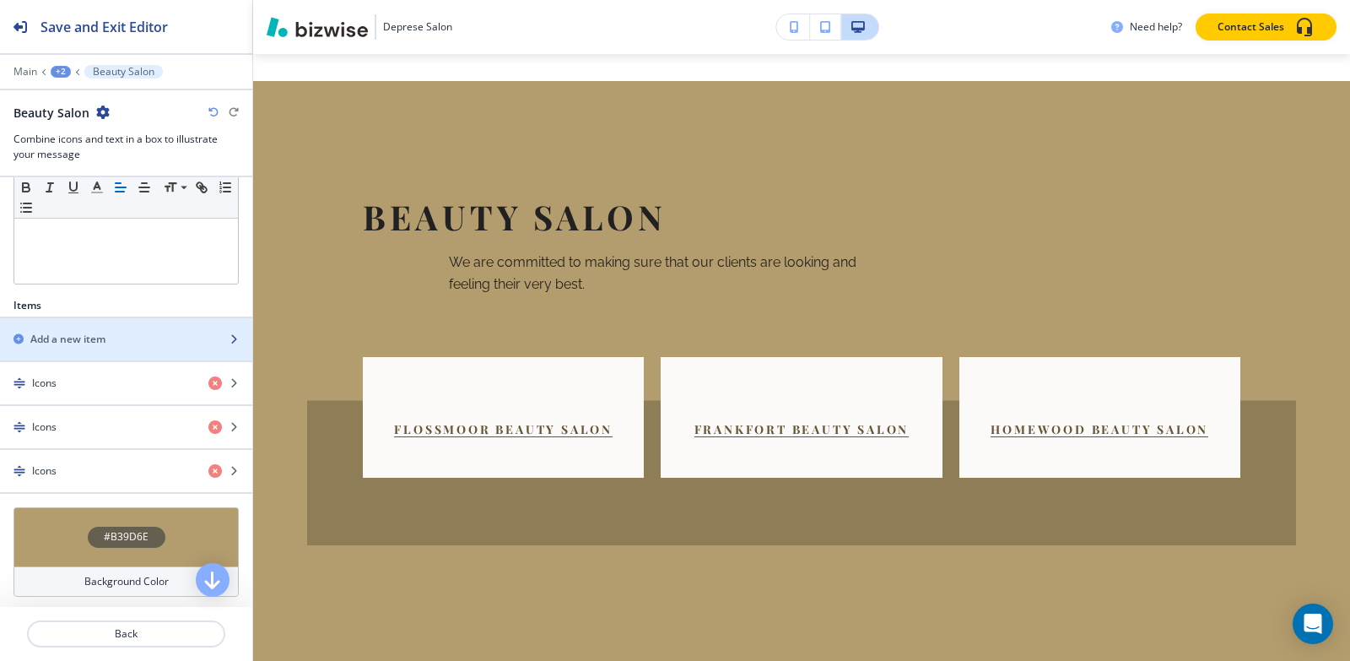
scroll to position [427, 0]
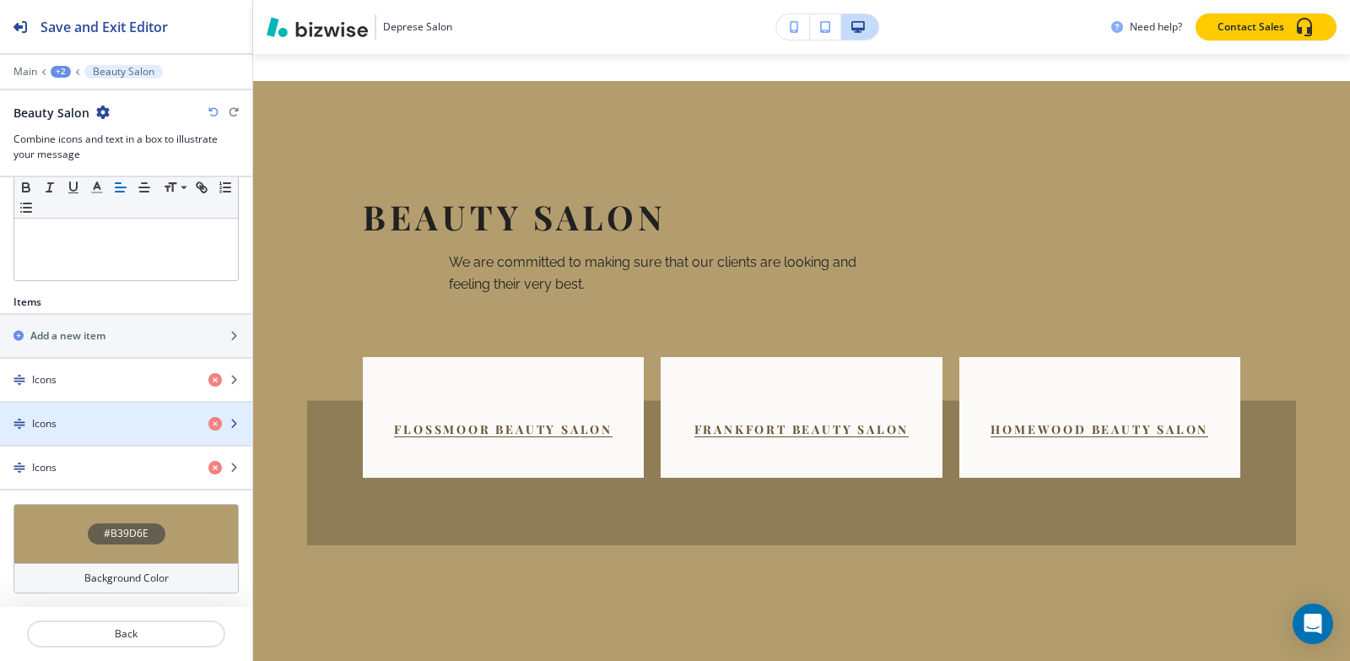
click at [116, 438] on div "button" at bounding box center [126, 438] width 252 height 14
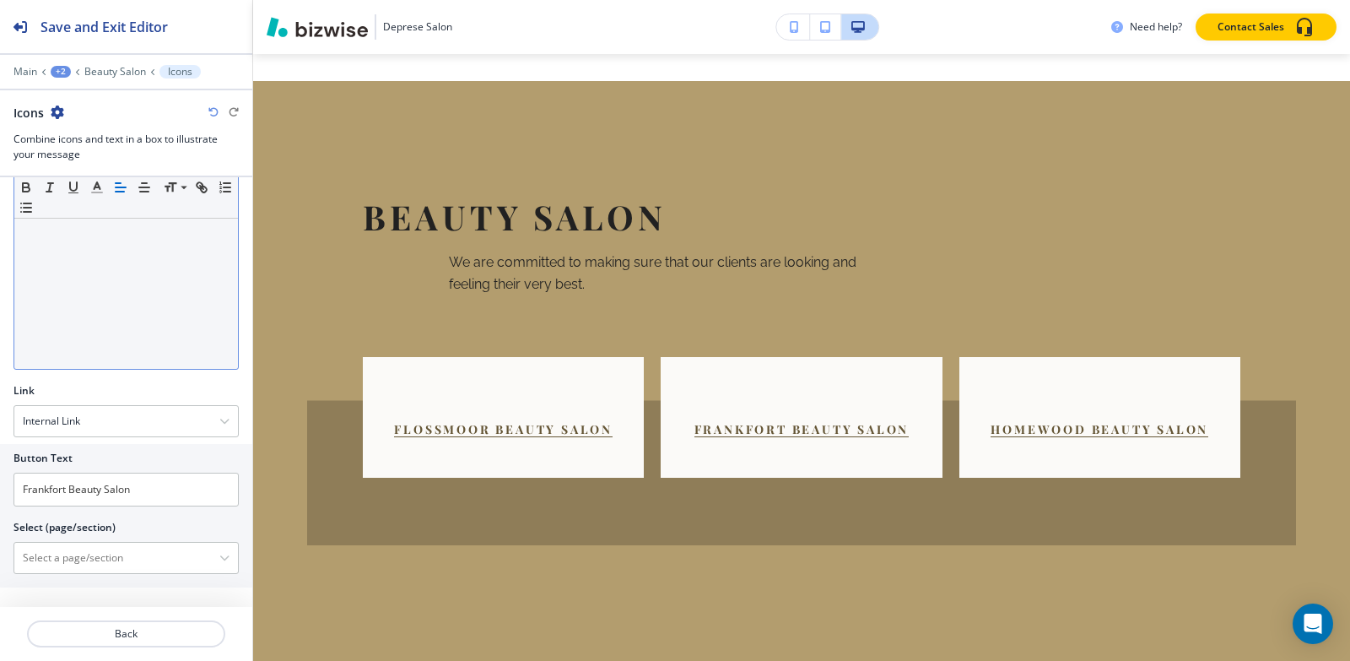
scroll to position [532, 0]
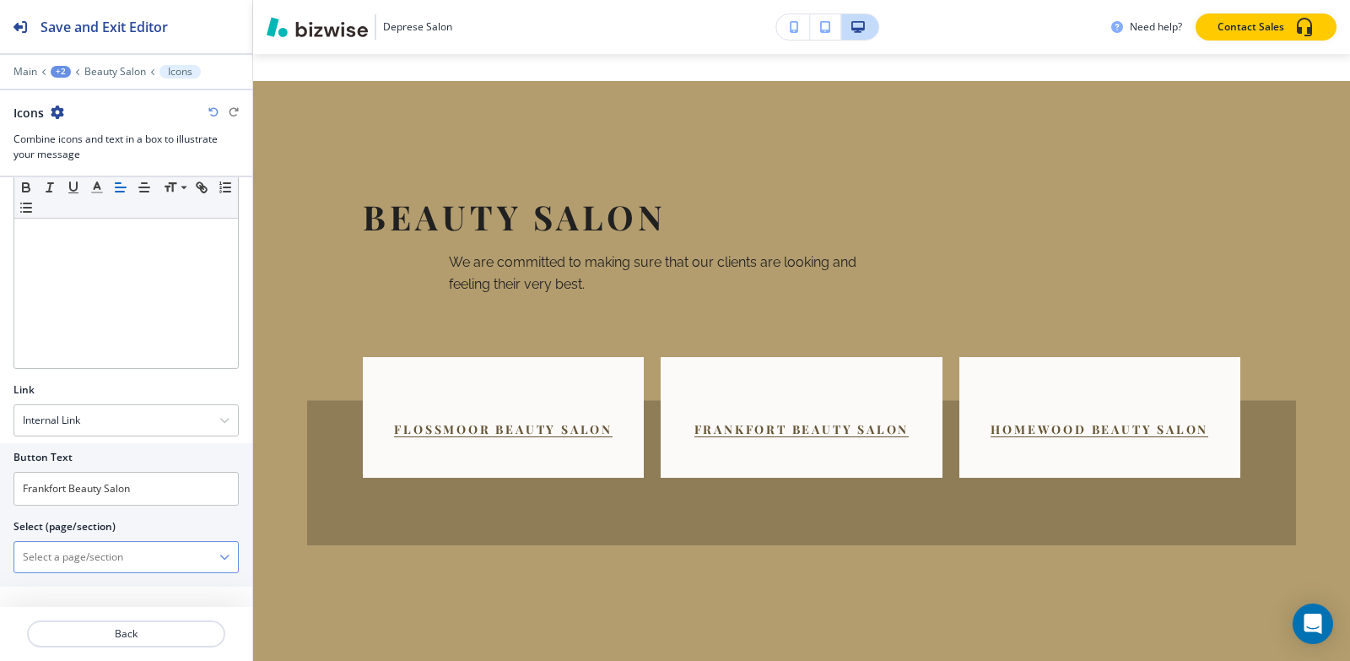
click at [113, 554] on \(page\/section\) "Manual Input" at bounding box center [116, 557] width 205 height 29
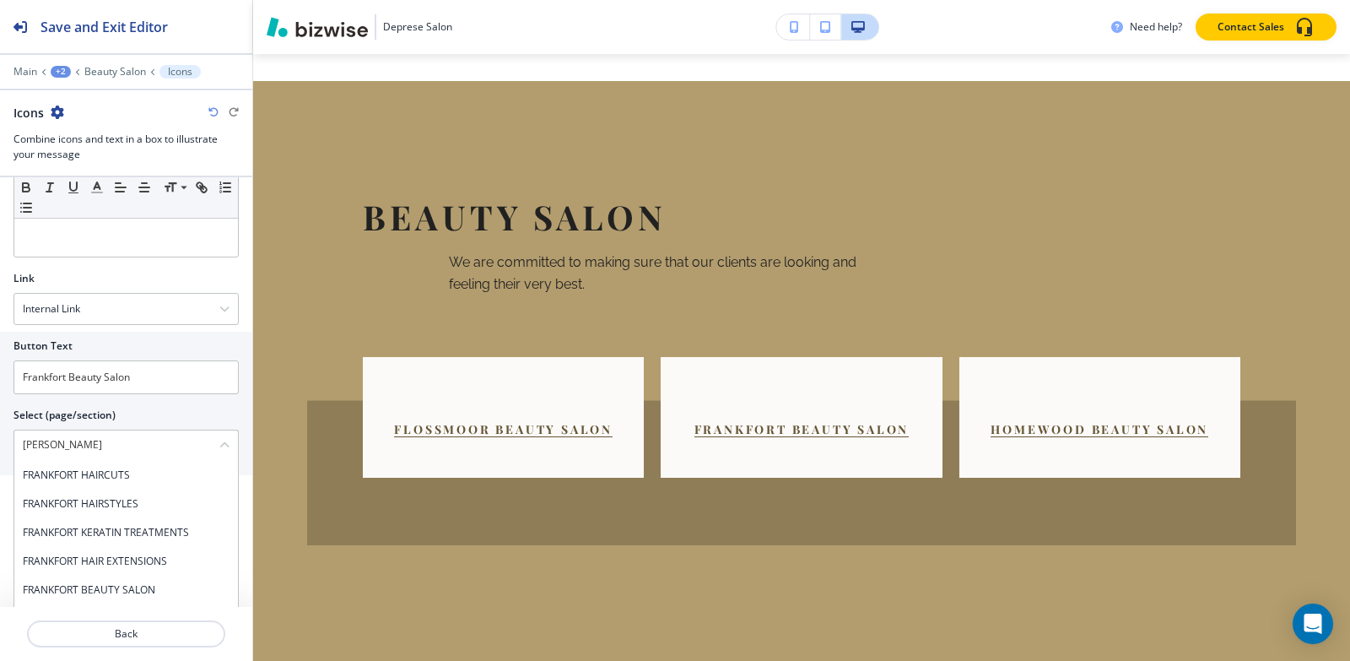
scroll to position [750, 0]
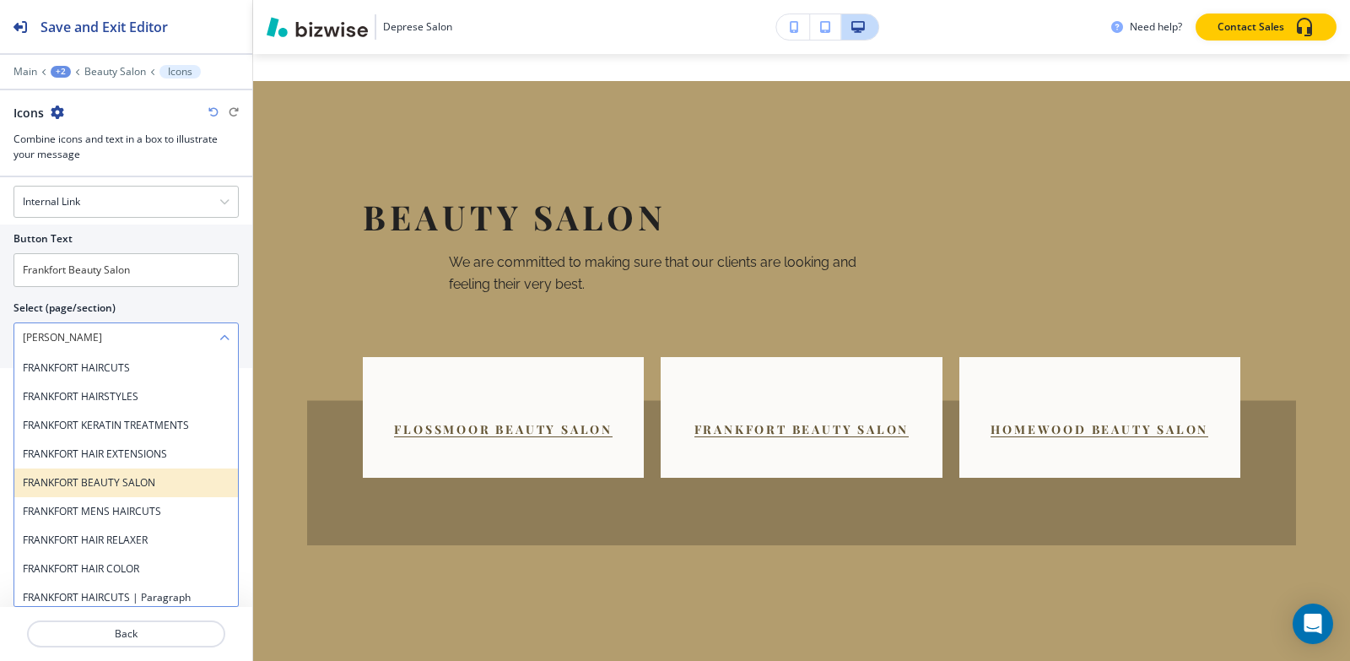
click at [122, 478] on h4 "FRANKFORT BEAUTY SALON" at bounding box center [126, 482] width 207 height 15
type \(page\/section\) "FRANKFORT BEAUTY SALON"
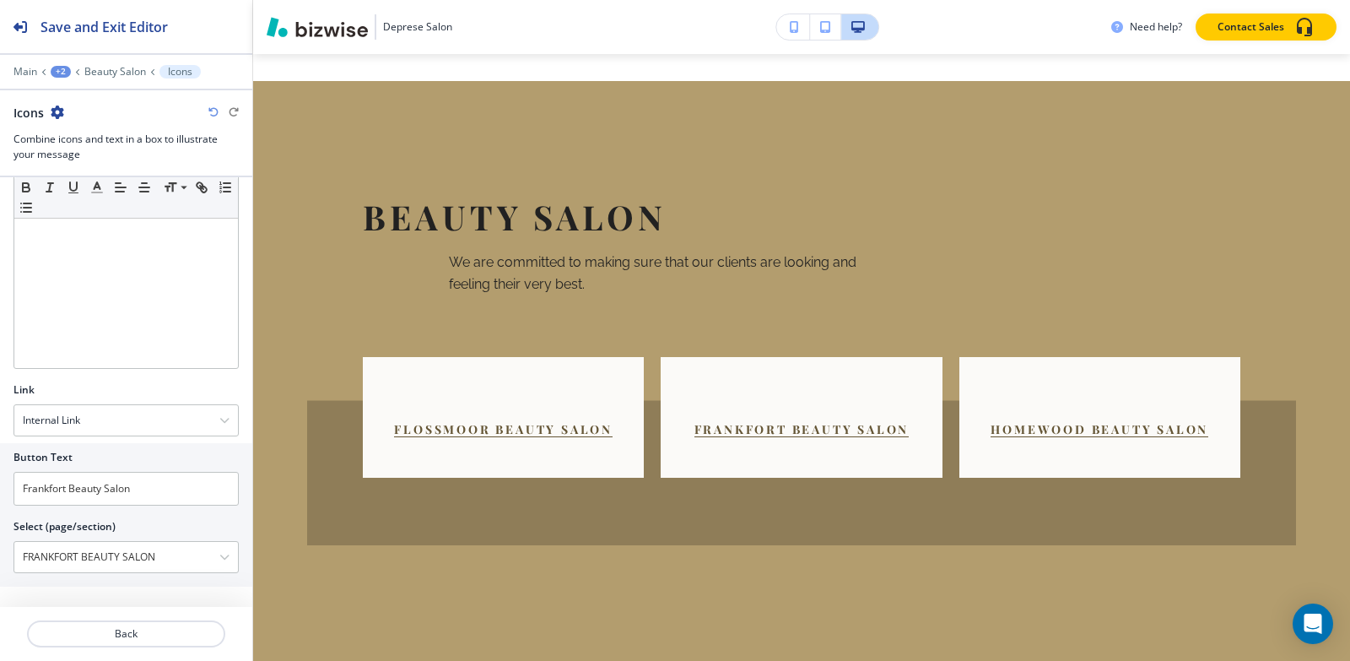
click at [105, 78] on div "Main +2 Beauty Salon Icons" at bounding box center [126, 72] width 225 height 14
click at [105, 74] on p "Beauty Salon" at bounding box center [115, 72] width 62 height 12
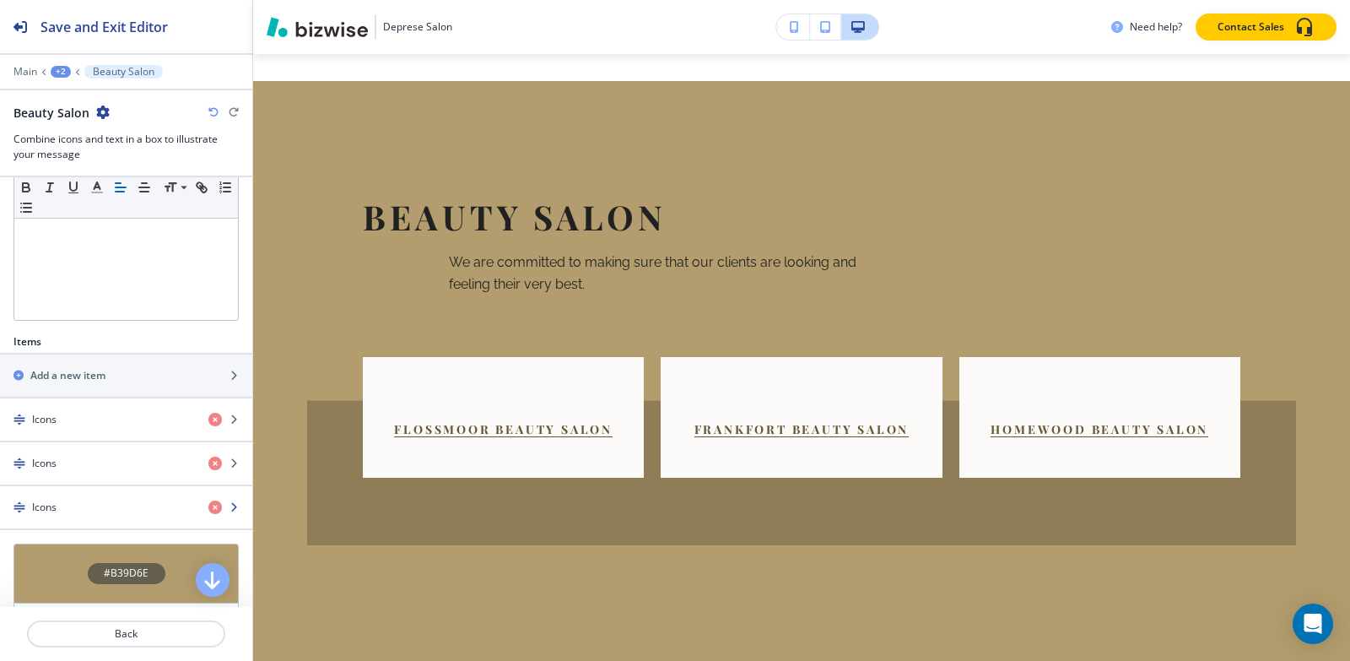
scroll to position [427, 0]
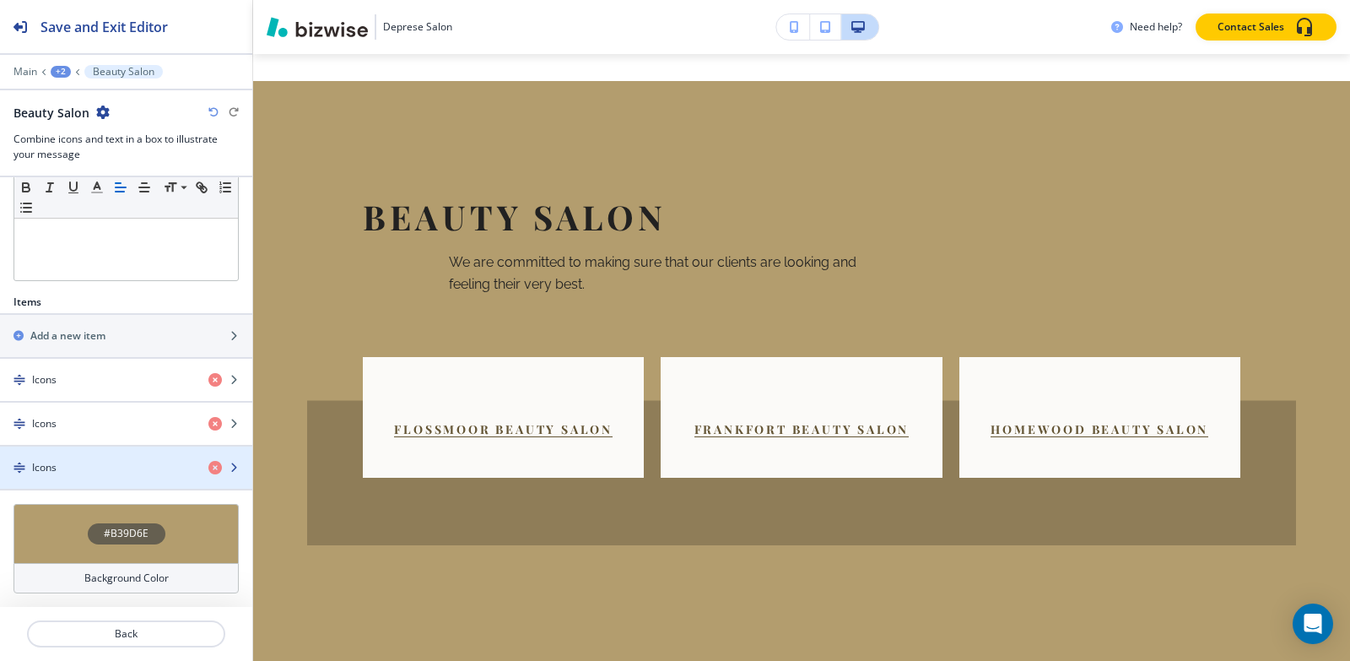
click at [73, 464] on div "Icons" at bounding box center [97, 467] width 195 height 15
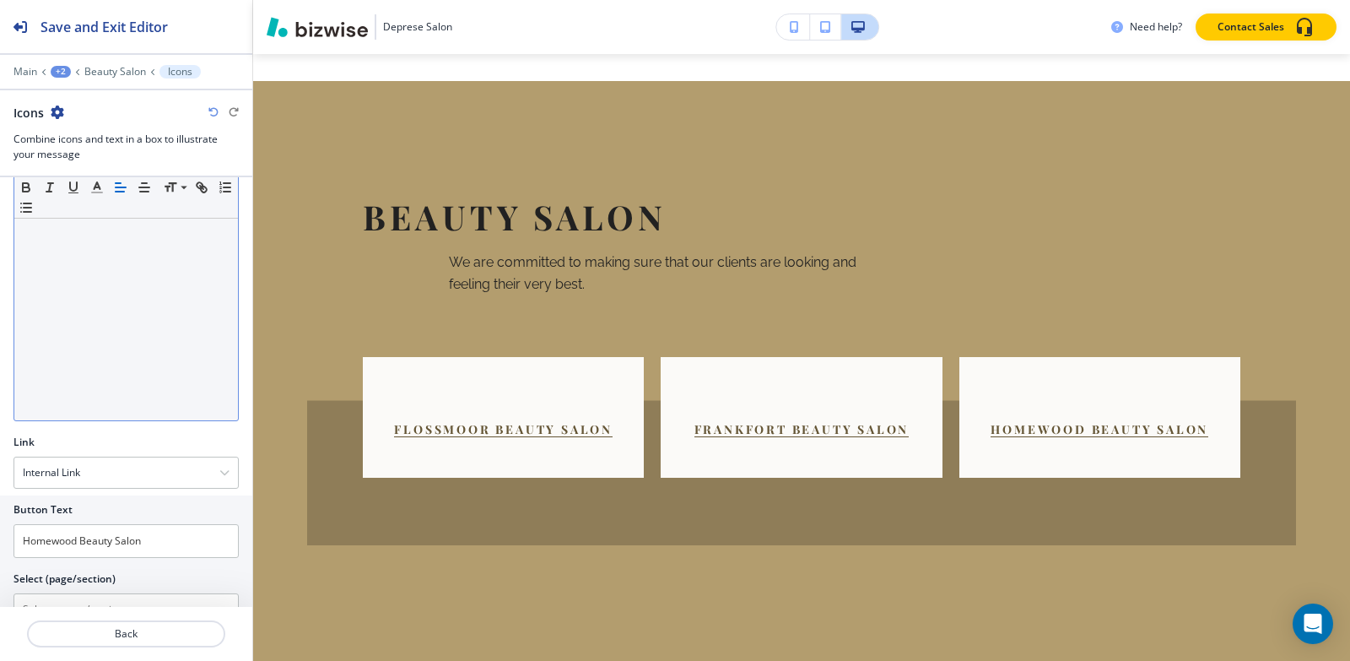
scroll to position [532, 0]
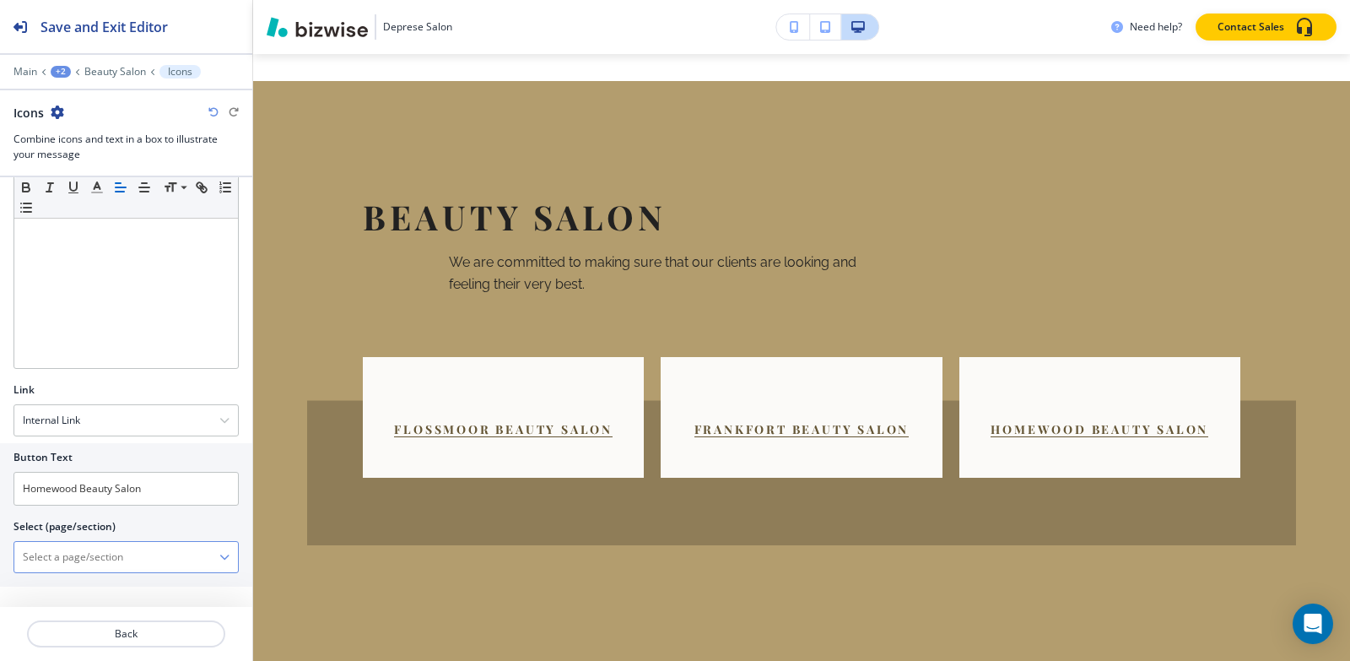
click at [112, 550] on \(page\/section\) "Manual Input" at bounding box center [116, 557] width 205 height 29
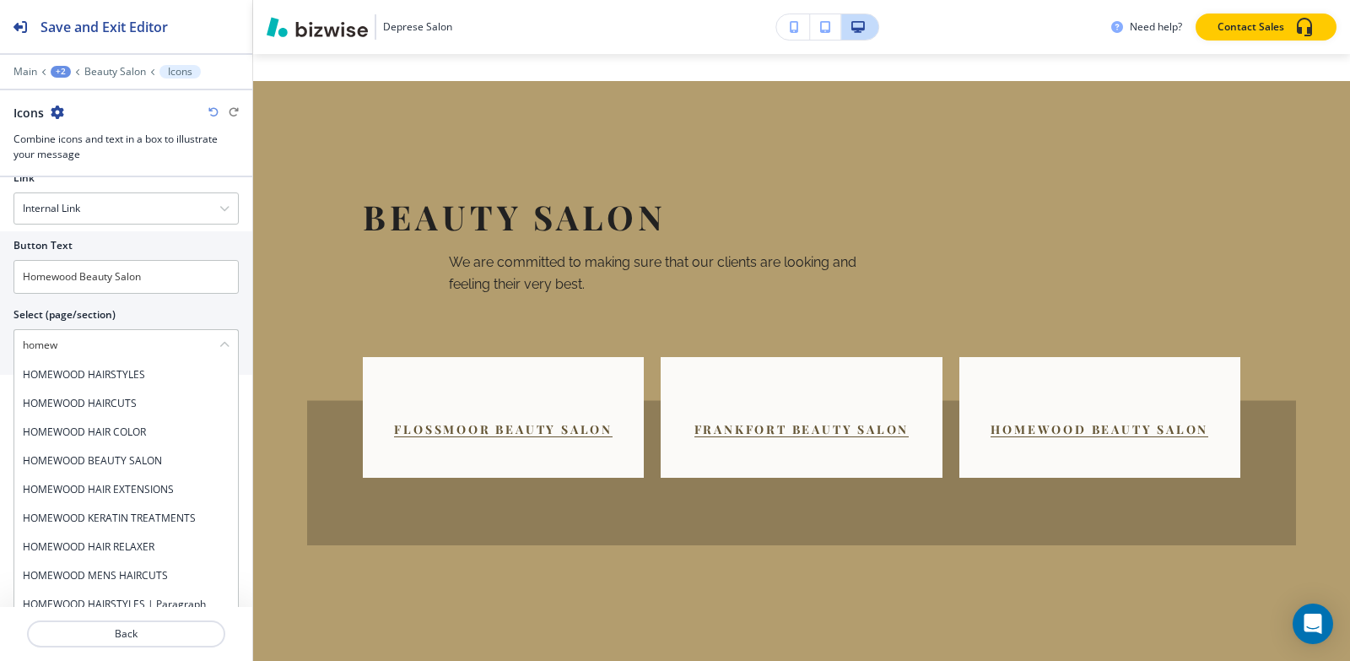
scroll to position [750, 0]
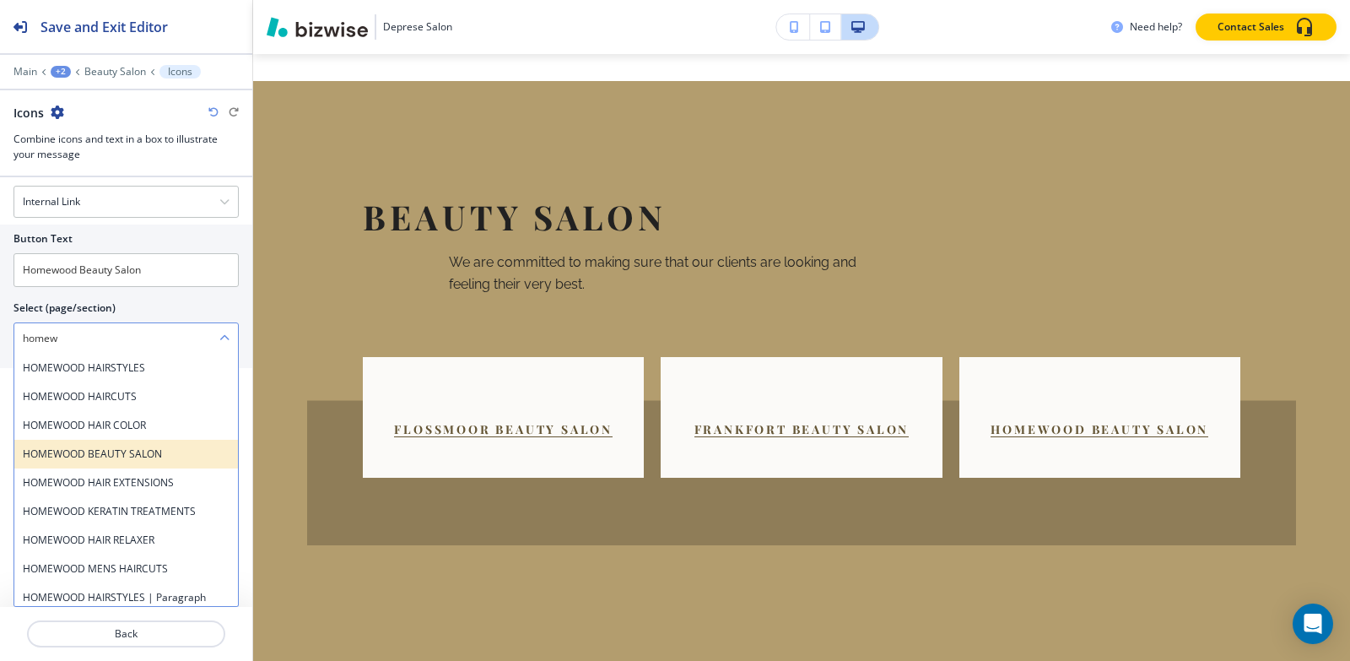
click at [157, 456] on h4 "HOMEWOOD BEAUTY SALON" at bounding box center [126, 453] width 207 height 15
type \(page\/section\) "HOMEWOOD BEAUTY SALON"
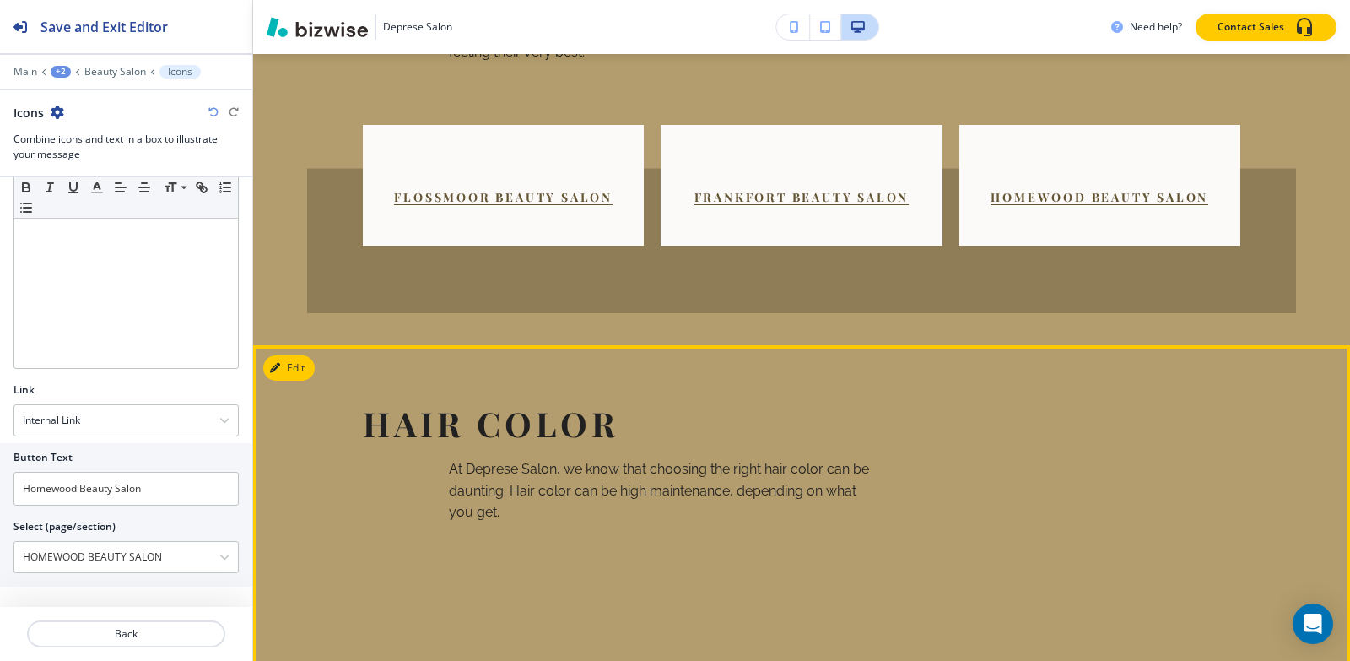
scroll to position [1427, 0]
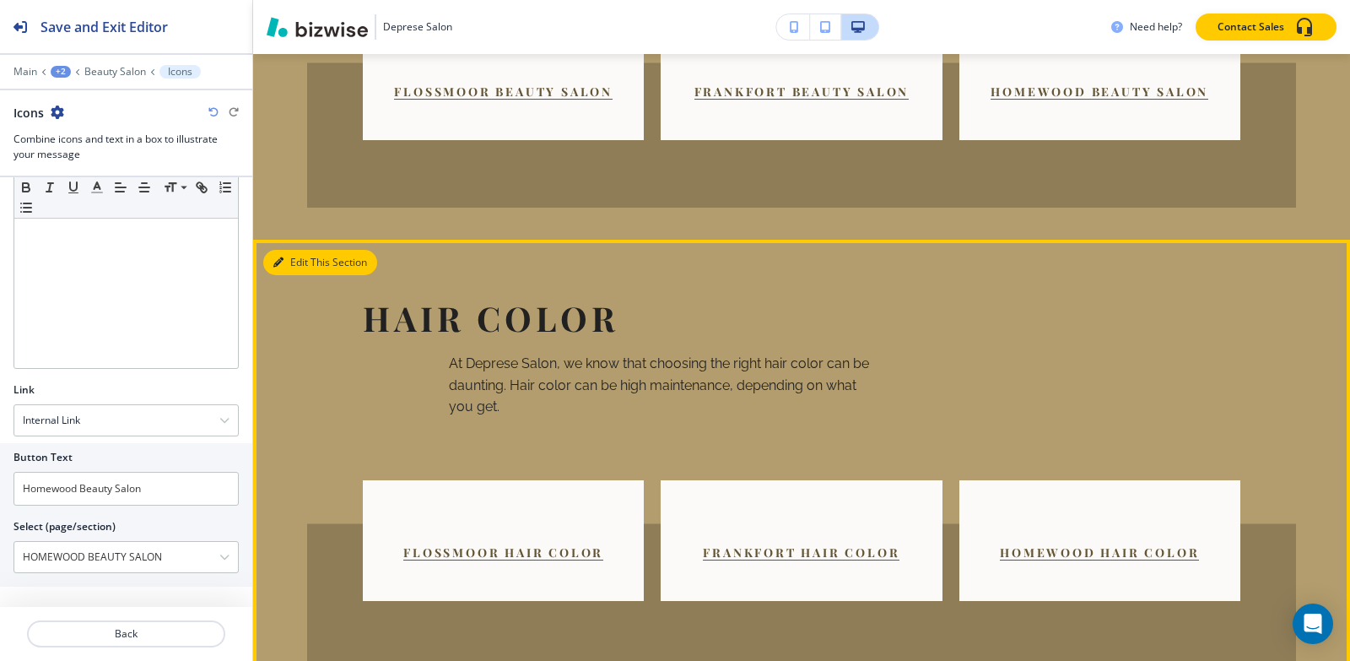
click at [288, 250] on button "Edit This Section" at bounding box center [320, 262] width 114 height 25
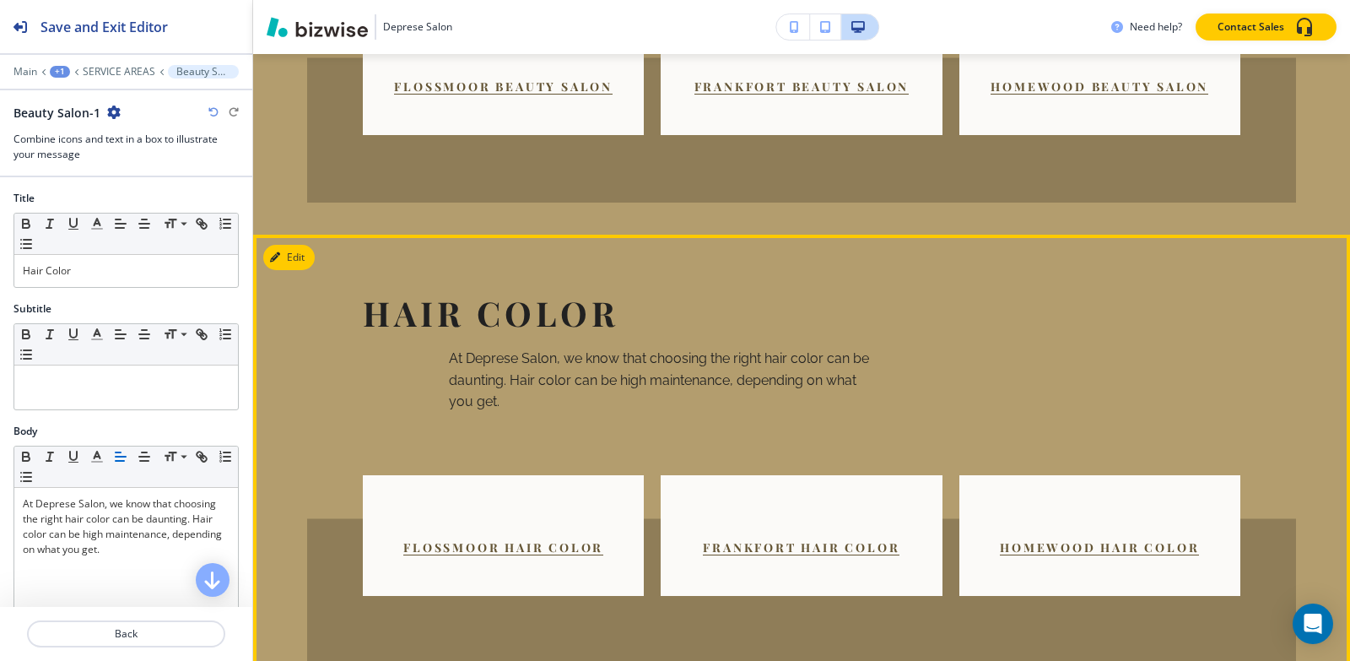
scroll to position [1164, 0]
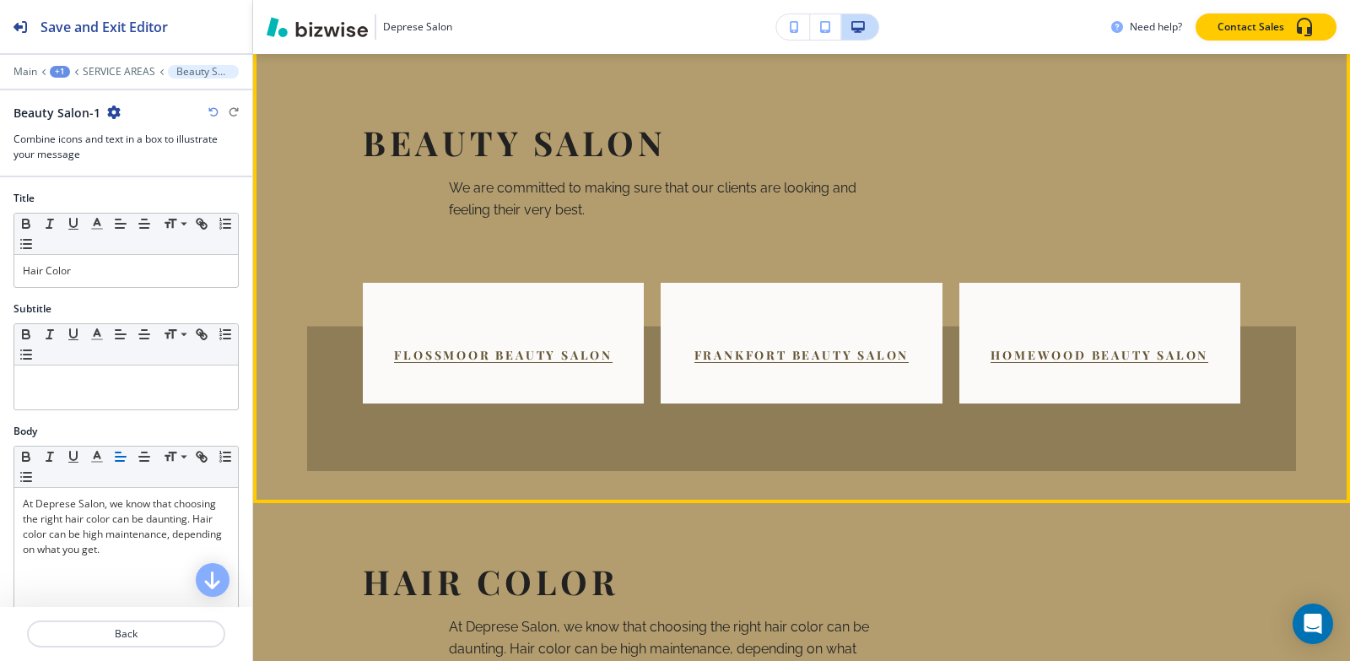
click at [825, 177] on p "We are committed to making sure that our clients are looking and feeling their …" at bounding box center [662, 198] width 426 height 43
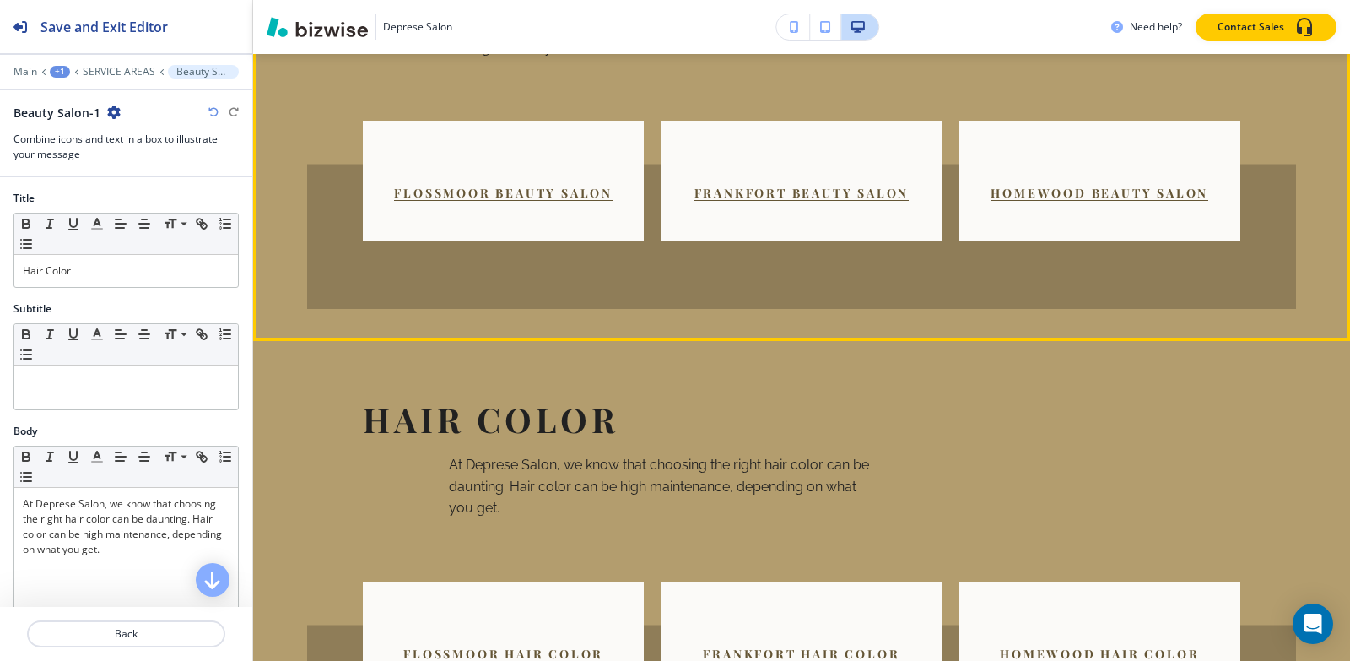
scroll to position [1332, 0]
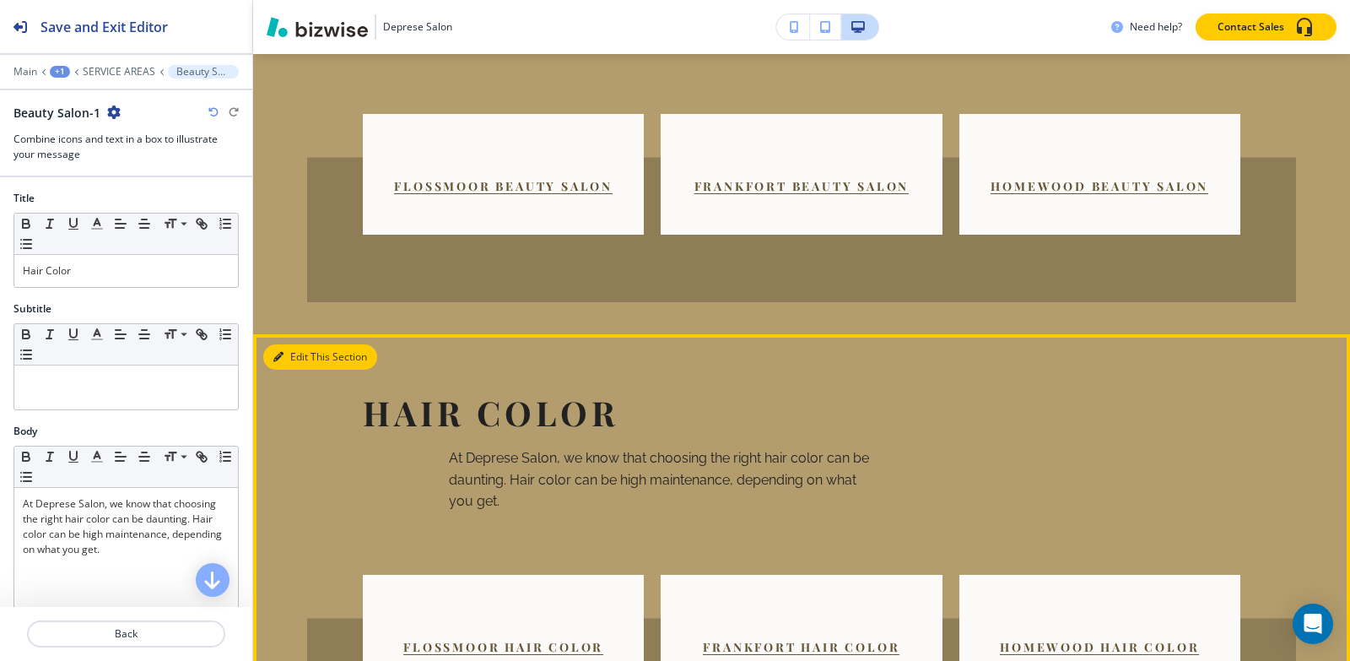
click at [293, 344] on button "Edit This Section" at bounding box center [320, 356] width 114 height 25
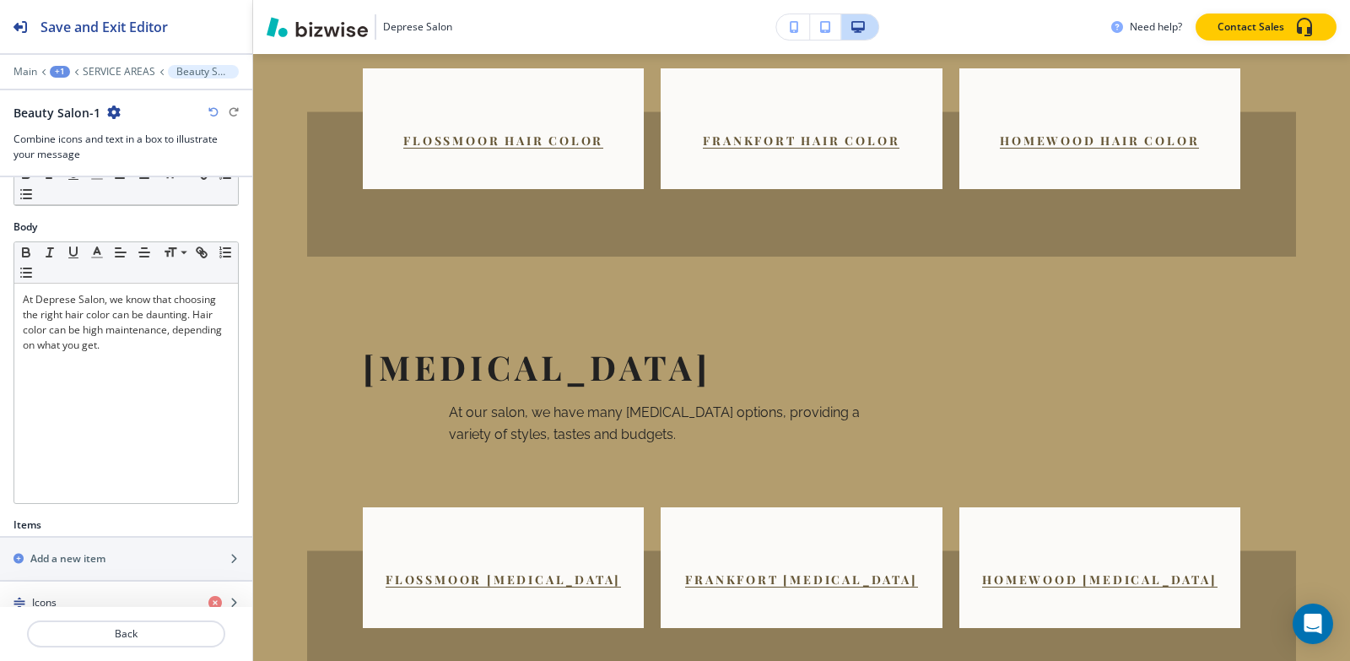
scroll to position [422, 0]
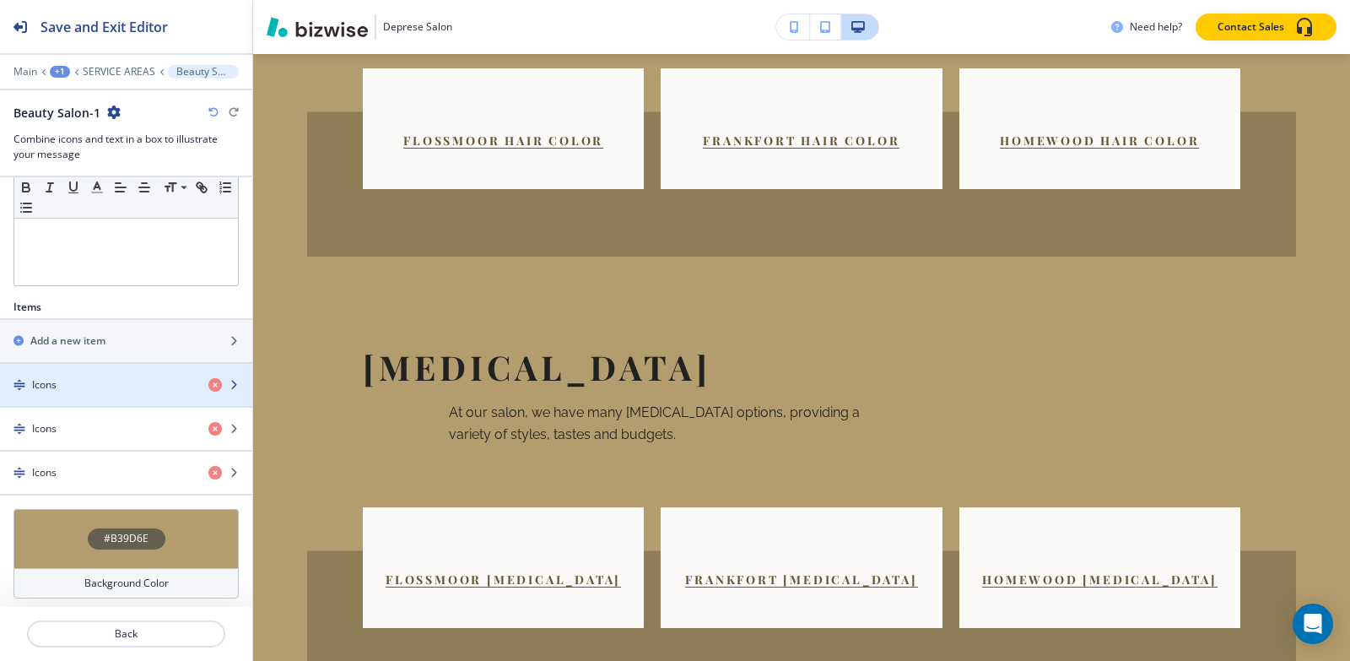
click at [64, 386] on div "Icons" at bounding box center [97, 384] width 195 height 15
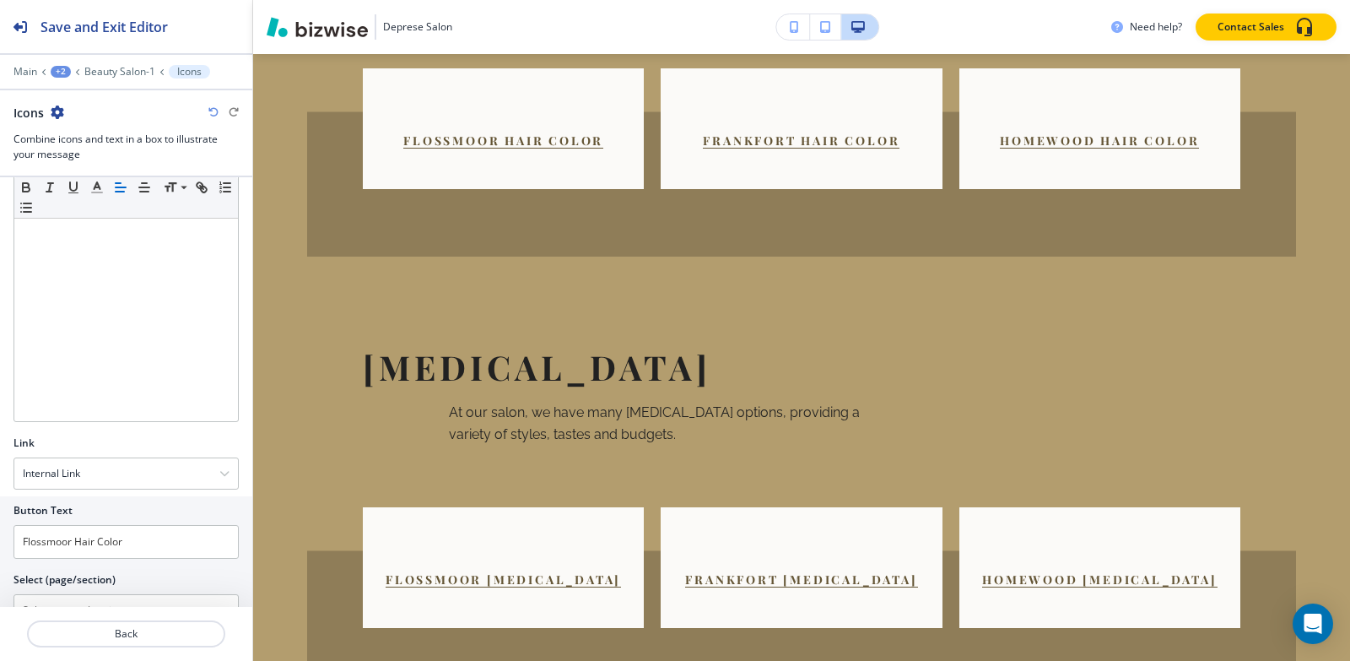
scroll to position [532, 0]
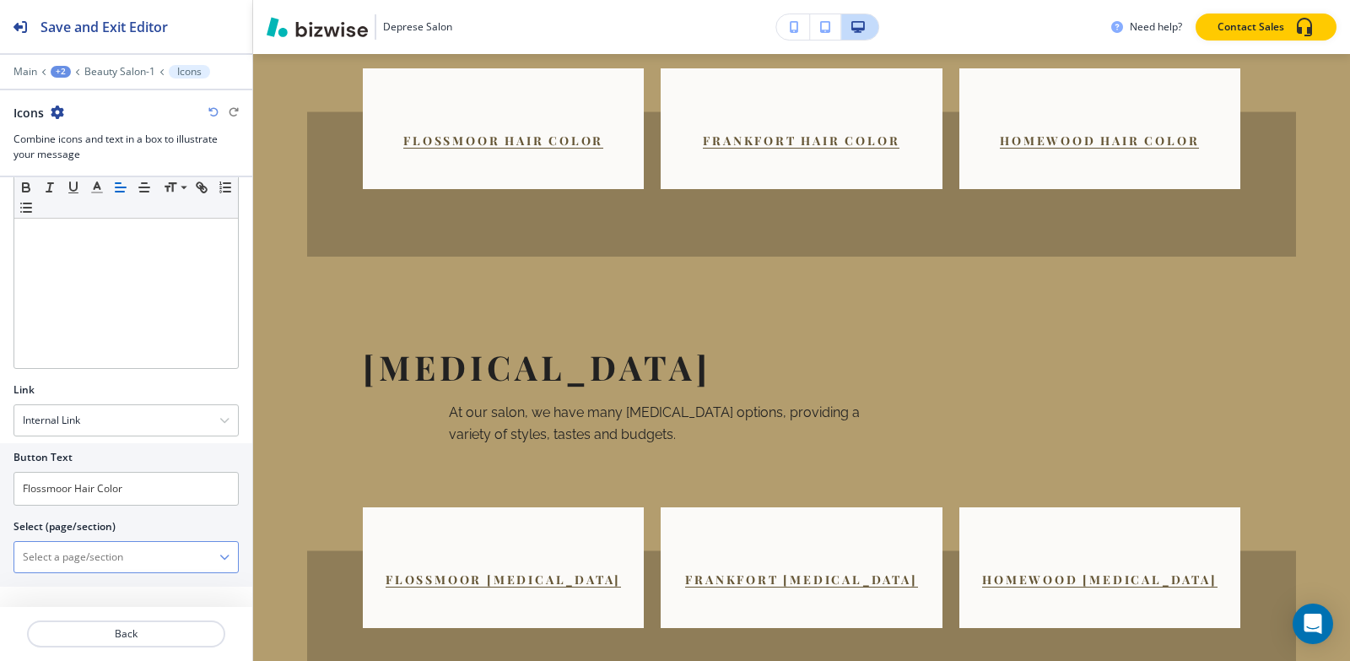
drag, startPoint x: 89, startPoint y: 559, endPoint x: 99, endPoint y: 548, distance: 14.9
click at [89, 557] on \(page\/section\) "Manual Input" at bounding box center [116, 557] width 205 height 29
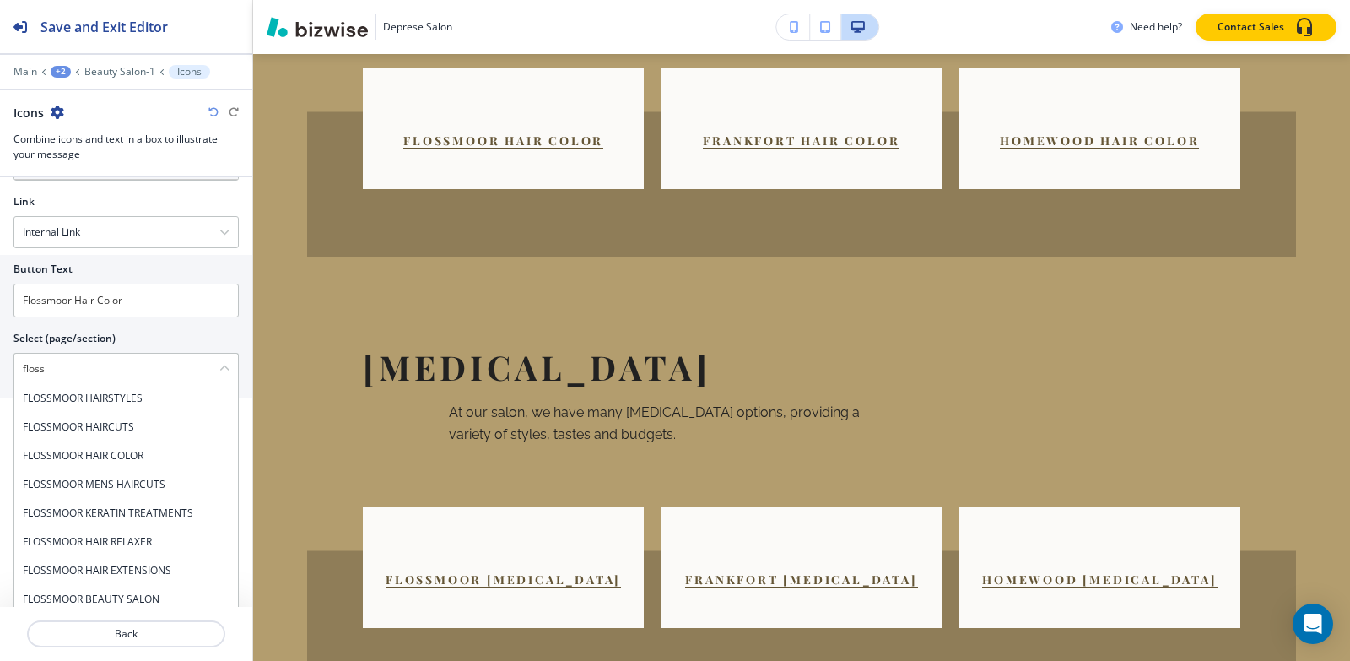
scroll to position [750, 0]
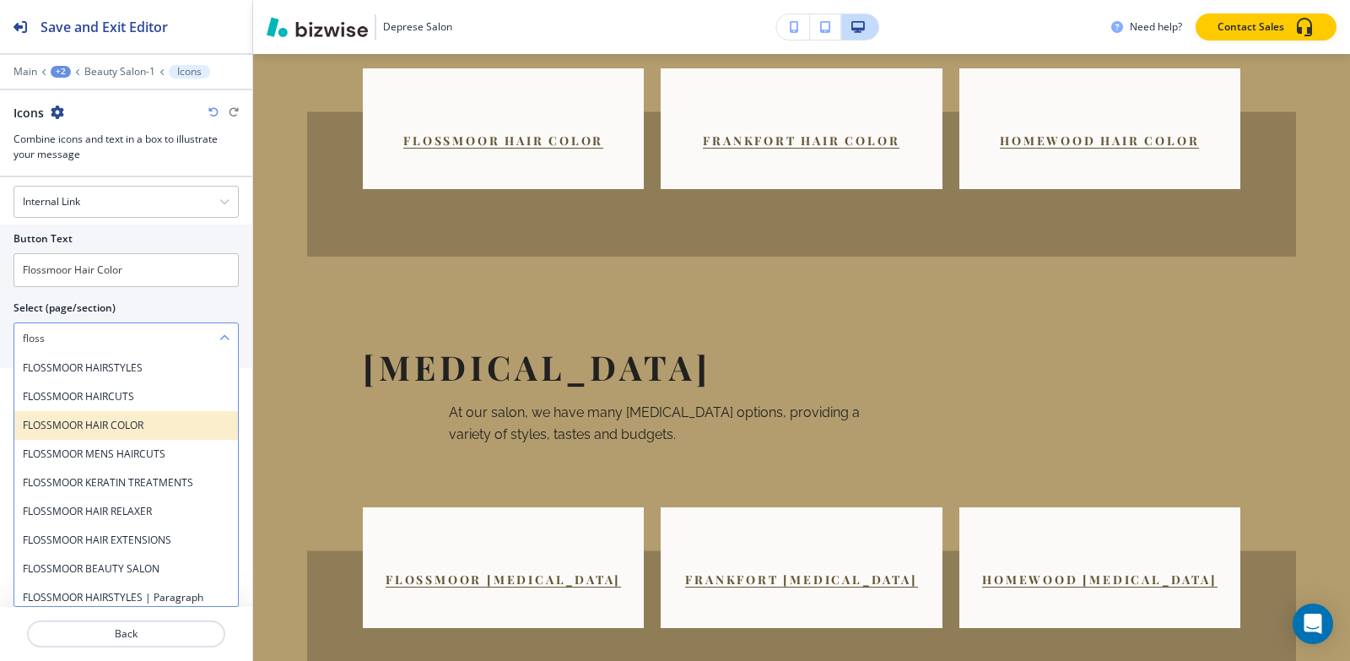
click at [169, 419] on h4 "FLOSSMOOR HAIR COLOR" at bounding box center [126, 425] width 207 height 15
type \(page\/section\) "FLOSSMOOR HAIR COLOR"
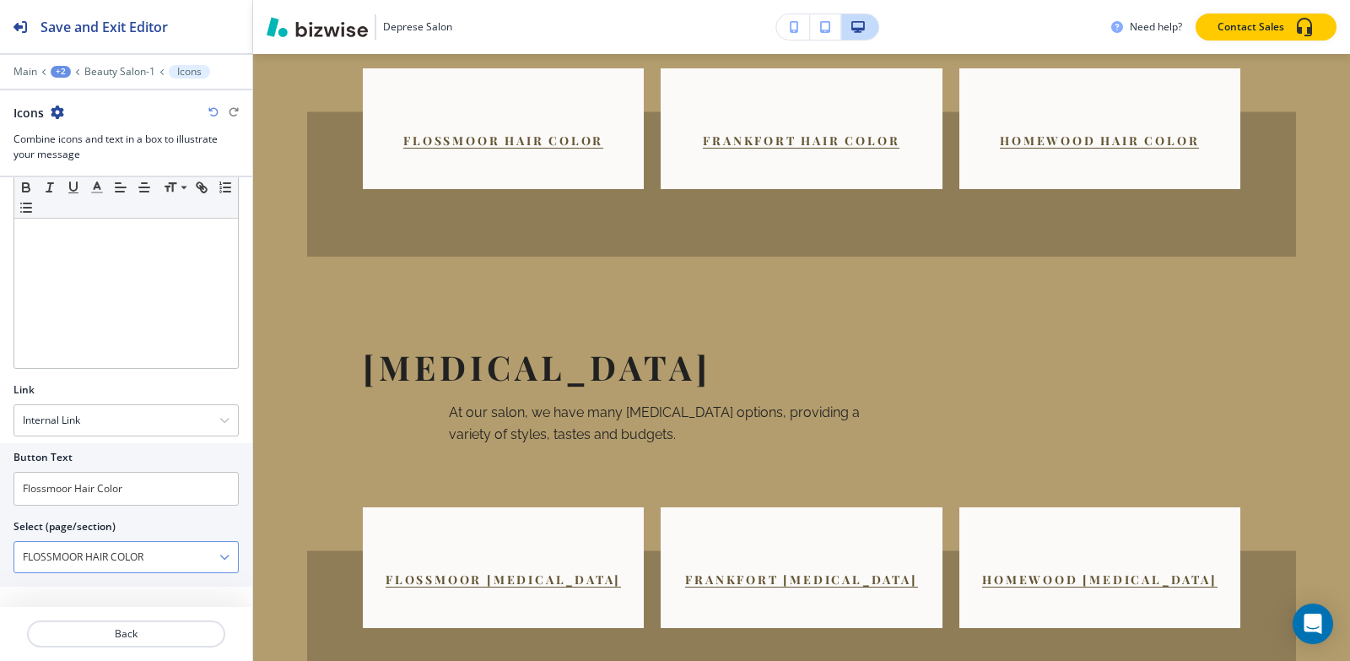
scroll to position [532, 0]
click at [95, 71] on p "Beauty Salon-1" at bounding box center [119, 72] width 71 height 12
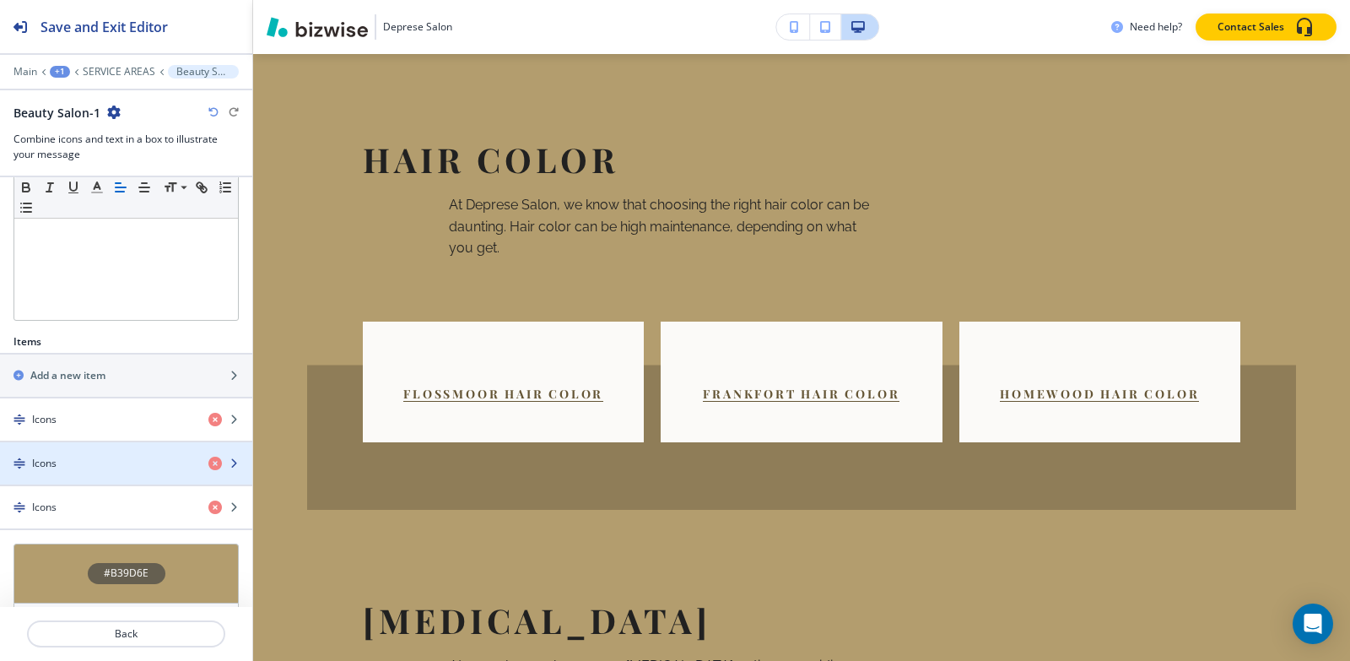
scroll to position [427, 0]
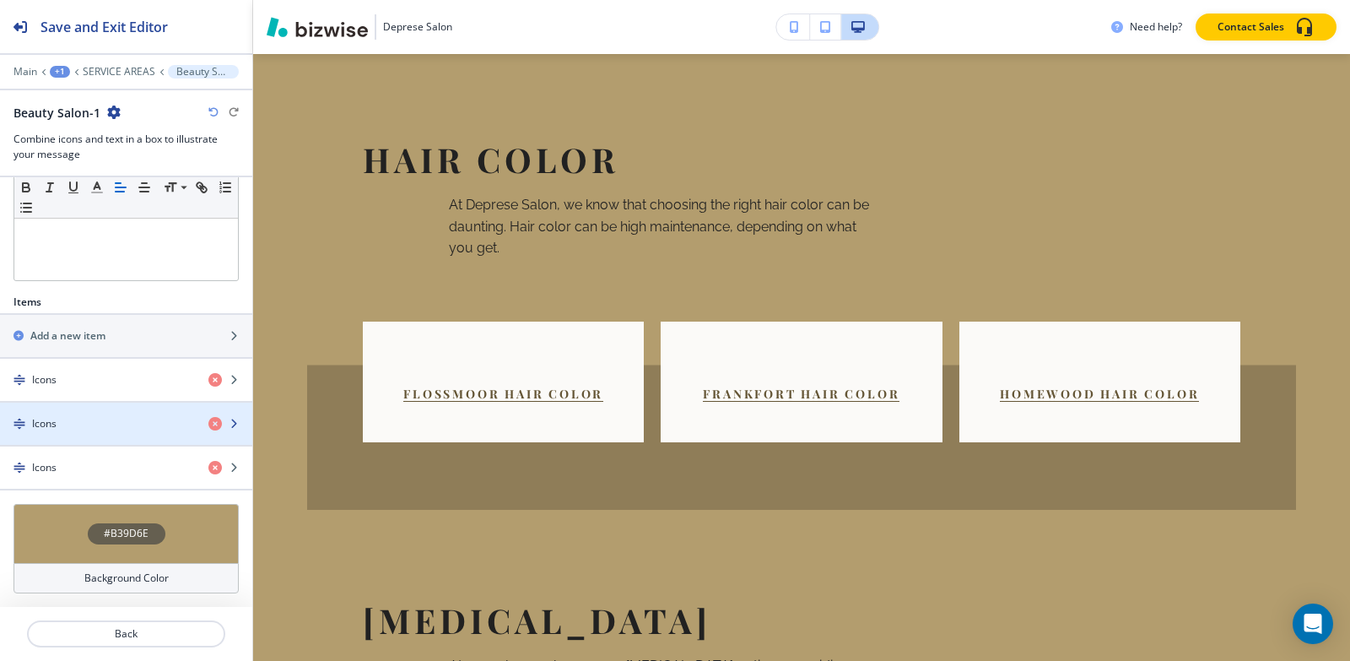
click at [38, 423] on h4 "Icons" at bounding box center [44, 423] width 24 height 15
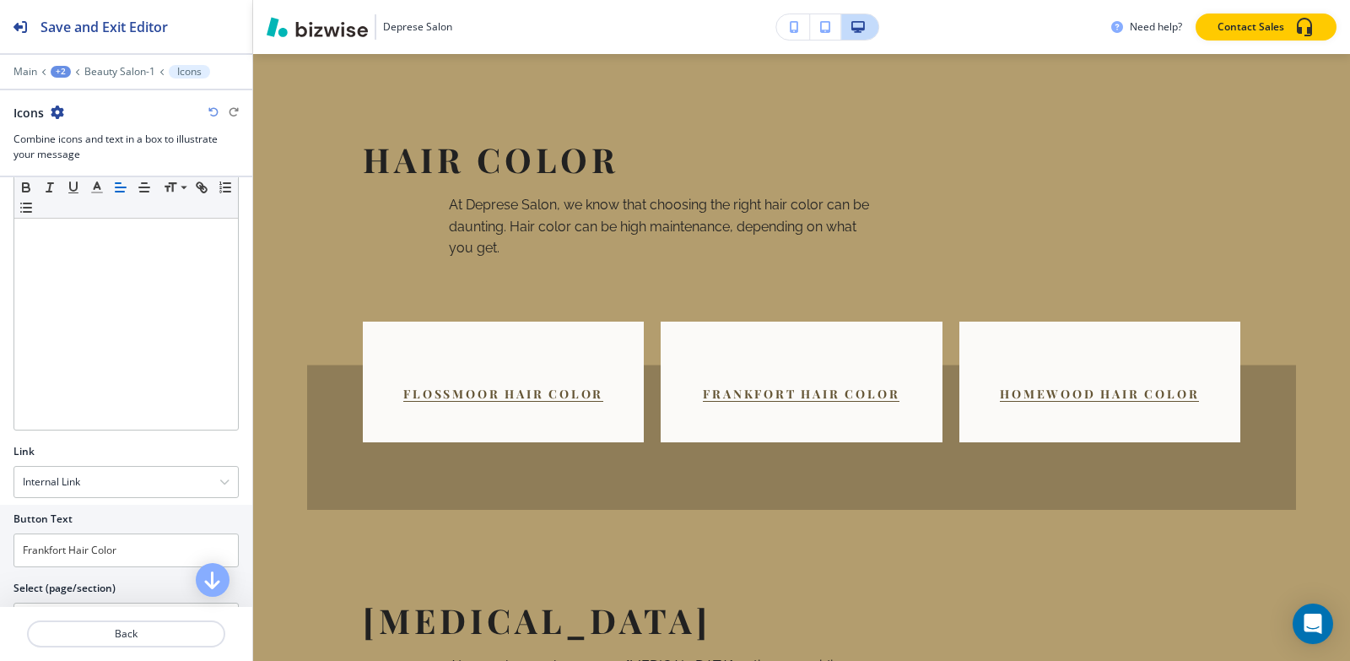
scroll to position [532, 0]
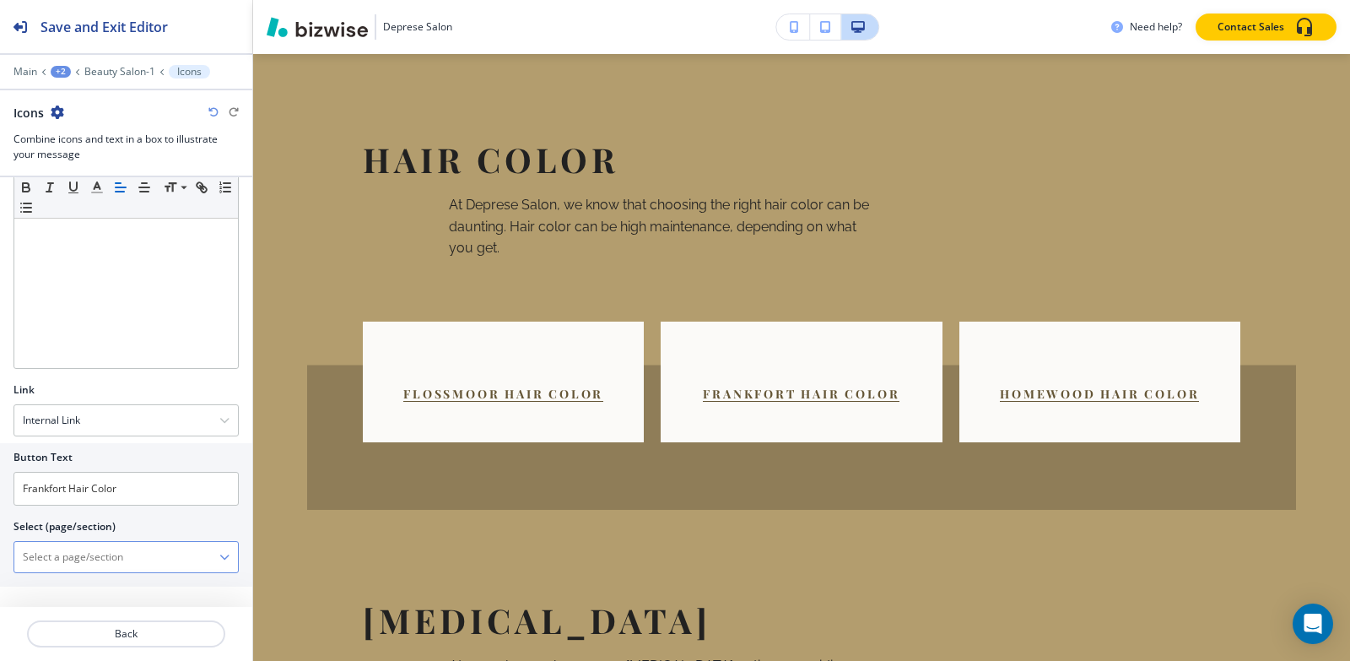
click at [89, 554] on \(page\/section\) "Manual Input" at bounding box center [116, 557] width 205 height 29
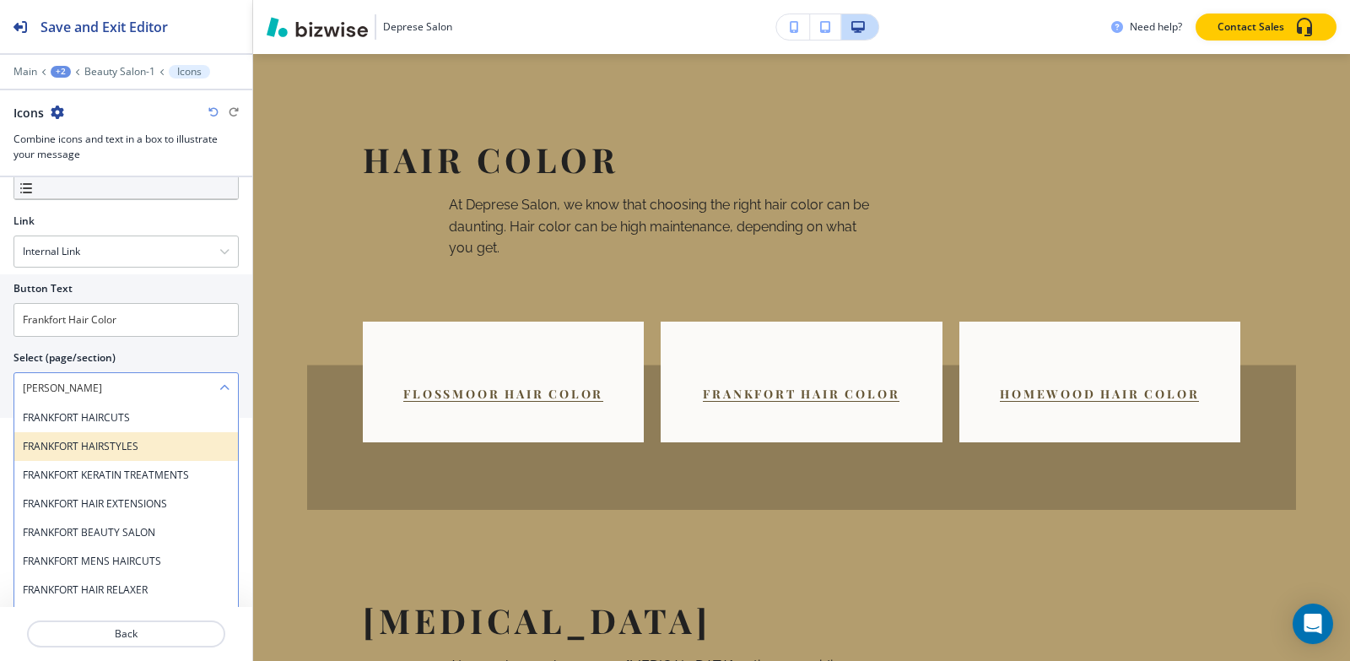
scroll to position [84, 0]
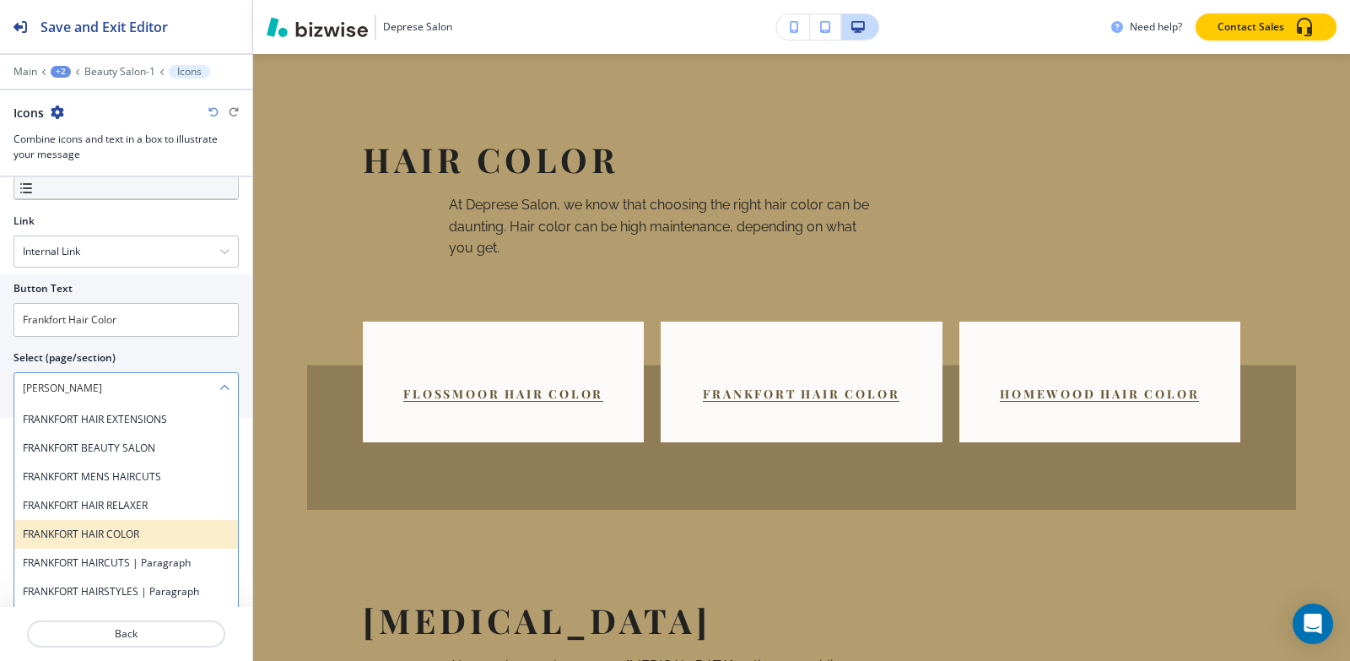
click at [108, 533] on h4 "FRANKFORT HAIR COLOR" at bounding box center [126, 534] width 207 height 15
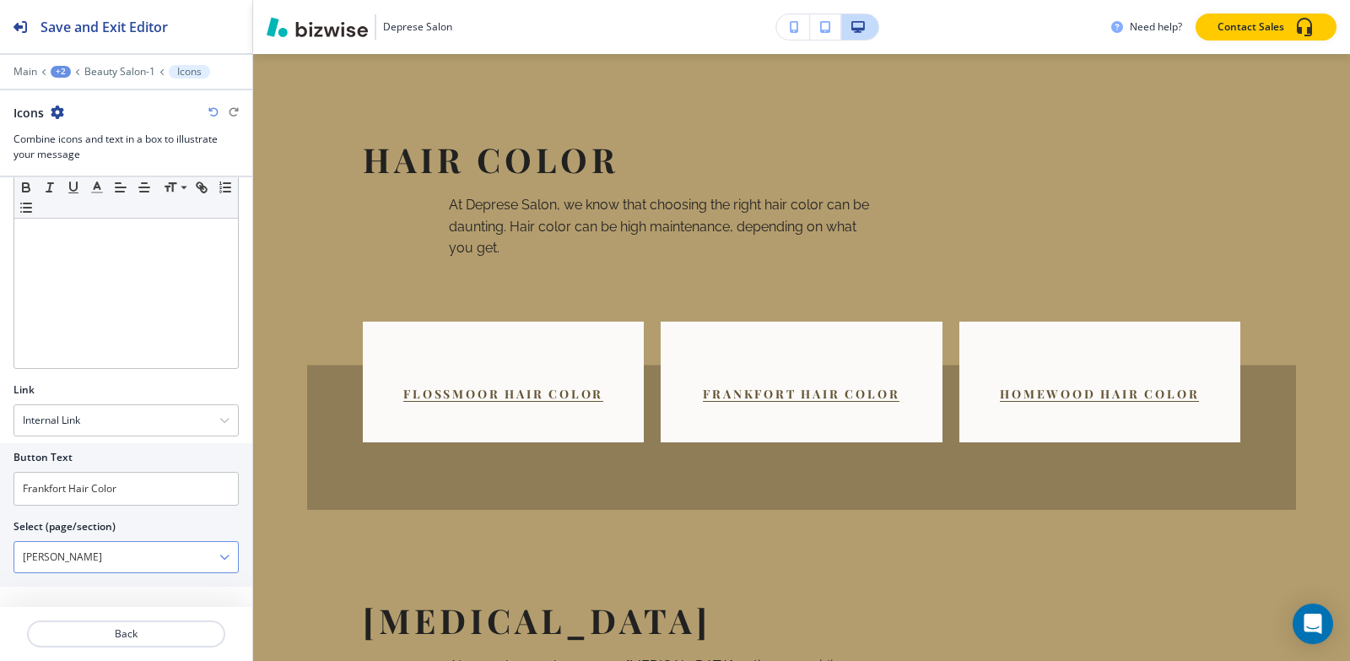
type \(page\/section\) "FRANKFORT HAIR COLOR"
click at [96, 74] on p "Beauty Salon-1" at bounding box center [119, 72] width 71 height 12
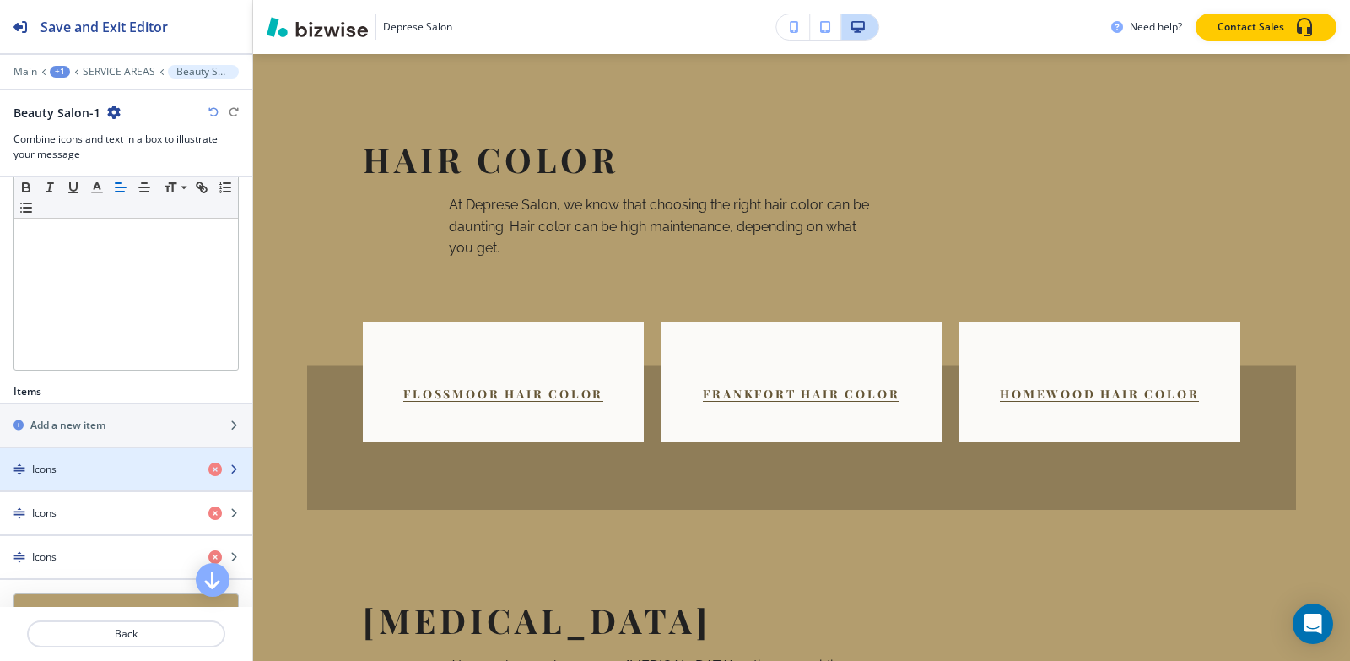
scroll to position [427, 0]
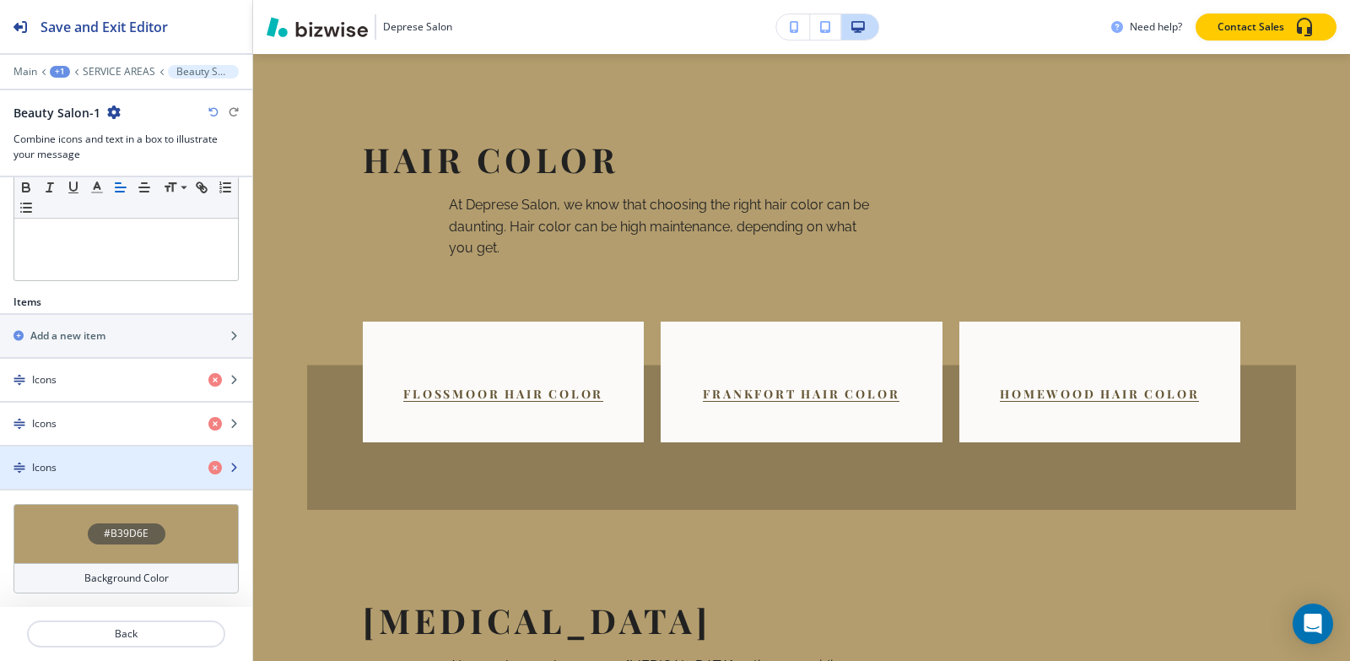
click at [117, 471] on div "Icons" at bounding box center [97, 467] width 195 height 15
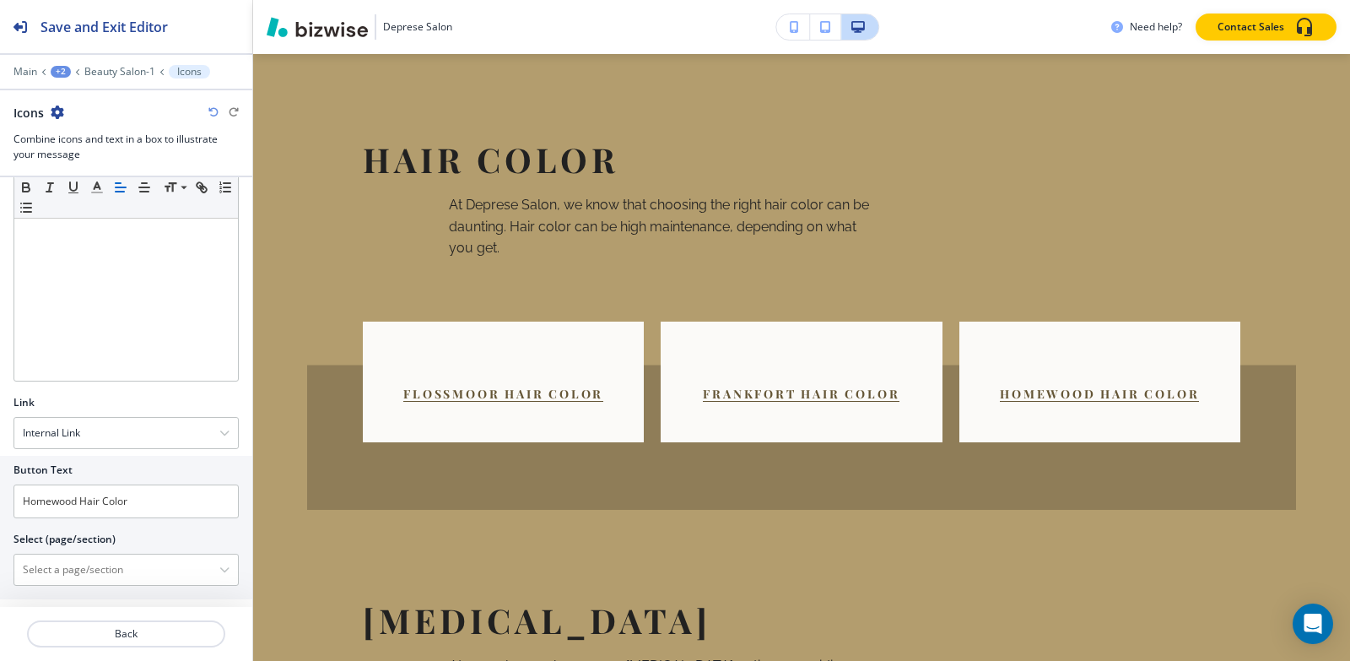
scroll to position [532, 0]
drag, startPoint x: 109, startPoint y: 559, endPoint x: 95, endPoint y: 556, distance: 13.9
click at [109, 560] on \(page\/section\) "Manual Input" at bounding box center [116, 557] width 205 height 29
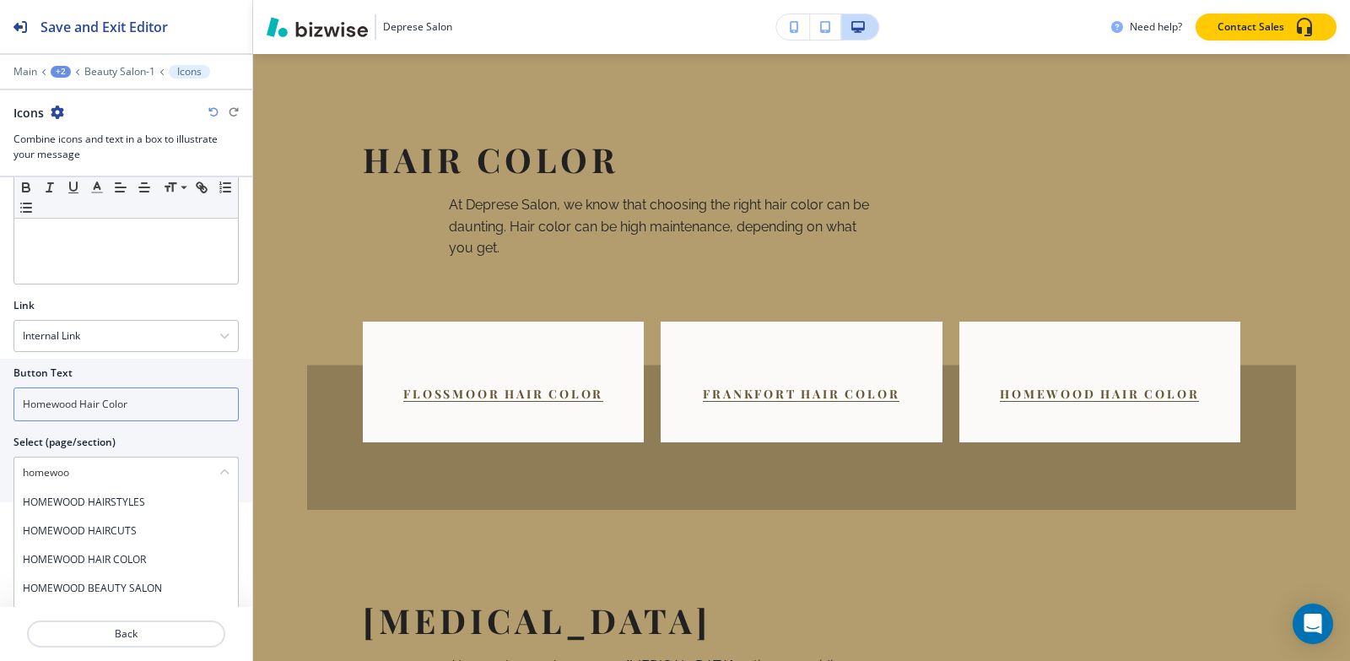
scroll to position [700, 0]
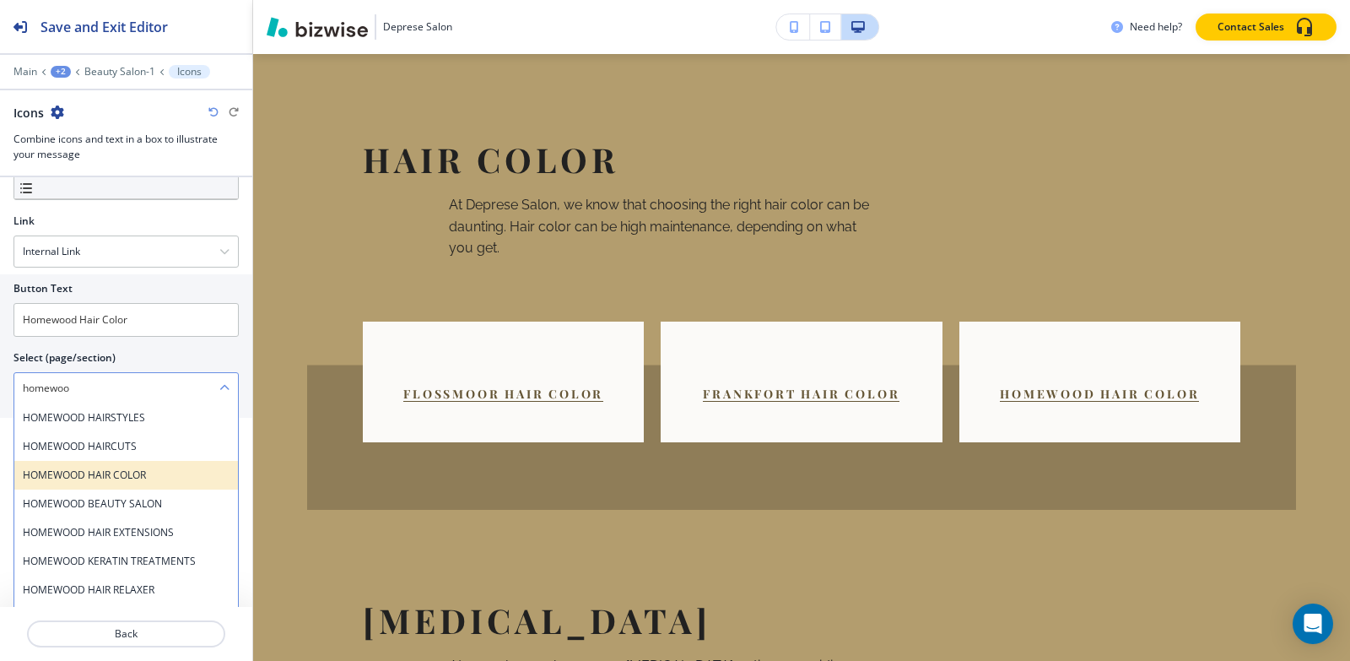
click at [176, 477] on h4 "HOMEWOOD HAIR COLOR" at bounding box center [126, 474] width 207 height 15
type \(page\/section\) "HOMEWOOD HAIR COLOR"
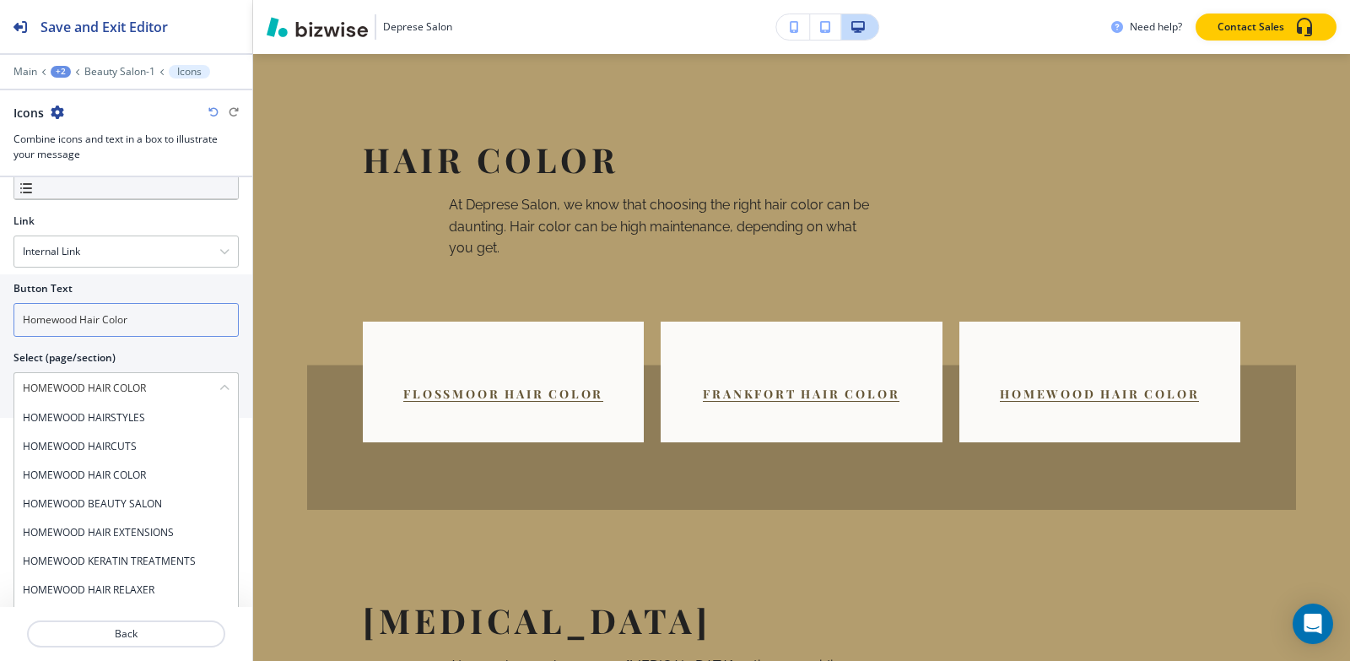
scroll to position [532, 0]
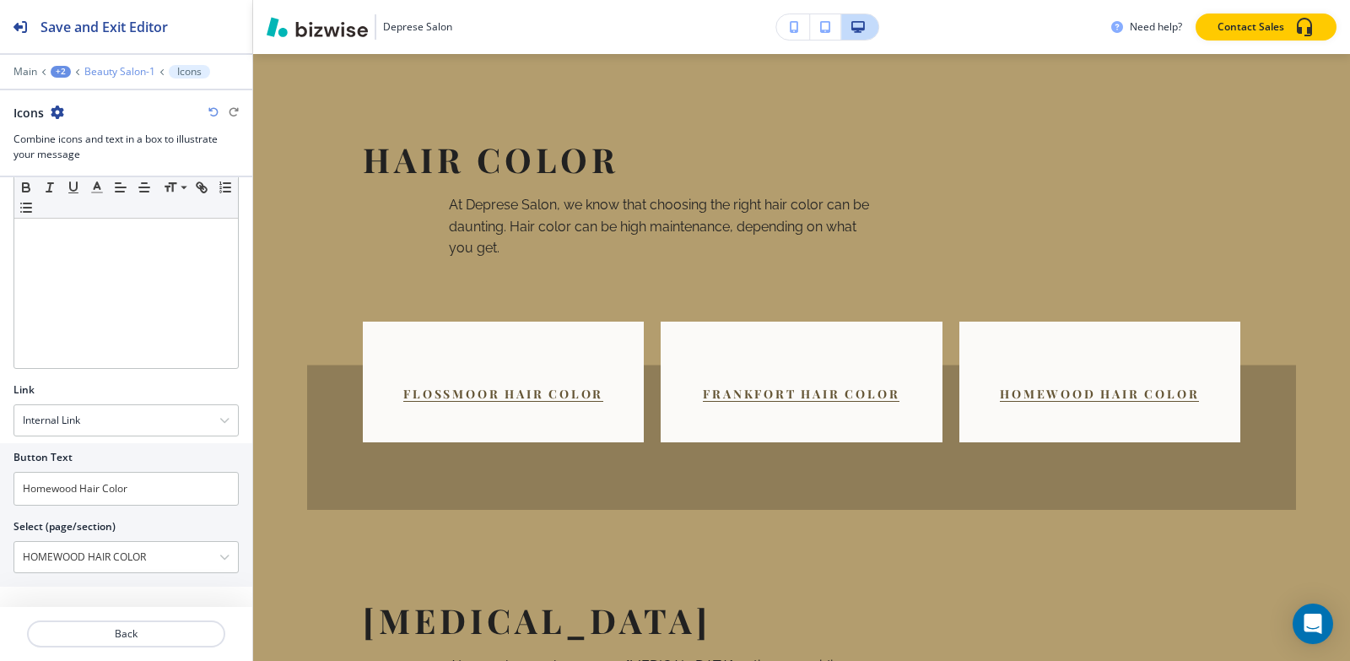
click at [139, 70] on p "Beauty Salon-1" at bounding box center [119, 72] width 71 height 12
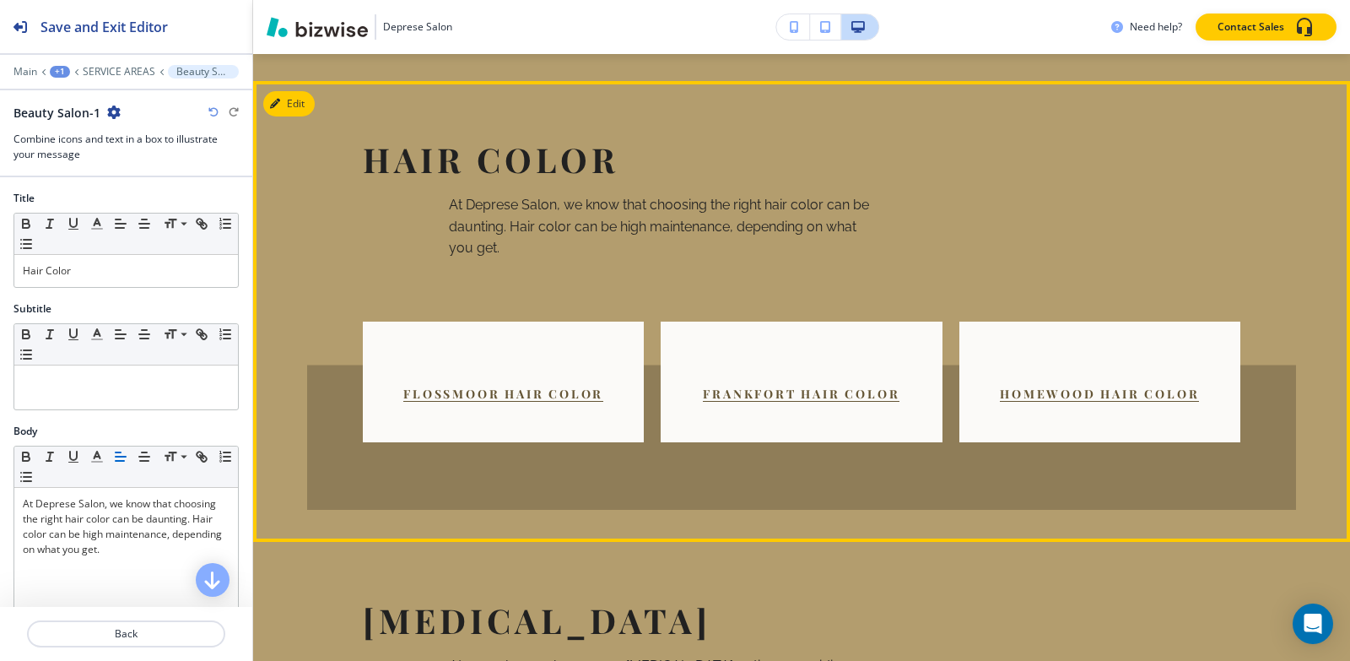
scroll to position [1923, 0]
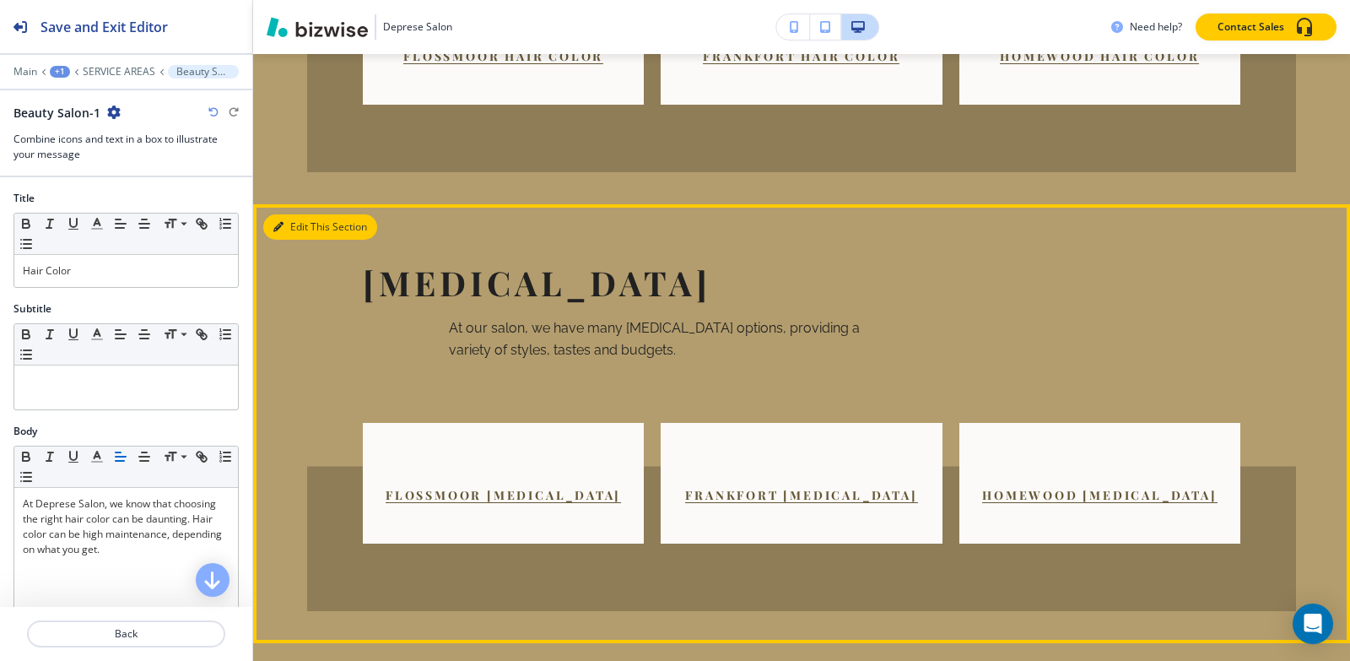
click at [306, 214] on button "Edit This Section" at bounding box center [320, 226] width 114 height 25
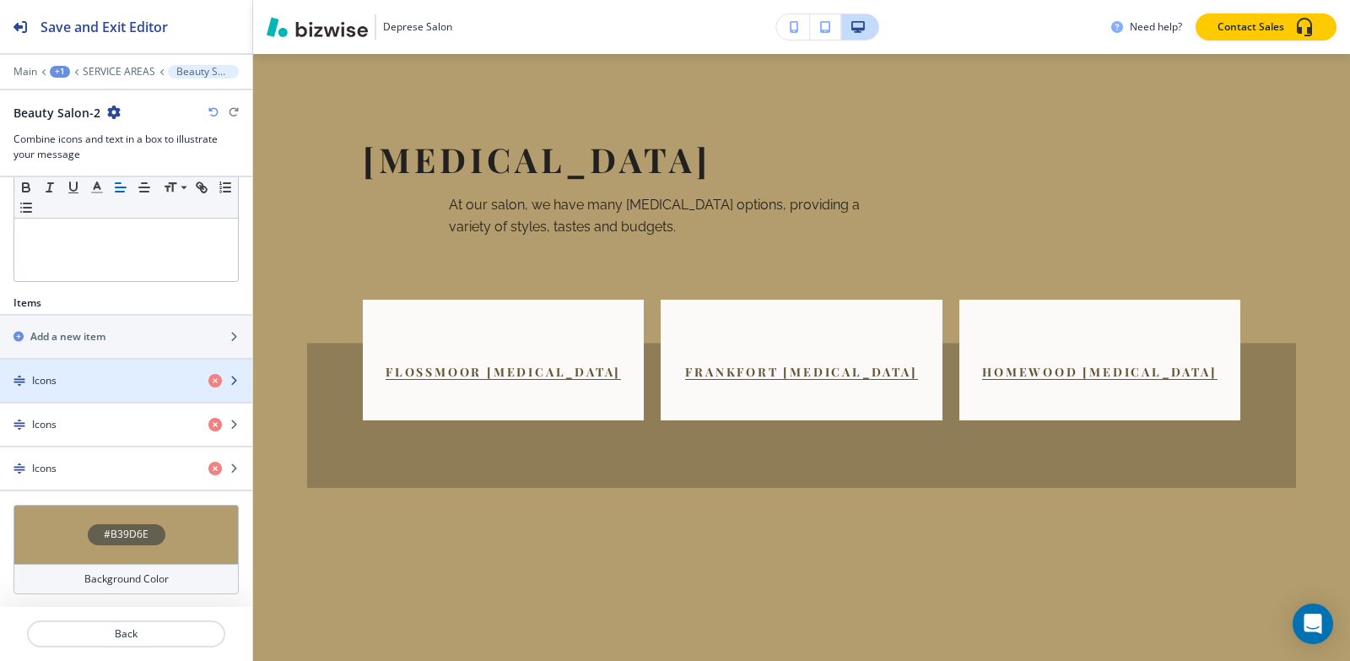
scroll to position [427, 0]
click at [107, 376] on div "Icons" at bounding box center [97, 379] width 195 height 15
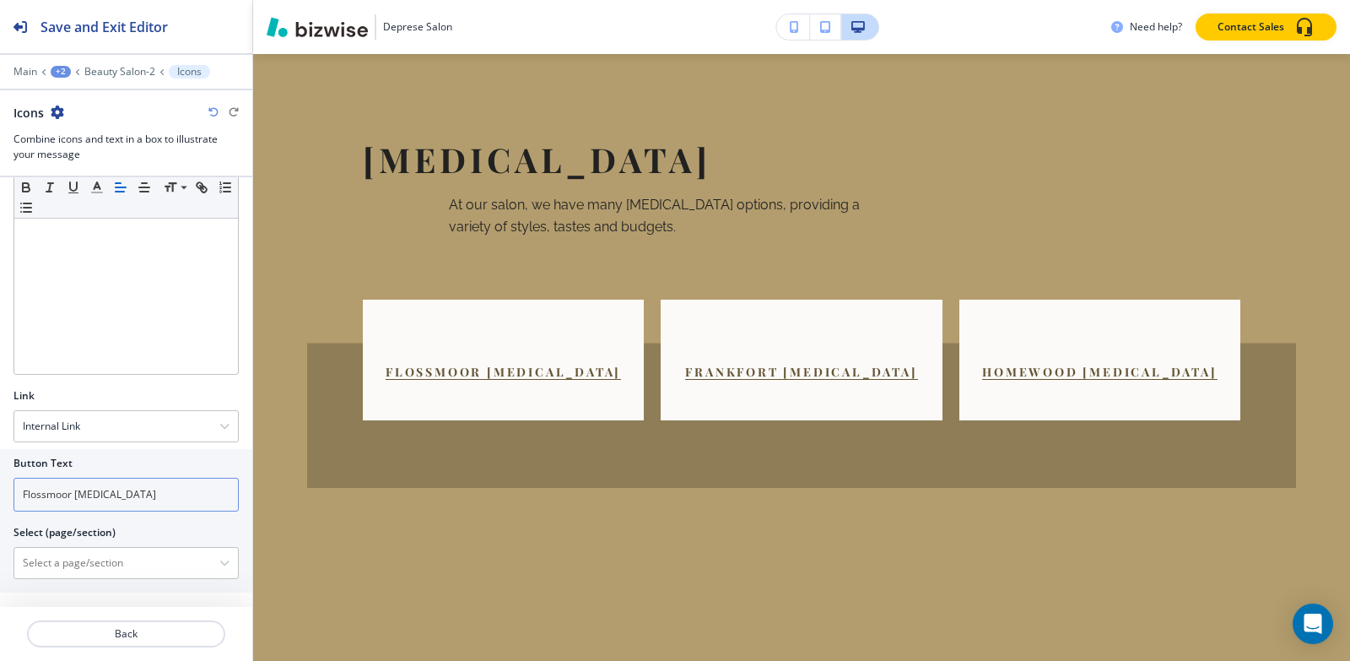
scroll to position [532, 0]
click at [78, 574] on div "Button Text Flossmoor [MEDICAL_DATA] Select (page/section) HOME HOME | Trusted …" at bounding box center [126, 514] width 252 height 143
click at [82, 559] on \(page\/section\) "Manual Input" at bounding box center [116, 557] width 205 height 29
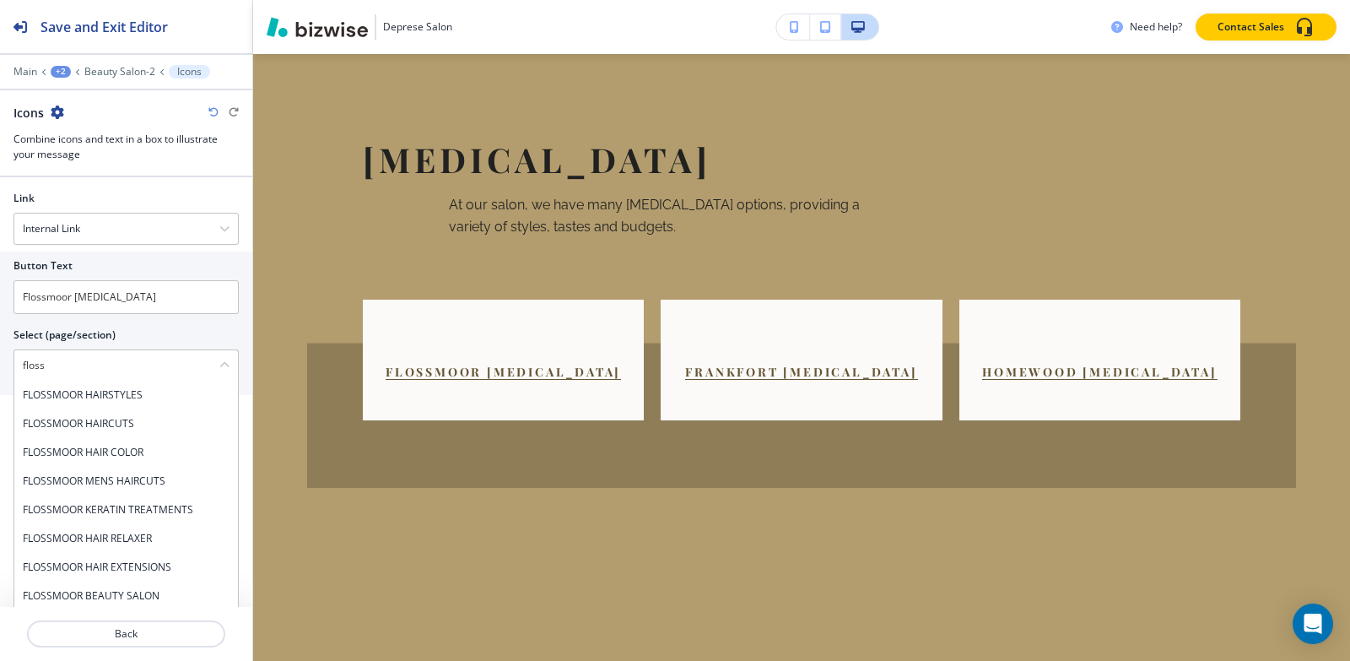
scroll to position [750, 0]
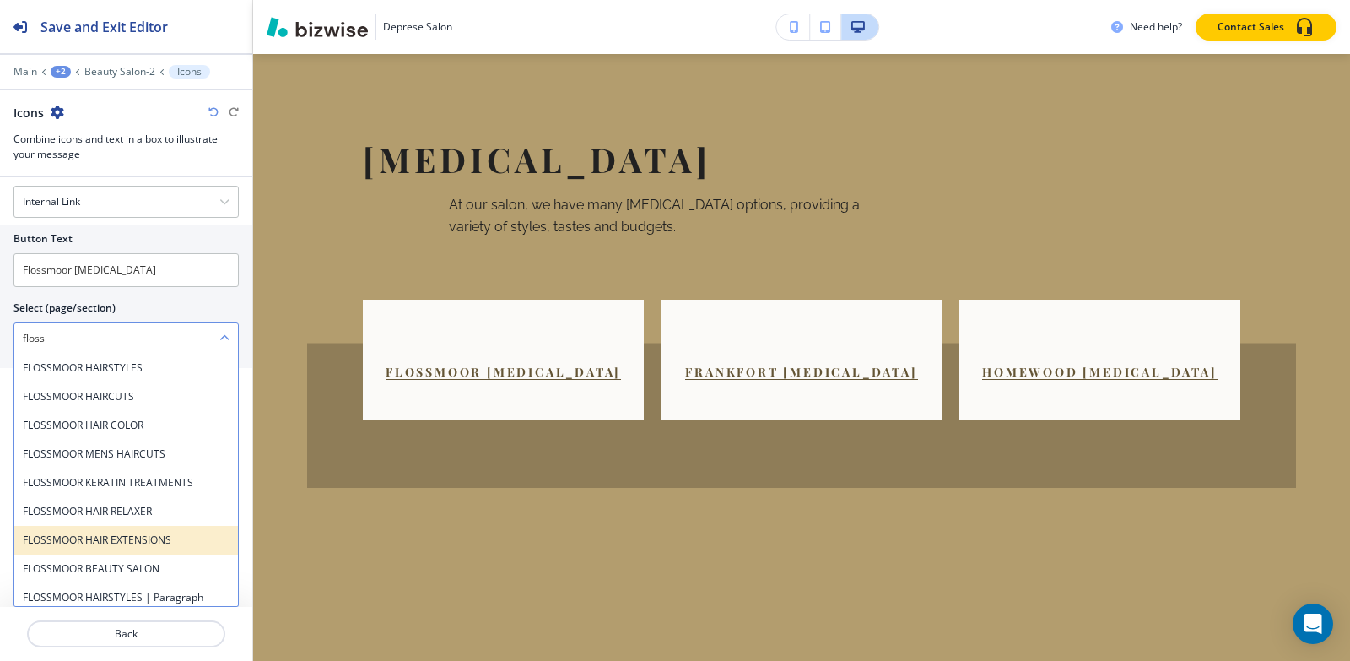
click at [158, 538] on h4 "FLOSSMOOR HAIR EXTENSIONS" at bounding box center [126, 539] width 207 height 15
type \(page\/section\) "FLOSSMOOR HAIR EXTENSIONS"
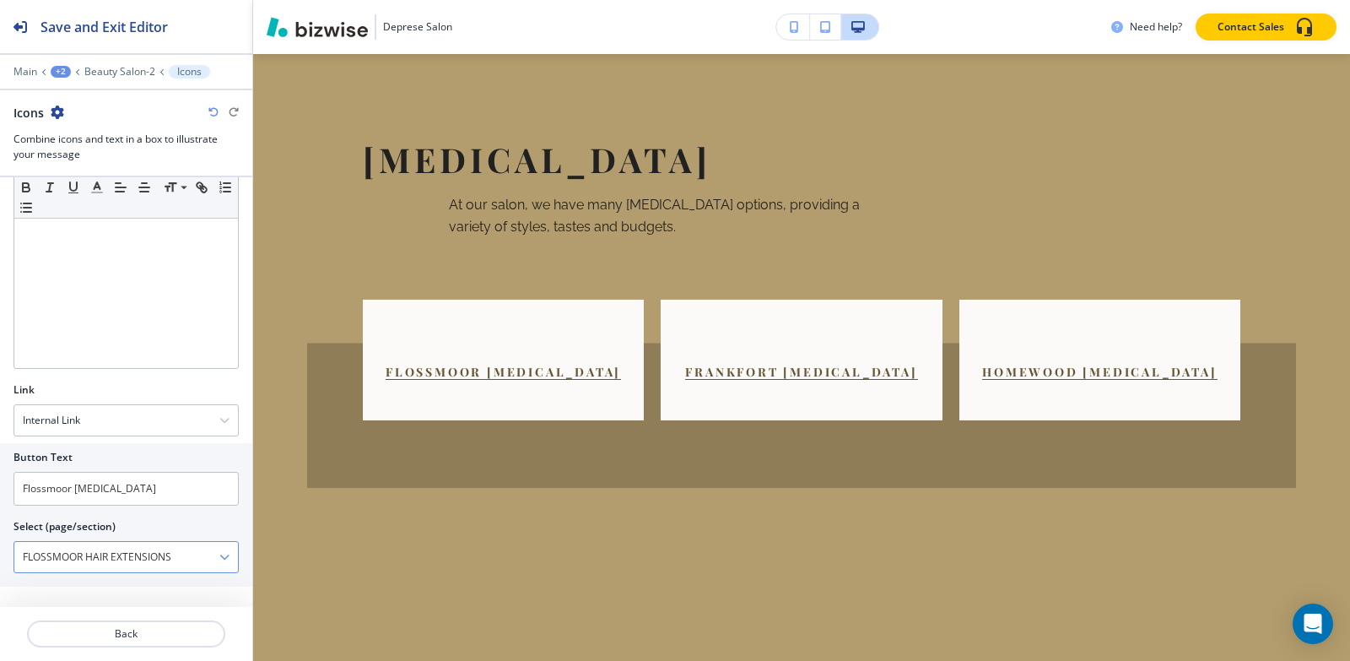
scroll to position [532, 0]
click at [131, 81] on div at bounding box center [126, 83] width 252 height 10
click at [129, 73] on p "Beauty Salon-2" at bounding box center [119, 72] width 71 height 12
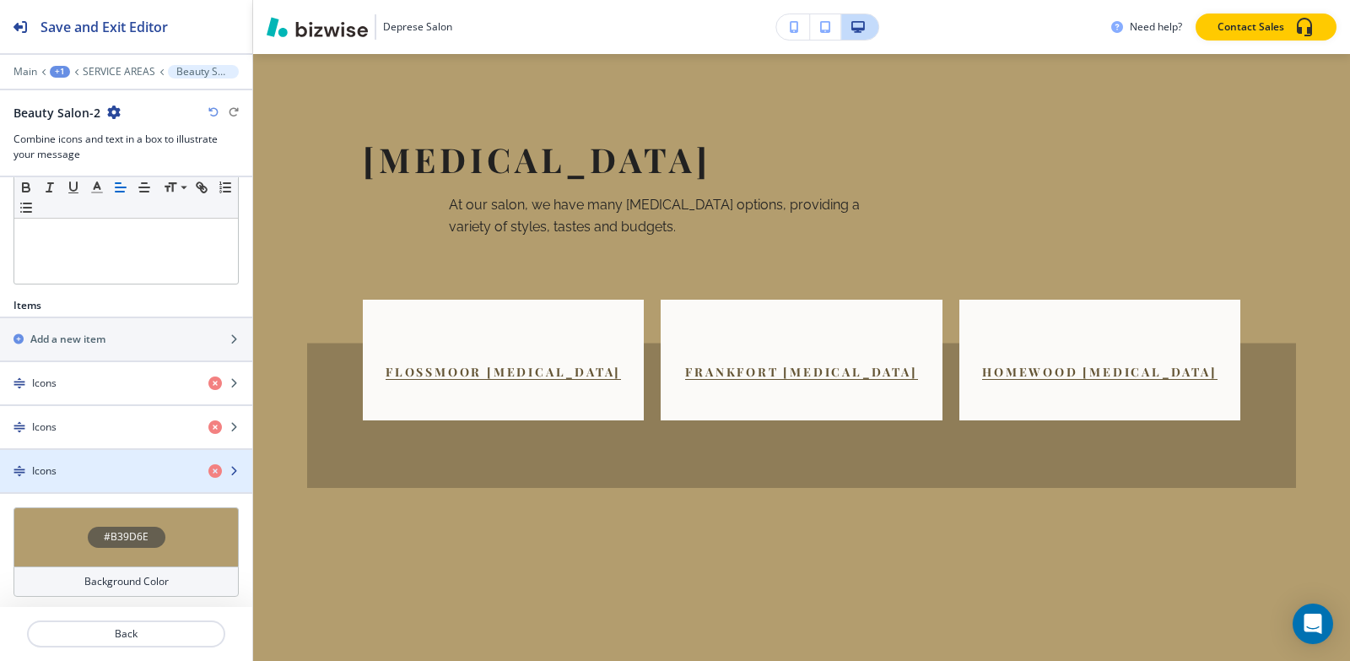
scroll to position [427, 0]
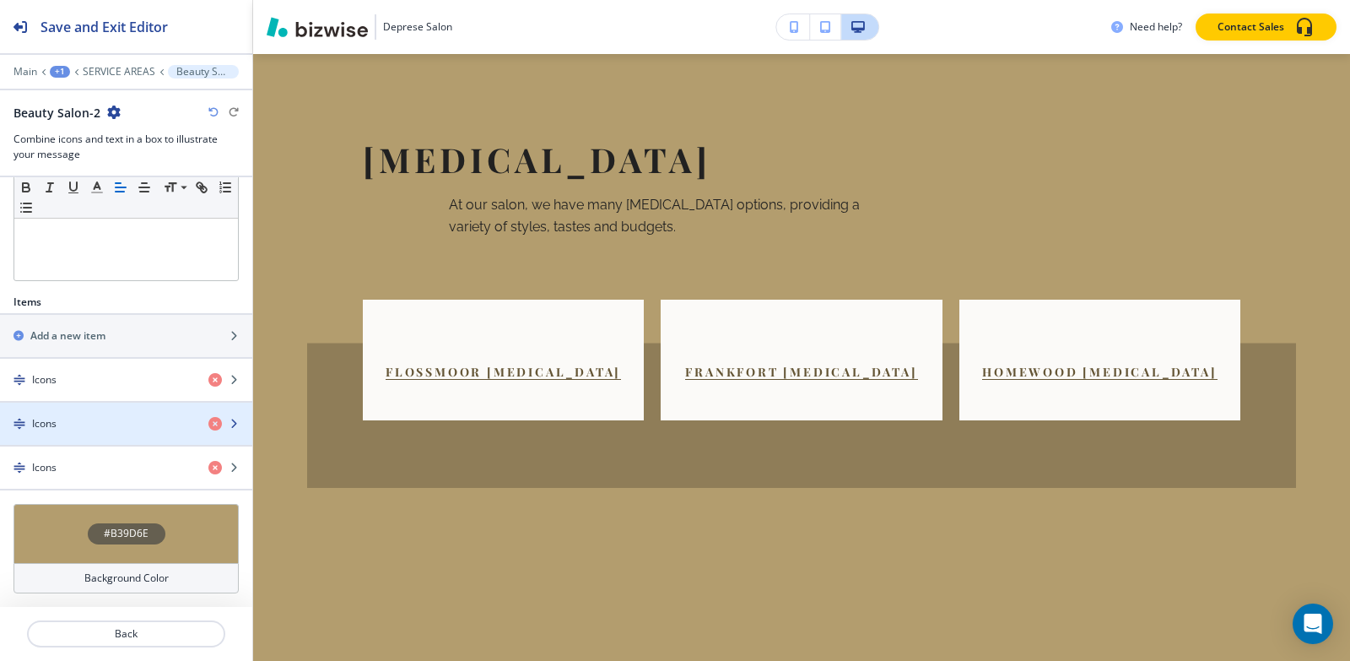
click at [111, 414] on div "button" at bounding box center [126, 410] width 252 height 14
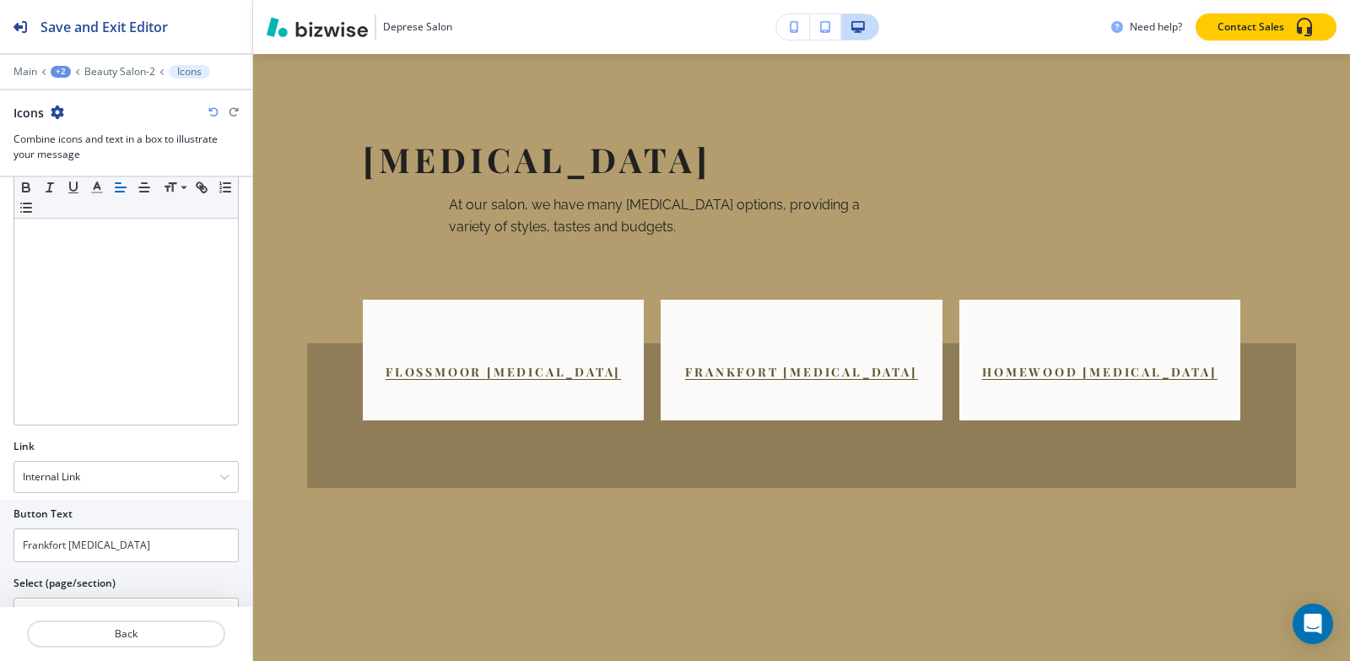
scroll to position [532, 0]
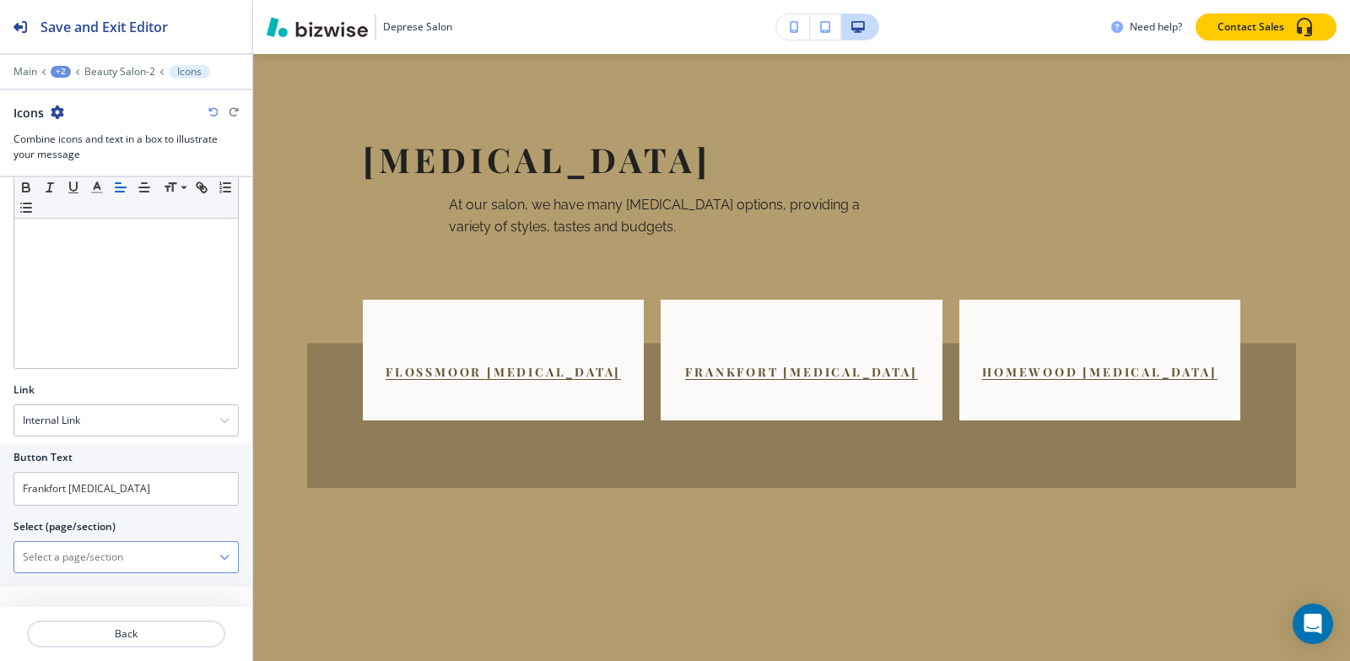
click at [71, 561] on \(page\/section\) "Manual Input" at bounding box center [116, 557] width 205 height 29
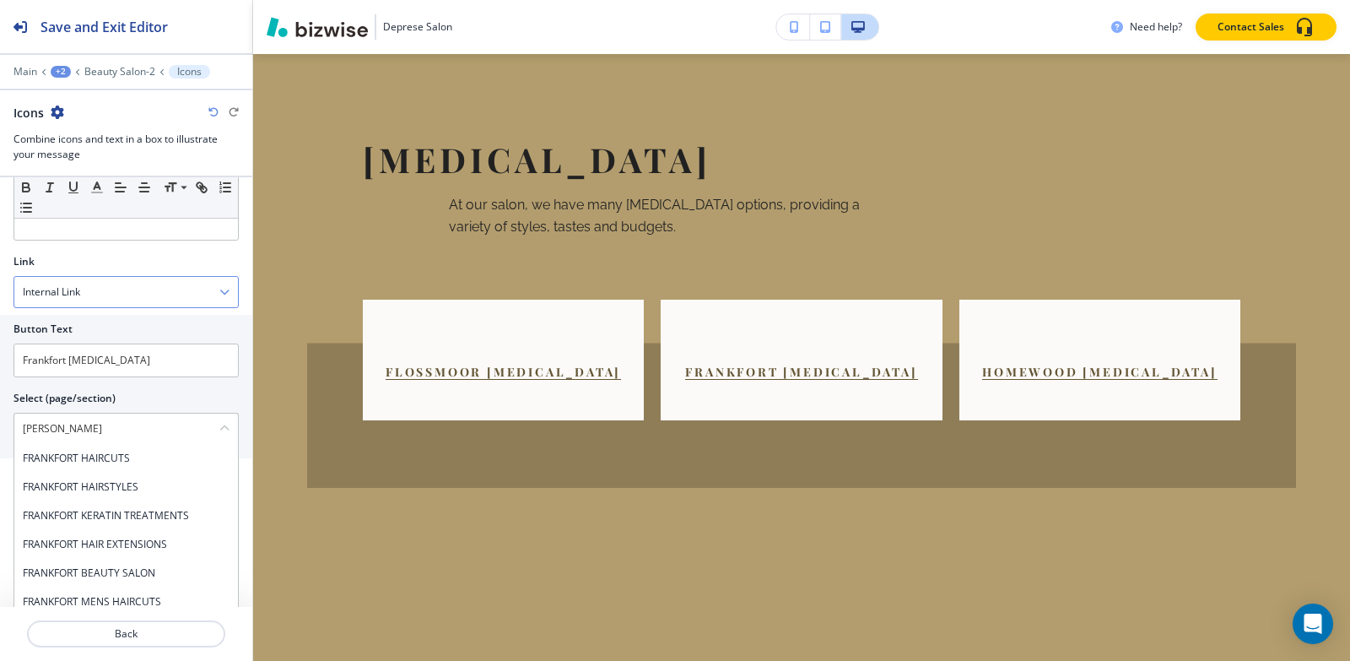
scroll to position [700, 0]
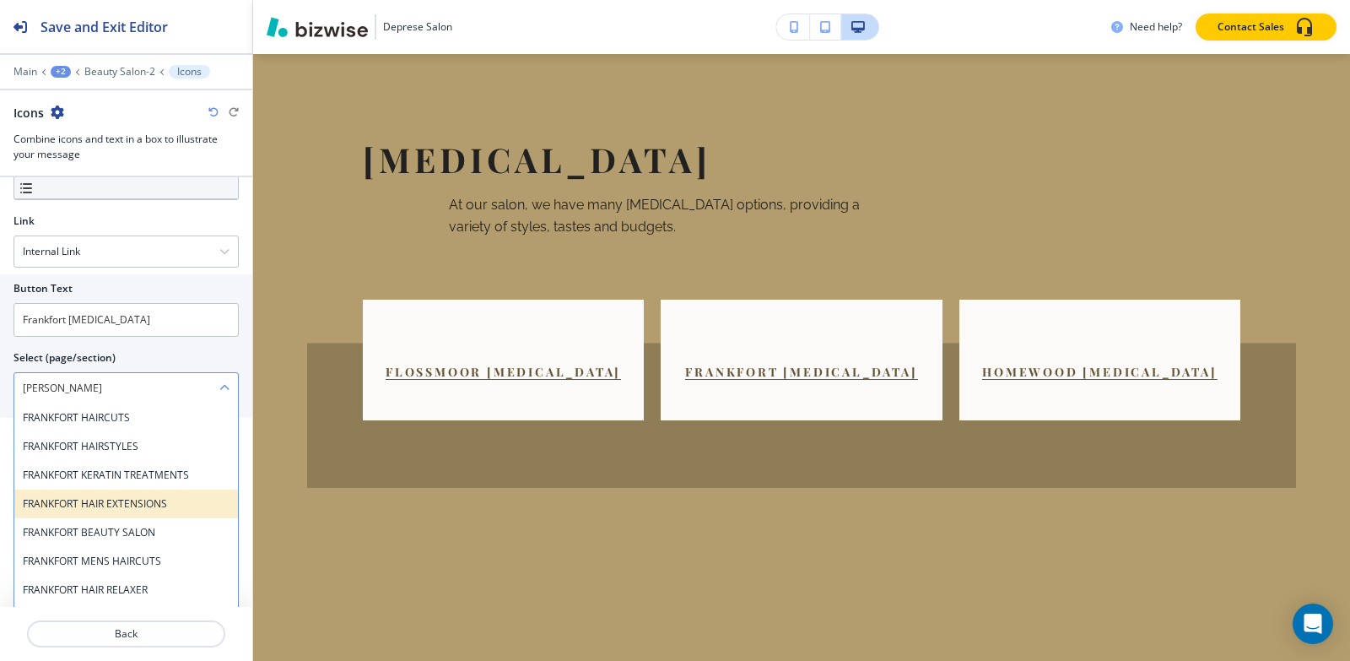
click at [169, 501] on h4 "FRANKFORT HAIR EXTENSIONS" at bounding box center [126, 503] width 207 height 15
type \(page\/section\) "FRANKFORT HAIR EXTENSIONS"
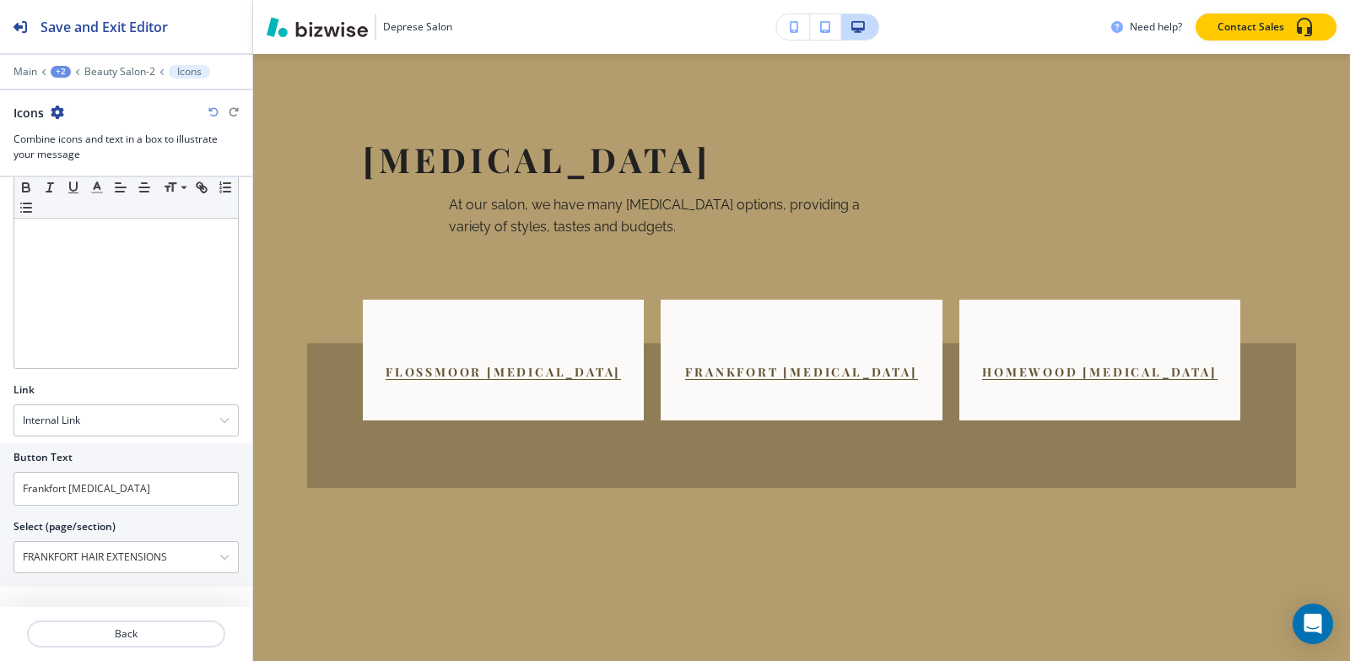
scroll to position [532, 0]
click at [106, 70] on p "Beauty Salon-2" at bounding box center [119, 72] width 71 height 12
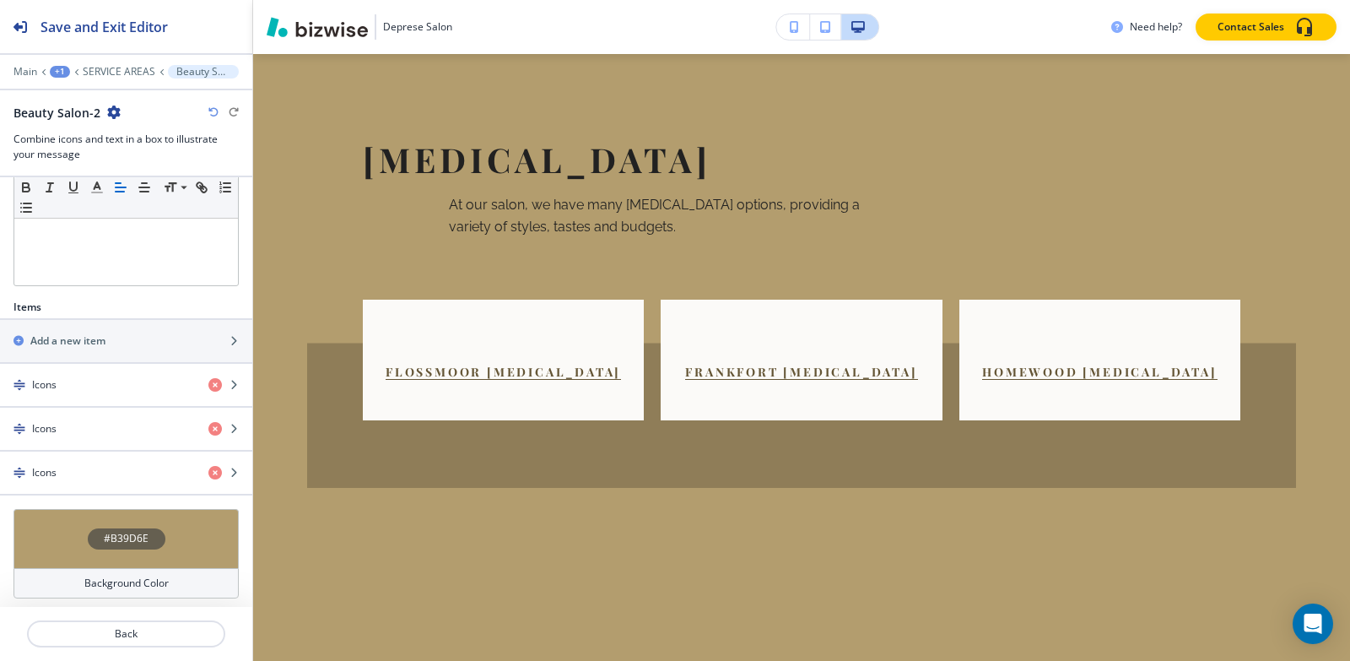
scroll to position [427, 0]
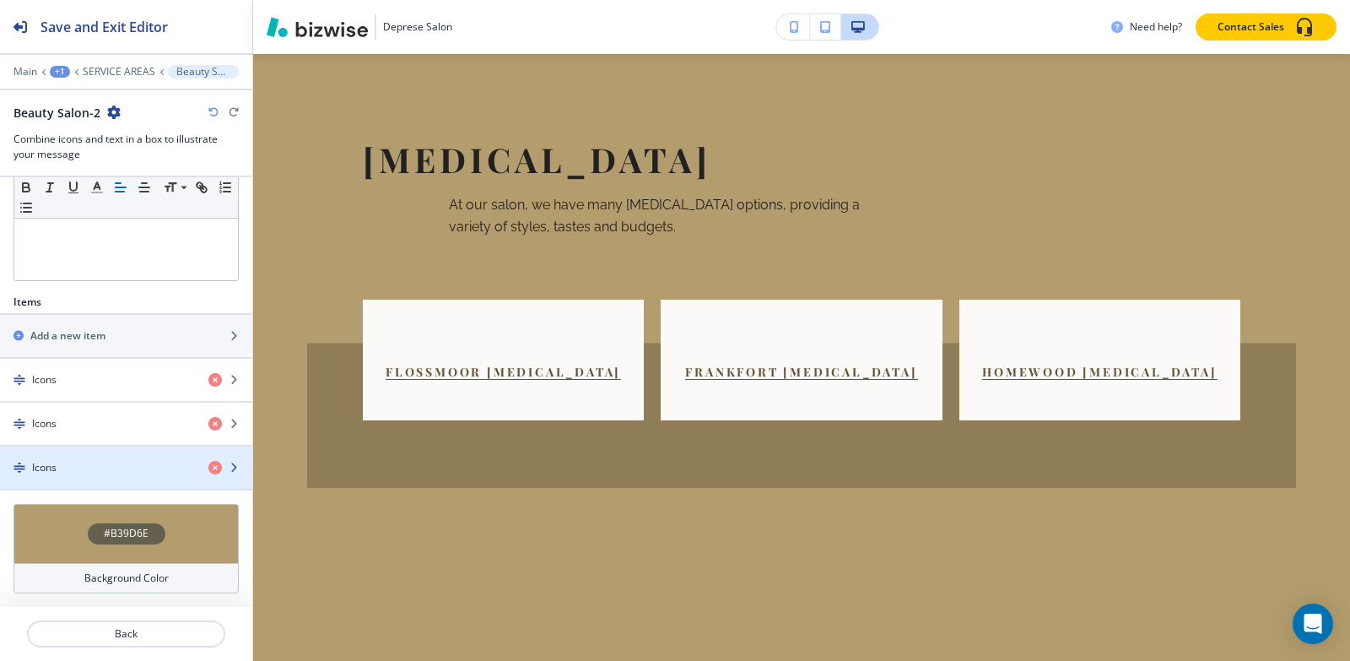
click at [85, 475] on div "button" at bounding box center [126, 482] width 252 height 14
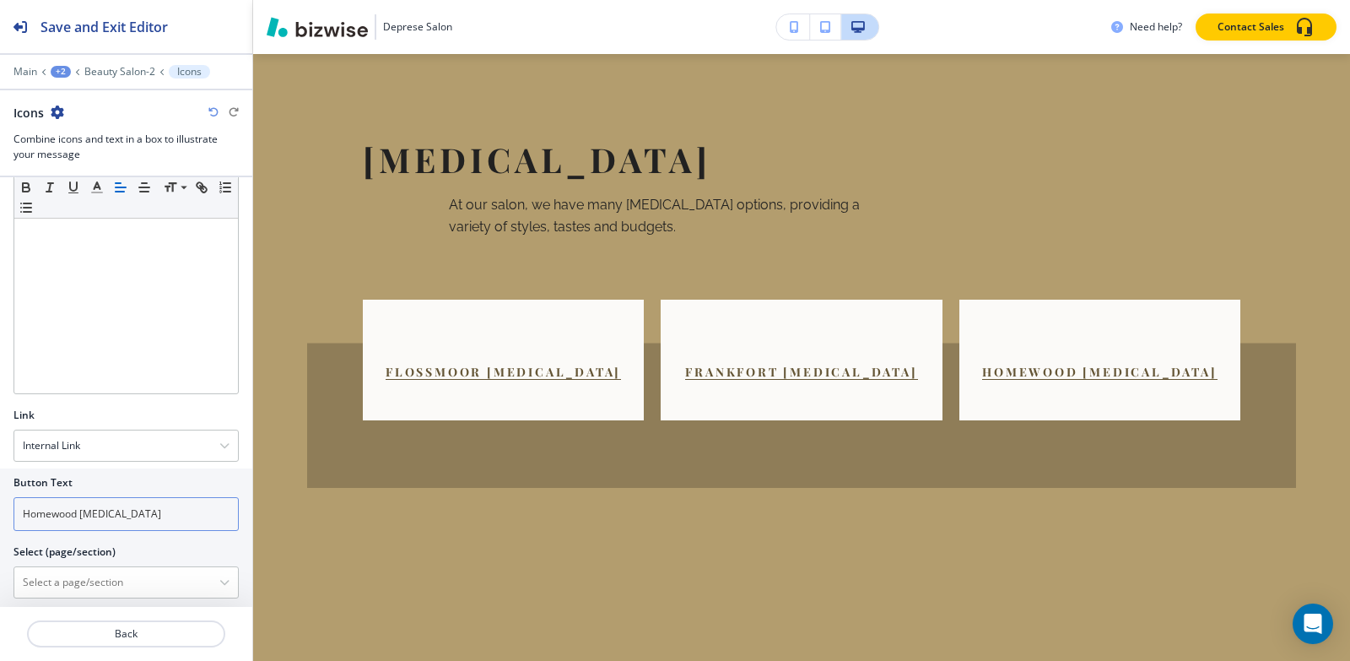
scroll to position [532, 0]
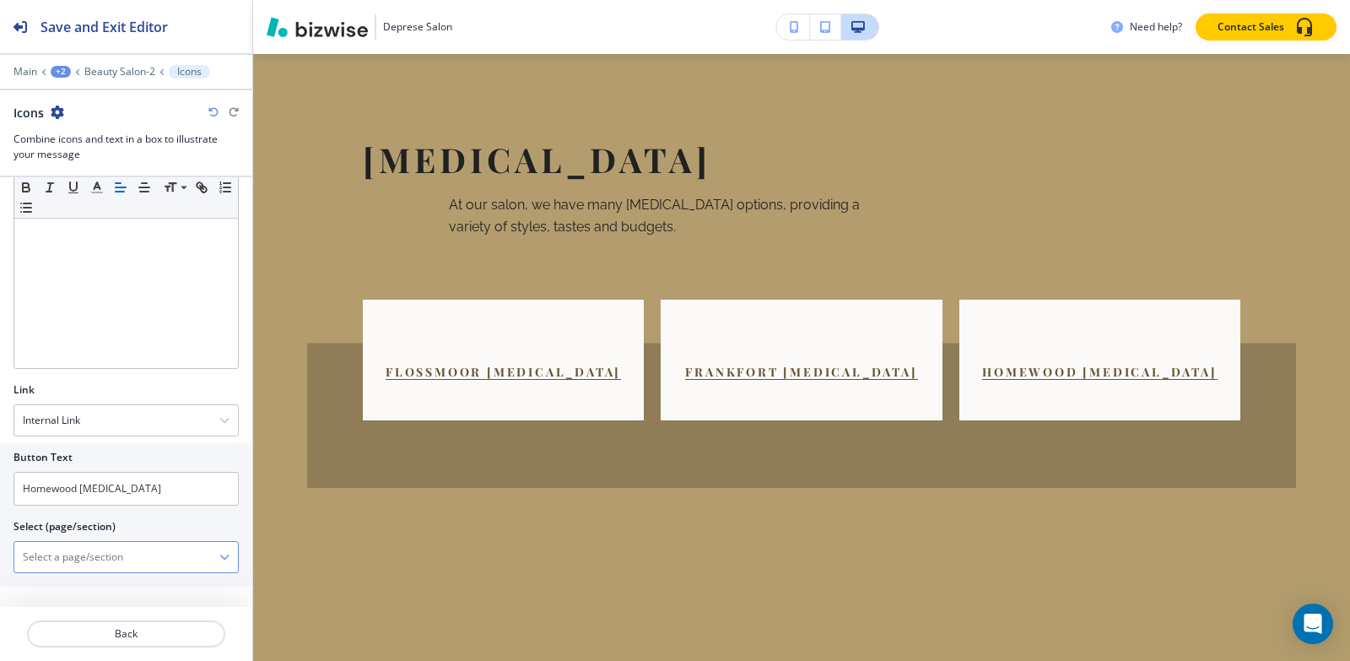
click at [93, 553] on \(page\/section\) "Manual Input" at bounding box center [116, 557] width 205 height 29
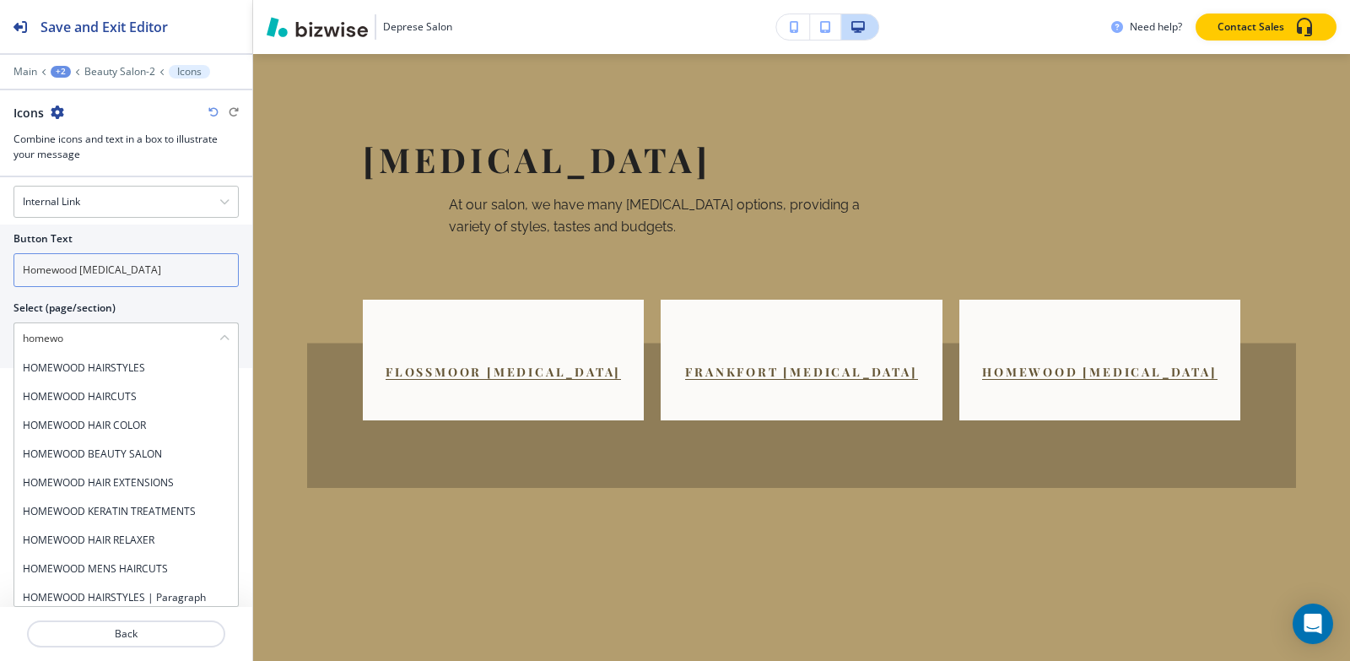
click at [183, 489] on h4 "HOMEWOOD HAIR EXTENSIONS" at bounding box center [126, 482] width 207 height 15
type \(page\/section\) "HOMEWOOD HAIR EXTENSIONS"
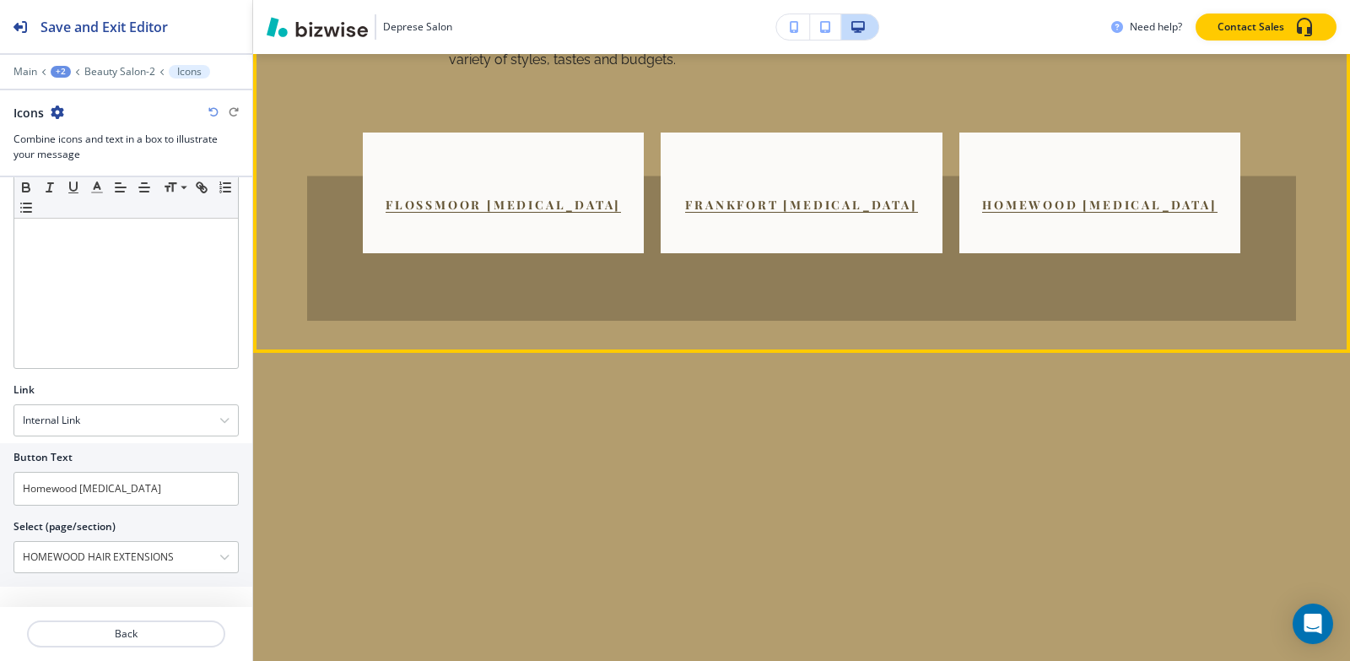
scroll to position [2215, 0]
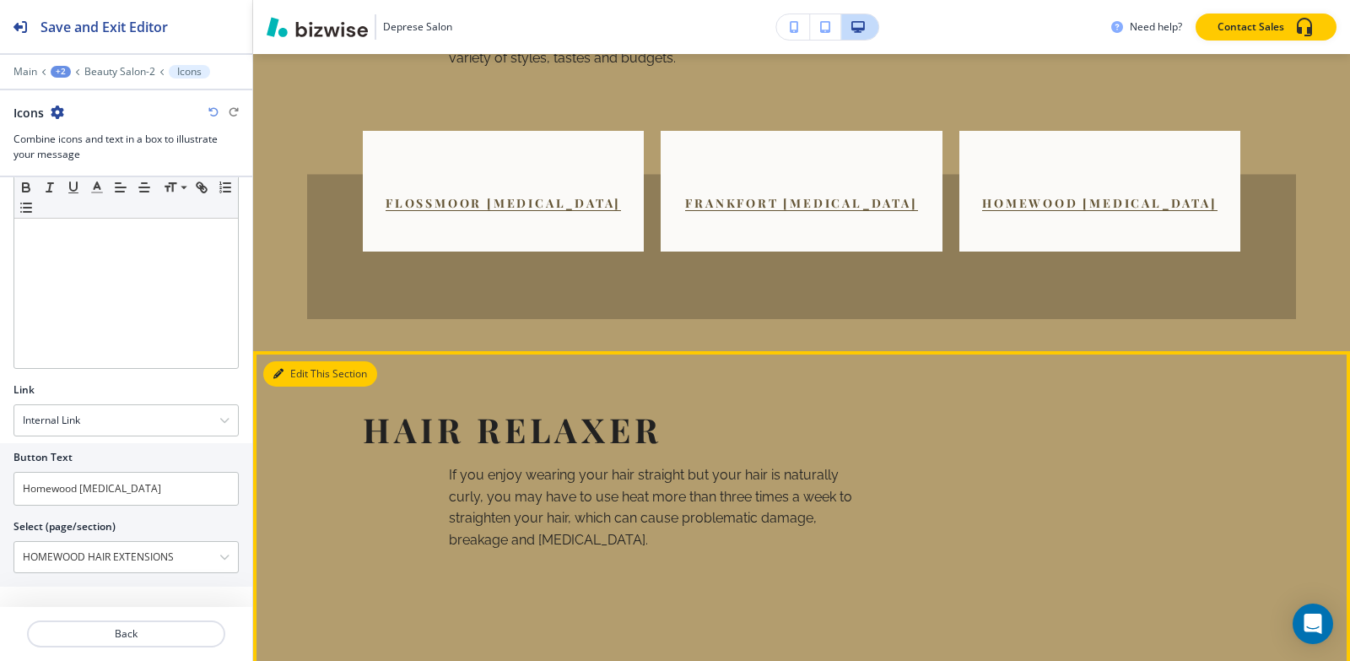
click at [284, 361] on button "Edit This Section" at bounding box center [320, 373] width 114 height 25
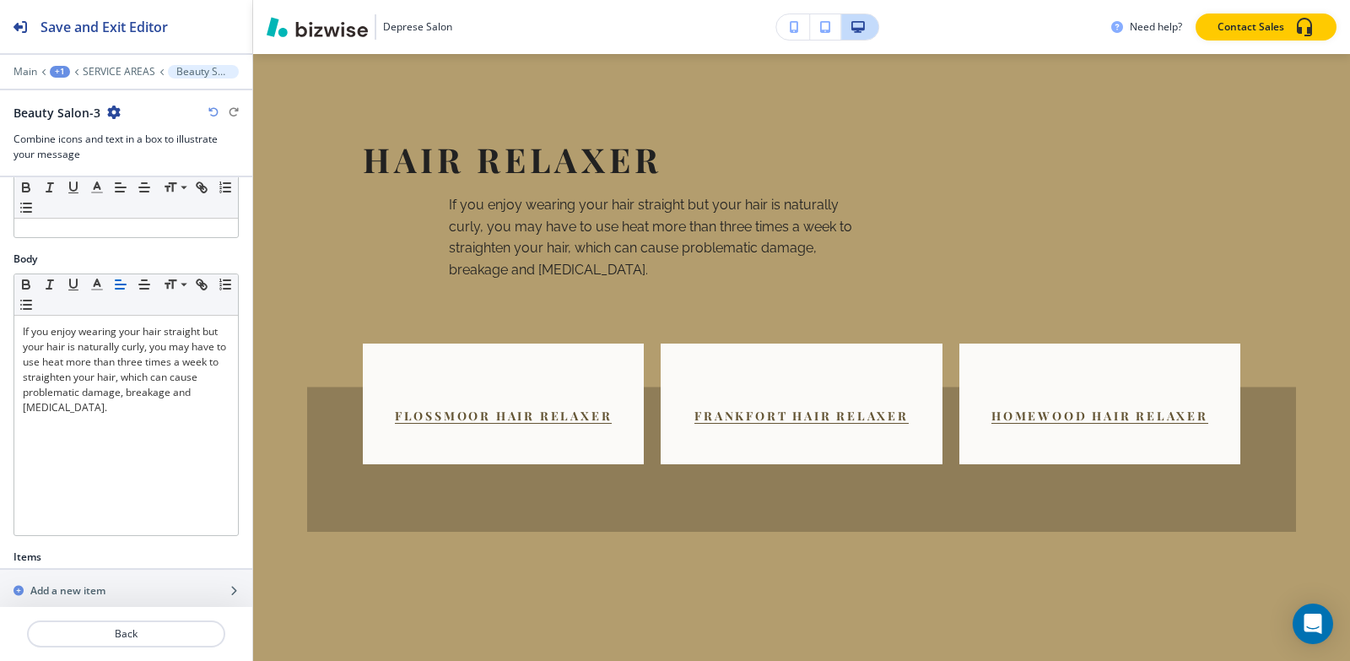
scroll to position [427, 0]
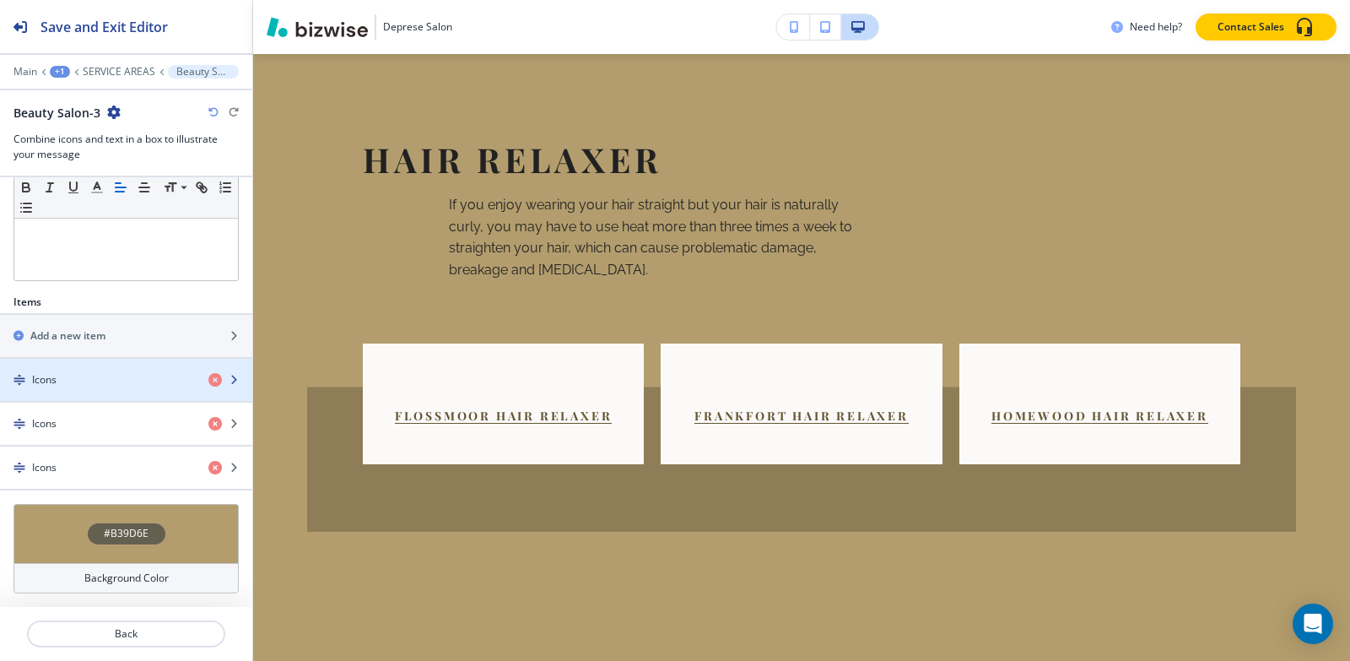
click at [80, 390] on div "button" at bounding box center [126, 394] width 252 height 14
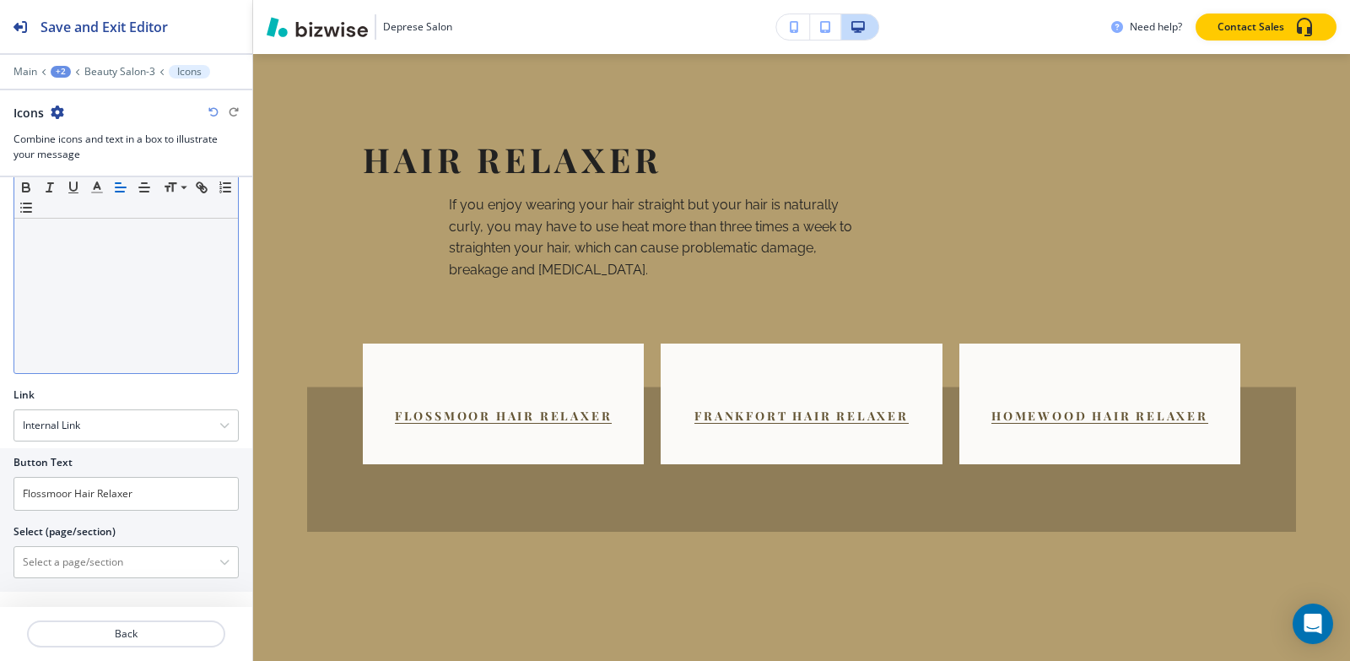
scroll to position [532, 0]
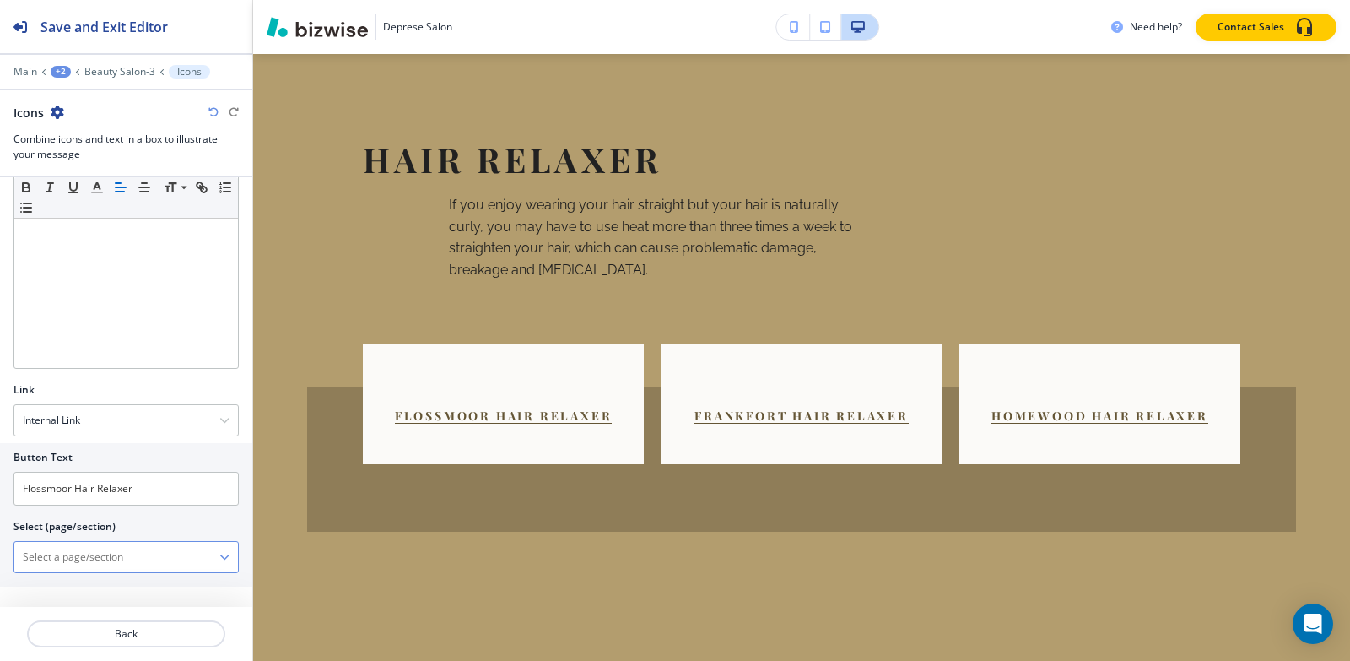
click at [127, 561] on \(page\/section\) "Manual Input" at bounding box center [116, 557] width 205 height 29
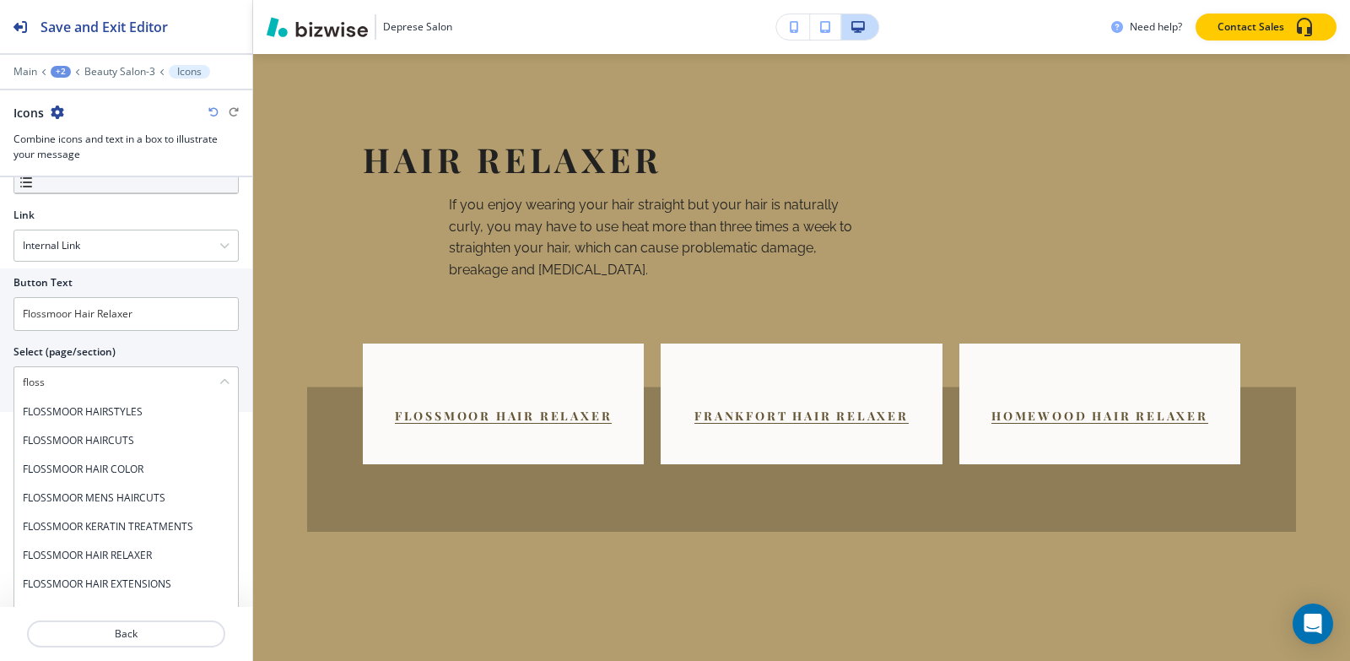
scroll to position [750, 0]
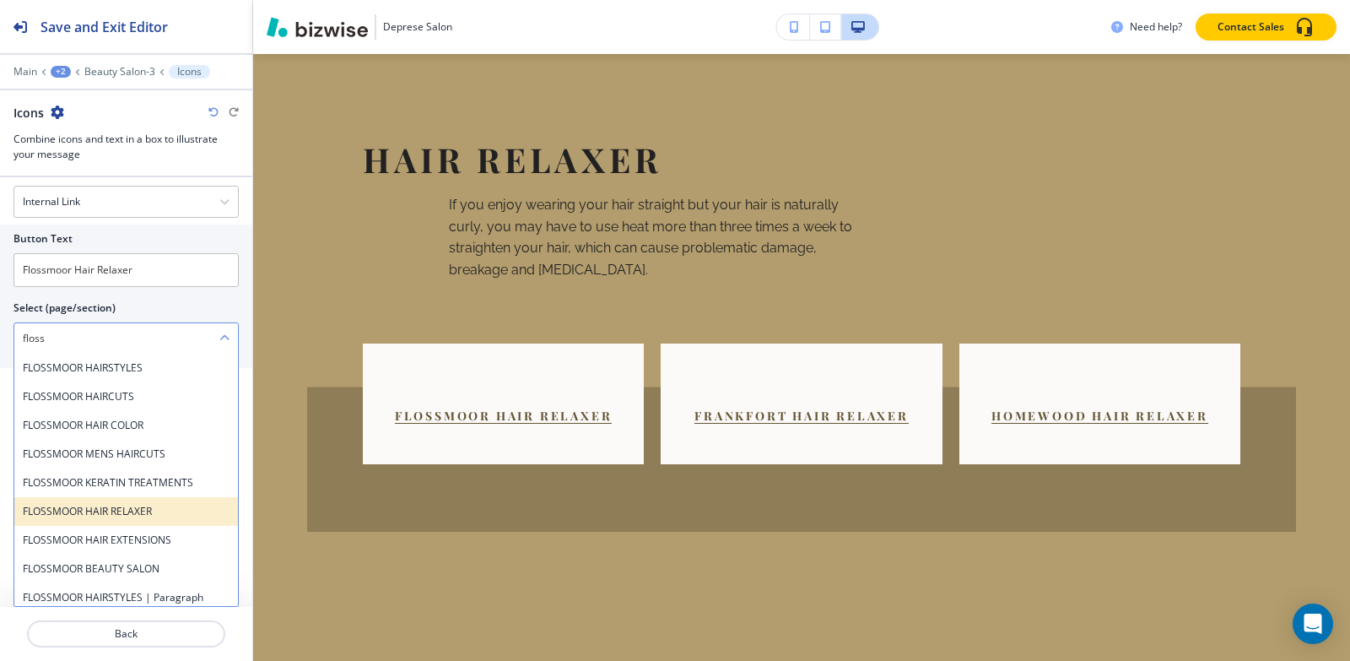
click at [168, 513] on h4 "FLOSSMOOR HAIR RELAXER" at bounding box center [126, 511] width 207 height 15
type \(page\/section\) "FLOSSMOOR HAIR RELAXER"
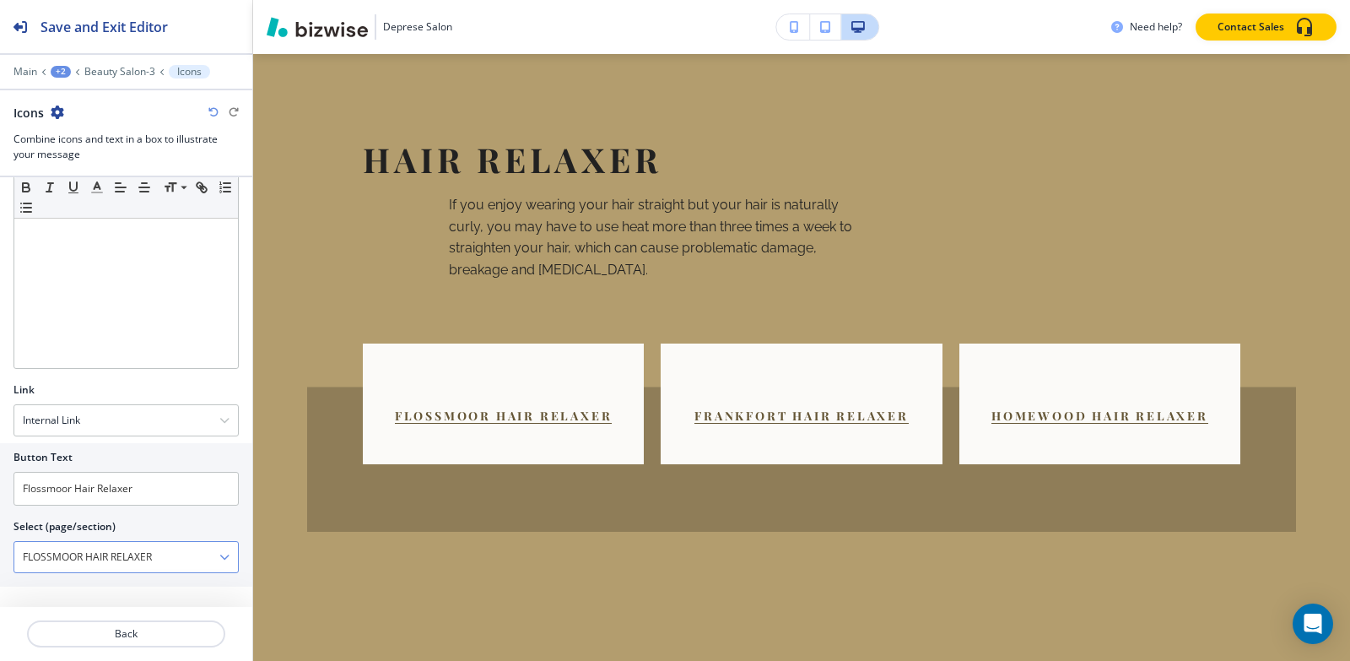
scroll to position [532, 0]
click at [109, 66] on p "Beauty Salon-3" at bounding box center [119, 72] width 71 height 12
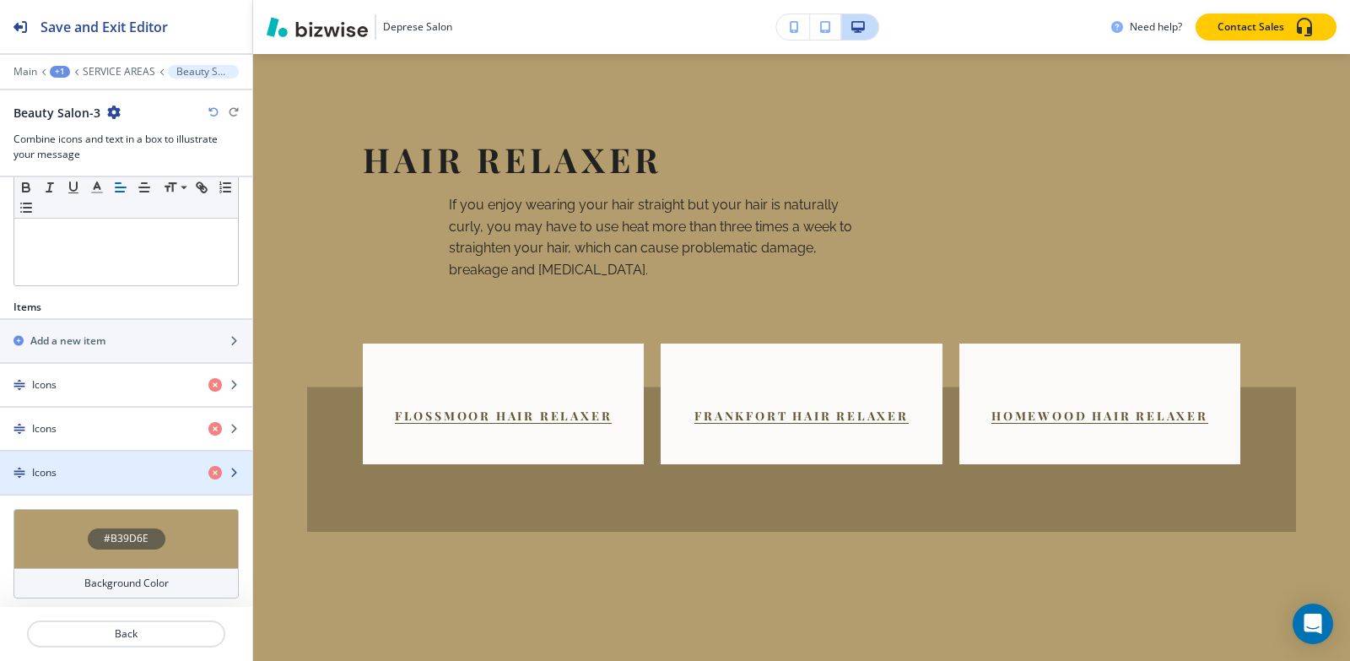
scroll to position [427, 0]
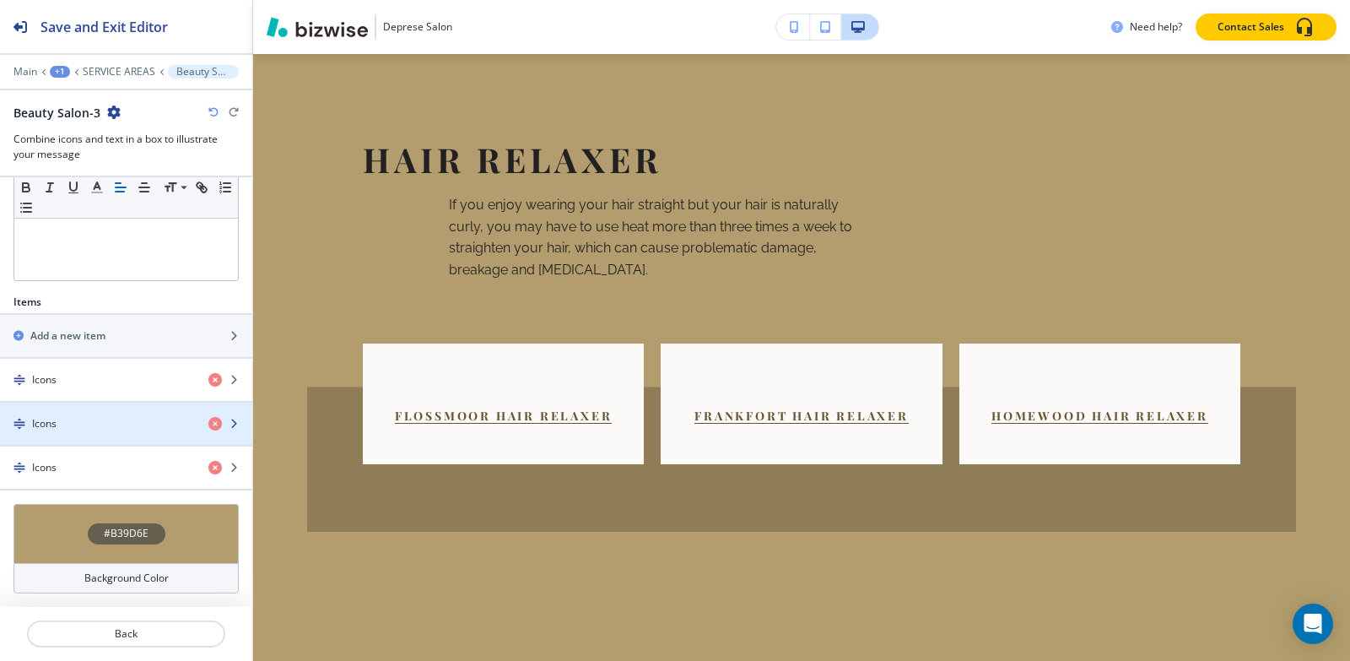
click at [62, 412] on div "button" at bounding box center [126, 410] width 252 height 14
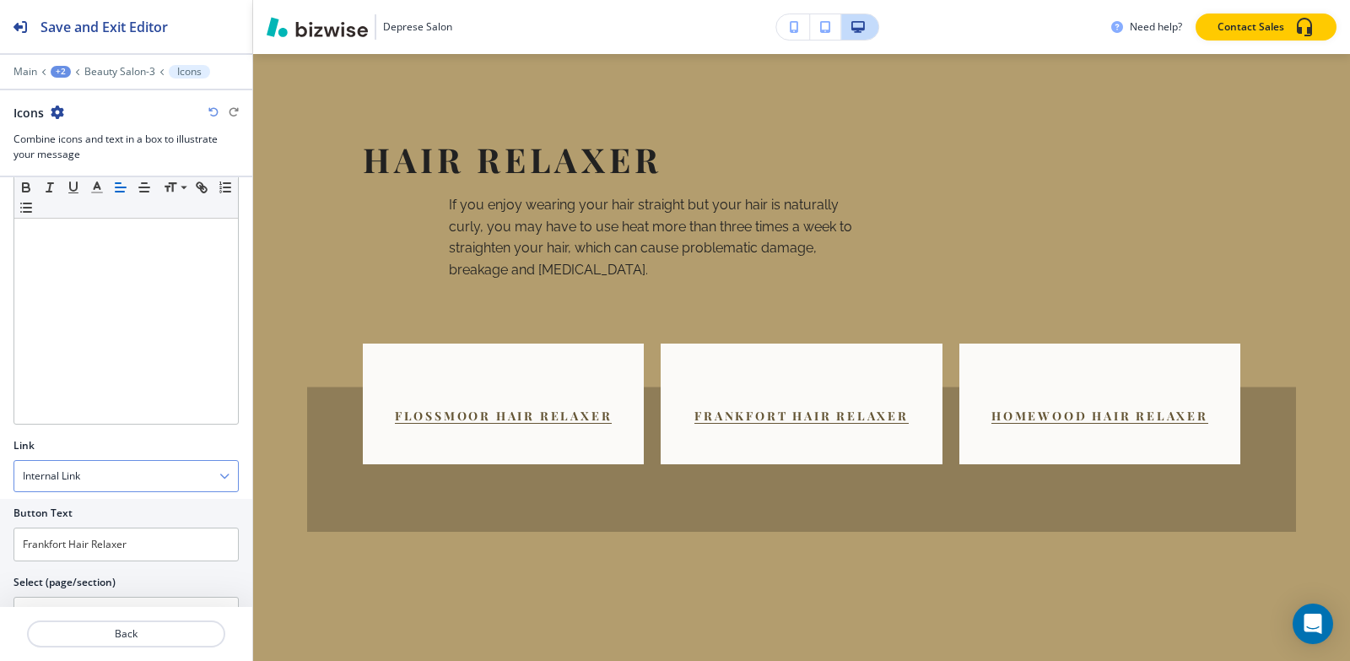
scroll to position [532, 0]
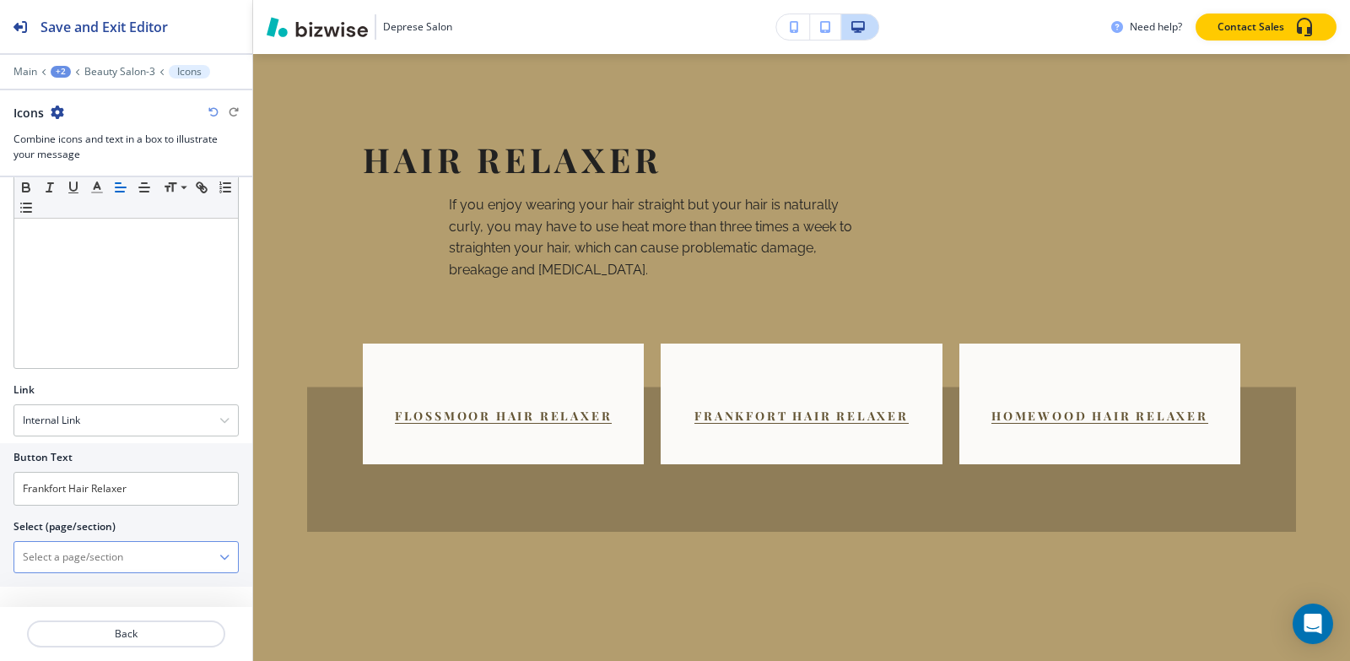
click at [77, 552] on \(page\/section\) "Manual Input" at bounding box center [116, 557] width 205 height 29
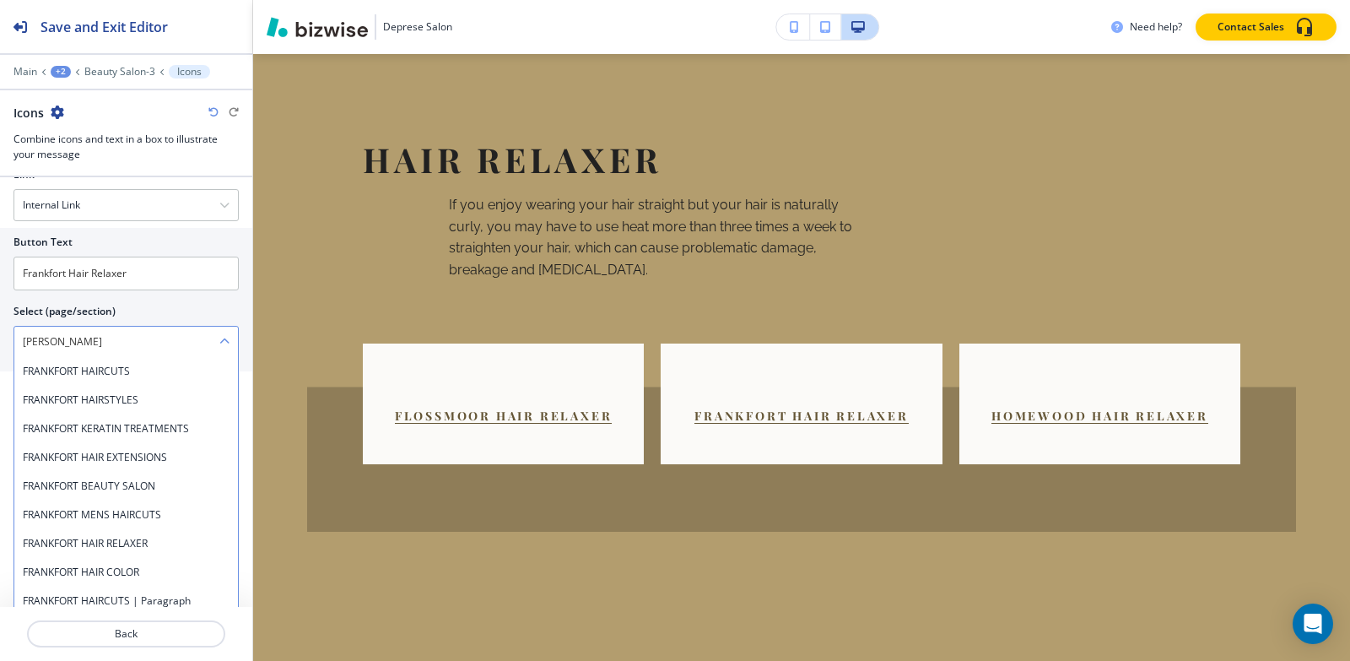
scroll to position [750, 0]
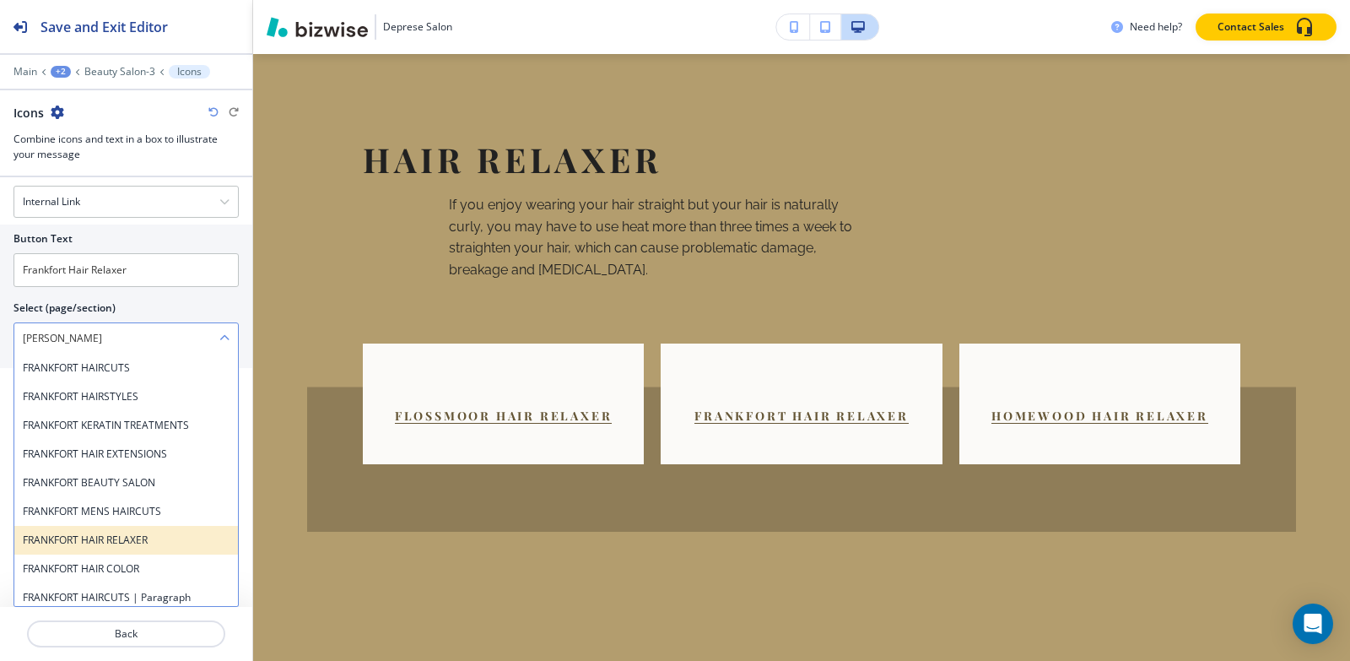
click at [150, 541] on h4 "FRANKFORT HAIR RELAXER" at bounding box center [126, 539] width 207 height 15
type \(page\/section\) "FRANKFORT HAIR RELAXER"
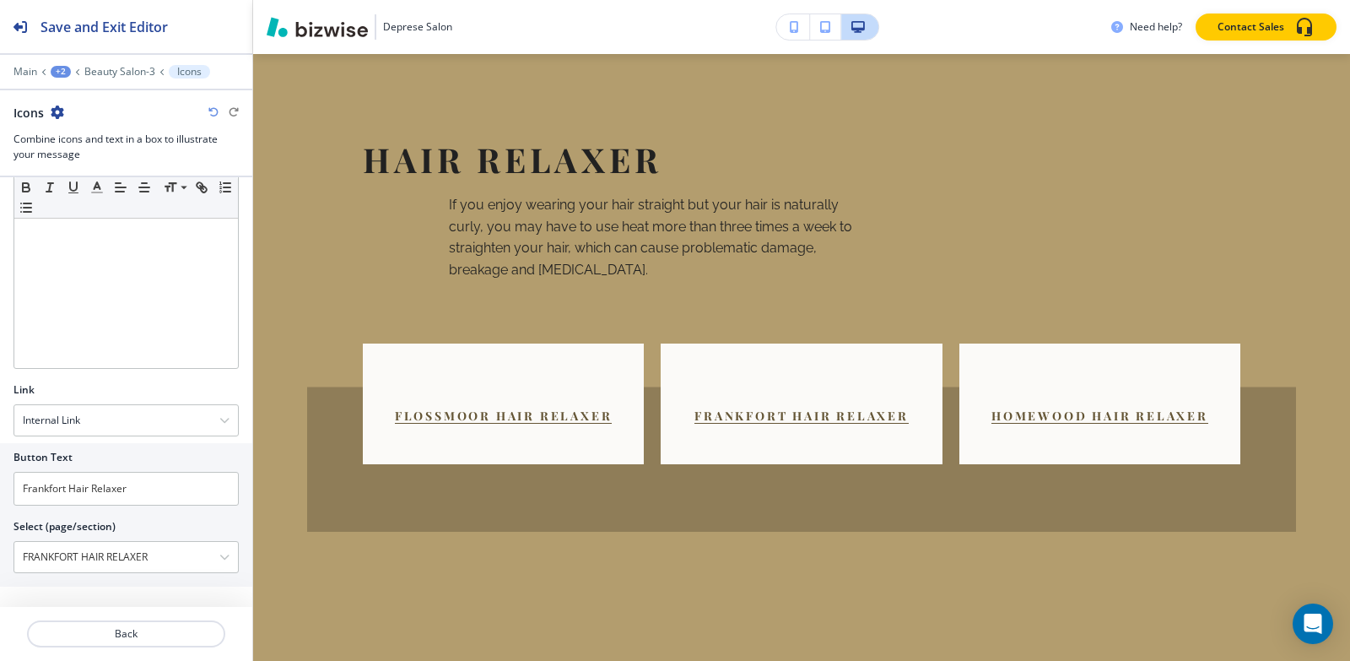
scroll to position [532, 0]
click at [127, 77] on p "Beauty Salon-3" at bounding box center [119, 72] width 71 height 12
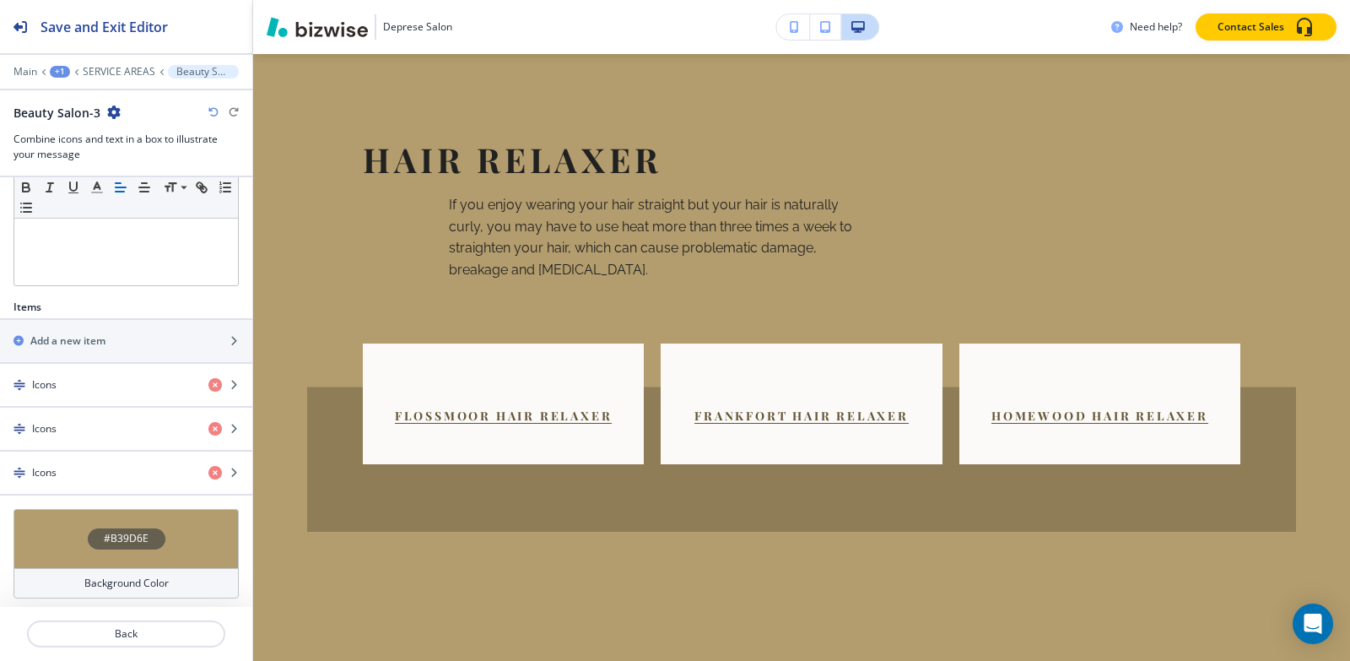
scroll to position [427, 0]
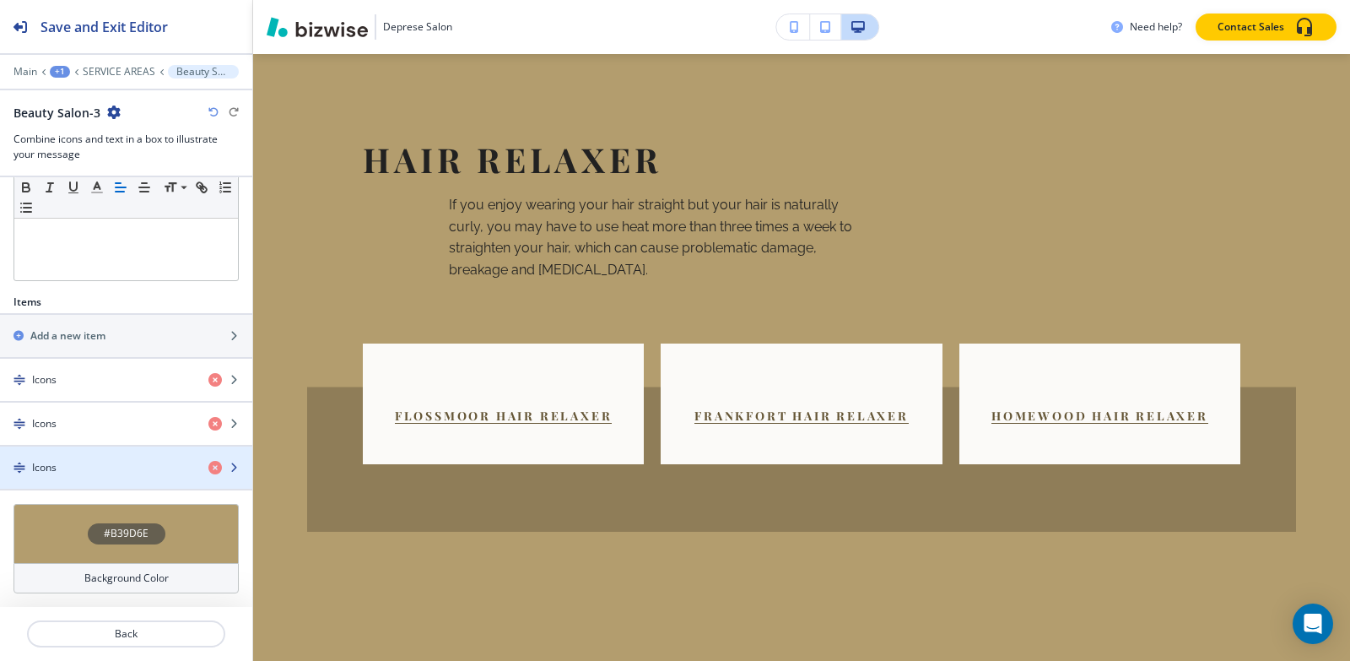
click at [75, 460] on div "Icons" at bounding box center [97, 467] width 195 height 15
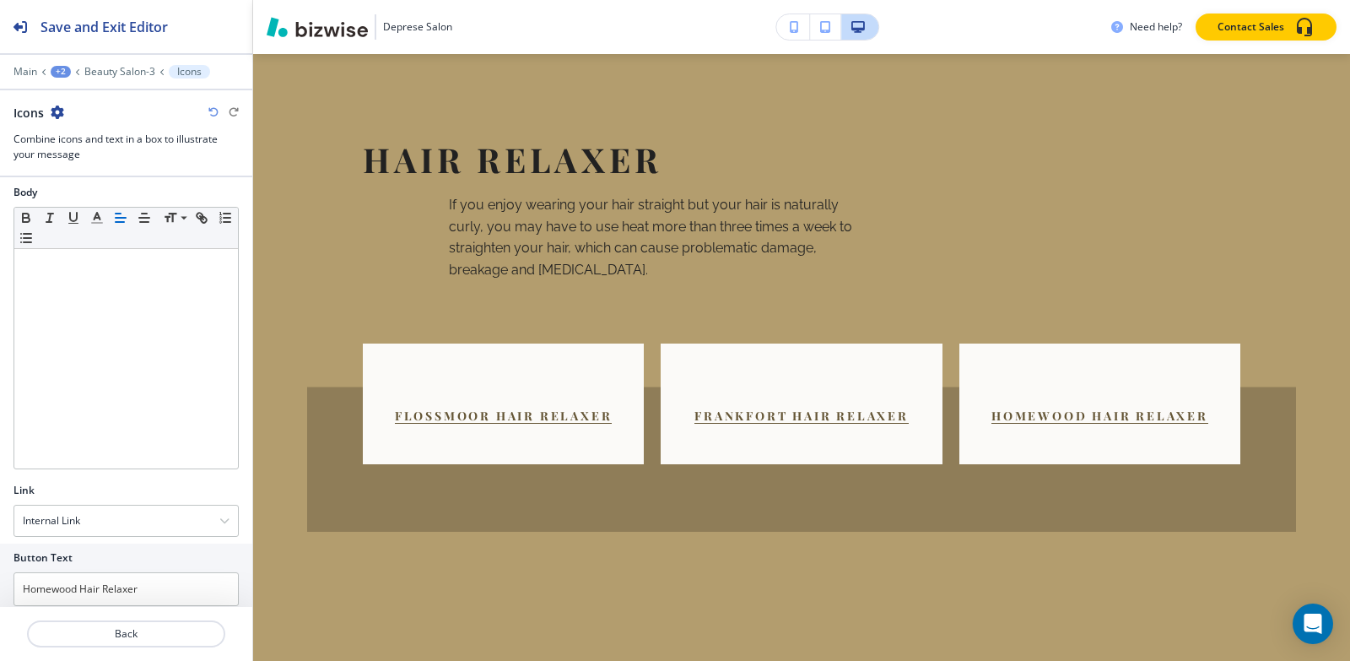
scroll to position [532, 0]
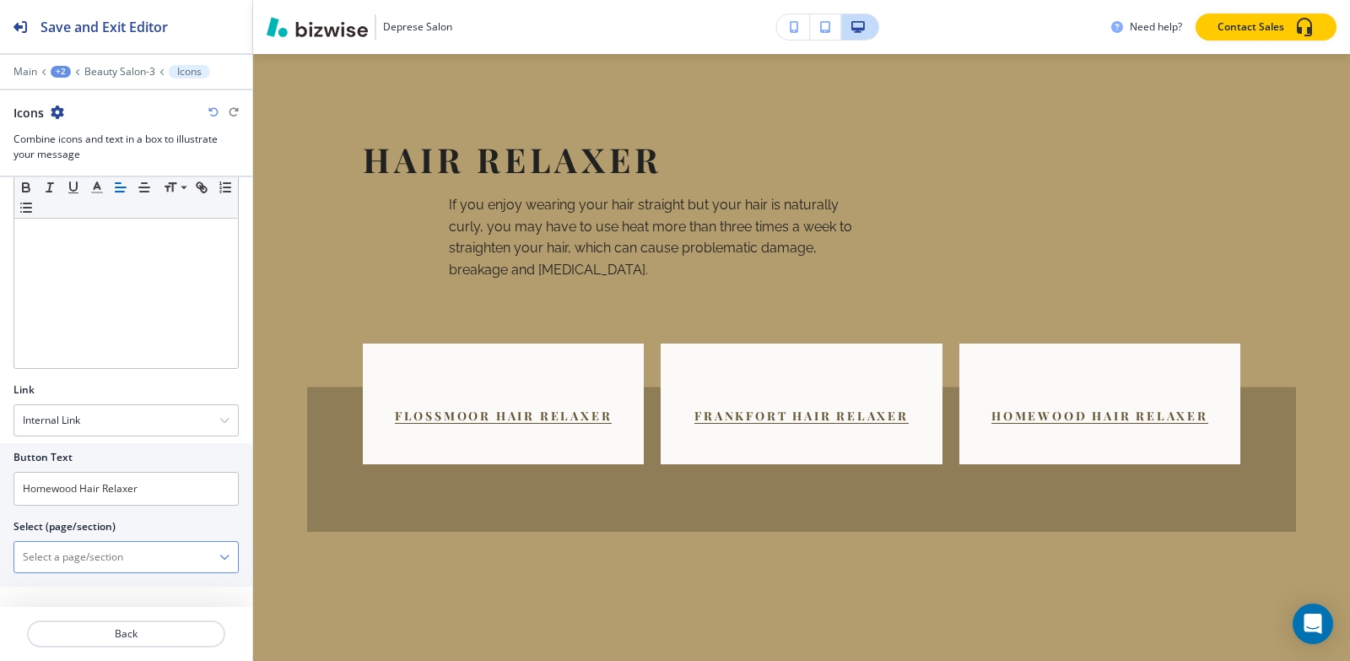
click at [92, 556] on \(page\/section\) "Manual Input" at bounding box center [116, 557] width 205 height 29
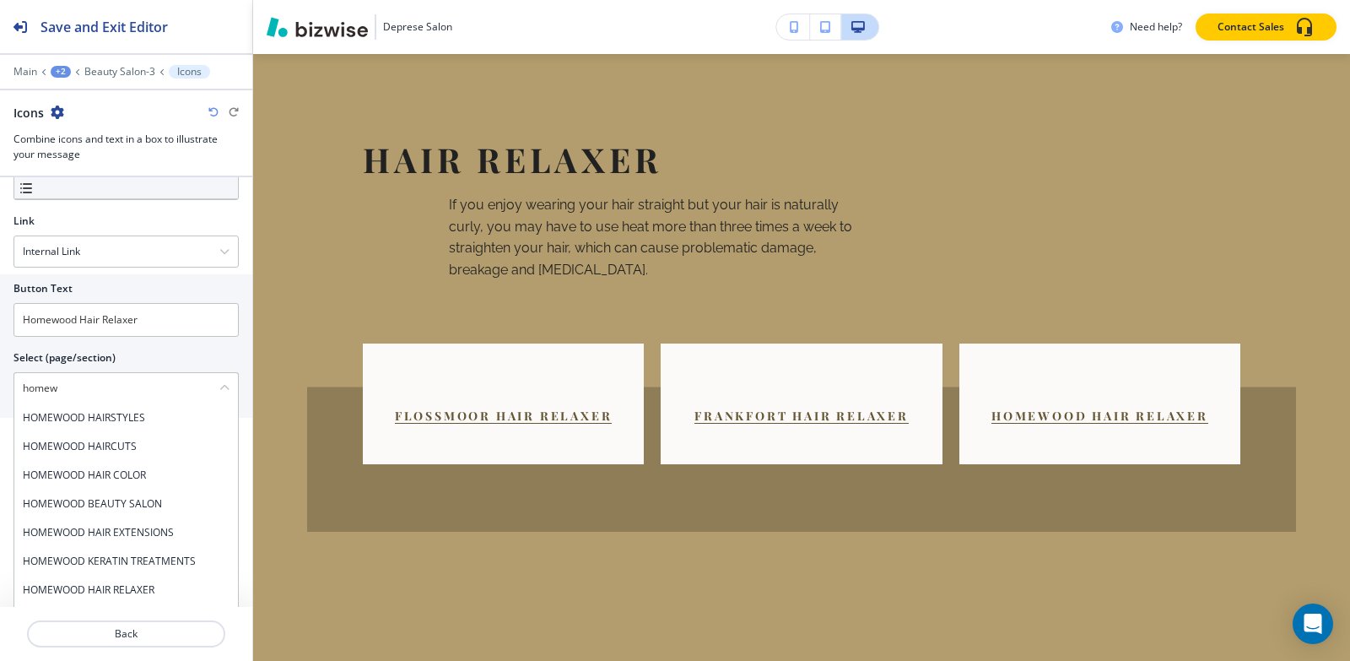
scroll to position [750, 0]
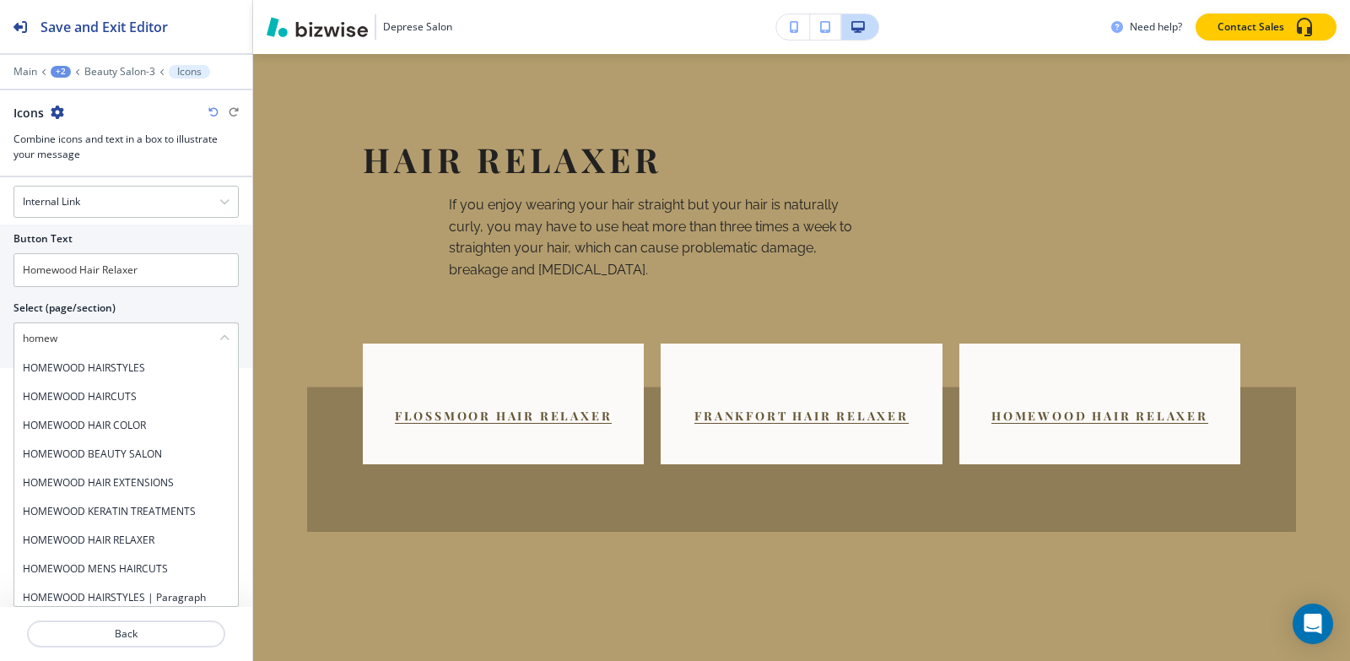
click at [230, 416] on div "Show Icon instead of number? Icon Choose a file or drag it here to upload My Ph…" at bounding box center [126, 392] width 252 height 430
click at [140, 549] on div "HOMEWOOD HAIR RELAXER" at bounding box center [126, 540] width 224 height 29
type \(page\/section\) "HOMEWOOD HAIR RELAXER"
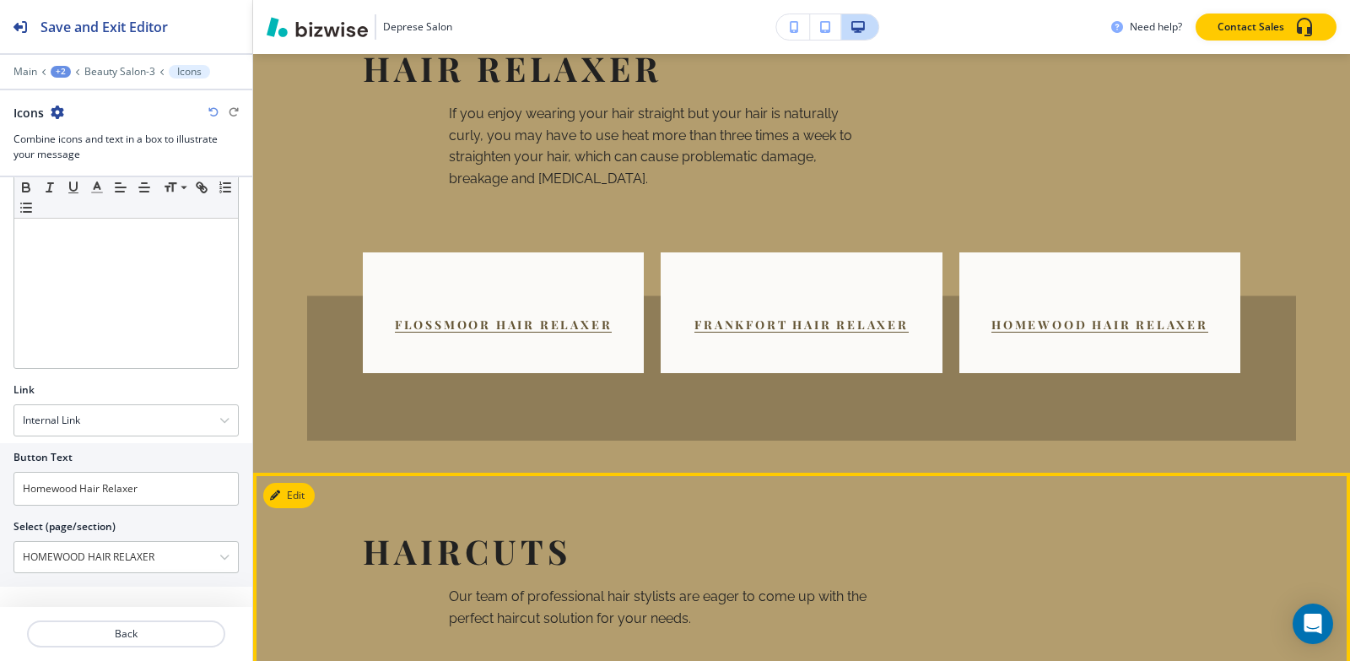
scroll to position [2907, 0]
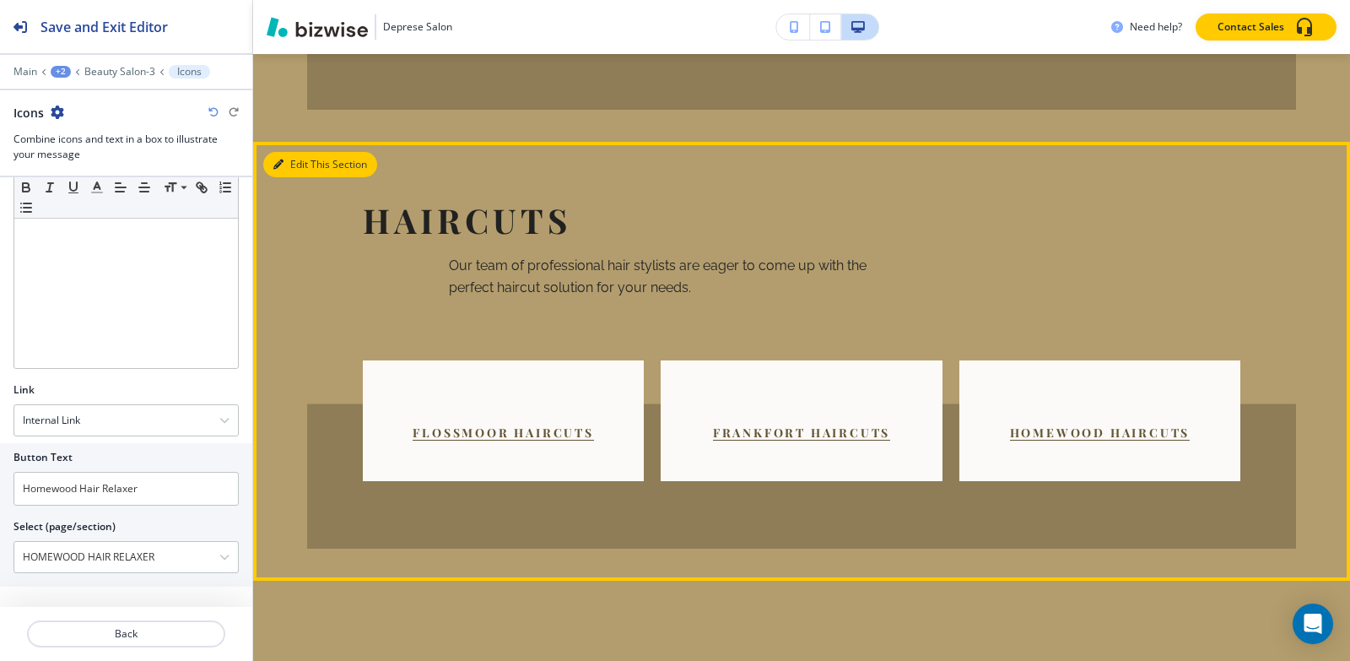
click at [287, 152] on button "Edit This Section" at bounding box center [320, 164] width 114 height 25
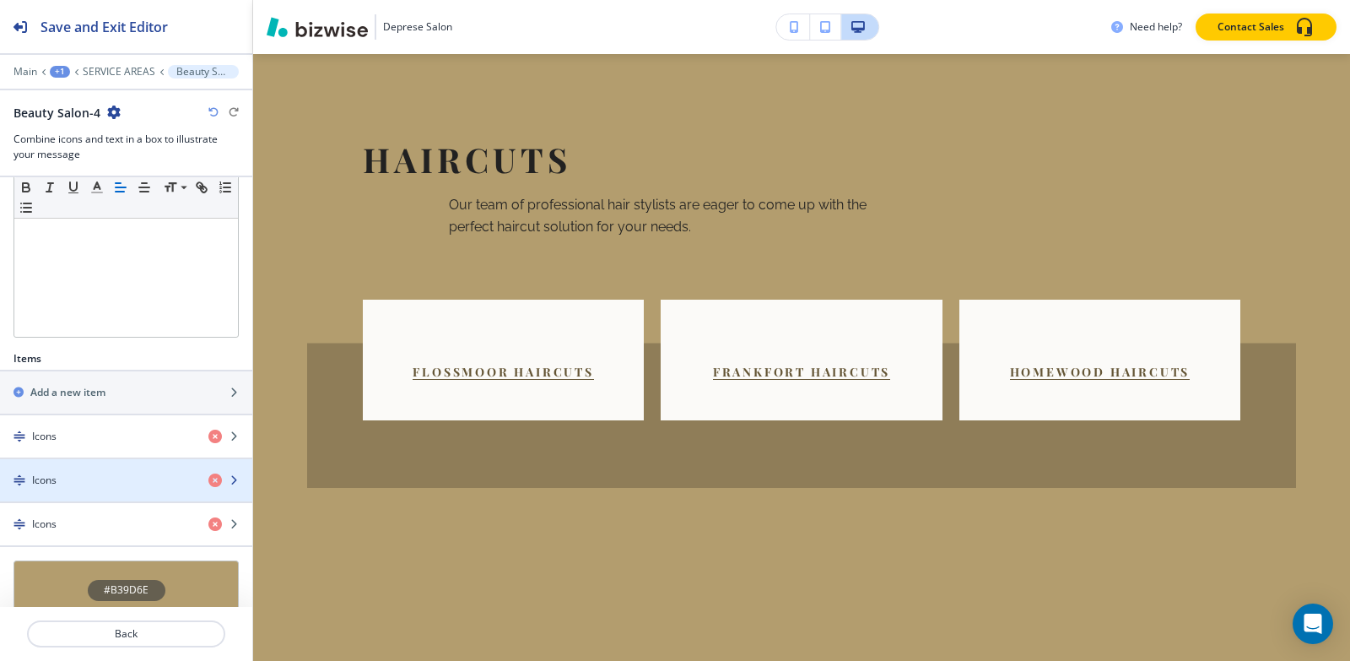
scroll to position [427, 0]
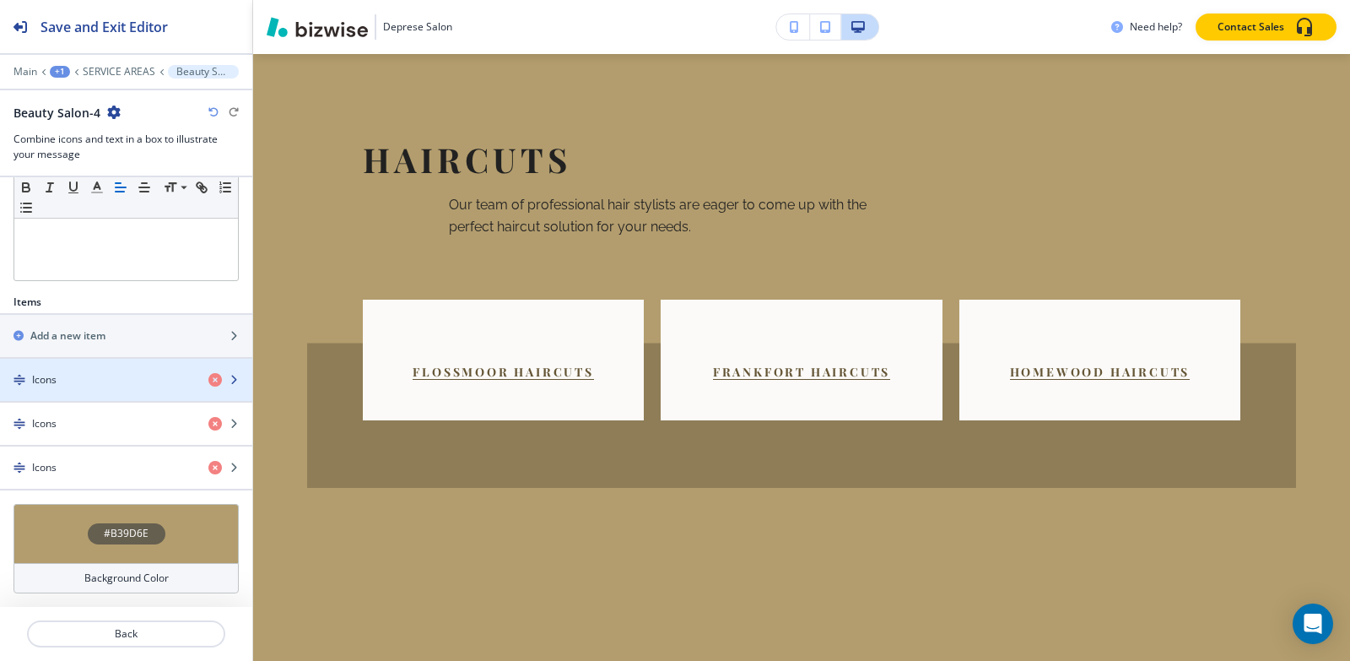
click at [99, 388] on div "button" at bounding box center [126, 394] width 252 height 14
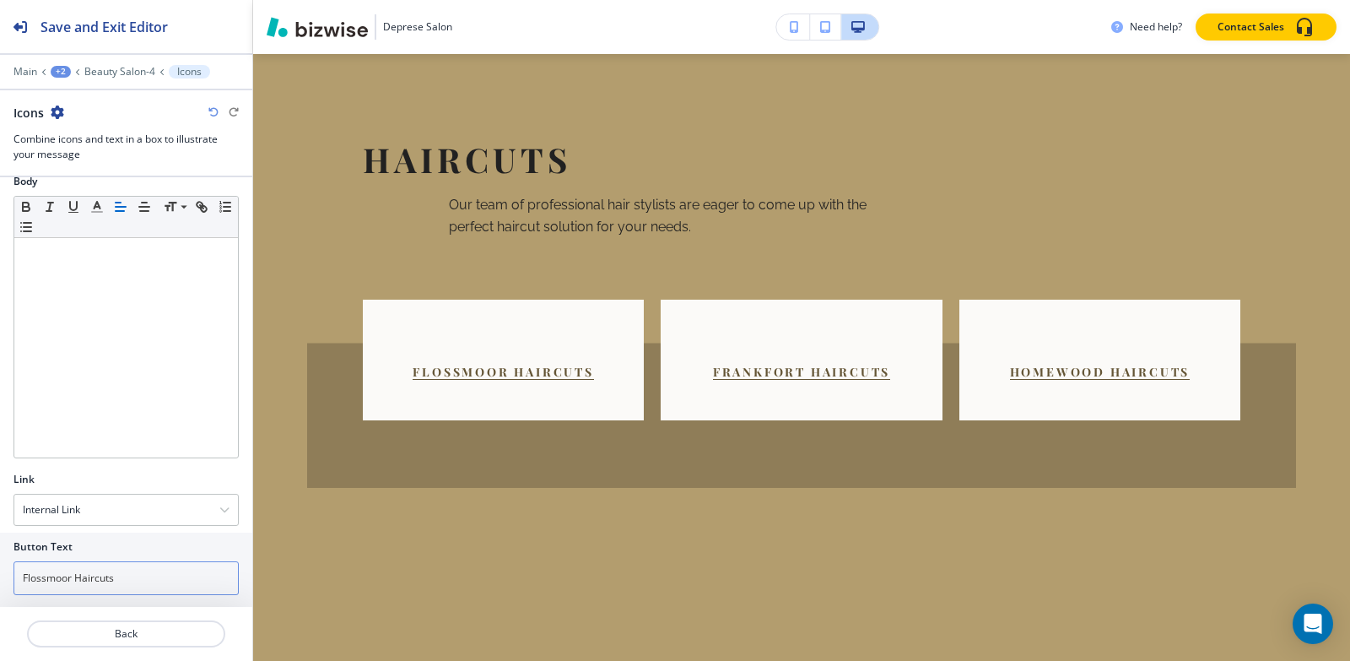
scroll to position [532, 0]
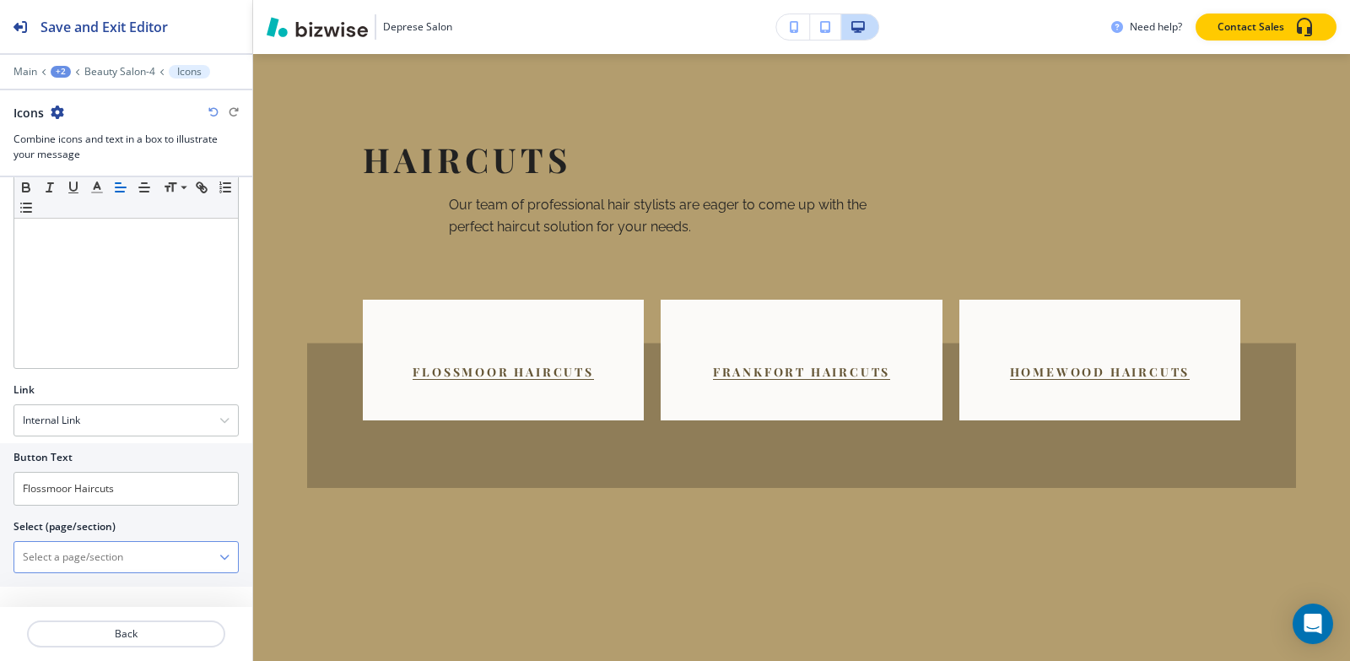
click at [70, 550] on \(page\/section\) "Manual Input" at bounding box center [116, 557] width 205 height 29
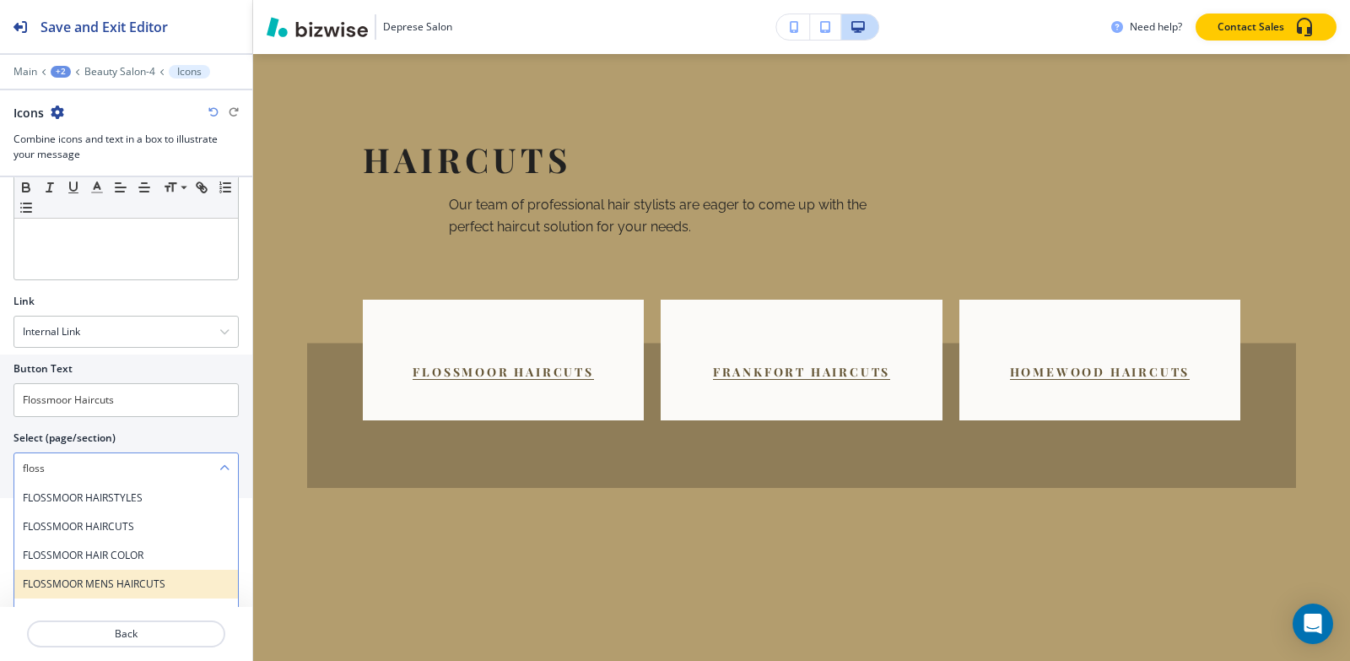
scroll to position [750, 0]
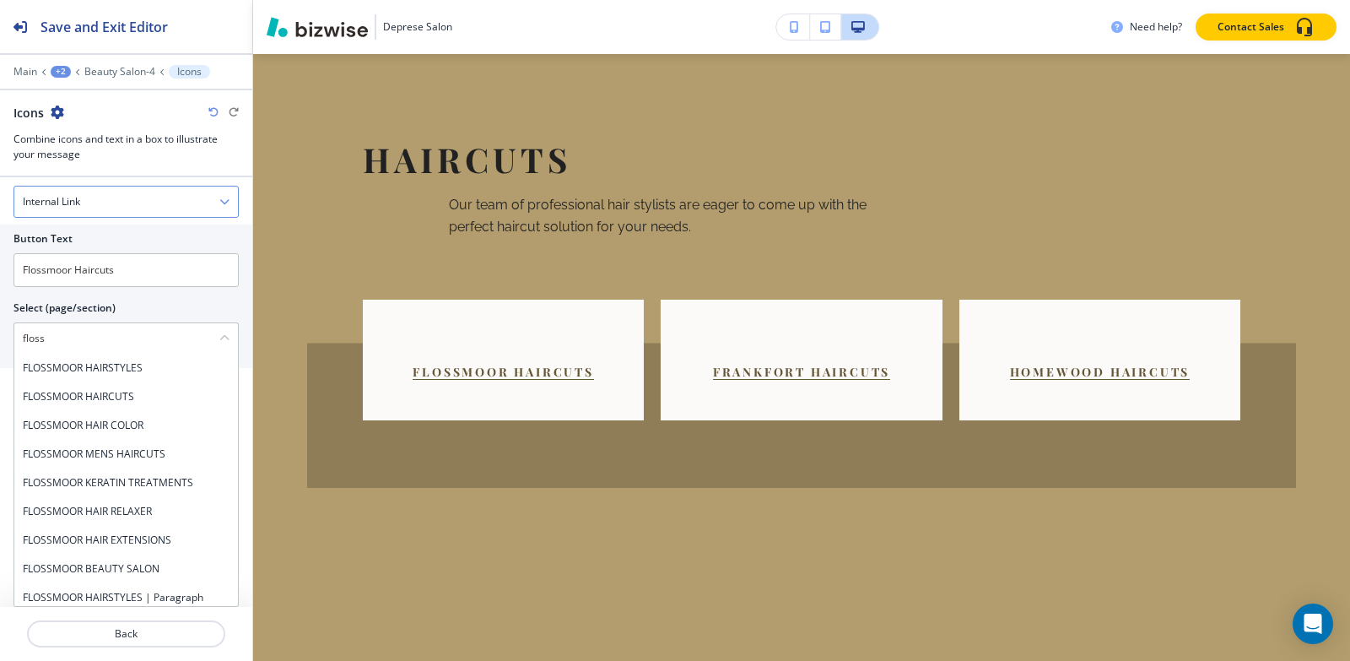
click at [130, 408] on div "FLOSSMOOR HAIRCUTS" at bounding box center [126, 396] width 224 height 29
type \(page\/section\) "FLOSSMOOR HAIRCUTS"
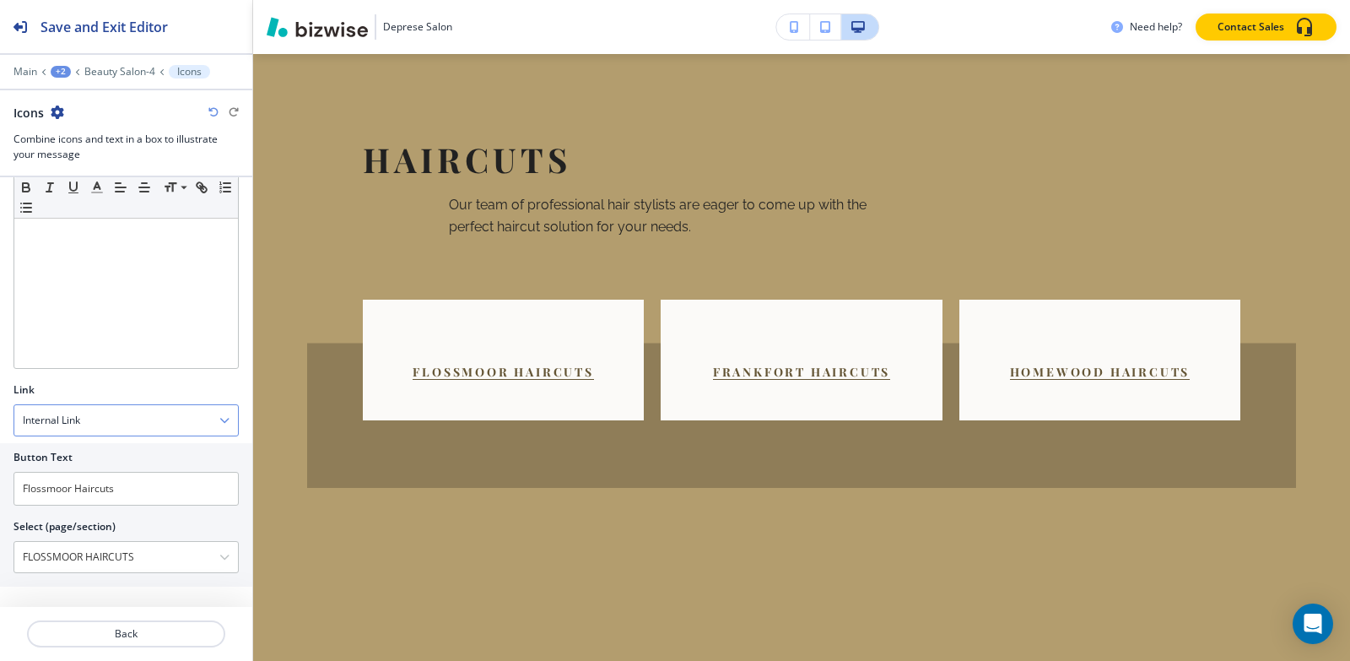
scroll to position [532, 0]
click at [105, 68] on p "Beauty Salon-4" at bounding box center [119, 72] width 71 height 12
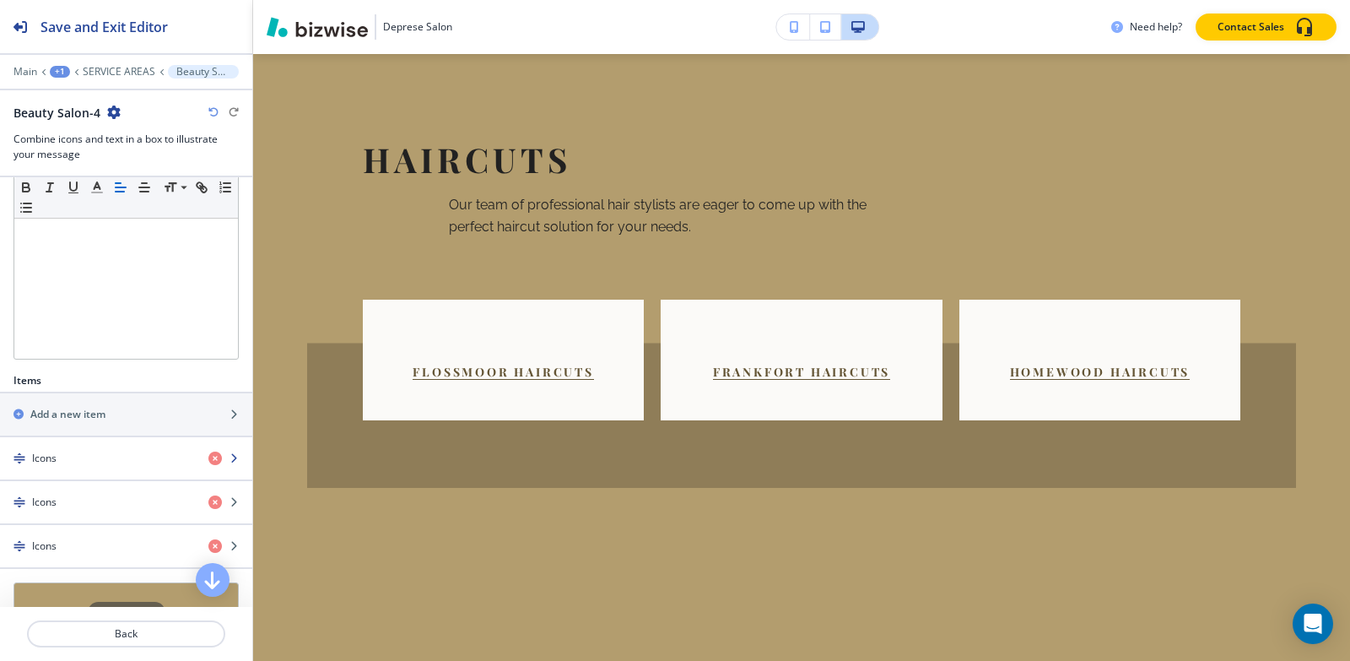
scroll to position [427, 0]
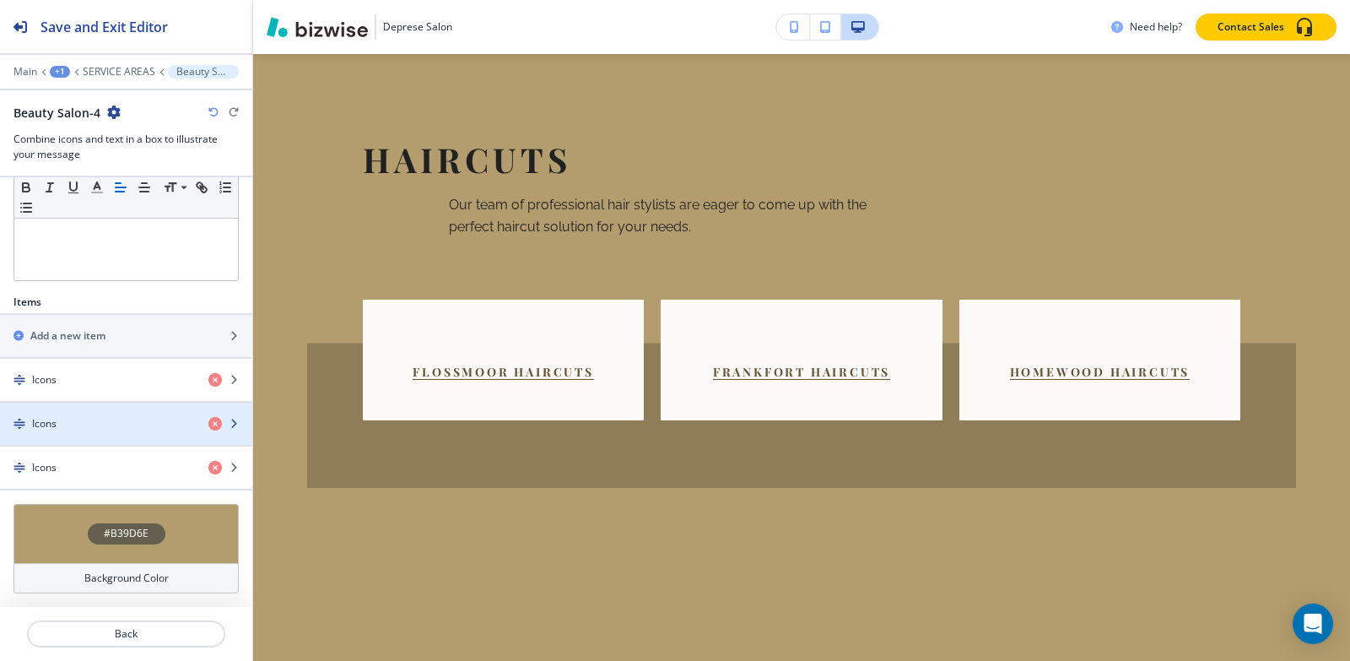
click at [116, 407] on div "button" at bounding box center [126, 410] width 252 height 14
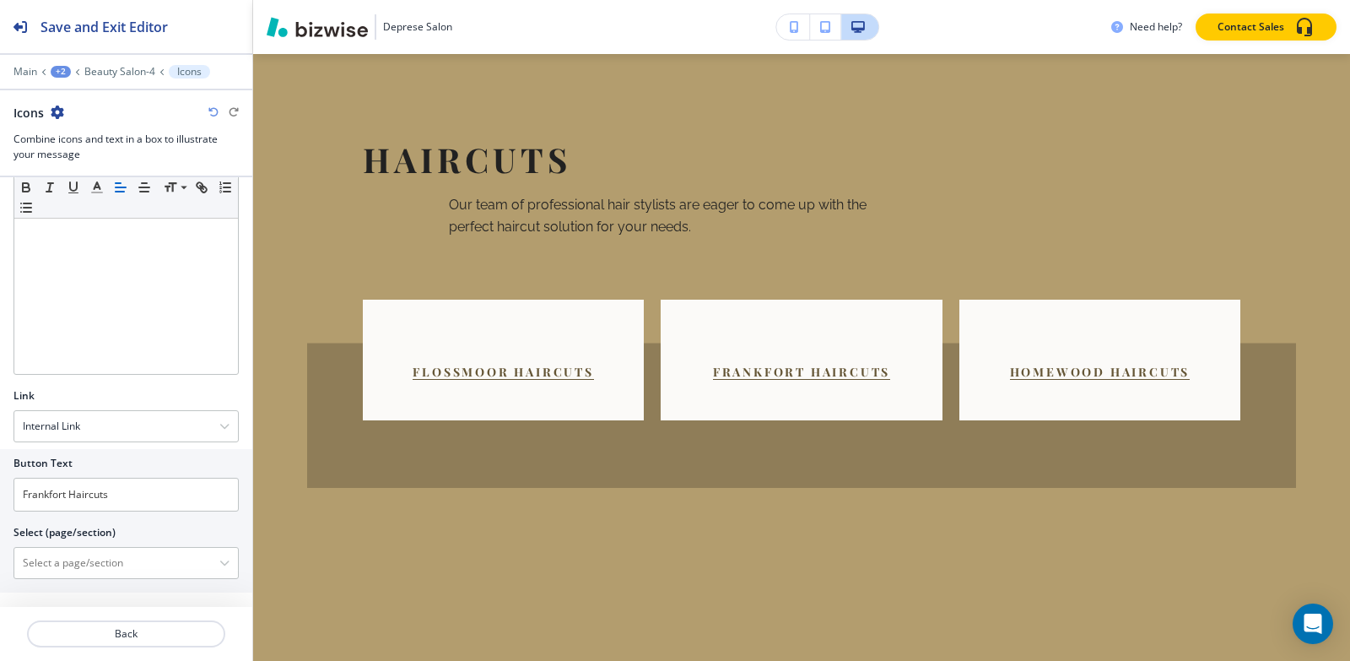
scroll to position [532, 0]
click at [83, 560] on \(page\/section\) "Manual Input" at bounding box center [116, 557] width 205 height 29
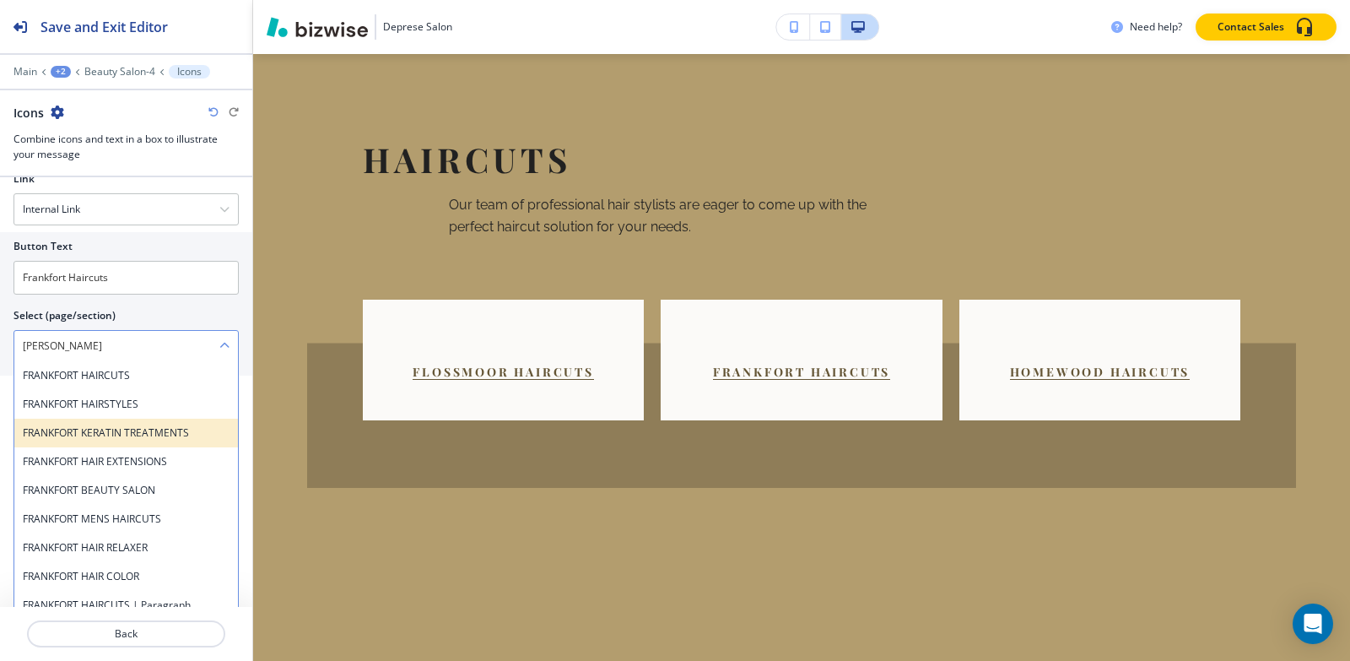
scroll to position [750, 0]
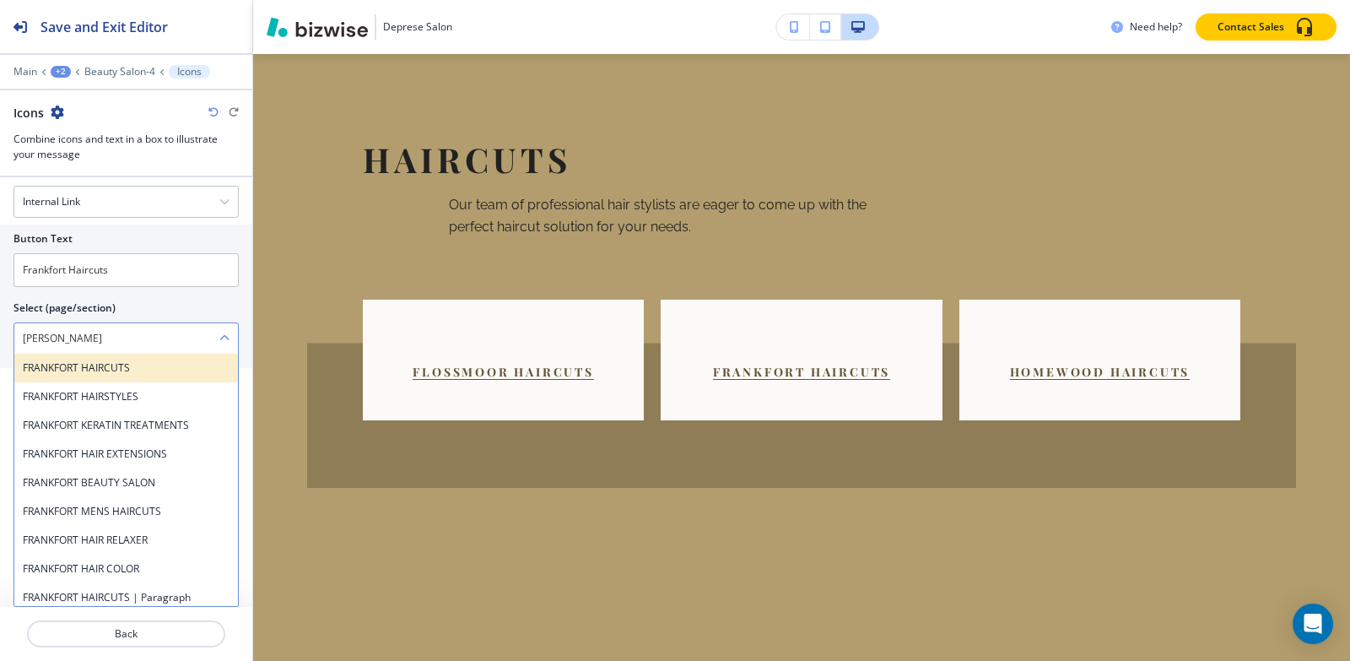
click at [145, 370] on h4 "FRANKFORT HAIRCUTS" at bounding box center [126, 367] width 207 height 15
type \(page\/section\) "FRANKFORT HAIRCUTS"
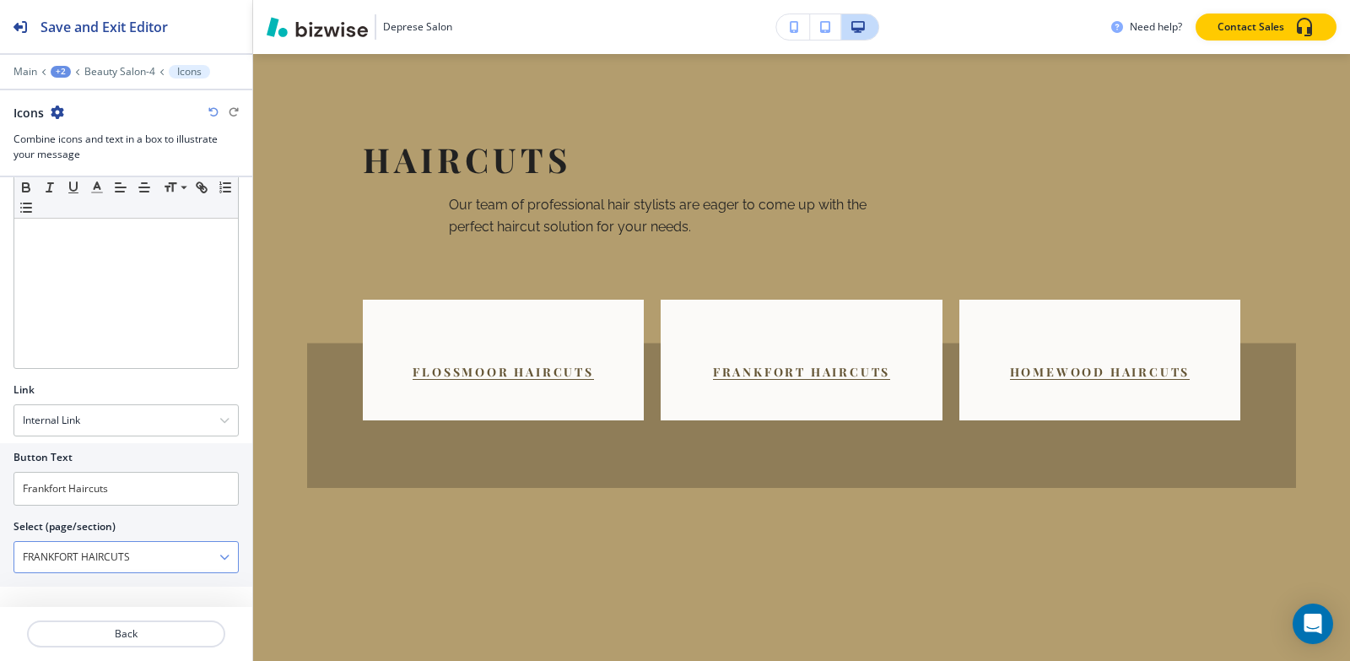
scroll to position [532, 0]
click at [122, 70] on p "Beauty Salon-4" at bounding box center [119, 72] width 71 height 12
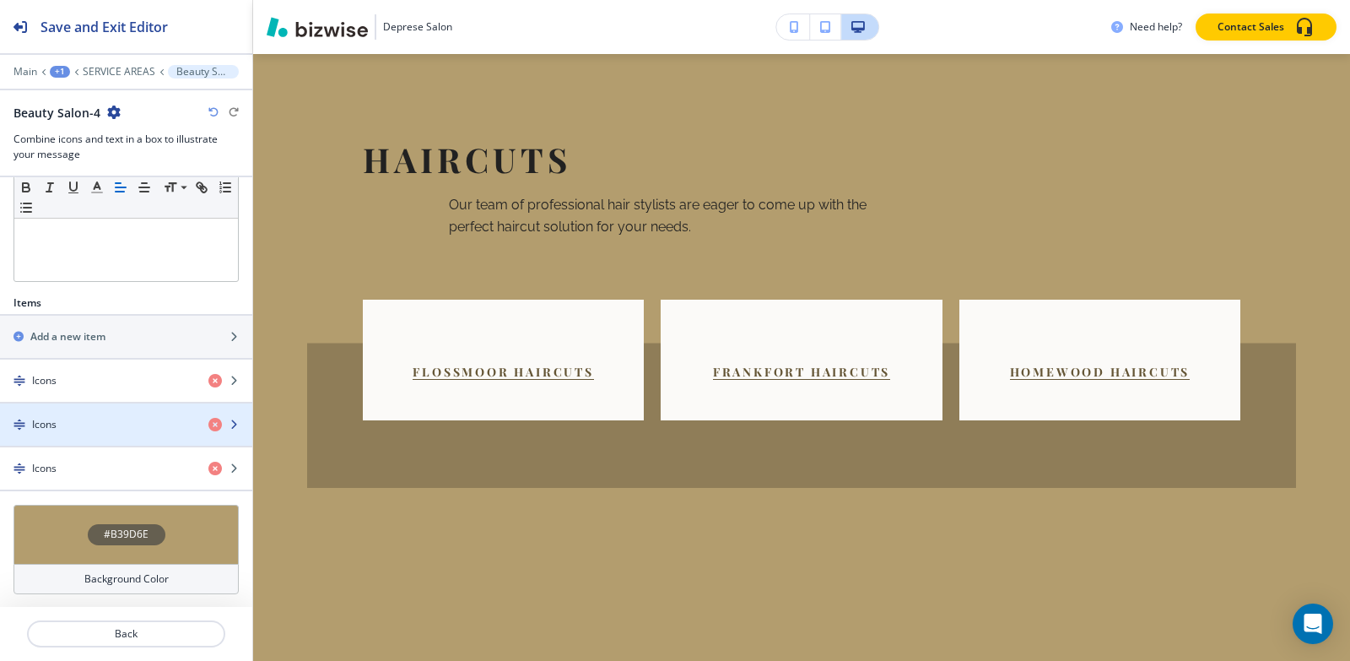
scroll to position [427, 0]
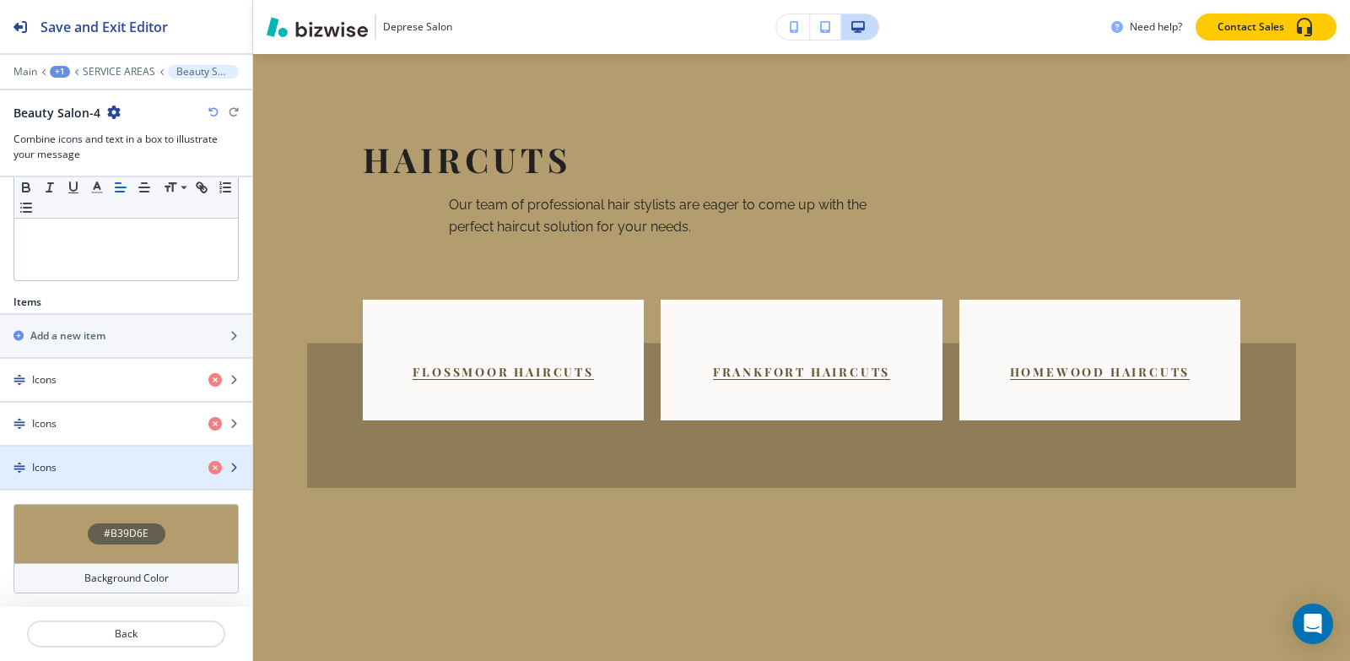
click at [112, 476] on div "button" at bounding box center [126, 482] width 252 height 14
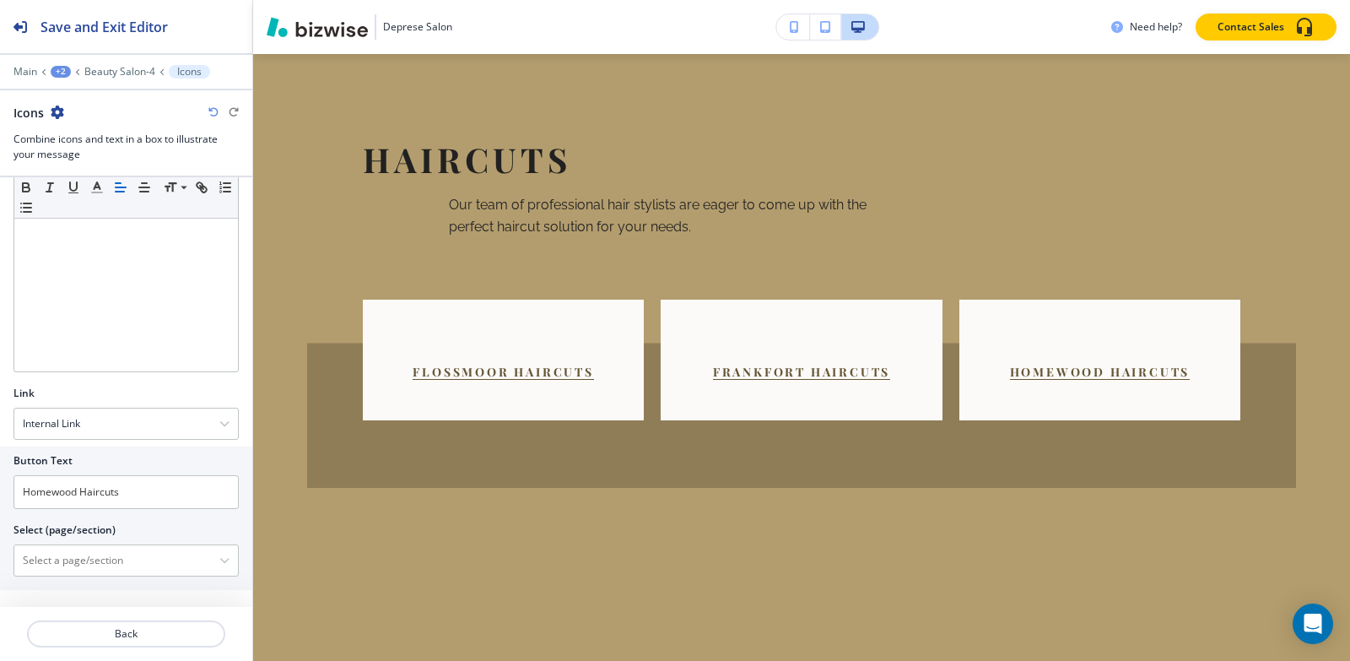
scroll to position [532, 0]
click at [86, 553] on \(page\/section\) "Manual Input" at bounding box center [116, 557] width 205 height 29
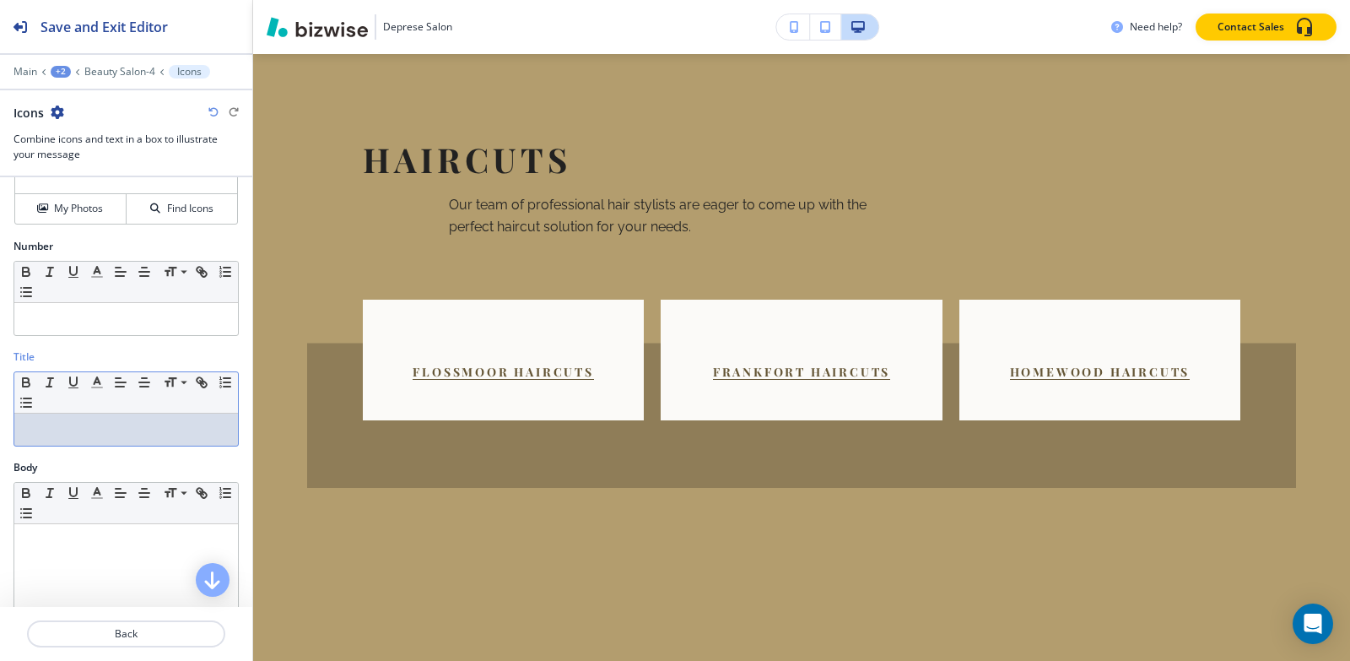
click at [236, 415] on div "Title Small Normal Large Huge" at bounding box center [126, 404] width 252 height 111
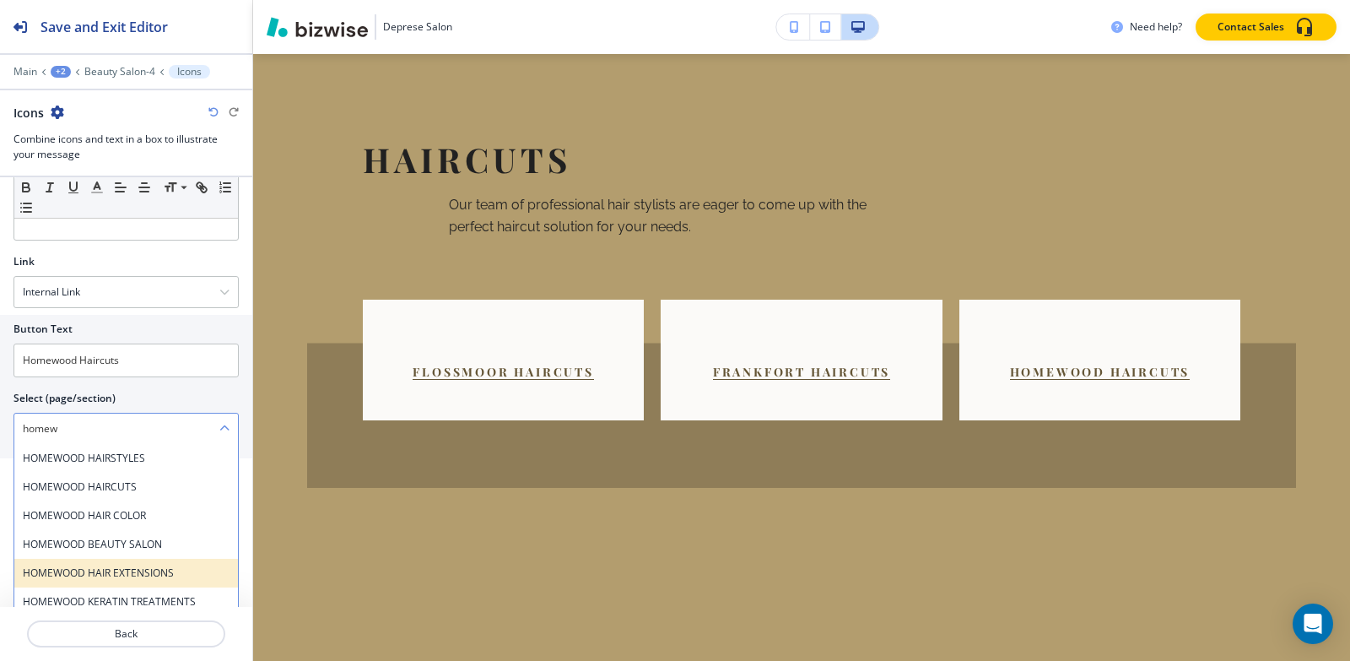
scroll to position [750, 0]
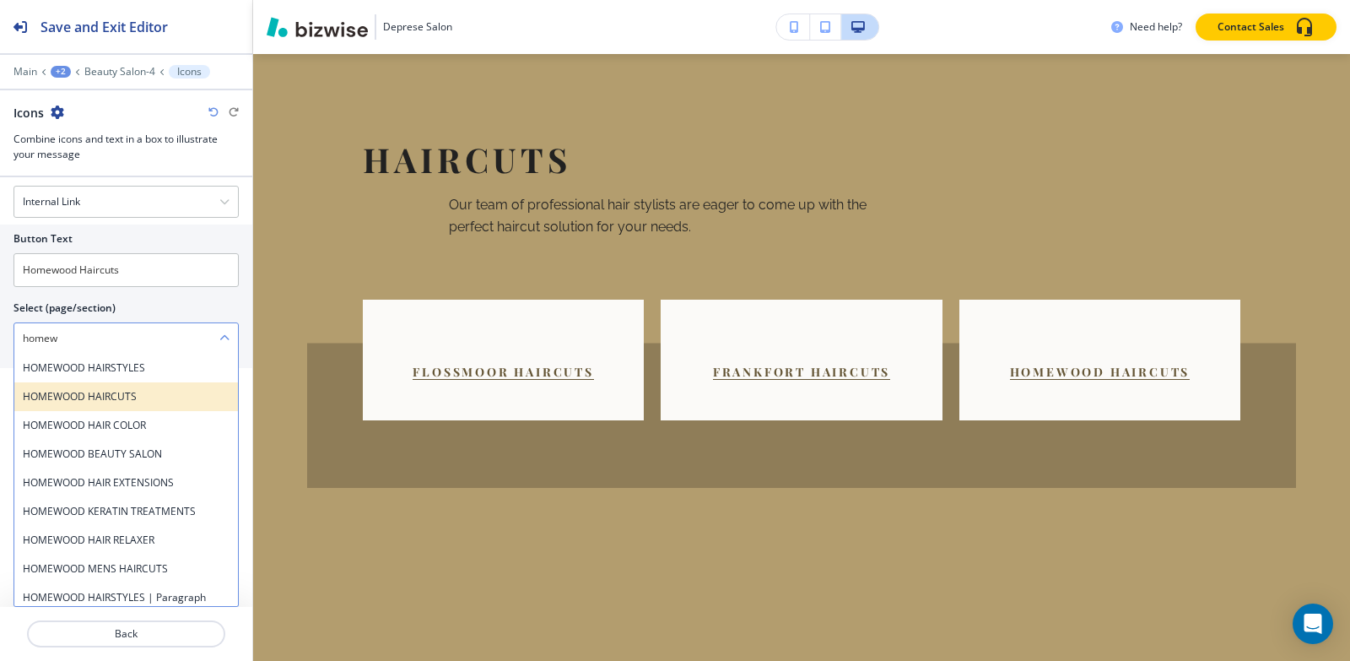
click at [149, 404] on div "HOMEWOOD HAIRCUTS" at bounding box center [126, 396] width 224 height 29
type \(page\/section\) "HOMEWOOD HAIRCUTS"
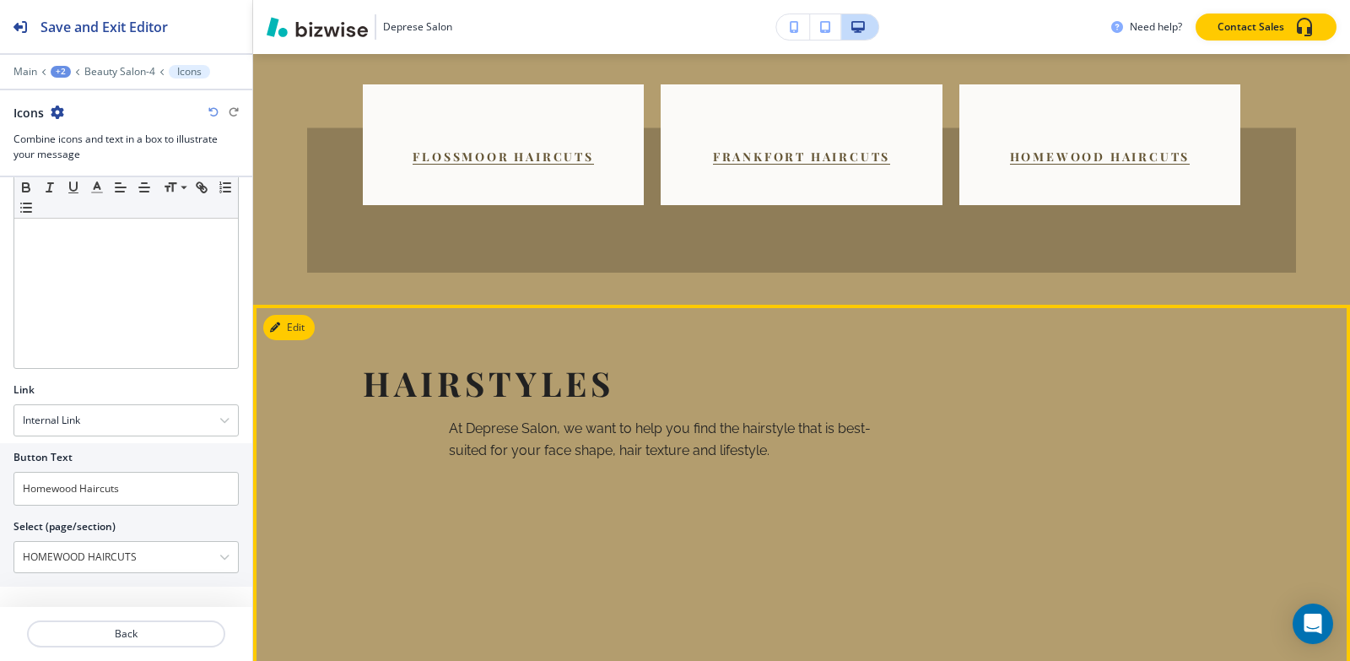
scroll to position [3305, 0]
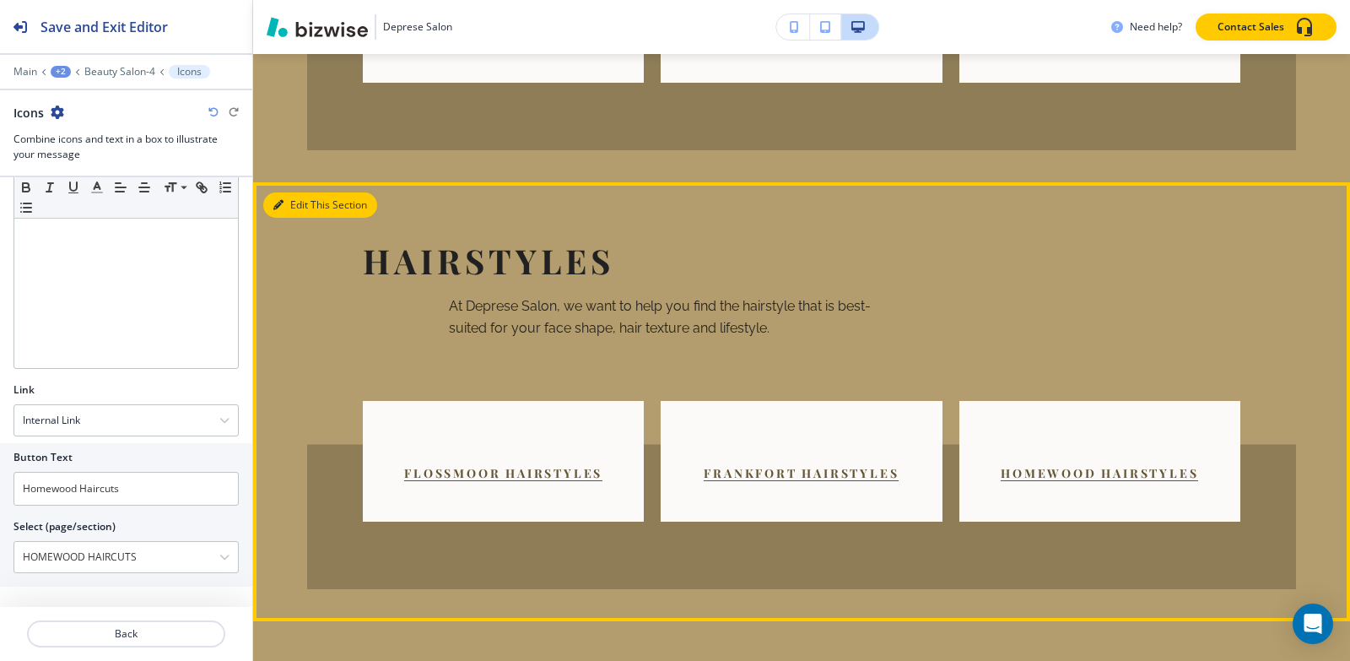
click at [299, 192] on button "Edit This Section" at bounding box center [320, 204] width 114 height 25
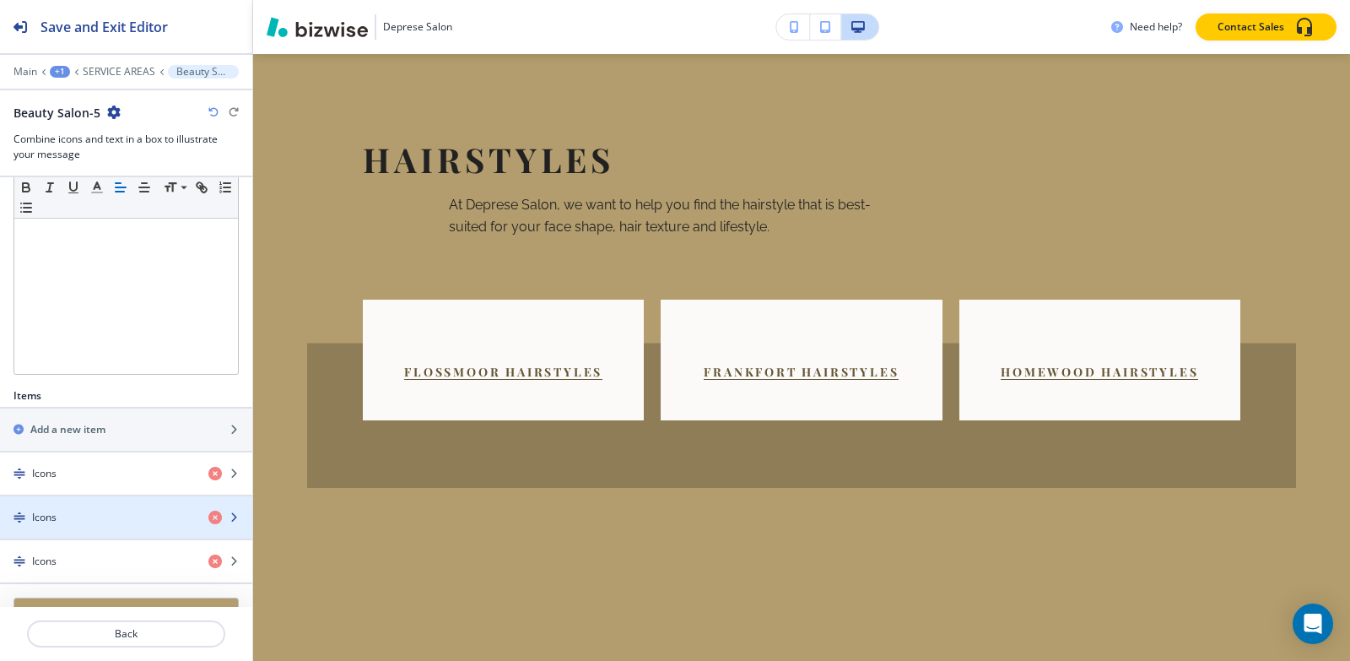
scroll to position [422, 0]
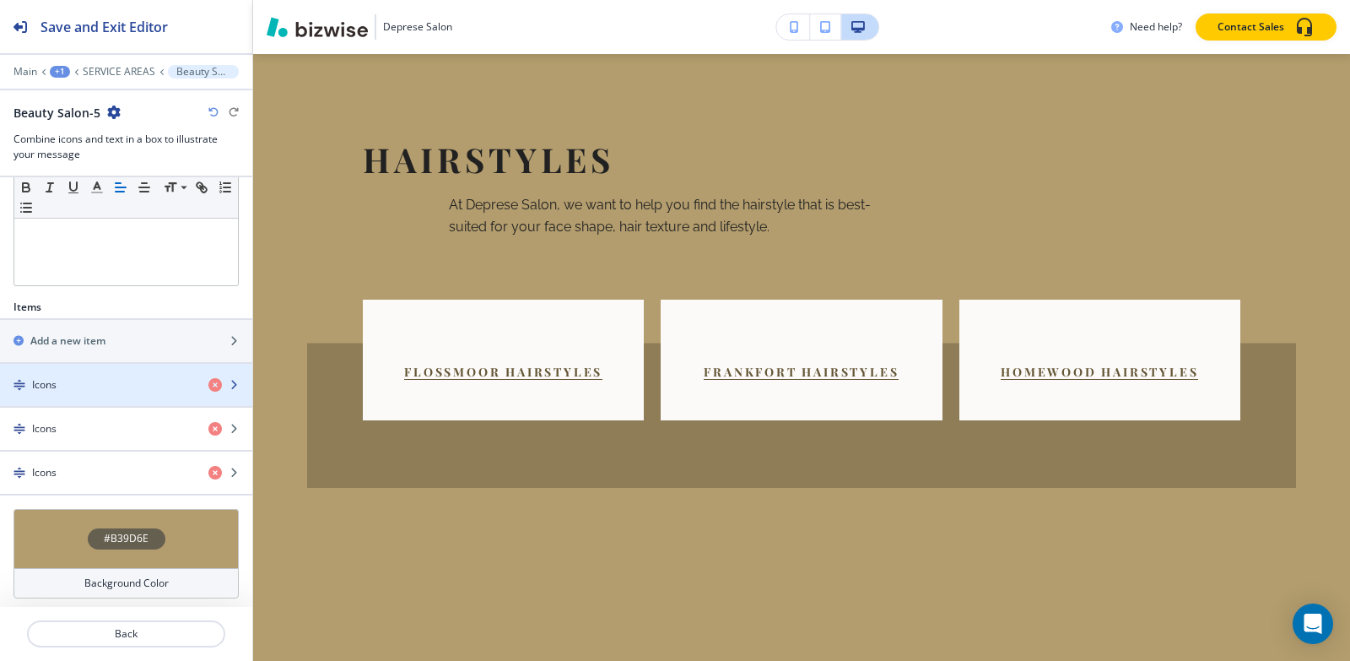
click at [99, 390] on div "Icons" at bounding box center [97, 384] width 195 height 15
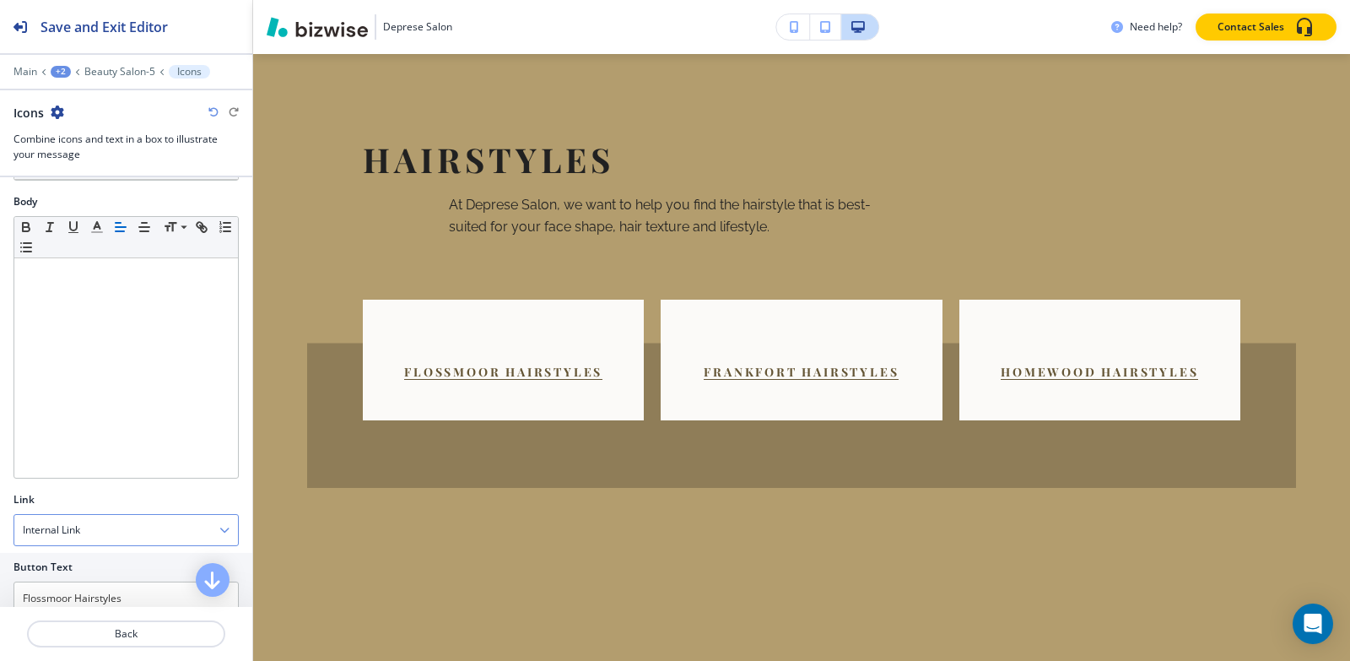
scroll to position [532, 0]
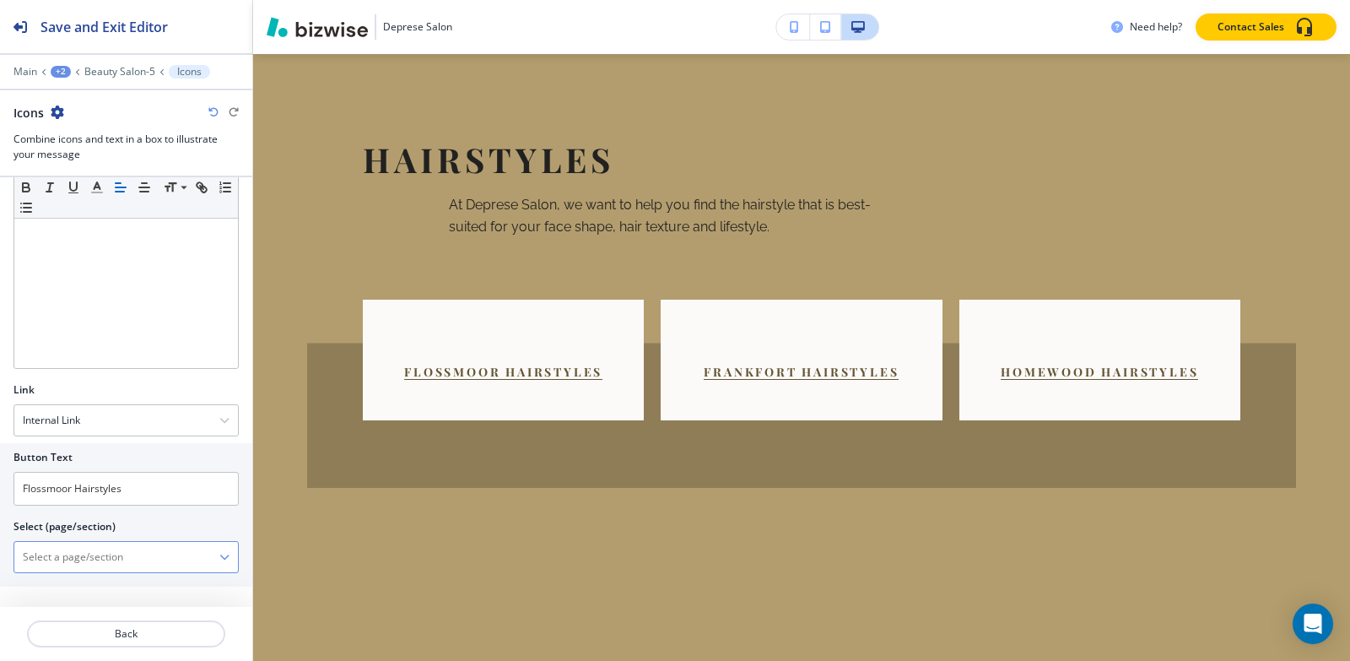
click at [84, 565] on \(page\/section\) "Manual Input" at bounding box center [116, 557] width 205 height 29
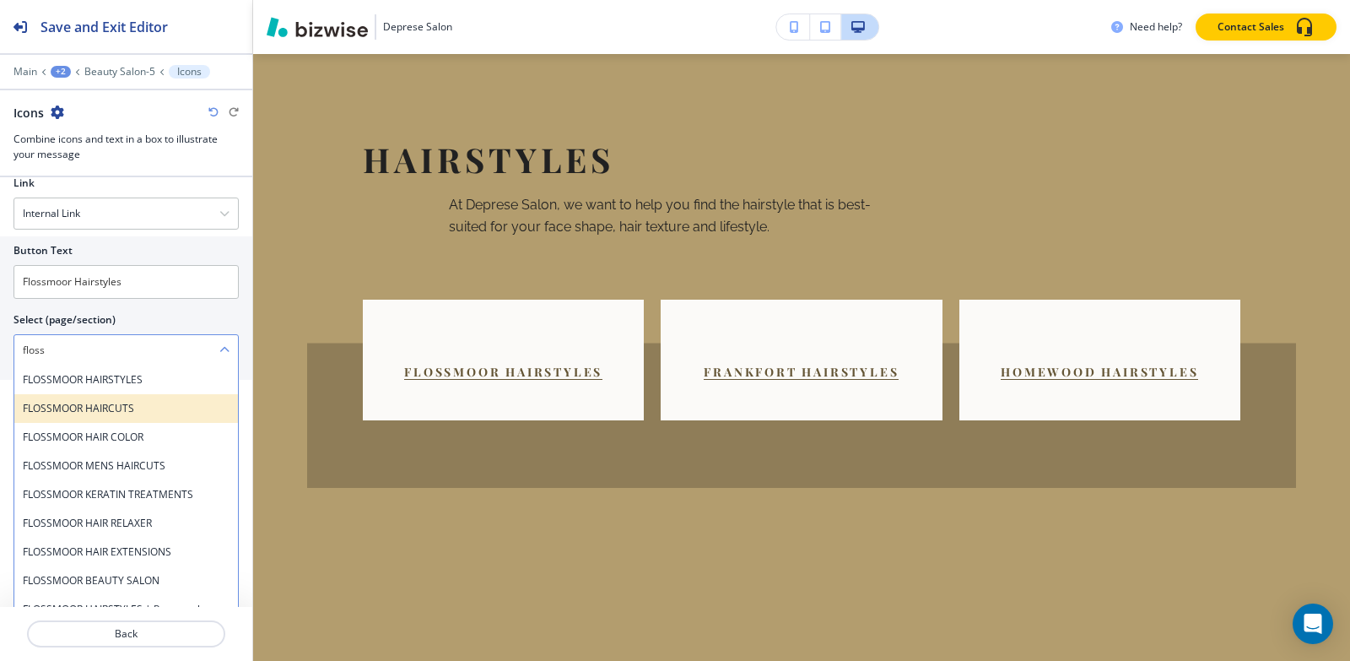
scroll to position [750, 0]
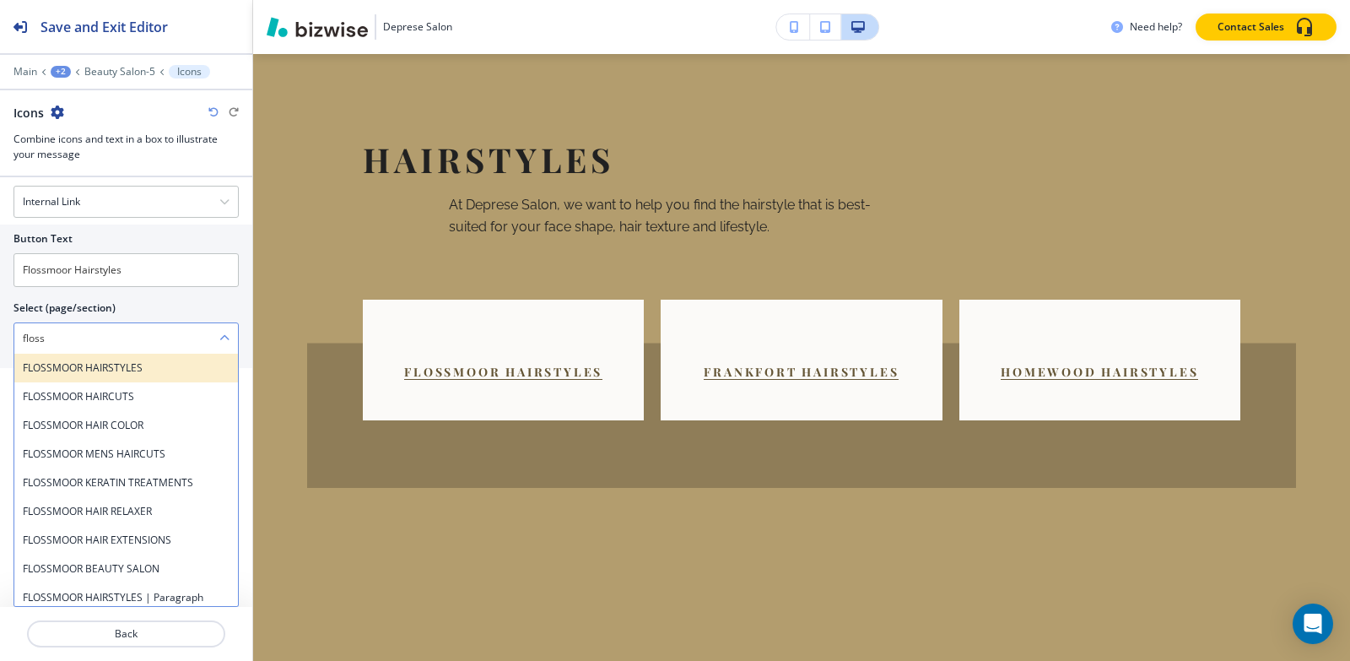
click at [176, 371] on h4 "FLOSSMOOR HAIRSTYLES" at bounding box center [126, 367] width 207 height 15
type \(page\/section\) "FLOSSMOOR HAIRSTYLES"
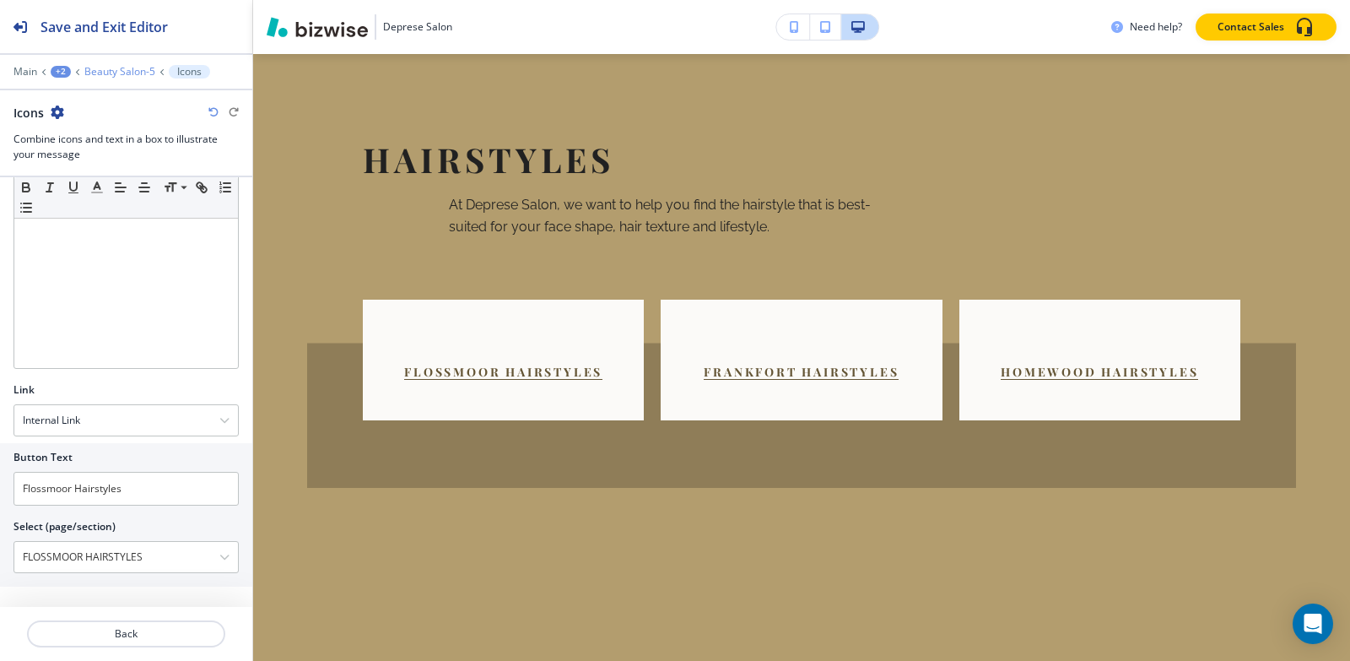
click at [116, 69] on p "Beauty Salon-5" at bounding box center [119, 72] width 71 height 12
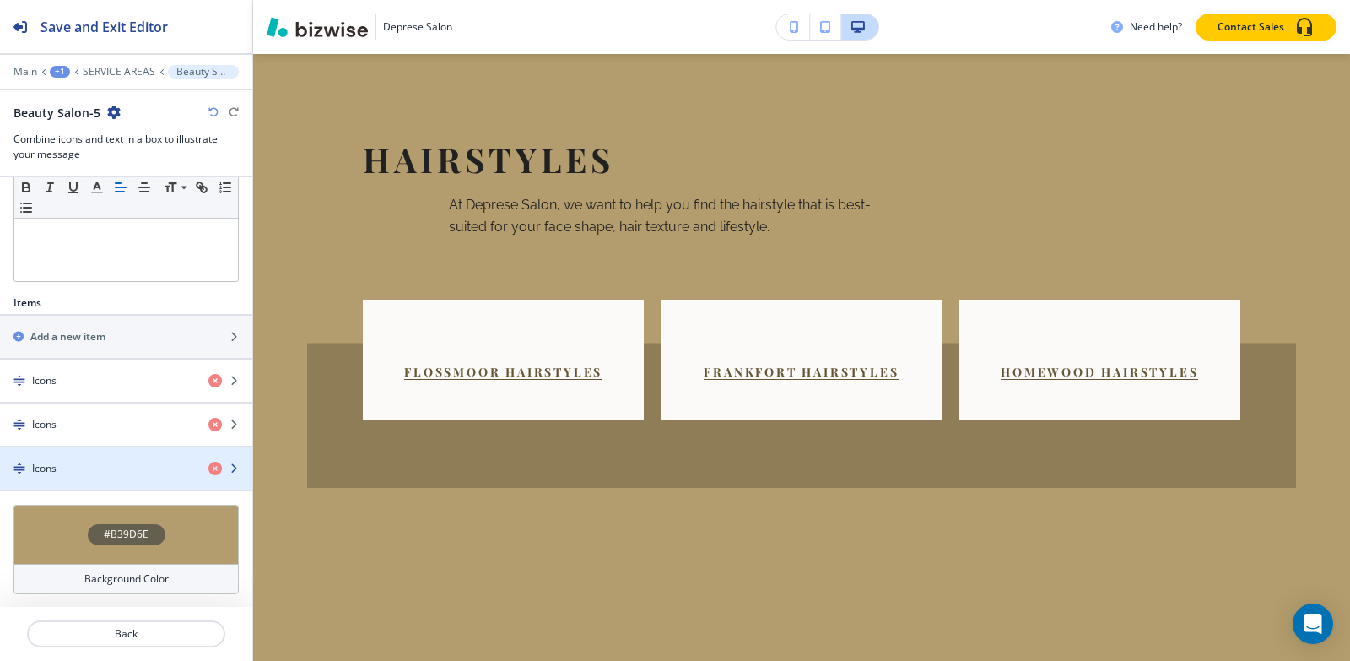
scroll to position [427, 0]
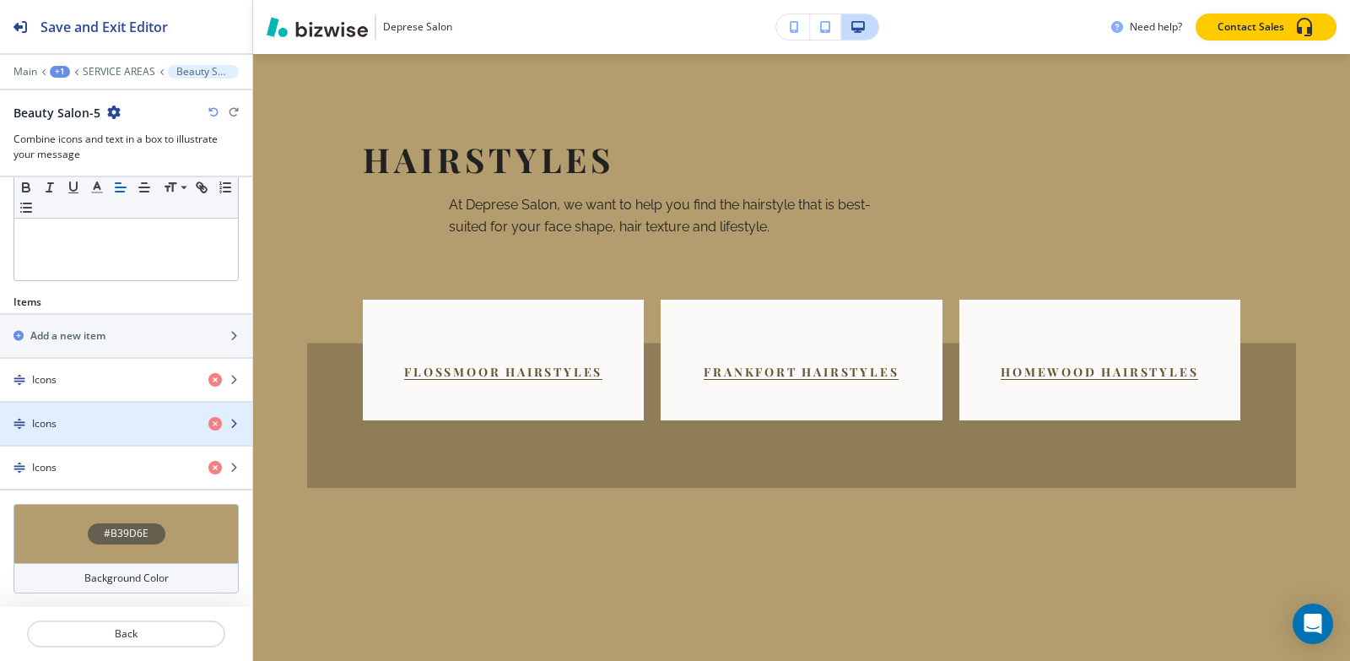
click at [95, 429] on div "Icons" at bounding box center [97, 423] width 195 height 15
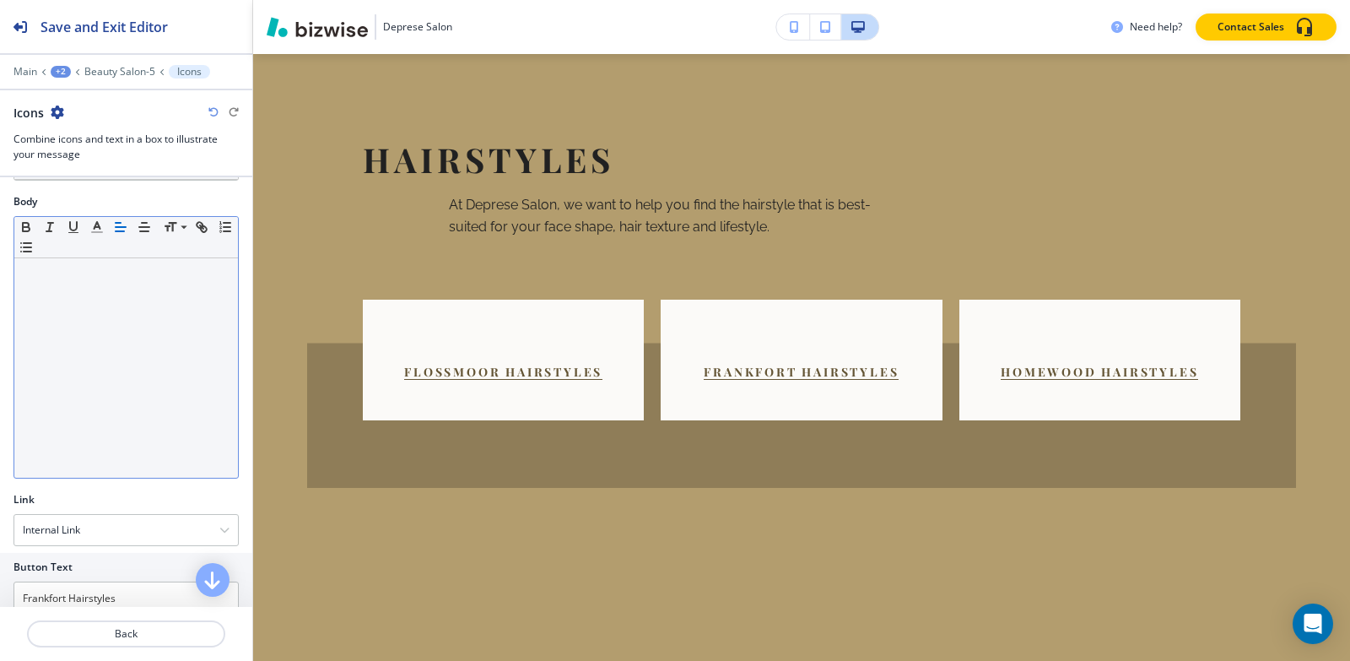
scroll to position [532, 0]
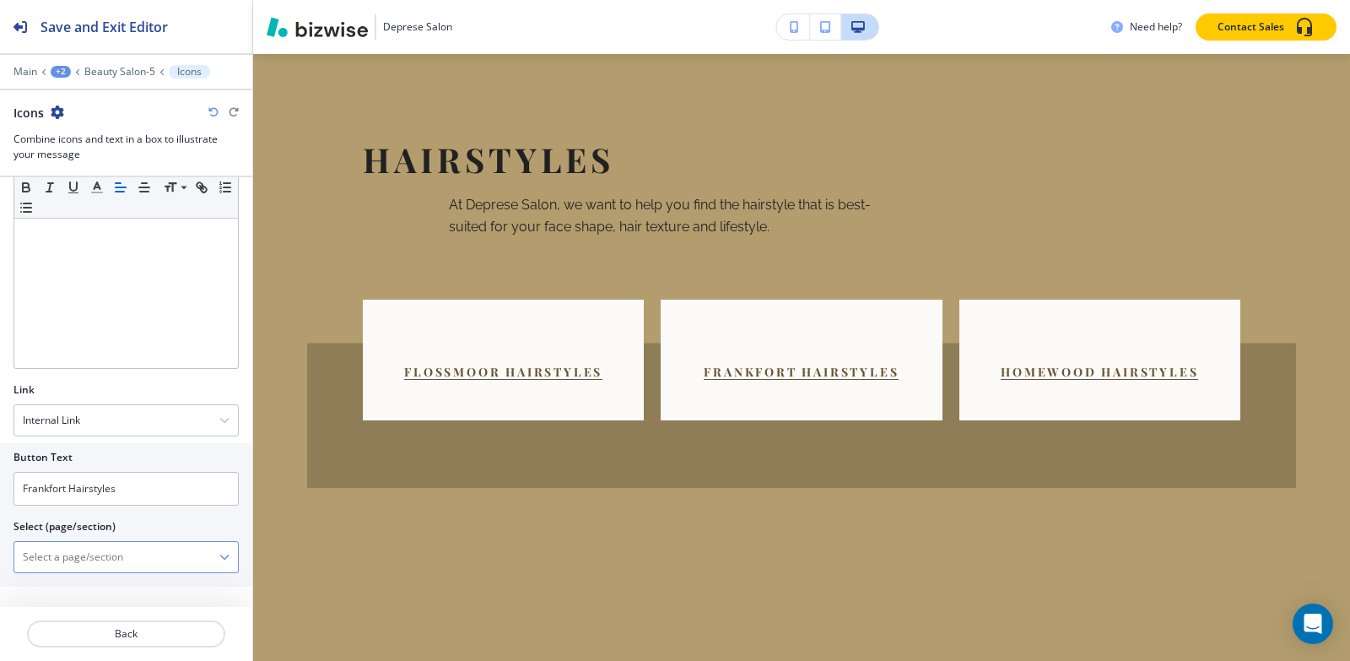
click at [93, 548] on \(page\/section\) "Manual Input" at bounding box center [116, 557] width 205 height 29
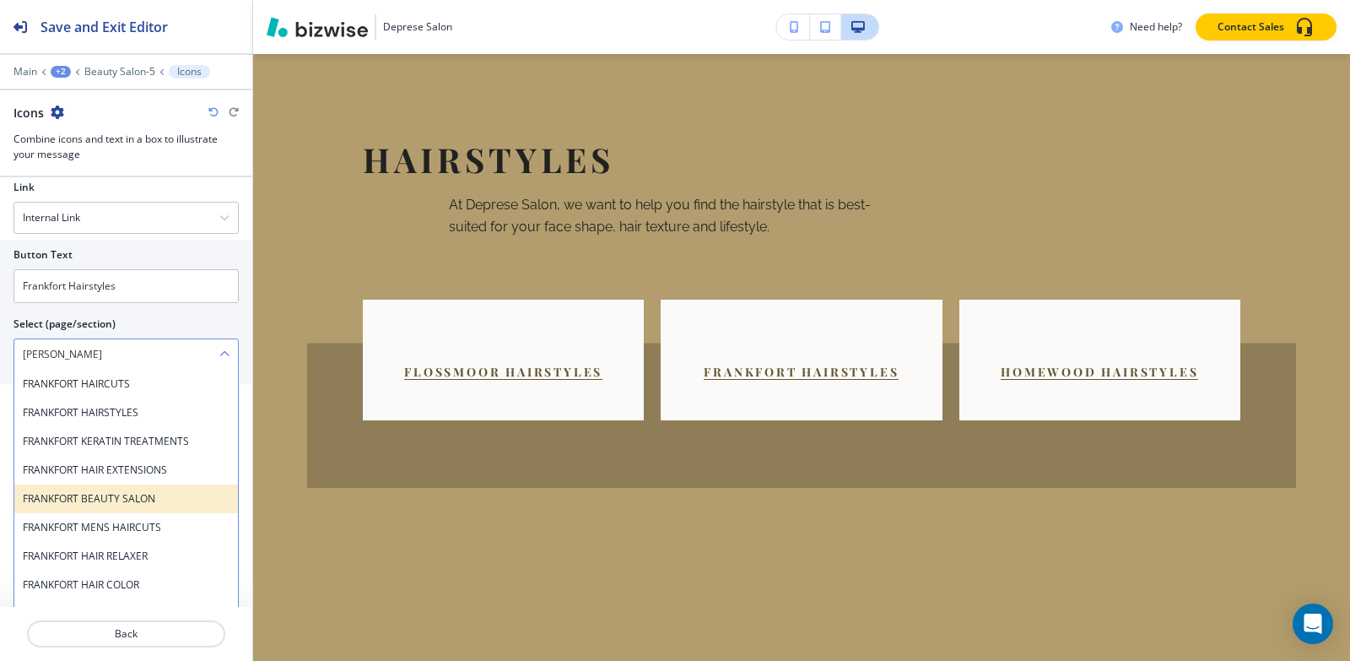
scroll to position [750, 0]
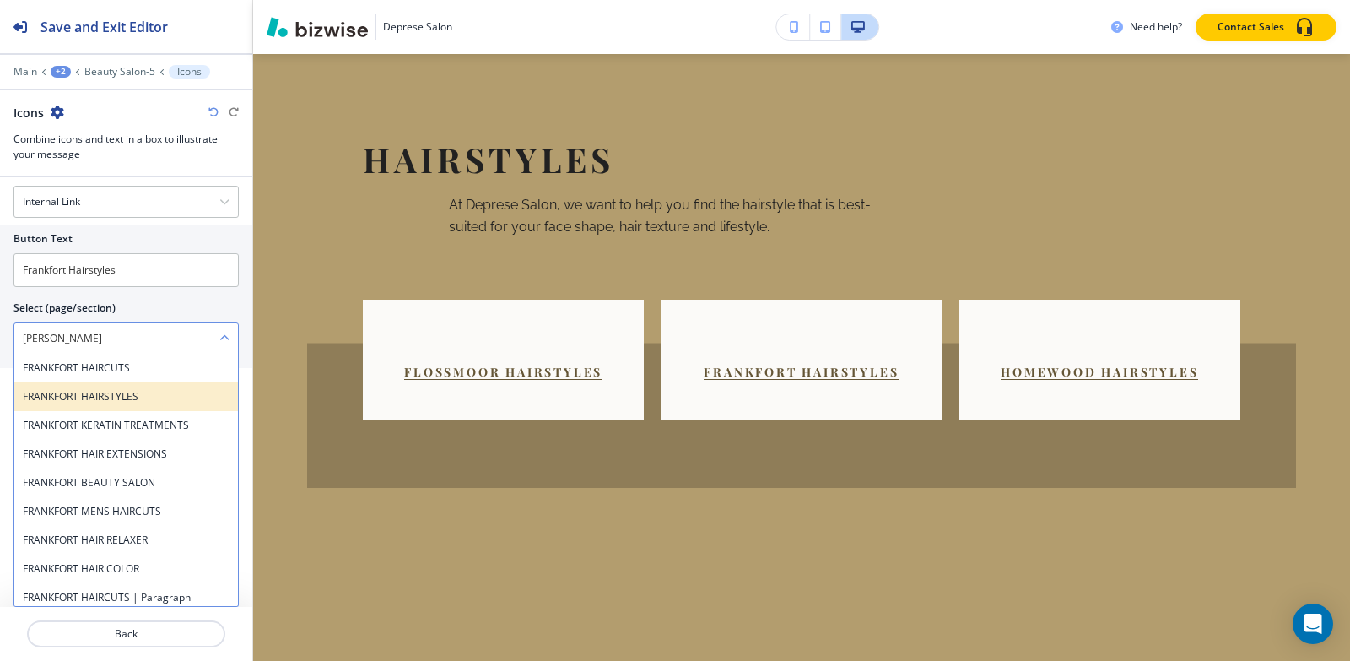
click at [108, 391] on h4 "FRANKFORT HAIRSTYLES" at bounding box center [126, 396] width 207 height 15
type \(page\/section\) "FRANKFORT HAIRSTYLES"
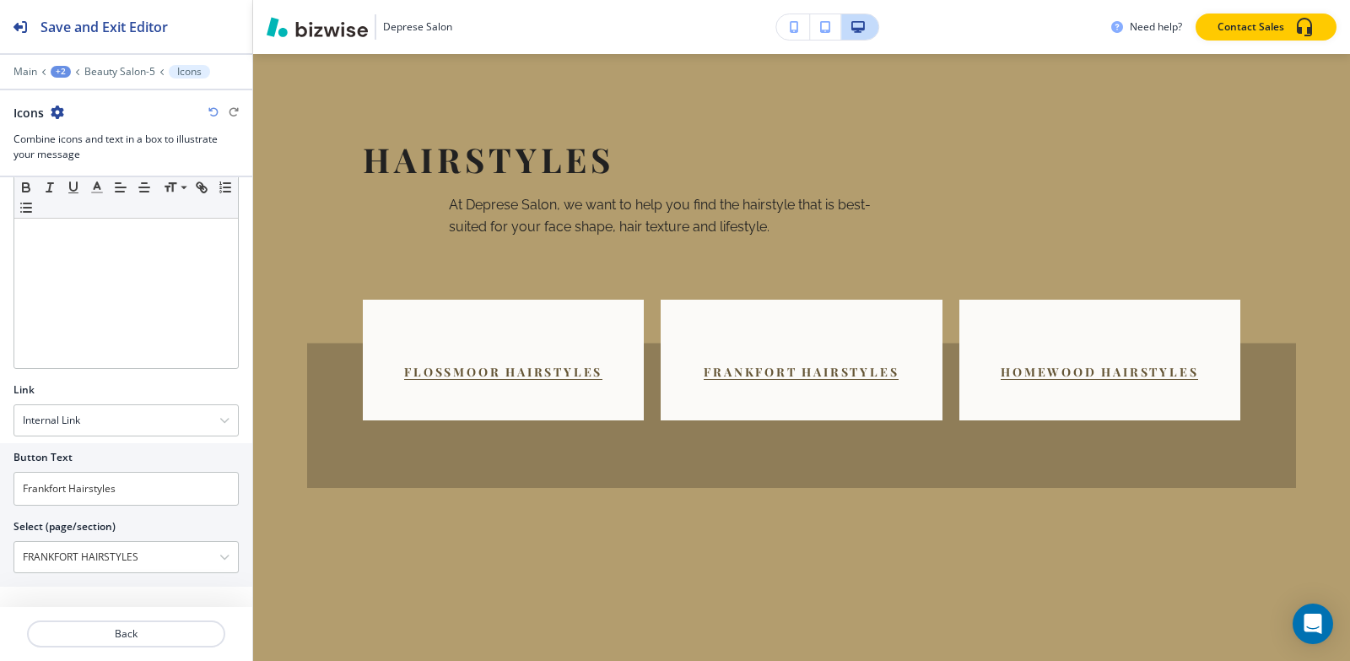
scroll to position [532, 0]
click at [95, 72] on p "Beauty Salon-5" at bounding box center [119, 72] width 71 height 12
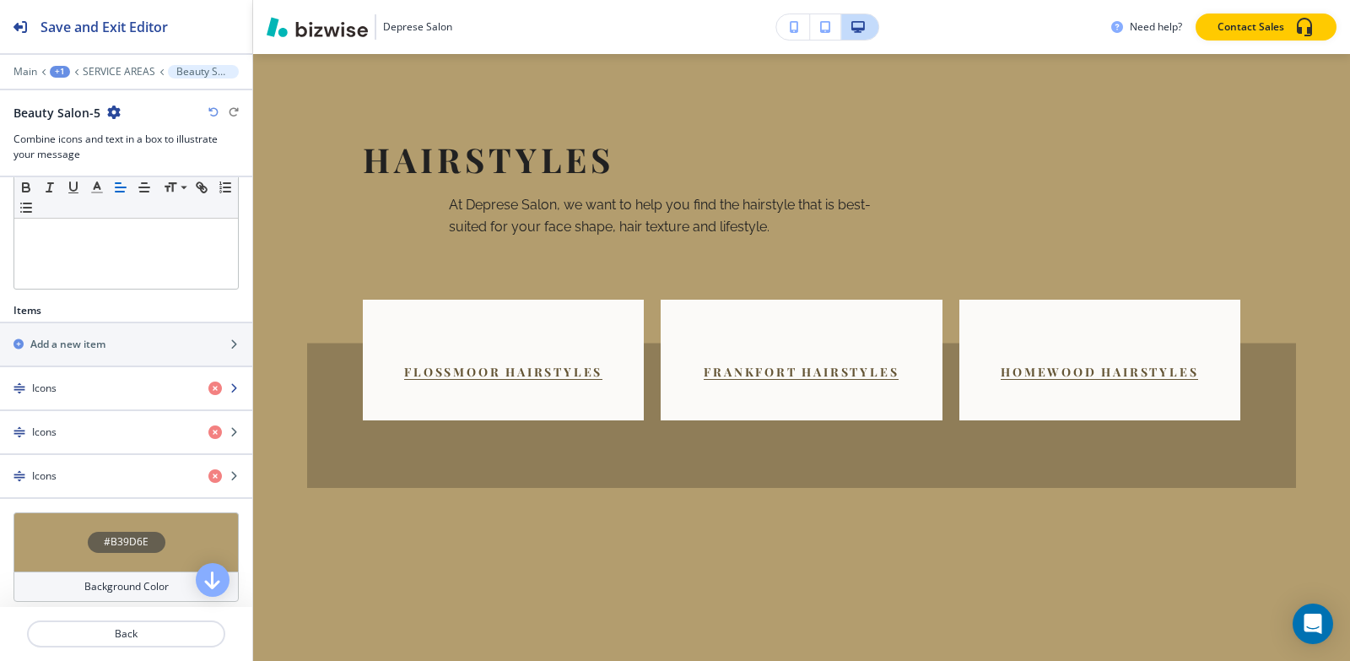
scroll to position [422, 0]
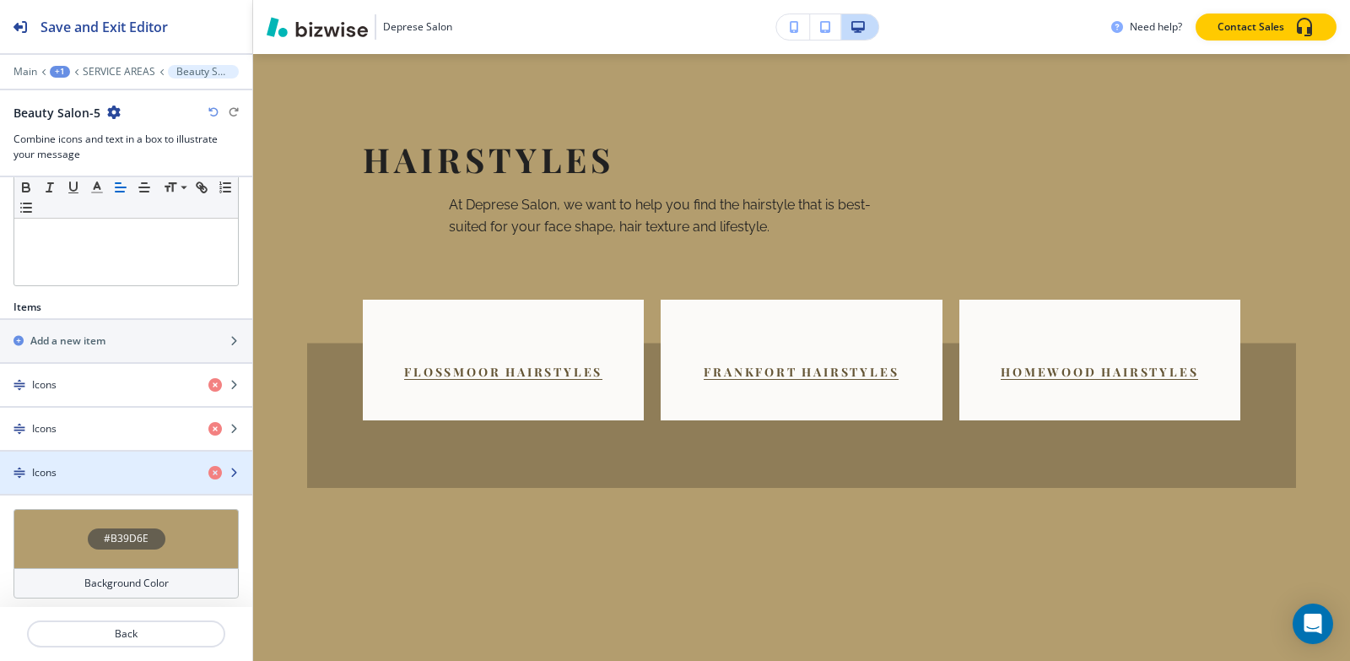
click at [89, 478] on div "Icons" at bounding box center [97, 472] width 195 height 15
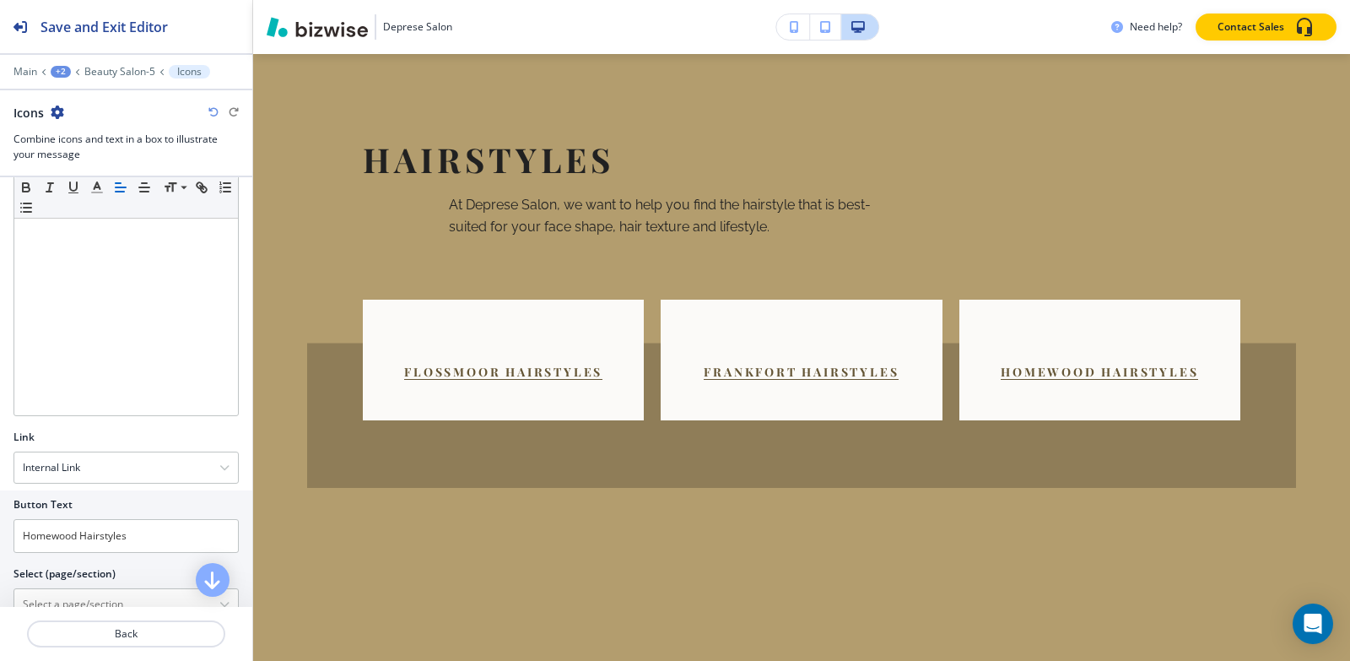
scroll to position [532, 0]
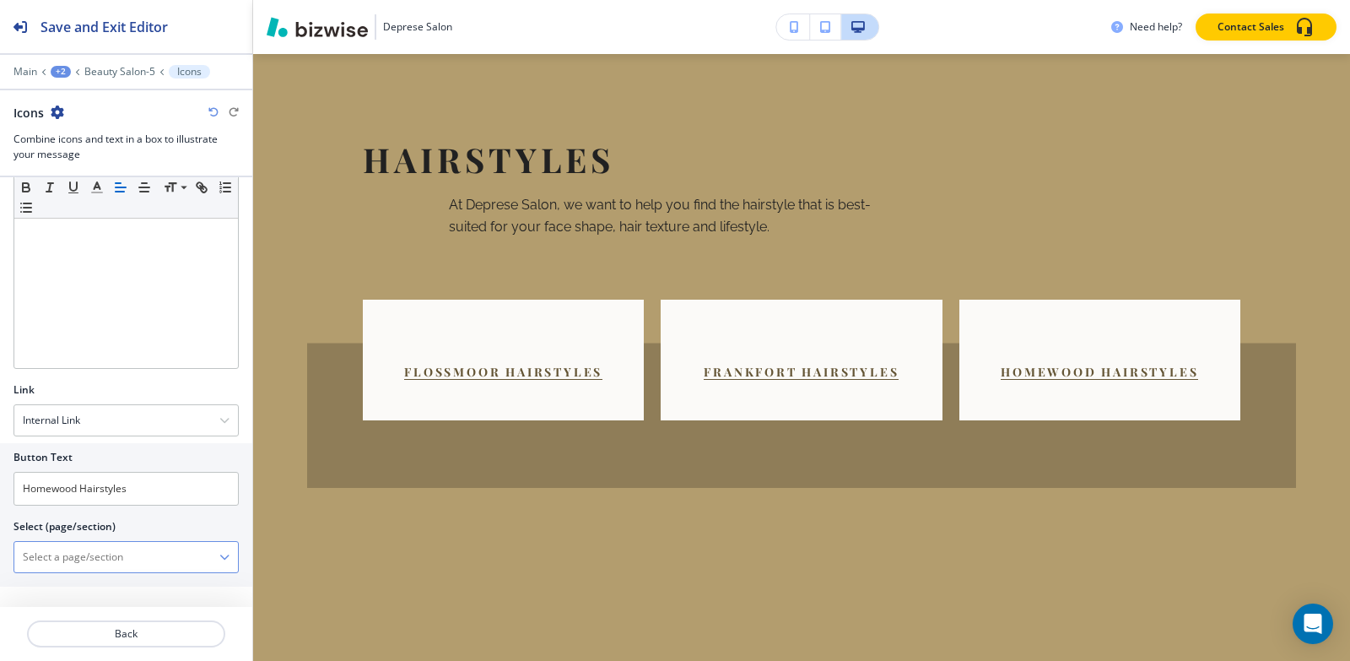
click at [86, 556] on \(page\/section\) "Manual Input" at bounding box center [116, 557] width 205 height 29
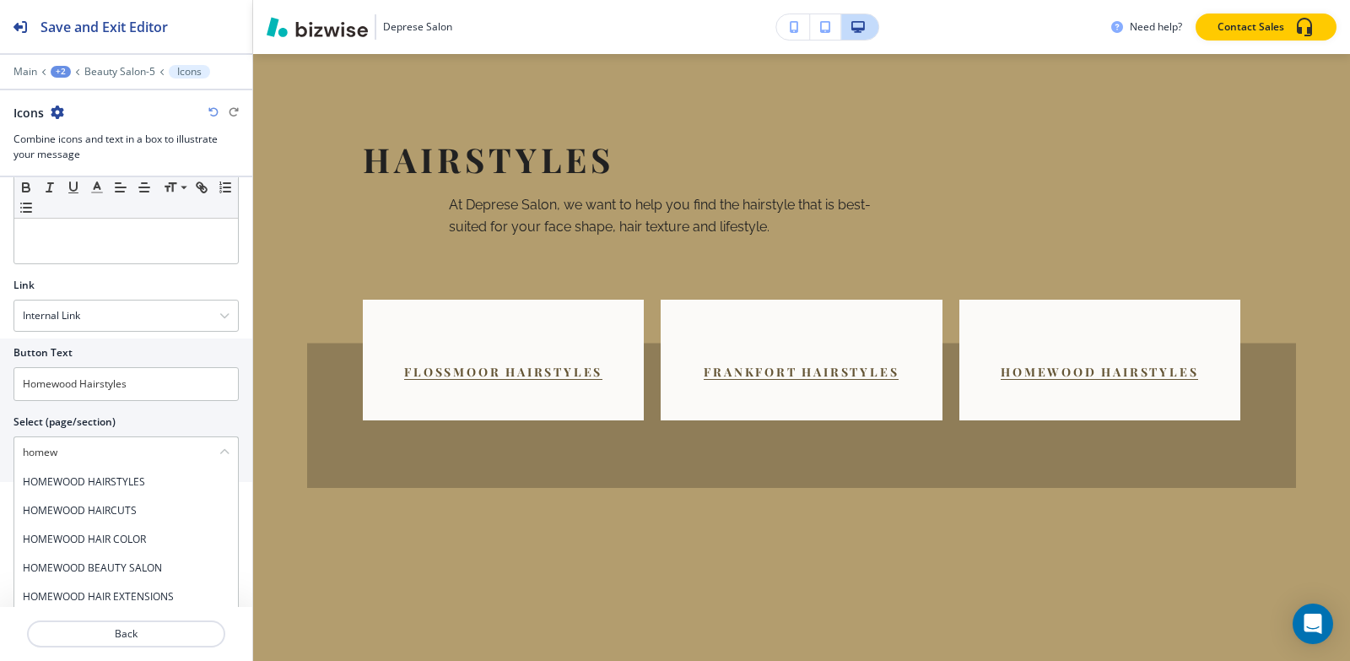
scroll to position [750, 0]
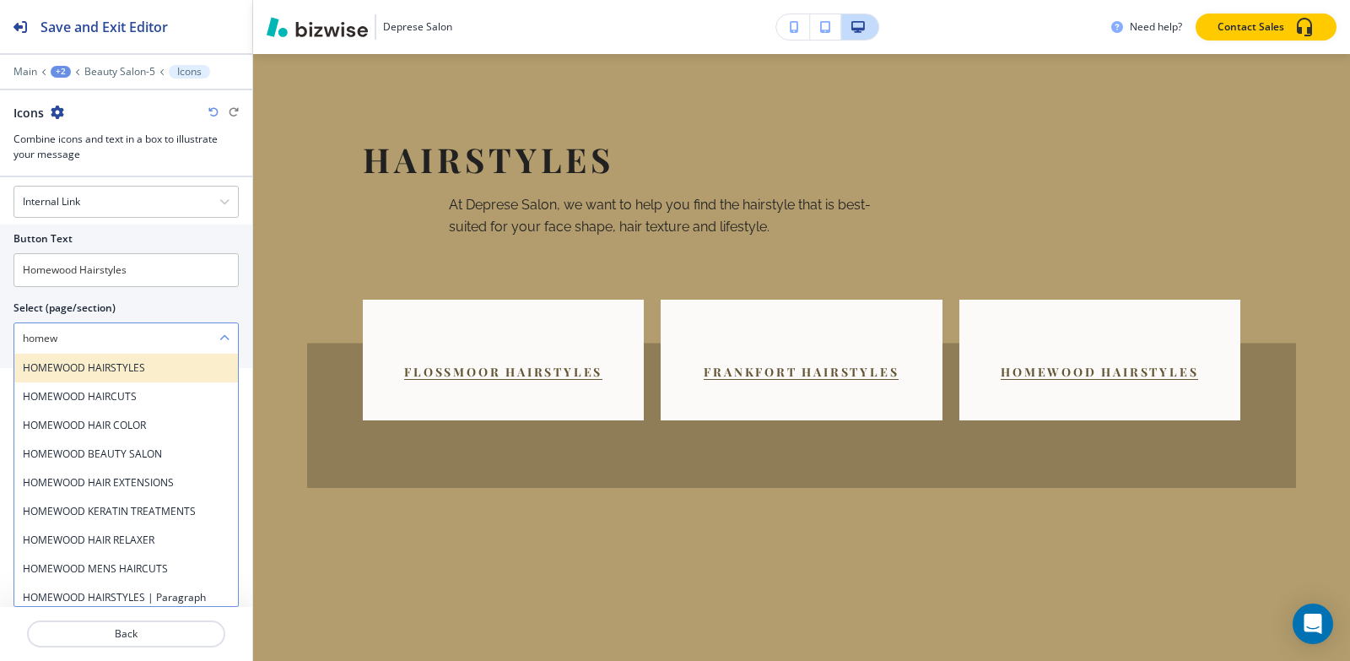
click at [114, 370] on h4 "HOMEWOOD HAIRSTYLES" at bounding box center [126, 367] width 207 height 15
type \(page\/section\) "HOMEWOOD HAIRSTYLES"
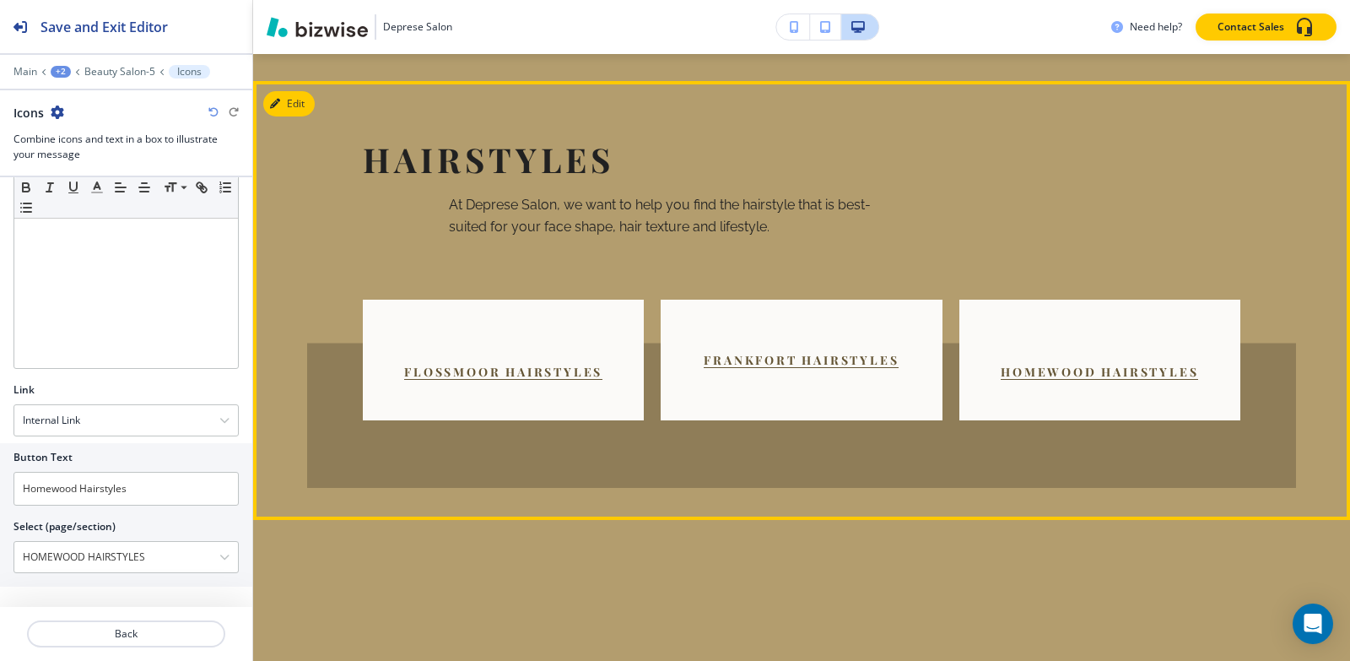
scroll to position [3660, 0]
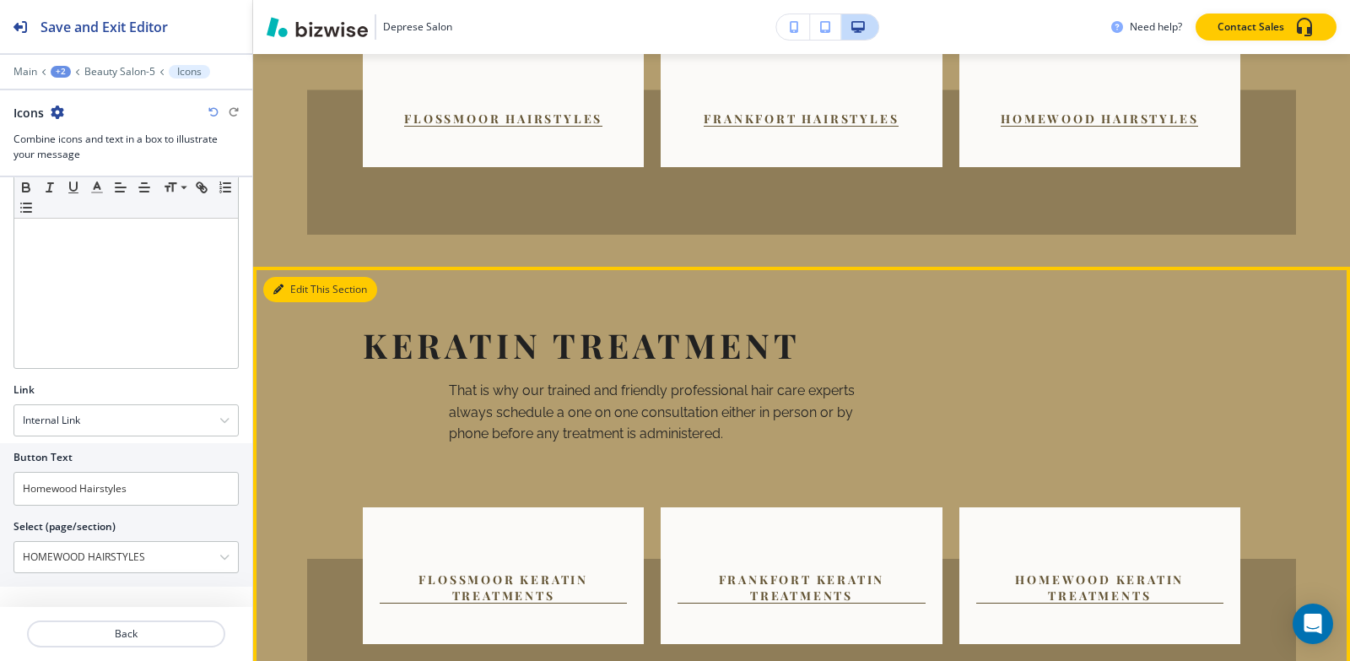
click at [292, 277] on button "Edit This Section" at bounding box center [320, 289] width 114 height 25
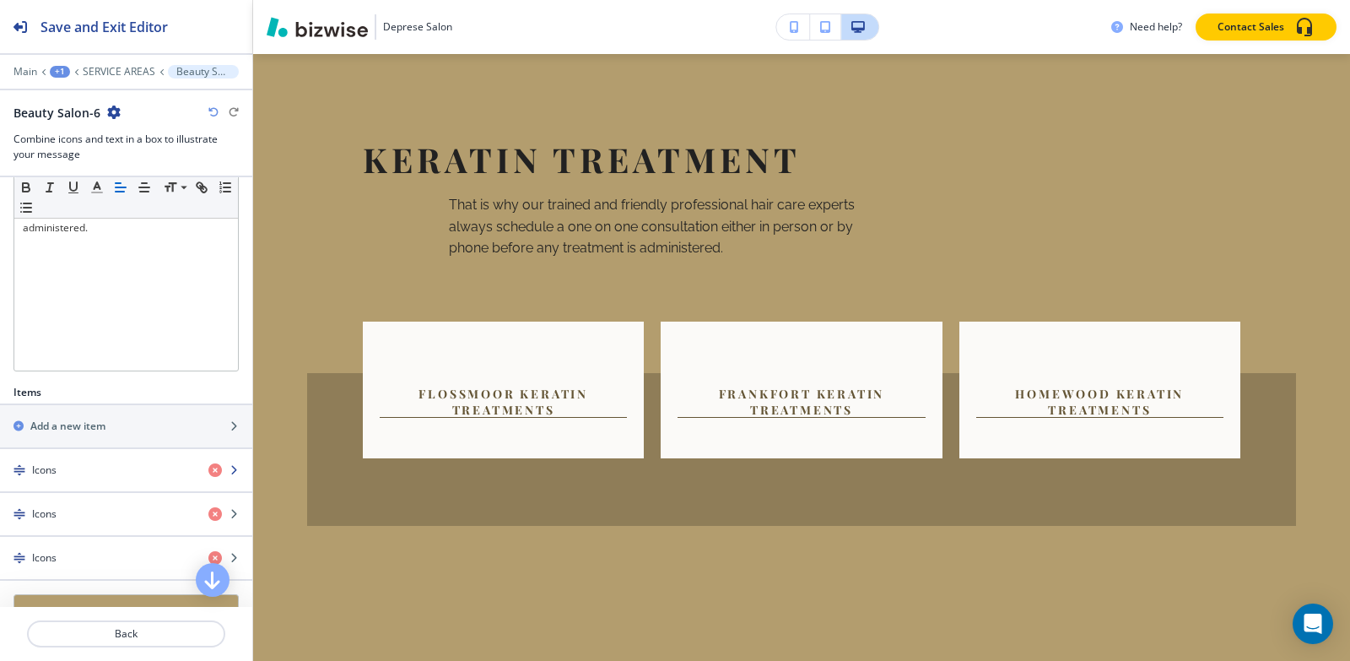
scroll to position [0, 0]
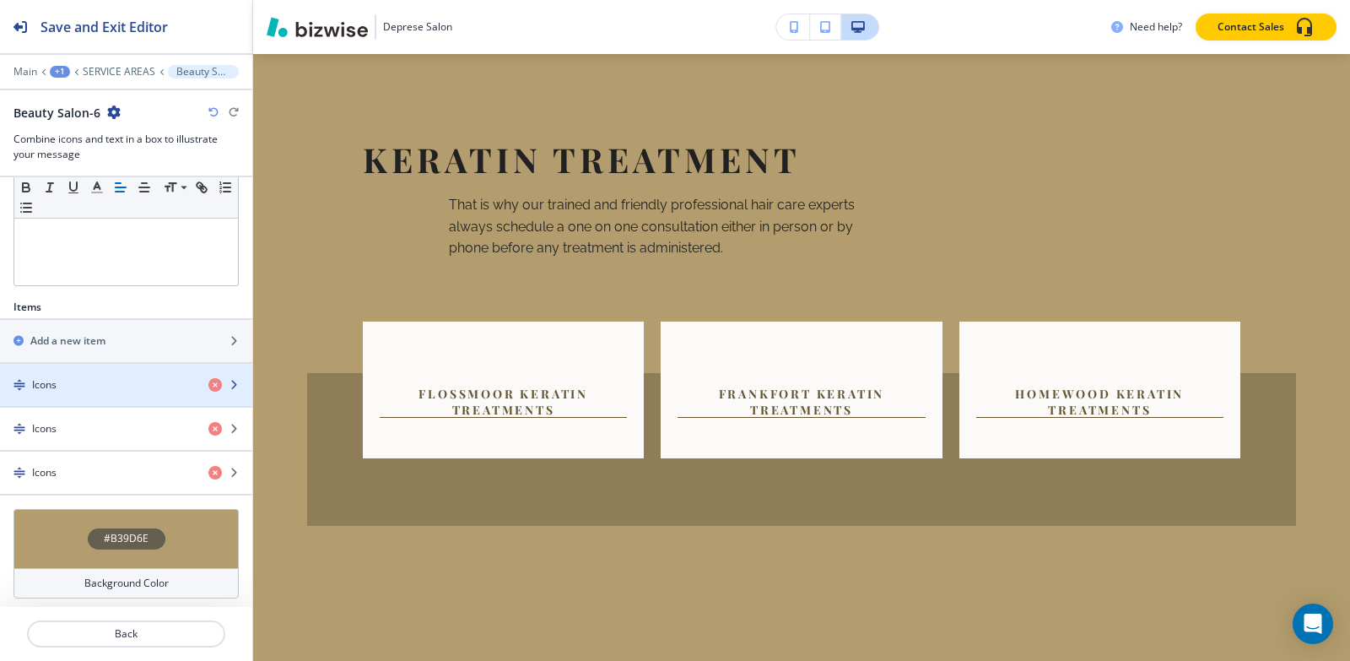
click at [100, 382] on div "Icons" at bounding box center [97, 384] width 195 height 15
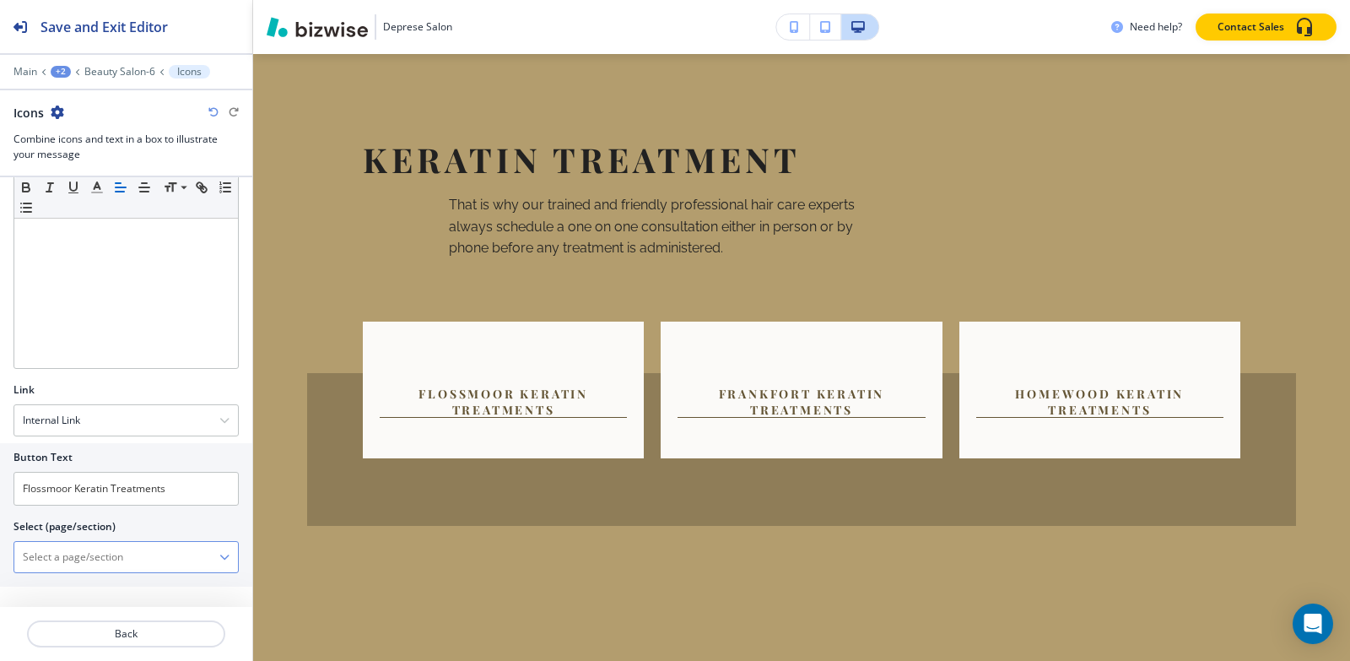
click at [83, 549] on \(page\/section\) "Manual Input" at bounding box center [116, 557] width 205 height 29
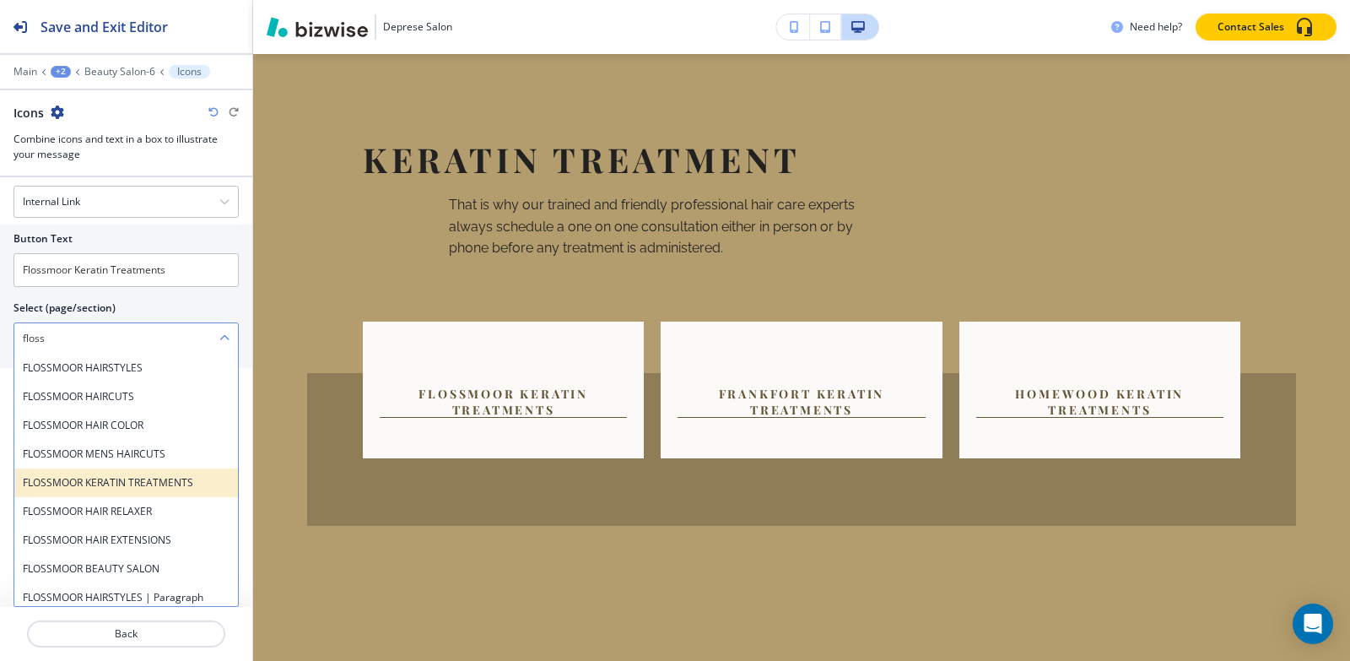
click at [141, 485] on h4 "FLOSSMOOR KERATIN TREATMENTS" at bounding box center [126, 482] width 207 height 15
type \(page\/section\) "FLOSSMOOR KERATIN TREATMENTS"
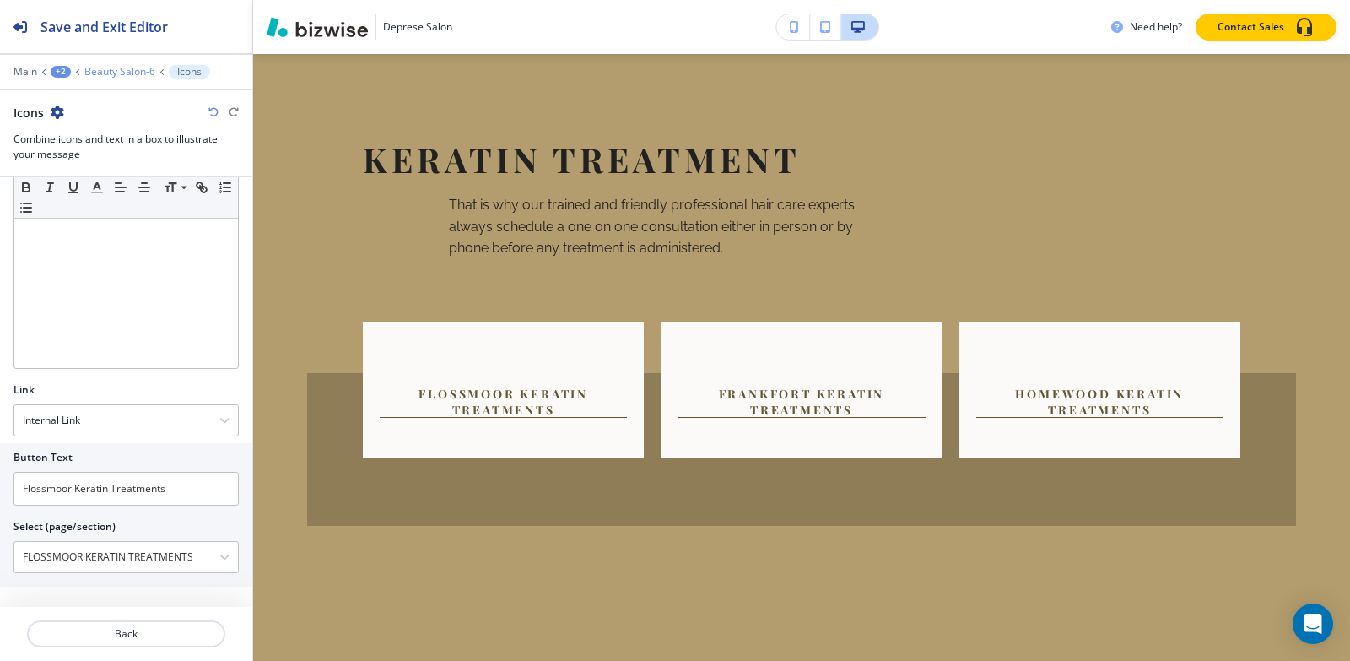
click at [92, 72] on p "Beauty Salon-6" at bounding box center [119, 72] width 71 height 12
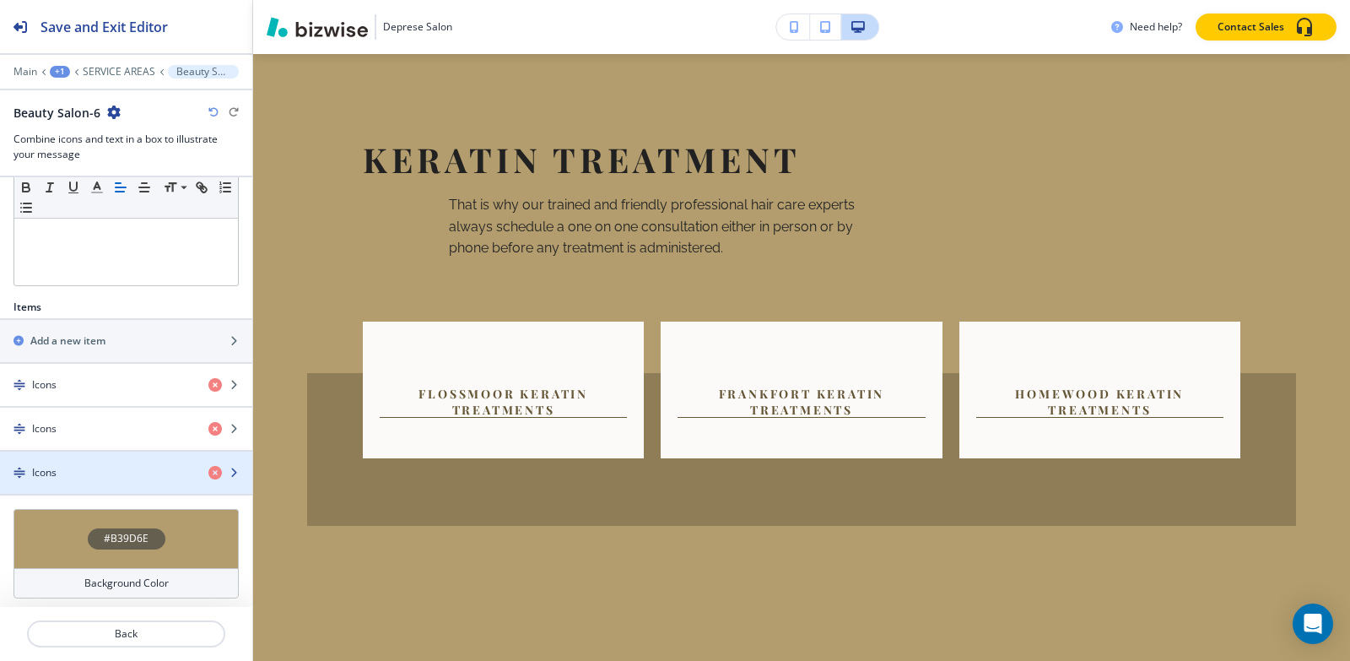
click at [86, 451] on div "button" at bounding box center [126, 458] width 252 height 14
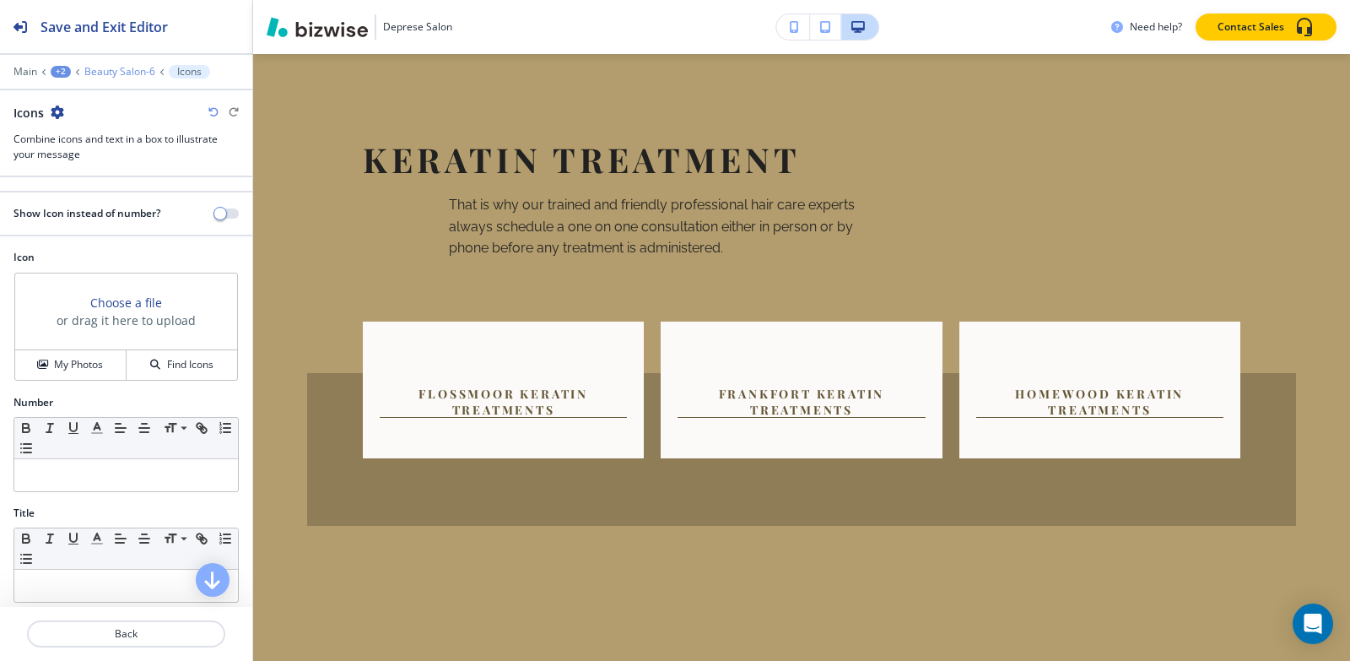
click at [114, 69] on p "Beauty Salon-6" at bounding box center [119, 72] width 71 height 12
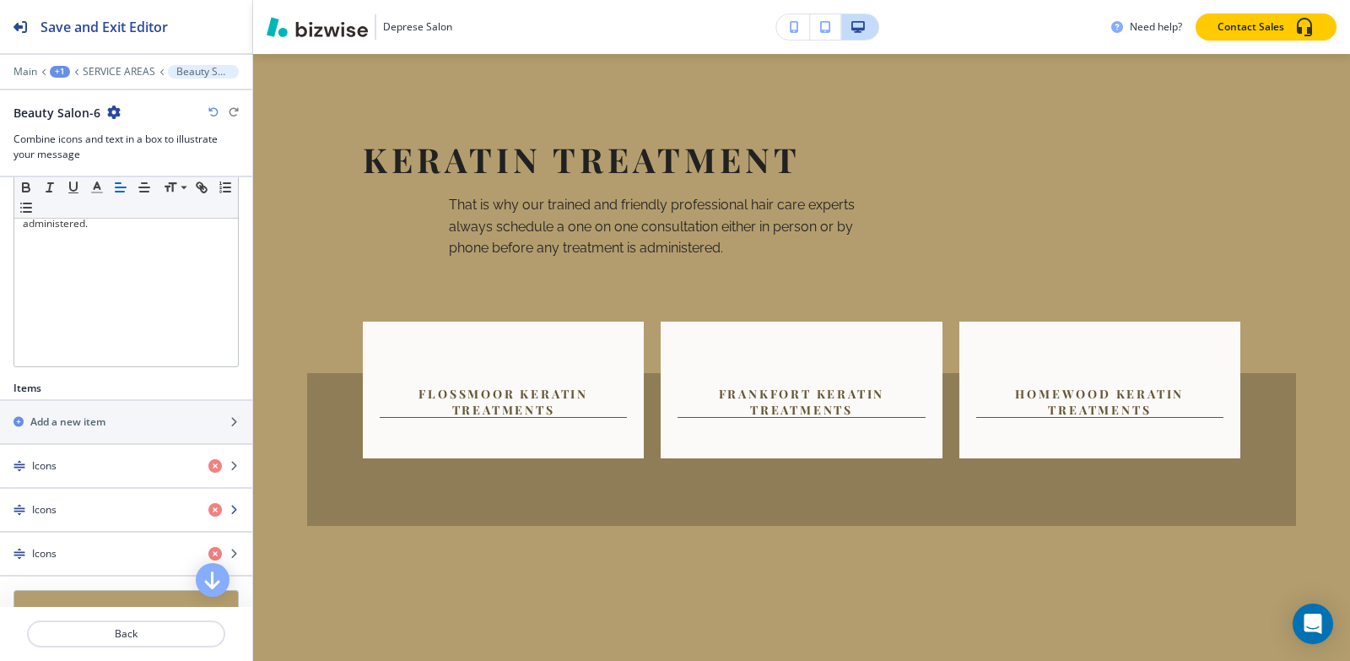
scroll to position [422, 0]
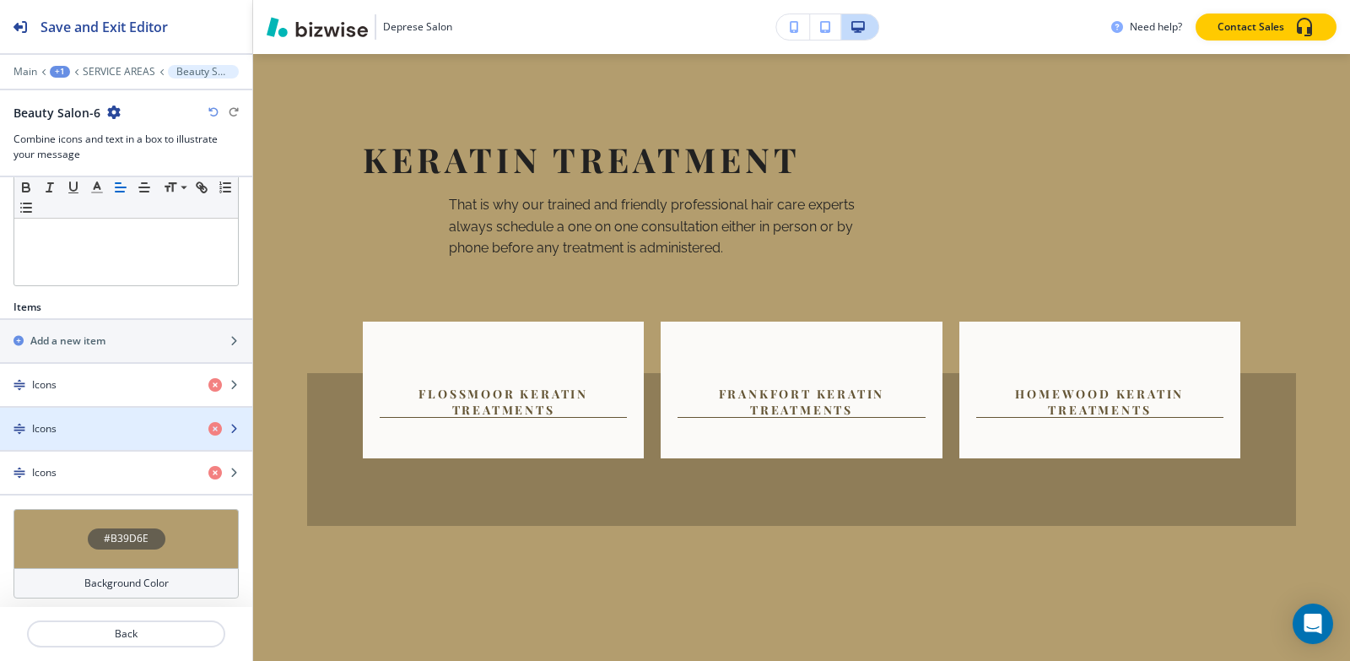
click at [85, 439] on div "button" at bounding box center [126, 443] width 252 height 14
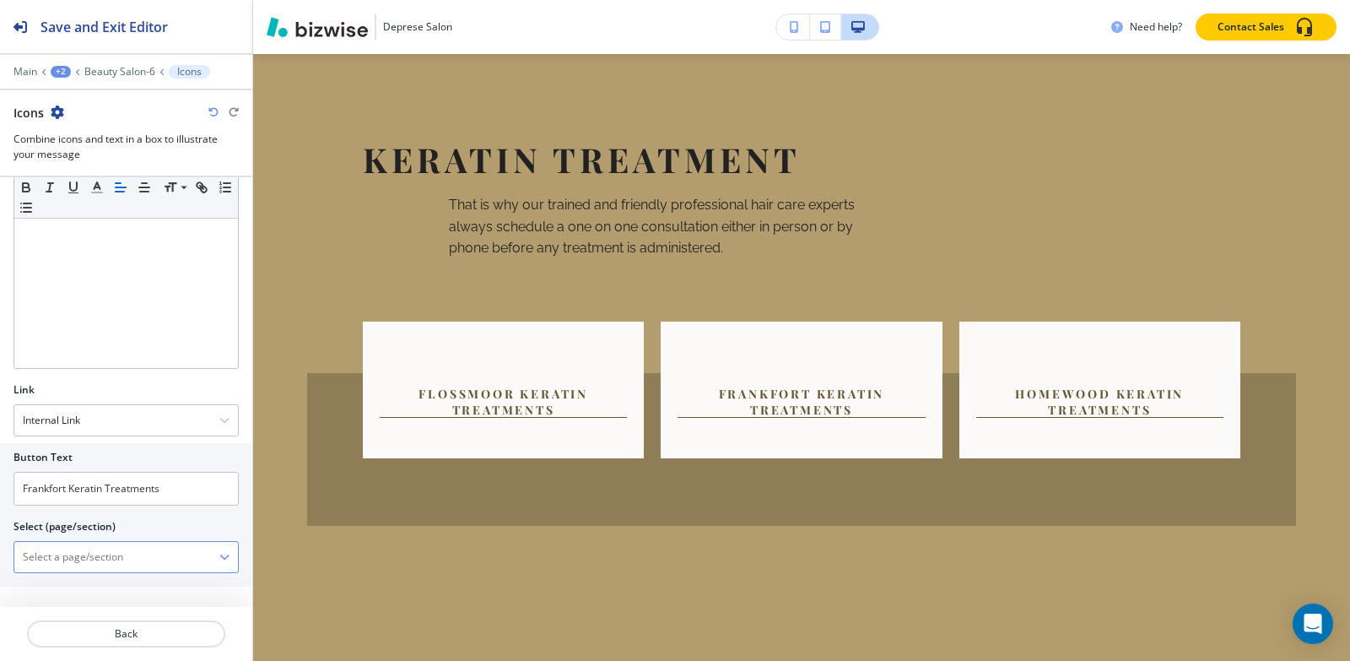
click at [80, 565] on \(page\/section\) "Manual Input" at bounding box center [116, 557] width 205 height 29
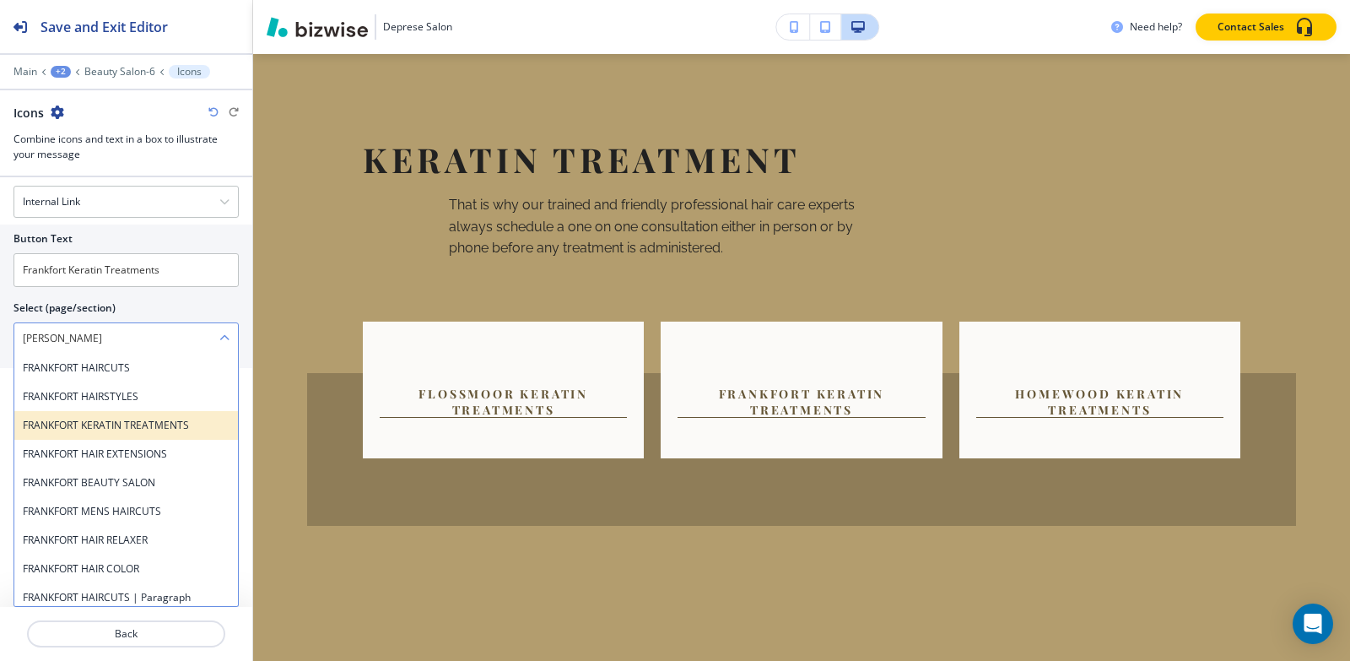
click at [122, 424] on h4 "FRANKFORT KERATIN TREATMENTS" at bounding box center [126, 425] width 207 height 15
type \(page\/section\) "FRANKFORT KERATIN TREATMENTS"
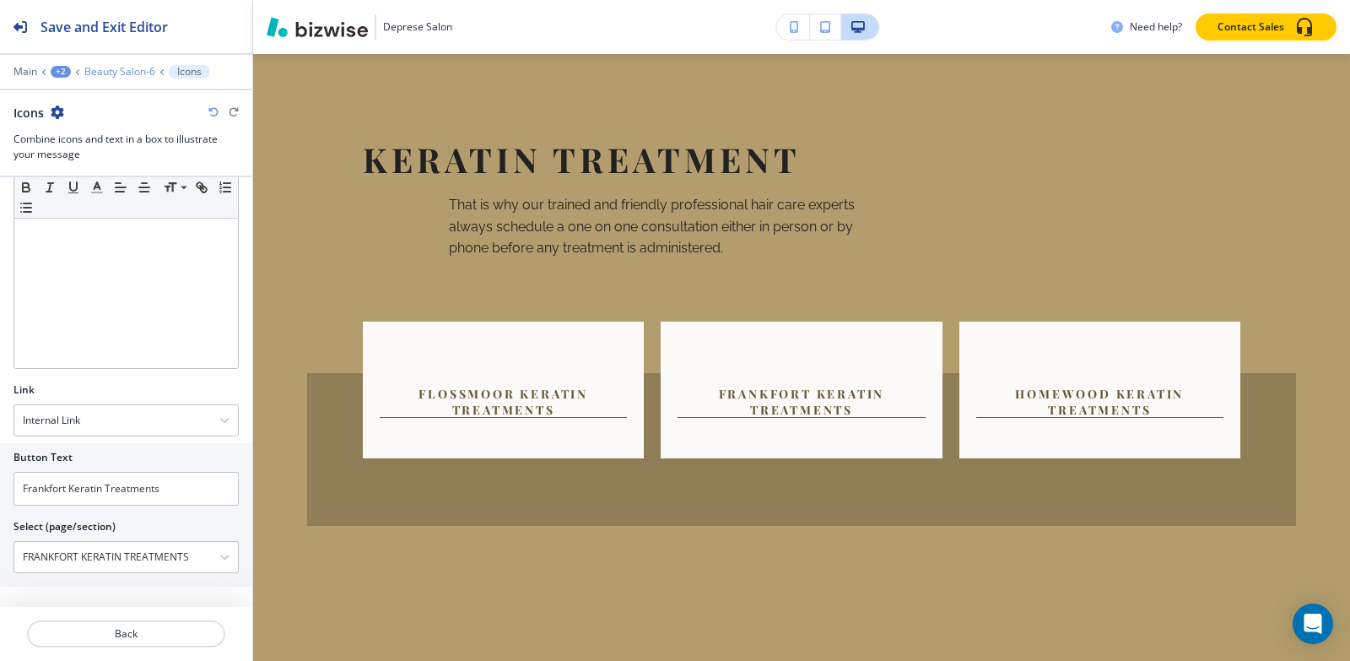
click at [127, 73] on p "Beauty Salon-6" at bounding box center [119, 72] width 71 height 12
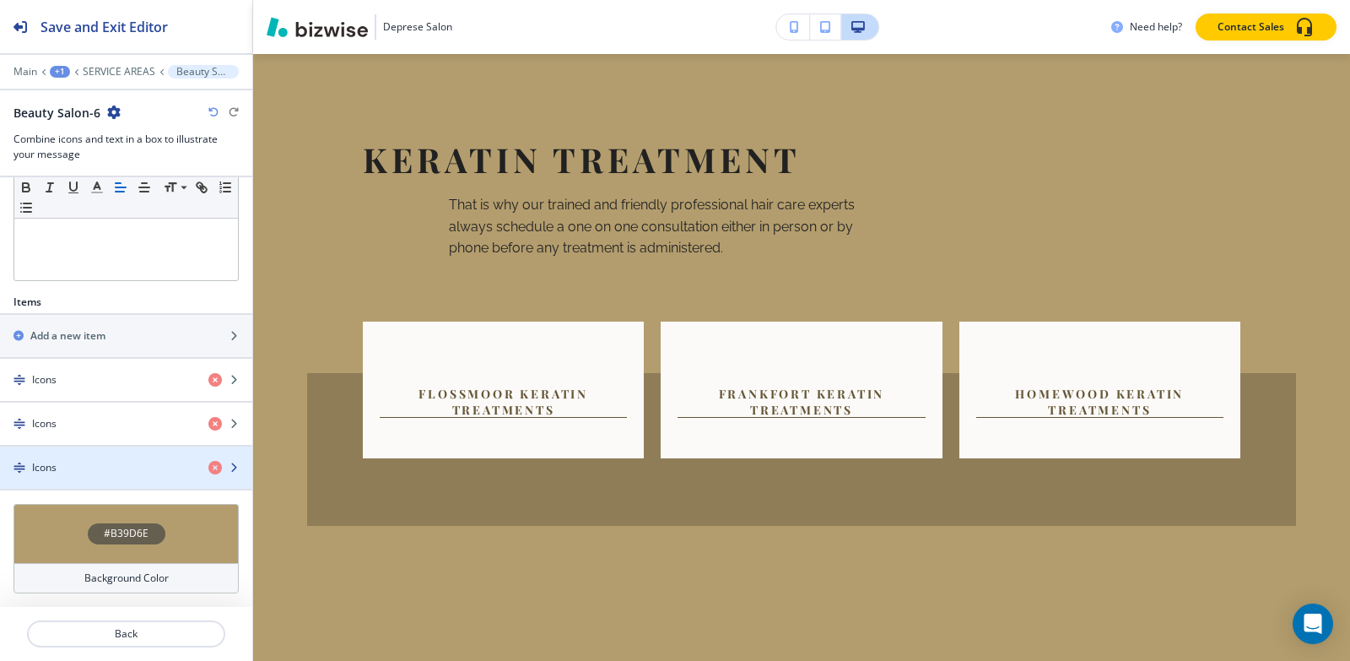
click at [65, 477] on div "button" at bounding box center [126, 482] width 252 height 14
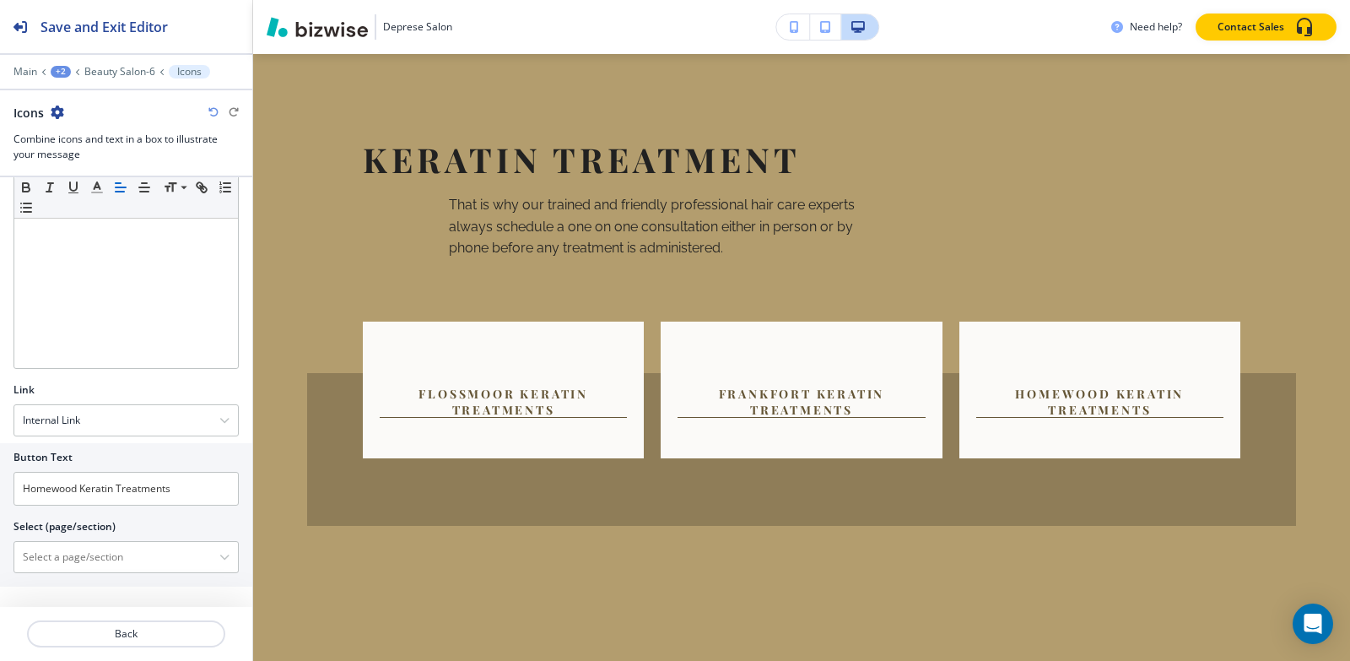
click at [66, 542] on div at bounding box center [126, 557] width 224 height 30
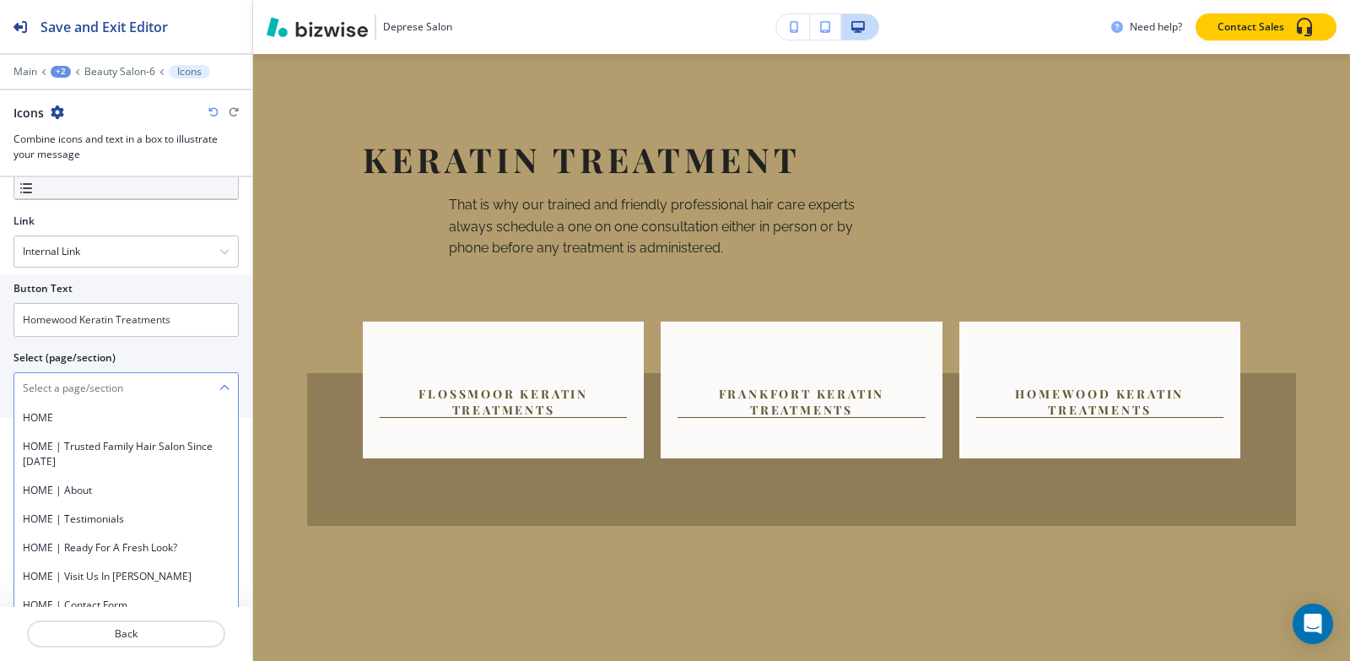
click at [114, 384] on \(page\/section\) "Manual Input" at bounding box center [116, 388] width 205 height 29
type \(page\/section\) "home"
click at [239, 305] on div "Button Text Homewood Keratin Treatments Select (page/section) home HOME HOMEWOO…" at bounding box center [126, 345] width 252 height 143
drag, startPoint x: 154, startPoint y: 380, endPoint x: 8, endPoint y: 378, distance: 146.0
click at [0, 378] on div "Button Text Homewood Keratin Treatments Select (page/section) home HOME HOMEWOO…" at bounding box center [126, 345] width 252 height 143
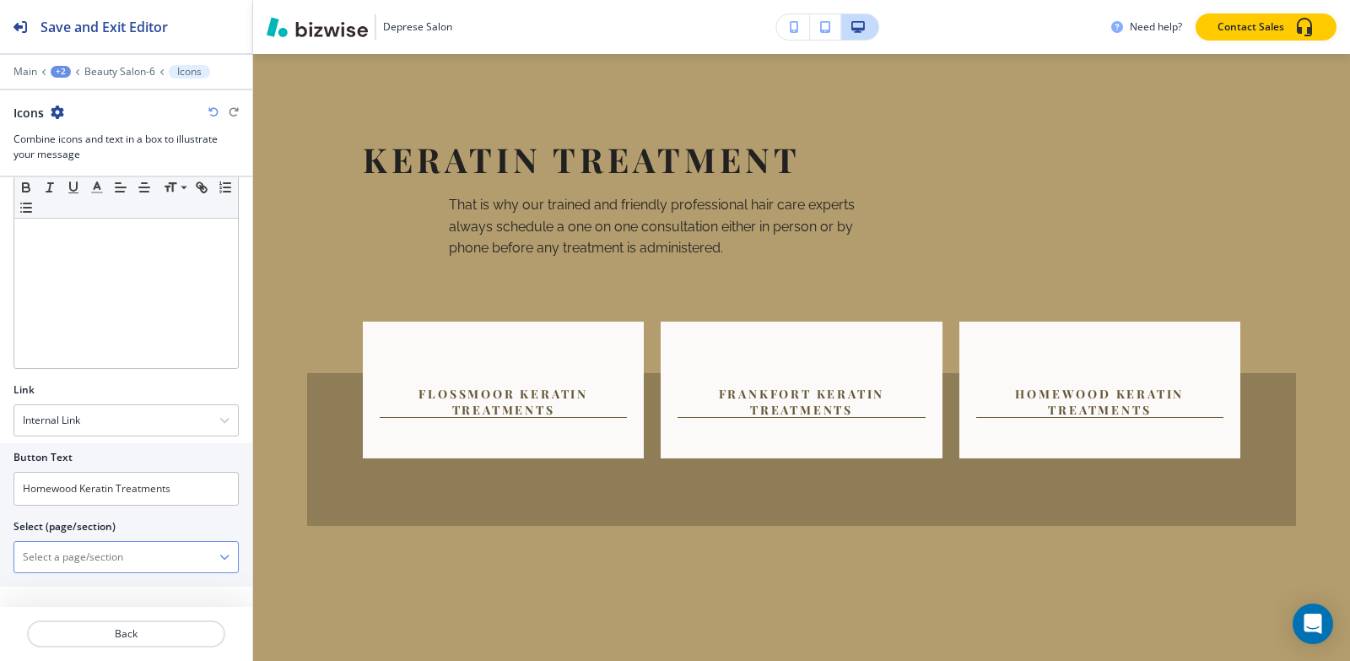
click at [68, 557] on \(page\/section\) "Manual Input" at bounding box center [116, 557] width 205 height 29
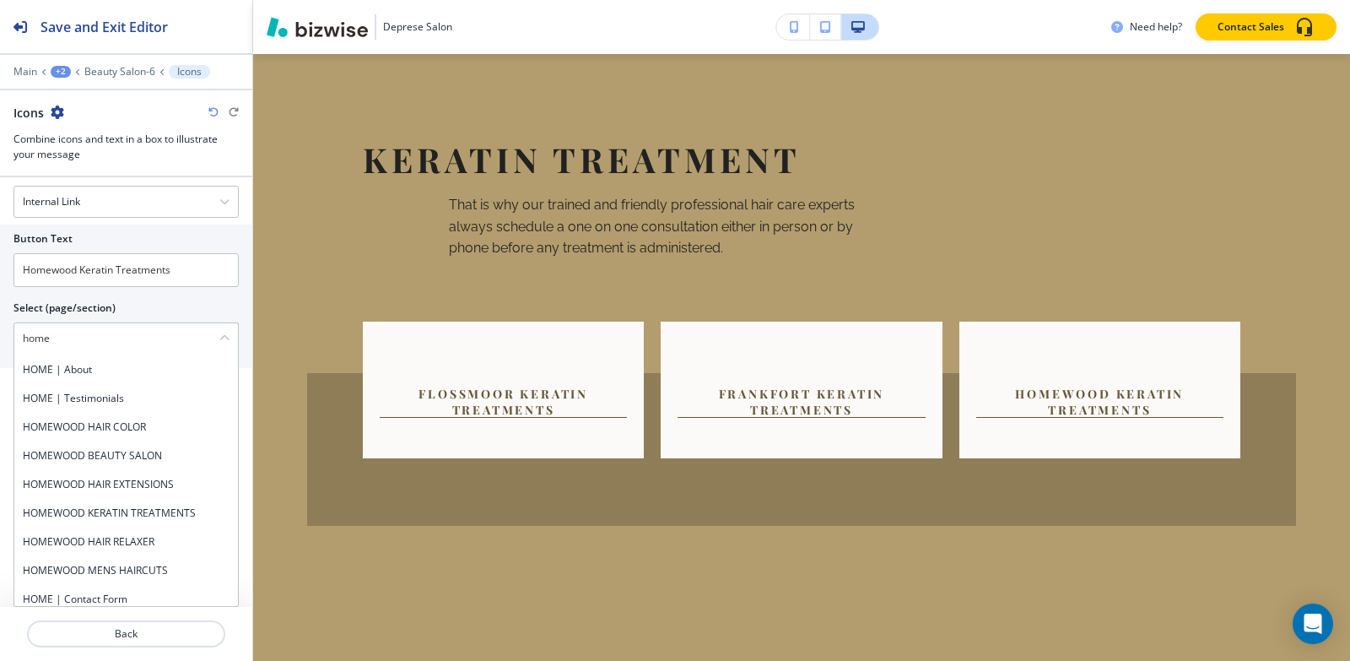
click at [236, 389] on div "Show Icon instead of number? Icon Choose a file or drag it here to upload My Ph…" at bounding box center [126, 392] width 252 height 430
click at [170, 513] on h4 "HOMEWOOD KERATIN TREATMENTS" at bounding box center [126, 512] width 207 height 15
type \(page\/section\) "HOMEWOOD KERATIN TREATMENTS"
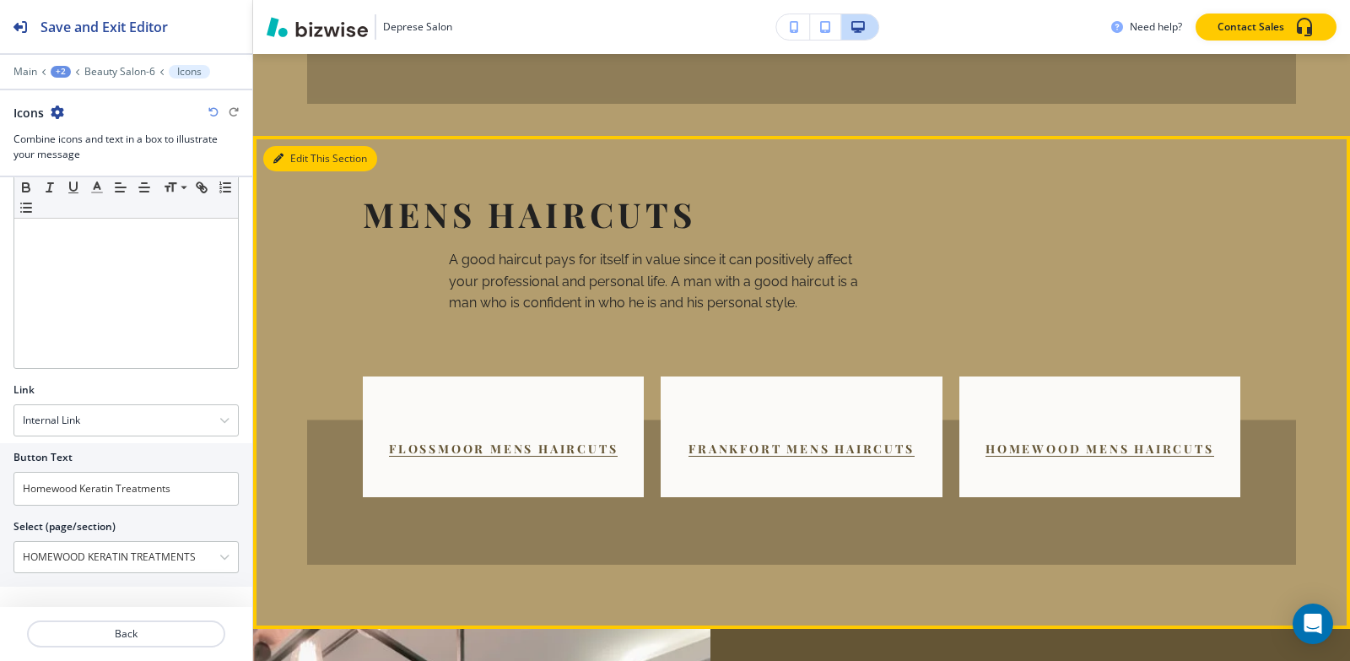
click at [277, 154] on icon "button" at bounding box center [278, 159] width 10 height 10
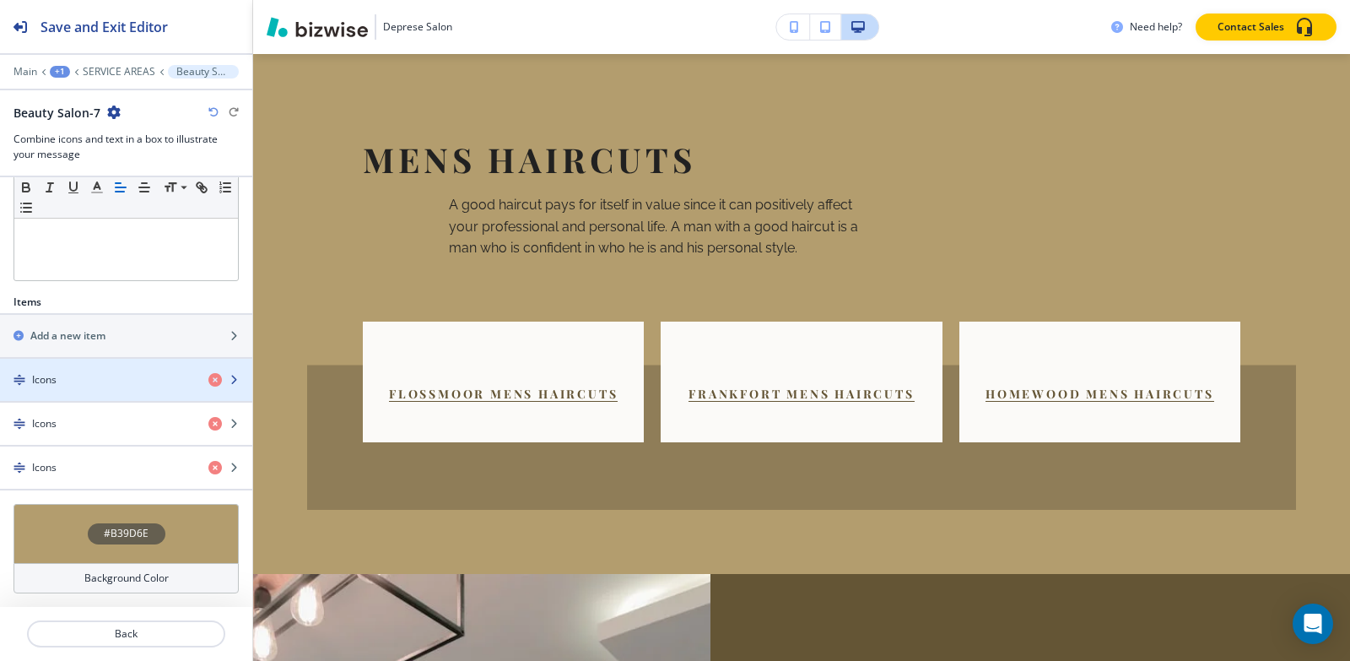
click at [24, 374] on img "button" at bounding box center [20, 380] width 12 height 12
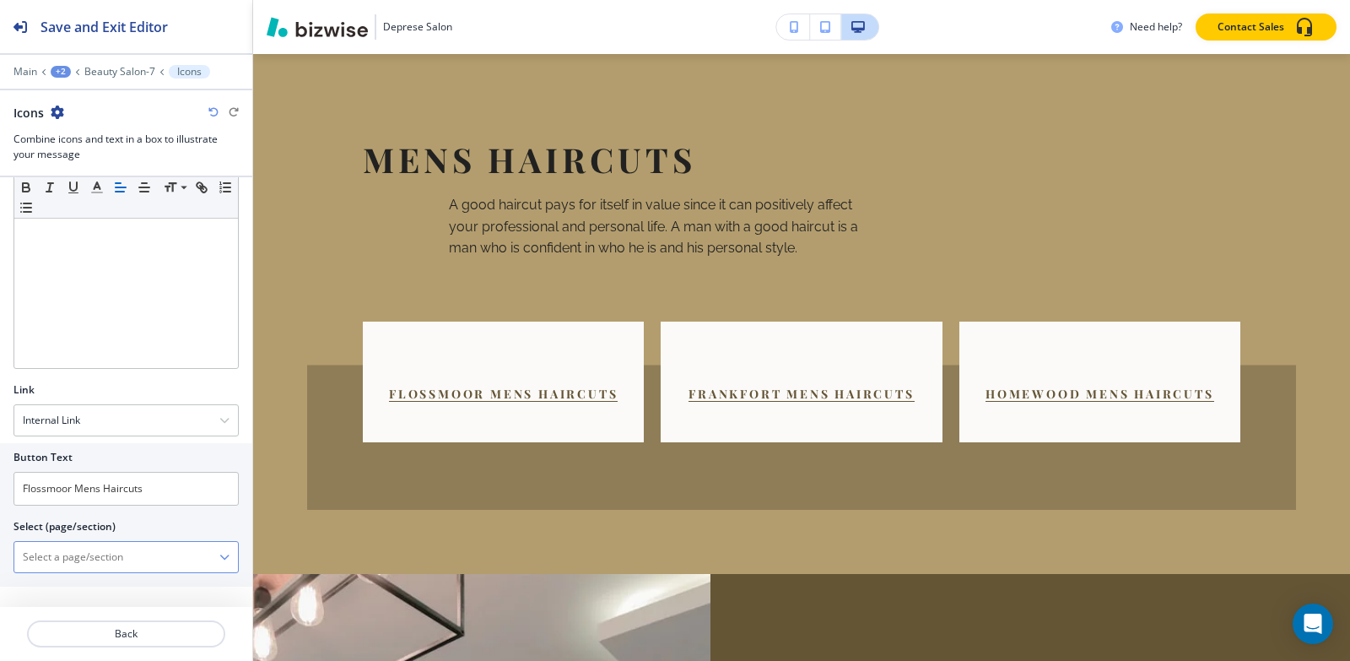
click at [78, 559] on \(page\/section\) "Manual Input" at bounding box center [116, 557] width 205 height 29
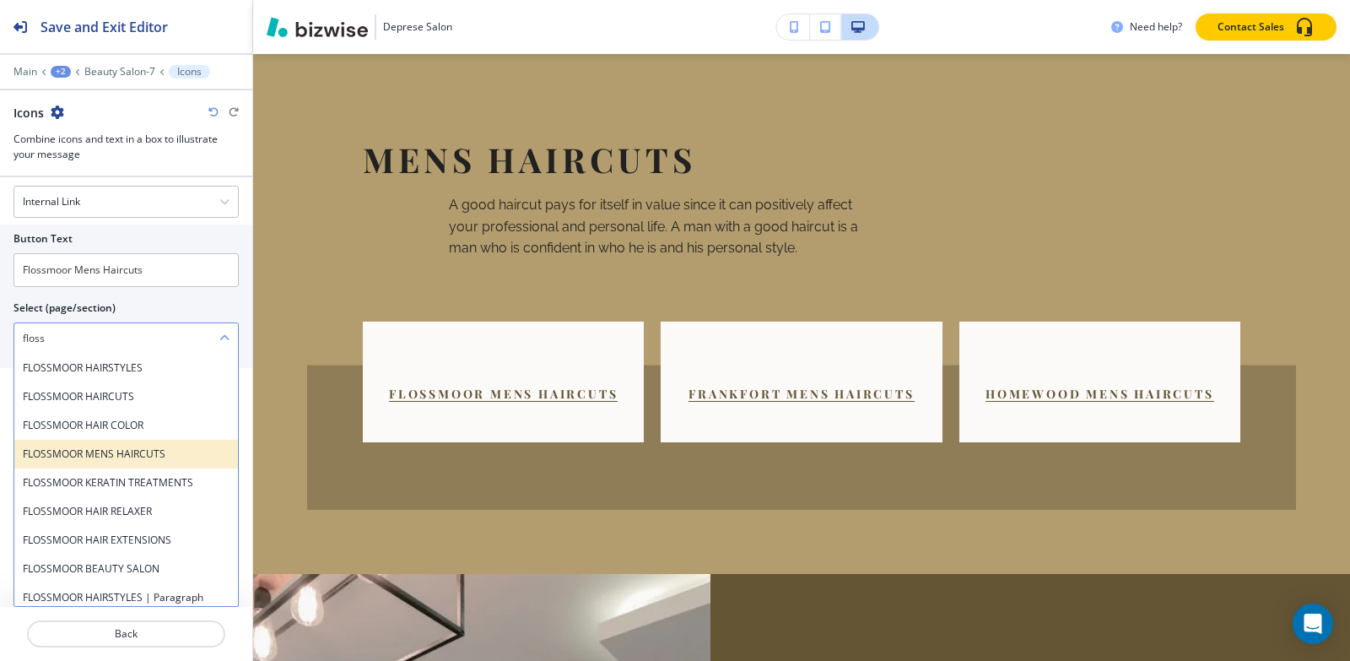
click at [121, 457] on h4 "FLOSSMOOR MENS HAIRCUTS" at bounding box center [126, 453] width 207 height 15
type \(page\/section\) "FLOSSMOOR MENS HAIRCUTS"
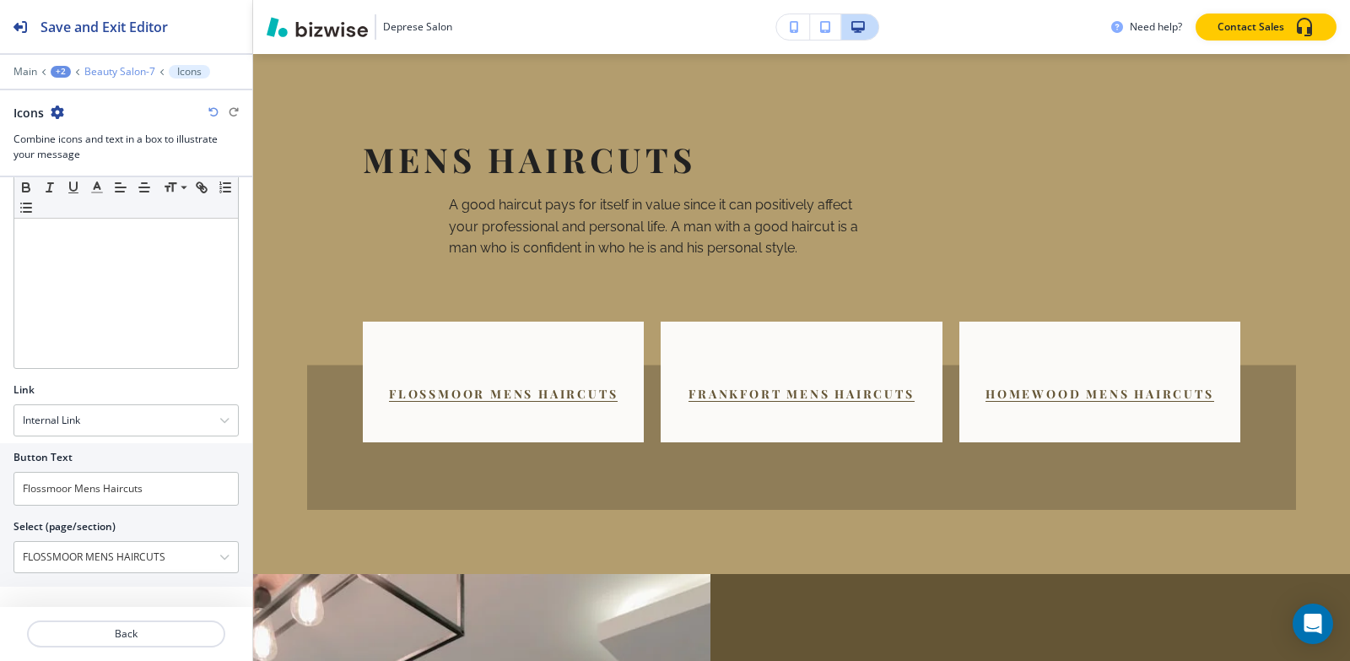
click at [132, 73] on p "Beauty Salon-7" at bounding box center [119, 72] width 71 height 12
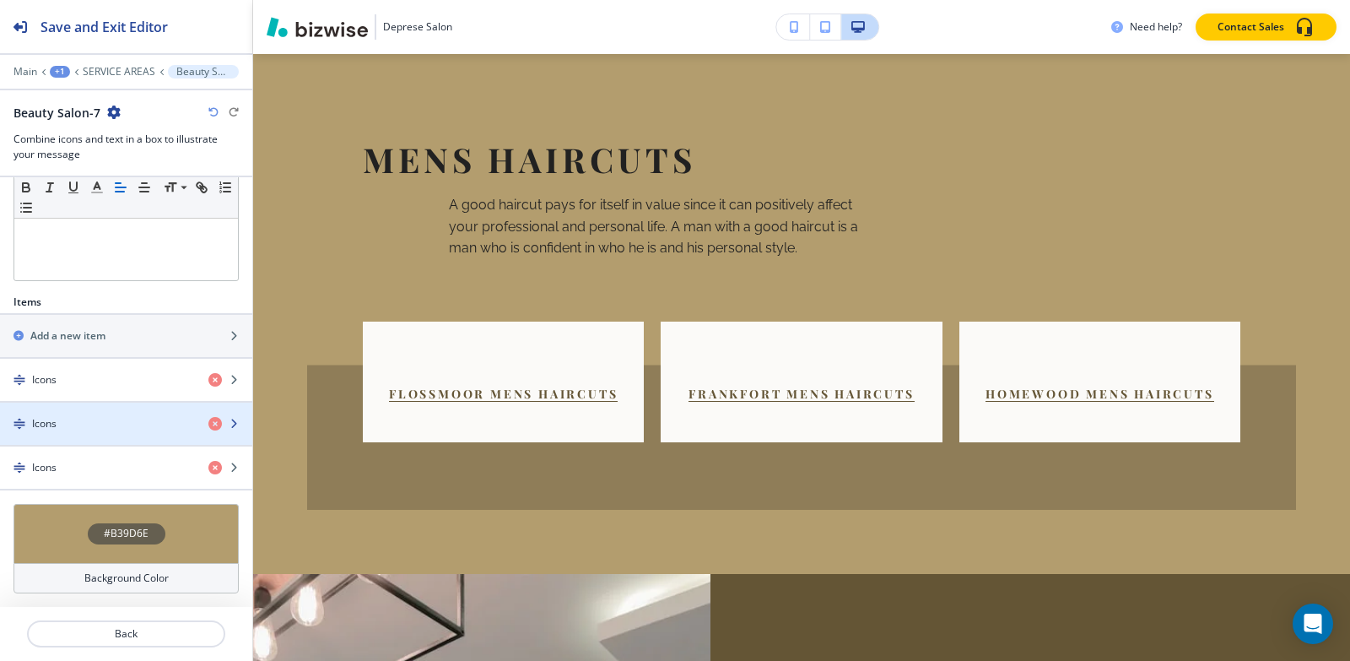
click at [62, 431] on div "button" at bounding box center [126, 438] width 252 height 14
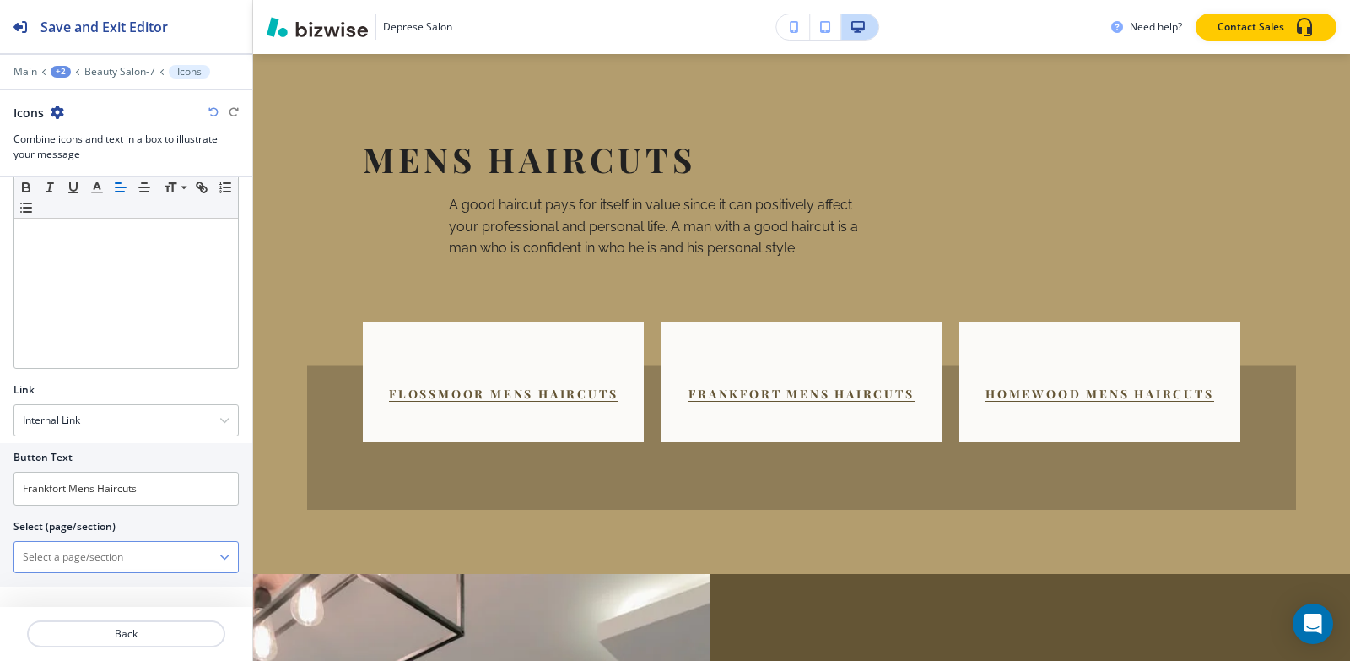
click at [91, 561] on \(page\/section\) "Manual Input" at bounding box center [116, 557] width 205 height 29
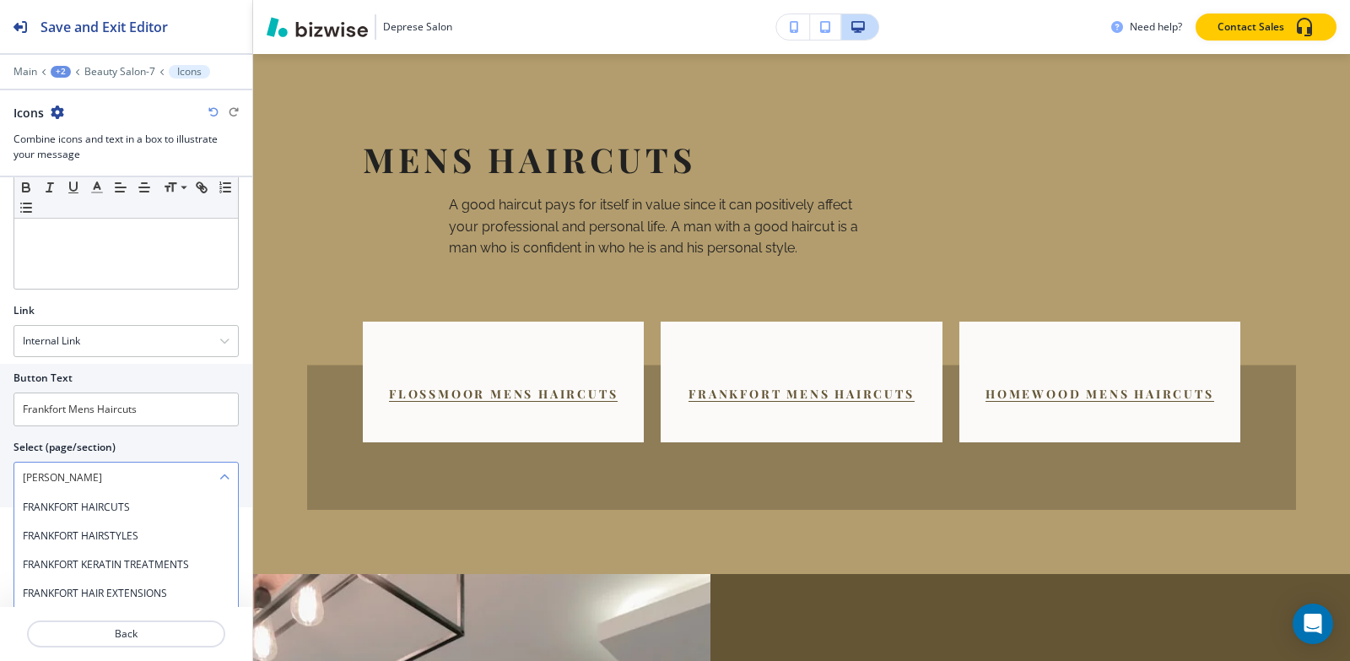
scroll to position [750, 0]
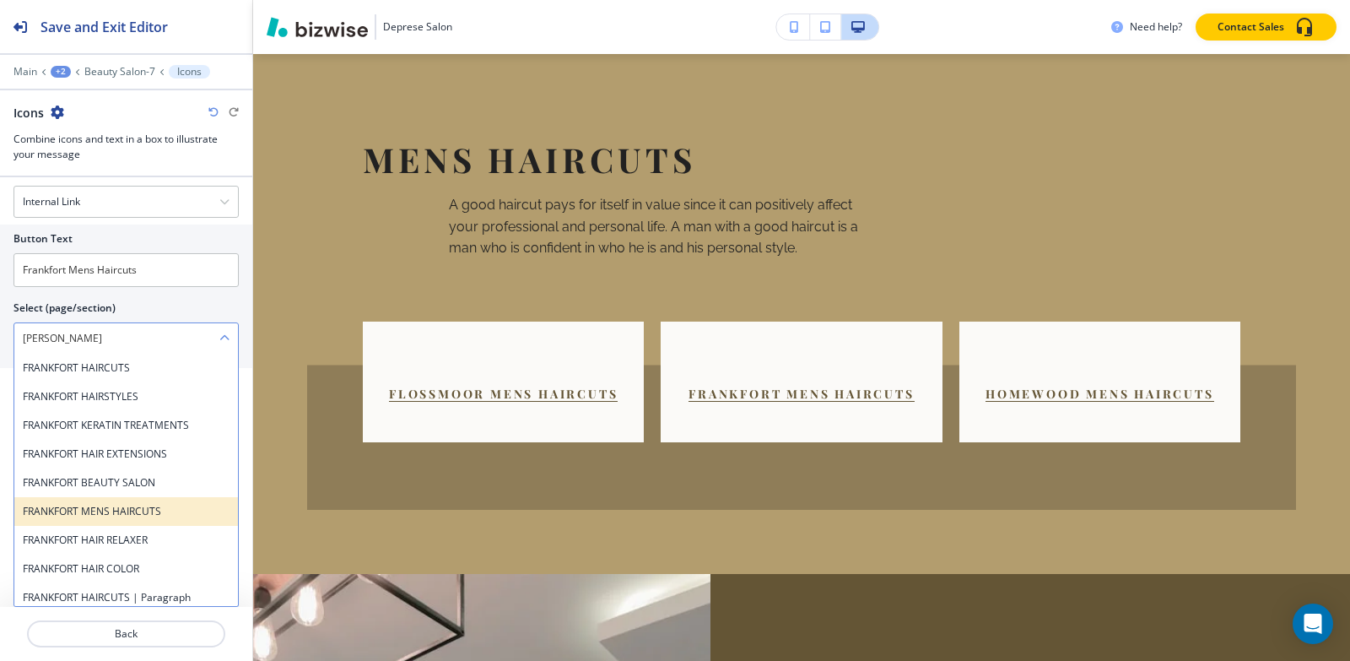
click at [152, 512] on h4 "FRANKFORT MENS HAIRCUTS" at bounding box center [126, 511] width 207 height 15
type \(page\/section\) "FRANKFORT MENS HAIRCUTS"
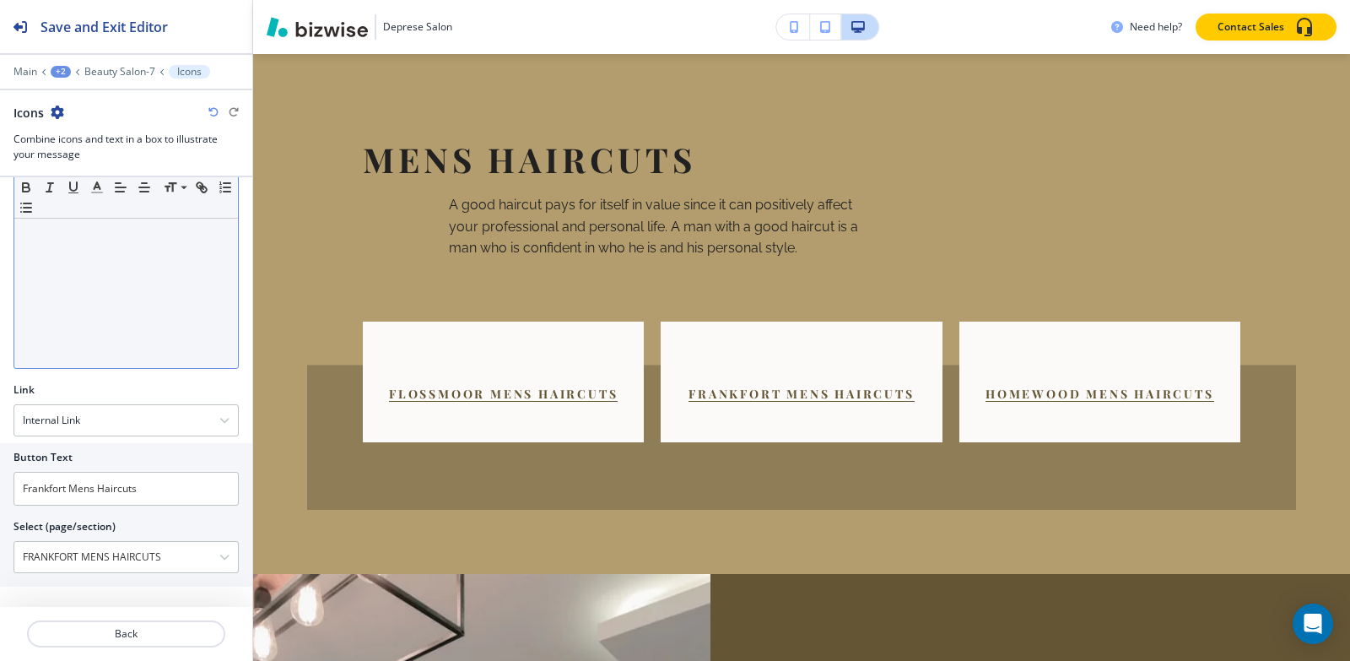
scroll to position [532, 0]
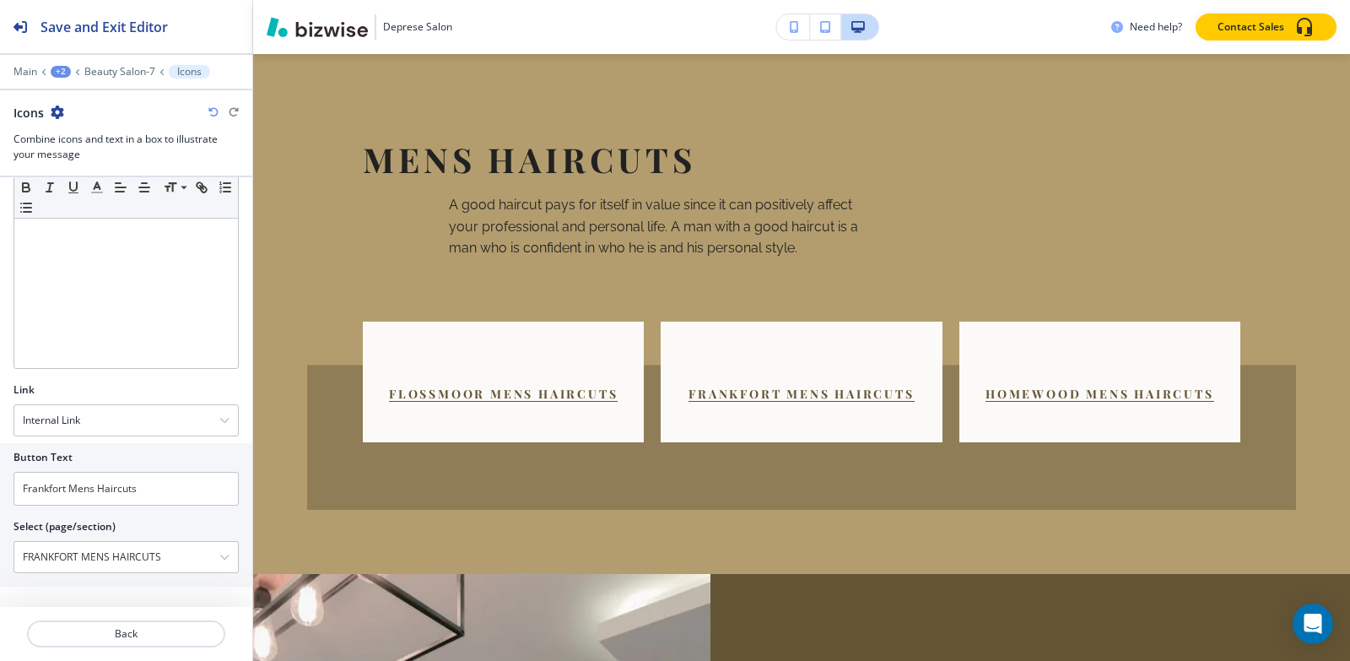
click at [99, 63] on div at bounding box center [126, 60] width 252 height 10
click at [103, 73] on p "Beauty Salon-7" at bounding box center [119, 72] width 71 height 12
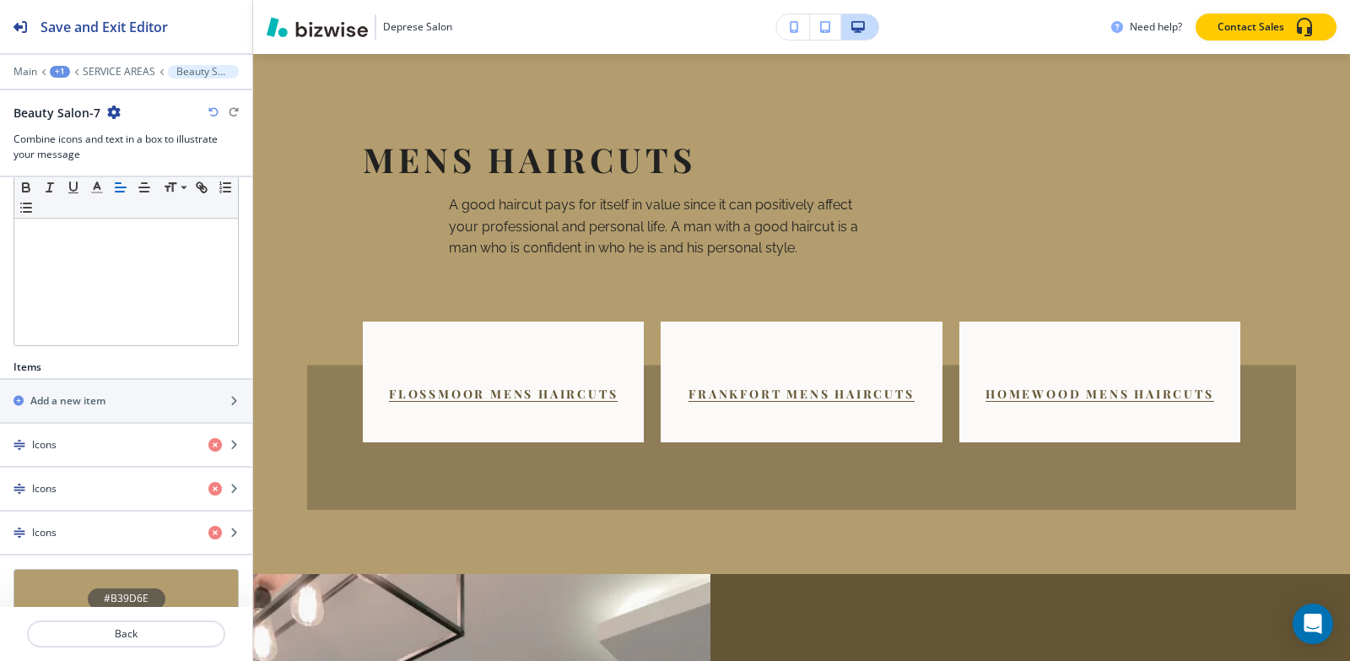
scroll to position [427, 0]
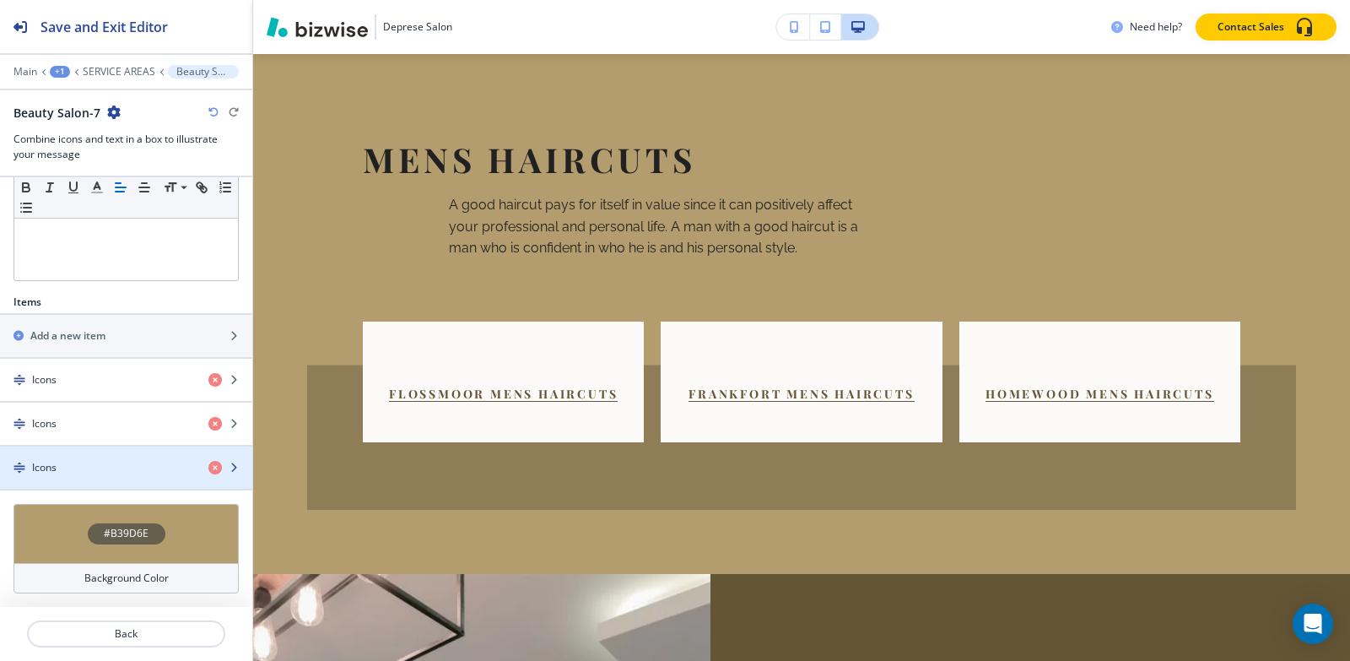
click at [112, 465] on div "Icons" at bounding box center [97, 467] width 195 height 15
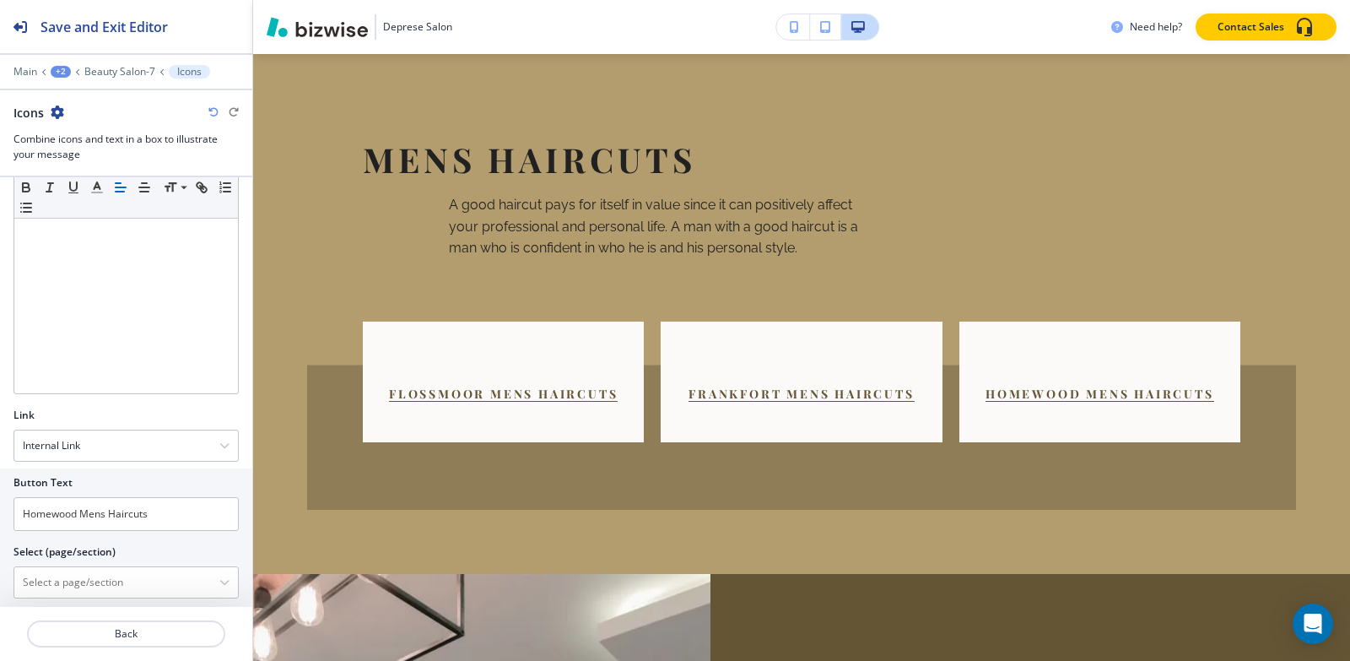
scroll to position [532, 0]
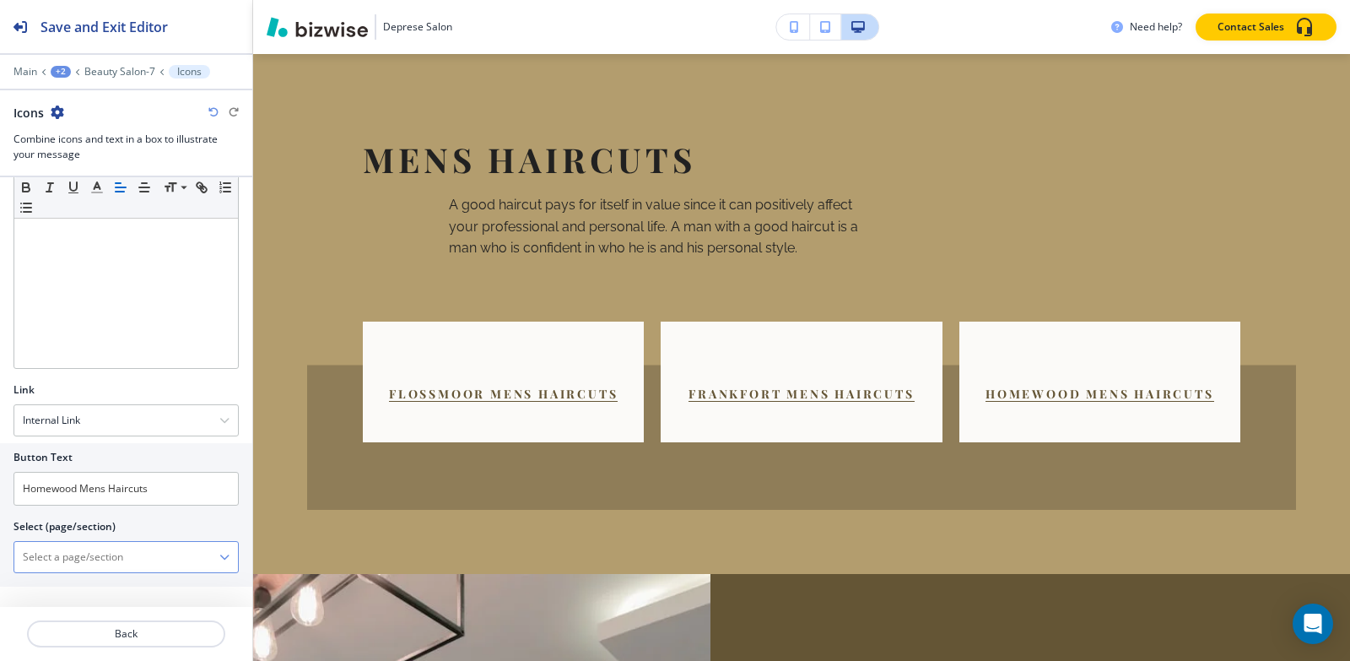
click at [98, 546] on \(page\/section\) "Manual Input" at bounding box center [116, 557] width 205 height 29
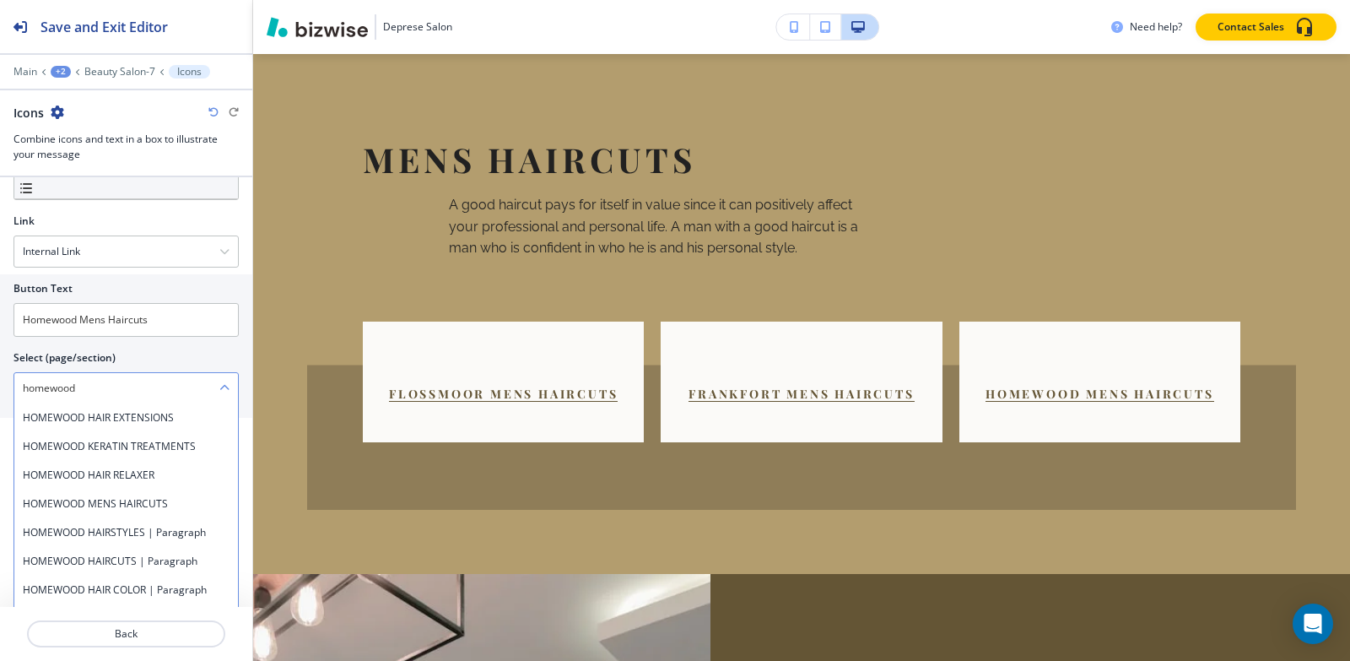
scroll to position [169, 0]
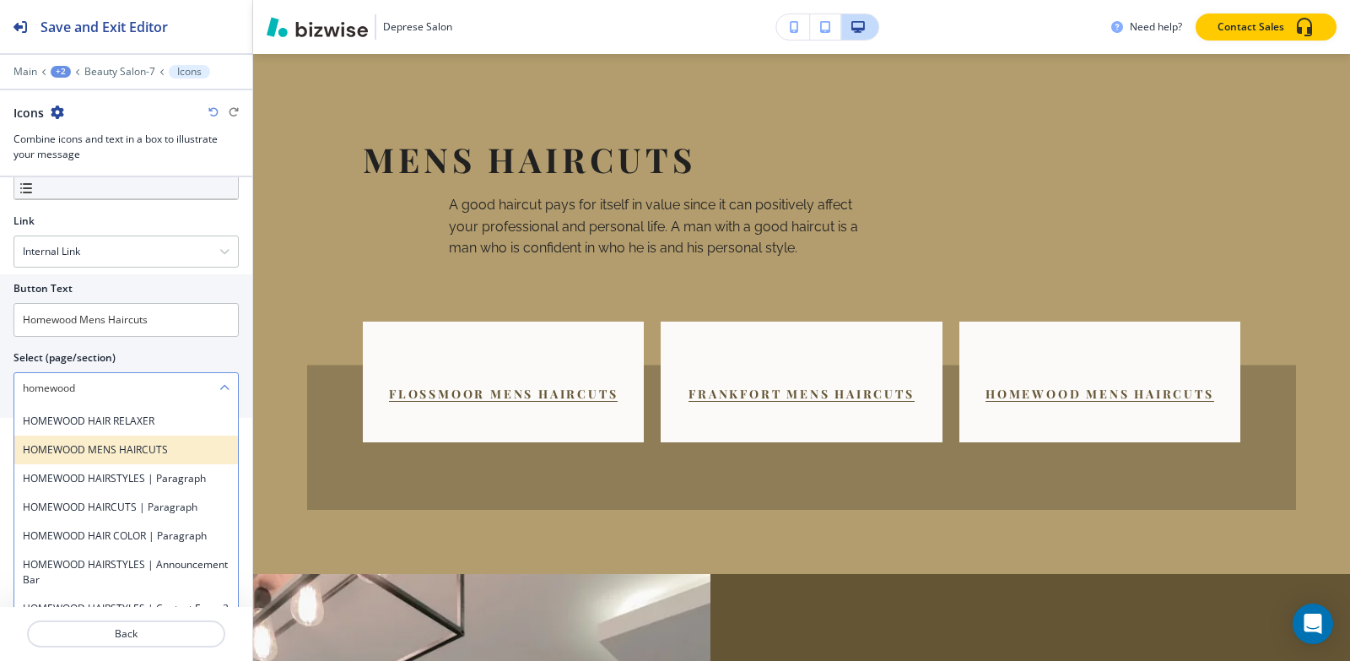
click at [178, 456] on h4 "HOMEWOOD MENS HAIRCUTS" at bounding box center [126, 449] width 207 height 15
type \(page\/section\) "HOMEWOOD MENS HAIRCUTS"
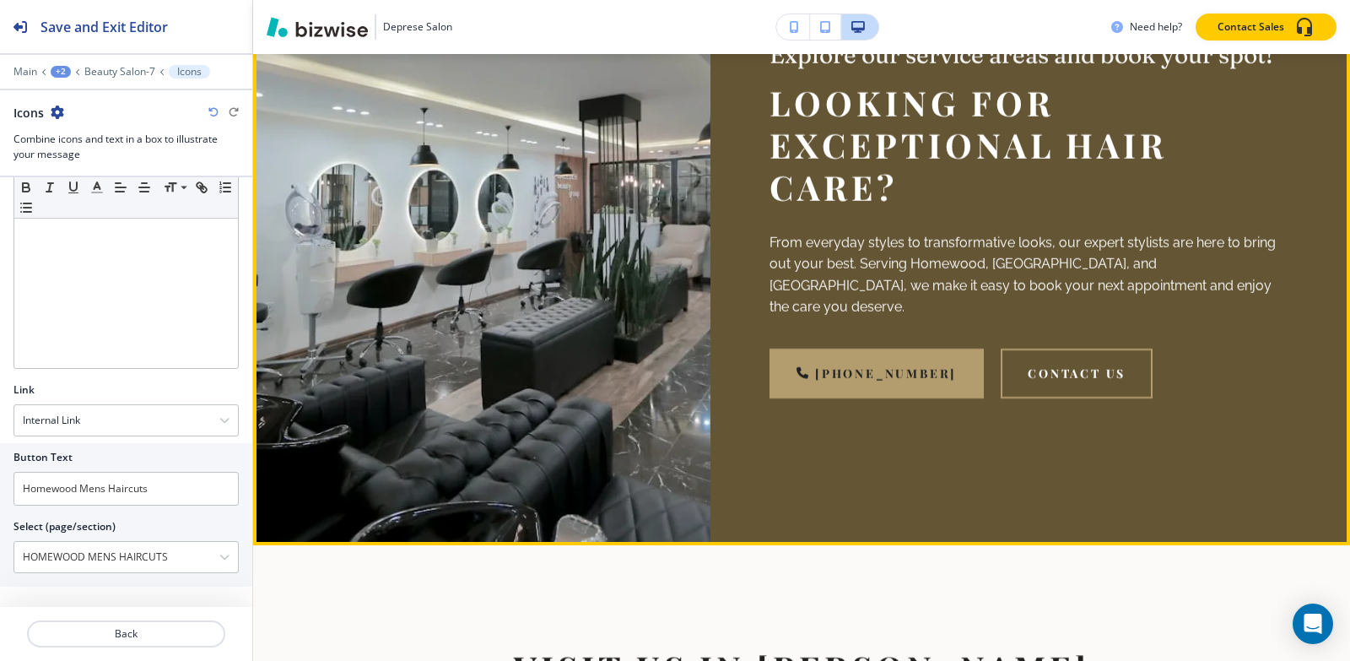
scroll to position [4744, 0]
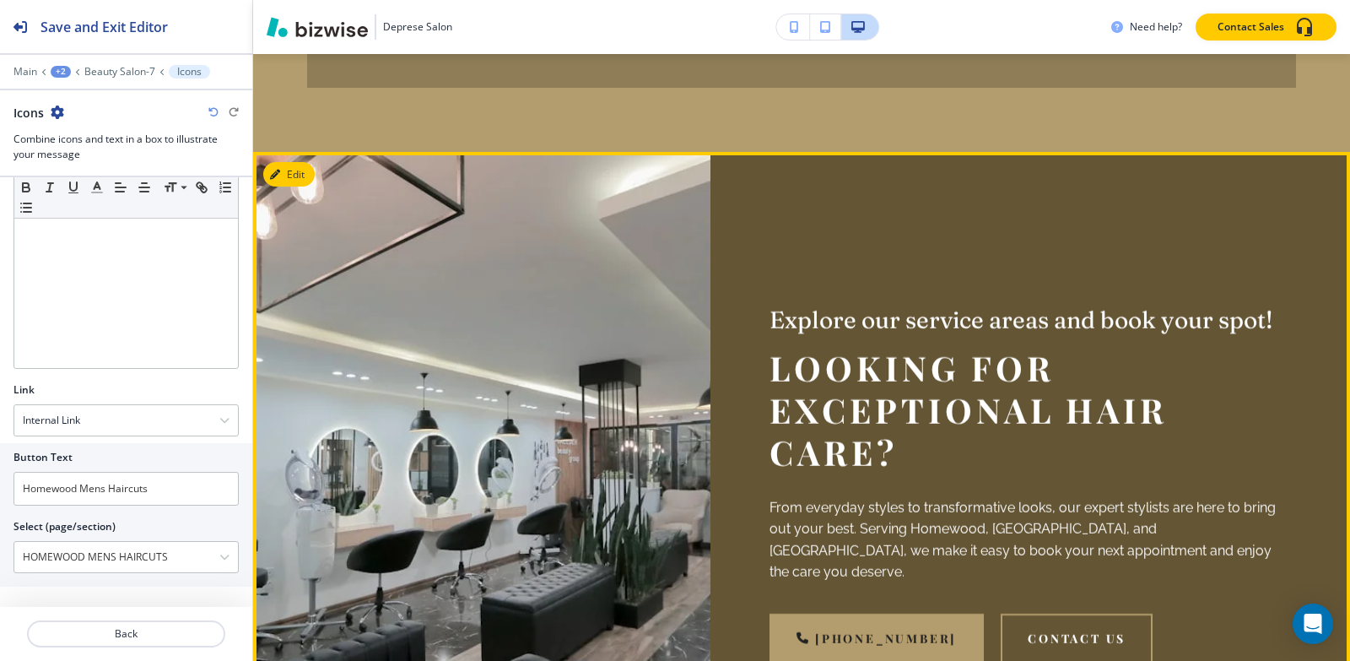
click at [308, 159] on div at bounding box center [481, 481] width 457 height 658
click at [304, 162] on button "Edit This Section" at bounding box center [320, 174] width 114 height 25
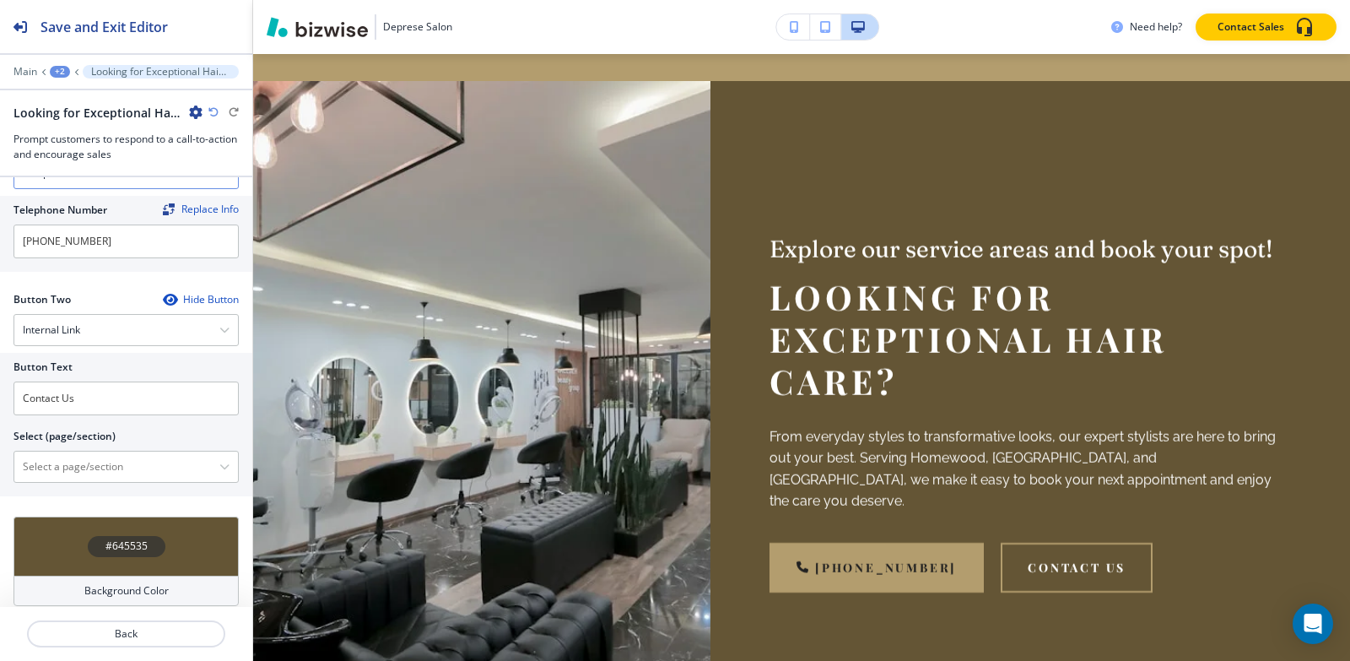
scroll to position [748, 0]
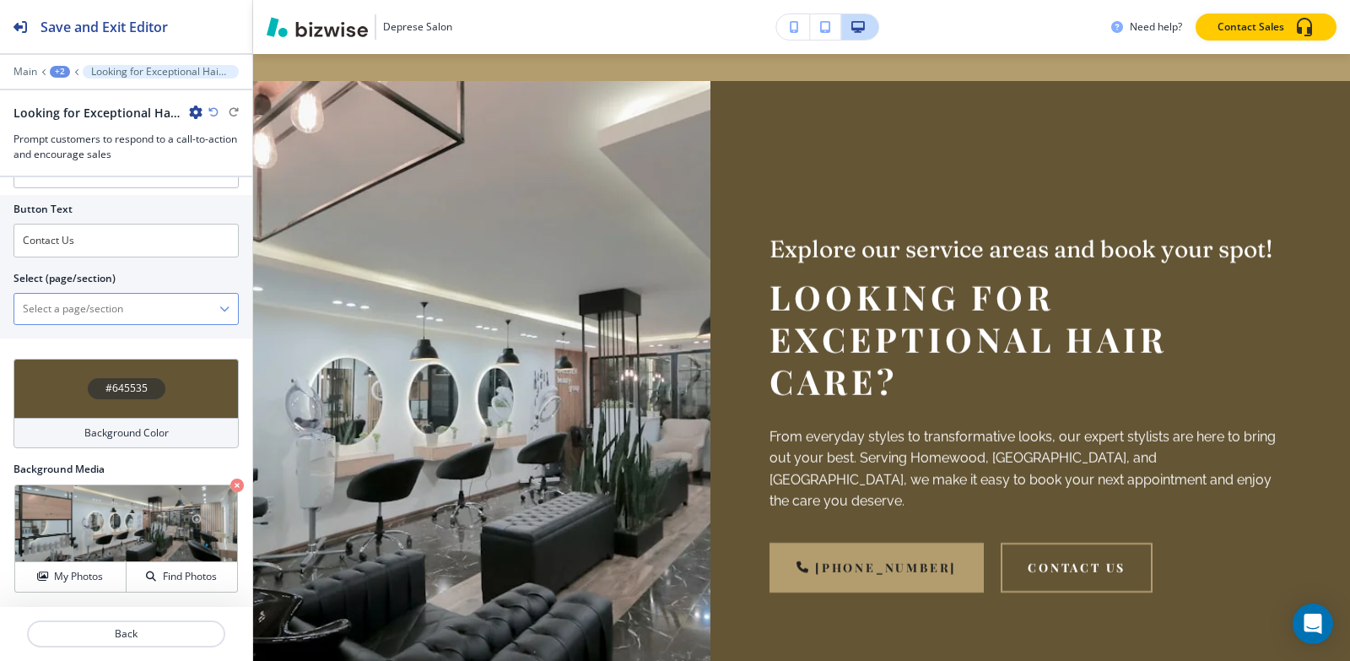
click at [134, 305] on \(page\/section\) "Manual Input" at bounding box center [116, 308] width 205 height 29
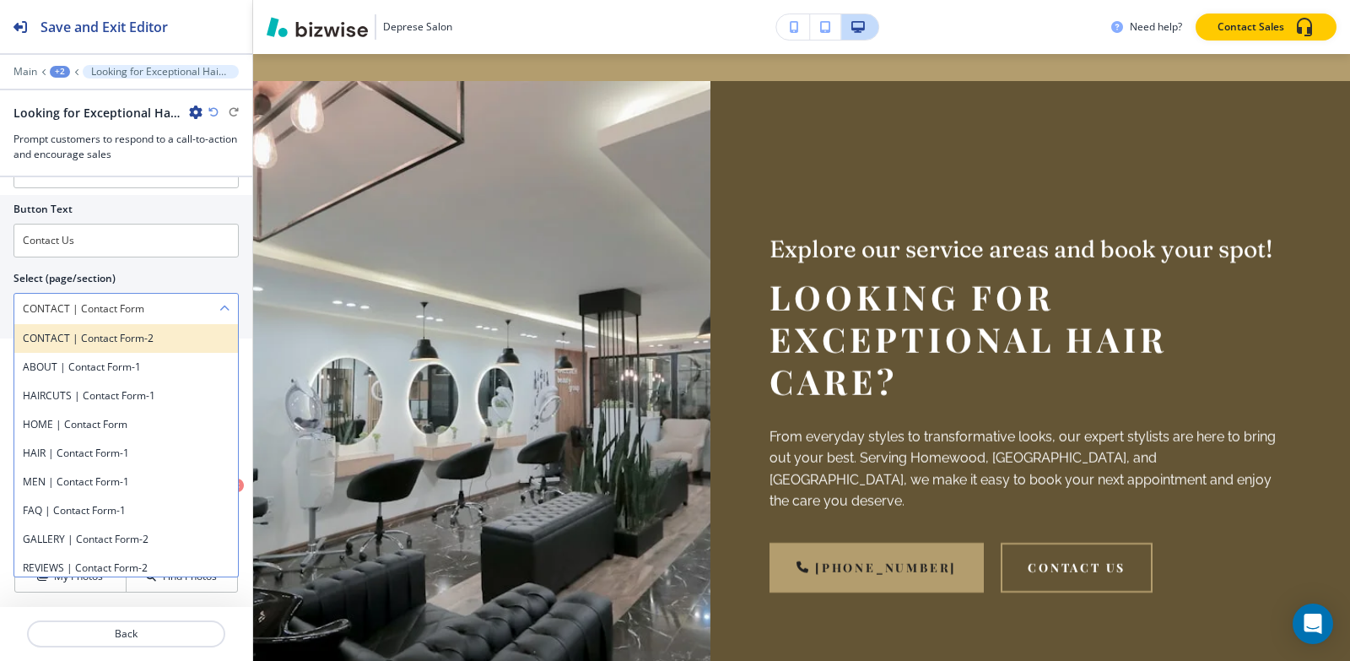
click at [116, 341] on h4 "CONTACT | Contact Form-2" at bounding box center [126, 338] width 207 height 15
type \(page\/section\) "CONTACT | Contact Form-2"
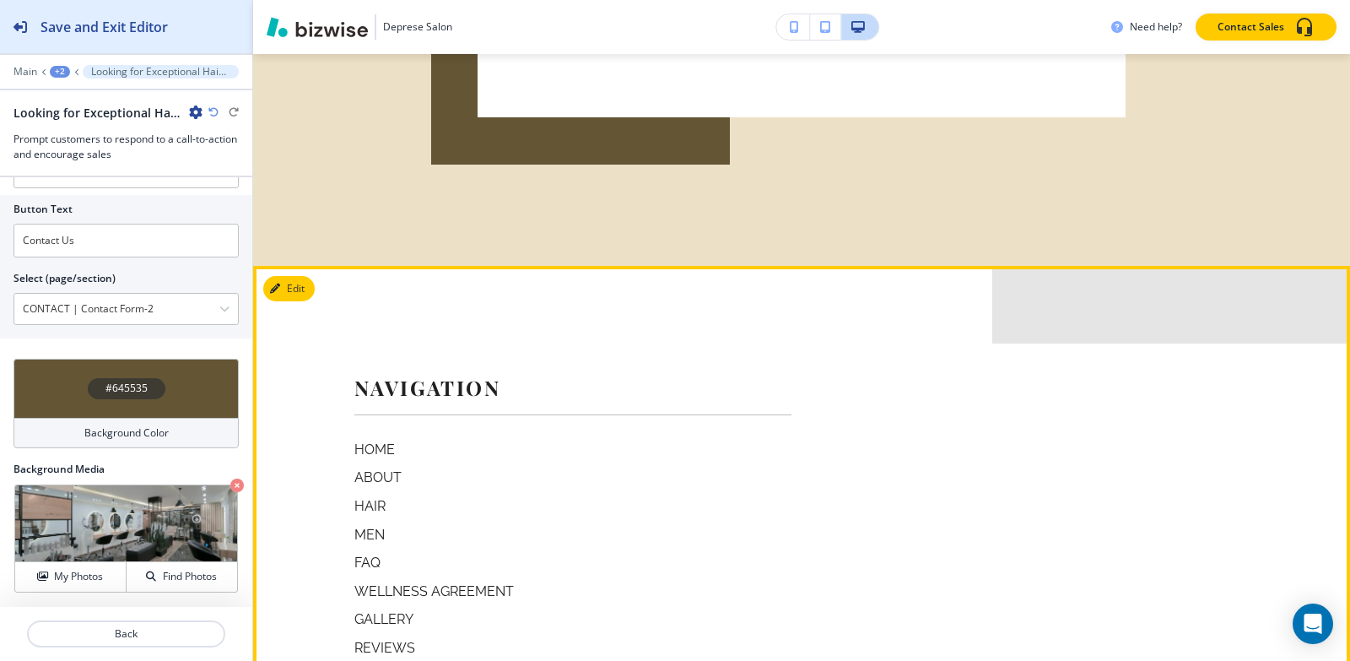
scroll to position [7009, 0]
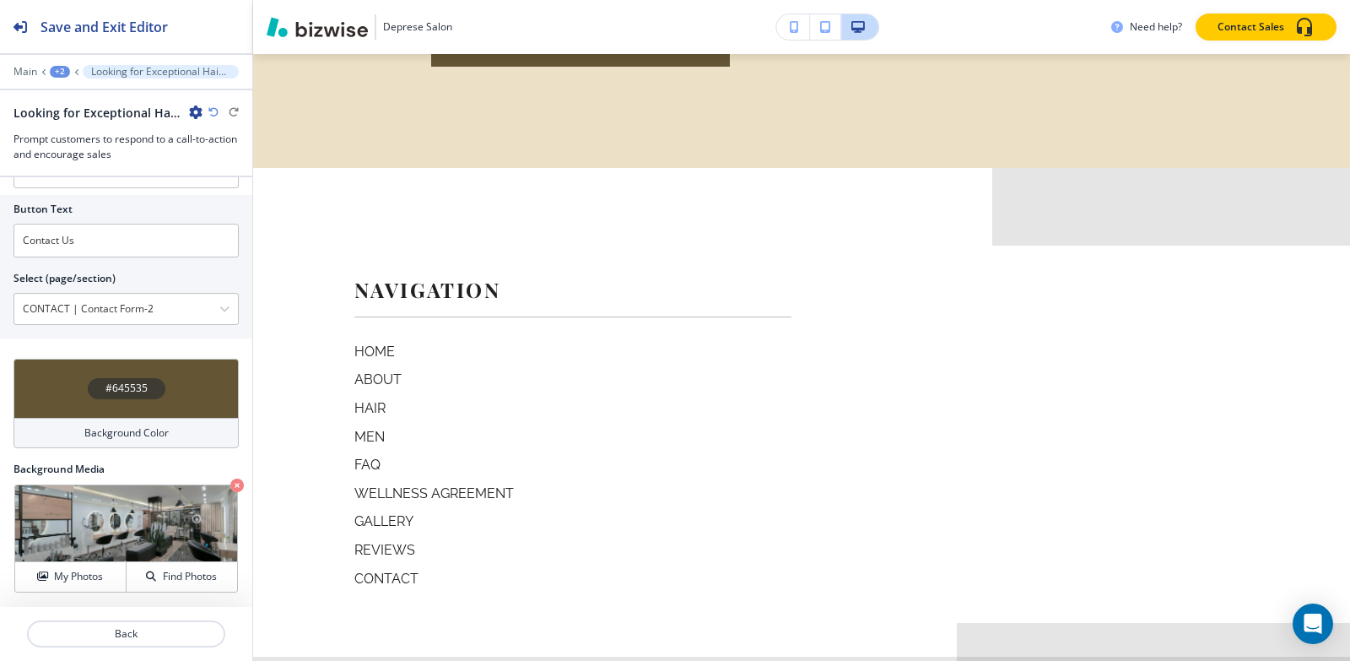
click at [57, 73] on div "+2" at bounding box center [60, 72] width 20 height 12
click at [87, 111] on button "Pages" at bounding box center [104, 99] width 108 height 30
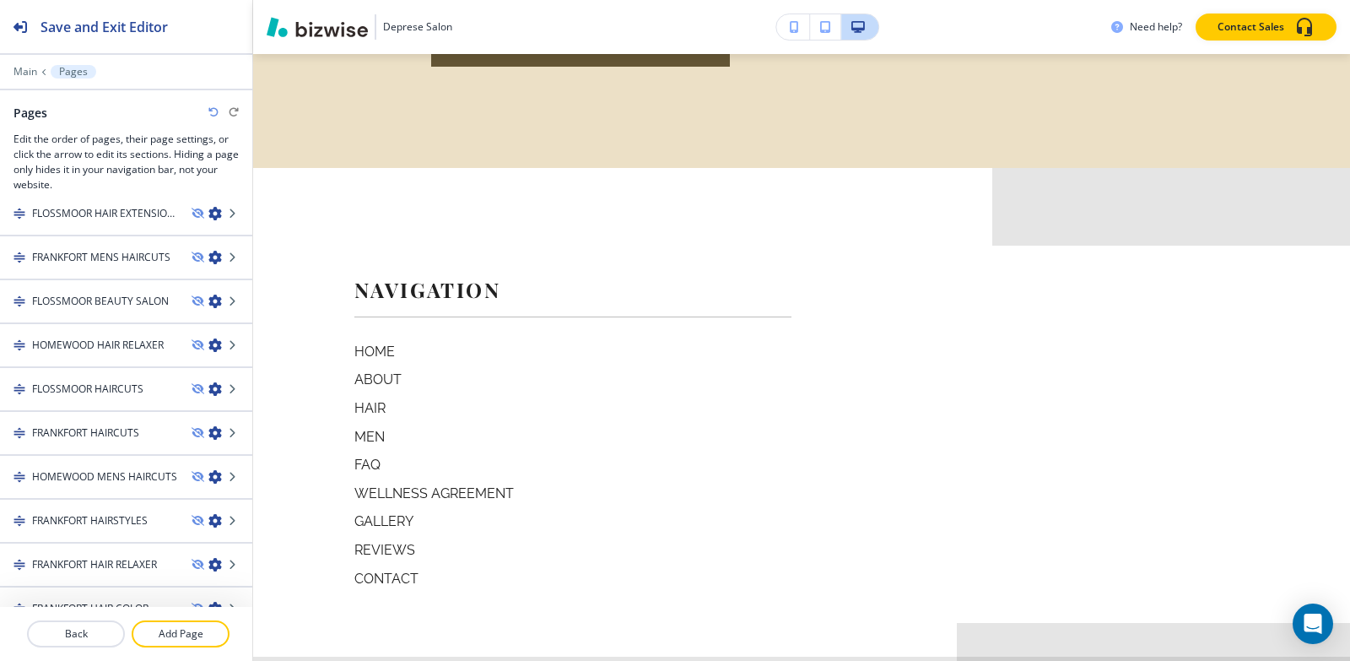
scroll to position [1400, 0]
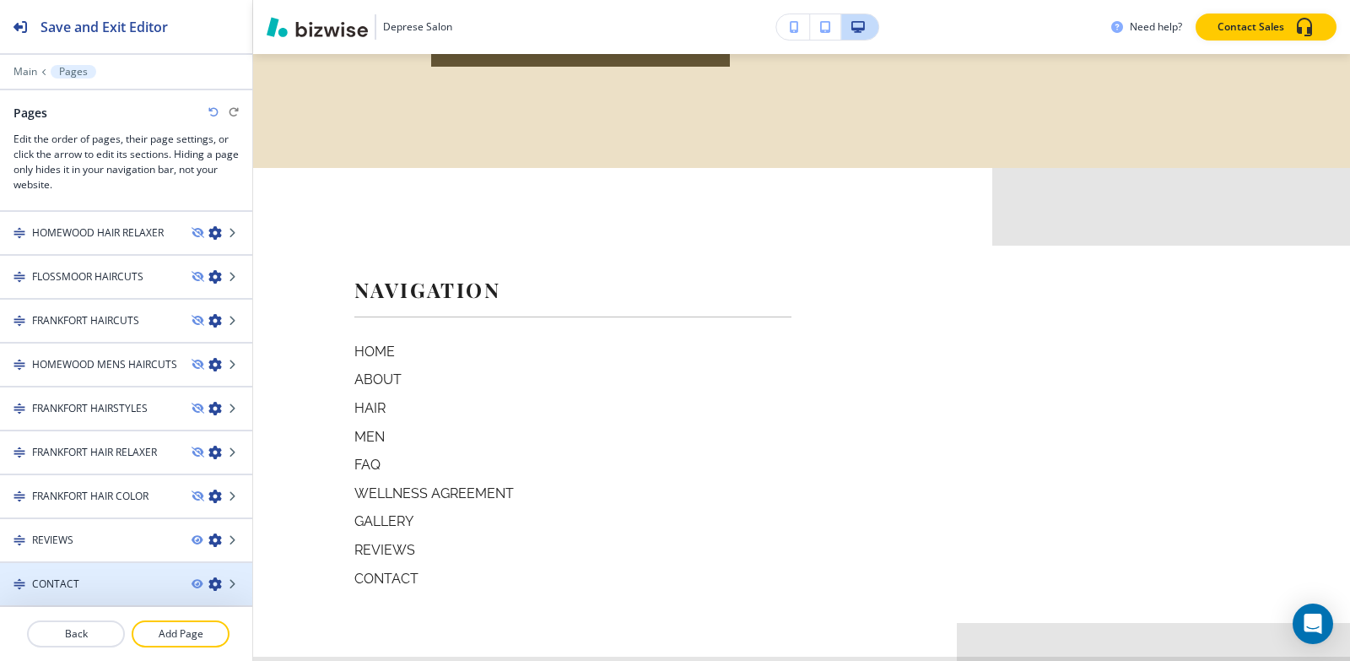
click at [112, 581] on div "CONTACT" at bounding box center [89, 583] width 178 height 15
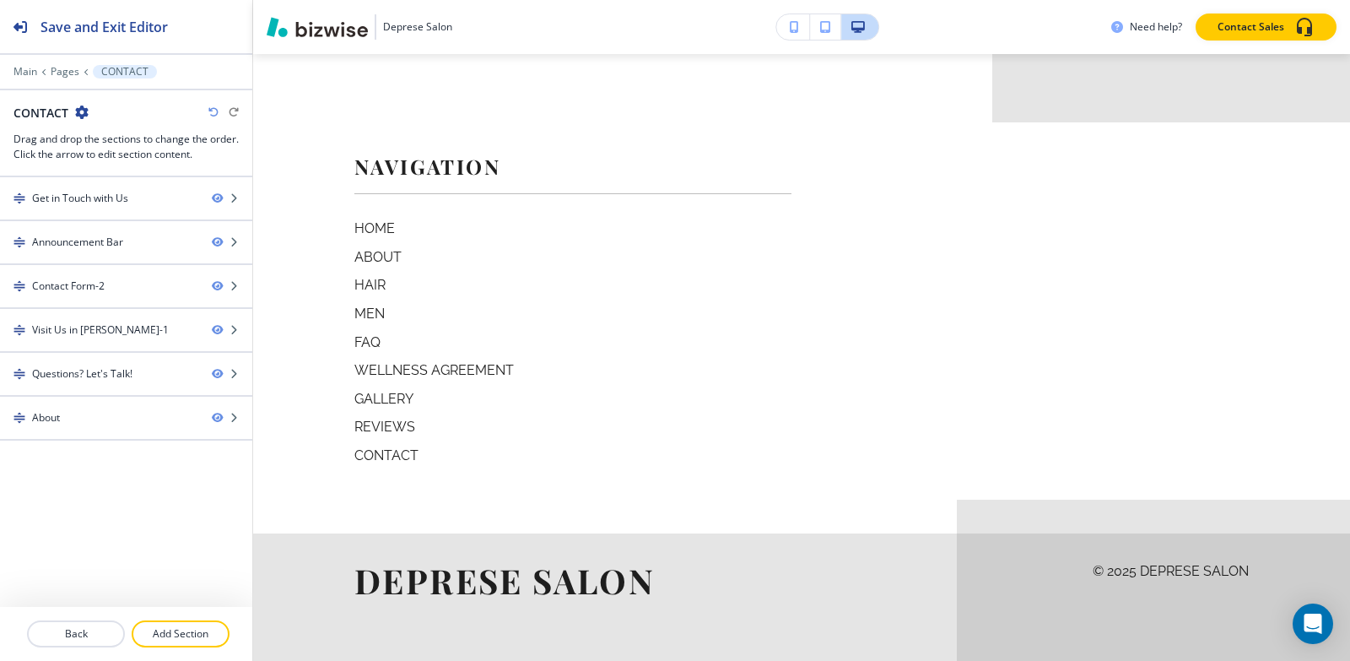
scroll to position [0, 0]
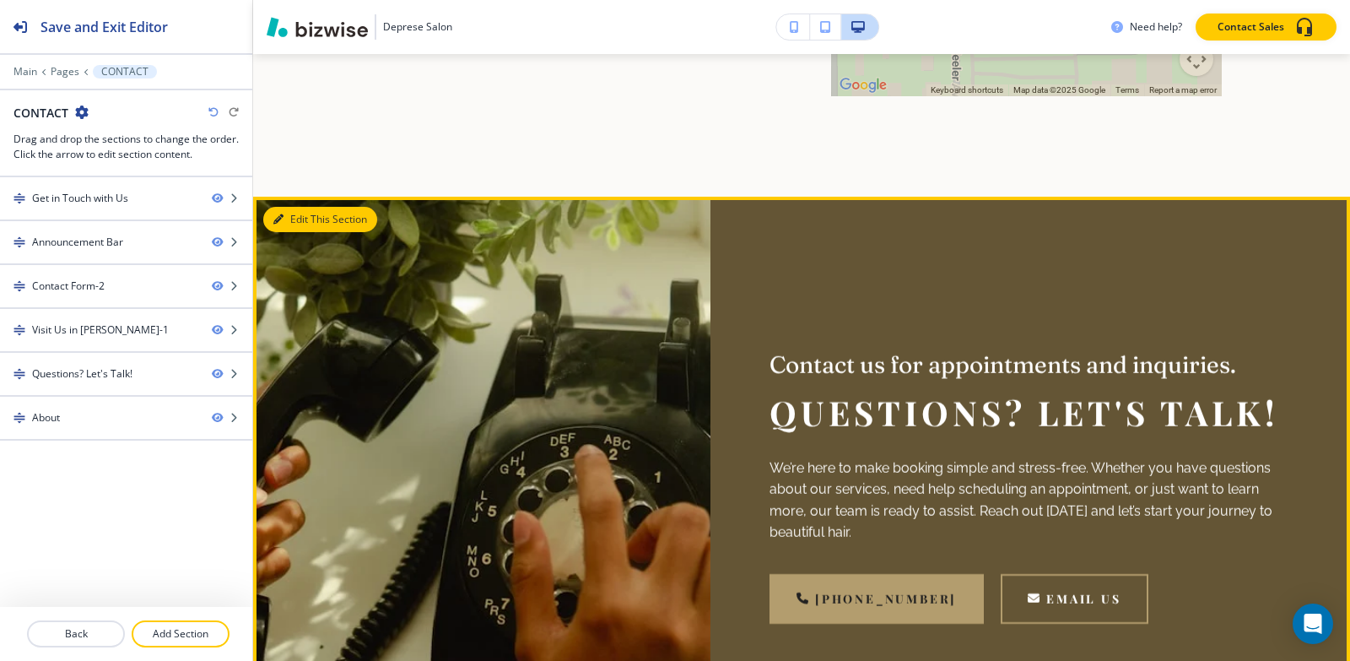
click at [292, 207] on button "Edit This Section" at bounding box center [320, 219] width 114 height 25
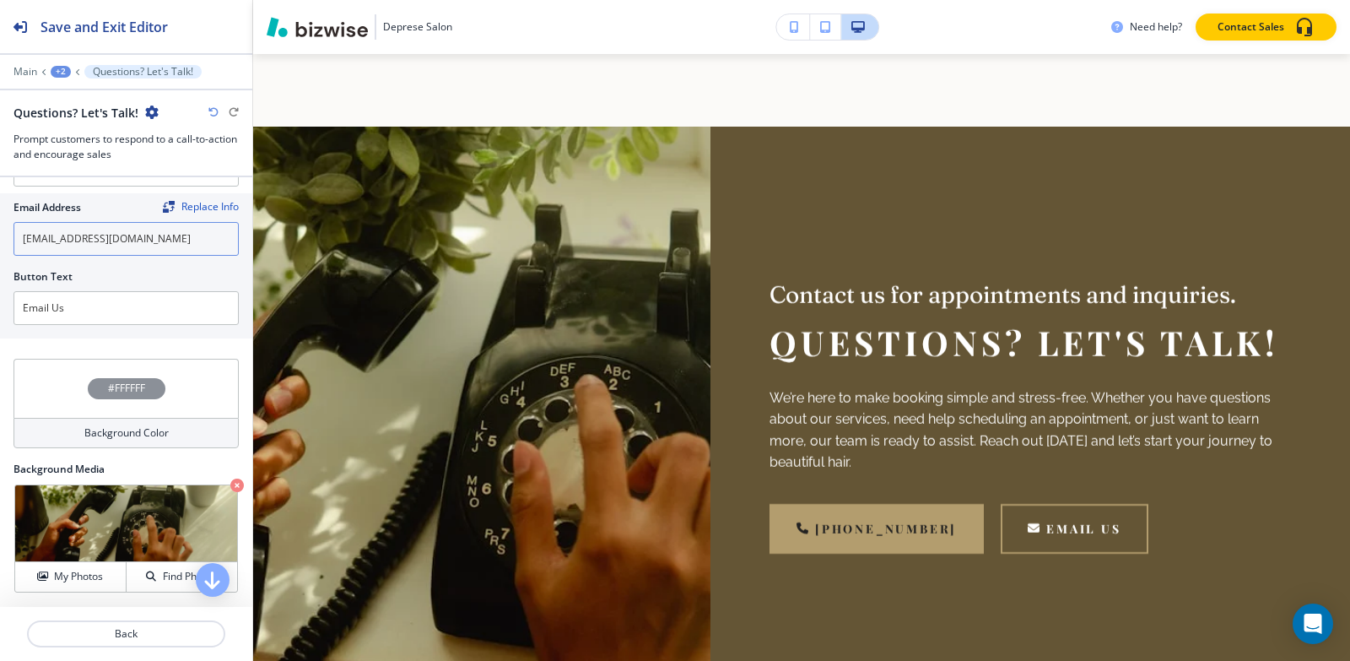
scroll to position [327, 0]
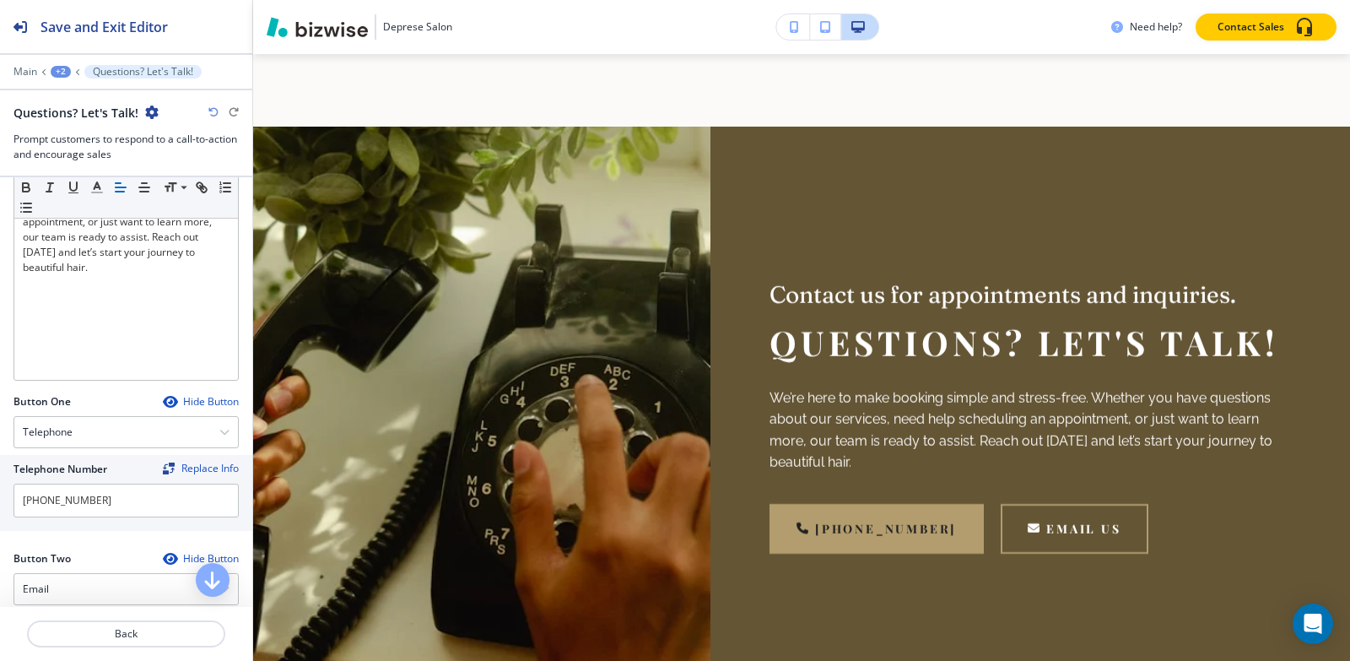
click at [62, 75] on div "+2" at bounding box center [61, 72] width 20 height 12
click at [72, 93] on p "Pages" at bounding box center [105, 99] width 86 height 15
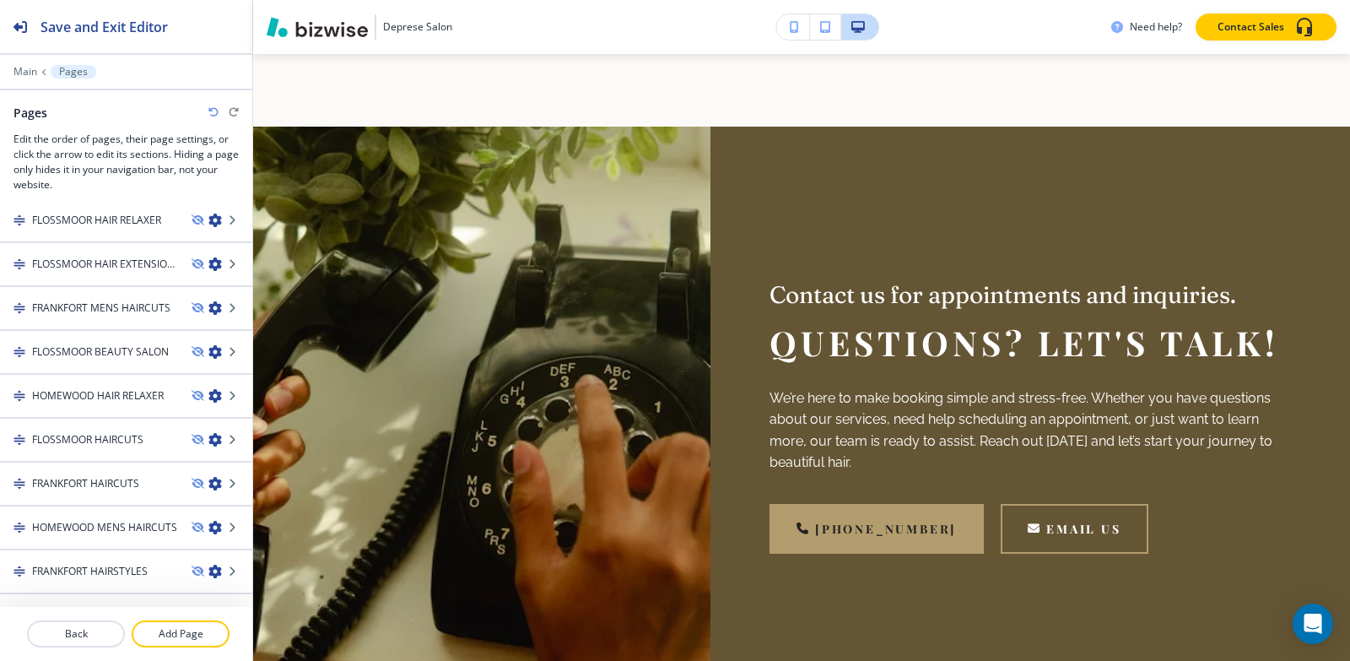
scroll to position [1400, 0]
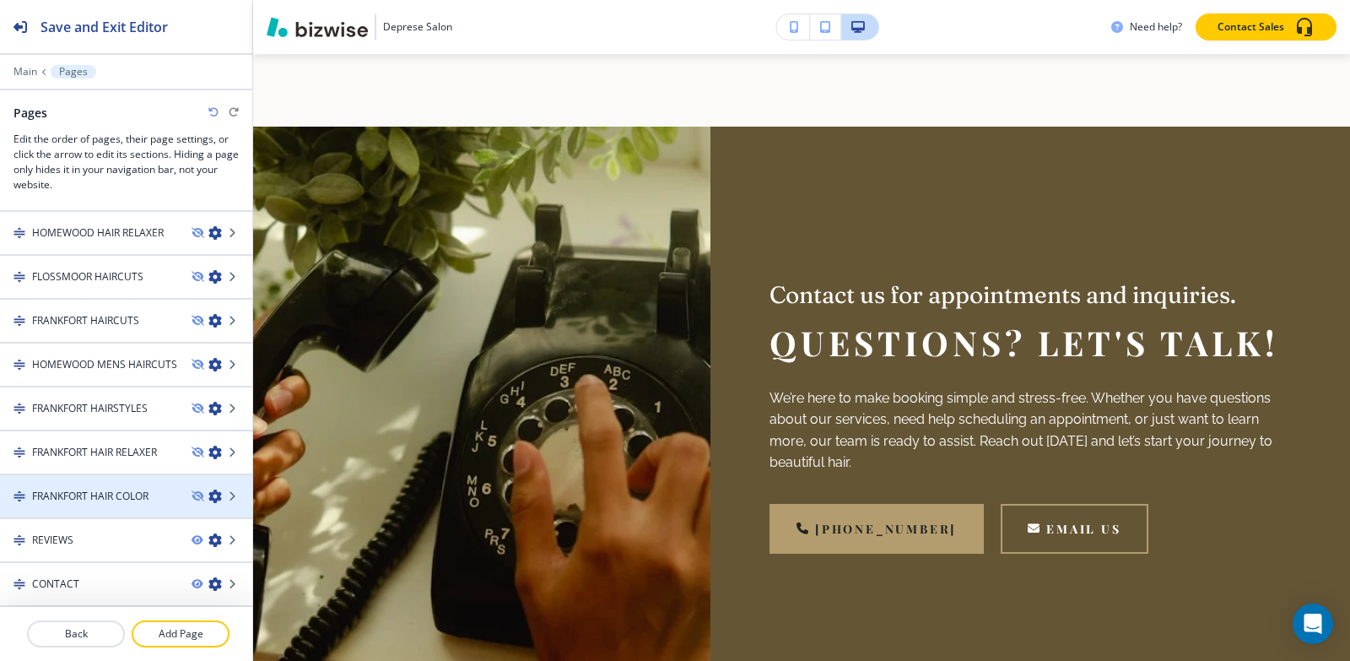
click at [61, 508] on div at bounding box center [126, 511] width 252 height 14
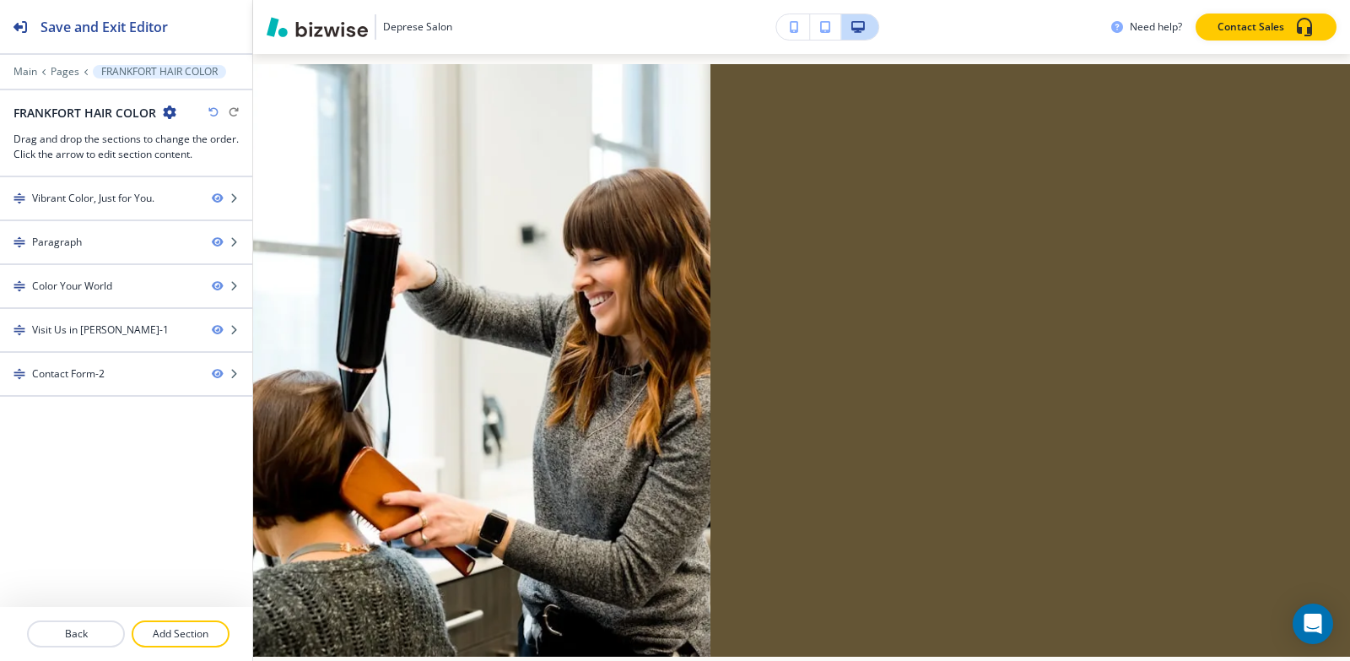
scroll to position [0, 0]
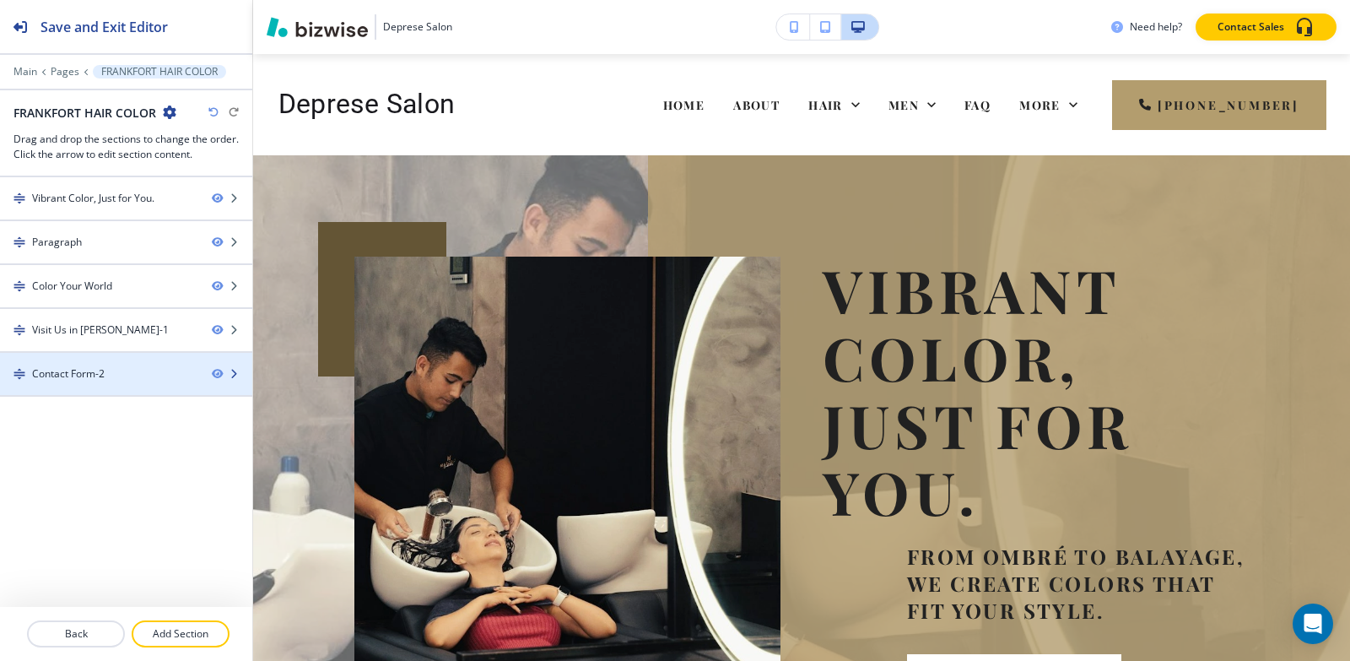
click at [100, 371] on div "Contact Form-2" at bounding box center [68, 373] width 73 height 15
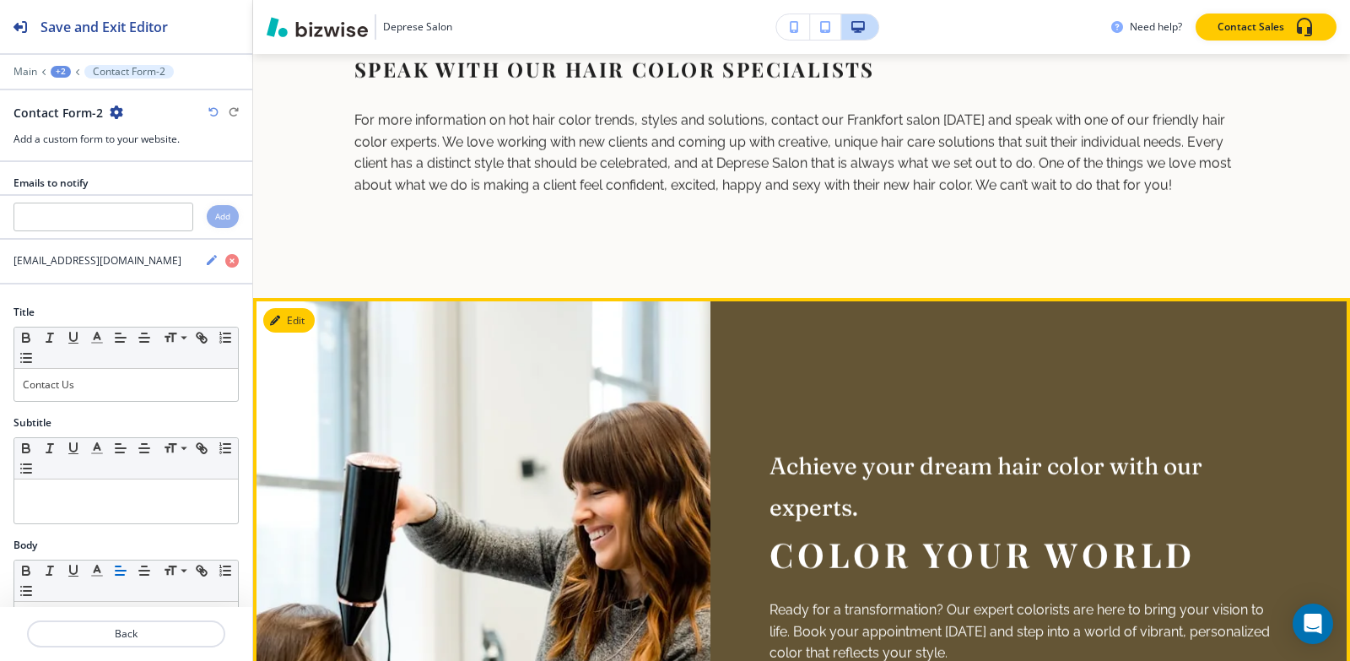
scroll to position [2137, 0]
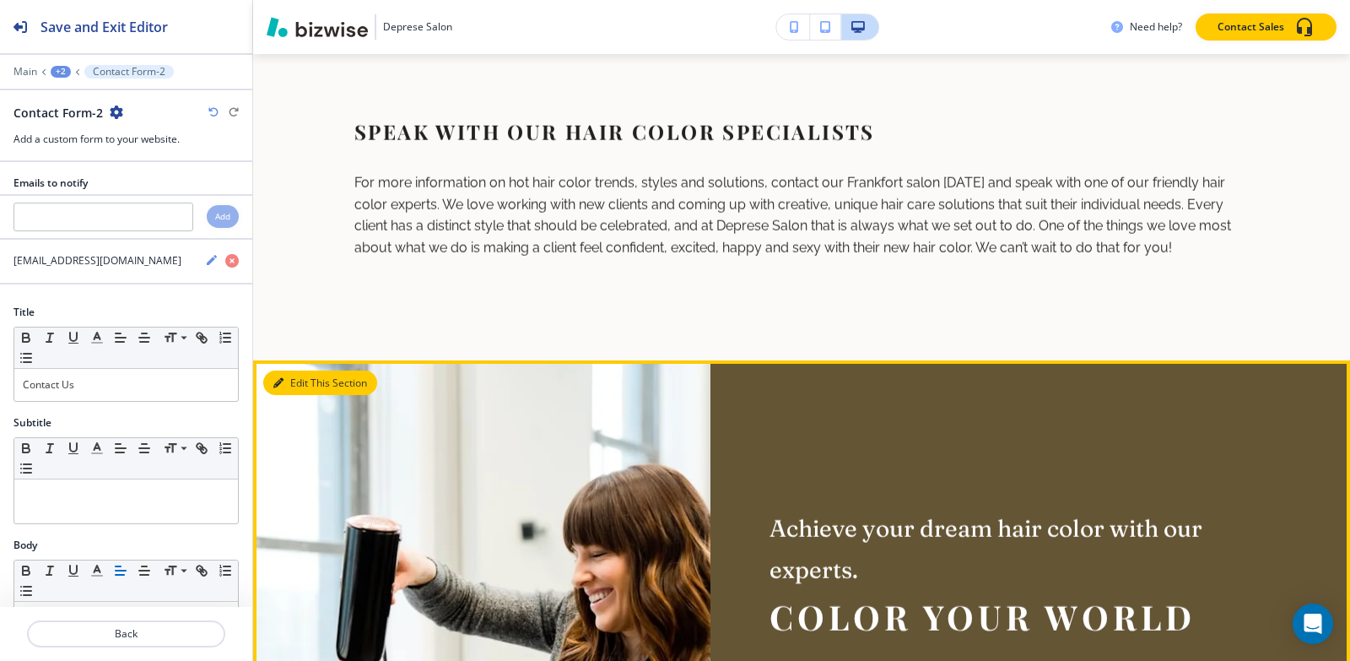
click at [282, 388] on icon "button" at bounding box center [278, 383] width 10 height 10
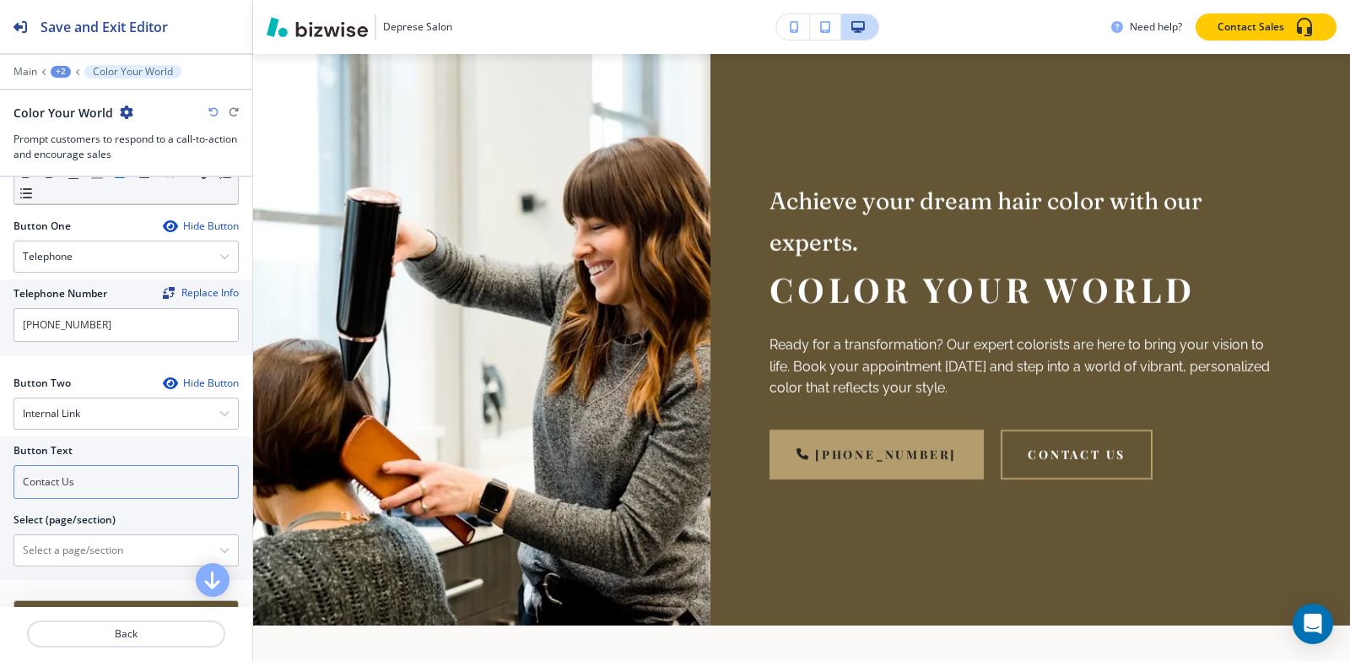
scroll to position [748, 0]
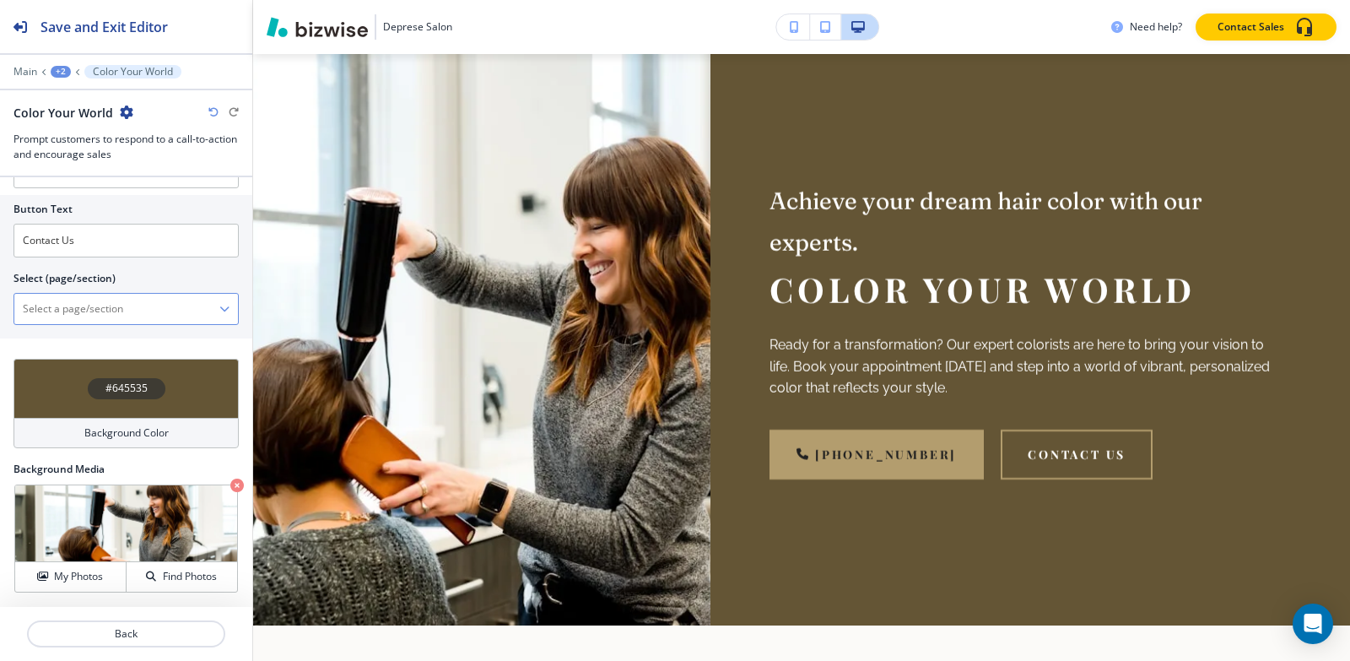
click at [107, 303] on \(page\/section\) "Manual Input" at bounding box center [116, 308] width 205 height 29
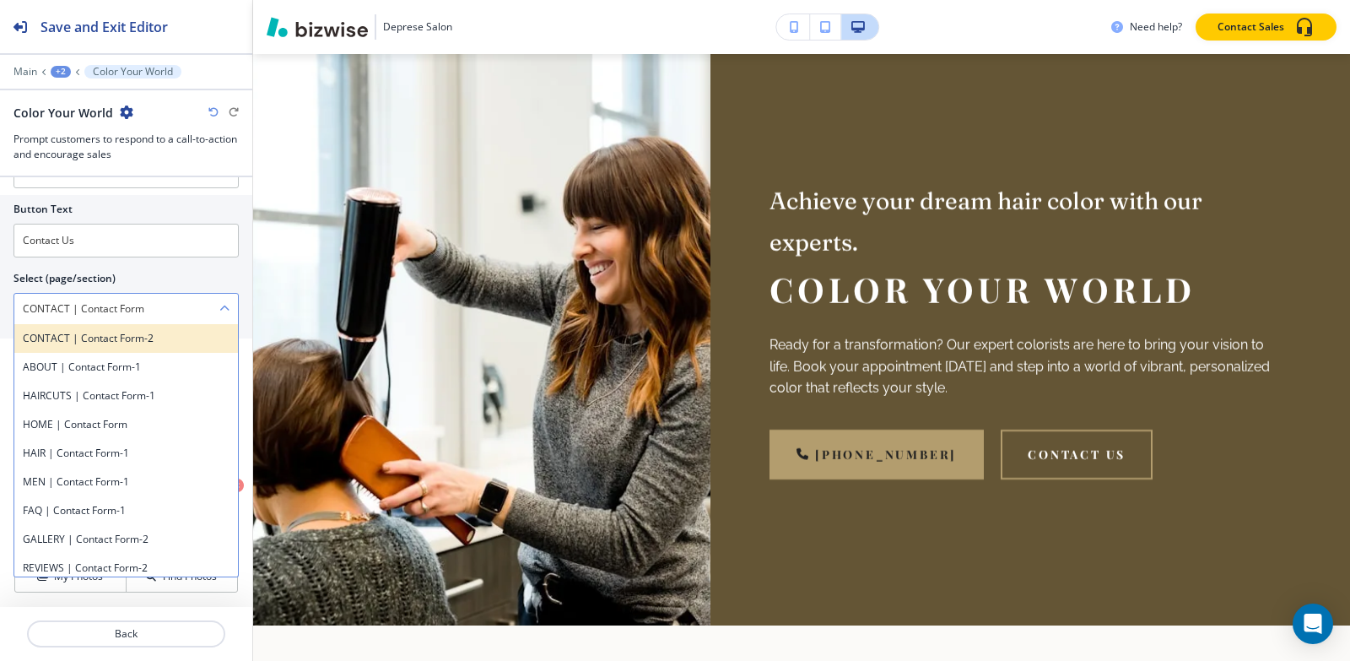
click at [102, 342] on h4 "CONTACT | Contact Form-2" at bounding box center [126, 338] width 207 height 15
type \(page\/section\) "CONTACT | Contact Form-2"
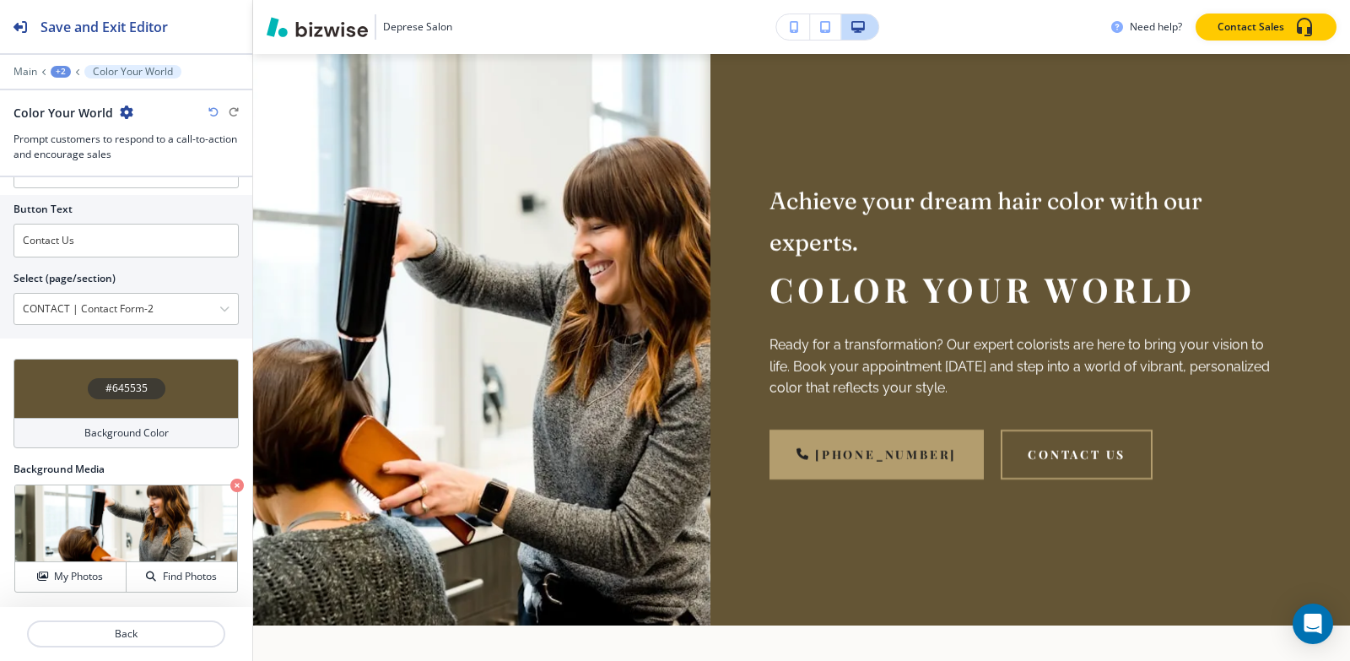
click at [58, 75] on div "+2" at bounding box center [61, 72] width 20 height 12
click at [68, 101] on p "Pages" at bounding box center [105, 99] width 86 height 15
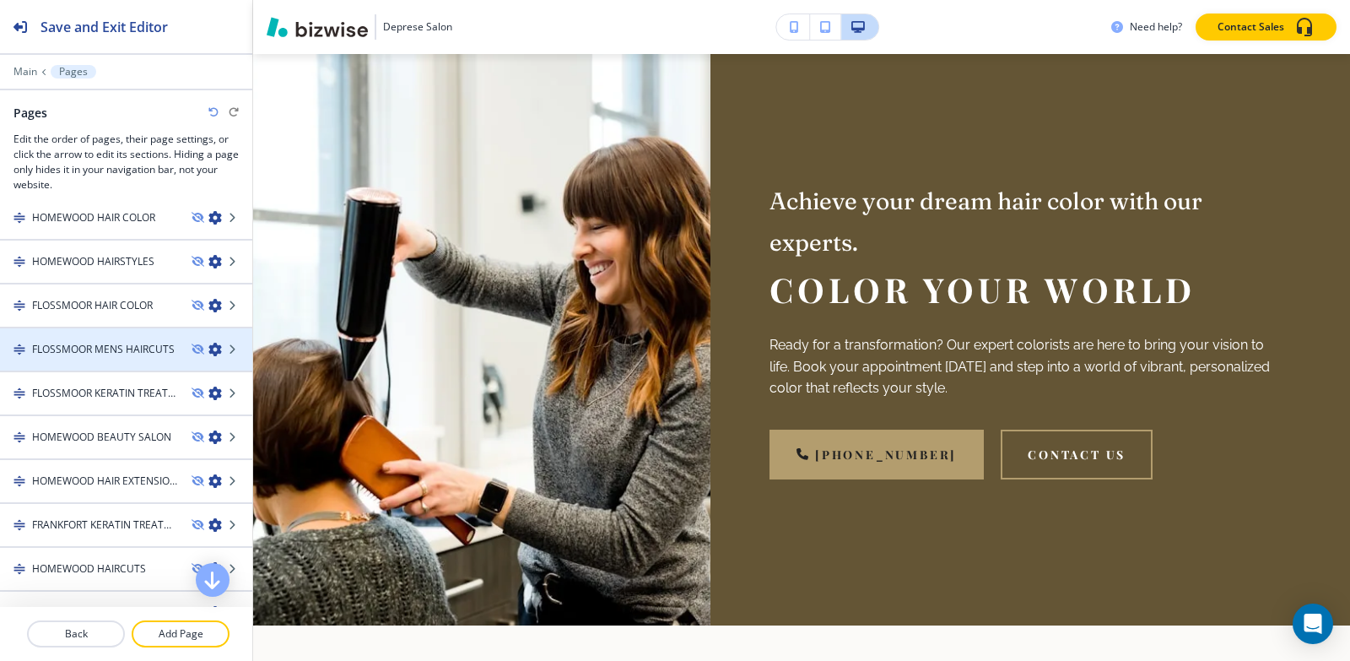
scroll to position [675, 0]
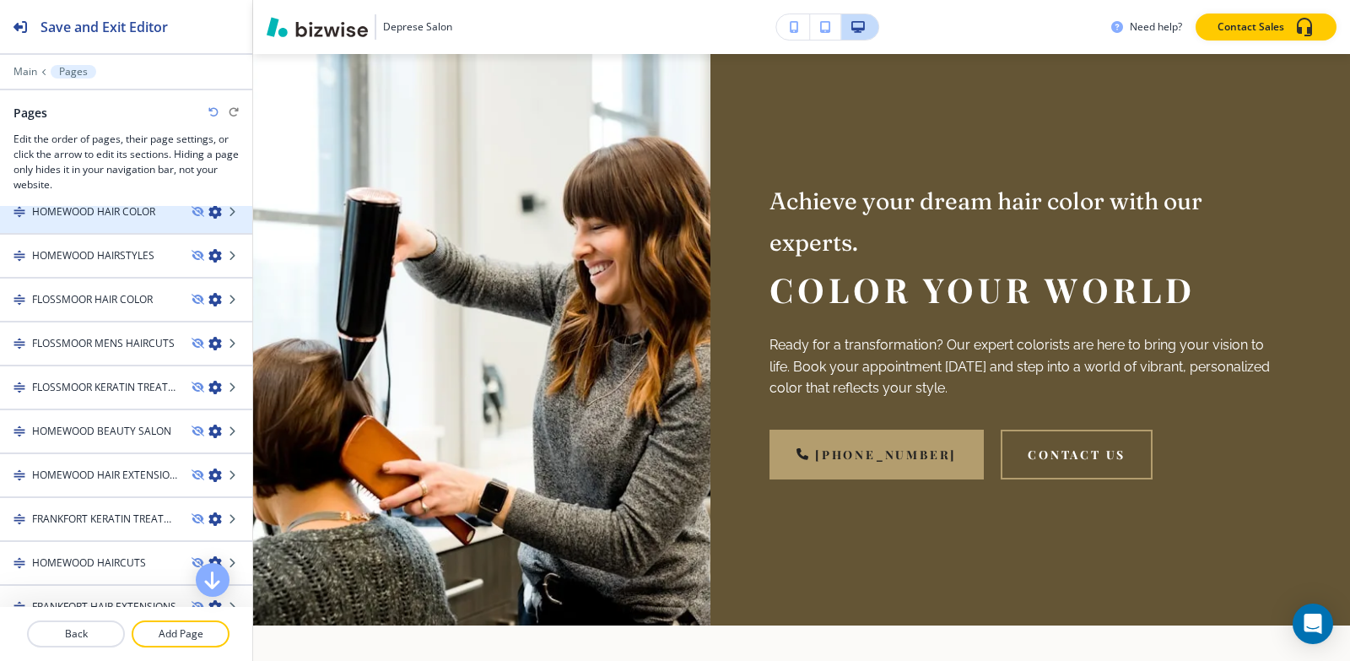
click at [93, 214] on h4 "HOMEWOOD HAIR COLOR" at bounding box center [93, 211] width 123 height 15
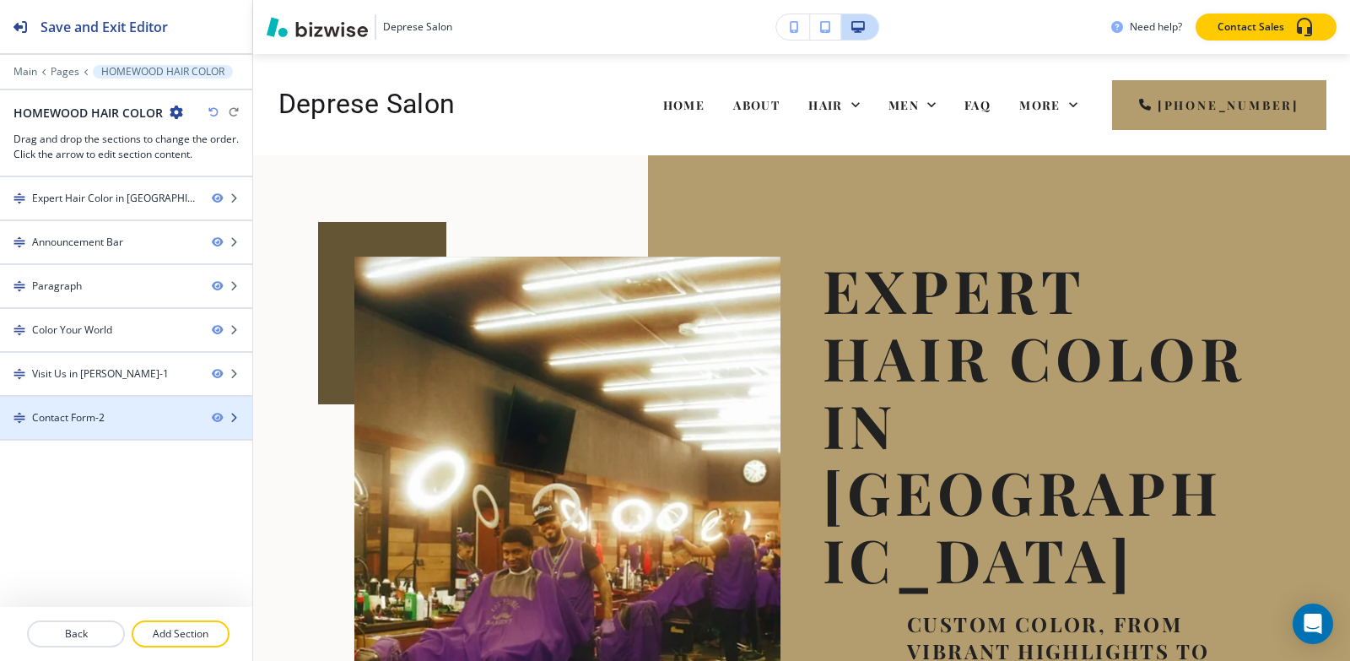
click at [127, 407] on div at bounding box center [126, 404] width 252 height 14
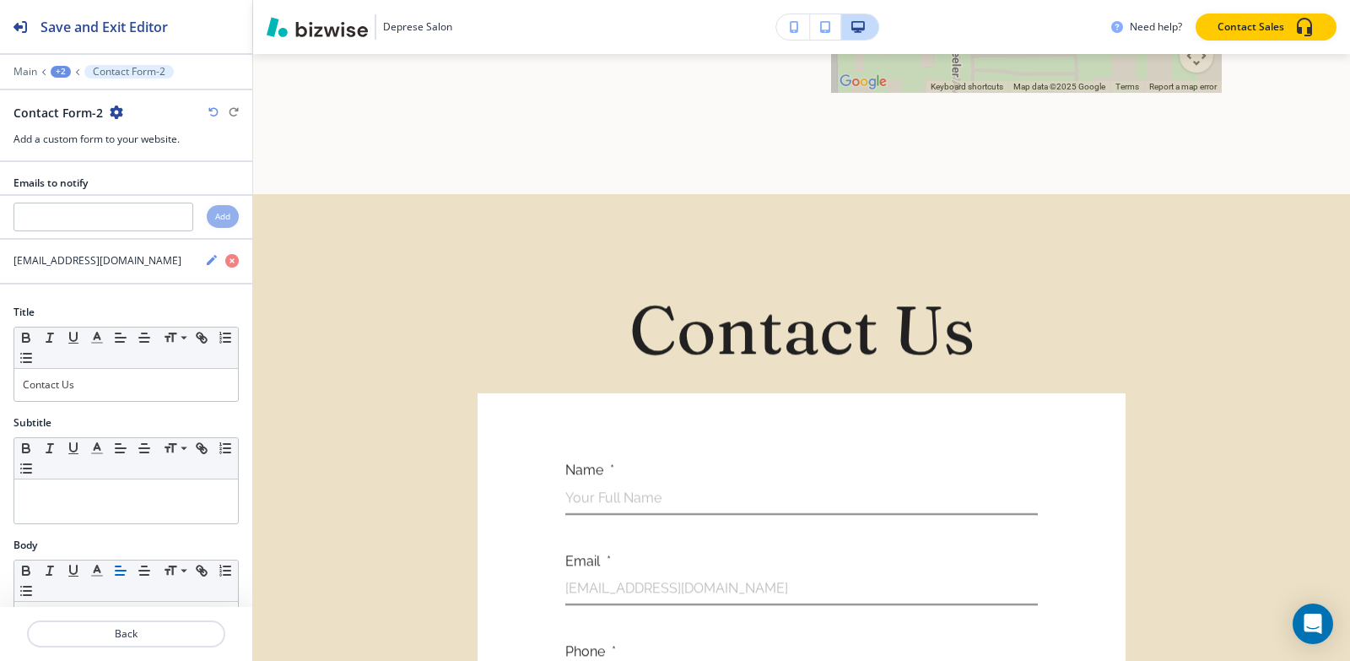
click at [58, 68] on div "+2" at bounding box center [61, 72] width 20 height 12
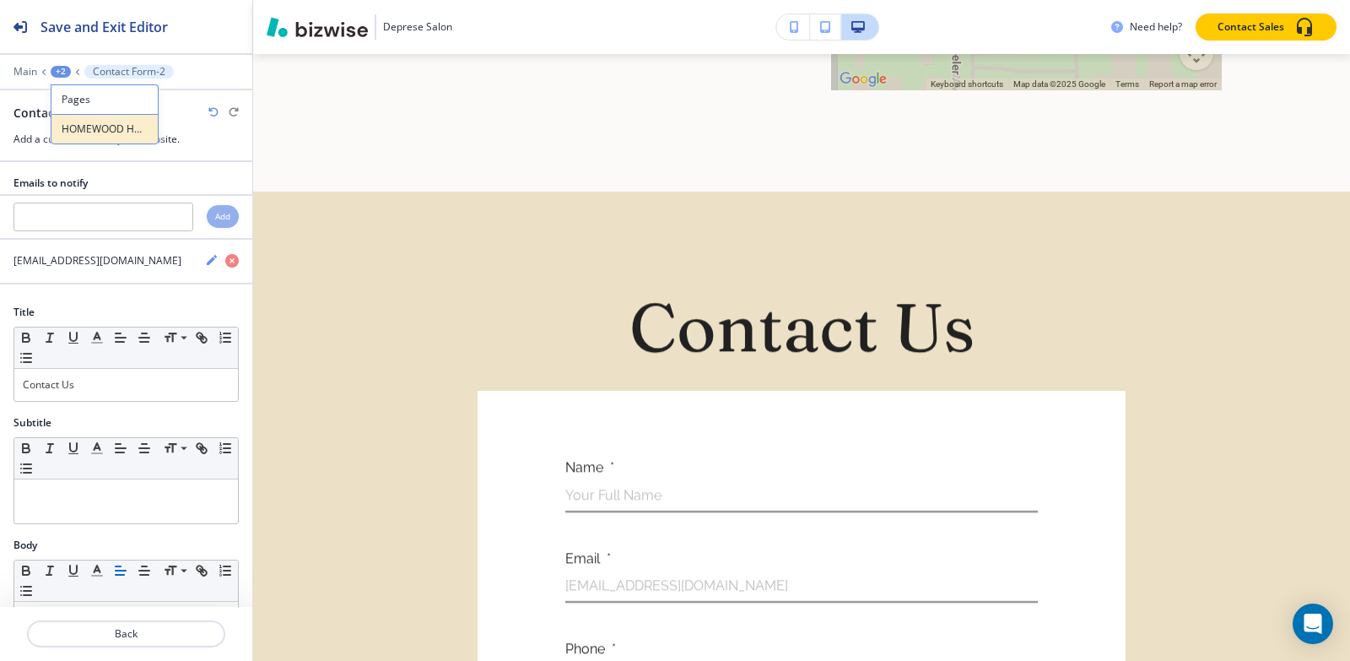
click at [70, 134] on p "HOMEWOOD HAIR COLOR" at bounding box center [105, 129] width 86 height 15
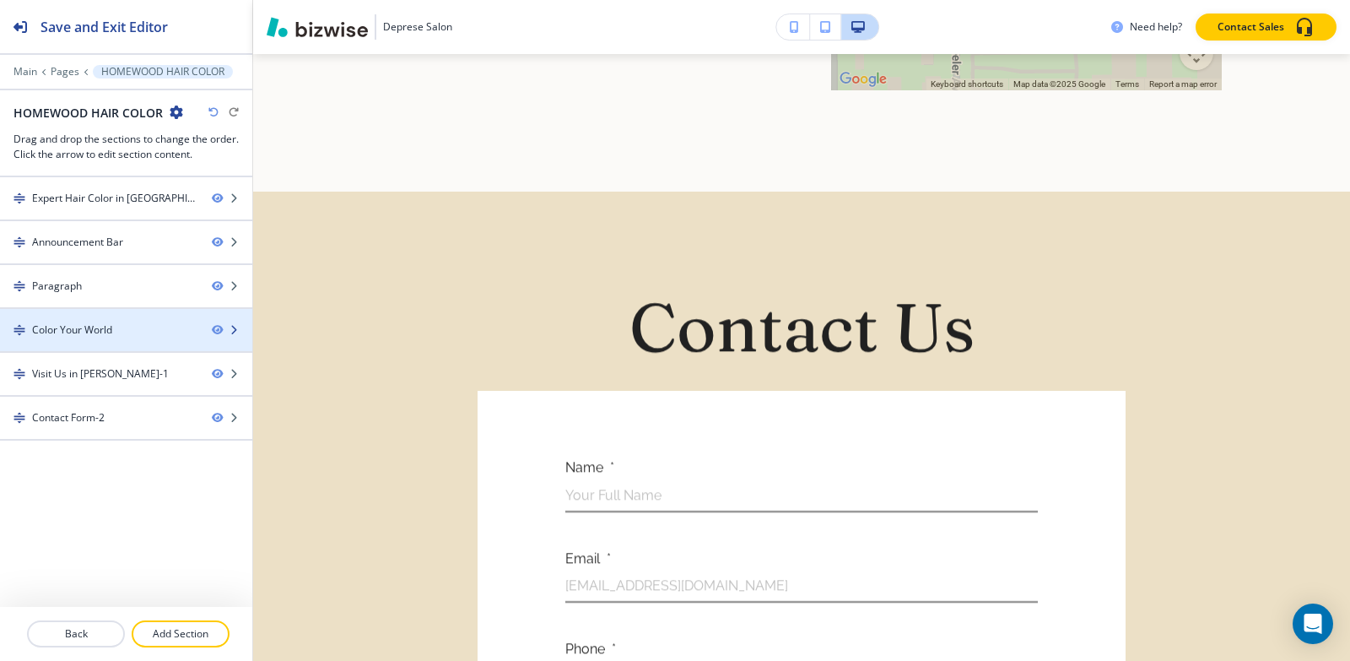
click at [80, 338] on div at bounding box center [126, 345] width 252 height 14
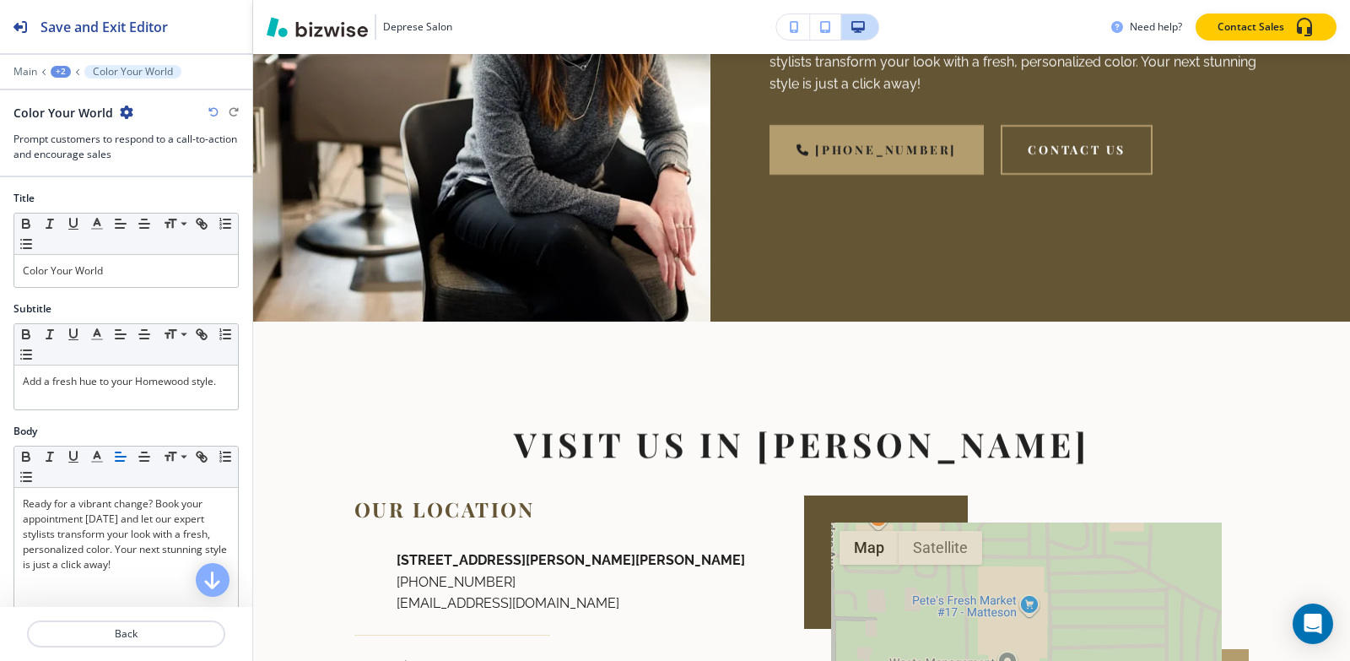
scroll to position [2465, 0]
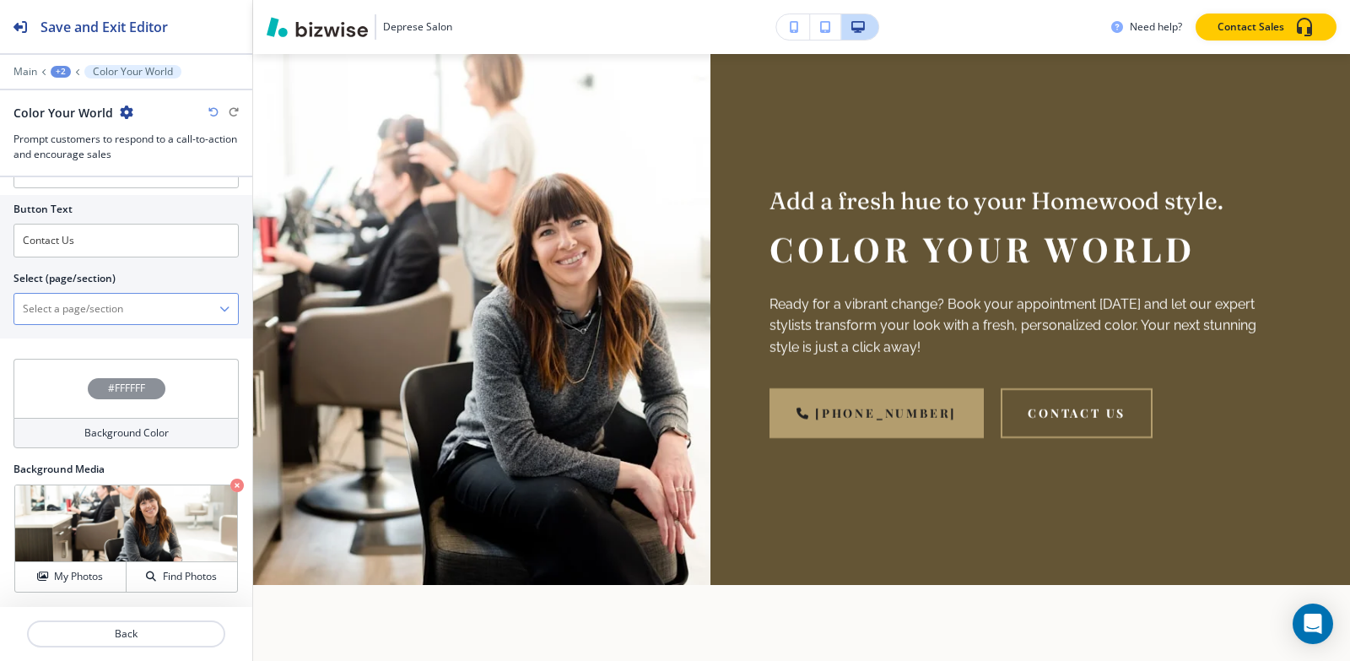
click at [84, 301] on \(page\/section\) "Manual Input" at bounding box center [116, 308] width 205 height 29
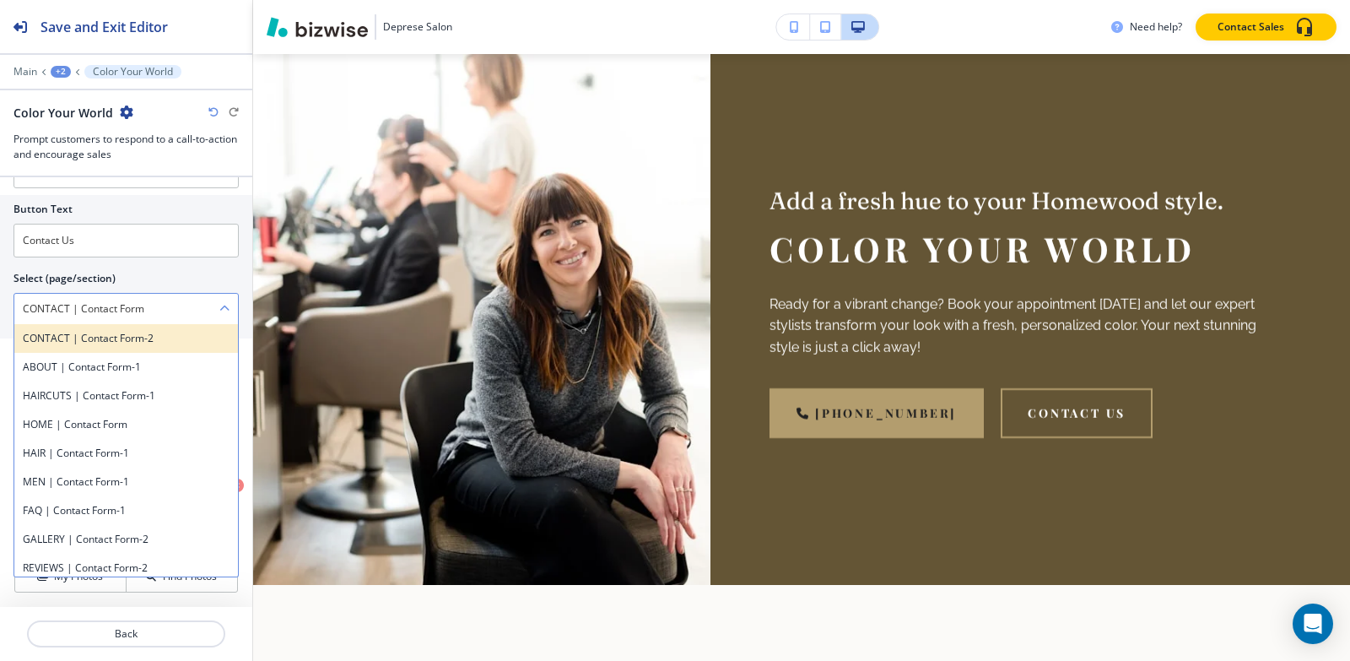
click at [119, 338] on h4 "CONTACT | Contact Form-2" at bounding box center [126, 338] width 207 height 15
type \(page\/section\) "CONTACT | Contact Form-2"
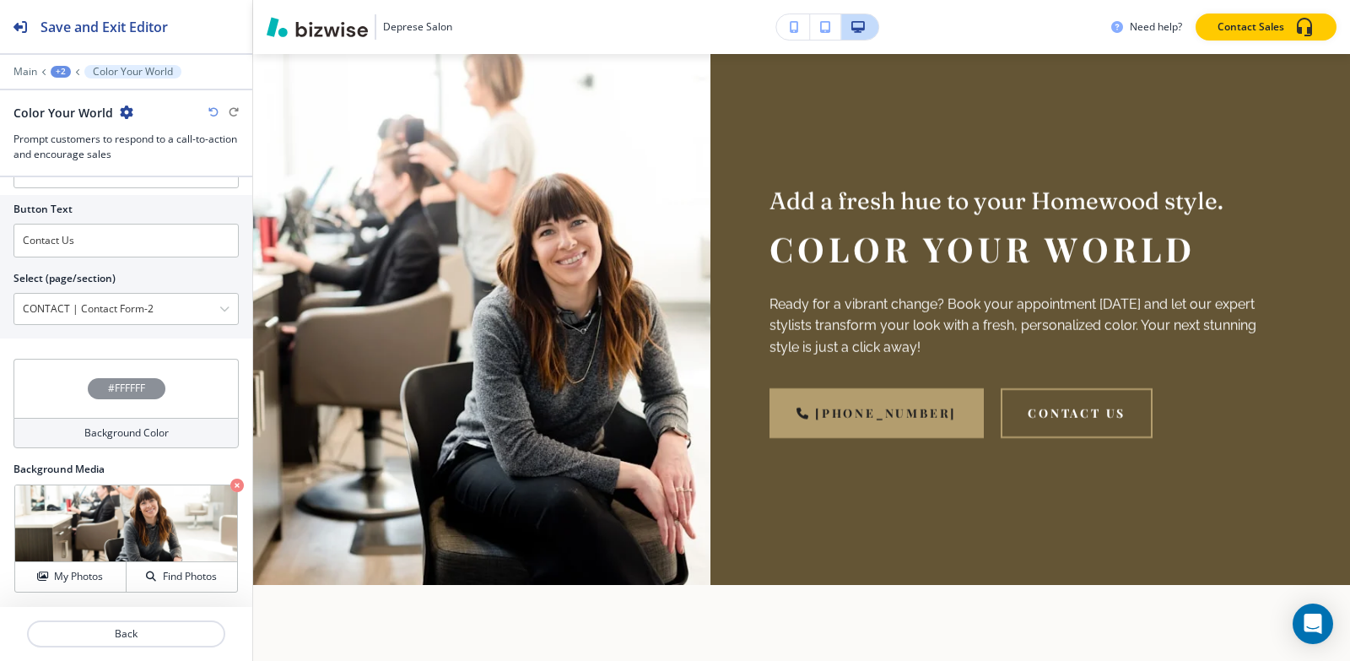
click at [60, 76] on div "+2" at bounding box center [61, 72] width 20 height 12
click at [74, 107] on button "Pages" at bounding box center [105, 99] width 108 height 30
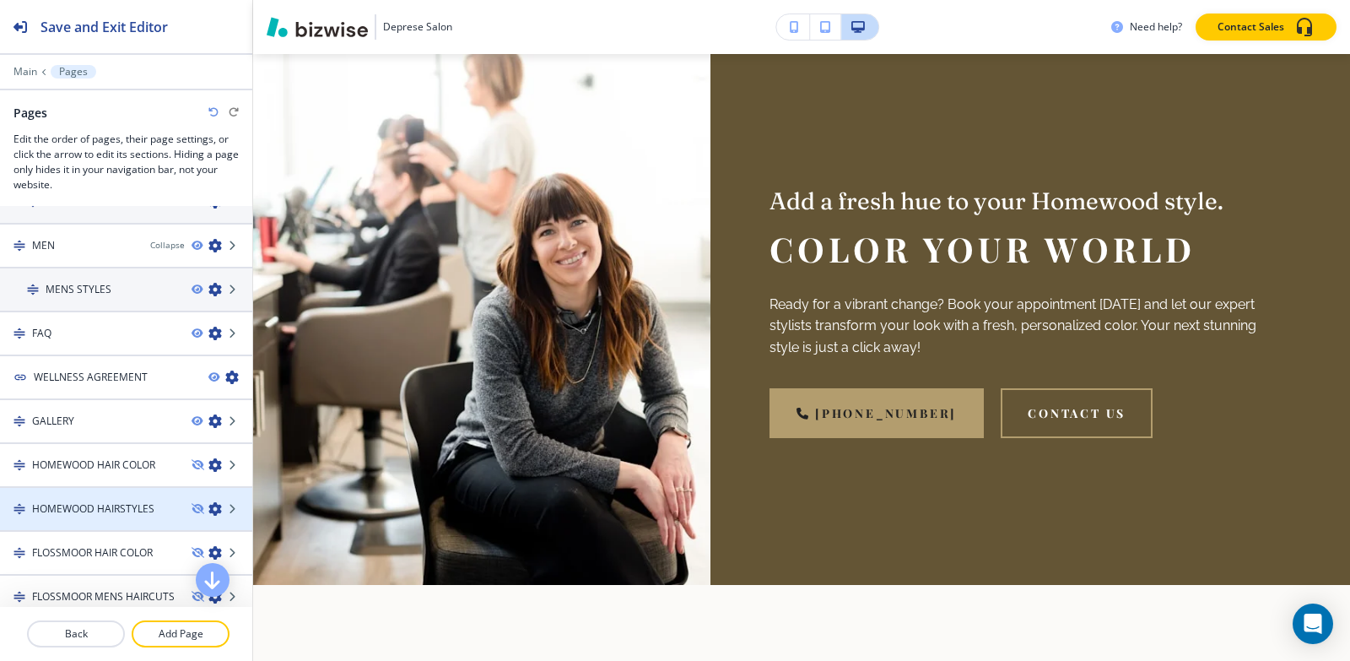
click at [62, 501] on h4 "HOMEWOOD HAIRSTYLES" at bounding box center [93, 508] width 122 height 15
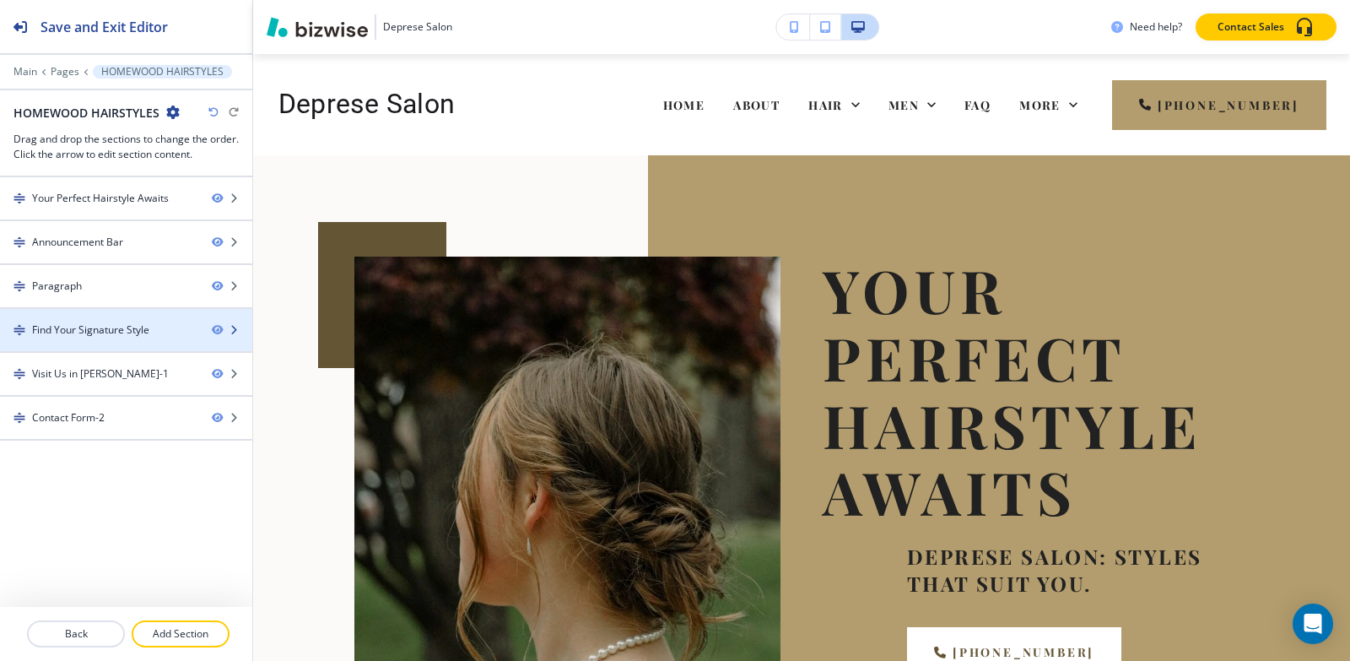
click at [87, 338] on div at bounding box center [126, 345] width 252 height 14
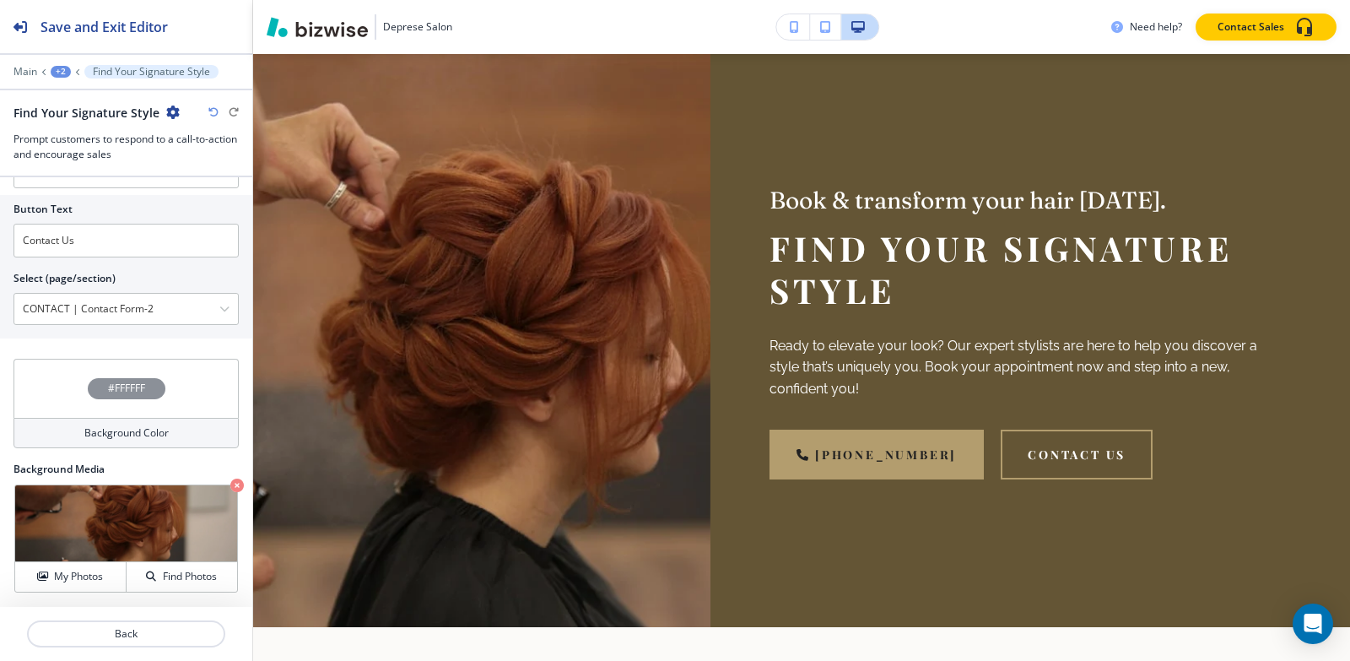
click at [63, 72] on div "+2" at bounding box center [61, 72] width 20 height 12
click at [77, 109] on button "Pages" at bounding box center [105, 99] width 108 height 30
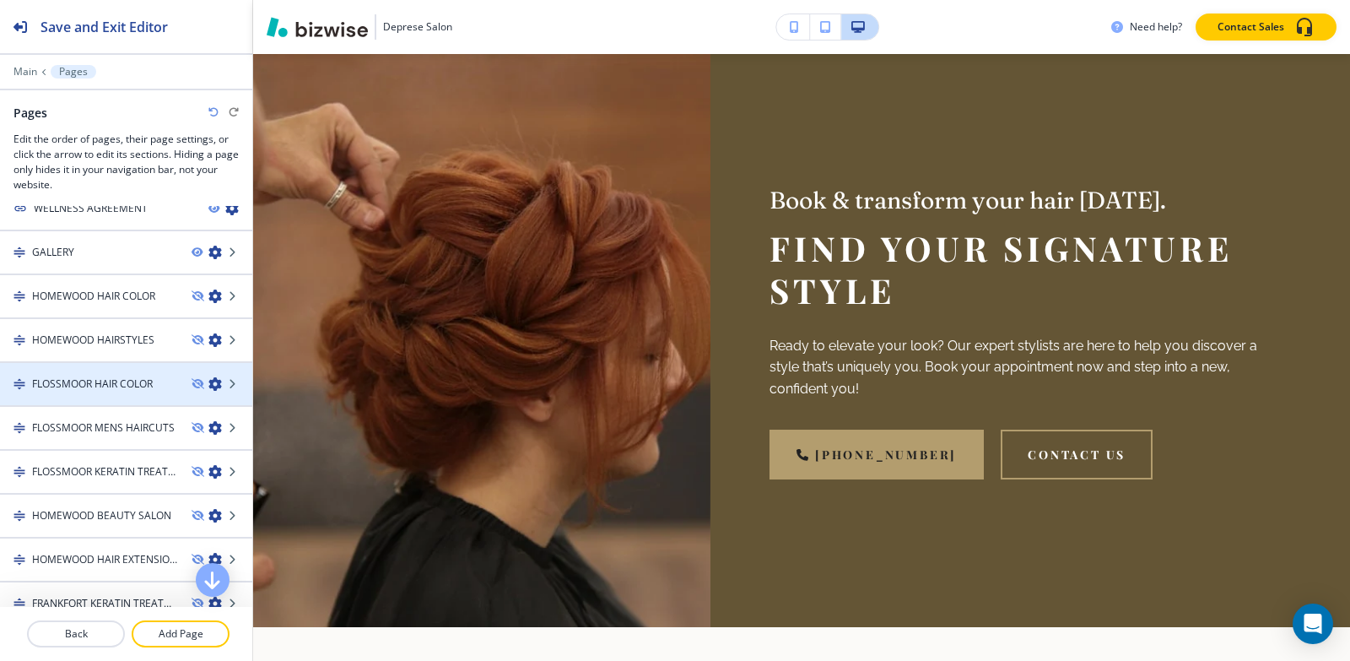
click at [68, 387] on h4 "FLOSSMOOR HAIR COLOR" at bounding box center [92, 383] width 121 height 15
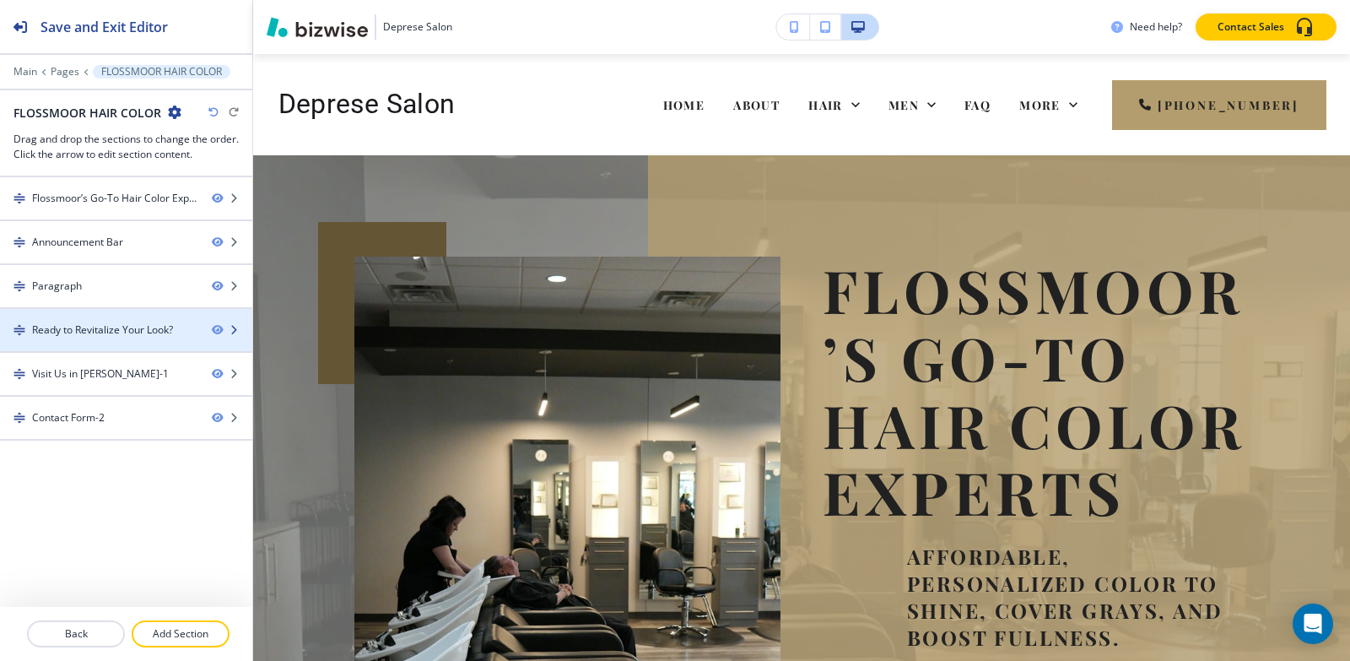
click at [73, 326] on div "Ready to Revitalize Your Look?" at bounding box center [102, 329] width 141 height 15
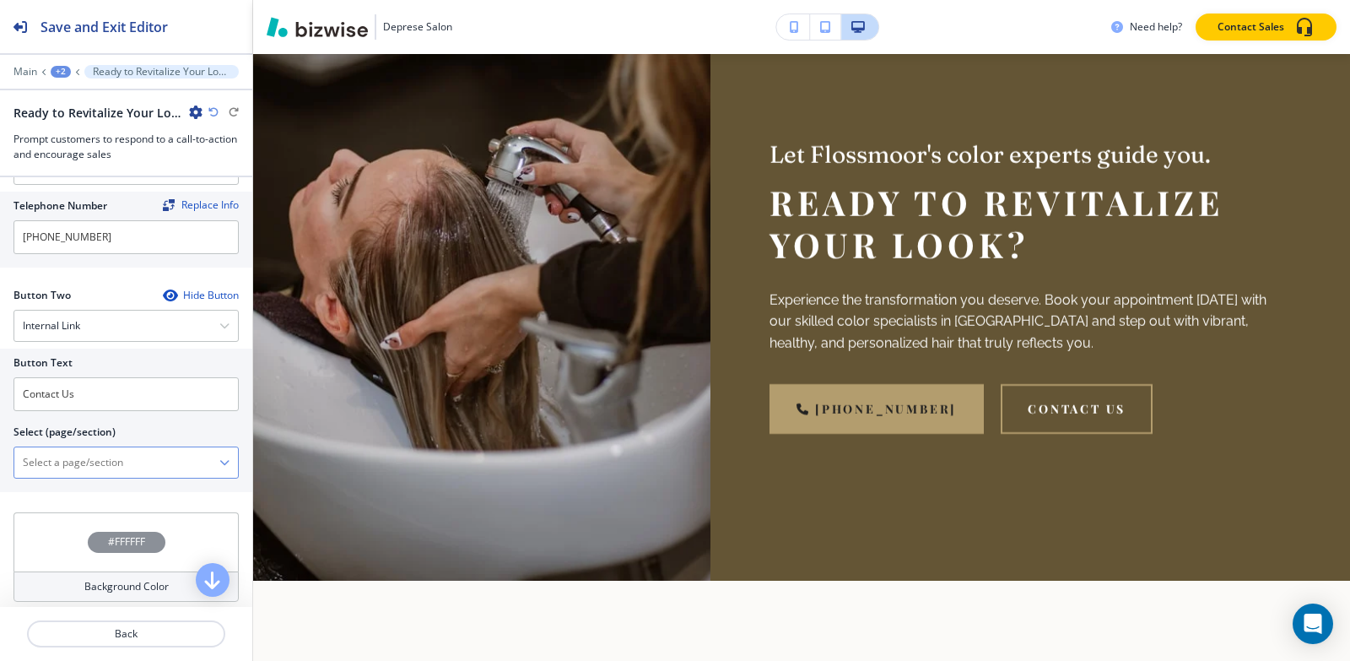
click at [60, 466] on \(page\/section\) "Manual Input" at bounding box center [116, 462] width 205 height 29
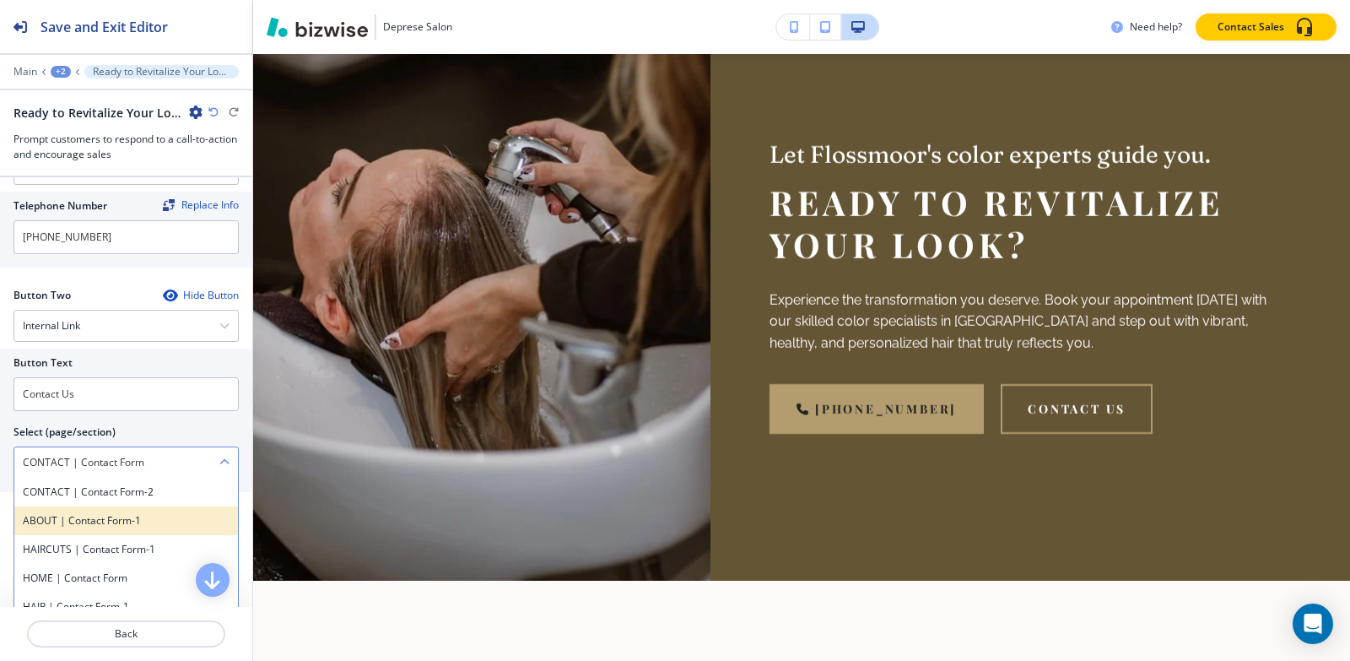
click at [116, 506] on div "ABOUT | Contact Form-1" at bounding box center [126, 520] width 224 height 29
type \(page\/section\) "ABOUT | Contact Form-1"
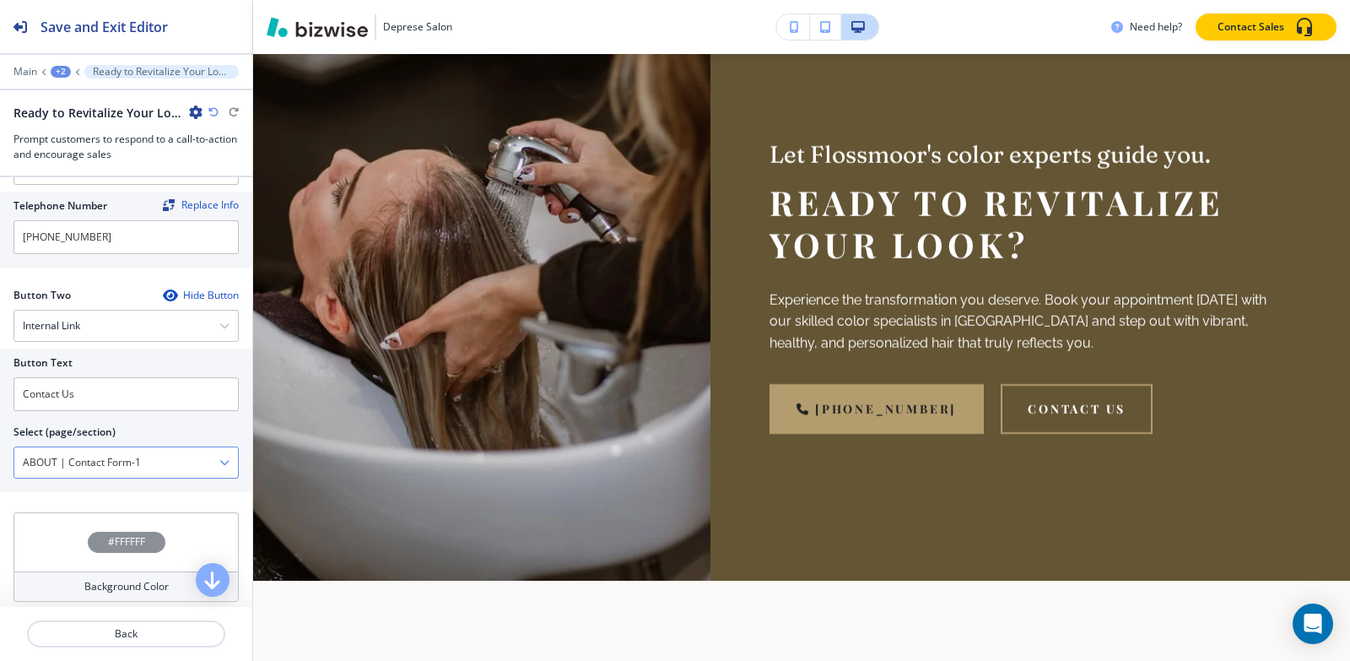
drag, startPoint x: 117, startPoint y: 474, endPoint x: 149, endPoint y: 467, distance: 32.8
click at [118, 474] on \(page\/section\) "ABOUT | Contact Form-1" at bounding box center [116, 462] width 205 height 29
drag, startPoint x: 149, startPoint y: 467, endPoint x: 0, endPoint y: 452, distance: 150.1
click at [0, 452] on div "Button Text Contact Us Select (page/section) ABOUT | Contact Form-1 CONTACT | C…" at bounding box center [126, 419] width 252 height 143
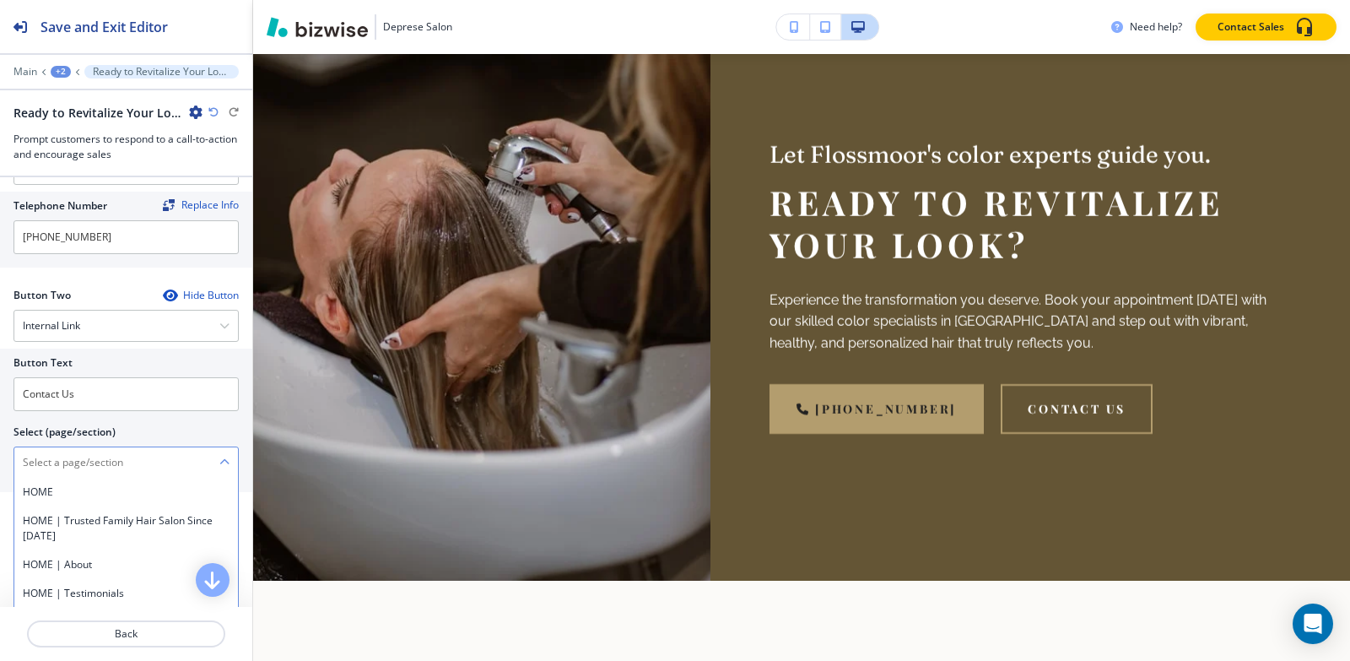
click at [74, 454] on \(page\/section\) "Manual Input" at bounding box center [116, 462] width 205 height 29
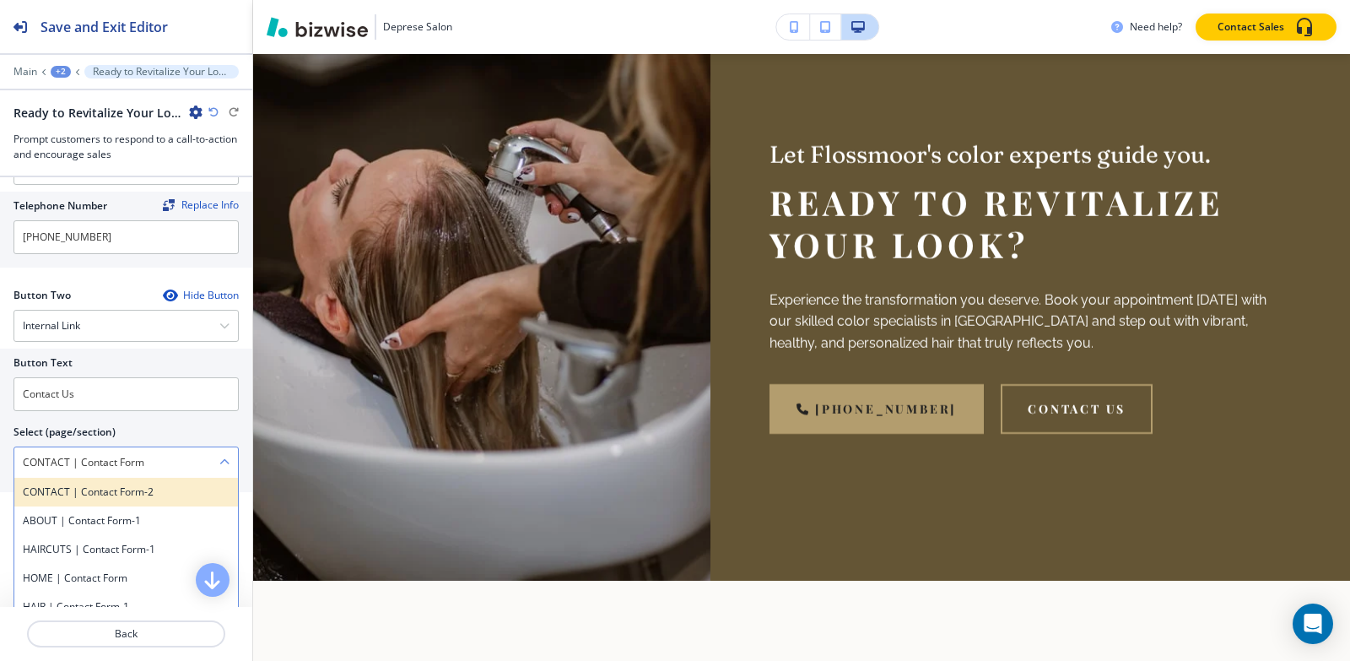
click at [102, 494] on h4 "CONTACT | Contact Form-2" at bounding box center [126, 491] width 207 height 15
type \(page\/section\) "CONTACT | Contact Form-2"
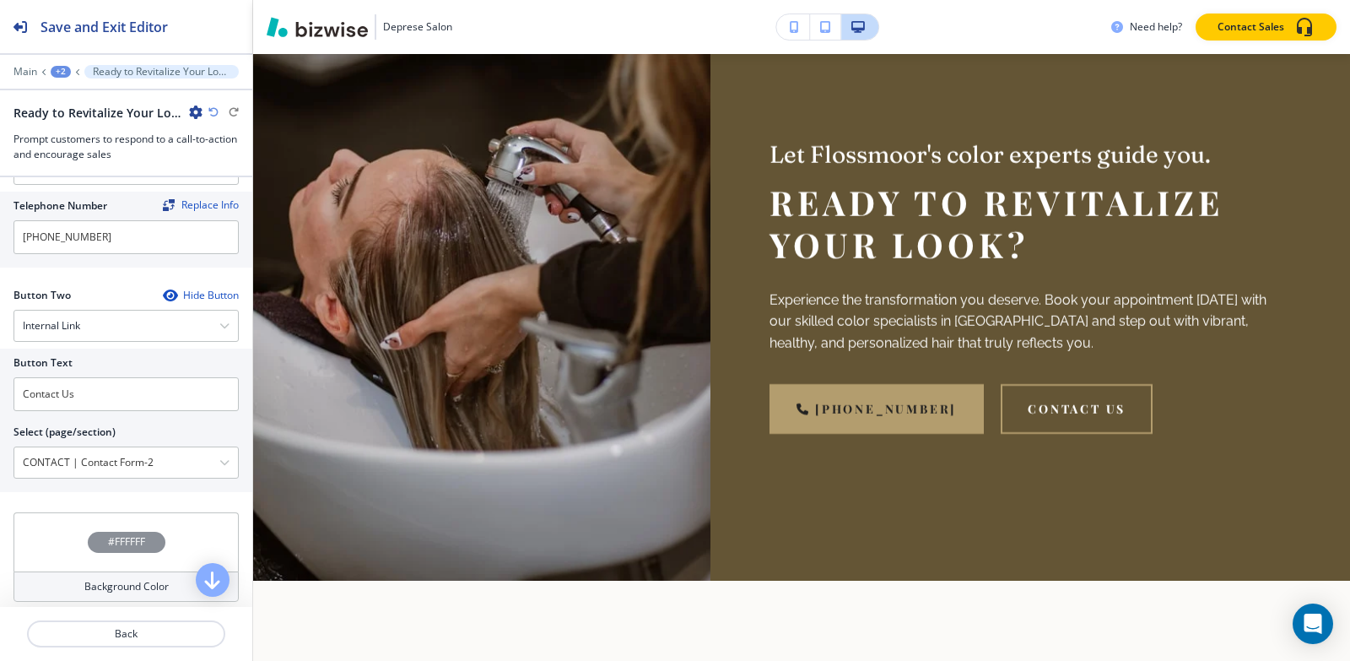
click at [66, 76] on div "+2" at bounding box center [61, 72] width 20 height 12
click at [73, 105] on p "Pages" at bounding box center [105, 99] width 86 height 15
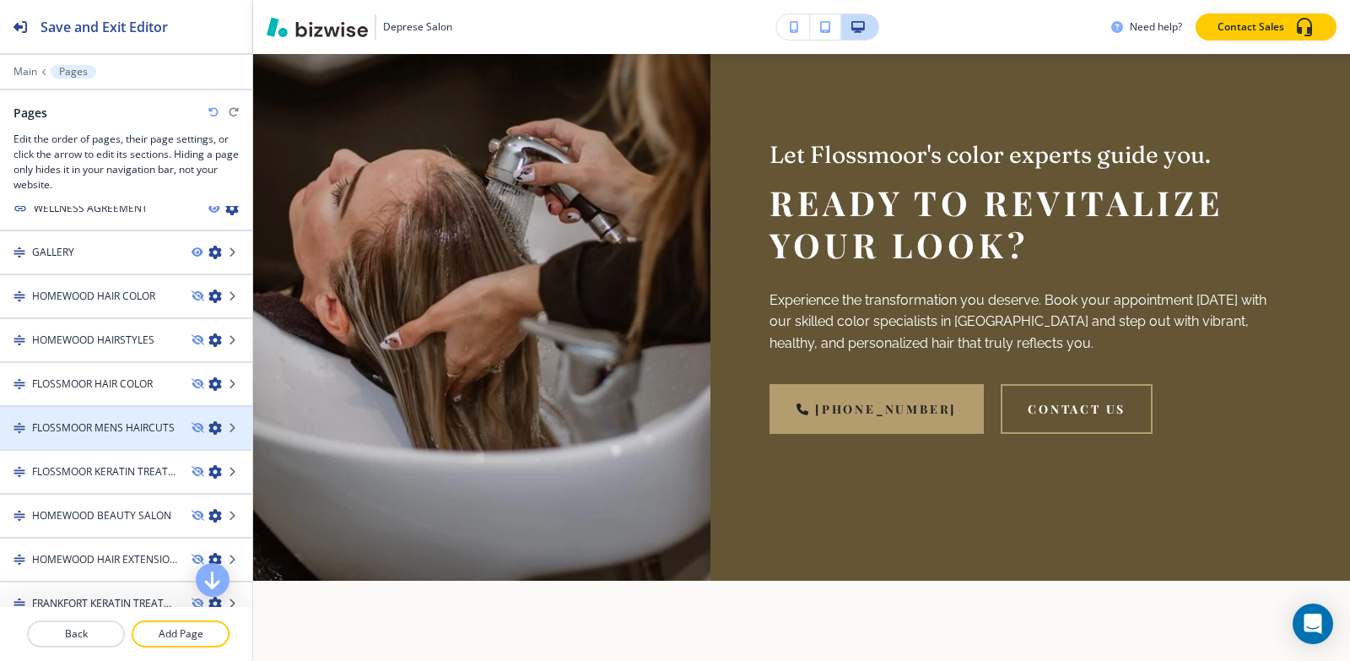
click at [54, 417] on div at bounding box center [126, 414] width 252 height 14
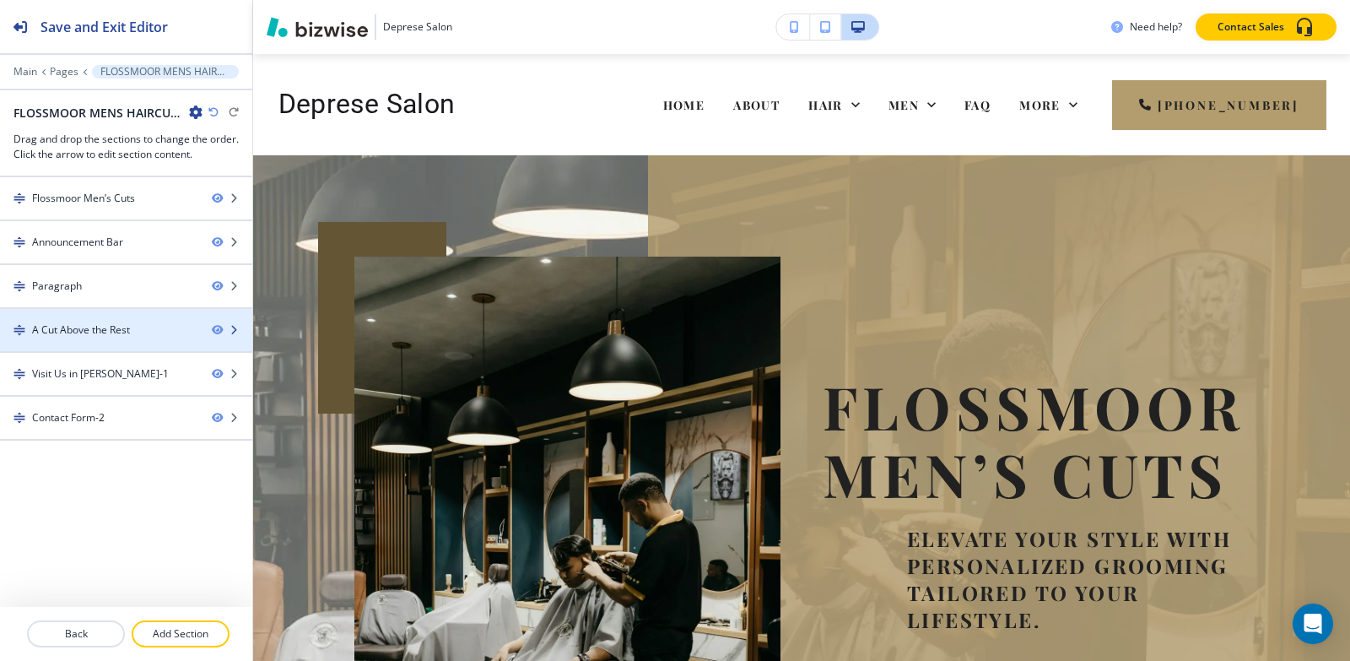
click at [80, 321] on div at bounding box center [126, 316] width 252 height 14
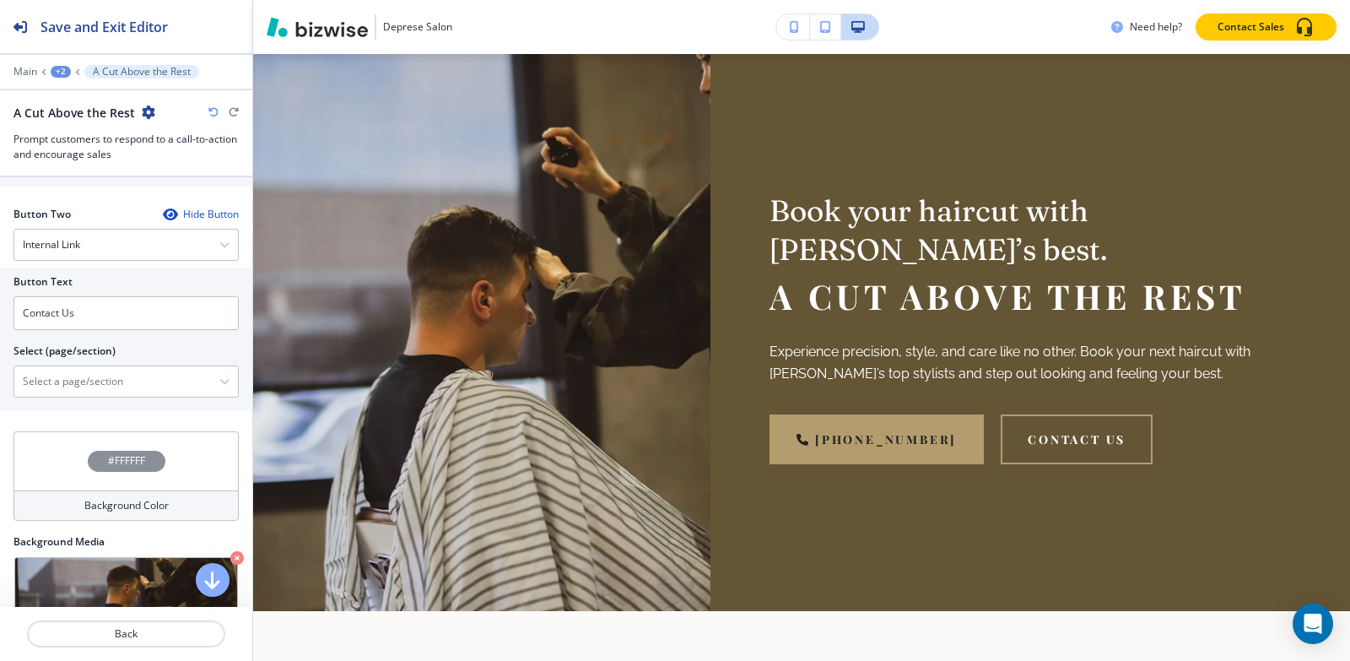
drag, startPoint x: 68, startPoint y: 378, endPoint x: 87, endPoint y: 397, distance: 27.4
click at [68, 378] on \(page\/section\) "Manual Input" at bounding box center [116, 381] width 205 height 29
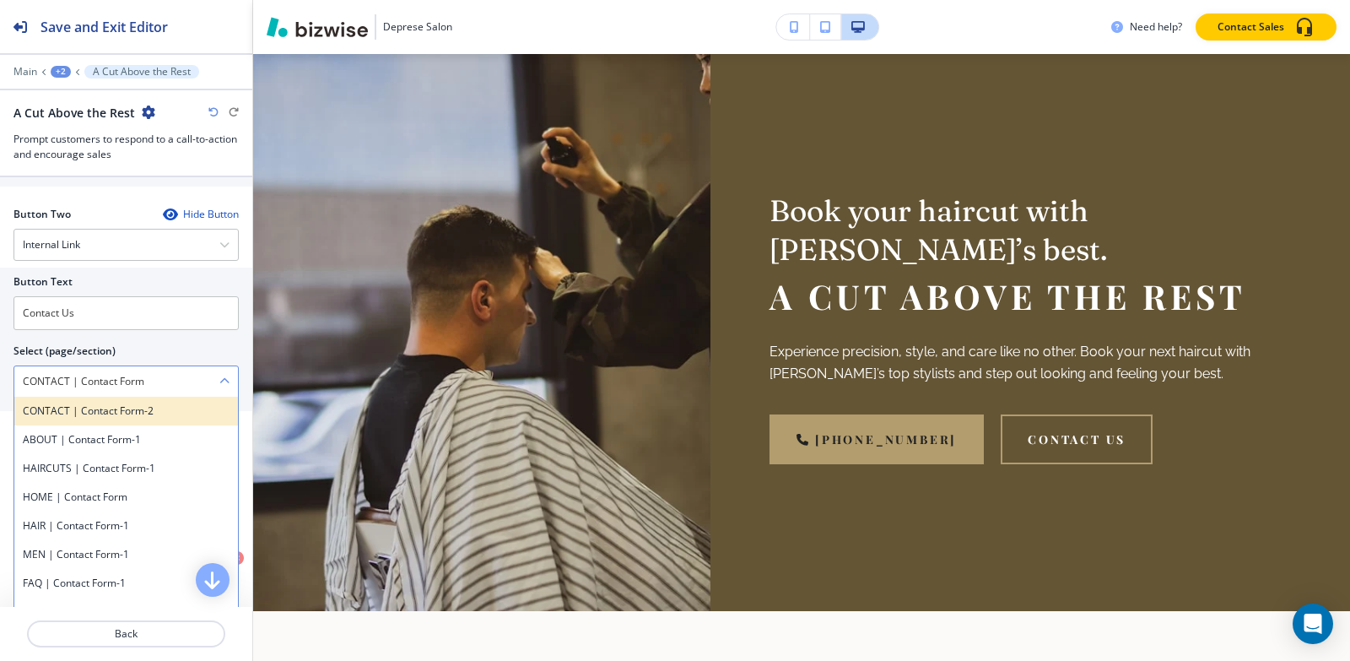
click at [84, 413] on h4 "CONTACT | Contact Form-2" at bounding box center [126, 410] width 207 height 15
type \(page\/section\) "CONTACT | Contact Form-2"
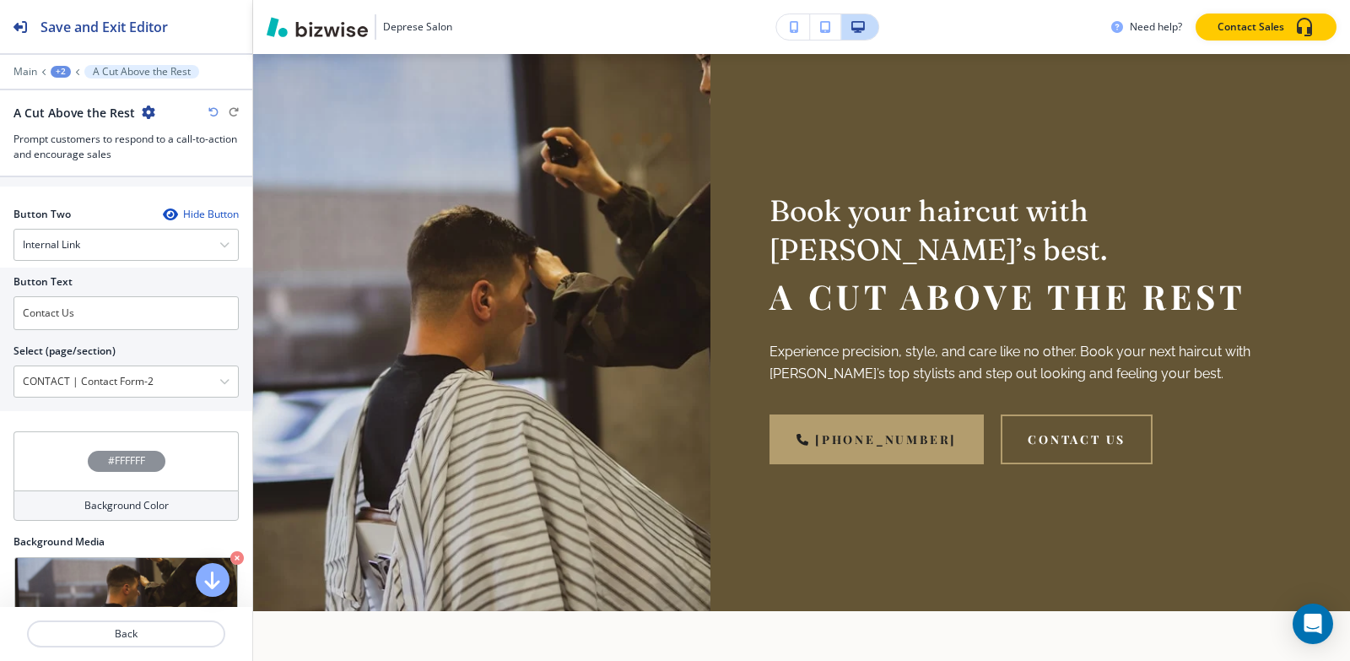
click at [62, 73] on div "+2" at bounding box center [61, 72] width 20 height 12
click at [65, 105] on p "Pages" at bounding box center [105, 99] width 86 height 15
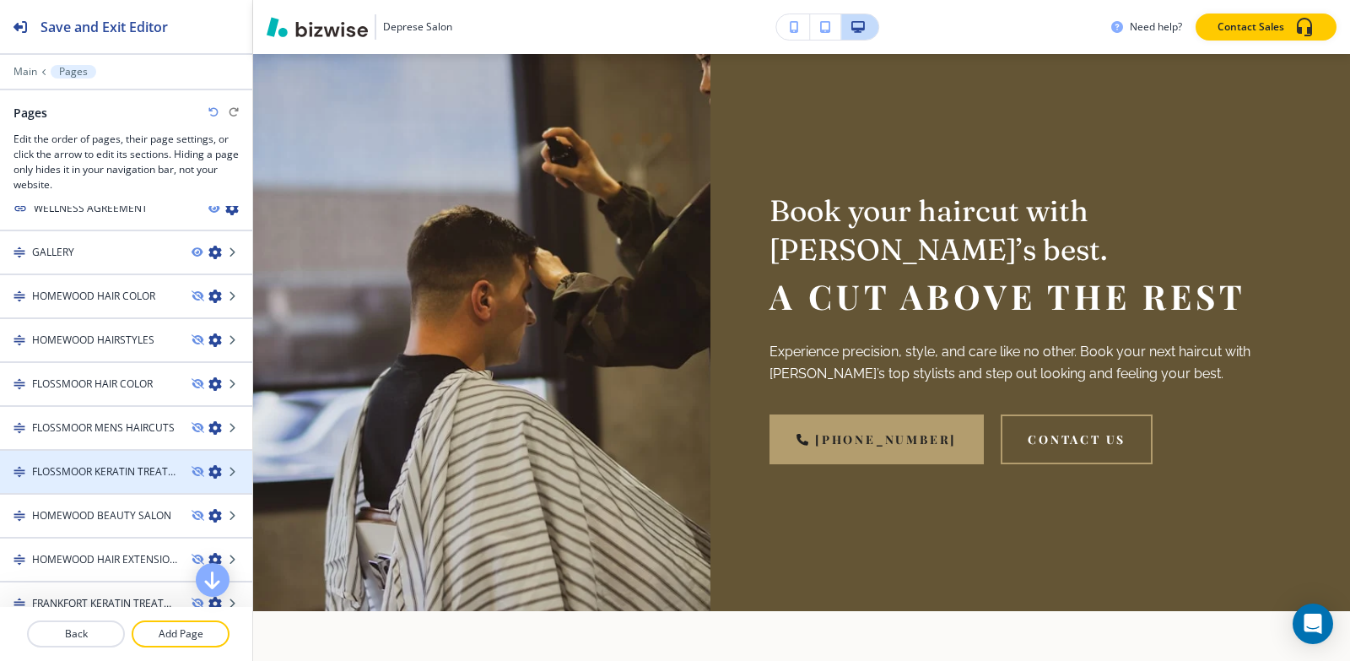
click at [92, 473] on h4 "FLOSSMOOR KERATIN TREATMENTS" at bounding box center [105, 471] width 146 height 15
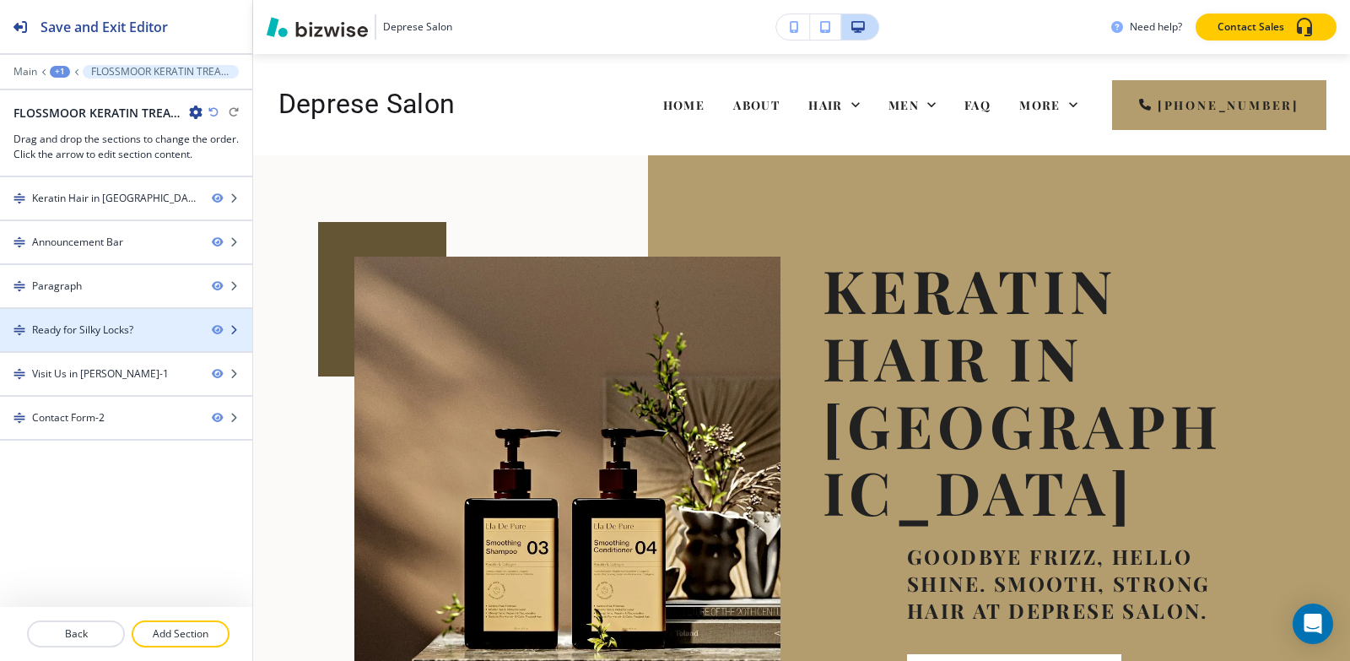
click at [94, 323] on div "Ready for Silky Locks?" at bounding box center [82, 329] width 101 height 15
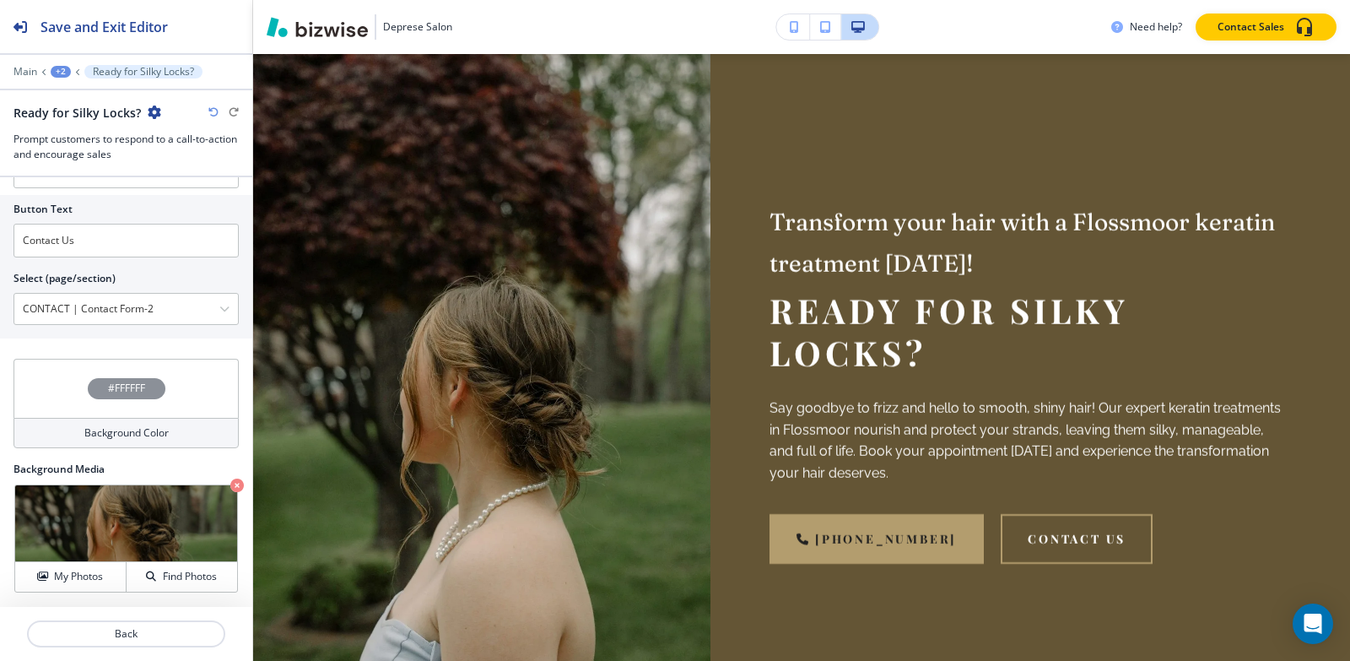
click at [54, 71] on div "+2" at bounding box center [61, 72] width 20 height 12
click at [82, 94] on p "Pages" at bounding box center [105, 99] width 86 height 15
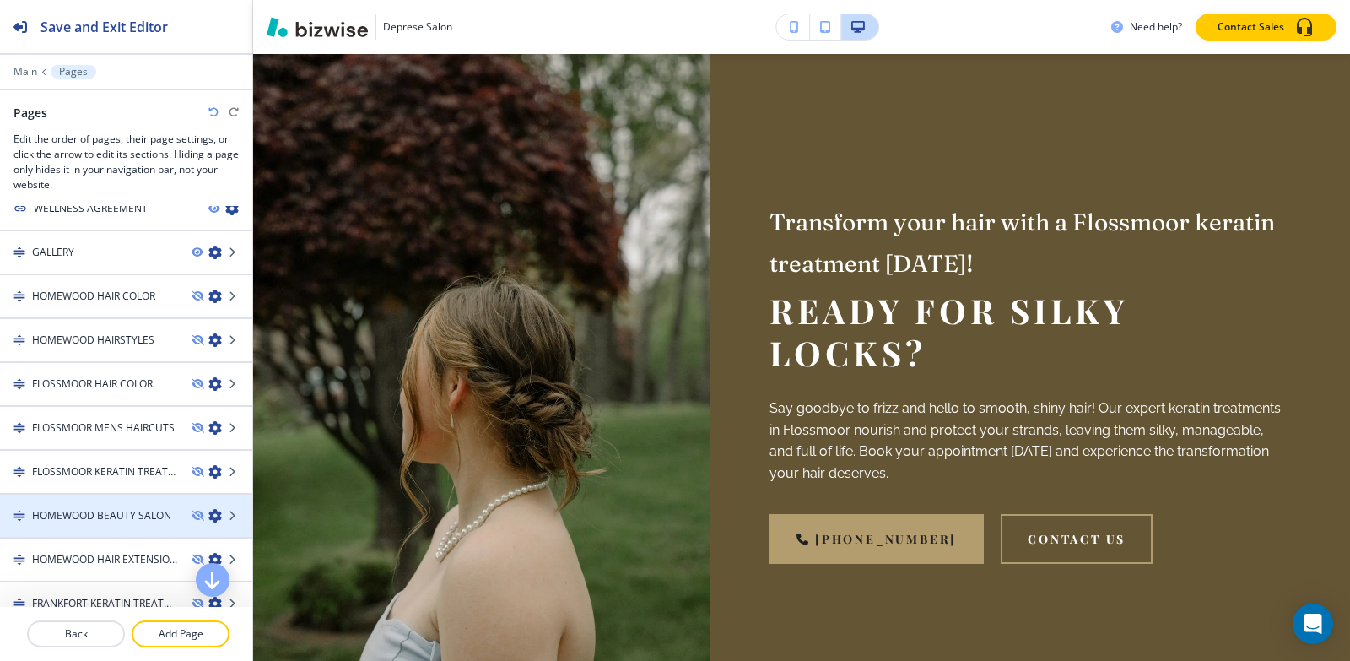
click at [51, 523] on div at bounding box center [126, 530] width 252 height 14
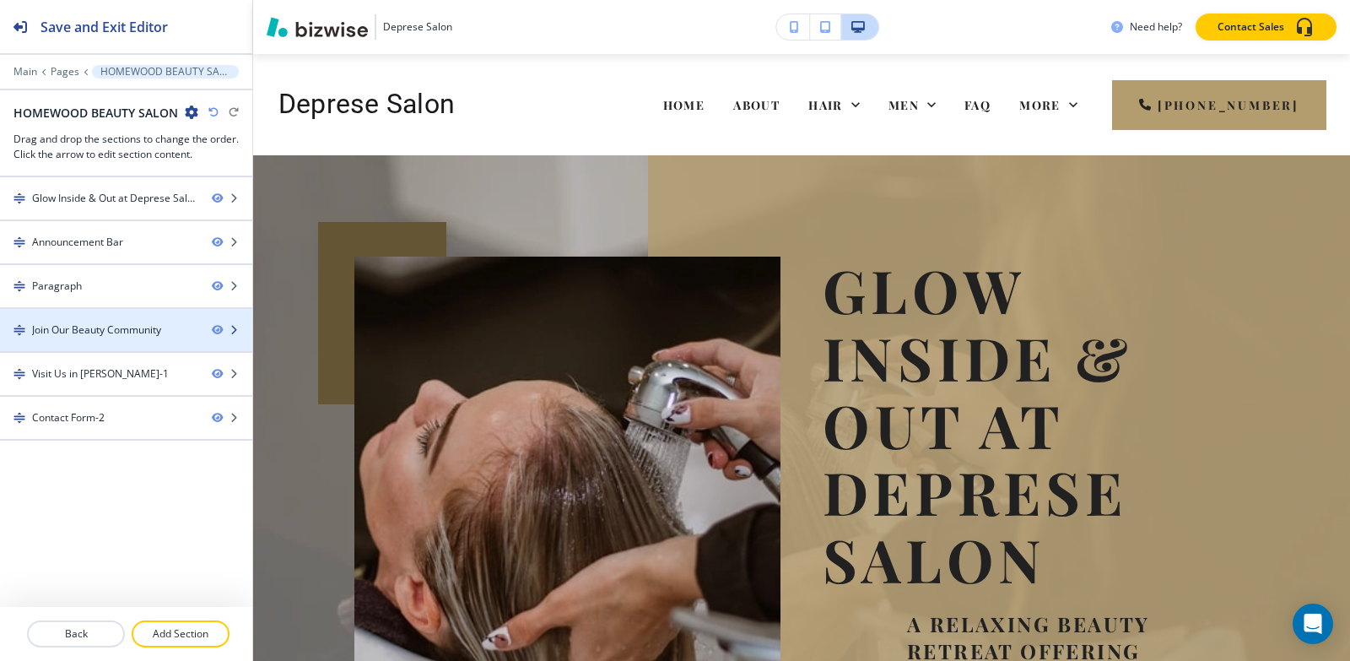
click at [74, 338] on div at bounding box center [126, 345] width 252 height 14
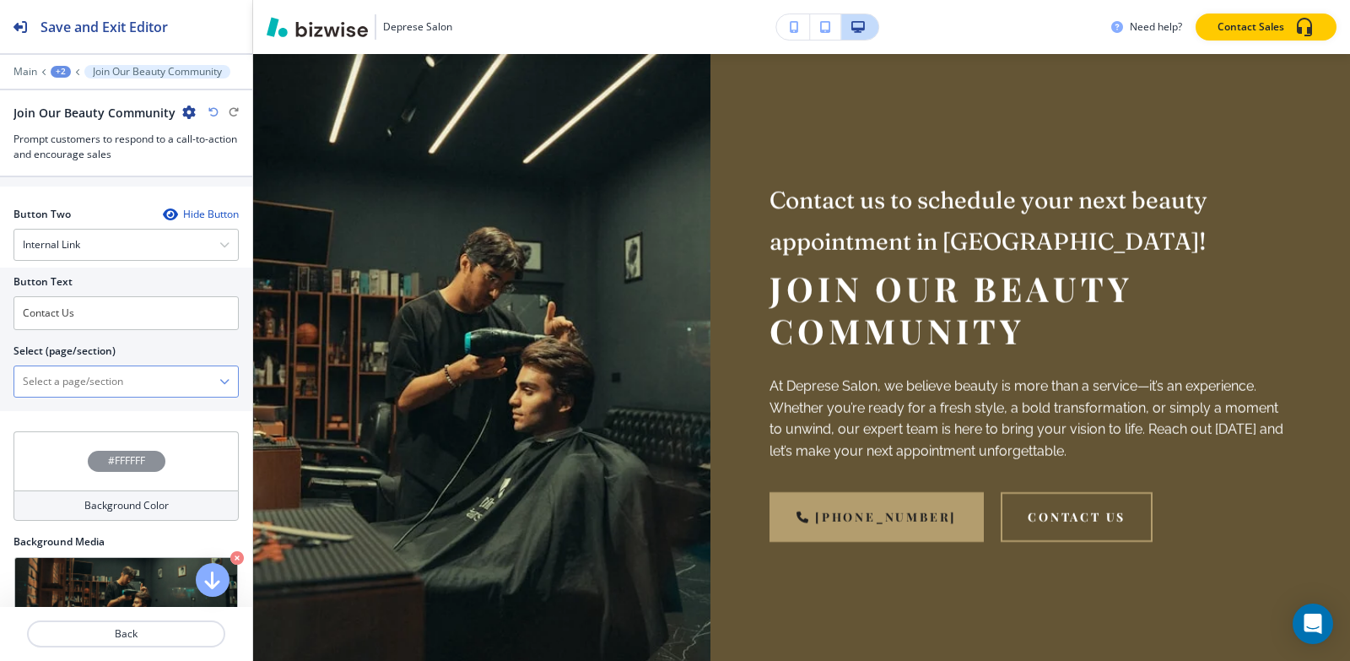
click at [73, 392] on \(page\/section\) "Manual Input" at bounding box center [116, 381] width 205 height 29
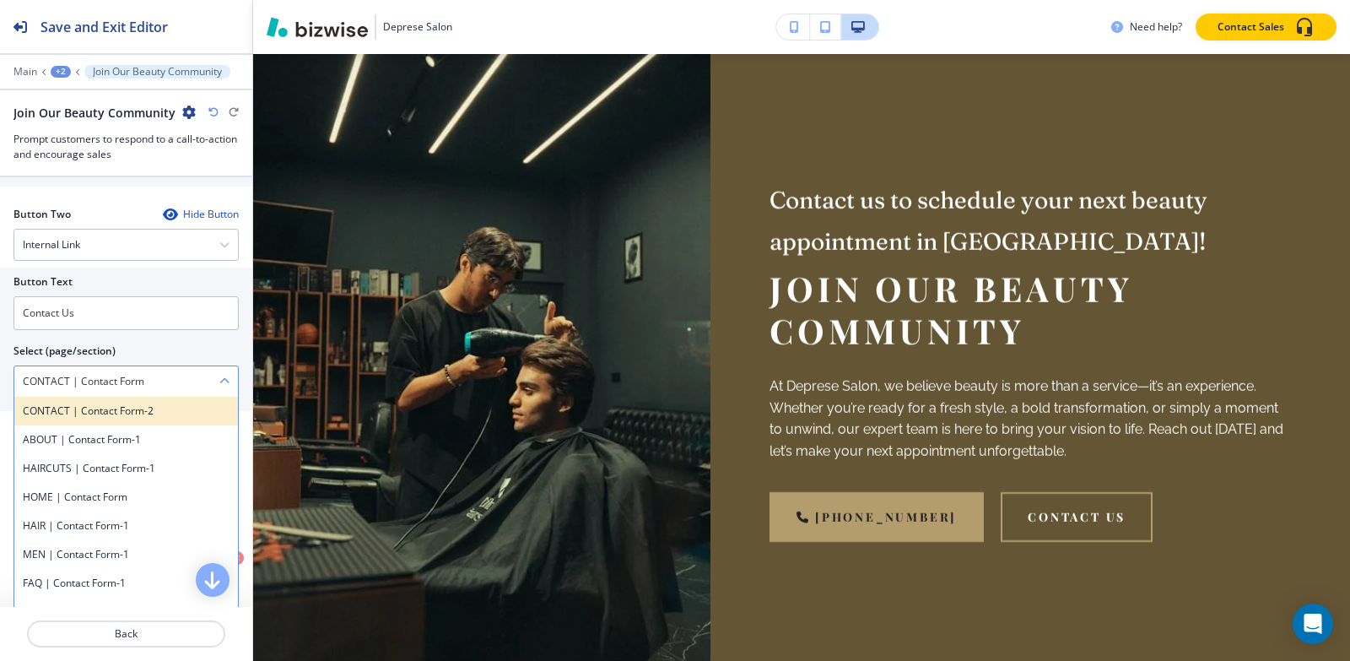
click at [55, 416] on h4 "CONTACT | Contact Form-2" at bounding box center [126, 410] width 207 height 15
type \(page\/section\) "CONTACT | Contact Form-2"
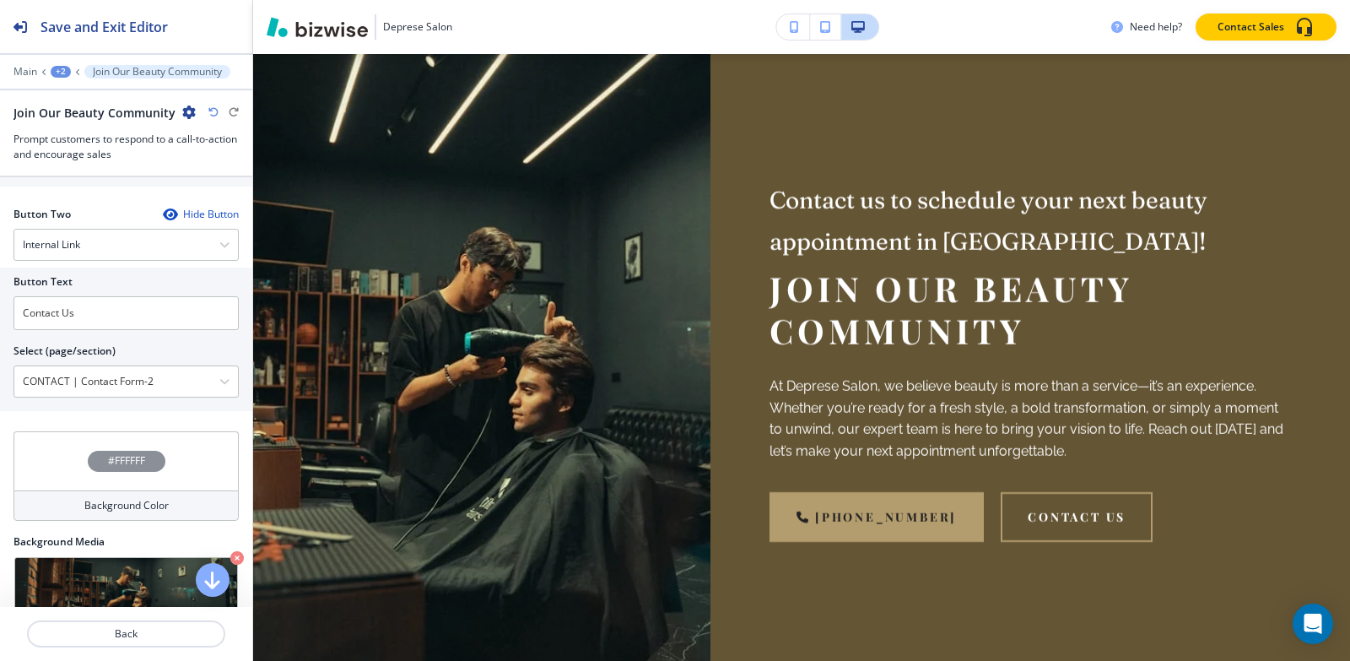
click at [59, 77] on div "+2" at bounding box center [61, 72] width 20 height 12
click at [77, 105] on p "Pages" at bounding box center [105, 99] width 86 height 15
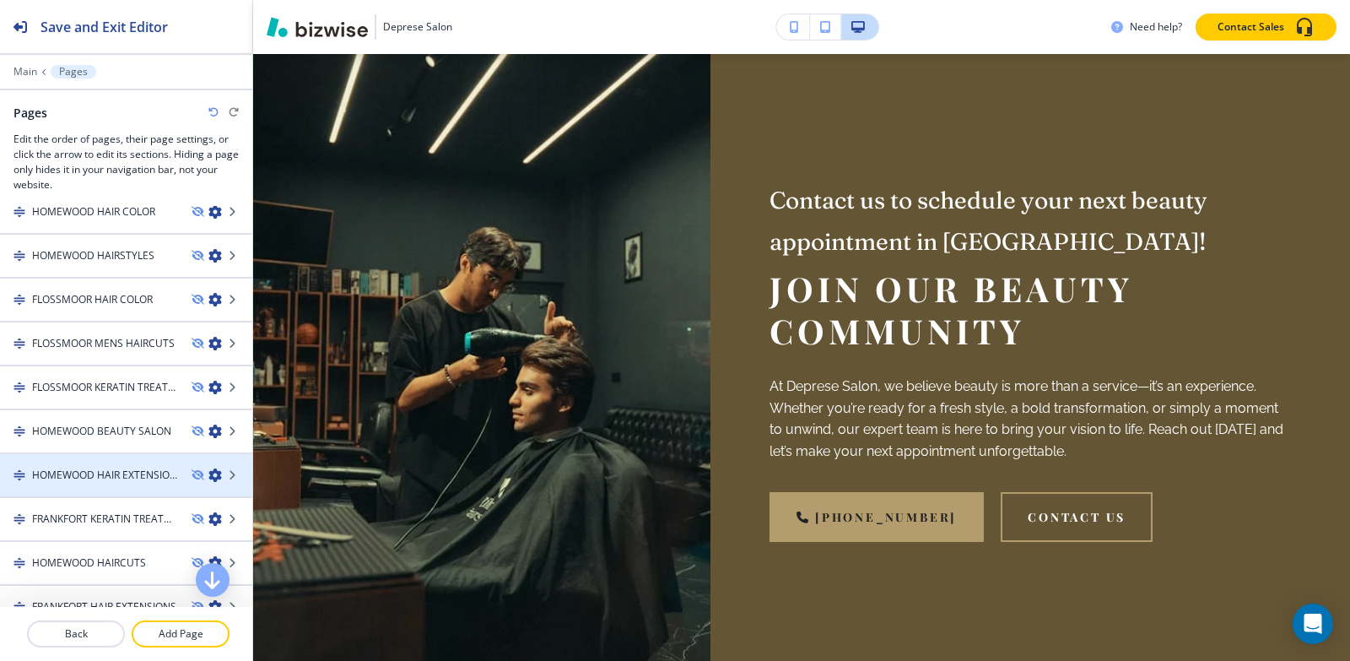
click at [73, 460] on div at bounding box center [126, 461] width 252 height 14
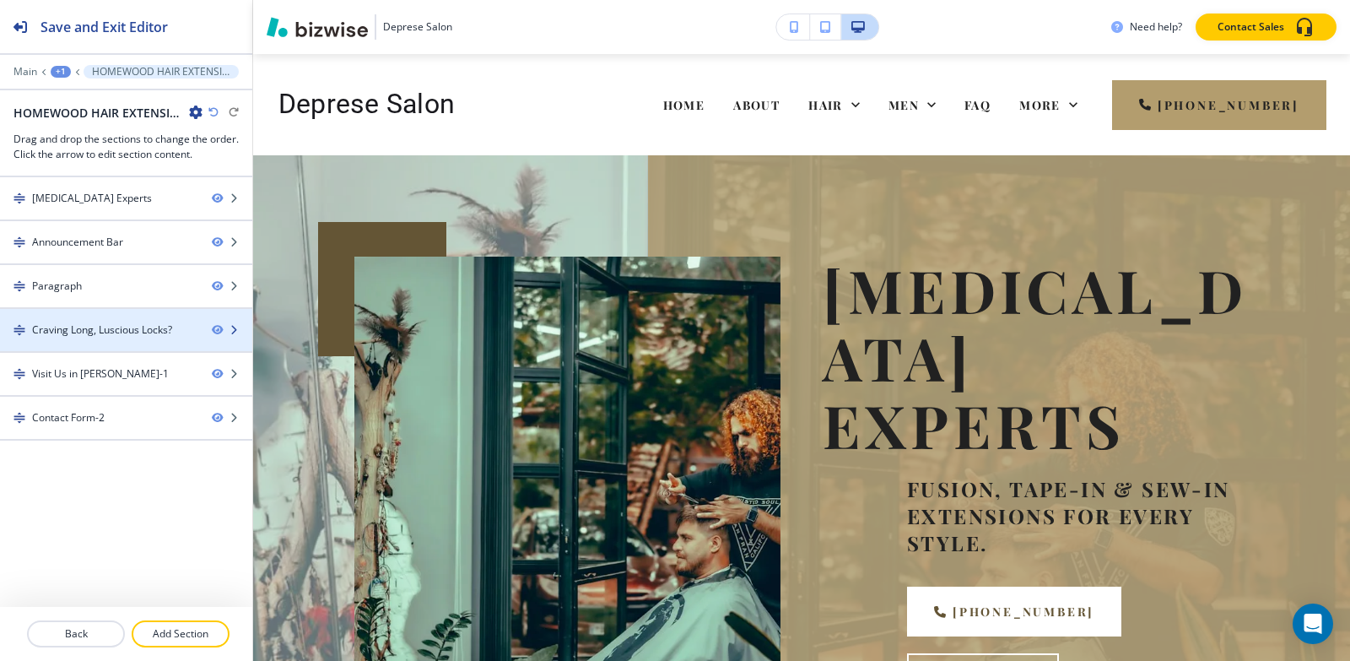
click at [69, 339] on div at bounding box center [126, 345] width 252 height 14
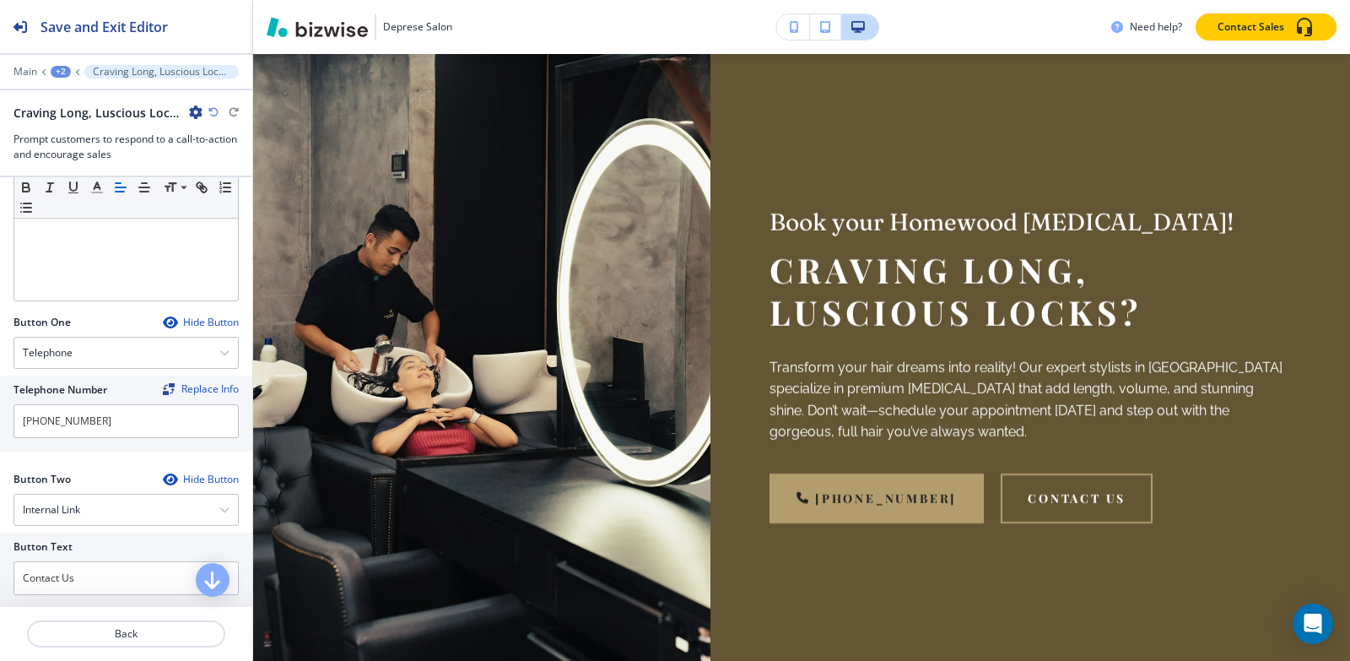
click at [66, 78] on div "Main +2 Craving Long, Luscious Locks?" at bounding box center [126, 72] width 225 height 14
click at [64, 74] on div "+2" at bounding box center [61, 72] width 20 height 12
click at [73, 105] on p "Pages" at bounding box center [105, 99] width 86 height 15
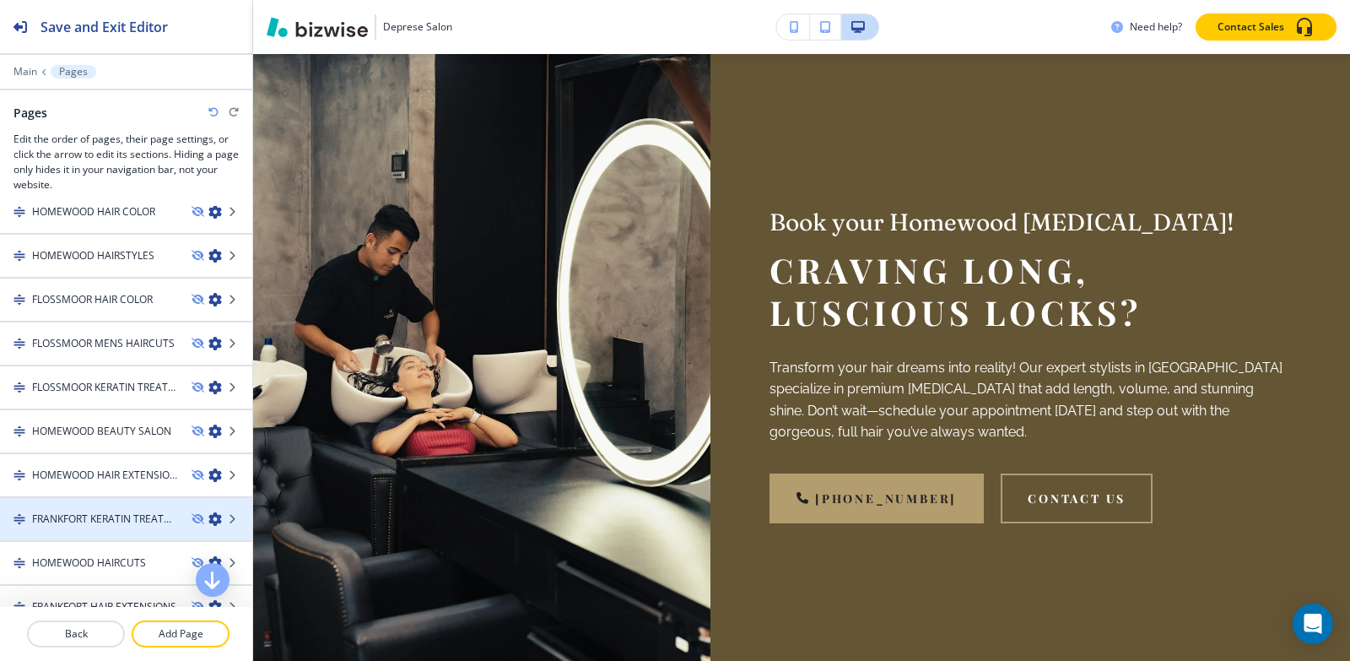
click at [56, 515] on h4 "FRANKFORT KERATIN TREATMENTS" at bounding box center [105, 518] width 146 height 15
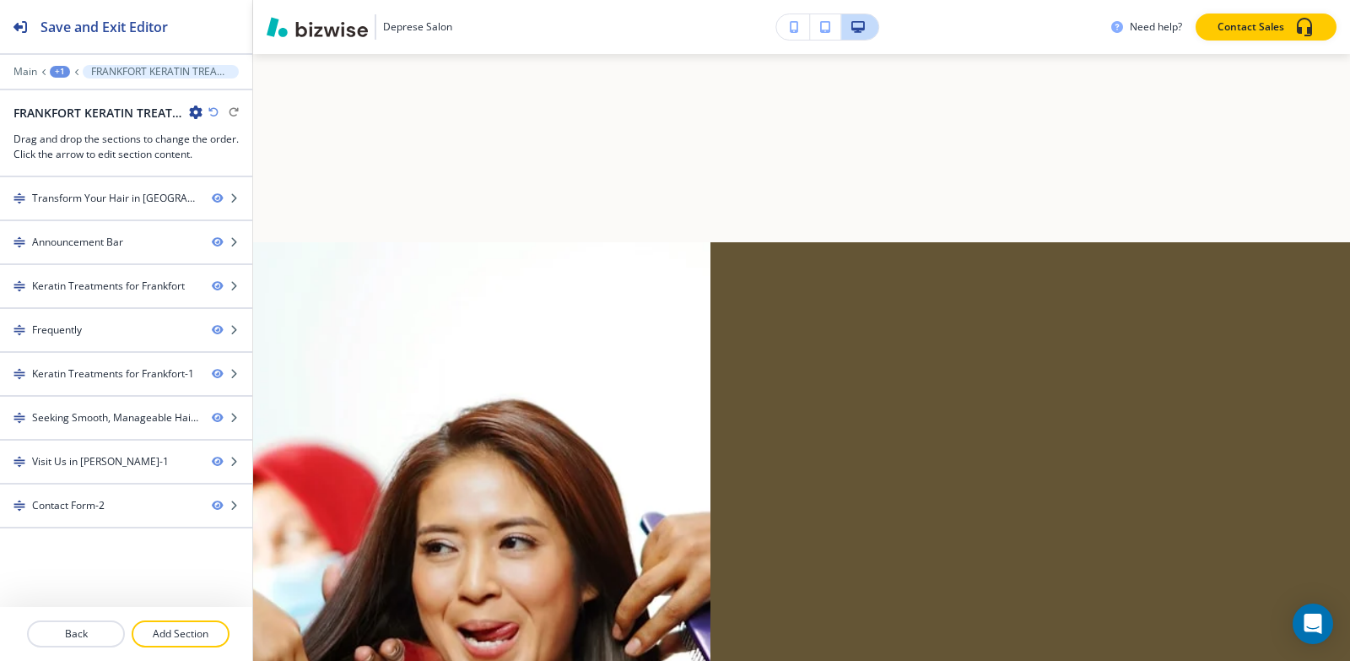
scroll to position [0, 0]
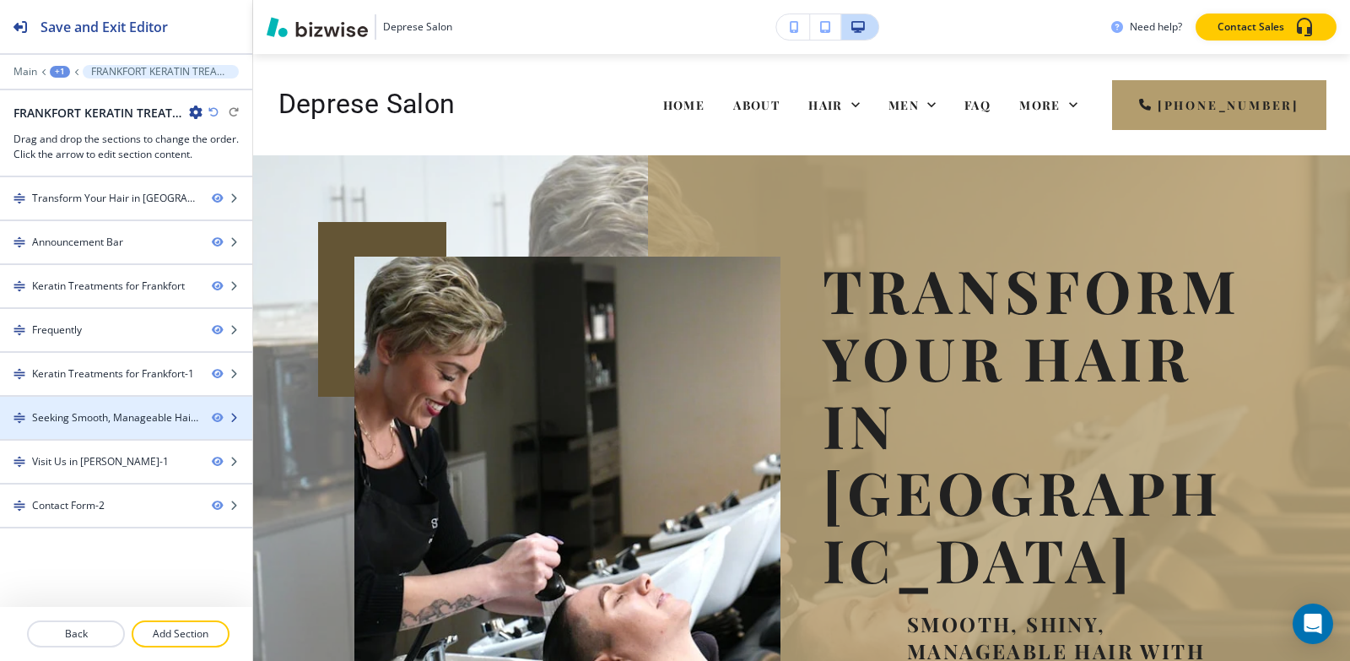
click at [77, 418] on div "Seeking Smooth, Manageable Hair?" at bounding box center [115, 417] width 166 height 15
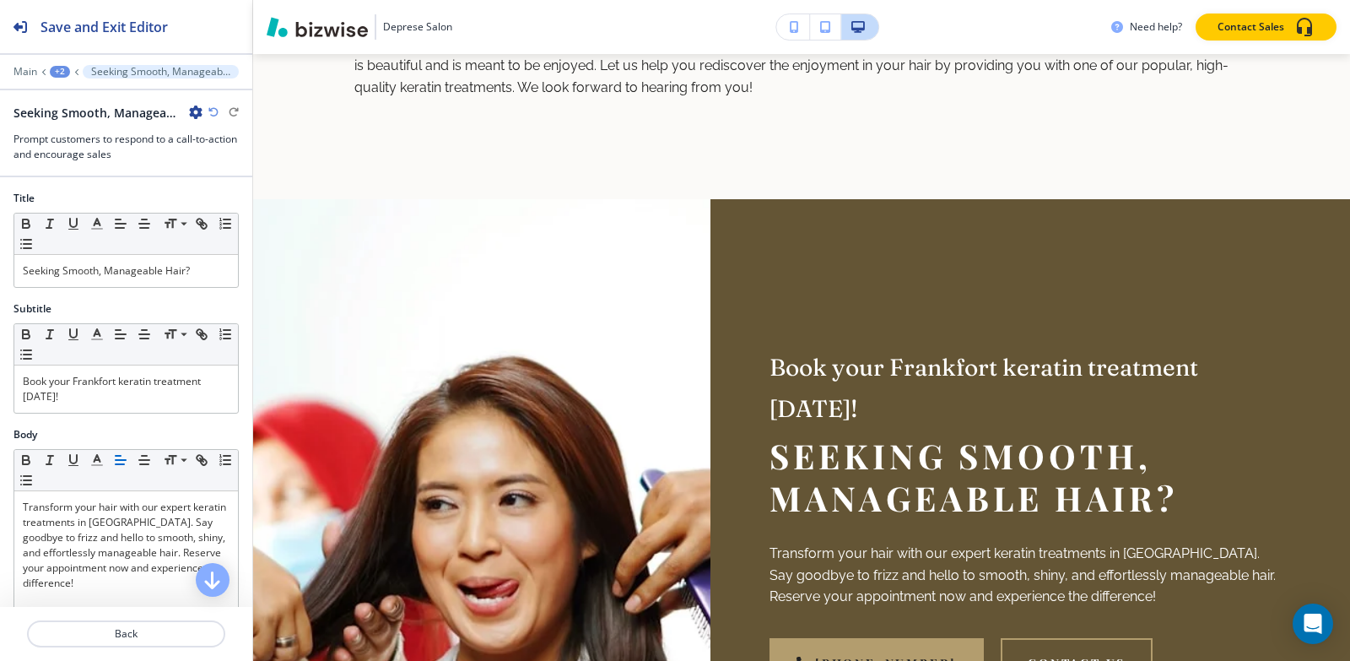
scroll to position [2259, 0]
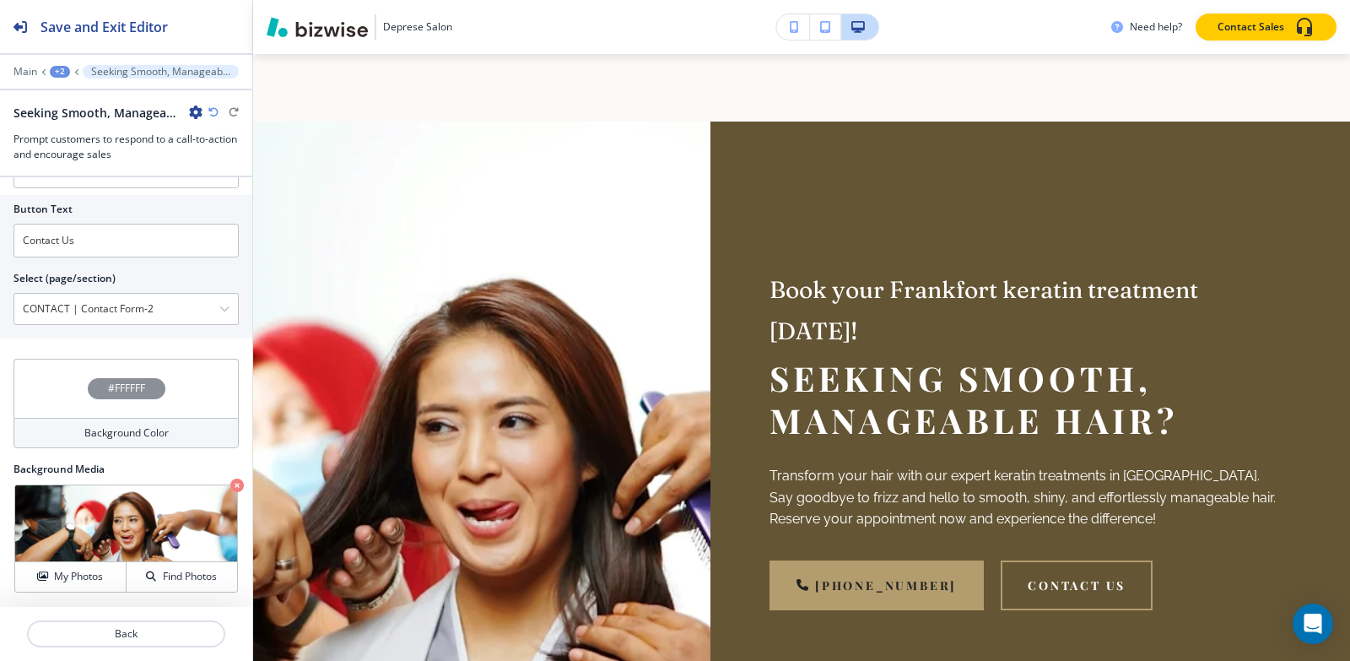
click at [53, 67] on div "+2" at bounding box center [60, 72] width 20 height 12
click at [75, 100] on p "Pages" at bounding box center [104, 99] width 86 height 15
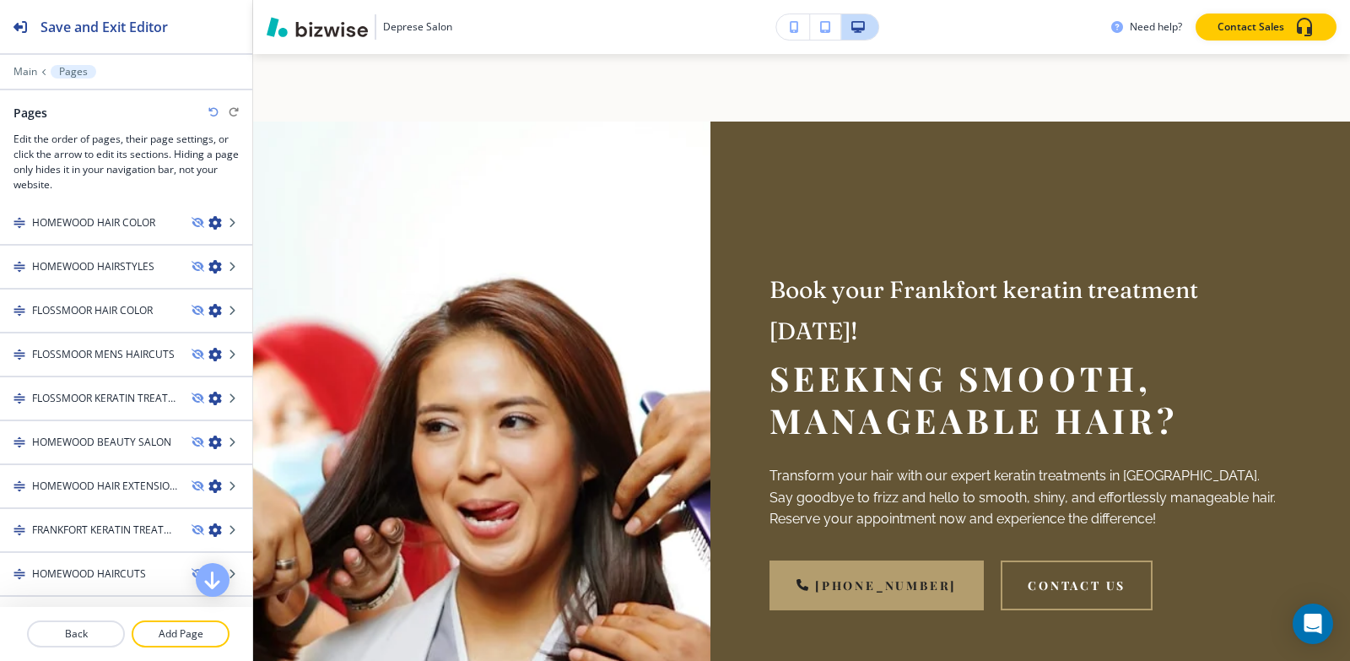
scroll to position [673, 0]
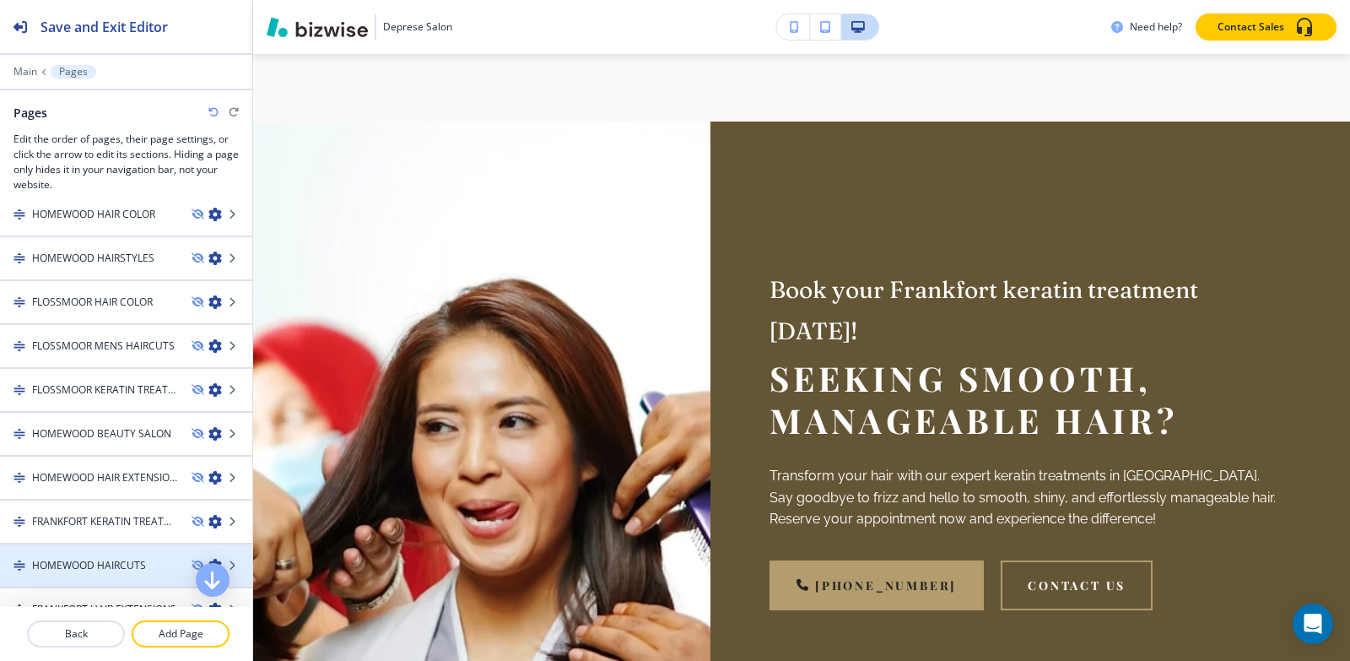
click at [55, 559] on h4 "HOMEWOOD HAIRCUTS" at bounding box center [89, 565] width 114 height 15
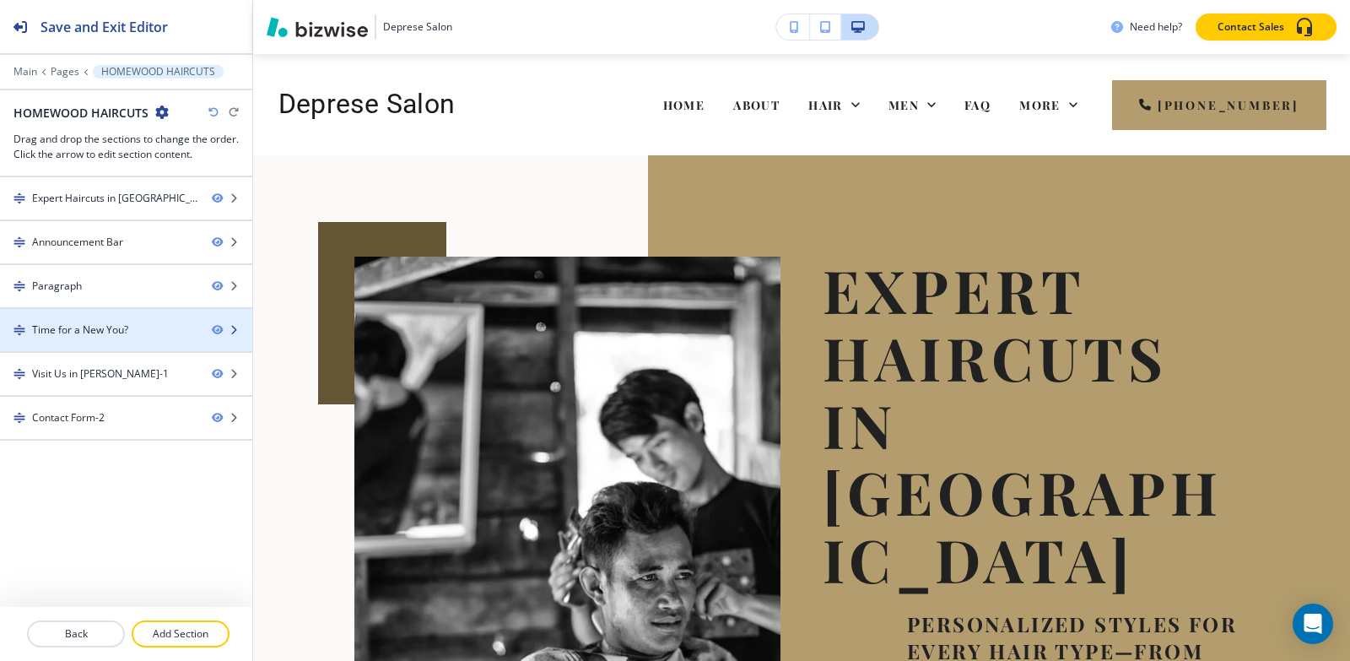
click at [78, 319] on div at bounding box center [126, 316] width 252 height 14
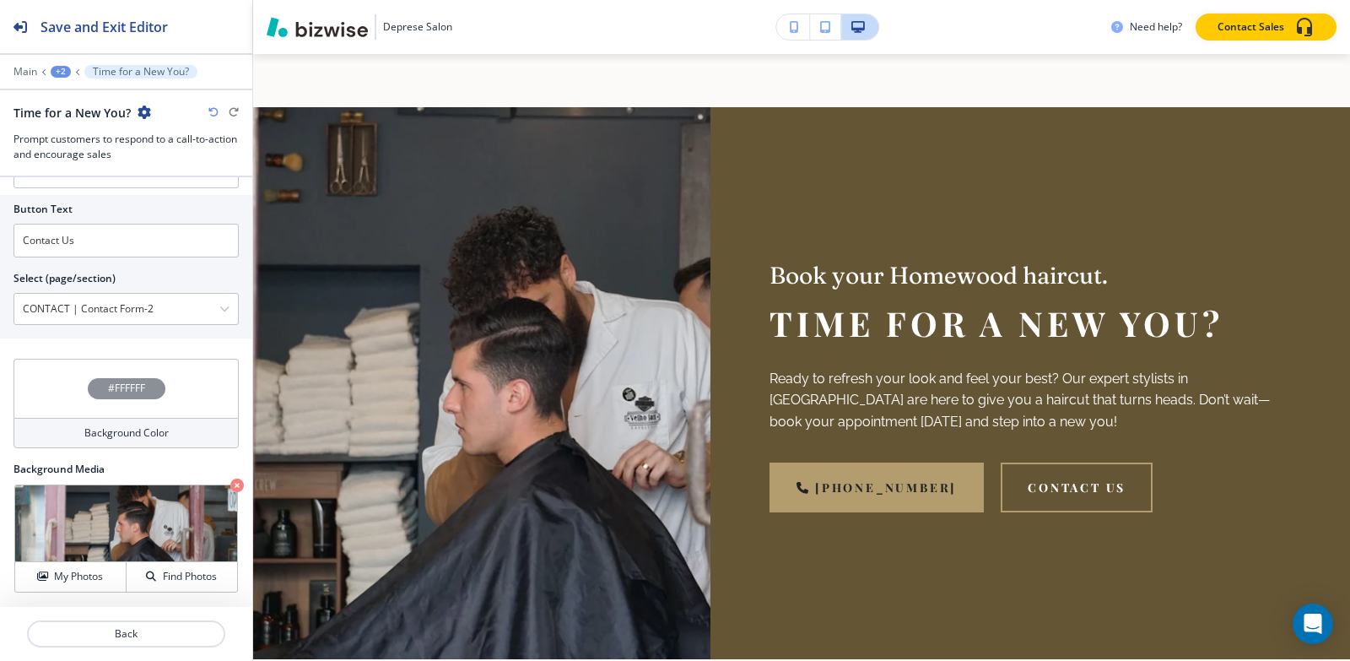
scroll to position [2832, 0]
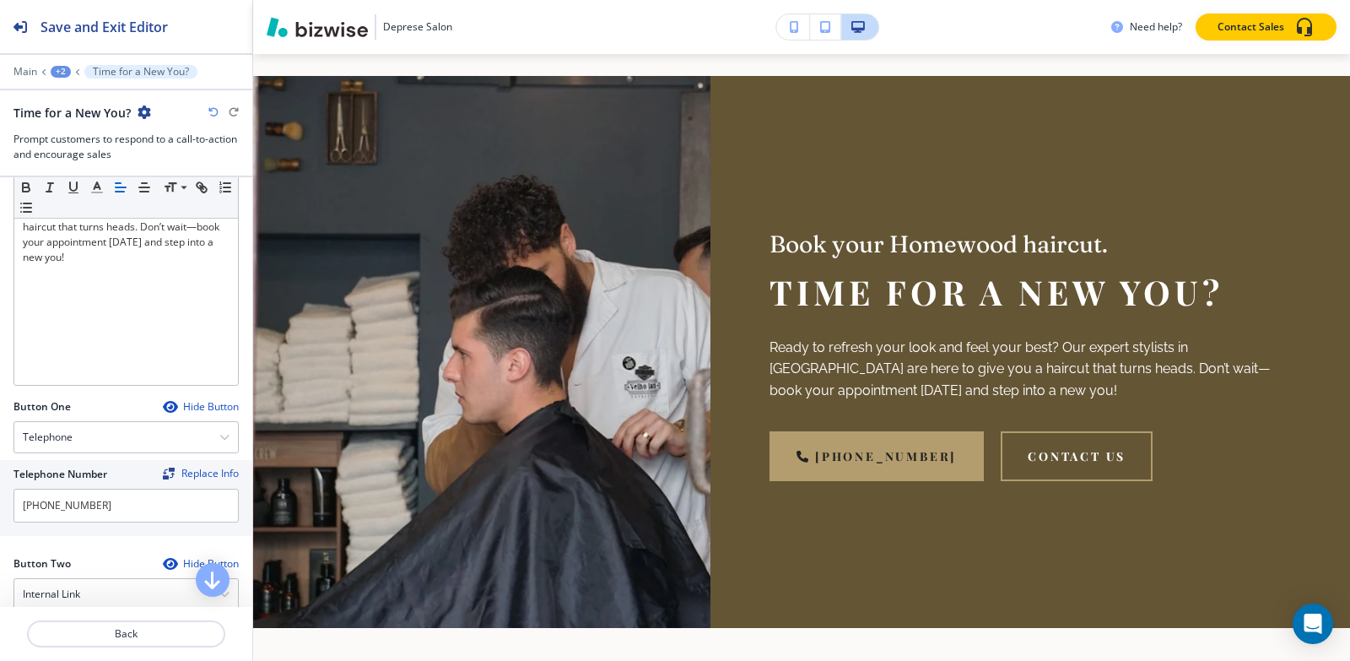
click at [59, 66] on div "+2" at bounding box center [61, 72] width 20 height 12
click at [73, 118] on button "HOMEWOOD HAIRCUTS" at bounding box center [105, 129] width 108 height 30
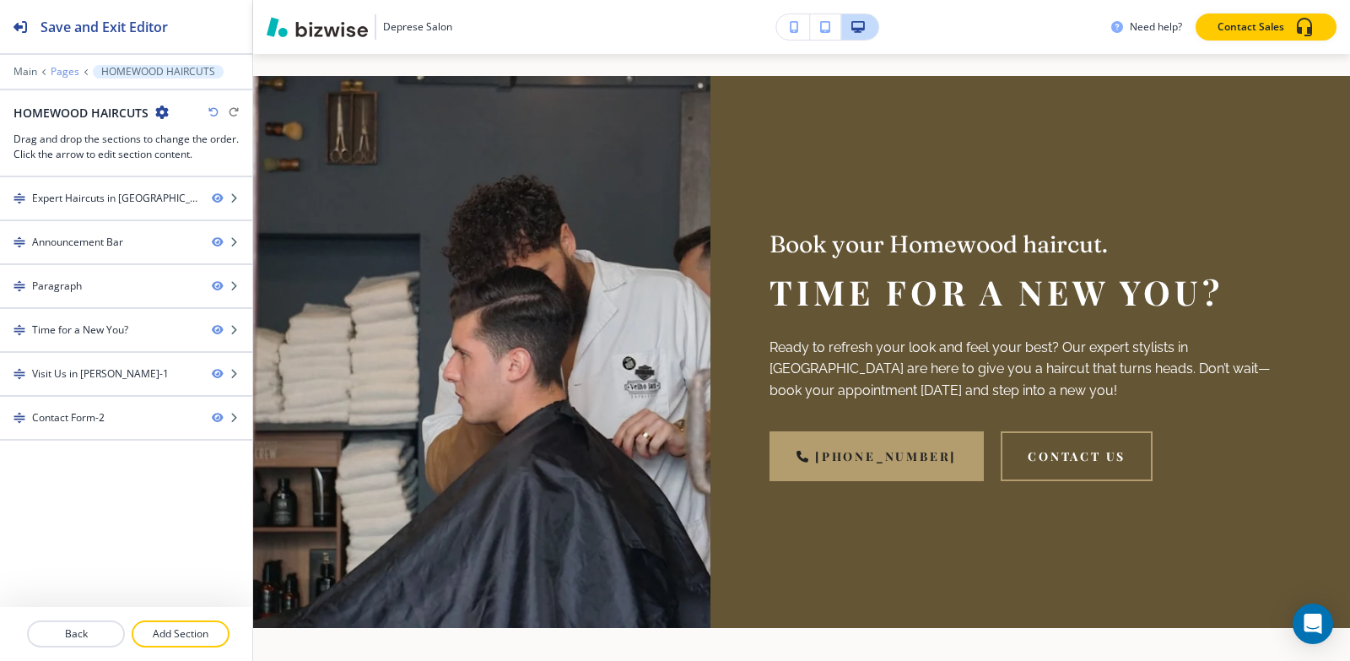
click at [62, 68] on p "Pages" at bounding box center [65, 72] width 29 height 12
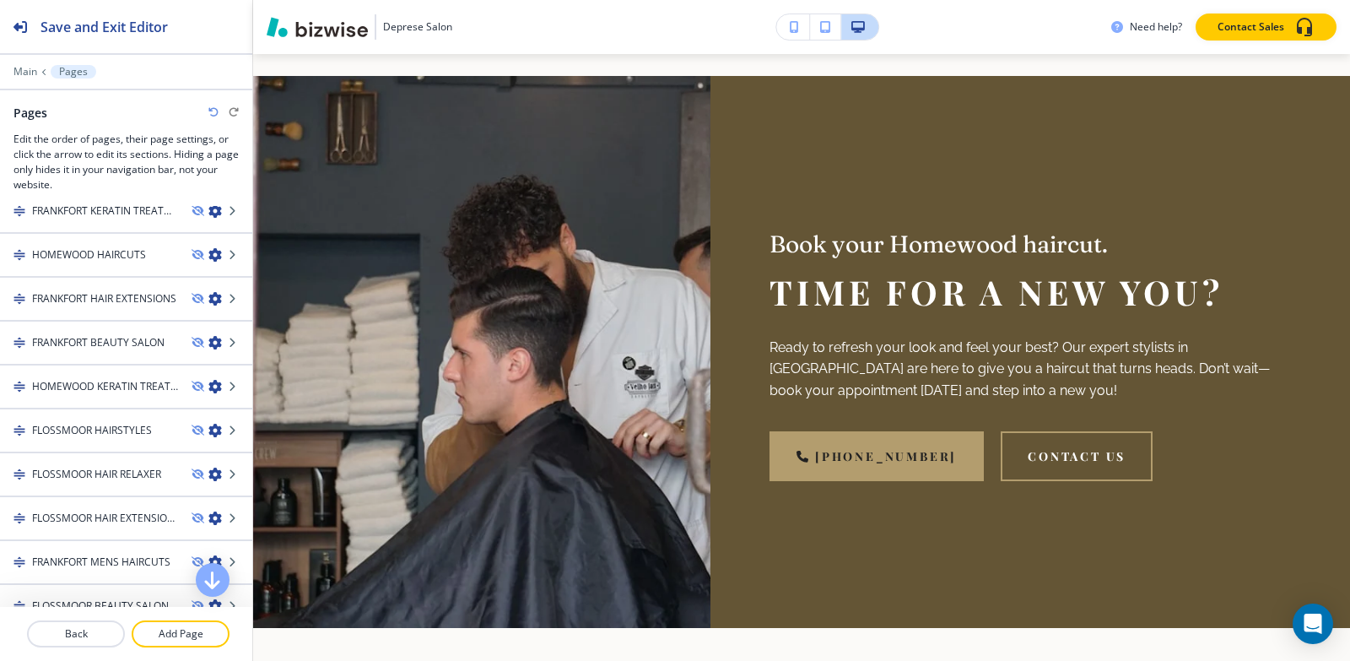
scroll to position [1013, 0]
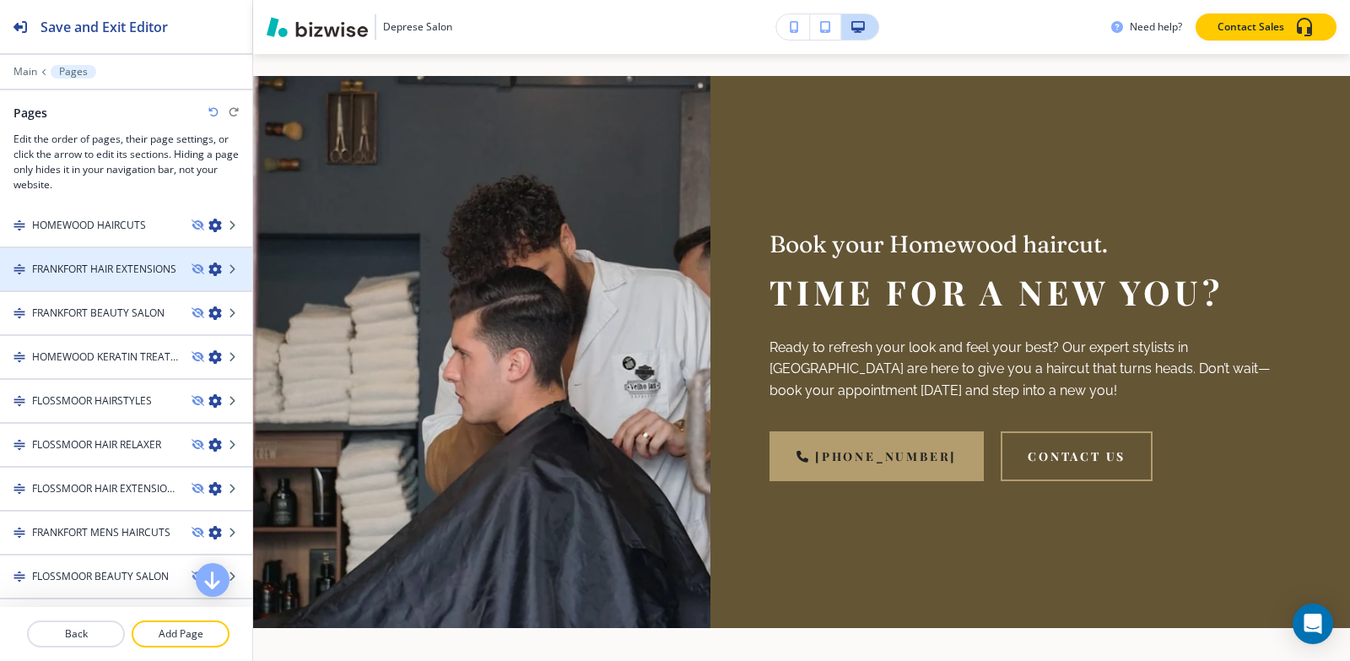
click at [54, 262] on h4 "FRANKFORT HAIR EXTENSIONS" at bounding box center [104, 269] width 144 height 15
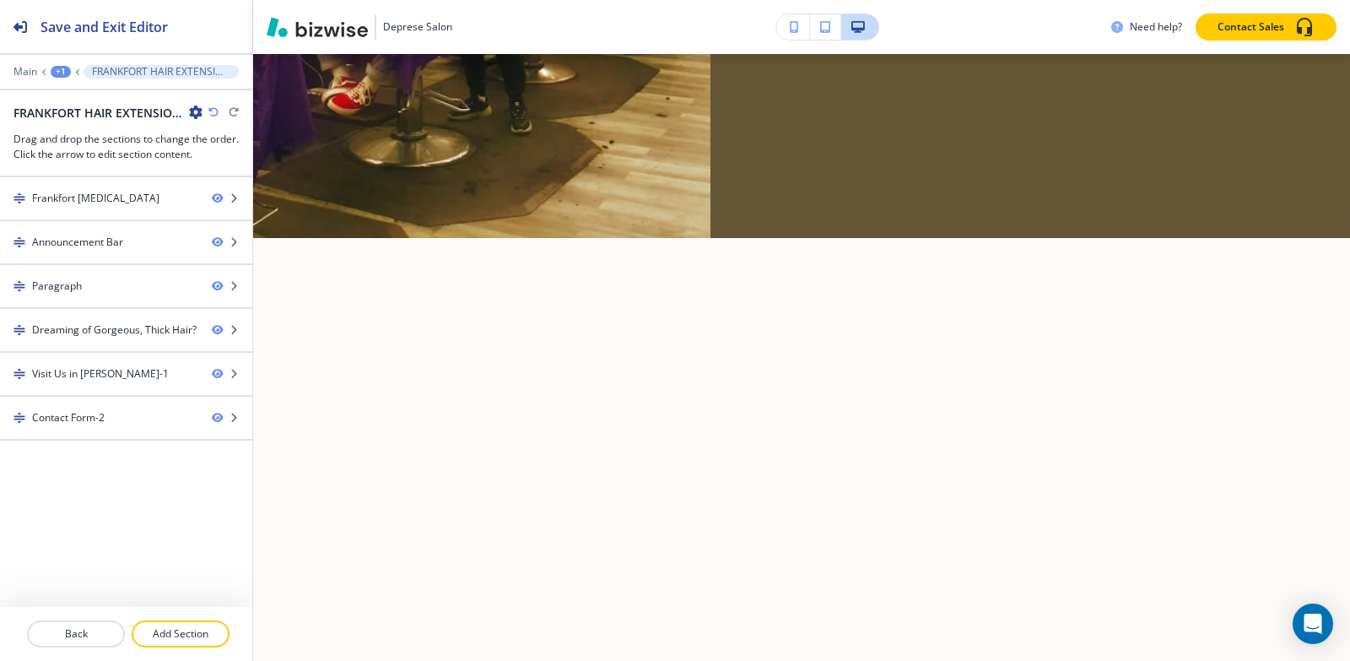
scroll to position [0, 0]
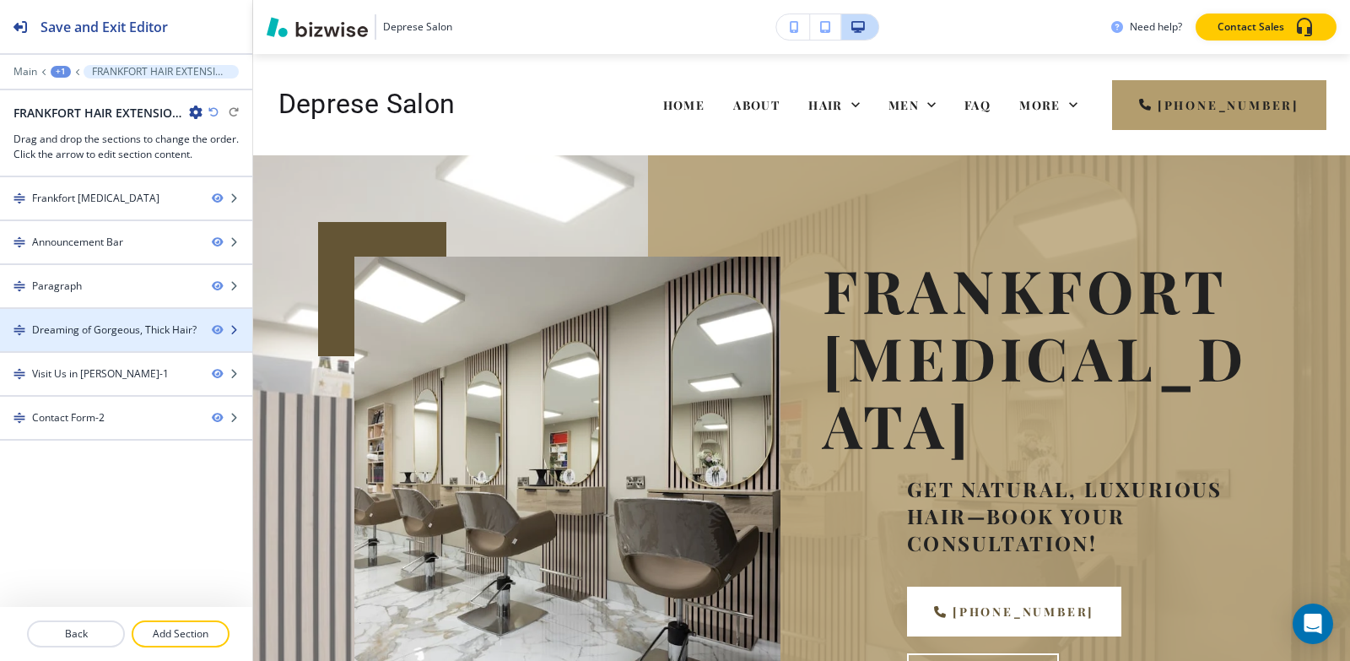
click at [45, 341] on div at bounding box center [126, 345] width 252 height 14
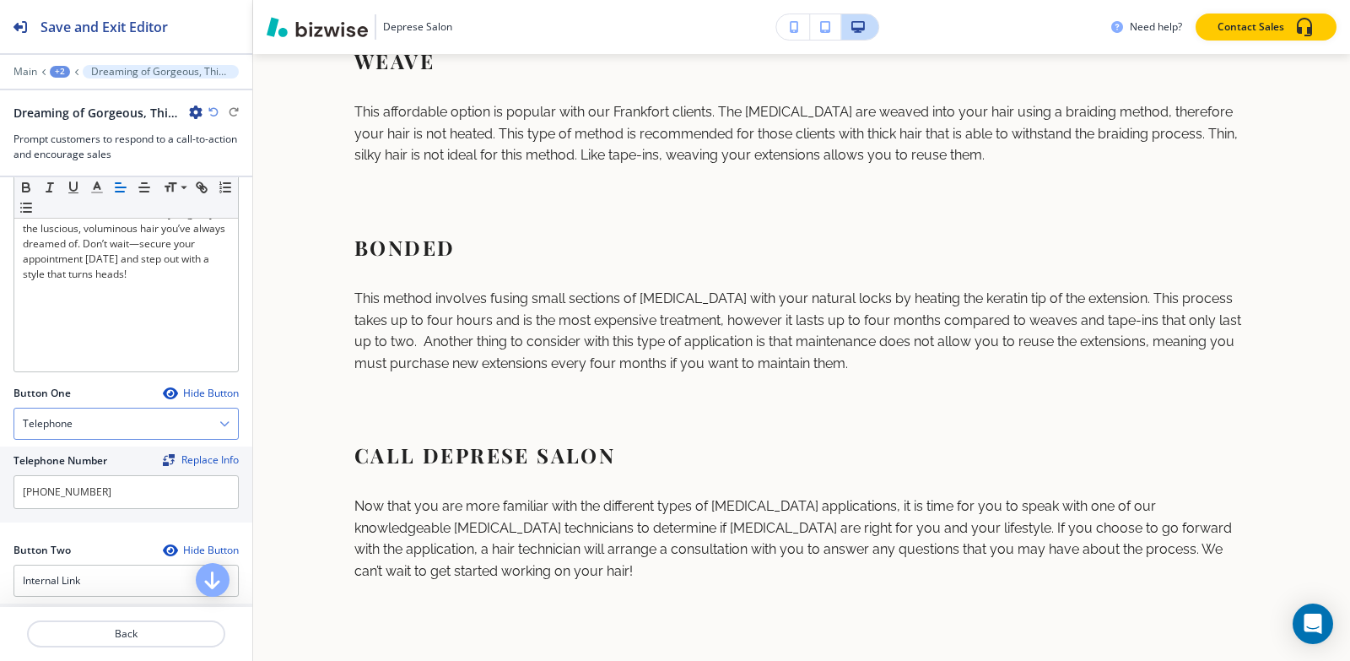
scroll to position [422, 0]
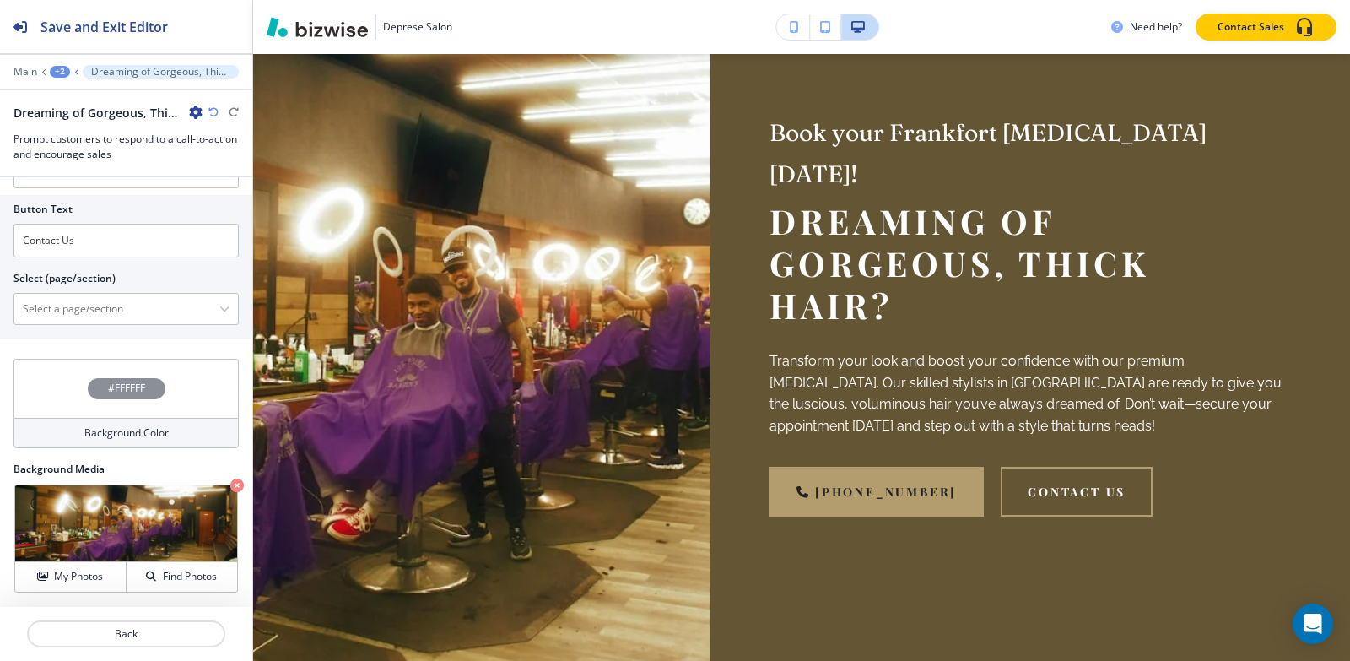
drag, startPoint x: 62, startPoint y: 312, endPoint x: 64, endPoint y: 343, distance: 30.5
click at [62, 312] on \(page\/section\) "Manual Input" at bounding box center [116, 308] width 205 height 29
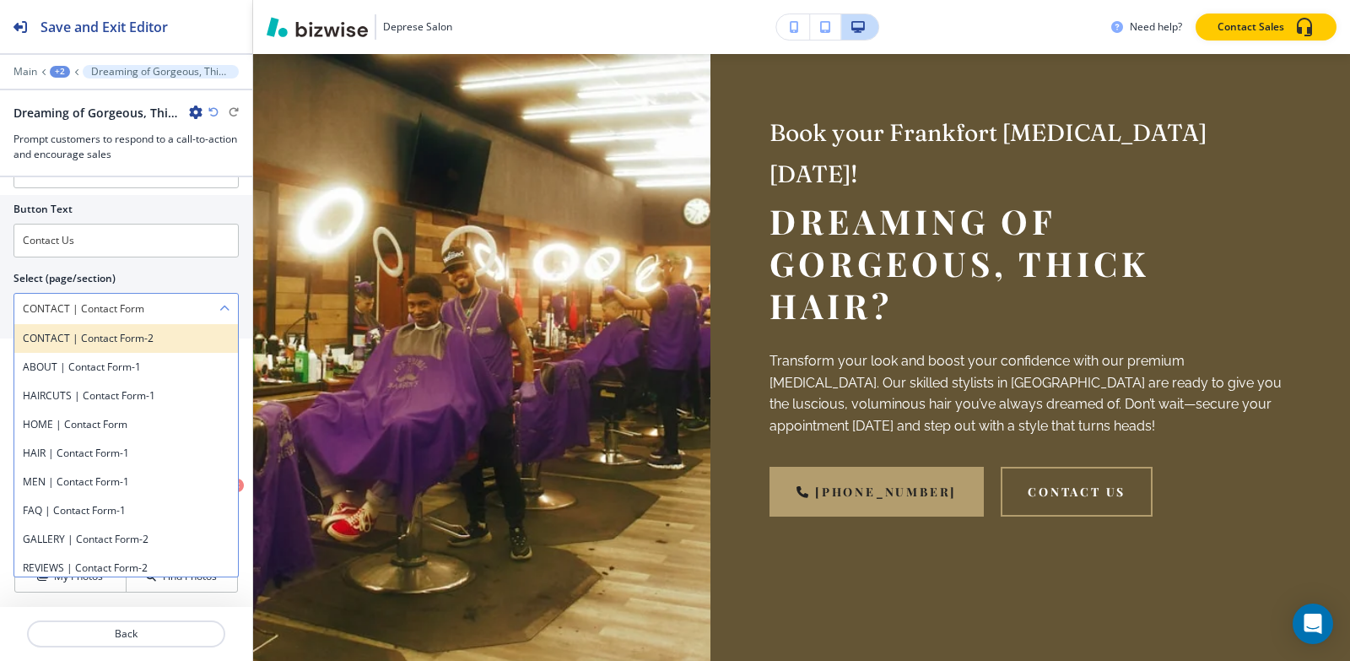
click at [52, 340] on h4 "CONTACT | Contact Form-2" at bounding box center [126, 338] width 207 height 15
type \(page\/section\) "CONTACT | Contact Form-2"
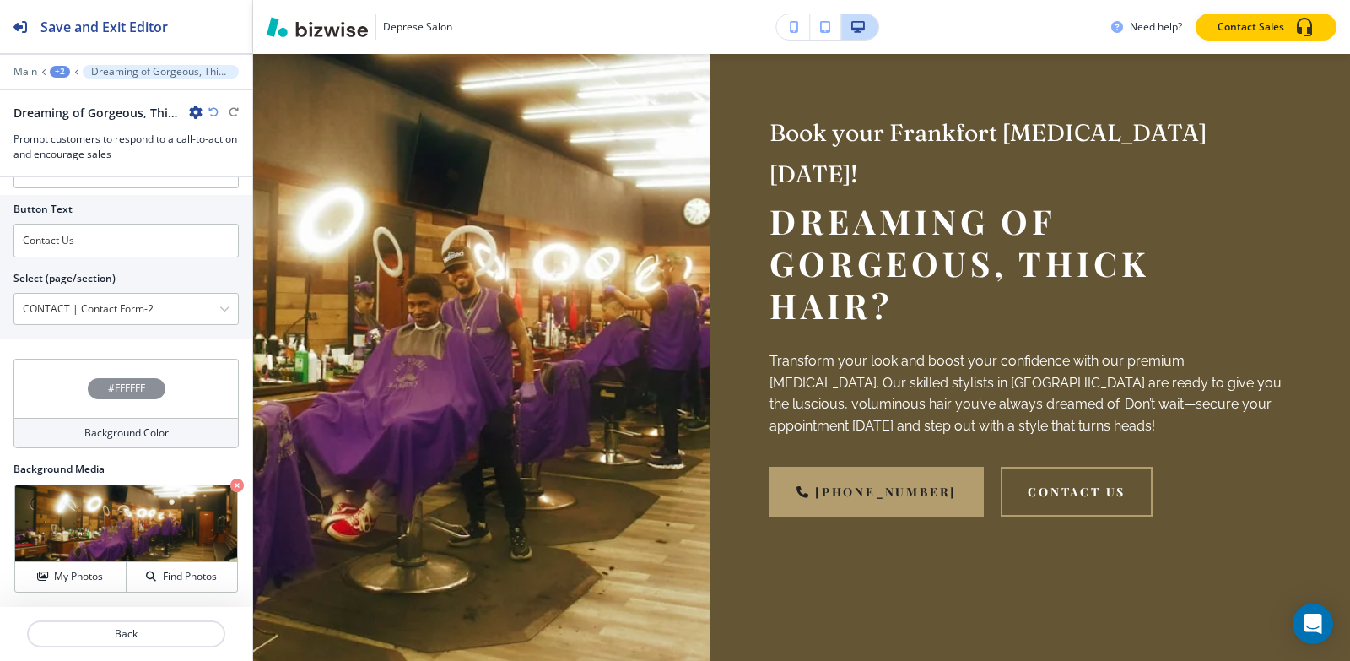
click at [55, 76] on div "+2" at bounding box center [60, 72] width 20 height 12
click at [79, 96] on p "Pages" at bounding box center [104, 99] width 86 height 15
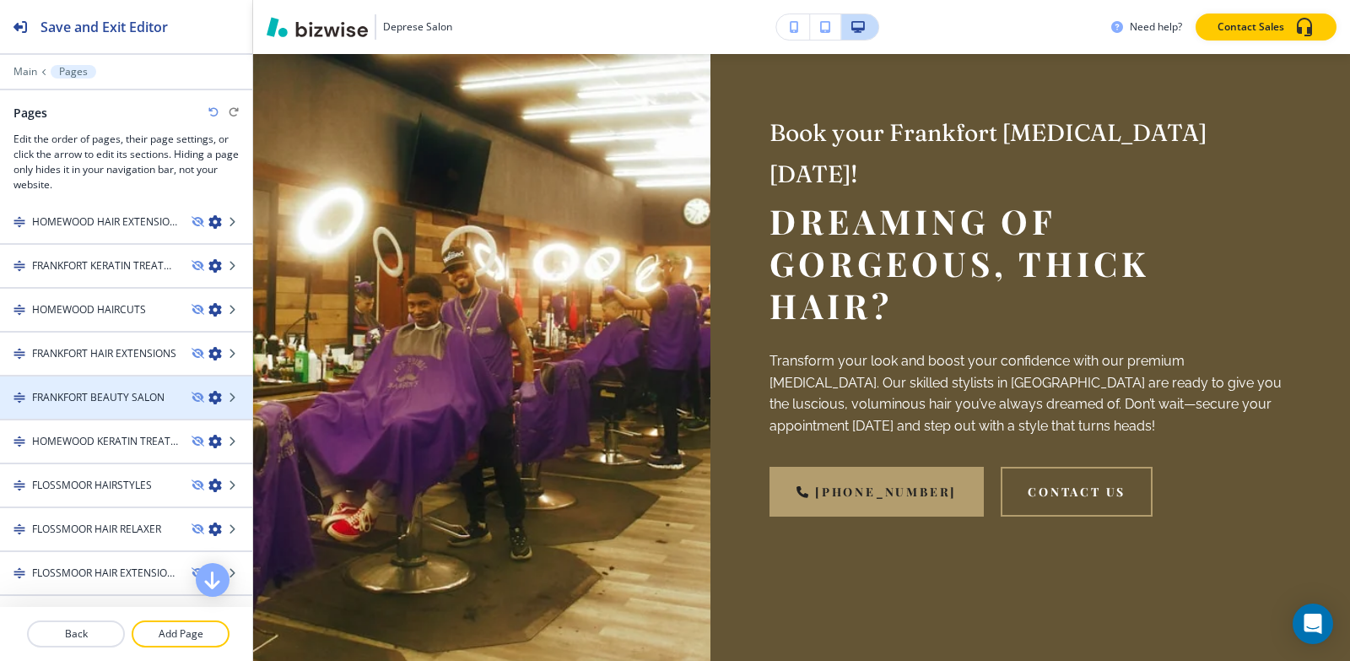
click at [85, 399] on h4 "FRANKFORT BEAUTY SALON" at bounding box center [98, 397] width 132 height 15
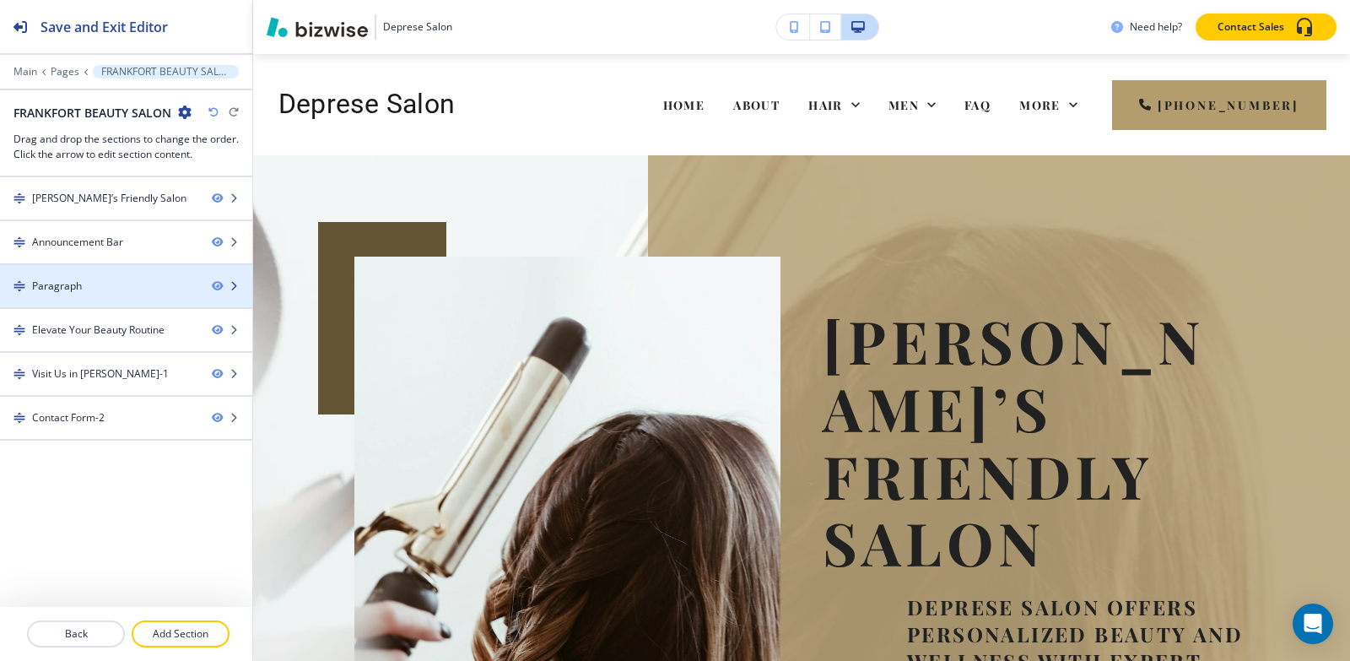
click at [68, 306] on div at bounding box center [126, 301] width 252 height 14
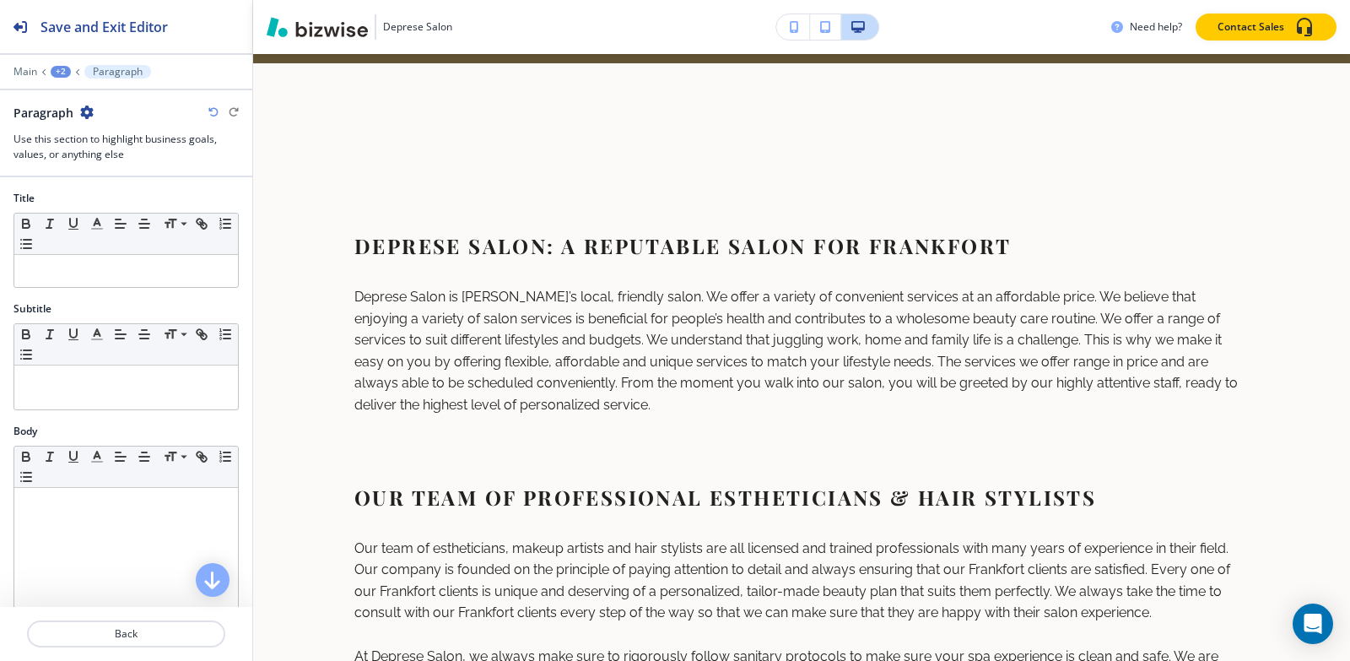
click at [57, 71] on div "+2" at bounding box center [61, 72] width 20 height 12
click at [77, 127] on p "FRANKFORT BEAUTY SALON" at bounding box center [105, 129] width 86 height 15
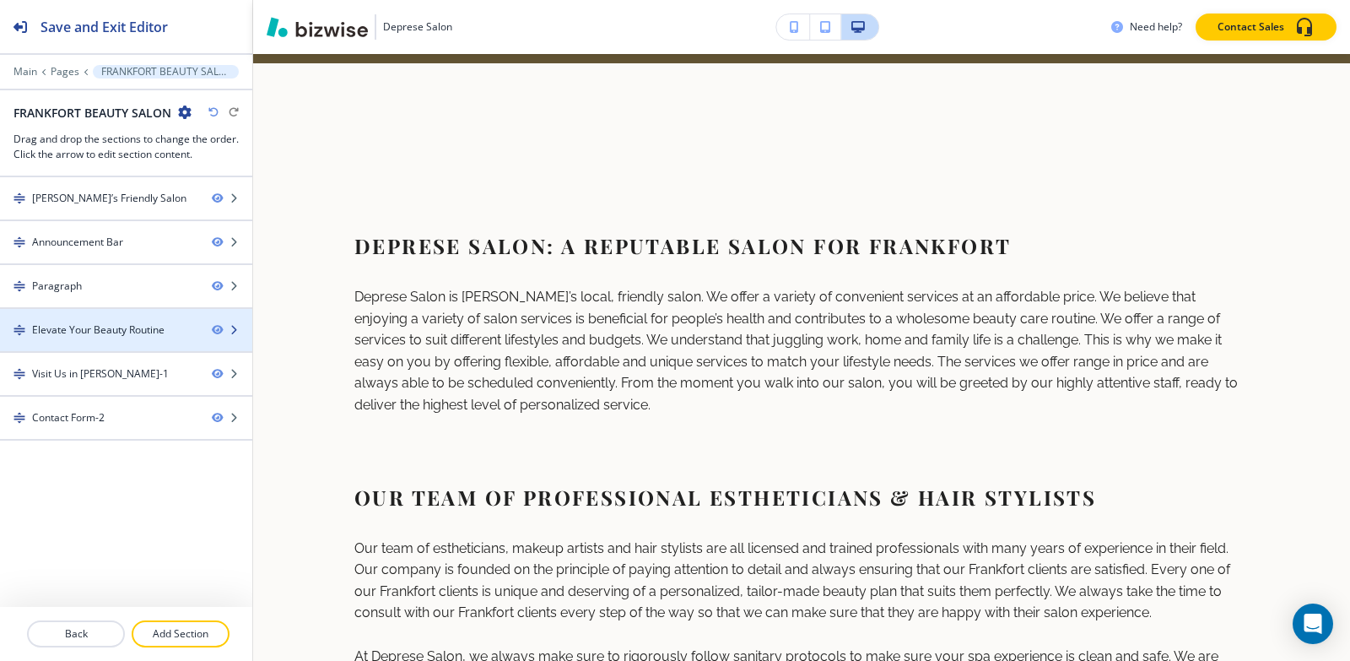
click at [68, 341] on div at bounding box center [126, 345] width 252 height 14
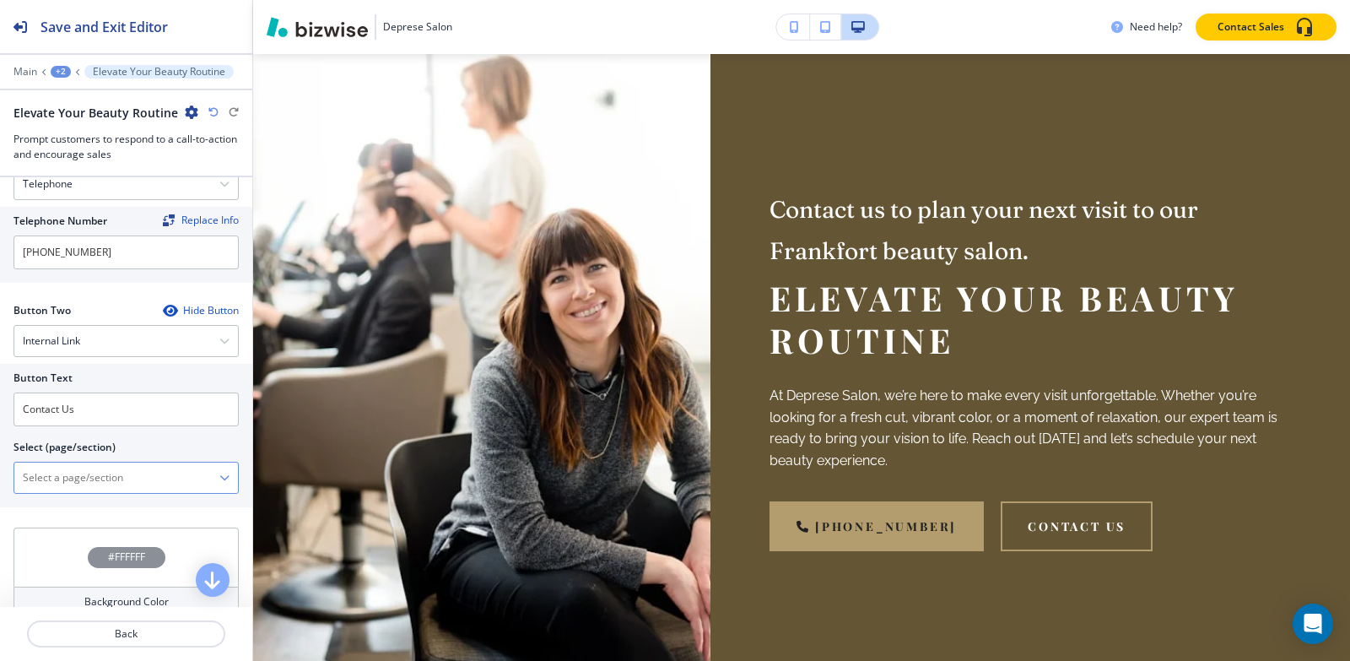
click at [75, 470] on \(page\/section\) "Manual Input" at bounding box center [116, 477] width 205 height 29
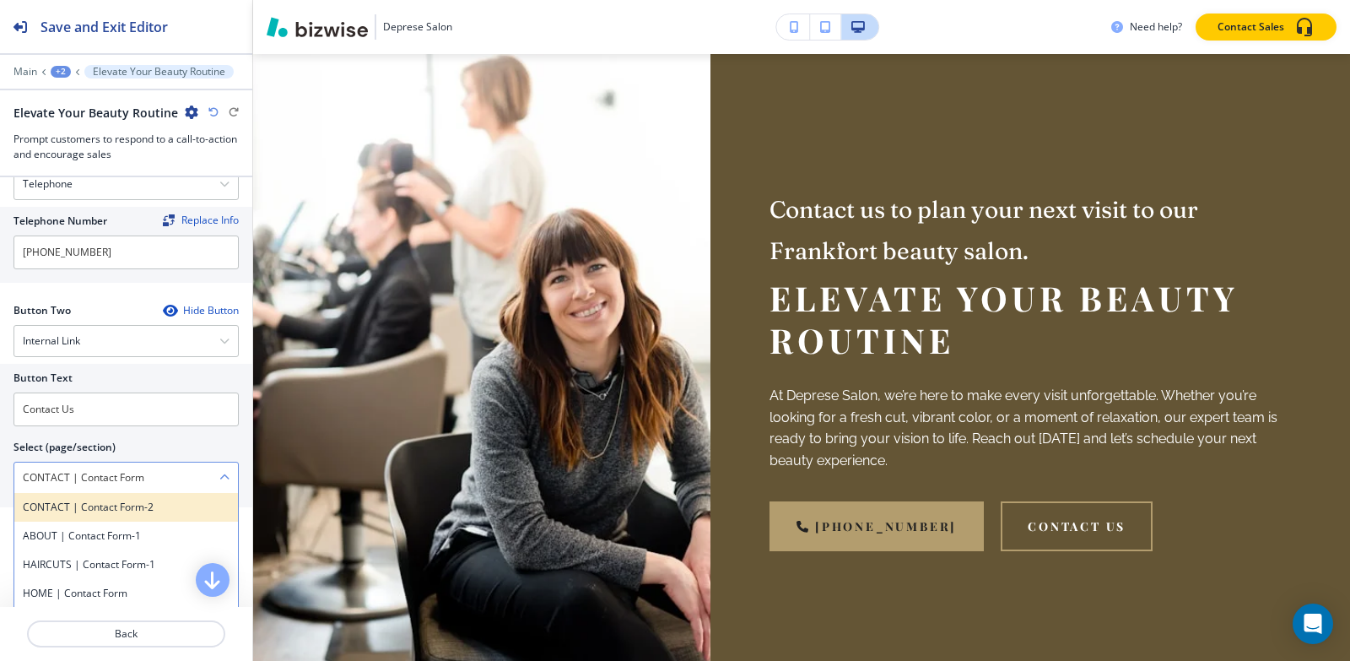
click at [100, 505] on h4 "CONTACT | Contact Form-2" at bounding box center [126, 507] width 207 height 15
type \(page\/section\) "CONTACT | Contact Form-2"
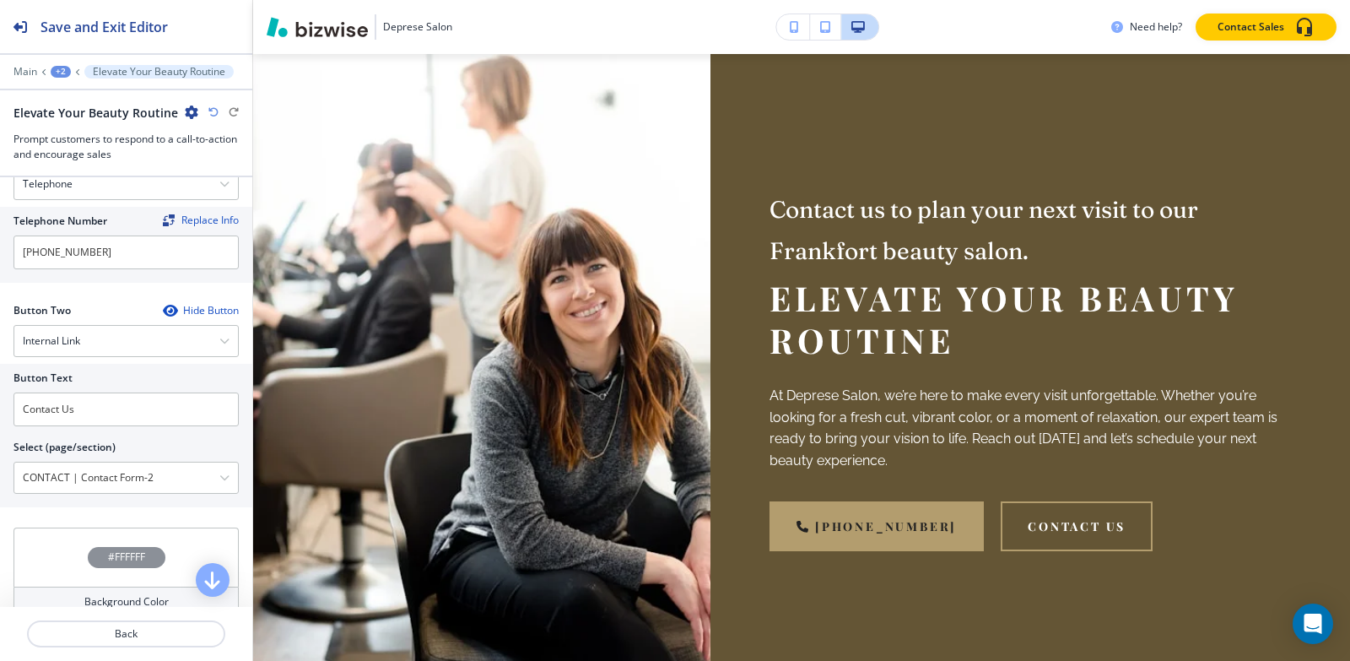
click at [57, 69] on div "+2" at bounding box center [61, 72] width 20 height 12
click at [65, 95] on p "Pages" at bounding box center [105, 99] width 86 height 15
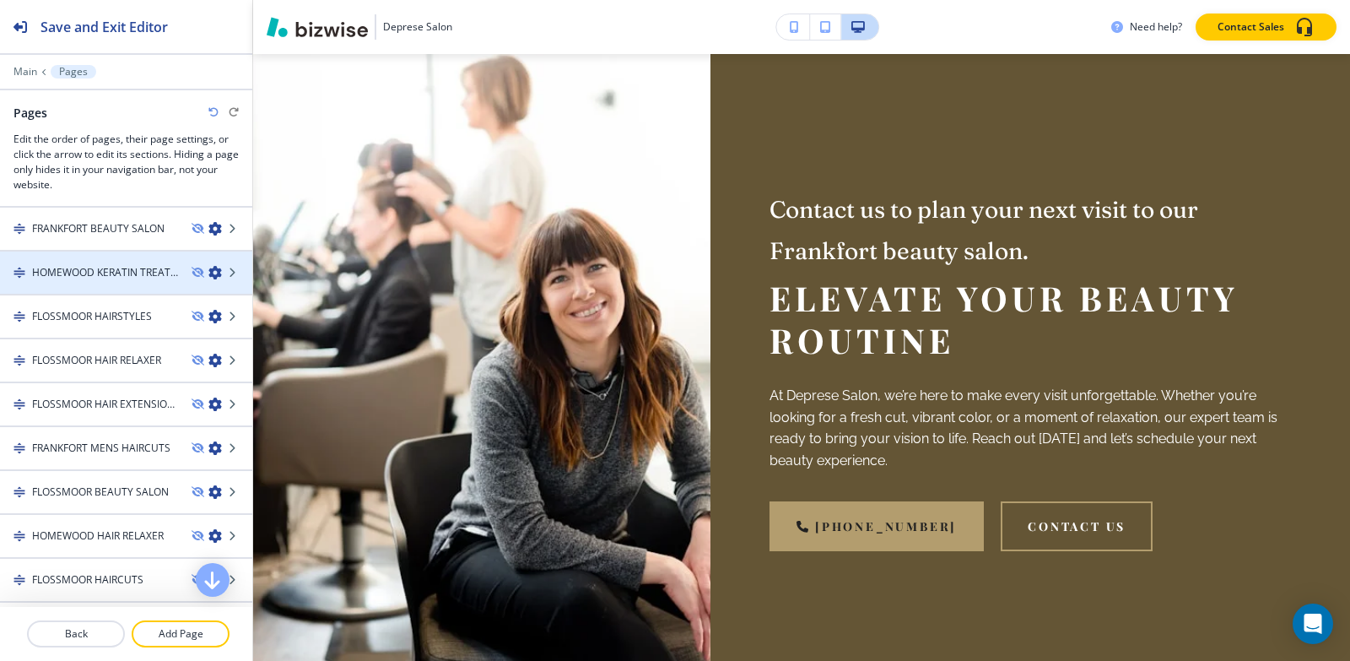
click at [94, 271] on h4 "HOMEWOOD KERATIN TREATMENTS" at bounding box center [105, 272] width 146 height 15
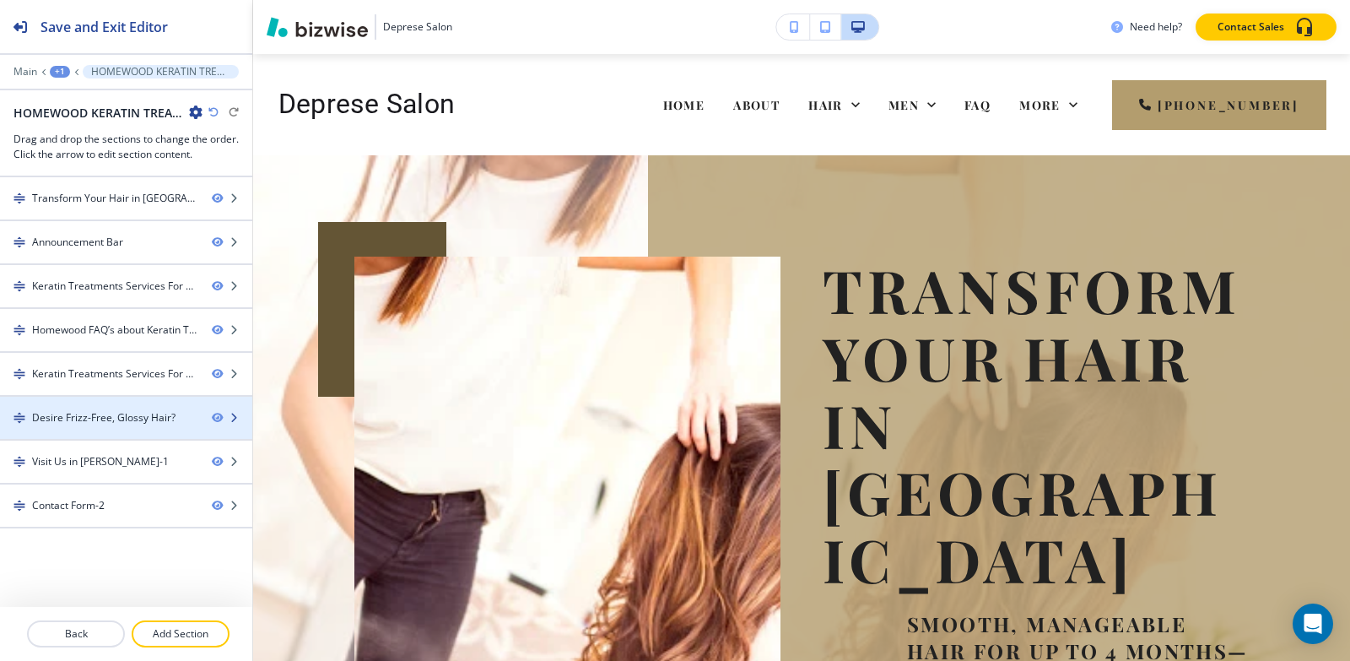
click at [77, 430] on div at bounding box center [126, 432] width 252 height 14
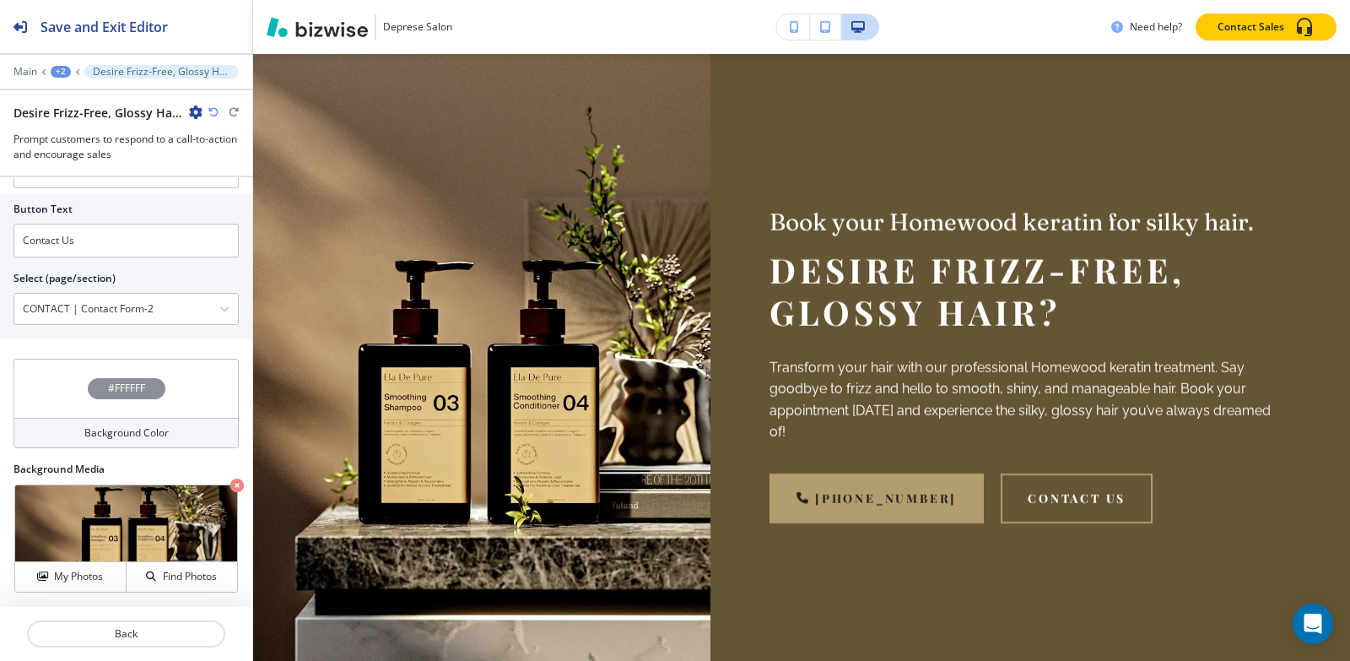
click at [60, 72] on div "+2" at bounding box center [61, 72] width 20 height 12
click at [84, 103] on p "Pages" at bounding box center [105, 99] width 86 height 15
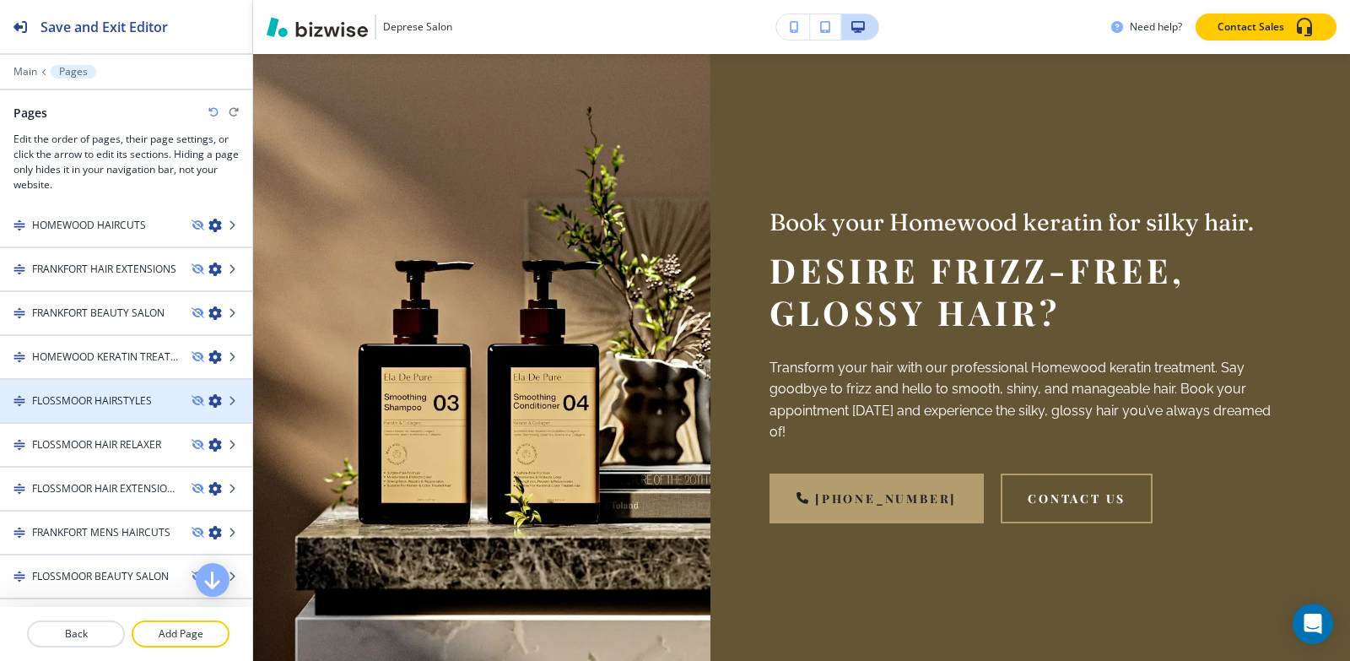
click at [84, 403] on h4 "FLOSSMOOR HAIRSTYLES" at bounding box center [92, 400] width 120 height 15
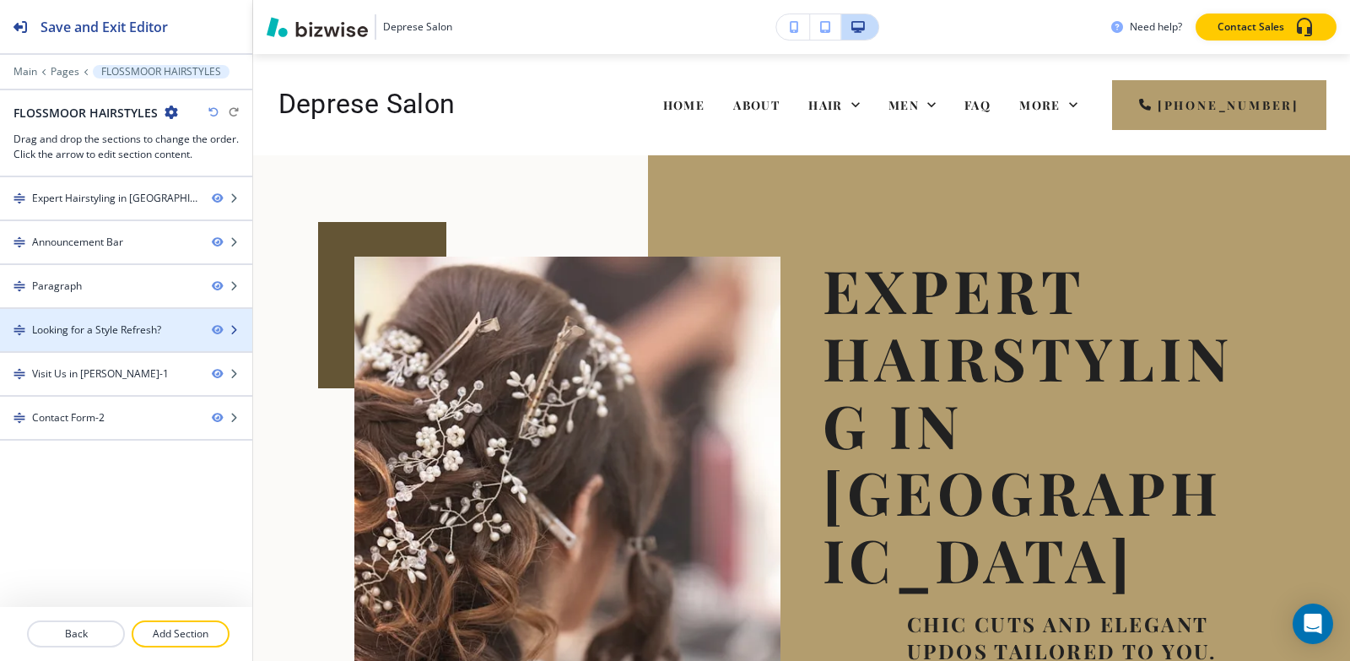
click at [85, 334] on div "Looking for a Style Refresh?" at bounding box center [96, 329] width 129 height 15
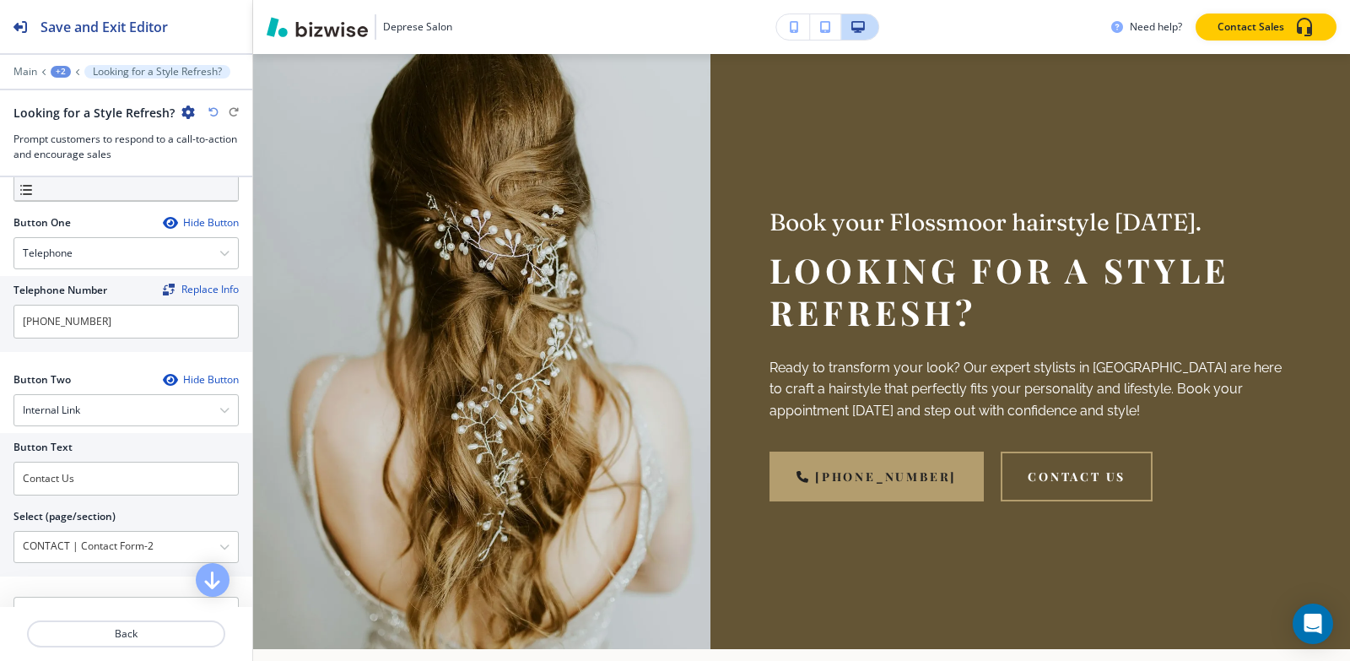
click at [62, 73] on div "+2" at bounding box center [61, 72] width 20 height 12
click at [79, 100] on p "Pages" at bounding box center [105, 99] width 86 height 15
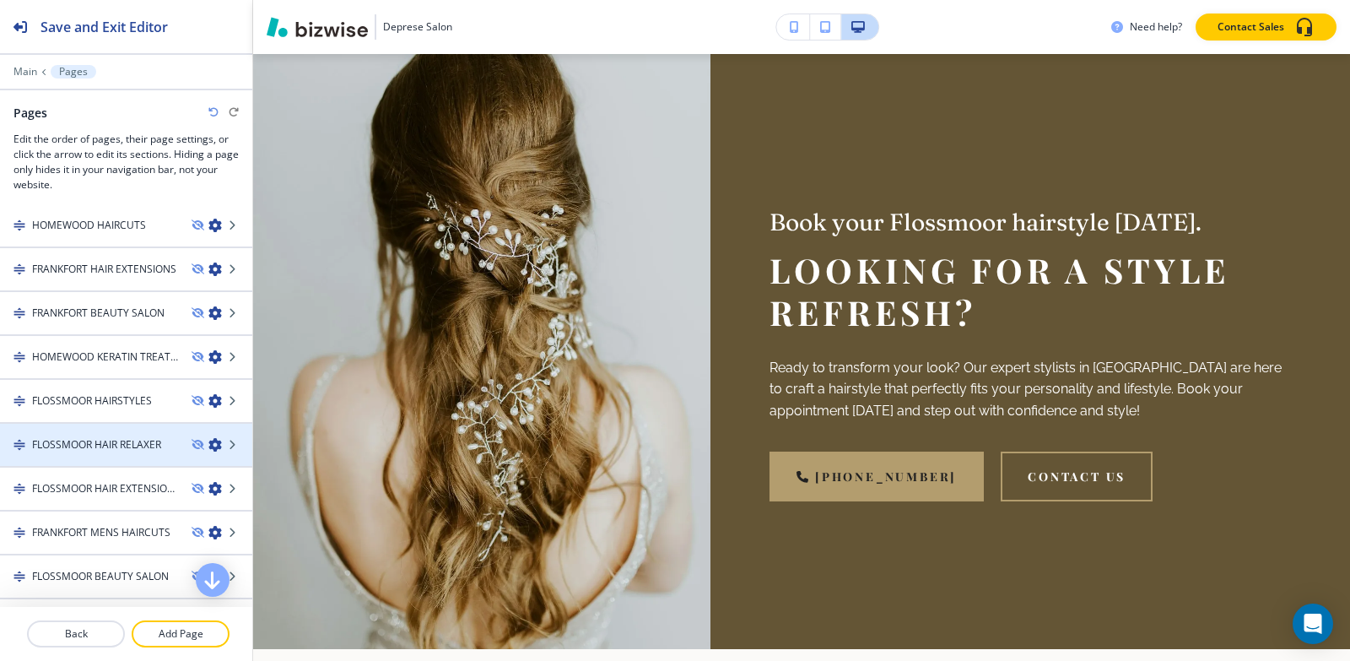
click at [75, 446] on h4 "FLOSSMOOR HAIR RELAXER" at bounding box center [96, 444] width 129 height 15
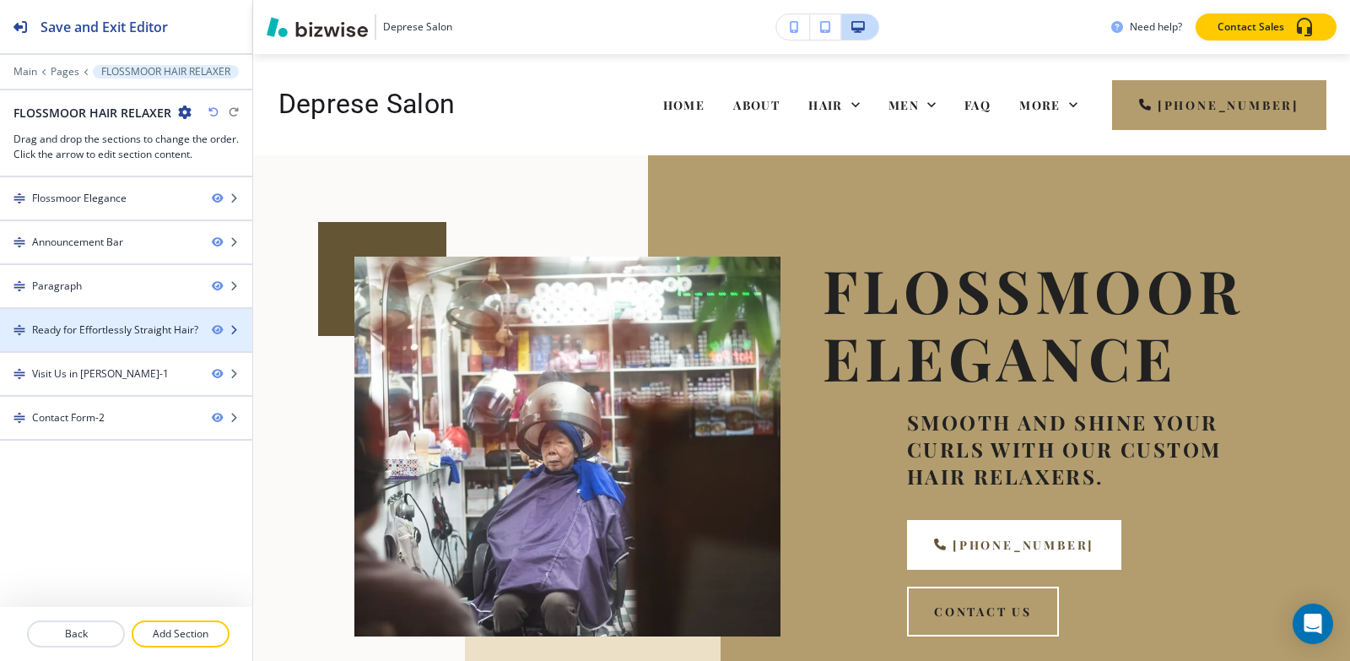
click at [67, 327] on div "Ready for Effortlessly Straight Hair?" at bounding box center [115, 329] width 166 height 15
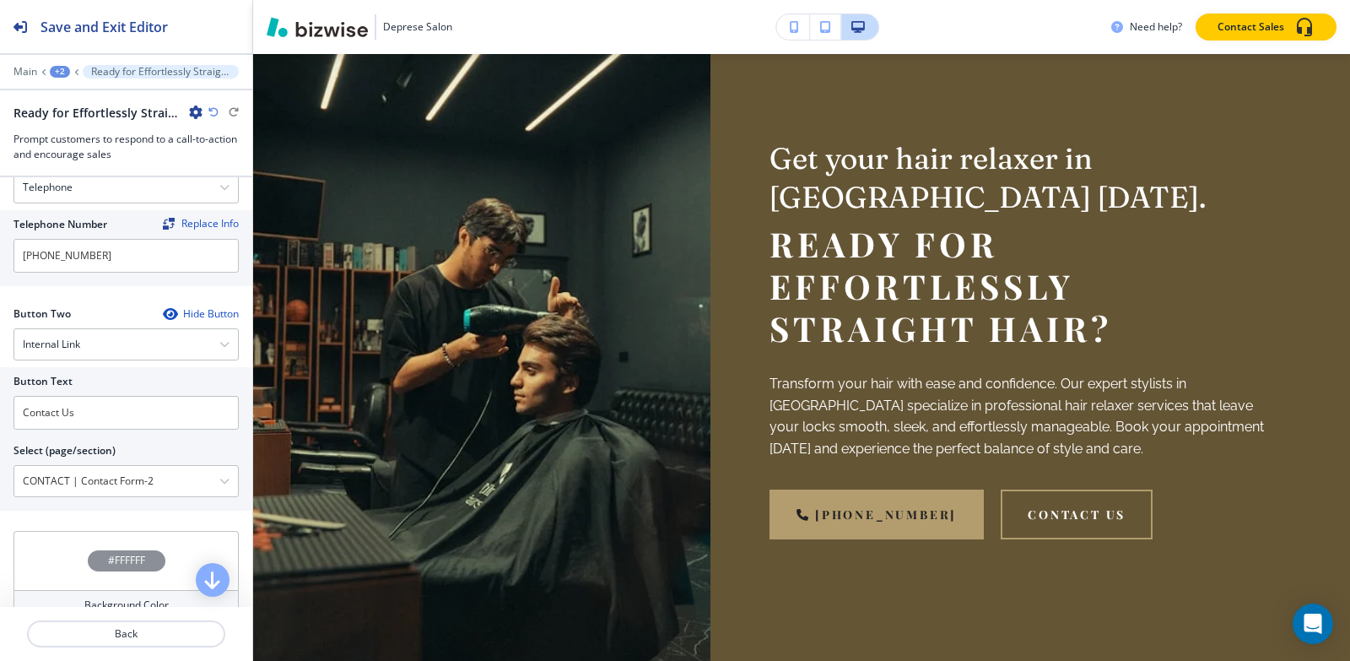
click at [58, 78] on div "Main +2 Ready for Effortlessly Straight Hair?" at bounding box center [126, 72] width 225 height 14
click at [58, 74] on div "+2" at bounding box center [60, 72] width 20 height 12
click at [64, 128] on p "FLOSSMOOR HAIR RELAXER" at bounding box center [104, 129] width 86 height 15
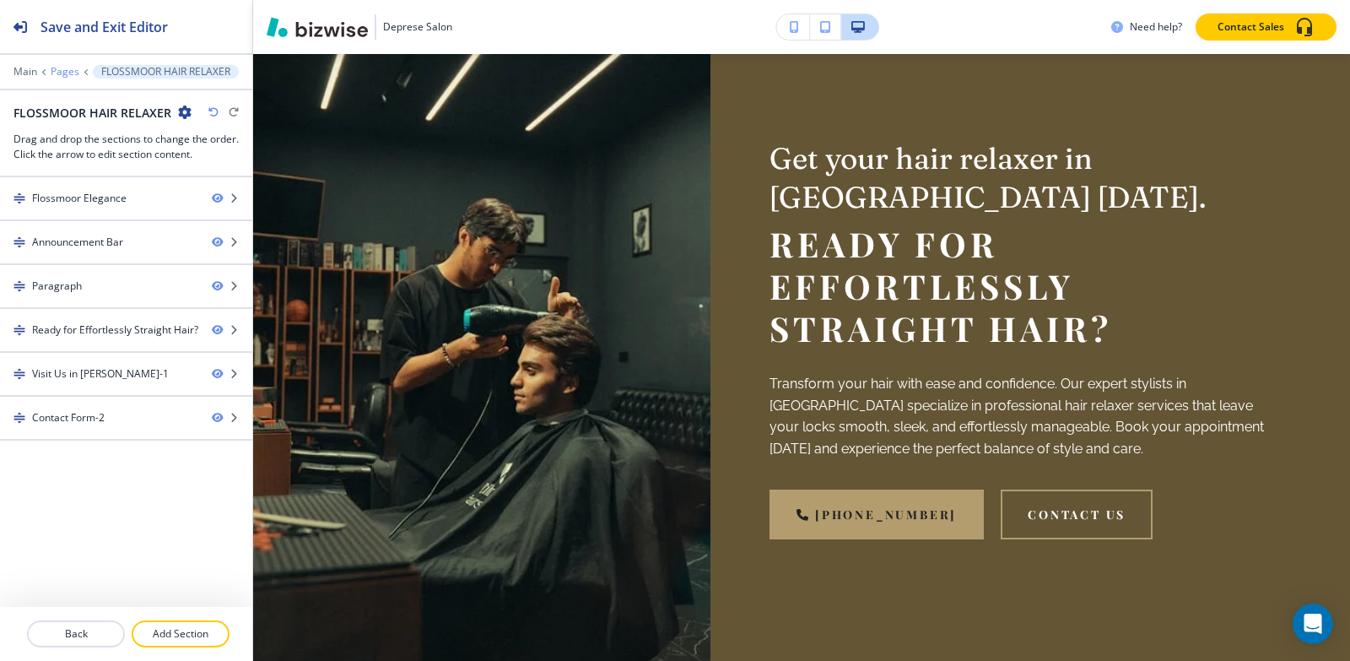
click at [57, 74] on p "Pages" at bounding box center [65, 72] width 29 height 12
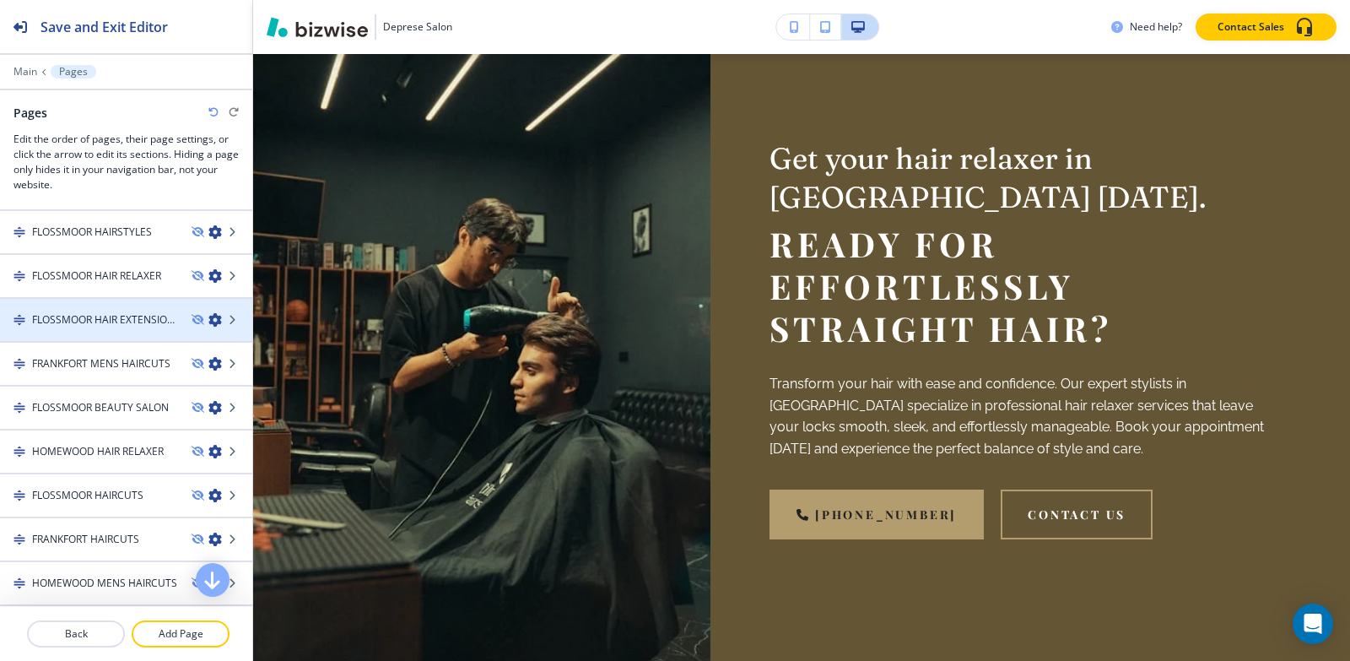
click at [62, 316] on h4 "FLOSSMOOR HAIR EXTENSIONS" at bounding box center [105, 319] width 146 height 15
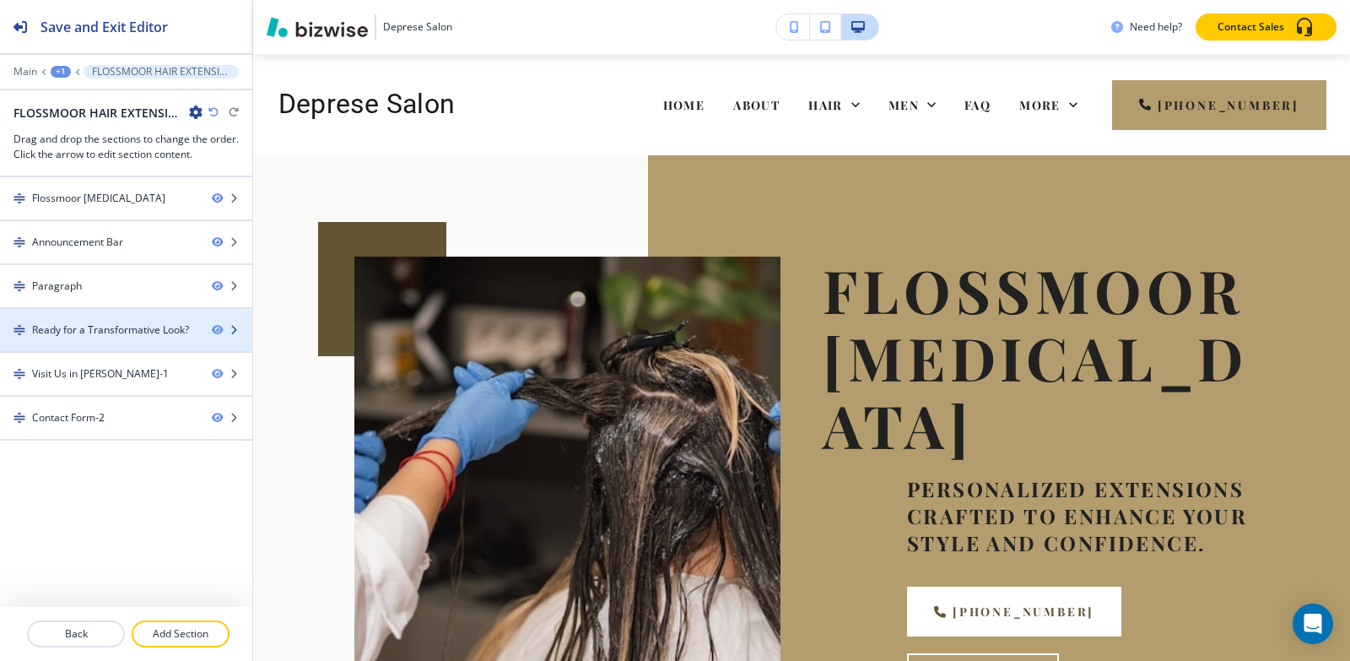
click at [68, 342] on div at bounding box center [126, 345] width 252 height 14
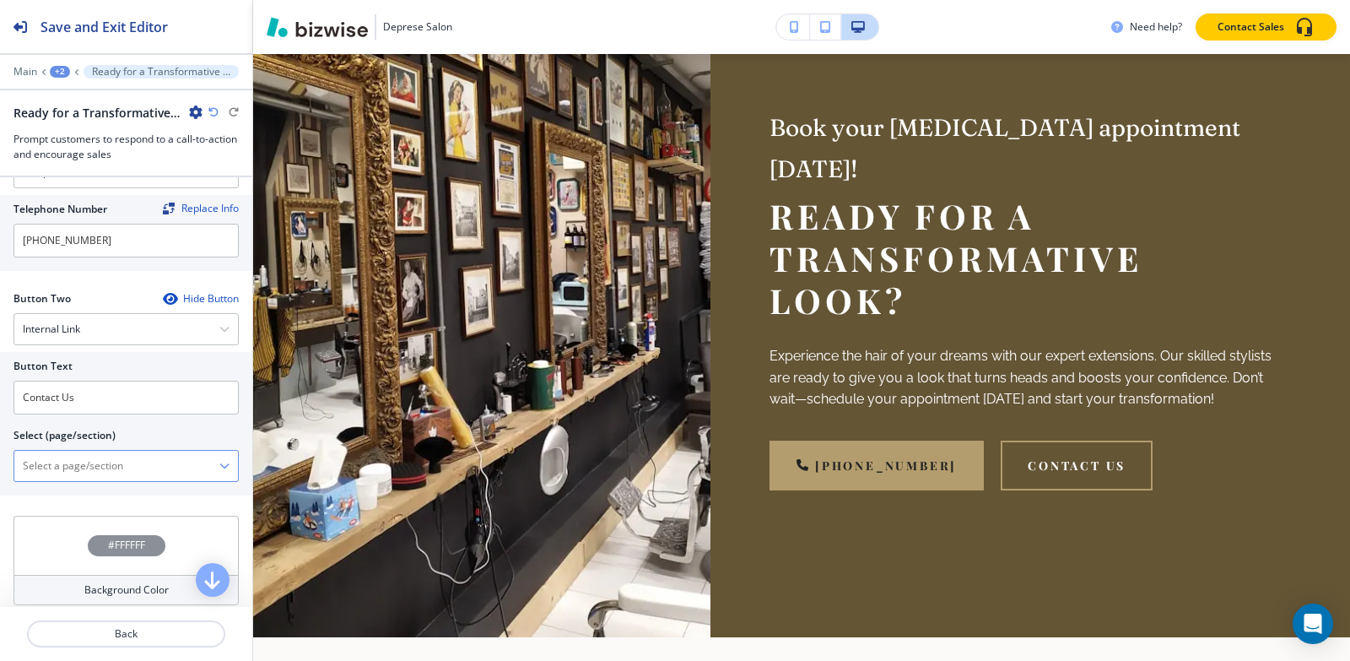
click at [76, 478] on \(page\/section\) "Manual Input" at bounding box center [116, 465] width 205 height 29
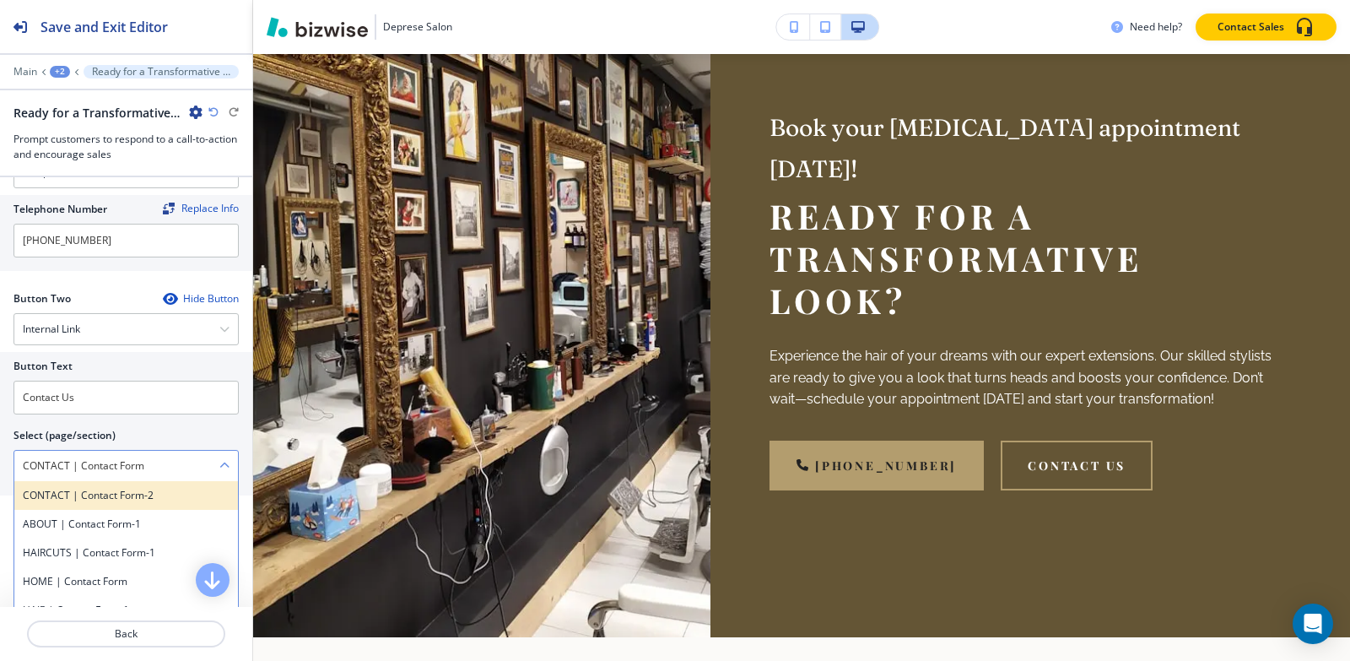
click at [104, 500] on h4 "CONTACT | Contact Form-2" at bounding box center [126, 495] width 207 height 15
type \(page\/section\) "CONTACT | Contact Form-2"
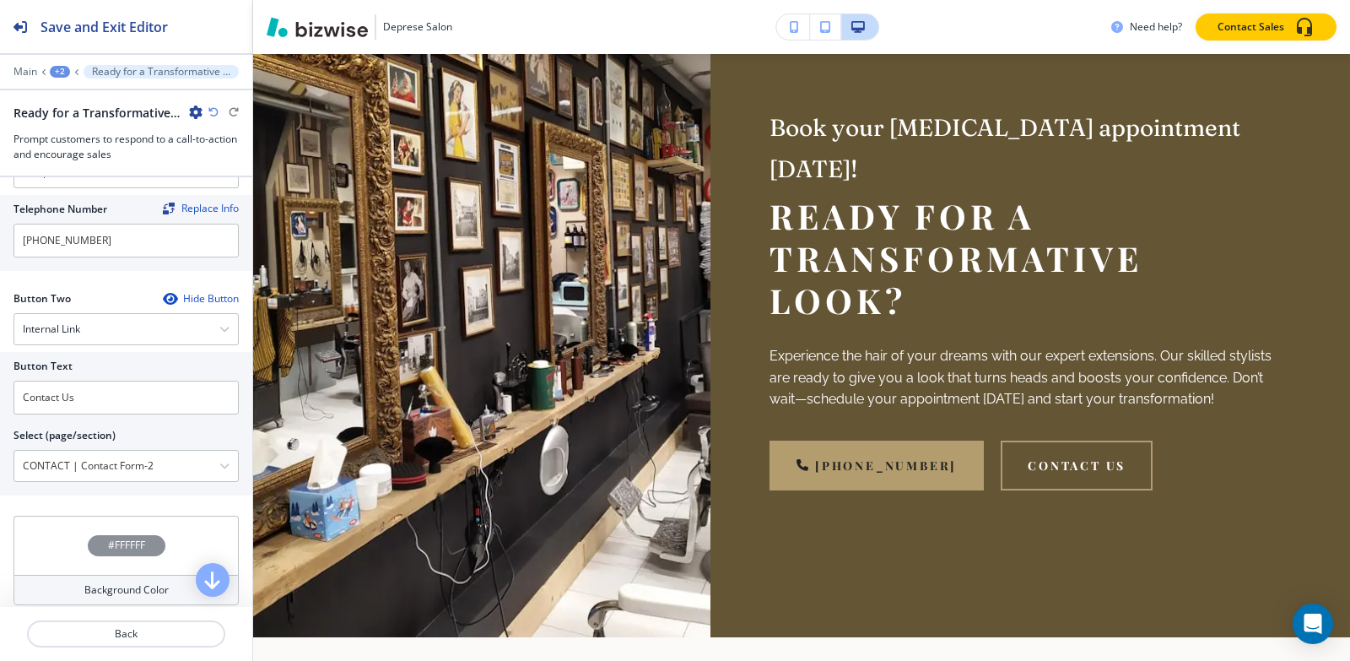
click at [60, 71] on div "+2" at bounding box center [60, 72] width 20 height 12
click at [74, 102] on p "Pages" at bounding box center [104, 99] width 86 height 15
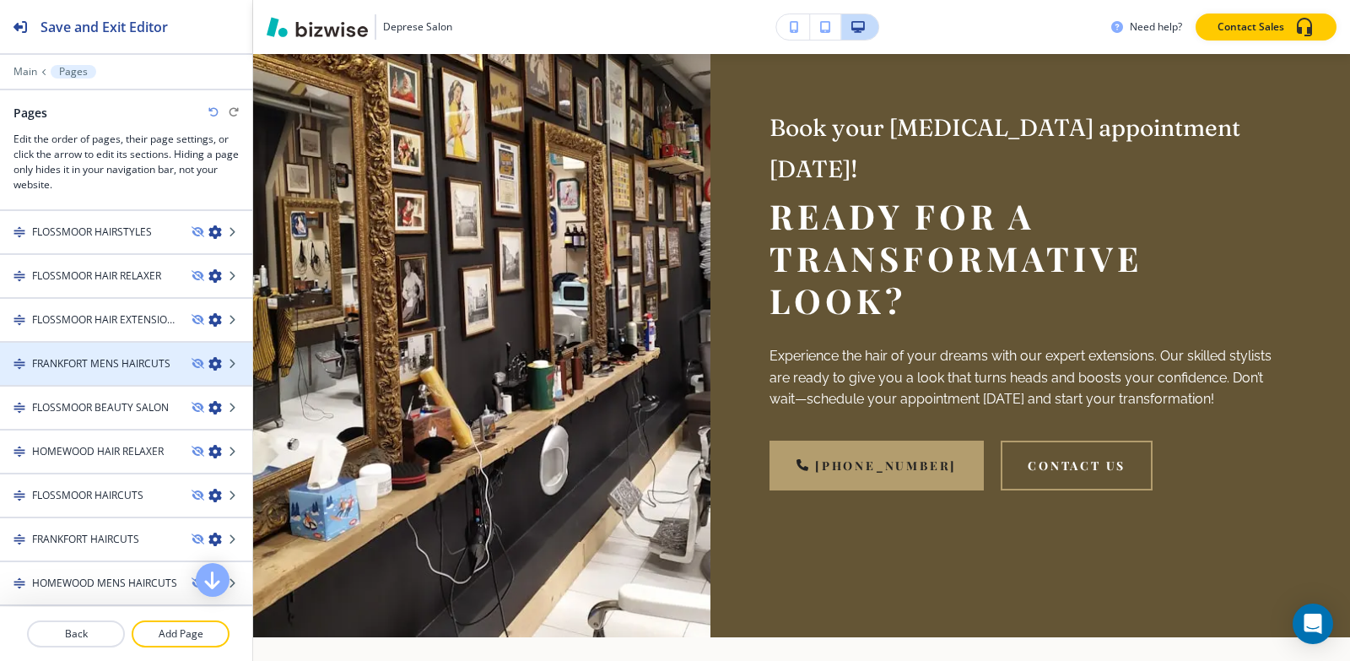
click at [68, 374] on div at bounding box center [126, 378] width 252 height 14
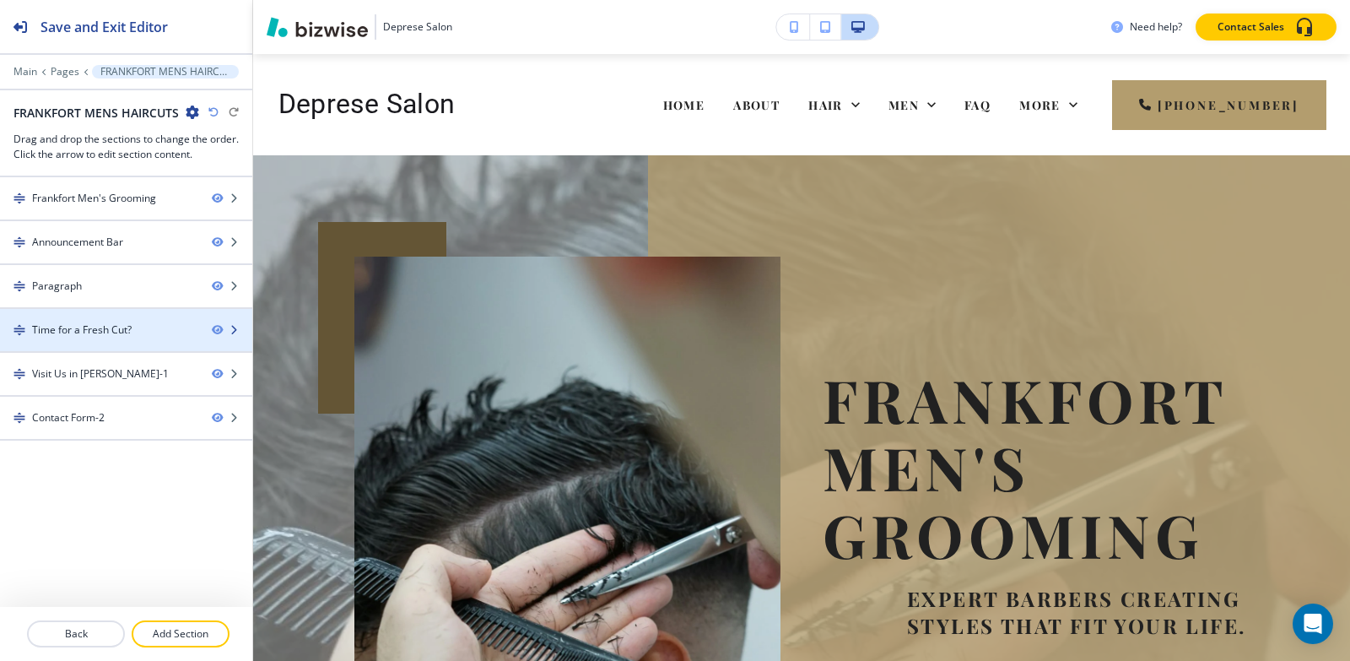
click at [70, 327] on div "Time for a Fresh Cut?" at bounding box center [82, 329] width 100 height 15
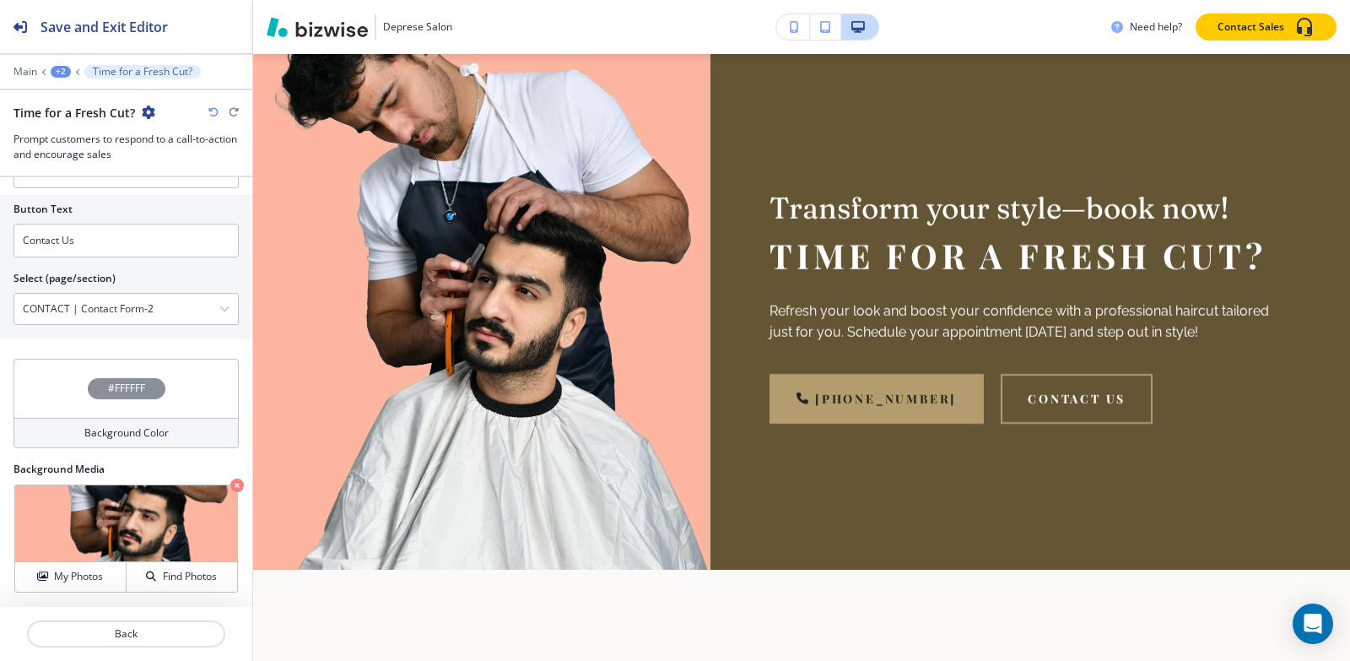
click at [64, 75] on div "+2" at bounding box center [61, 72] width 20 height 12
click at [74, 97] on p "Pages" at bounding box center [105, 99] width 86 height 15
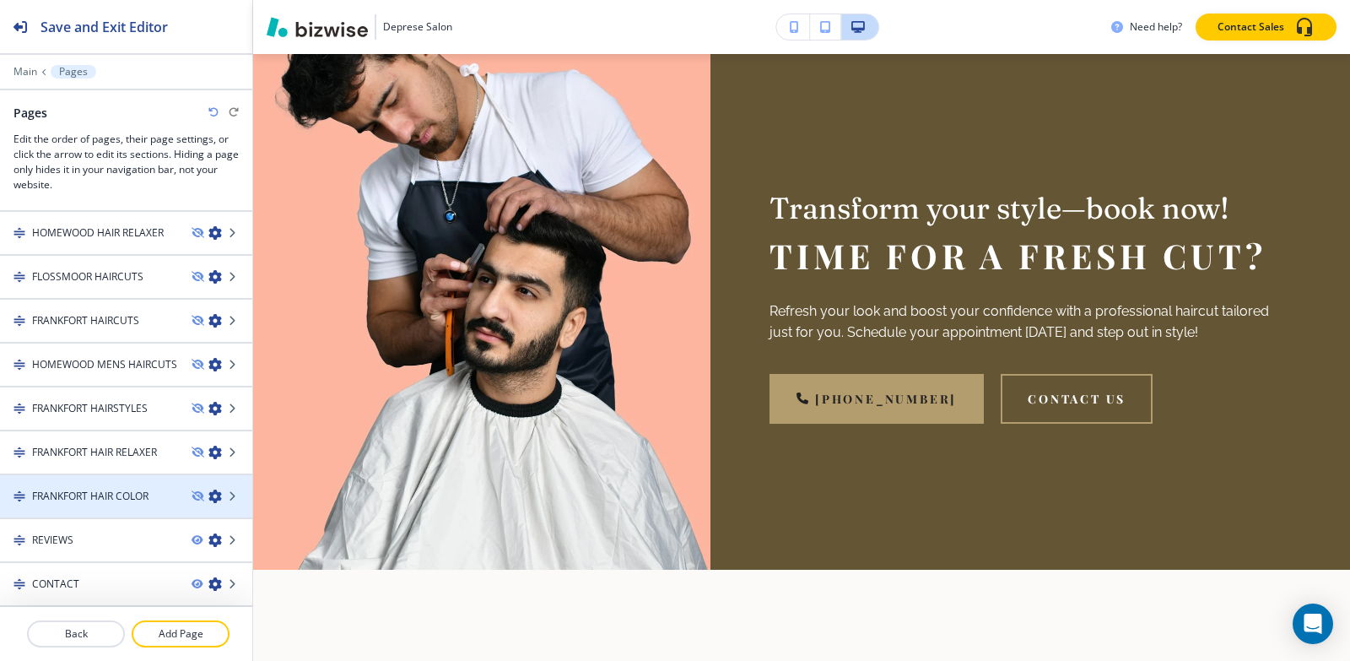
click at [77, 492] on h4 "FRANKFORT HAIR COLOR" at bounding box center [90, 496] width 116 height 15
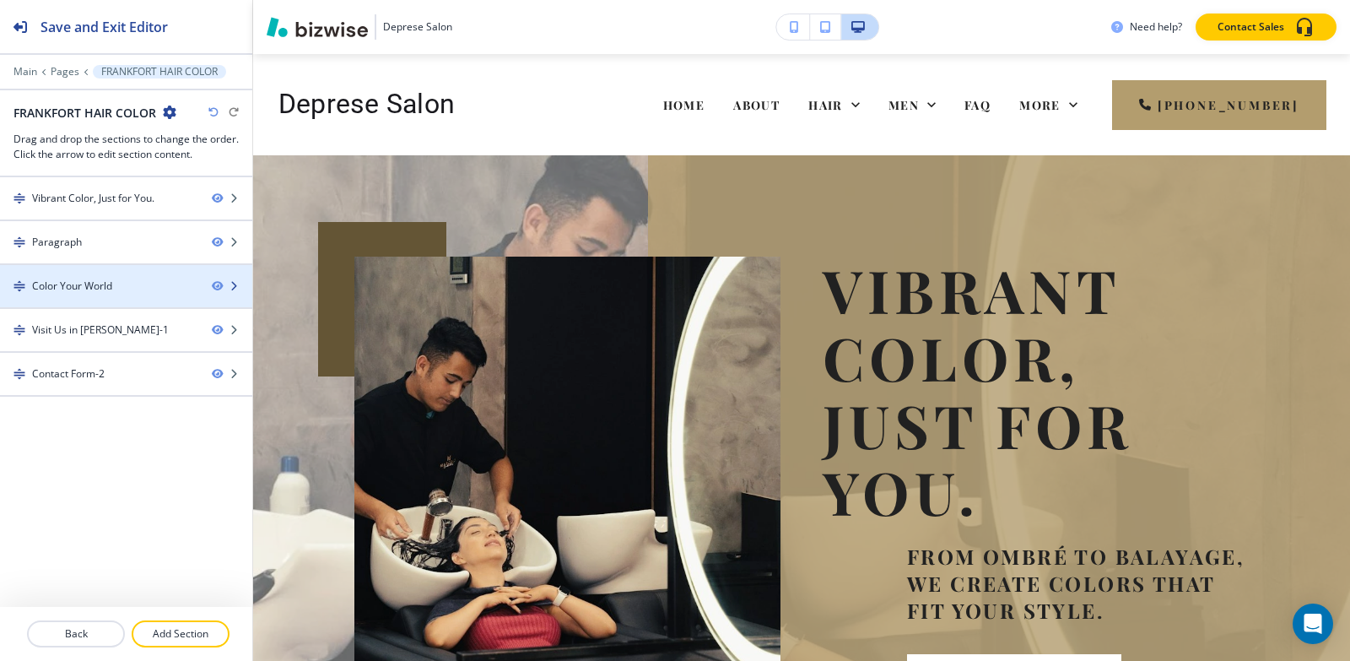
click at [81, 288] on div "Color Your World" at bounding box center [72, 285] width 80 height 15
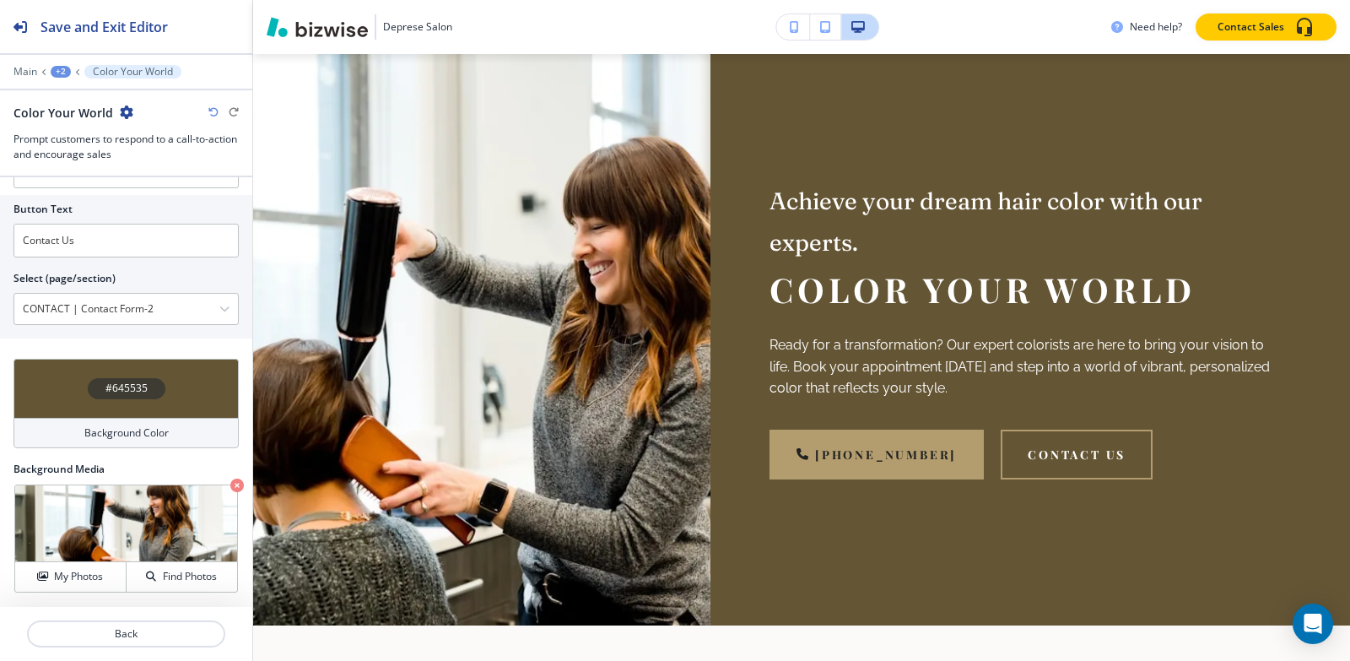
click at [60, 66] on div "+2" at bounding box center [61, 72] width 20 height 12
click at [75, 93] on p "Pages" at bounding box center [105, 99] width 86 height 15
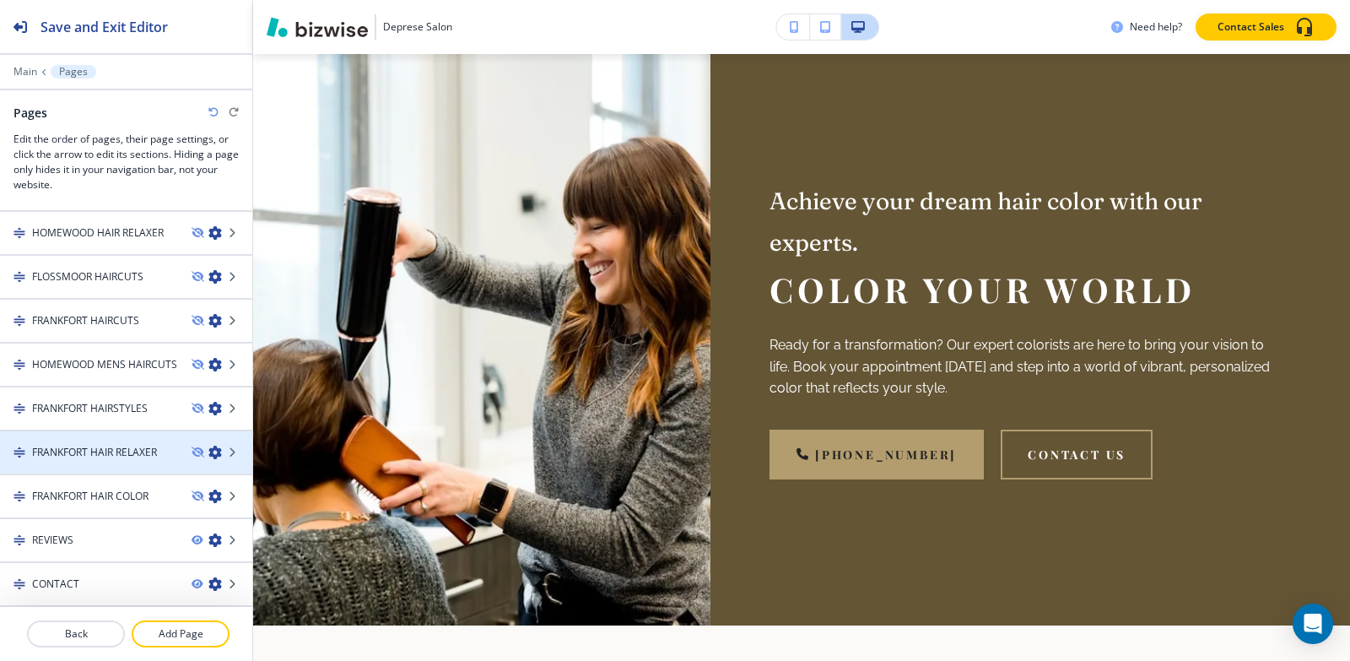
click at [68, 454] on h4 "FRANKFORT HAIR RELAXER" at bounding box center [94, 452] width 125 height 15
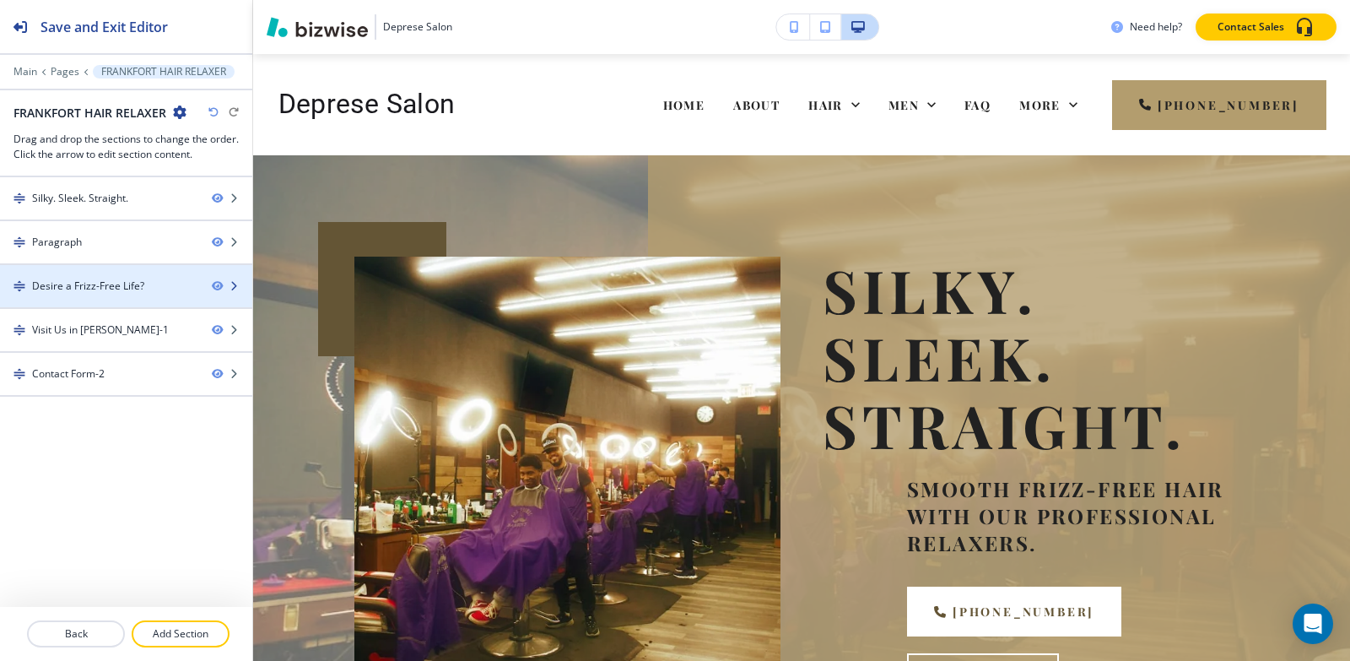
click at [68, 278] on div "Desire a Frizz-Free Life?" at bounding box center [88, 285] width 112 height 15
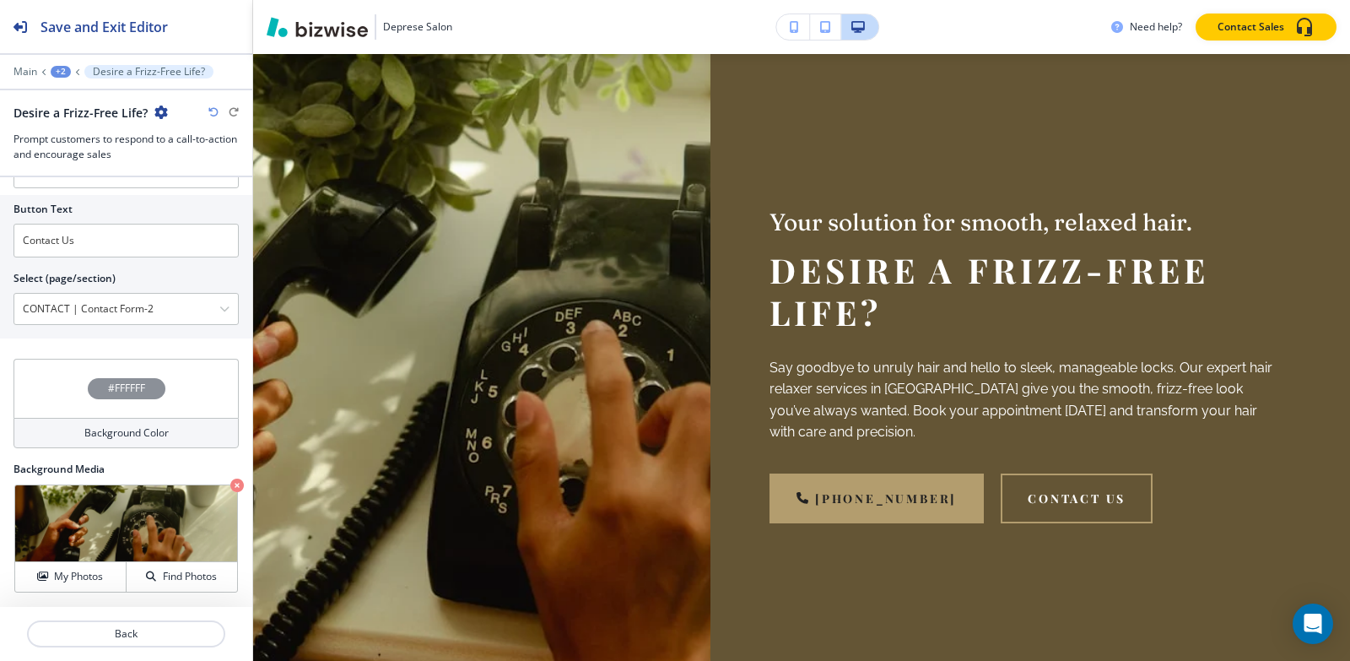
click at [57, 68] on div "+2" at bounding box center [61, 72] width 20 height 12
click at [78, 103] on p "Pages" at bounding box center [105, 99] width 86 height 15
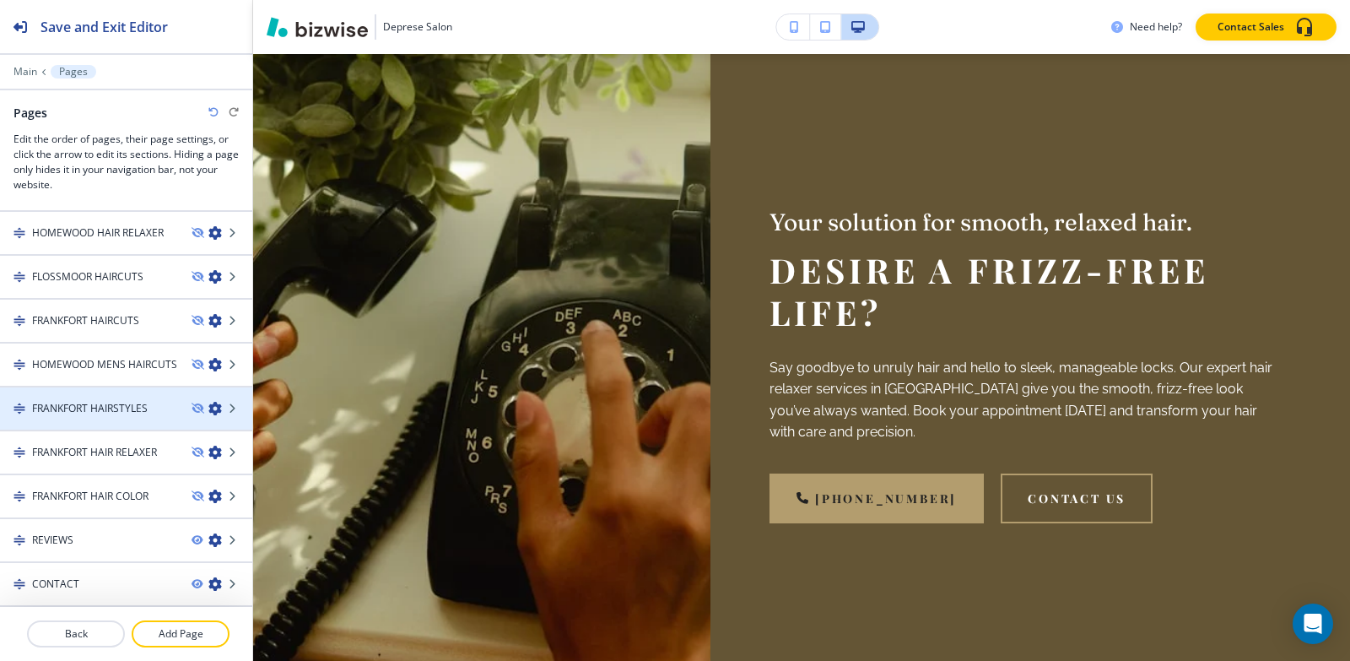
click at [62, 399] on div at bounding box center [126, 394] width 252 height 14
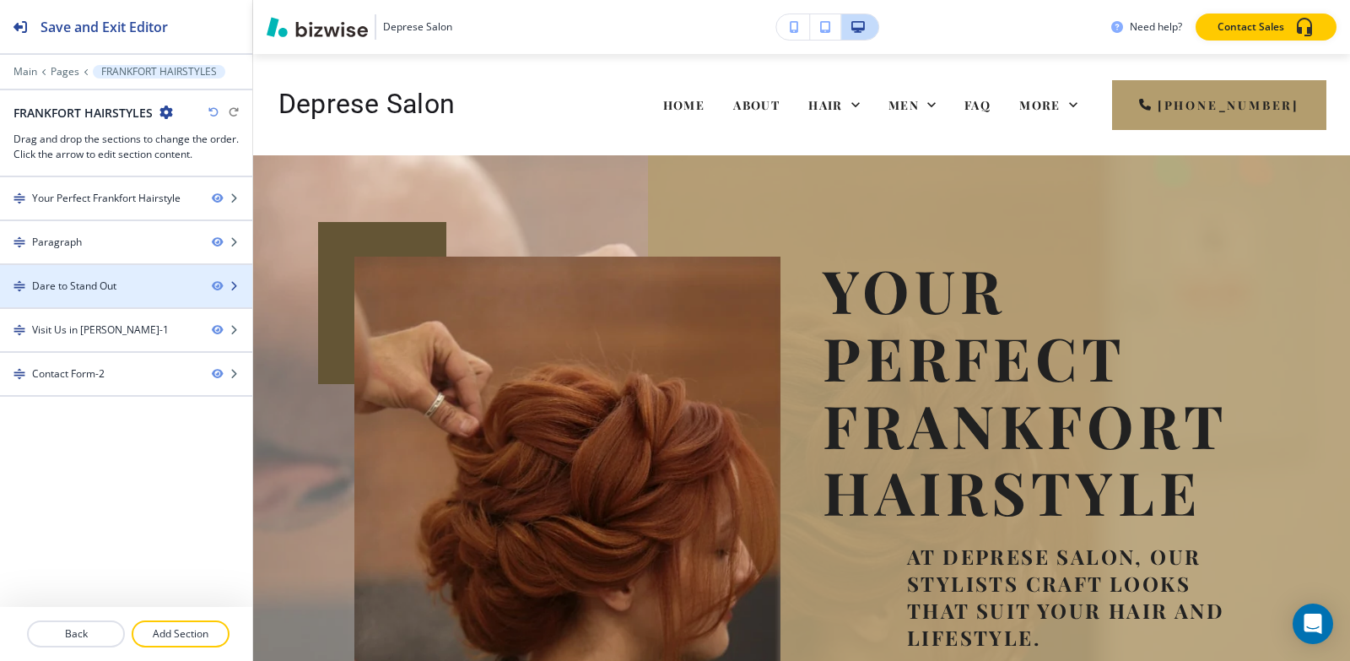
click at [61, 291] on div "Dare to Stand Out" at bounding box center [74, 285] width 84 height 15
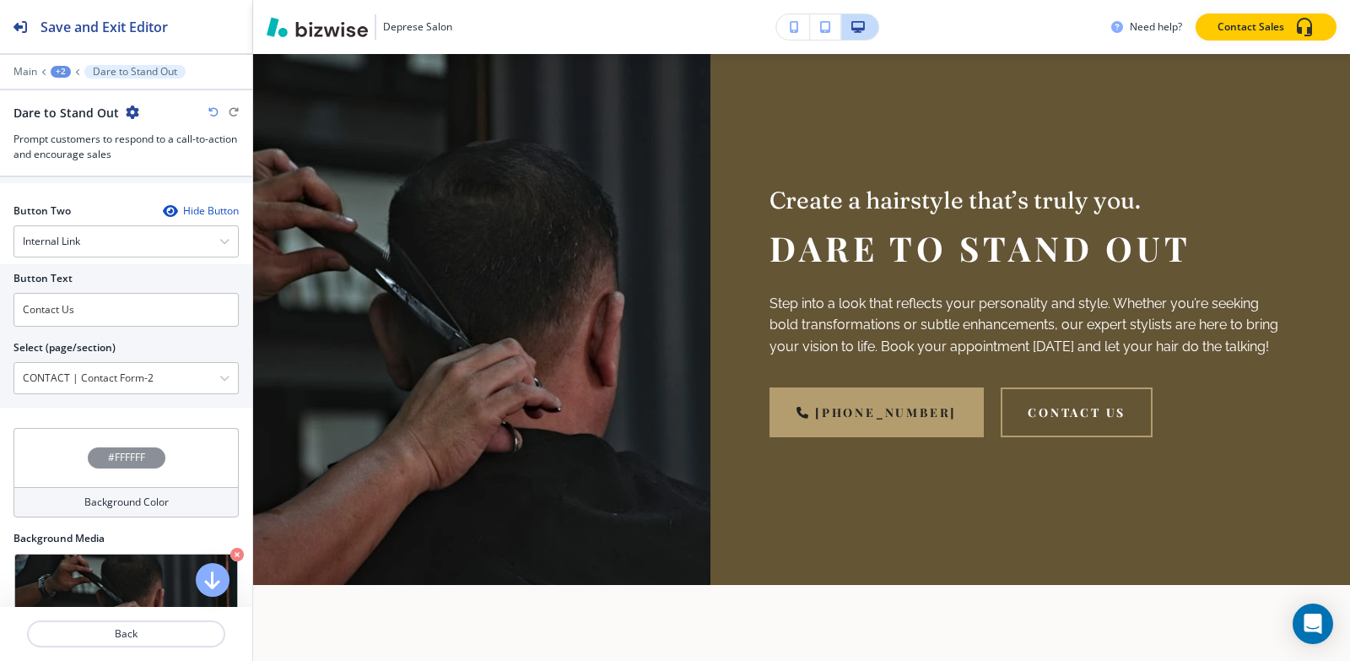
click at [61, 73] on div "+2" at bounding box center [61, 72] width 20 height 12
click at [75, 107] on button "Pages" at bounding box center [105, 99] width 108 height 30
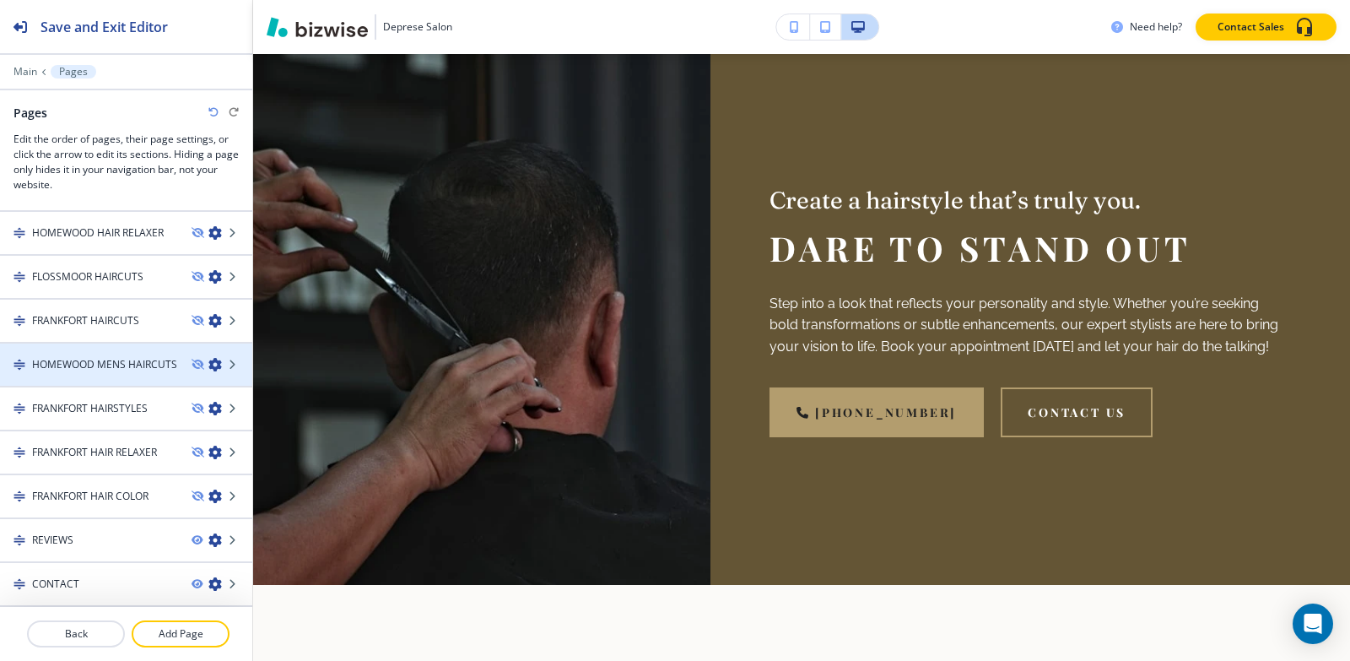
click at [57, 359] on h4 "HOMEWOOD MENS HAIRCUTS" at bounding box center [104, 364] width 145 height 15
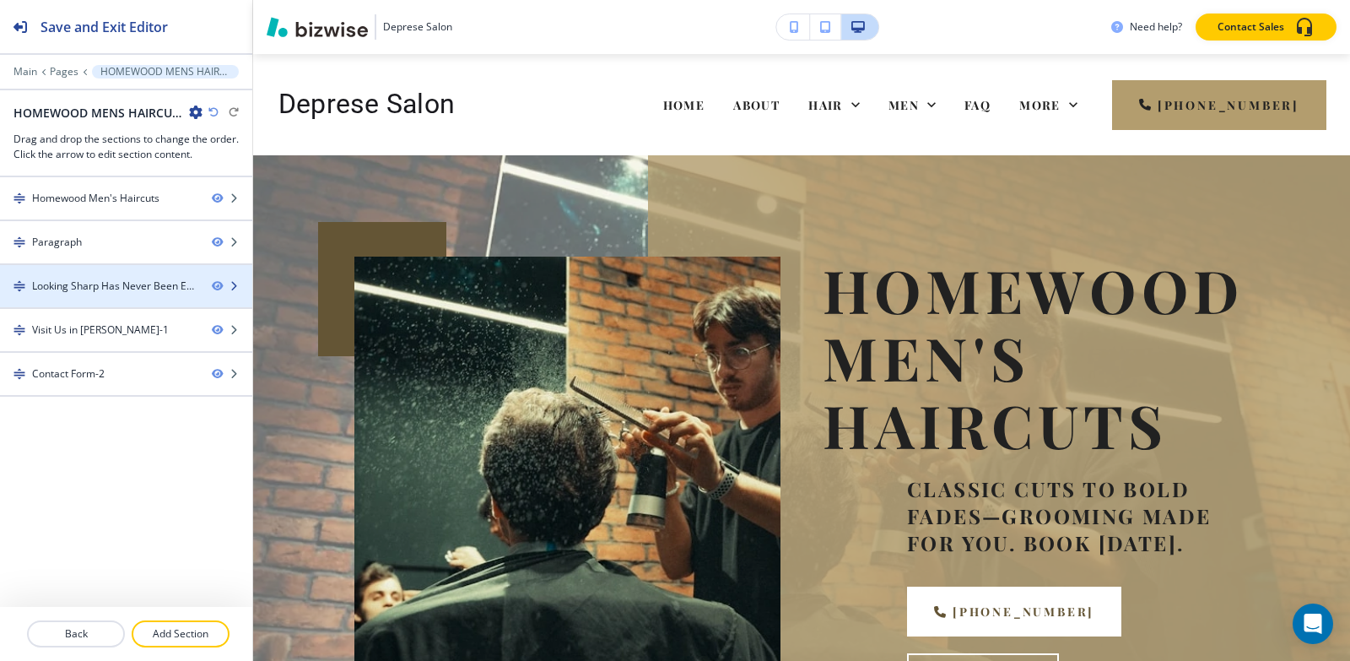
click at [60, 284] on div "Looking Sharp Has Never Been Easier" at bounding box center [115, 285] width 166 height 15
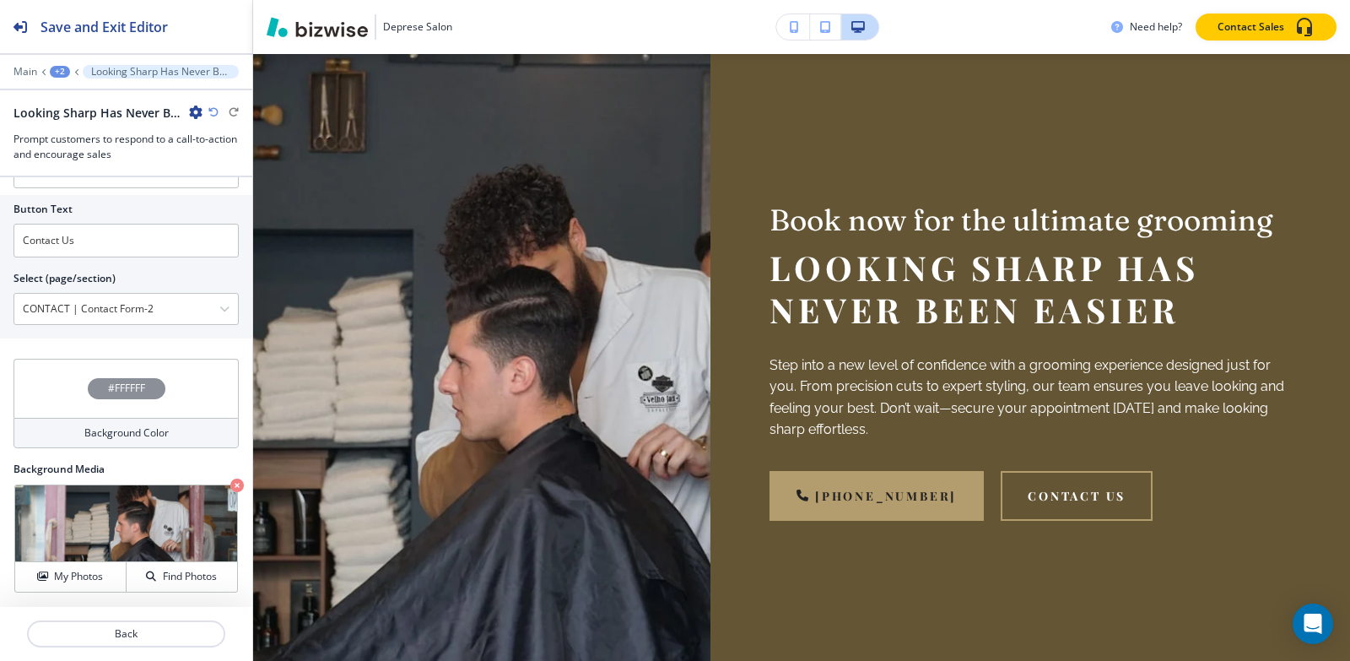
click at [46, 70] on div "Main +2 Looking Sharp Has Never Been Easier" at bounding box center [126, 72] width 225 height 14
click at [58, 70] on div "+2" at bounding box center [60, 72] width 20 height 12
click at [87, 95] on p "Pages" at bounding box center [104, 99] width 86 height 15
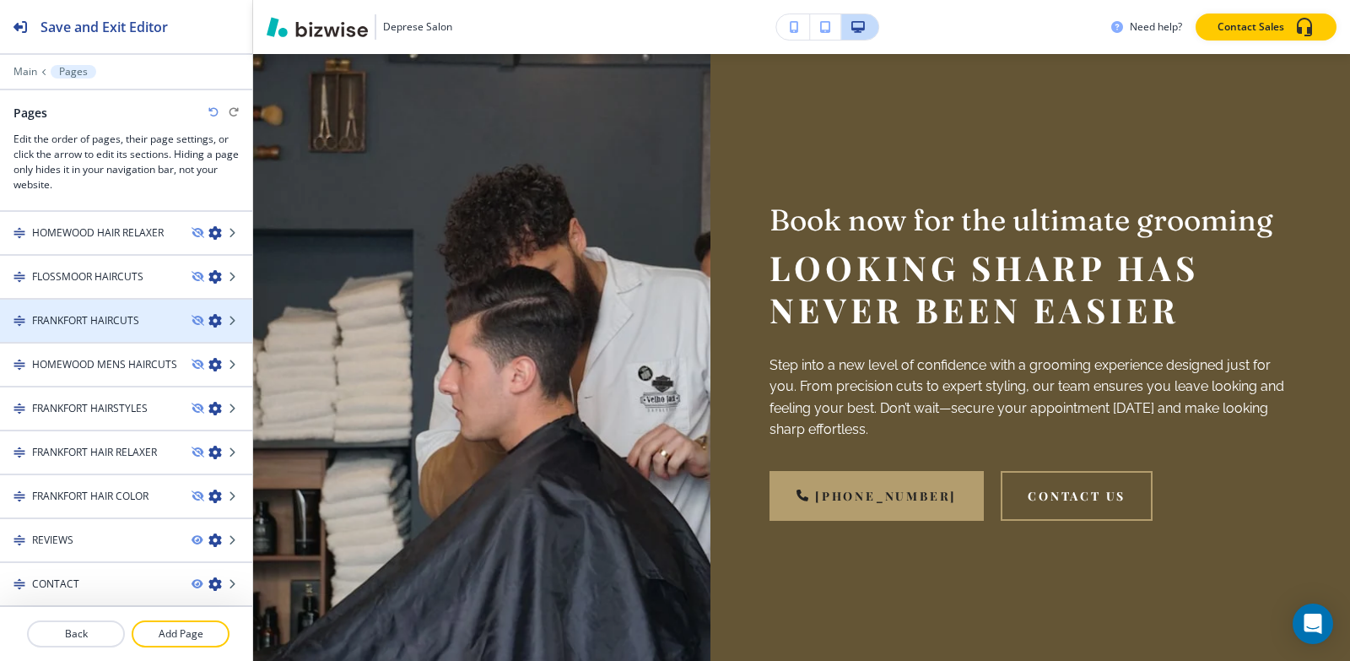
click at [65, 321] on h4 "FRANKFORT HAIRCUTS" at bounding box center [85, 320] width 107 height 15
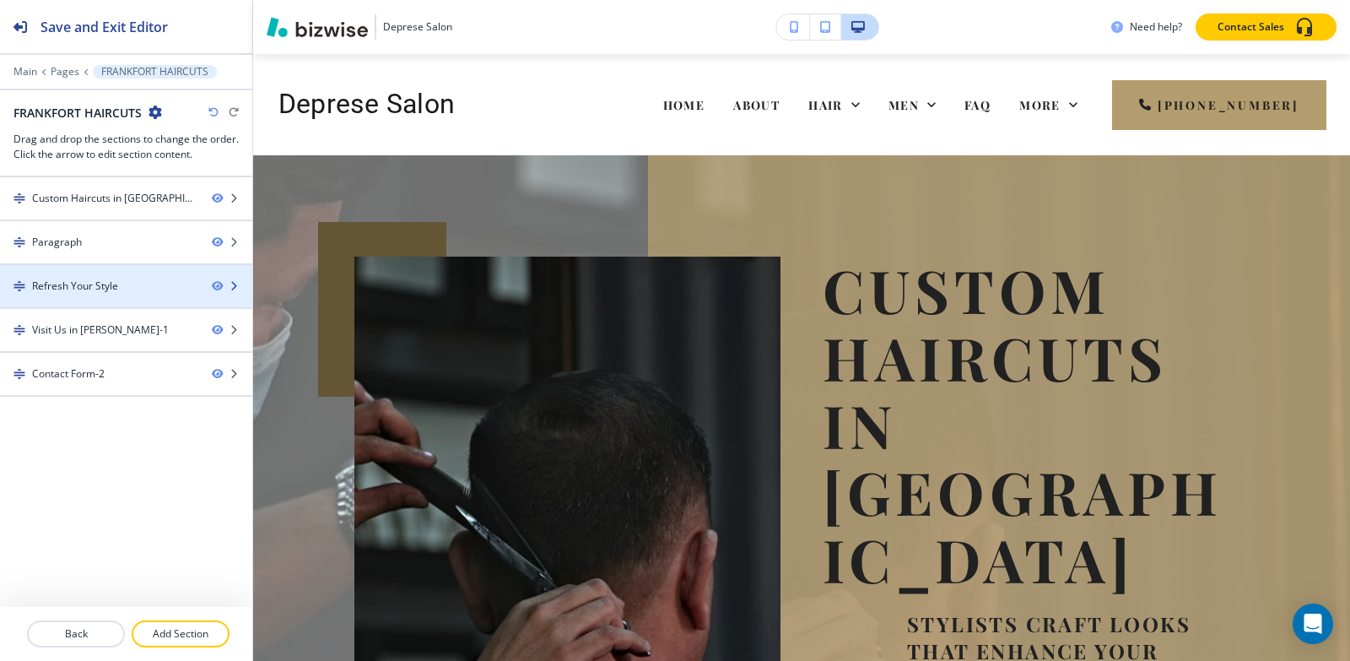
click at [78, 284] on div "Refresh Your Style" at bounding box center [75, 285] width 86 height 15
